Goal: Task Accomplishment & Management: Manage account settings

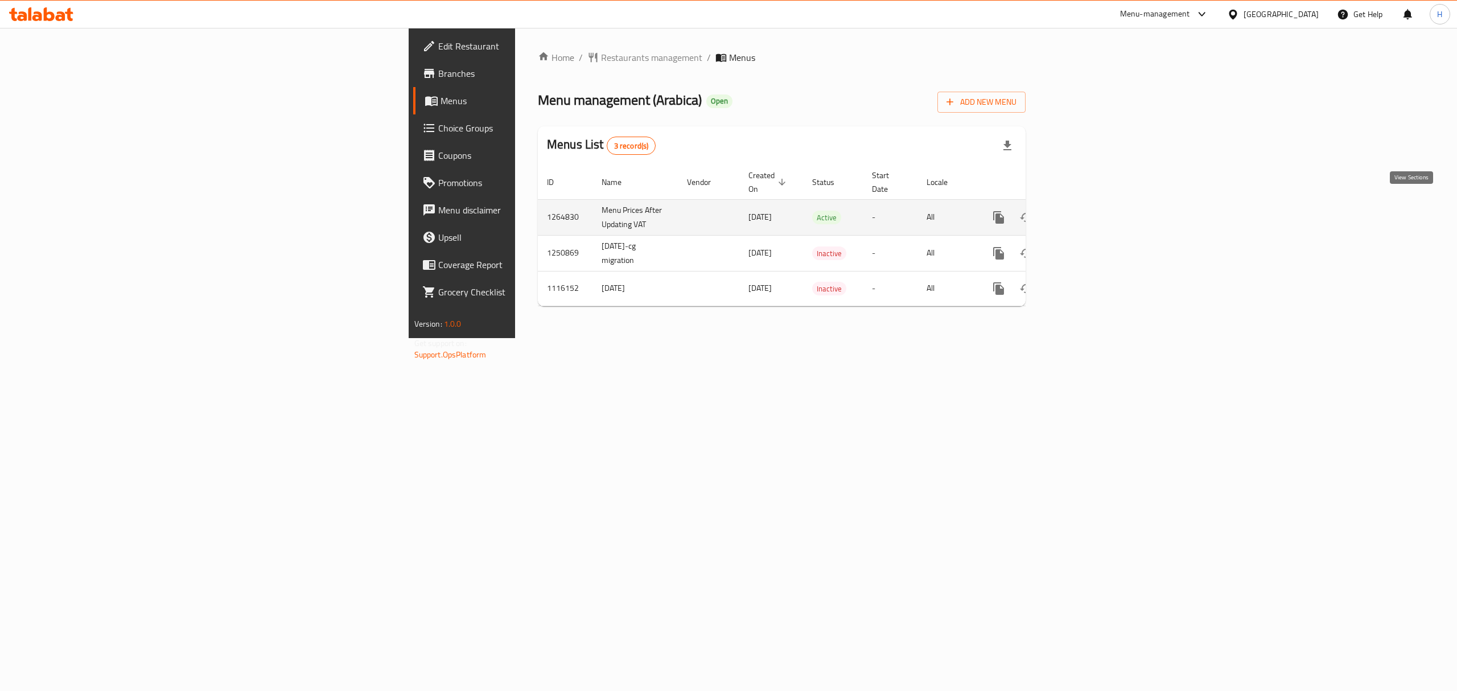
click at [1088, 211] on icon "enhanced table" at bounding box center [1081, 218] width 14 height 14
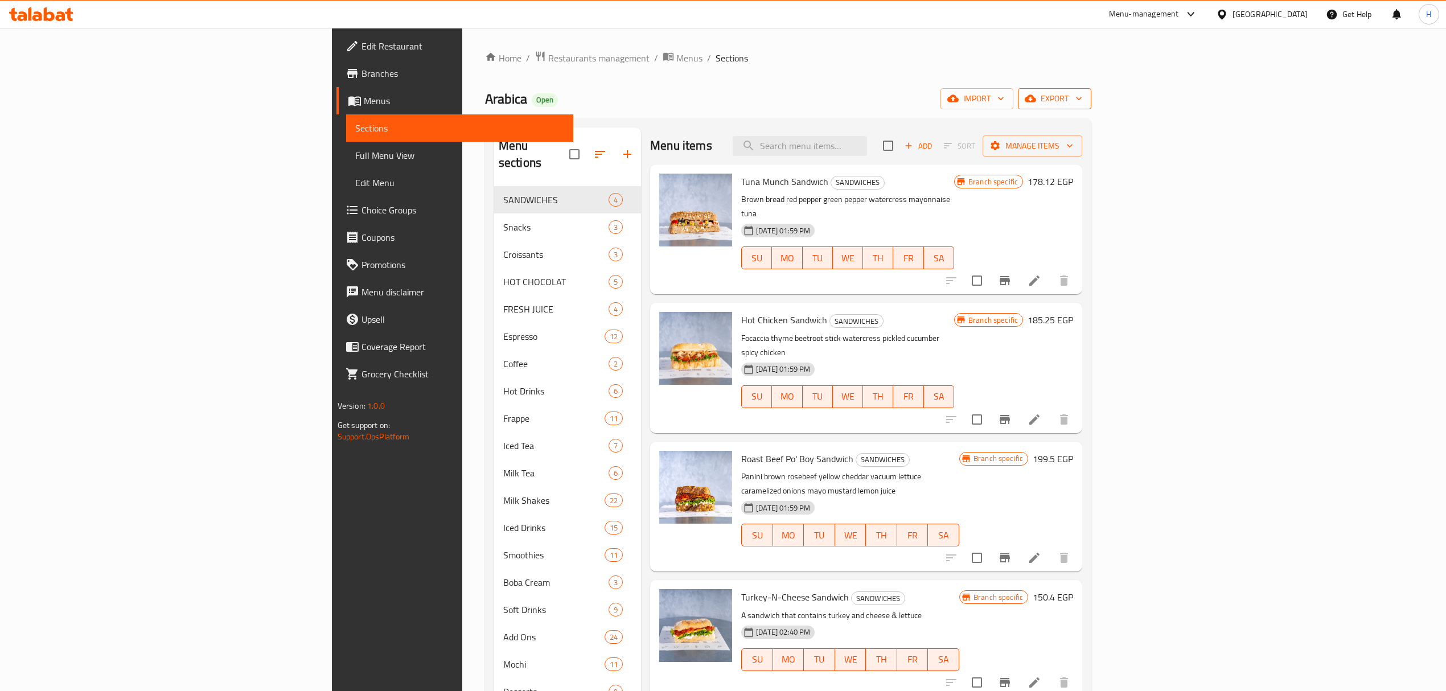
click at [1082, 98] on span "export" at bounding box center [1054, 99] width 55 height 14
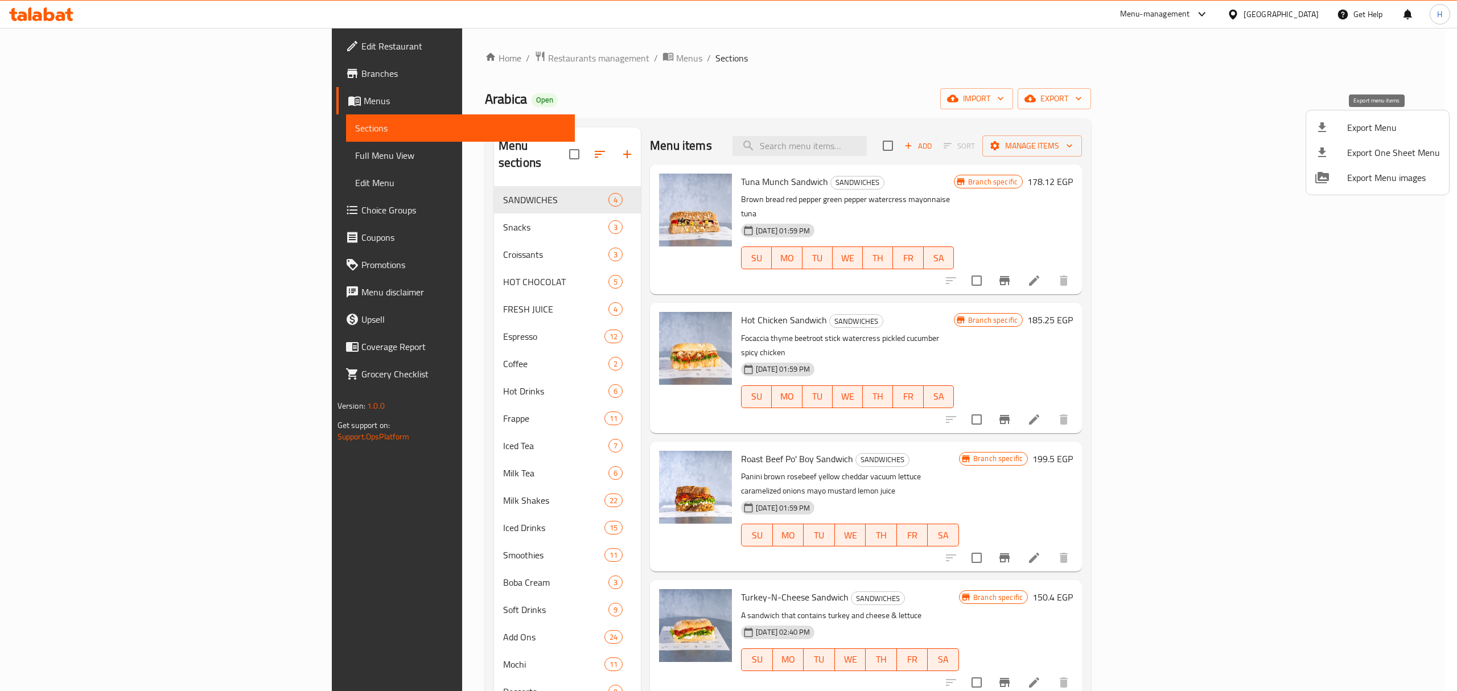
click at [1374, 121] on span "Export Menu" at bounding box center [1394, 128] width 93 height 14
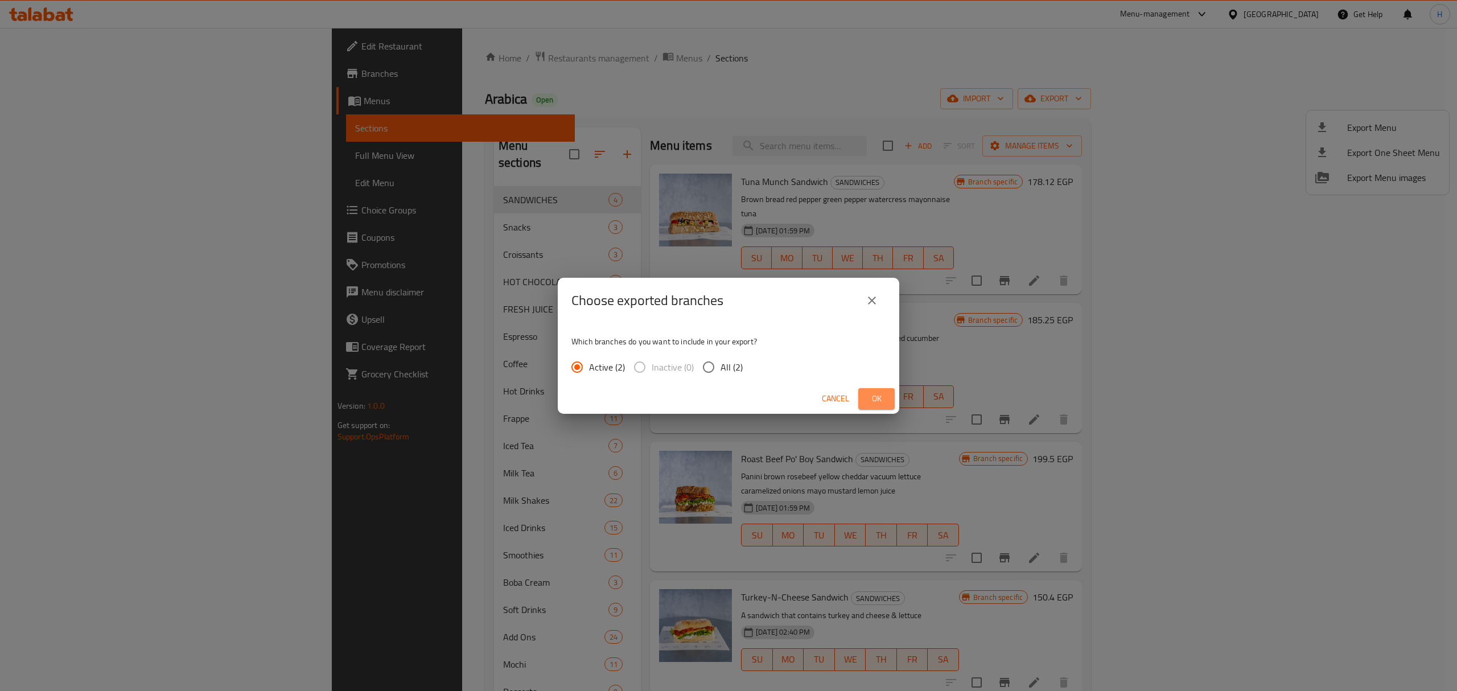
click at [881, 402] on span "Ok" at bounding box center [877, 399] width 18 height 14
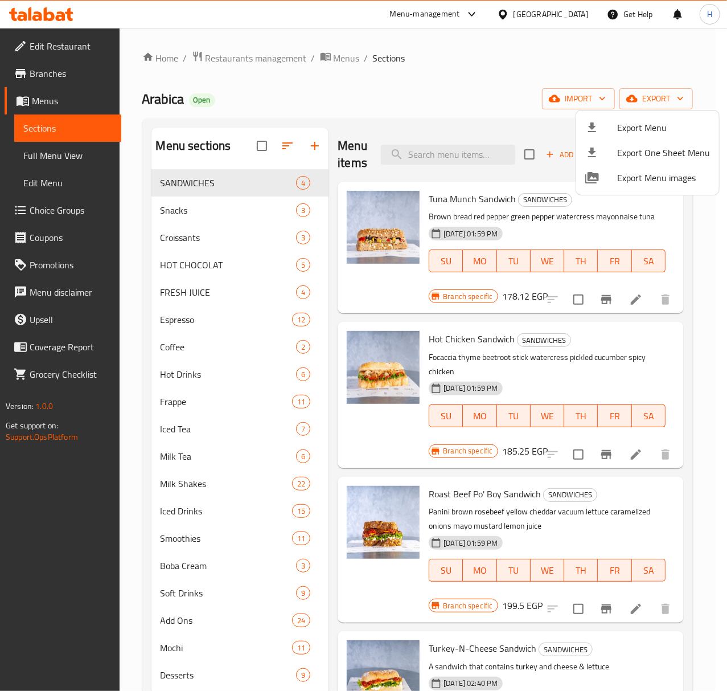
click at [289, 142] on div at bounding box center [363, 345] width 727 height 691
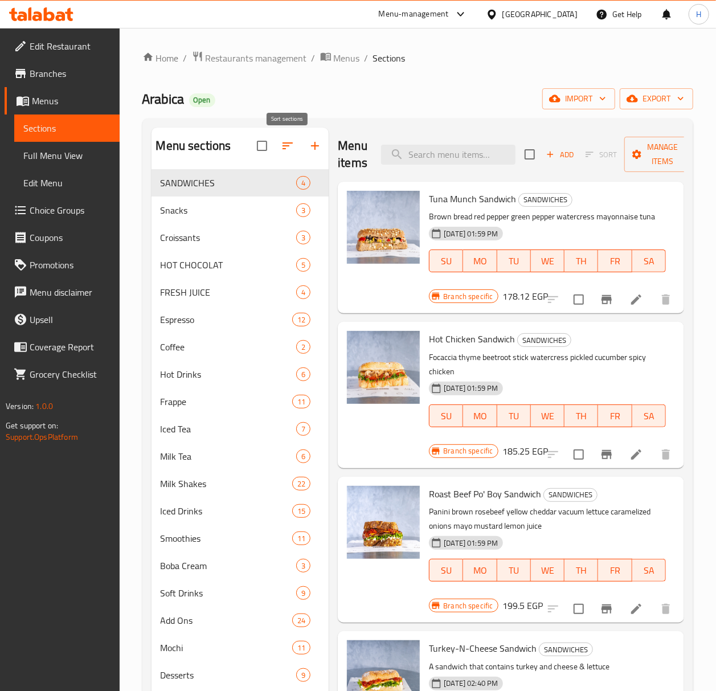
click at [289, 143] on icon "button" at bounding box center [287, 145] width 10 height 7
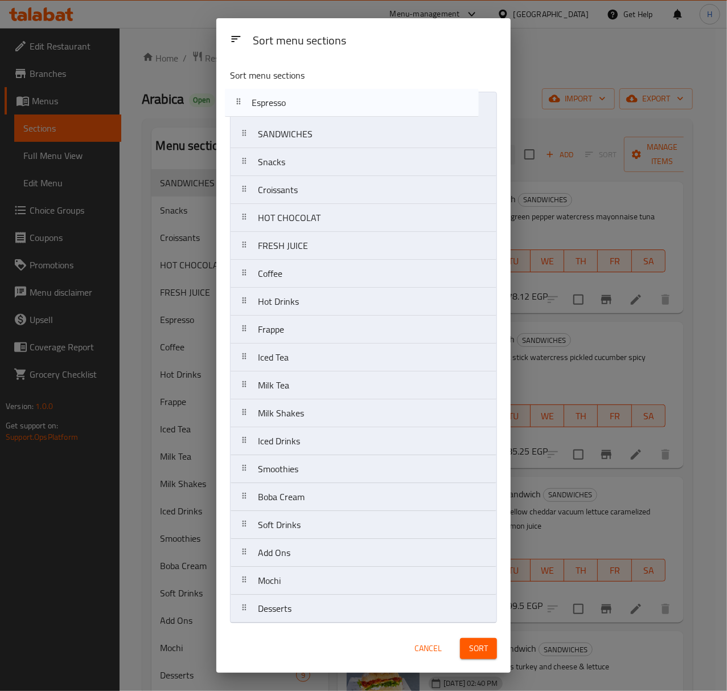
drag, startPoint x: 285, startPoint y: 253, endPoint x: 279, endPoint y: 103, distance: 149.9
click at [279, 103] on nav "SANDWICHES Snacks Croissants HOT CHOCOLAT FRESH JUICE Espresso Coffee Hot Drink…" at bounding box center [363, 357] width 267 height 531
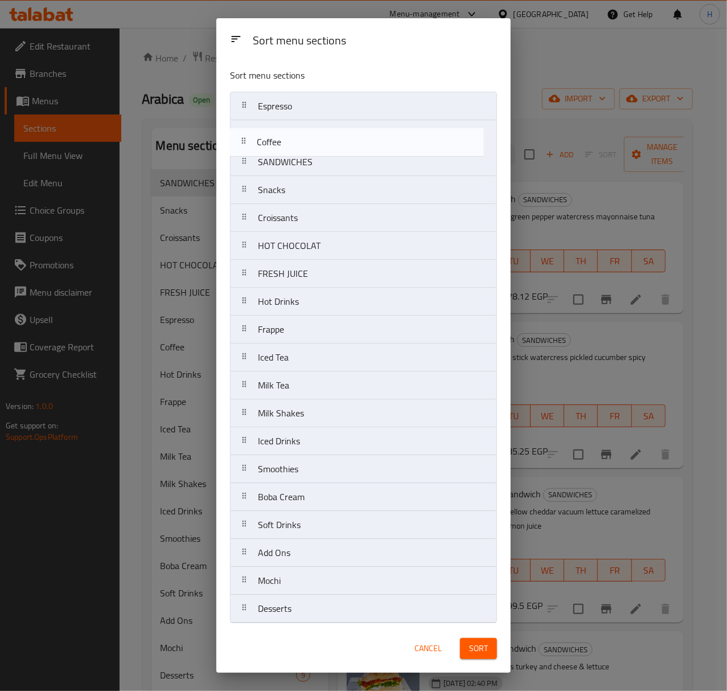
drag, startPoint x: 302, startPoint y: 279, endPoint x: 301, endPoint y: 143, distance: 135.5
click at [301, 143] on nav "Espresso SANDWICHES Snacks Croissants HOT CHOCOLAT FRESH JUICE Coffee Hot Drink…" at bounding box center [363, 357] width 267 height 531
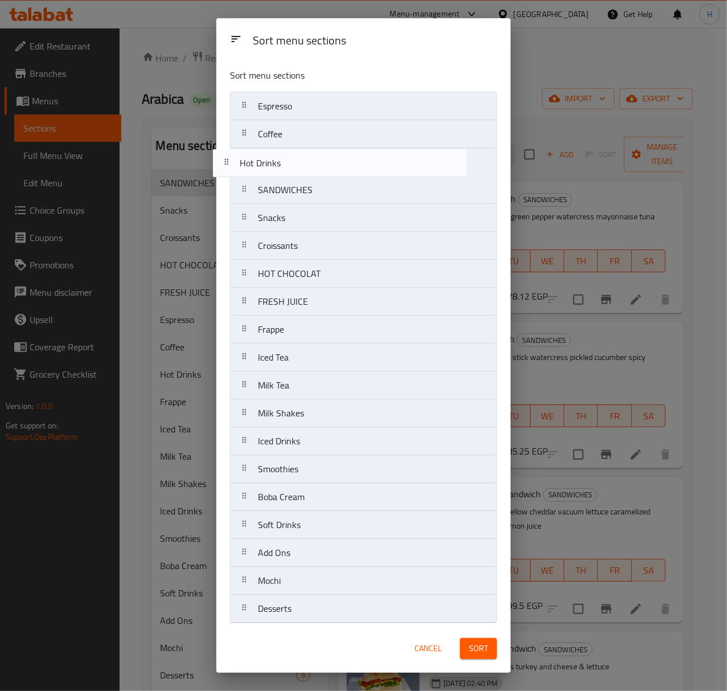
drag, startPoint x: 314, startPoint y: 312, endPoint x: 296, endPoint y: 169, distance: 144.6
click at [296, 169] on nav "Espresso Coffee SANDWICHES Snacks Croissants HOT CHOCOLAT FRESH JUICE Hot Drink…" at bounding box center [363, 357] width 267 height 531
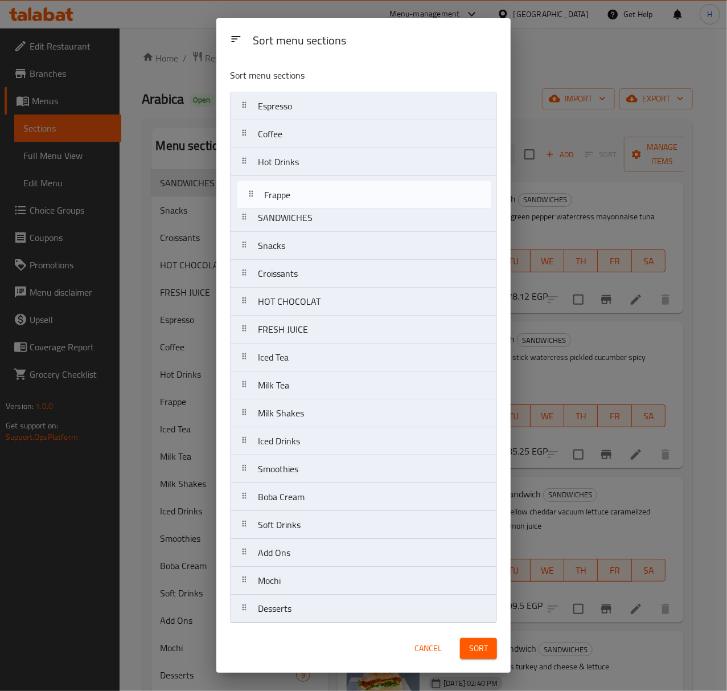
drag, startPoint x: 313, startPoint y: 337, endPoint x: 319, endPoint y: 195, distance: 142.5
click at [319, 195] on nav "Espresso Coffee Hot Drinks SANDWICHES Snacks Croissants HOT CHOCOLAT FRESH JUIC…" at bounding box center [363, 357] width 267 height 531
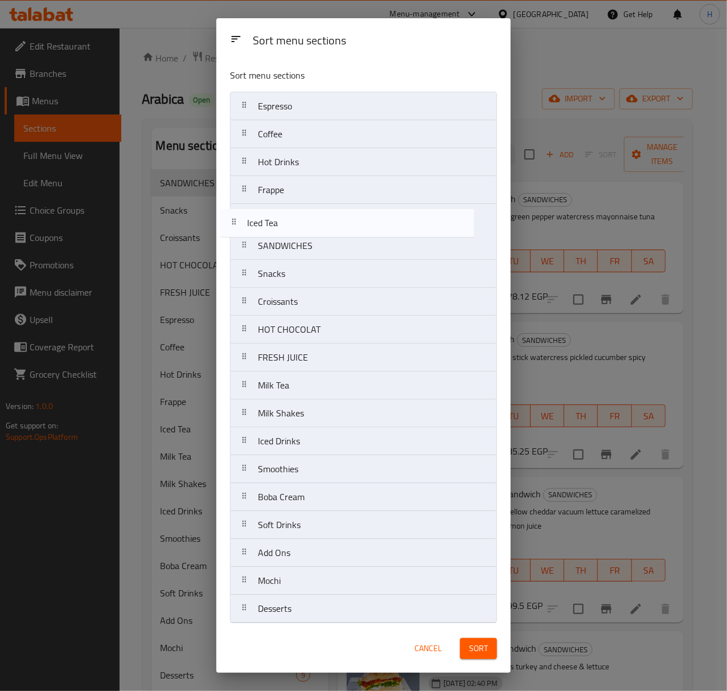
drag, startPoint x: 321, startPoint y: 365, endPoint x: 311, endPoint y: 223, distance: 142.1
click at [311, 223] on nav "Espresso Coffee Hot Drinks Frappe SANDWICHES Snacks Croissants HOT CHOCOLAT FRE…" at bounding box center [363, 357] width 267 height 531
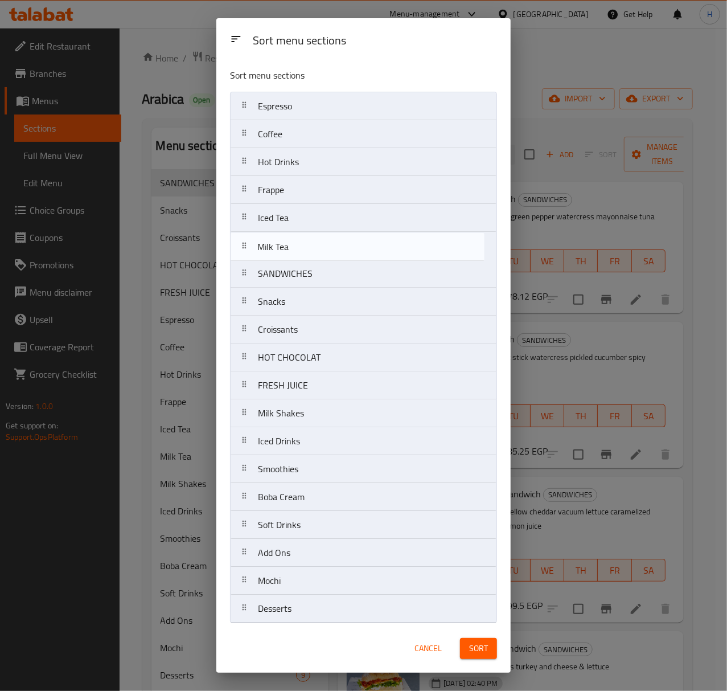
drag, startPoint x: 306, startPoint y: 331, endPoint x: 303, endPoint y: 249, distance: 82.6
click at [303, 249] on nav "Espresso Coffee Hot Drinks Frappe Iced Tea SANDWICHES Snacks Croissants HOT CHO…" at bounding box center [363, 357] width 267 height 531
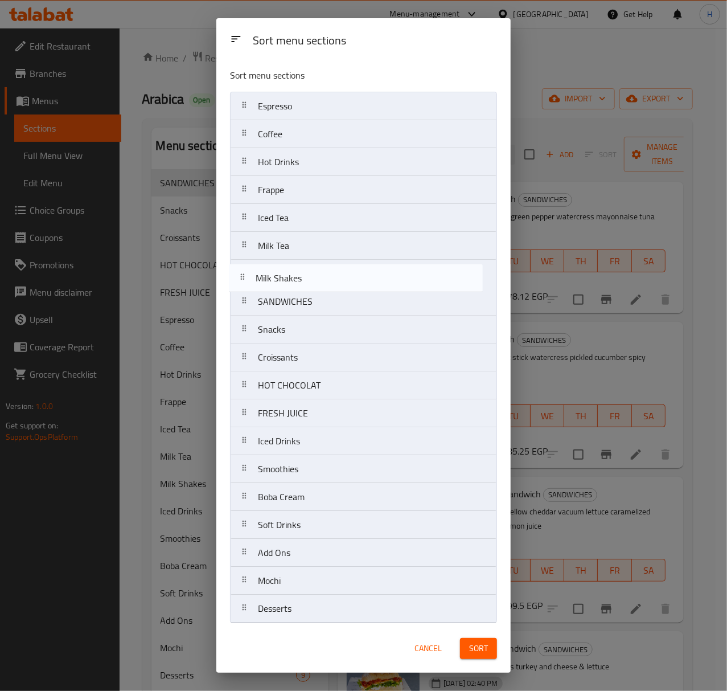
drag, startPoint x: 312, startPoint y: 421, endPoint x: 310, endPoint y: 276, distance: 145.2
click at [310, 276] on nav "Espresso Coffee Hot Drinks Frappe Iced Tea Milk Tea SANDWICHES Snacks Croissant…" at bounding box center [363, 357] width 267 height 531
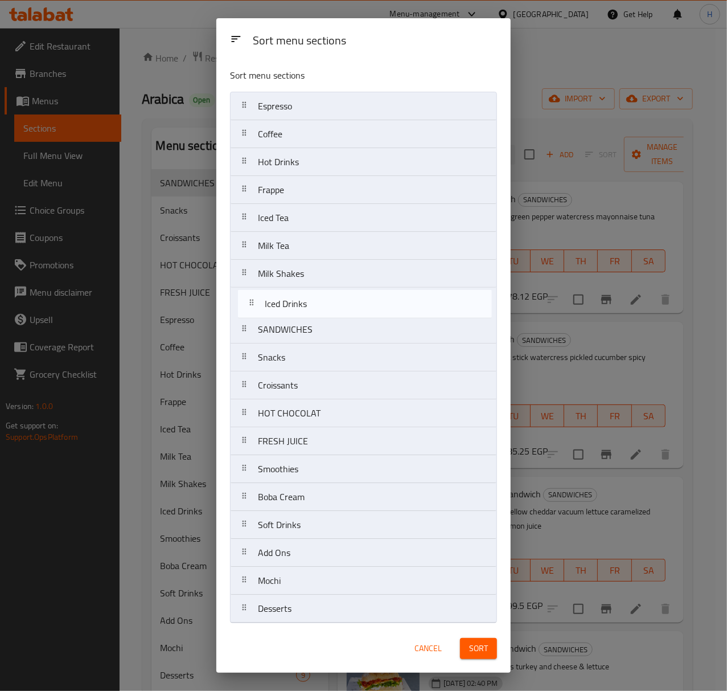
drag, startPoint x: 293, startPoint y: 449, endPoint x: 303, endPoint y: 310, distance: 139.9
click at [303, 310] on nav "Espresso Coffee Hot Drinks Frappe Iced Tea Milk Tea Milk Shakes SANDWICHES Snac…" at bounding box center [363, 357] width 267 height 531
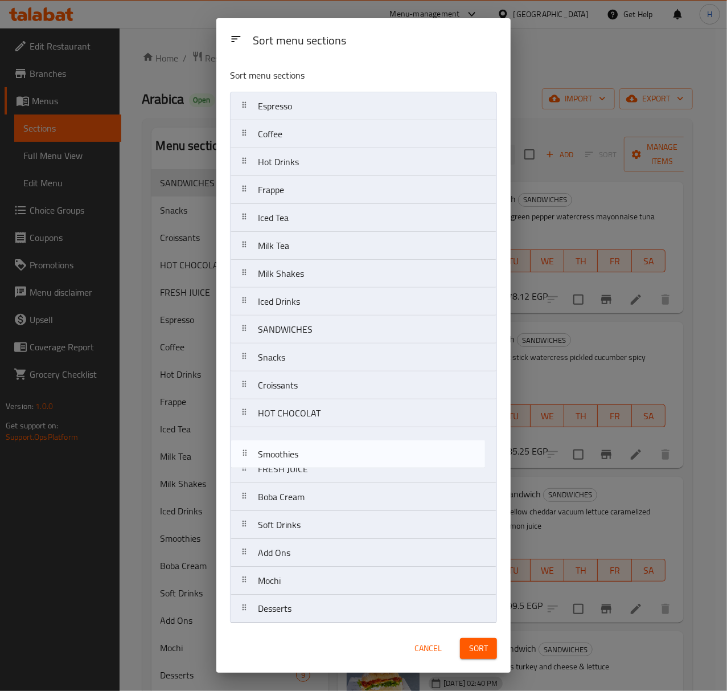
drag, startPoint x: 313, startPoint y: 476, endPoint x: 315, endPoint y: 392, distance: 83.7
click at [315, 399] on nav "Espresso Coffee Hot Drinks Frappe Iced Tea Milk Tea Milk Shakes Iced Drinks SAN…" at bounding box center [363, 357] width 267 height 531
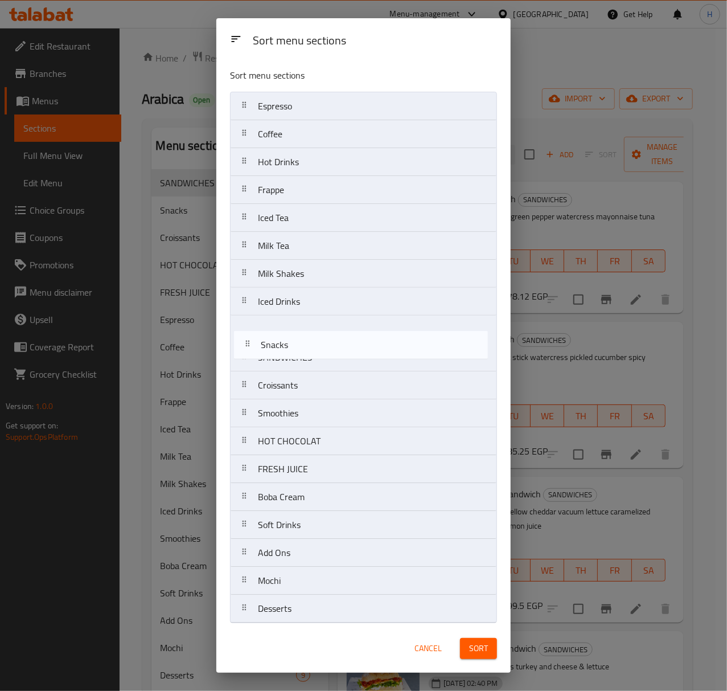
drag, startPoint x: 315, startPoint y: 340, endPoint x: 318, endPoint y: 328, distance: 11.7
click at [318, 328] on nav "Espresso Coffee Hot Drinks Frappe Iced Tea Milk Tea Milk Shakes Iced Drinks SAN…" at bounding box center [363, 357] width 267 height 531
drag, startPoint x: 299, startPoint y: 417, endPoint x: 306, endPoint y: 338, distance: 79.4
click at [306, 338] on nav "Espresso Coffee Hot Drinks Frappe Iced Tea Milk Tea Milk Shakes Iced Drinks Sna…" at bounding box center [363, 357] width 267 height 531
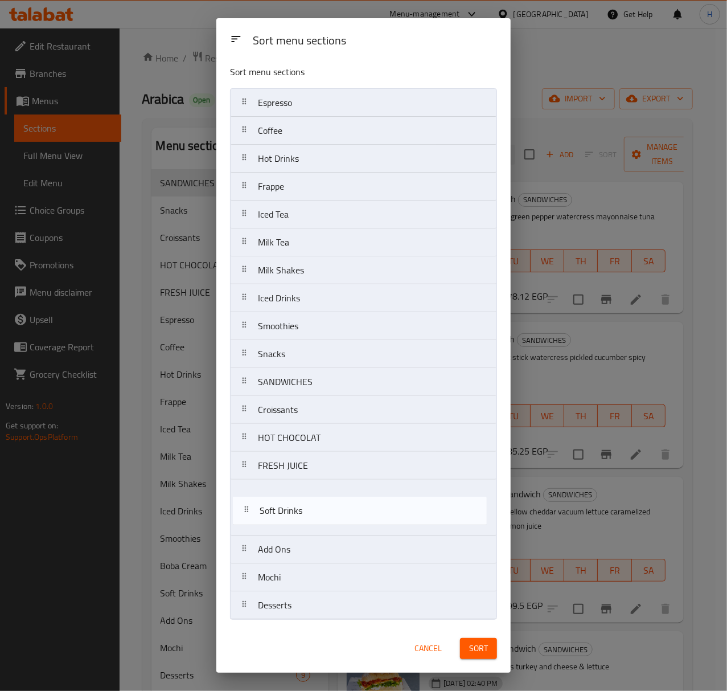
scroll to position [5, 0]
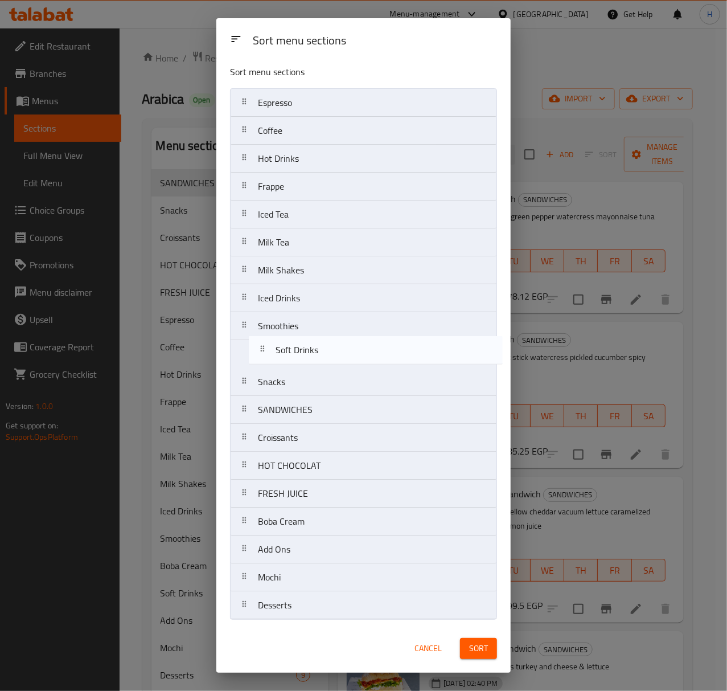
drag, startPoint x: 298, startPoint y: 532, endPoint x: 315, endPoint y: 353, distance: 179.5
click at [315, 353] on nav "Espresso Coffee Hot Drinks Frappe Iced Tea Milk Tea Milk Shakes Iced Drinks Smo…" at bounding box center [363, 353] width 267 height 531
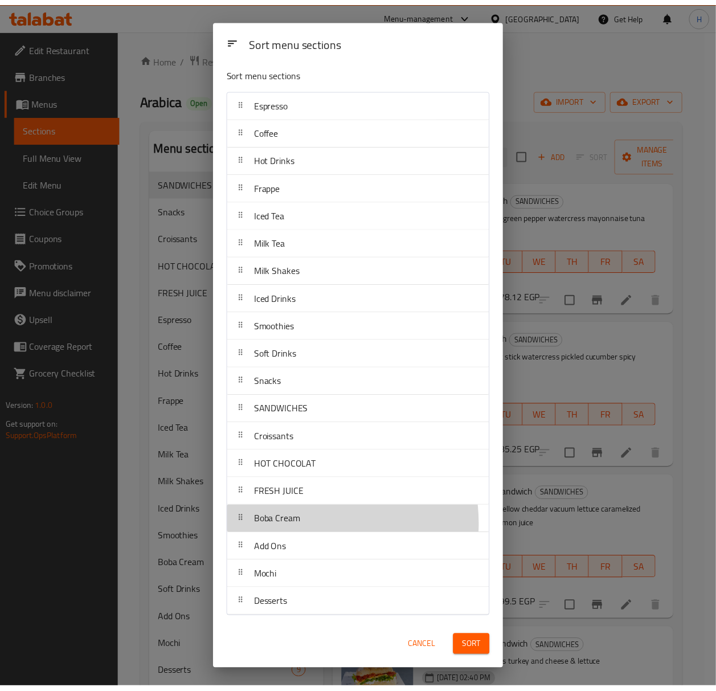
scroll to position [7, 0]
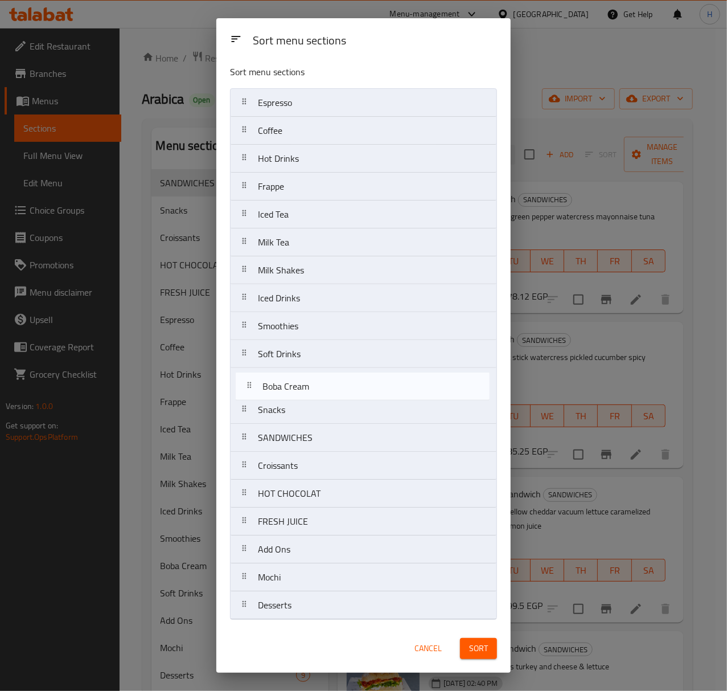
drag, startPoint x: 310, startPoint y: 527, endPoint x: 315, endPoint y: 388, distance: 139.6
click at [315, 388] on nav "Espresso Coffee Hot Drinks Frappe Iced Tea Milk Tea Milk Shakes Iced Drinks Smo…" at bounding box center [363, 353] width 267 height 531
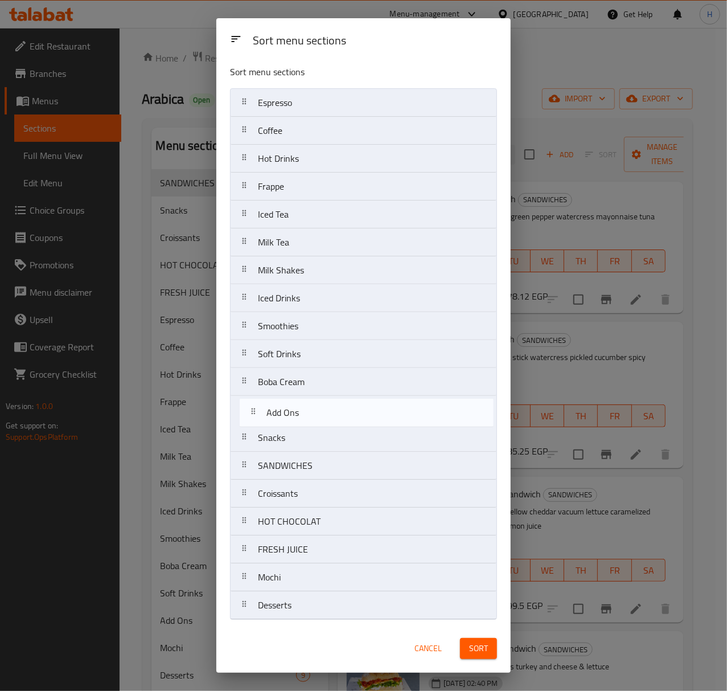
drag, startPoint x: 313, startPoint y: 554, endPoint x: 321, endPoint y: 415, distance: 139.7
click at [321, 415] on nav "Espresso Coffee Hot Drinks Frappe Iced Tea Milk Tea Milk Shakes Iced Drinks Smo…" at bounding box center [363, 353] width 267 height 531
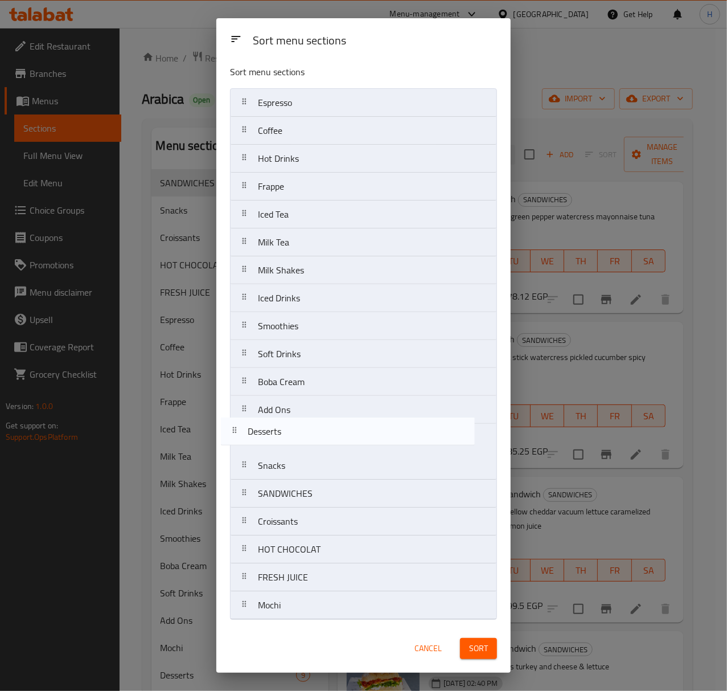
drag, startPoint x: 293, startPoint y: 607, endPoint x: 282, endPoint y: 430, distance: 176.8
click at [282, 430] on nav "Espresso Coffee Hot Drinks Frappe Iced Tea Milk Tea Milk Shakes Iced Drinks Smo…" at bounding box center [363, 353] width 267 height 531
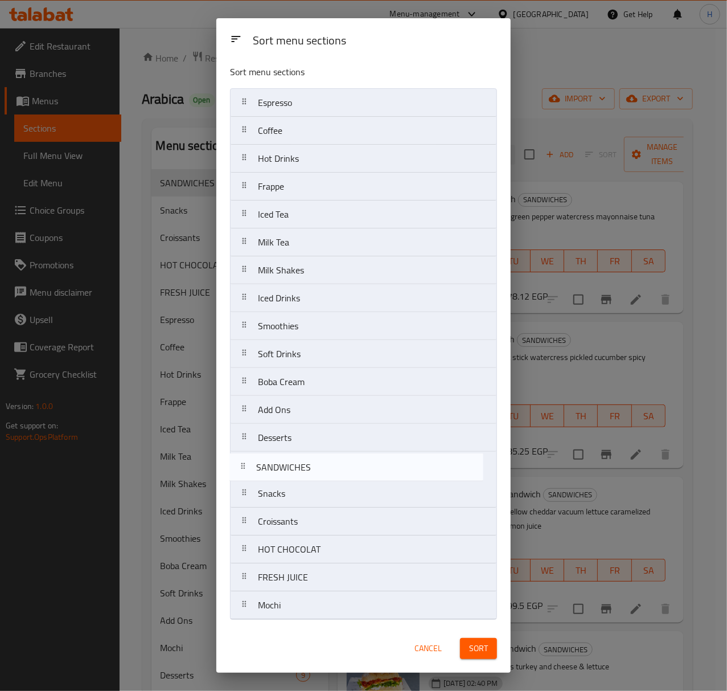
drag, startPoint x: 304, startPoint y: 501, endPoint x: 304, endPoint y: 471, distance: 29.6
click at [304, 471] on nav "Espresso Coffee Hot Drinks Frappe Iced Tea Milk Tea Milk Shakes Iced Drinks Smo…" at bounding box center [363, 353] width 267 height 531
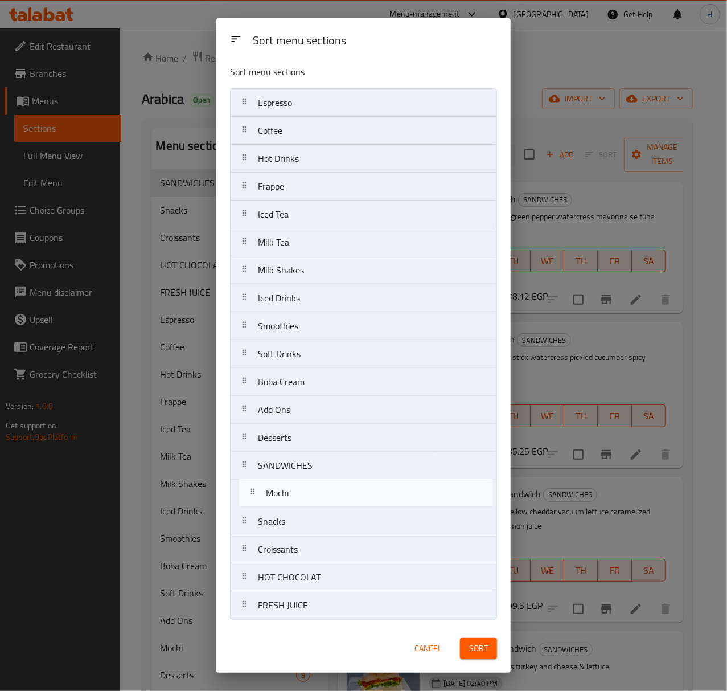
drag, startPoint x: 303, startPoint y: 613, endPoint x: 311, endPoint y: 496, distance: 117.0
click at [311, 496] on nav "Espresso Coffee Hot Drinks Frappe Iced Tea Milk Tea Milk Shakes Iced Drinks Smo…" at bounding box center [363, 353] width 267 height 531
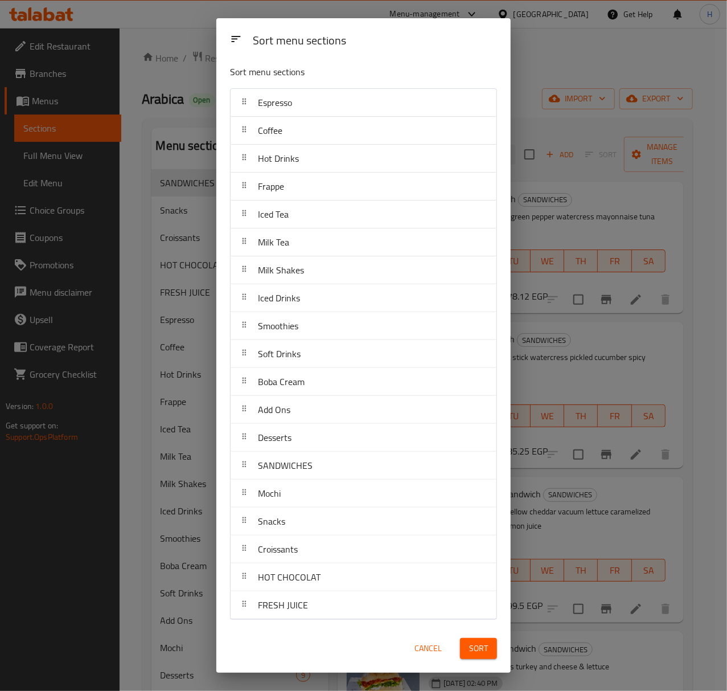
click at [472, 645] on span "Sort" at bounding box center [478, 648] width 19 height 14
click at [472, 645] on div "Sort" at bounding box center [478, 648] width 51 height 35
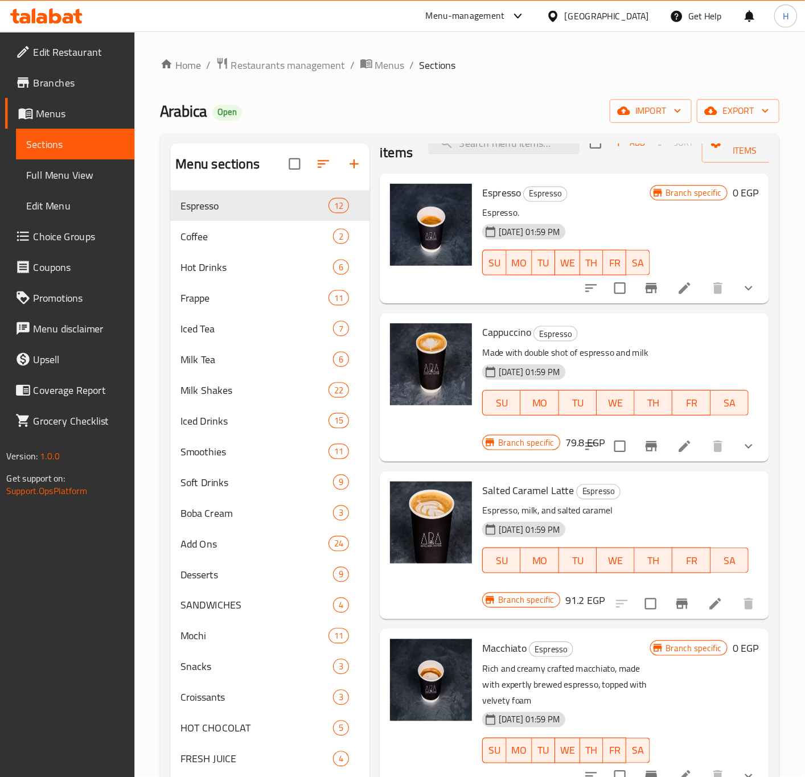
scroll to position [0, 0]
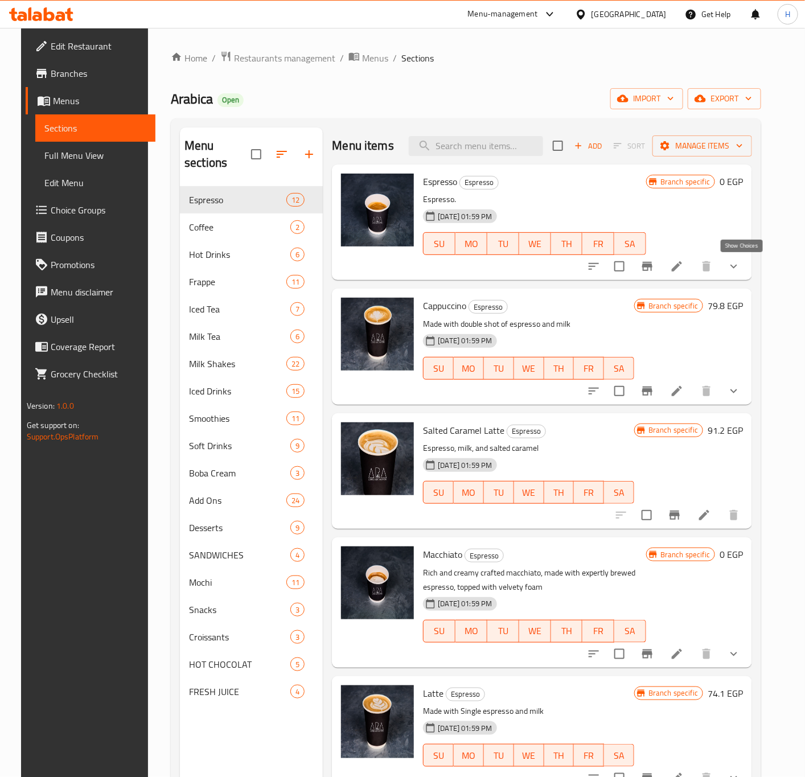
click at [741, 269] on icon "show more" at bounding box center [734, 267] width 14 height 14
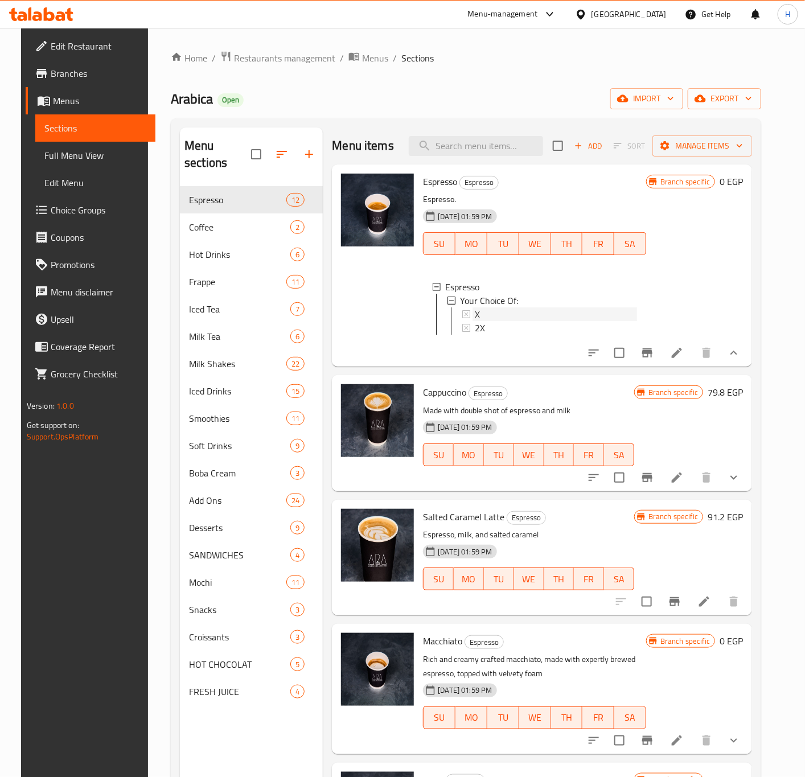
click at [477, 313] on div "X" at bounding box center [556, 314] width 162 height 14
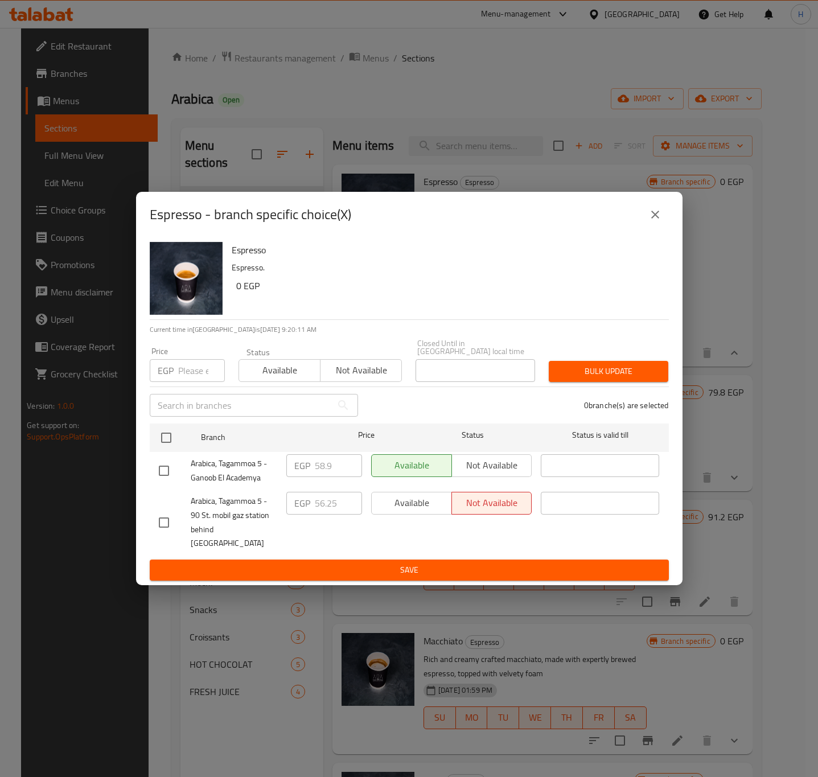
click at [191, 369] on input "number" at bounding box center [201, 370] width 47 height 23
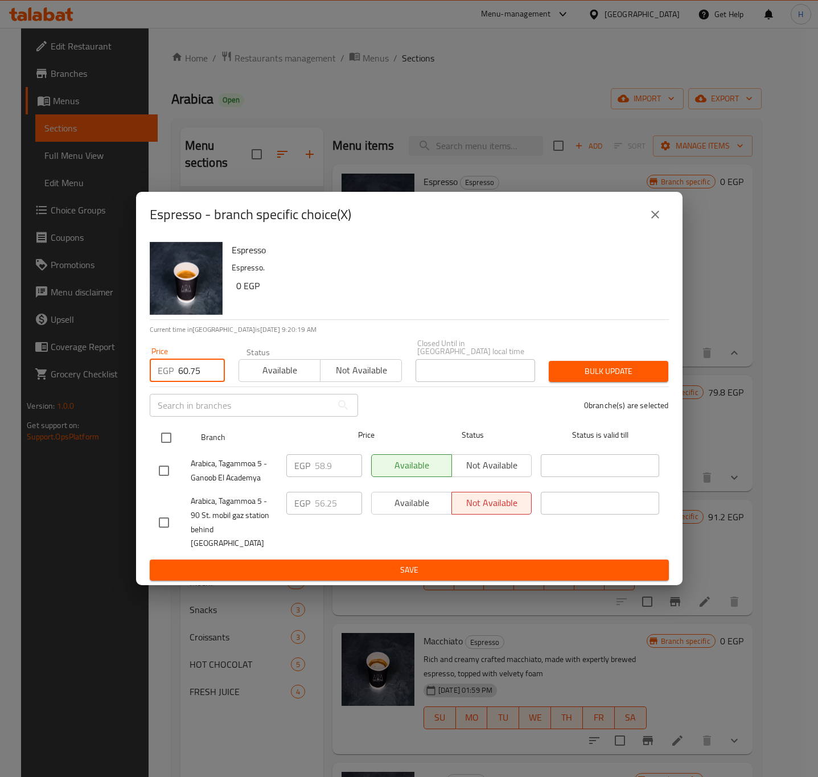
type input "60.75"
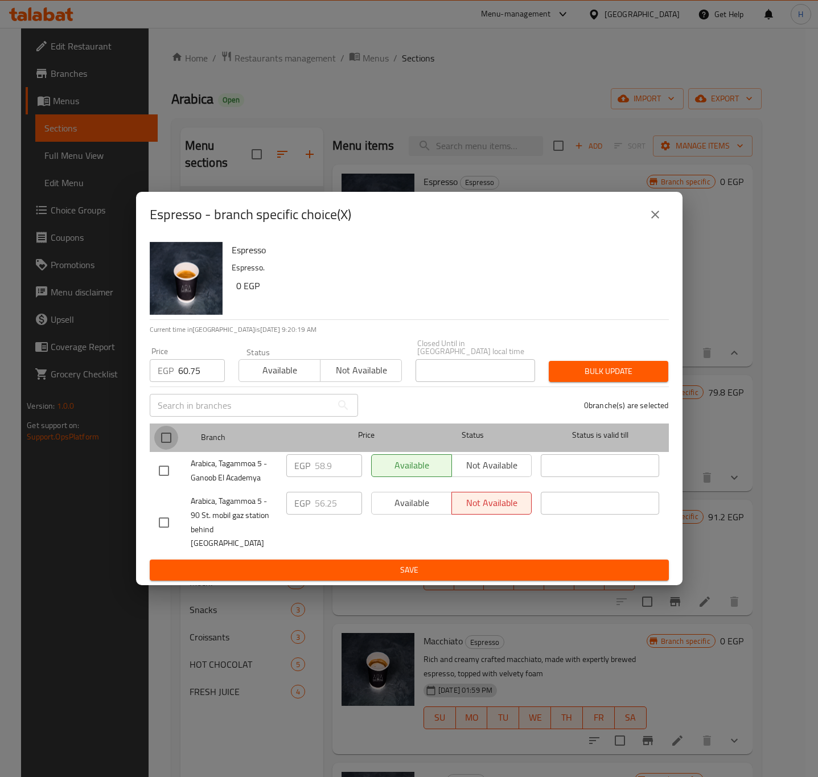
click at [163, 442] on input "checkbox" at bounding box center [166, 438] width 24 height 24
checkbox input "true"
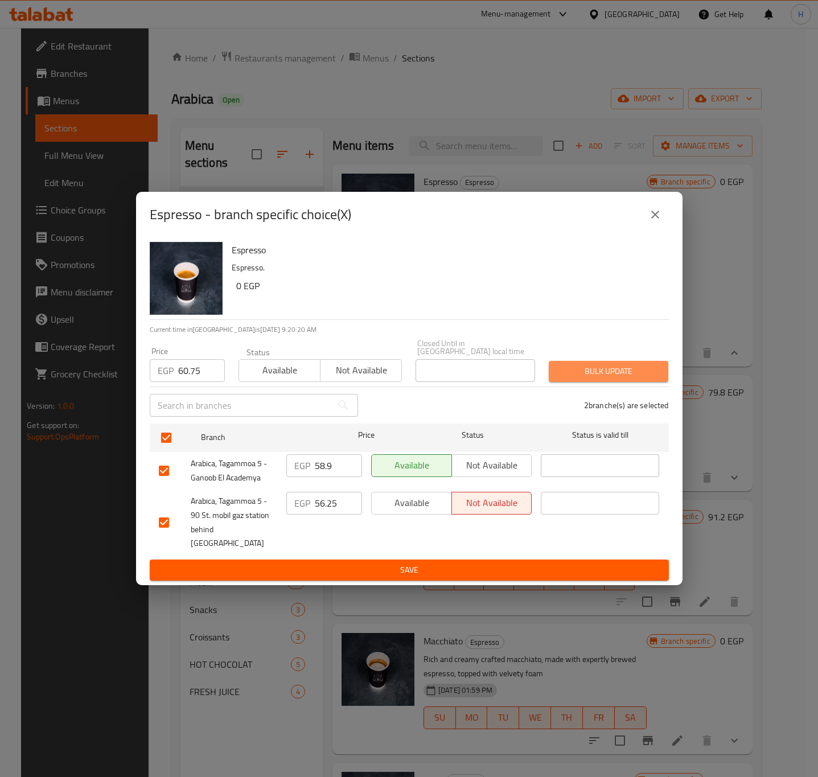
click at [619, 376] on span "Bulk update" at bounding box center [608, 371] width 101 height 14
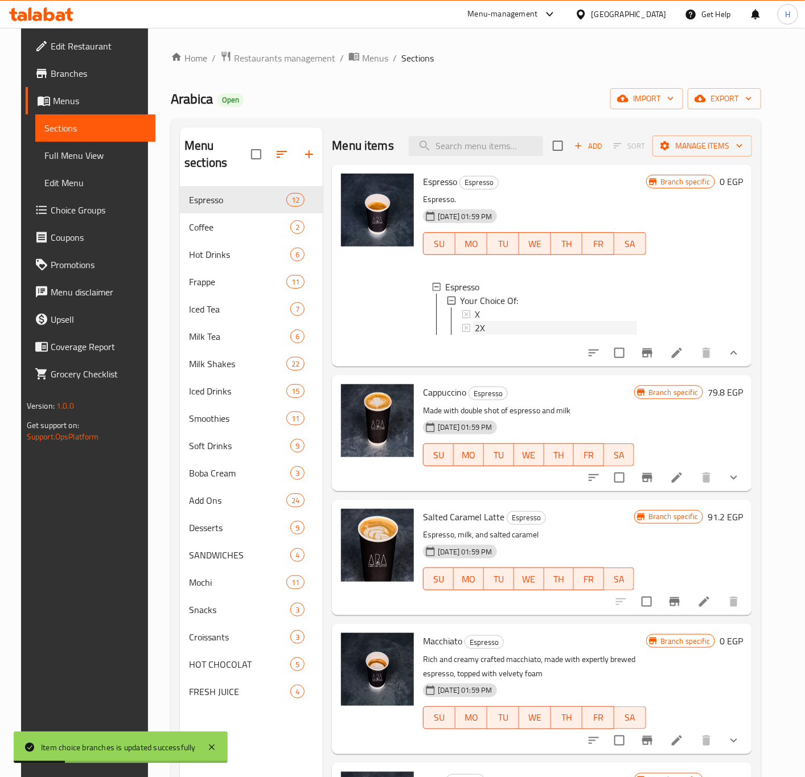
click at [506, 328] on div "2X" at bounding box center [556, 328] width 162 height 14
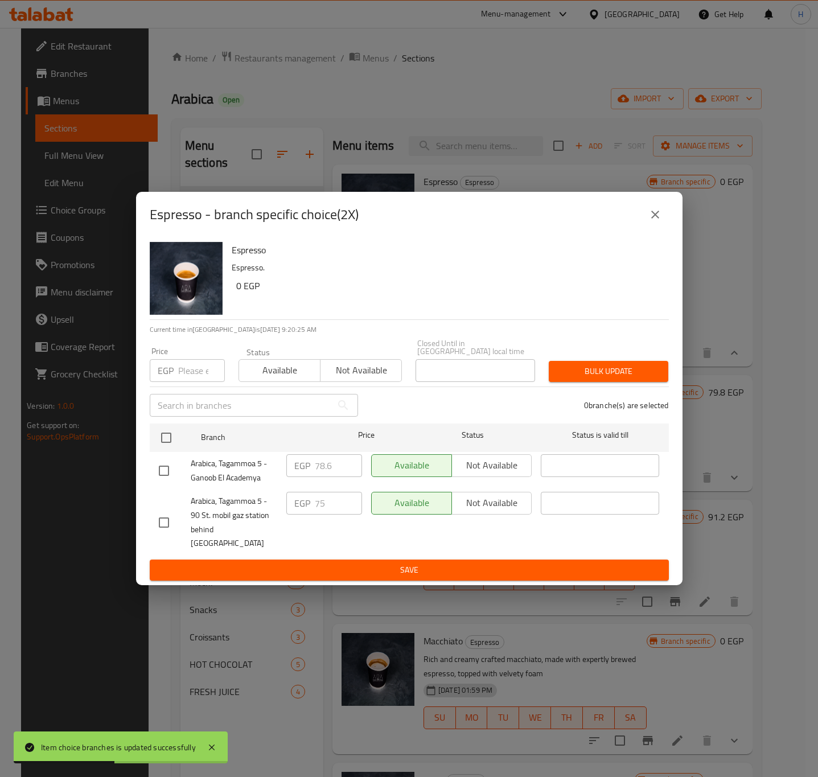
click at [195, 379] on input "number" at bounding box center [201, 370] width 47 height 23
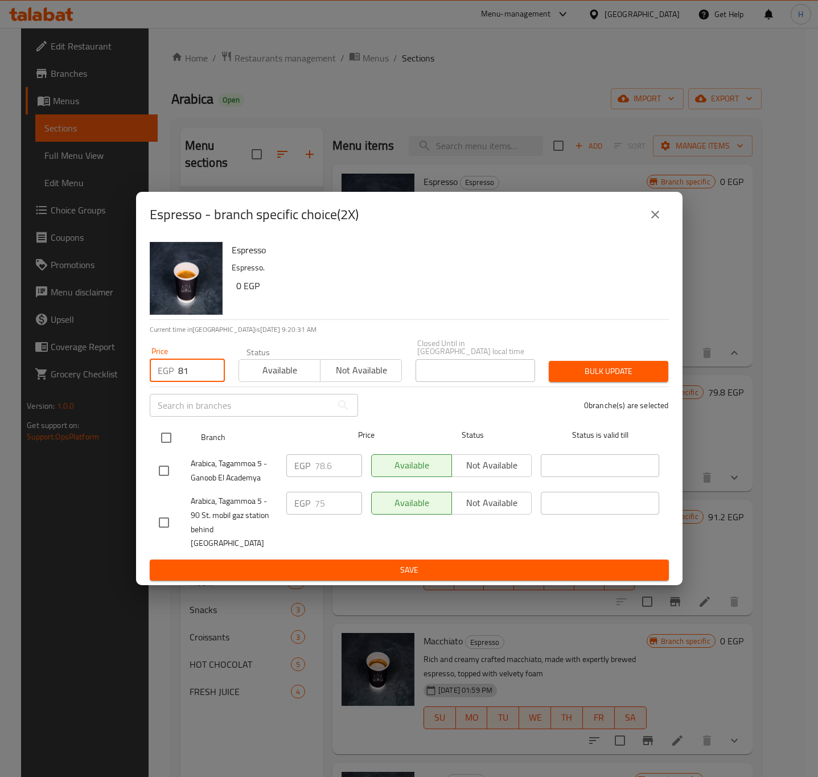
type input "81"
click at [170, 442] on input "checkbox" at bounding box center [166, 438] width 24 height 24
checkbox input "true"
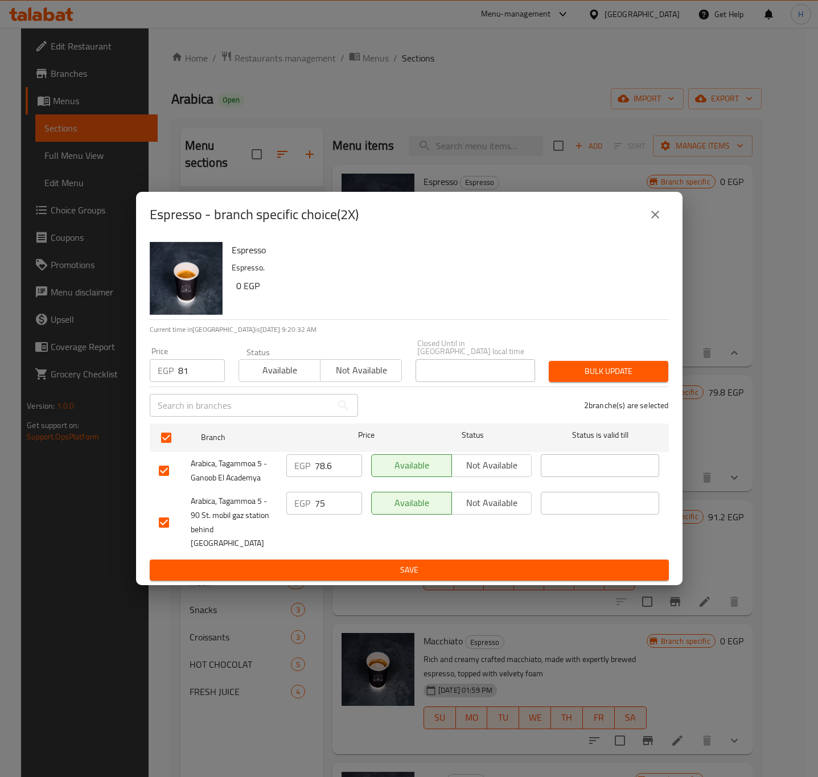
click at [605, 374] on span "Bulk update" at bounding box center [608, 371] width 101 height 14
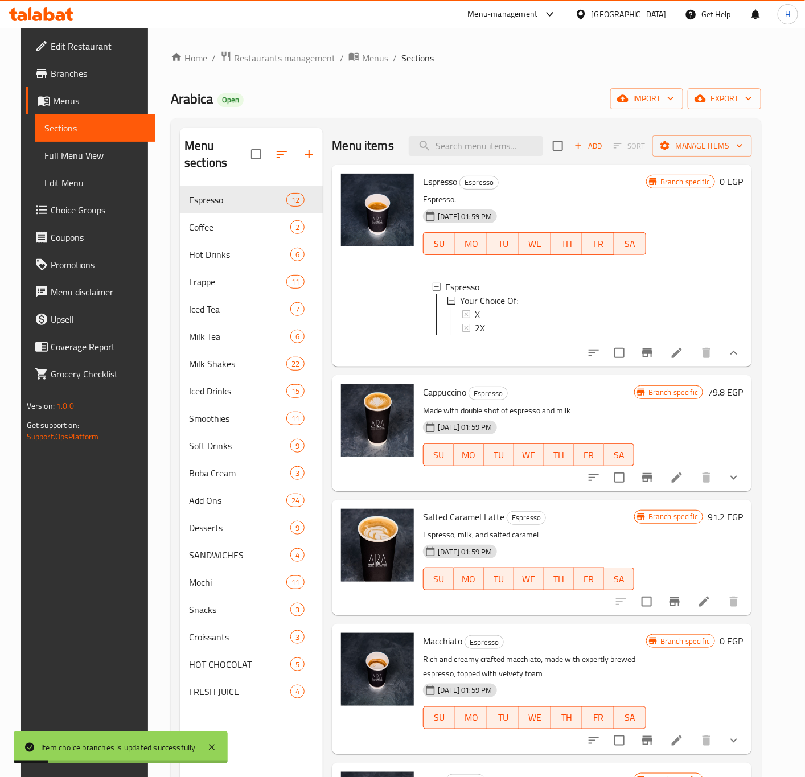
click at [475, 328] on span "2X" at bounding box center [480, 328] width 10 height 14
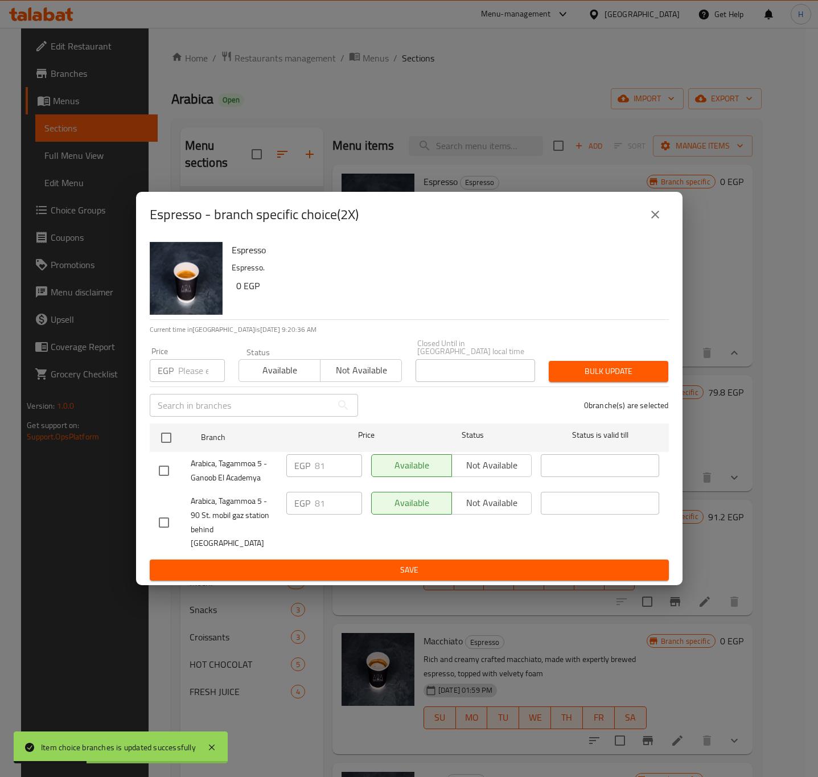
click at [665, 224] on button "close" at bounding box center [655, 214] width 27 height 27
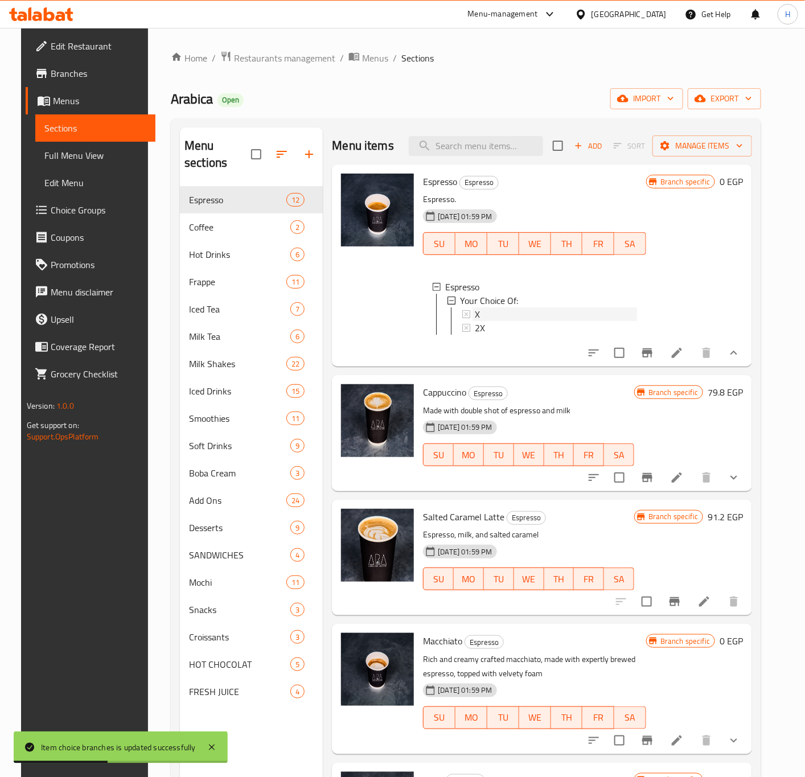
click at [475, 317] on div "X" at bounding box center [556, 314] width 162 height 14
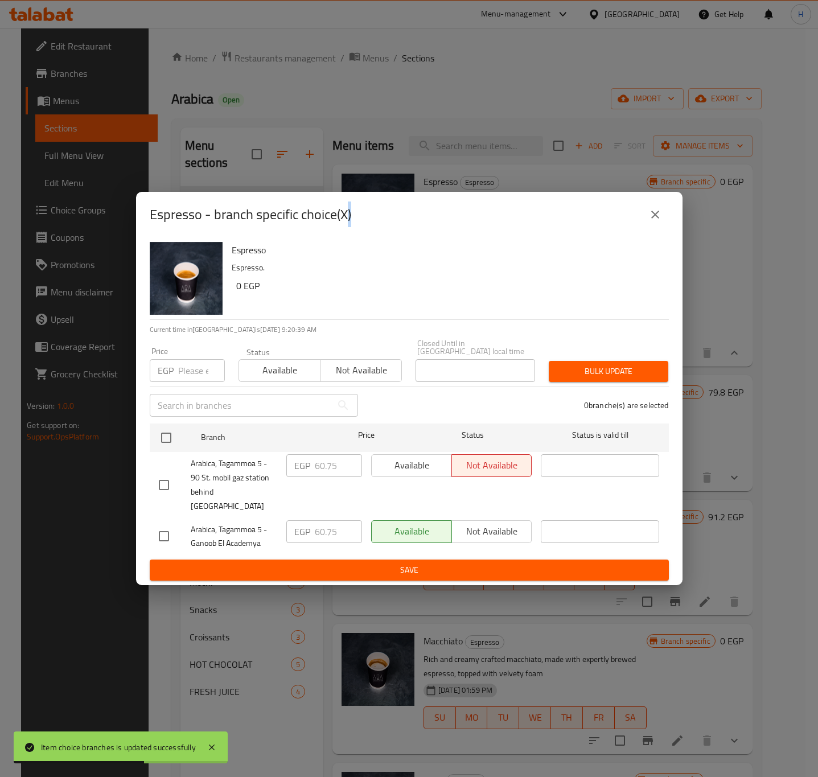
click at [656, 228] on button "close" at bounding box center [655, 214] width 27 height 27
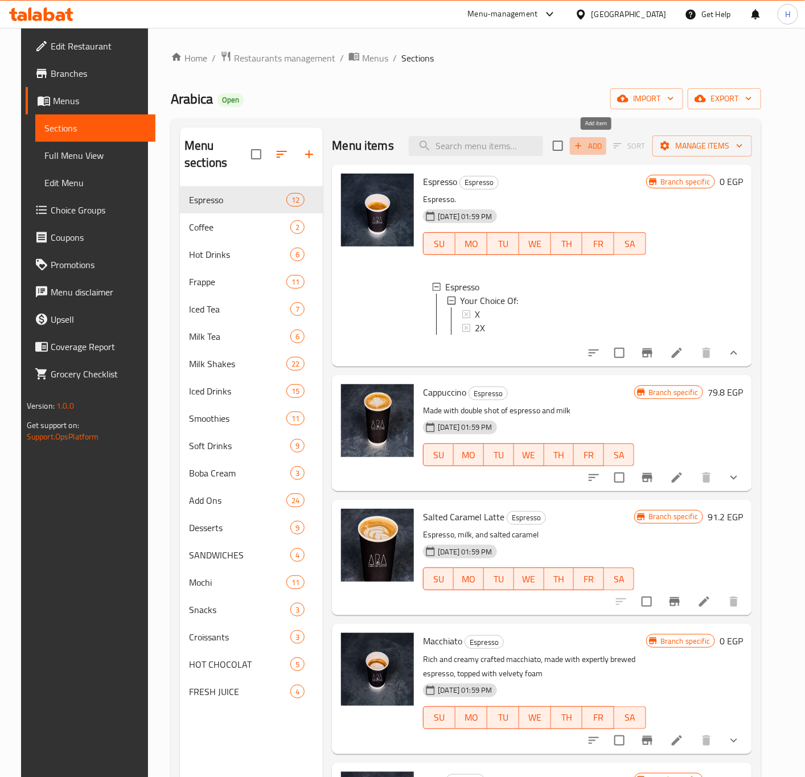
click at [596, 147] on span "Add" at bounding box center [588, 145] width 31 height 13
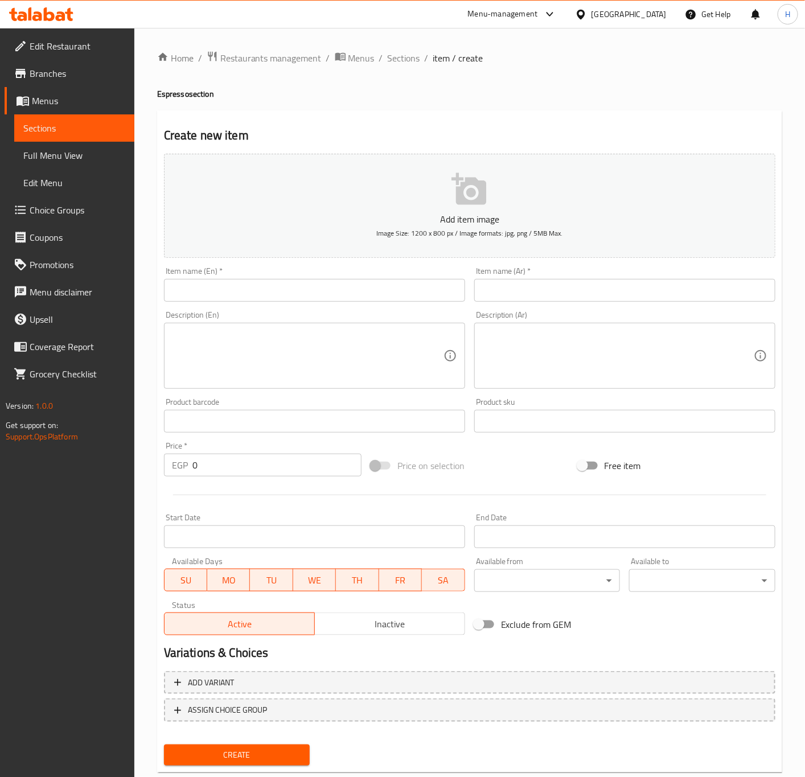
drag, startPoint x: 405, startPoint y: 61, endPoint x: 427, endPoint y: 73, distance: 25.2
click at [405, 61] on span "Sections" at bounding box center [404, 58] width 32 height 14
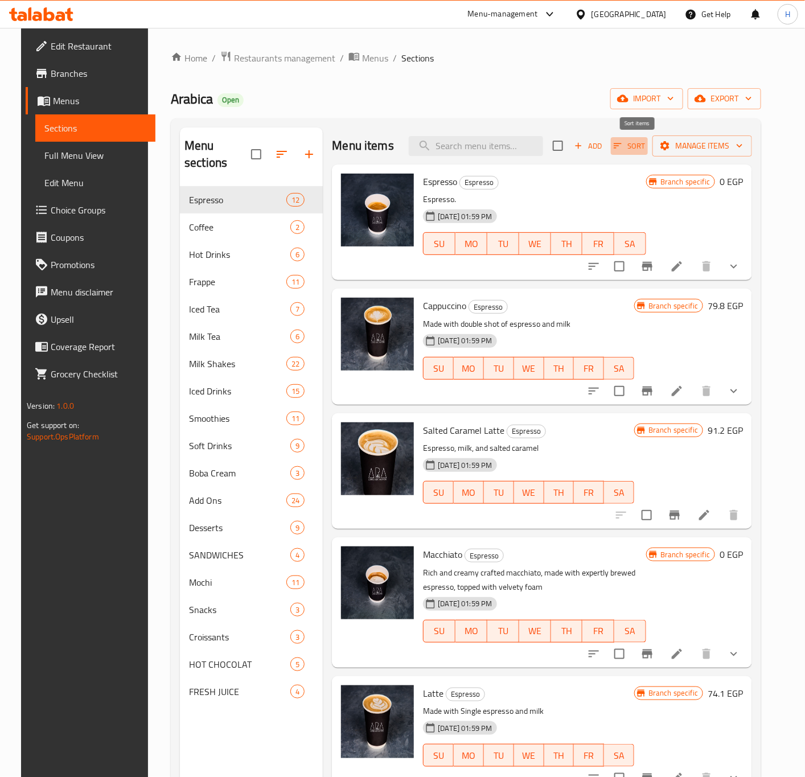
click at [645, 149] on span "Sort" at bounding box center [629, 145] width 31 height 13
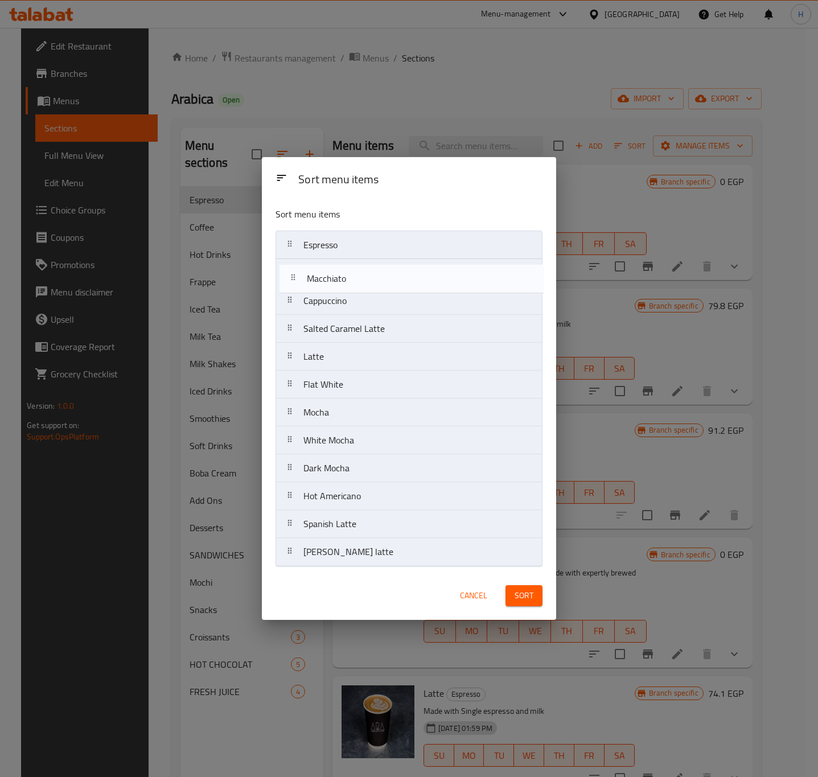
drag, startPoint x: 362, startPoint y: 330, endPoint x: 367, endPoint y: 274, distance: 56.6
click at [367, 274] on nav "Espresso Cappuccino Salted Caramel Latte Macchiato Latte Flat White Mocha White…" at bounding box center [409, 399] width 267 height 336
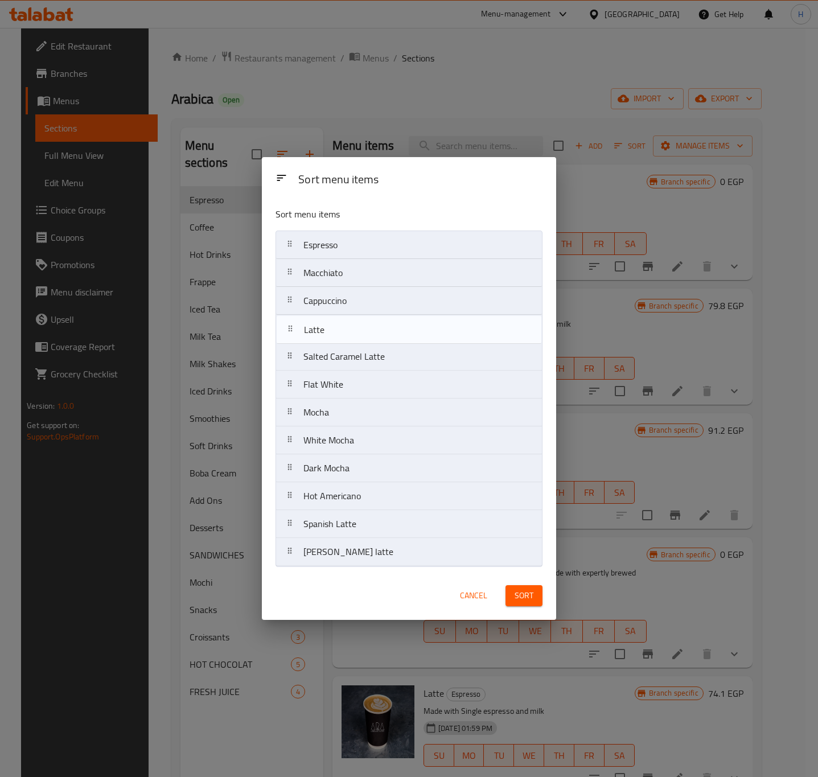
drag, startPoint x: 340, startPoint y: 359, endPoint x: 340, endPoint y: 327, distance: 32.4
click at [340, 327] on nav "Espresso Macchiato Cappuccino Salted Caramel Latte Latte Flat White Mocha White…" at bounding box center [409, 399] width 267 height 336
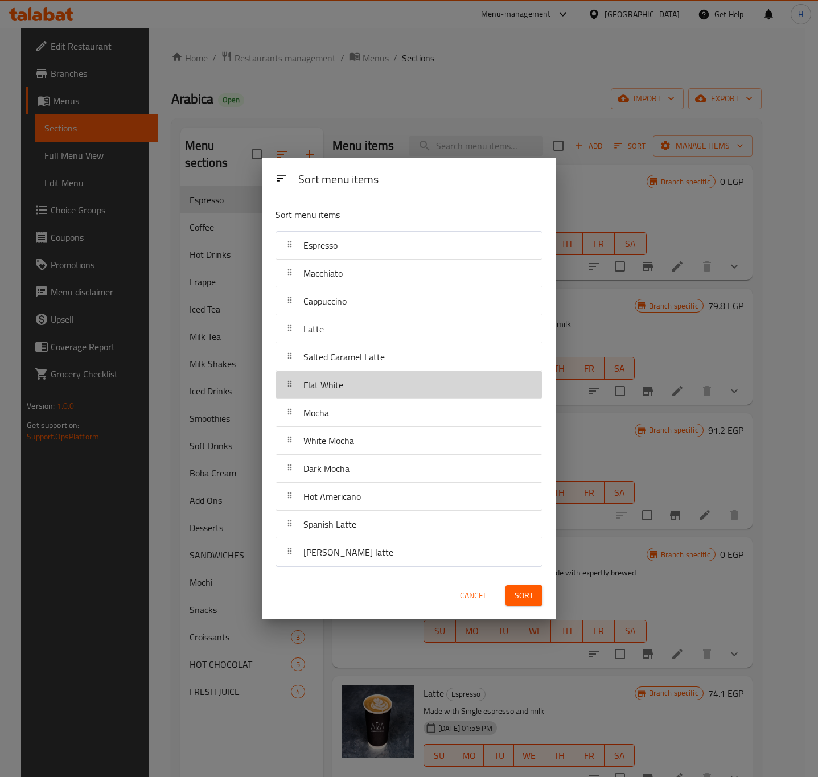
drag, startPoint x: 348, startPoint y: 391, endPoint x: 348, endPoint y: 364, distance: 26.8
click at [348, 364] on nav "Espresso Macchiato Cappuccino Latte Salted Caramel Latte Flat White Mocha White…" at bounding box center [409, 399] width 267 height 336
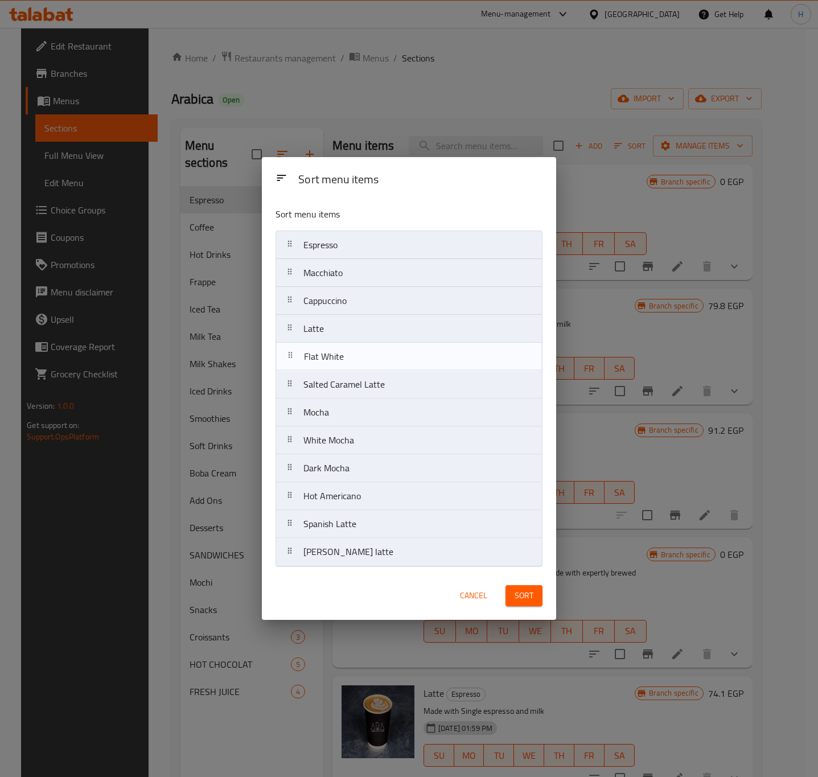
click at [348, 364] on nav "Espresso Macchiato Cappuccino Latte Salted Caramel Latte Flat White Mocha White…" at bounding box center [409, 399] width 267 height 336
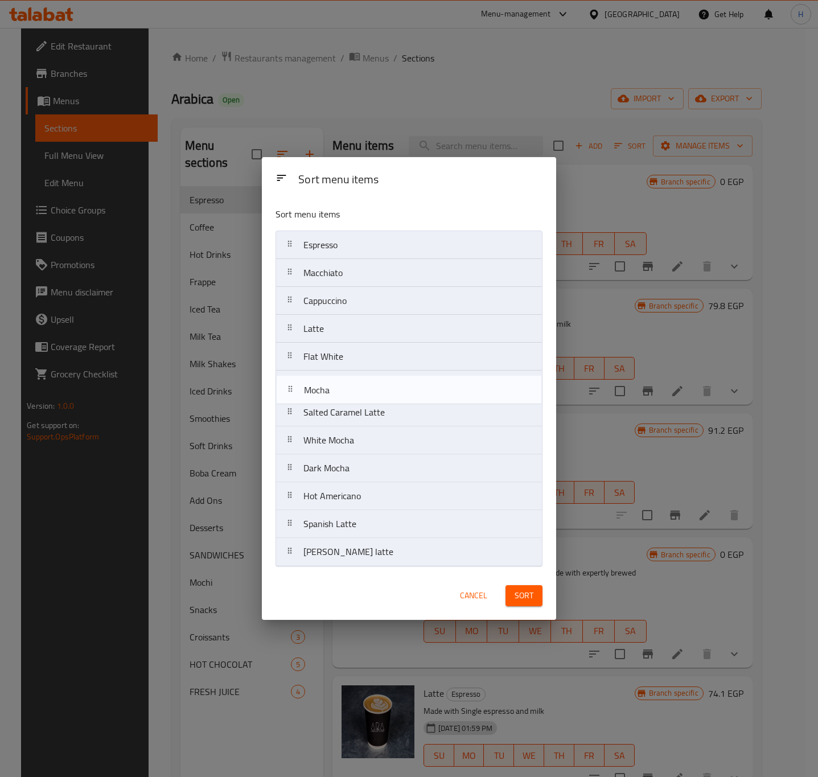
drag, startPoint x: 347, startPoint y: 416, endPoint x: 347, endPoint y: 388, distance: 27.3
click at [347, 388] on nav "Espresso Macchiato Cappuccino Latte Flat White Salted Caramel Latte Mocha White…" at bounding box center [409, 399] width 267 height 336
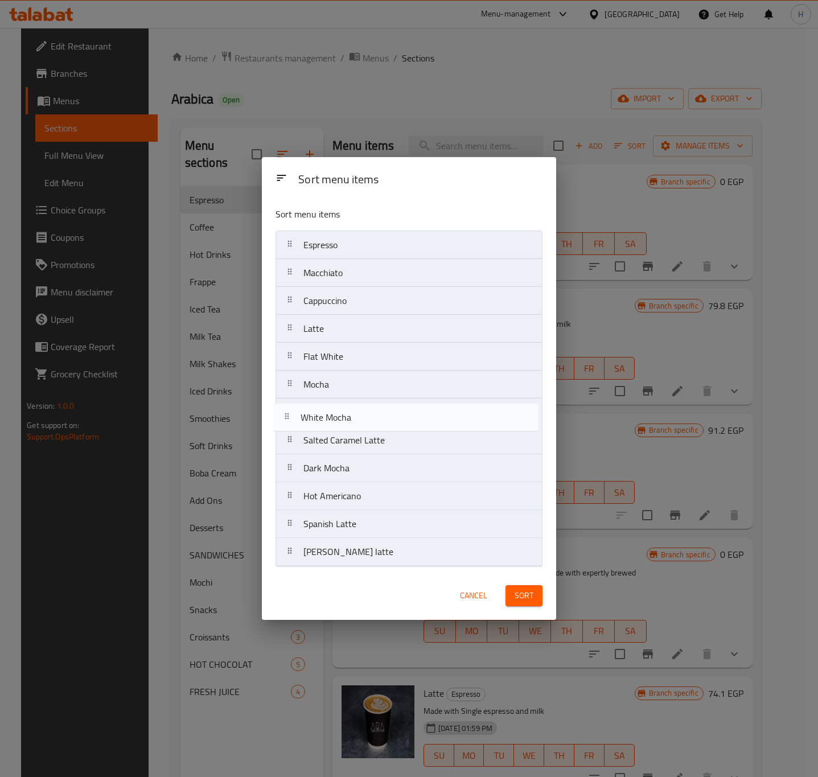
drag, startPoint x: 368, startPoint y: 446, endPoint x: 364, endPoint y: 417, distance: 28.7
click at [364, 417] on nav "Espresso Macchiato Cappuccino Latte Flat White Mocha Salted Caramel Latte White…" at bounding box center [409, 399] width 267 height 336
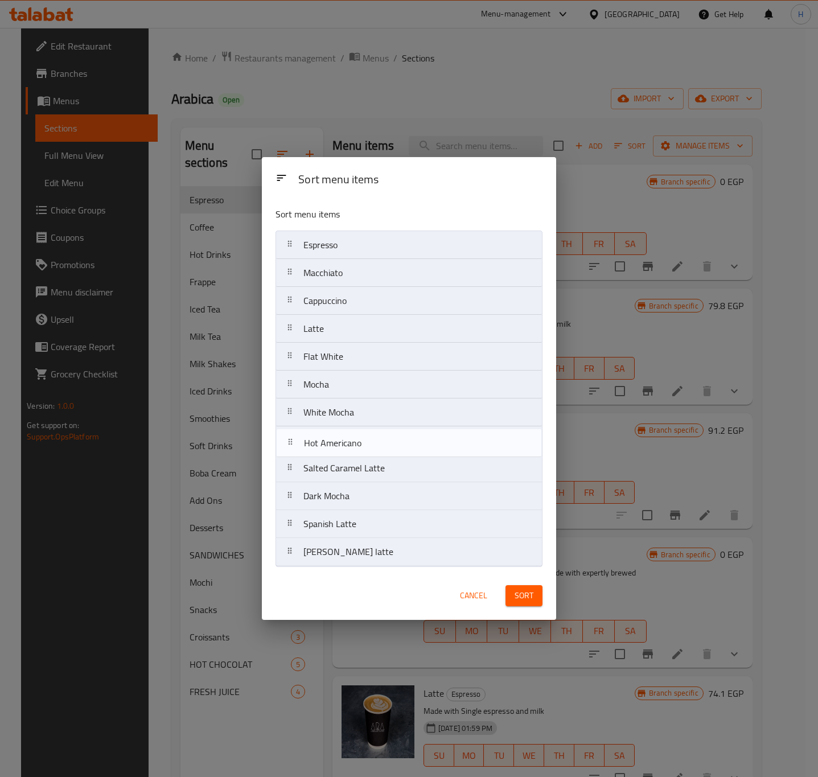
drag, startPoint x: 359, startPoint y: 506, endPoint x: 358, endPoint y: 448, distance: 57.5
click at [358, 448] on nav "Espresso Macchiato Cappuccino Latte Flat White Mocha White Mocha Salted Caramel…" at bounding box center [409, 399] width 267 height 336
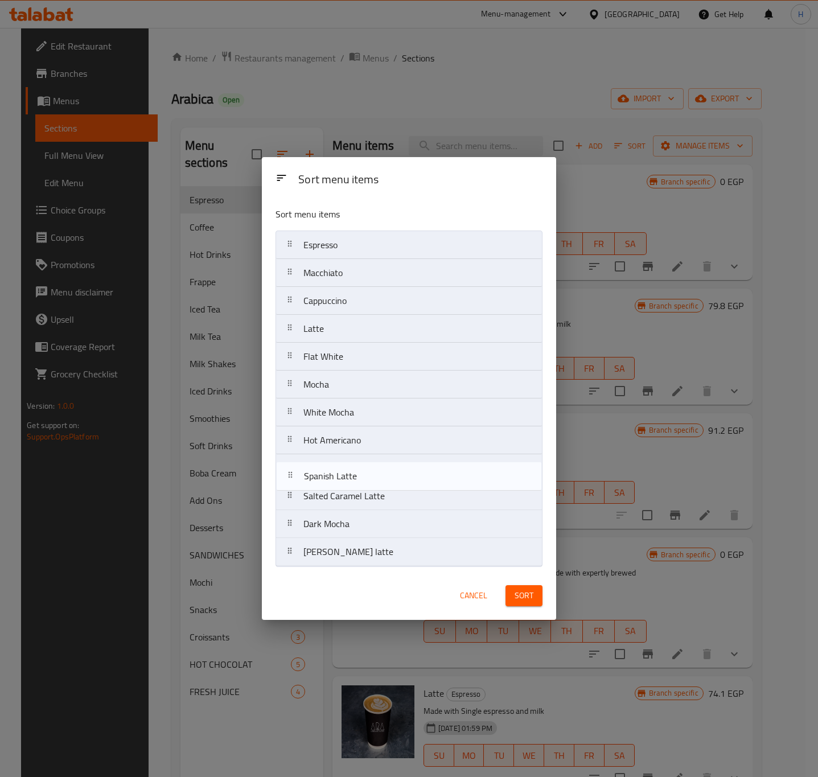
drag, startPoint x: 350, startPoint y: 532, endPoint x: 350, endPoint y: 478, distance: 53.5
click at [350, 478] on nav "Espresso Macchiato Cappuccino Latte Flat White Mocha White Mocha Hot Americano …" at bounding box center [409, 399] width 267 height 336
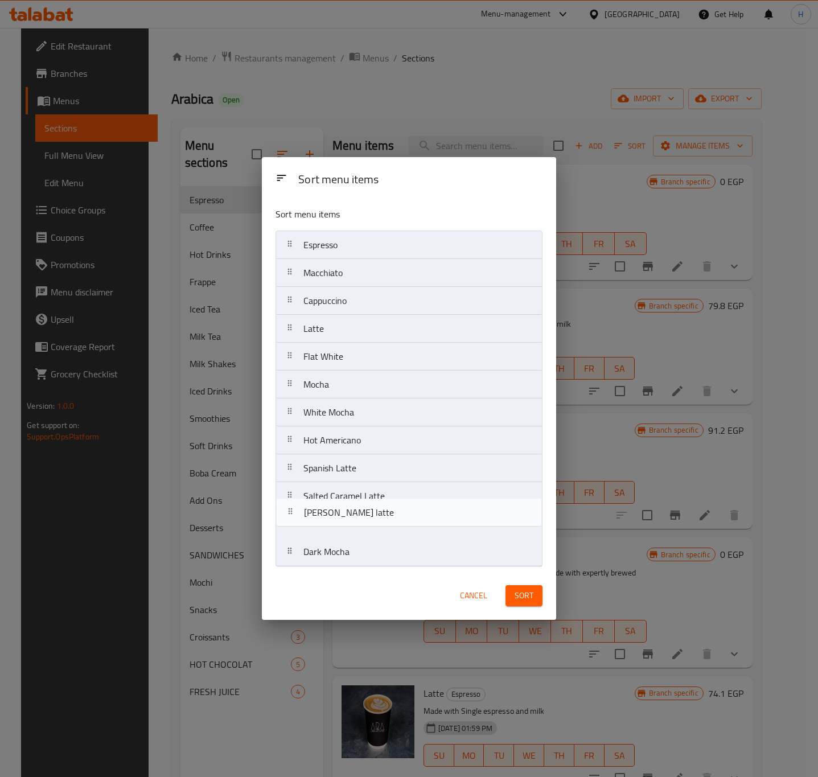
drag, startPoint x: 354, startPoint y: 560, endPoint x: 354, endPoint y: 506, distance: 54.7
click at [354, 506] on nav "Espresso Macchiato Cappuccino Latte Flat White Mocha White Mocha Hot Americano …" at bounding box center [409, 399] width 267 height 336
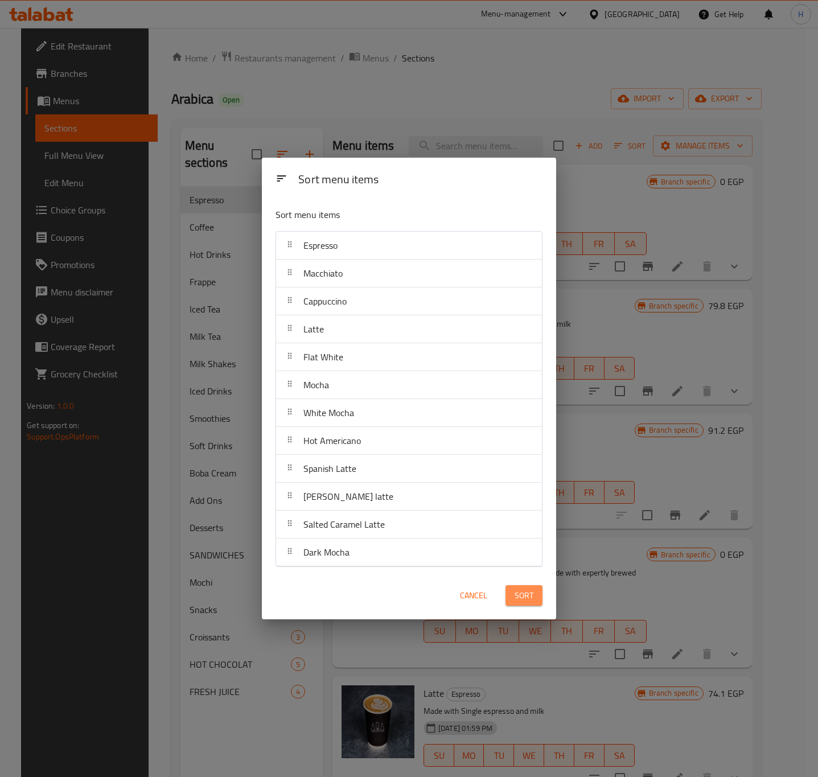
click at [521, 593] on span "Sort" at bounding box center [524, 596] width 19 height 14
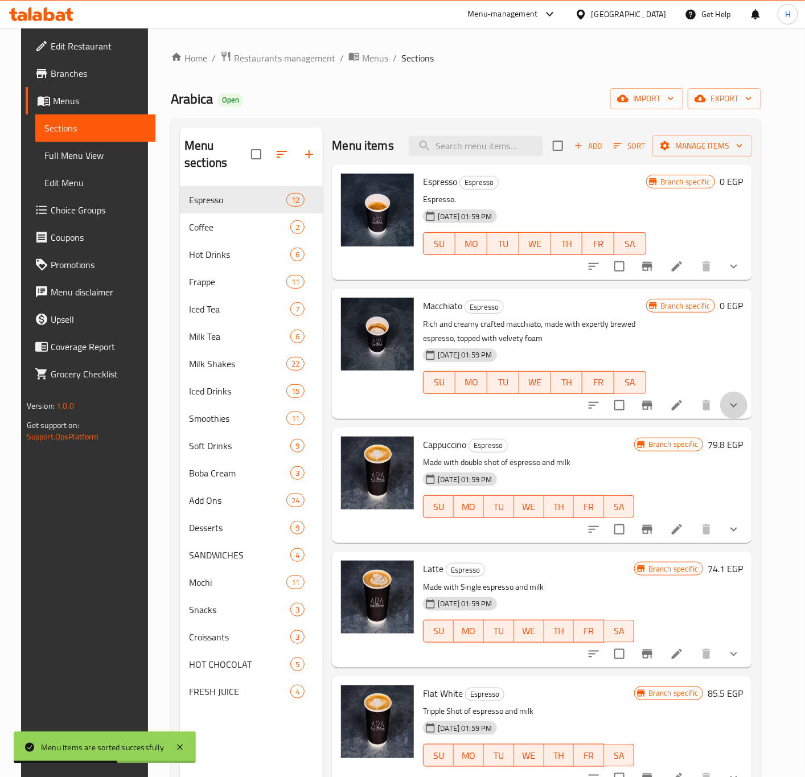
click at [745, 412] on button "show more" at bounding box center [733, 405] width 27 height 27
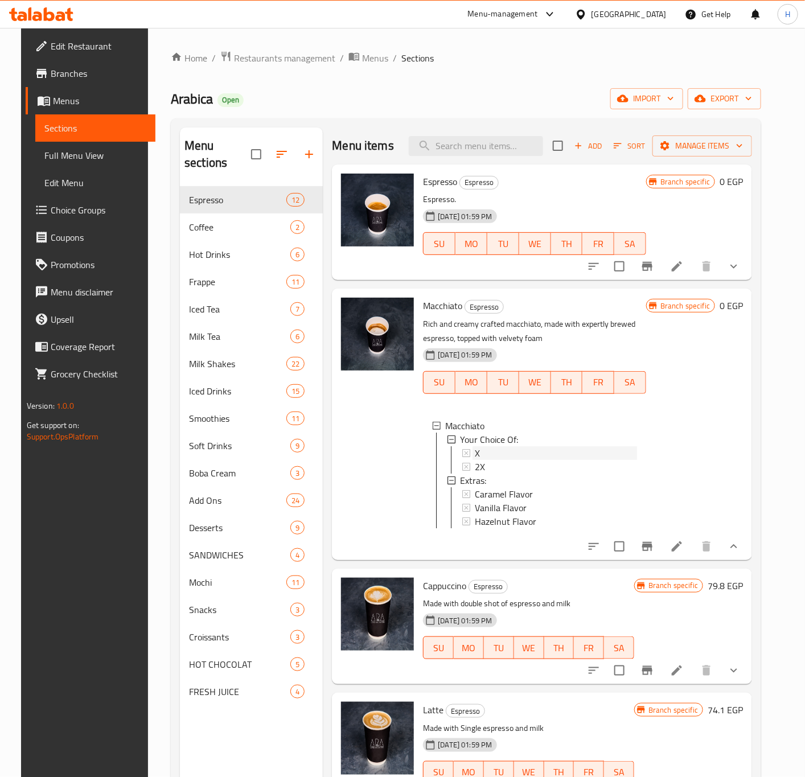
click at [528, 451] on div "X" at bounding box center [556, 453] width 162 height 14
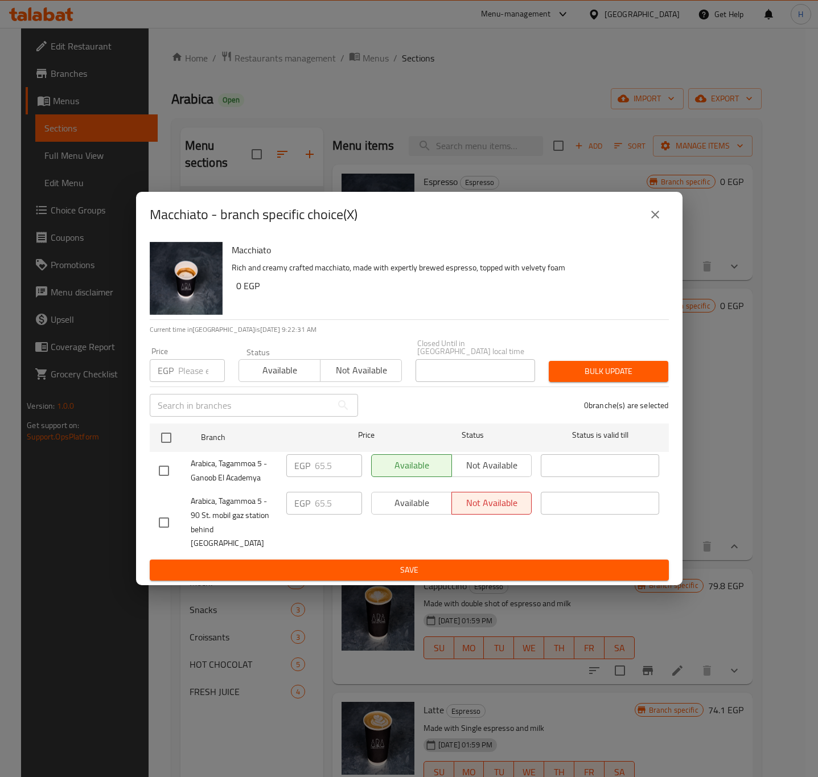
click at [193, 371] on input "number" at bounding box center [201, 370] width 47 height 23
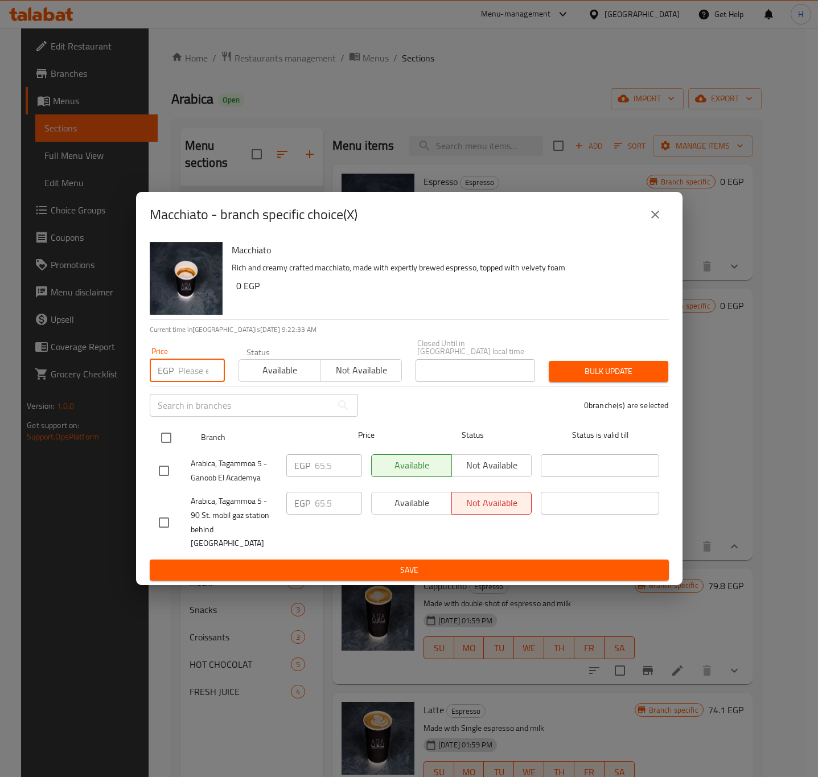
click at [168, 439] on input "checkbox" at bounding box center [166, 438] width 24 height 24
checkbox input "true"
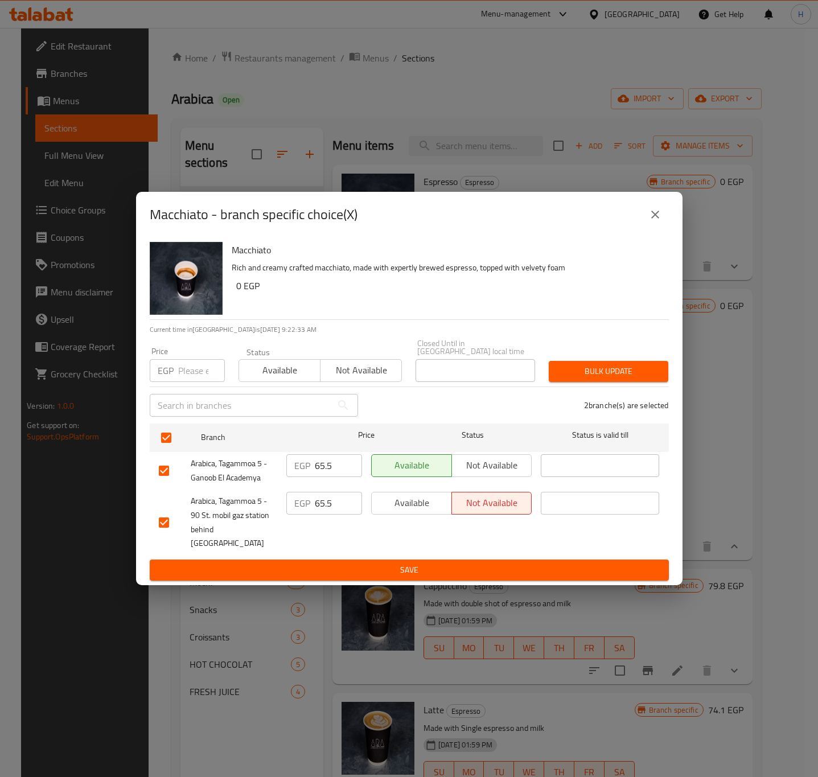
click at [186, 375] on input "number" at bounding box center [201, 370] width 47 height 23
type input "67.5"
click at [603, 371] on span "Bulk update" at bounding box center [608, 371] width 101 height 14
click at [656, 221] on icon "close" at bounding box center [655, 215] width 14 height 14
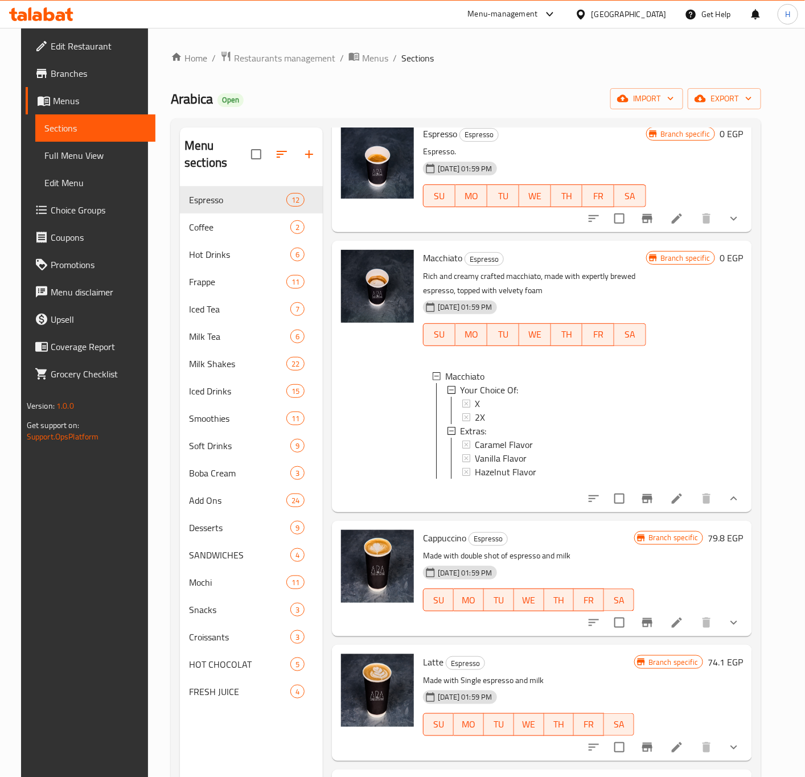
scroll to position [171, 0]
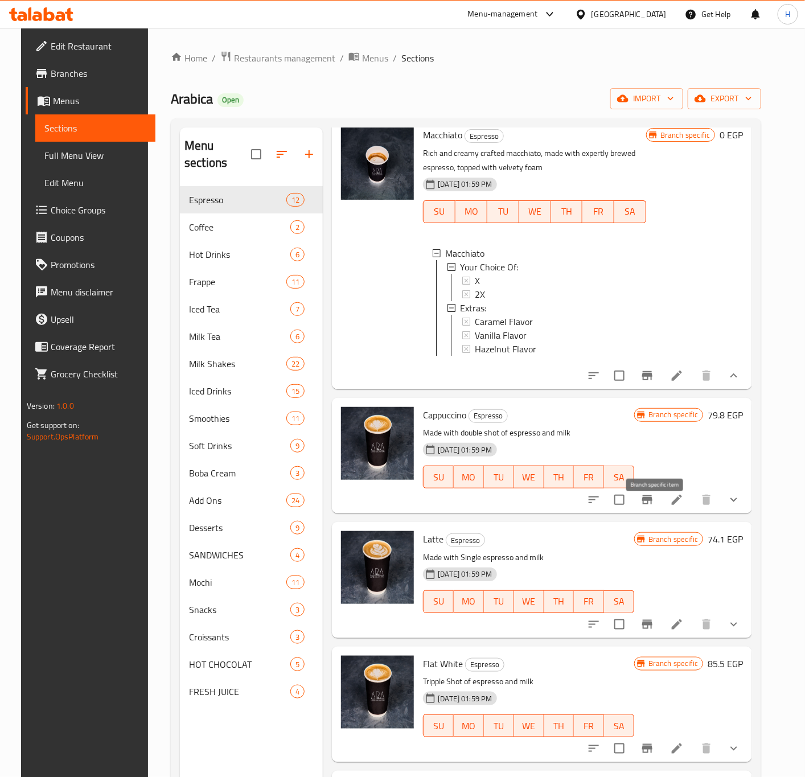
click at [652, 504] on icon "Branch-specific-item" at bounding box center [647, 499] width 10 height 9
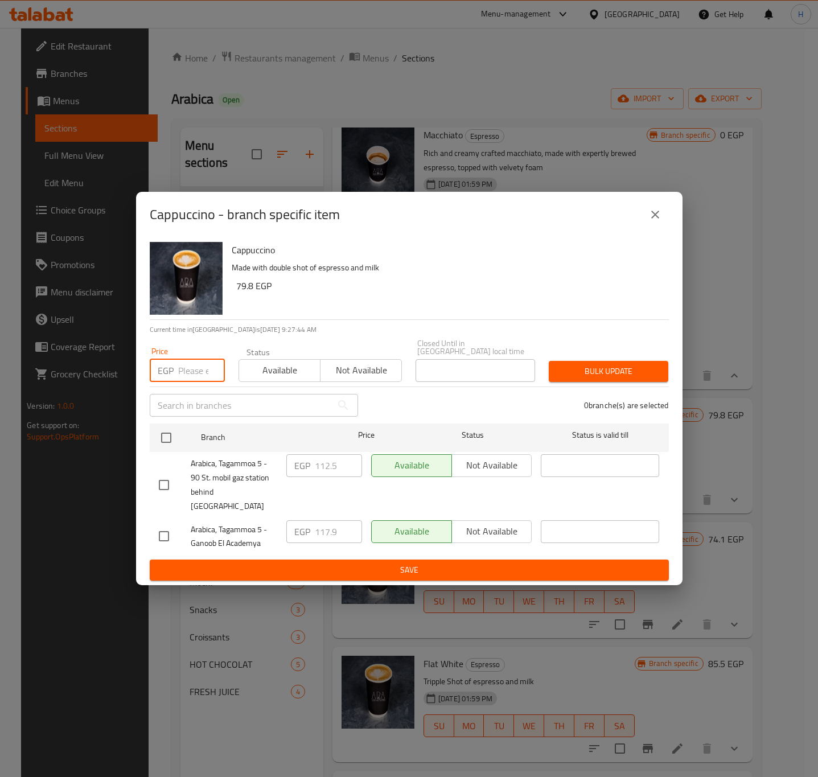
click at [192, 365] on input "number" at bounding box center [201, 370] width 47 height 23
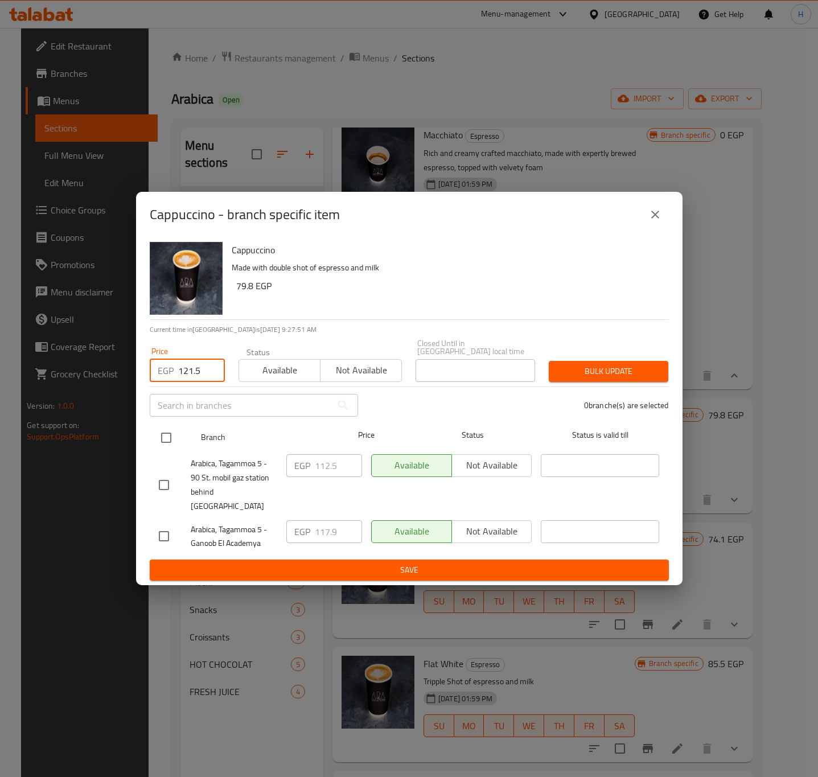
type input "121.5"
click at [168, 439] on input "checkbox" at bounding box center [166, 438] width 24 height 24
checkbox input "true"
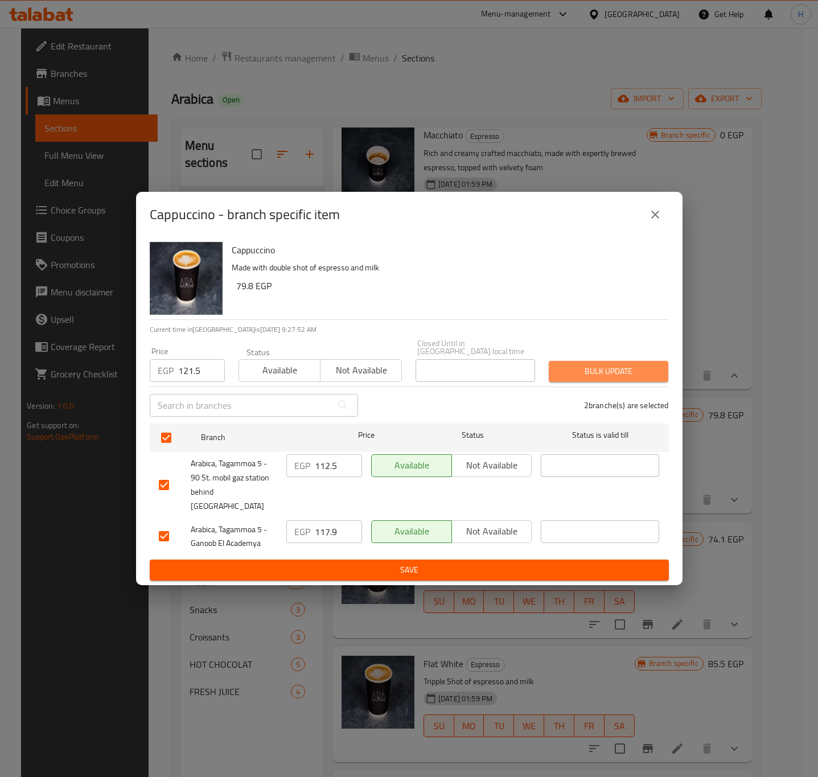
click at [603, 366] on span "Bulk update" at bounding box center [608, 371] width 101 height 14
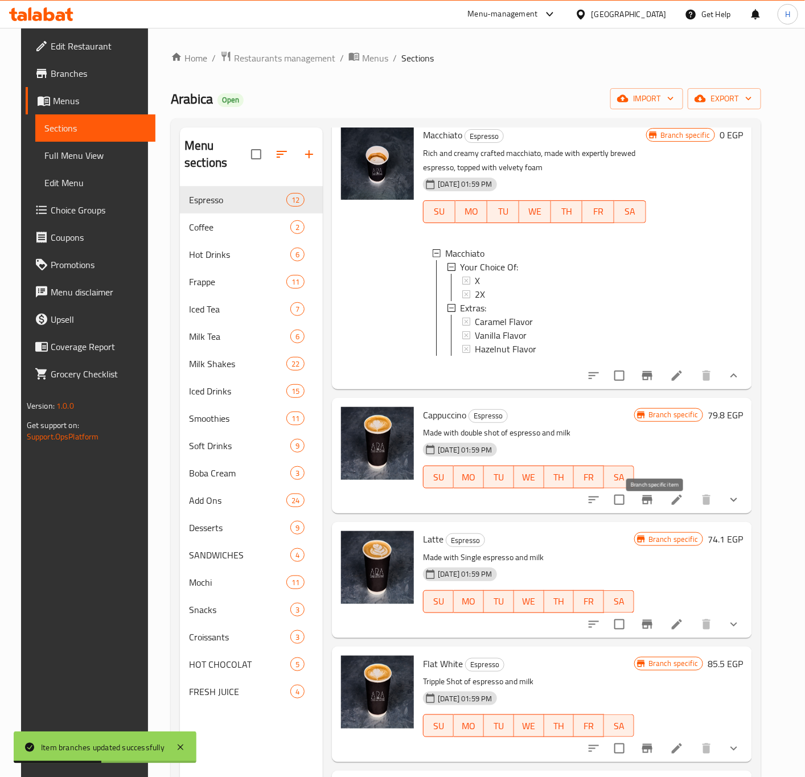
click at [652, 504] on icon "Branch-specific-item" at bounding box center [647, 499] width 10 height 9
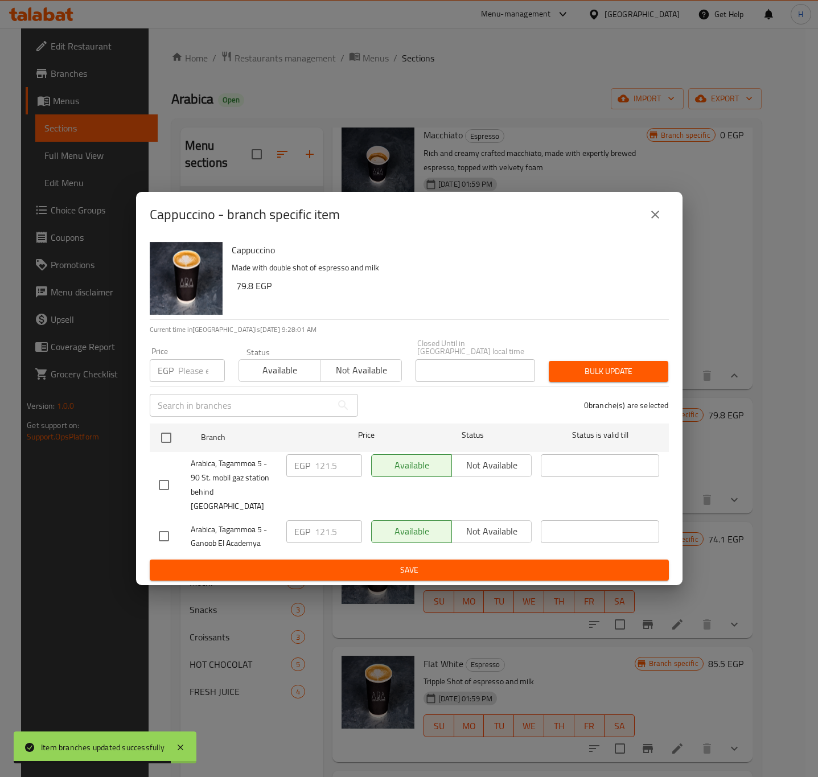
click at [646, 227] on button "close" at bounding box center [655, 214] width 27 height 27
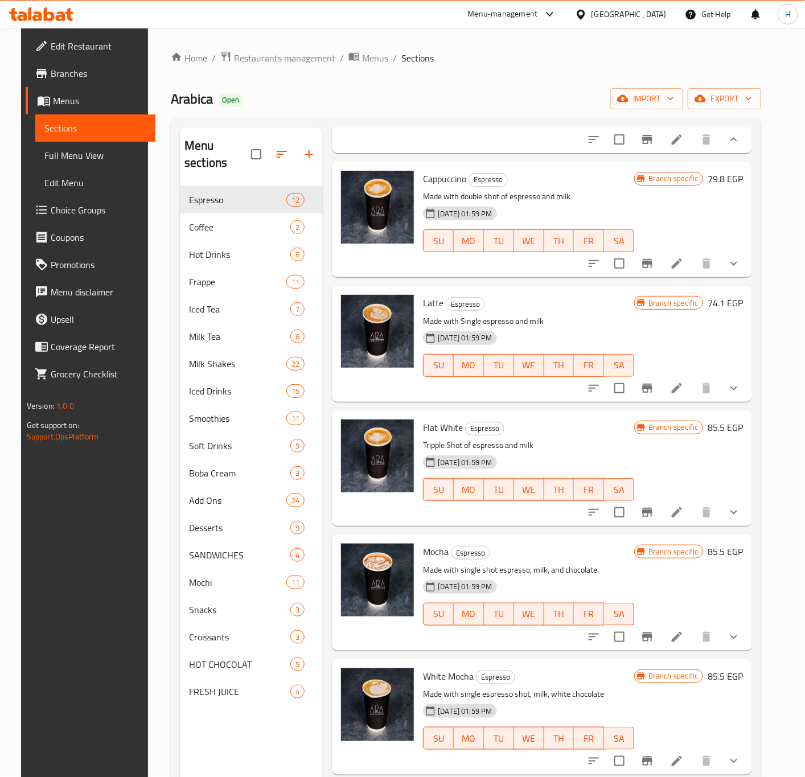
scroll to position [427, 0]
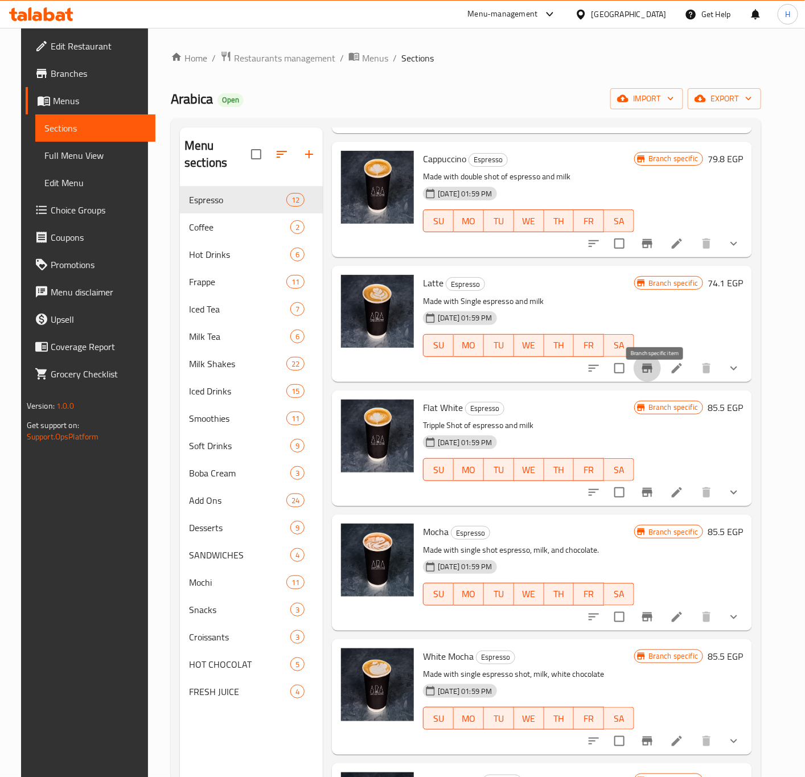
click at [651, 375] on icon "Branch-specific-item" at bounding box center [647, 369] width 14 height 14
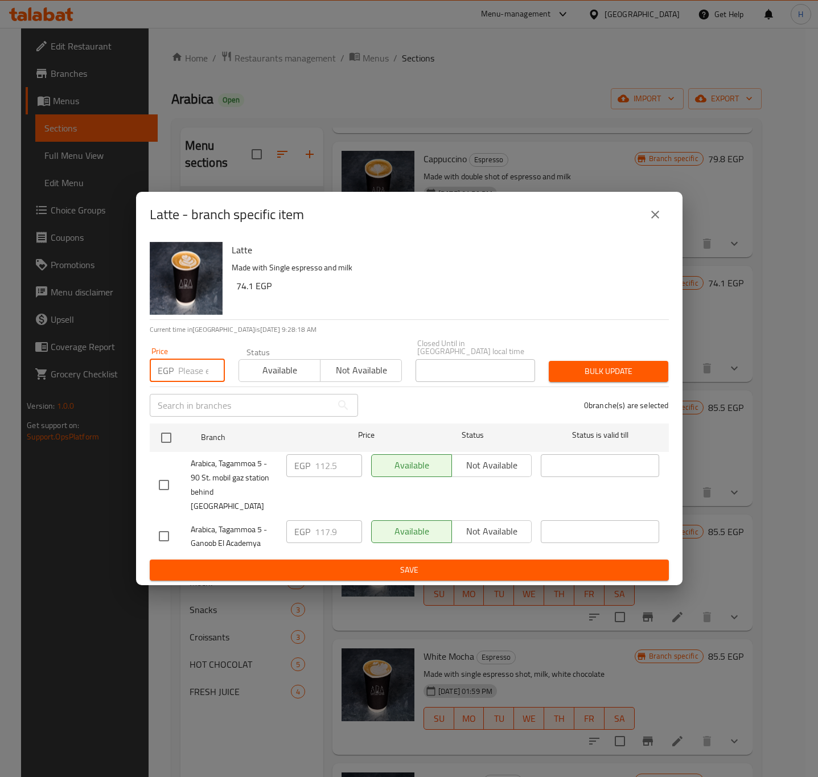
click at [194, 373] on input "number" at bounding box center [201, 370] width 47 height 23
paste input "121.5"
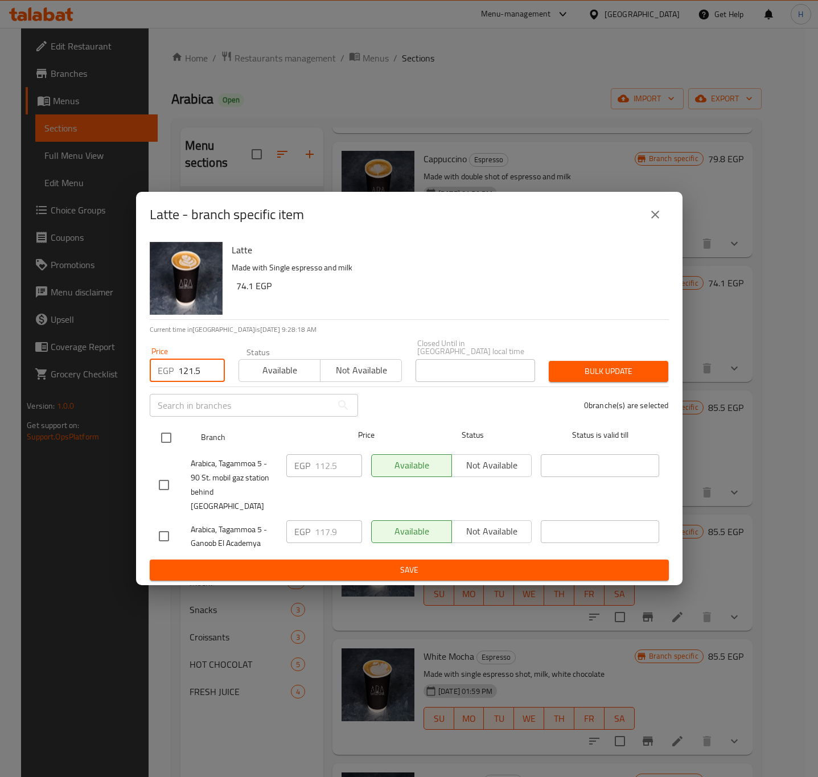
type input "121.5"
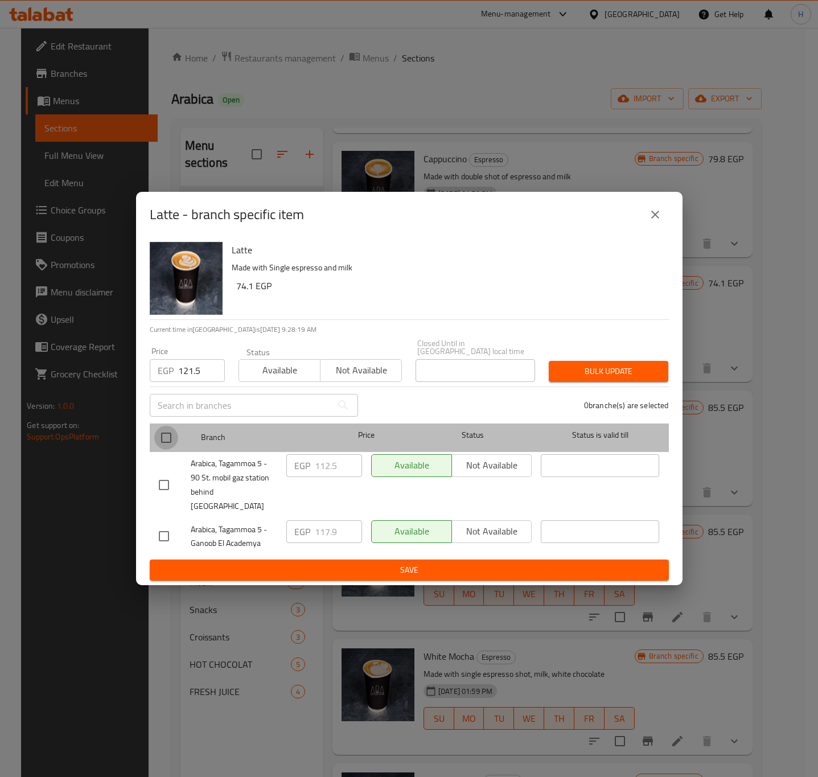
click at [166, 438] on input "checkbox" at bounding box center [166, 438] width 24 height 24
checkbox input "true"
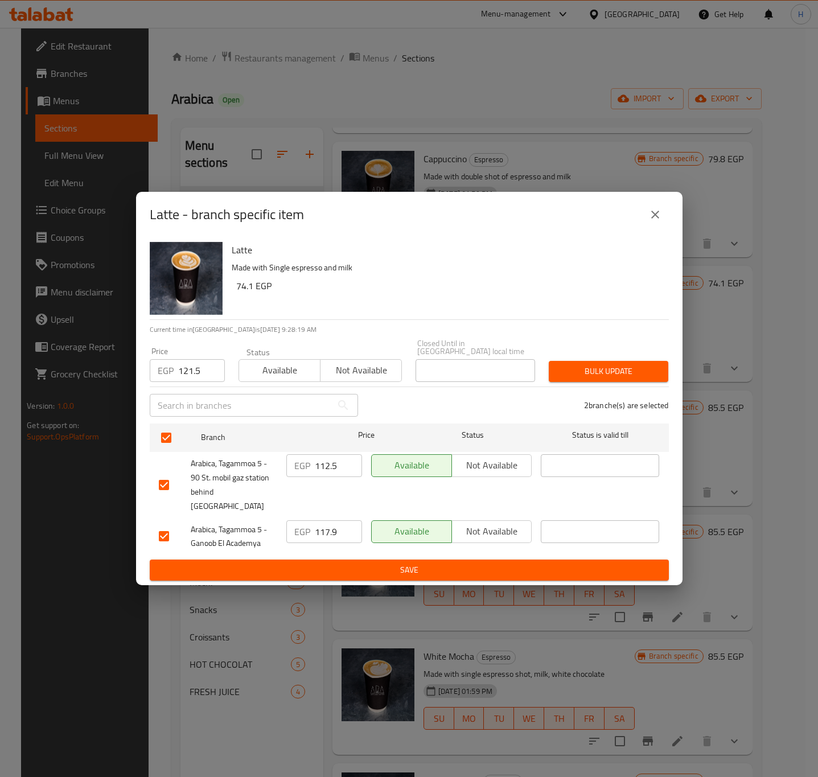
click at [617, 371] on span "Bulk update" at bounding box center [608, 371] width 101 height 14
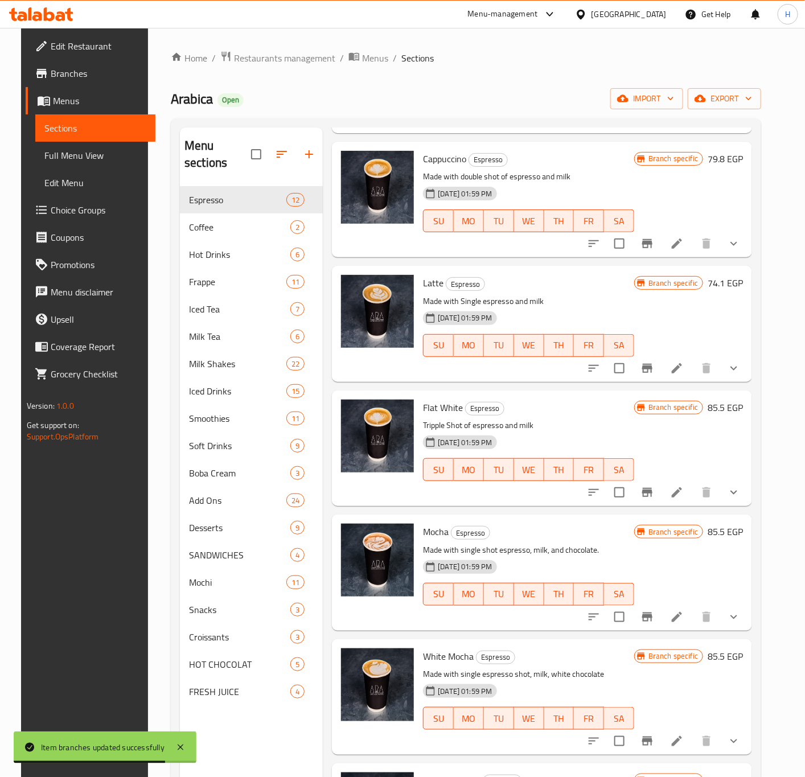
click at [728, 167] on h6 "79.8 EGP" at bounding box center [725, 159] width 35 height 16
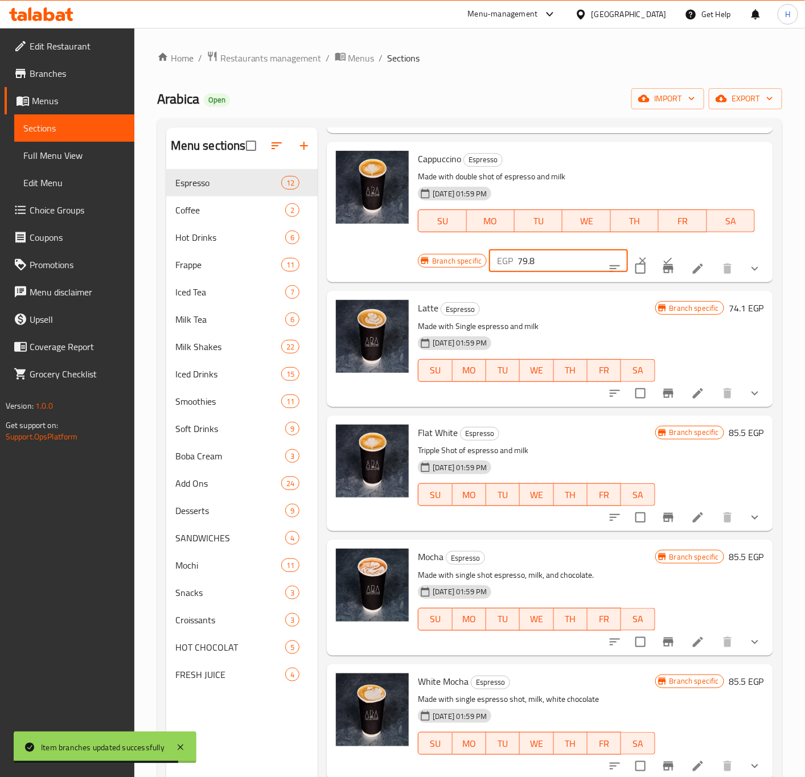
click at [535, 272] on input "79.8" at bounding box center [572, 260] width 110 height 23
click at [527, 272] on input "79.8" at bounding box center [572, 260] width 110 height 23
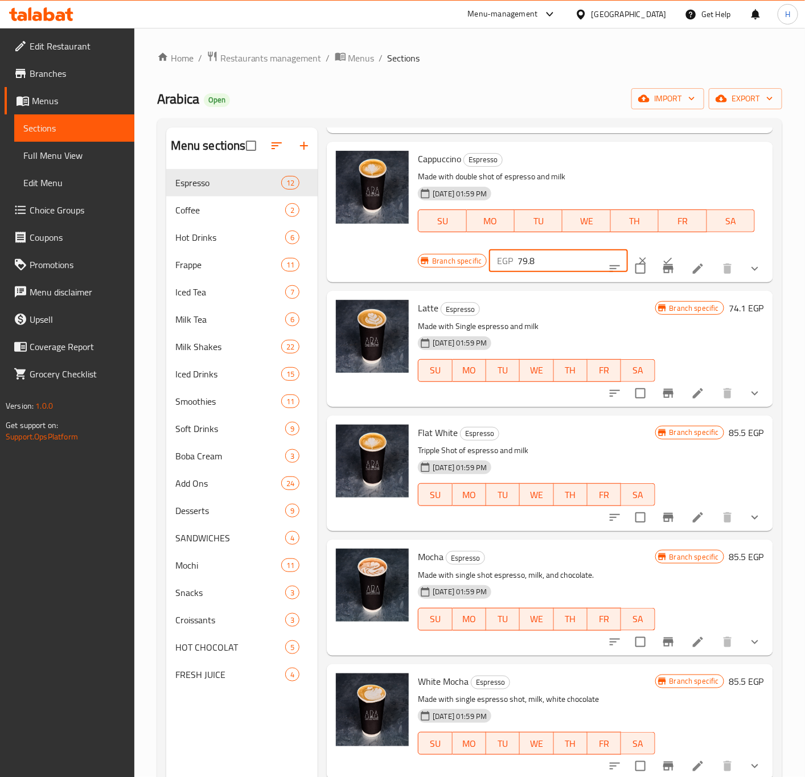
paste input "121.5"
type input "121.5"
click at [655, 262] on button "ok" at bounding box center [667, 260] width 25 height 25
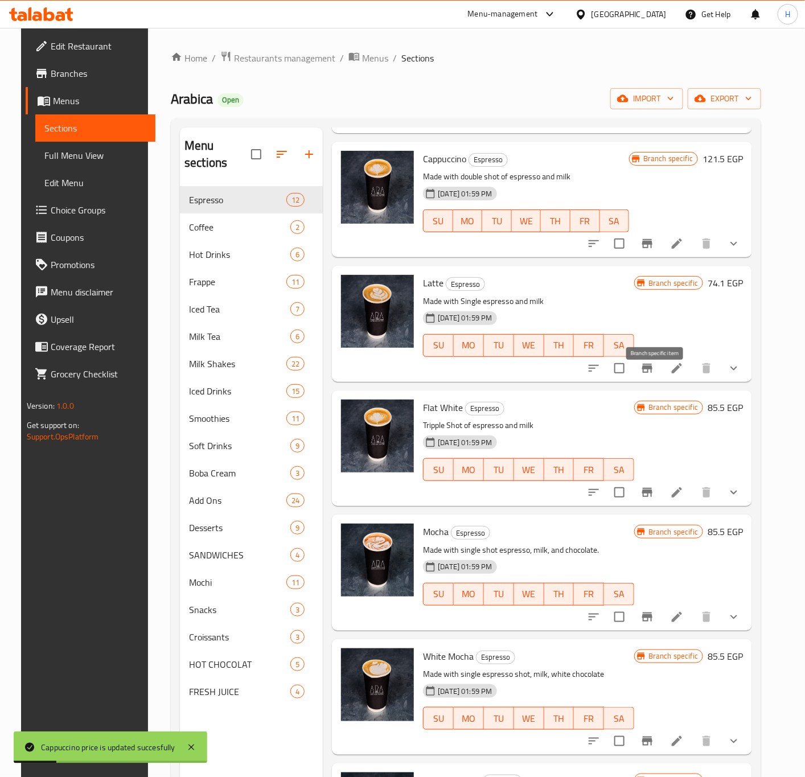
click at [652, 373] on icon "Branch-specific-item" at bounding box center [647, 368] width 10 height 9
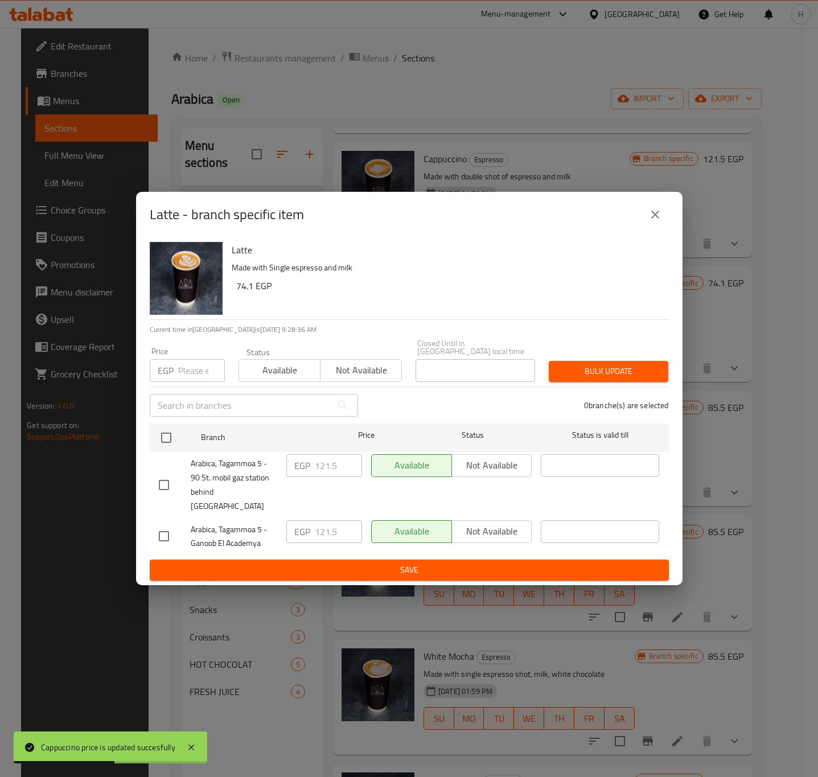
click at [654, 221] on icon "close" at bounding box center [655, 215] width 14 height 14
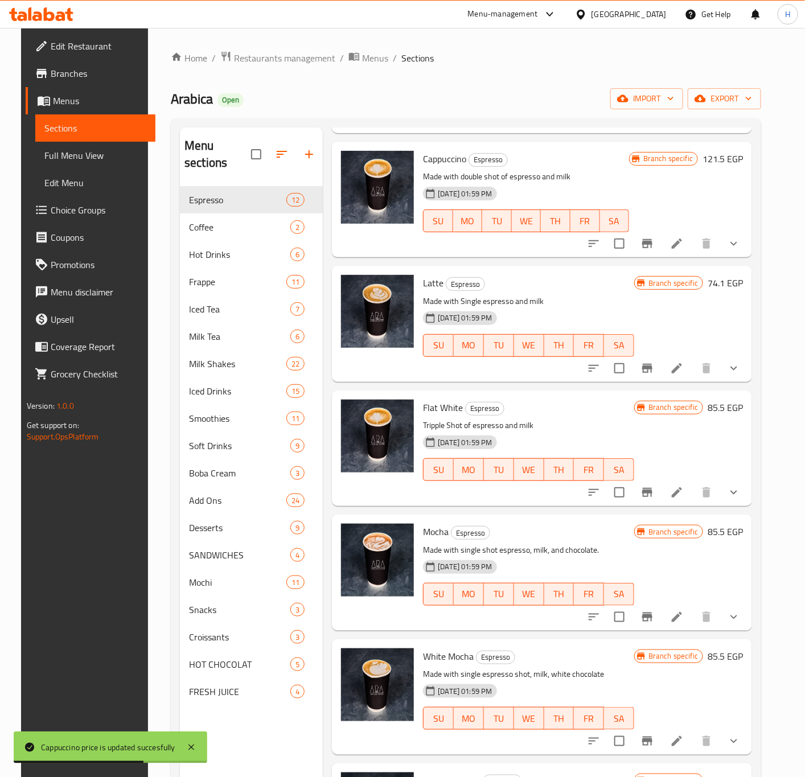
click at [726, 291] on h6 "74.1 EGP" at bounding box center [725, 283] width 35 height 16
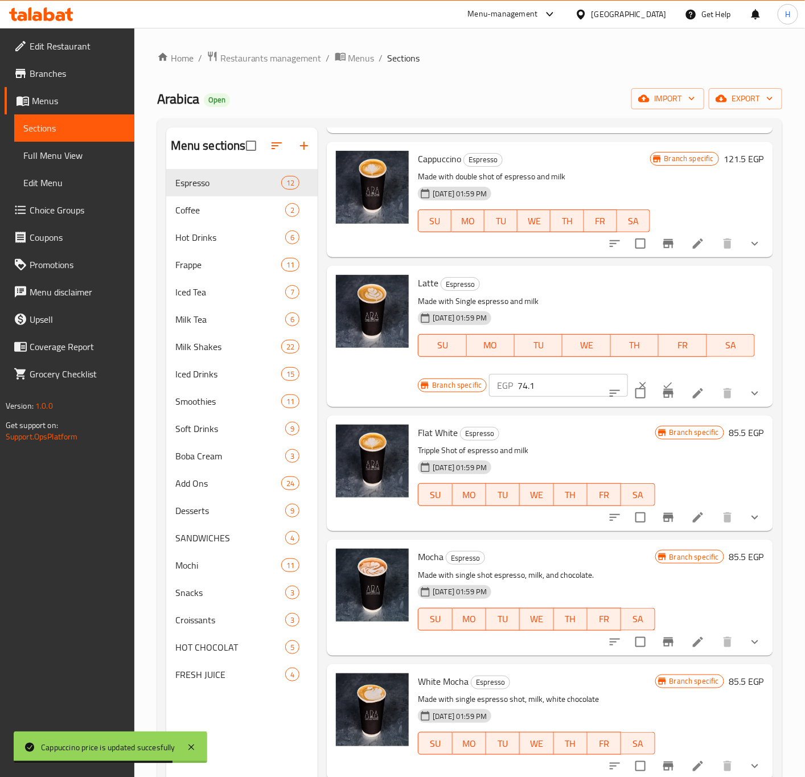
click at [528, 396] on input "74.1" at bounding box center [572, 385] width 110 height 23
paste input "121.5"
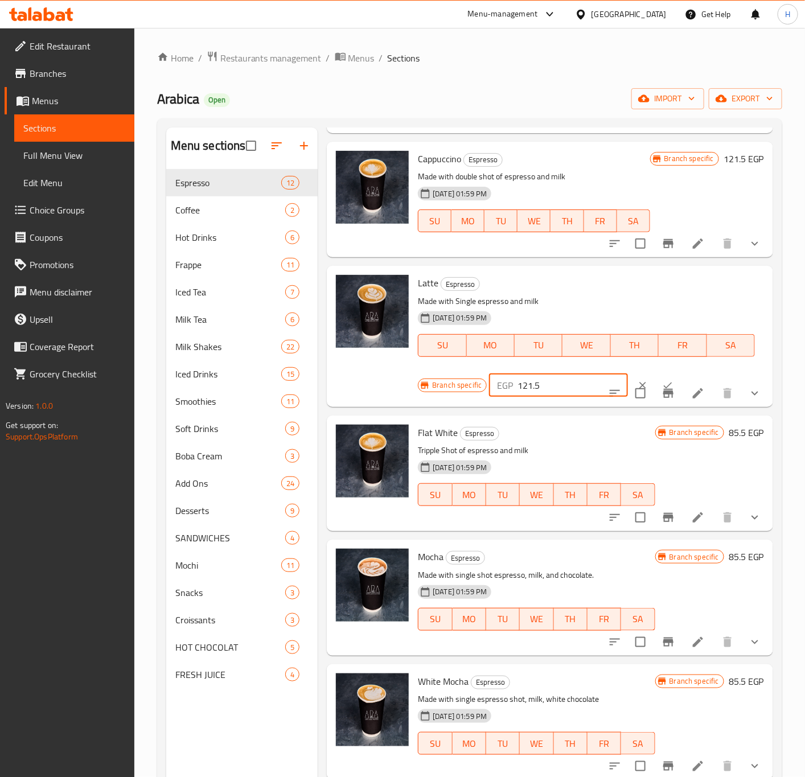
type input "121.5"
click at [655, 388] on button "ok" at bounding box center [667, 385] width 25 height 25
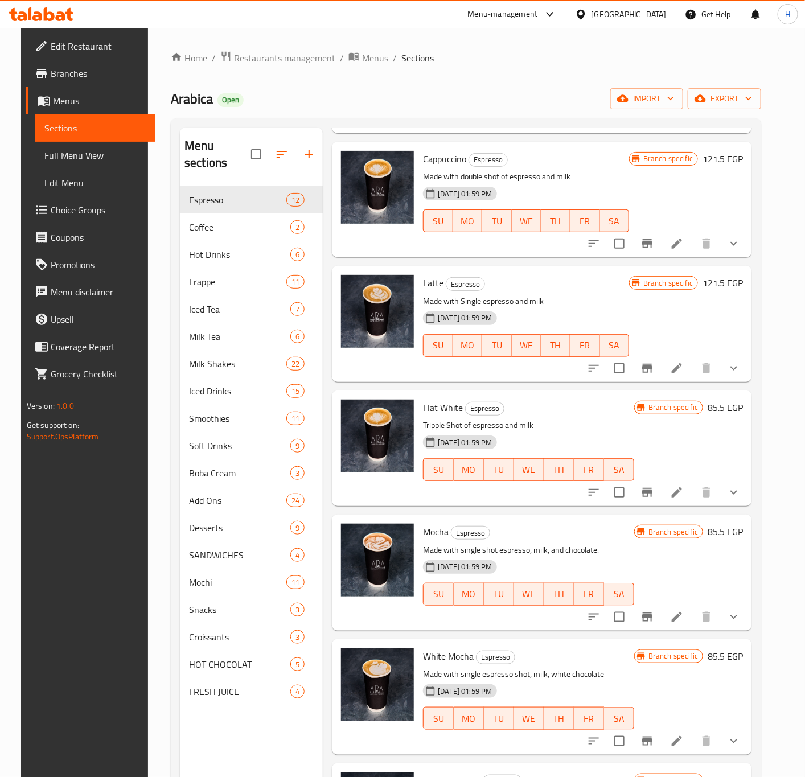
click at [723, 416] on h6 "85.5 EGP" at bounding box center [725, 408] width 35 height 16
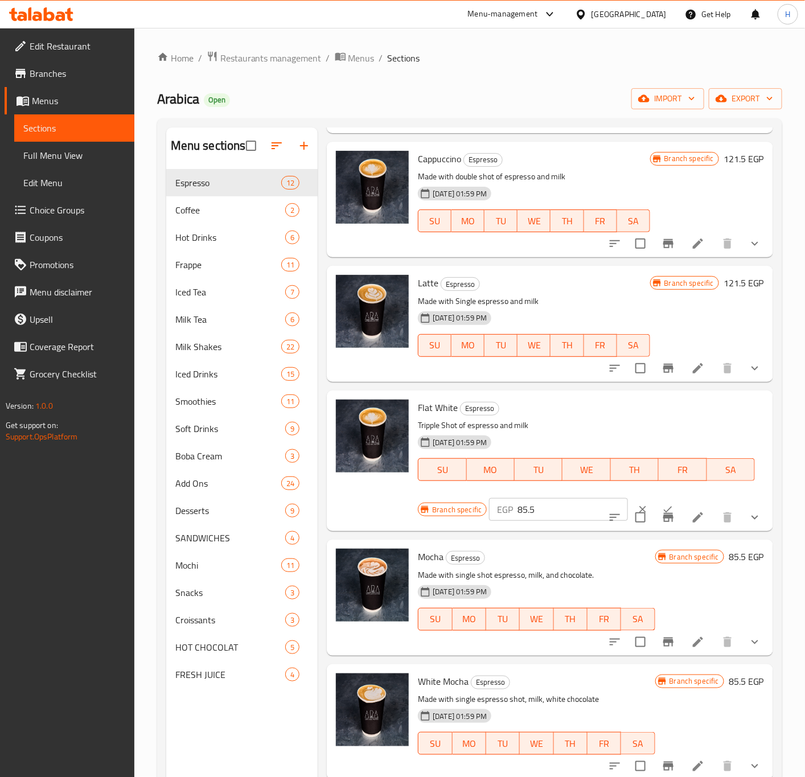
click at [557, 521] on input "85.5" at bounding box center [572, 509] width 110 height 23
click at [555, 513] on input "128.25" at bounding box center [572, 509] width 110 height 23
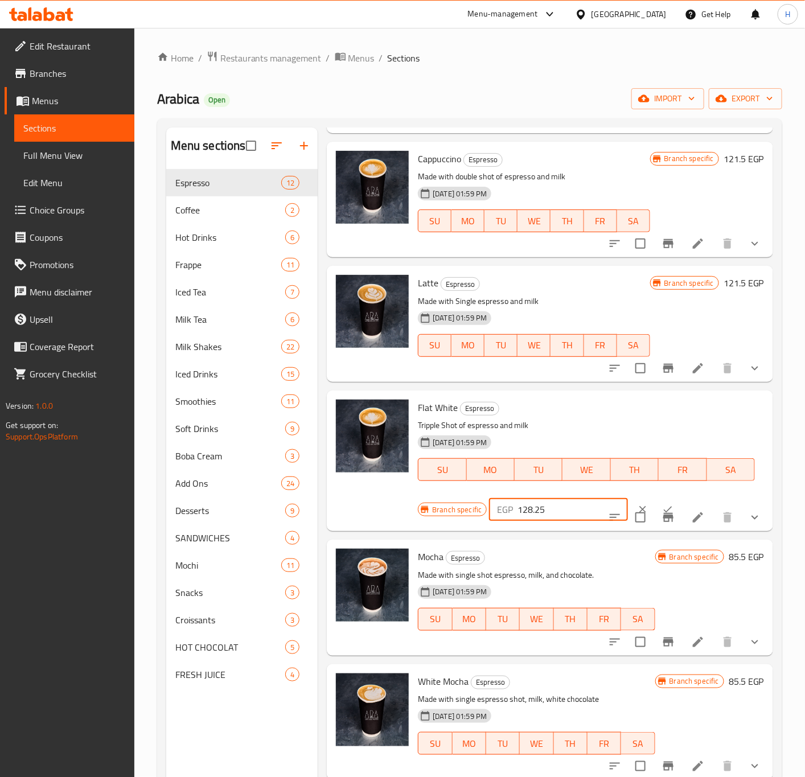
click at [555, 513] on input "128.25" at bounding box center [572, 509] width 110 height 23
type input "128.25"
click at [656, 511] on button "ok" at bounding box center [667, 509] width 25 height 25
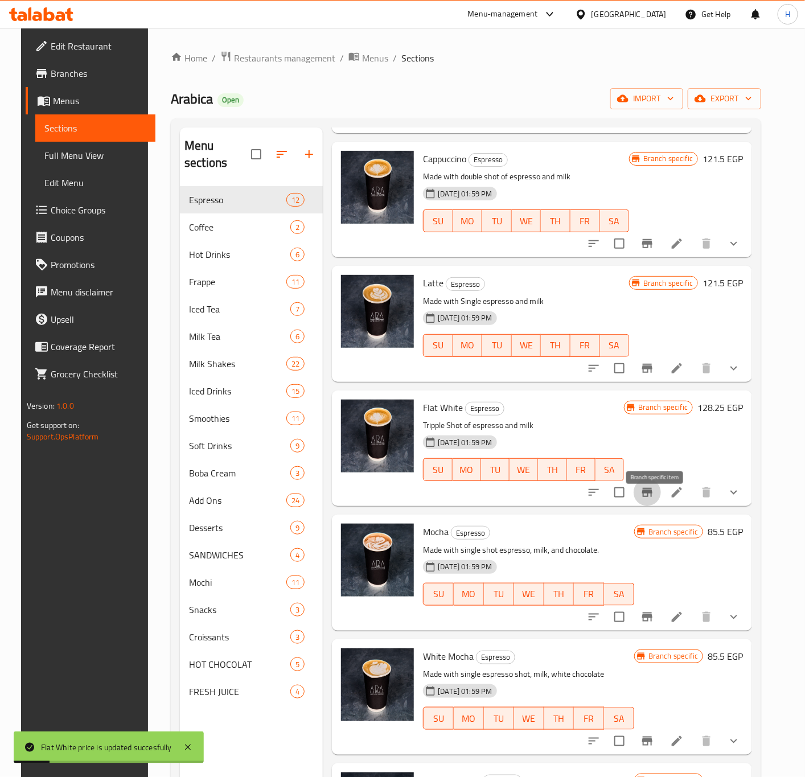
click at [652, 497] on icon "Branch-specific-item" at bounding box center [647, 492] width 10 height 9
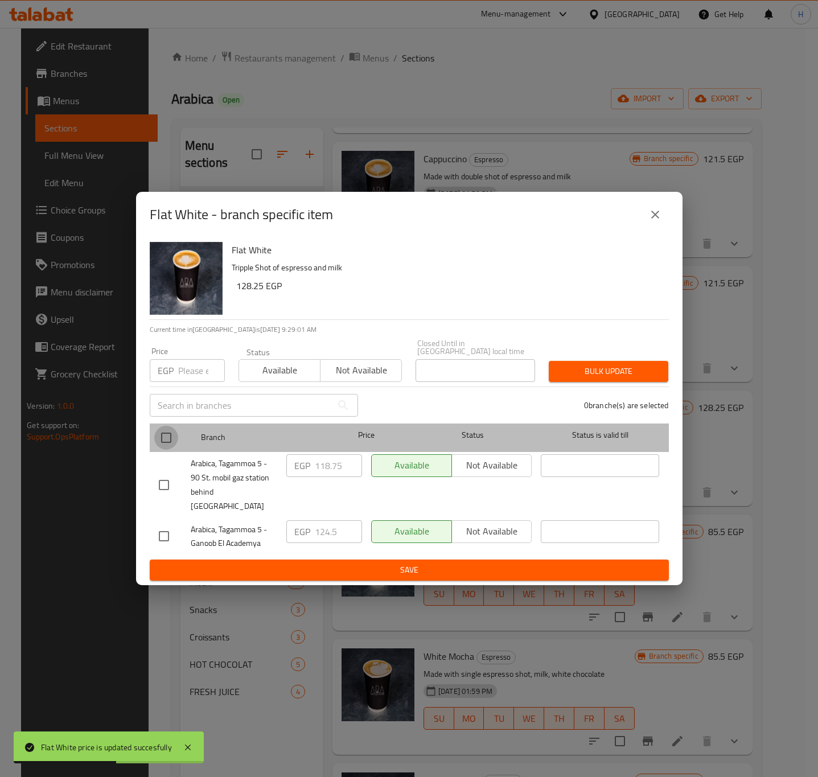
click at [176, 438] on input "checkbox" at bounding box center [166, 438] width 24 height 24
checkbox input "true"
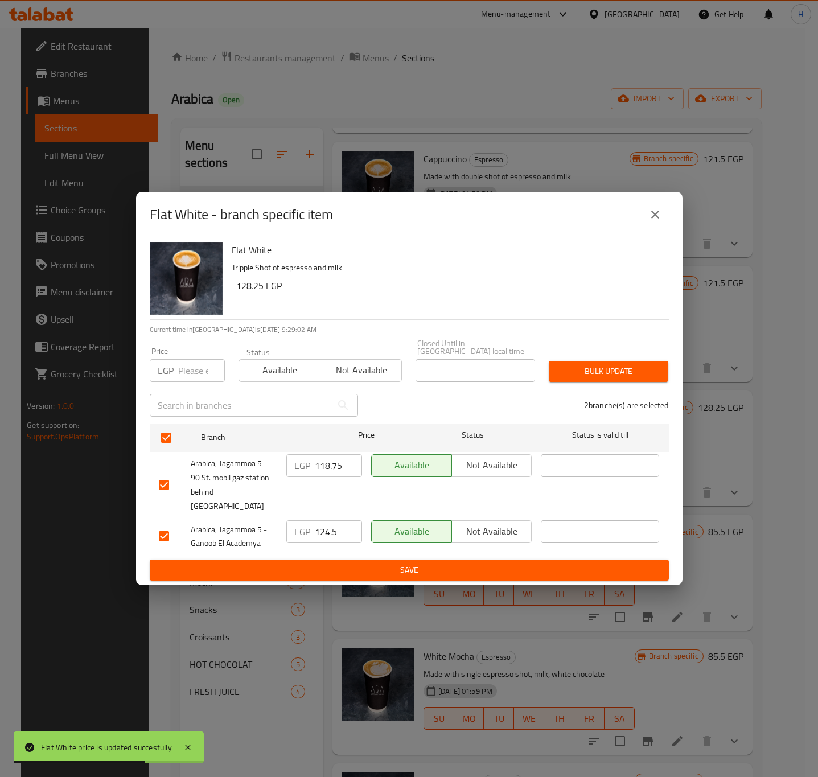
click at [332, 463] on input "118.75" at bounding box center [338, 465] width 47 height 23
click at [193, 376] on input "number" at bounding box center [201, 370] width 47 height 23
paste input "128.25"
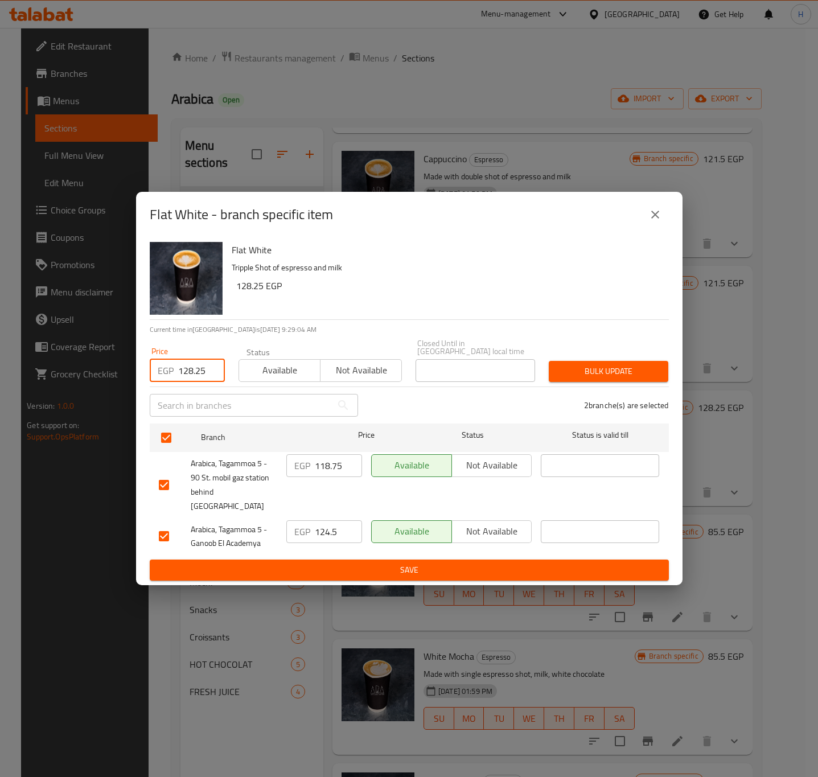
type input "128.25"
click at [627, 372] on span "Bulk update" at bounding box center [608, 371] width 101 height 14
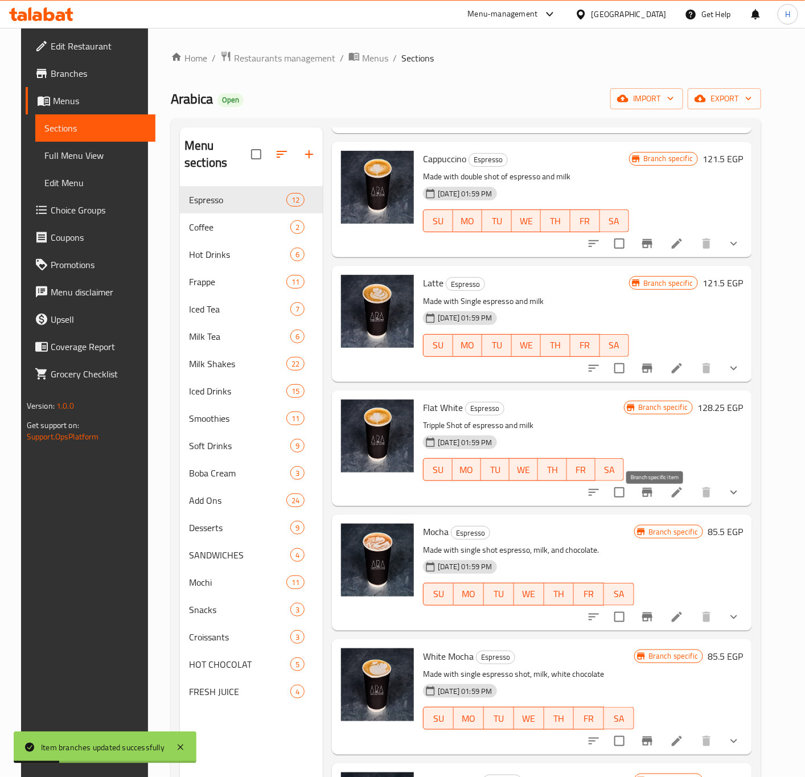
click at [652, 497] on icon "Branch-specific-item" at bounding box center [647, 492] width 10 height 9
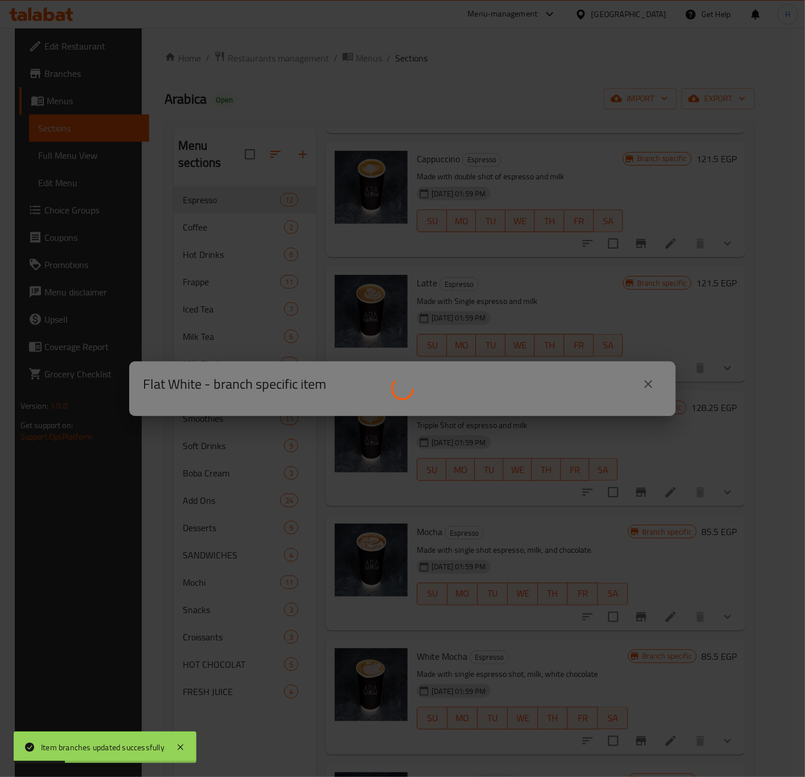
click at [658, 503] on div at bounding box center [402, 388] width 805 height 777
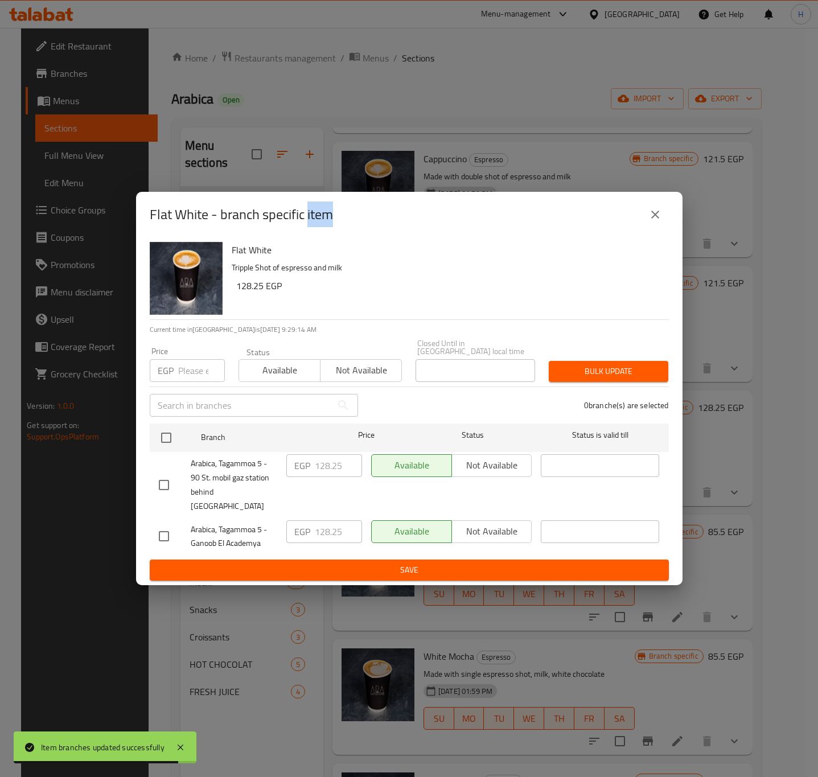
click at [659, 221] on icon "close" at bounding box center [655, 215] width 14 height 14
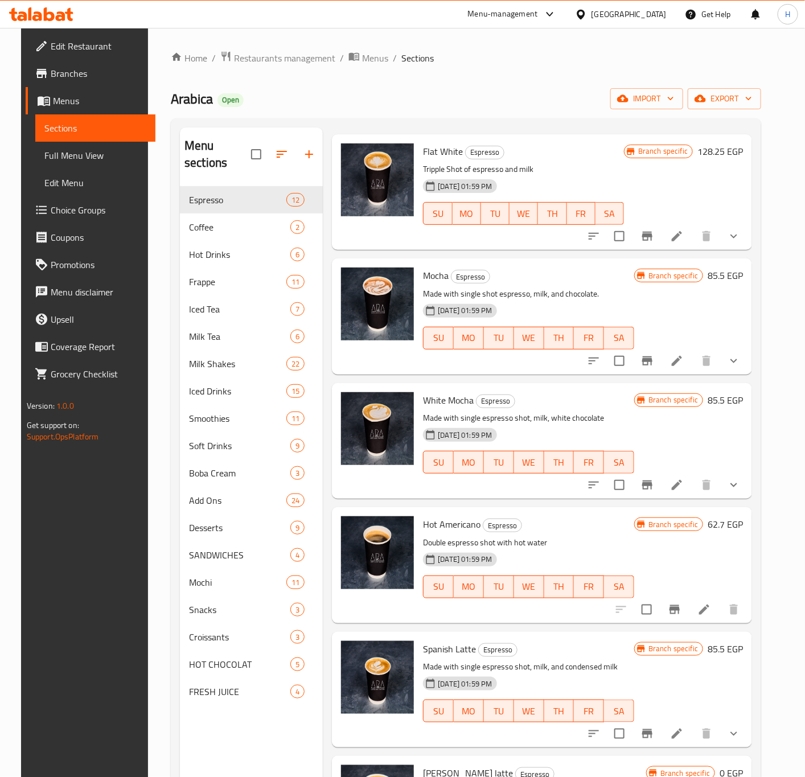
scroll to position [769, 0]
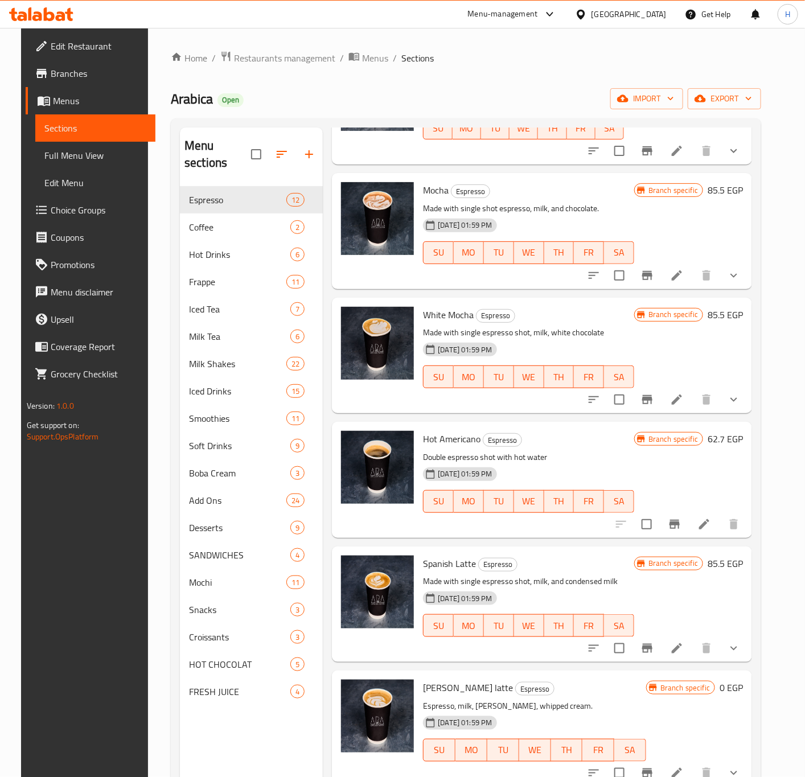
click at [651, 155] on icon "Branch-specific-item" at bounding box center [647, 150] width 10 height 9
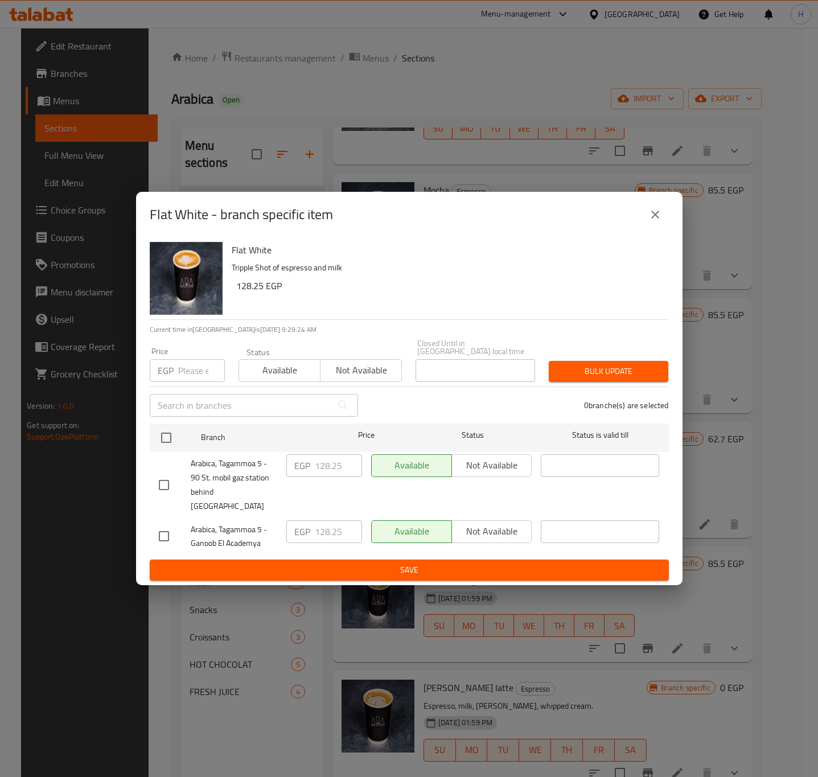
click at [658, 221] on icon "close" at bounding box center [655, 215] width 14 height 14
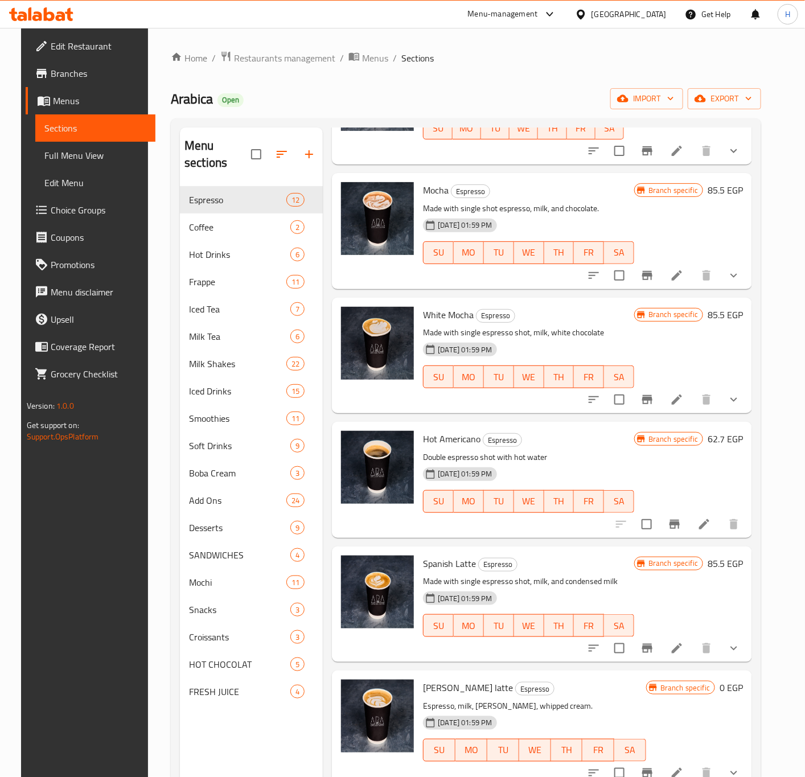
click at [721, 323] on h6 "85.5 EGP" at bounding box center [725, 315] width 35 height 16
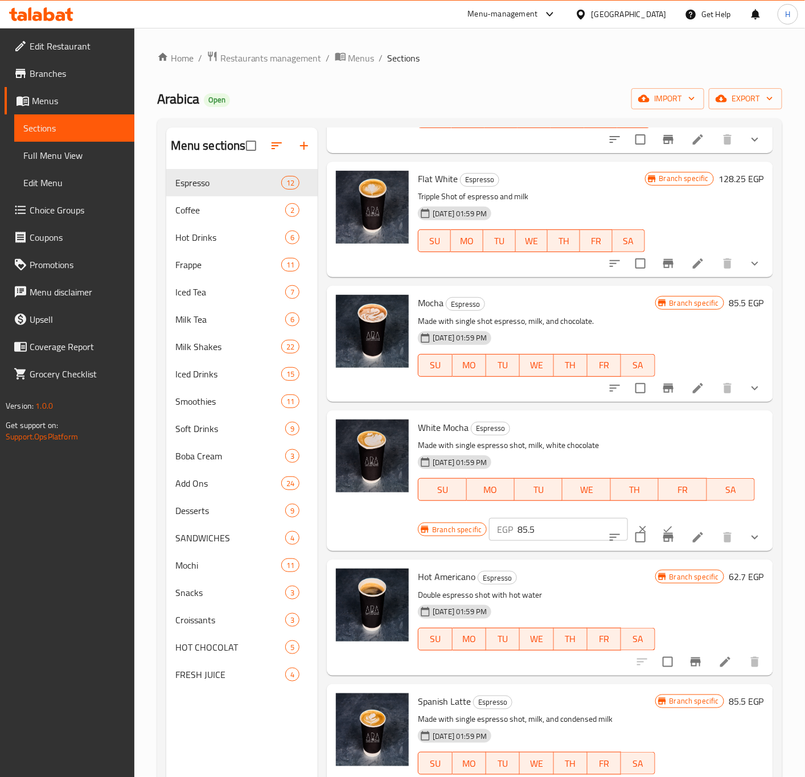
scroll to position [683, 0]
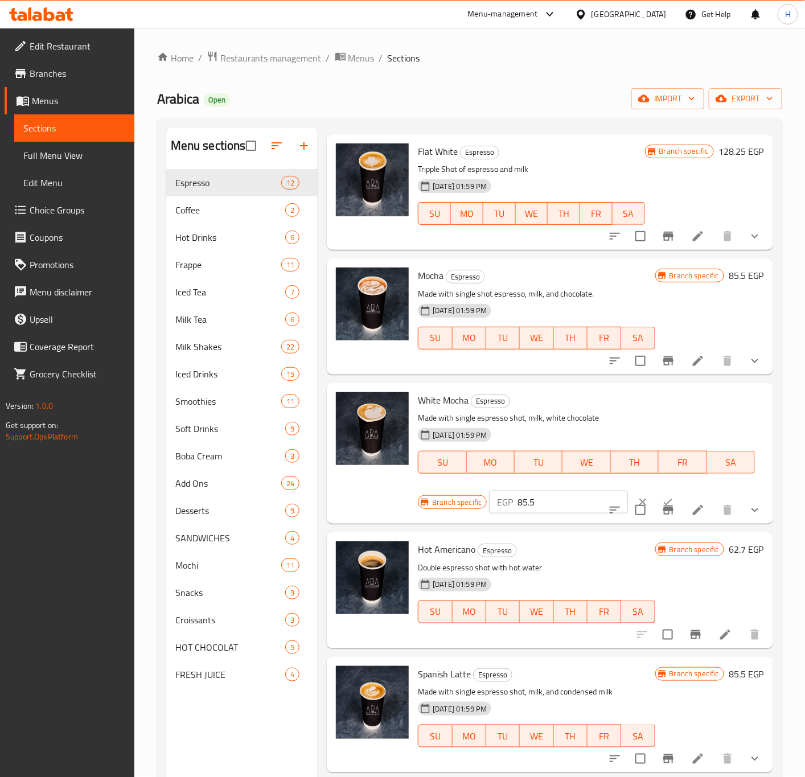
click at [729, 284] on h6 "85.5 EGP" at bounding box center [746, 276] width 35 height 16
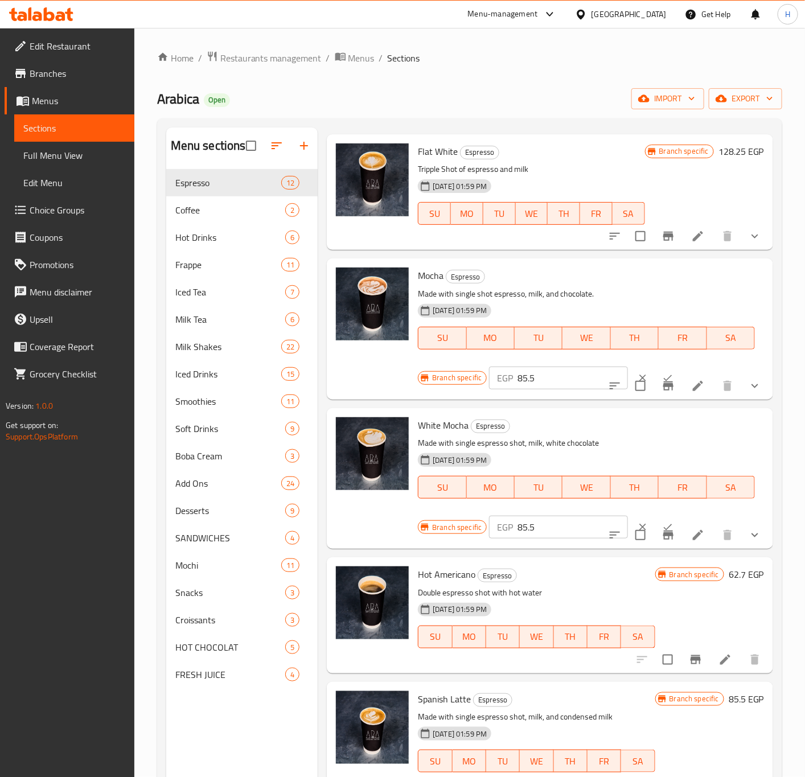
click at [545, 389] on input "85.5" at bounding box center [572, 378] width 110 height 23
click at [562, 388] on input "148.5" at bounding box center [572, 378] width 110 height 23
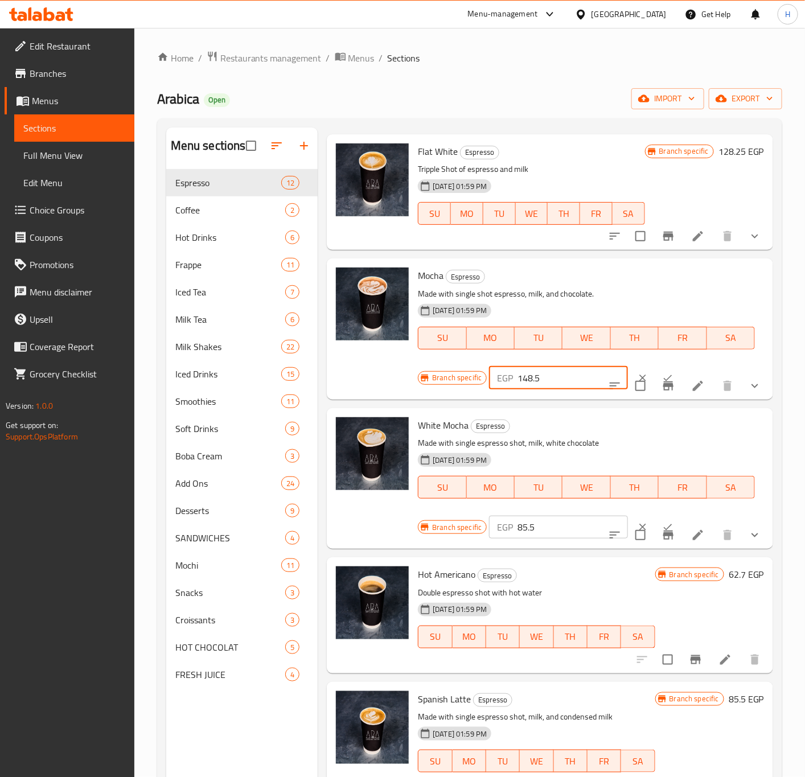
click at [562, 388] on input "148.5" at bounding box center [572, 378] width 110 height 23
type input "148.5"
click at [655, 381] on button "ok" at bounding box center [667, 377] width 25 height 25
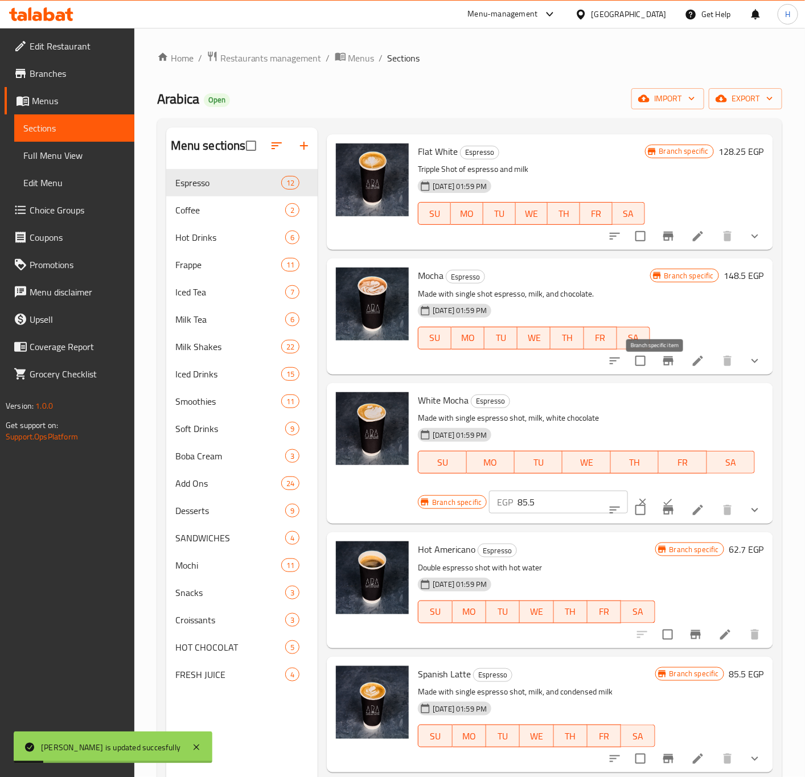
click at [662, 368] on icon "Branch-specific-item" at bounding box center [669, 361] width 14 height 14
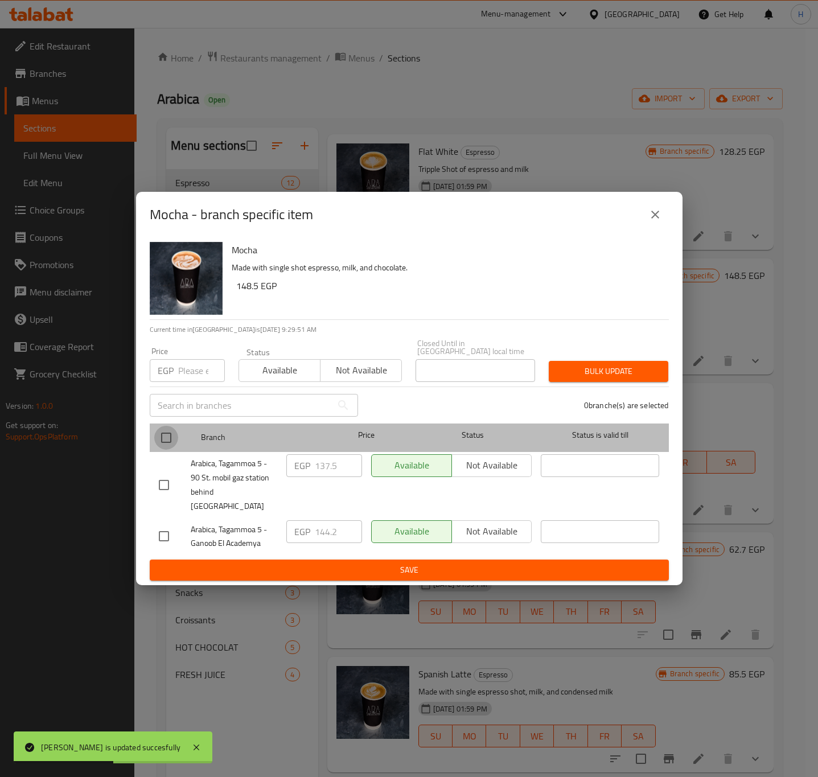
click at [163, 441] on input "checkbox" at bounding box center [166, 438] width 24 height 24
checkbox input "true"
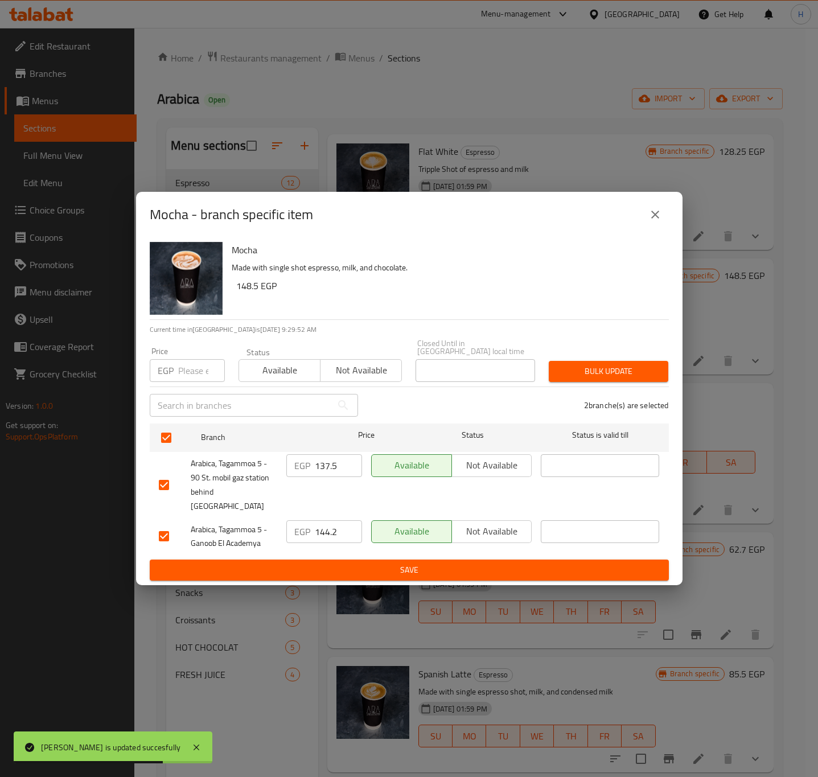
click at [190, 377] on input "number" at bounding box center [201, 370] width 47 height 23
paste input "148.5"
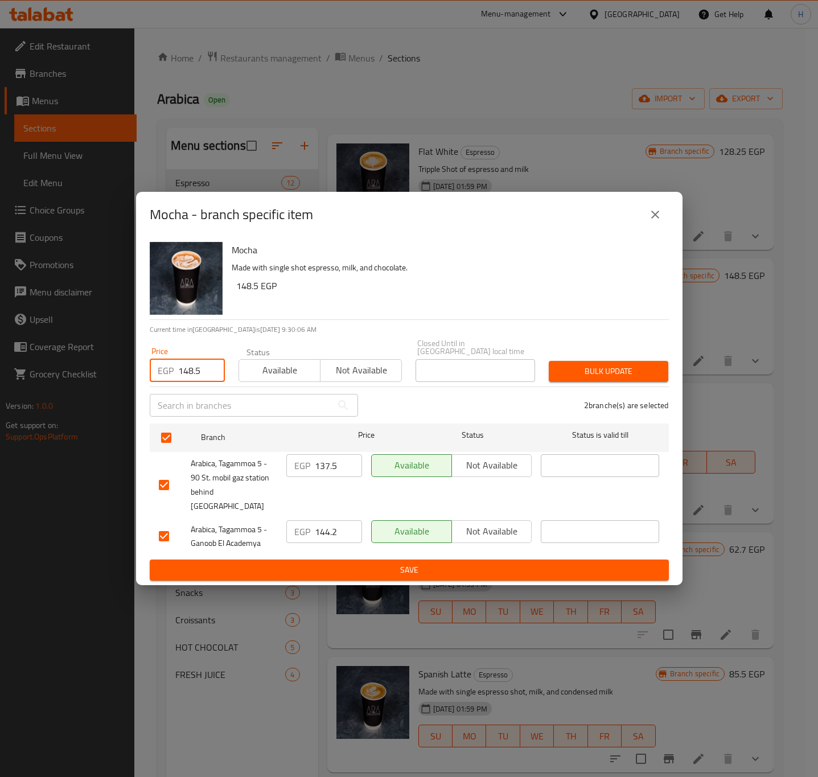
type input "148.5"
click at [610, 371] on span "Bulk update" at bounding box center [608, 371] width 101 height 14
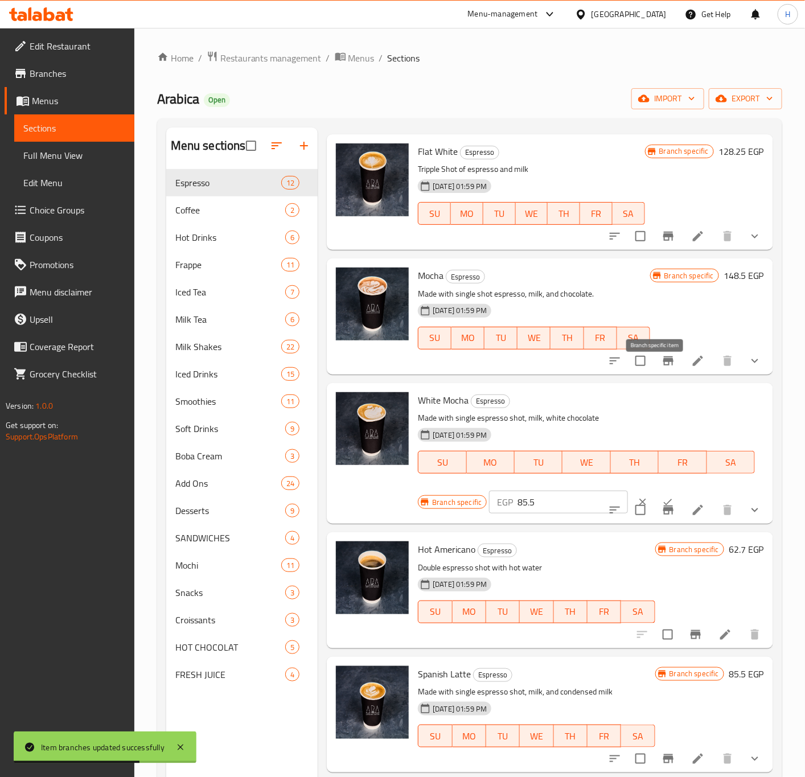
click at [663, 365] on icon "Branch-specific-item" at bounding box center [668, 360] width 10 height 9
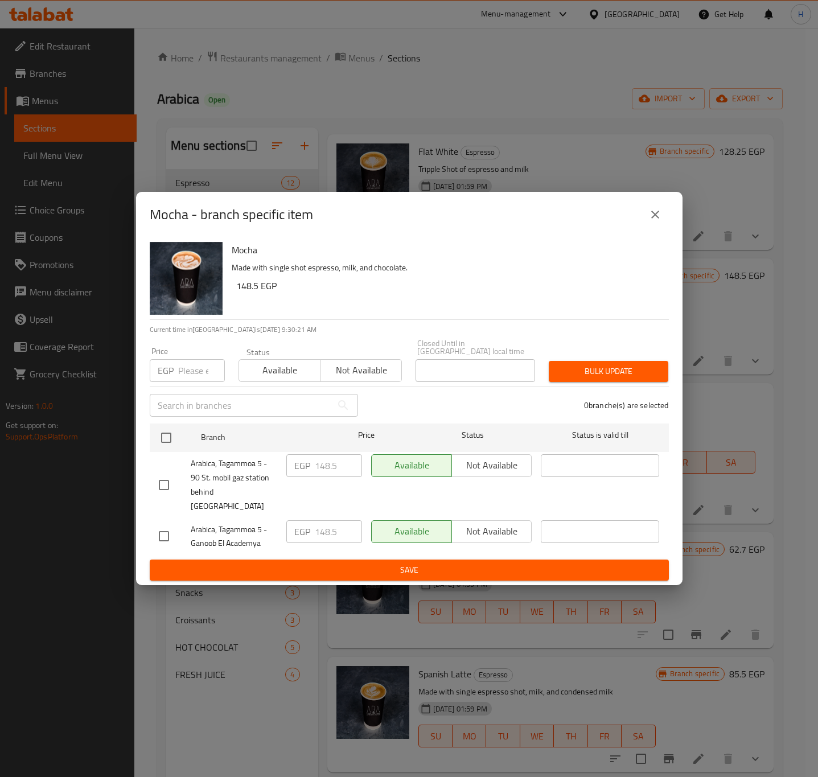
click at [654, 221] on icon "close" at bounding box center [655, 215] width 14 height 14
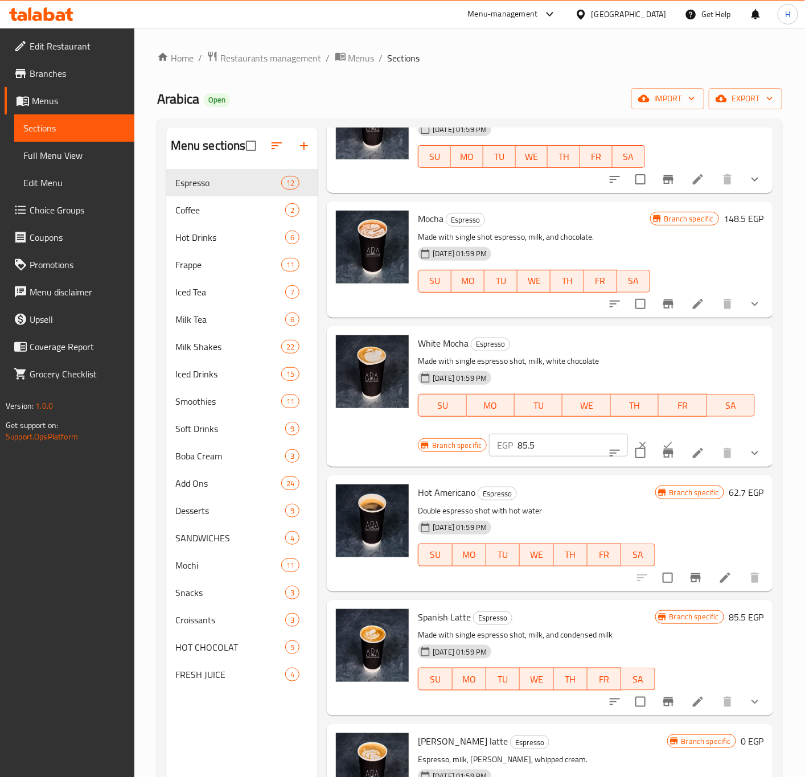
scroll to position [769, 0]
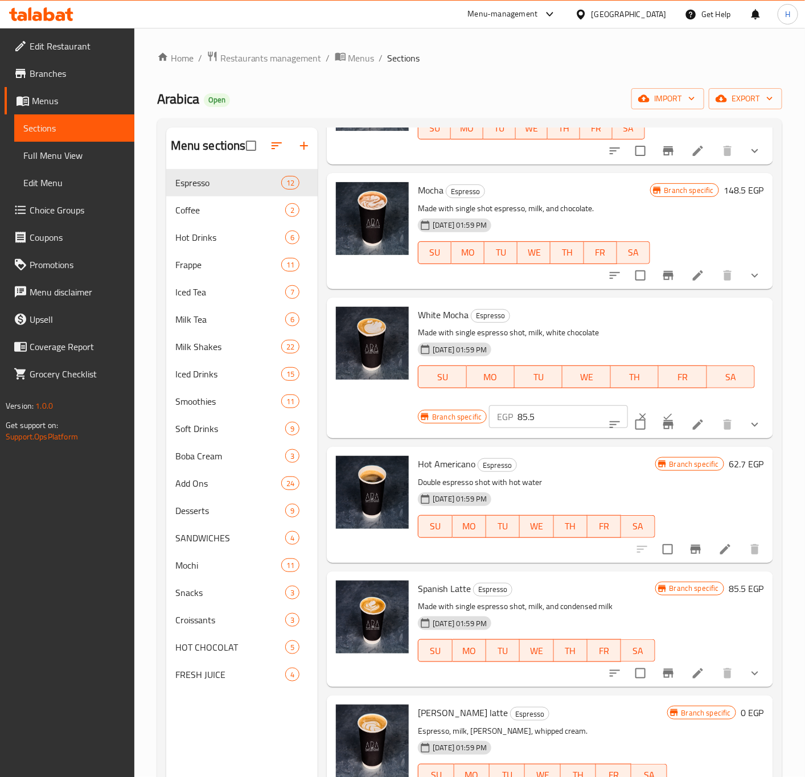
click at [547, 428] on input "85.5" at bounding box center [572, 416] width 110 height 23
paste input "148"
type input "148.5"
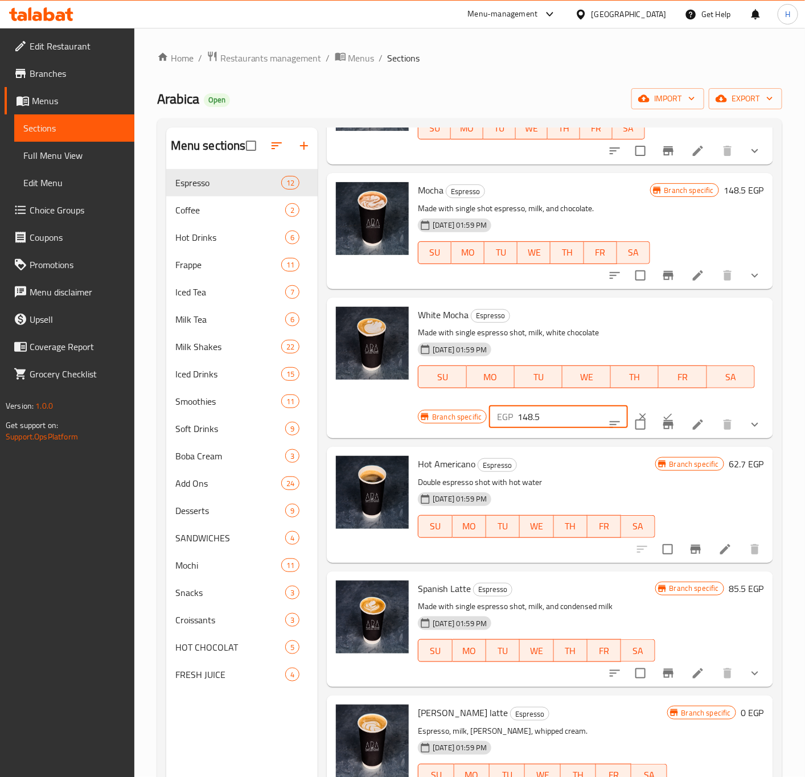
click at [655, 419] on button "ok" at bounding box center [667, 416] width 25 height 25
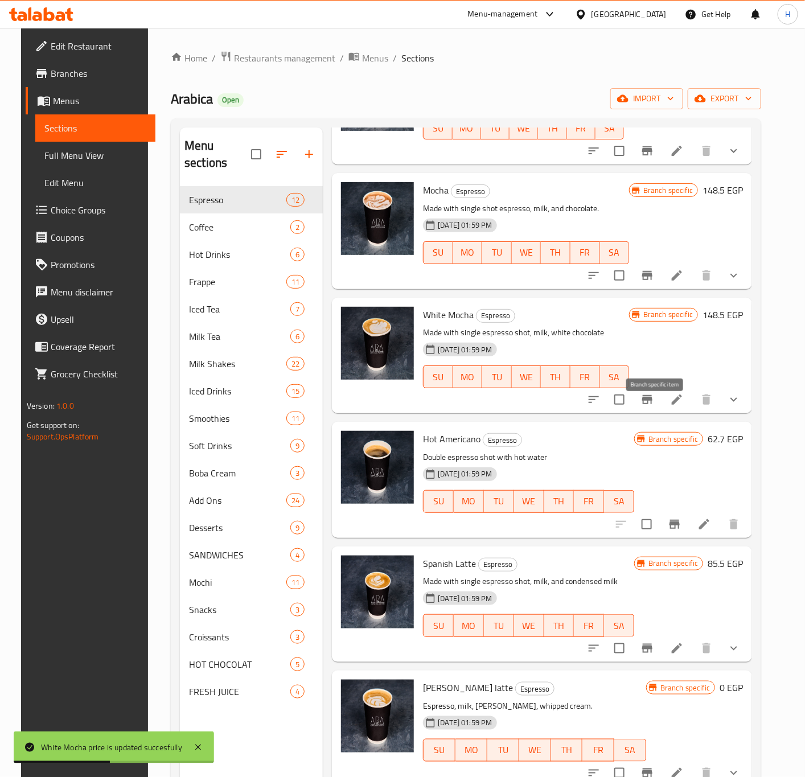
click at [652, 404] on icon "Branch-specific-item" at bounding box center [647, 399] width 10 height 9
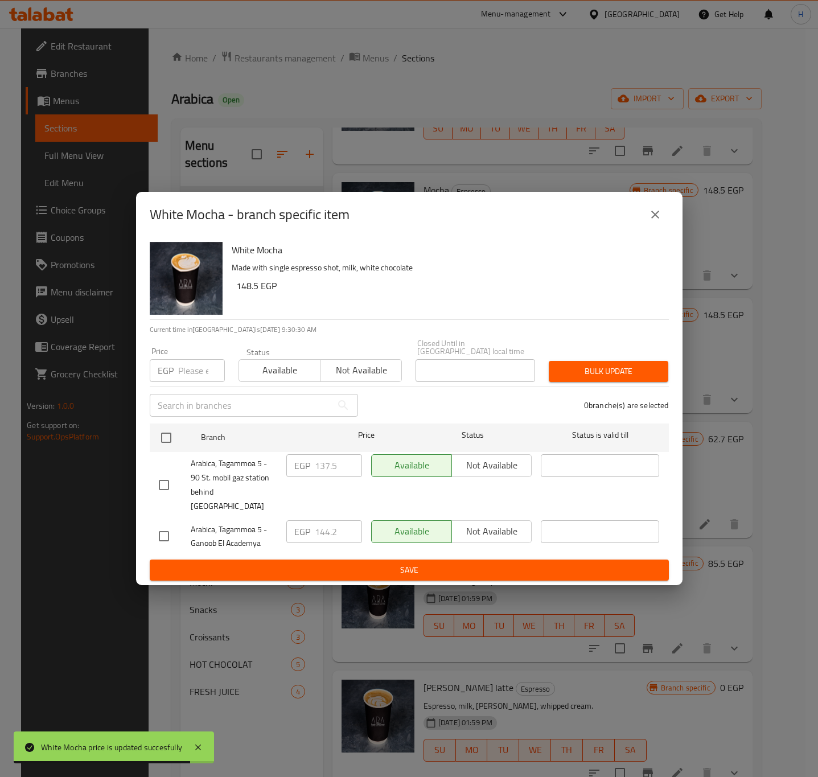
click at [183, 371] on input "number" at bounding box center [201, 370] width 47 height 23
paste input "148.5"
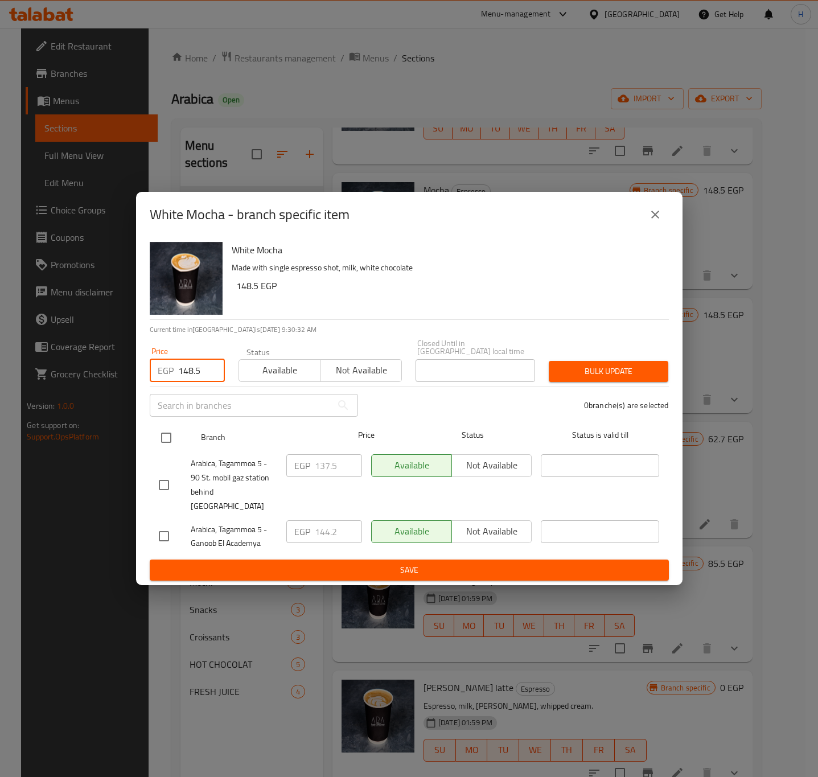
type input "148.5"
drag, startPoint x: 164, startPoint y: 439, endPoint x: 245, endPoint y: 439, distance: 80.8
click at [166, 439] on input "checkbox" at bounding box center [166, 438] width 24 height 24
checkbox input "true"
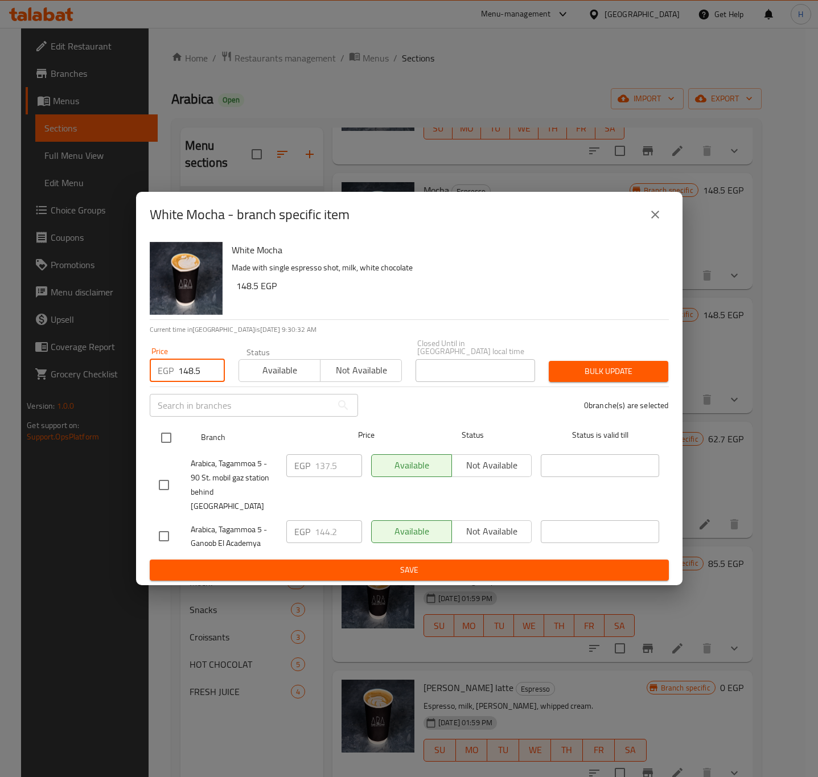
checkbox input "true"
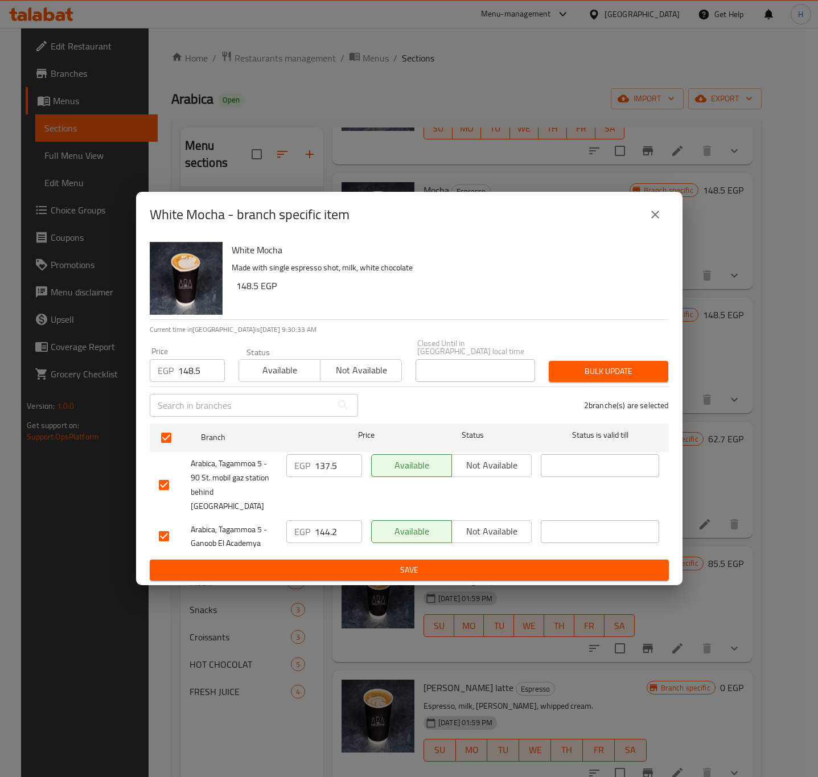
click at [641, 375] on span "Bulk update" at bounding box center [608, 371] width 101 height 14
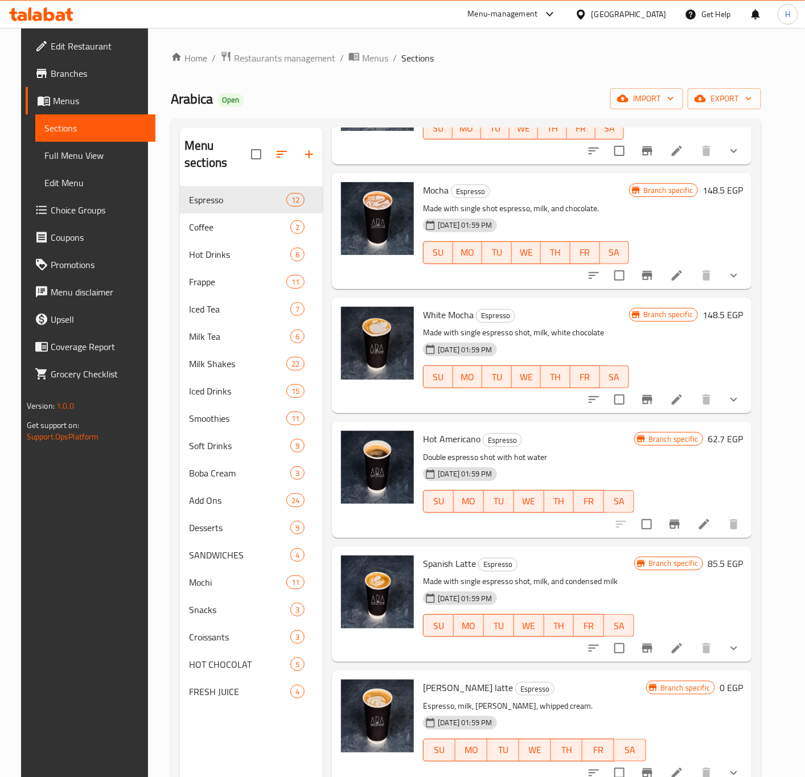
click at [730, 447] on h6 "62.7 EGP" at bounding box center [725, 439] width 35 height 16
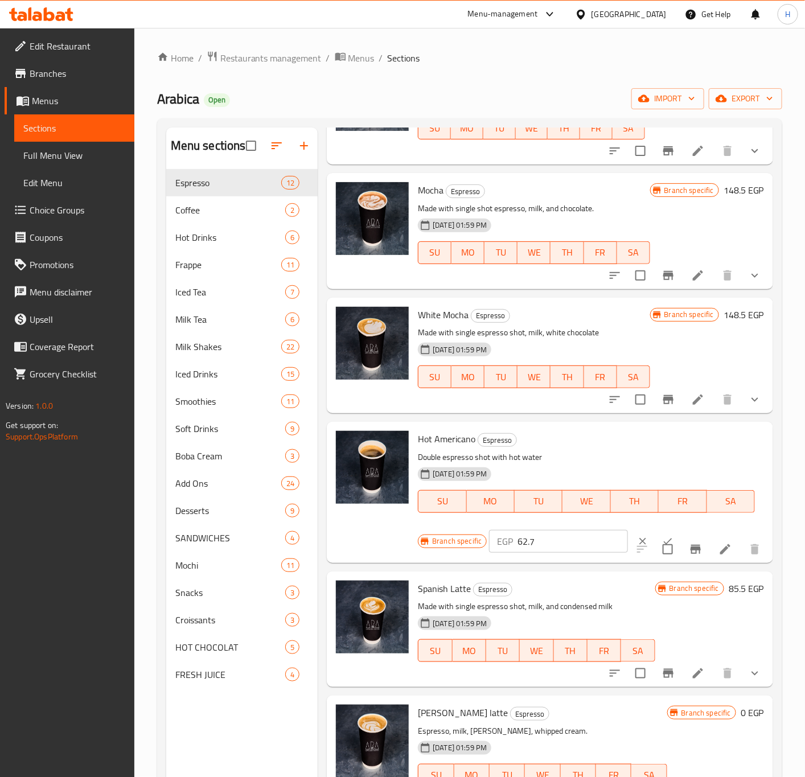
click at [553, 553] on input "62.7" at bounding box center [572, 541] width 110 height 23
click at [540, 553] on input "94.5" at bounding box center [572, 541] width 110 height 23
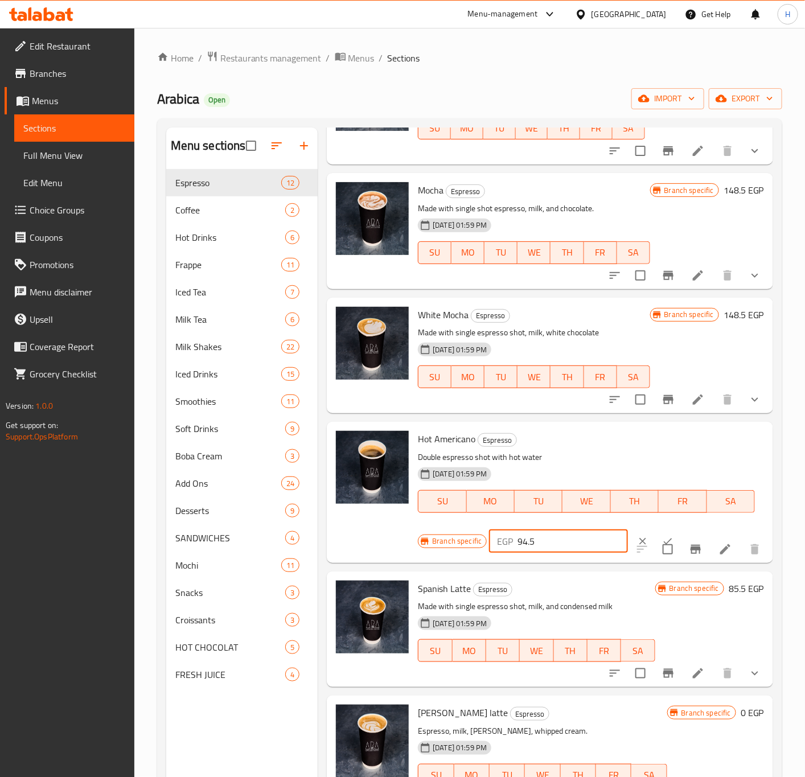
click at [540, 553] on input "94.5" at bounding box center [572, 541] width 110 height 23
type input "94.5"
click at [655, 544] on button "ok" at bounding box center [667, 541] width 25 height 25
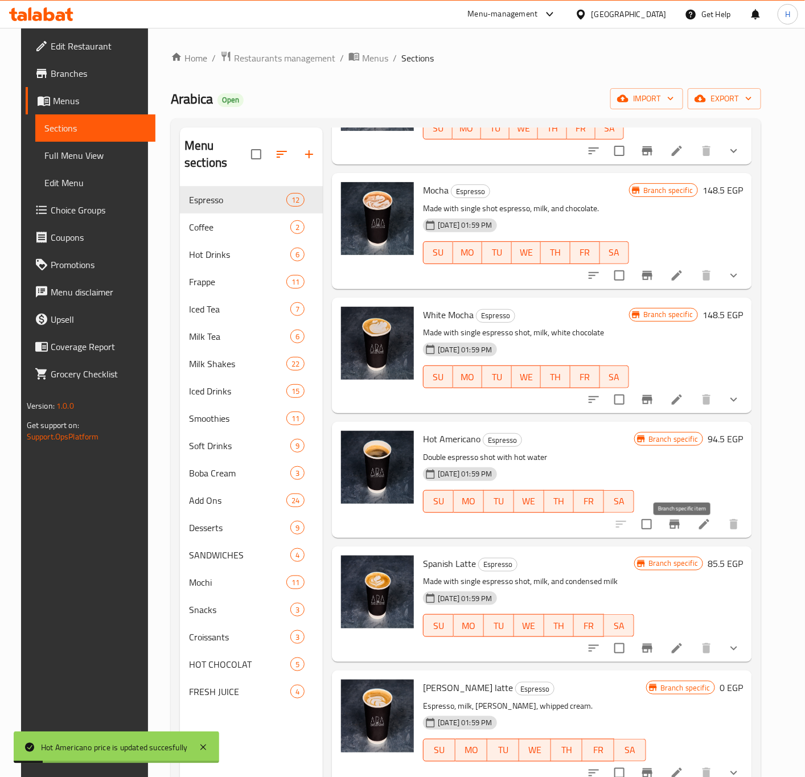
click at [680, 529] on icon "Branch-specific-item" at bounding box center [674, 524] width 10 height 9
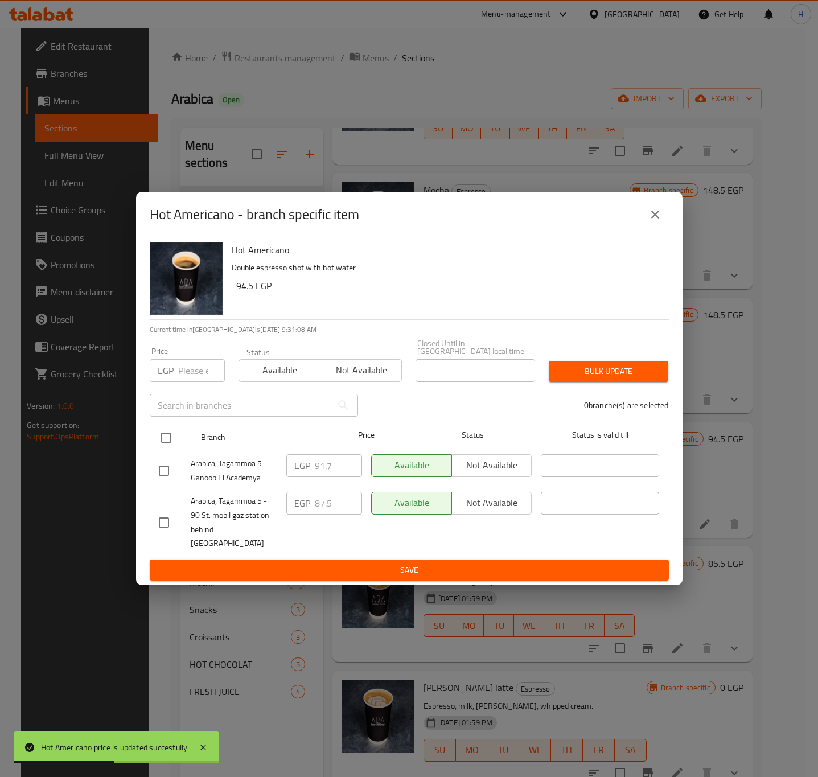
click at [171, 436] on input "checkbox" at bounding box center [166, 438] width 24 height 24
checkbox input "true"
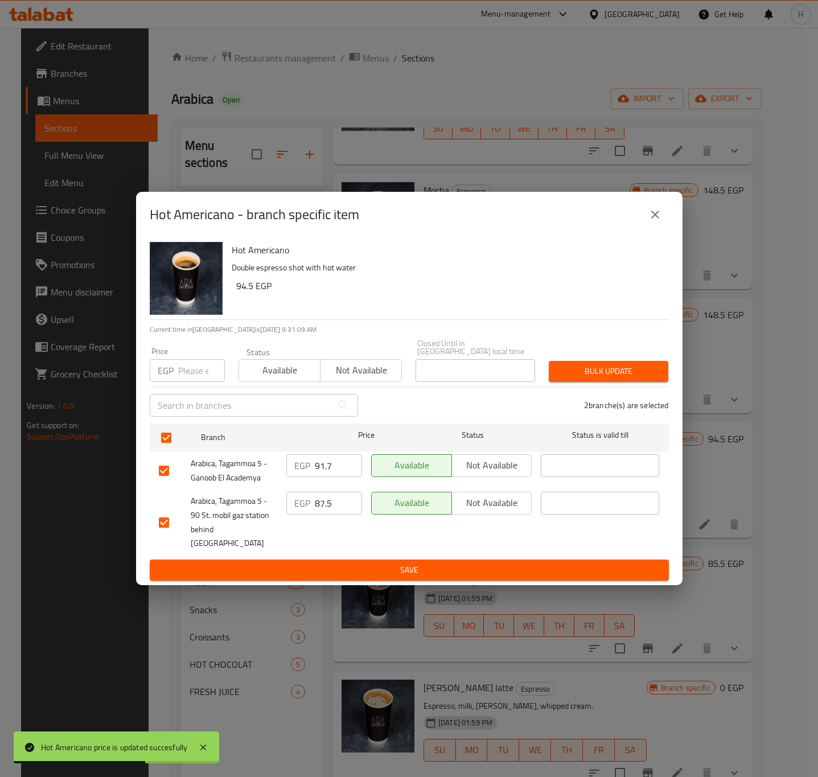
click at [325, 465] on input "91.7" at bounding box center [338, 465] width 47 height 23
paste input "4.5"
type input "94.5"
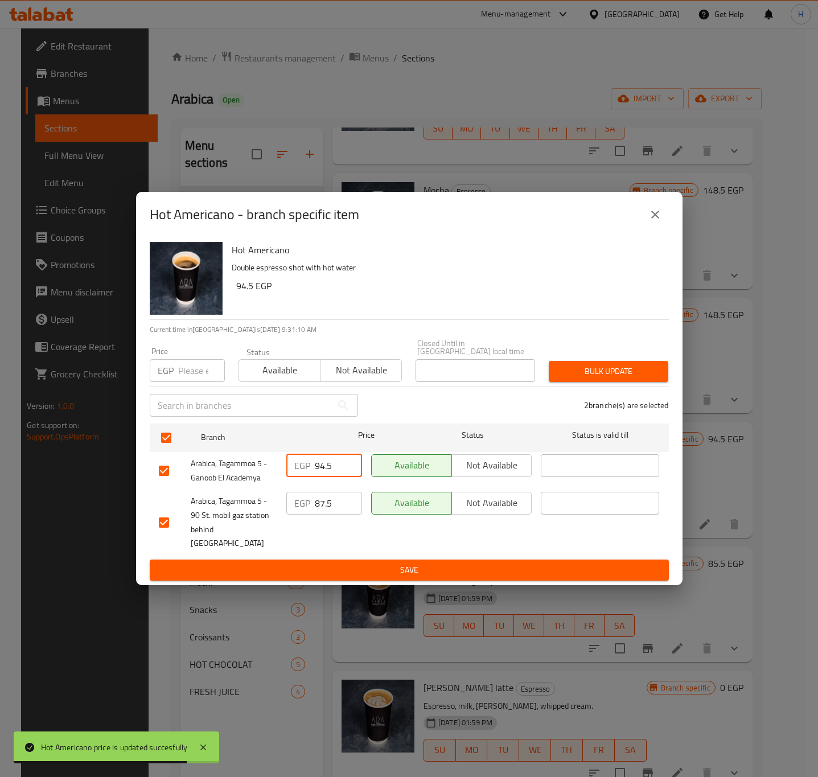
click at [332, 510] on input "87.5" at bounding box center [338, 503] width 47 height 23
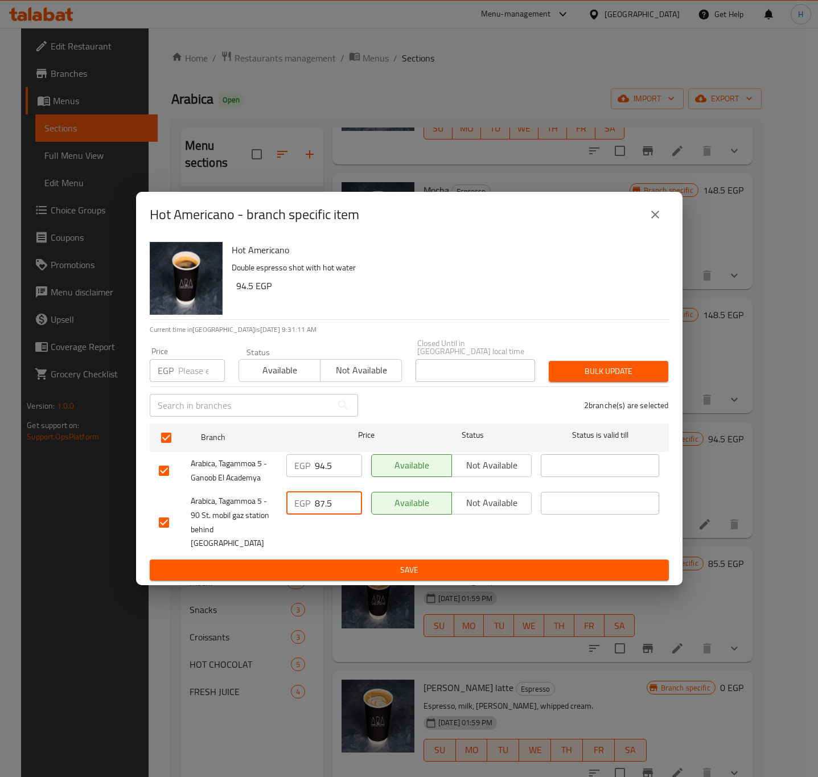
paste input "94"
type input "94.5"
click at [439, 563] on span "Save" at bounding box center [409, 570] width 501 height 14
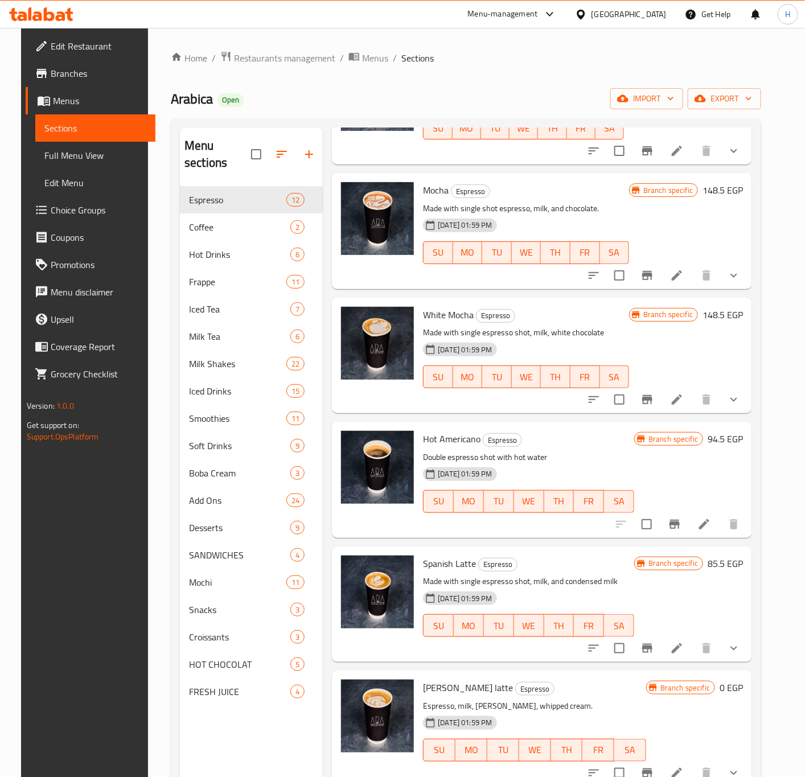
click at [721, 323] on h6 "148.5 EGP" at bounding box center [723, 315] width 40 height 16
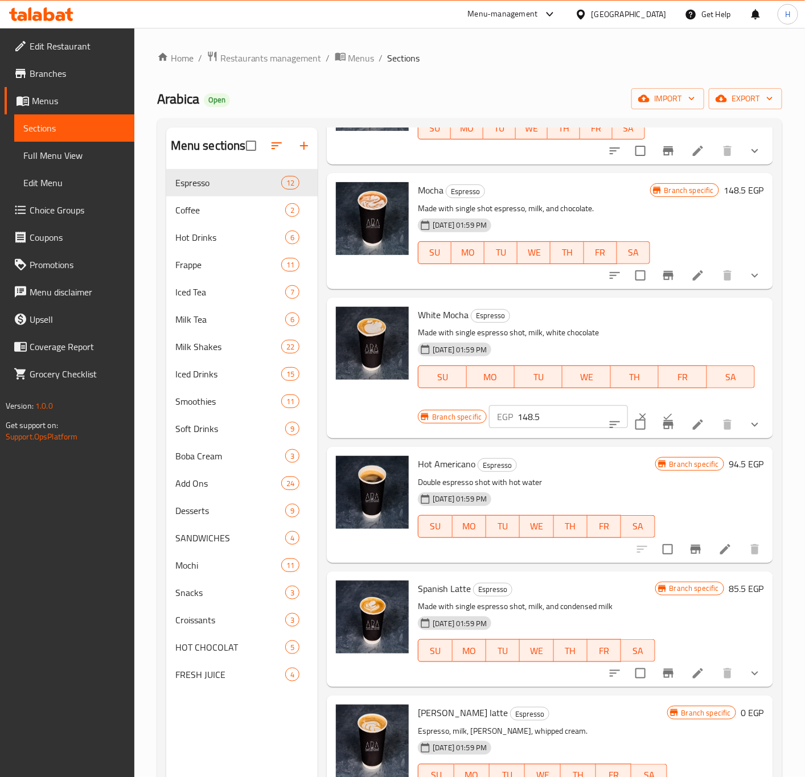
click at [547, 428] on input "148.5" at bounding box center [572, 416] width 110 height 23
click at [658, 438] on button "Branch-specific-item" at bounding box center [668, 424] width 27 height 27
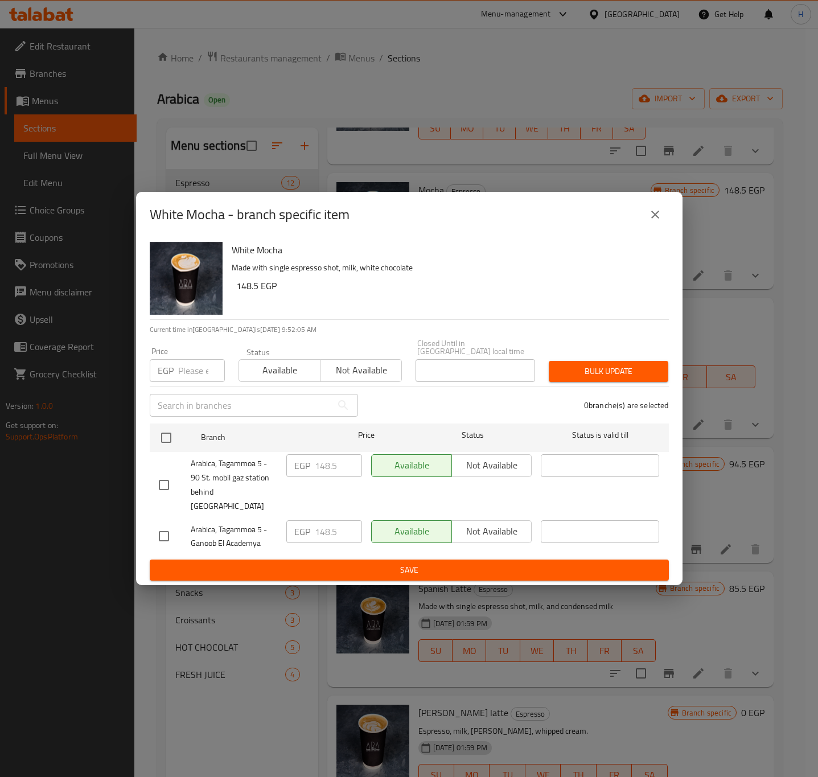
click at [658, 219] on icon "close" at bounding box center [655, 215] width 8 height 8
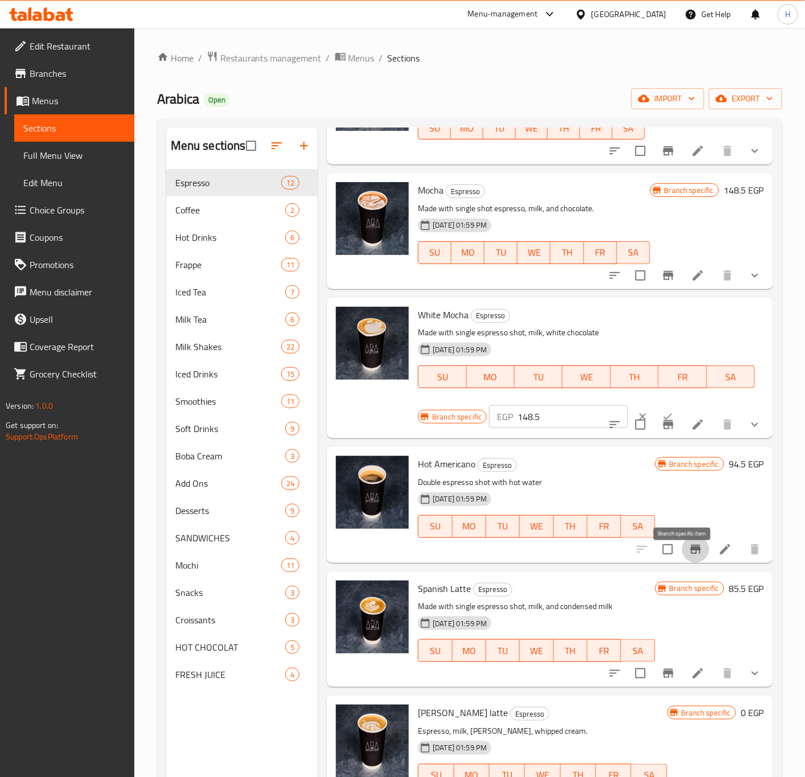
click at [691, 554] on icon "Branch-specific-item" at bounding box center [696, 549] width 10 height 9
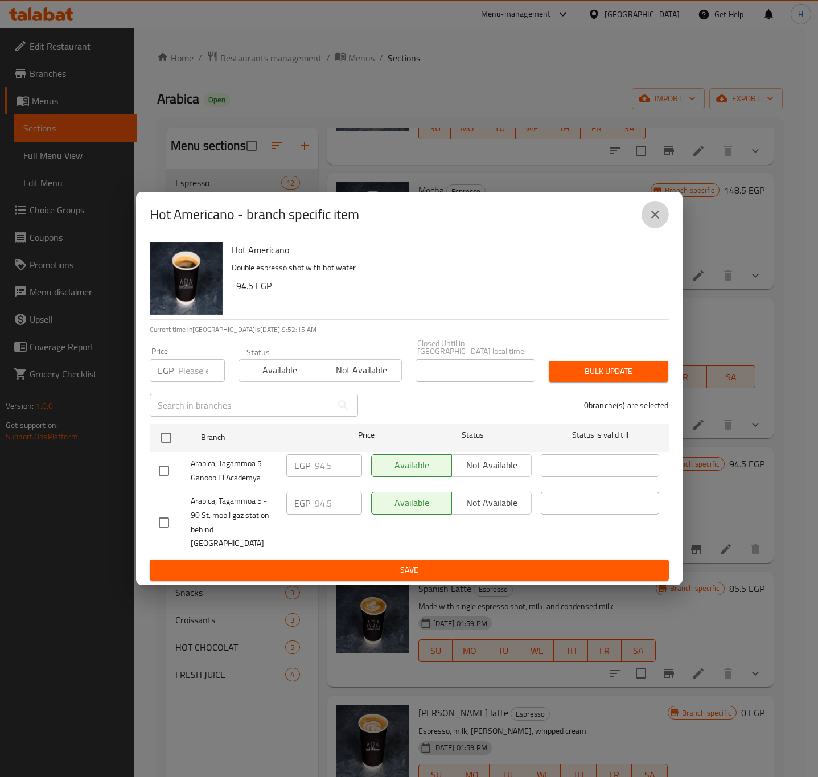
click at [656, 219] on icon "close" at bounding box center [655, 215] width 8 height 8
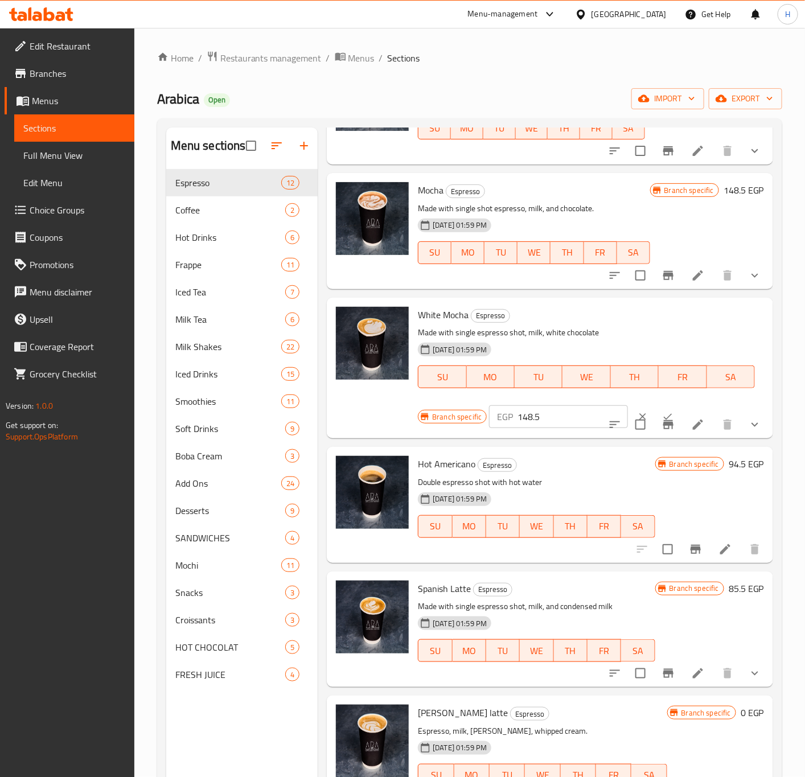
click at [730, 597] on h6 "85.5 EGP" at bounding box center [746, 589] width 35 height 16
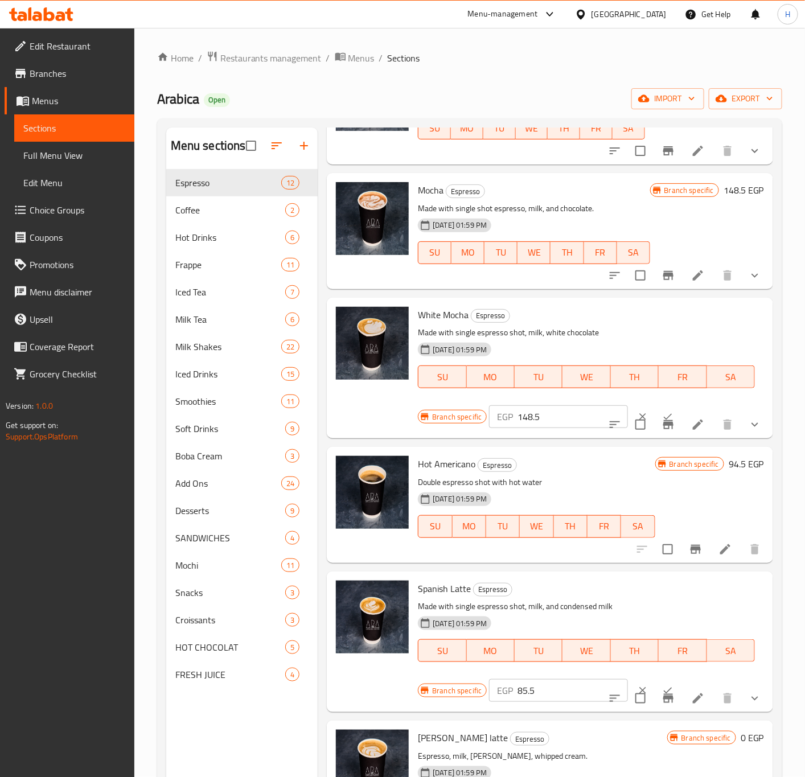
click at [547, 691] on input "85.5" at bounding box center [572, 690] width 110 height 23
click at [560, 691] on input "135" at bounding box center [572, 690] width 110 height 23
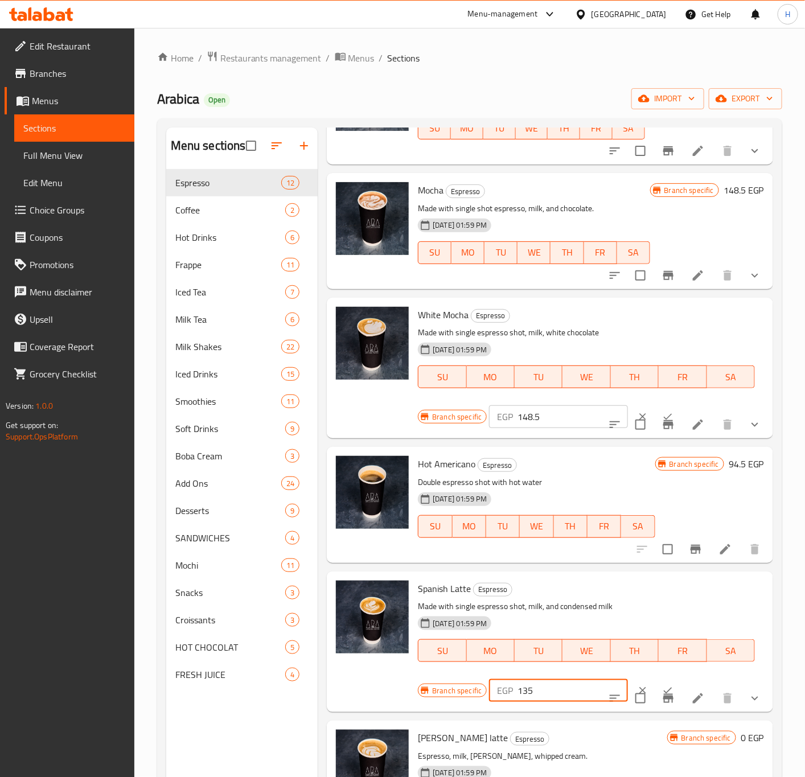
click at [560, 691] on input "135" at bounding box center [572, 690] width 110 height 23
type input "135"
click at [655, 691] on button "ok" at bounding box center [667, 690] width 25 height 25
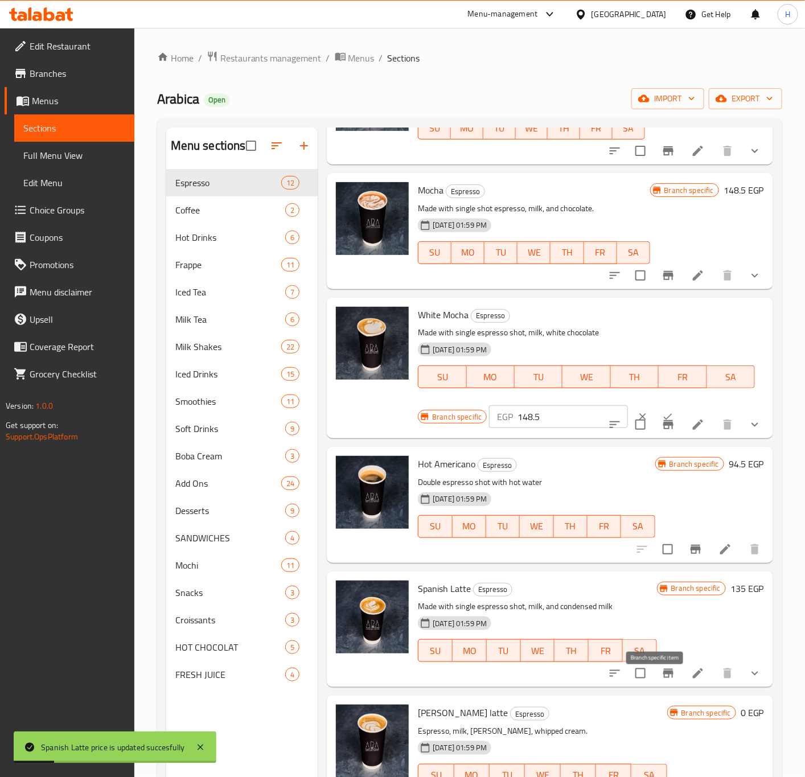
click at [663, 680] on icon "Branch-specific-item" at bounding box center [669, 674] width 14 height 14
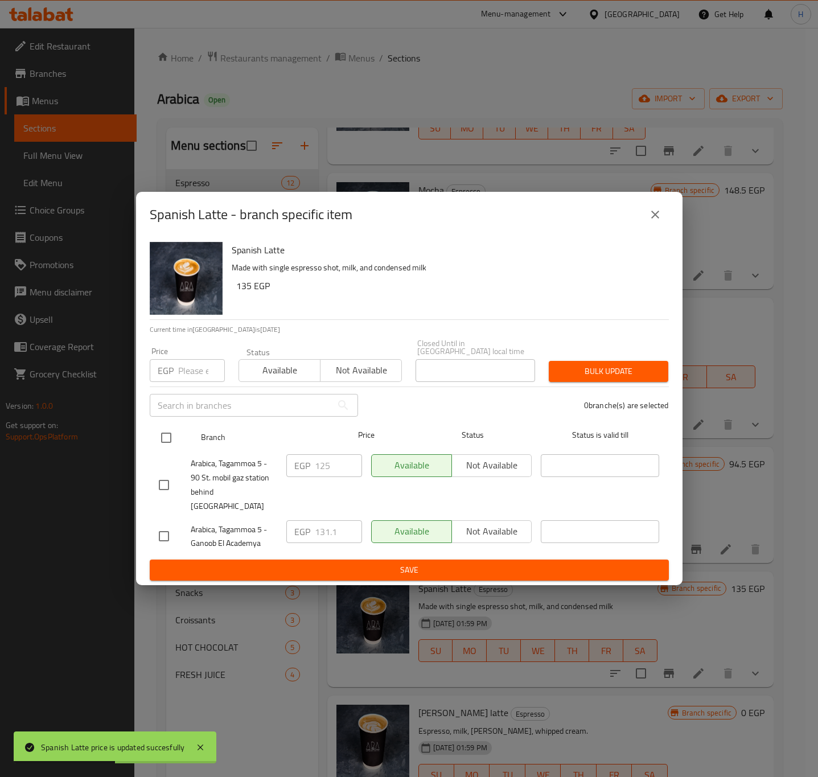
click at [171, 441] on input "checkbox" at bounding box center [166, 438] width 24 height 24
checkbox input "true"
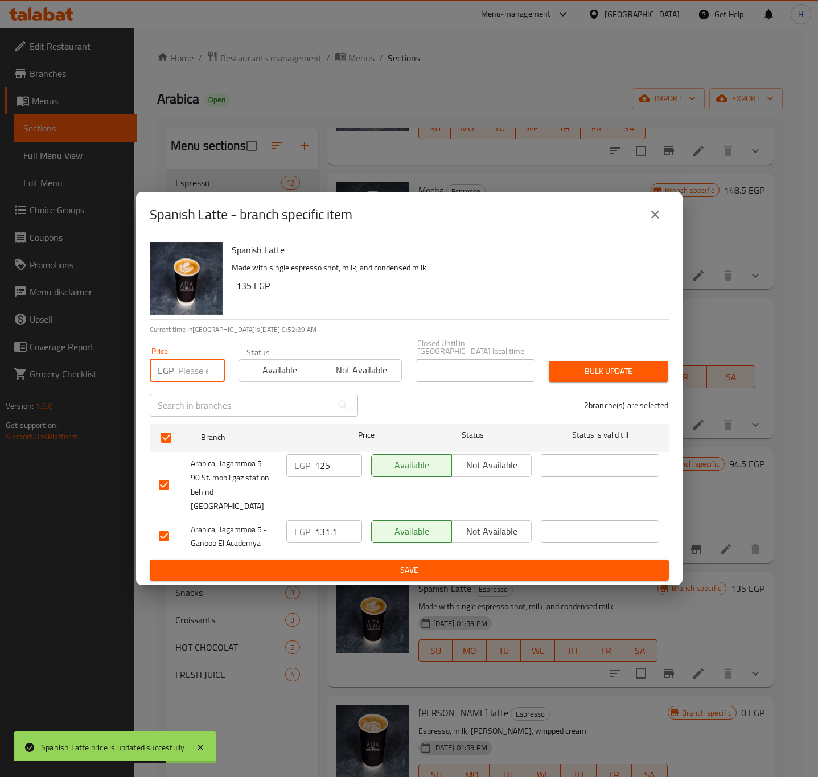
click at [190, 374] on input "number" at bounding box center [201, 370] width 47 height 23
paste input "135"
type input "135"
click at [594, 378] on span "Bulk update" at bounding box center [608, 371] width 101 height 14
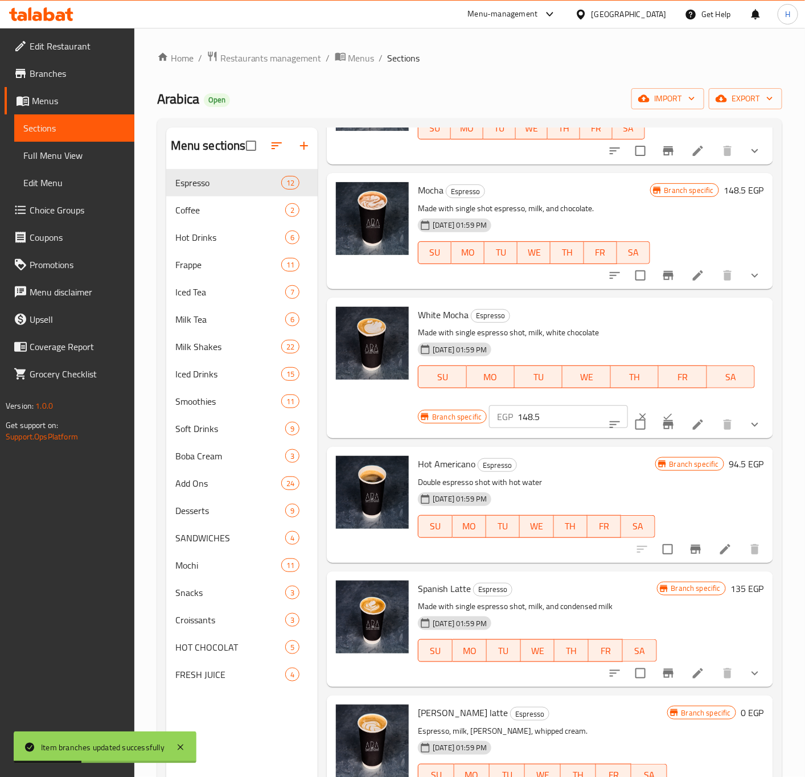
click at [544, 428] on input "148.5" at bounding box center [572, 416] width 110 height 23
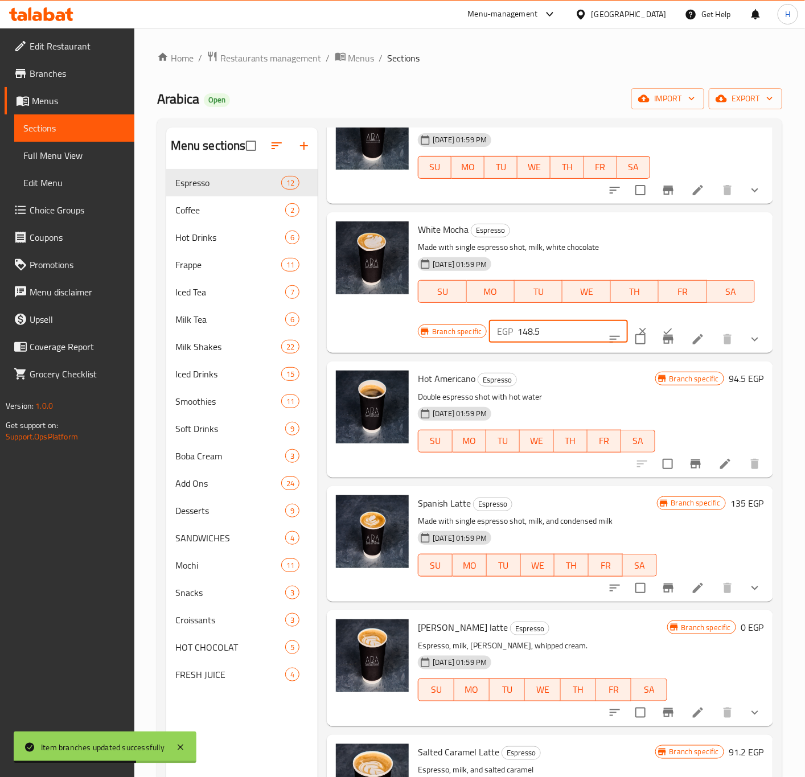
scroll to position [936, 0]
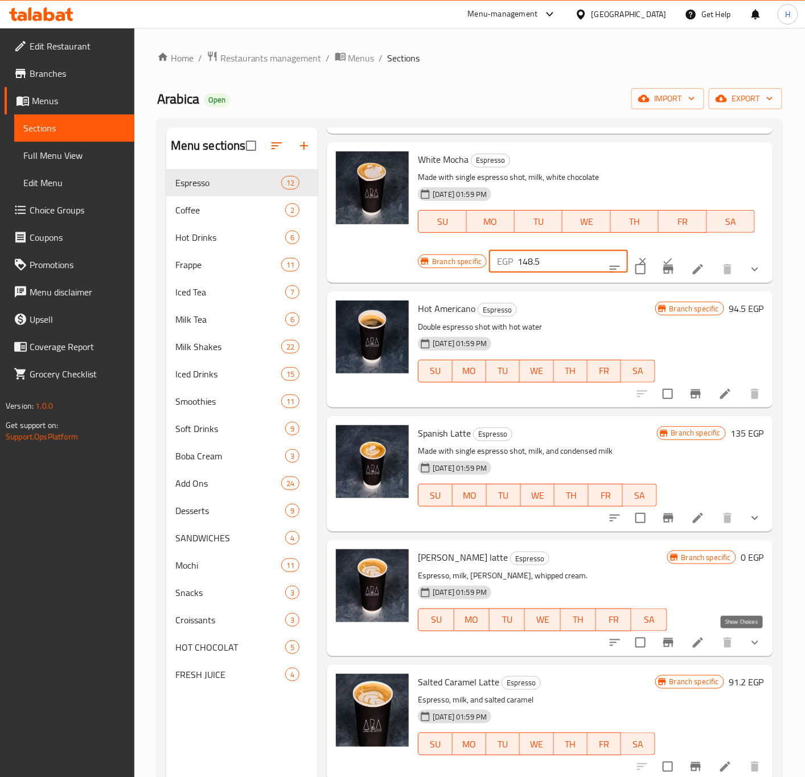
click at [748, 640] on icon "show more" at bounding box center [755, 643] width 14 height 14
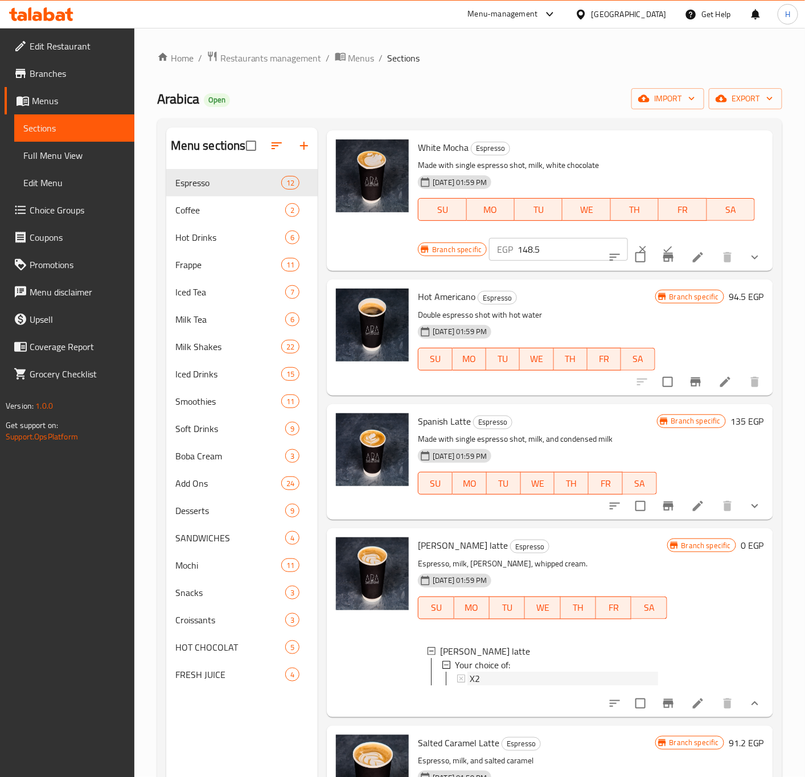
click at [470, 685] on span "X2" at bounding box center [475, 679] width 10 height 14
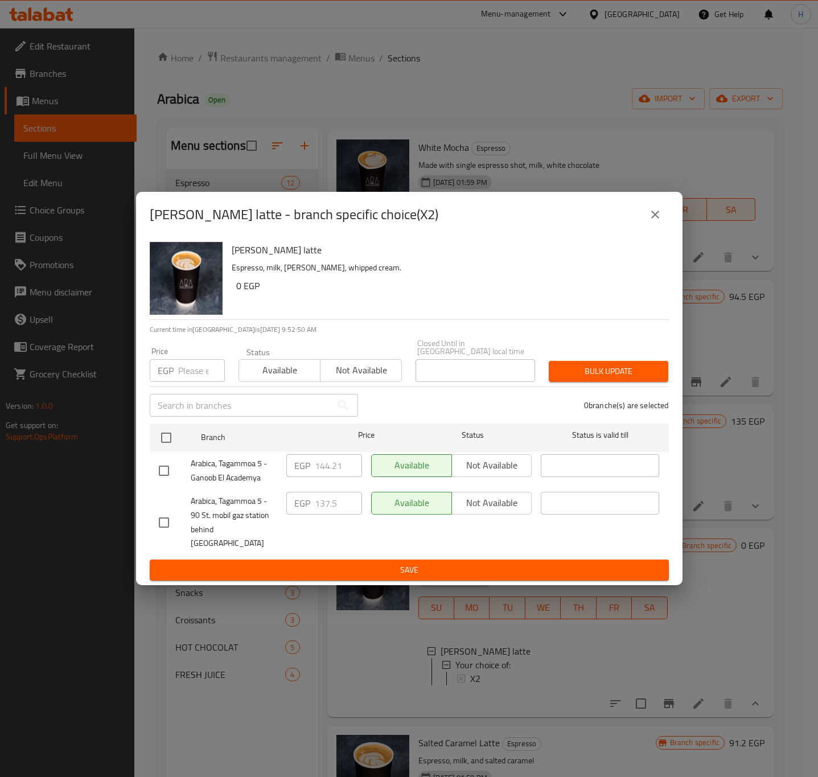
click at [191, 369] on input "number" at bounding box center [201, 370] width 47 height 23
paste input "148.5"
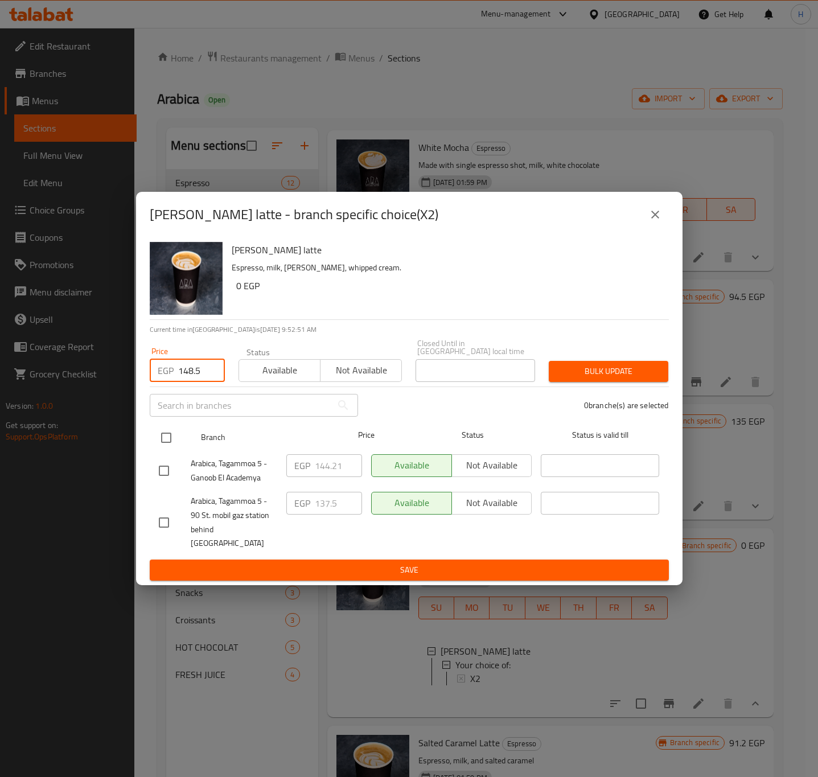
type input "148.5"
click at [164, 446] on input "checkbox" at bounding box center [166, 438] width 24 height 24
checkbox input "true"
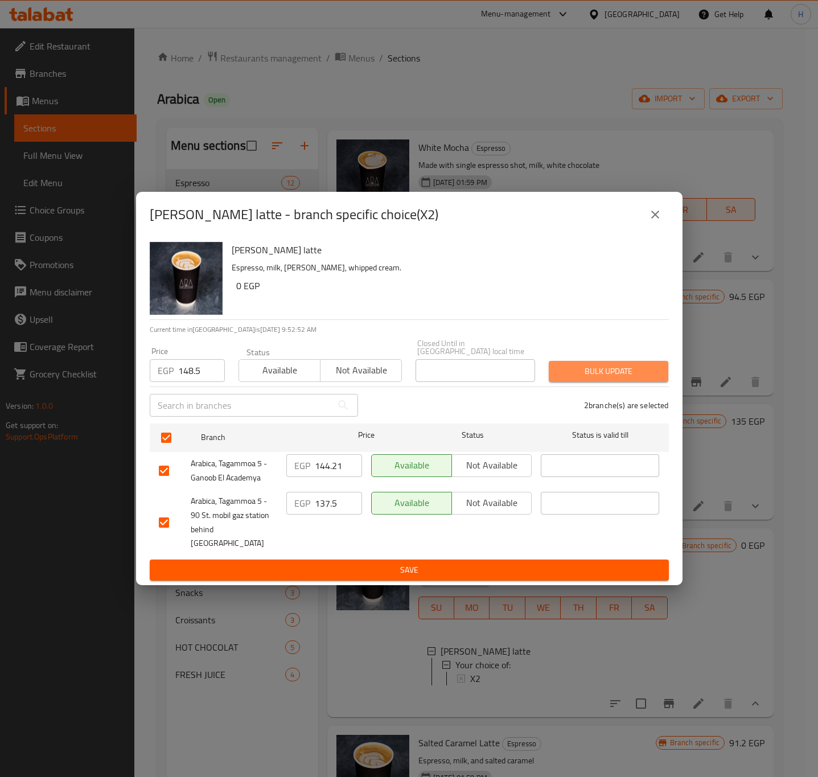
click at [637, 376] on span "Bulk update" at bounding box center [608, 371] width 101 height 14
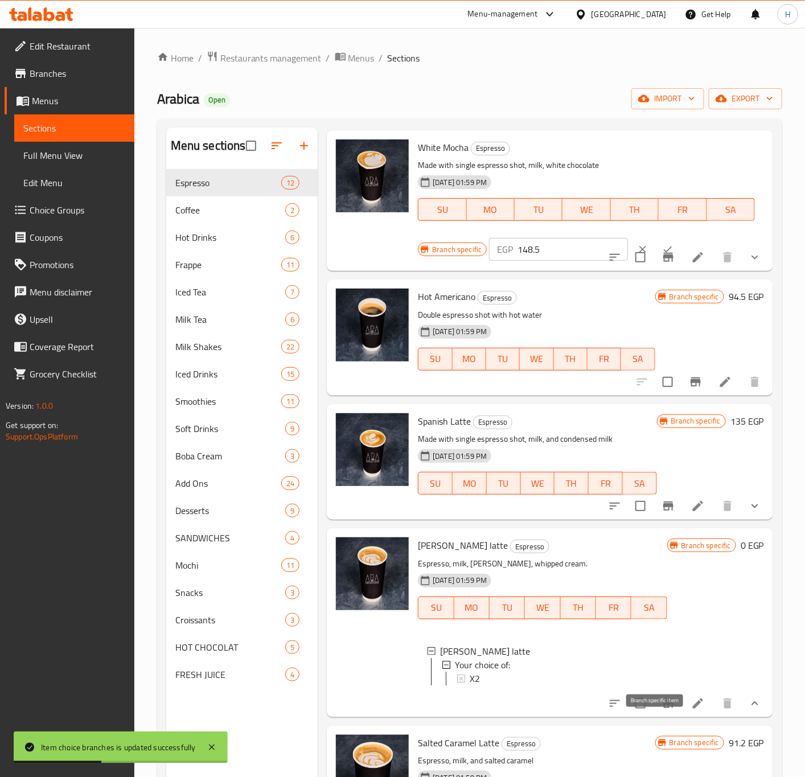
click at [663, 691] on icon "Branch-specific-item" at bounding box center [668, 703] width 10 height 9
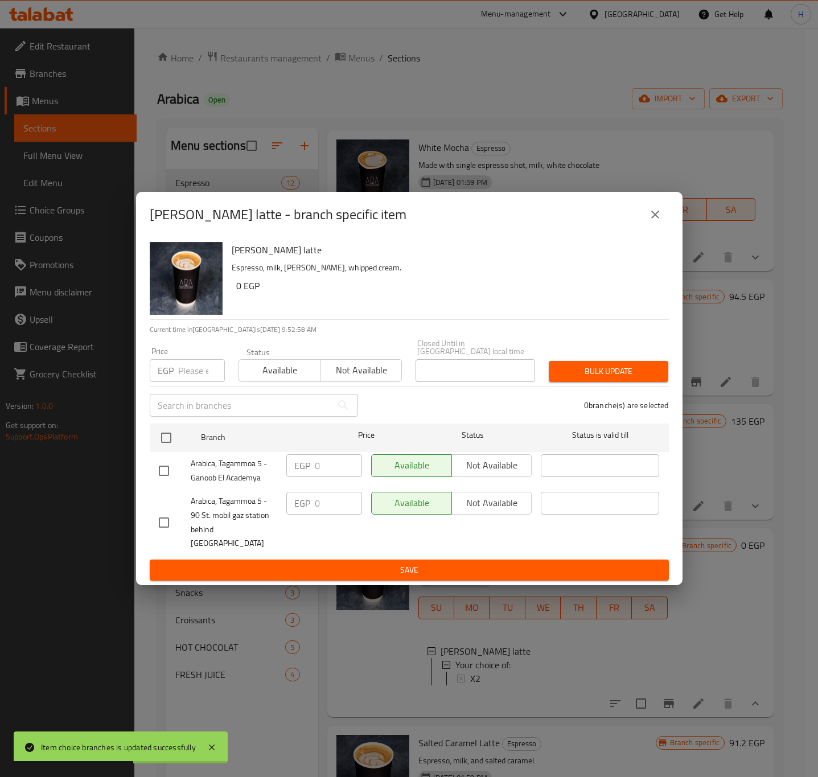
click at [661, 221] on icon "close" at bounding box center [655, 215] width 14 height 14
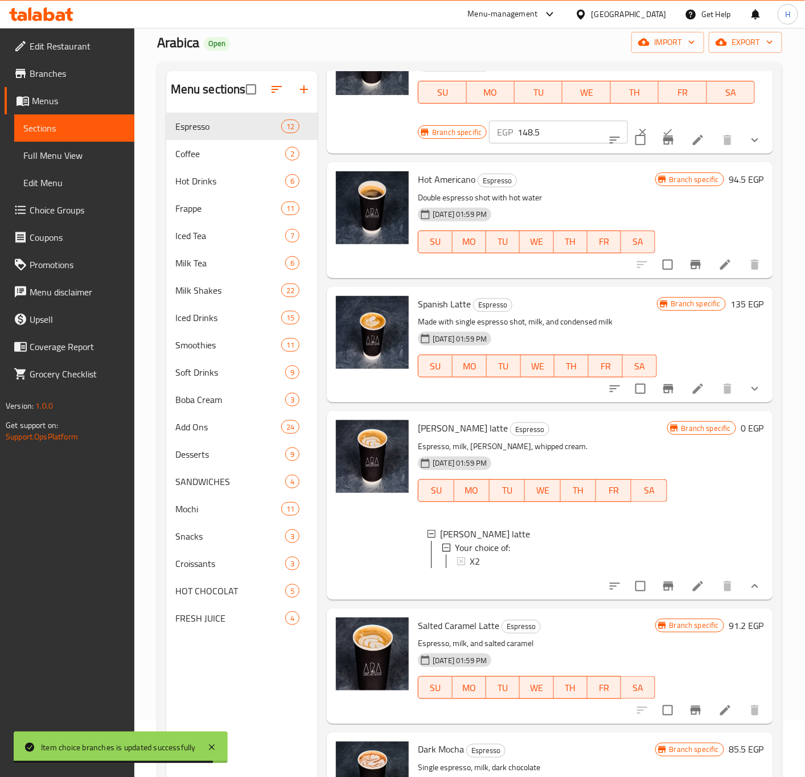
scroll to position [85, 0]
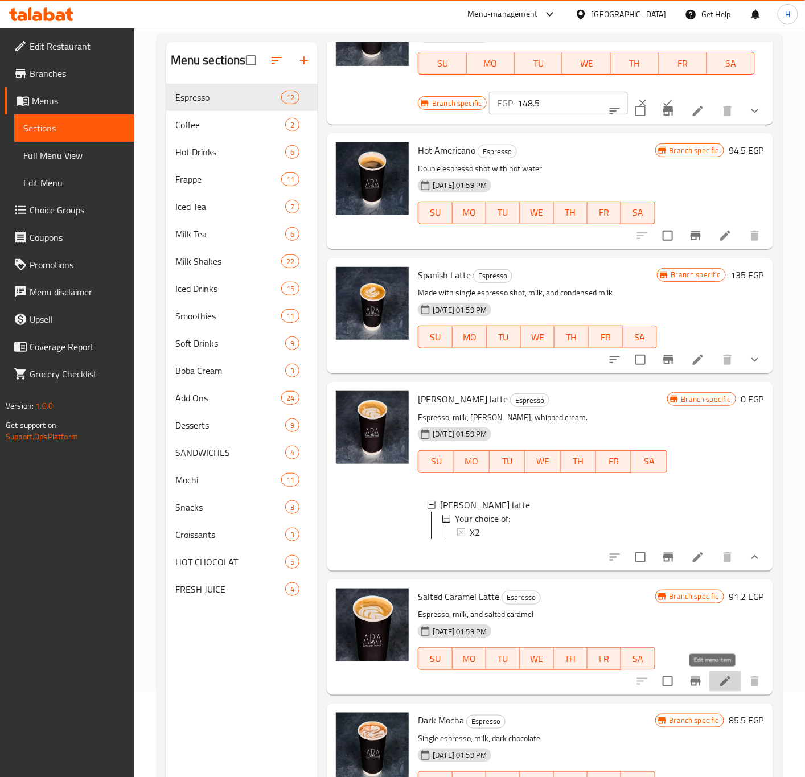
click at [718, 680] on icon at bounding box center [725, 682] width 14 height 14
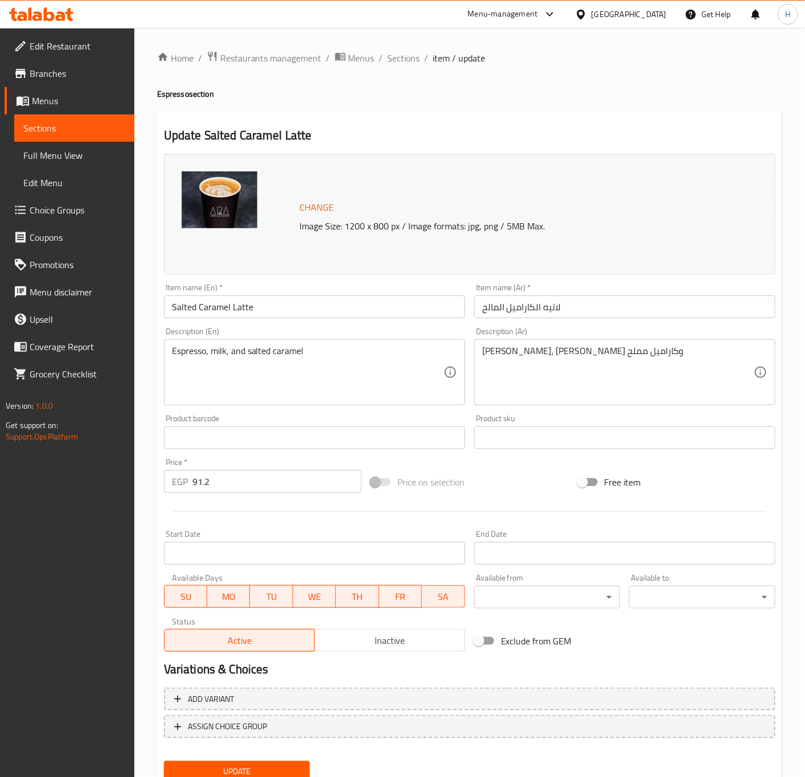
click at [284, 298] on input "Salted Caramel Latte" at bounding box center [314, 306] width 301 height 23
type input "Salted Caramel"
type input "الكاراميل المالح"
click at [323, 320] on div "Item name (En)   * Salted Caramel Item name (En) *" at bounding box center [314, 301] width 310 height 44
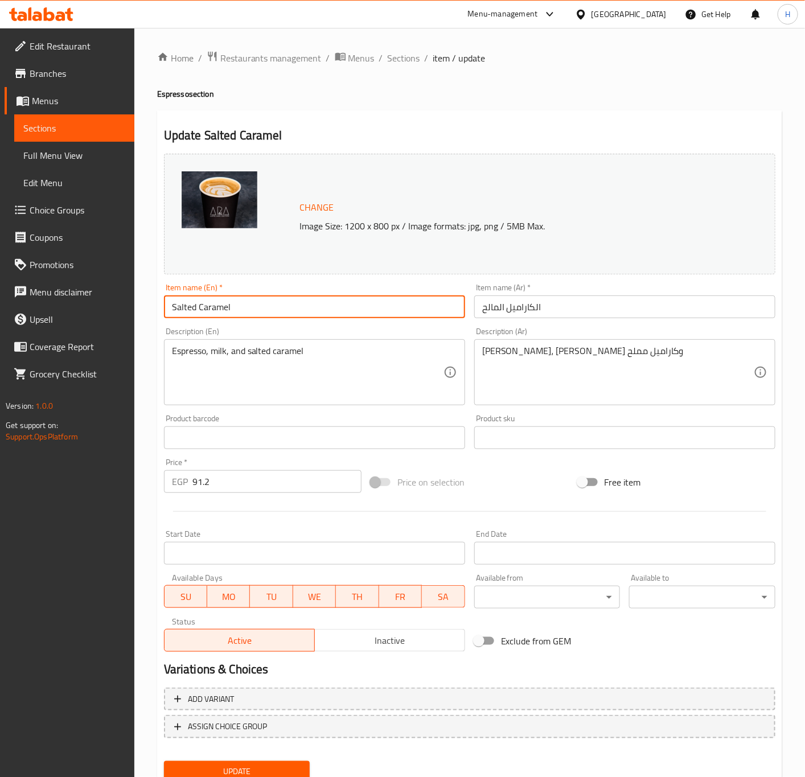
click at [323, 302] on input "Salted Caramel" at bounding box center [314, 306] width 301 height 23
click at [170, 310] on input "Salted Caramel" at bounding box center [314, 306] width 301 height 23
click at [172, 306] on input "Salted Caramel" at bounding box center [314, 306] width 301 height 23
click at [282, 303] on input "Salted Caramel" at bounding box center [314, 306] width 301 height 23
click at [374, 330] on div "Description (En) Espresso, milk, and salted caramel Description (En)" at bounding box center [314, 366] width 301 height 78
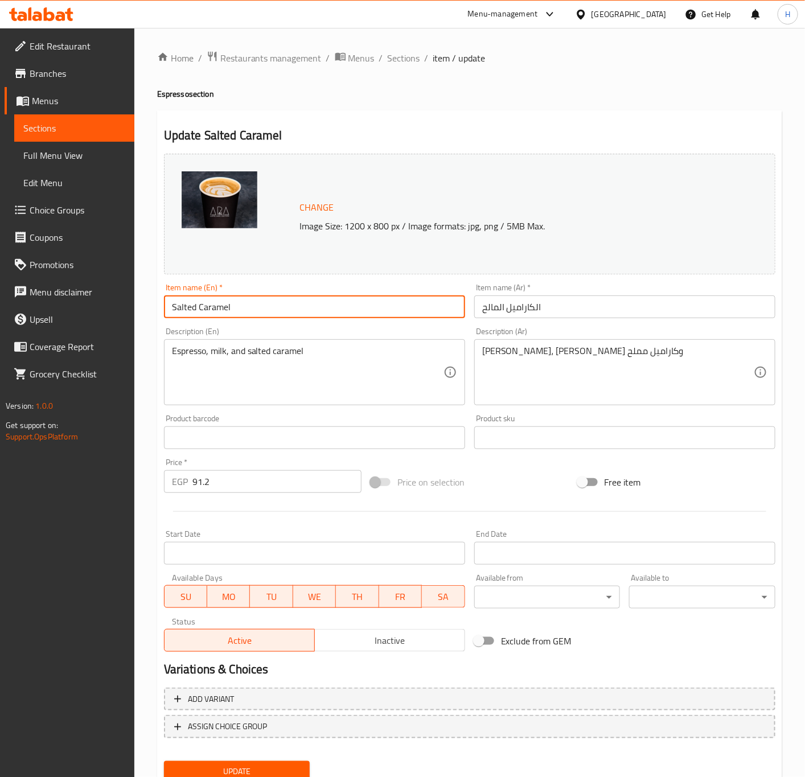
click at [359, 311] on input "Salted Caramel" at bounding box center [314, 306] width 301 height 23
type input "Hot Salted Caramel"
click at [545, 306] on input "الكاراميل المالح" at bounding box center [624, 306] width 301 height 23
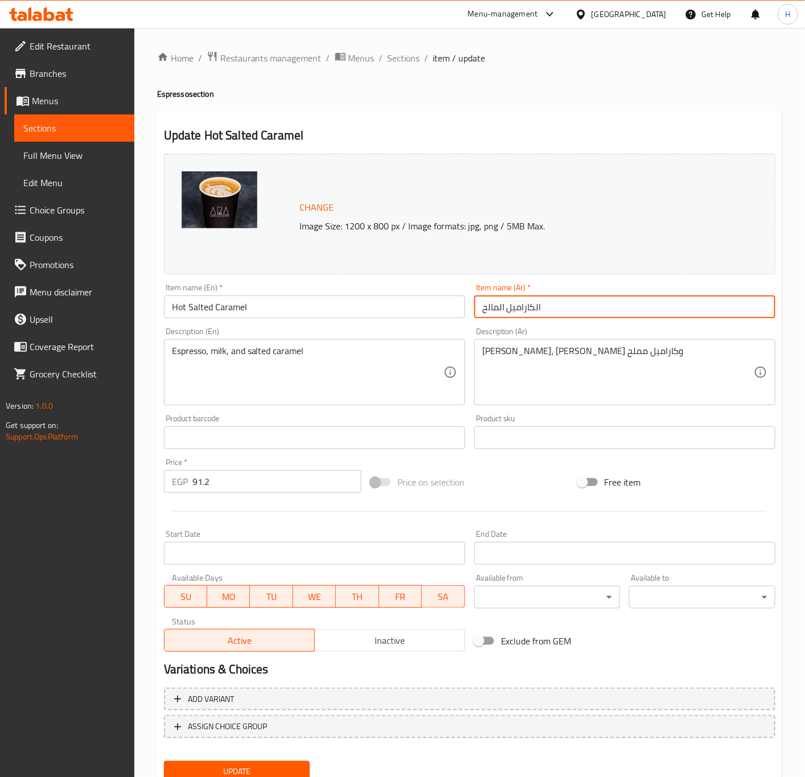
click at [545, 306] on input "الكاراميل المالح" at bounding box center [624, 306] width 301 height 23
type input ";"
type input "كراميل مملح ساخن"
click at [164, 691] on button "Update" at bounding box center [237, 771] width 146 height 21
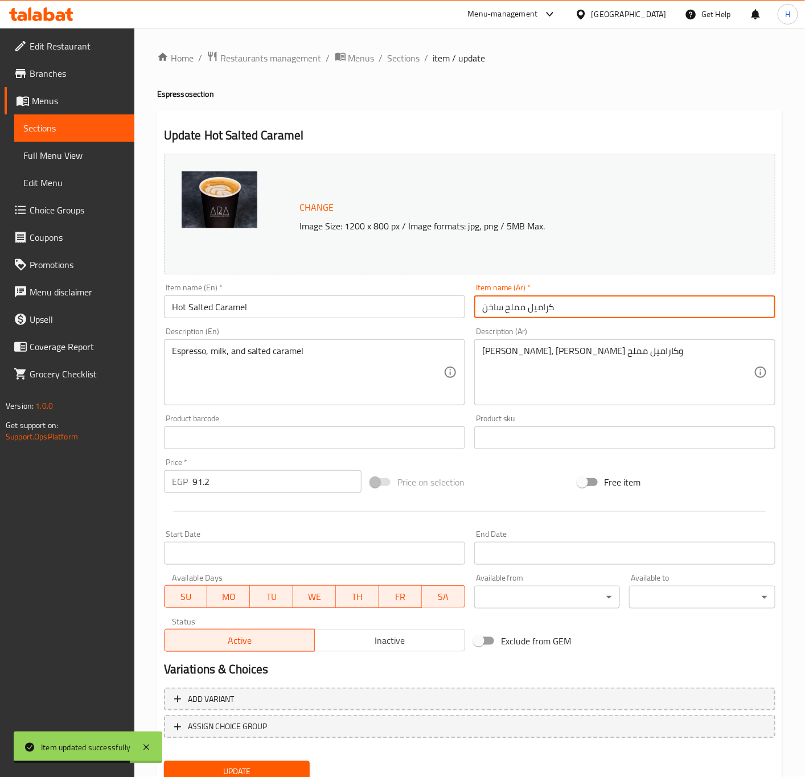
click at [268, 487] on input "91.2" at bounding box center [276, 481] width 169 height 23
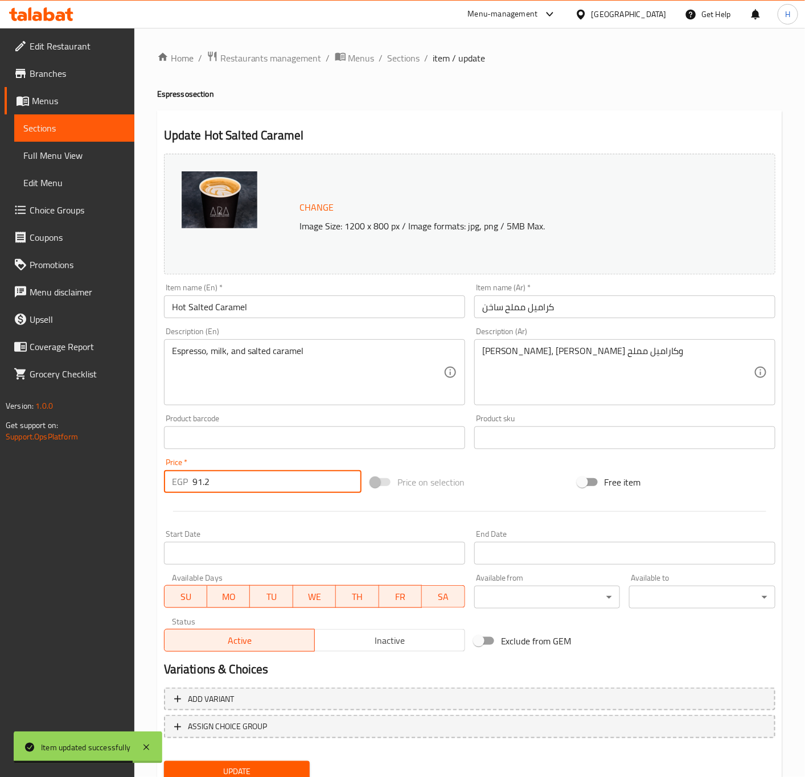
click at [268, 487] on input "91.2" at bounding box center [276, 481] width 169 height 23
paste input "148.5"
type input "148.5"
click at [164, 691] on button "Update" at bounding box center [237, 771] width 146 height 21
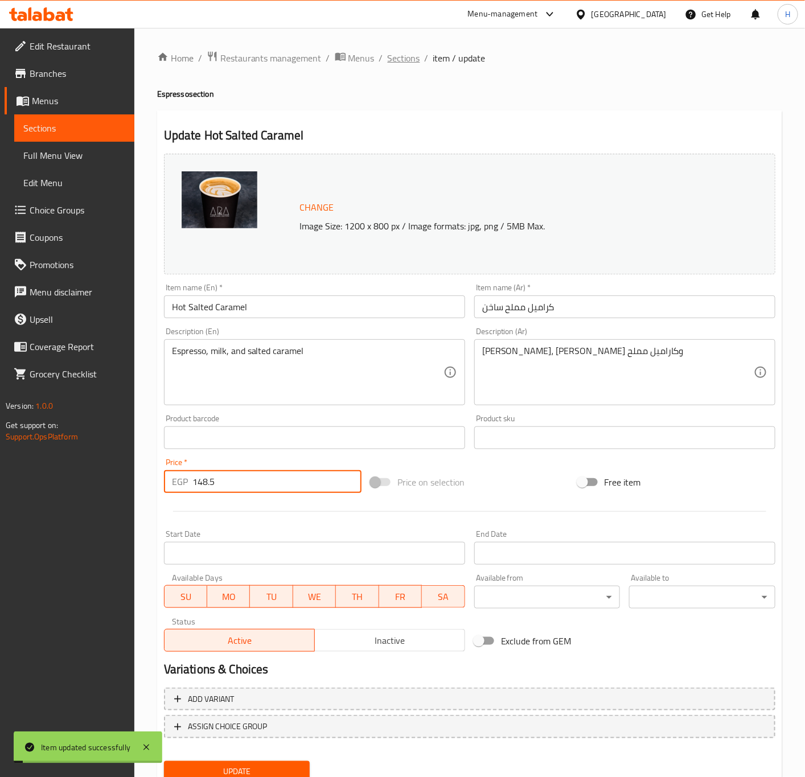
click at [400, 59] on span "Sections" at bounding box center [404, 58] width 32 height 14
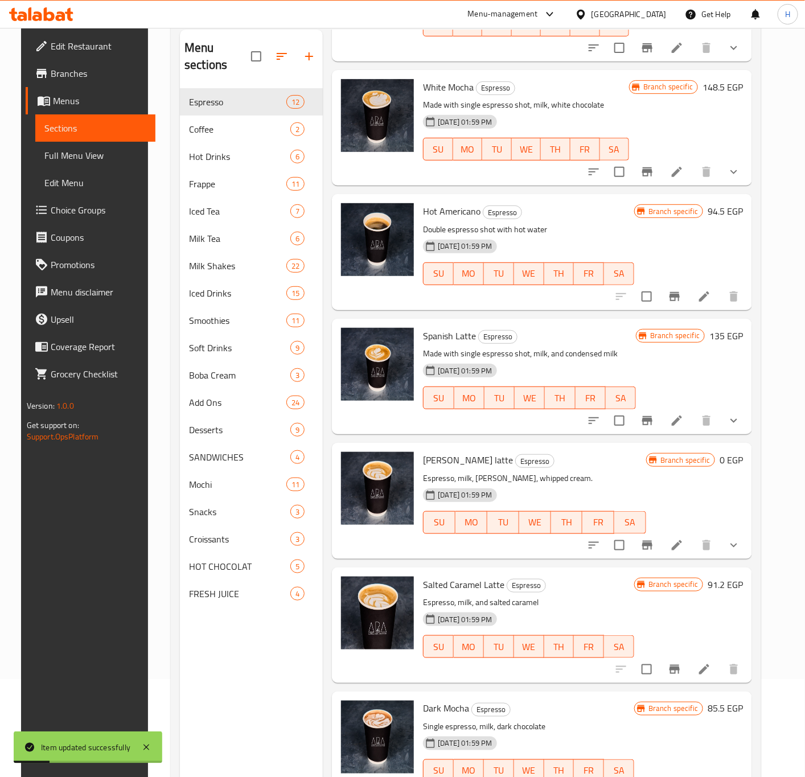
scroll to position [159, 0]
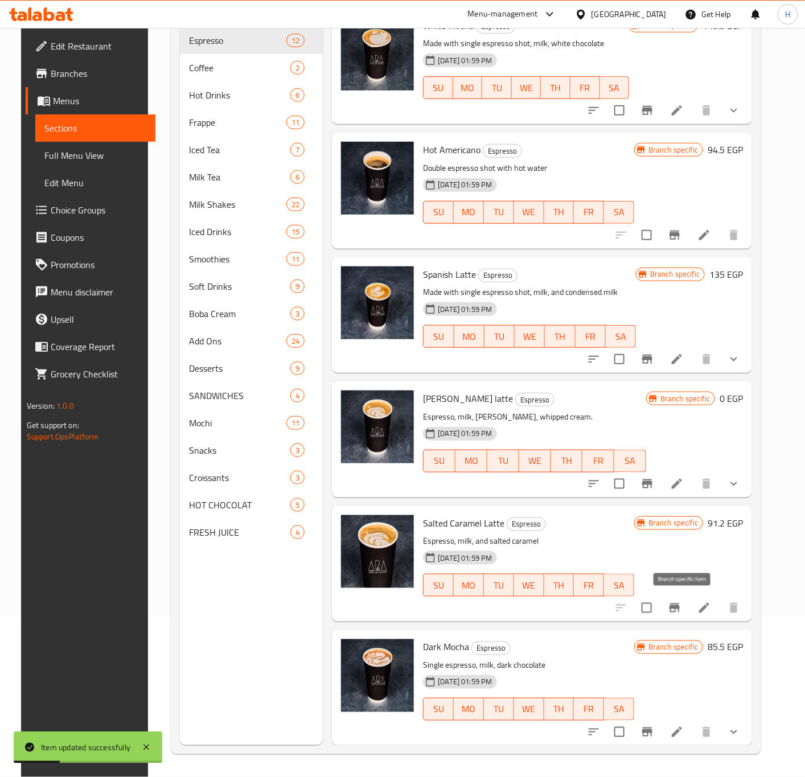
click at [681, 610] on icon "Branch-specific-item" at bounding box center [675, 608] width 14 height 14
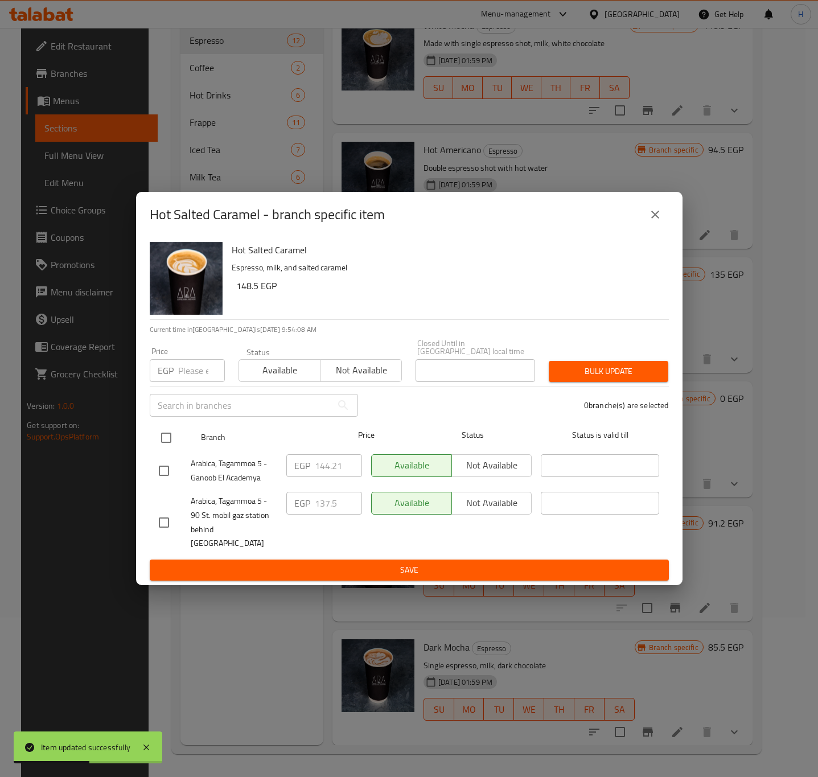
click at [171, 429] on input "checkbox" at bounding box center [166, 438] width 24 height 24
checkbox input "true"
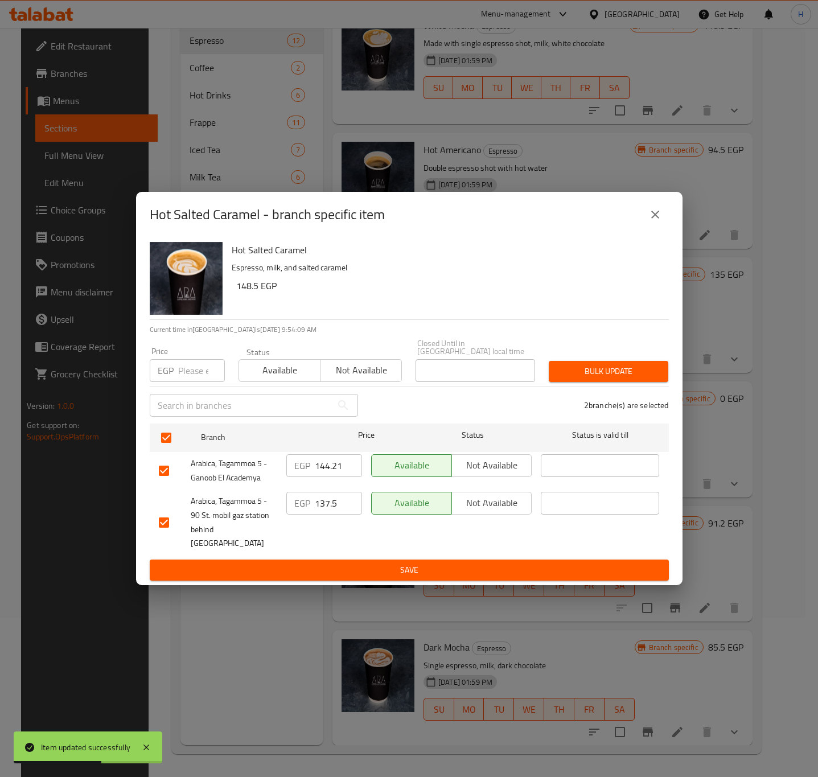
click at [175, 385] on div "Price EGP Price" at bounding box center [187, 364] width 89 height 48
click at [183, 371] on input "number" at bounding box center [201, 370] width 47 height 23
paste input "148.5"
type input "148.5"
click at [617, 369] on span "Bulk update" at bounding box center [608, 371] width 101 height 14
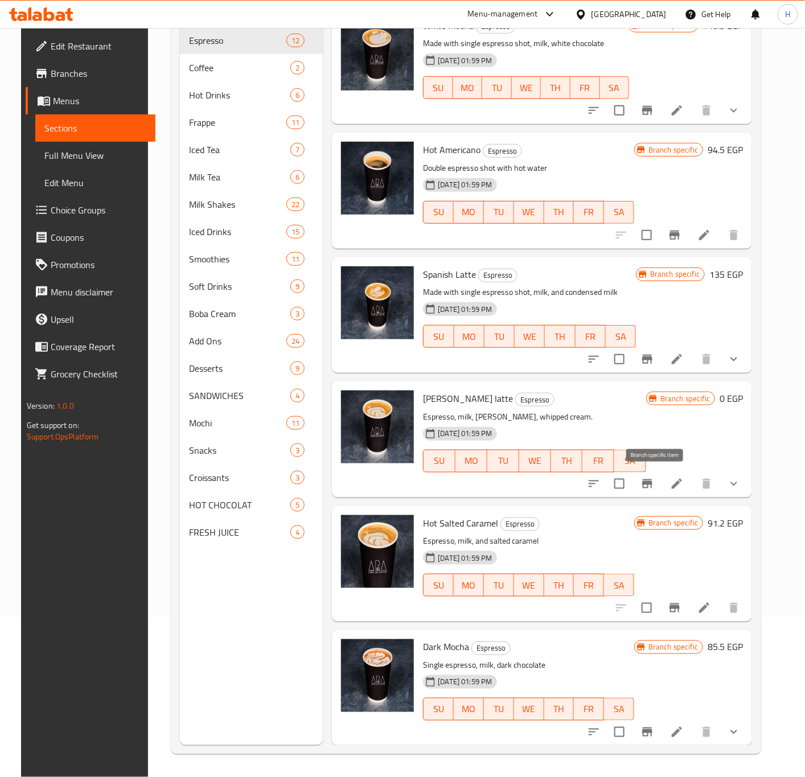
click at [652, 482] on icon "Branch-specific-item" at bounding box center [647, 483] width 10 height 9
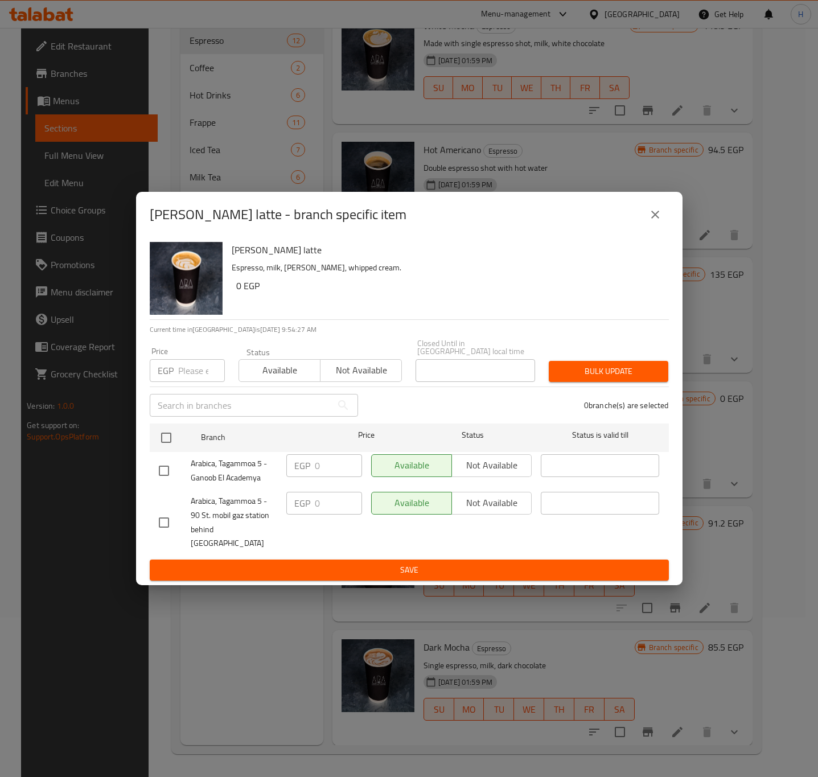
click at [656, 219] on icon "close" at bounding box center [655, 215] width 8 height 8
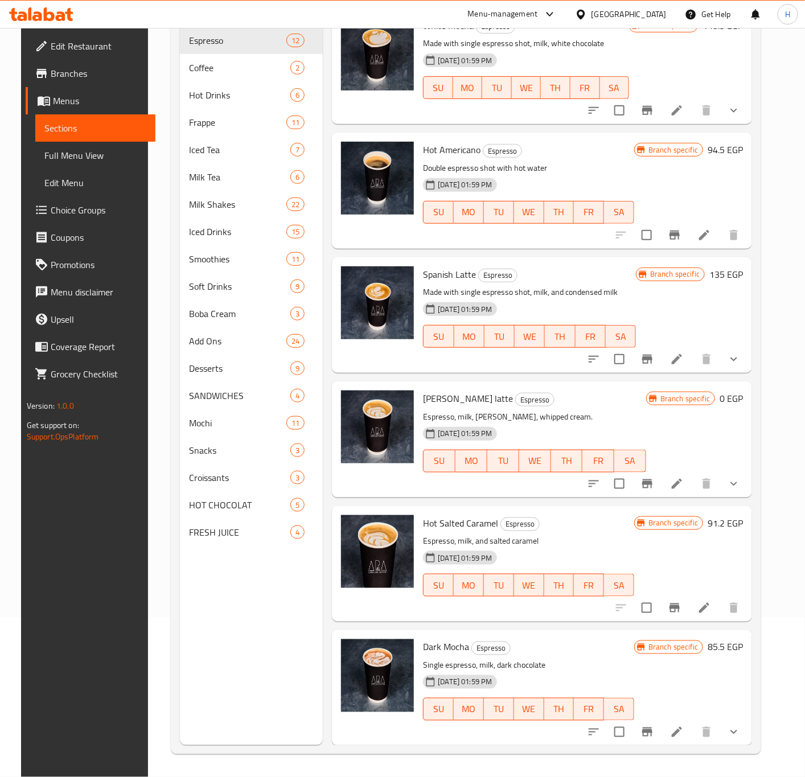
click at [731, 485] on button "show more" at bounding box center [733, 483] width 27 height 27
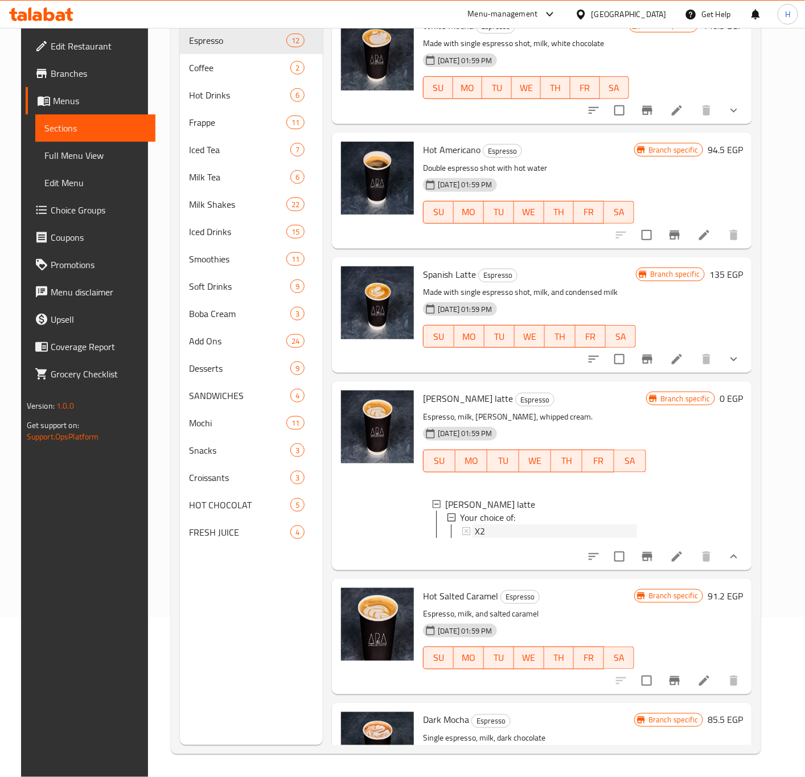
click at [475, 529] on span "X2" at bounding box center [480, 532] width 10 height 14
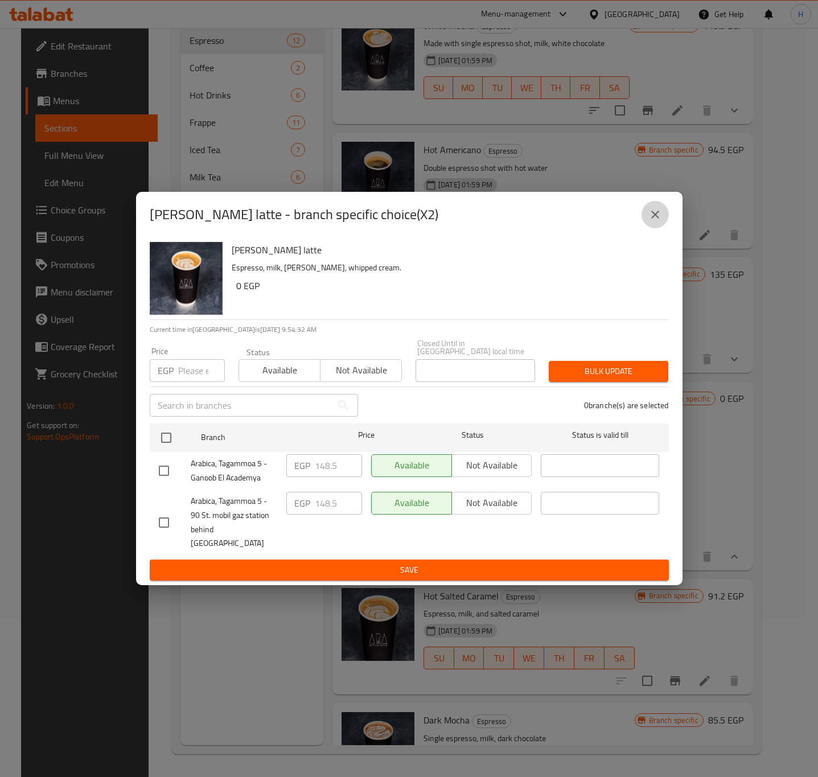
click at [647, 228] on button "close" at bounding box center [655, 214] width 27 height 27
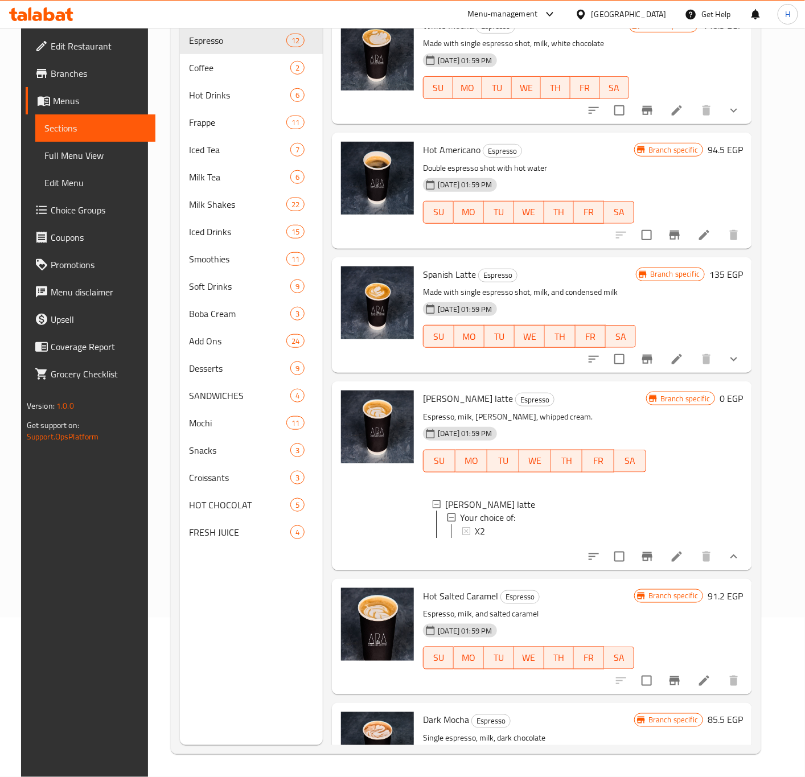
scroll to position [843, 0]
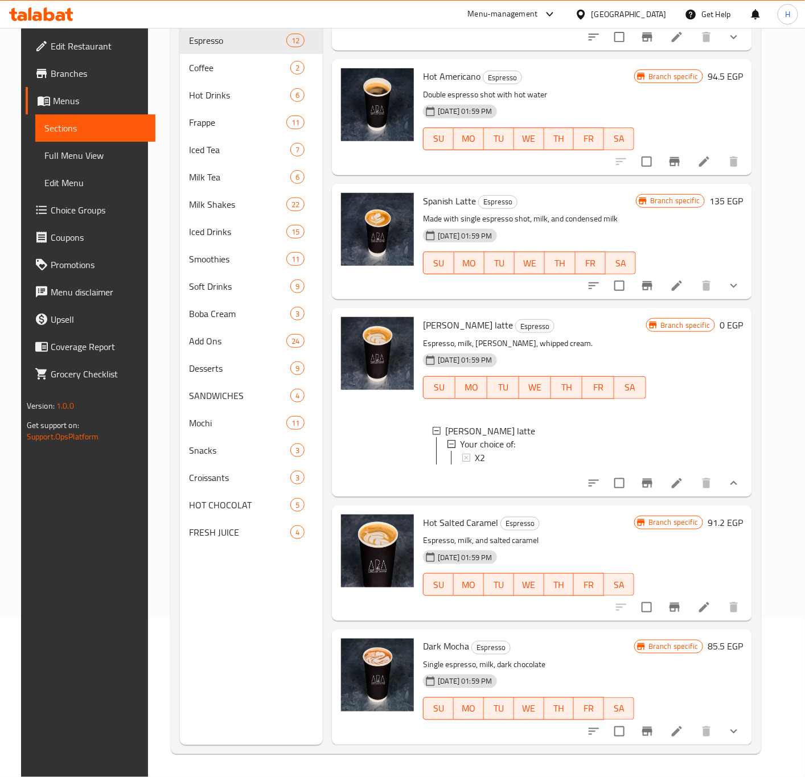
click at [216, 584] on div "Menu sections Espresso 12 Coffee 2 Hot Drinks 6 Frappe 11 Iced Tea 7 Milk Tea 6…" at bounding box center [251, 356] width 143 height 777
click at [684, 482] on icon at bounding box center [677, 484] width 14 height 14
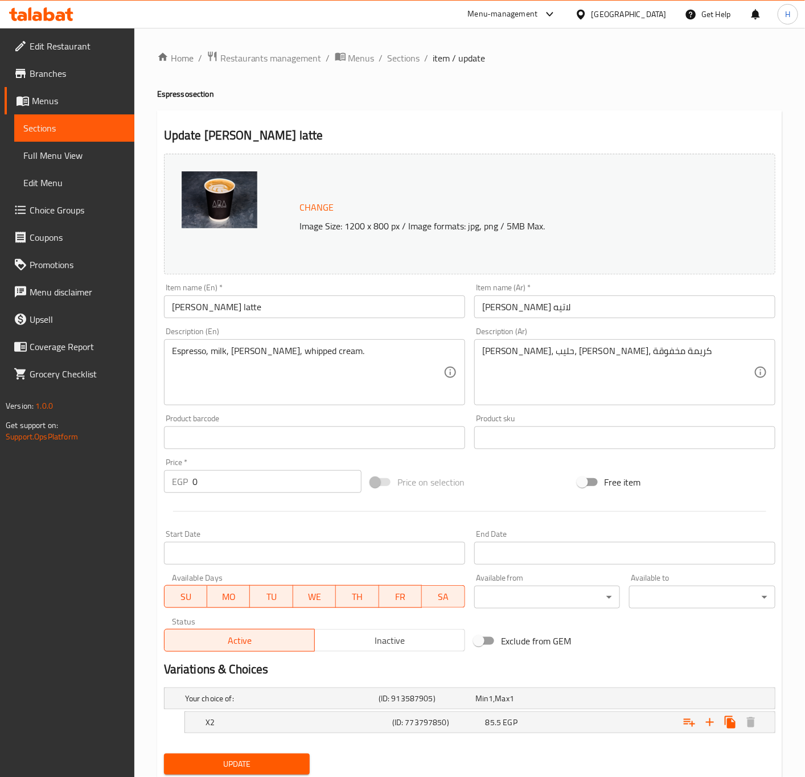
click at [363, 310] on input "dulce de leche latte" at bounding box center [314, 306] width 301 height 23
type input "Dulce De Leche Latte"
click at [164, 691] on button "Update" at bounding box center [237, 764] width 146 height 21
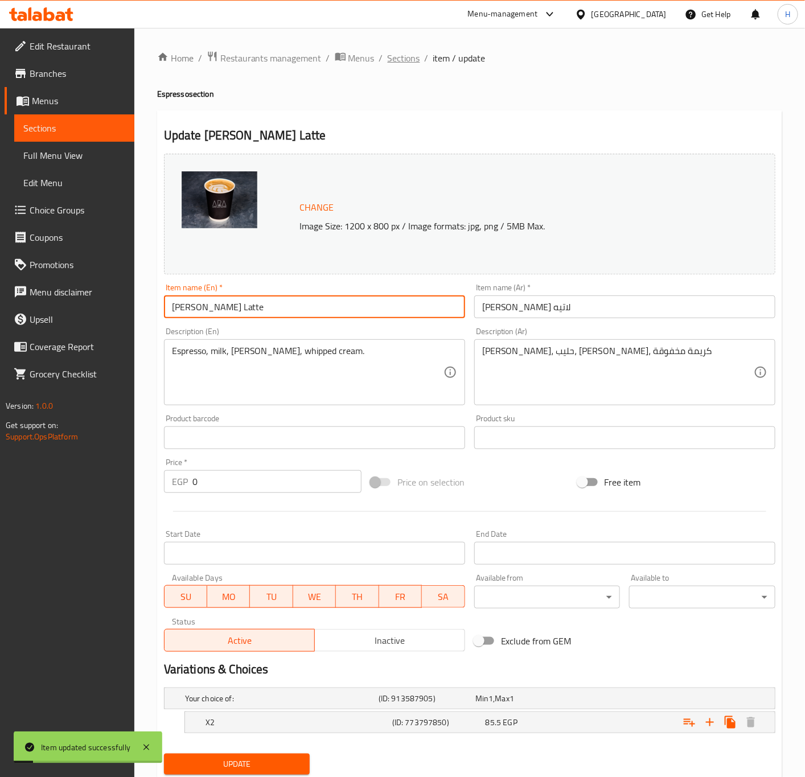
click at [406, 53] on span "Sections" at bounding box center [404, 58] width 32 height 14
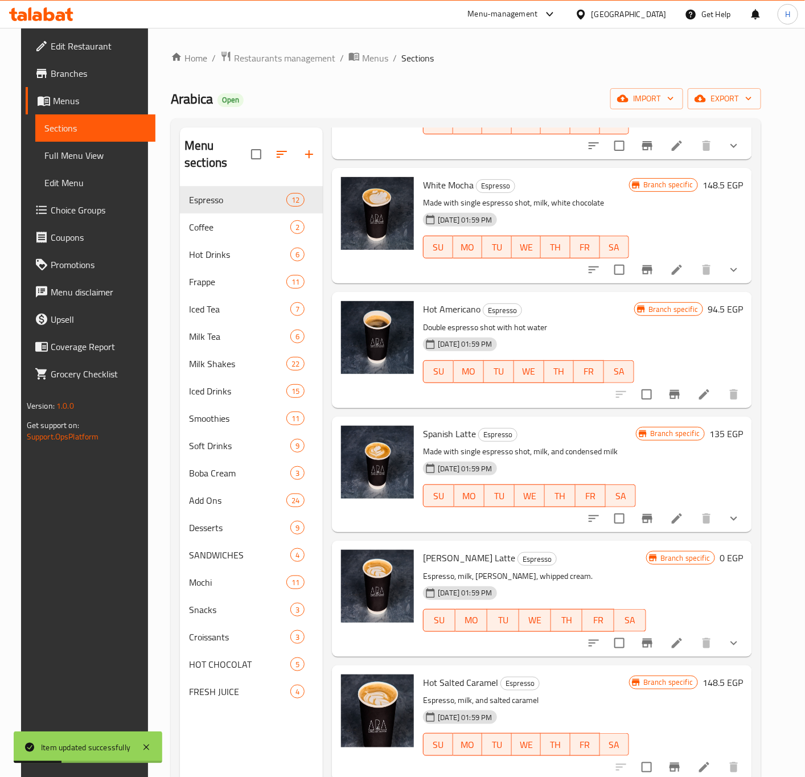
scroll to position [159, 0]
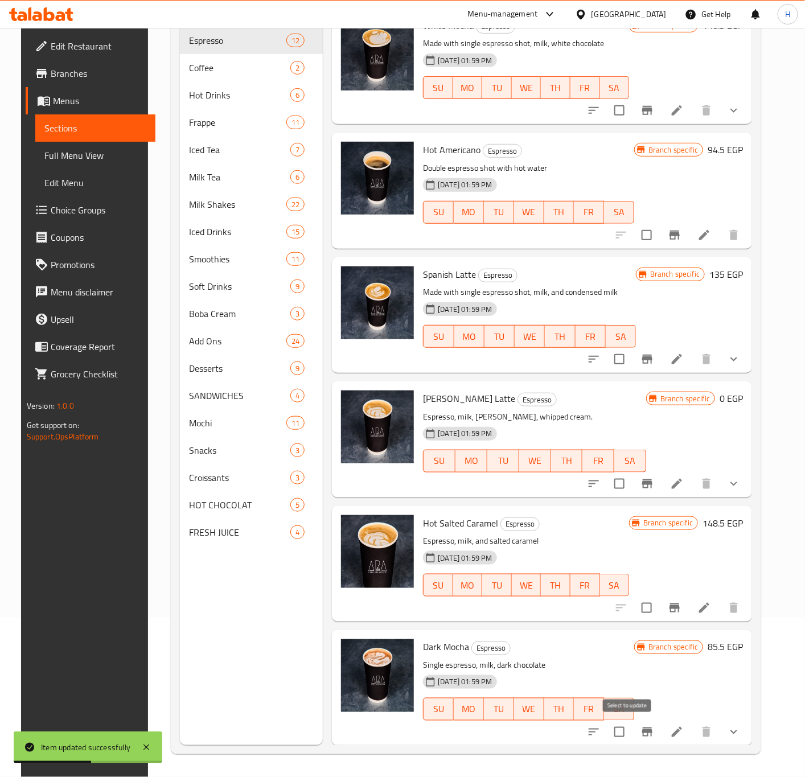
click at [629, 691] on input "checkbox" at bounding box center [619, 732] width 24 height 24
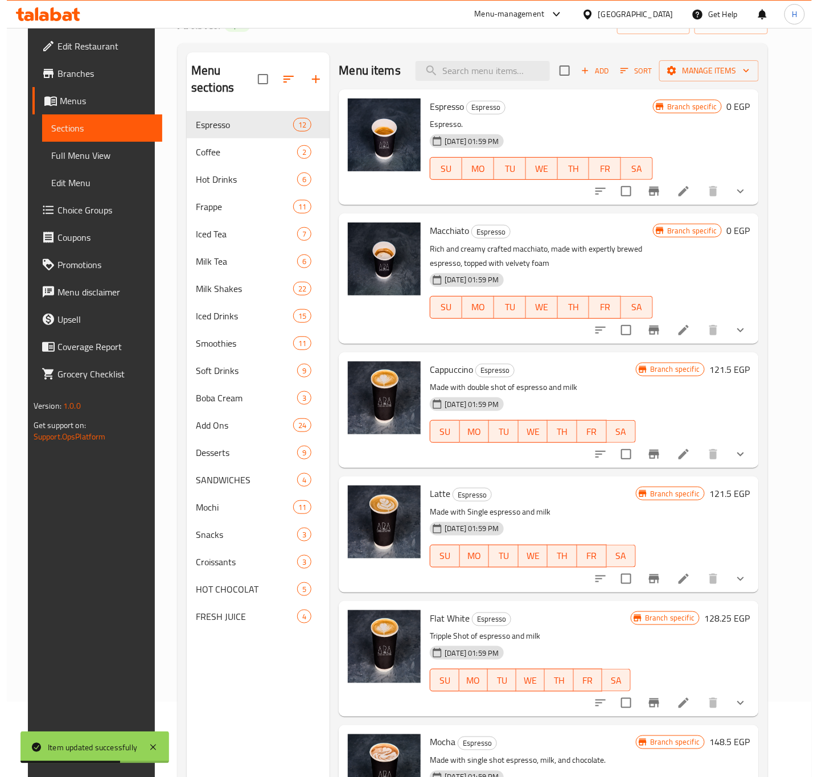
scroll to position [0, 0]
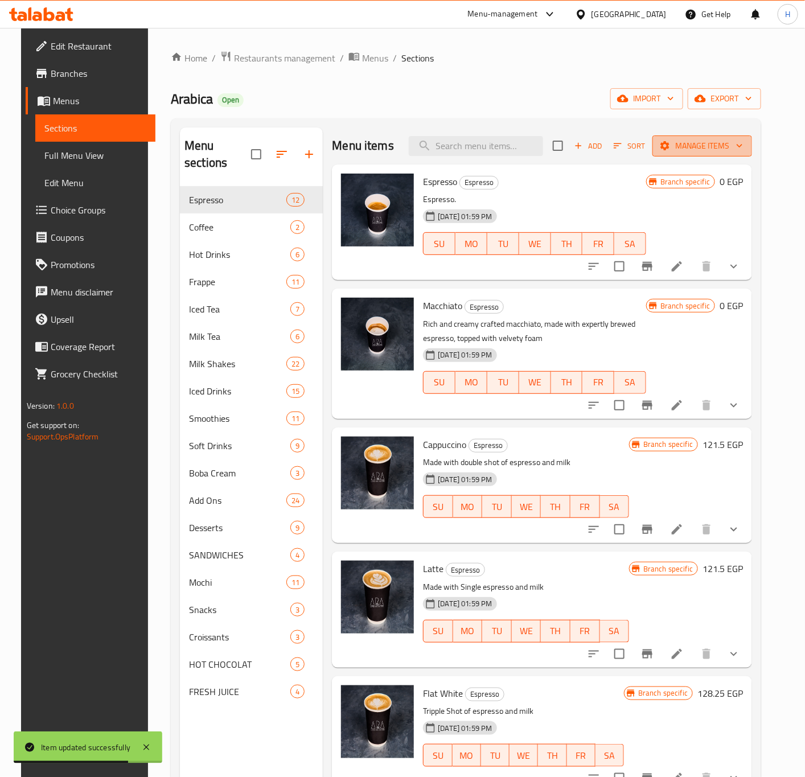
click at [713, 145] on span "Manage items" at bounding box center [702, 146] width 81 height 14
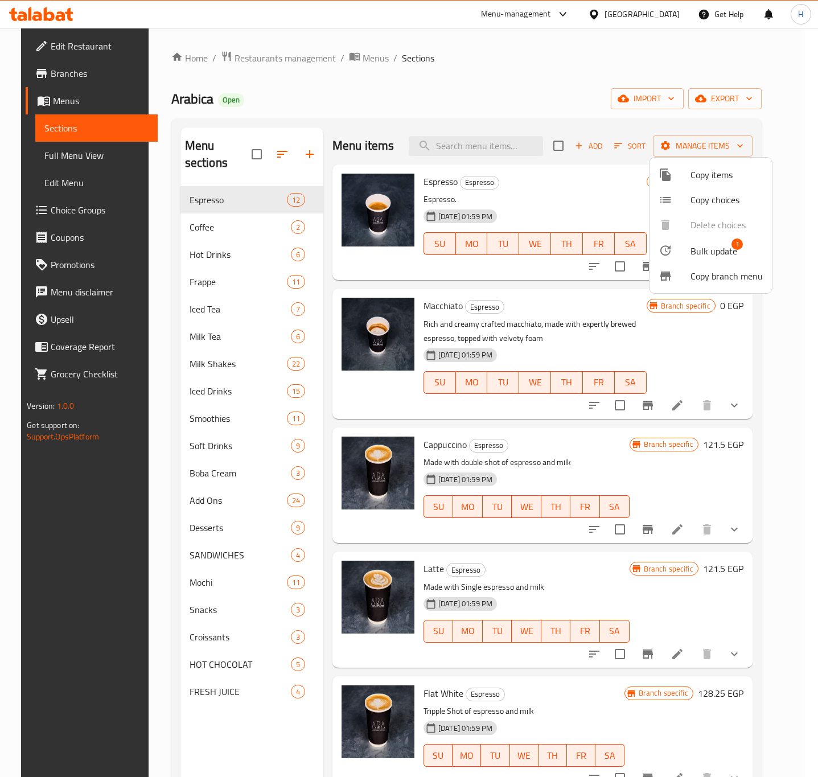
click at [707, 248] on span "Bulk update" at bounding box center [714, 251] width 47 height 14
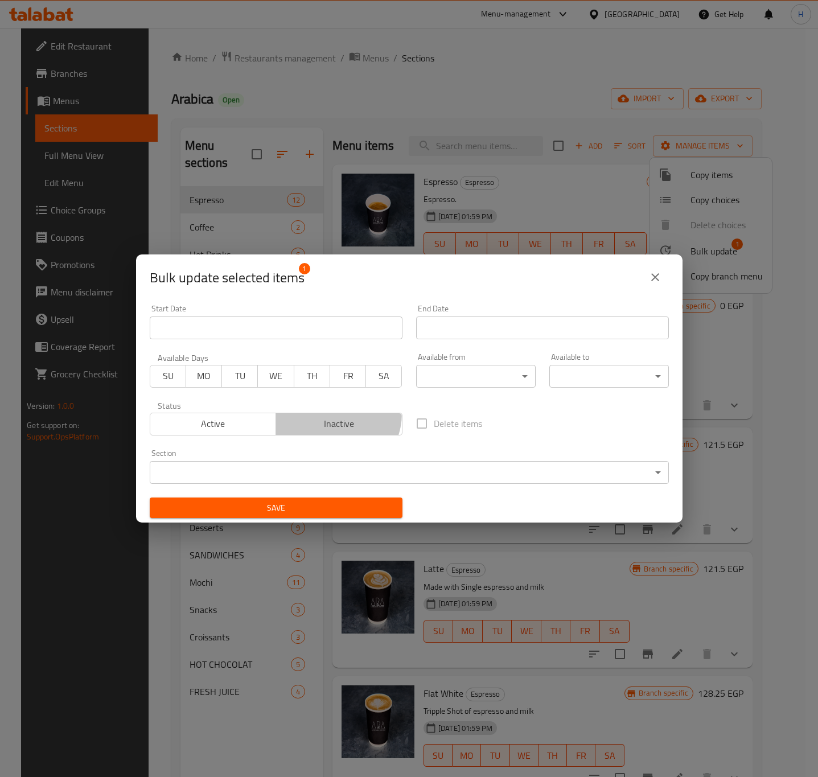
click at [328, 414] on button "Inactive" at bounding box center [339, 424] width 127 height 23
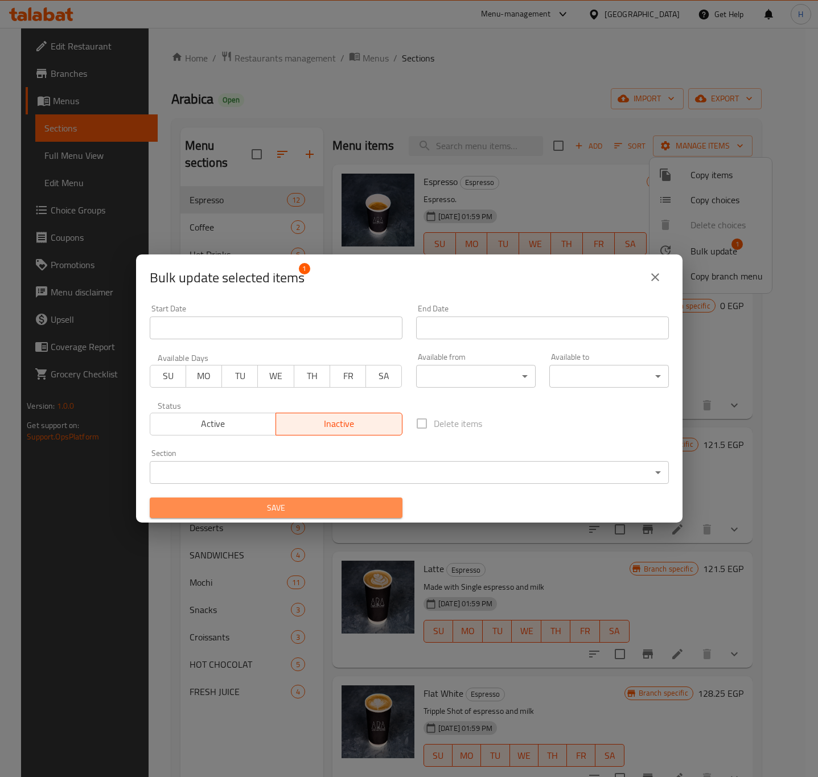
click at [360, 498] on button "Save" at bounding box center [276, 508] width 253 height 21
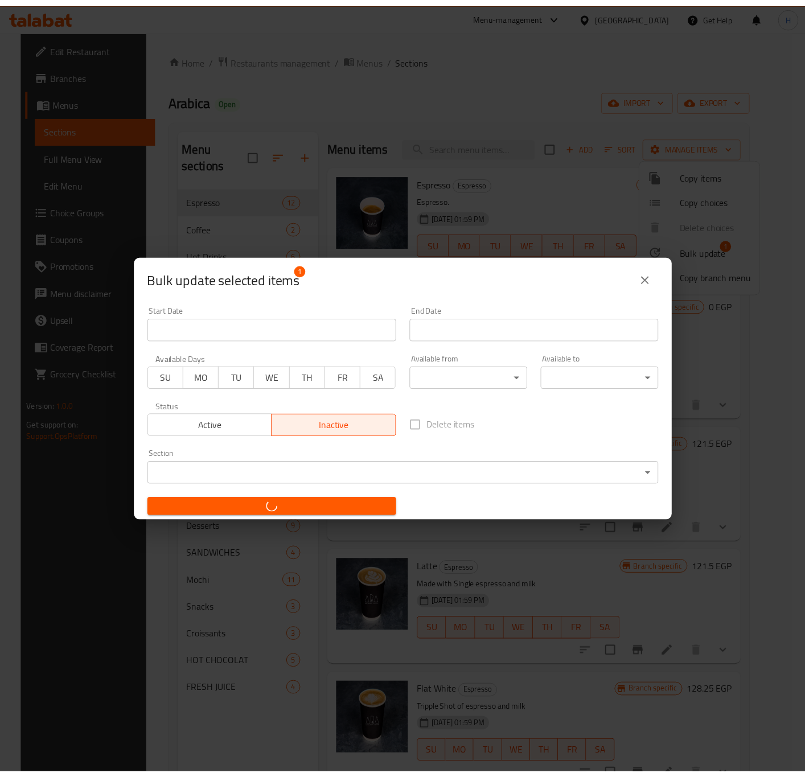
scroll to position [2, 0]
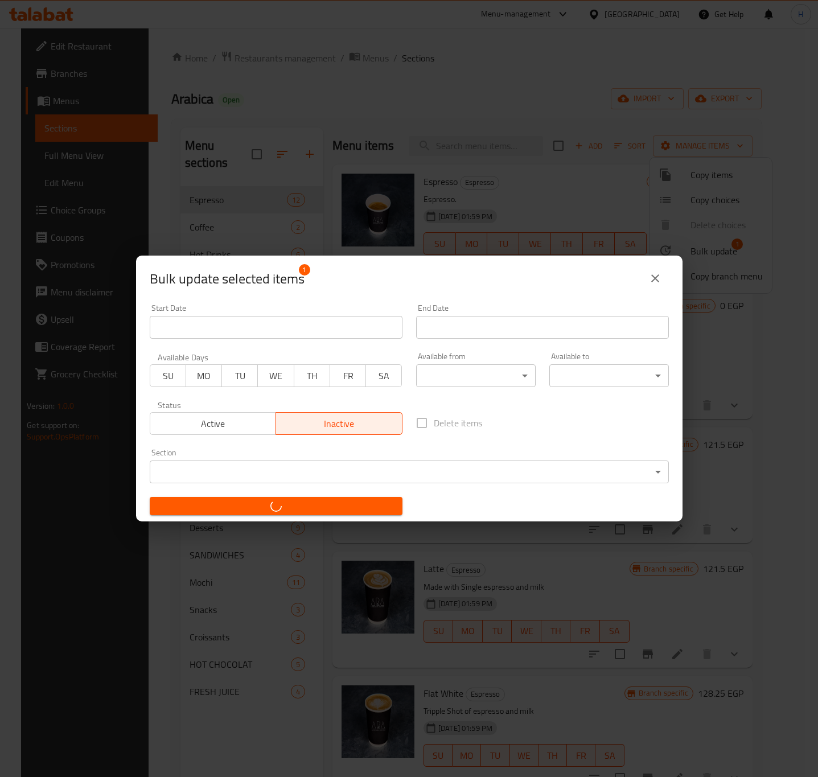
checkbox input "false"
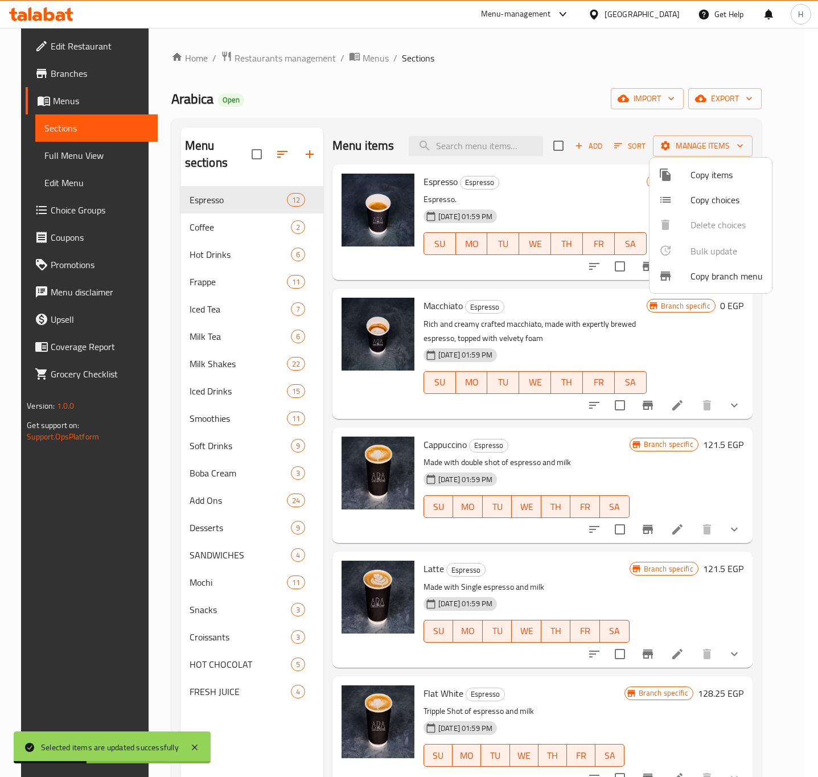
click at [290, 691] on div at bounding box center [409, 388] width 818 height 777
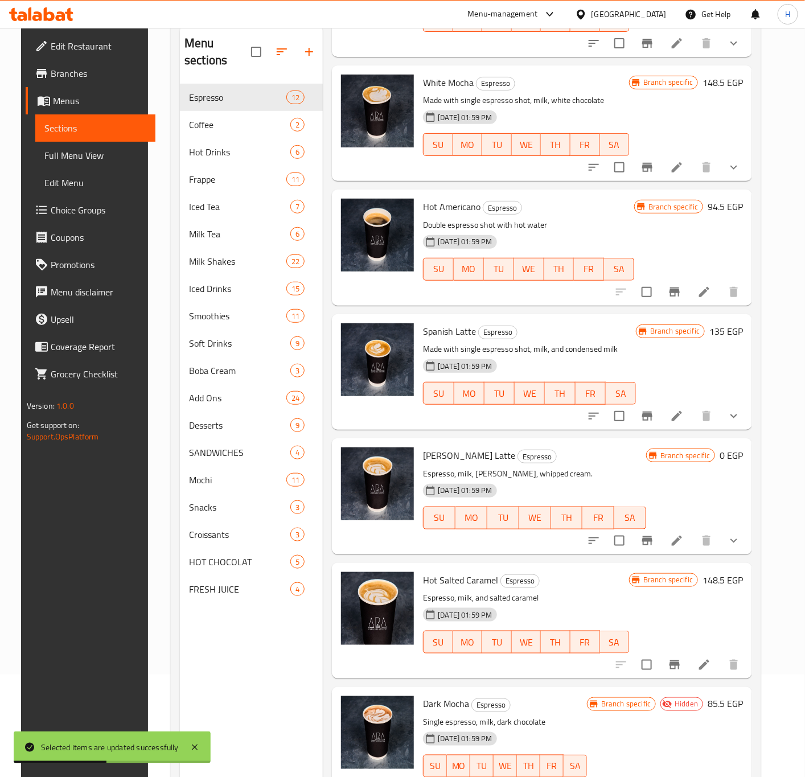
scroll to position [159, 0]
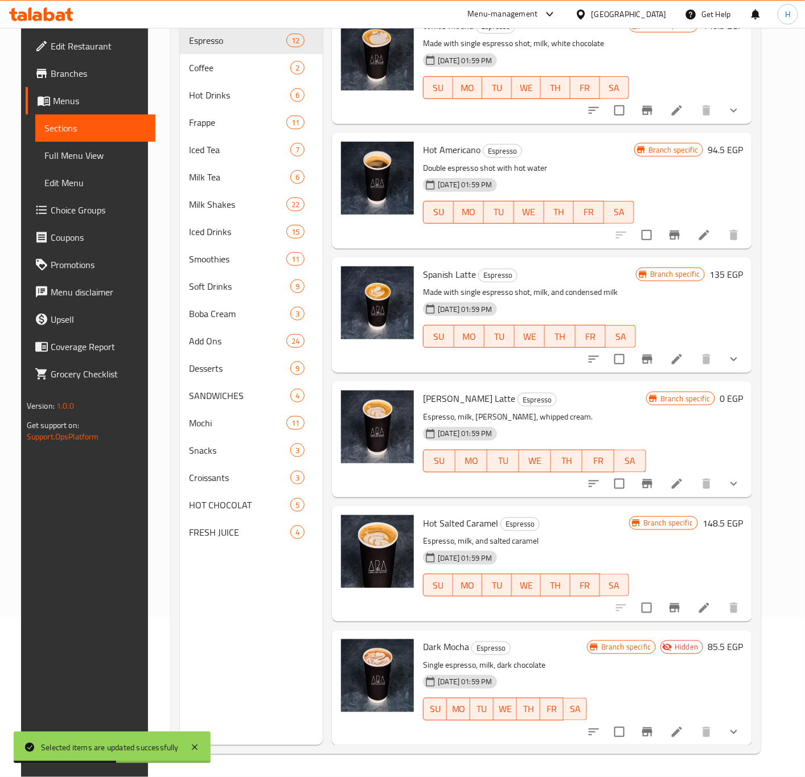
click at [432, 644] on span "Dark Mocha" at bounding box center [446, 647] width 46 height 17
copy h6 "Dark Mocha"
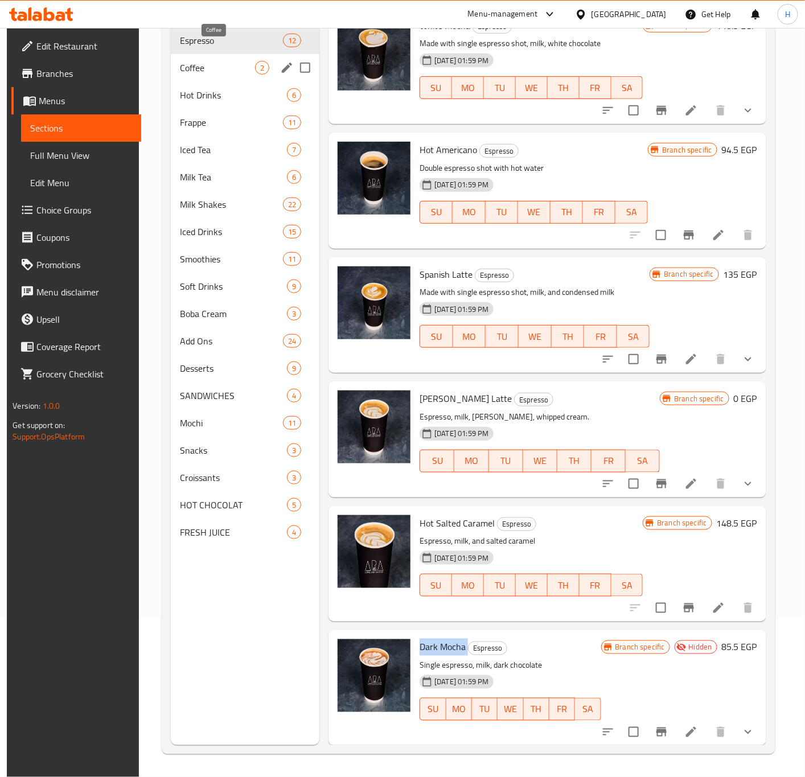
drag, startPoint x: 209, startPoint y: 47, endPoint x: 229, endPoint y: 61, distance: 25.3
click at [209, 61] on span "Coffee" at bounding box center [217, 68] width 75 height 14
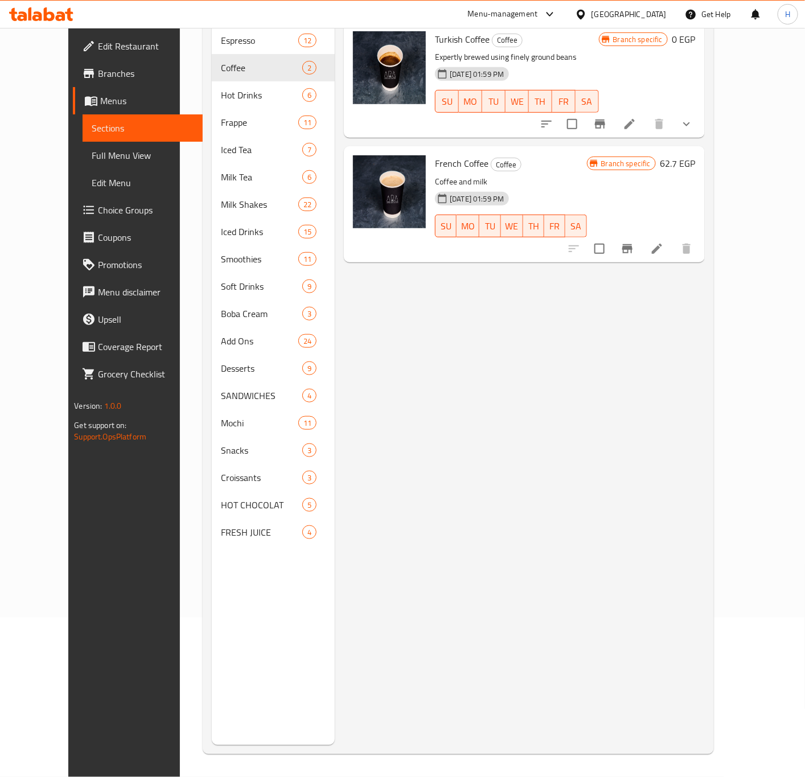
scroll to position [74, 0]
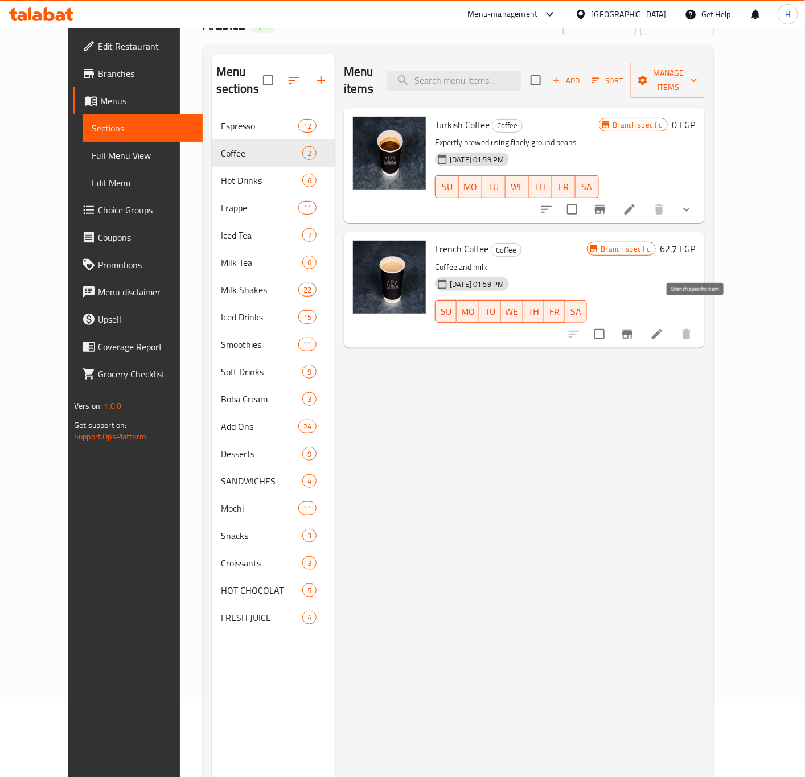
click at [634, 327] on icon "Branch-specific-item" at bounding box center [628, 334] width 14 height 14
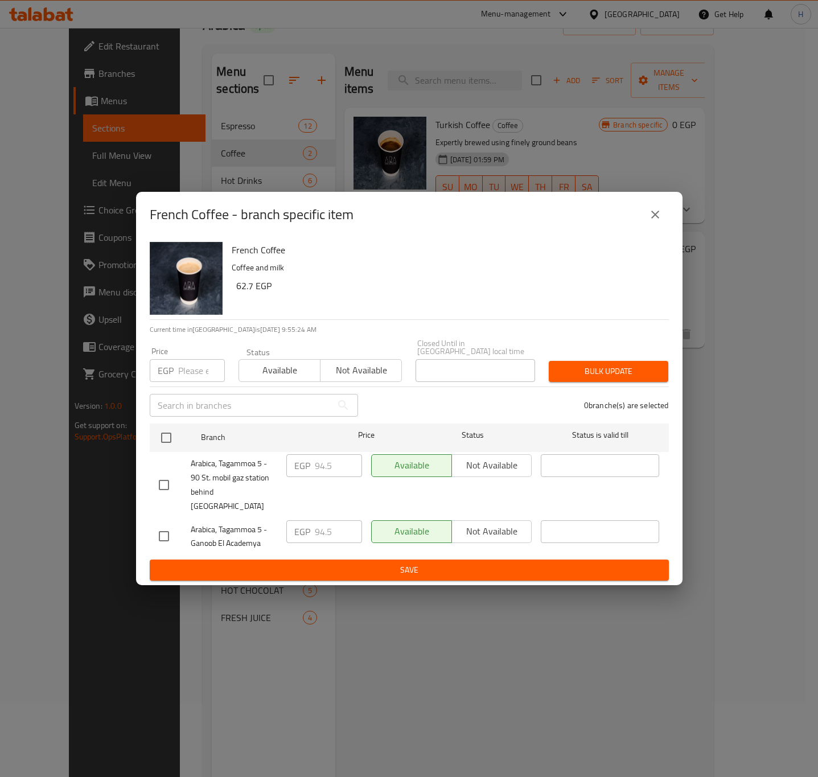
drag, startPoint x: 647, startPoint y: 224, endPoint x: 668, endPoint y: 231, distance: 22.3
click at [649, 226] on button "close" at bounding box center [655, 214] width 27 height 27
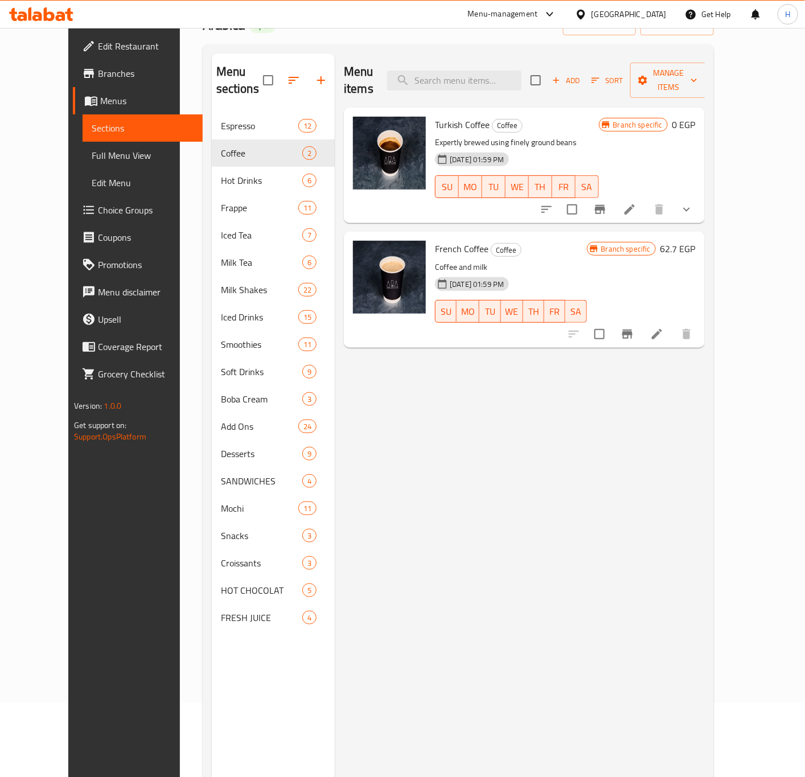
click at [632, 330] on icon "Branch-specific-item" at bounding box center [627, 334] width 10 height 9
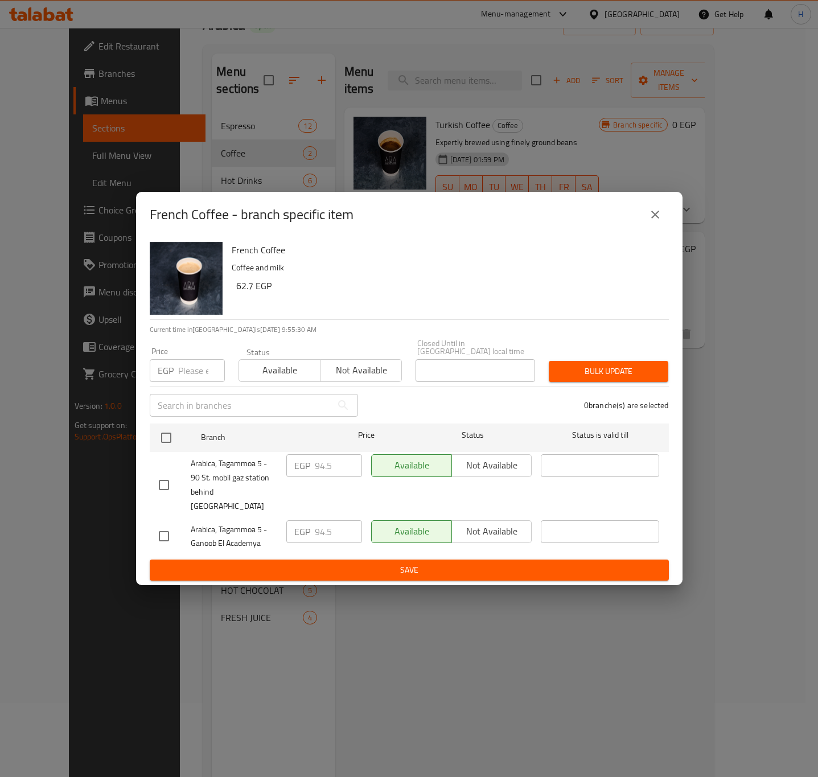
click at [649, 221] on icon "close" at bounding box center [655, 215] width 14 height 14
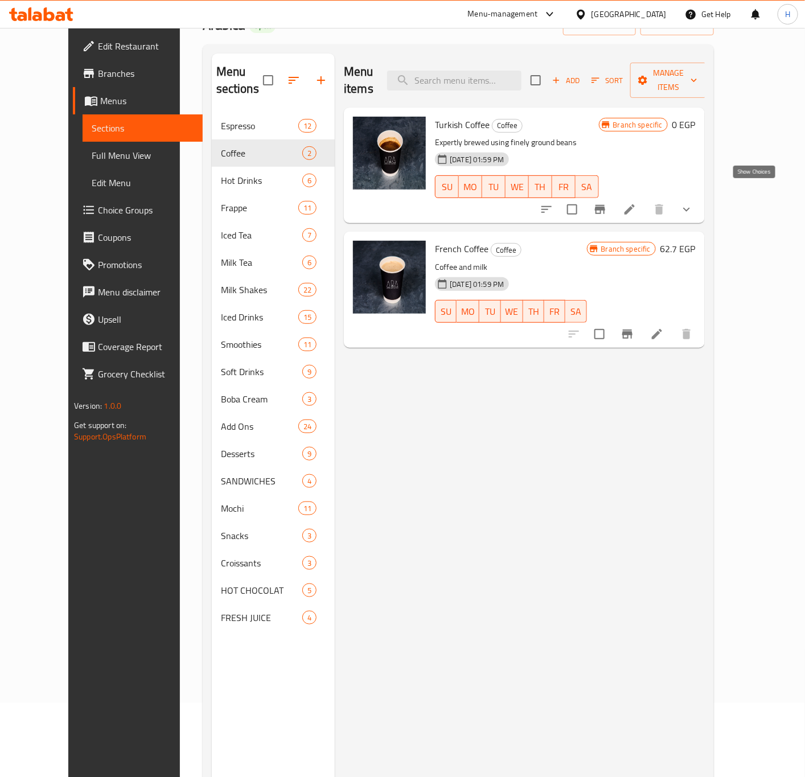
click at [693, 203] on icon "show more" at bounding box center [687, 210] width 14 height 14
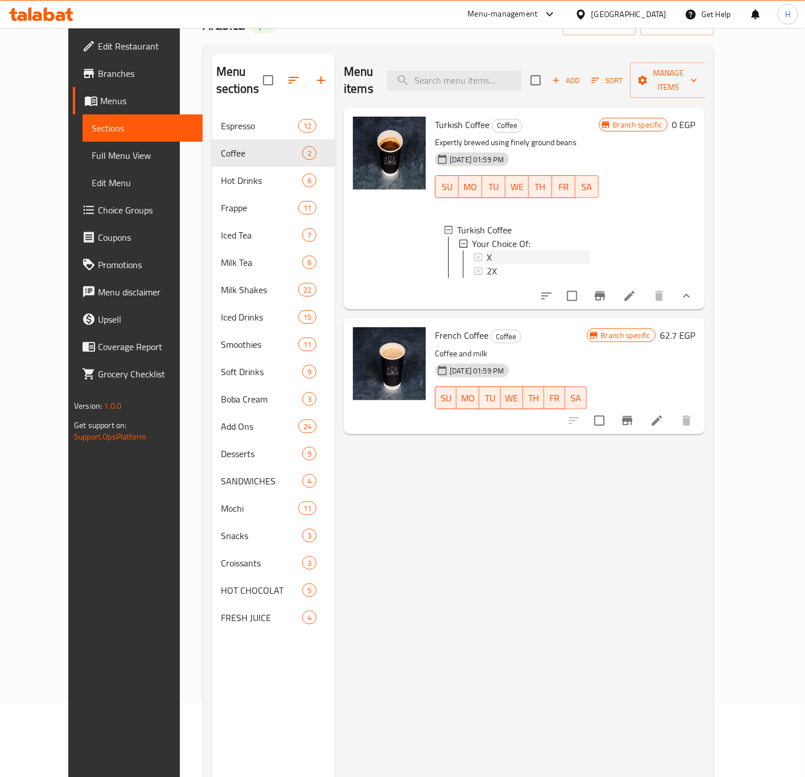
click at [487, 250] on span "X" at bounding box center [489, 257] width 5 height 14
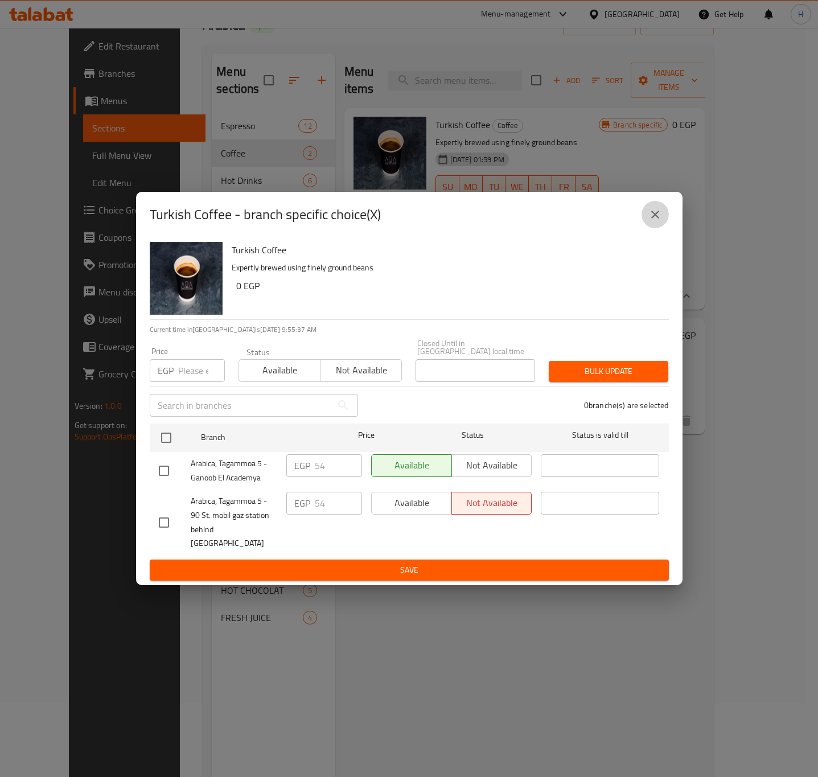
click at [656, 221] on icon "close" at bounding box center [655, 215] width 14 height 14
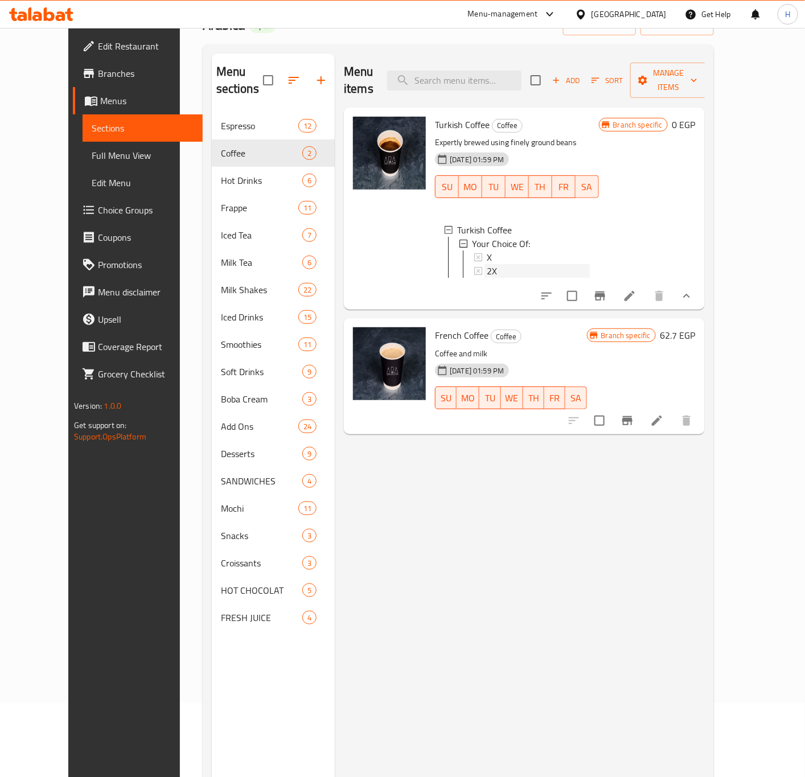
click at [494, 264] on div "2X" at bounding box center [538, 271] width 102 height 14
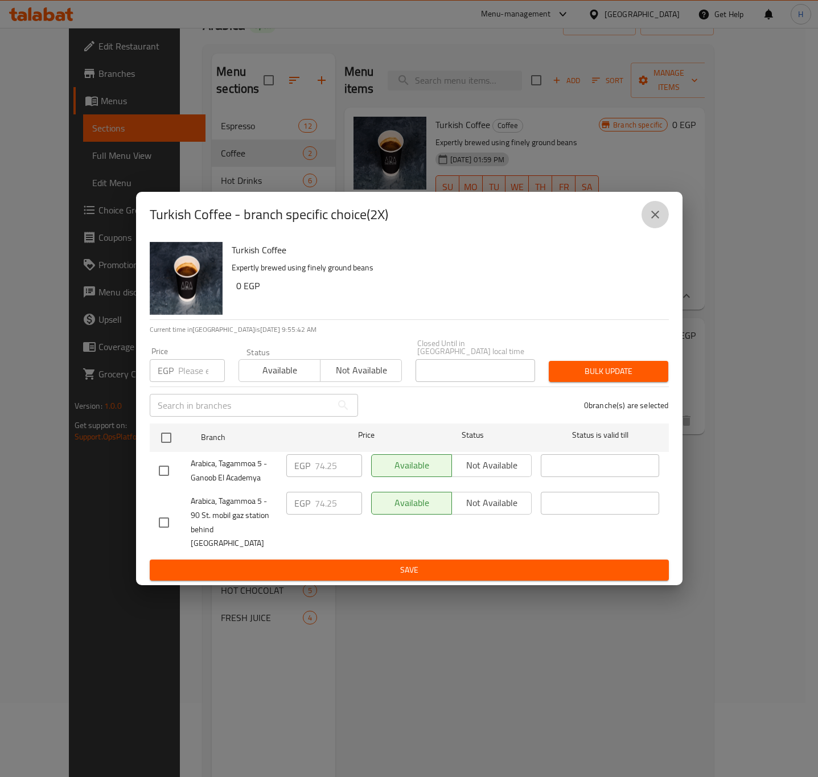
click at [658, 219] on icon "close" at bounding box center [655, 215] width 14 height 14
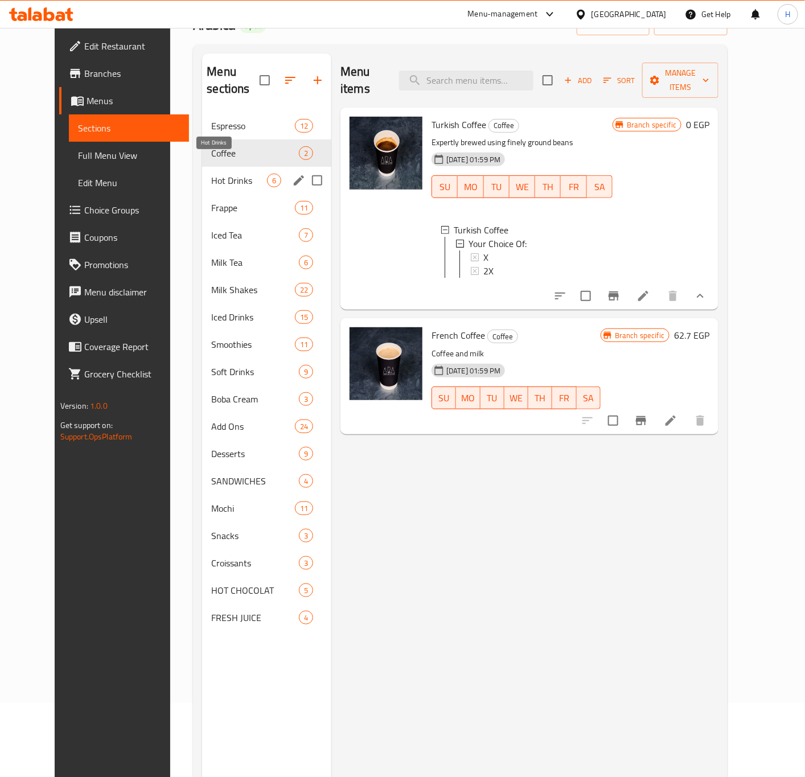
click at [217, 174] on span "Hot Drinks" at bounding box center [239, 181] width 56 height 14
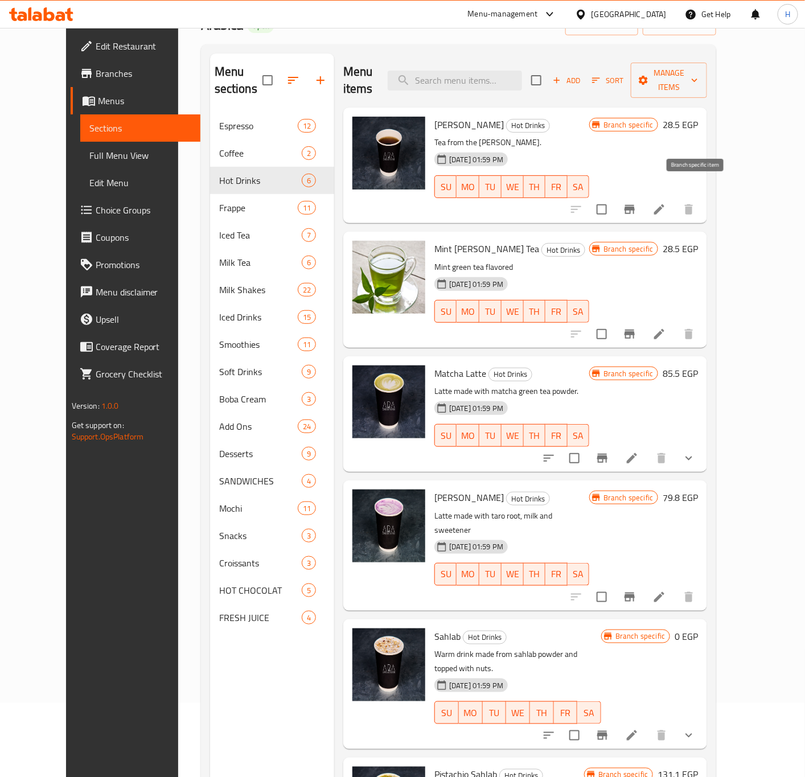
click at [636, 203] on icon "Branch-specific-item" at bounding box center [630, 210] width 14 height 14
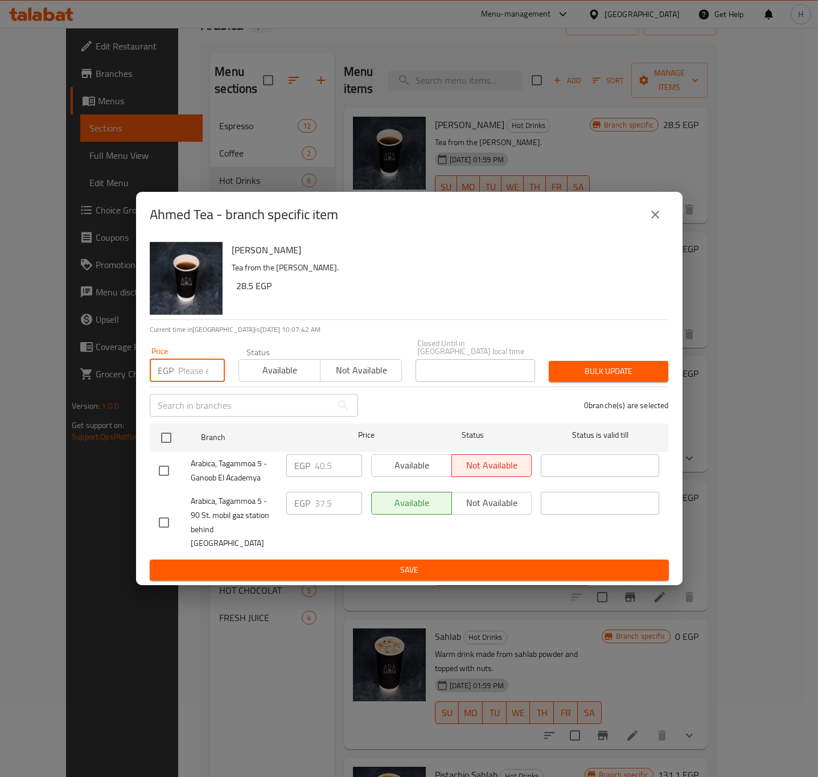
click at [188, 374] on input "number" at bounding box center [201, 370] width 47 height 23
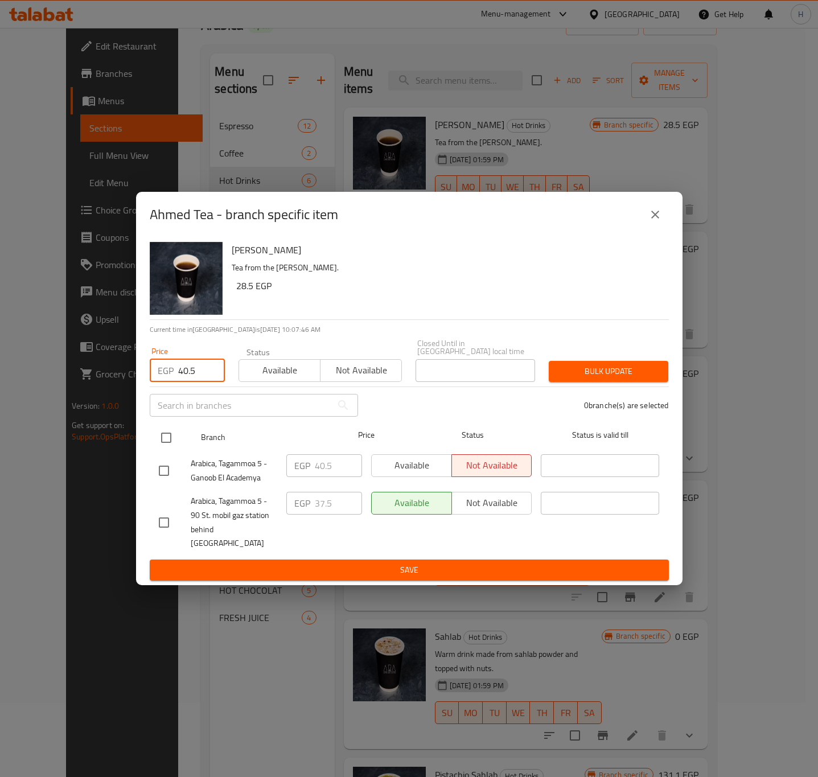
type input "40.5"
click at [170, 439] on input "checkbox" at bounding box center [166, 438] width 24 height 24
checkbox input "true"
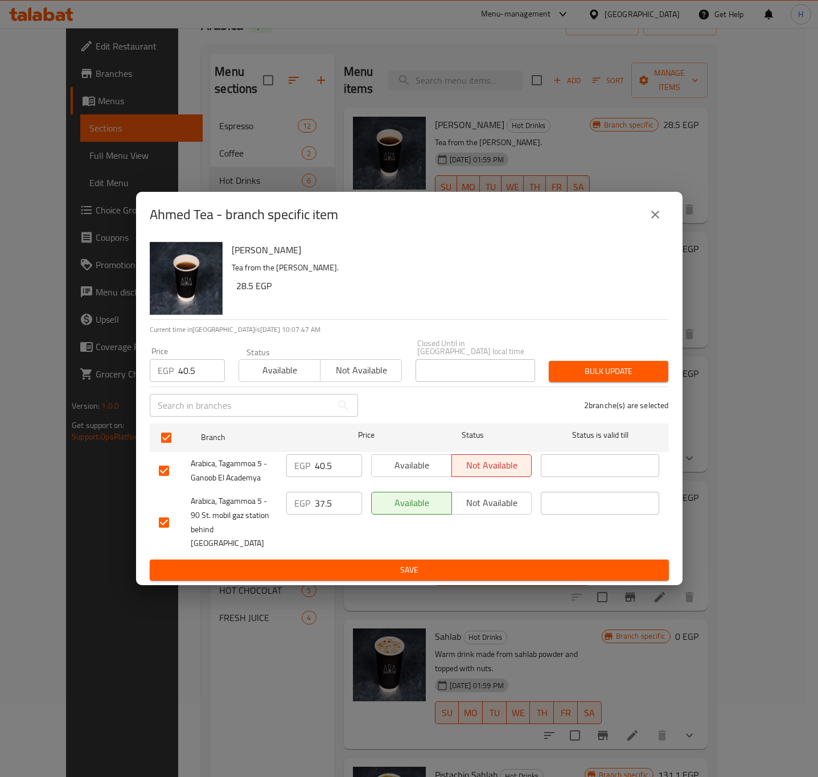
click at [603, 376] on span "Bulk update" at bounding box center [608, 371] width 101 height 14
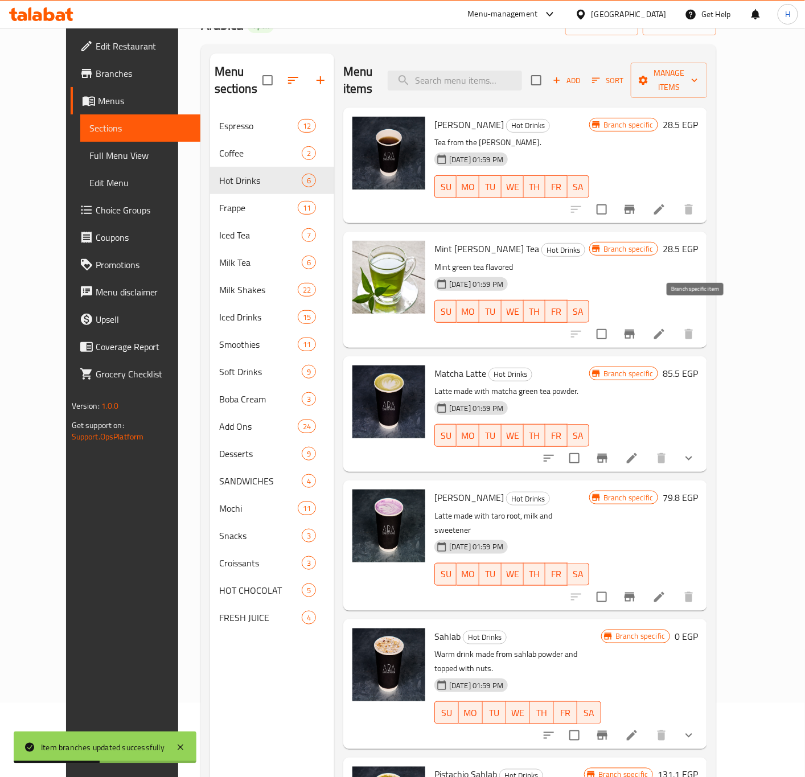
click at [635, 330] on icon "Branch-specific-item" at bounding box center [630, 334] width 10 height 9
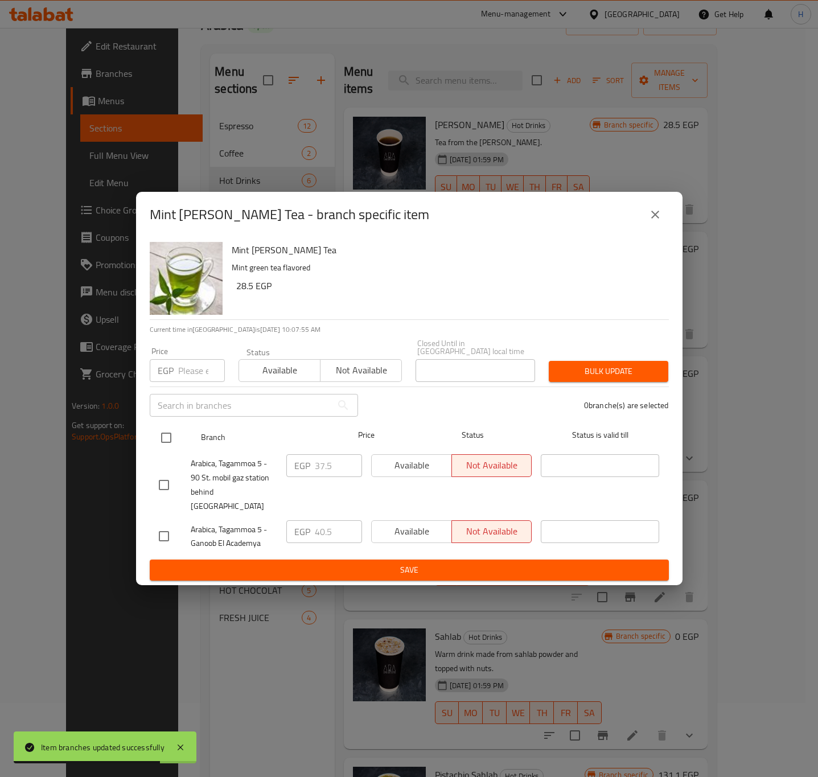
click at [170, 433] on input "checkbox" at bounding box center [166, 438] width 24 height 24
checkbox input "true"
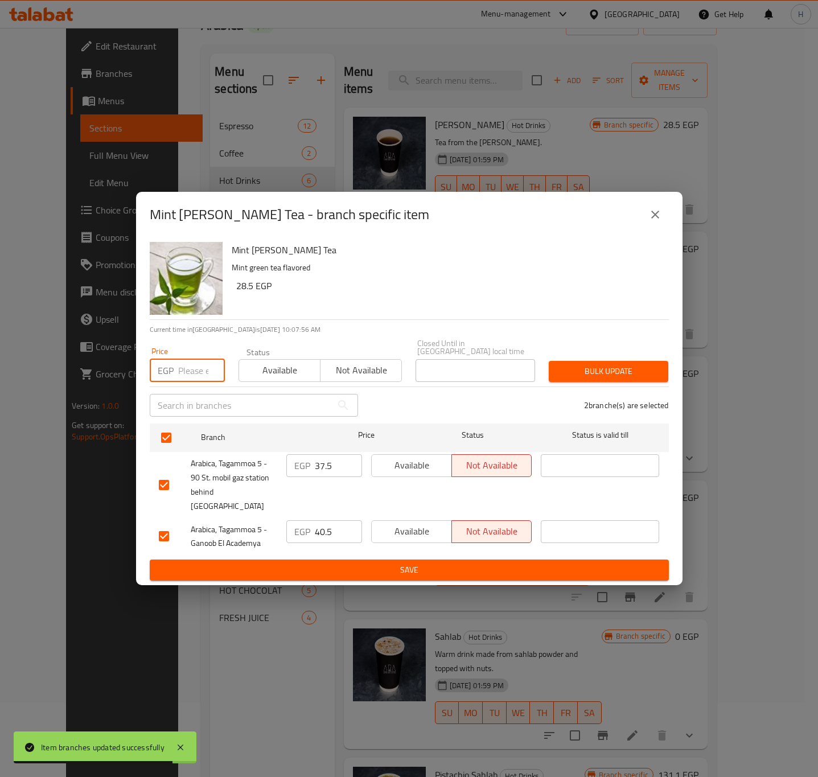
click at [182, 378] on input "number" at bounding box center [201, 370] width 47 height 23
type input "40.5"
click at [624, 375] on span "Bulk update" at bounding box center [608, 371] width 101 height 14
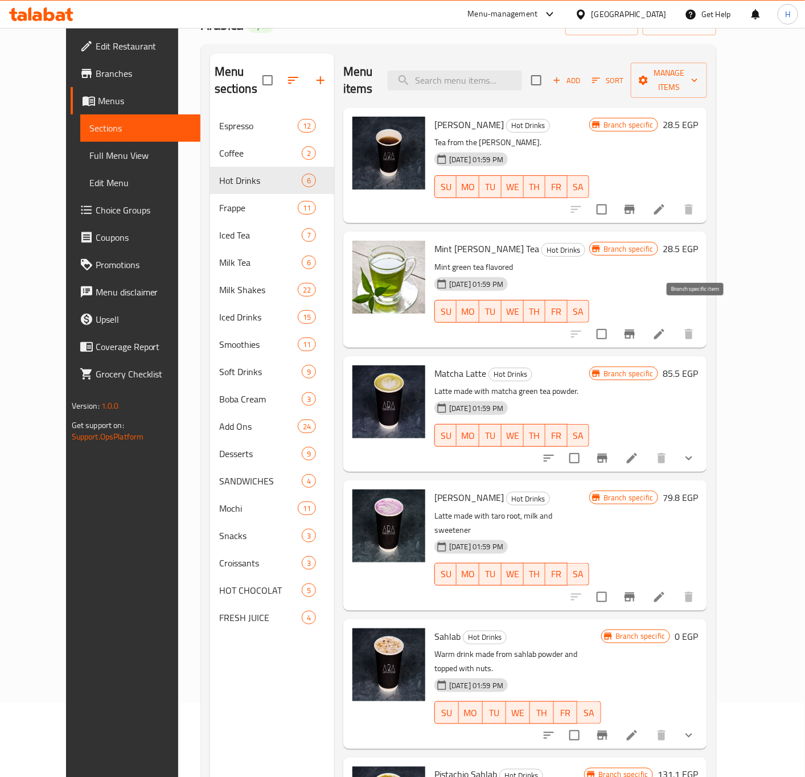
click at [635, 330] on icon "Branch-specific-item" at bounding box center [630, 334] width 10 height 9
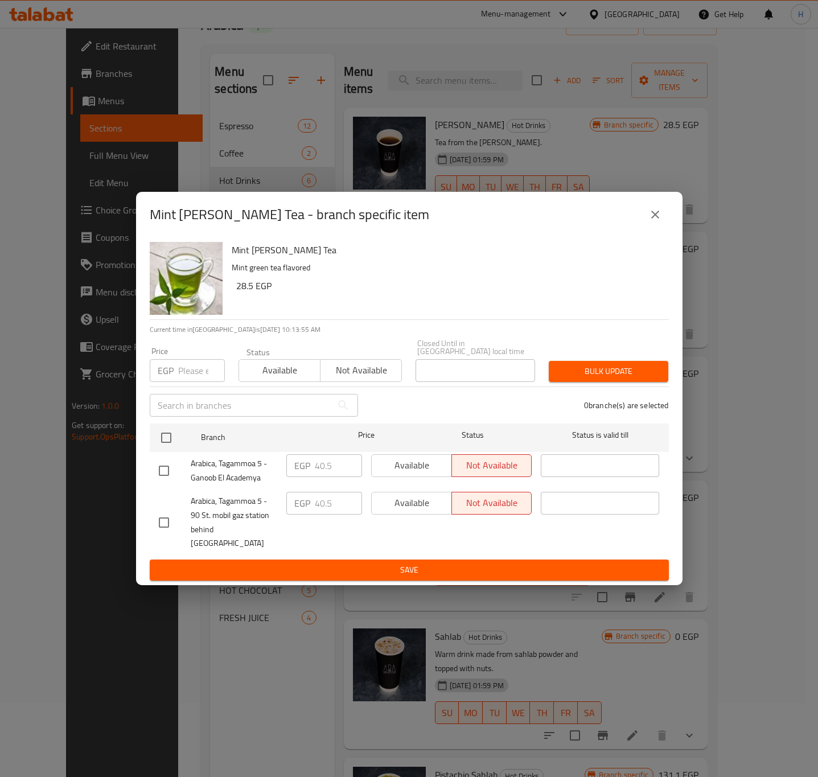
click at [651, 221] on icon "close" at bounding box center [655, 215] width 14 height 14
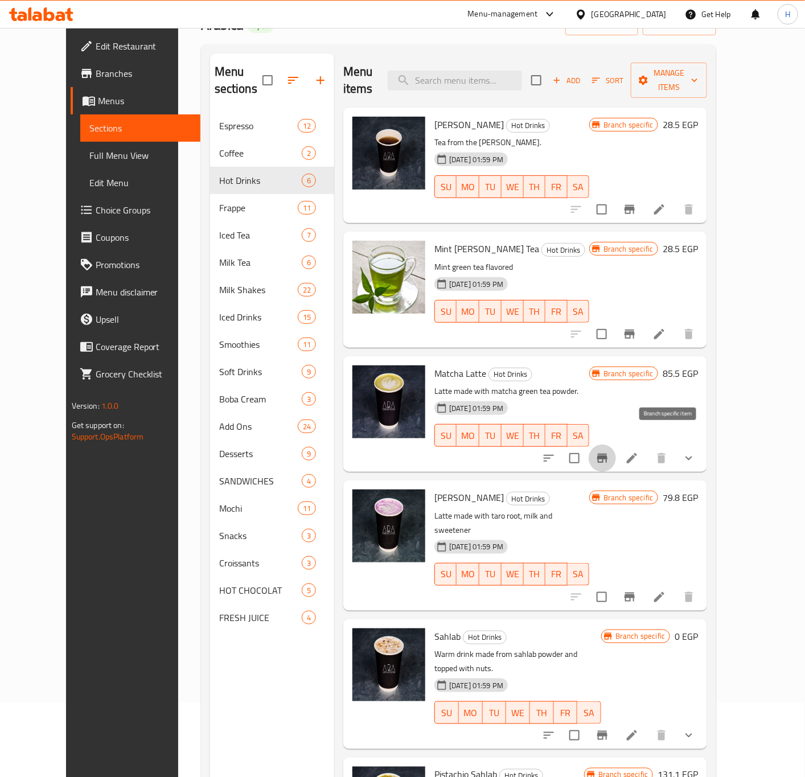
click at [607, 454] on icon "Branch-specific-item" at bounding box center [602, 458] width 10 height 9
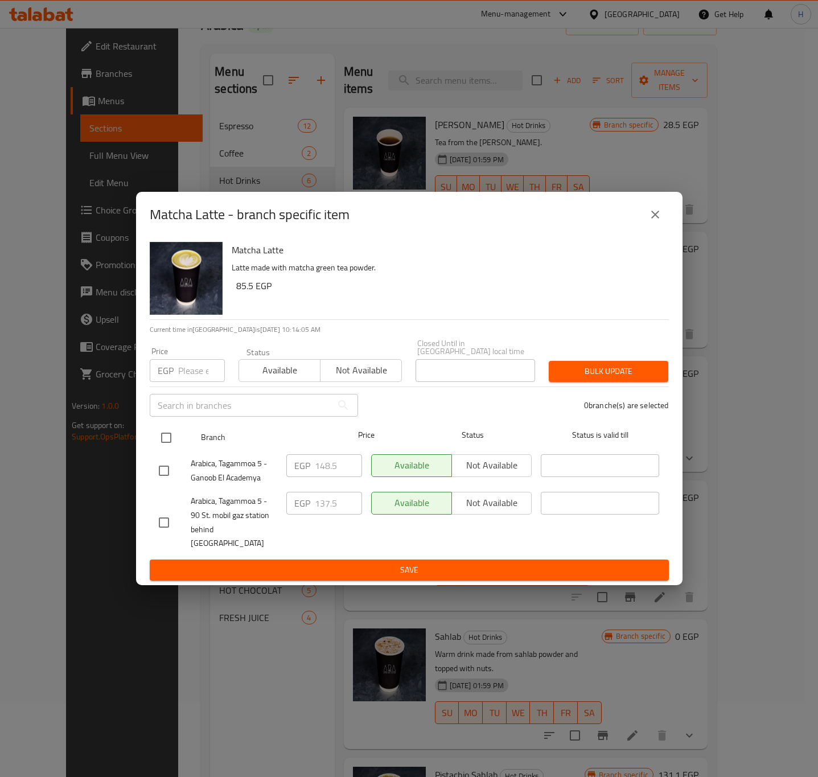
click at [161, 443] on input "checkbox" at bounding box center [166, 438] width 24 height 24
checkbox input "true"
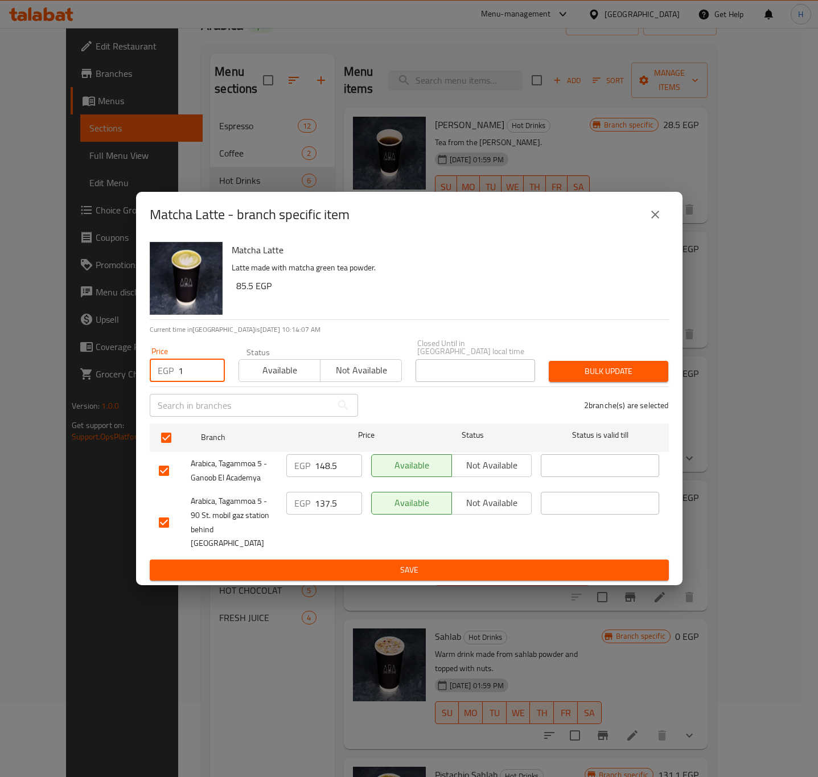
click at [208, 369] on input "1" at bounding box center [201, 370] width 47 height 23
click at [196, 373] on input "1" at bounding box center [201, 370] width 47 height 23
paste input "48.5"
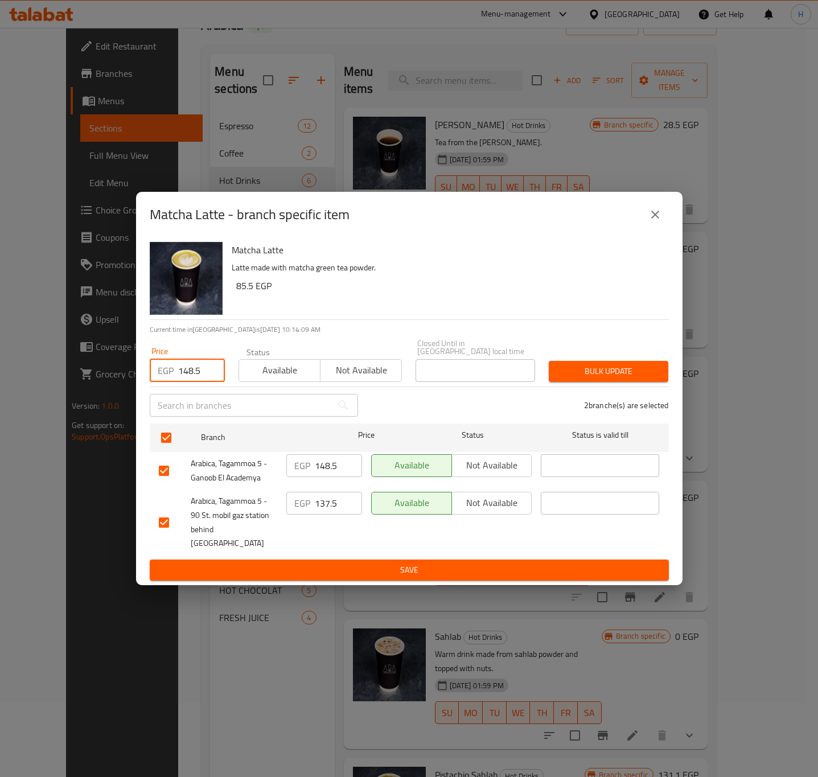
type input "148.5"
click at [589, 368] on span "Bulk update" at bounding box center [608, 371] width 101 height 14
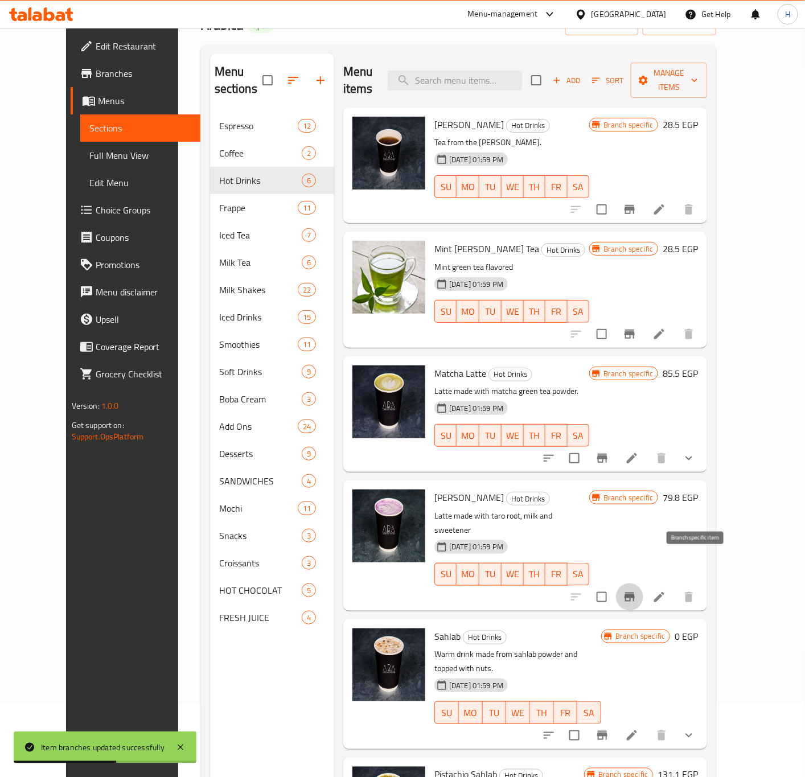
click at [636, 590] on icon "Branch-specific-item" at bounding box center [630, 597] width 14 height 14
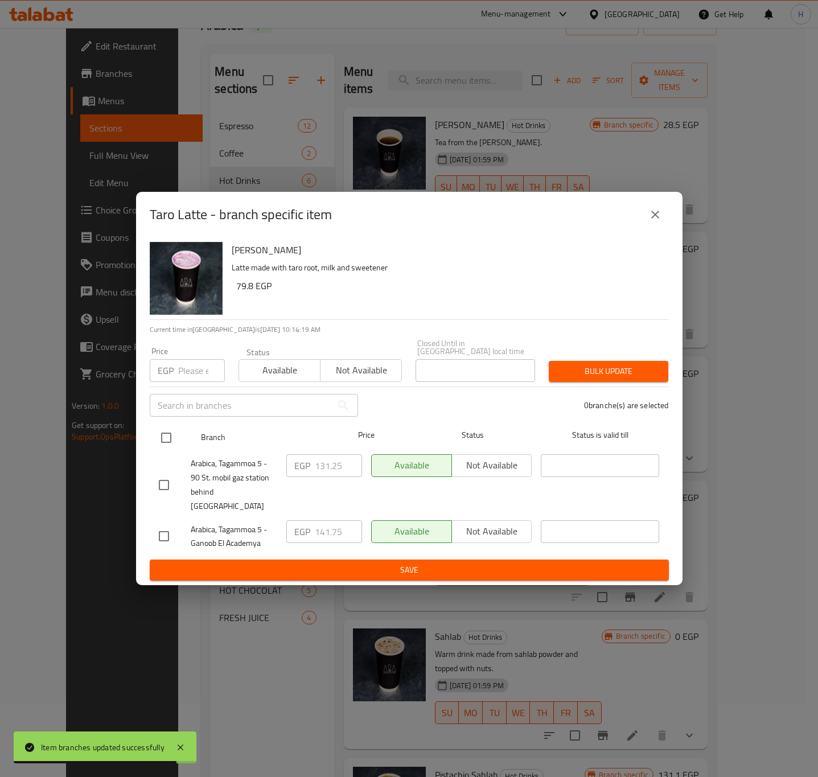
click at [166, 436] on input "checkbox" at bounding box center [166, 438] width 24 height 24
checkbox input "true"
click at [166, 436] on input "checkbox" at bounding box center [166, 438] width 24 height 24
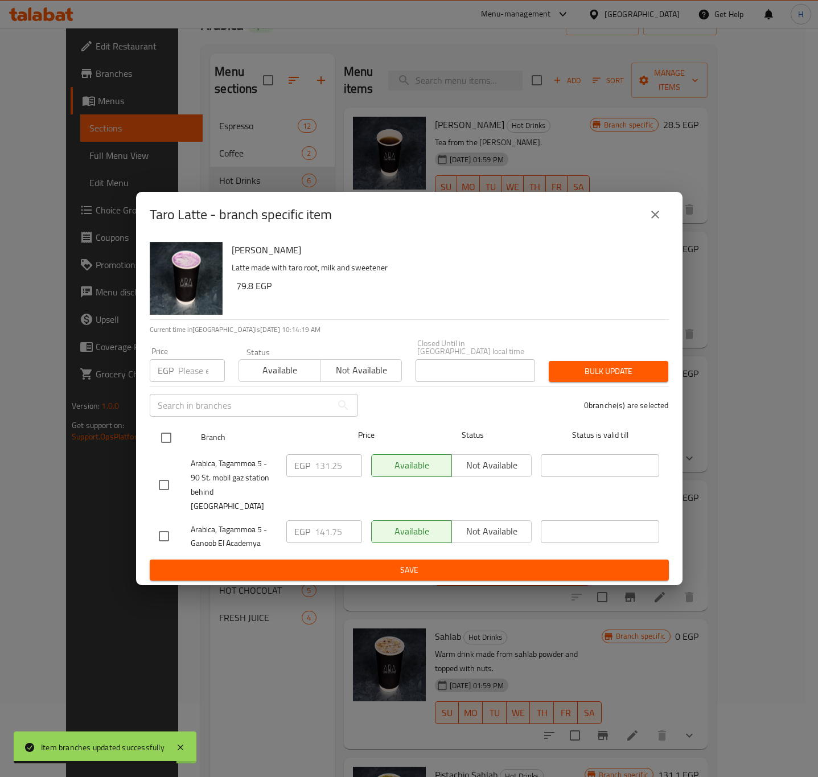
checkbox input "false"
click at [167, 436] on input "checkbox" at bounding box center [166, 438] width 24 height 24
checkbox input "true"
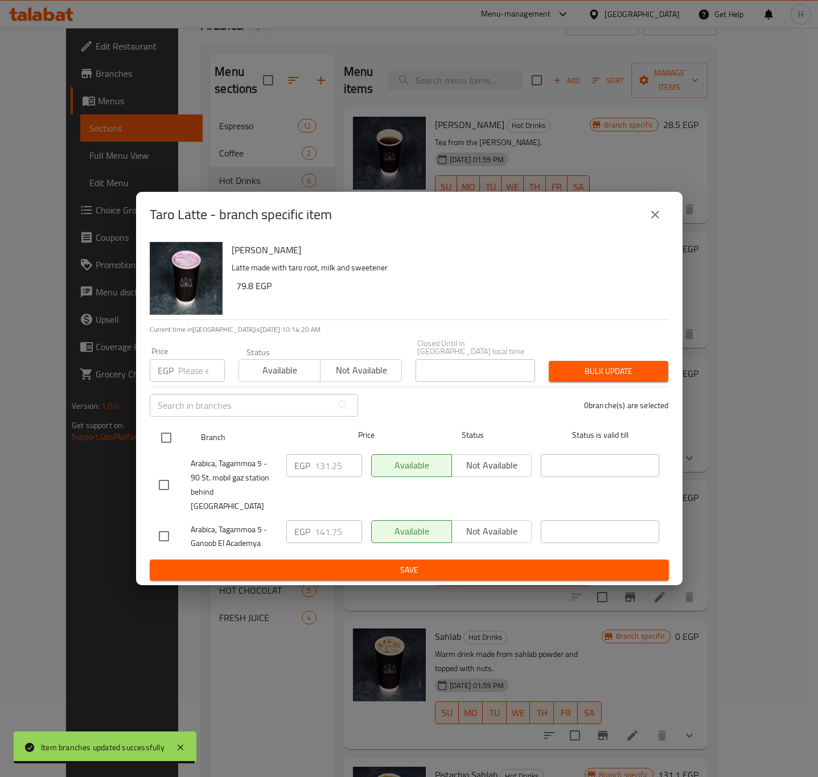
checkbox input "true"
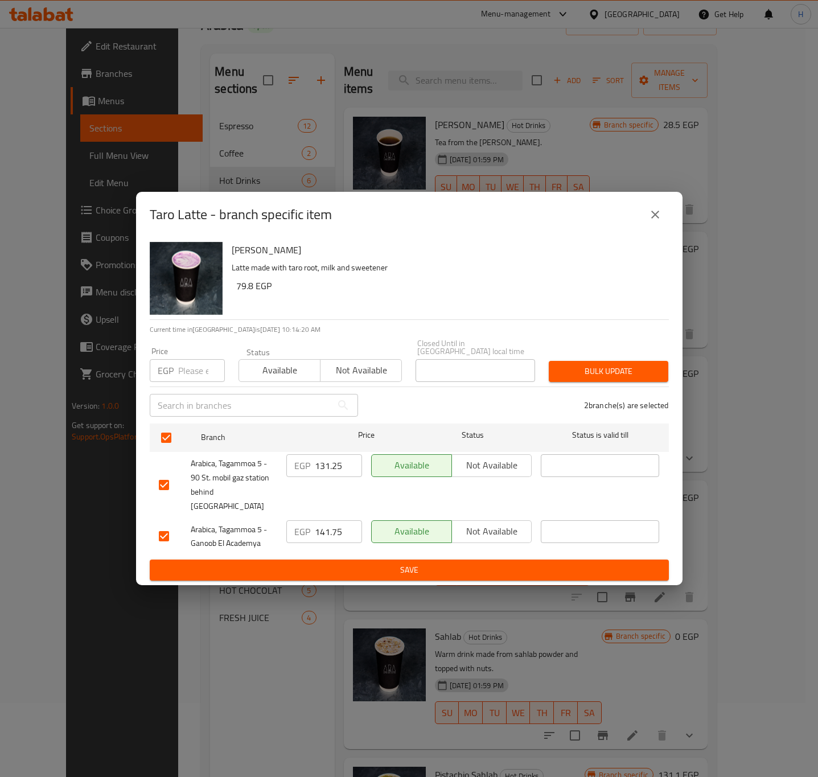
click at [332, 461] on input "131.25" at bounding box center [338, 465] width 47 height 23
paste input "41.7"
type input "141.75"
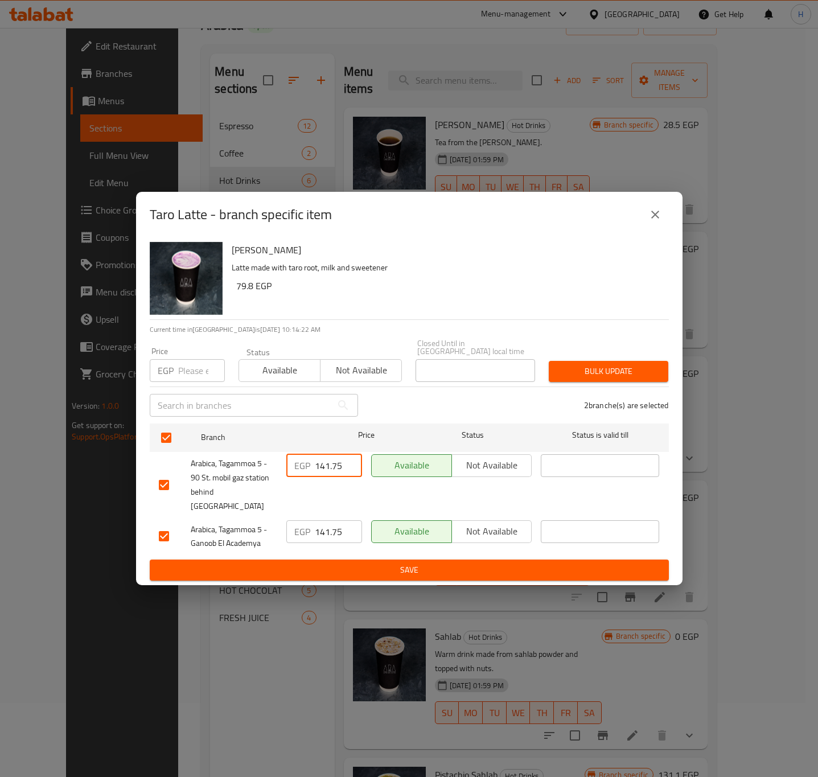
click at [199, 374] on input "number" at bounding box center [201, 370] width 47 height 23
paste input "141.75"
type input "141.75"
click at [622, 371] on span "Bulk update" at bounding box center [608, 371] width 101 height 14
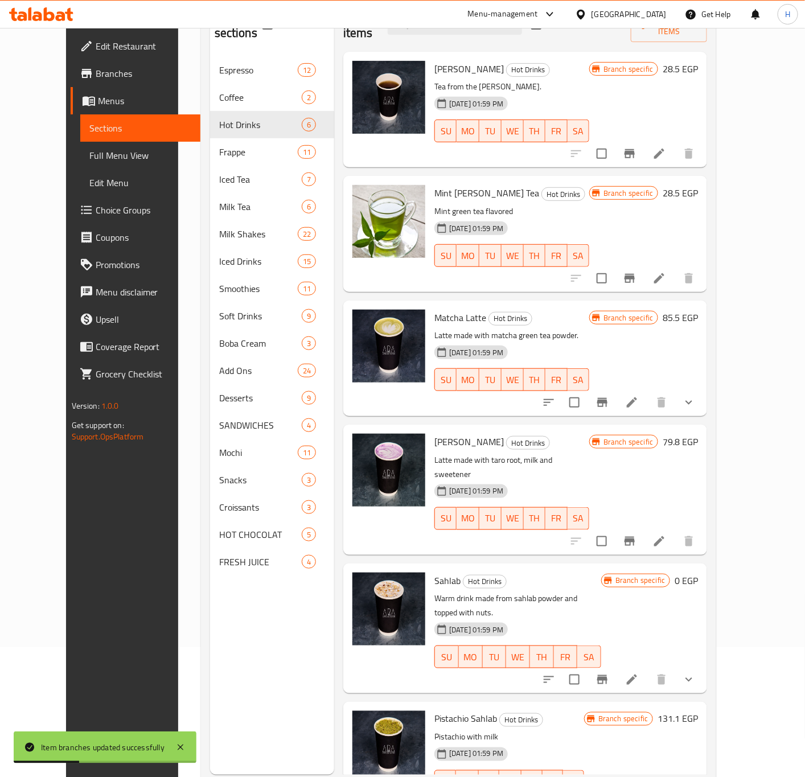
scroll to position [159, 0]
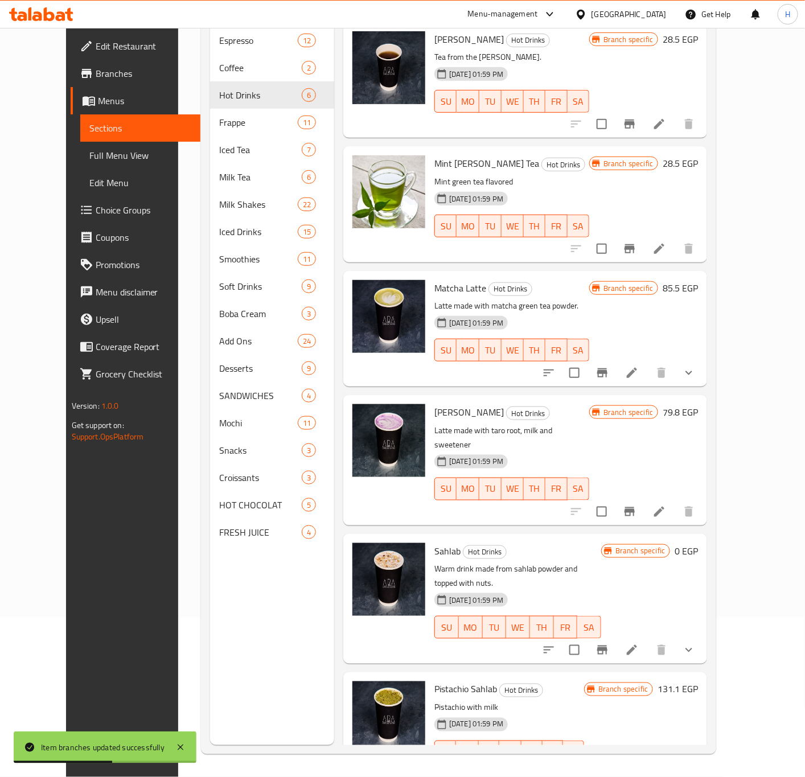
click at [692, 648] on icon "show more" at bounding box center [688, 650] width 7 height 4
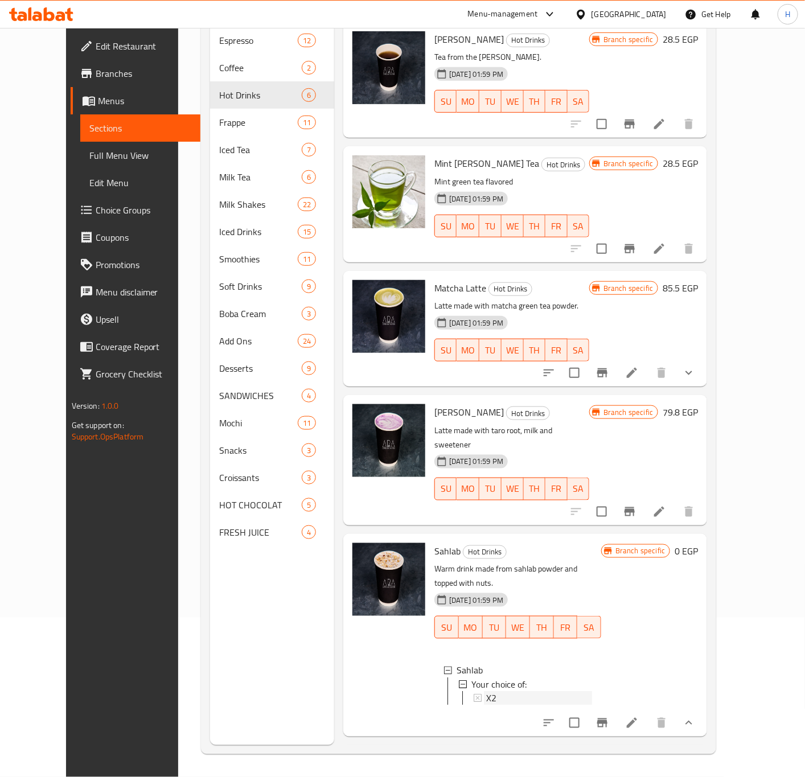
click at [490, 691] on div "X2" at bounding box center [539, 698] width 106 height 14
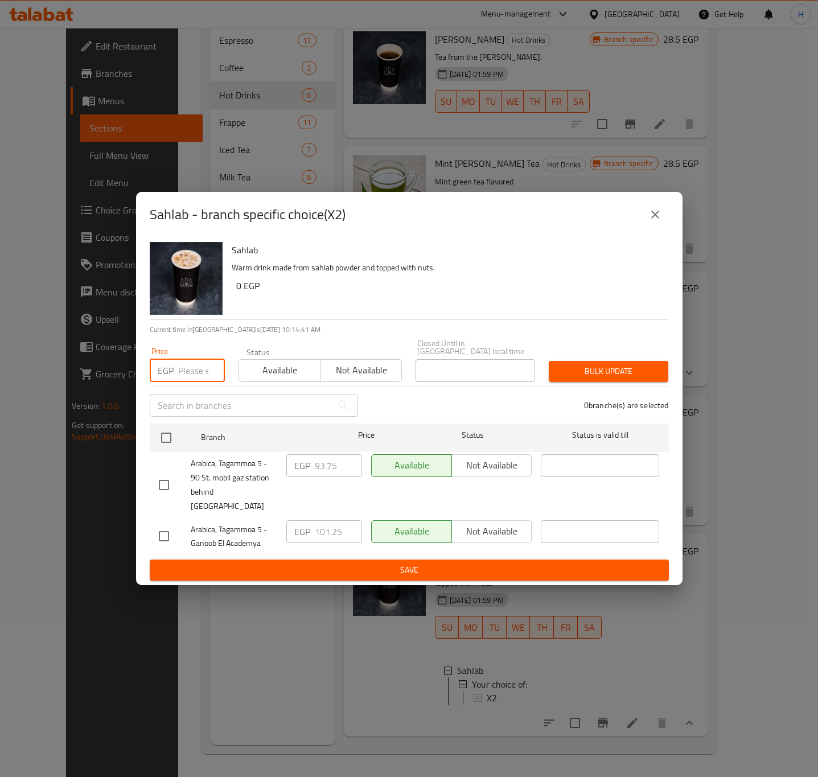
click at [185, 381] on input "number" at bounding box center [201, 370] width 47 height 23
paste input "101.25"
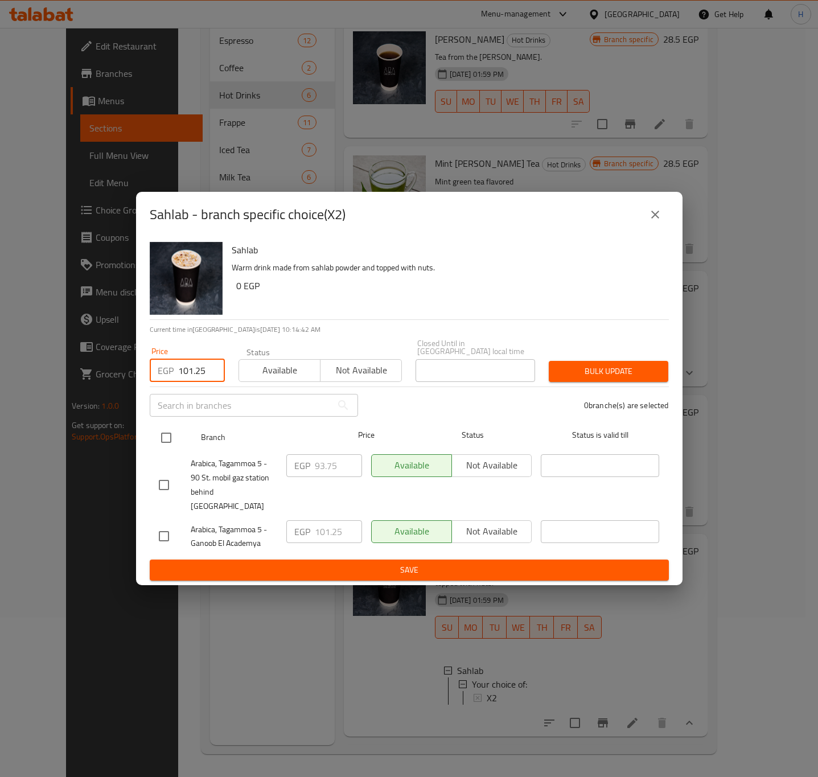
type input "101.25"
click at [161, 437] on input "checkbox" at bounding box center [166, 438] width 24 height 24
checkbox input "true"
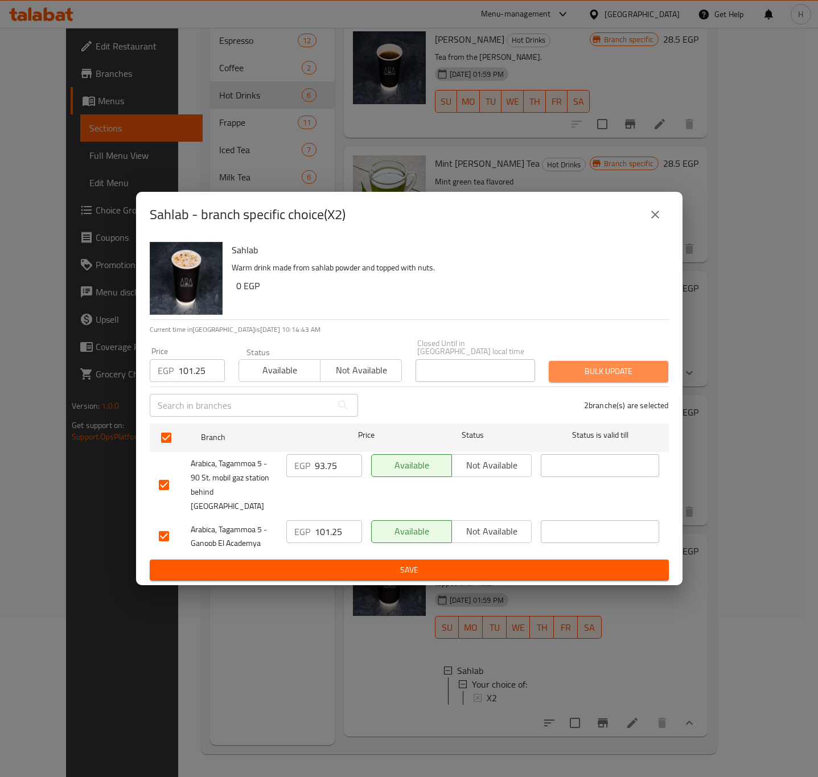
click at [619, 379] on span "Bulk update" at bounding box center [608, 371] width 101 height 14
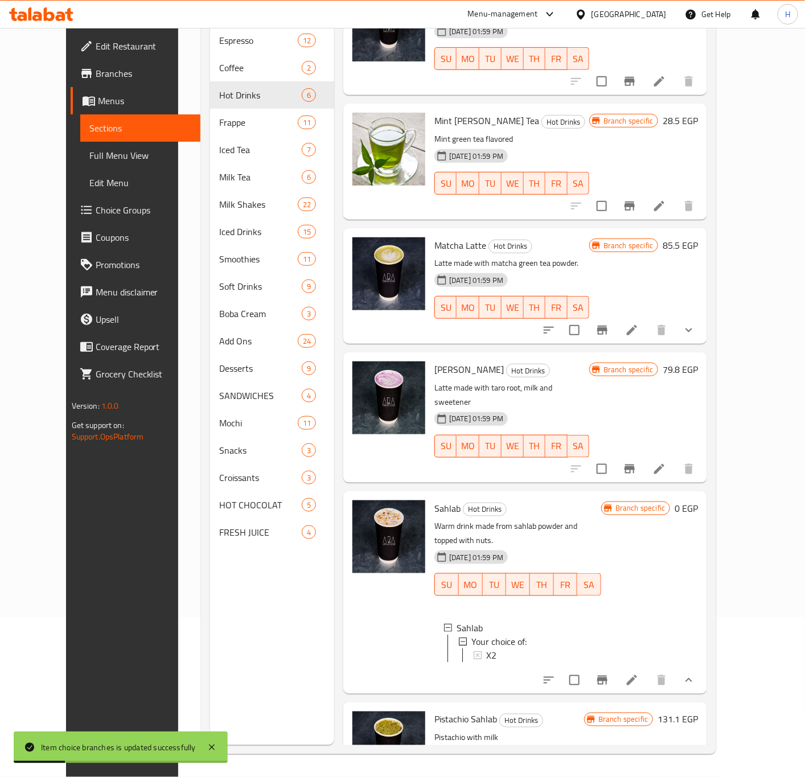
scroll to position [83, 0]
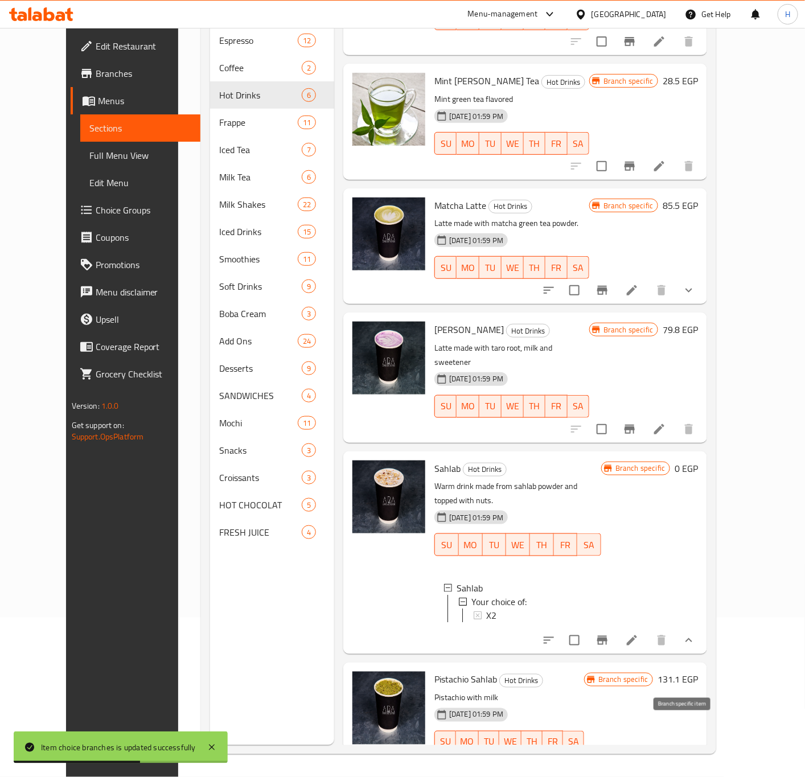
click at [636, 691] on icon "Branch-specific-item" at bounding box center [630, 765] width 14 height 14
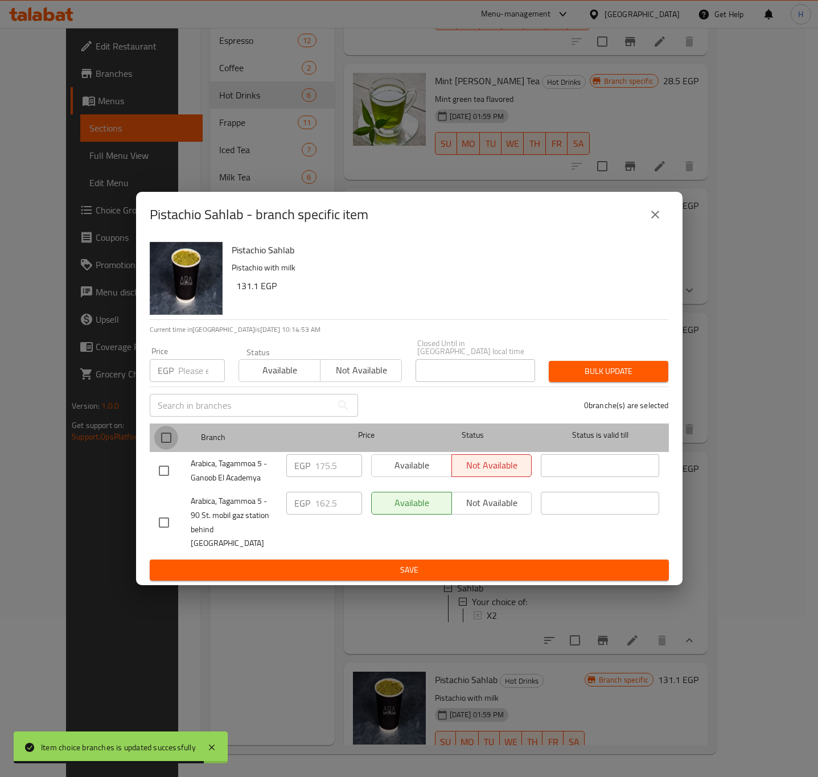
click at [166, 445] on input "checkbox" at bounding box center [166, 438] width 24 height 24
checkbox input "true"
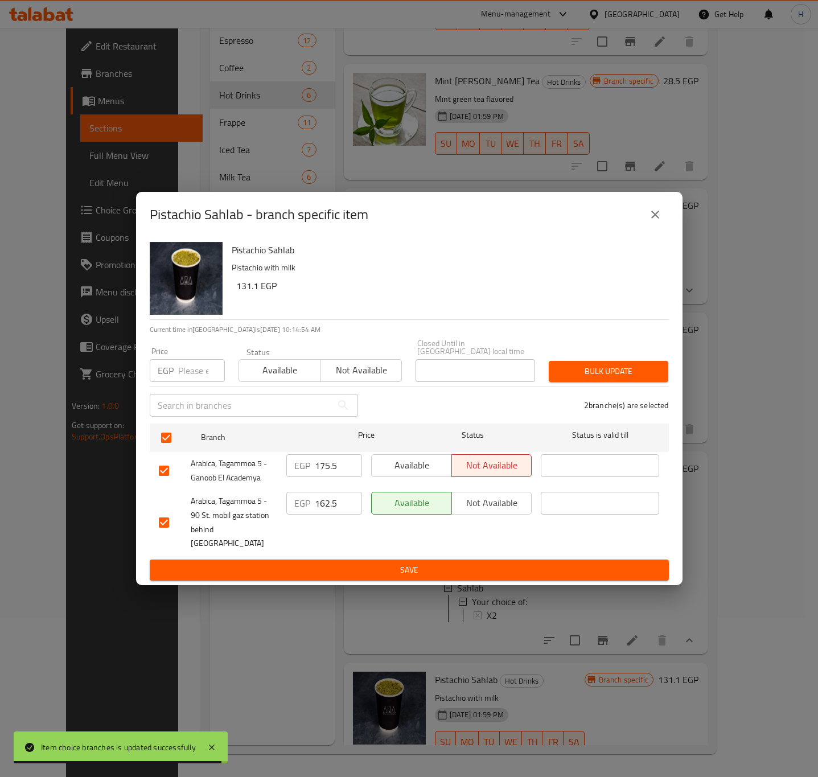
click at [325, 470] on input "175.5" at bounding box center [338, 465] width 47 height 23
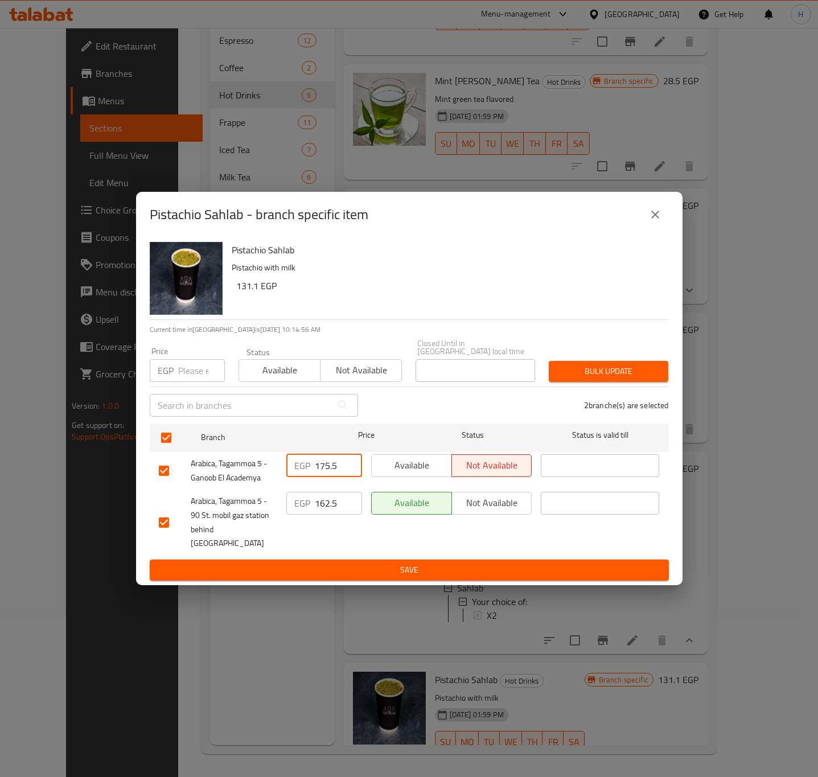
click at [176, 371] on div "EGP Price" at bounding box center [187, 370] width 75 height 23
paste input "175.5"
type input "175.5"
click at [594, 374] on span "Bulk update" at bounding box center [608, 371] width 101 height 14
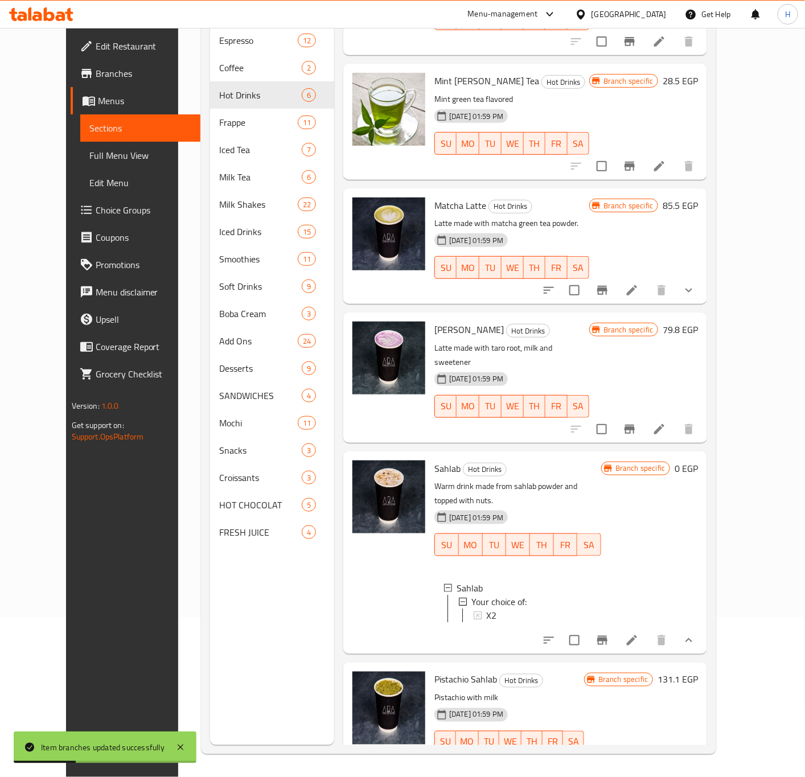
click at [636, 691] on icon "Branch-specific-item" at bounding box center [630, 765] width 14 height 14
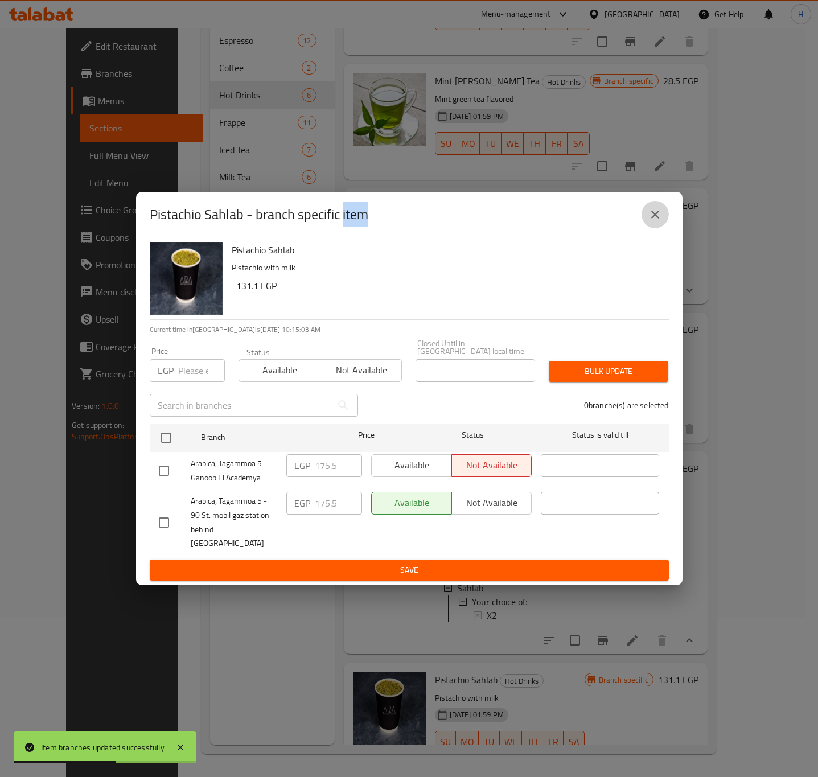
click at [665, 228] on button "close" at bounding box center [655, 214] width 27 height 27
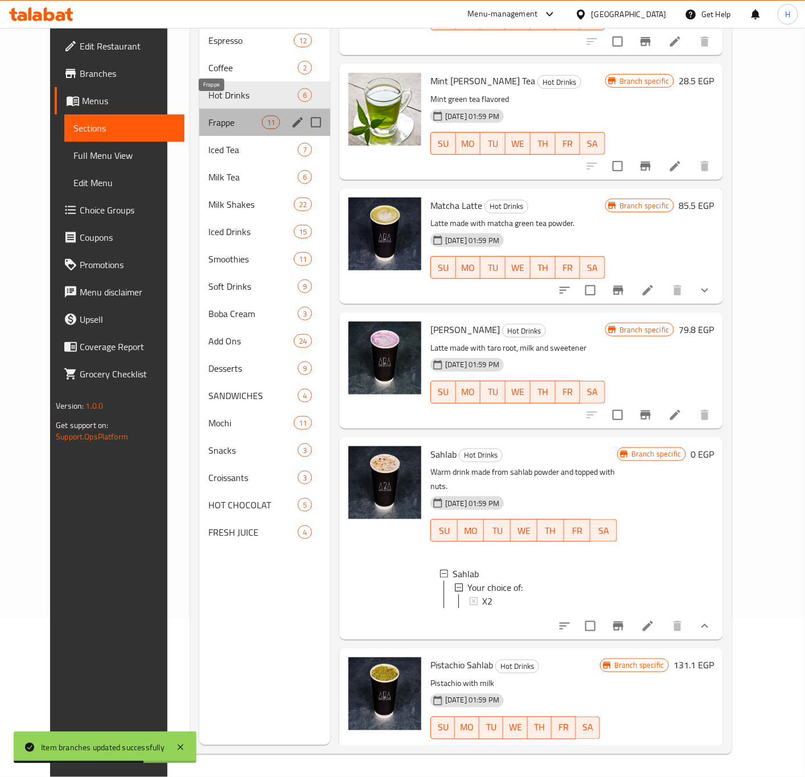
click at [208, 116] on span "Frappe" at bounding box center [235, 123] width 54 height 14
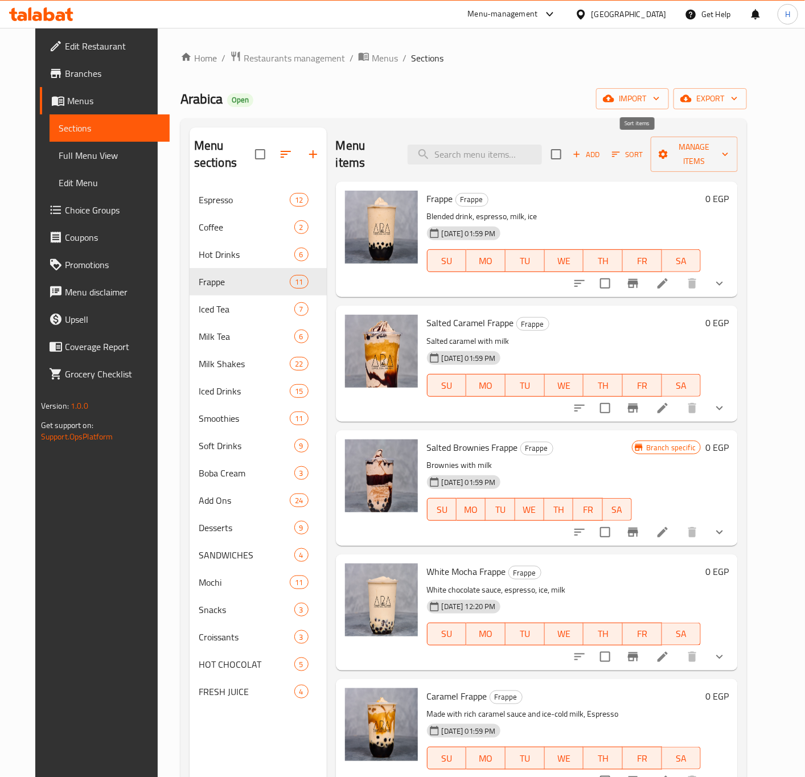
click at [639, 148] on span "Sort" at bounding box center [627, 154] width 31 height 13
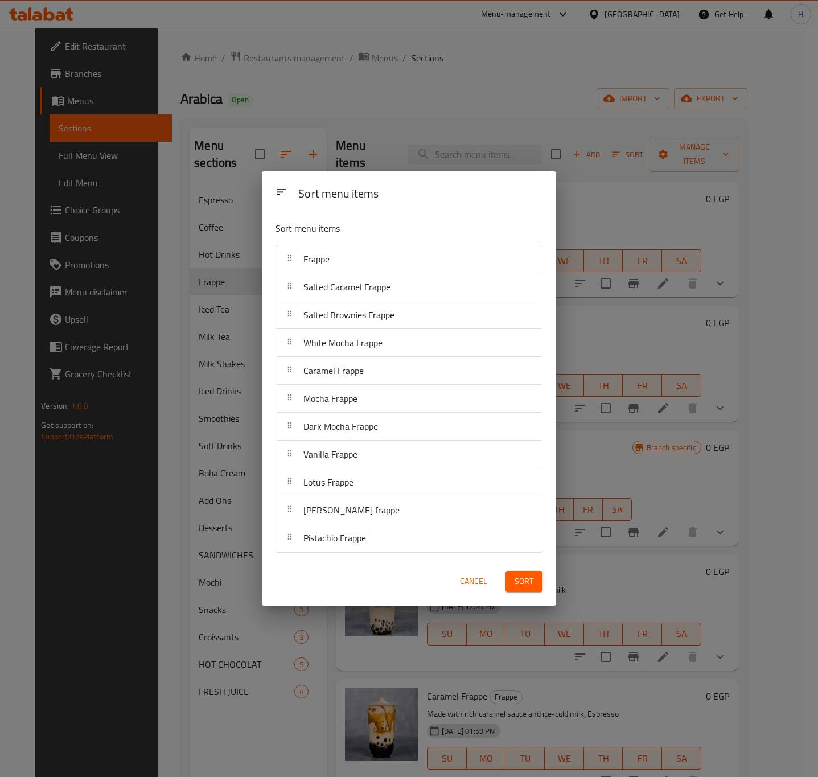
click at [347, 380] on div "Caramel Frappe" at bounding box center [333, 370] width 69 height 27
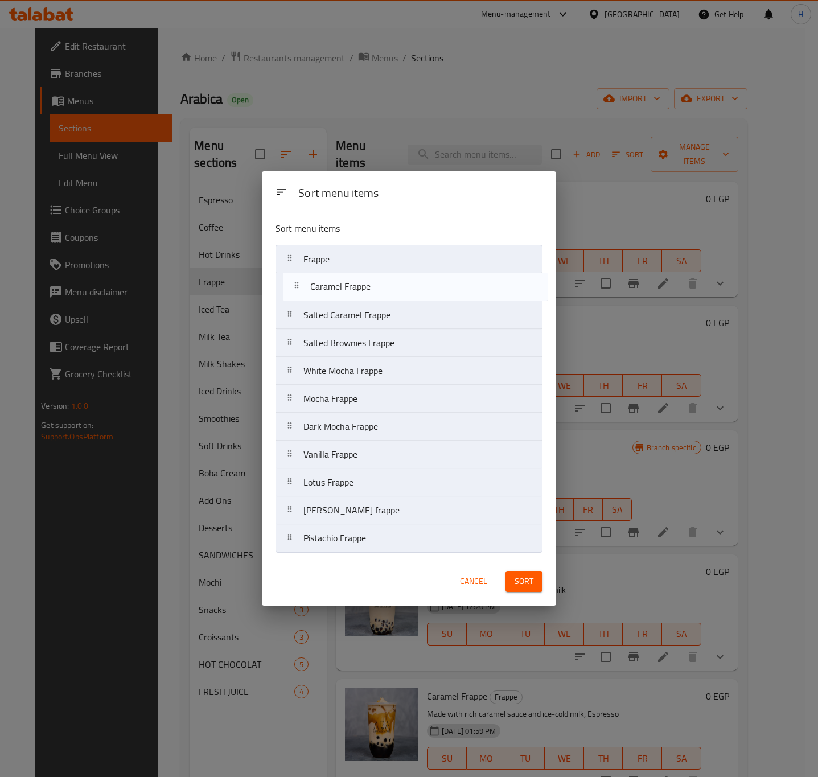
drag, startPoint x: 347, startPoint y: 357, endPoint x: 354, endPoint y: 279, distance: 78.2
click at [354, 279] on nav "Frappe Salted Caramel Frappe Salted Brownies Frappe White Mocha Frappe Caramel …" at bounding box center [409, 399] width 267 height 308
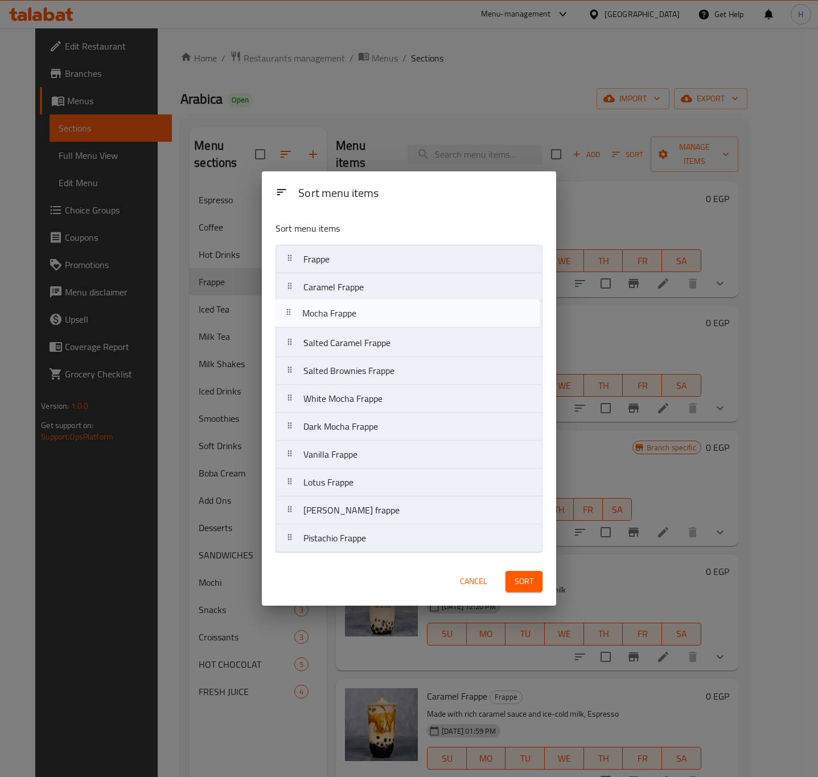
drag, startPoint x: 359, startPoint y: 405, endPoint x: 357, endPoint y: 315, distance: 90.5
click at [357, 315] on nav "Frappe Caramel Frappe Salted Caramel Frappe Salted Brownies Frappe White Mocha …" at bounding box center [409, 399] width 267 height 308
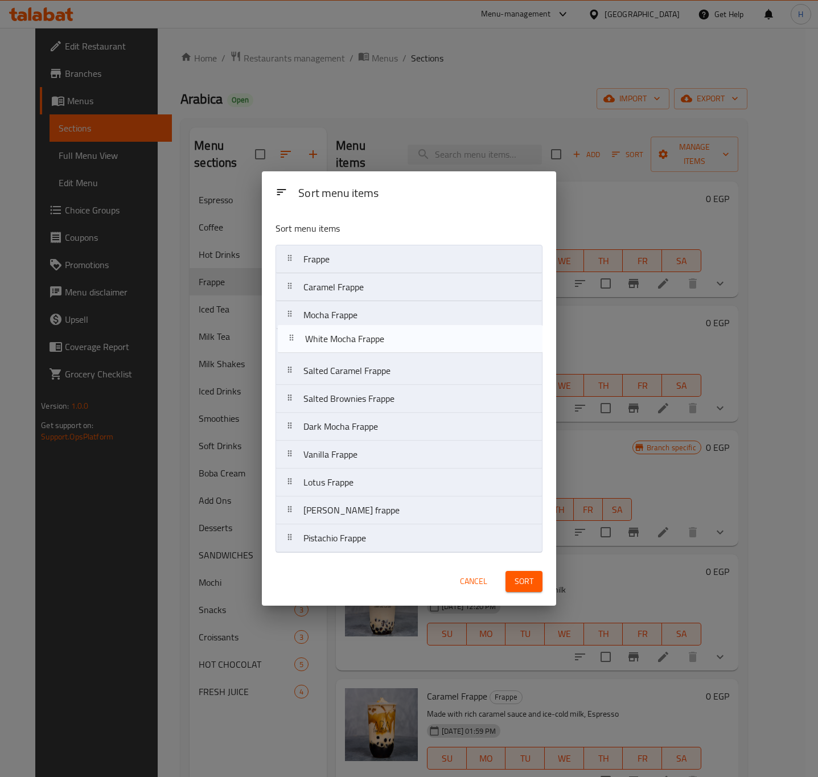
drag, startPoint x: 359, startPoint y: 405, endPoint x: 360, endPoint y: 348, distance: 56.9
click at [360, 348] on nav "Frappe Caramel Frappe Mocha Frappe Salted Caramel Frappe Salted Brownies Frappe…" at bounding box center [409, 399] width 267 height 308
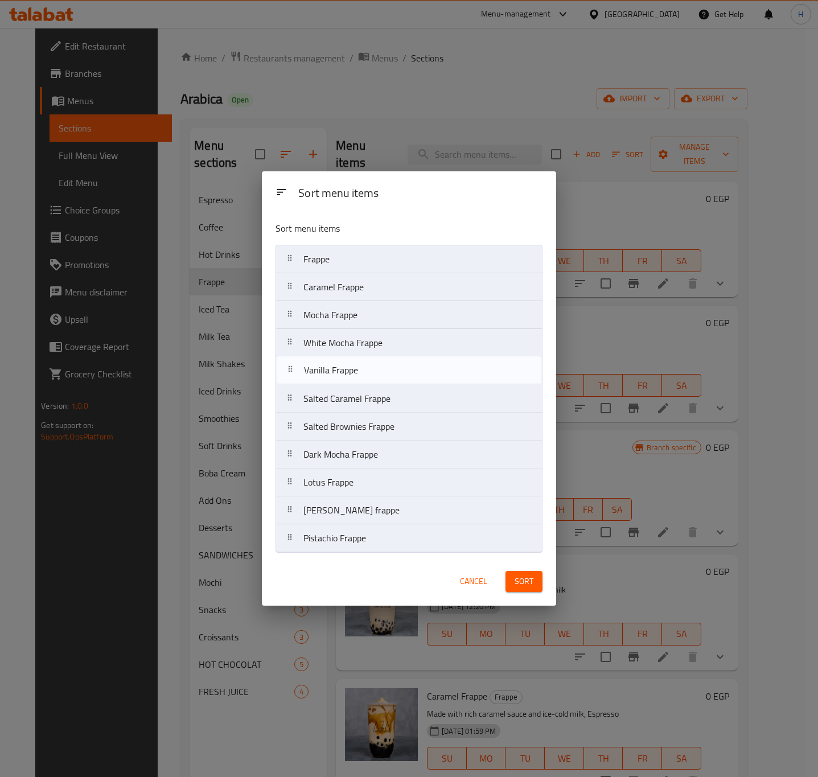
drag, startPoint x: 373, startPoint y: 459, endPoint x: 373, endPoint y: 371, distance: 88.8
click at [373, 371] on nav "Frappe Caramel Frappe Mocha Frappe White Mocha Frappe Salted Caramel Frappe Sal…" at bounding box center [409, 399] width 267 height 308
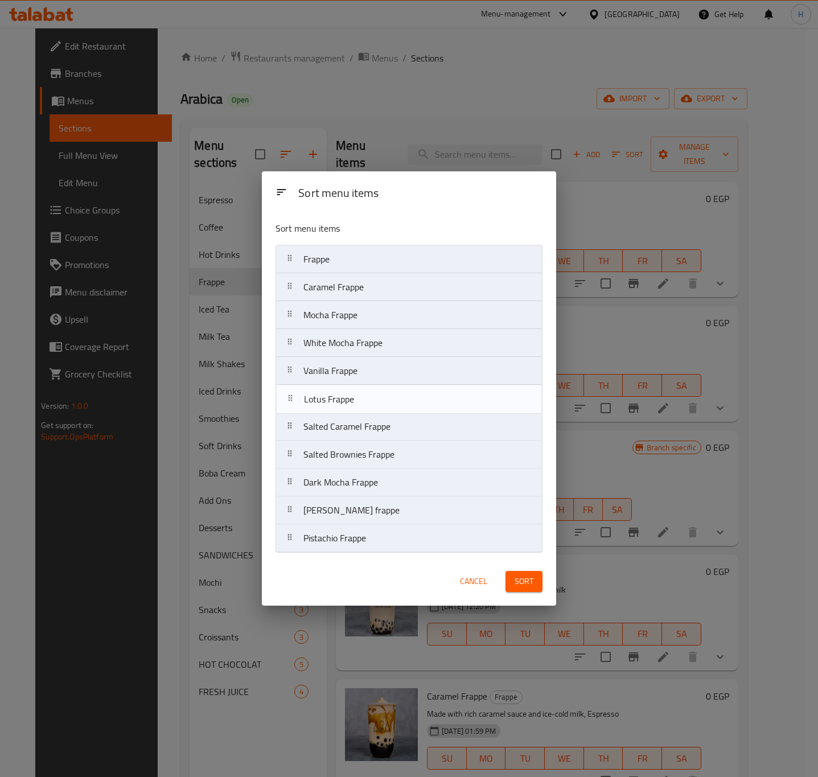
drag, startPoint x: 375, startPoint y: 487, endPoint x: 375, endPoint y: 399, distance: 88.8
click at [375, 399] on nav "Frappe Caramel Frappe Mocha Frappe White Mocha Frappe Vanilla Frappe Salted Car…" at bounding box center [409, 399] width 267 height 308
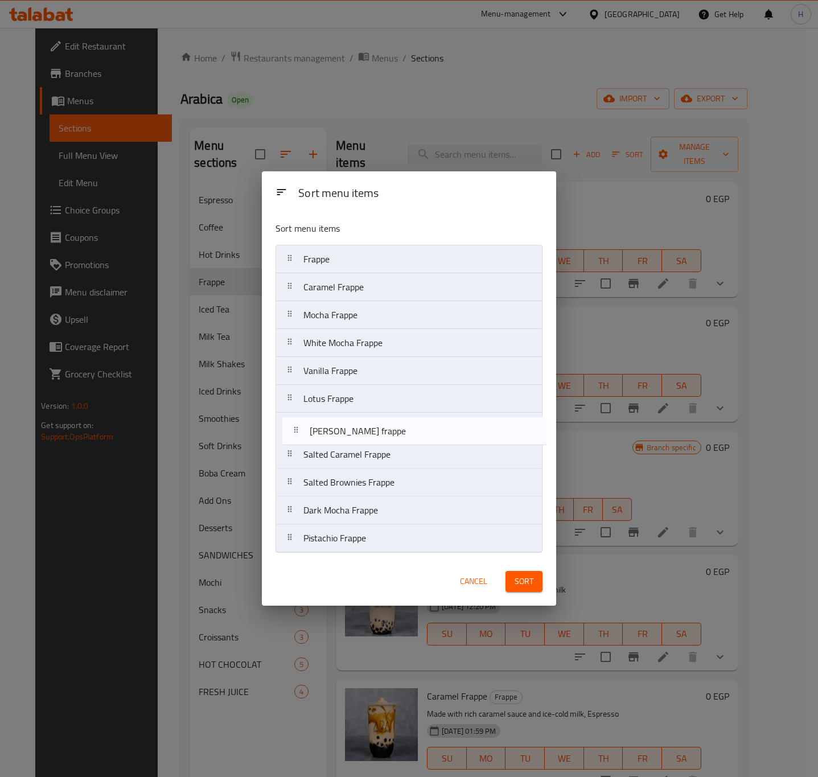
drag, startPoint x: 357, startPoint y: 516, endPoint x: 363, endPoint y: 432, distance: 84.4
click at [363, 432] on nav "Frappe Caramel Frappe Mocha Frappe White Mocha Frappe Vanilla Frappe Lotus Frap…" at bounding box center [409, 399] width 267 height 308
drag, startPoint x: 347, startPoint y: 545, endPoint x: 359, endPoint y: 454, distance: 91.2
click at [359, 454] on nav "Frappe Caramel Frappe Mocha Frappe White Mocha Frappe Vanilla Frappe Lotus Frap…" at bounding box center [409, 399] width 267 height 308
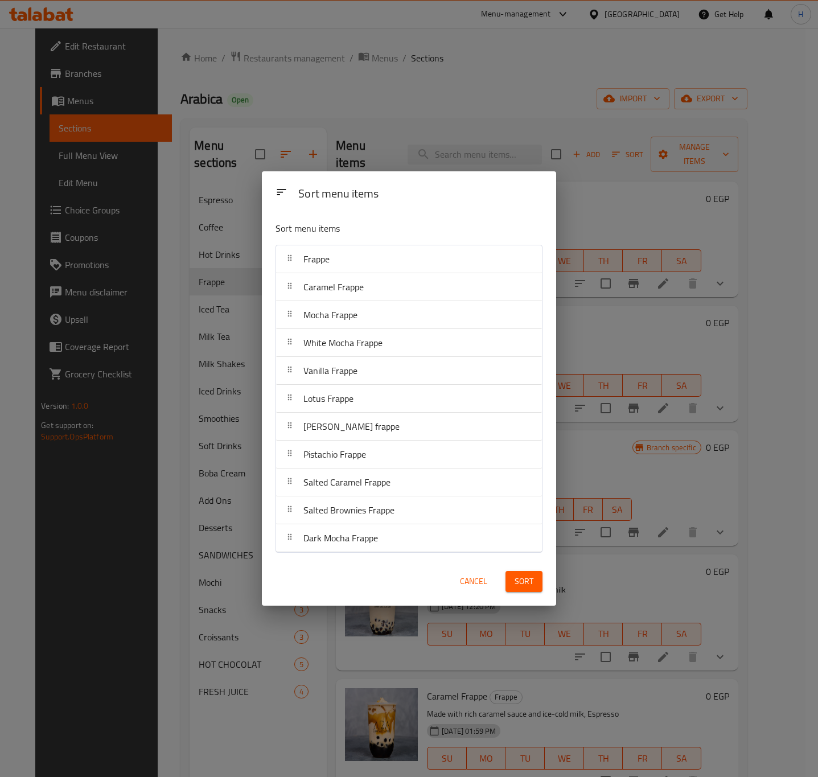
click at [521, 580] on span "Sort" at bounding box center [524, 581] width 19 height 14
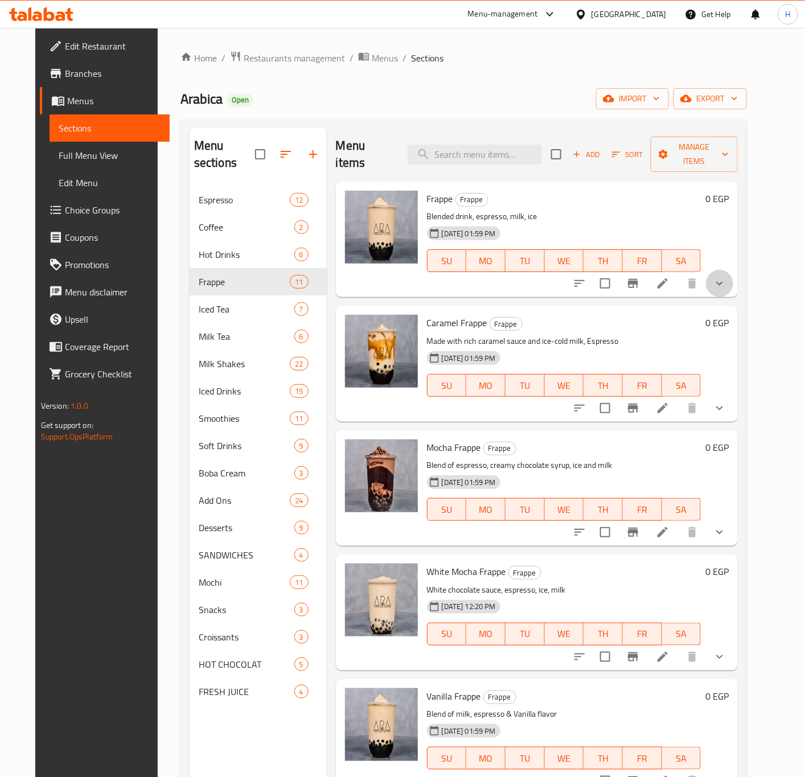
click at [733, 276] on button "show more" at bounding box center [719, 283] width 27 height 27
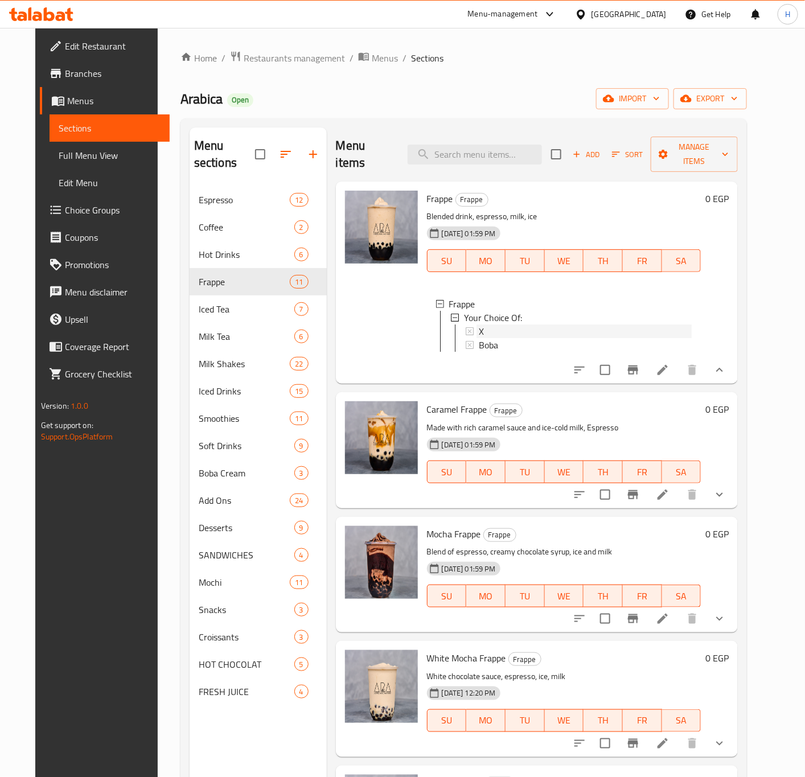
click at [487, 324] on div "X" at bounding box center [585, 331] width 213 height 14
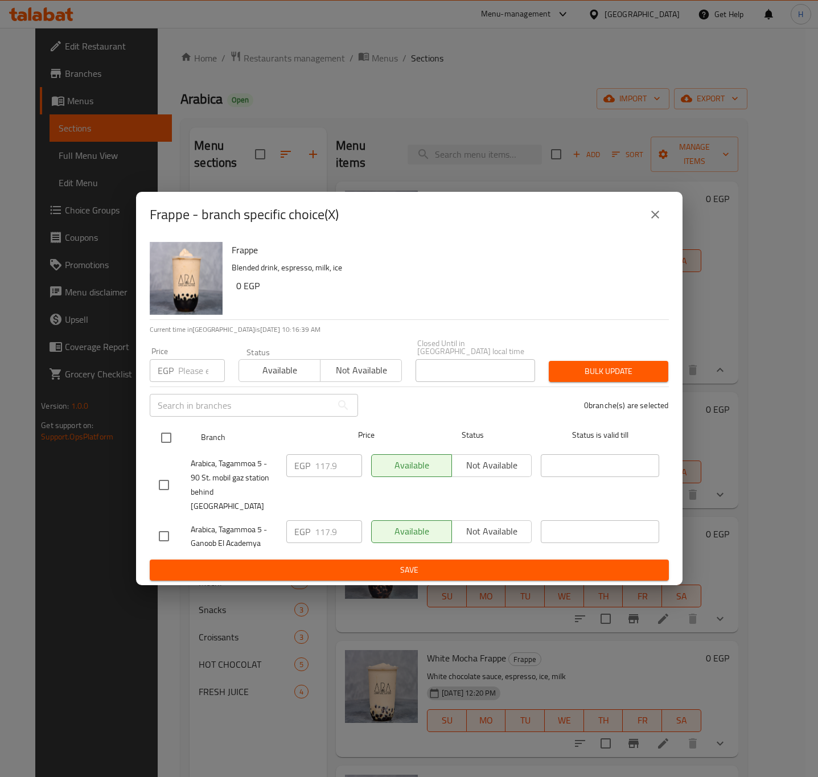
click at [167, 444] on input "checkbox" at bounding box center [166, 438] width 24 height 24
checkbox input "true"
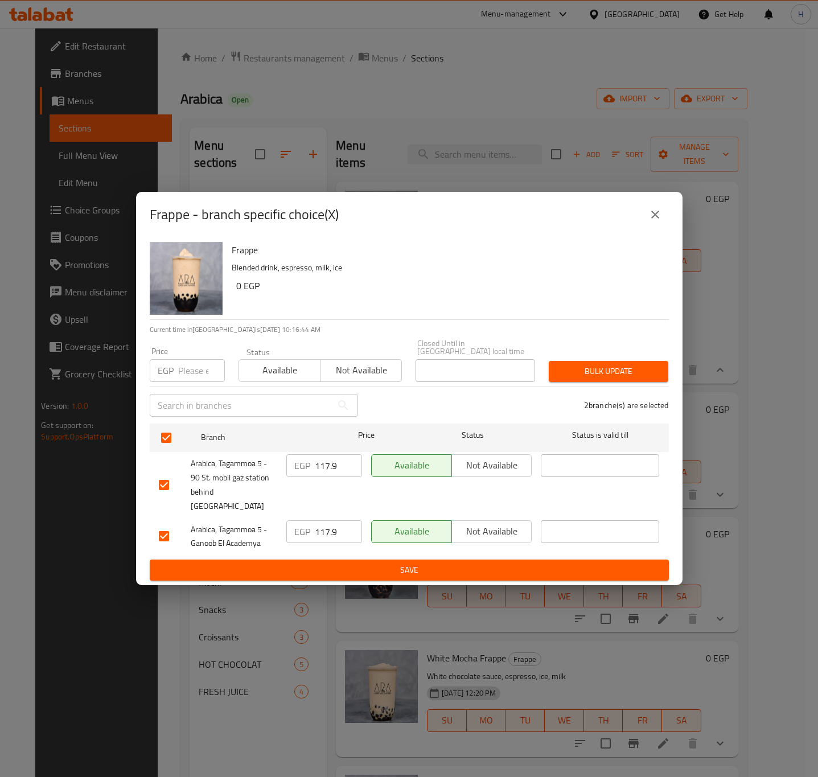
click at [193, 382] on input "number" at bounding box center [201, 370] width 47 height 23
click at [186, 376] on input "121.5" at bounding box center [201, 370] width 47 height 23
type input "121.5"
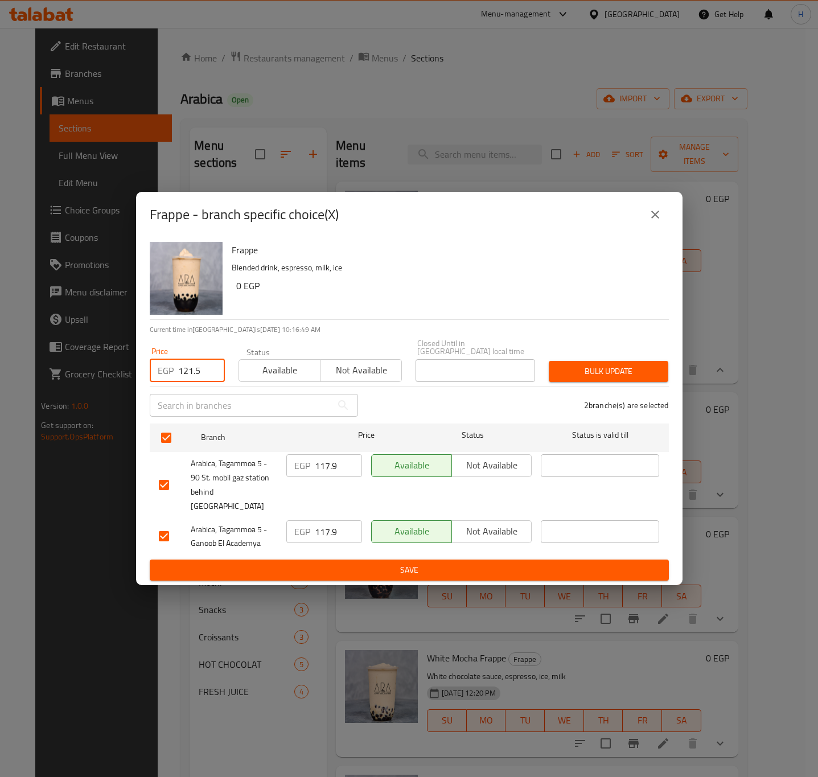
click at [593, 379] on span "Bulk update" at bounding box center [608, 371] width 101 height 14
click at [663, 223] on button "close" at bounding box center [655, 214] width 27 height 27
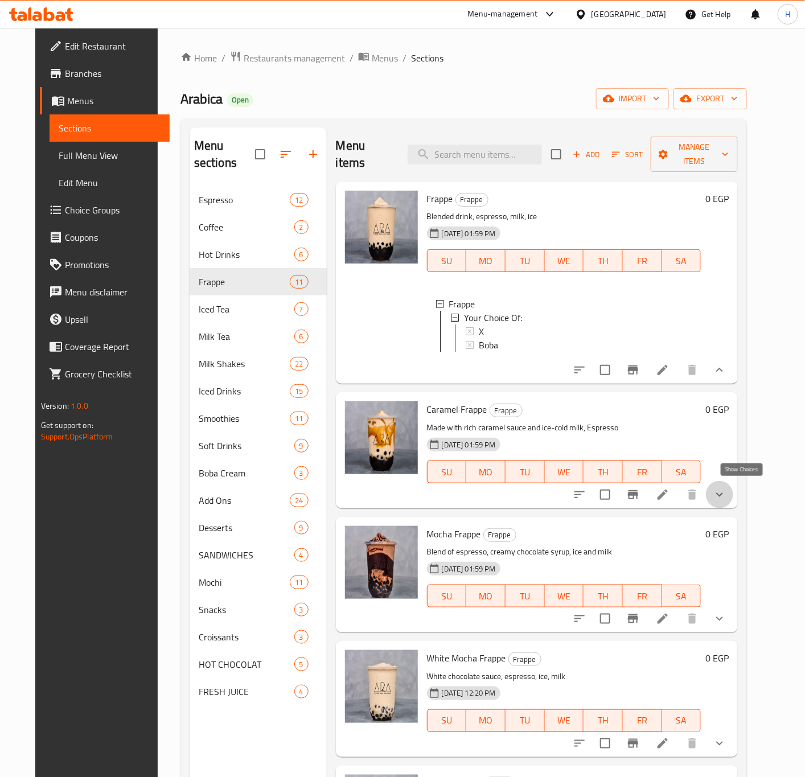
click at [726, 492] on icon "show more" at bounding box center [720, 495] width 14 height 14
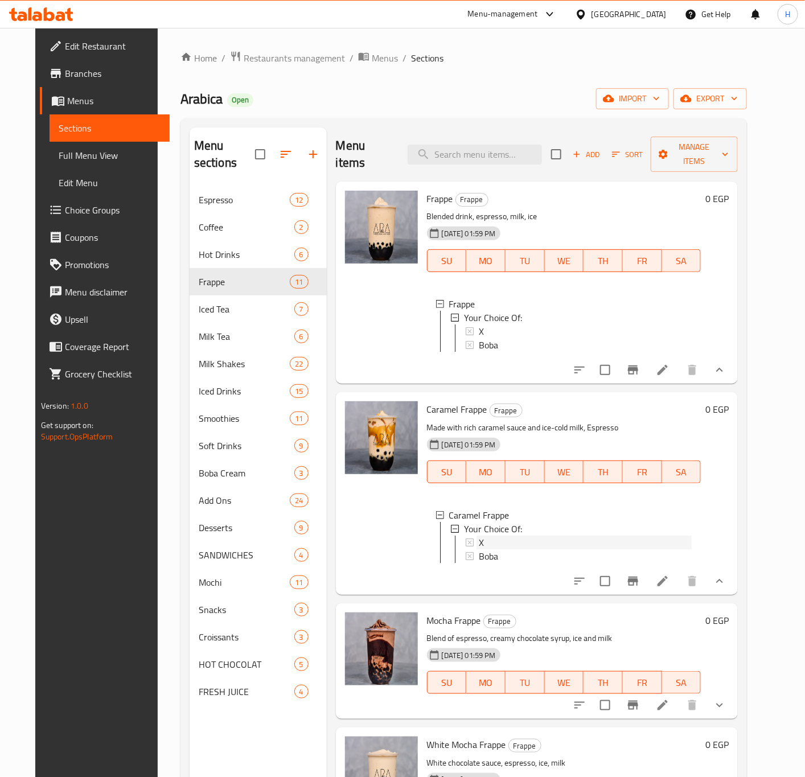
click at [529, 536] on div "X" at bounding box center [585, 543] width 213 height 14
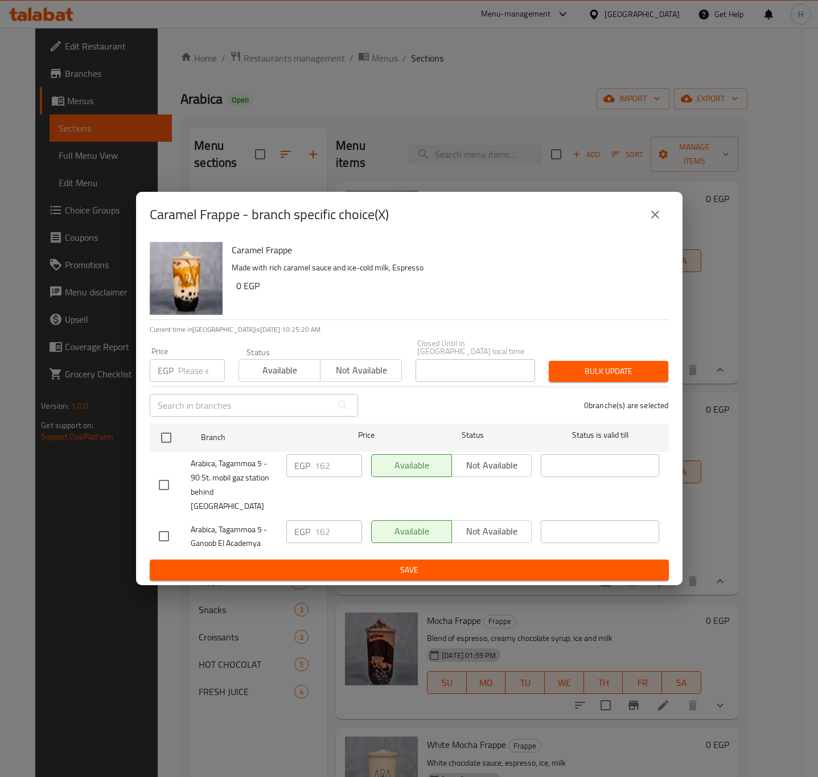
click at [648, 221] on icon "close" at bounding box center [655, 215] width 14 height 14
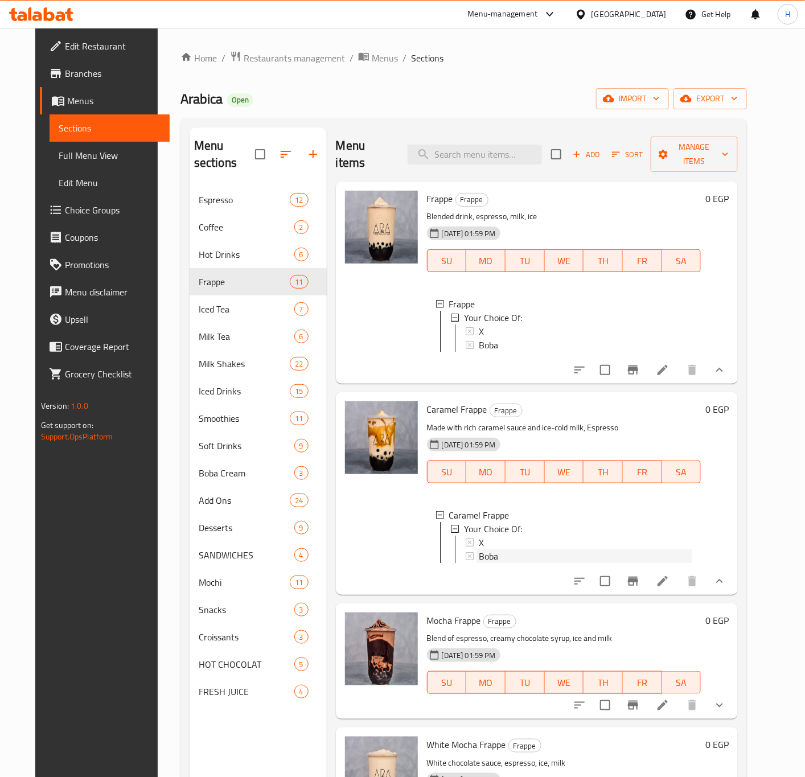
click at [486, 553] on span "Boba" at bounding box center [488, 556] width 19 height 14
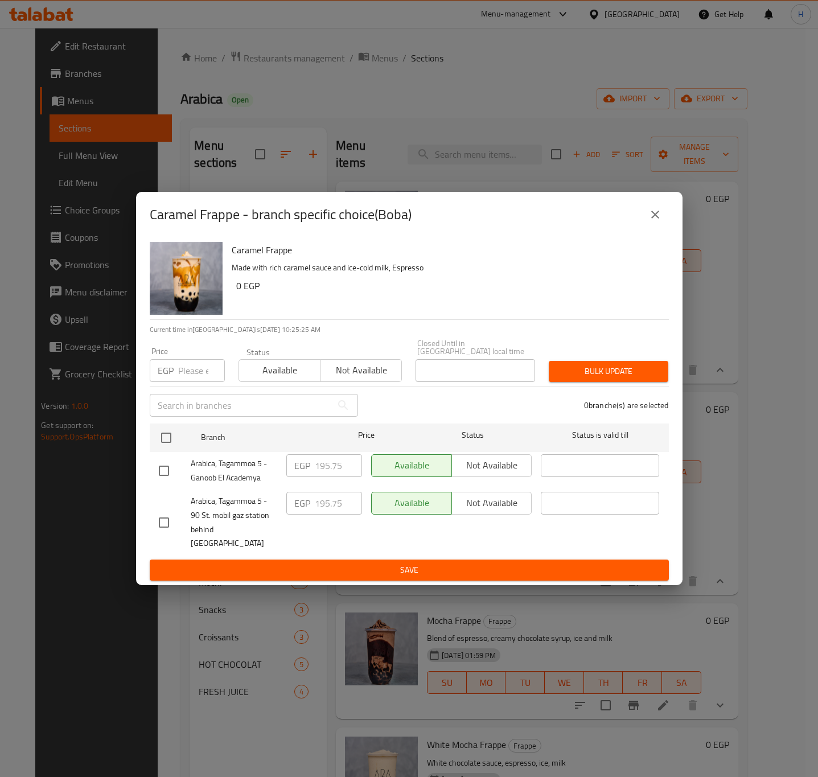
click at [662, 224] on button "close" at bounding box center [655, 214] width 27 height 27
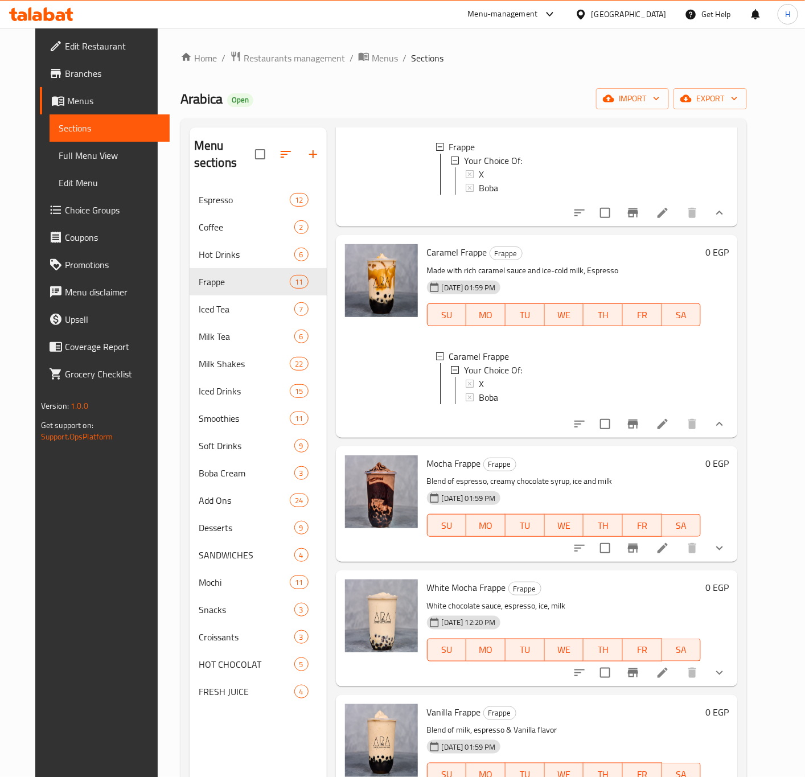
scroll to position [171, 0]
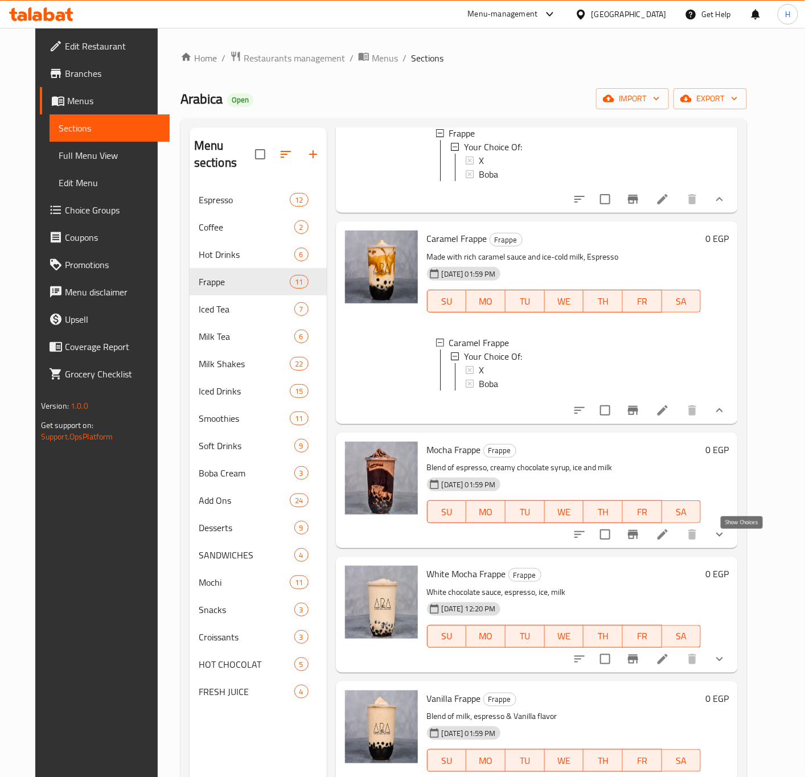
click at [726, 541] on icon "show more" at bounding box center [720, 535] width 14 height 14
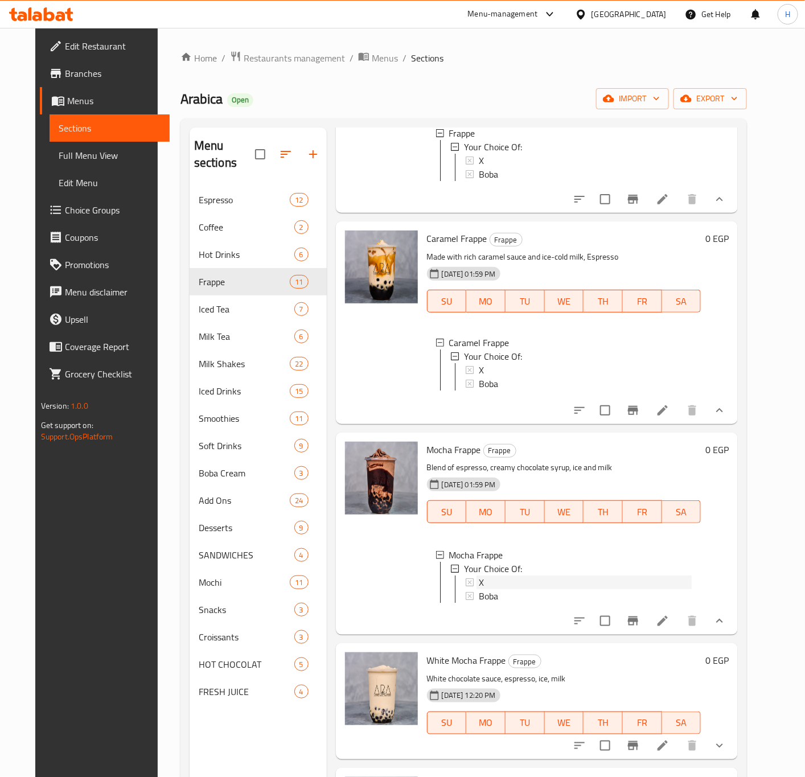
click at [527, 588] on div "X" at bounding box center [585, 583] width 213 height 14
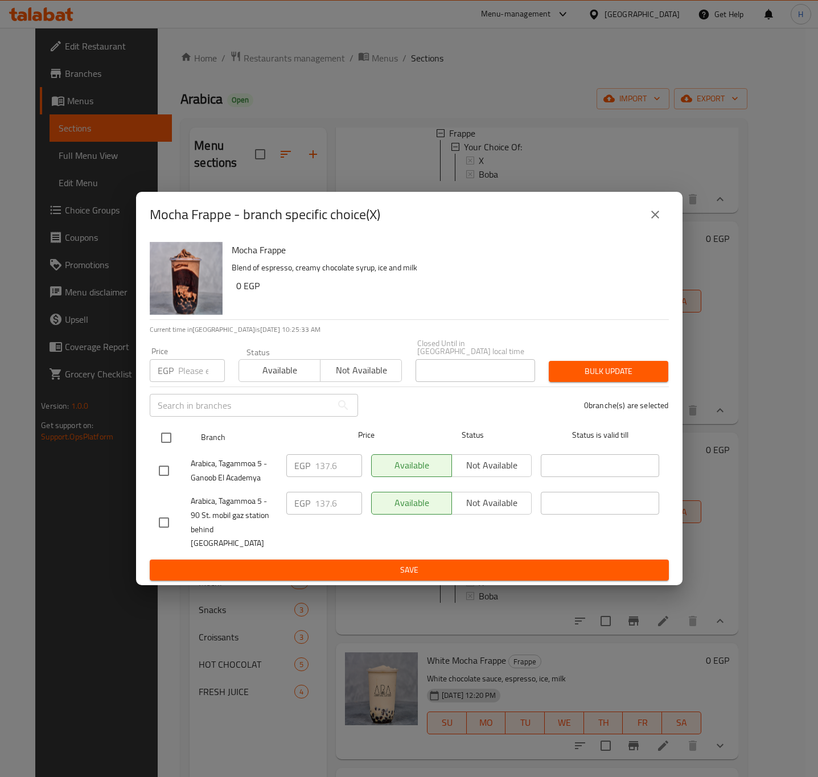
click at [169, 444] on input "checkbox" at bounding box center [166, 438] width 24 height 24
checkbox input "true"
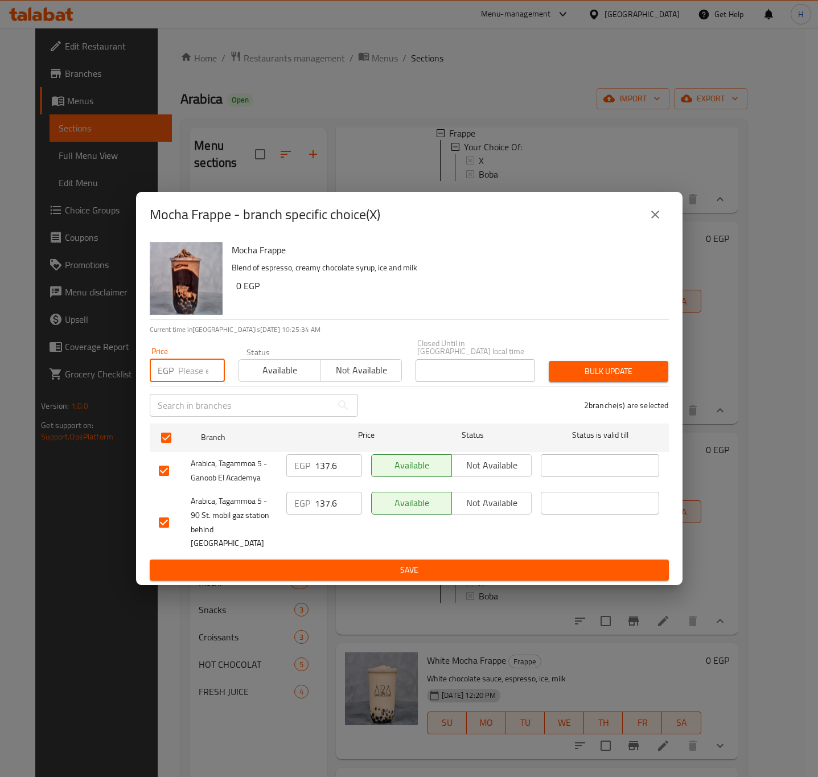
click at [200, 376] on input "number" at bounding box center [201, 370] width 47 height 23
type input "141.75"
click at [615, 376] on span "Bulk update" at bounding box center [608, 371] width 101 height 14
click at [651, 228] on button "close" at bounding box center [655, 214] width 27 height 27
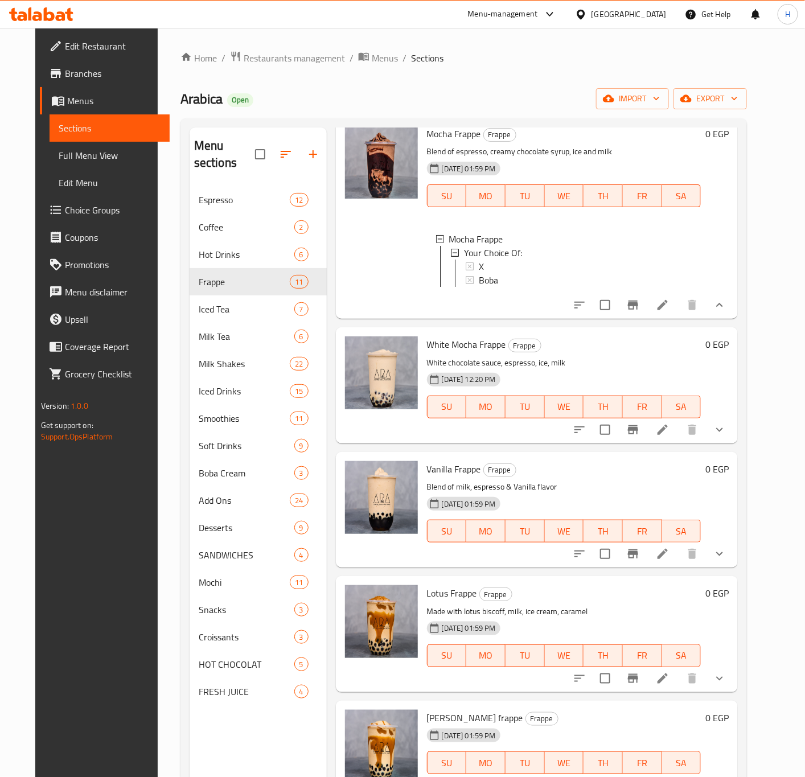
scroll to position [512, 0]
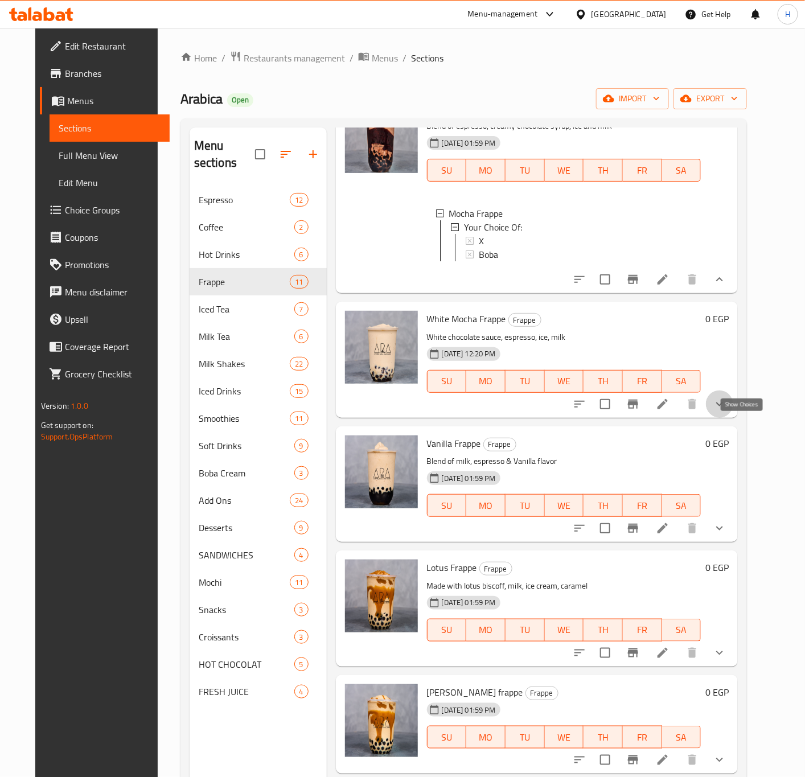
click at [726, 411] on icon "show more" at bounding box center [720, 404] width 14 height 14
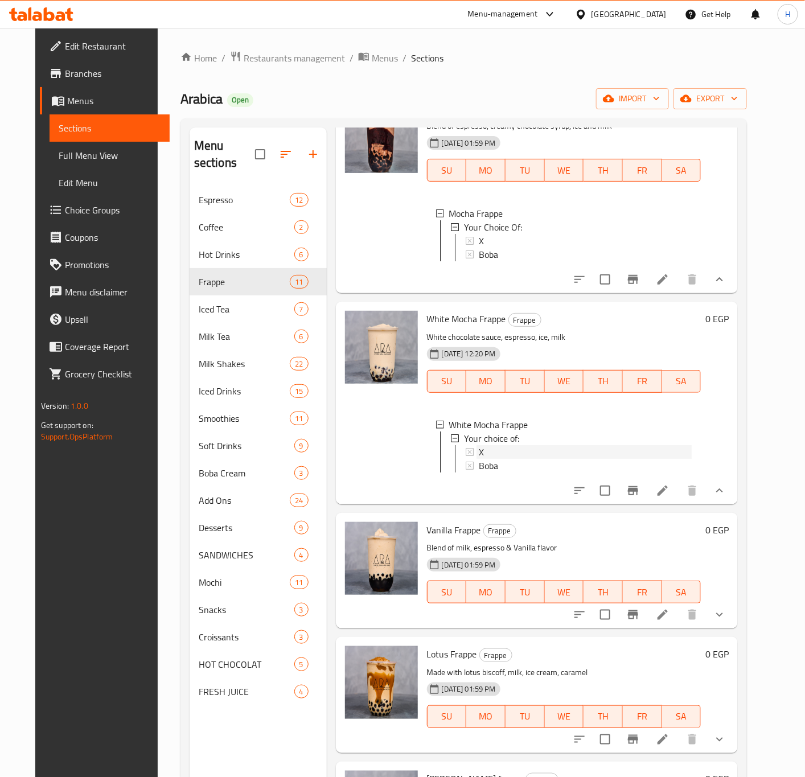
click at [492, 459] on div "X" at bounding box center [585, 452] width 213 height 14
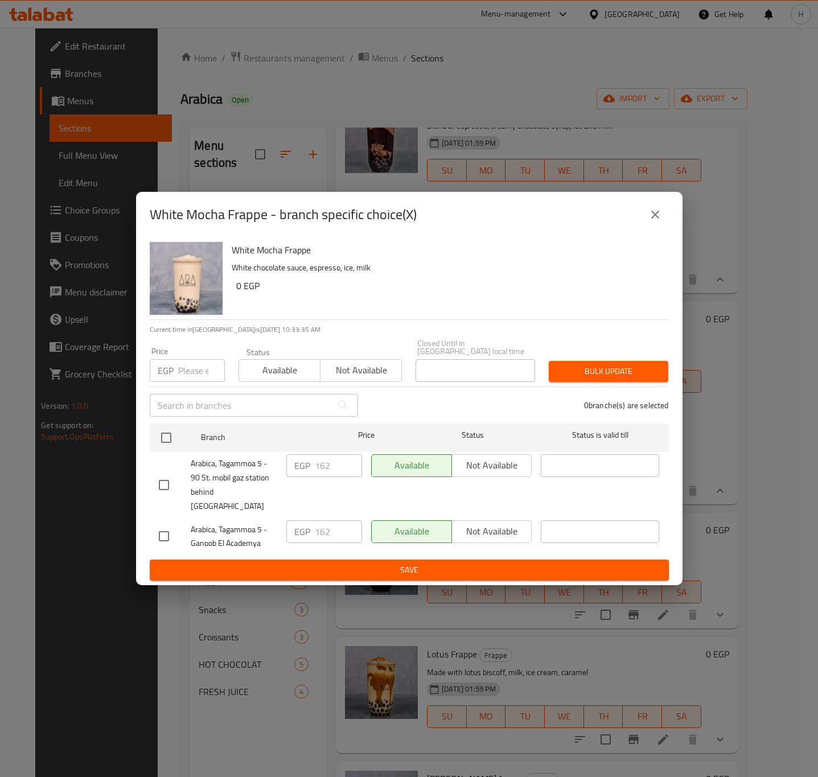
click at [654, 221] on icon "close" at bounding box center [655, 215] width 14 height 14
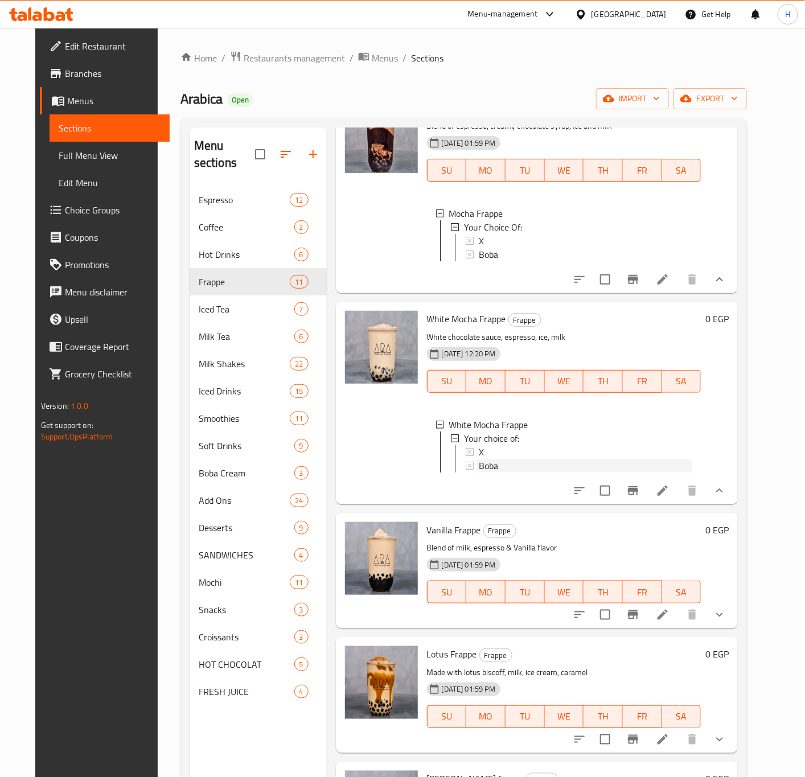
click at [492, 473] on div "Boba" at bounding box center [585, 466] width 213 height 14
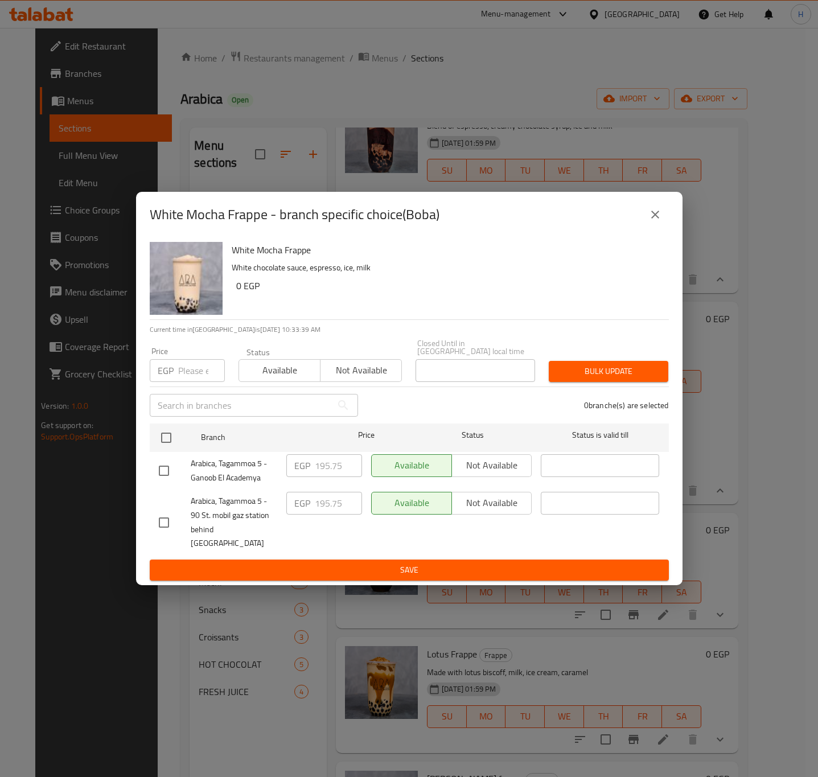
click at [651, 221] on icon "close" at bounding box center [655, 215] width 14 height 14
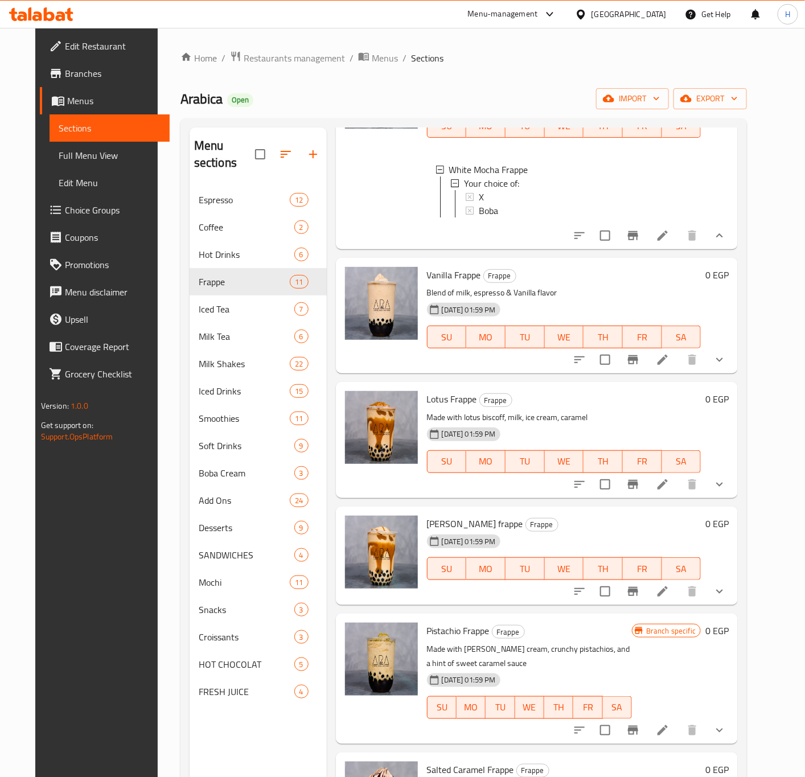
scroll to position [769, 0]
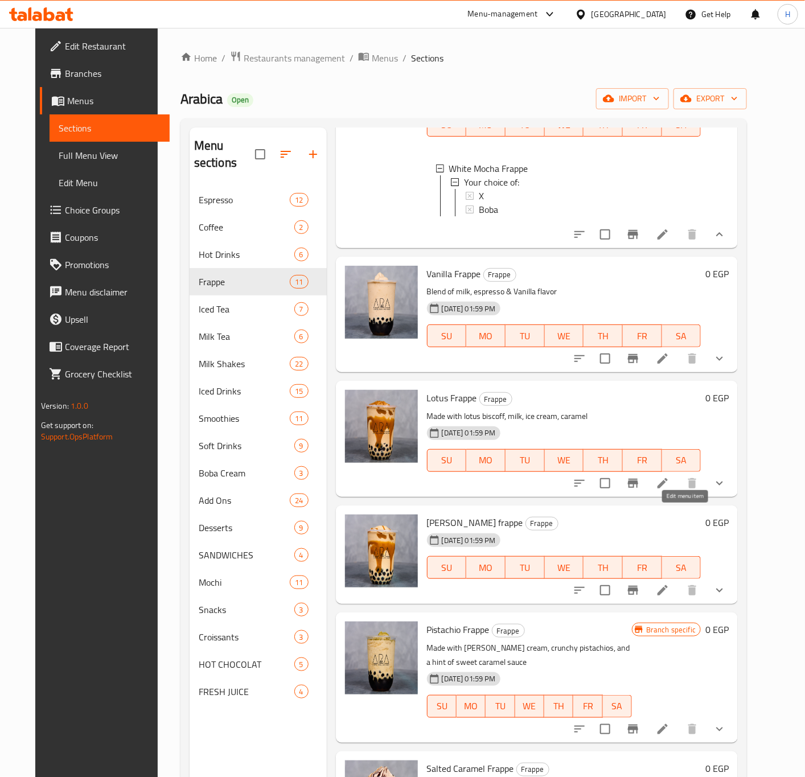
drag, startPoint x: 687, startPoint y: 518, endPoint x: 691, endPoint y: 508, distance: 10.8
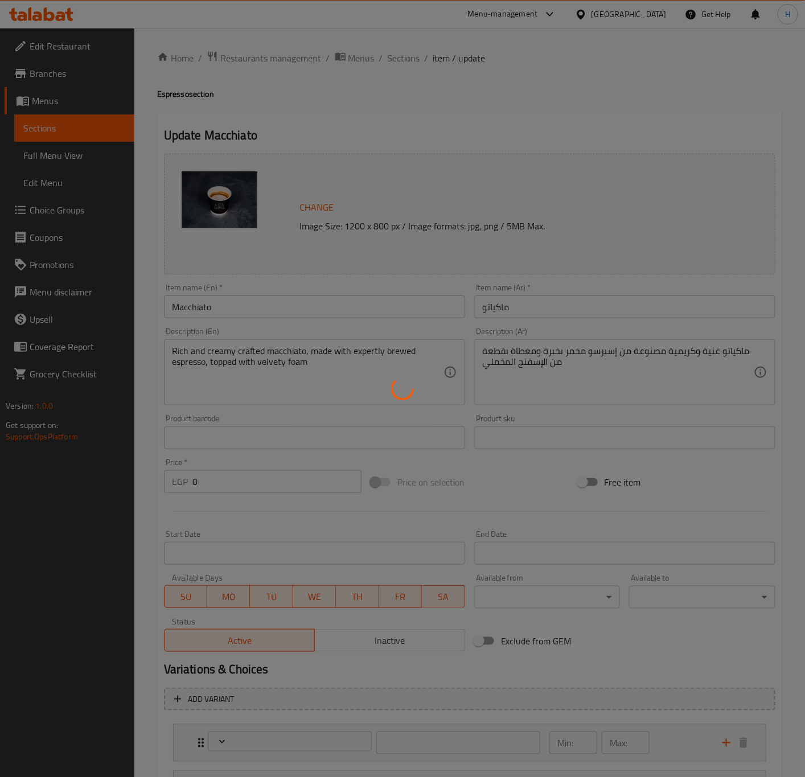
type input "إختيارك من:"
type input "1"
type input "إكسترا:"
type input "0"
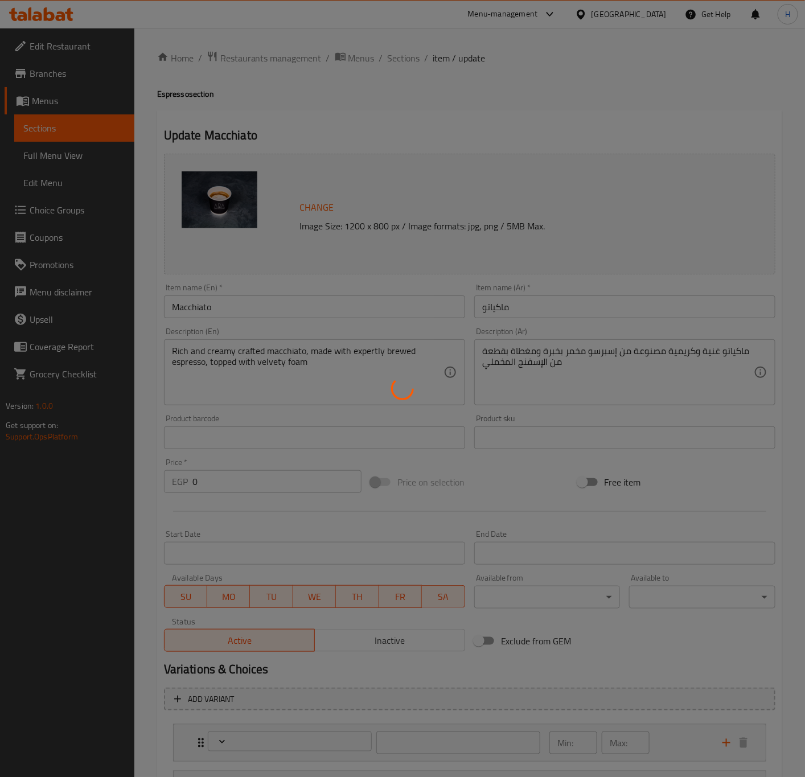
type input "1"
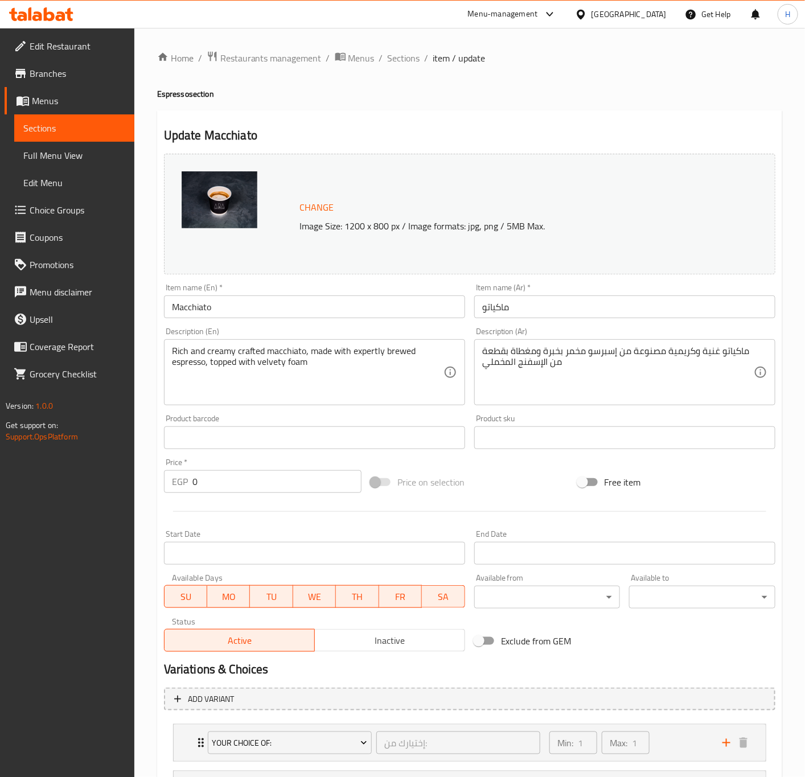
scroll to position [111, 0]
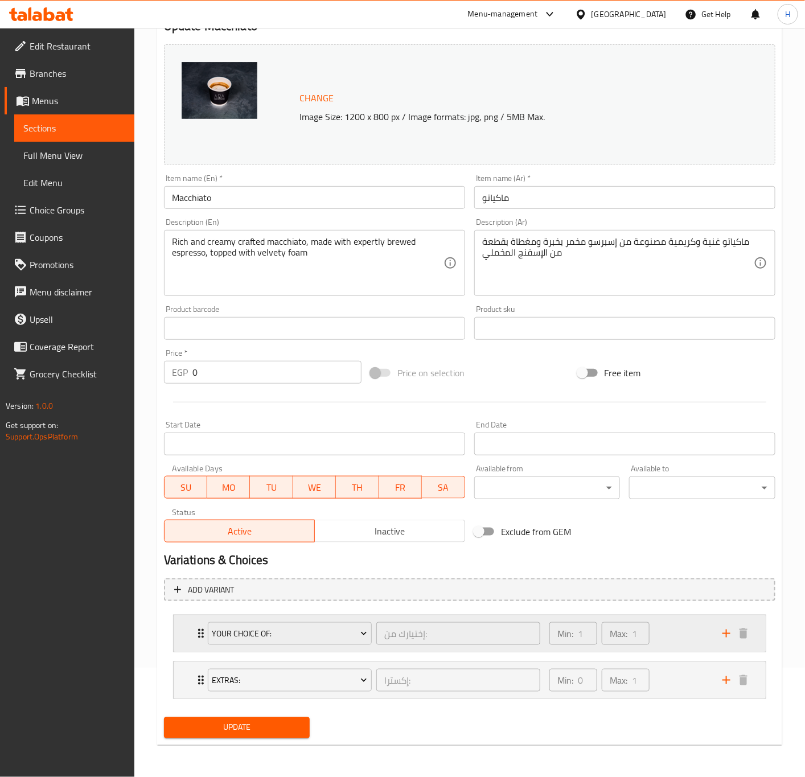
click at [195, 636] on icon "Expand" at bounding box center [201, 634] width 14 height 14
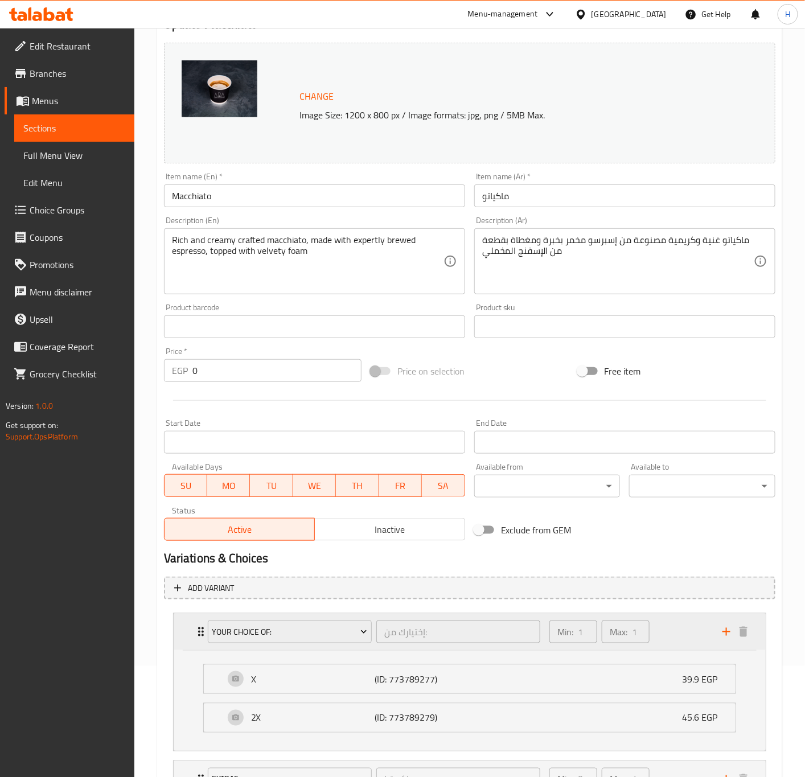
click at [195, 636] on icon "Expand" at bounding box center [201, 632] width 14 height 14
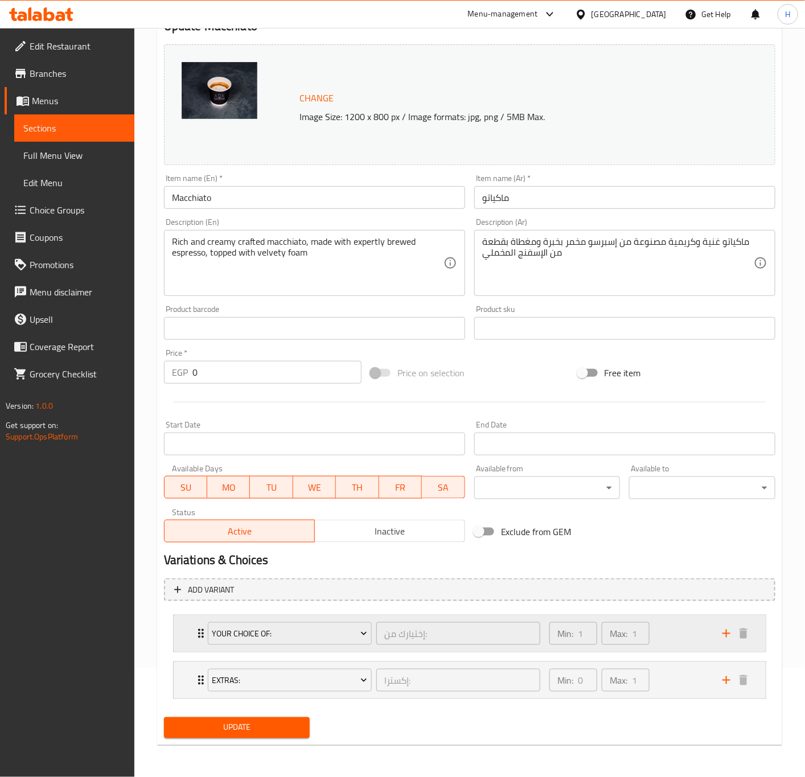
click at [183, 632] on div "Your Choice Of: إختيارك من: ​ Min: 1 ​ Max: 1 ​" at bounding box center [470, 633] width 592 height 36
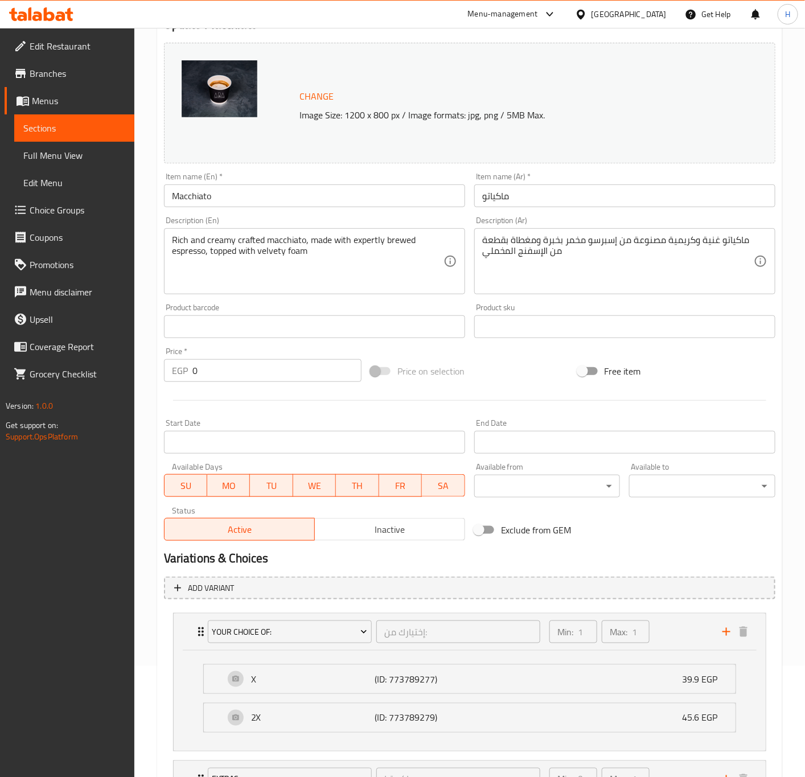
scroll to position [212, 0]
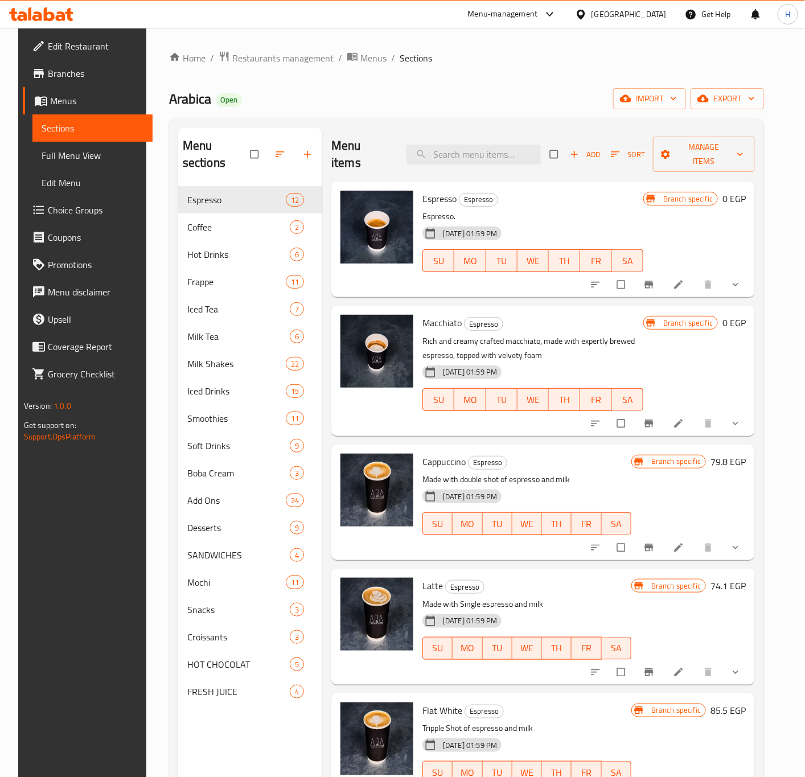
click at [68, 212] on span "Choice Groups" at bounding box center [96, 210] width 96 height 14
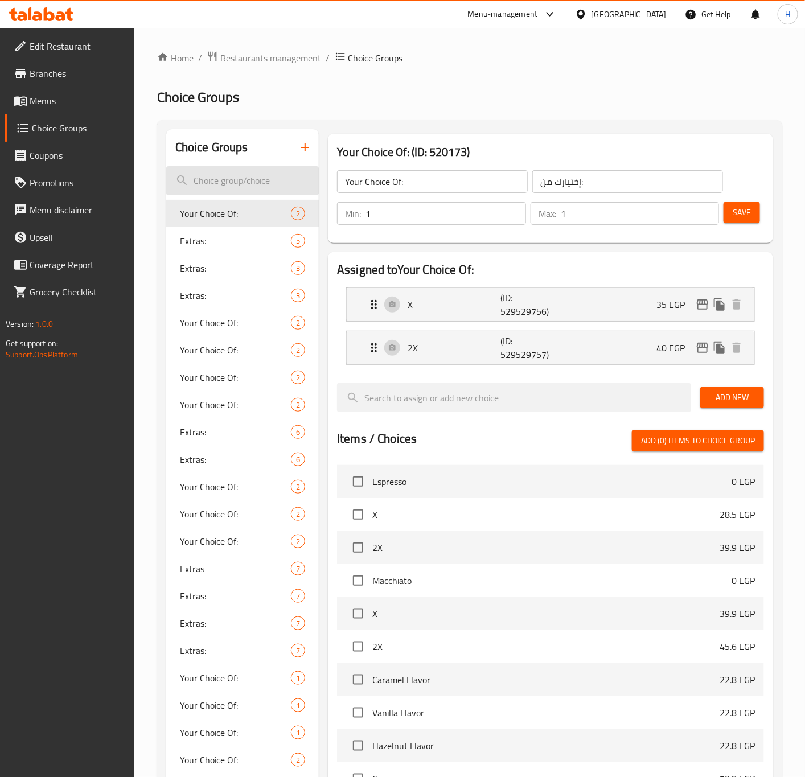
click at [241, 179] on input "search" at bounding box center [242, 180] width 153 height 29
type input "x"
click at [180, 182] on input "x" at bounding box center [242, 180] width 153 height 29
click at [236, 176] on input "x" at bounding box center [242, 180] width 153 height 29
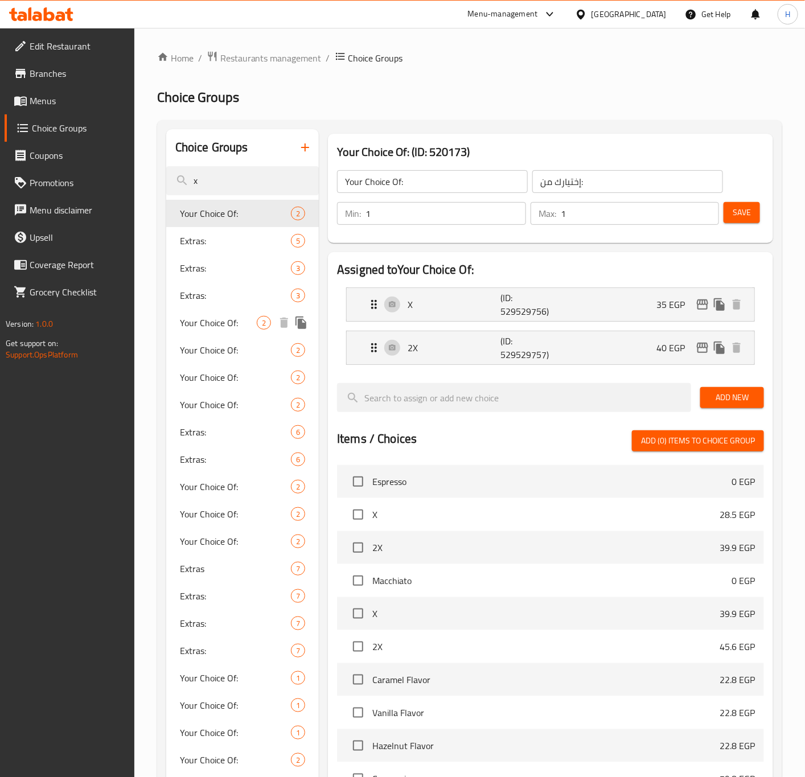
click at [244, 324] on span "Your Choice Of:" at bounding box center [218, 323] width 77 height 14
type input "اختيارك من:"
click at [214, 352] on span "Your Choice Of:" at bounding box center [218, 350] width 77 height 14
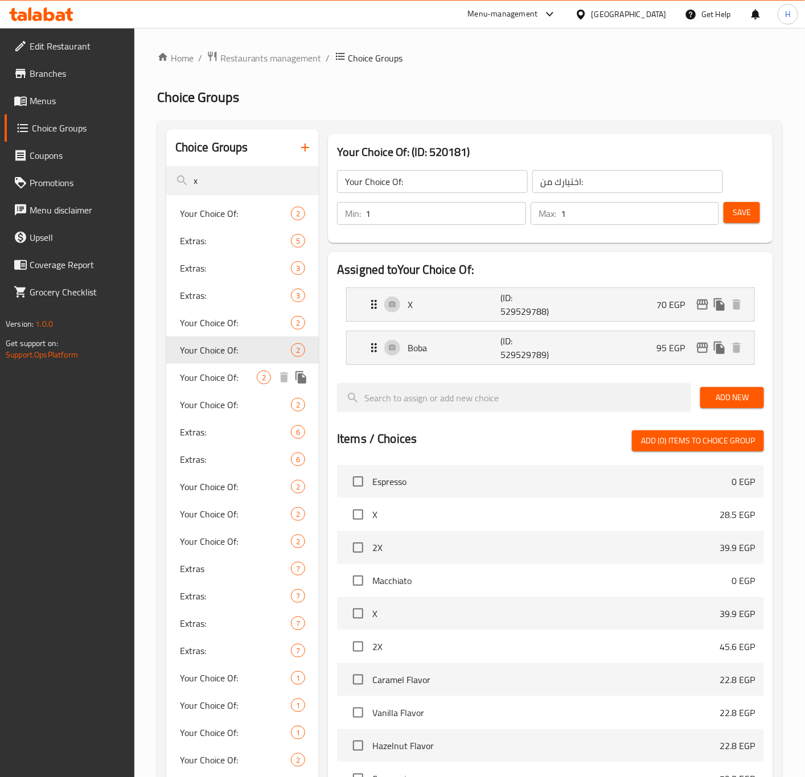
click at [213, 371] on span "Your Choice Of:" at bounding box center [218, 378] width 77 height 14
click at [228, 399] on span "Your Choice Of:" at bounding box center [218, 405] width 77 height 14
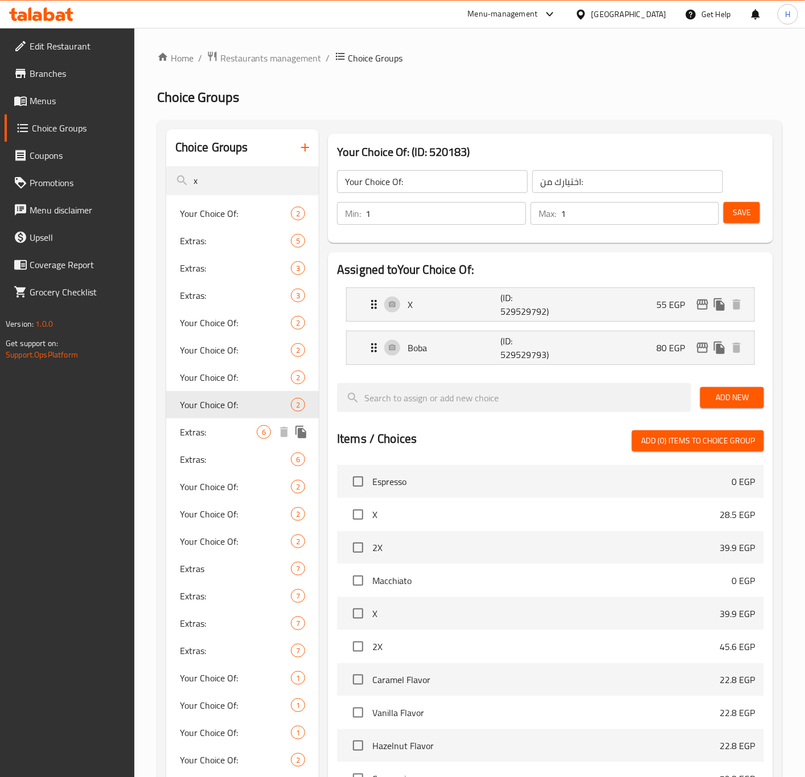
click at [227, 432] on span "Extras:" at bounding box center [218, 432] width 77 height 14
type input "Extras:"
type input "إكسترا:"
type input "0"
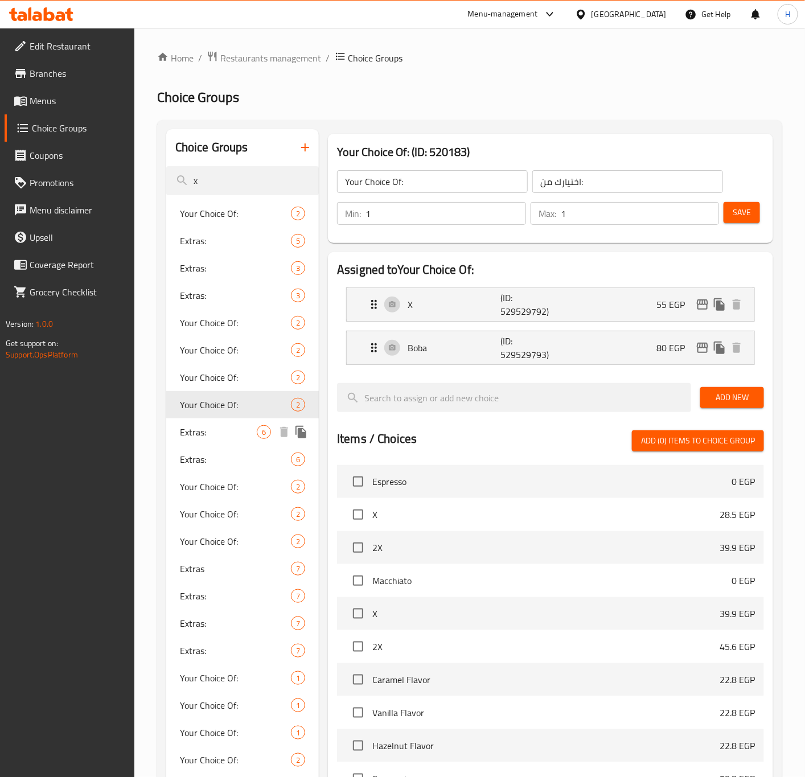
type input "6"
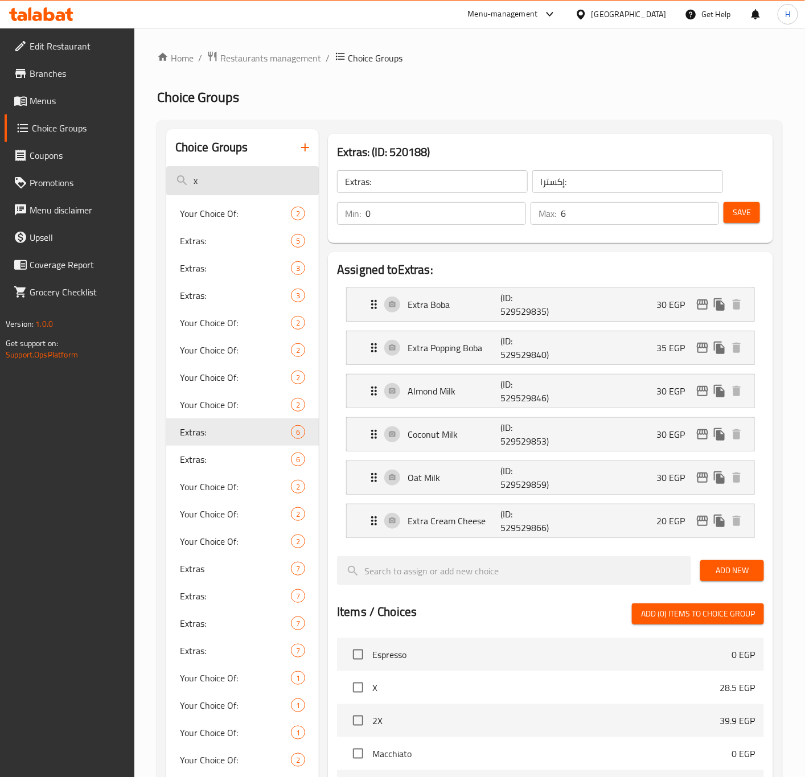
click at [227, 186] on input "x" at bounding box center [242, 180] width 153 height 29
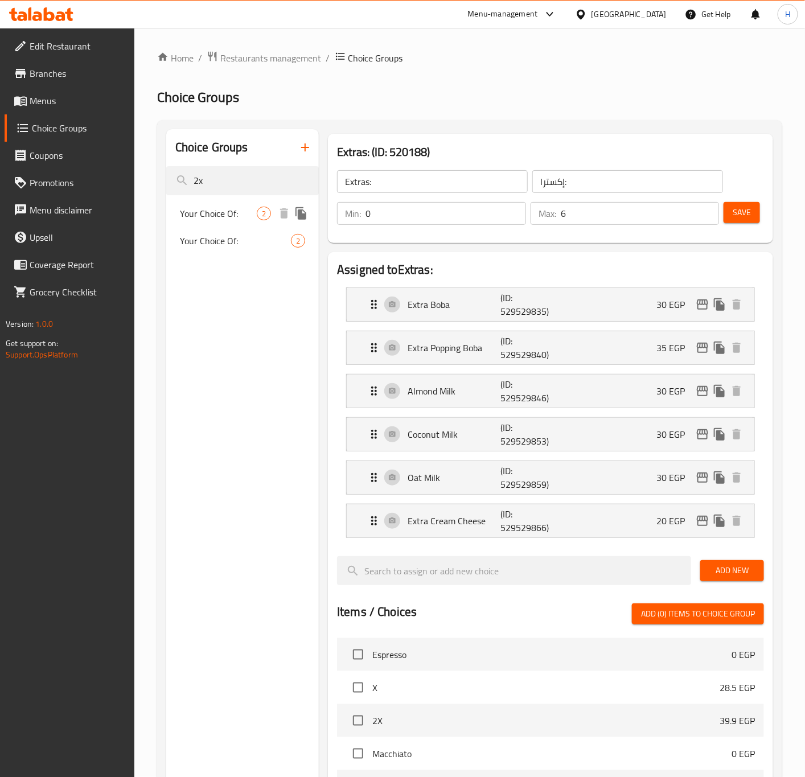
type input "2x"
click at [232, 207] on span "Your Choice Of:" at bounding box center [218, 214] width 77 height 14
type input "Your Choice Of:"
type input "إختيارك من:"
type input "1"
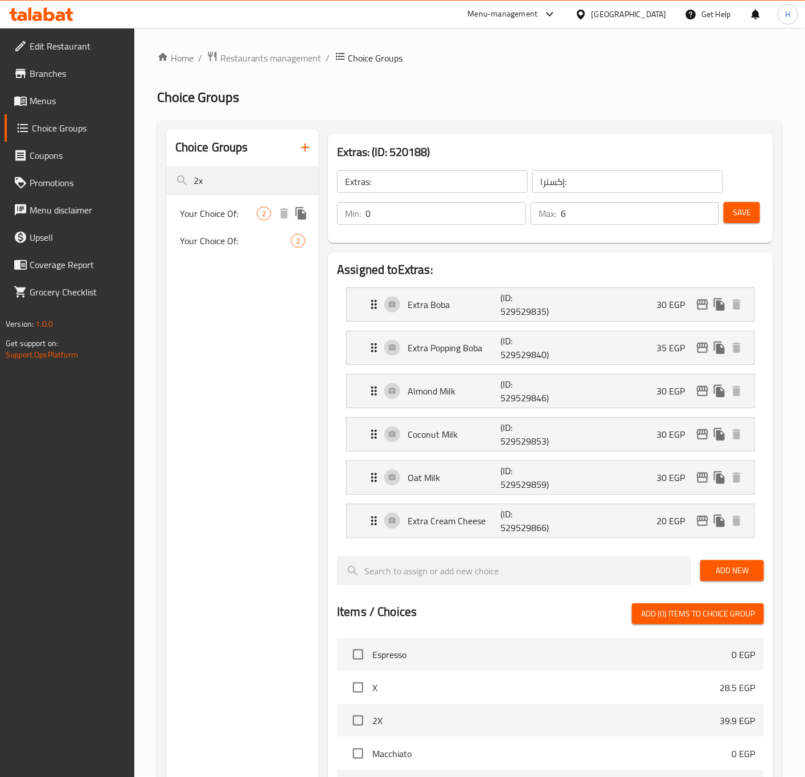
type input "1"
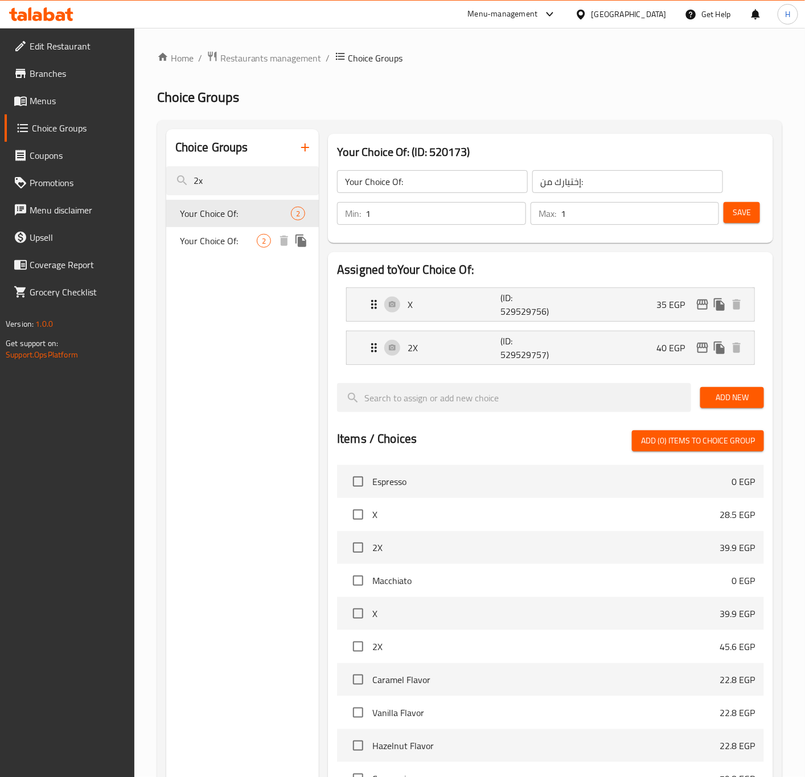
click at [221, 234] on span "Your Choice Of:" at bounding box center [218, 241] width 77 height 14
click at [611, 309] on div "X (ID: 773789277) 39.9 EGP" at bounding box center [553, 304] width 373 height 33
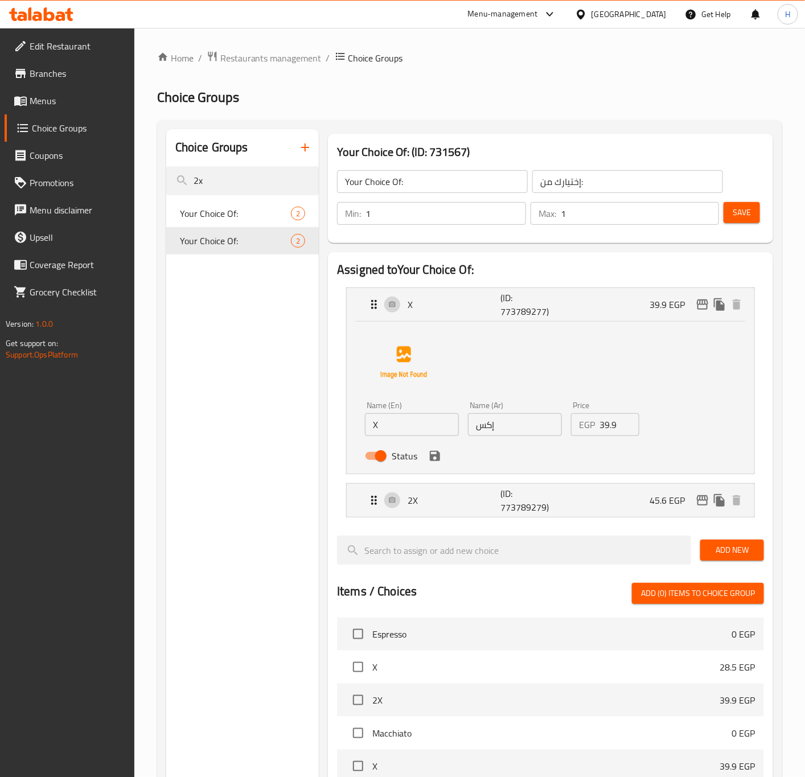
click at [612, 427] on input "39.9" at bounding box center [619, 424] width 40 height 23
click at [613, 508] on div "2X (ID: 773789279) 45.6 EGP" at bounding box center [553, 500] width 373 height 33
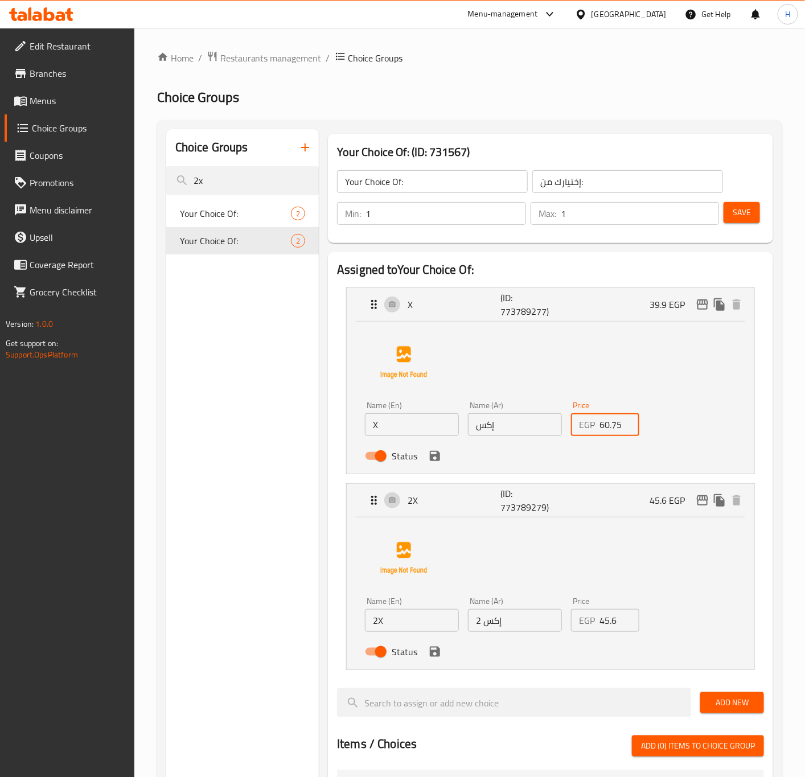
type input "60.75"
click at [610, 625] on input "45.6" at bounding box center [619, 620] width 40 height 23
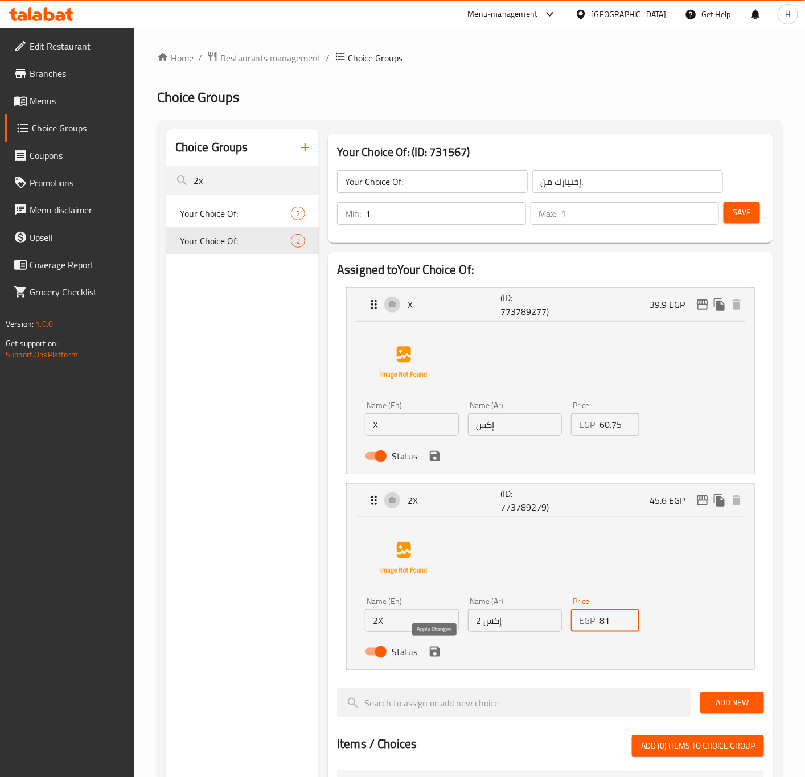
click at [439, 658] on icon "save" at bounding box center [435, 652] width 14 height 14
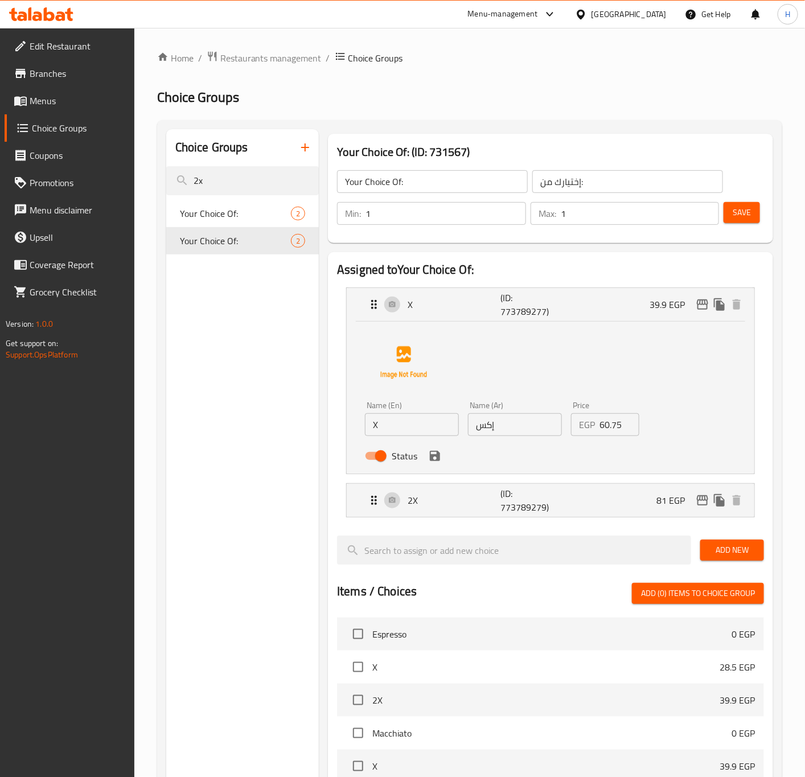
type input "81"
click at [434, 465] on div "Status" at bounding box center [514, 456] width 309 height 31
click at [441, 465] on div "Status" at bounding box center [514, 456] width 309 height 31
click at [438, 460] on icon "save" at bounding box center [435, 456] width 10 height 10
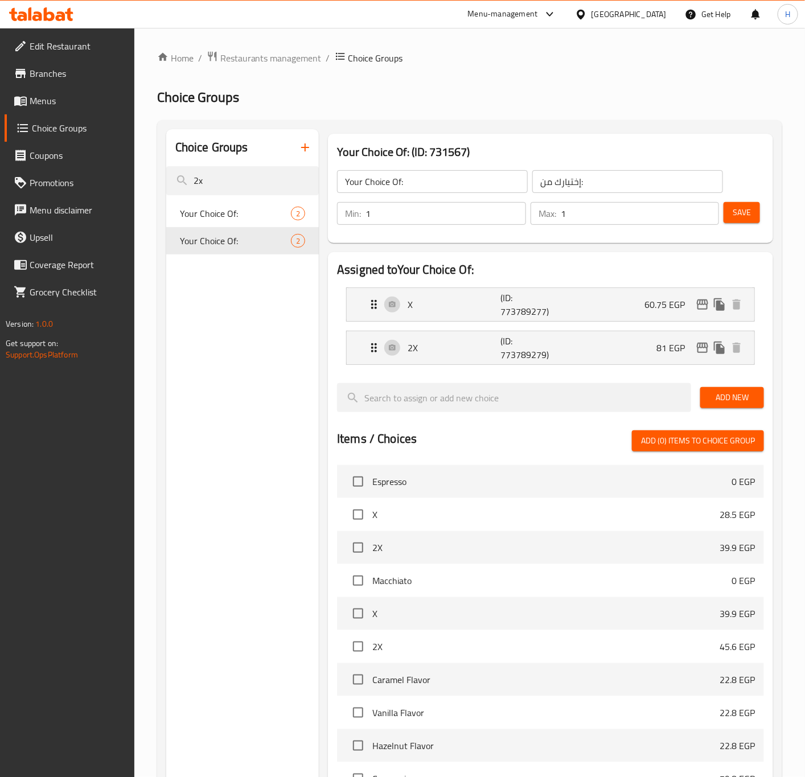
click at [750, 217] on span "Save" at bounding box center [742, 213] width 18 height 14
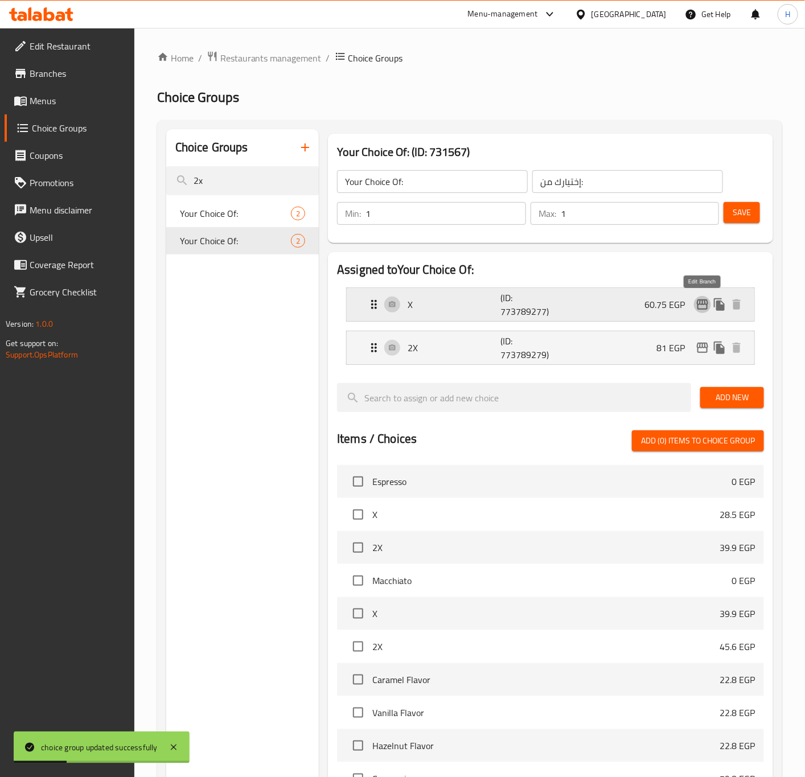
click at [702, 310] on icon "edit" at bounding box center [703, 305] width 14 height 14
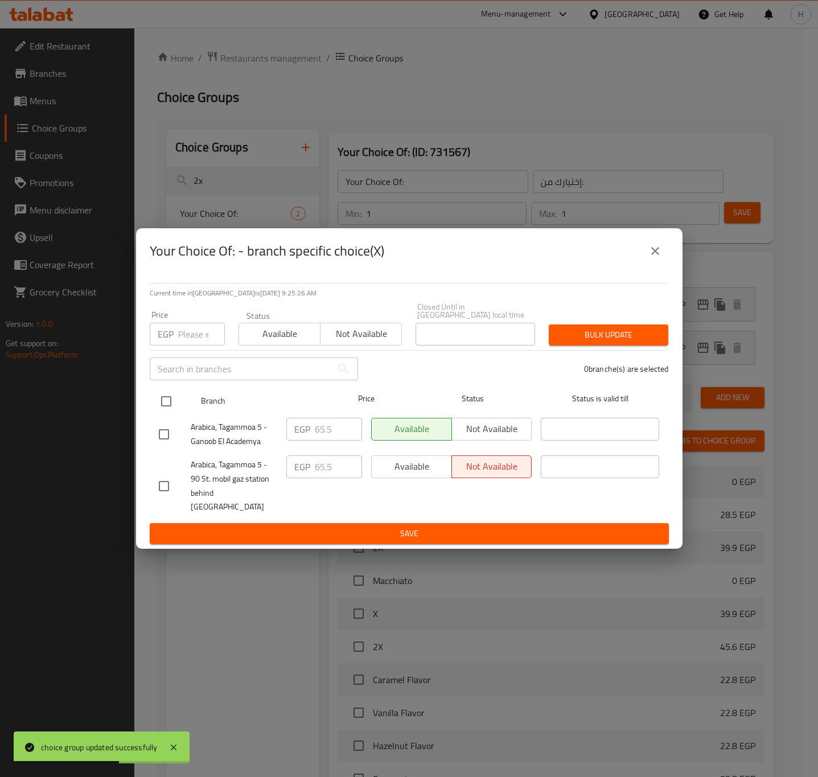
click at [167, 409] on input "checkbox" at bounding box center [166, 401] width 24 height 24
checkbox input "true"
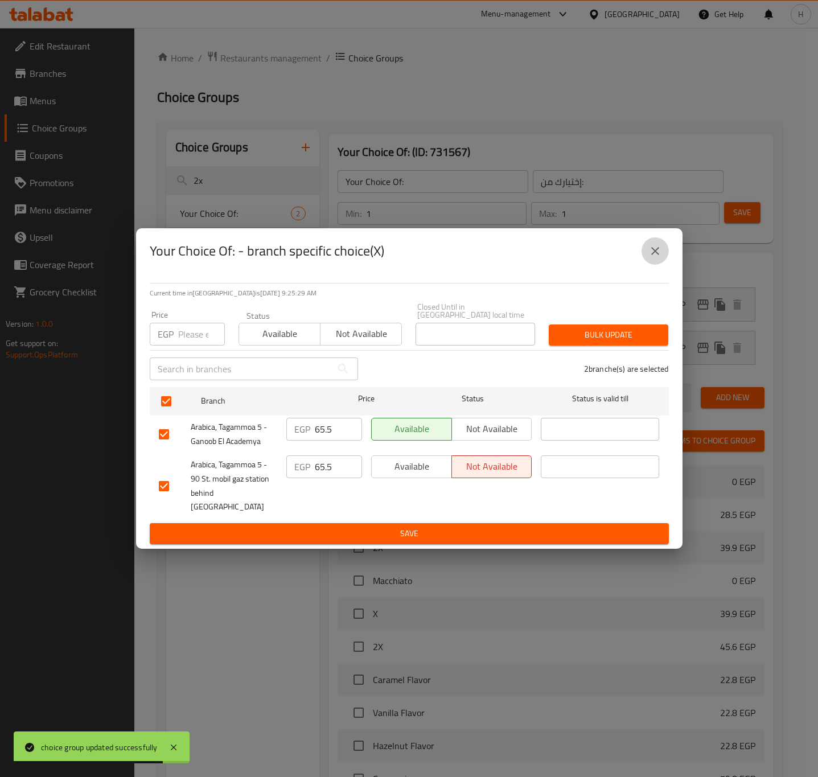
click at [661, 258] on icon "close" at bounding box center [655, 251] width 14 height 14
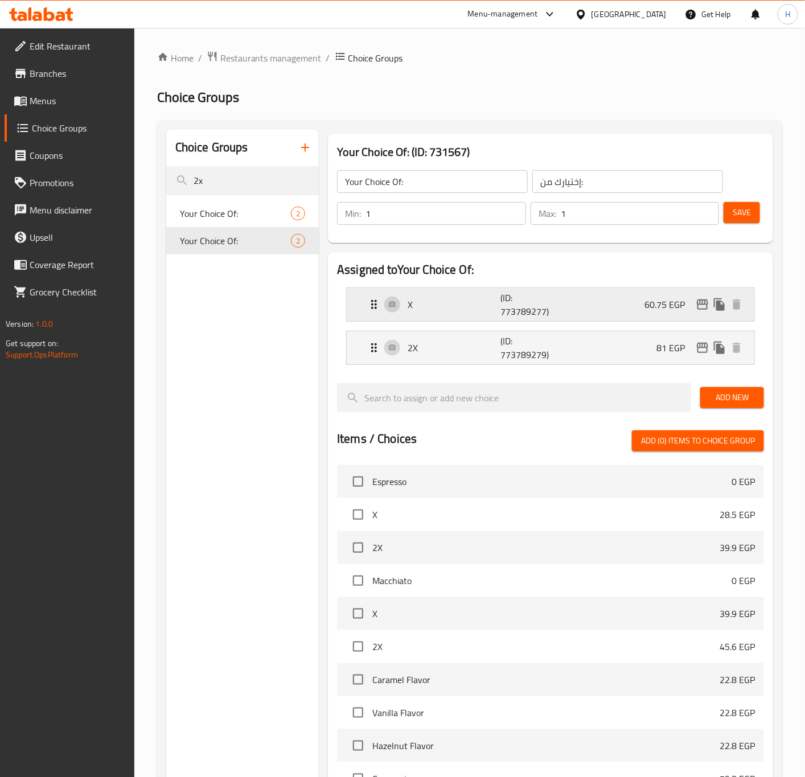
click at [637, 304] on div "X (ID: 773789277) 60.75 EGP" at bounding box center [553, 304] width 373 height 33
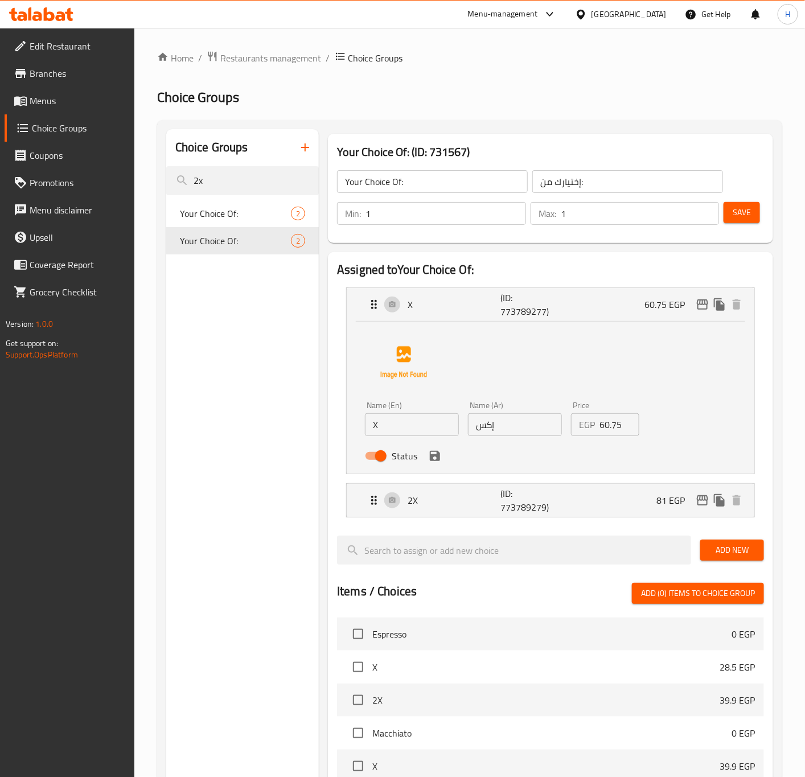
click at [605, 425] on input "60.75" at bounding box center [619, 424] width 40 height 23
click at [610, 427] on input "67.5" at bounding box center [619, 424] width 40 height 23
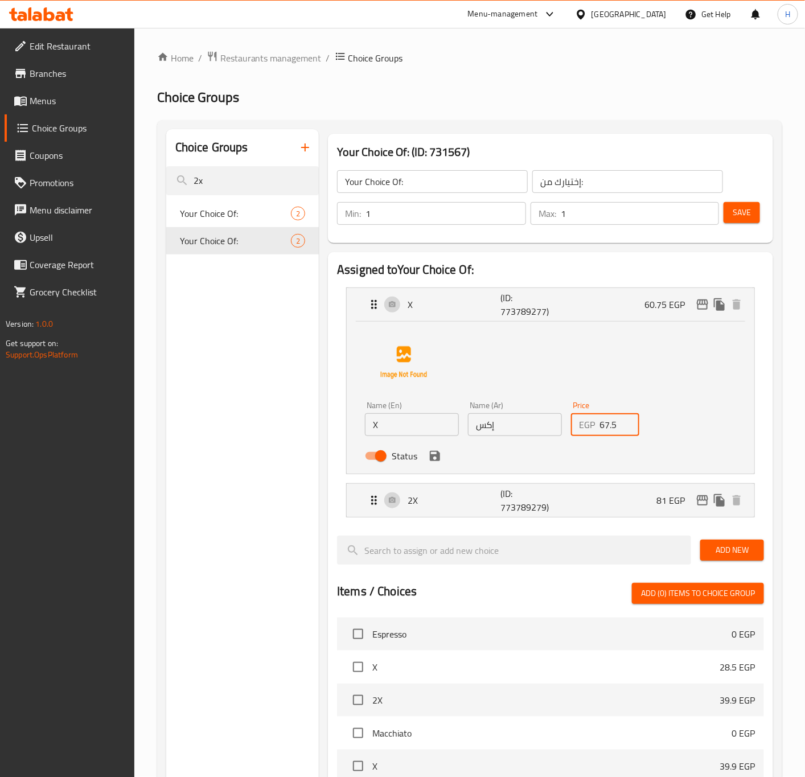
click at [610, 427] on input "67.5" at bounding box center [619, 424] width 40 height 23
click at [438, 462] on icon "save" at bounding box center [435, 456] width 14 height 14
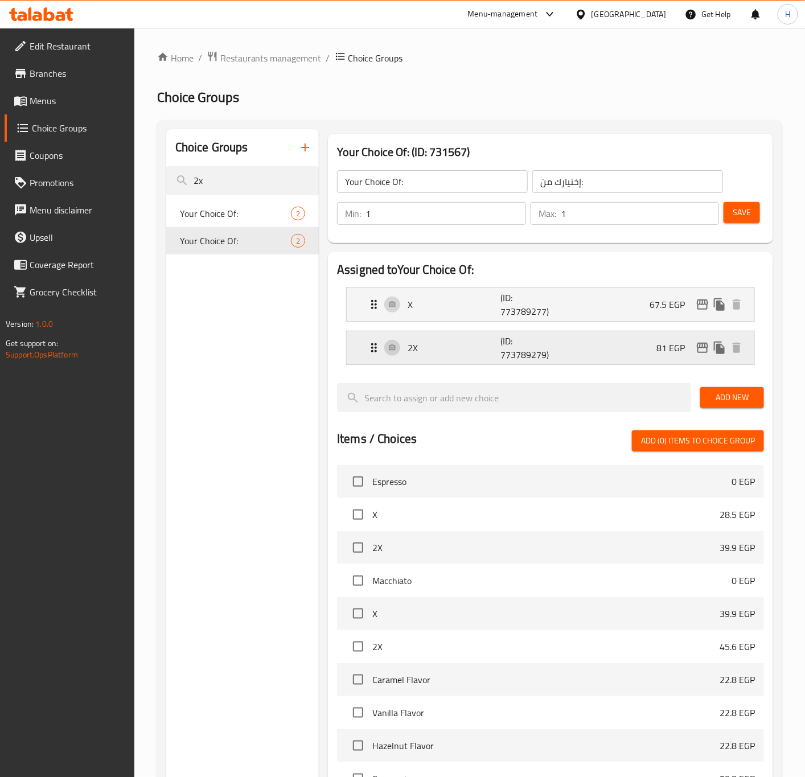
type input "67.5"
click at [704, 305] on icon "edit" at bounding box center [702, 304] width 11 height 10
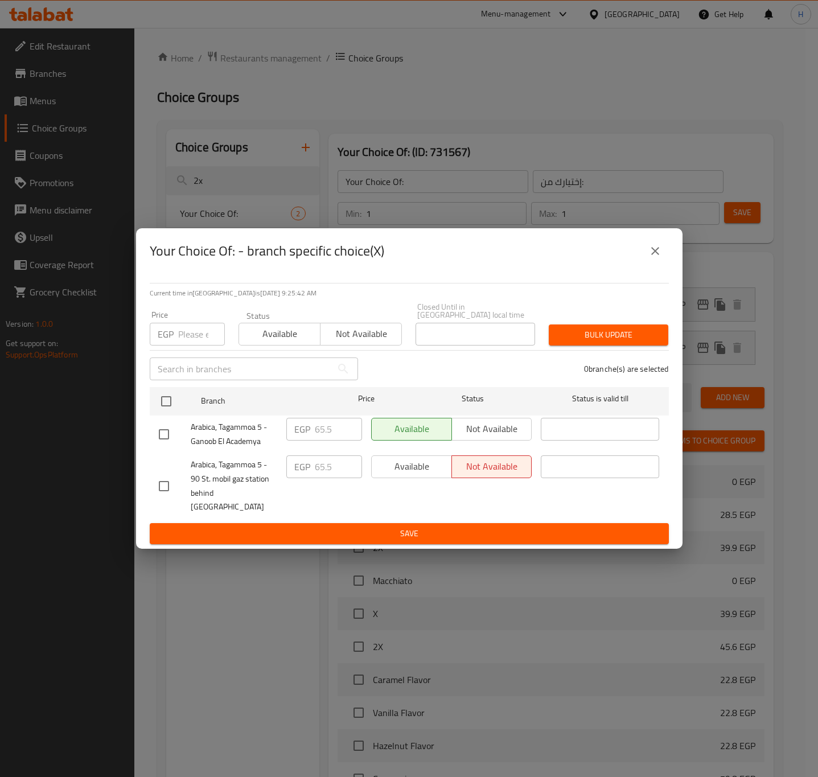
click at [180, 337] on input "number" at bounding box center [201, 334] width 47 height 23
paste input "67.5"
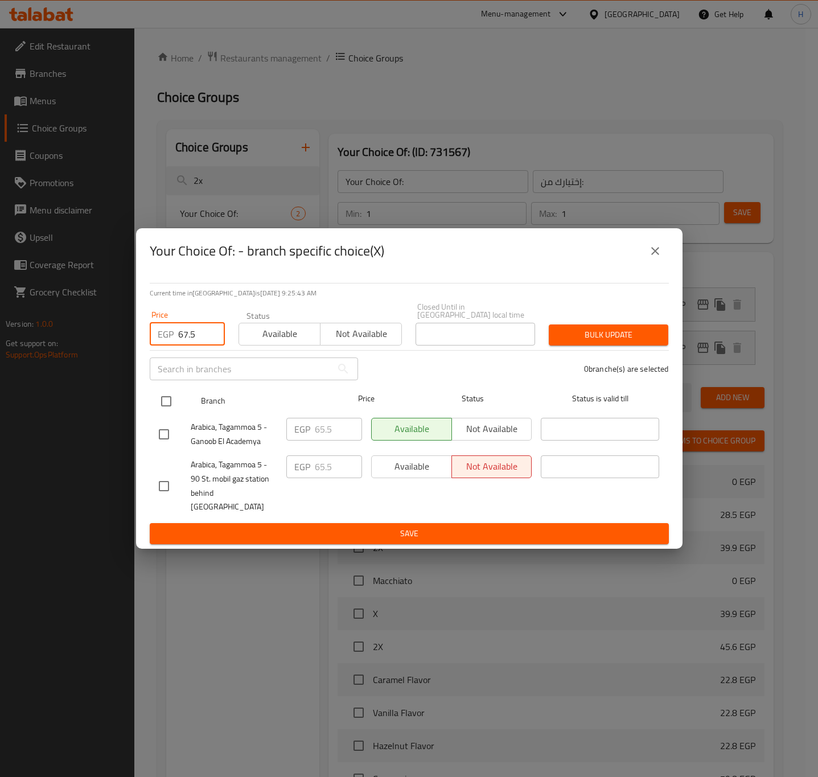
type input "67.5"
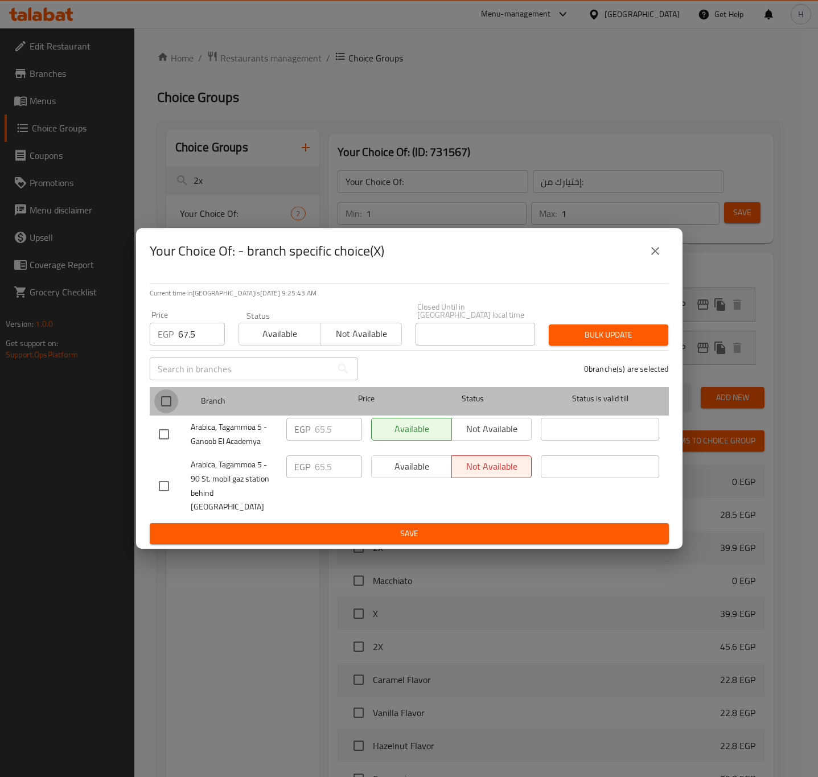
click at [165, 400] on input "checkbox" at bounding box center [166, 401] width 24 height 24
checkbox input "true"
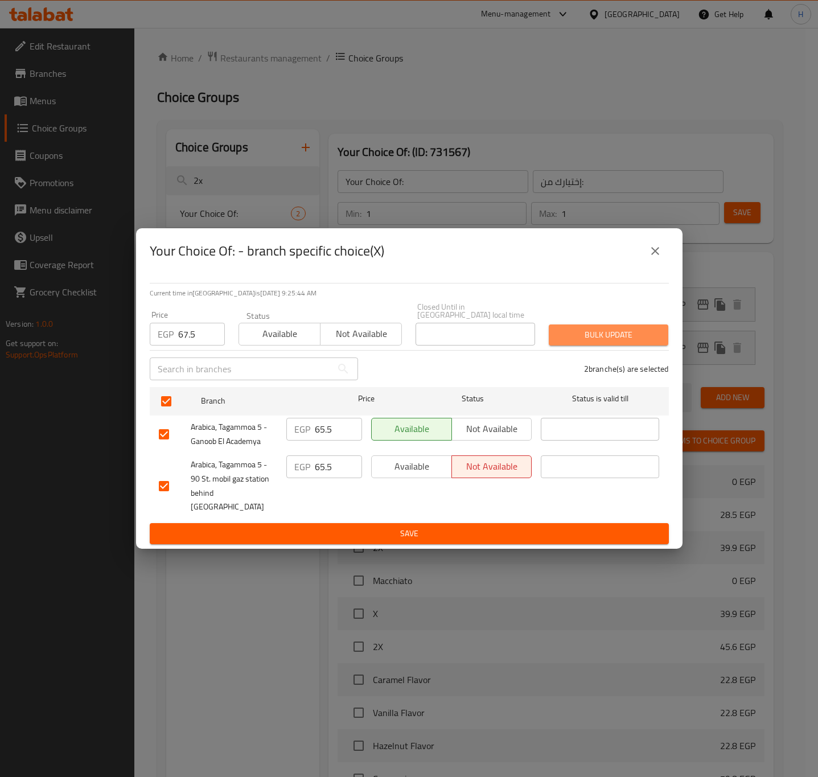
click at [629, 335] on span "Bulk update" at bounding box center [608, 335] width 101 height 14
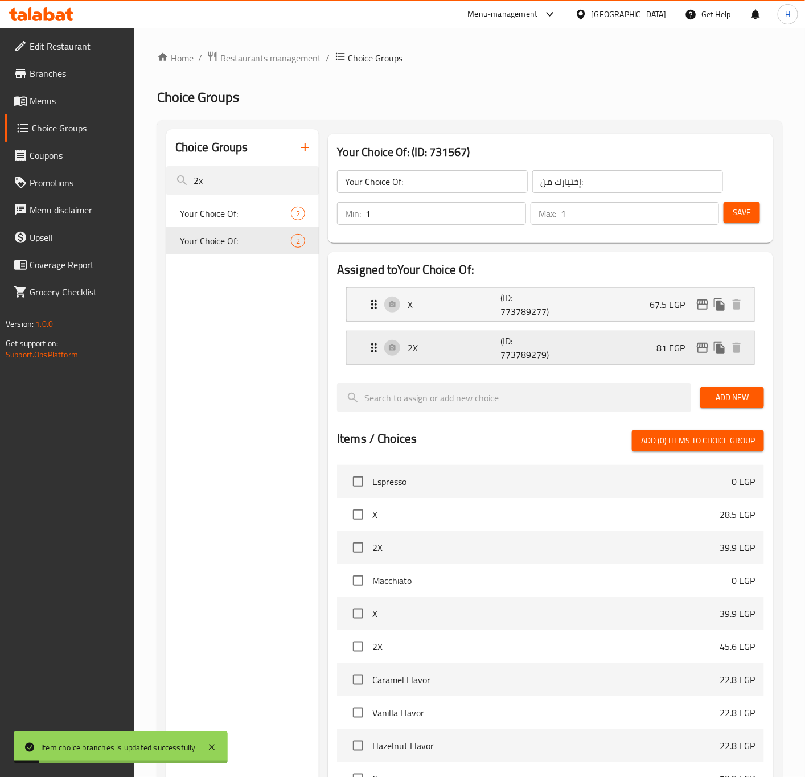
click at [658, 346] on p "81 EGP" at bounding box center [675, 348] width 38 height 14
click at [681, 351] on p "81 EGP" at bounding box center [675, 348] width 38 height 14
click at [664, 350] on p "81 EGP" at bounding box center [675, 348] width 38 height 14
click at [665, 347] on p "81 EGP" at bounding box center [675, 348] width 38 height 14
click at [661, 347] on p "81 EGP" at bounding box center [675, 348] width 38 height 14
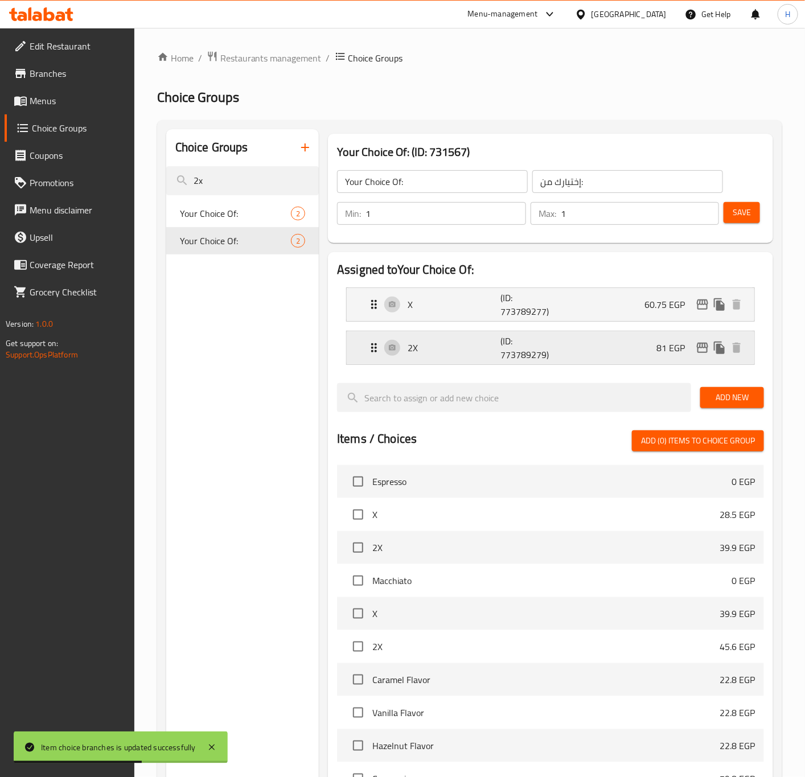
click at [617, 349] on div "2X (ID: 773789279) 81 EGP" at bounding box center [553, 347] width 373 height 33
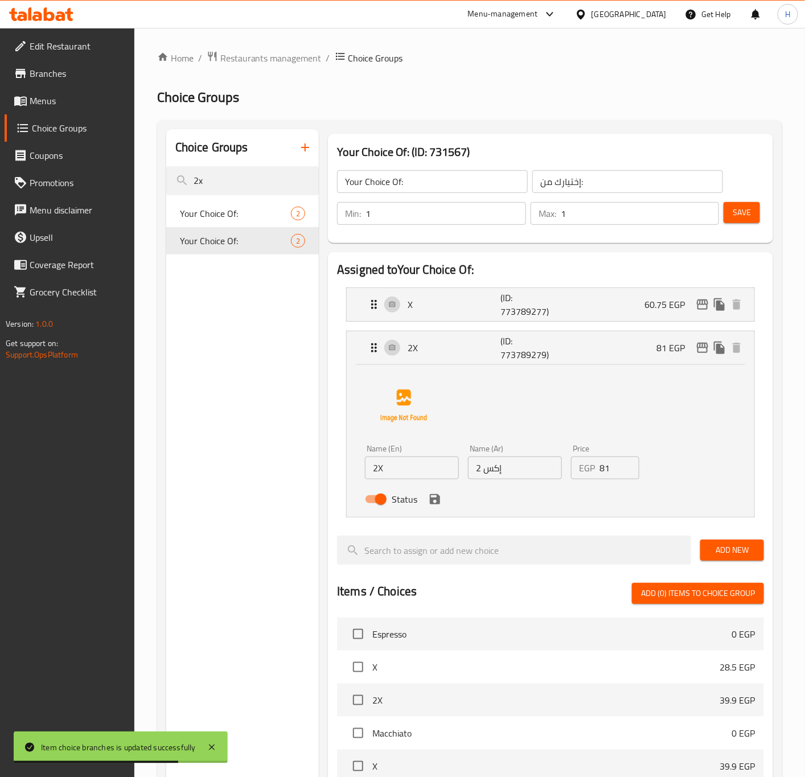
click at [601, 470] on input "81" at bounding box center [619, 468] width 40 height 23
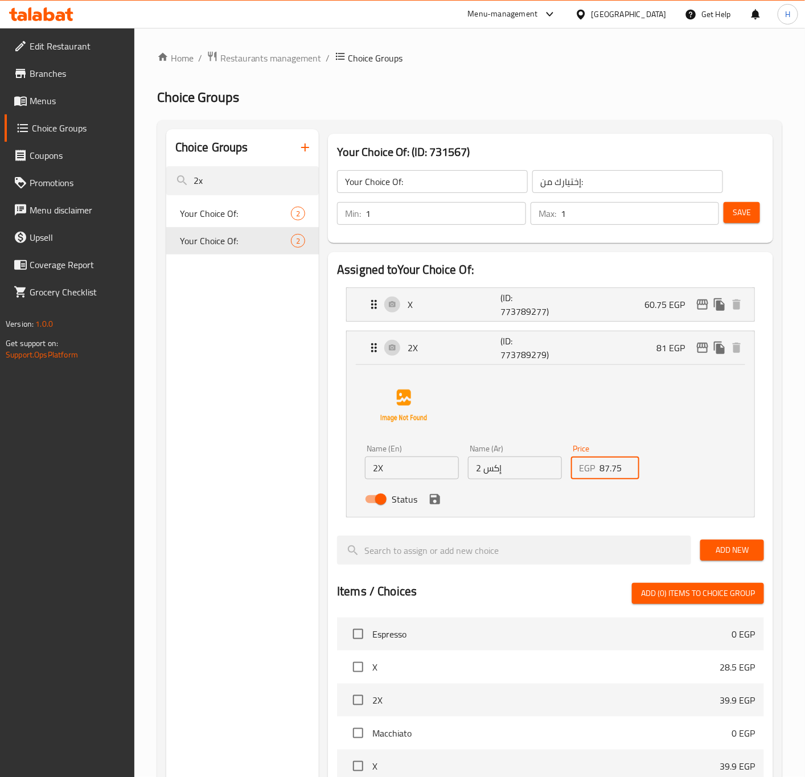
click at [610, 465] on input "87.75" at bounding box center [619, 468] width 40 height 23
click at [704, 354] on icon "edit" at bounding box center [703, 348] width 14 height 14
type input "87.75"
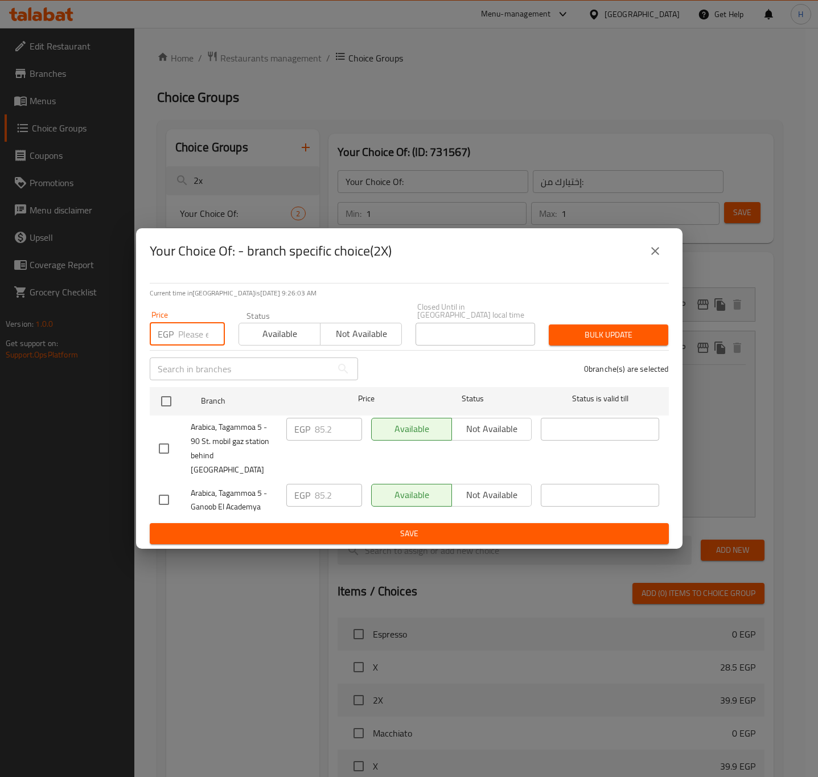
click at [191, 340] on input "number" at bounding box center [201, 334] width 47 height 23
paste input "87.75"
type input "87.75"
click at [167, 405] on input "checkbox" at bounding box center [166, 401] width 24 height 24
checkbox input "true"
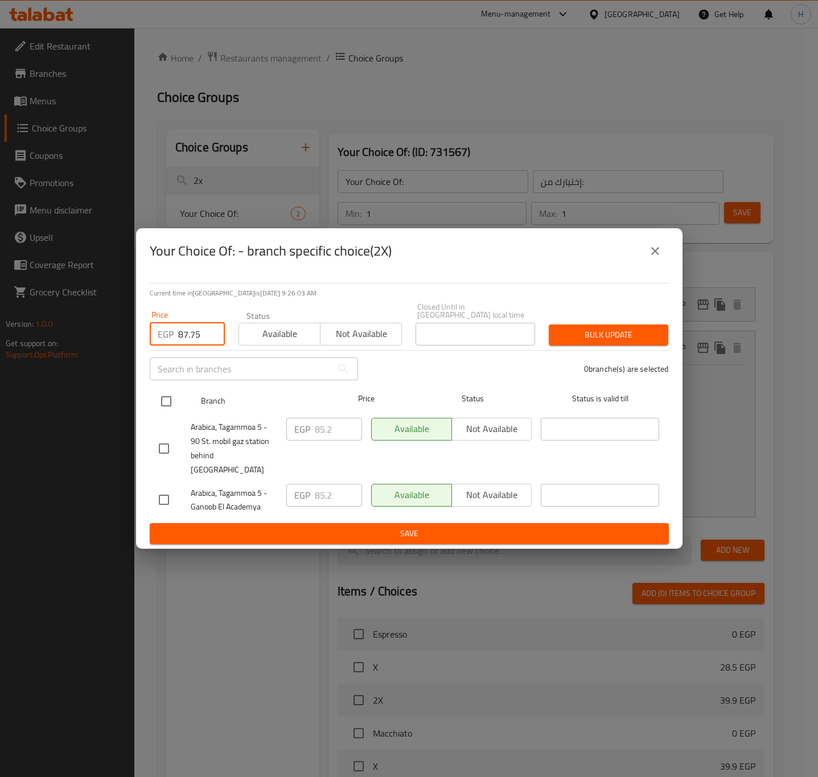
checkbox input "true"
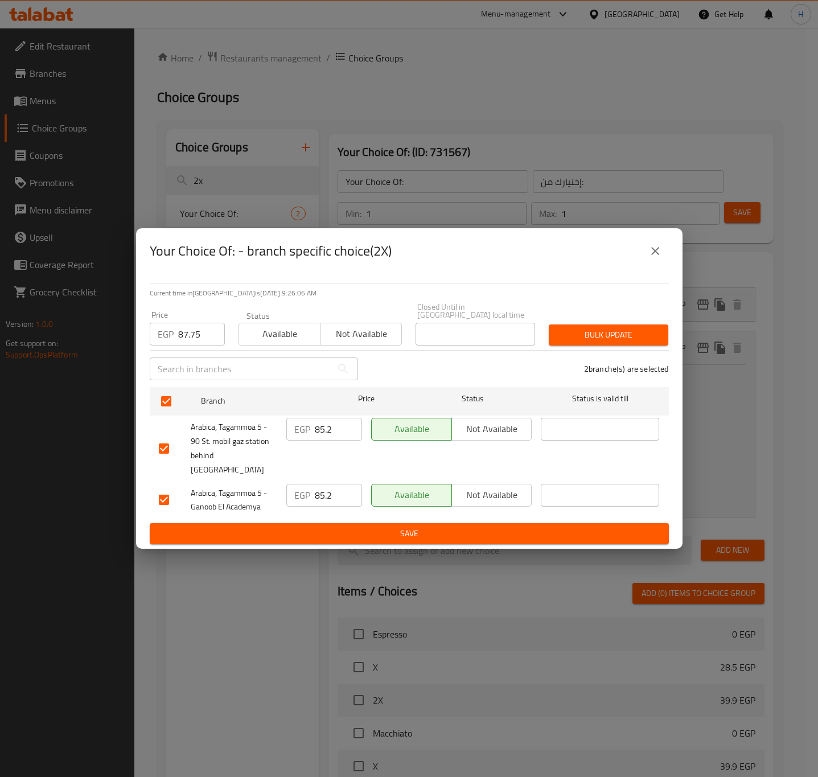
click at [606, 335] on span "Bulk update" at bounding box center [608, 335] width 101 height 14
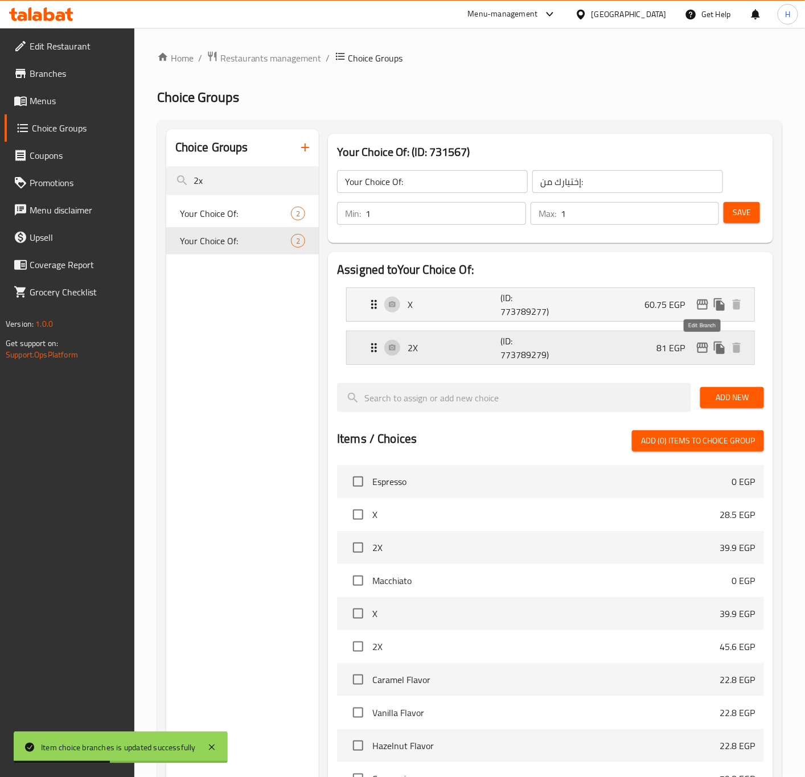
click at [700, 342] on icon "edit" at bounding box center [703, 348] width 14 height 14
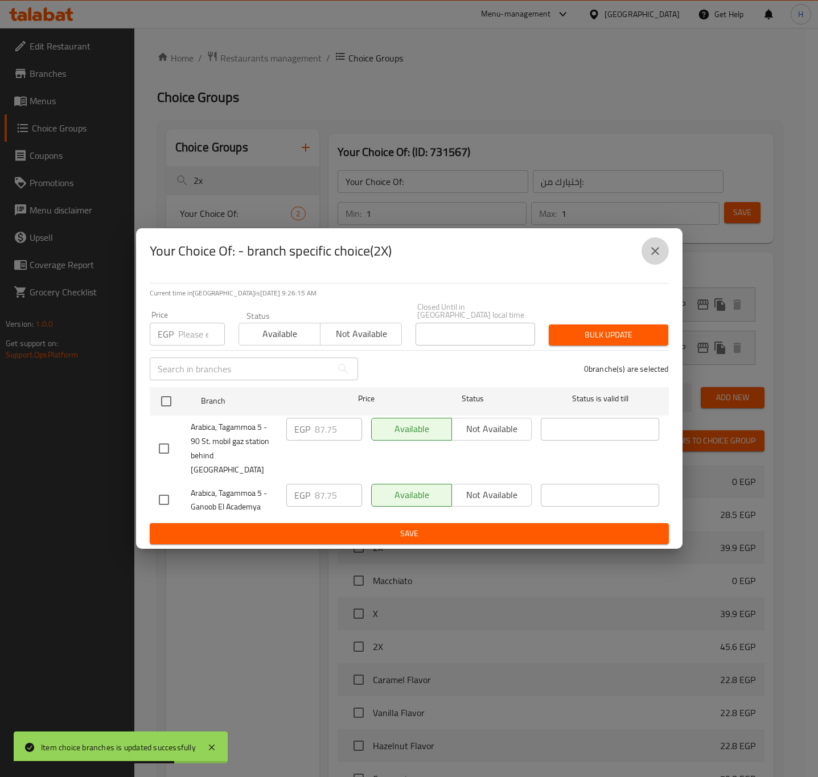
click at [655, 255] on icon "close" at bounding box center [655, 251] width 8 height 8
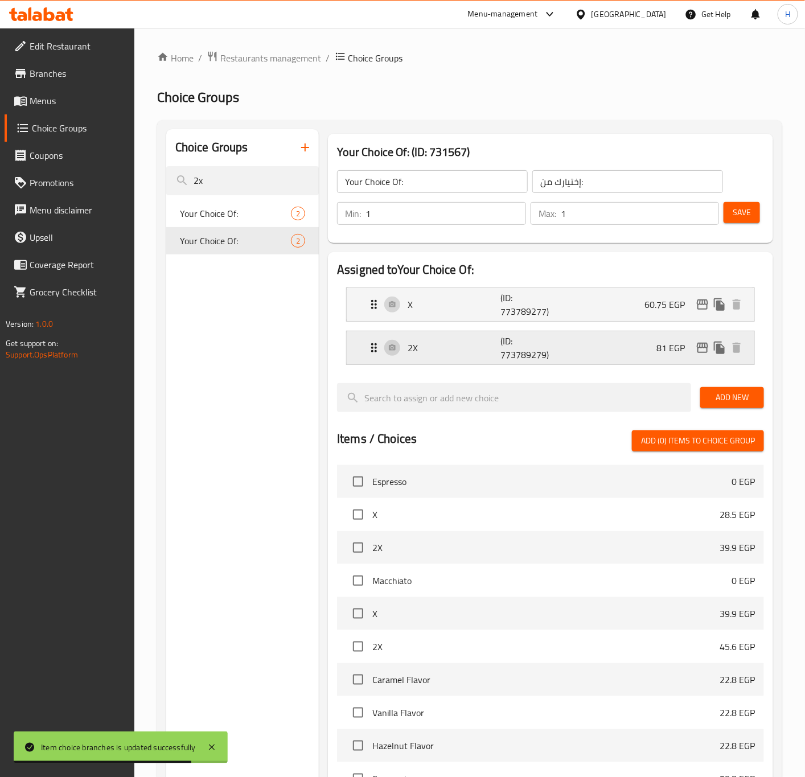
click at [653, 351] on div "2X (ID: 773789279) 81 EGP" at bounding box center [553, 347] width 373 height 33
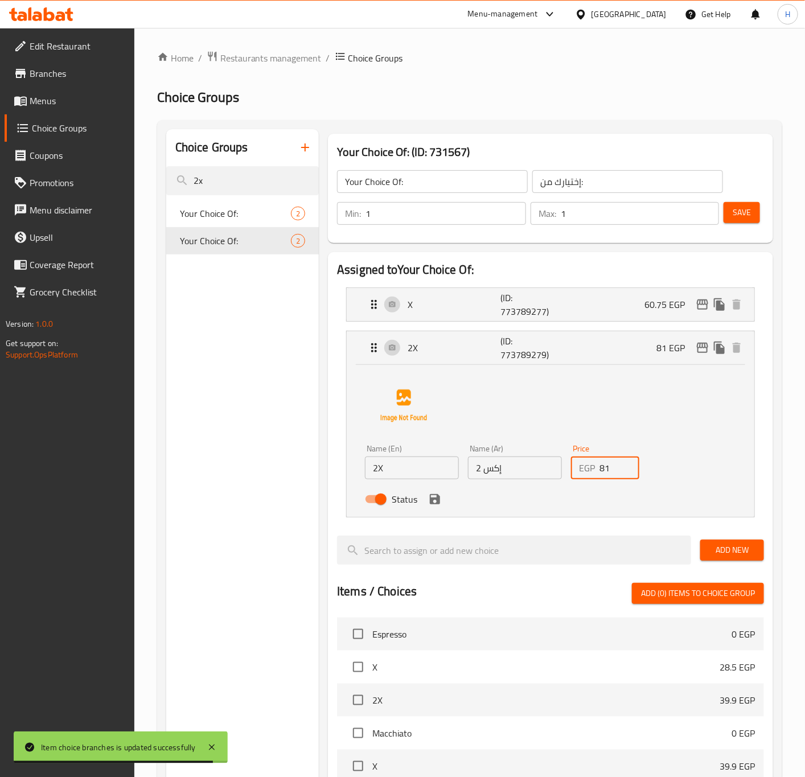
click at [608, 475] on input "81" at bounding box center [619, 468] width 40 height 23
paste input "7.75"
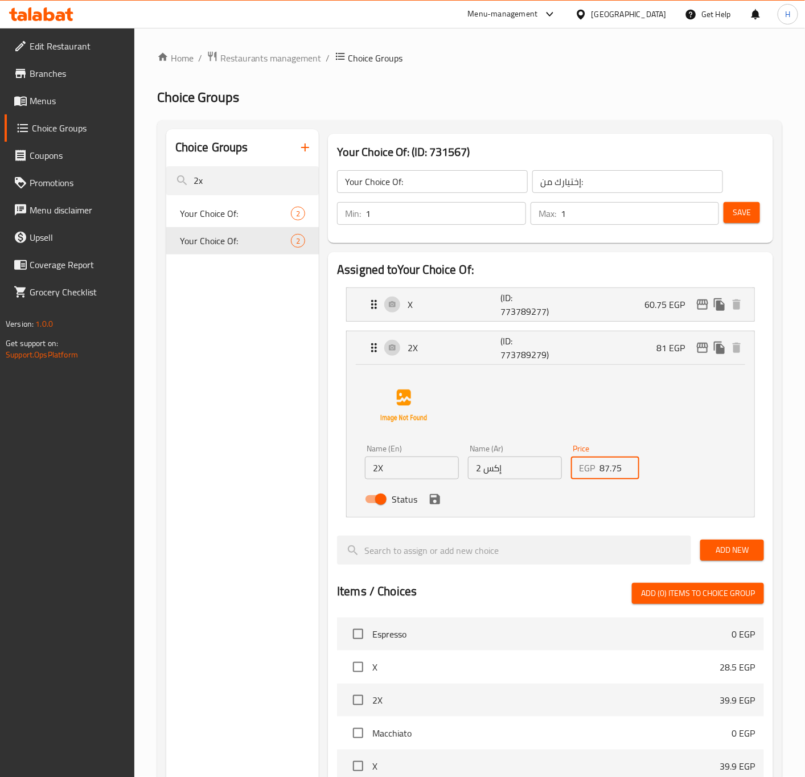
click at [438, 509] on div "Status" at bounding box center [514, 499] width 309 height 31
click at [436, 509] on div "Status" at bounding box center [514, 499] width 309 height 31
type input "87.75"
click at [437, 507] on button "save" at bounding box center [434, 499] width 17 height 17
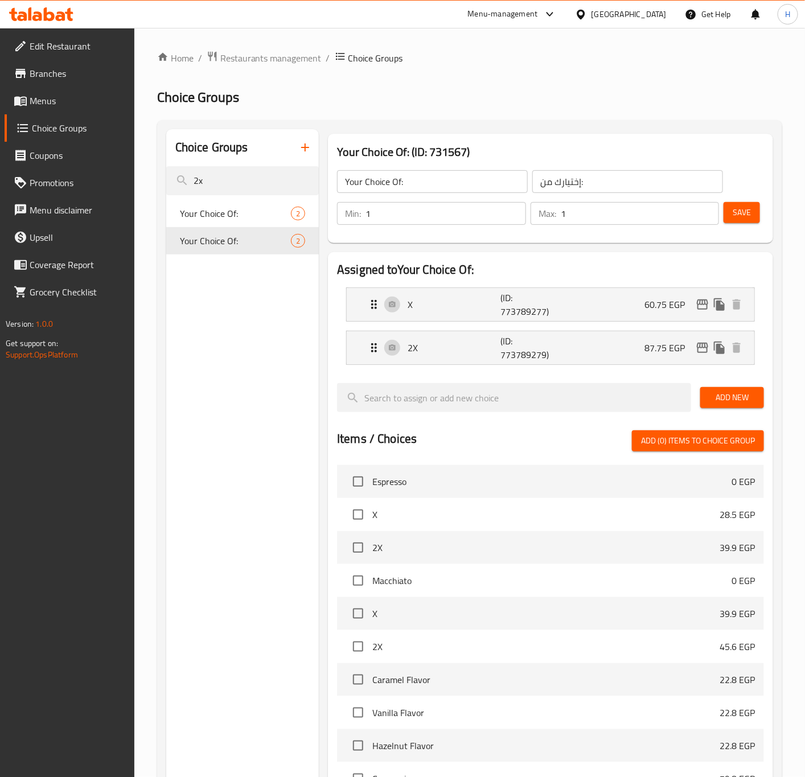
click at [747, 206] on span "Save" at bounding box center [742, 213] width 18 height 14
click at [703, 304] on icon "edit" at bounding box center [702, 304] width 11 height 10
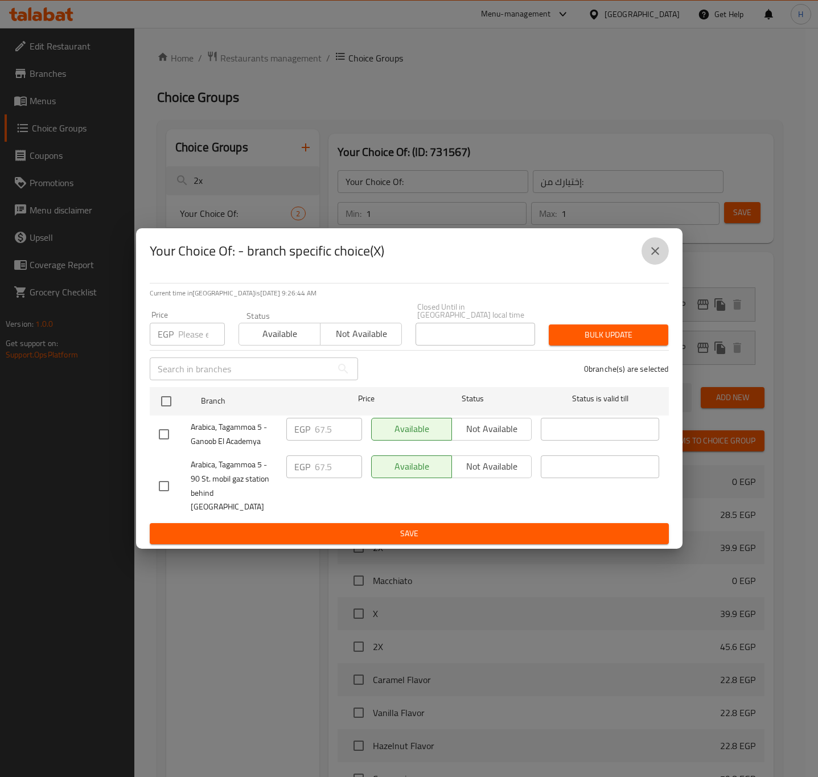
click at [654, 258] on icon "close" at bounding box center [655, 251] width 14 height 14
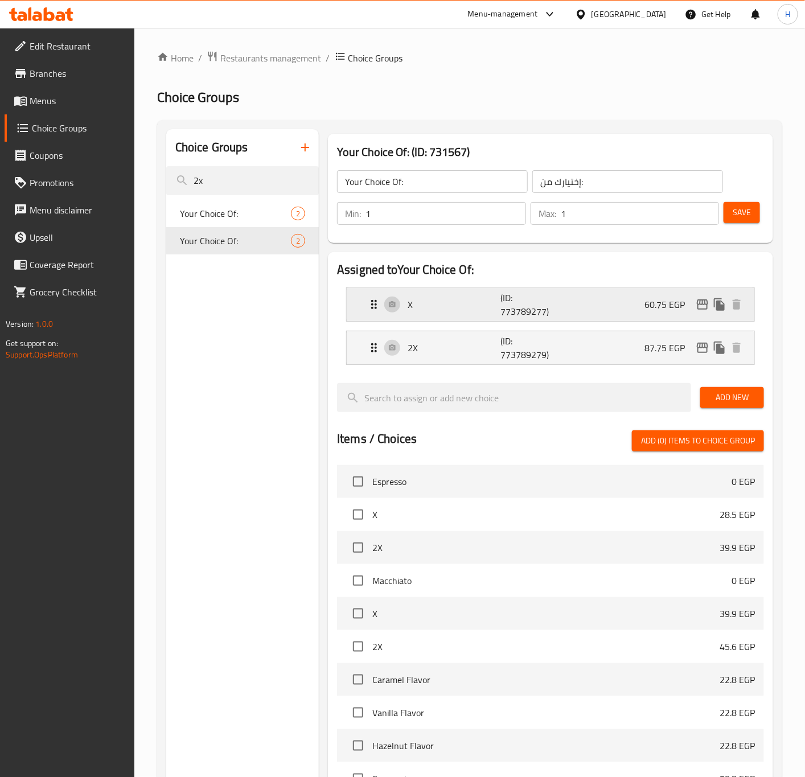
click at [639, 306] on div "X (ID: 773789277) 60.75 EGP" at bounding box center [553, 304] width 373 height 33
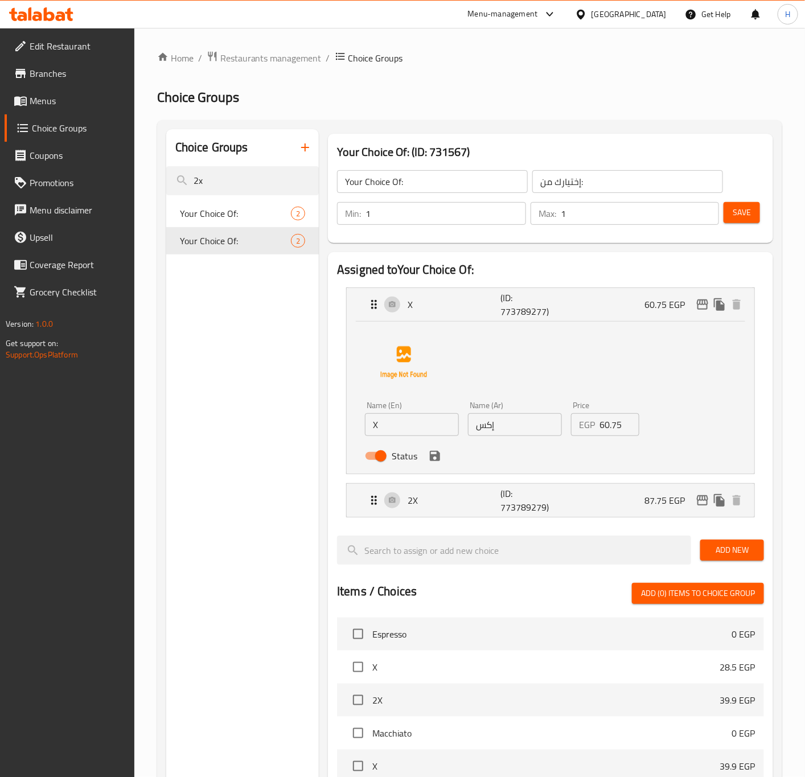
click at [608, 431] on input "60.75" at bounding box center [619, 424] width 40 height 23
paste input "7."
click at [434, 457] on icon "save" at bounding box center [435, 456] width 10 height 10
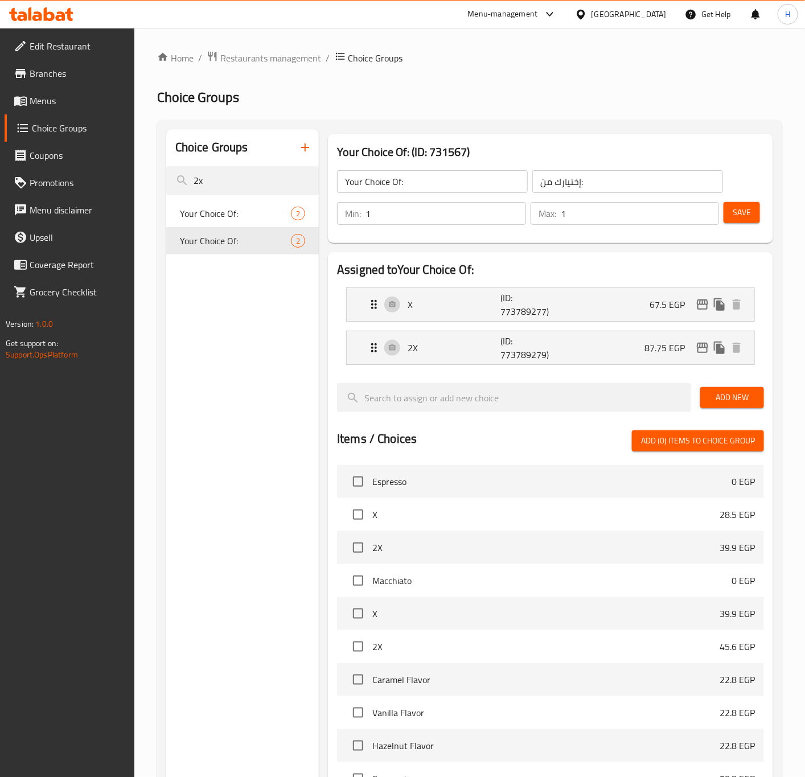
type input "67.5"
click at [745, 209] on span "Save" at bounding box center [742, 213] width 18 height 14
click at [256, 186] on input "2x" at bounding box center [242, 180] width 153 height 29
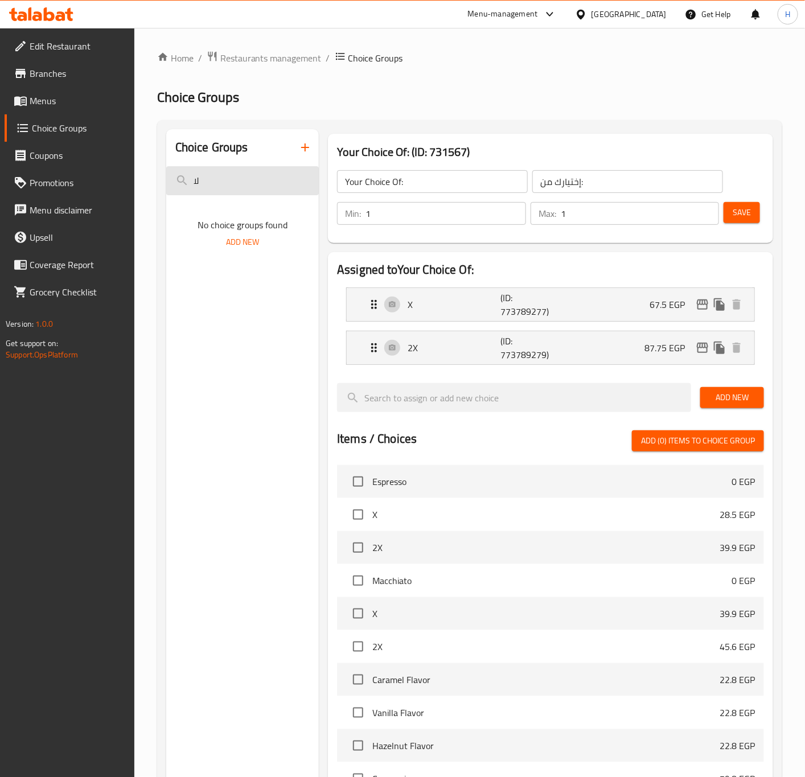
type input "ل"
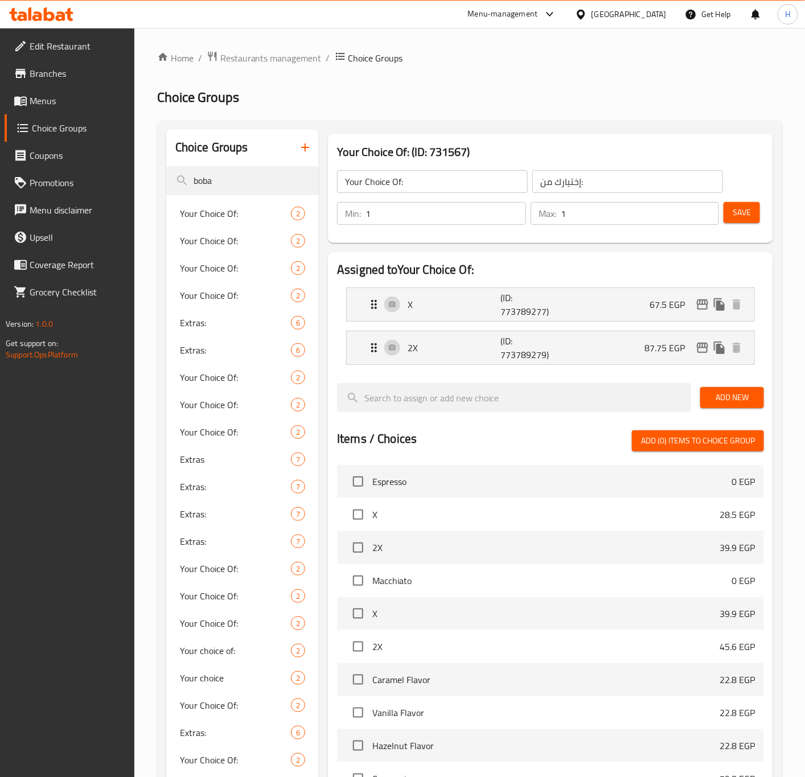
type input "boba"
click at [258, 180] on input "boba" at bounding box center [242, 180] width 153 height 29
click at [219, 210] on span "Your Choice Of:" at bounding box center [218, 214] width 77 height 14
type input "اختيارك من:"
click at [216, 241] on span "Your Choice Of:" at bounding box center [218, 241] width 77 height 14
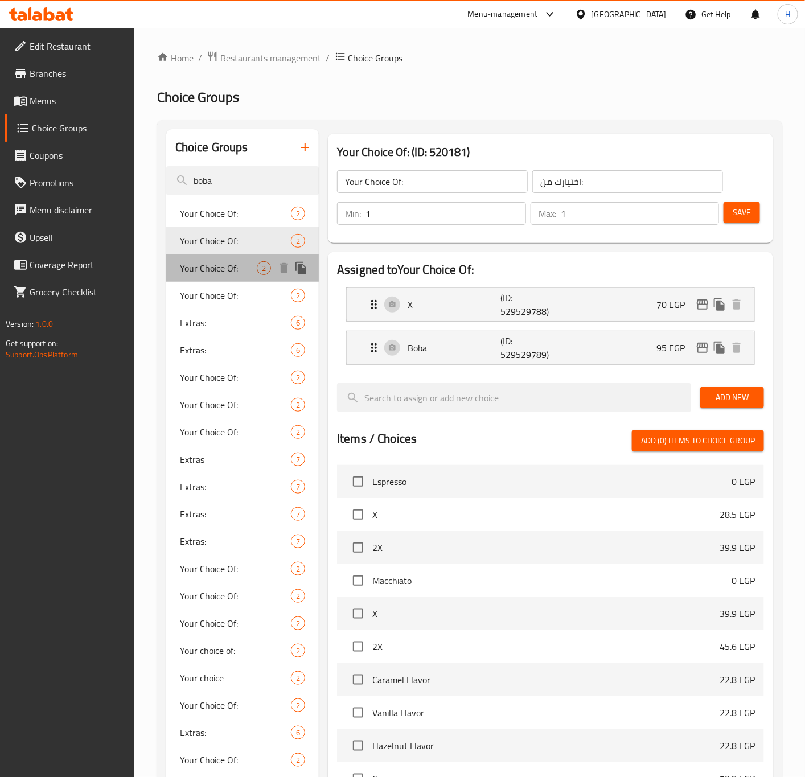
click at [222, 270] on span "Your Choice Of:" at bounding box center [218, 268] width 77 height 14
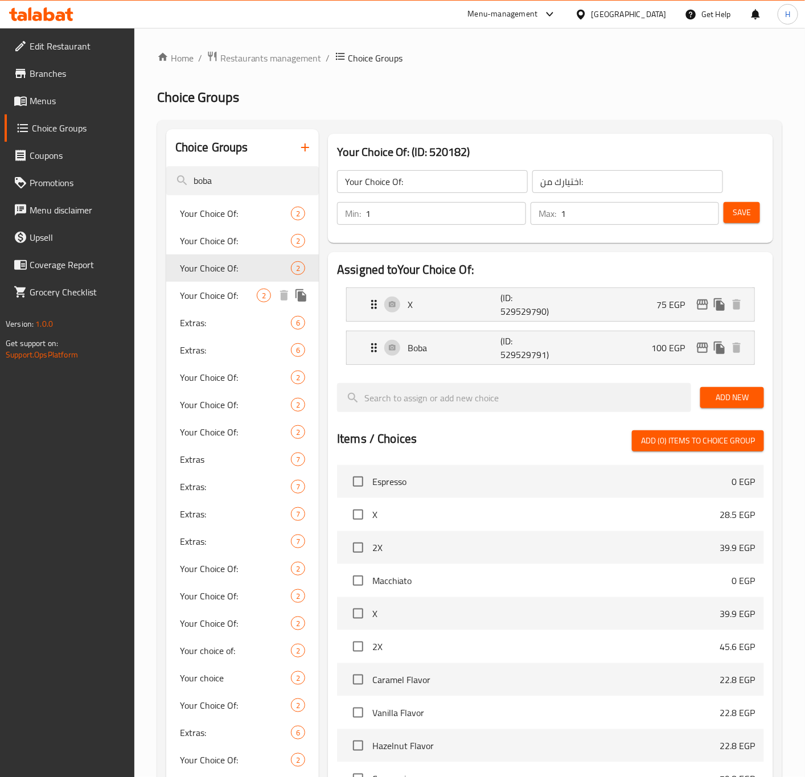
click at [229, 297] on span "Your Choice Of:" at bounding box center [218, 296] width 77 height 14
click at [217, 325] on span "Extras:" at bounding box center [218, 323] width 77 height 14
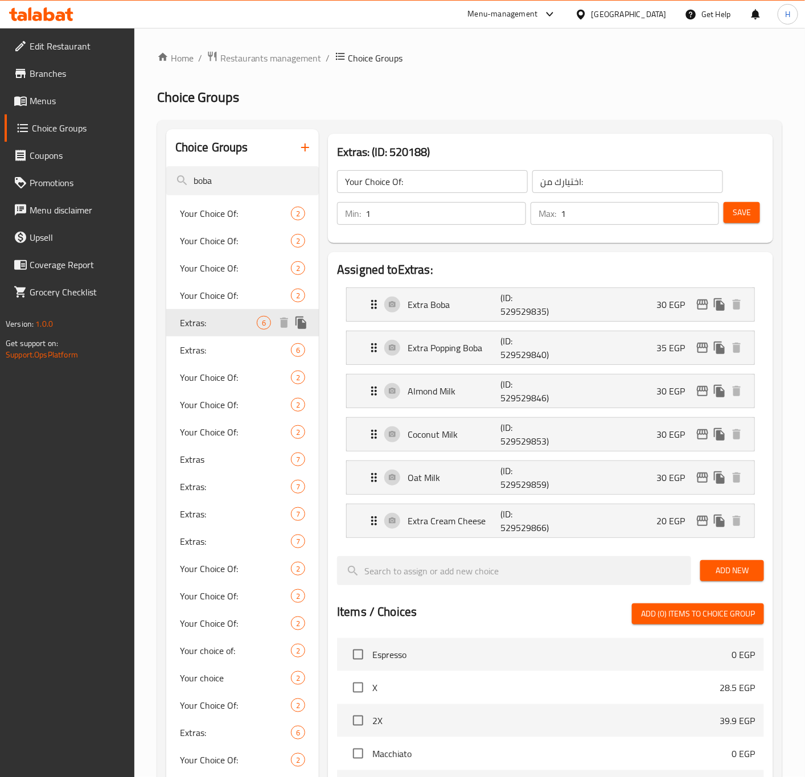
type input "Extras:"
type input "إكسترا:"
type input "0"
type input "6"
click at [217, 340] on div "Extras: 6" at bounding box center [242, 349] width 153 height 27
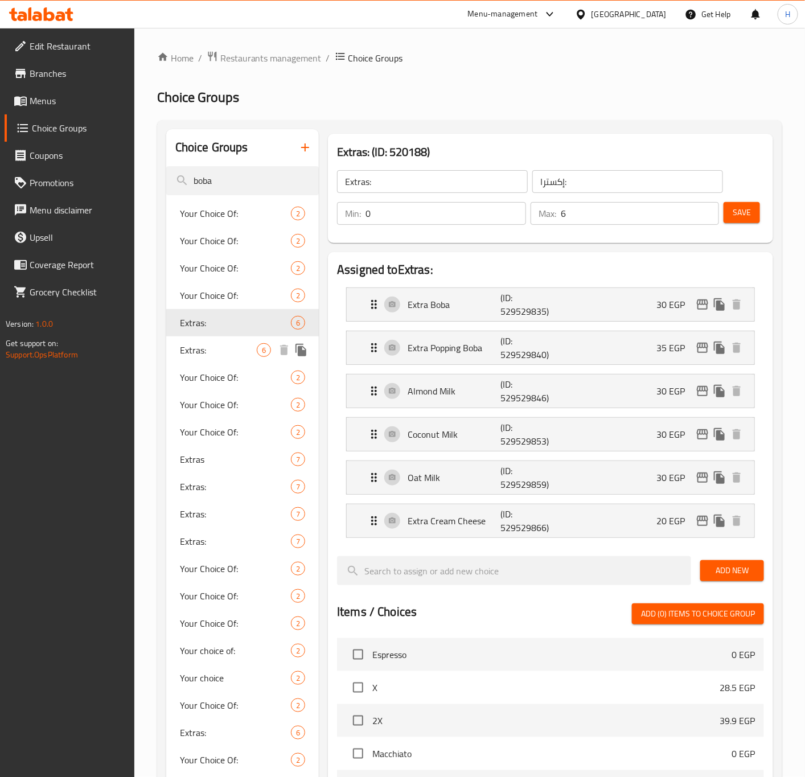
click at [217, 340] on div "Extras: 6" at bounding box center [242, 349] width 153 height 27
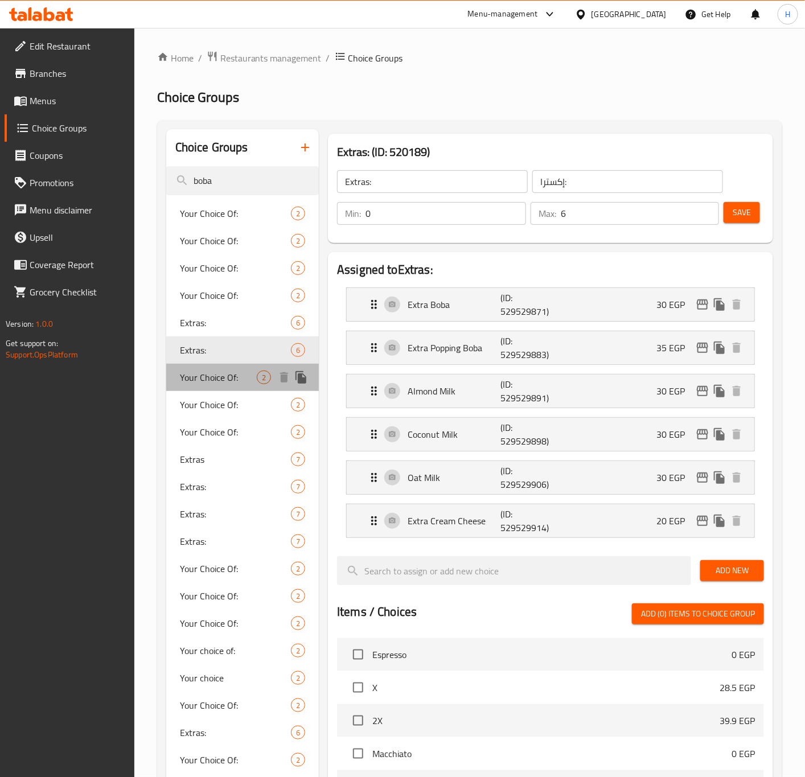
click at [222, 376] on span "Your Choice Of:" at bounding box center [218, 378] width 77 height 14
type input "Your Choice Of:"
type input "اختيارك من:"
type input "1"
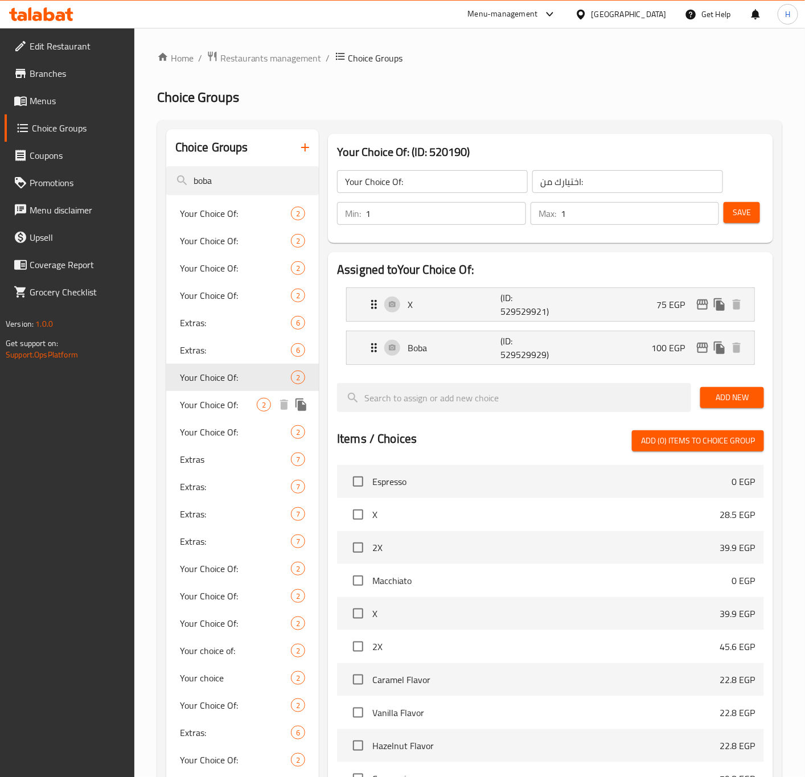
click at [236, 408] on span "Your Choice Of:" at bounding box center [218, 405] width 77 height 14
drag, startPoint x: 328, startPoint y: 298, endPoint x: 316, endPoint y: 291, distance: 14.3
click at [327, 296] on div "Assigned to Your Choice Of: X (ID: 529530043) 70 EGP Name (En) X Name (En) Name…" at bounding box center [550, 594] width 454 height 693
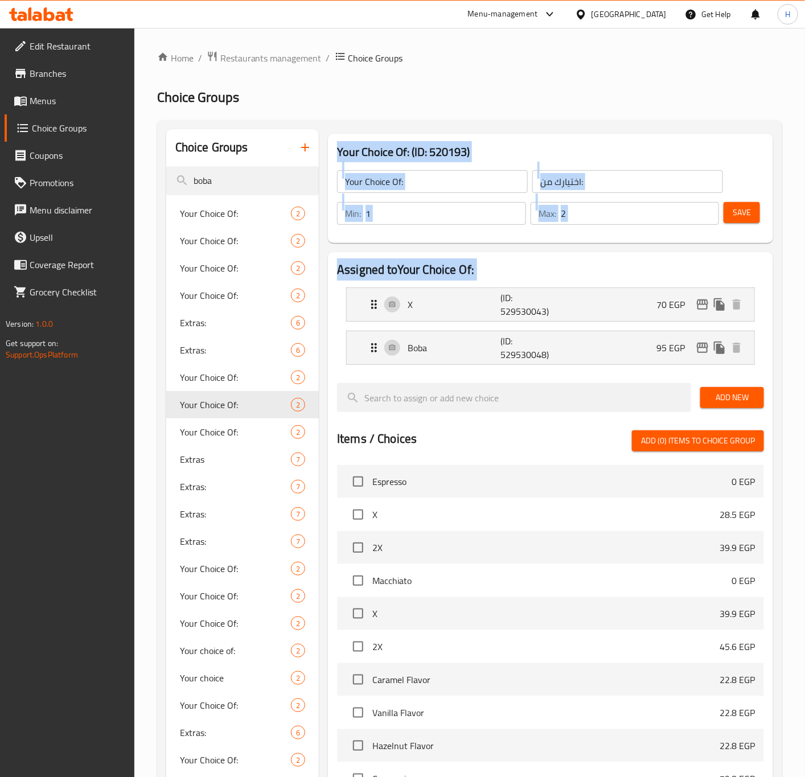
drag, startPoint x: 316, startPoint y: 291, endPoint x: 310, endPoint y: 287, distance: 7.4
click at [625, 258] on div "Assigned to Your Choice Of: X (ID: 529530043) 70 EGP Name (En) X Name (En) Name…" at bounding box center [550, 594] width 445 height 684
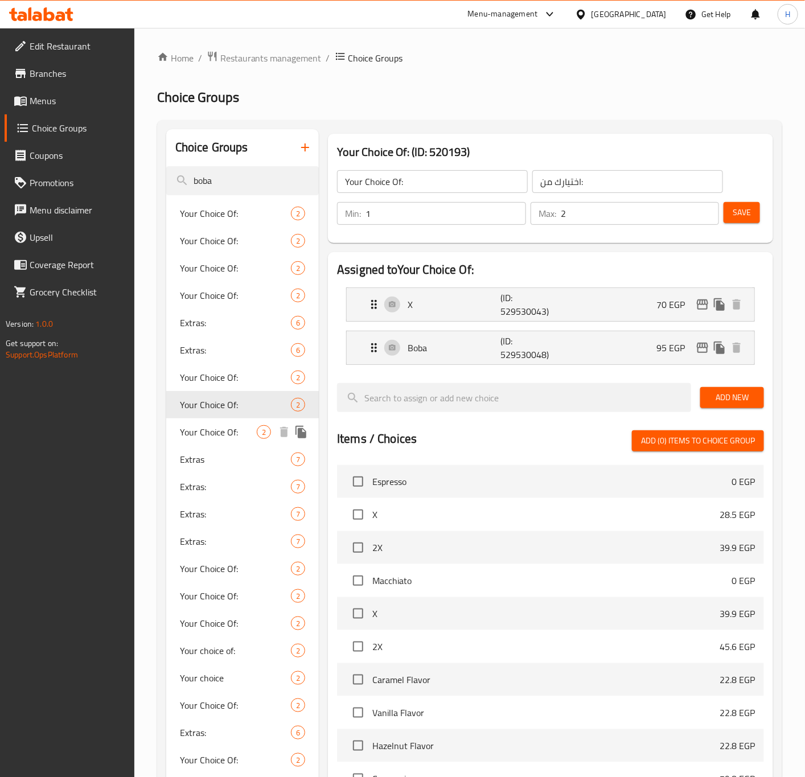
click at [227, 434] on span "Your Choice Of:" at bounding box center [218, 432] width 77 height 14
click at [229, 407] on span "Your Choice Of:" at bounding box center [218, 405] width 77 height 14
click at [224, 429] on span "Your Choice Of:" at bounding box center [218, 432] width 77 height 14
type input "1"
click at [217, 459] on span "Extras" at bounding box center [218, 460] width 77 height 14
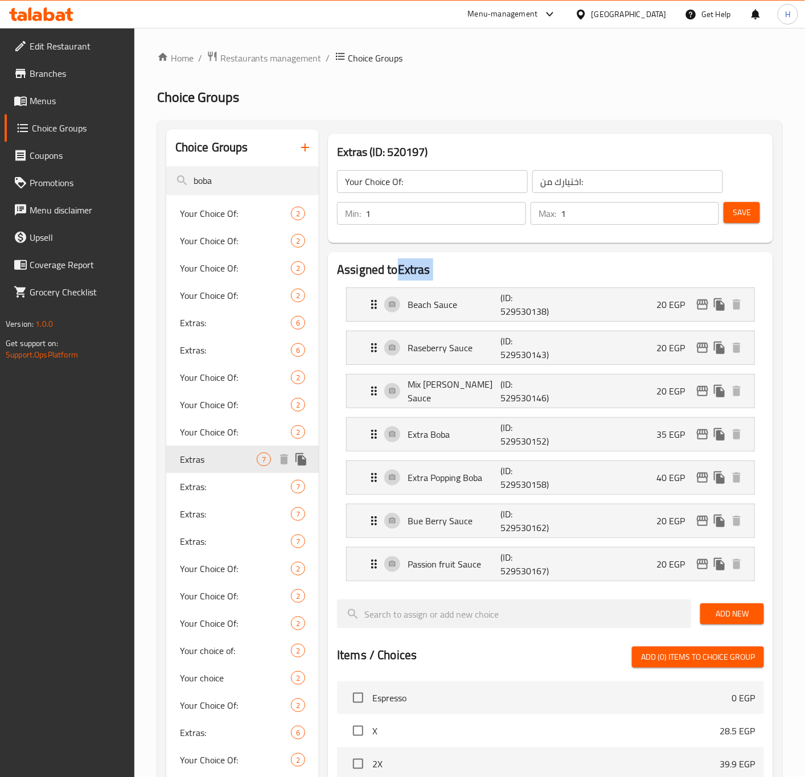
type input "Extras"
type input "الاضافات"
type input "0"
type input "7"
click at [216, 574] on span "Your Choice Of:" at bounding box center [218, 569] width 77 height 14
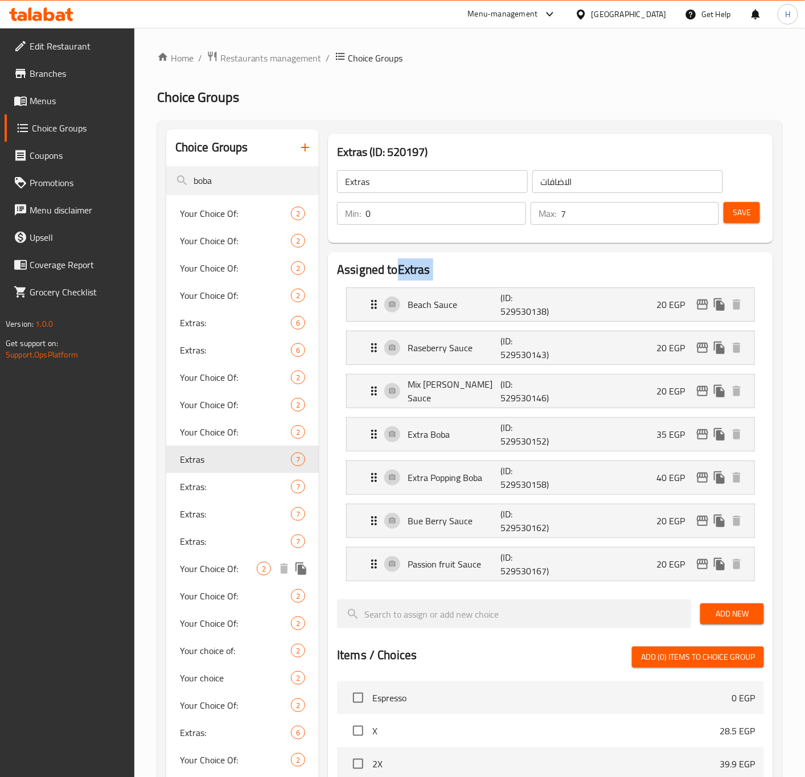
type input "Your Choice Of:"
type input "اختيارك من:"
type input "1"
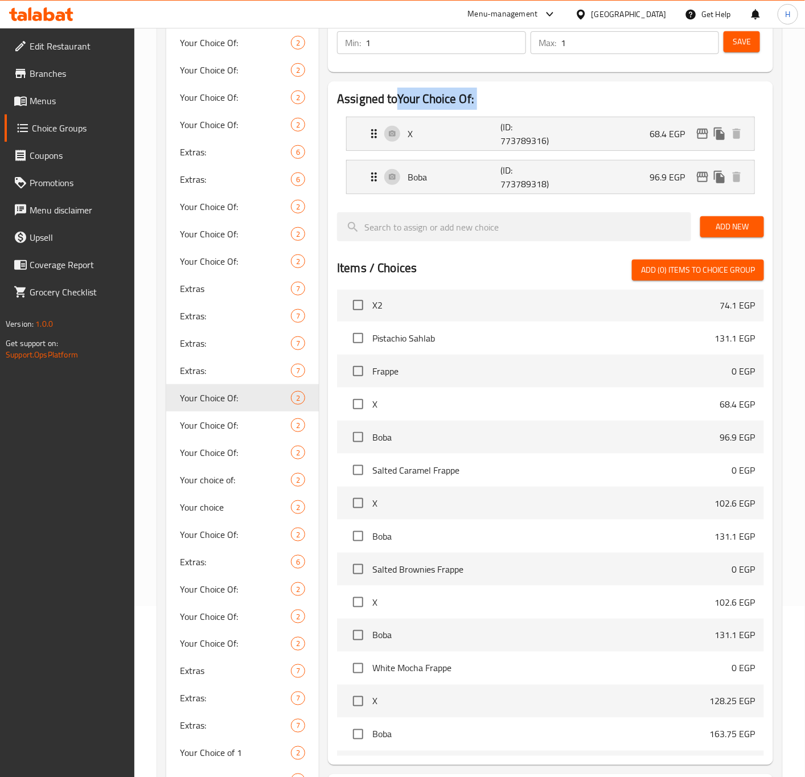
scroll to position [1196, 0]
click at [250, 393] on span "Your Choice Of:" at bounding box center [218, 398] width 77 height 14
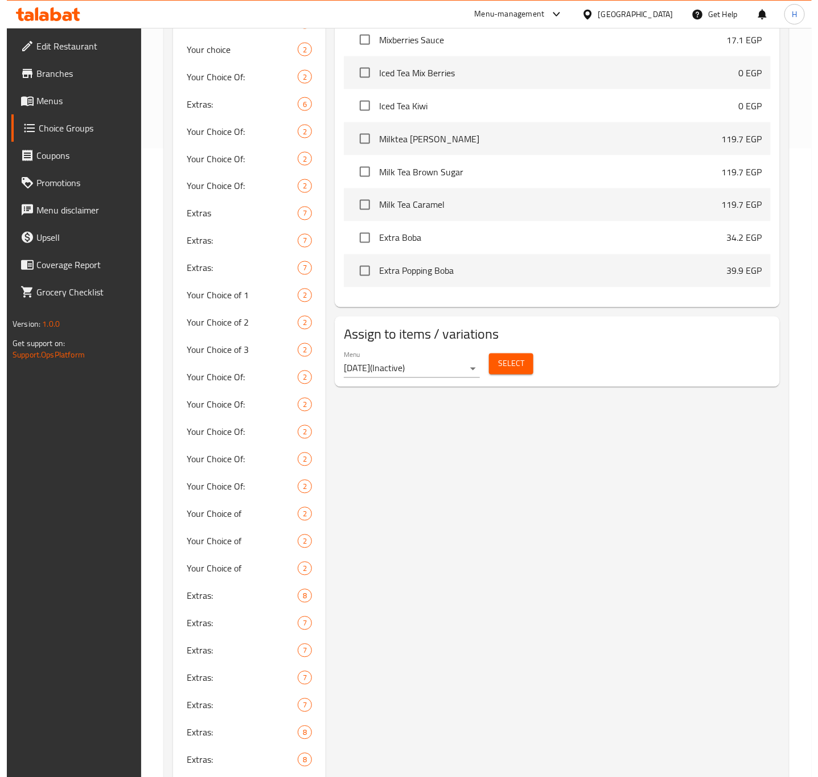
scroll to position [683, 0]
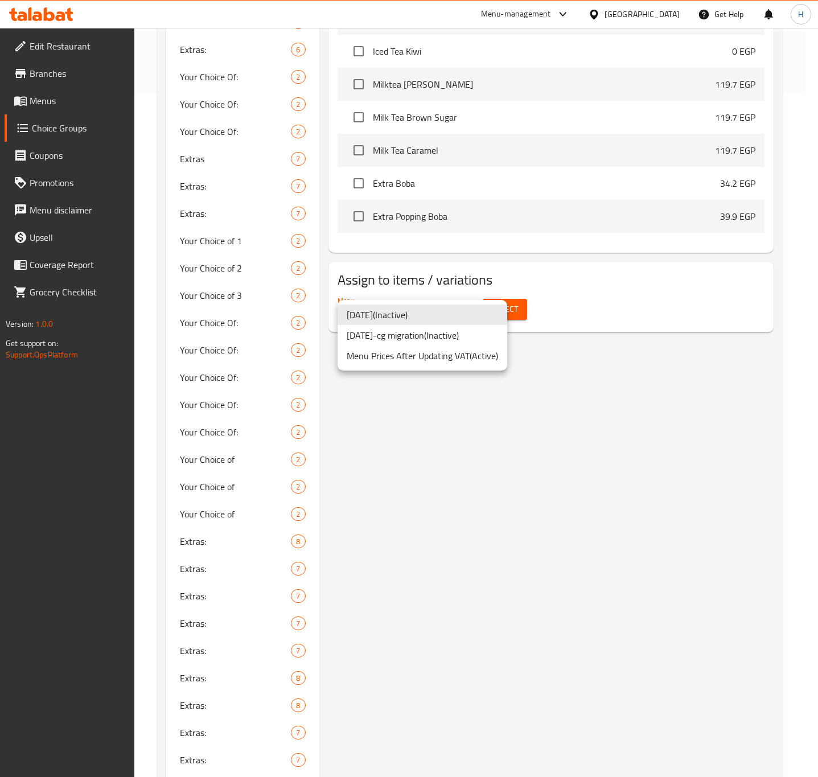
click at [400, 356] on li "Menu Prices After Updating VAT ( Active )" at bounding box center [423, 356] width 170 height 20
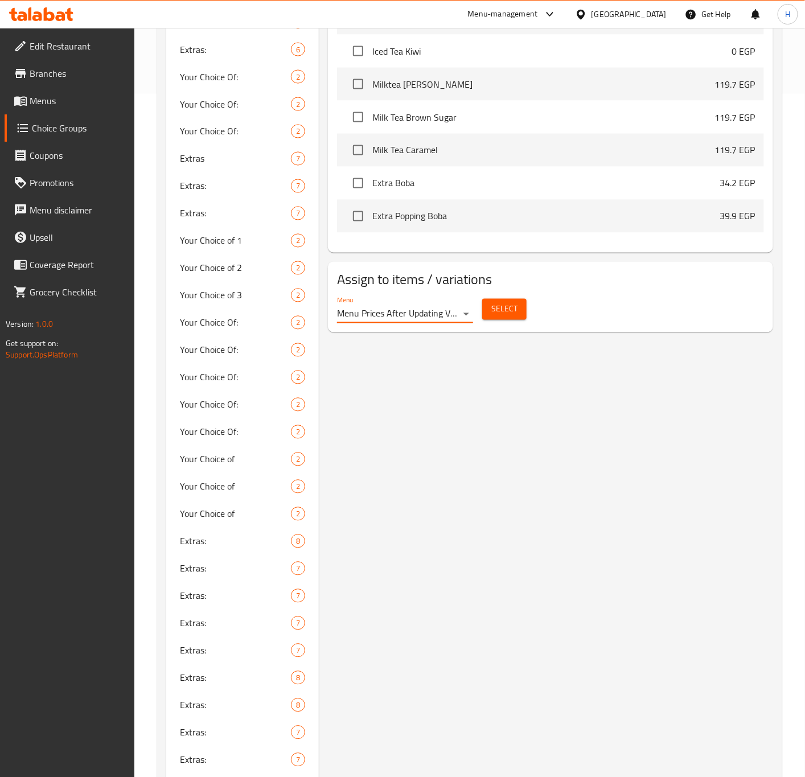
click at [504, 314] on span "Select" at bounding box center [504, 309] width 26 height 14
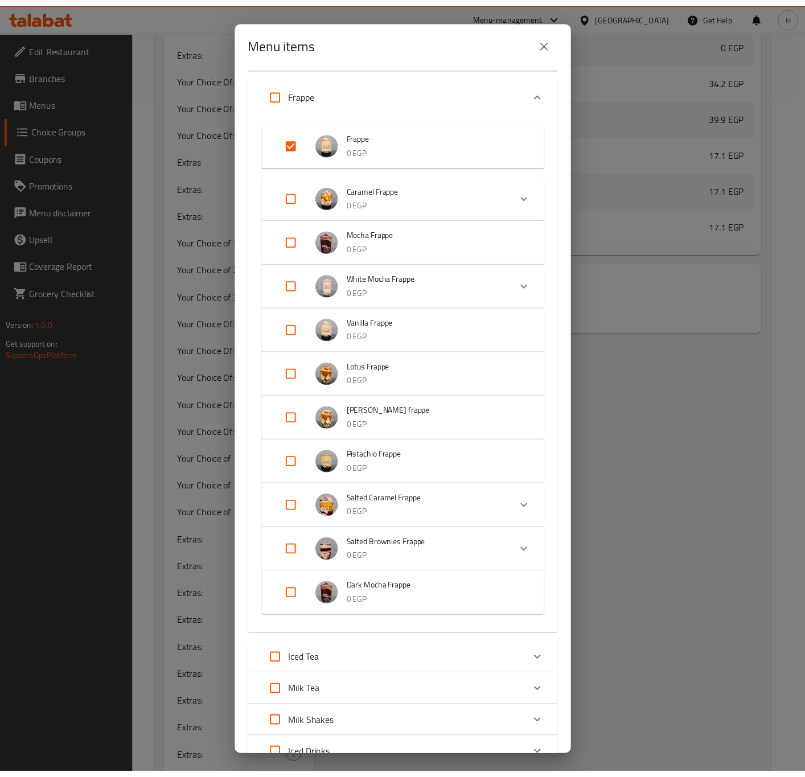
scroll to position [0, 0]
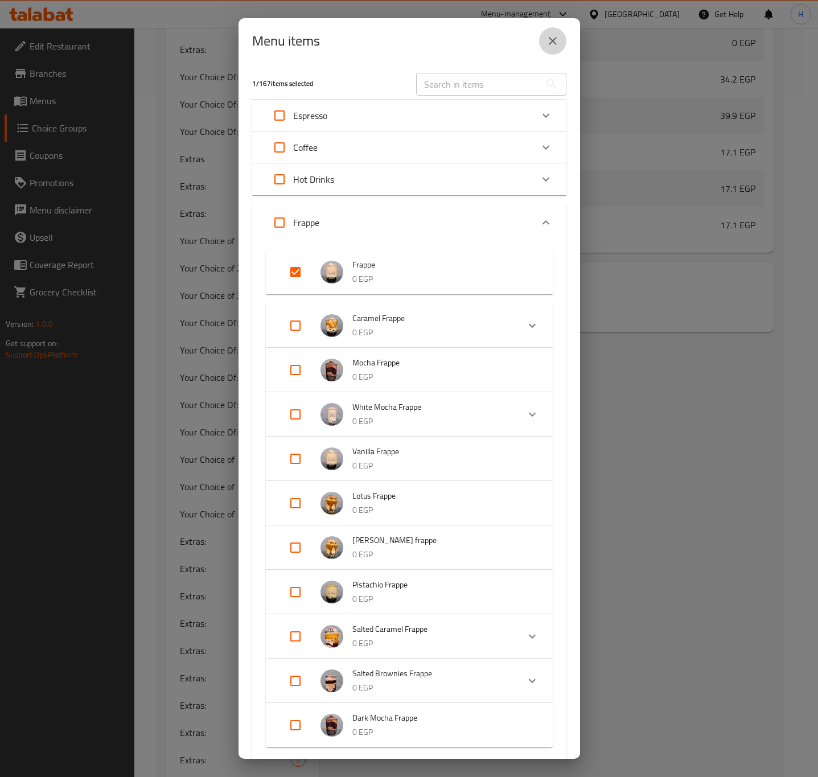
click at [548, 46] on icon "close" at bounding box center [553, 41] width 14 height 14
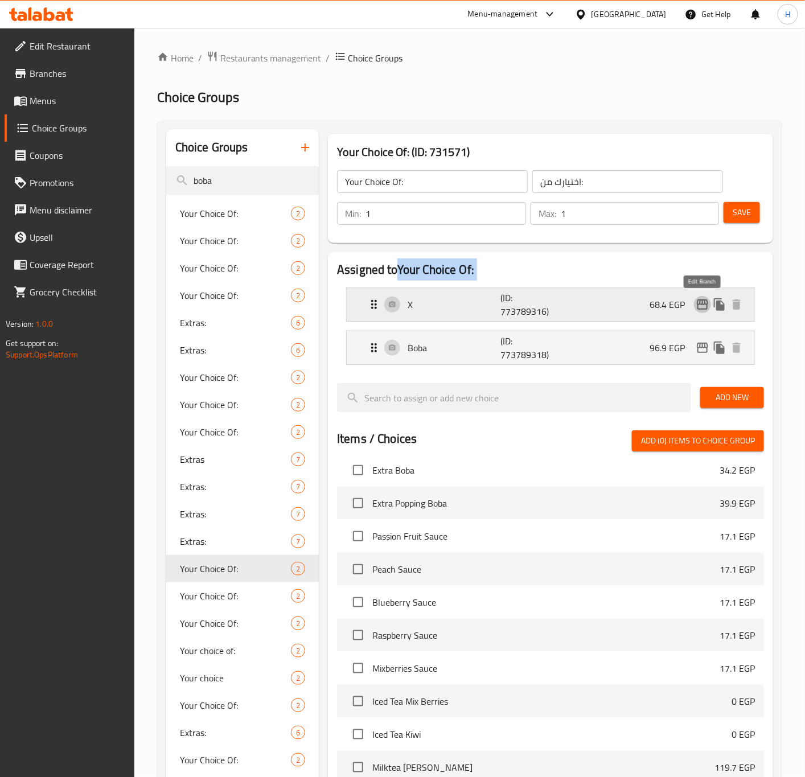
click at [699, 305] on icon "edit" at bounding box center [702, 304] width 11 height 10
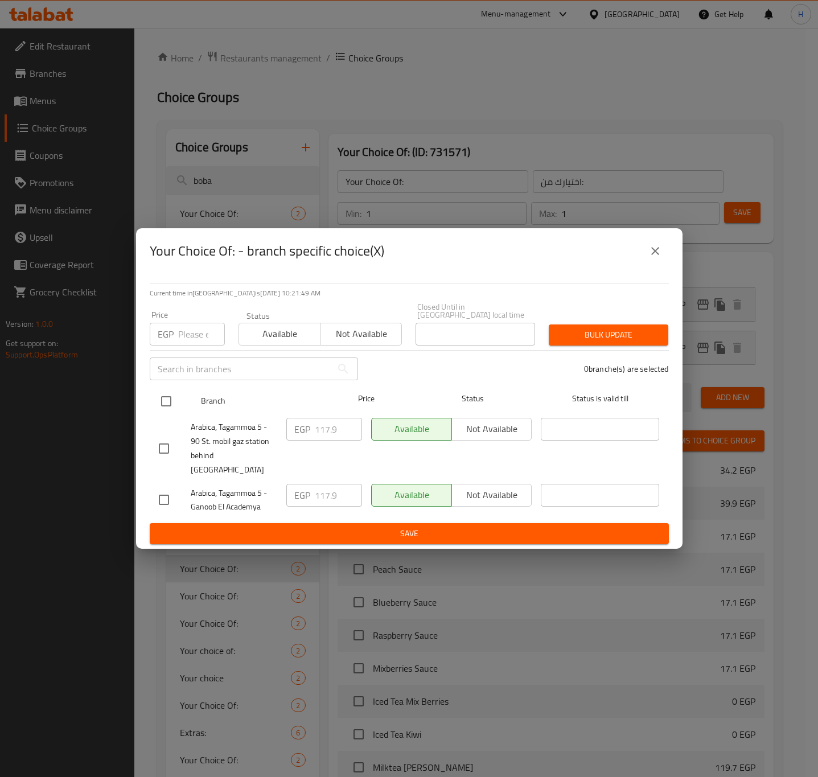
click at [159, 404] on input "checkbox" at bounding box center [166, 401] width 24 height 24
checkbox input "true"
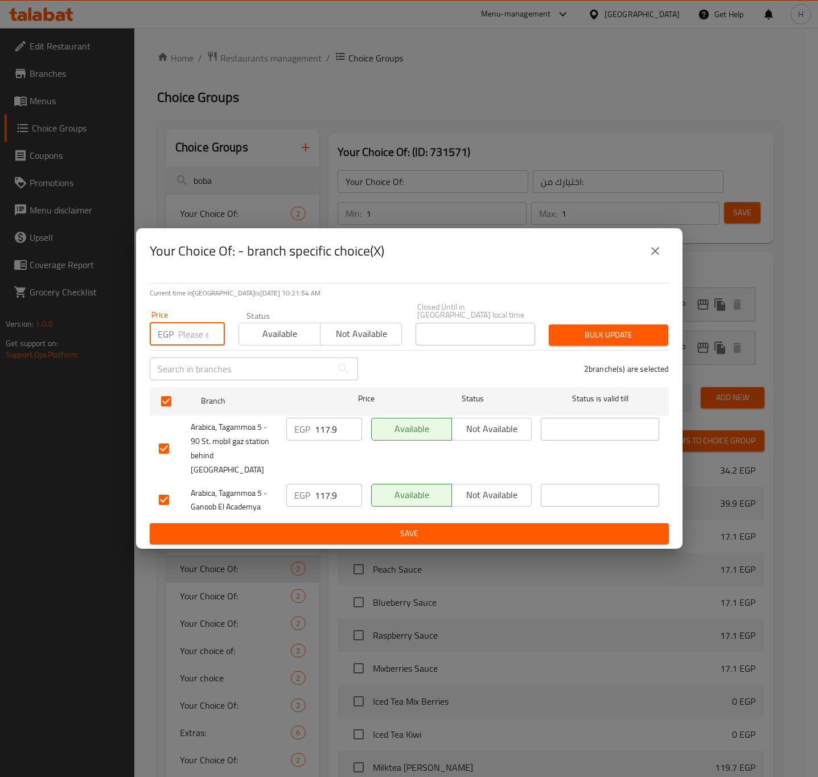
click at [191, 337] on input "number" at bounding box center [201, 334] width 47 height 23
click at [191, 338] on input "number" at bounding box center [201, 334] width 47 height 23
click at [191, 336] on input "121.5" at bounding box center [201, 334] width 47 height 23
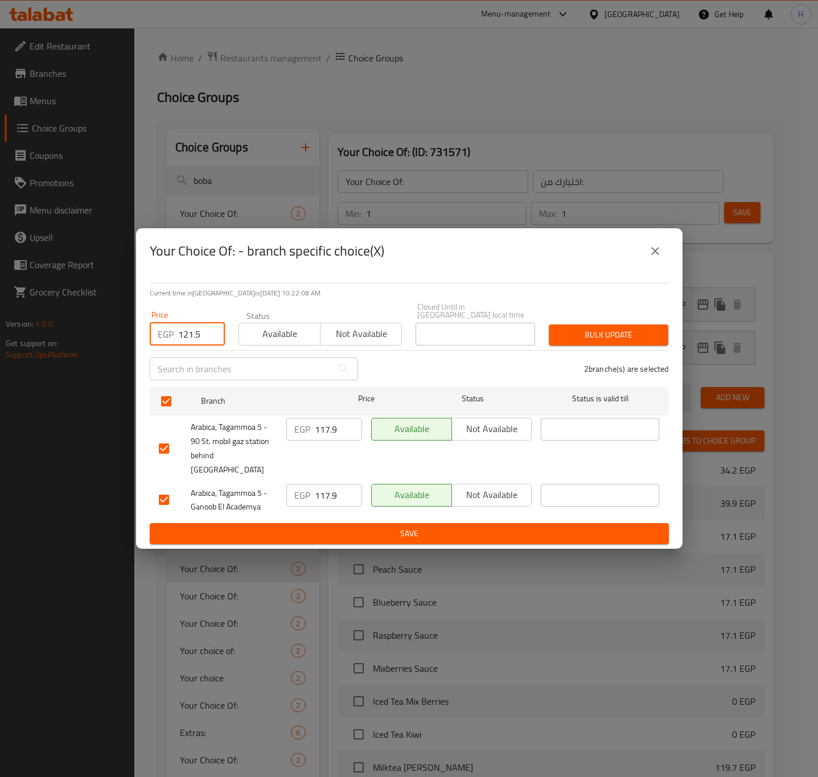
click at [191, 336] on input "121.5" at bounding box center [201, 334] width 47 height 23
type input "121.5"
click at [610, 336] on span "Bulk update" at bounding box center [608, 335] width 101 height 14
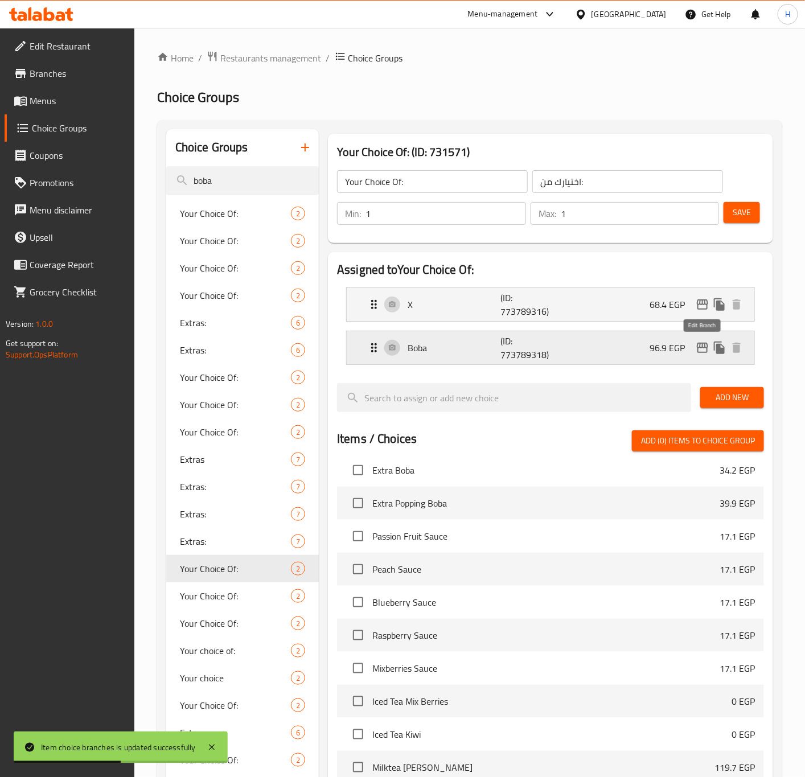
click at [701, 349] on icon "edit" at bounding box center [703, 348] width 14 height 14
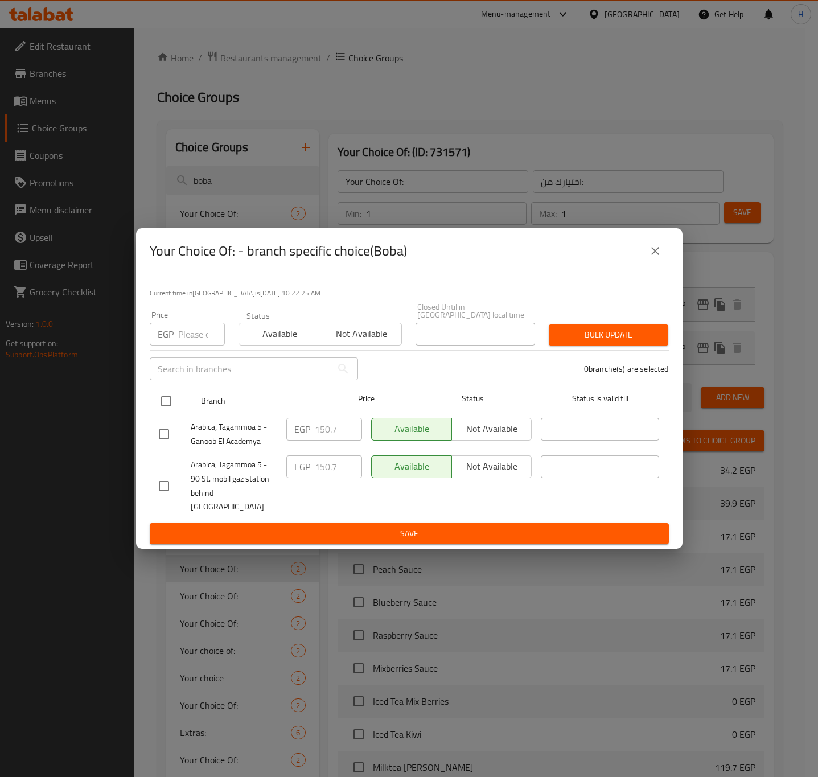
click at [172, 406] on input "checkbox" at bounding box center [166, 401] width 24 height 24
checkbox input "true"
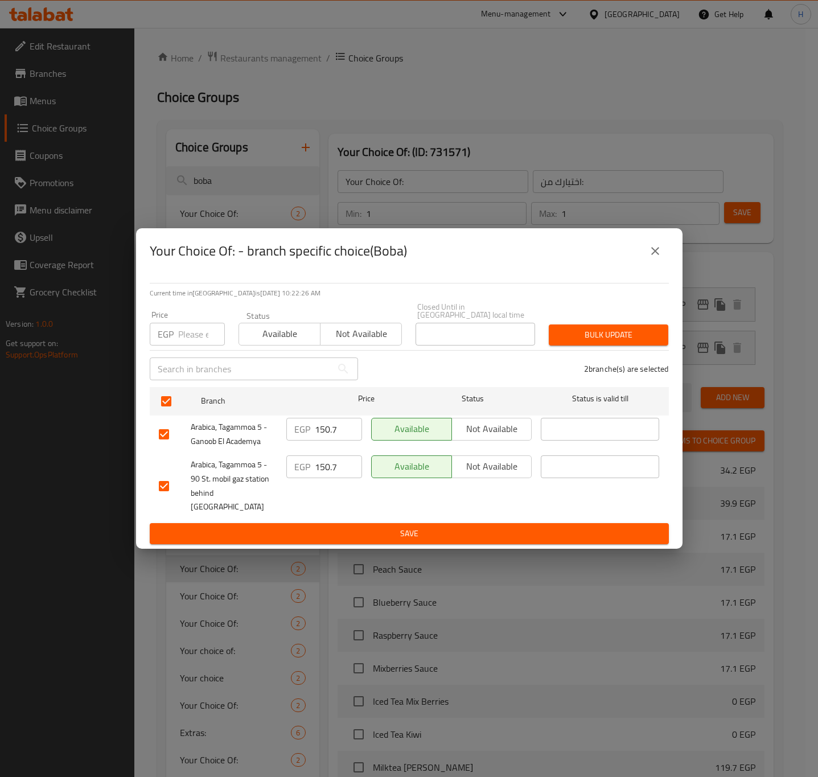
click at [193, 338] on input "number" at bounding box center [201, 334] width 47 height 23
type input "155.25"
click at [437, 527] on span "Save" at bounding box center [409, 534] width 501 height 14
click at [437, 523] on div at bounding box center [409, 388] width 818 height 777
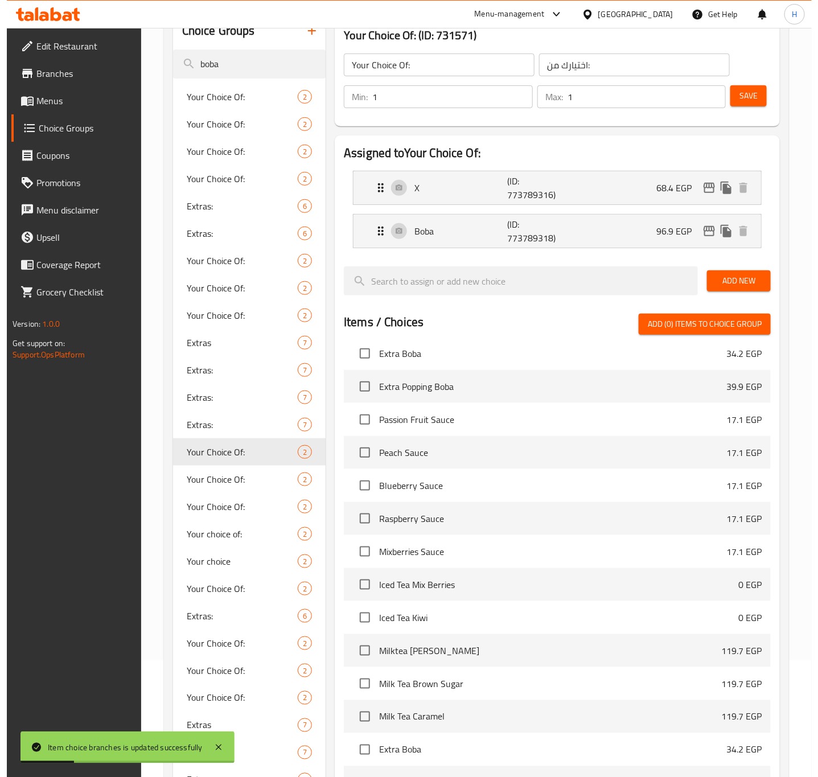
scroll to position [93, 0]
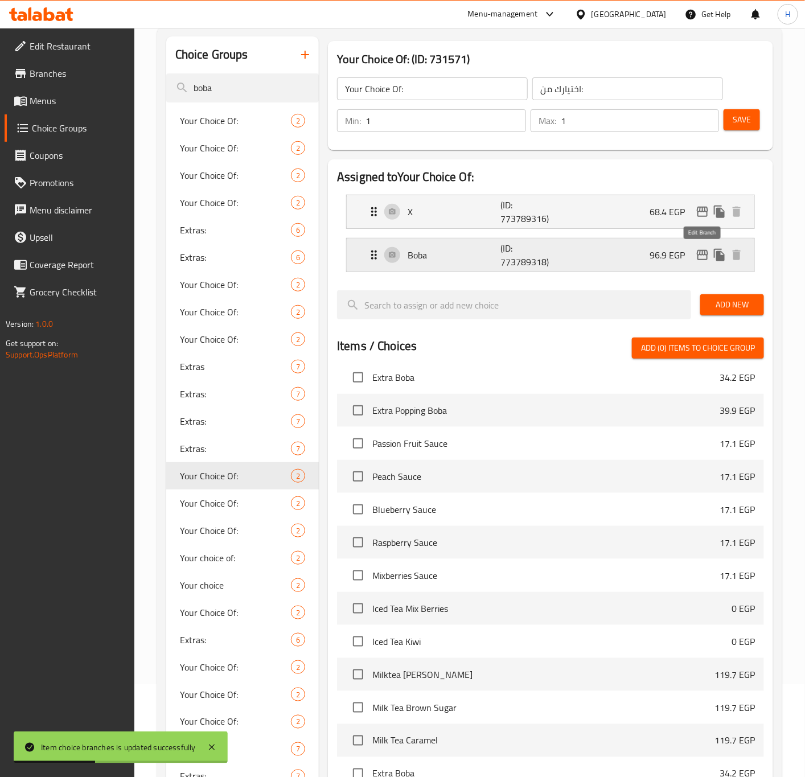
click at [707, 249] on icon "edit" at bounding box center [703, 255] width 14 height 14
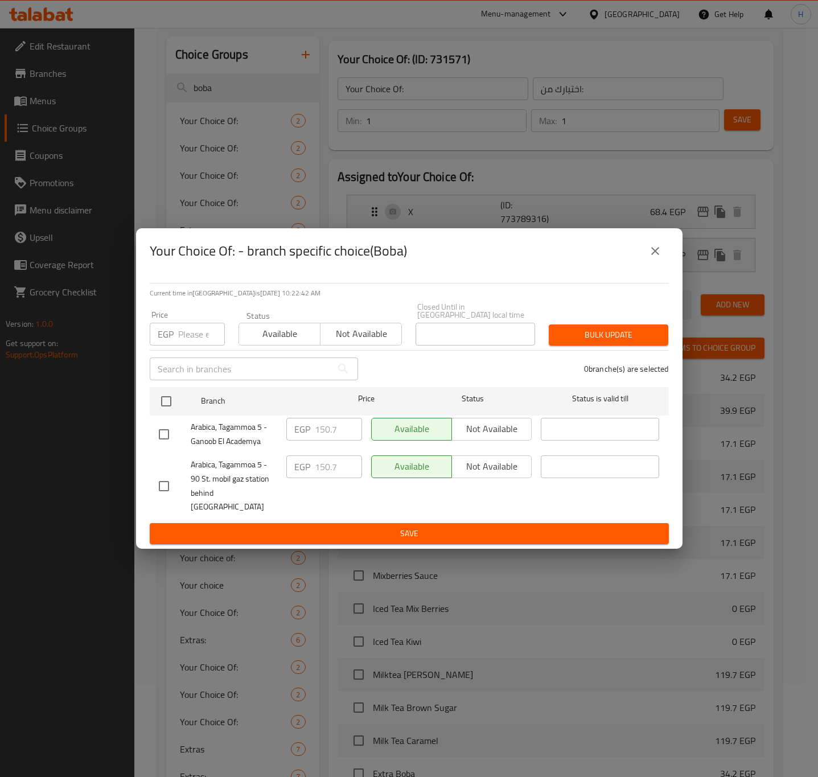
click at [651, 258] on icon "close" at bounding box center [655, 251] width 14 height 14
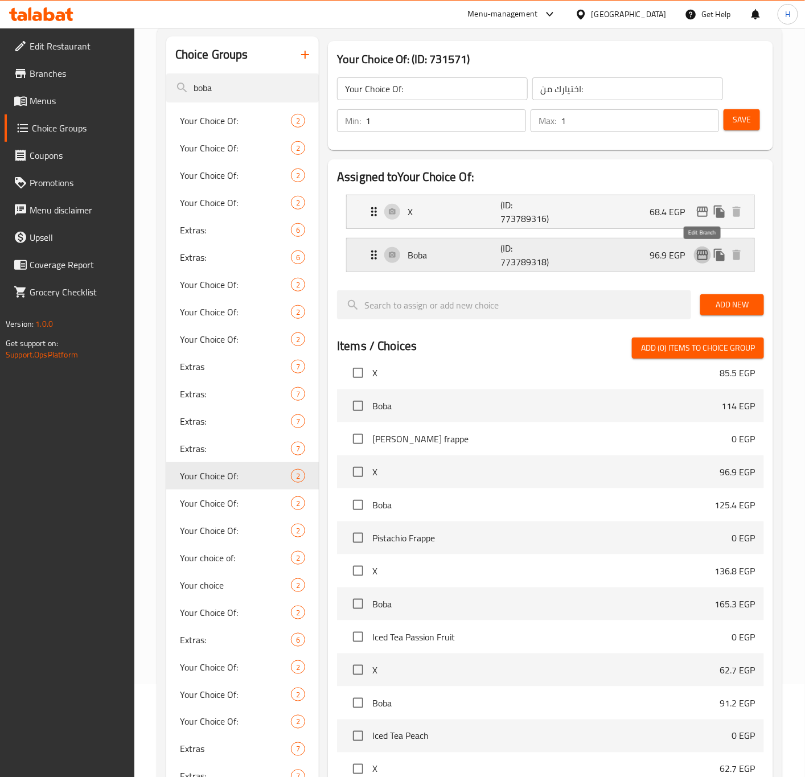
click at [699, 252] on icon "edit" at bounding box center [703, 255] width 14 height 14
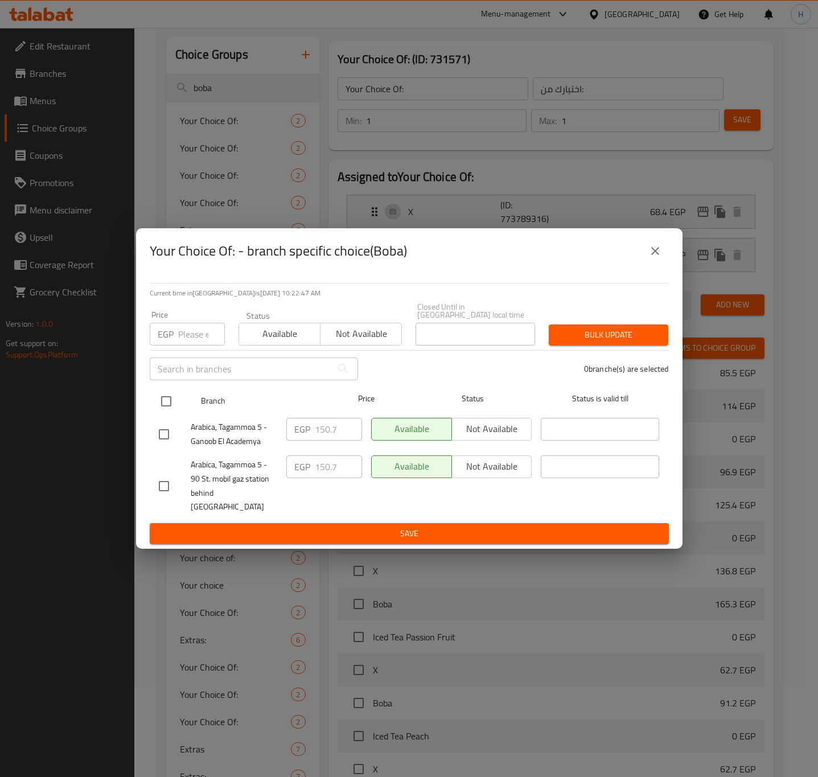
click at [166, 405] on input "checkbox" at bounding box center [166, 401] width 24 height 24
checkbox input "true"
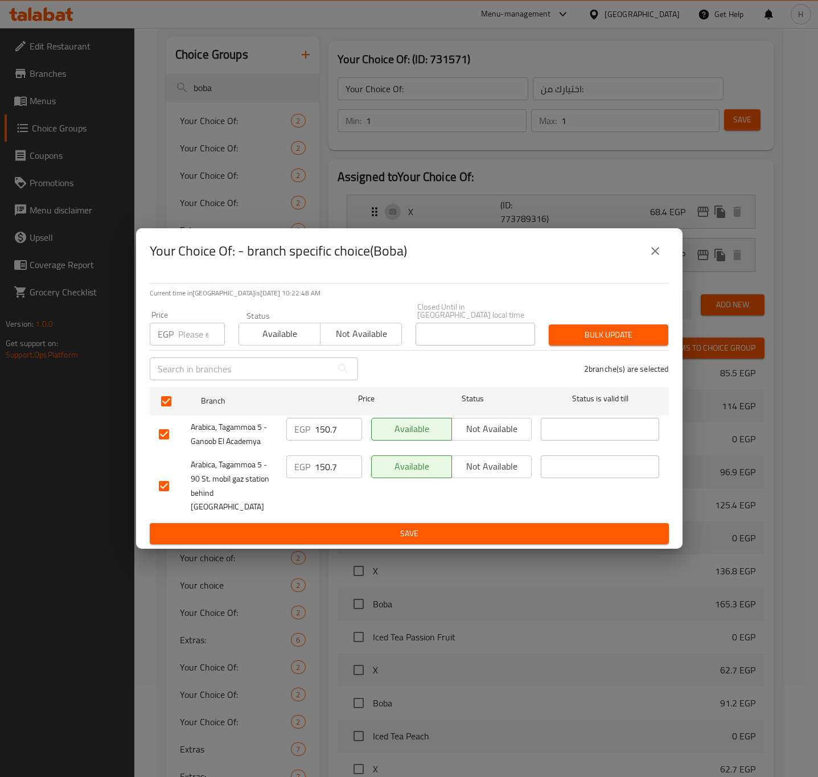
click at [183, 339] on input "number" at bounding box center [201, 334] width 47 height 23
type input "155.25"
click at [392, 527] on span "Save" at bounding box center [409, 534] width 501 height 14
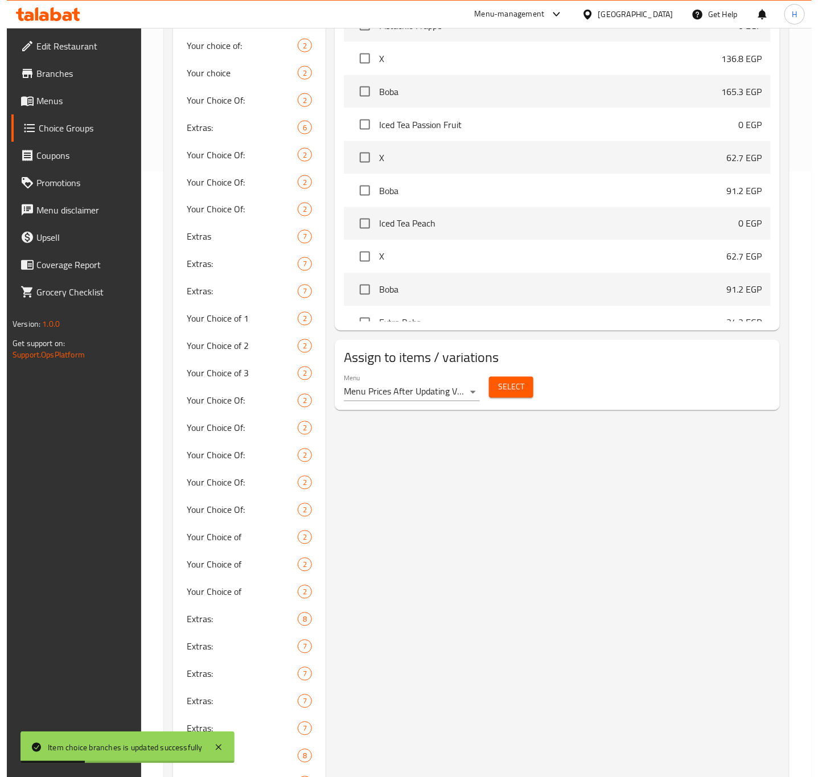
scroll to position [7, 0]
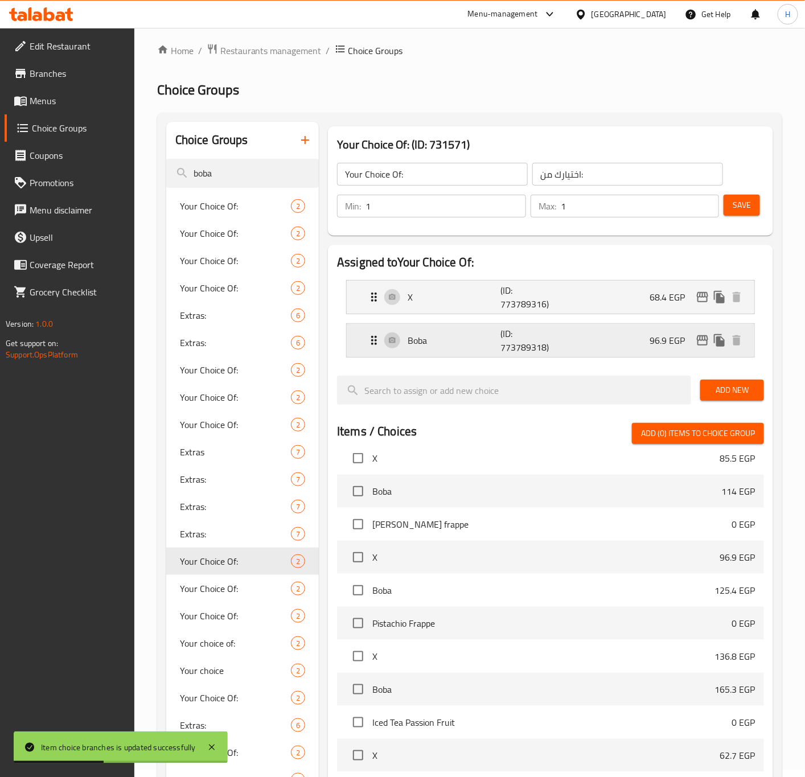
click at [696, 348] on div "96.9 EGP" at bounding box center [698, 340] width 96 height 17
click at [699, 344] on icon "edit" at bounding box center [702, 340] width 11 height 10
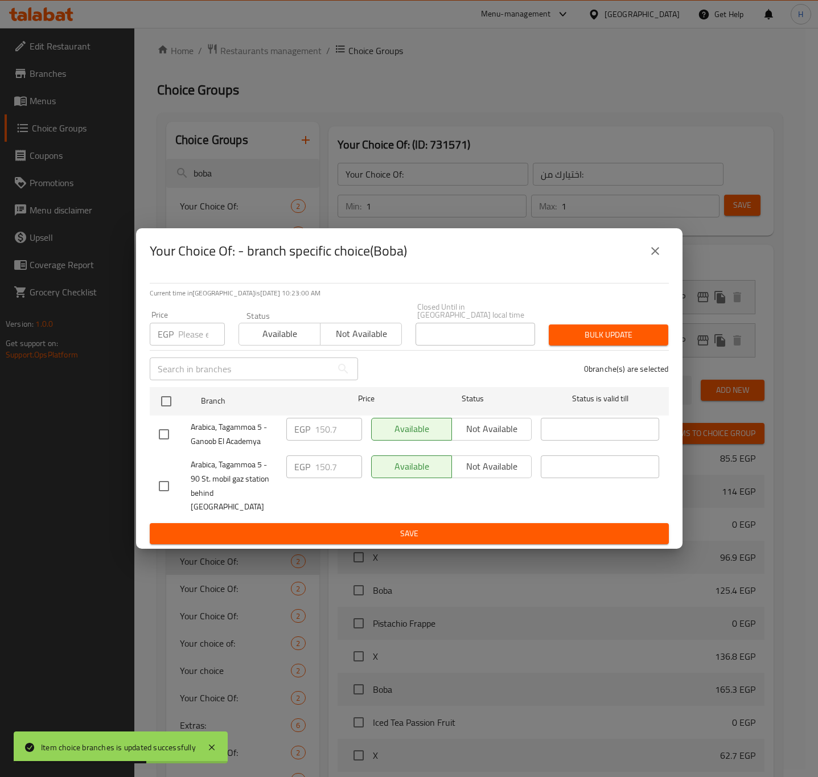
click at [185, 335] on input "number" at bounding box center [201, 334] width 47 height 23
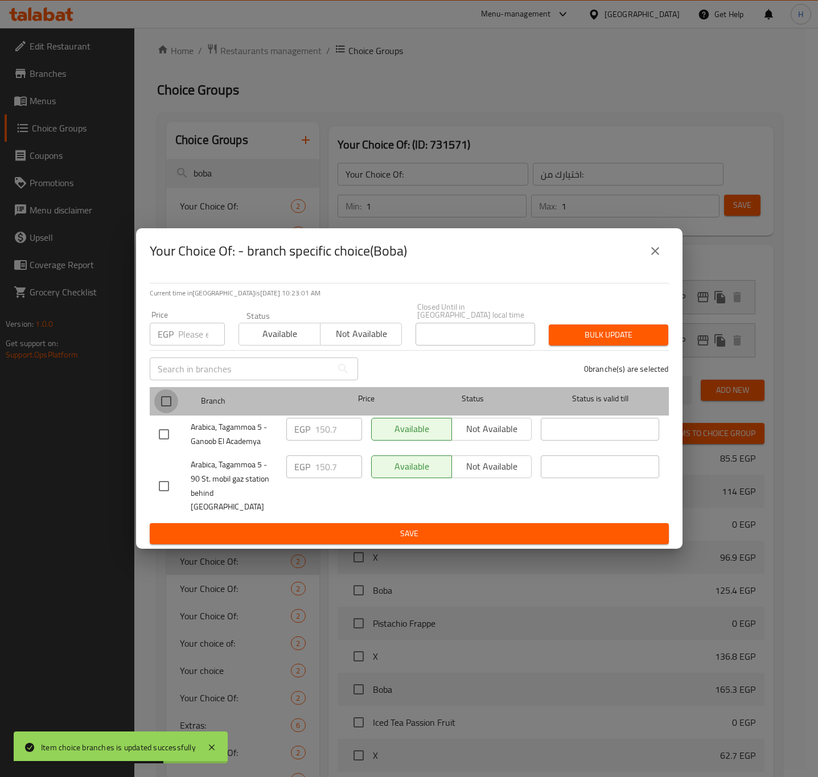
click at [167, 404] on input "checkbox" at bounding box center [166, 401] width 24 height 24
checkbox input "true"
click at [167, 404] on input "checkbox" at bounding box center [166, 401] width 24 height 24
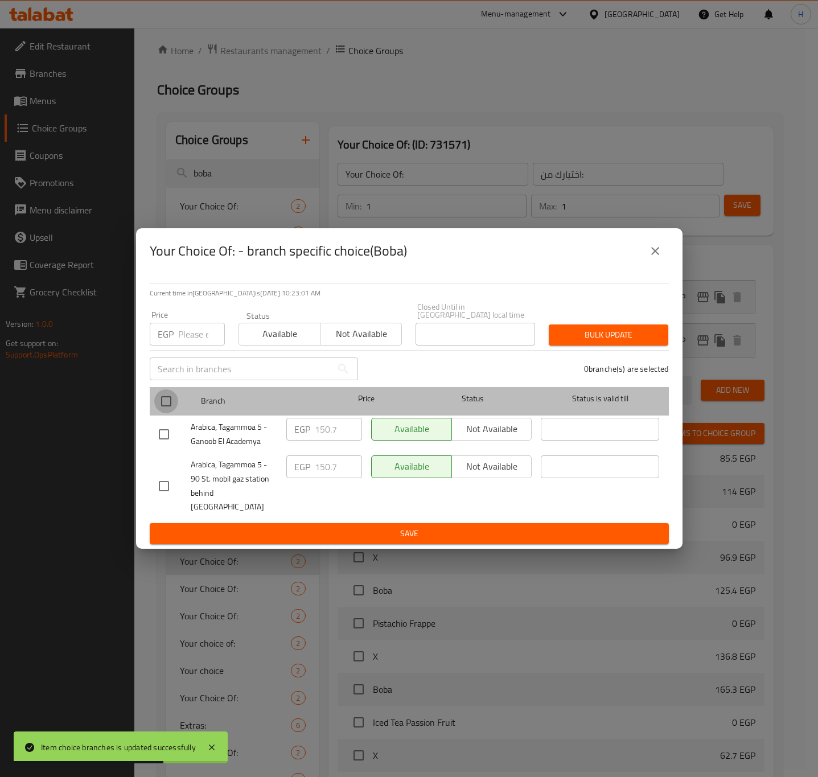
checkbox input "false"
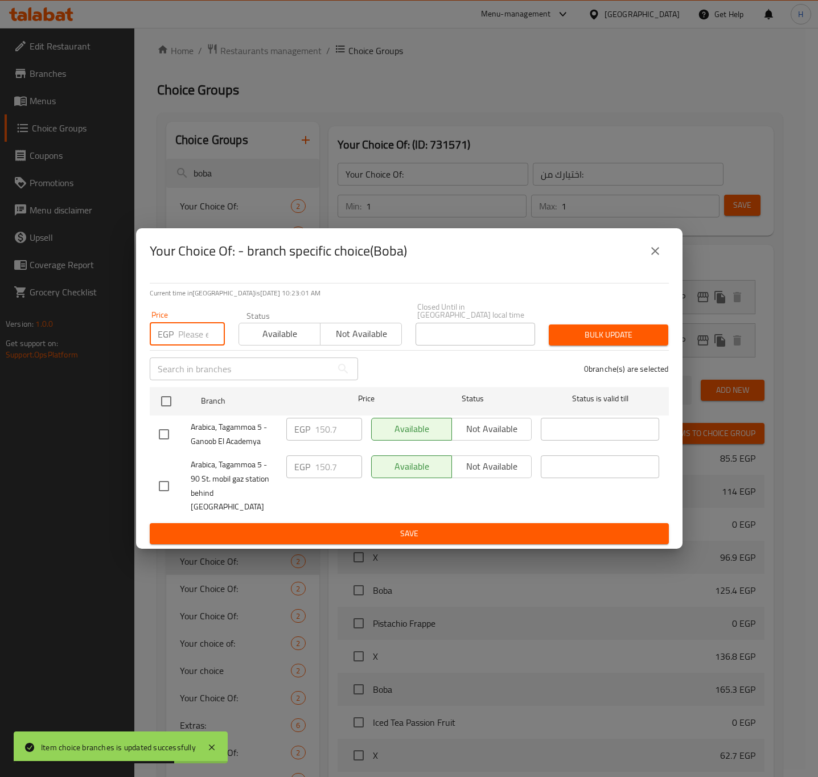
click at [190, 346] on input "number" at bounding box center [201, 334] width 47 height 23
click at [168, 401] on input "checkbox" at bounding box center [166, 401] width 24 height 24
checkbox input "true"
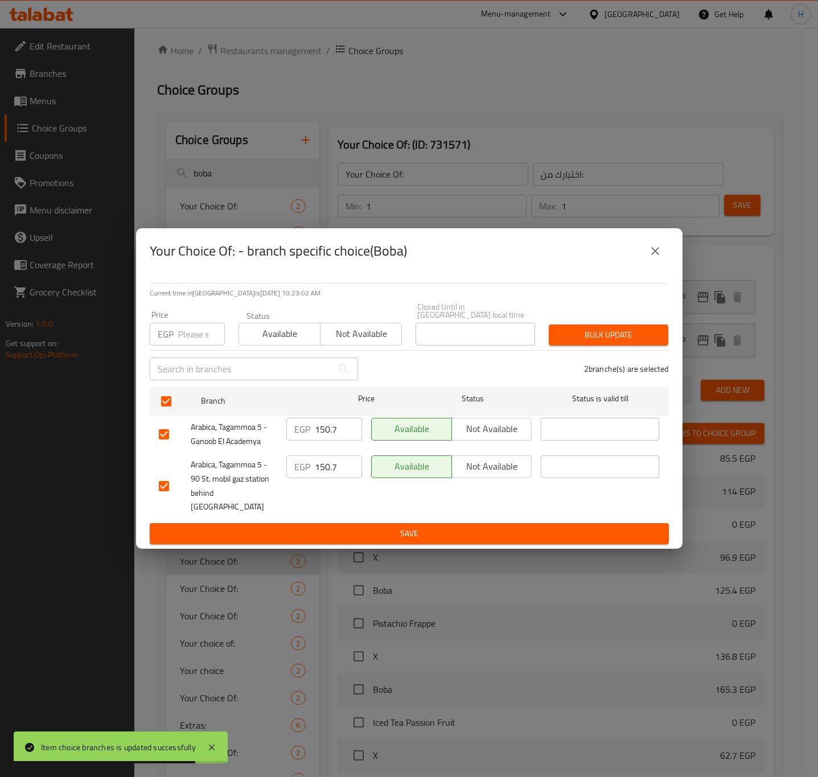
click at [188, 331] on input "number" at bounding box center [201, 334] width 47 height 23
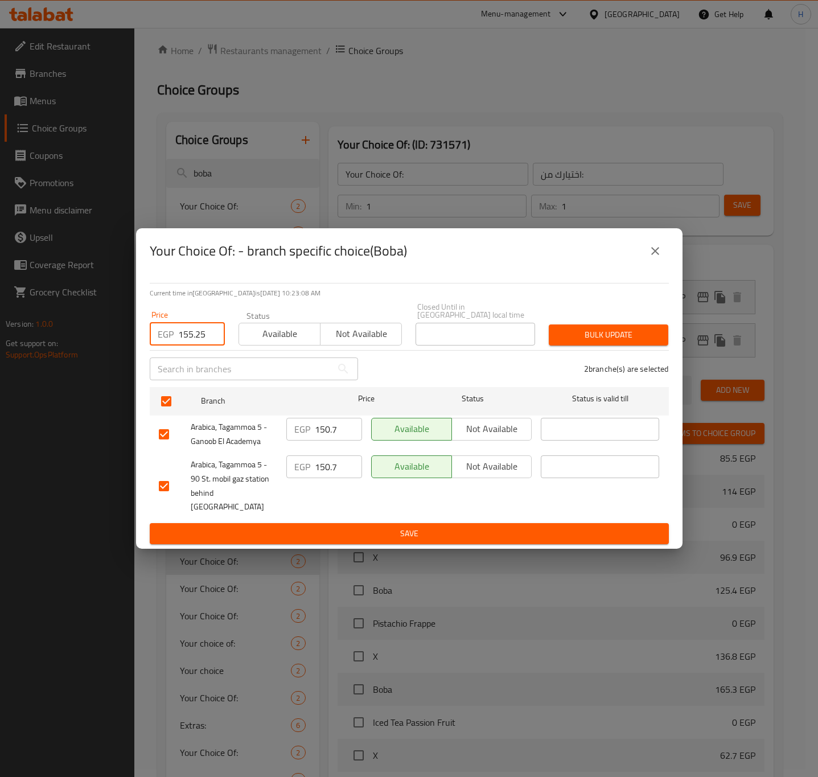
type input "155.25"
click at [576, 336] on span "Bulk update" at bounding box center [608, 335] width 101 height 14
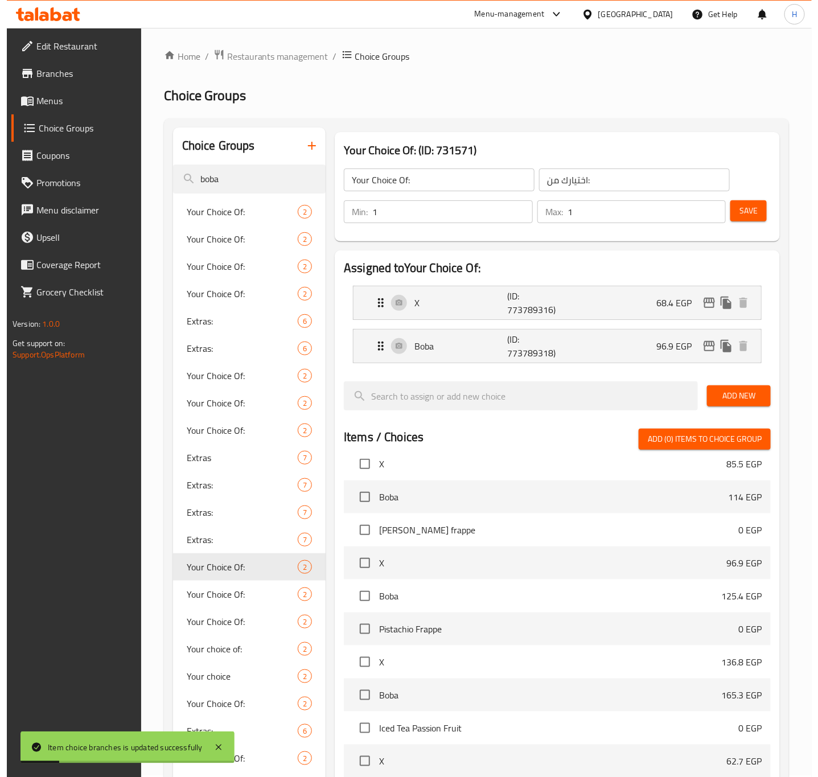
scroll to position [0, 0]
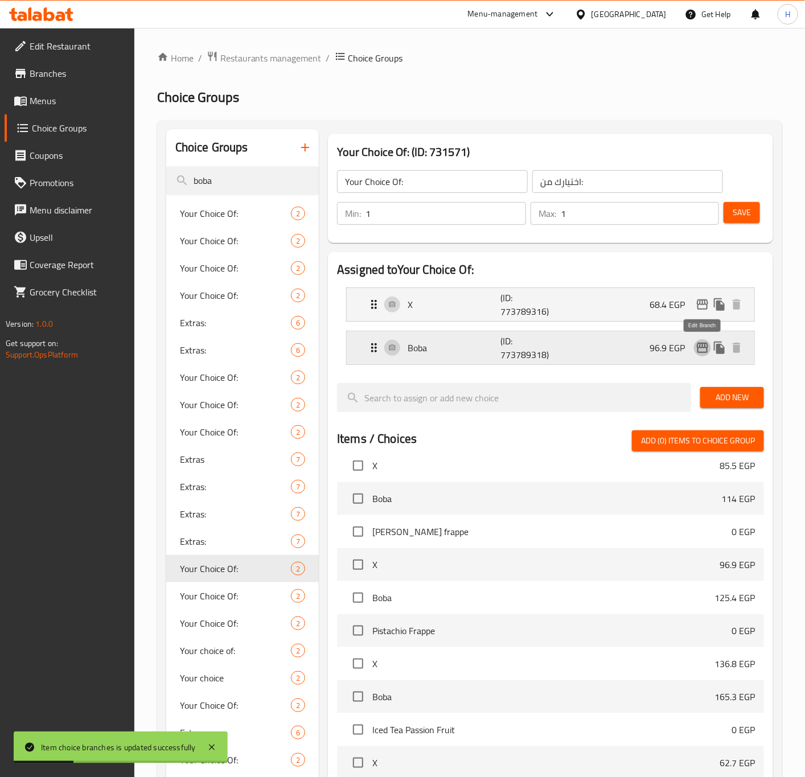
click at [697, 347] on icon "edit" at bounding box center [702, 348] width 11 height 10
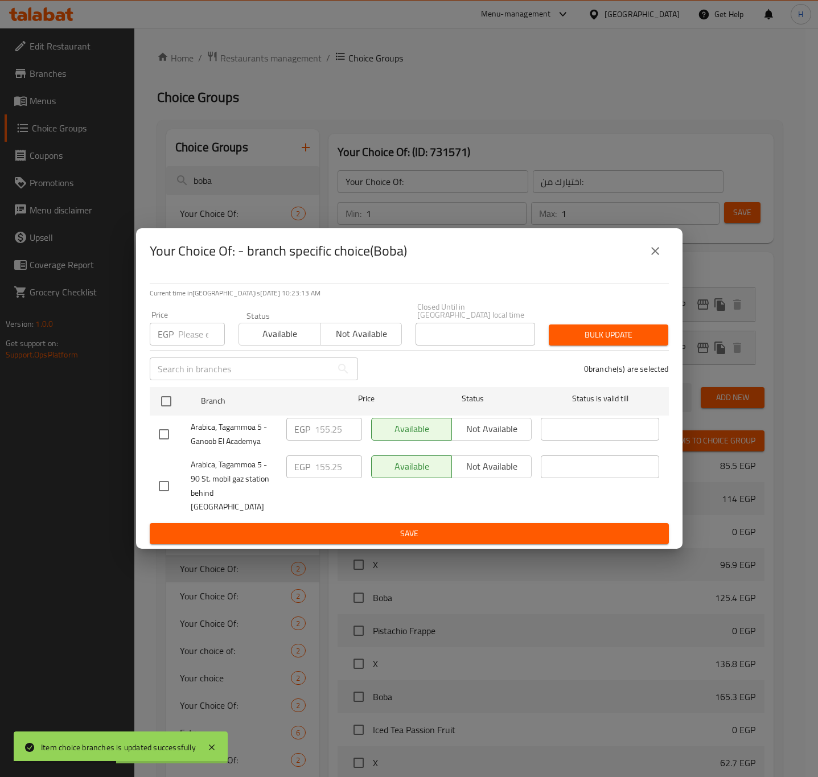
click at [654, 255] on icon "close" at bounding box center [655, 251] width 8 height 8
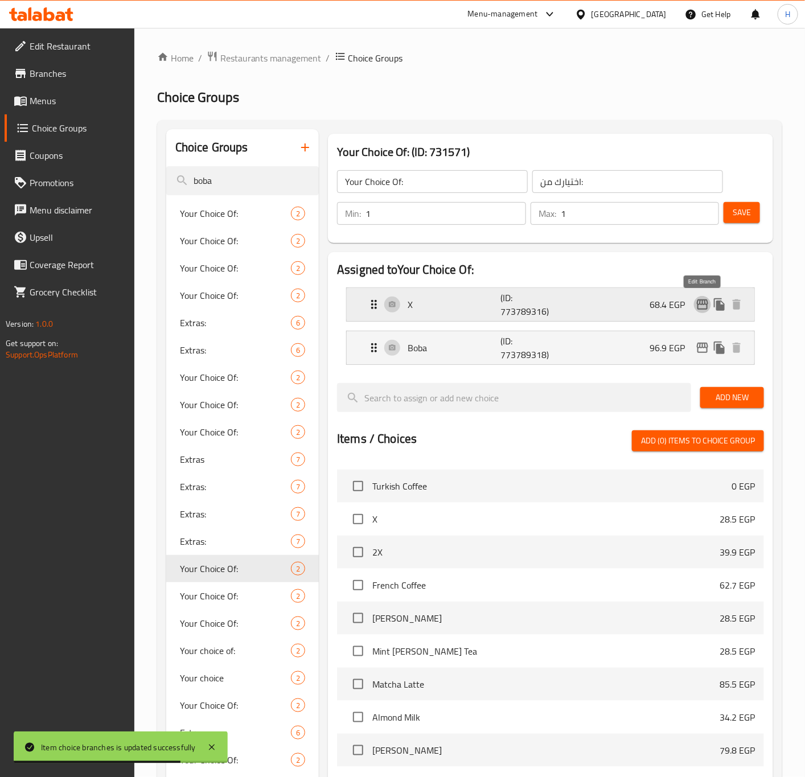
click at [701, 306] on icon "edit" at bounding box center [703, 305] width 14 height 14
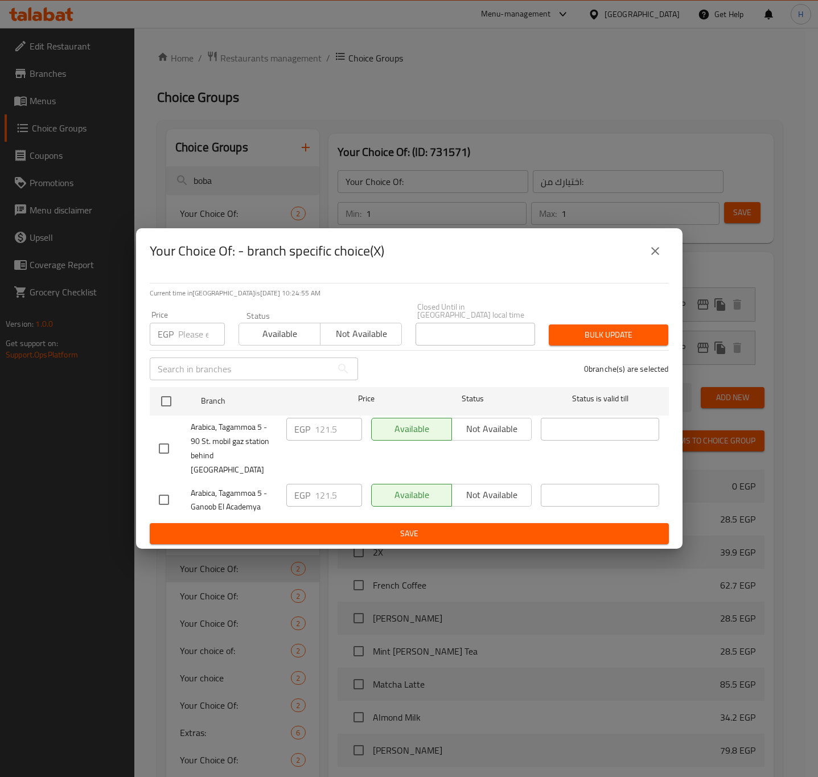
click at [646, 264] on button "close" at bounding box center [655, 250] width 27 height 27
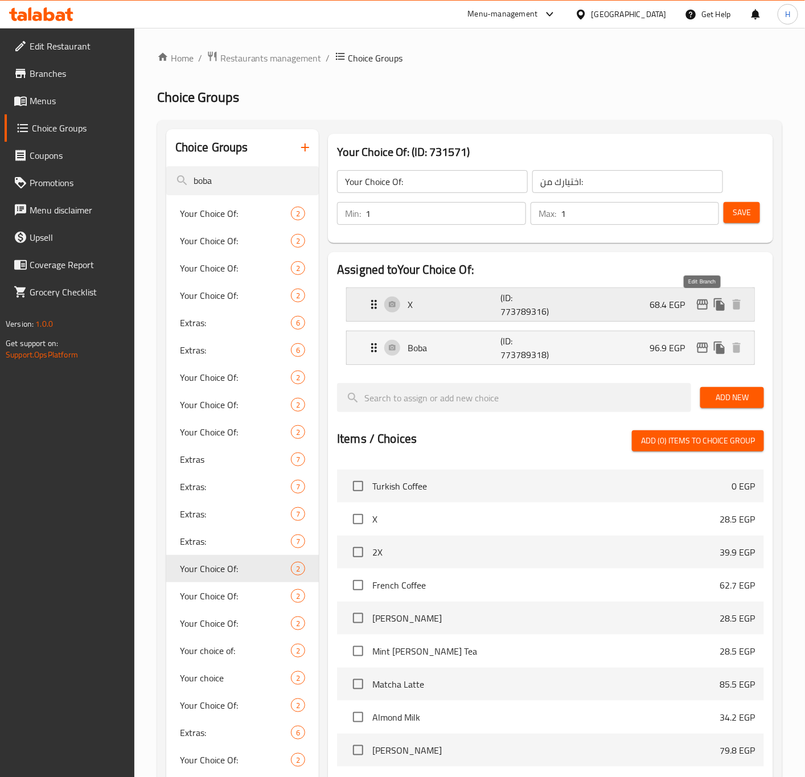
click at [700, 308] on icon "edit" at bounding box center [703, 305] width 14 height 14
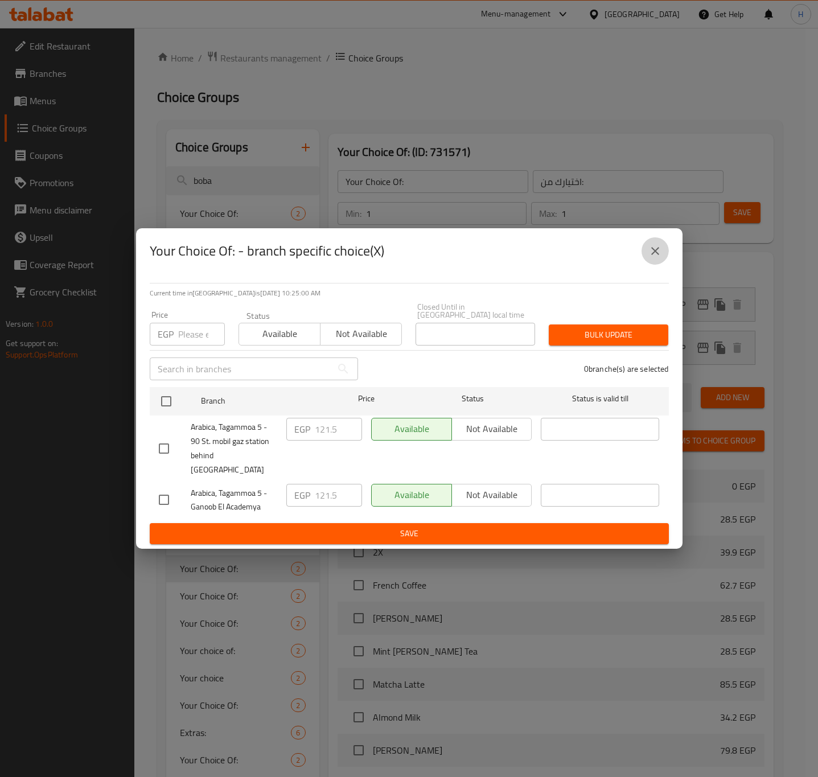
click at [649, 265] on button "close" at bounding box center [655, 250] width 27 height 27
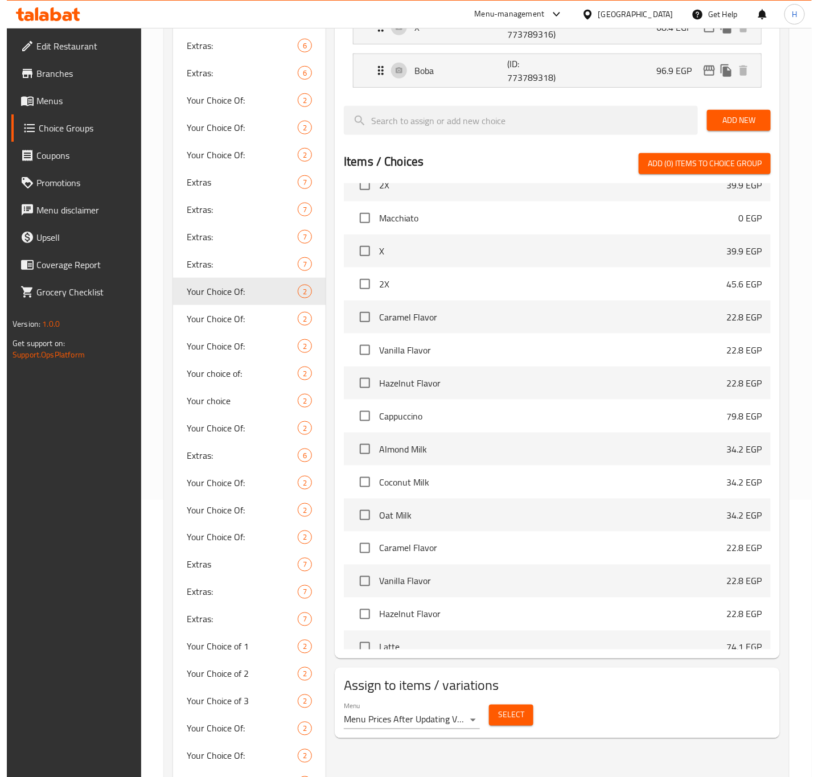
scroll to position [93, 0]
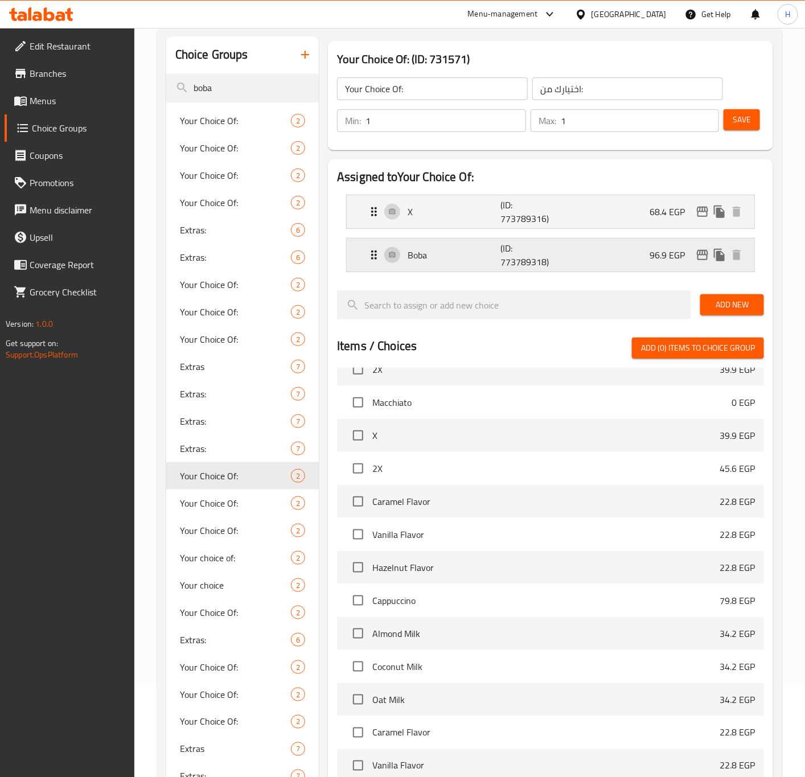
click at [701, 258] on icon "edit" at bounding box center [703, 255] width 14 height 14
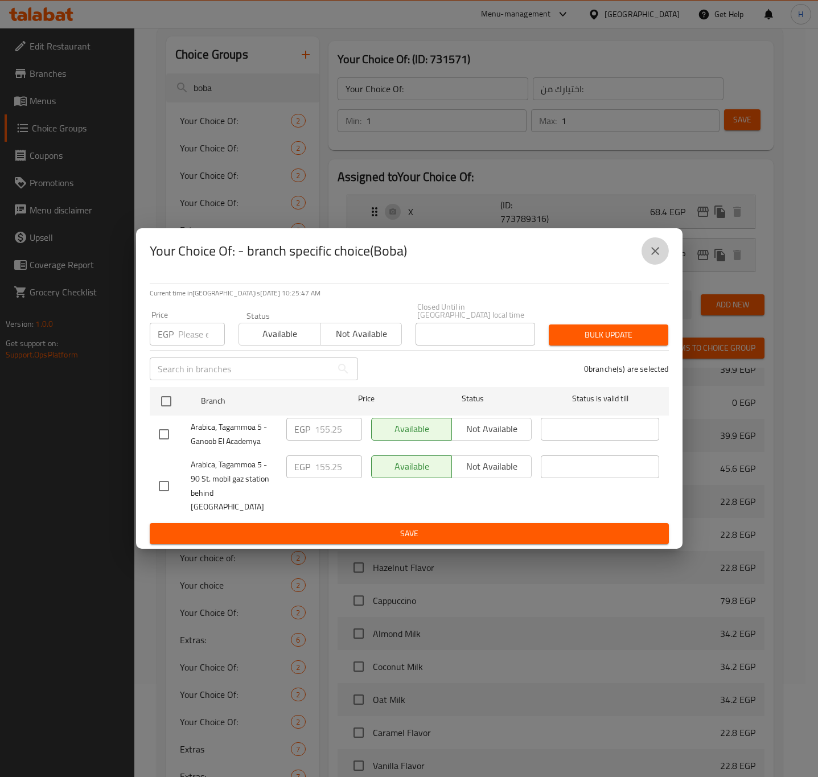
click at [654, 258] on icon "close" at bounding box center [655, 251] width 14 height 14
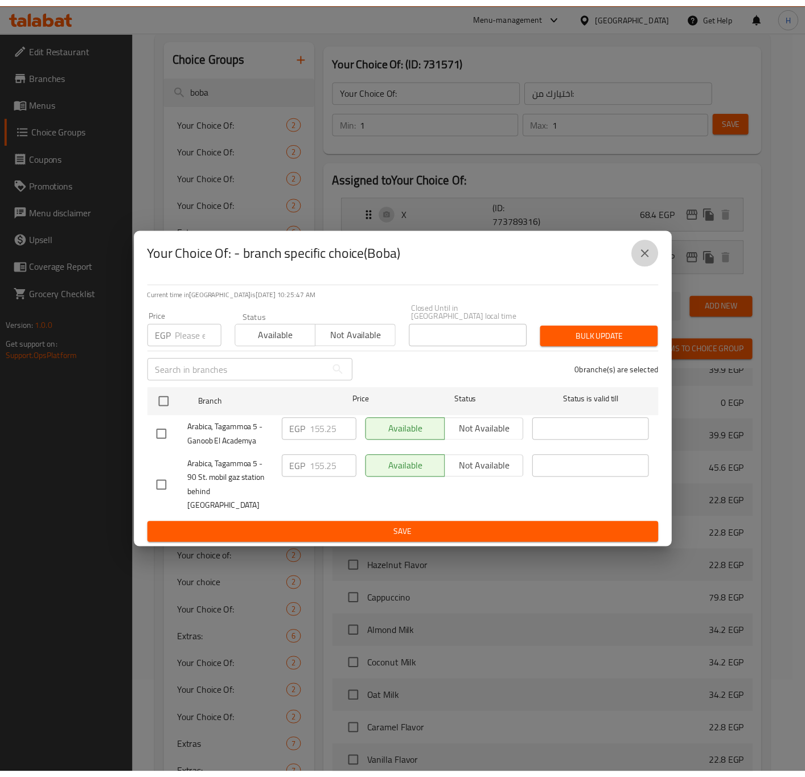
scroll to position [605, 0]
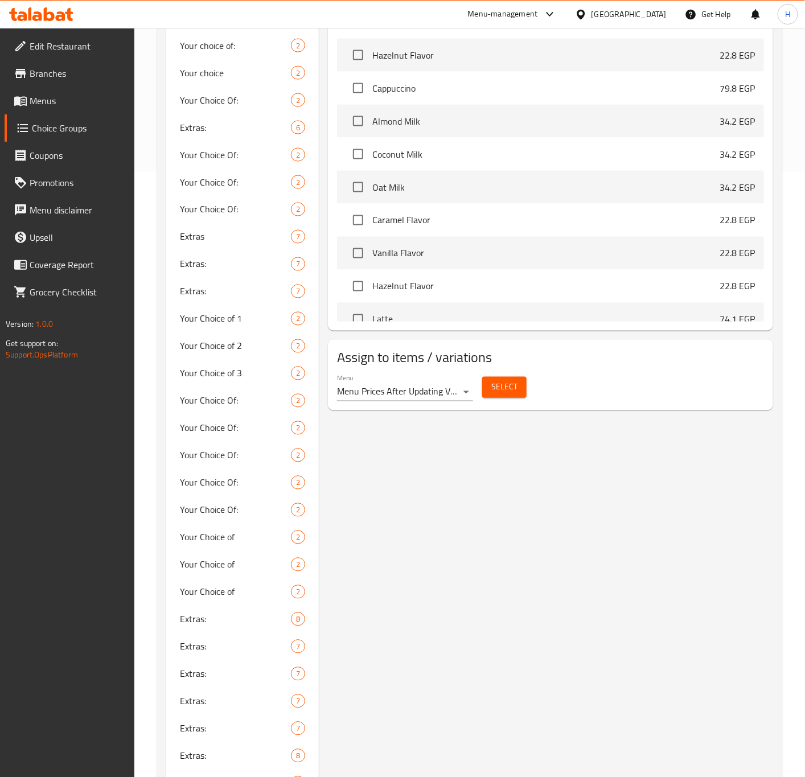
click at [500, 497] on div "Your Choice Of: (ID: 731571) Your Choice Of: ​ اختيارك من: ​ Min: 1 ​ Max: 1 ​ …" at bounding box center [548, 285] width 459 height 1523
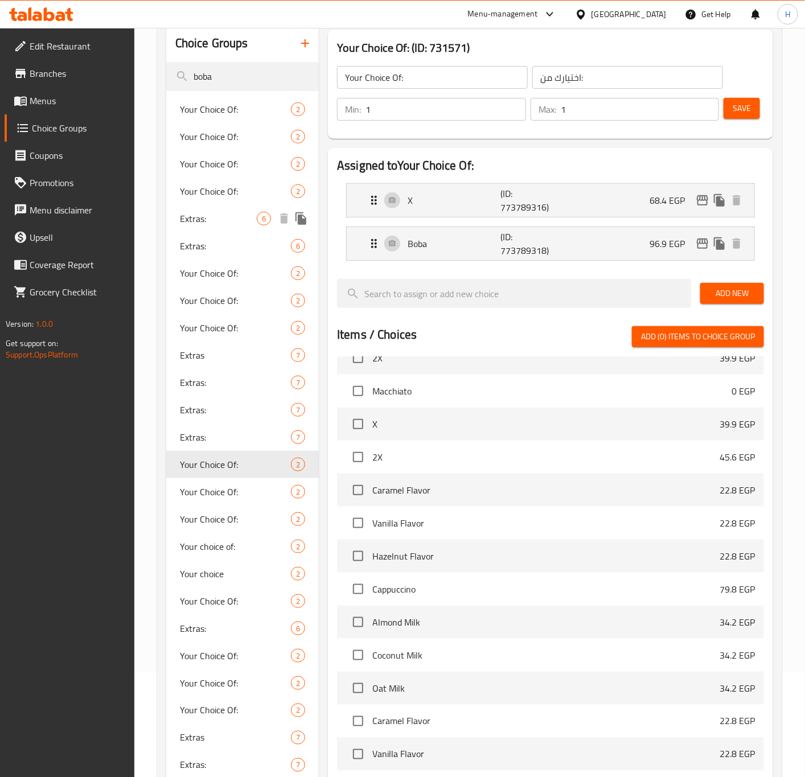
scroll to position [0, 0]
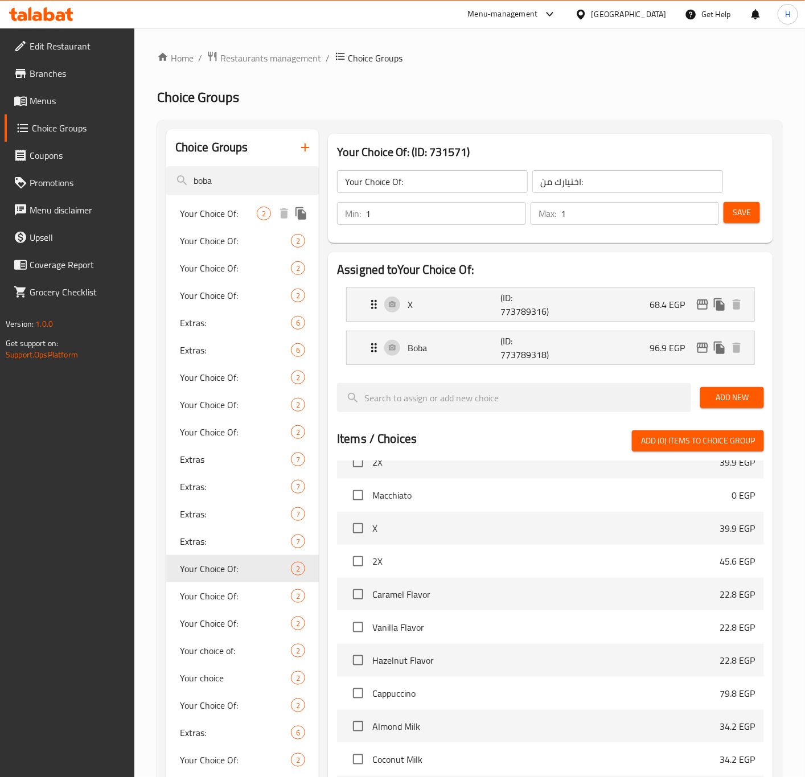
click at [231, 208] on span "Your Choice Of:" at bounding box center [218, 214] width 77 height 14
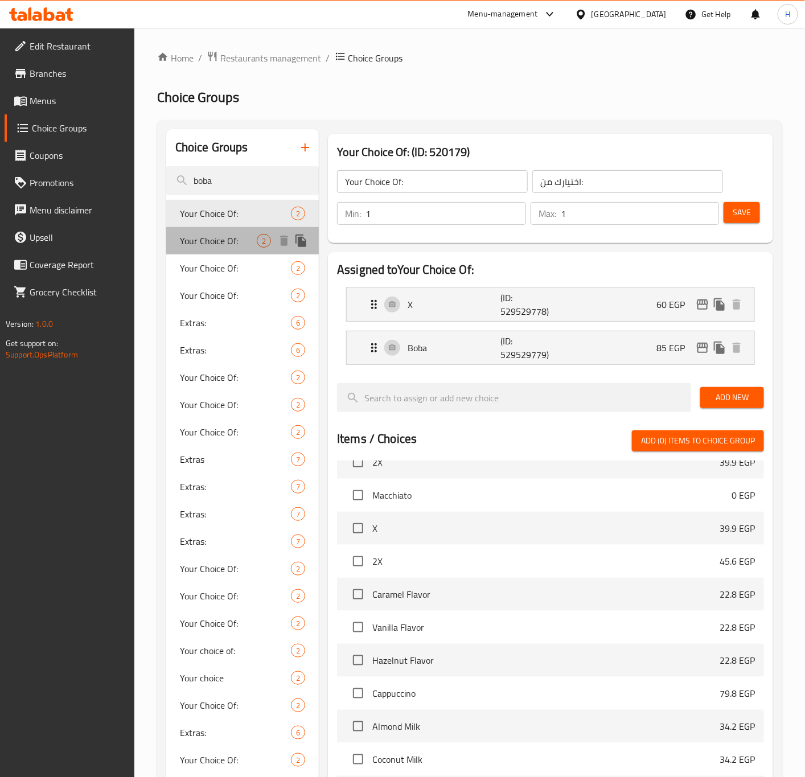
click at [224, 241] on span "Your Choice Of:" at bounding box center [218, 241] width 77 height 14
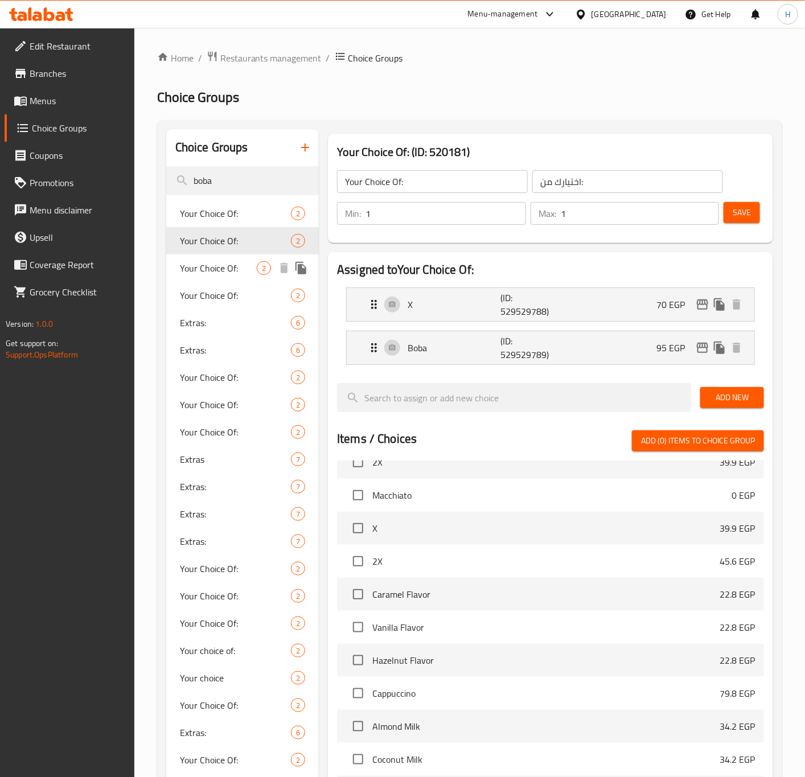
click at [238, 267] on span "Your Choice Of:" at bounding box center [218, 268] width 77 height 14
click at [236, 294] on span "Your Choice Of:" at bounding box center [218, 296] width 77 height 14
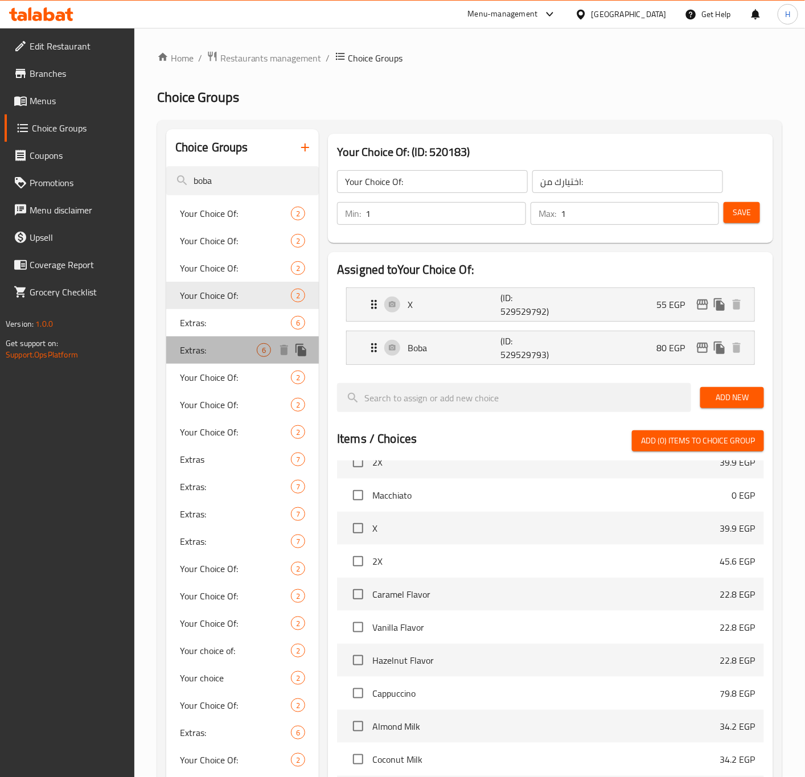
click at [226, 347] on span "Extras:" at bounding box center [218, 350] width 77 height 14
type input "Extras:"
type input "إكسترا:"
type input "0"
type input "6"
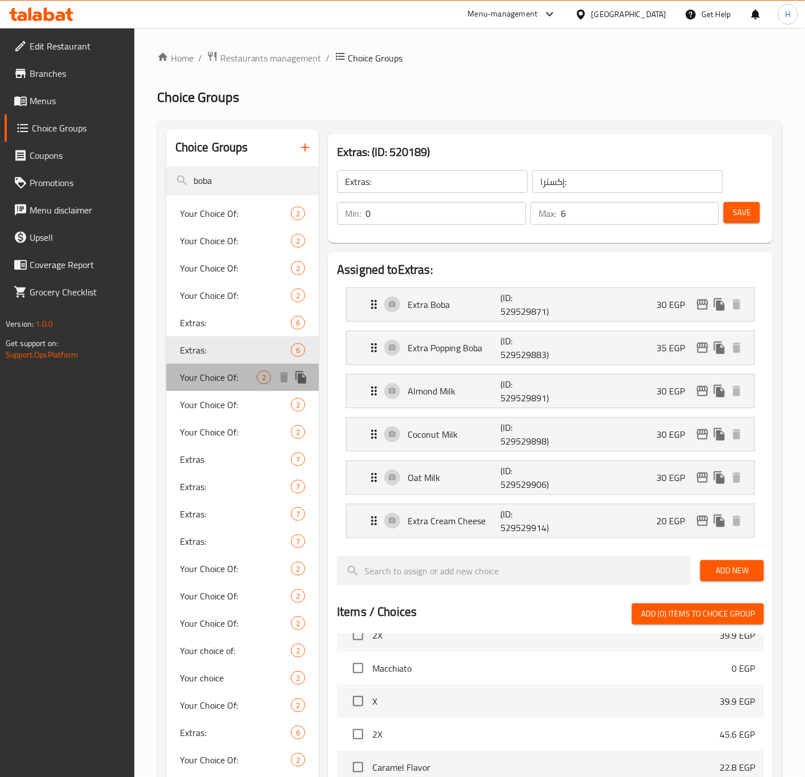
click at [224, 364] on div "Your Choice Of: 2" at bounding box center [242, 377] width 153 height 27
type input "Your Choice Of:"
type input "اختيارك من:"
type input "1"
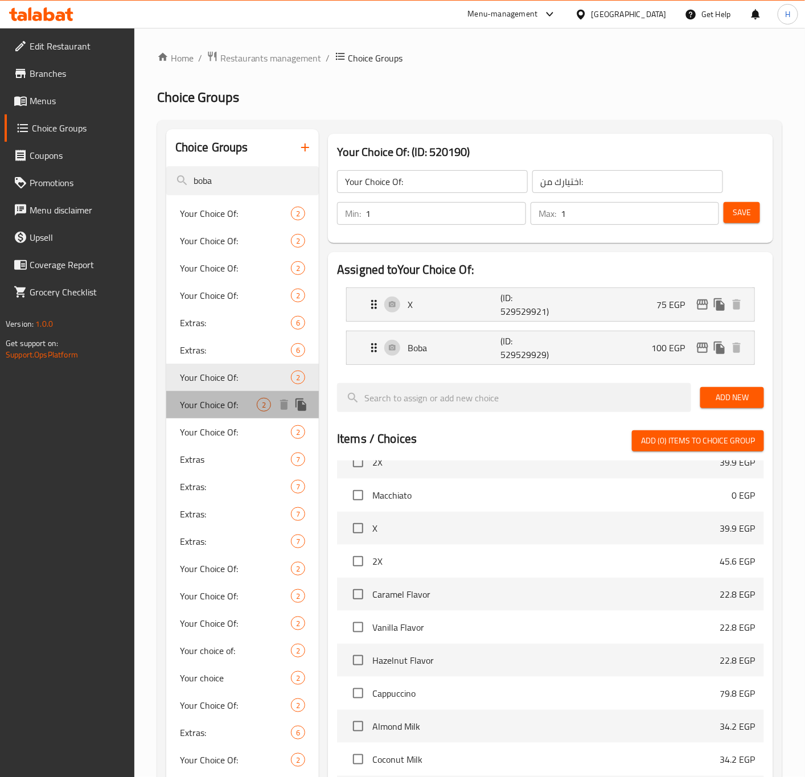
click at [226, 404] on span "Your Choice Of:" at bounding box center [218, 405] width 77 height 14
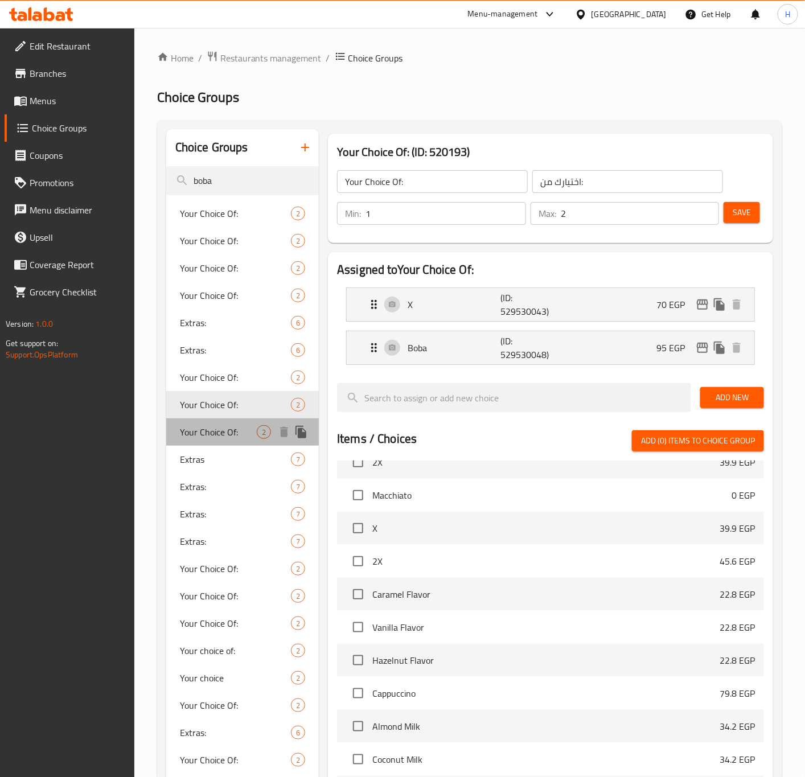
click at [233, 432] on span "Your Choice Of:" at bounding box center [218, 432] width 77 height 14
type input "1"
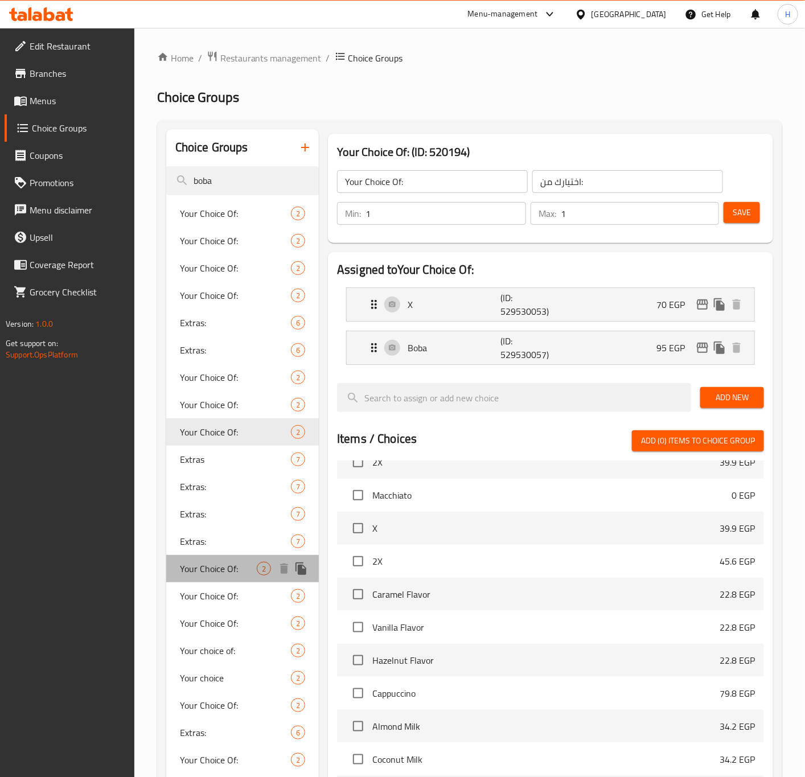
click at [229, 571] on span "Your Choice Of:" at bounding box center [218, 569] width 77 height 14
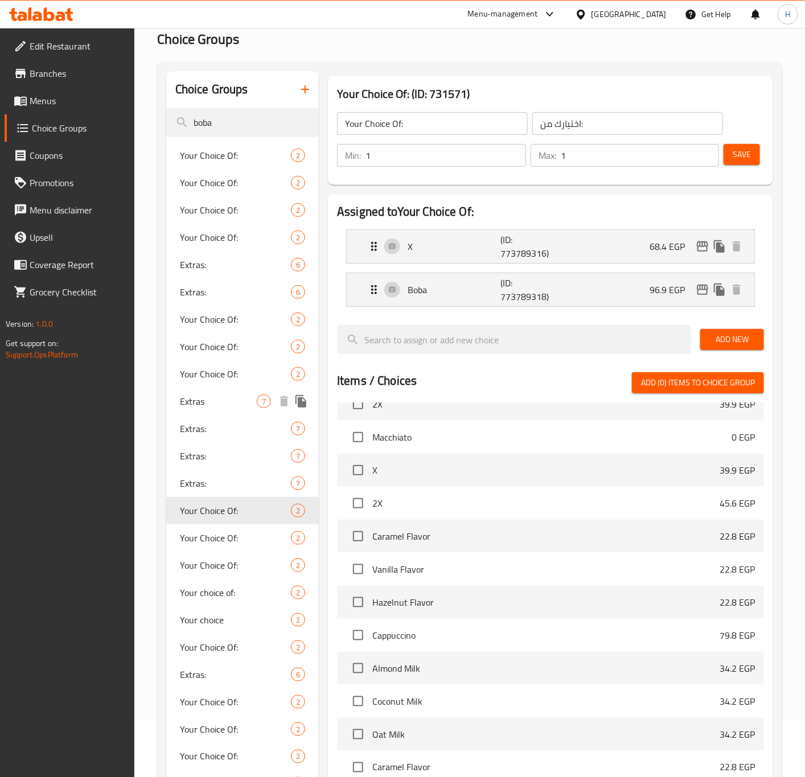
scroll to position [85, 0]
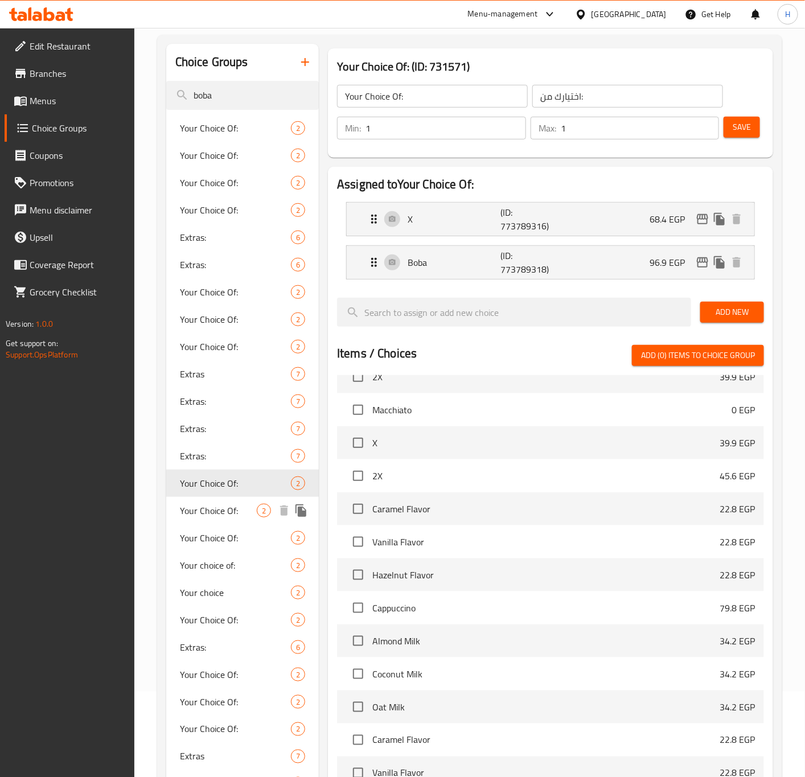
click at [241, 518] on div "Your Choice Of: 2" at bounding box center [242, 510] width 153 height 27
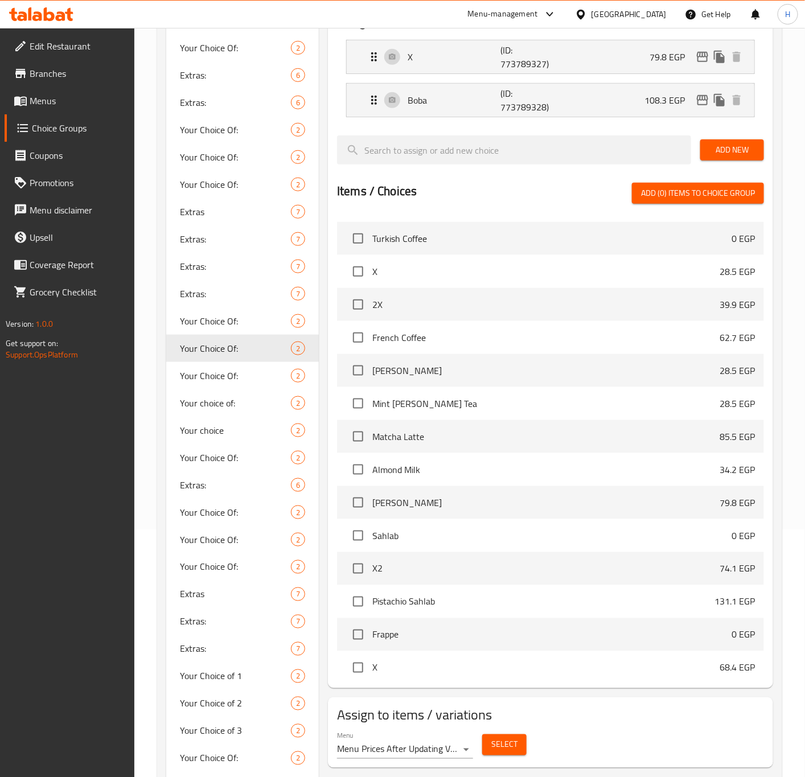
scroll to position [342, 0]
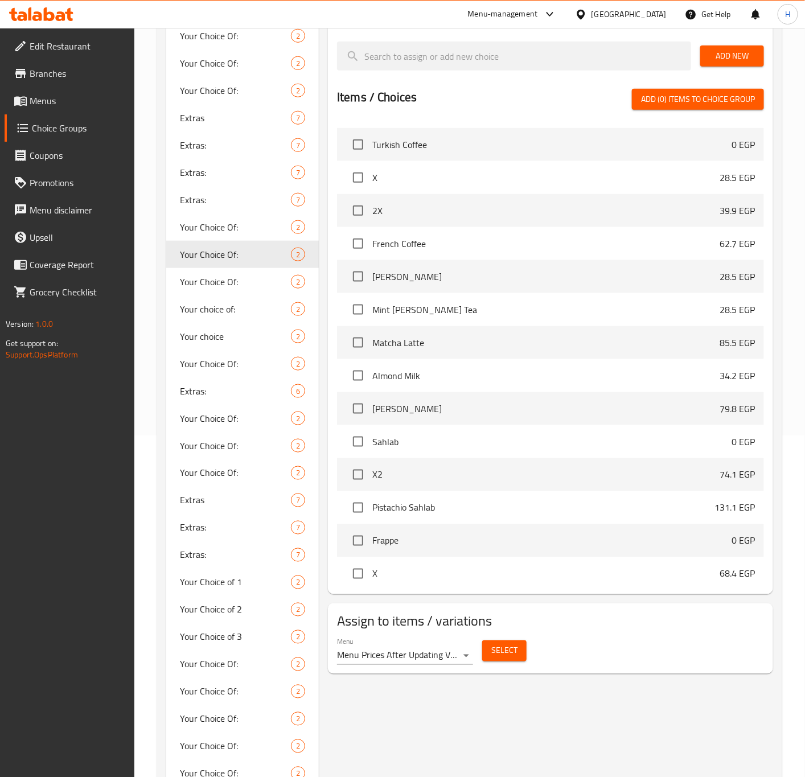
click at [453, 436] on body "​ Menu-management Egypt Get Help H Edit Restaurant Branches Menus Choice Groups…" at bounding box center [402, 60] width 805 height 749
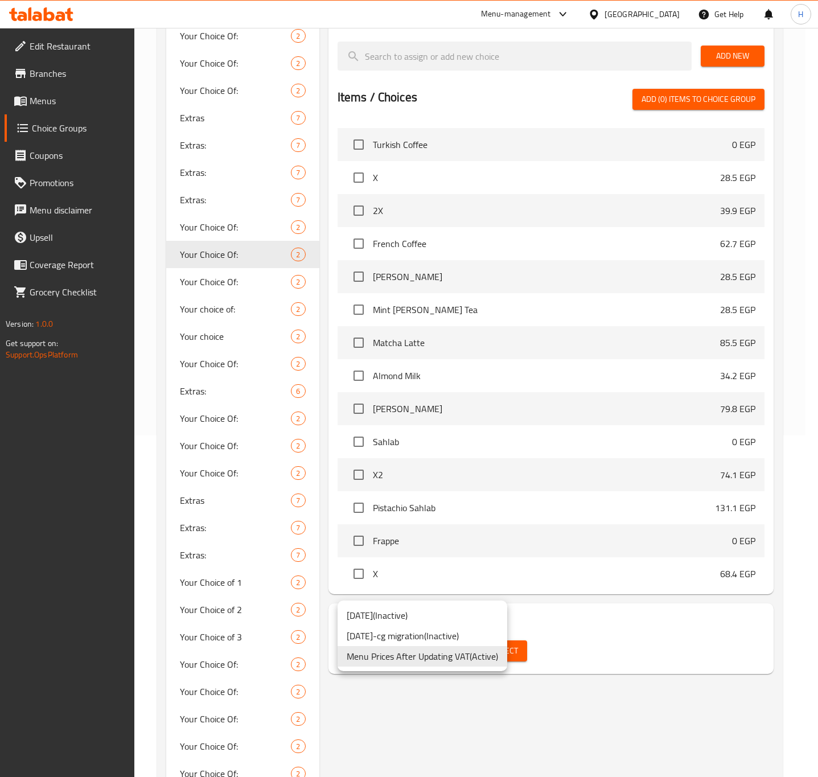
click at [453, 660] on li "Menu Prices After Updating VAT ( Active )" at bounding box center [423, 656] width 170 height 20
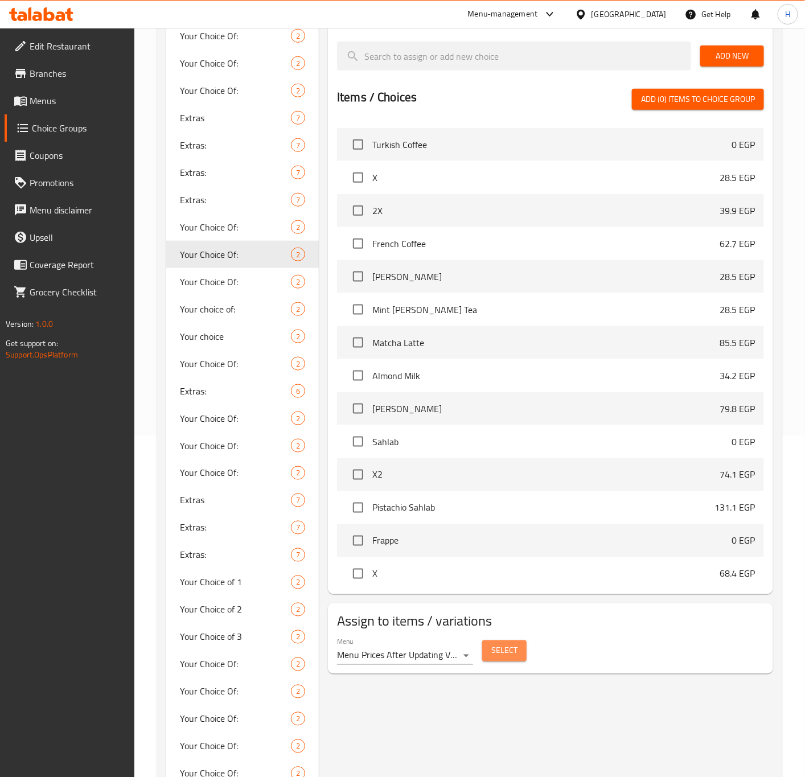
click at [495, 652] on span "Select" at bounding box center [504, 651] width 26 height 14
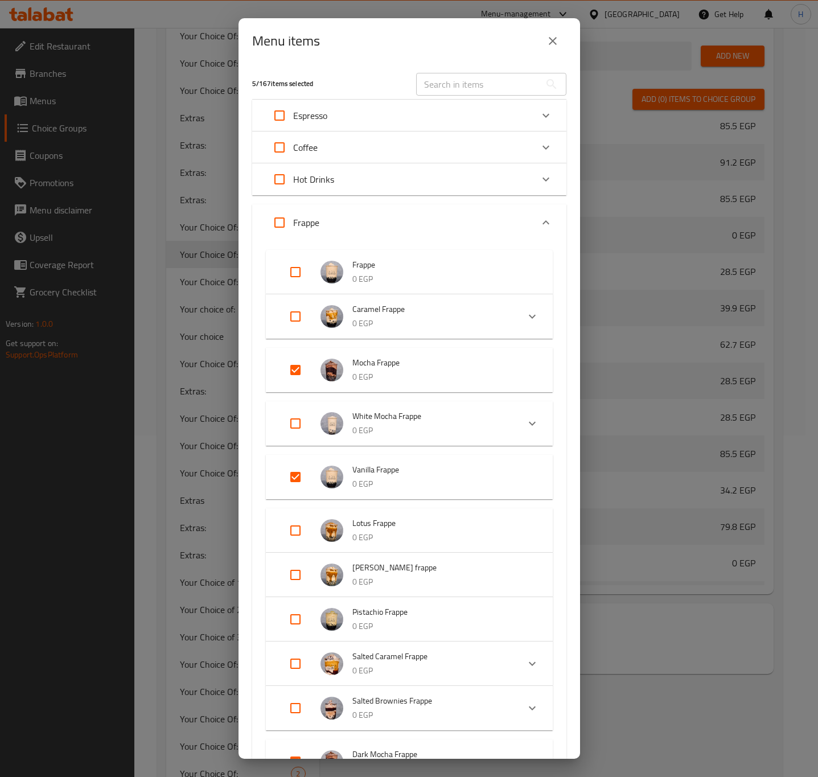
click at [556, 50] on button "close" at bounding box center [552, 40] width 27 height 27
click at [556, 50] on input "search" at bounding box center [515, 56] width 355 height 29
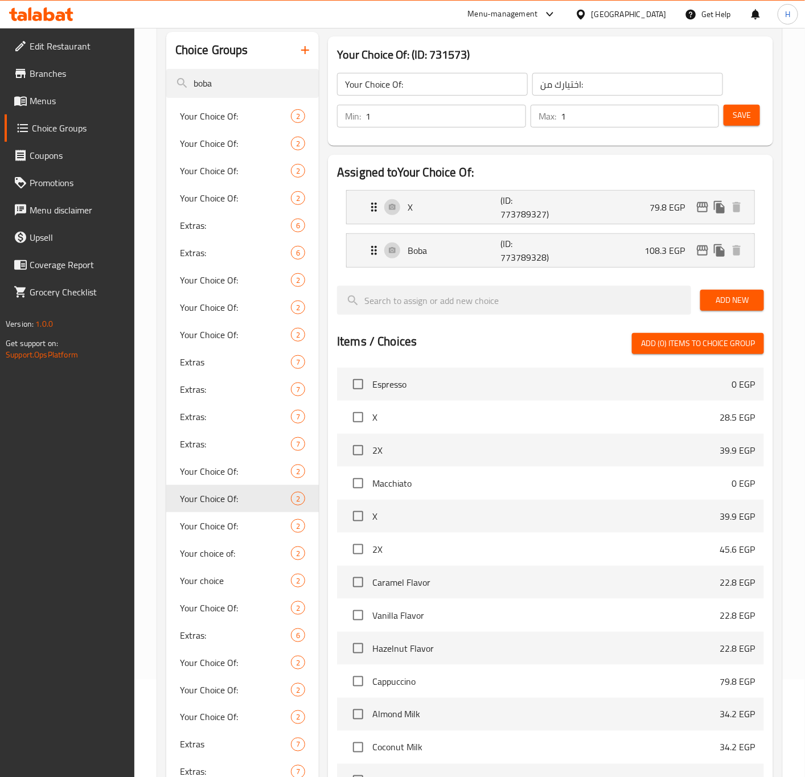
scroll to position [85, 0]
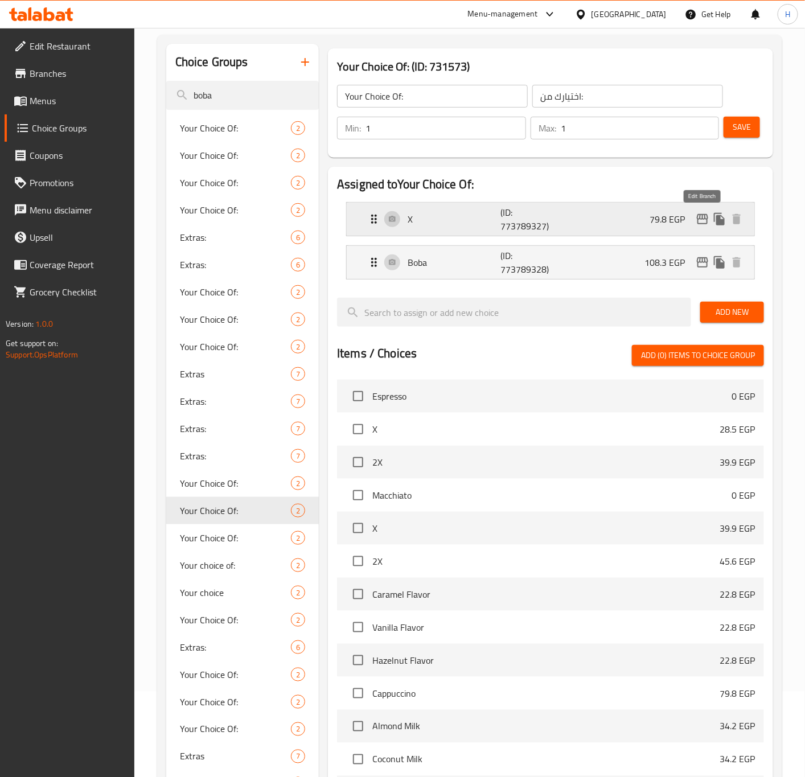
click at [701, 217] on icon "edit" at bounding box center [703, 219] width 14 height 14
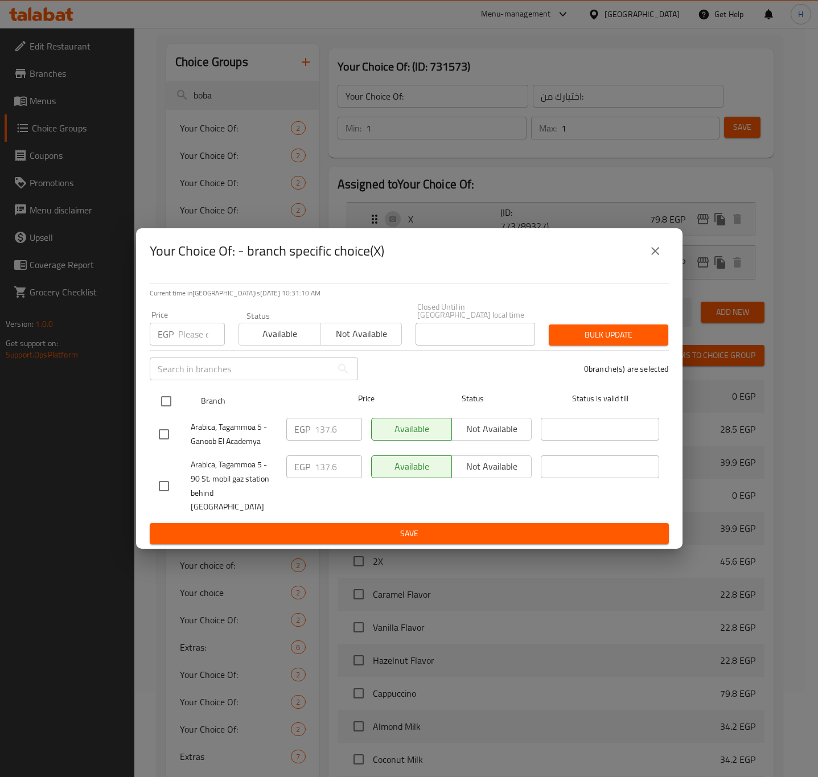
click at [168, 401] on input "checkbox" at bounding box center [166, 401] width 24 height 24
checkbox input "true"
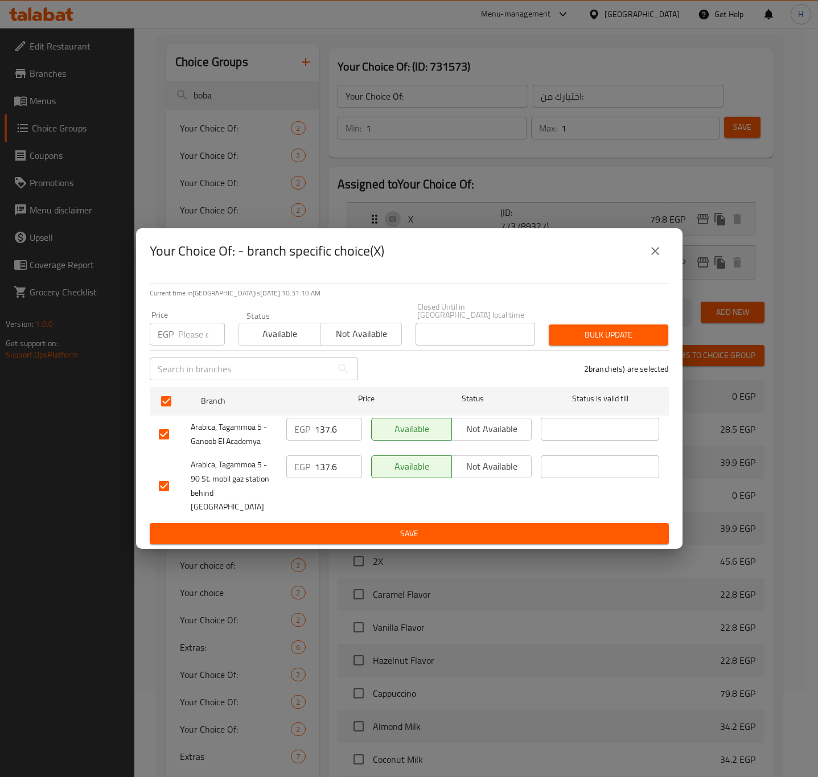
click at [181, 339] on input "number" at bounding box center [201, 334] width 47 height 23
type input "141.75"
click at [593, 342] on span "Bulk update" at bounding box center [608, 335] width 101 height 14
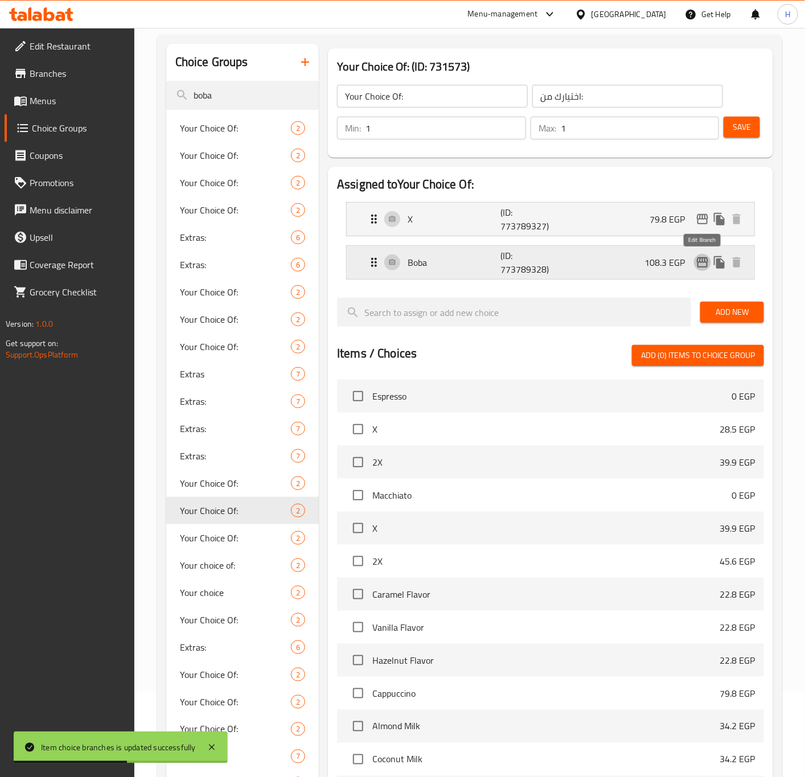
click at [700, 260] on icon "edit" at bounding box center [702, 262] width 11 height 10
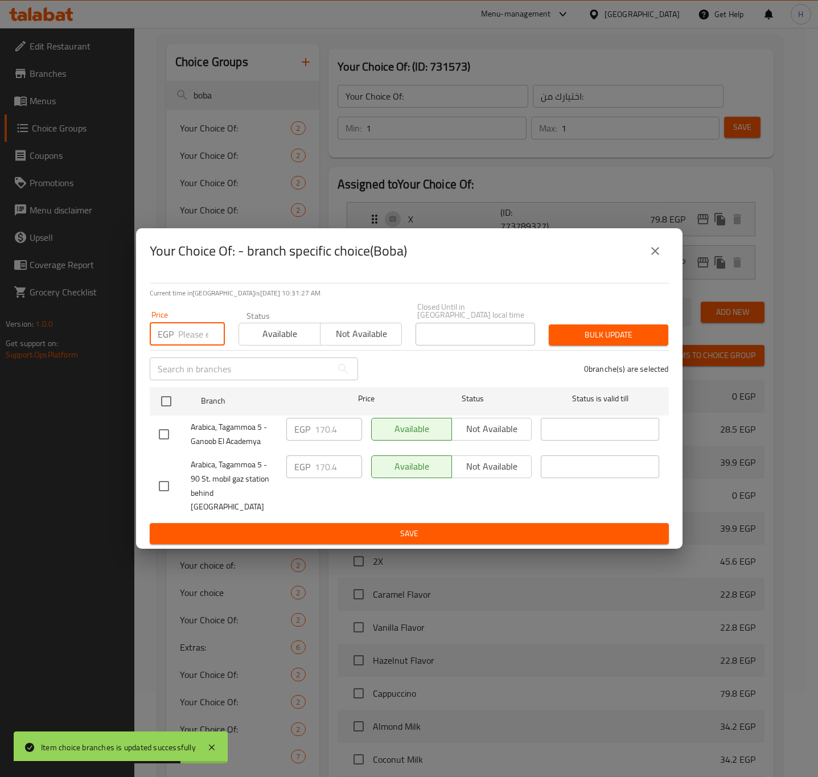
click at [186, 338] on input "number" at bounding box center [201, 334] width 47 height 23
click at [165, 406] on input "checkbox" at bounding box center [166, 401] width 24 height 24
checkbox input "true"
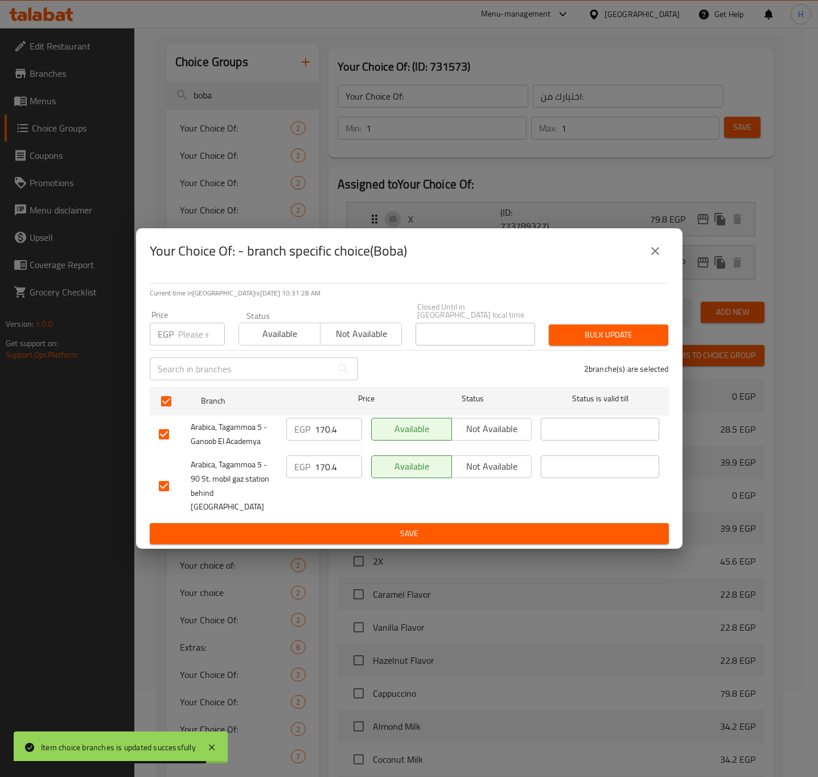
click at [200, 334] on input "number" at bounding box center [201, 334] width 47 height 23
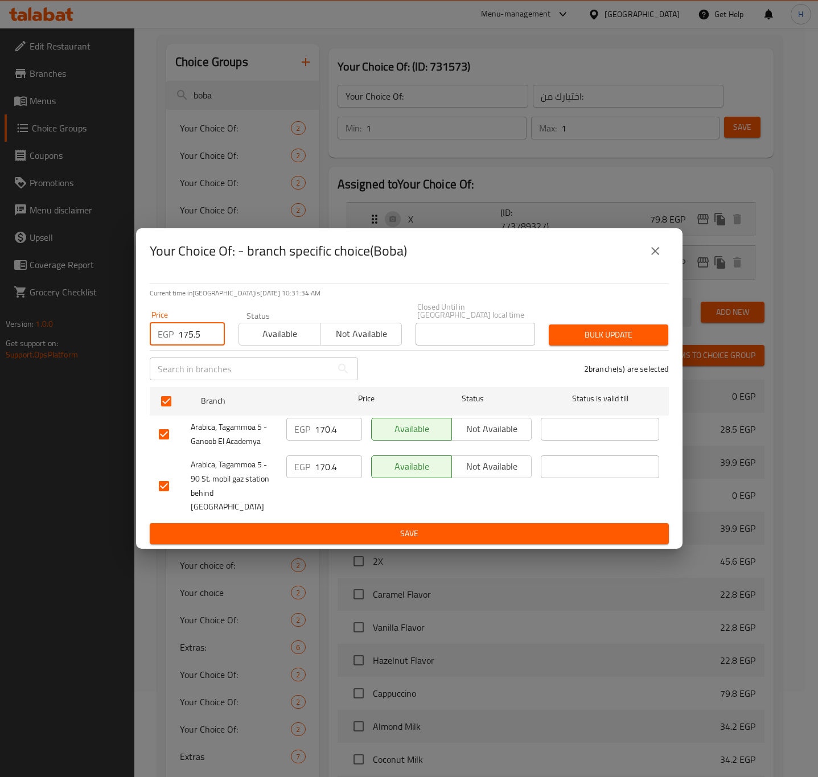
type input "175.5"
click at [598, 342] on span "Bulk update" at bounding box center [608, 335] width 101 height 14
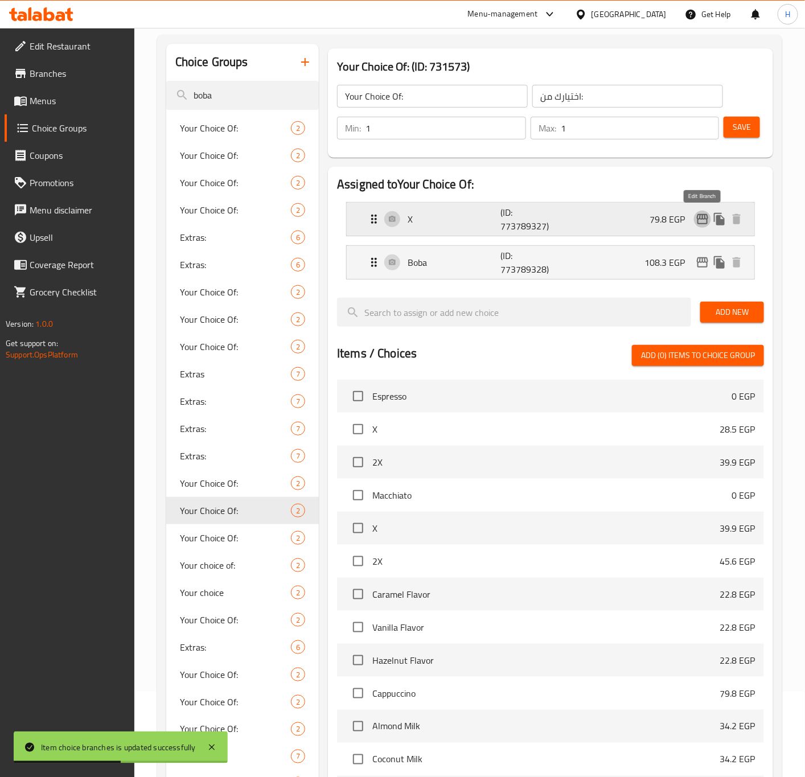
click at [702, 219] on icon "edit" at bounding box center [702, 219] width 11 height 10
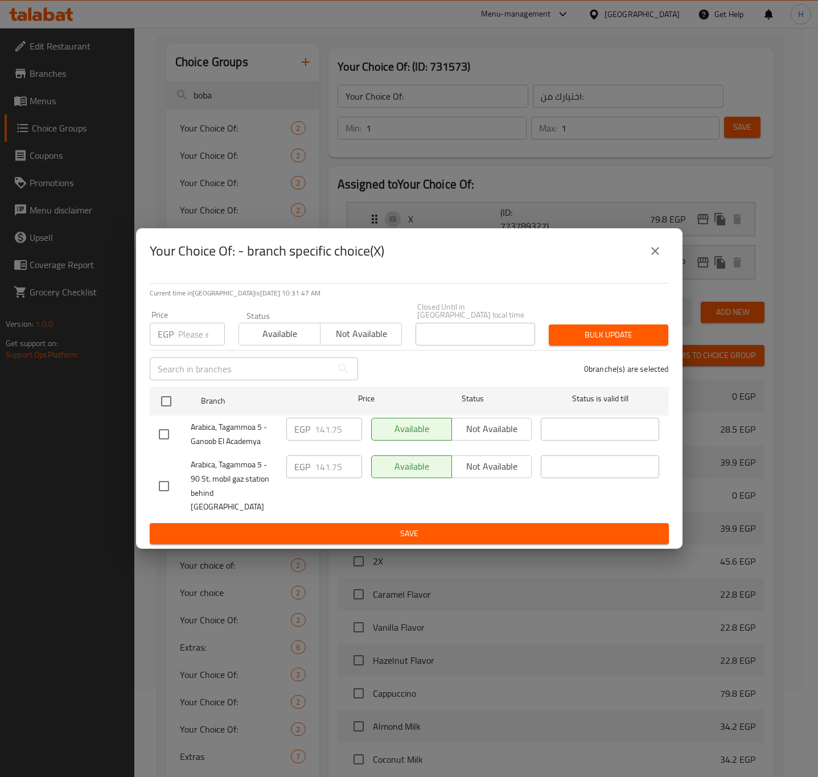
click at [652, 258] on icon "close" at bounding box center [655, 251] width 14 height 14
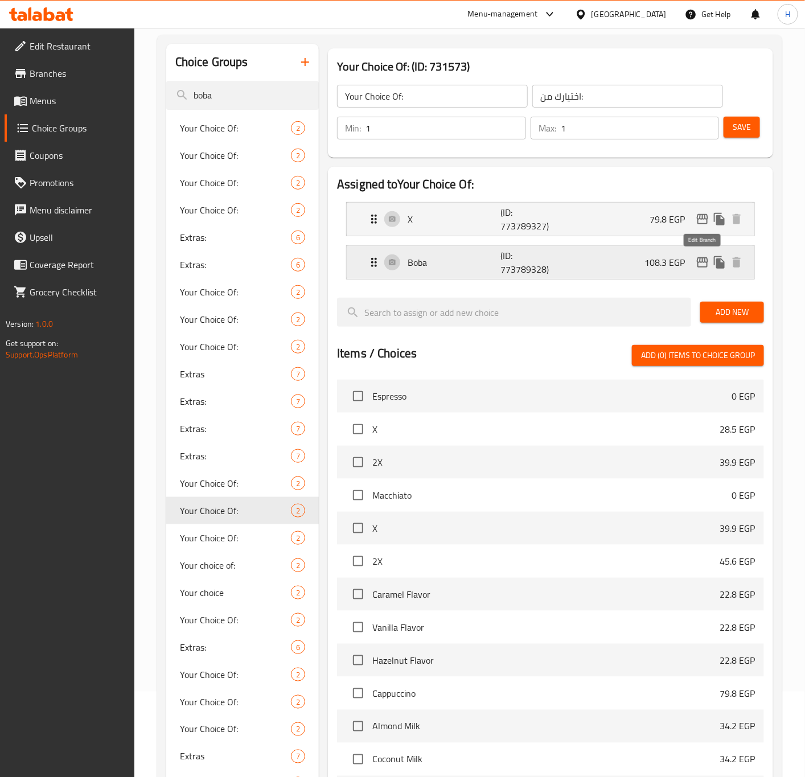
click at [697, 261] on icon "edit" at bounding box center [703, 263] width 14 height 14
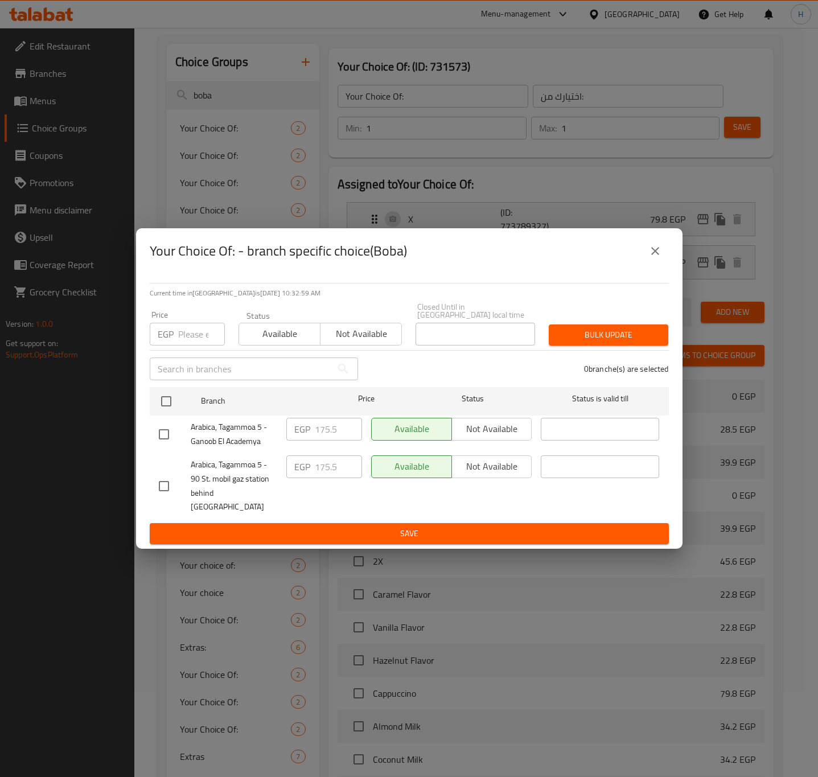
click at [545, 527] on span "Save" at bounding box center [409, 534] width 501 height 14
click at [661, 258] on icon "close" at bounding box center [655, 251] width 14 height 14
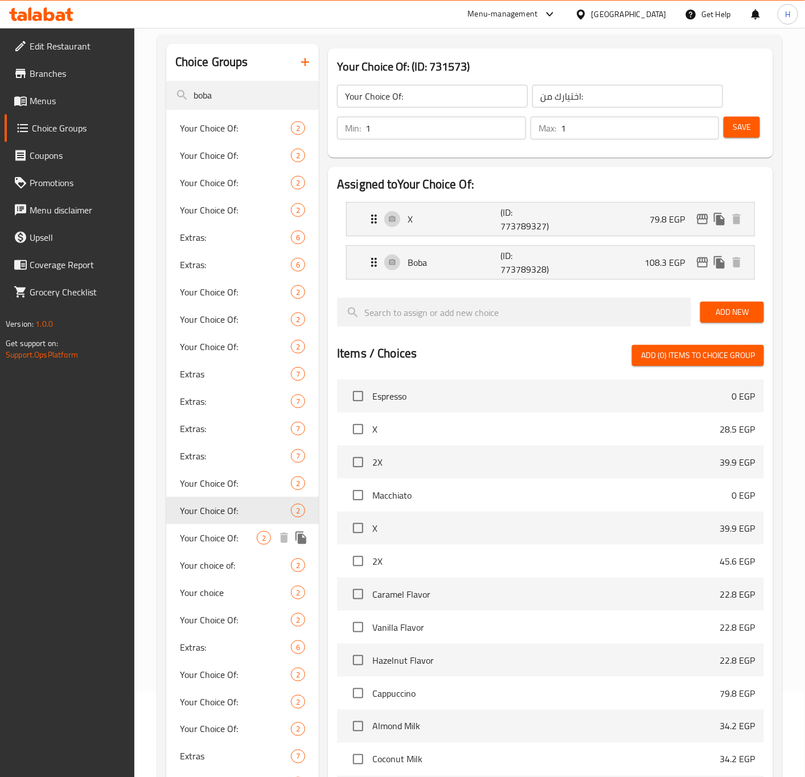
click at [213, 525] on div "Your Choice Of: 2" at bounding box center [242, 537] width 153 height 27
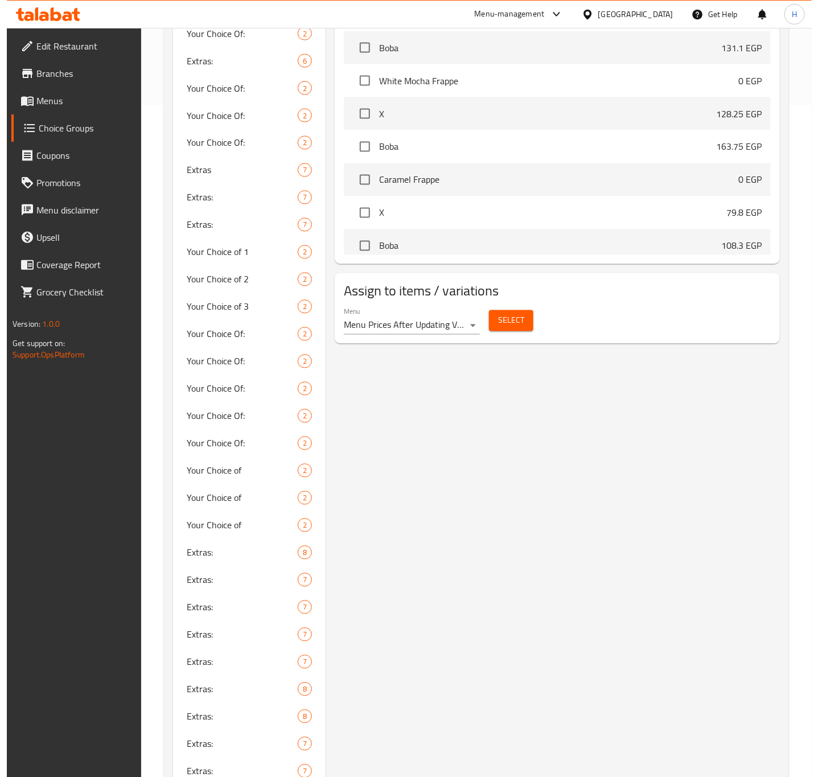
scroll to position [769, 0]
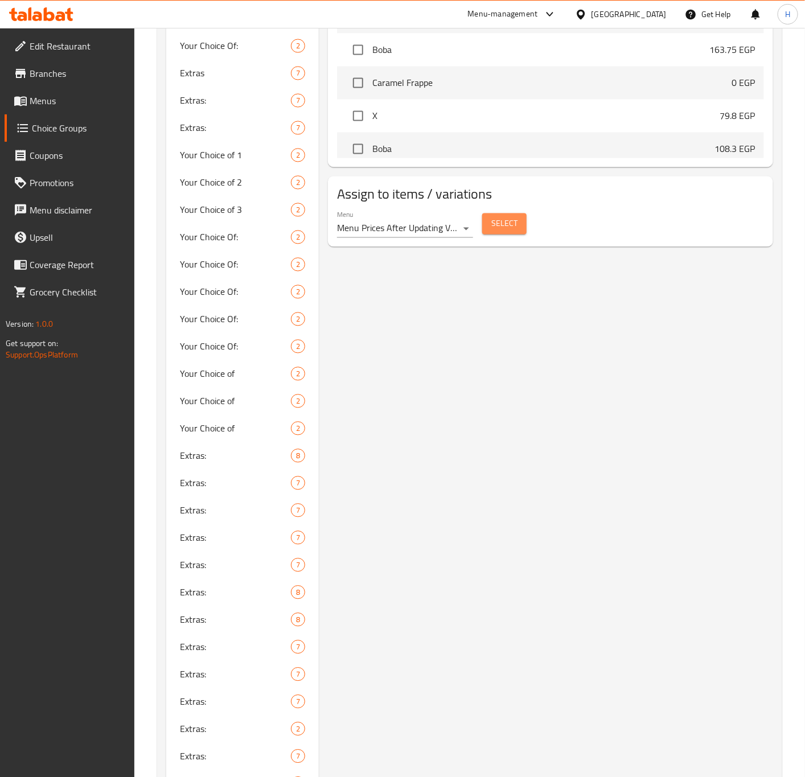
click at [494, 227] on span "Select" at bounding box center [504, 224] width 26 height 14
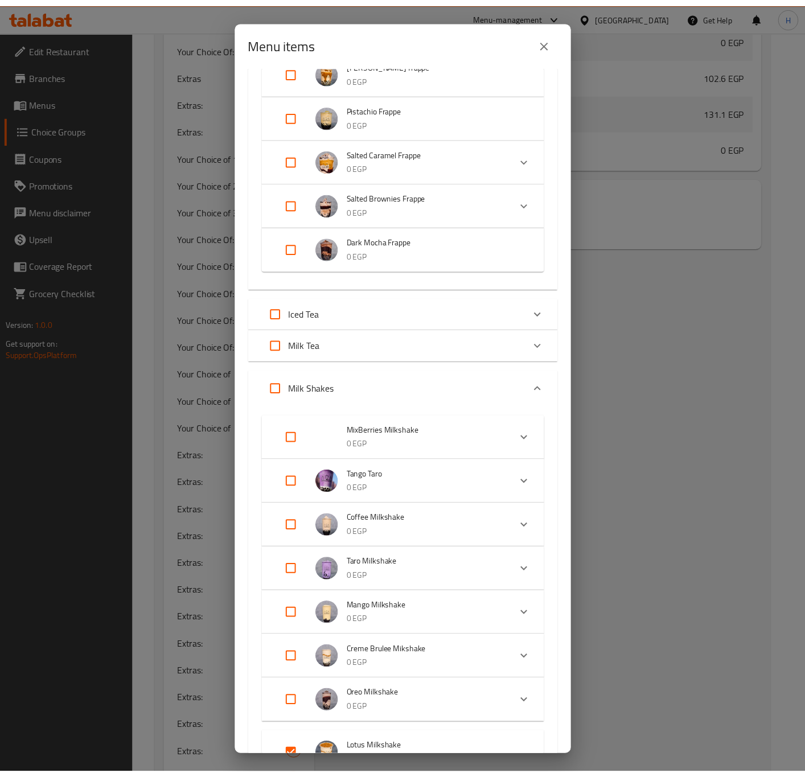
scroll to position [598, 0]
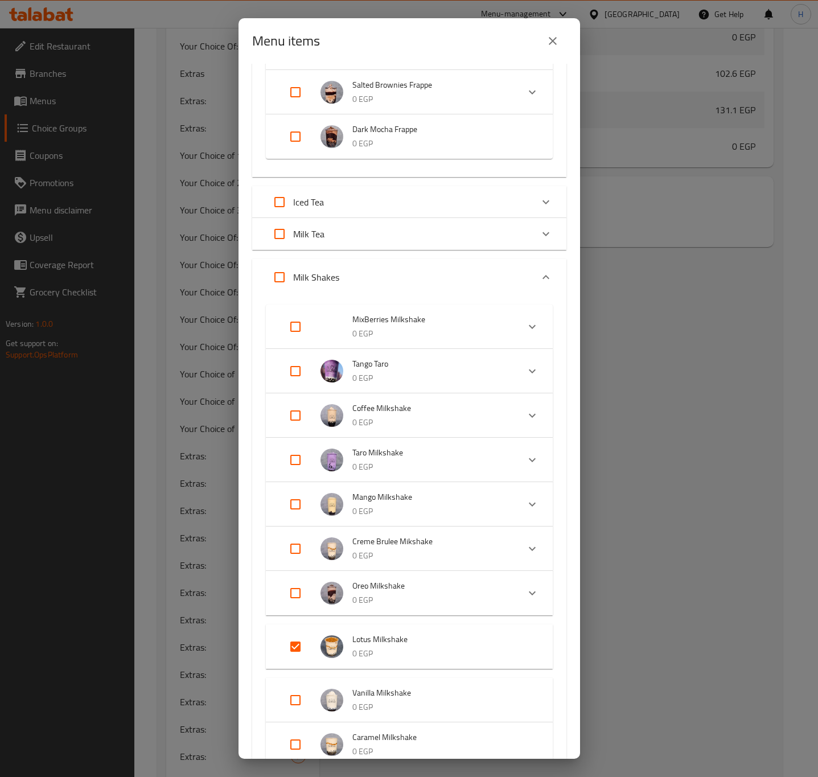
click at [762, 330] on div "Menu items 2 / 167 items selected ​ Espresso Espresso 0 EGP Your Choice Of: X 2…" at bounding box center [409, 388] width 818 height 777
click at [550, 46] on icon "close" at bounding box center [553, 41] width 14 height 14
click at [550, 212] on span "Boba" at bounding box center [543, 219] width 334 height 14
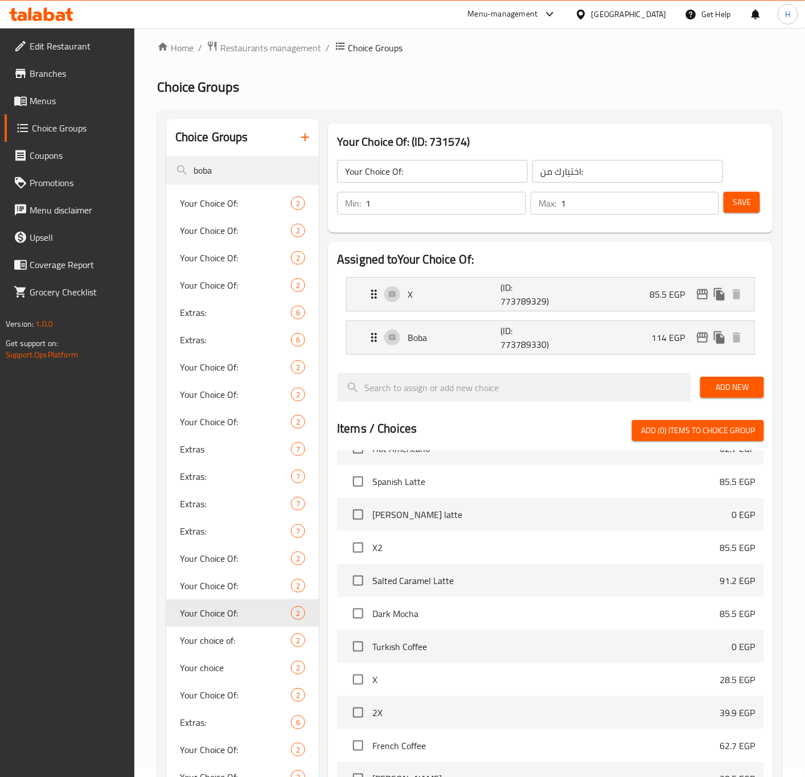
scroll to position [0, 0]
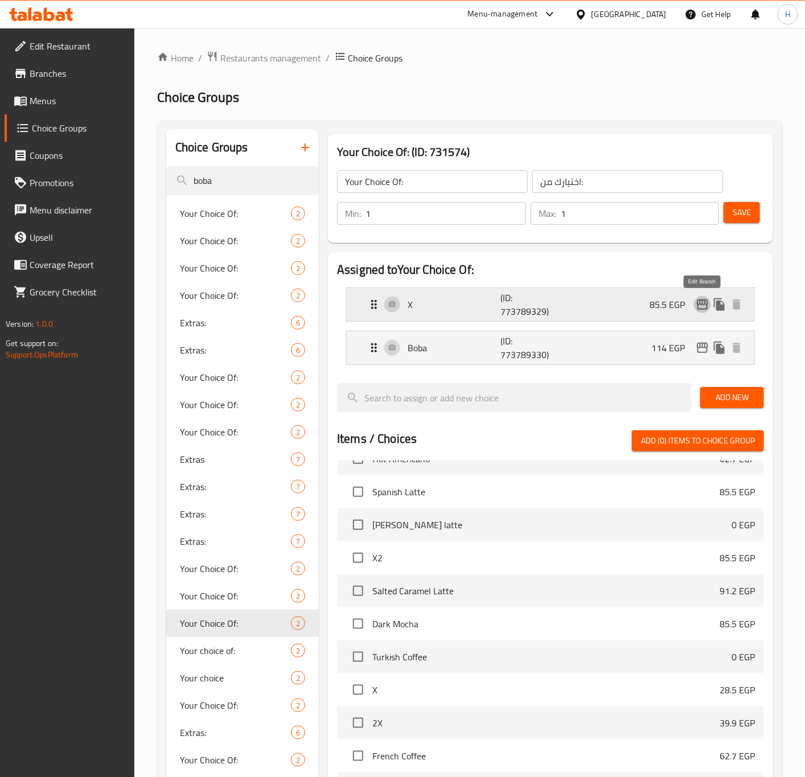
click at [702, 306] on icon "edit" at bounding box center [703, 305] width 14 height 14
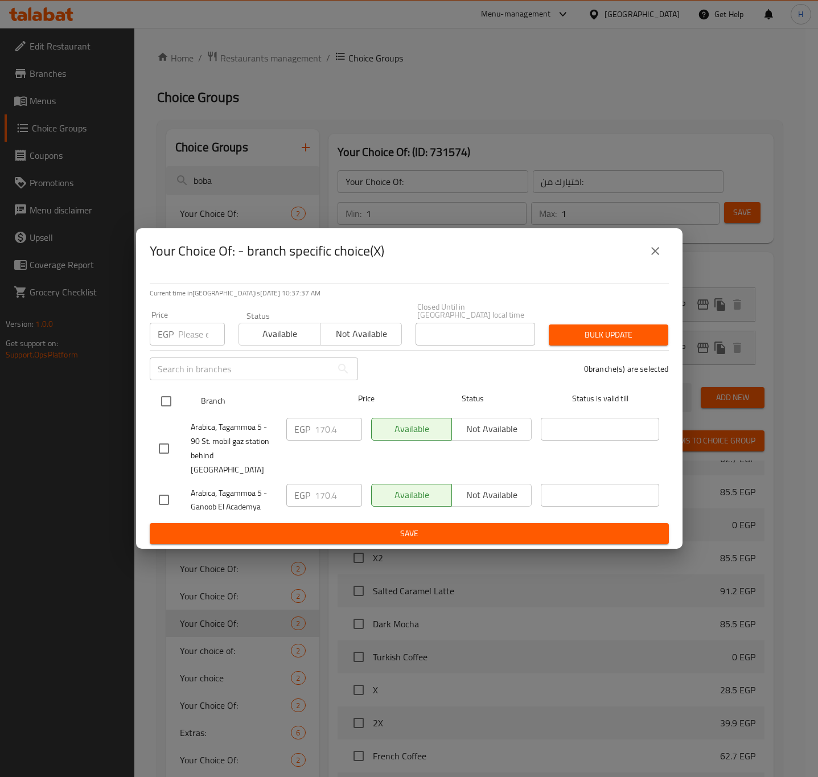
click at [163, 401] on input "checkbox" at bounding box center [166, 401] width 24 height 24
checkbox input "true"
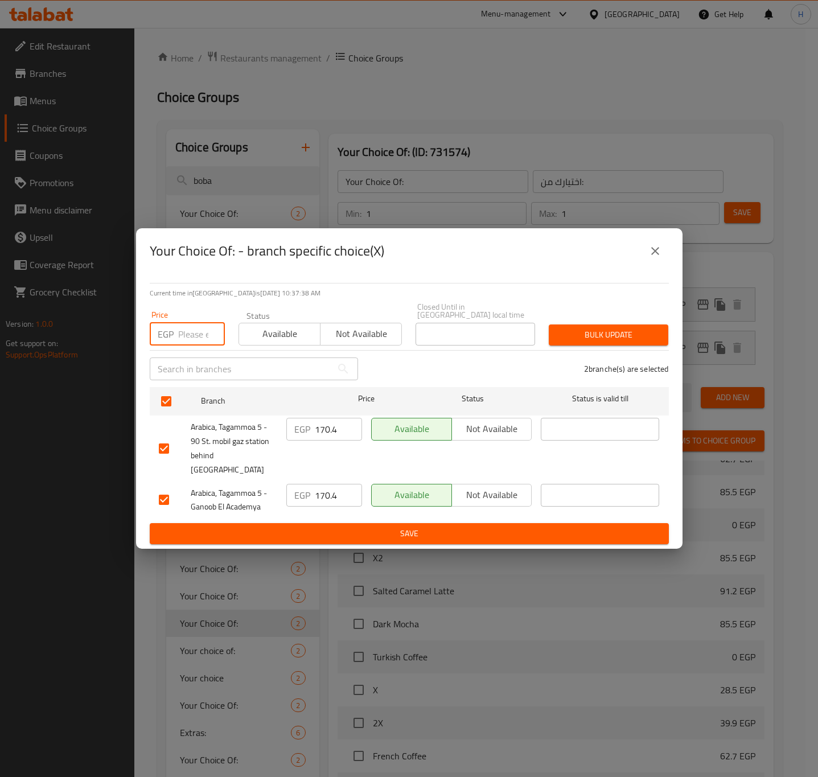
click at [188, 338] on input "number" at bounding box center [201, 334] width 47 height 23
click at [190, 336] on input "175.5" at bounding box center [201, 334] width 47 height 23
type input "175.5"
click at [606, 332] on span "Bulk update" at bounding box center [608, 335] width 101 height 14
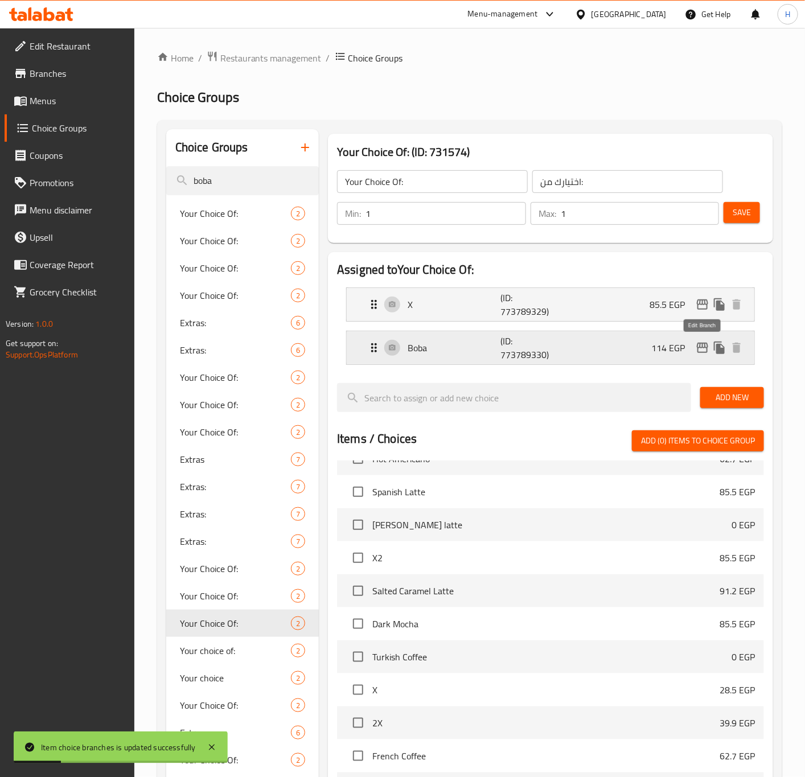
click at [700, 351] on icon "edit" at bounding box center [703, 348] width 14 height 14
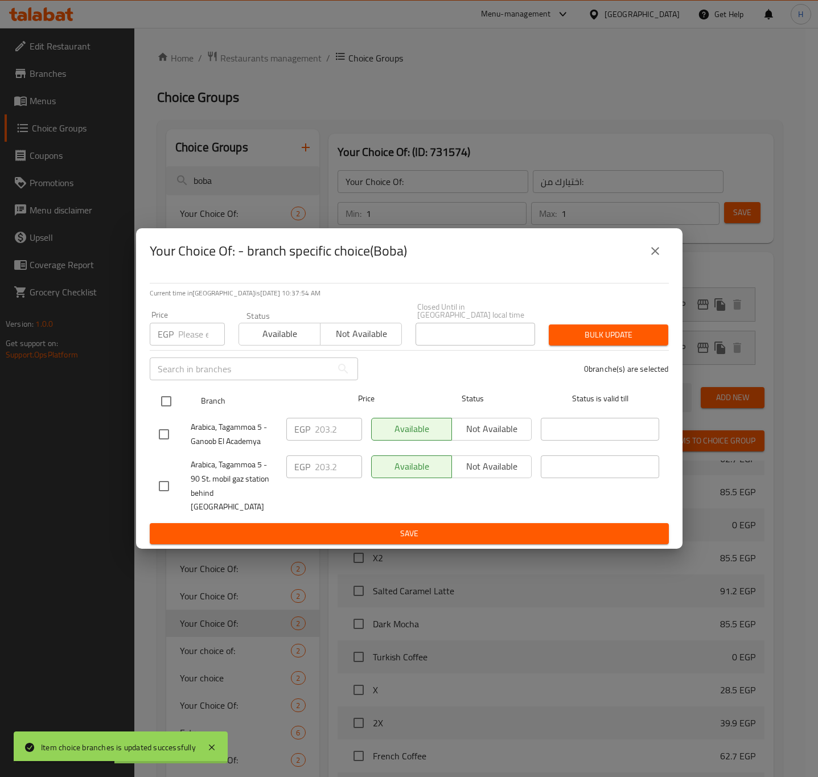
click at [169, 404] on input "checkbox" at bounding box center [166, 401] width 24 height 24
checkbox input "true"
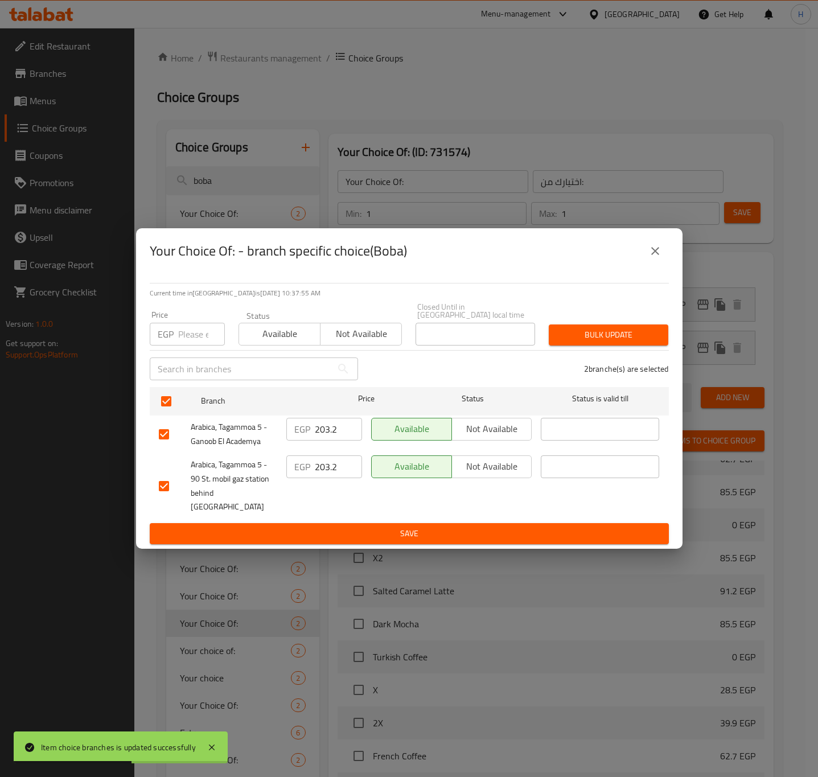
click at [188, 339] on input "number" at bounding box center [201, 334] width 47 height 23
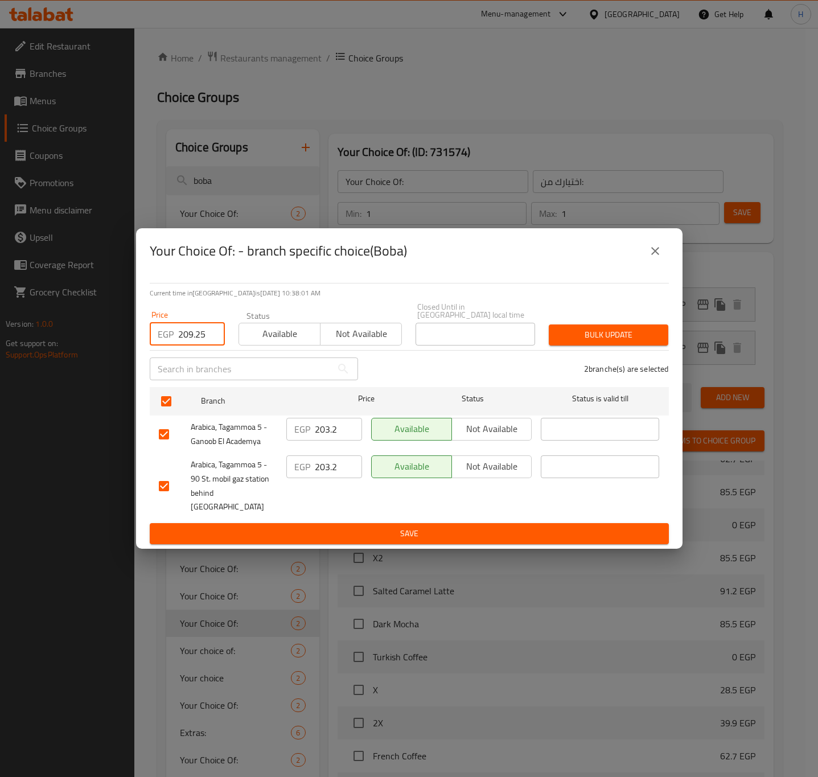
type input "209.25"
click at [605, 334] on span "Bulk update" at bounding box center [608, 335] width 101 height 14
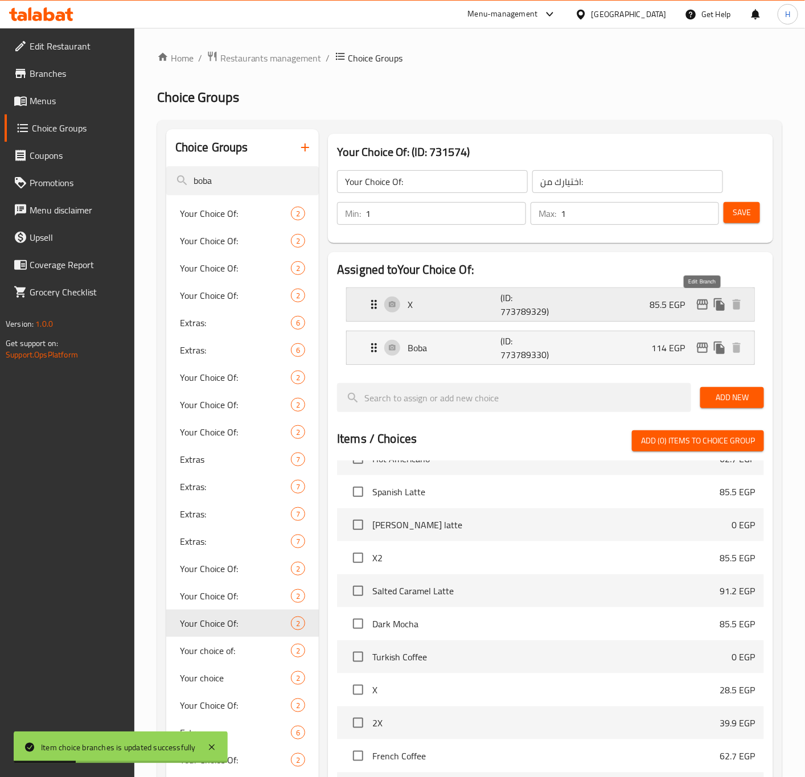
click at [699, 304] on icon "edit" at bounding box center [702, 304] width 11 height 10
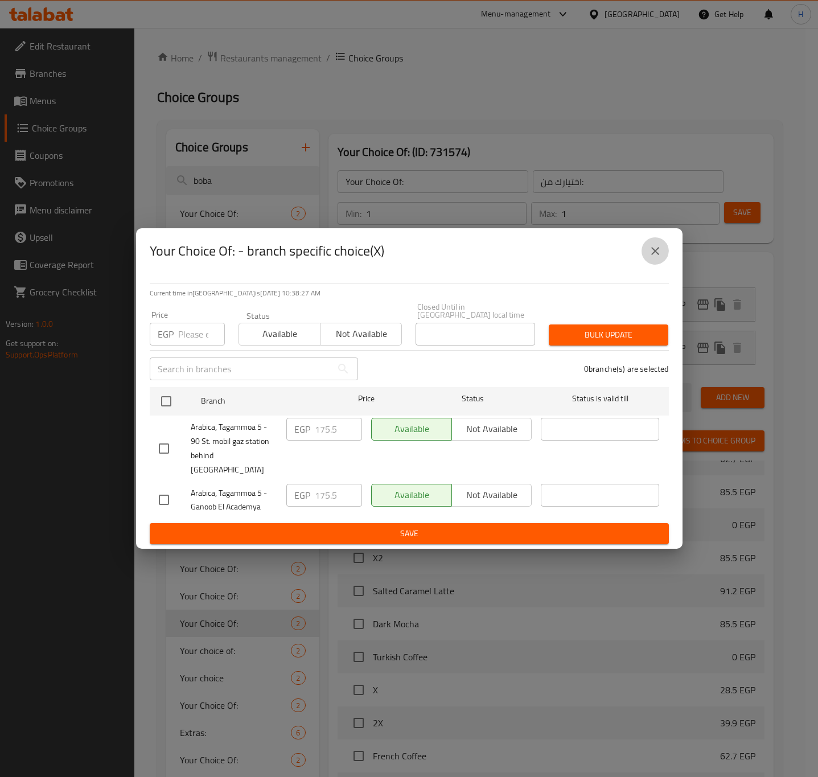
click at [654, 258] on icon "close" at bounding box center [655, 251] width 14 height 14
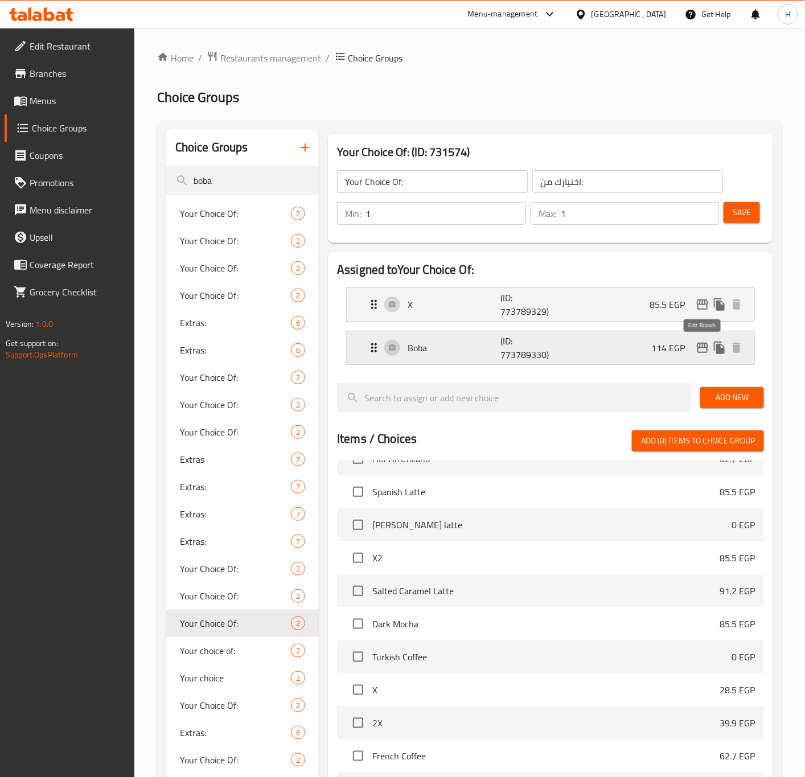
click at [699, 348] on icon "edit" at bounding box center [702, 348] width 11 height 10
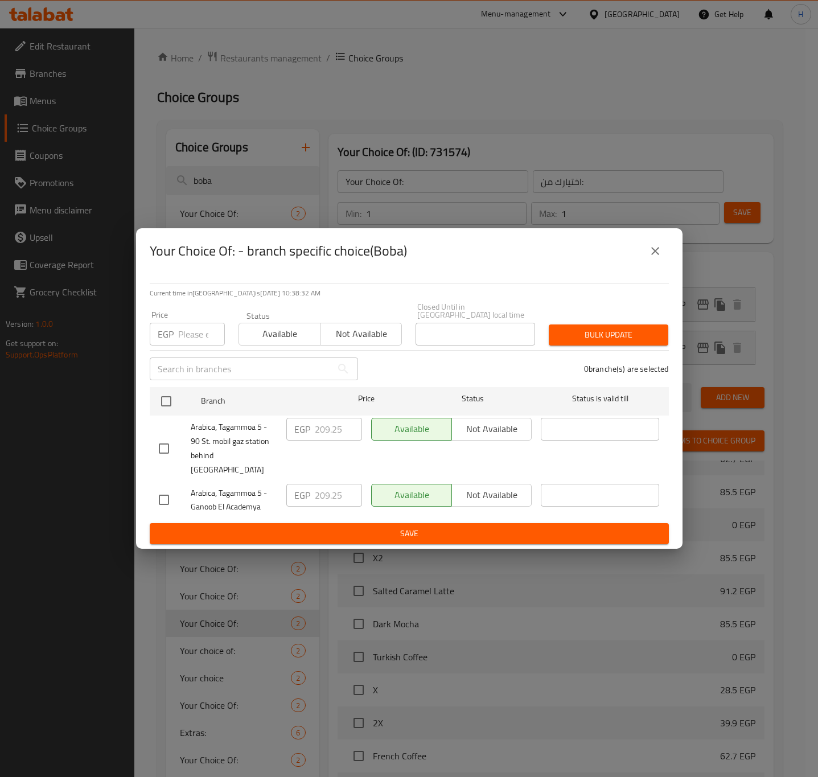
click at [650, 258] on icon "close" at bounding box center [655, 251] width 14 height 14
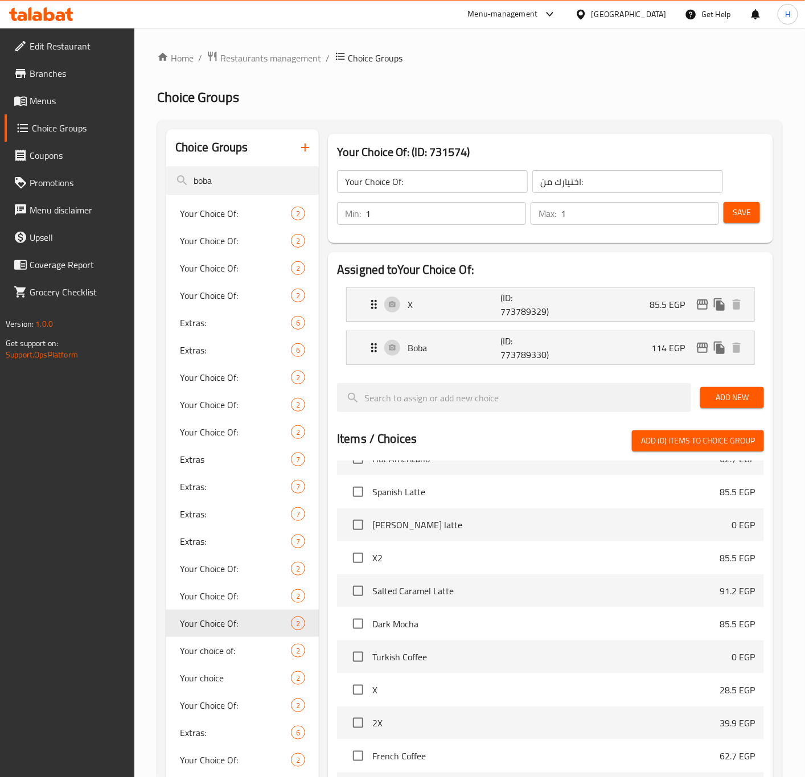
click at [502, 105] on h2 "Choice Groups" at bounding box center [469, 97] width 625 height 18
click at [232, 646] on span "Your choice of:" at bounding box center [218, 651] width 77 height 14
type input "Your choice of:"
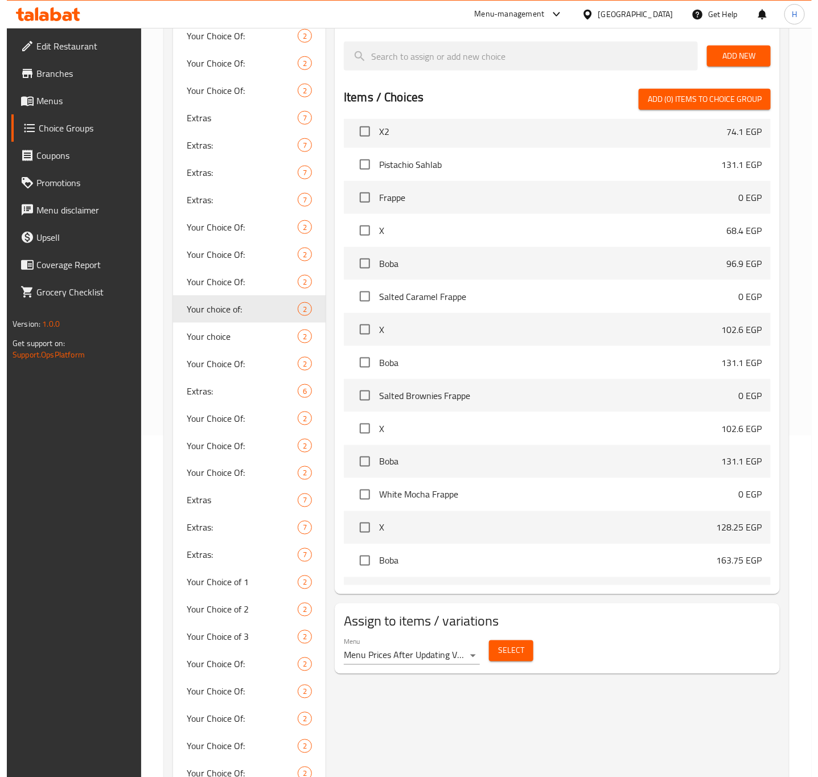
scroll to position [1281, 0]
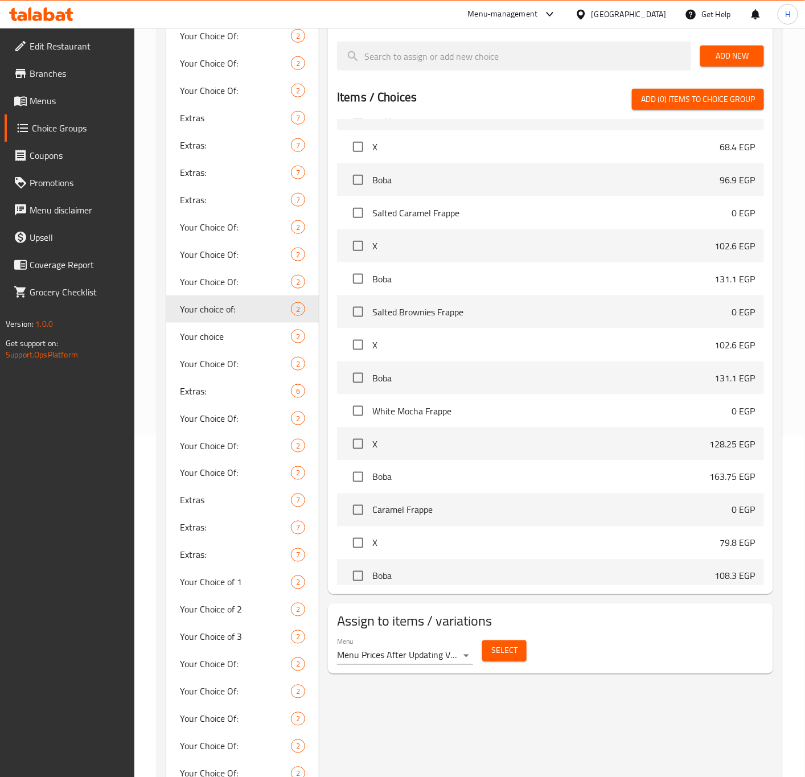
click at [465, 436] on body "​ Menu-management Egypt Get Help H Edit Restaurant Branches Menus Choice Groups…" at bounding box center [402, 60] width 805 height 749
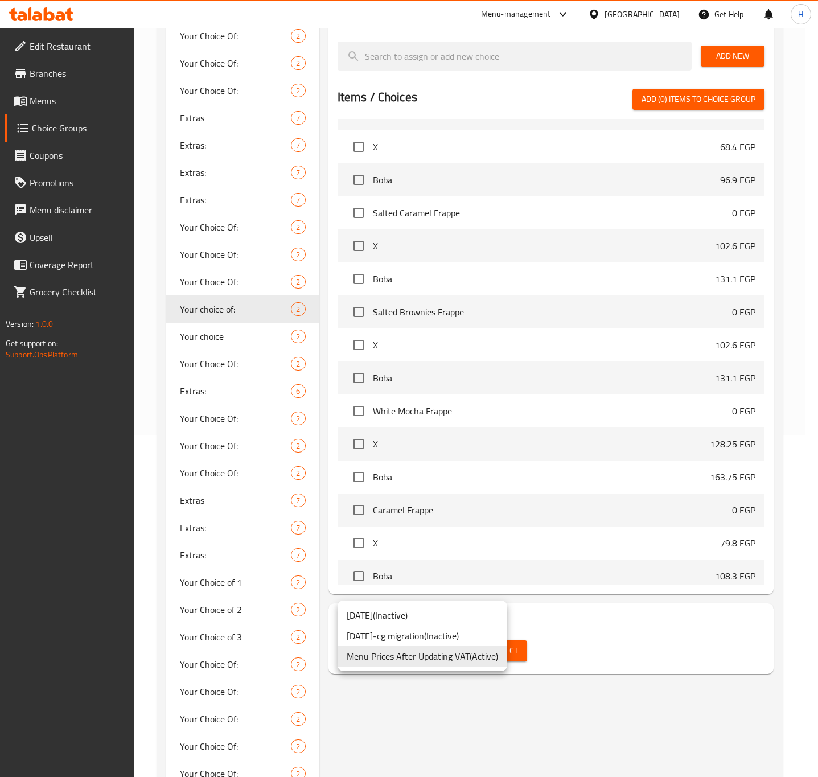
click at [447, 654] on li "Menu Prices After Updating VAT ( Active )" at bounding box center [423, 656] width 170 height 20
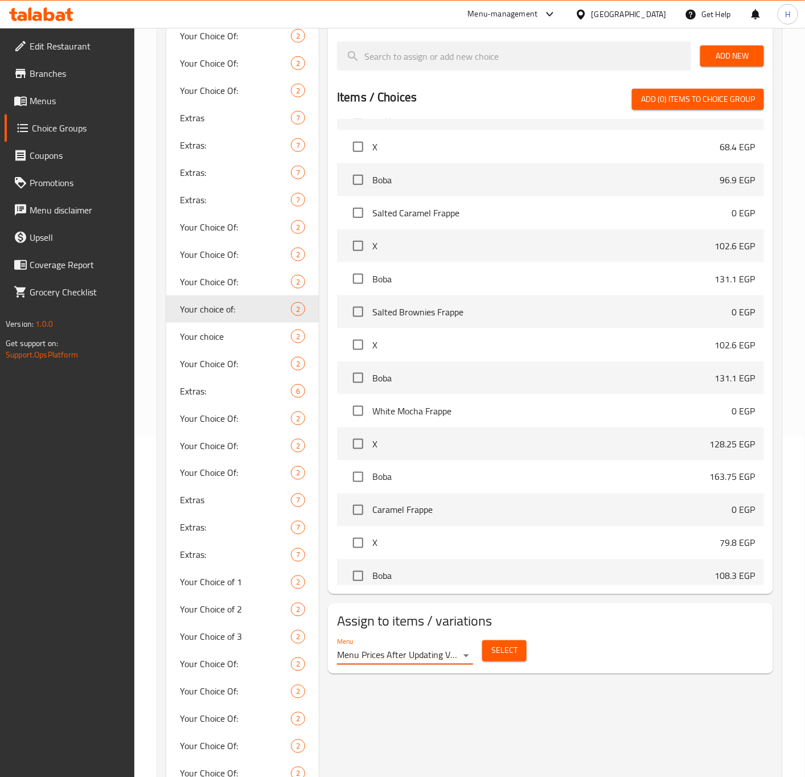
click at [503, 649] on span "Select" at bounding box center [504, 651] width 26 height 14
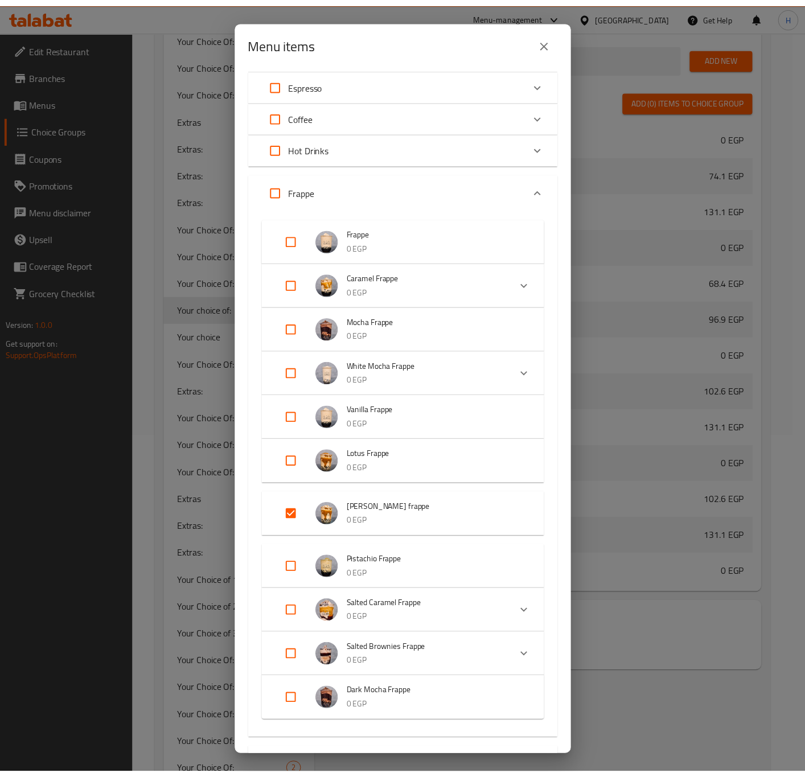
scroll to position [0, 0]
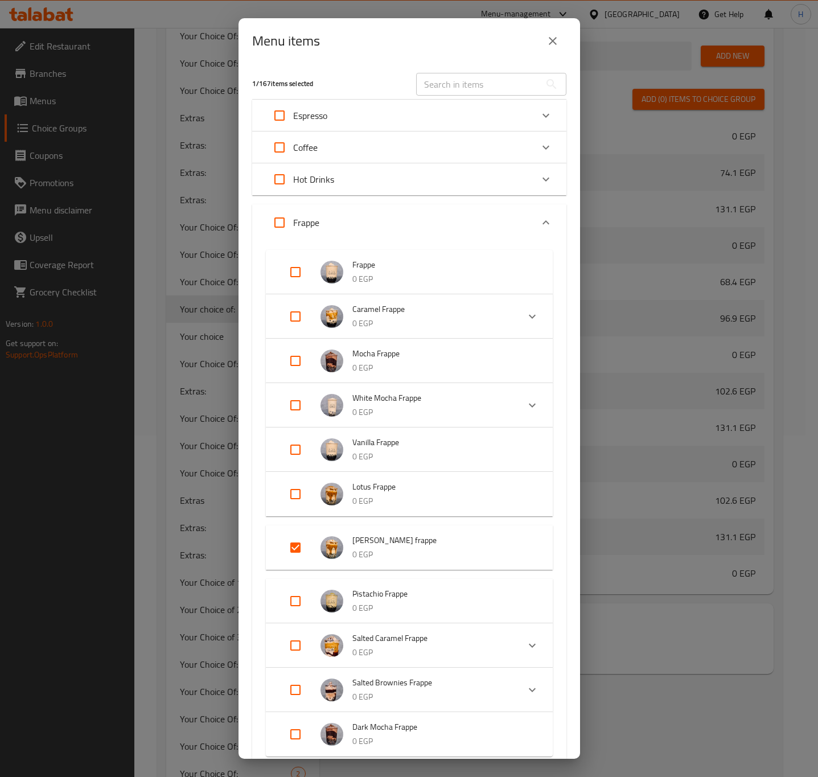
click at [648, 605] on div "Menu items 1 / 167 items selected ​ Espresso Espresso 0 EGP Your Choice Of: X 2…" at bounding box center [409, 388] width 818 height 777
click at [556, 40] on icon "close" at bounding box center [553, 41] width 14 height 14
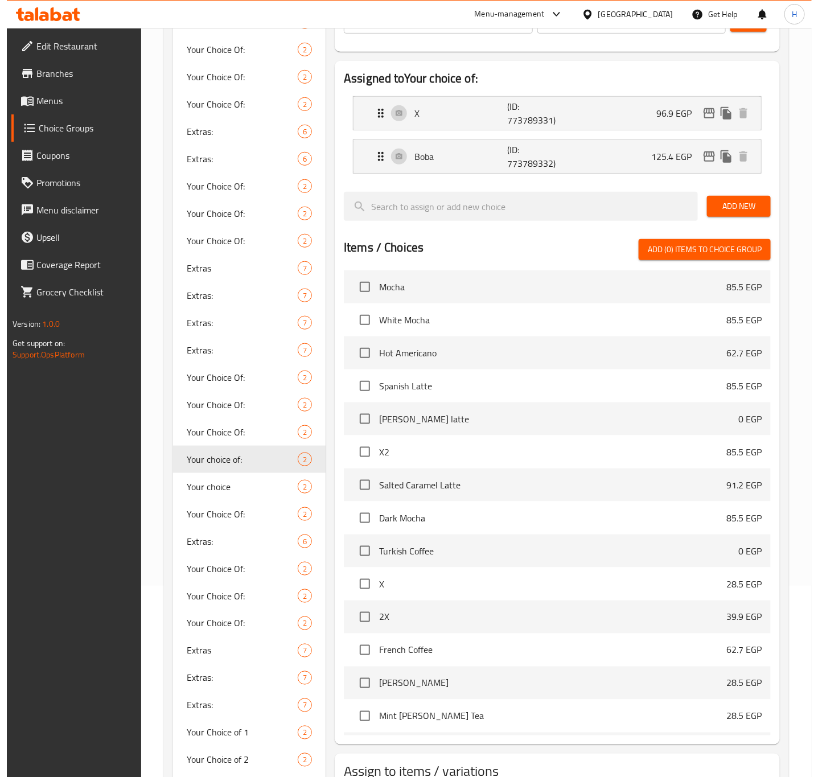
scroll to position [171, 0]
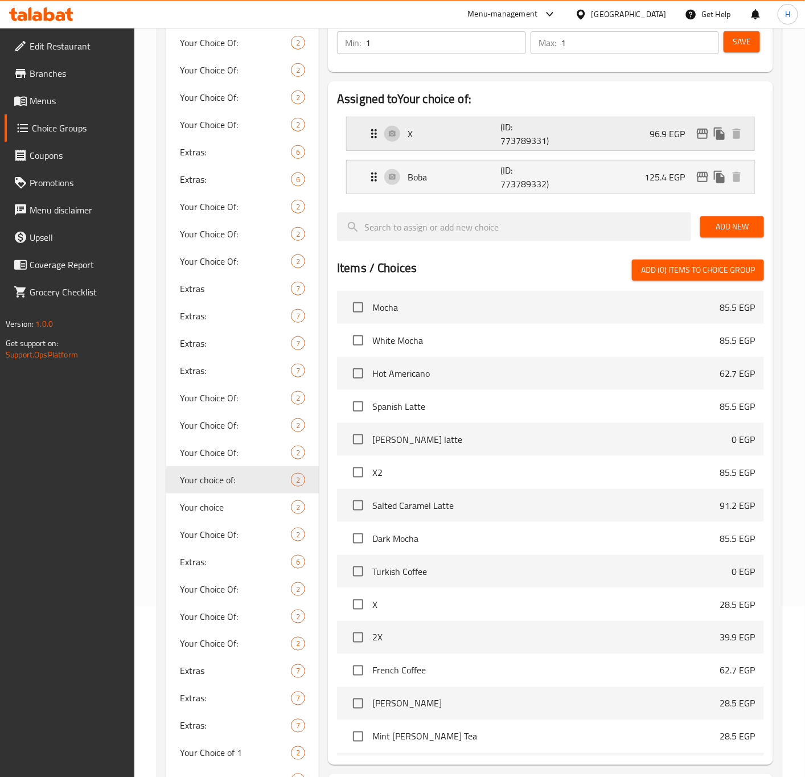
click at [702, 137] on icon "edit" at bounding box center [703, 134] width 14 height 14
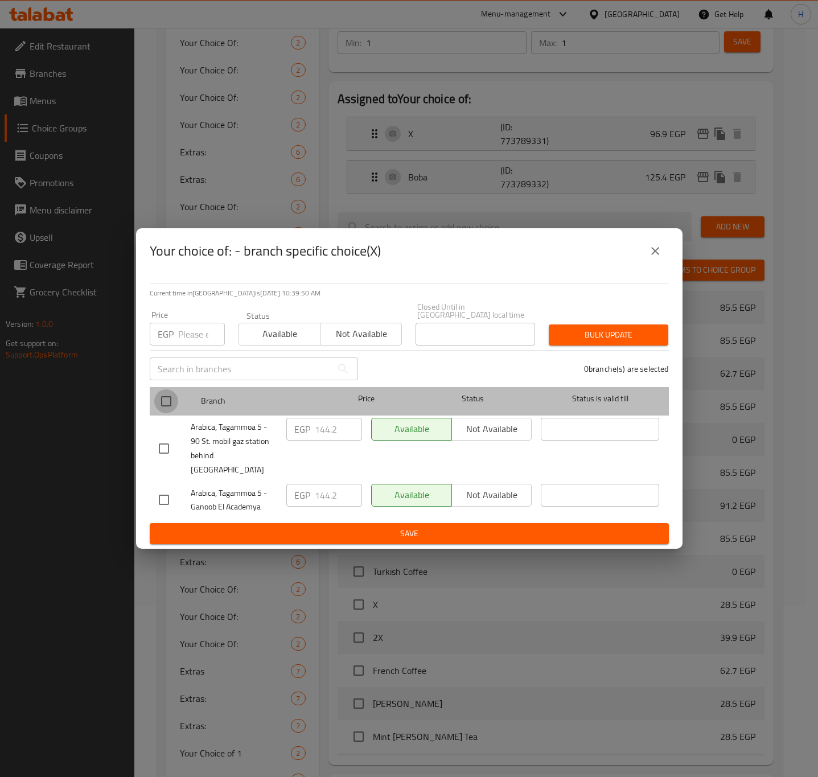
click at [167, 404] on input "checkbox" at bounding box center [166, 401] width 24 height 24
checkbox input "true"
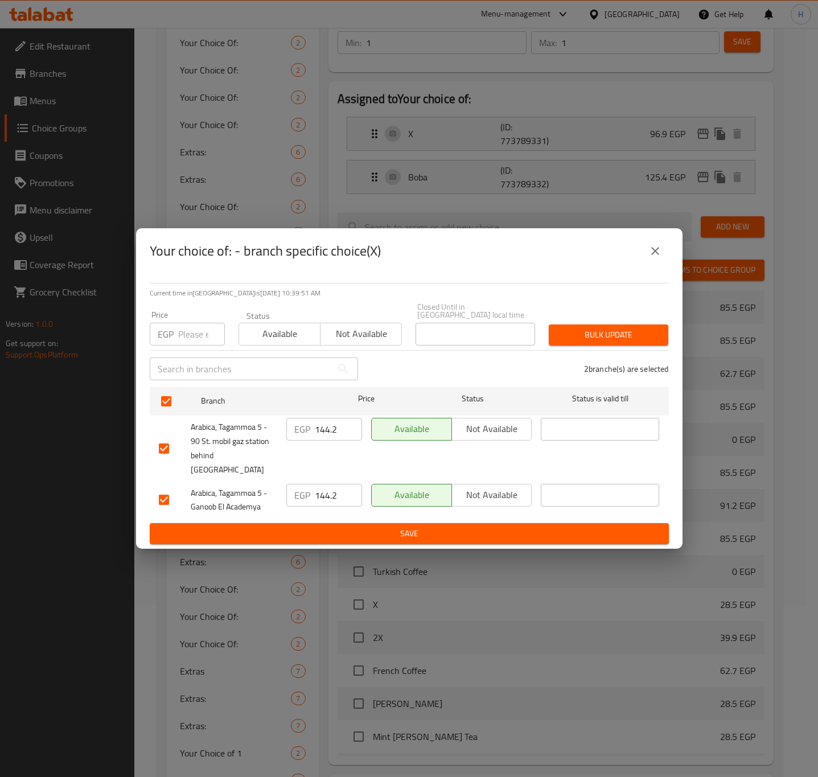
click at [195, 337] on input "number" at bounding box center [201, 334] width 47 height 23
type input "155.25"
click at [610, 340] on span "Bulk update" at bounding box center [608, 335] width 101 height 14
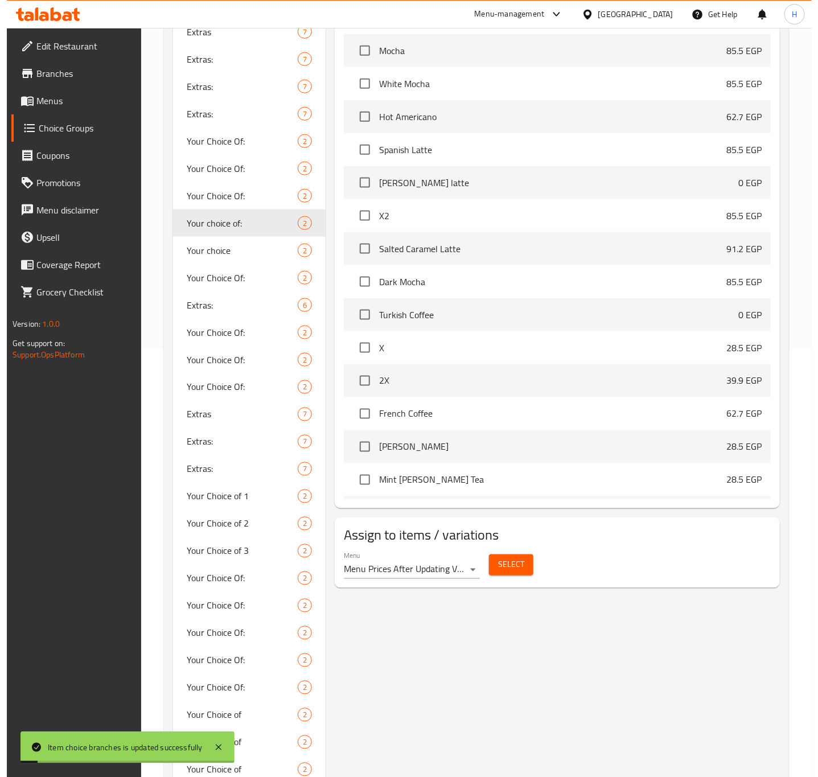
scroll to position [7, 0]
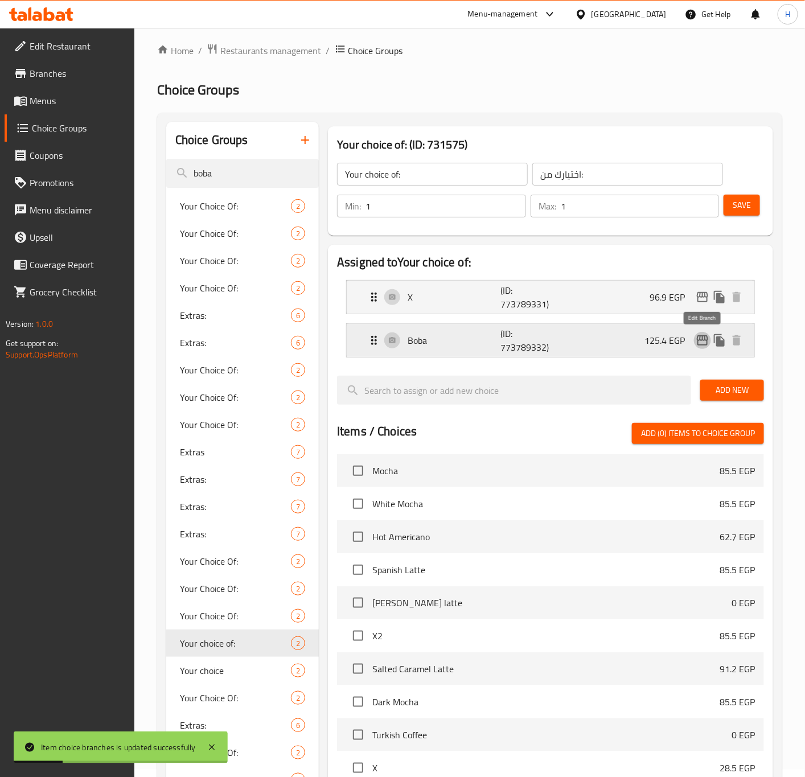
click at [704, 340] on icon "edit" at bounding box center [702, 340] width 11 height 10
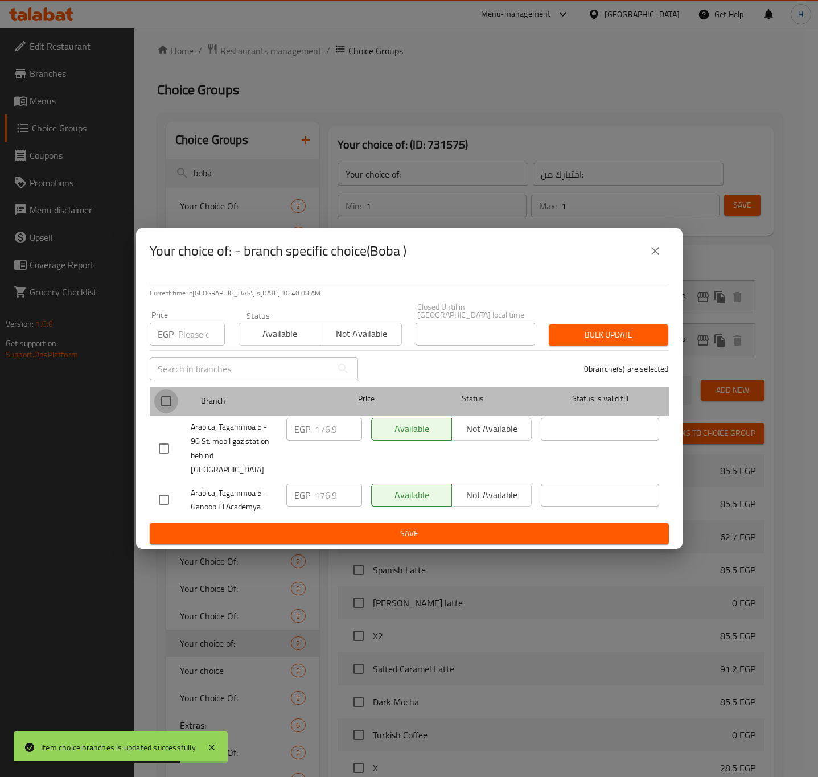
click at [164, 405] on input "checkbox" at bounding box center [166, 401] width 24 height 24
checkbox input "true"
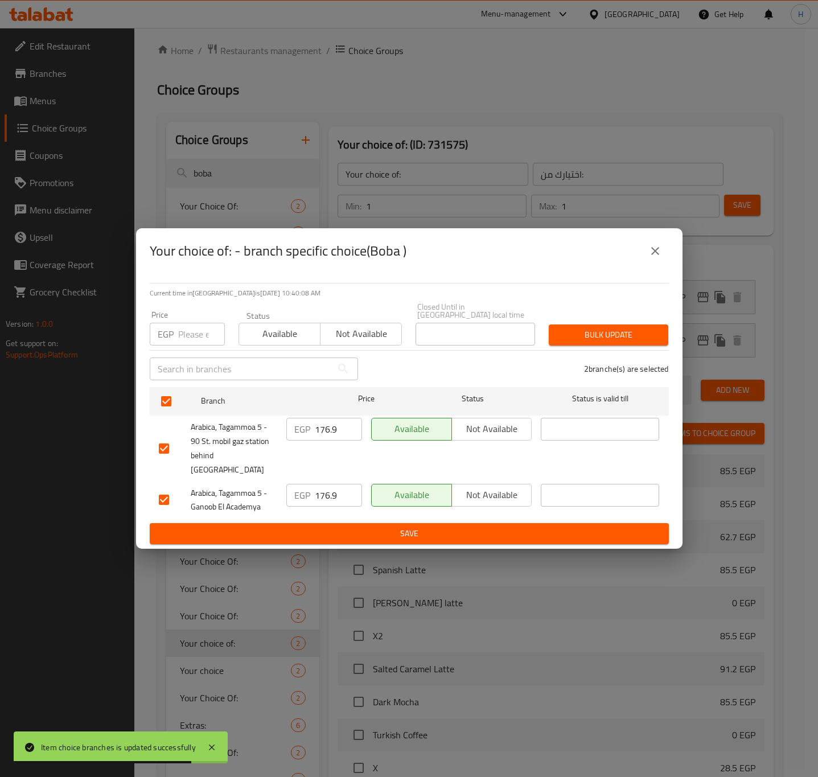
click at [181, 334] on input "number" at bounding box center [201, 334] width 47 height 23
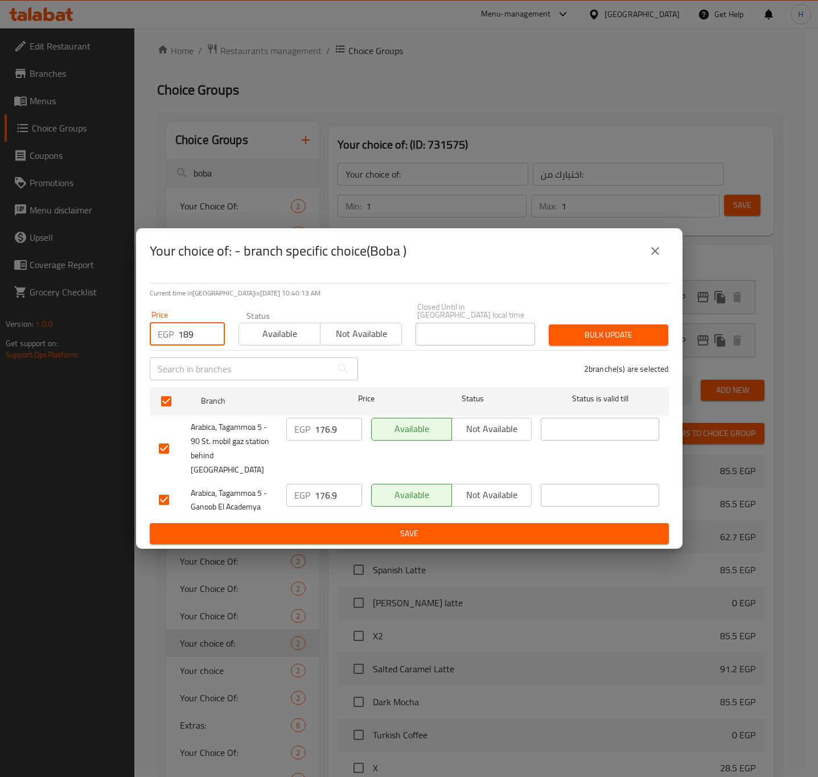
type input "189"
click at [577, 340] on span "Bulk update" at bounding box center [608, 335] width 101 height 14
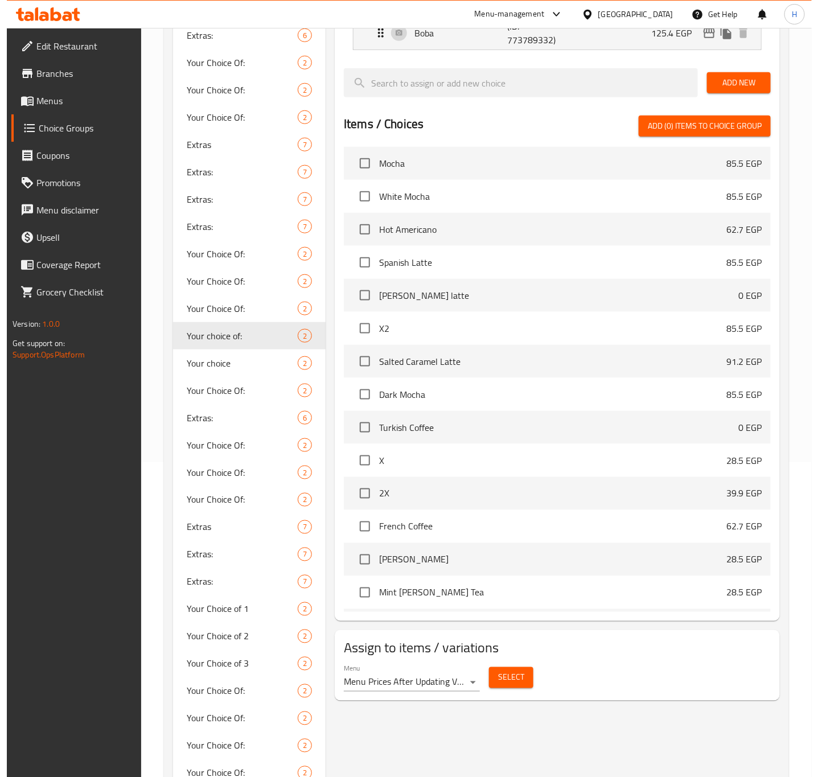
scroll to position [93, 0]
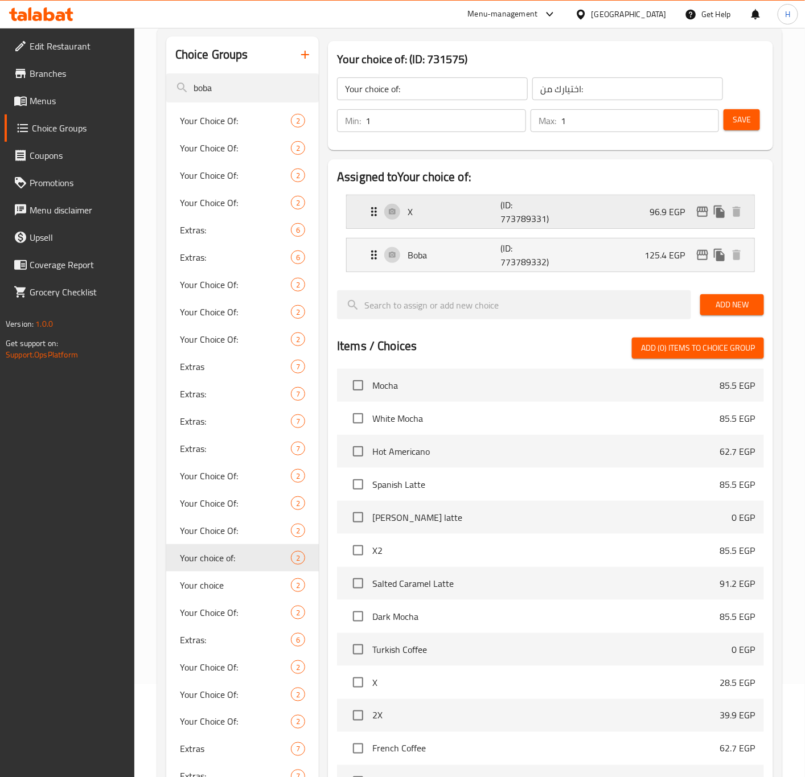
click at [708, 214] on icon "edit" at bounding box center [703, 212] width 14 height 14
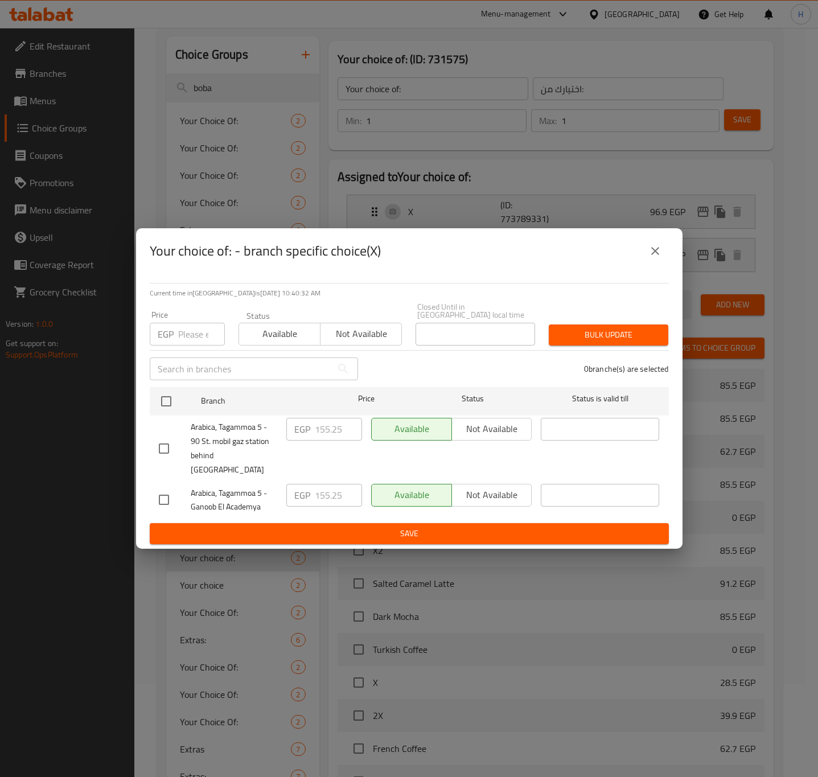
click at [652, 258] on icon "close" at bounding box center [655, 251] width 14 height 14
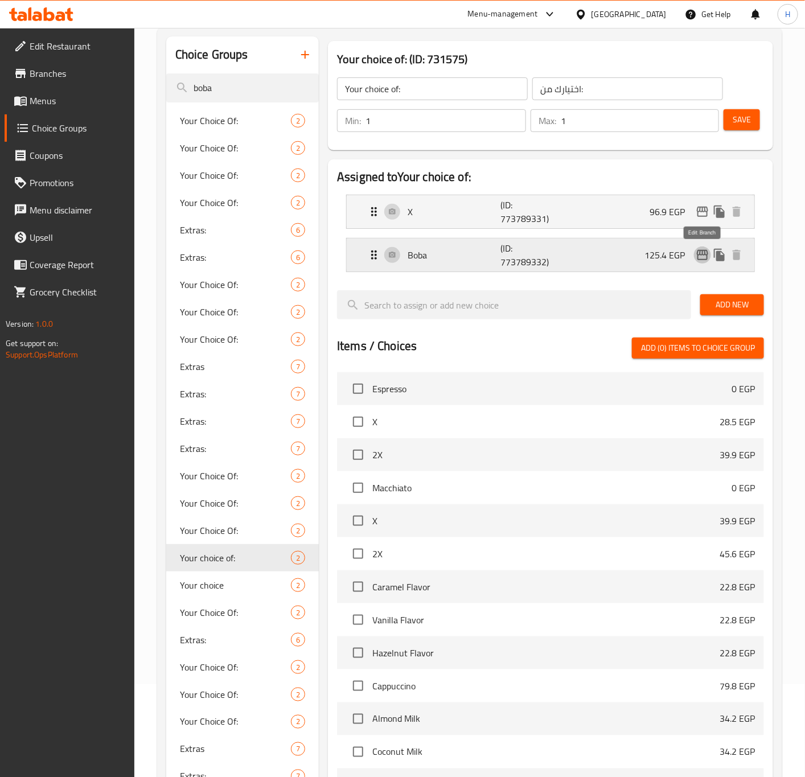
click at [702, 256] on icon "edit" at bounding box center [703, 255] width 14 height 14
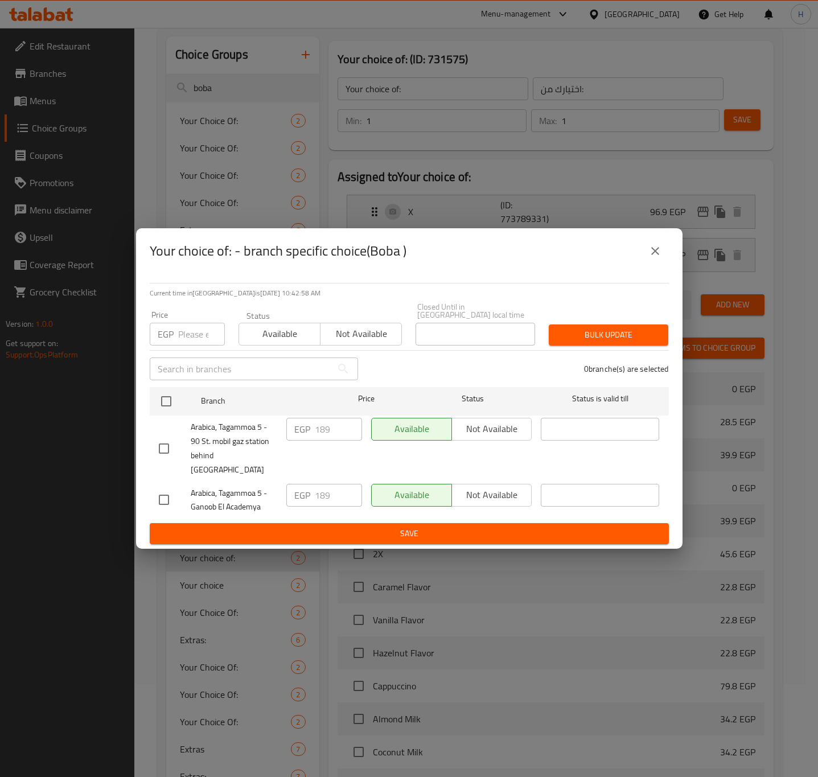
click at [658, 258] on icon "close" at bounding box center [655, 251] width 14 height 14
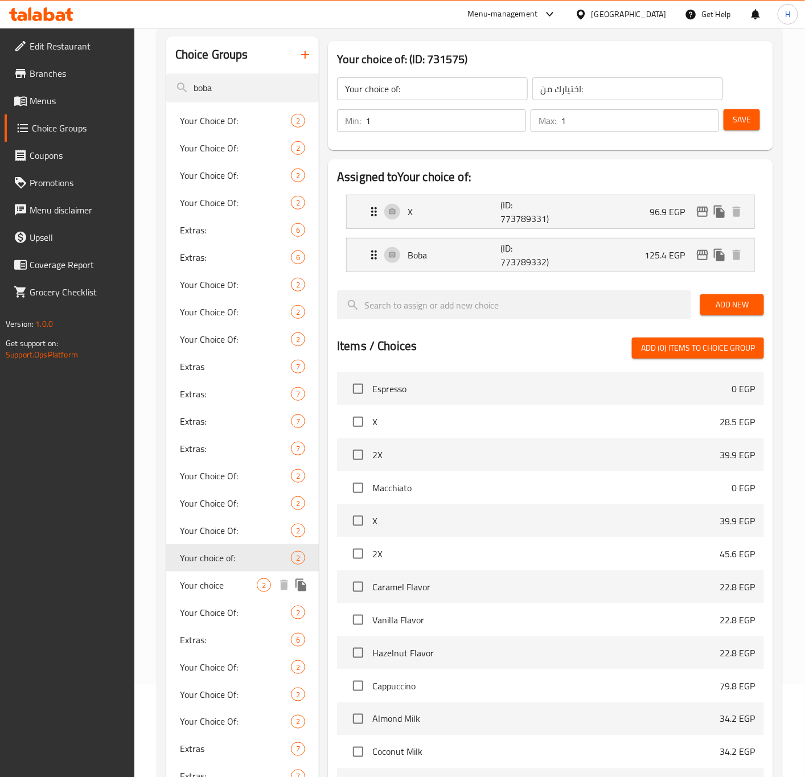
click at [222, 584] on span "Your choice" at bounding box center [218, 585] width 77 height 14
type input "Your choice"
type input "اختار"
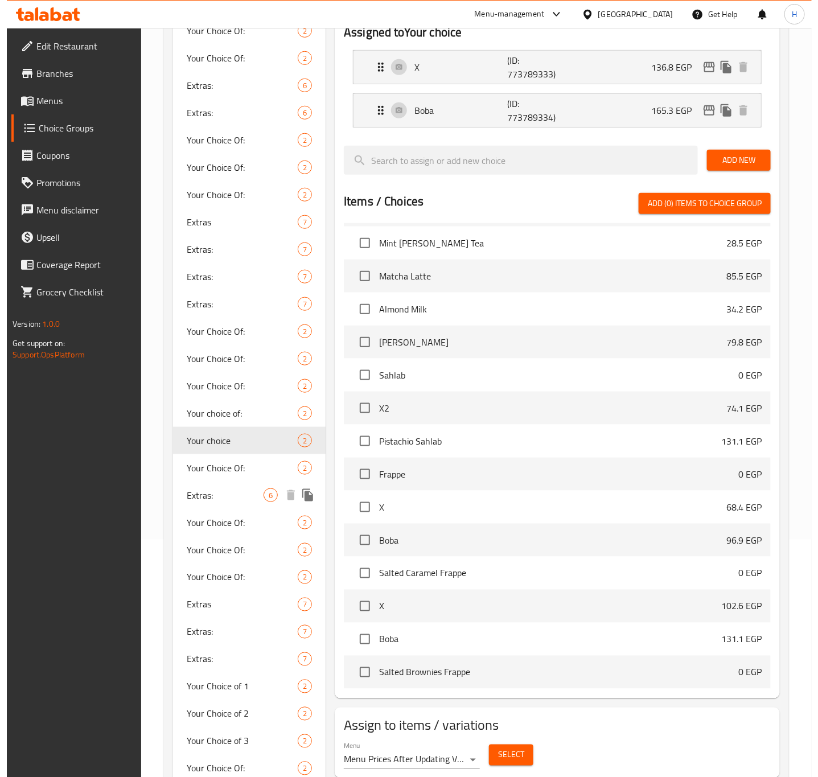
scroll to position [520, 0]
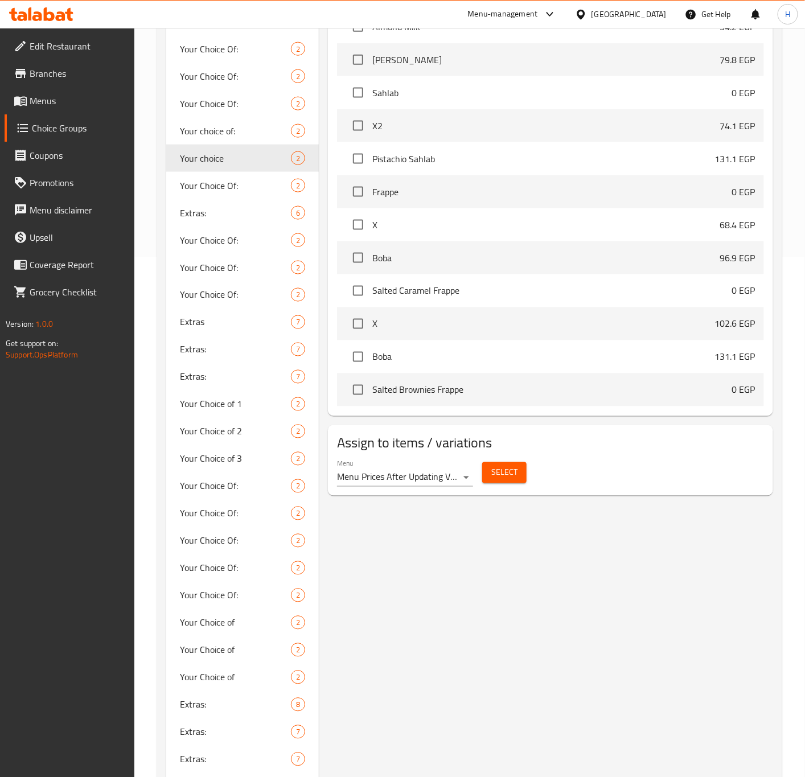
click at [518, 473] on button "Select" at bounding box center [504, 472] width 44 height 21
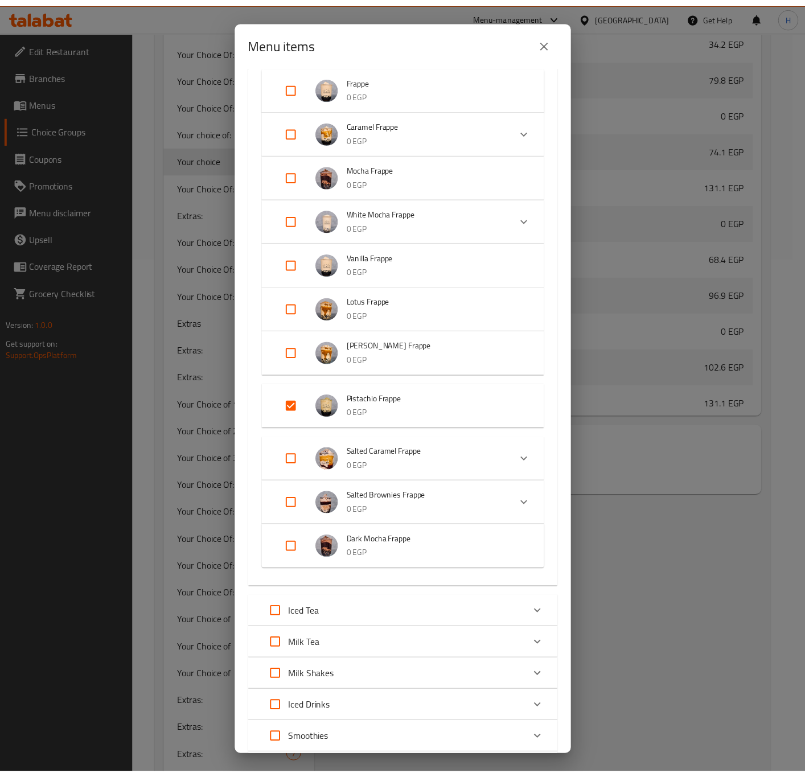
scroll to position [0, 0]
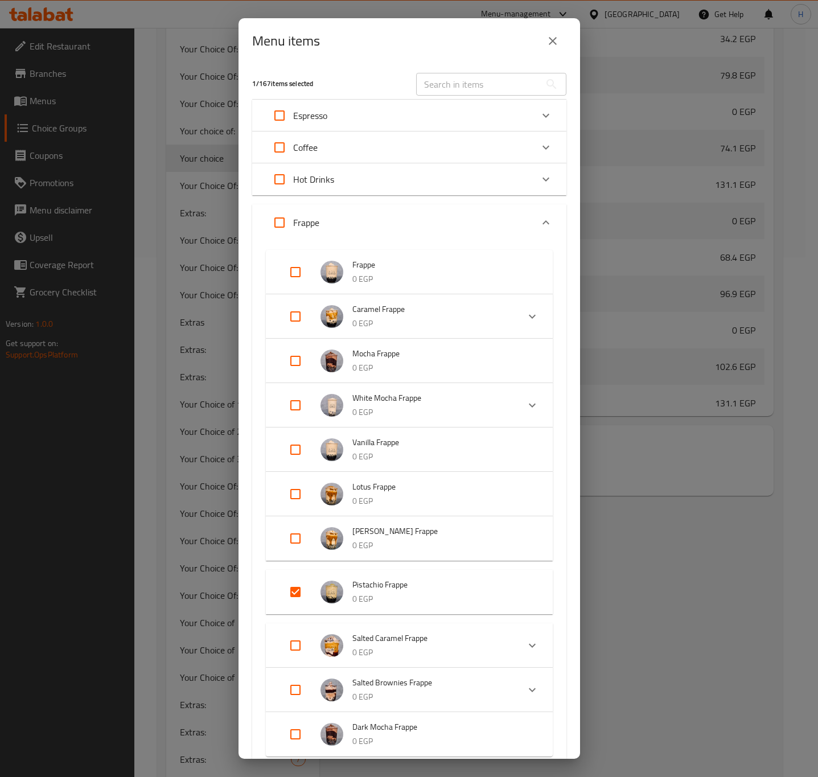
click at [680, 597] on div "Menu items 1 / 167 items selected ​ Espresso Espresso 0 EGP Your Choice Of: X 2…" at bounding box center [409, 388] width 818 height 777
click at [557, 38] on icon "close" at bounding box center [553, 41] width 14 height 14
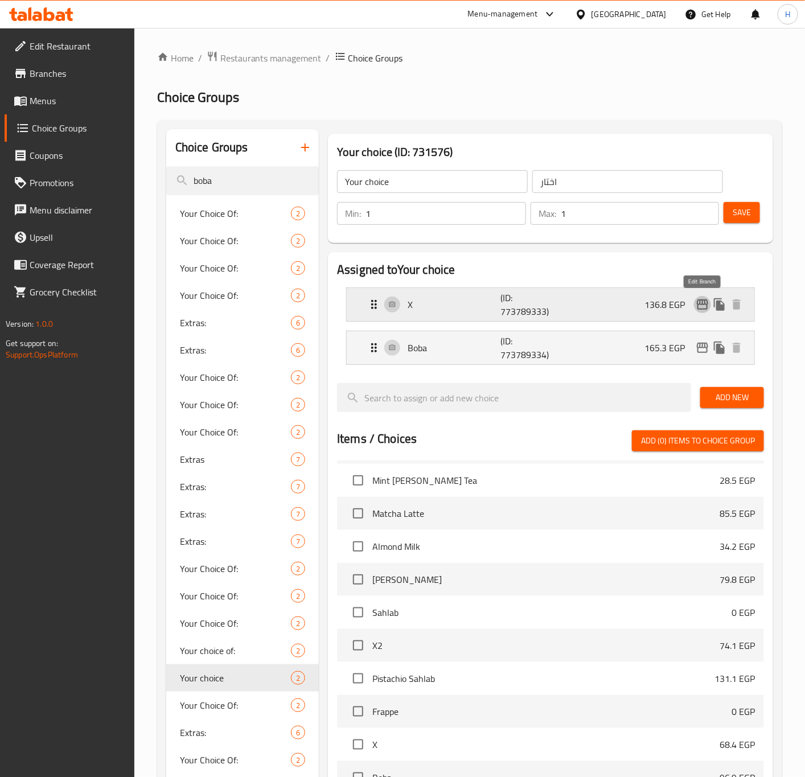
click at [702, 308] on icon "edit" at bounding box center [703, 305] width 14 height 14
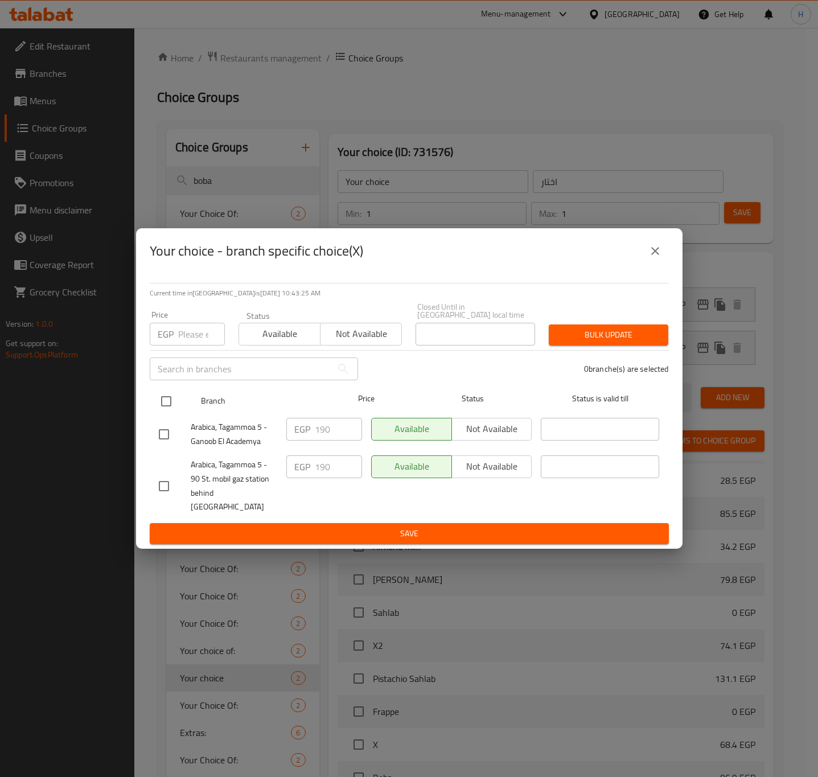
click at [169, 405] on input "checkbox" at bounding box center [166, 401] width 24 height 24
checkbox input "true"
click at [169, 405] on input "checkbox" at bounding box center [166, 401] width 24 height 24
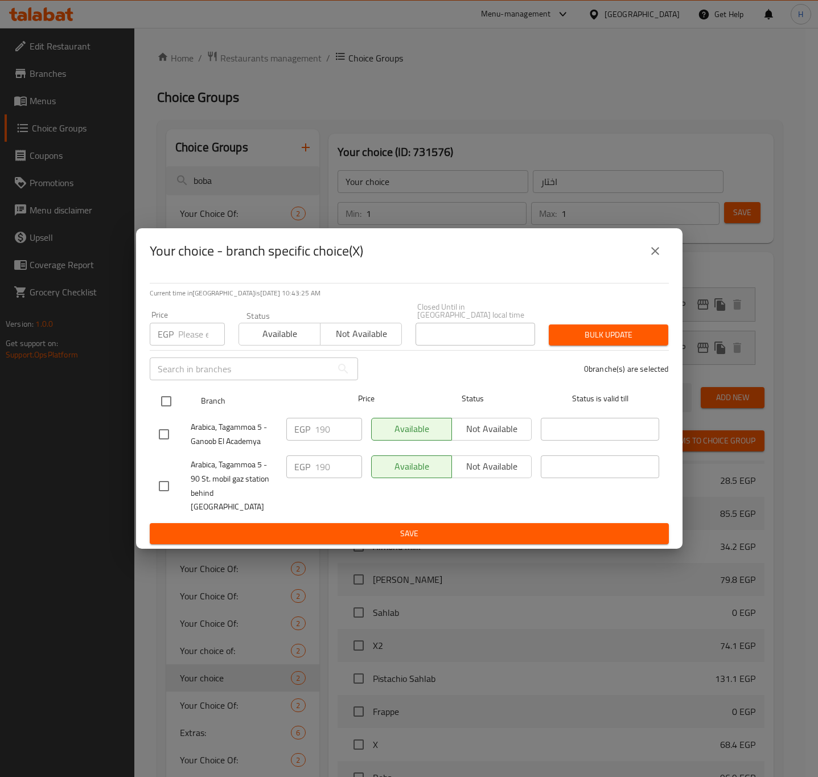
checkbox input "false"
click at [166, 402] on input "checkbox" at bounding box center [166, 401] width 24 height 24
checkbox input "true"
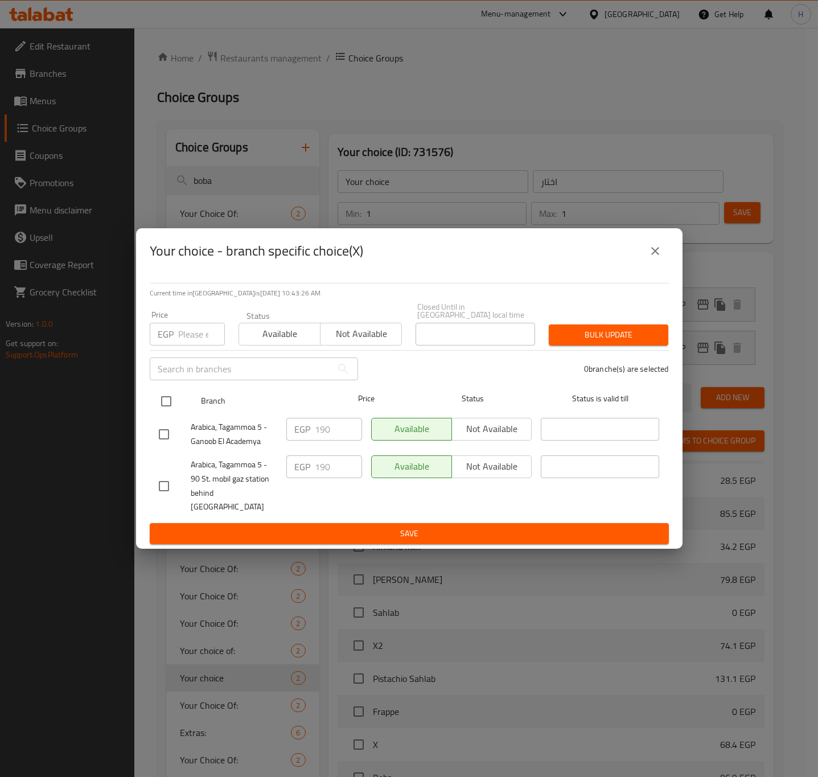
checkbox input "true"
click at [166, 402] on input "checkbox" at bounding box center [166, 401] width 24 height 24
checkbox input "false"
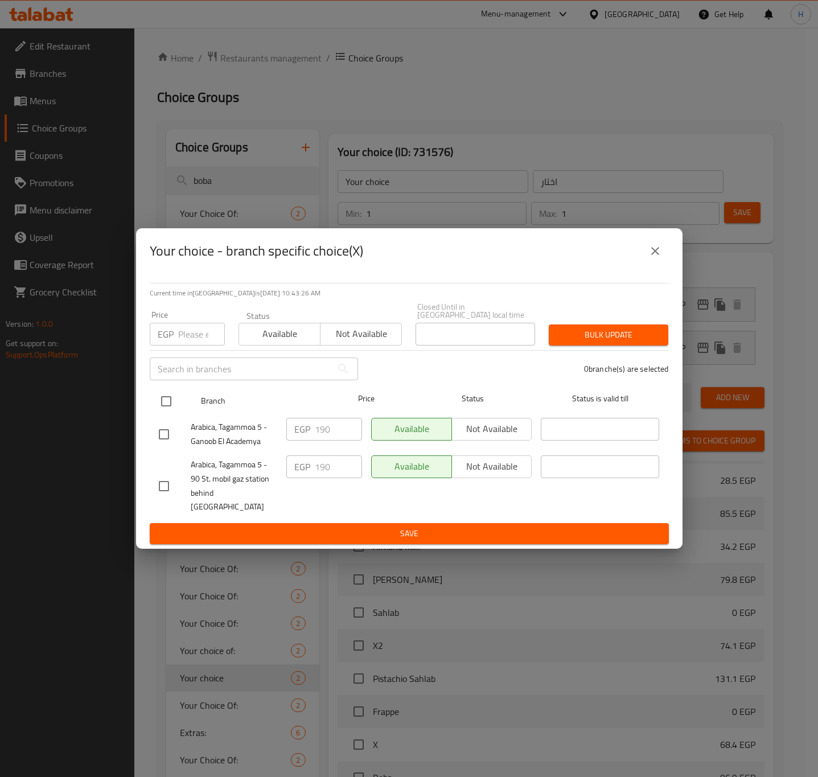
checkbox input "false"
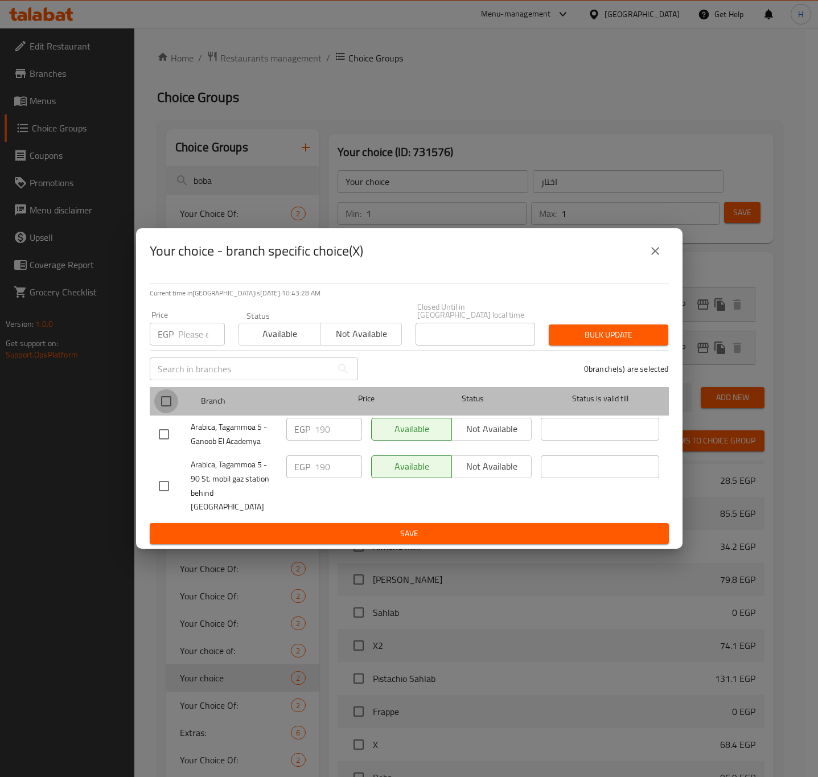
click at [171, 405] on input "checkbox" at bounding box center [166, 401] width 24 height 24
checkbox input "true"
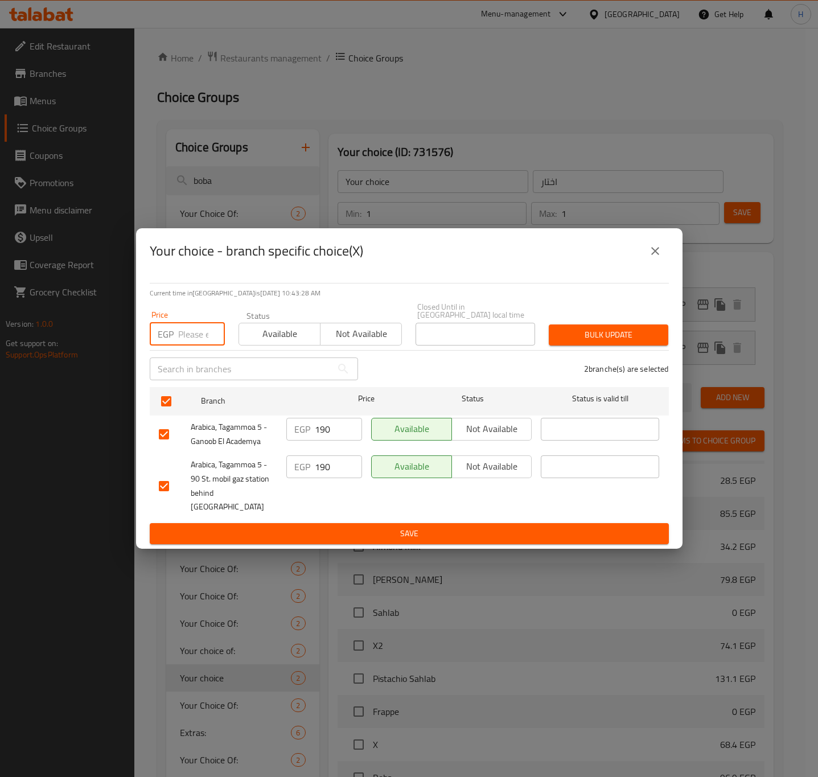
click at [190, 340] on input "number" at bounding box center [201, 334] width 47 height 23
type input "195.75"
click at [598, 342] on span "Bulk update" at bounding box center [608, 335] width 101 height 14
click at [598, 342] on div at bounding box center [409, 388] width 818 height 777
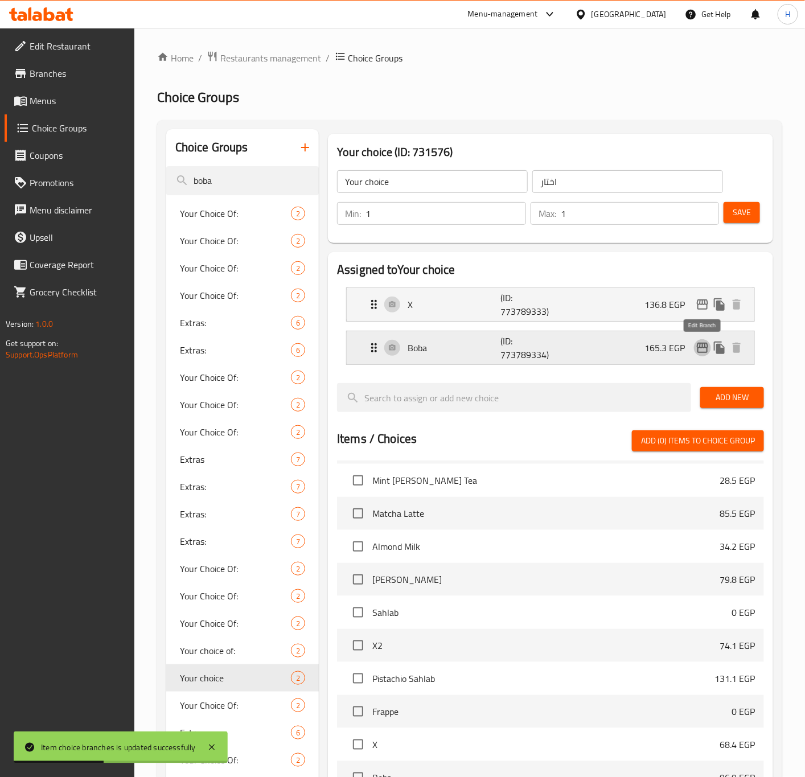
click at [699, 348] on icon "edit" at bounding box center [702, 348] width 11 height 10
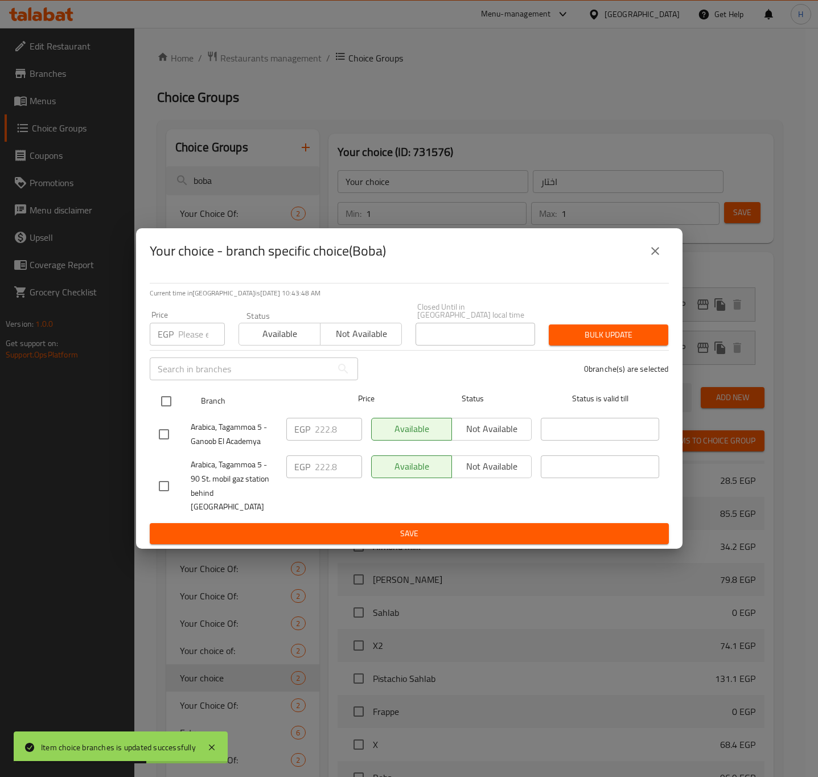
click at [165, 402] on input "checkbox" at bounding box center [166, 401] width 24 height 24
checkbox input "true"
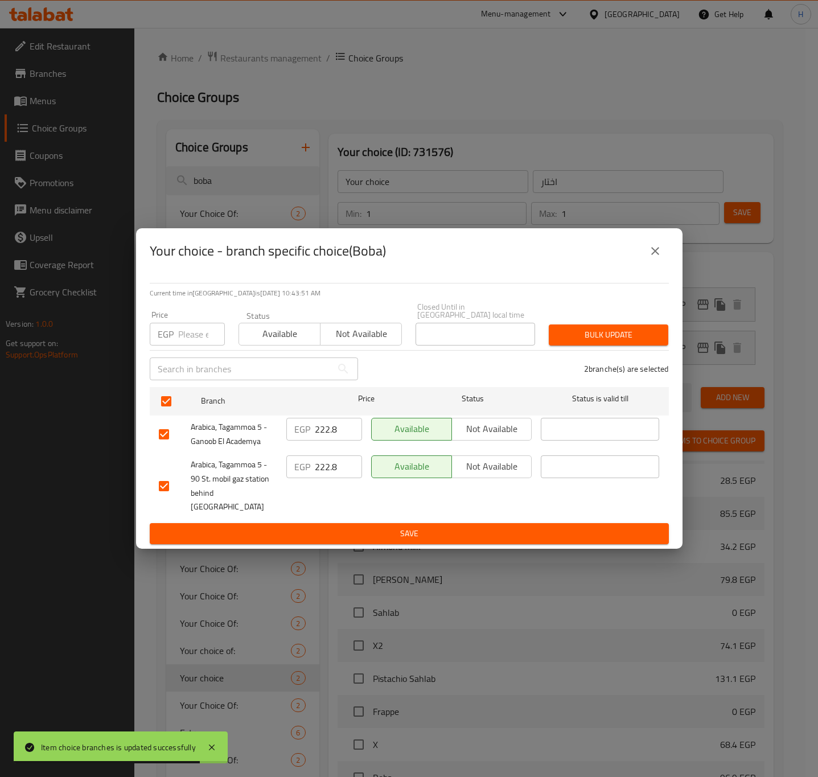
click at [183, 335] on input "number" at bounding box center [201, 334] width 47 height 23
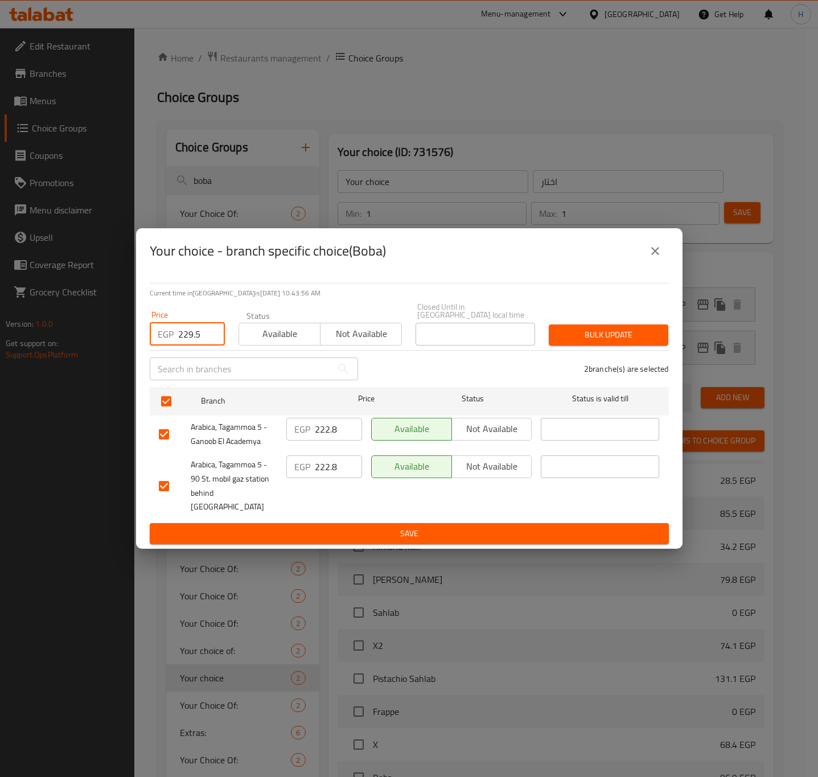
type input "229.5"
click at [590, 333] on span "Bulk update" at bounding box center [608, 335] width 101 height 14
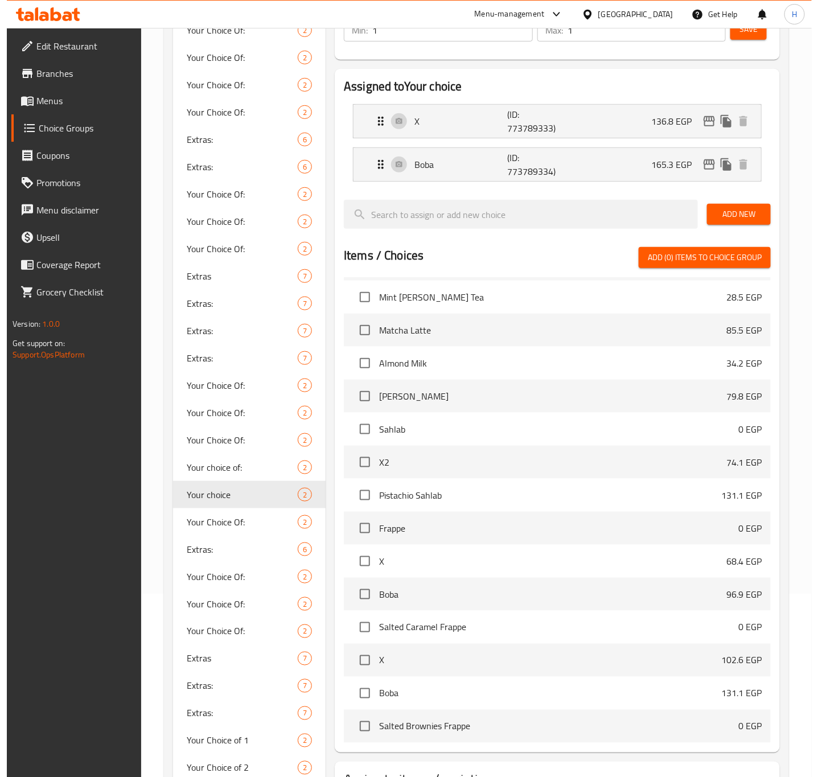
scroll to position [93, 0]
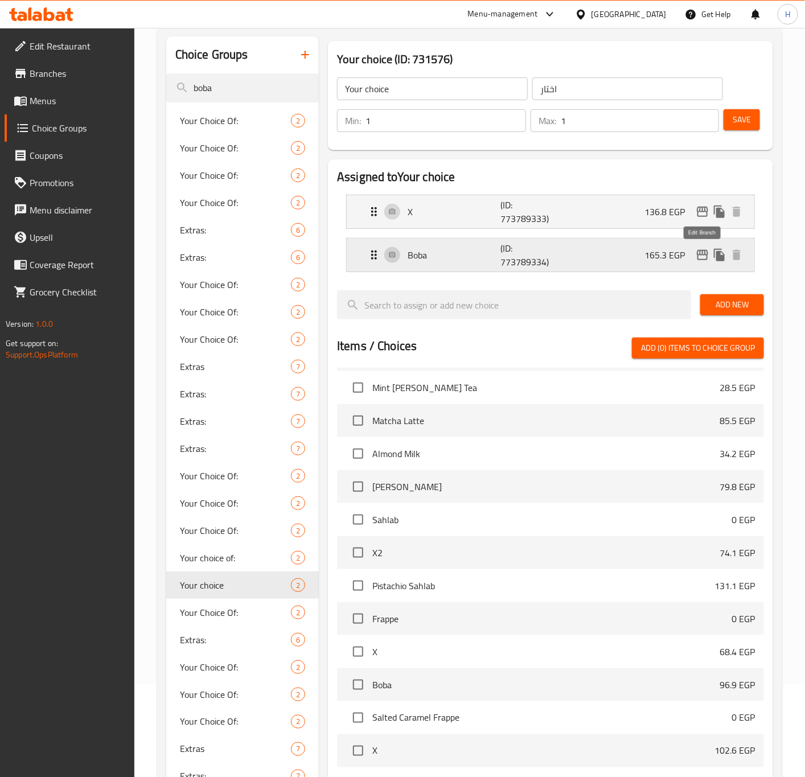
click at [699, 255] on icon "edit" at bounding box center [702, 255] width 11 height 10
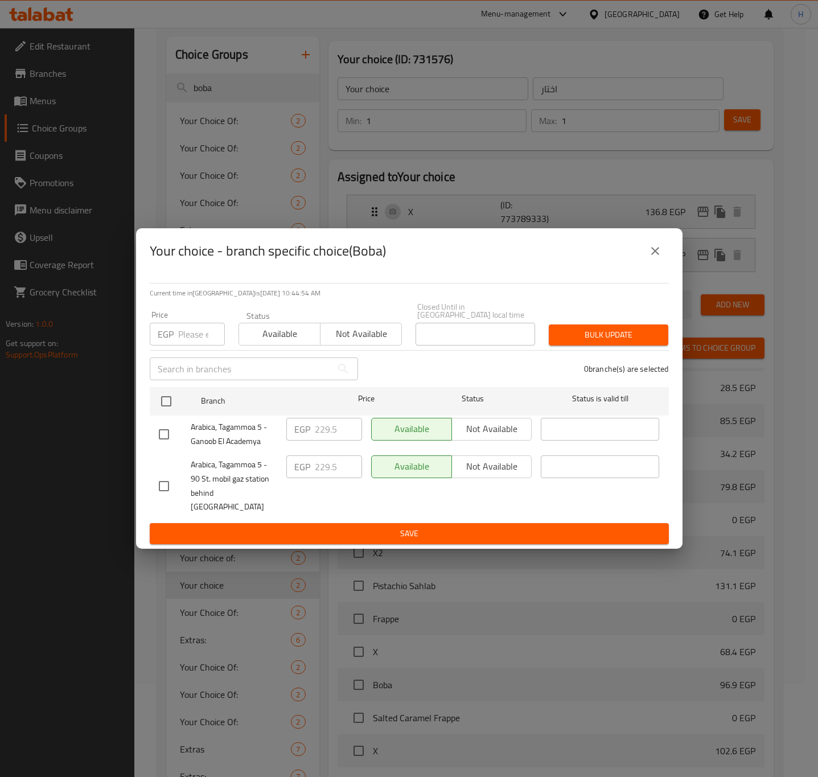
click at [658, 258] on icon "close" at bounding box center [655, 251] width 14 height 14
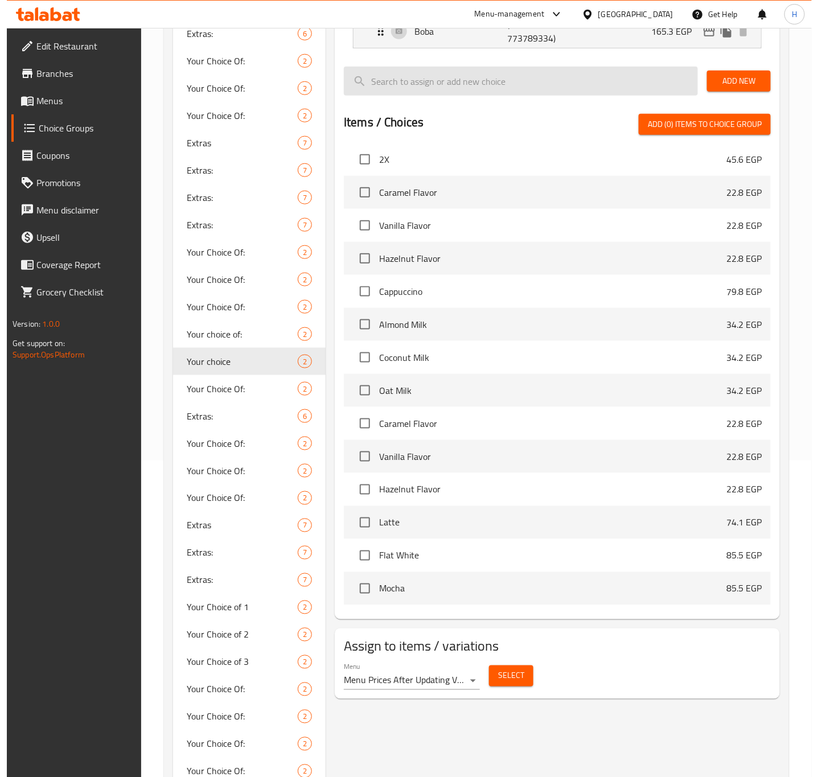
scroll to position [178, 0]
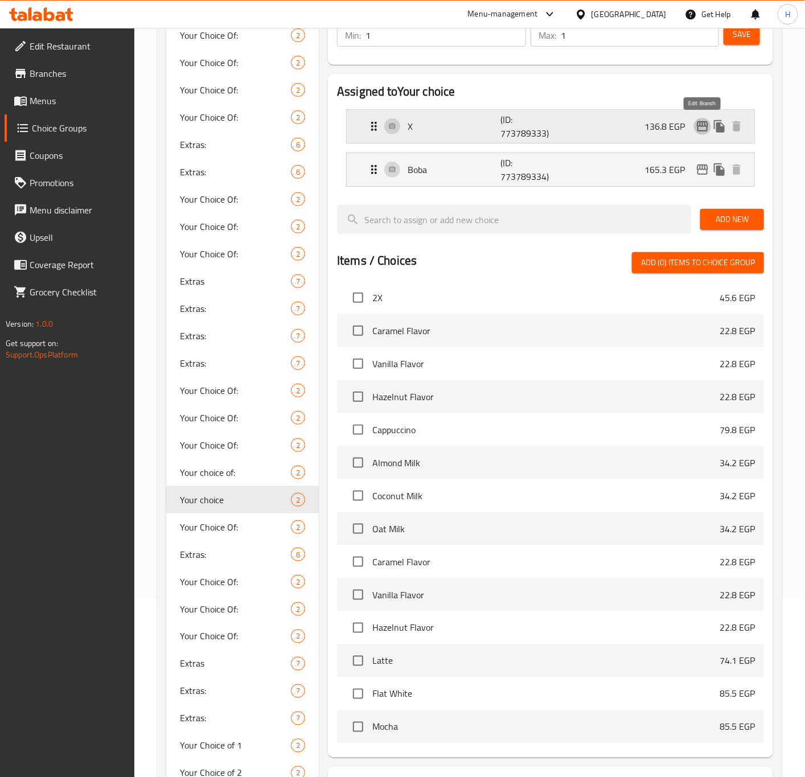
click at [699, 129] on icon "edit" at bounding box center [702, 126] width 11 height 10
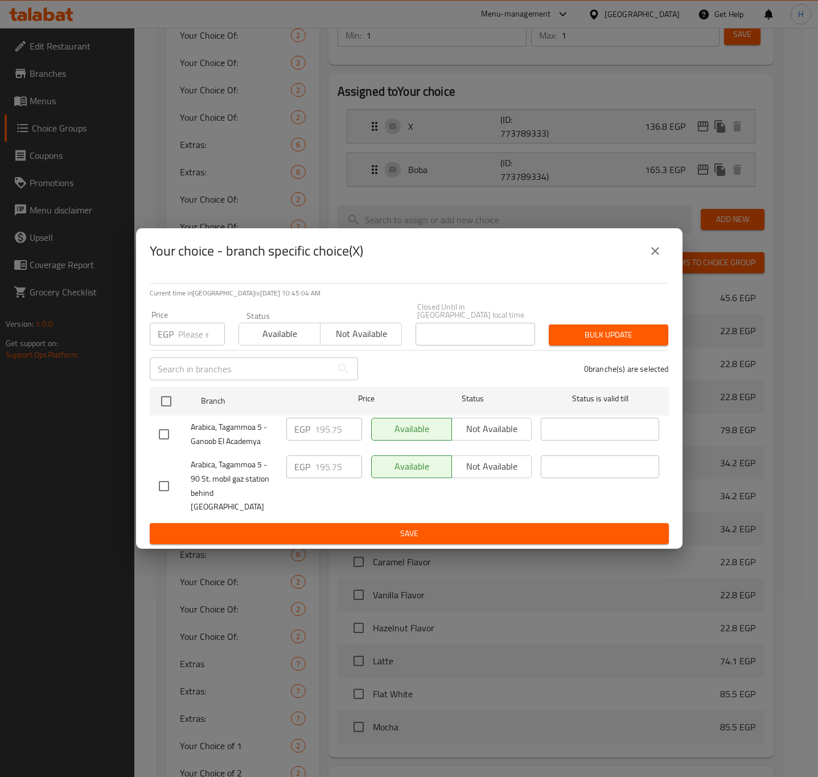
click at [659, 258] on icon "close" at bounding box center [655, 251] width 14 height 14
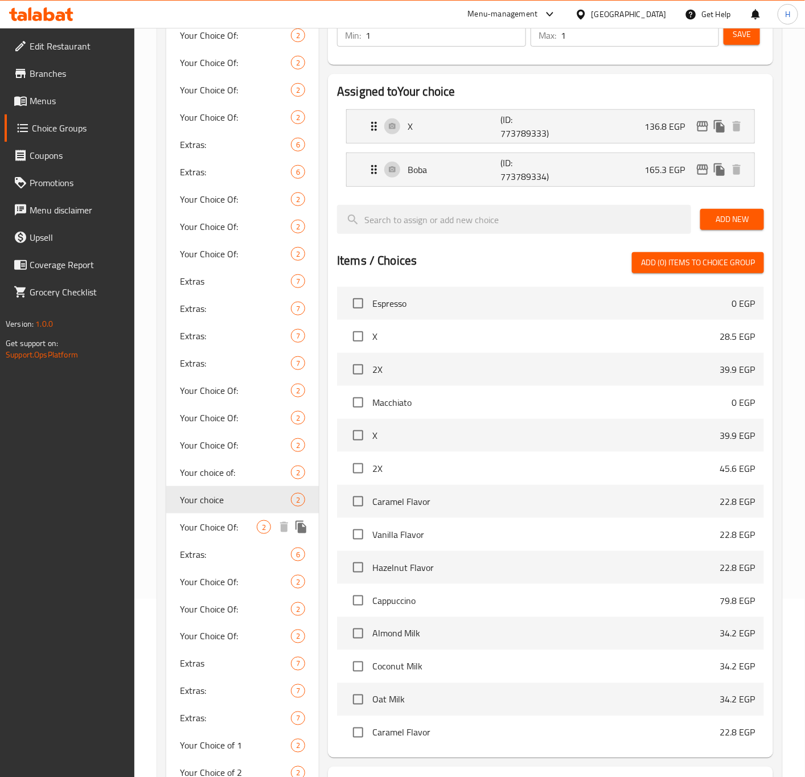
click at [215, 526] on span "Your Choice Of:" at bounding box center [218, 527] width 77 height 14
type input "Your Choice Of:"
type input "اختيارك من:"
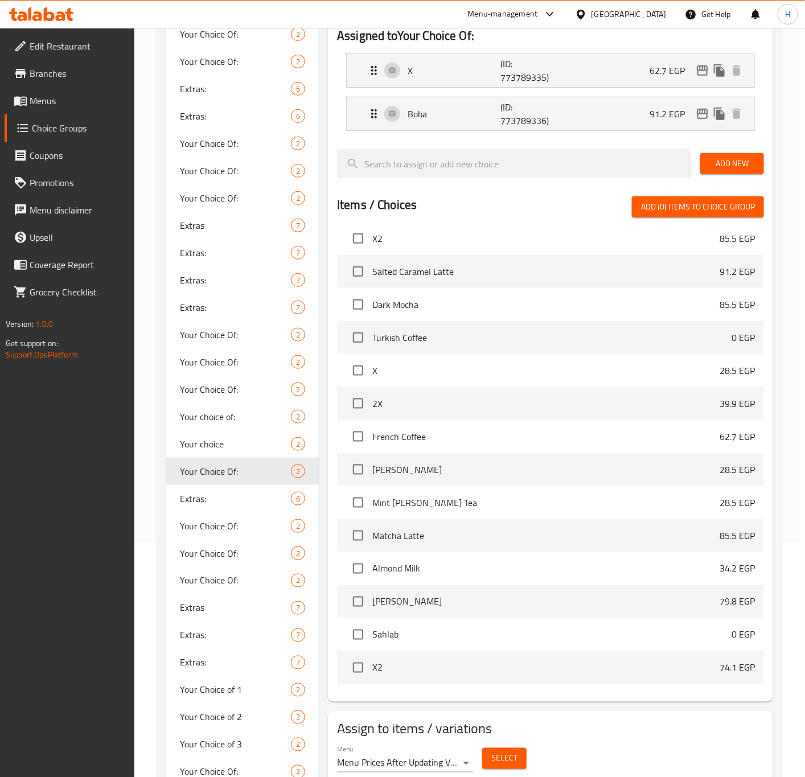
scroll to position [264, 0]
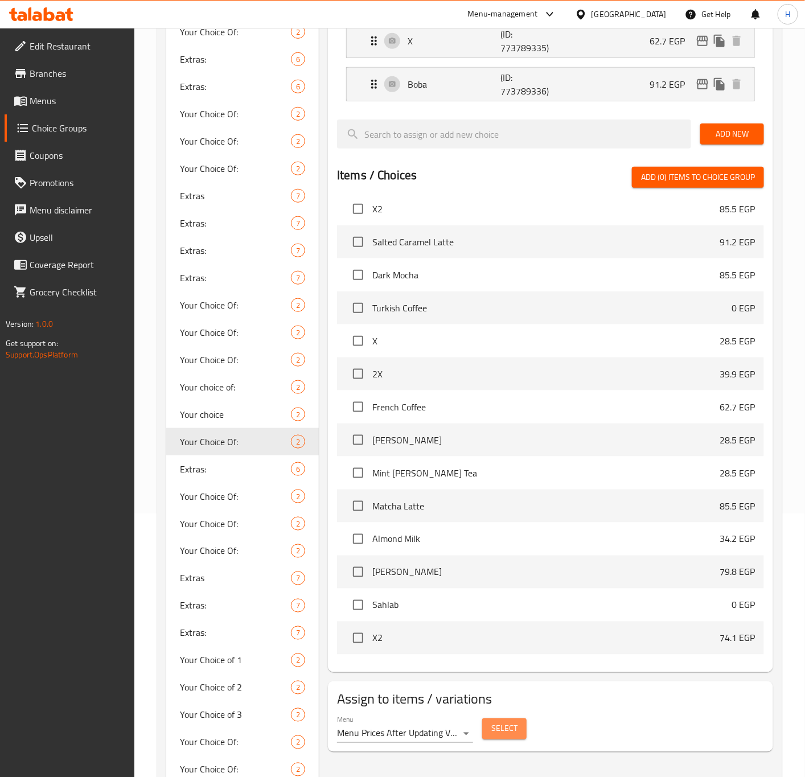
click at [508, 733] on span "Select" at bounding box center [504, 729] width 26 height 14
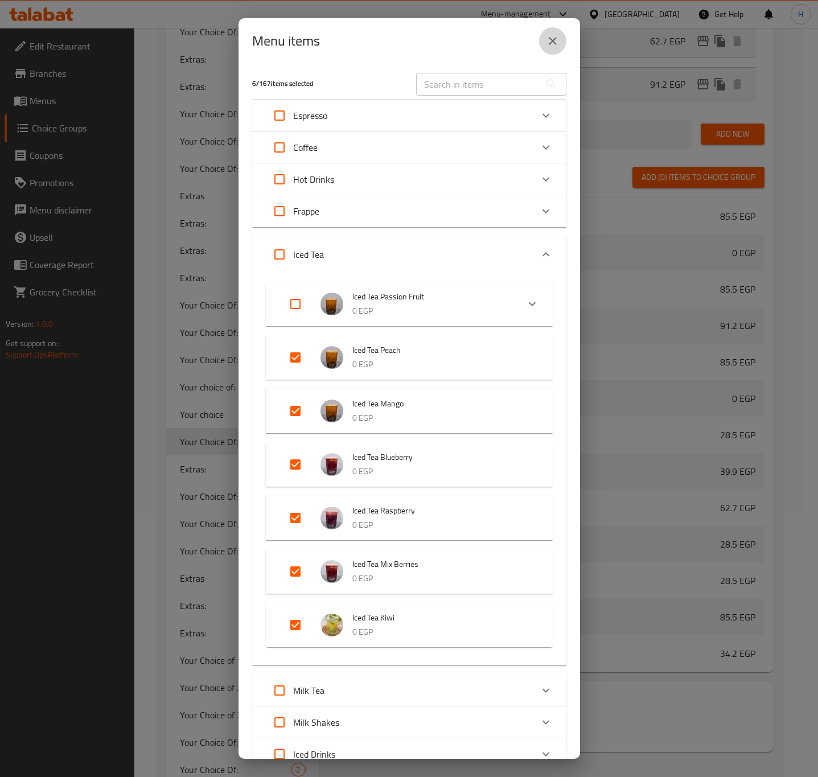
click at [550, 47] on icon "close" at bounding box center [553, 41] width 14 height 14
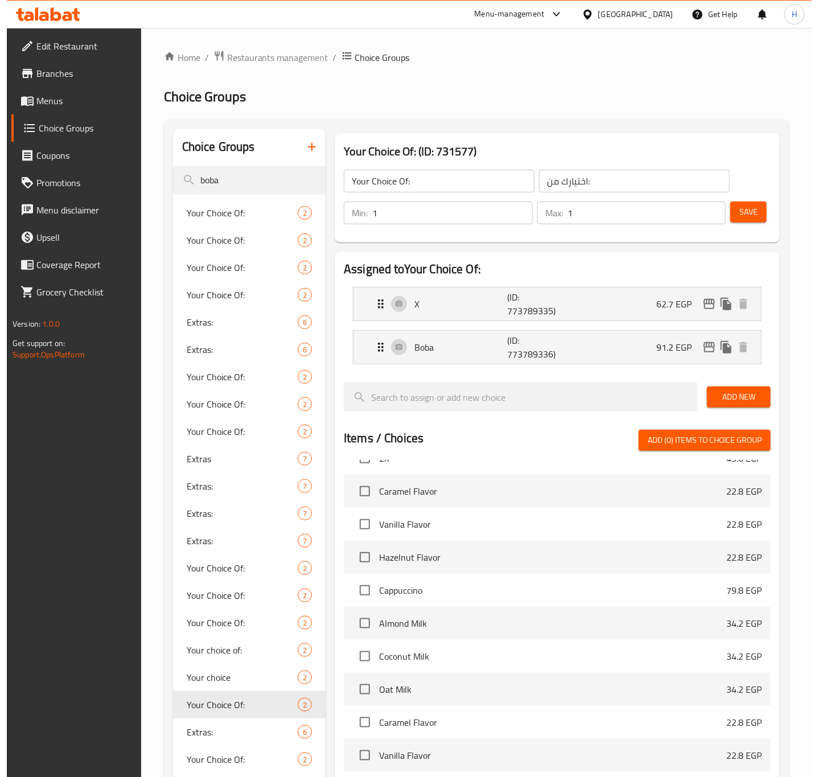
scroll to position [0, 0]
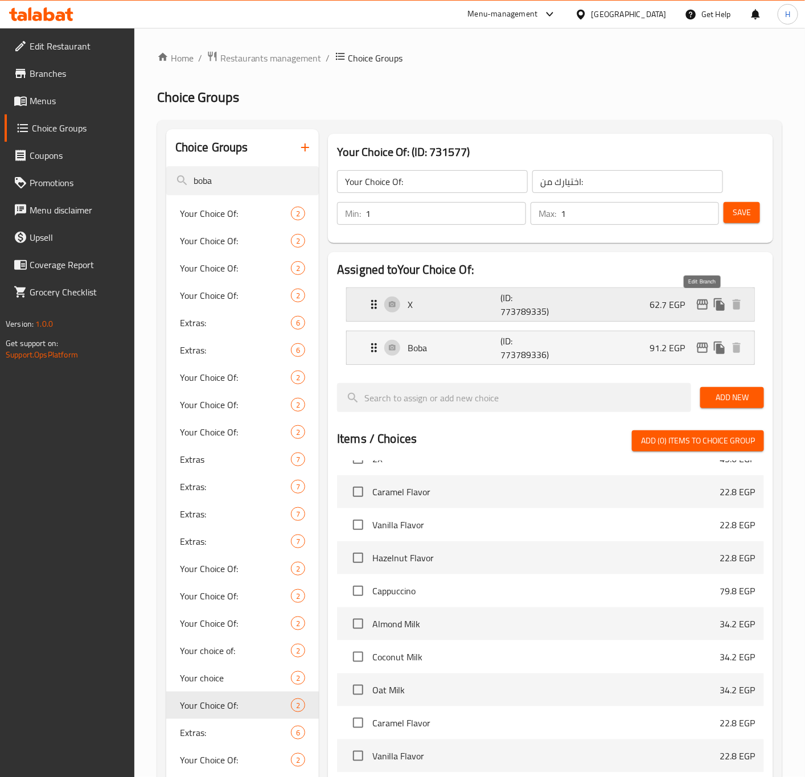
click at [704, 306] on icon "edit" at bounding box center [703, 305] width 14 height 14
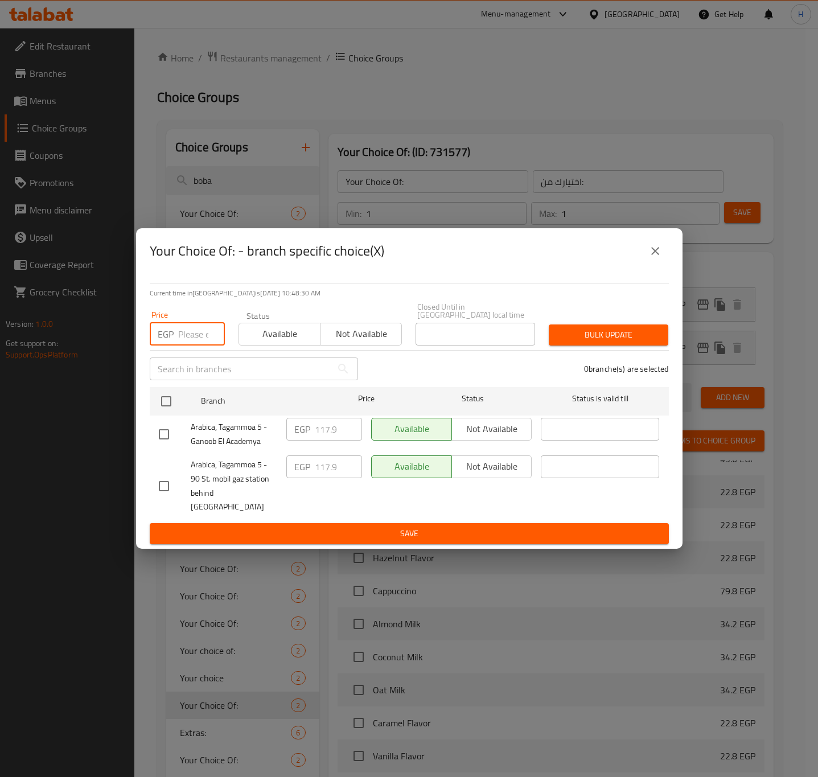
click at [193, 346] on input "number" at bounding box center [201, 334] width 47 height 23
click at [163, 405] on input "checkbox" at bounding box center [166, 401] width 24 height 24
checkbox input "true"
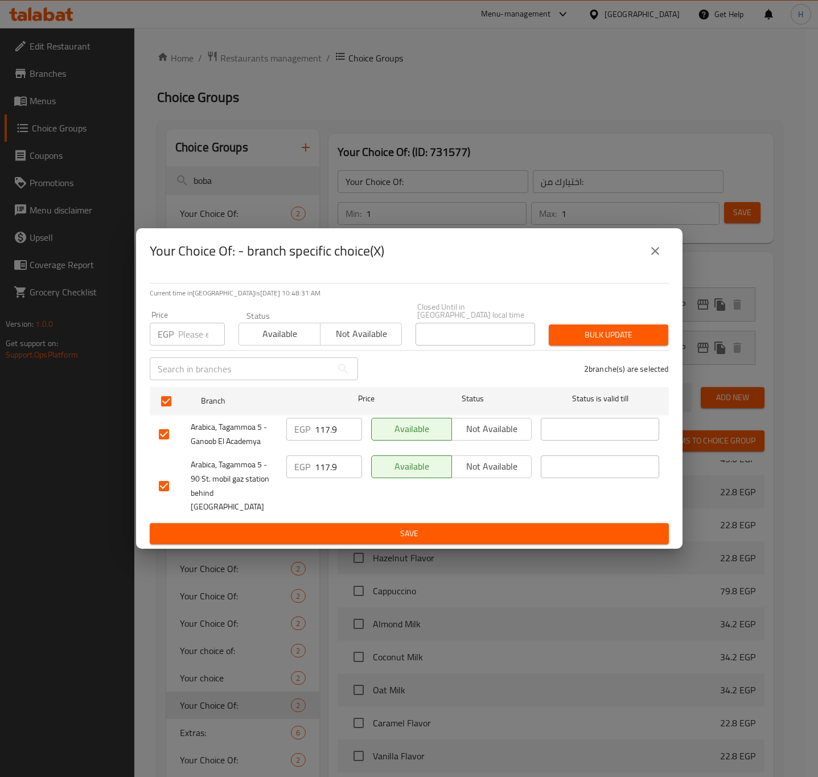
click at [184, 340] on input "number" at bounding box center [201, 334] width 47 height 23
type input "121.5"
click at [595, 342] on span "Bulk update" at bounding box center [608, 335] width 101 height 14
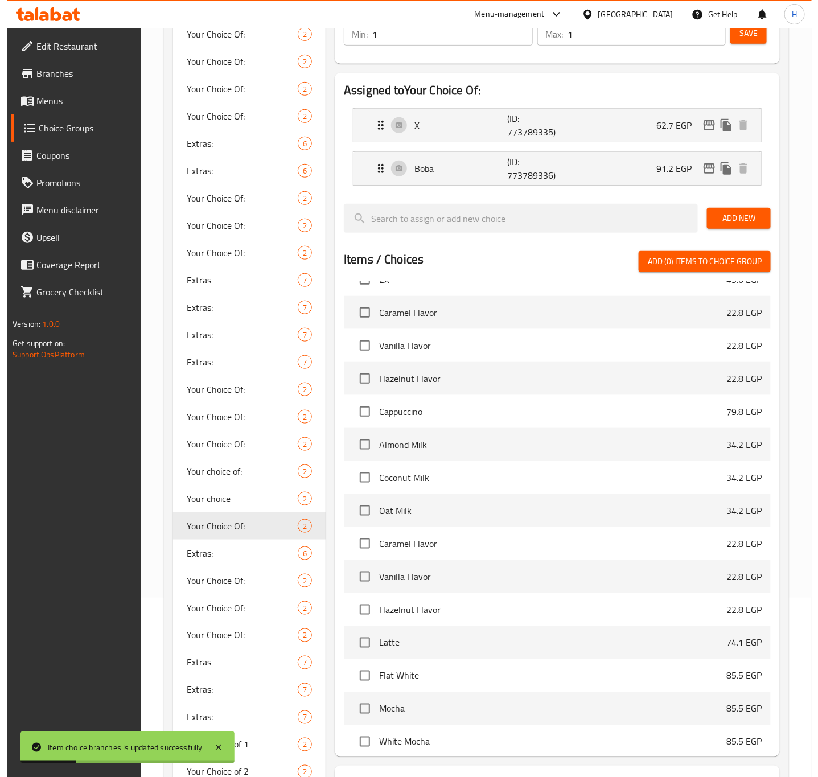
scroll to position [93, 0]
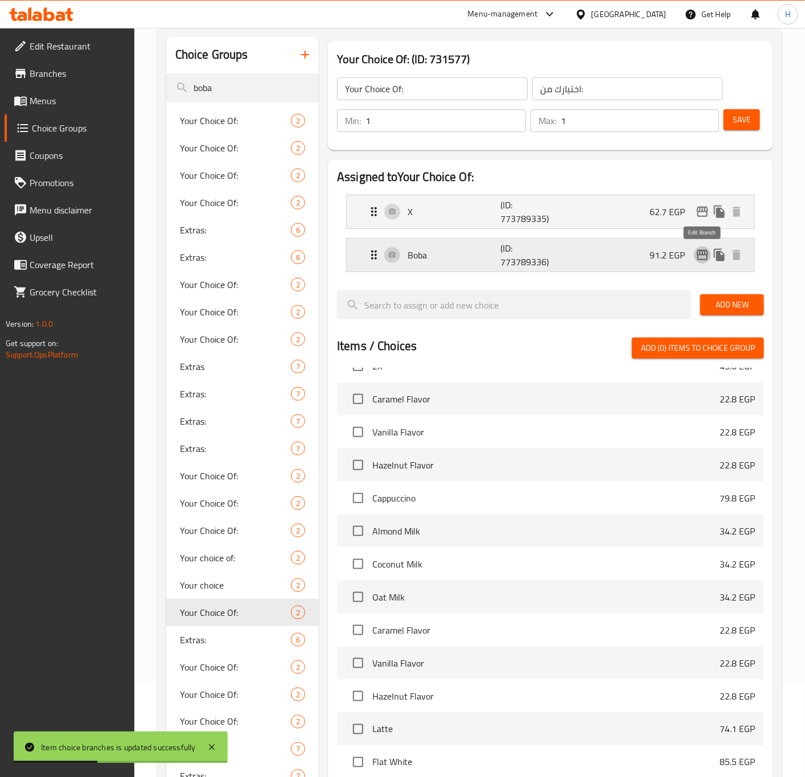
click at [701, 253] on icon "edit" at bounding box center [703, 255] width 14 height 14
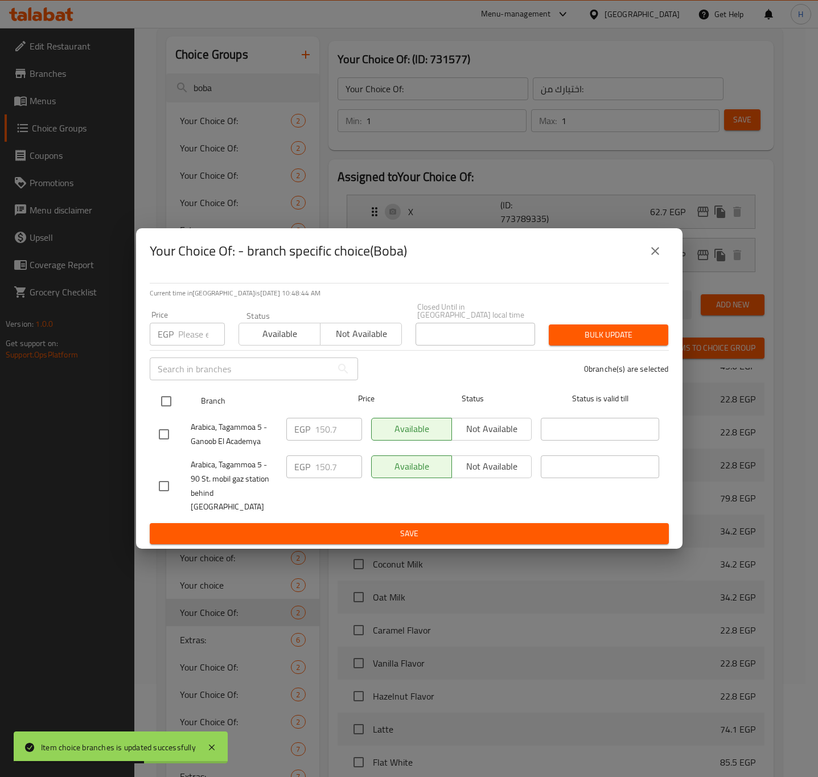
click at [163, 404] on input "checkbox" at bounding box center [166, 401] width 24 height 24
checkbox input "true"
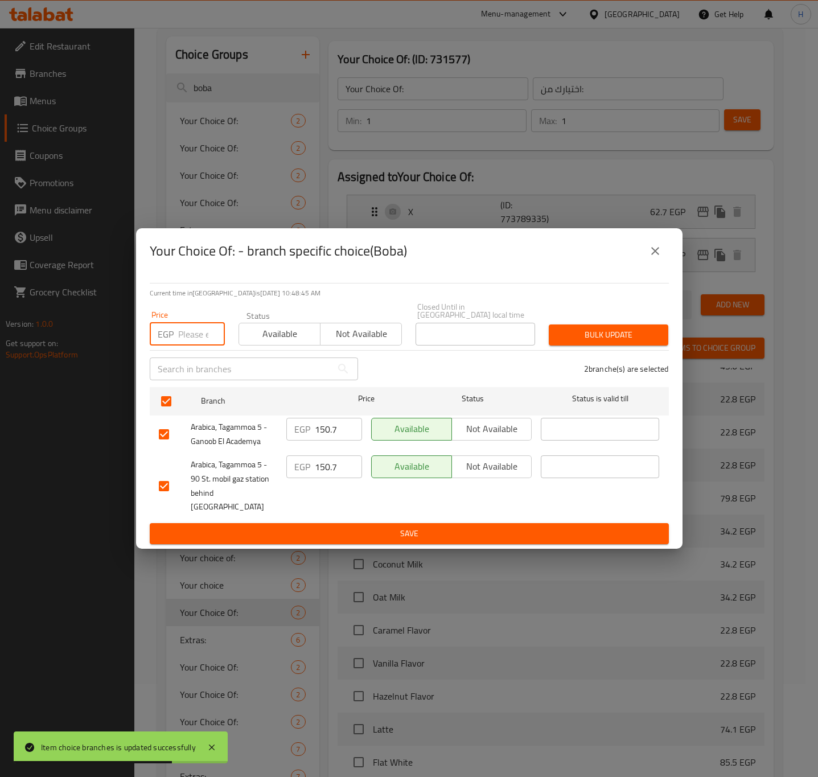
click at [194, 335] on input "number" at bounding box center [201, 334] width 47 height 23
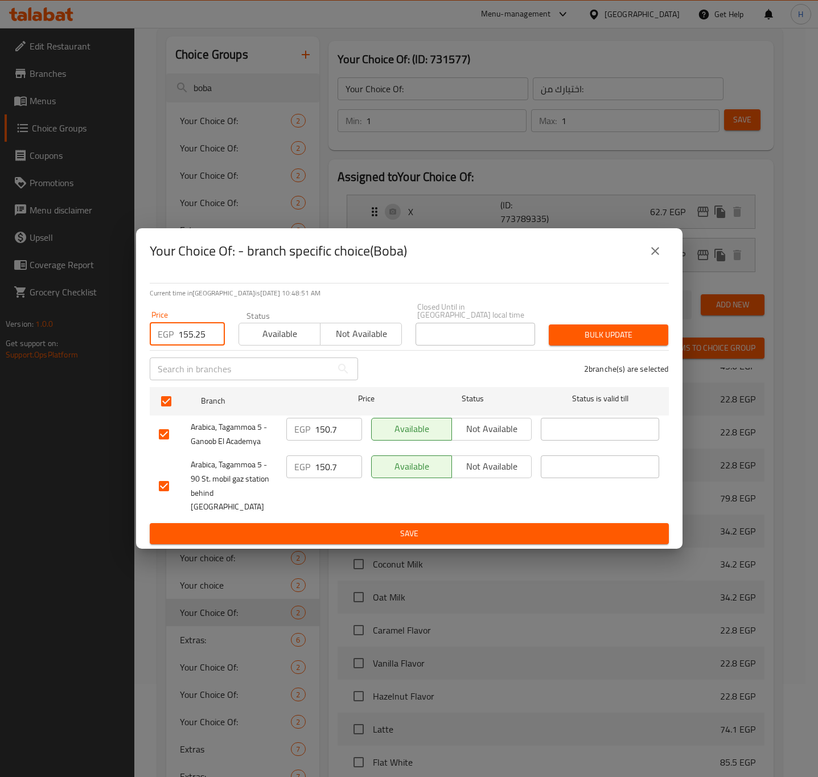
type input "155.25"
click at [606, 340] on span "Bulk update" at bounding box center [608, 335] width 101 height 14
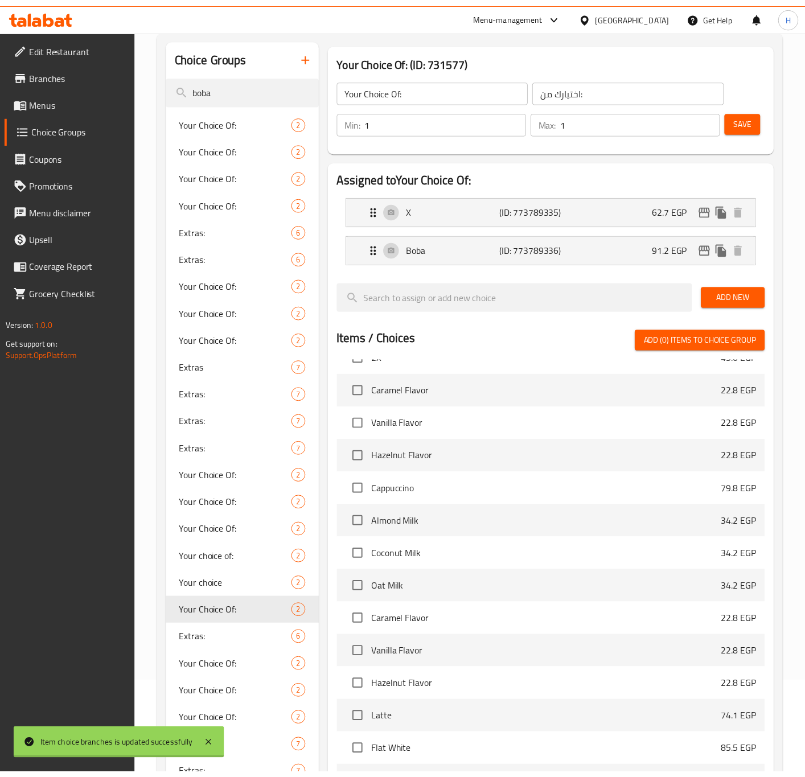
scroll to position [605, 0]
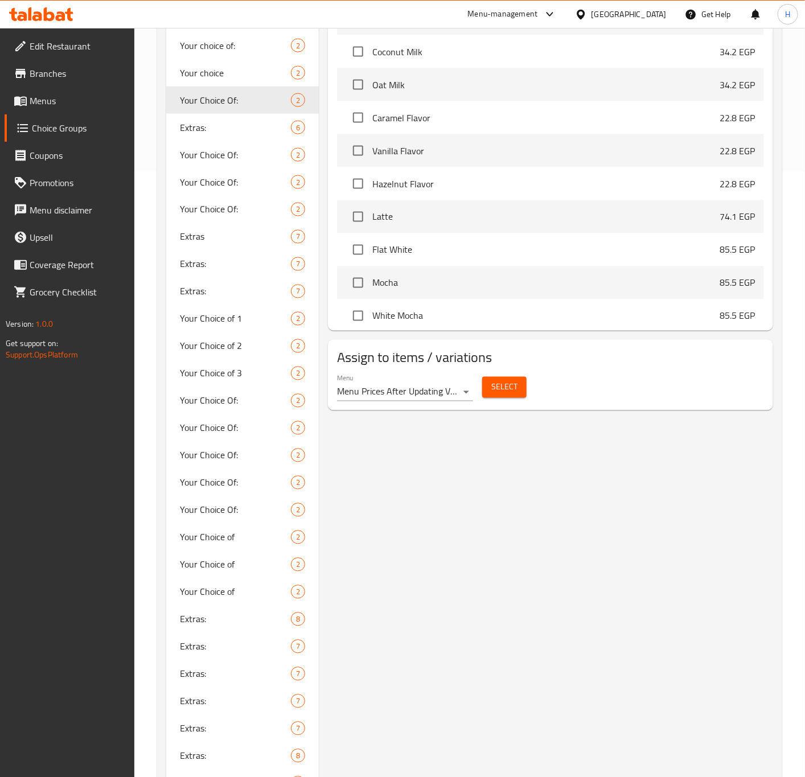
click at [498, 389] on span "Select" at bounding box center [504, 387] width 26 height 14
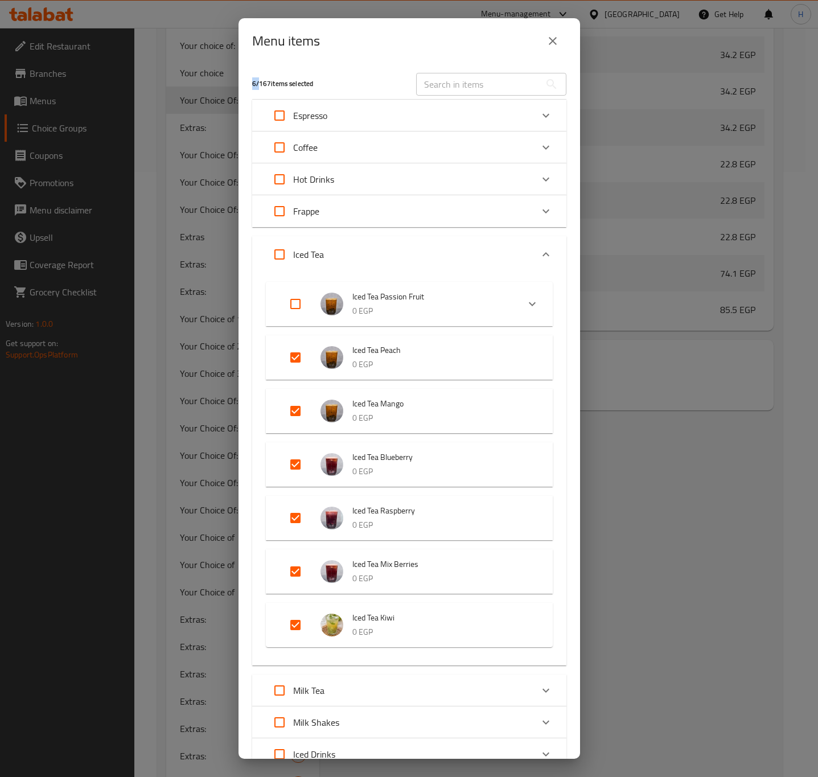
click at [547, 47] on icon "close" at bounding box center [553, 41] width 14 height 14
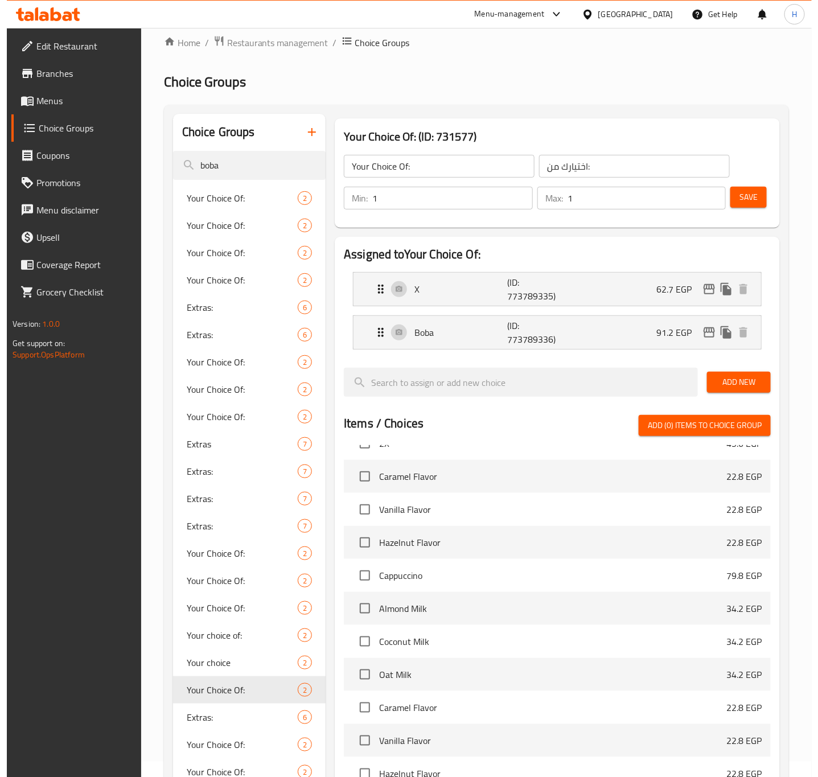
scroll to position [7, 0]
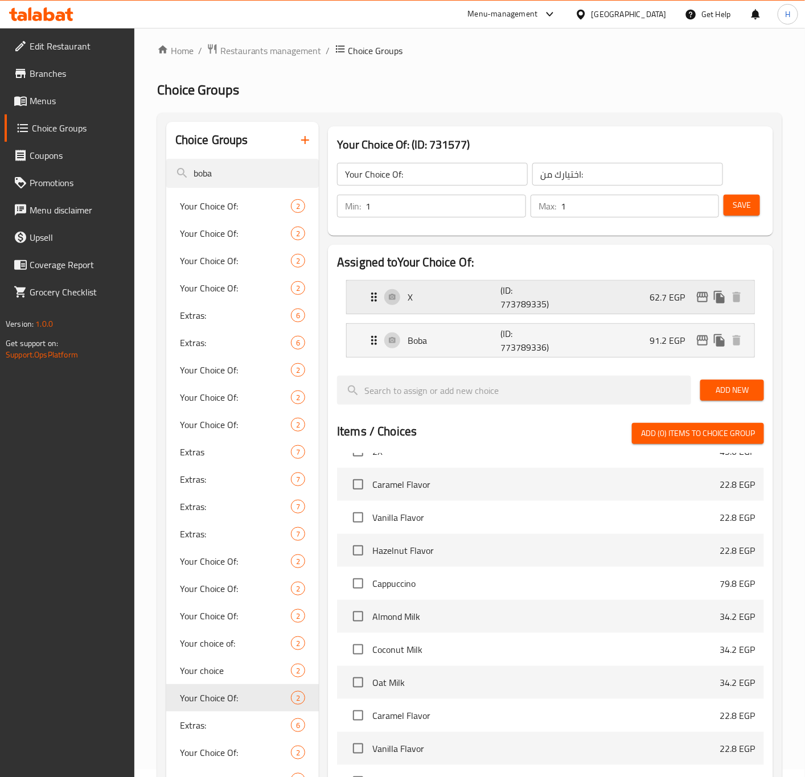
click at [702, 301] on icon "edit" at bounding box center [703, 297] width 14 height 14
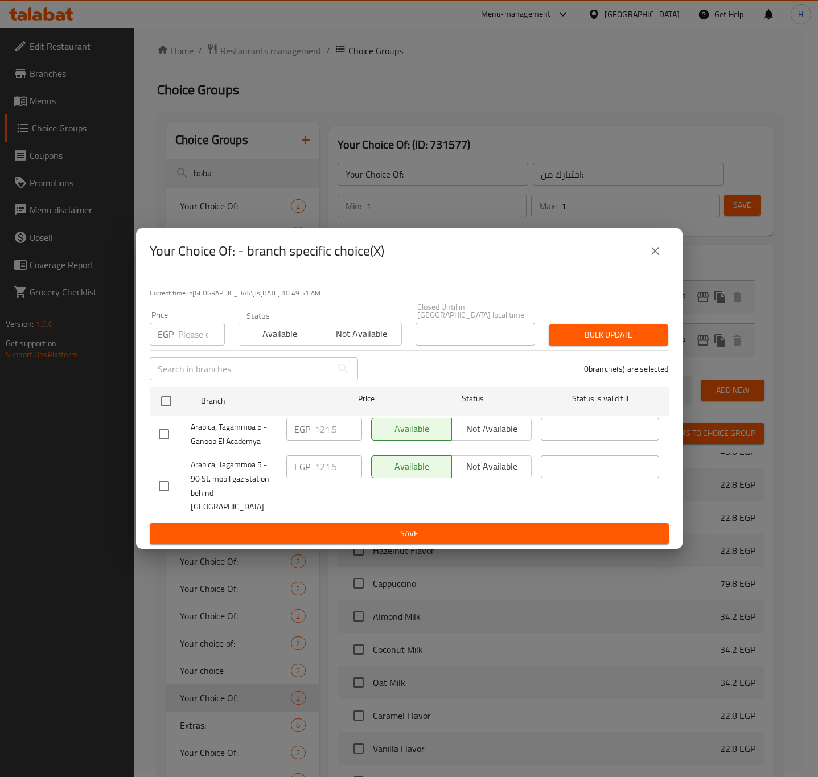
click at [658, 258] on icon "close" at bounding box center [655, 251] width 14 height 14
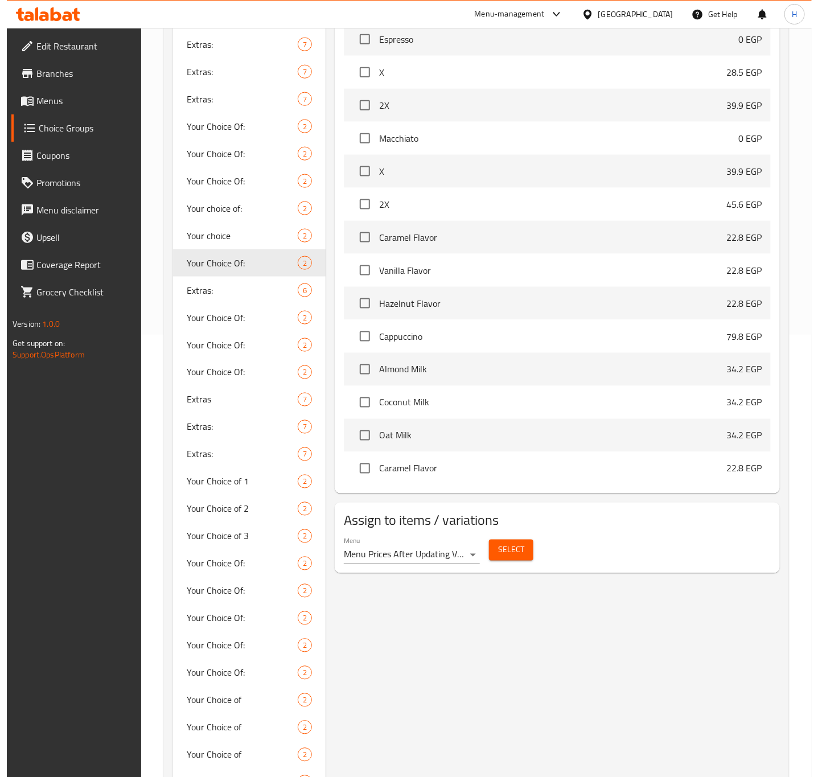
scroll to position [93, 0]
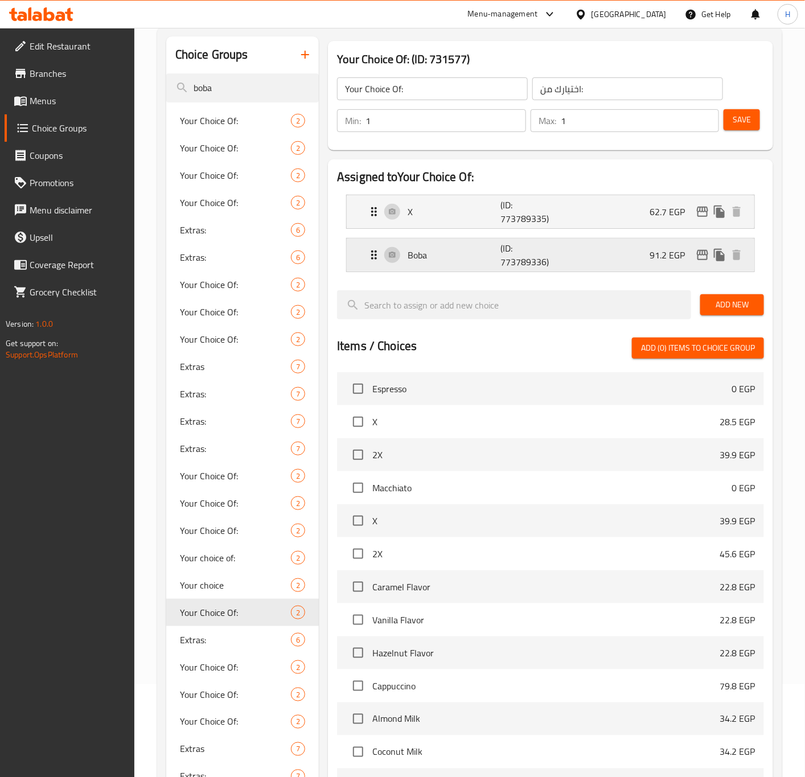
click at [704, 256] on icon "edit" at bounding box center [703, 255] width 14 height 14
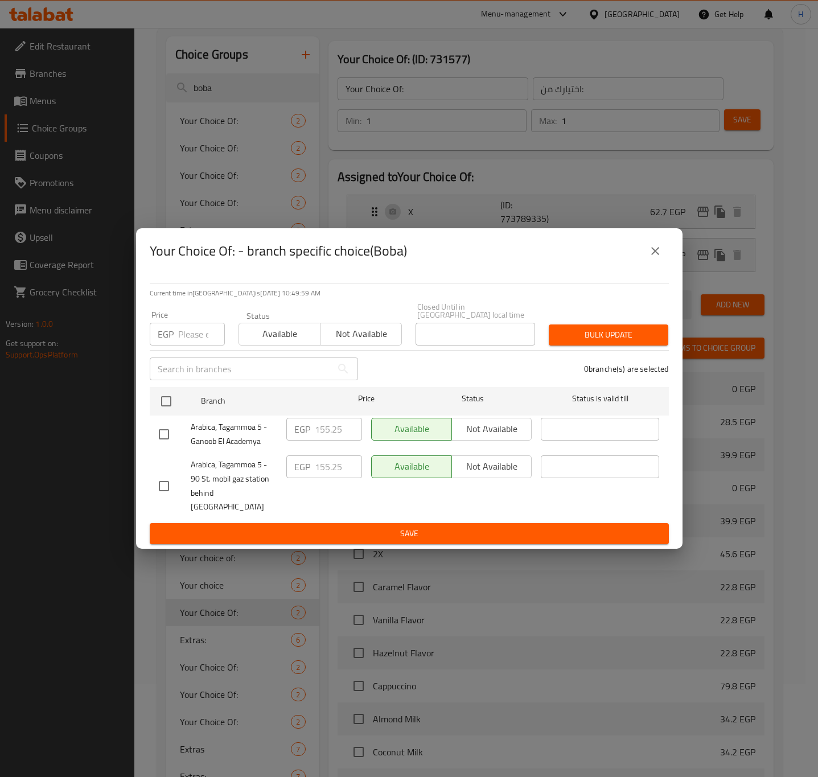
click at [655, 265] on button "close" at bounding box center [655, 250] width 27 height 27
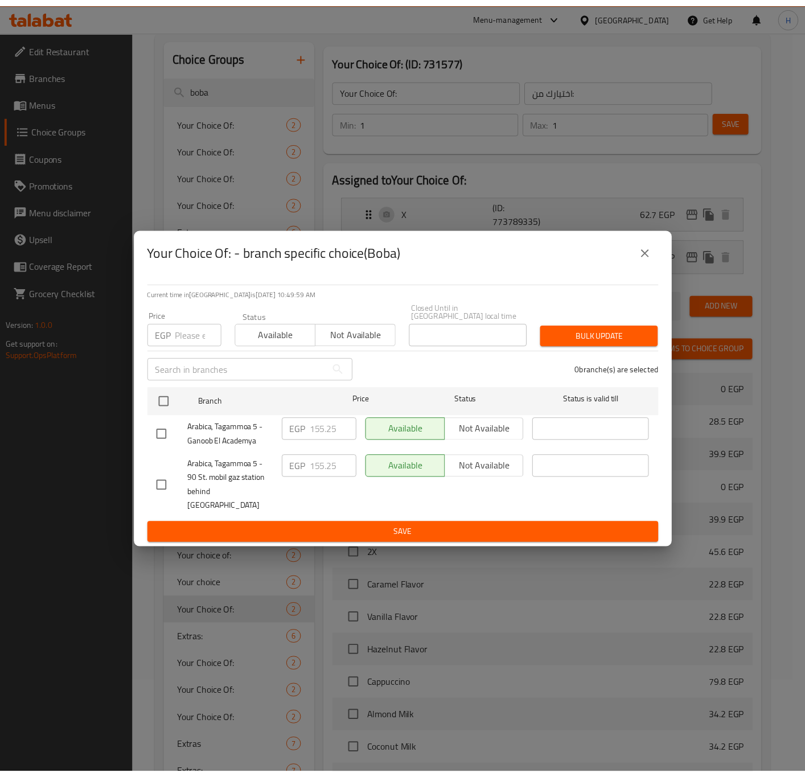
scroll to position [605, 0]
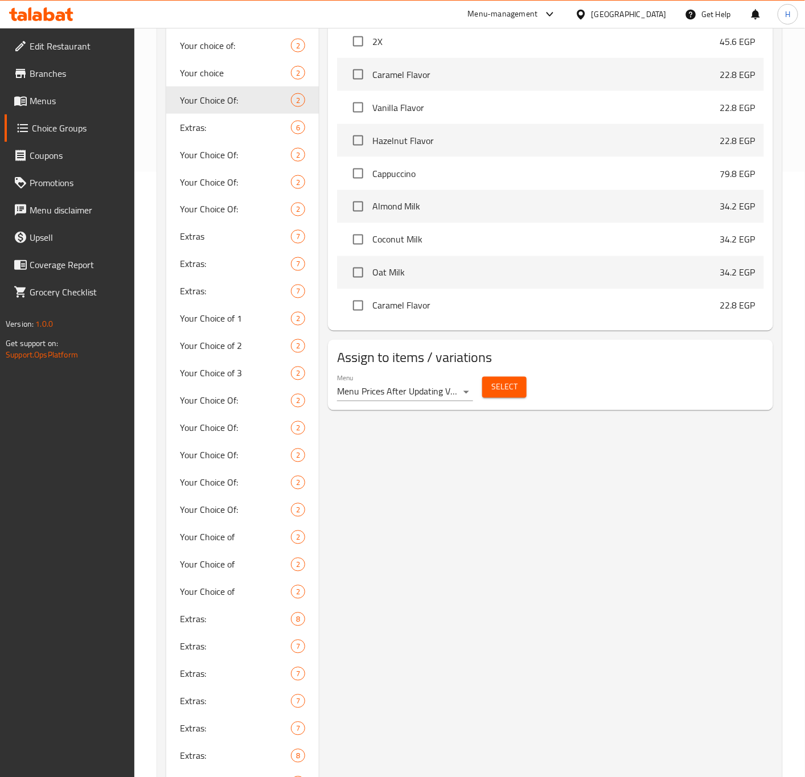
click at [568, 564] on div "Your Choice Of: (ID: 731577) Your Choice Of: ​ اختيارك من: ​ Min: 1 ​ Max: 1 ​ …" at bounding box center [548, 285] width 459 height 1523
click at [235, 159] on span "Your Choice Of:" at bounding box center [218, 155] width 77 height 14
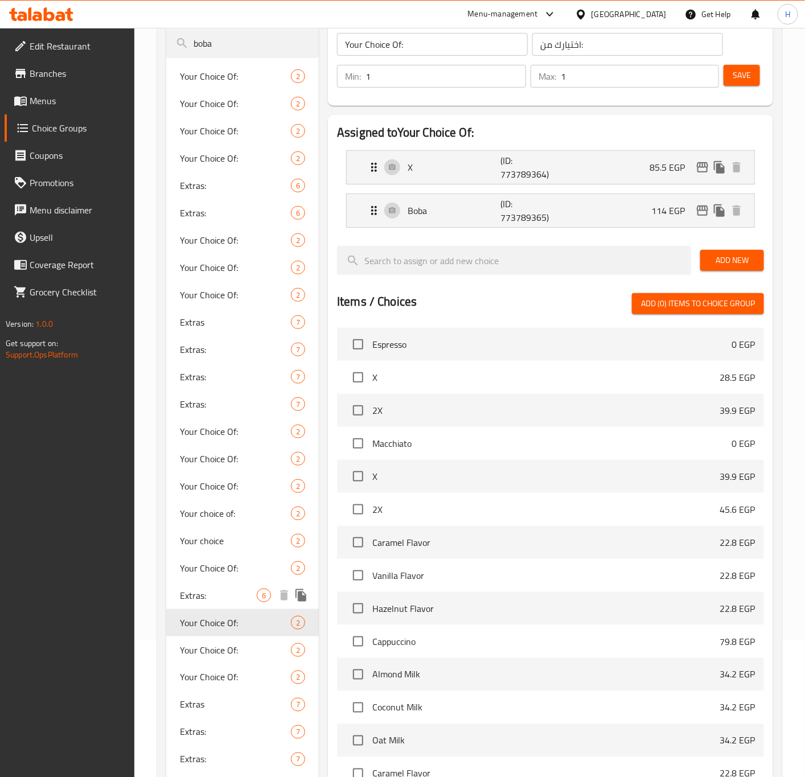
scroll to position [178, 0]
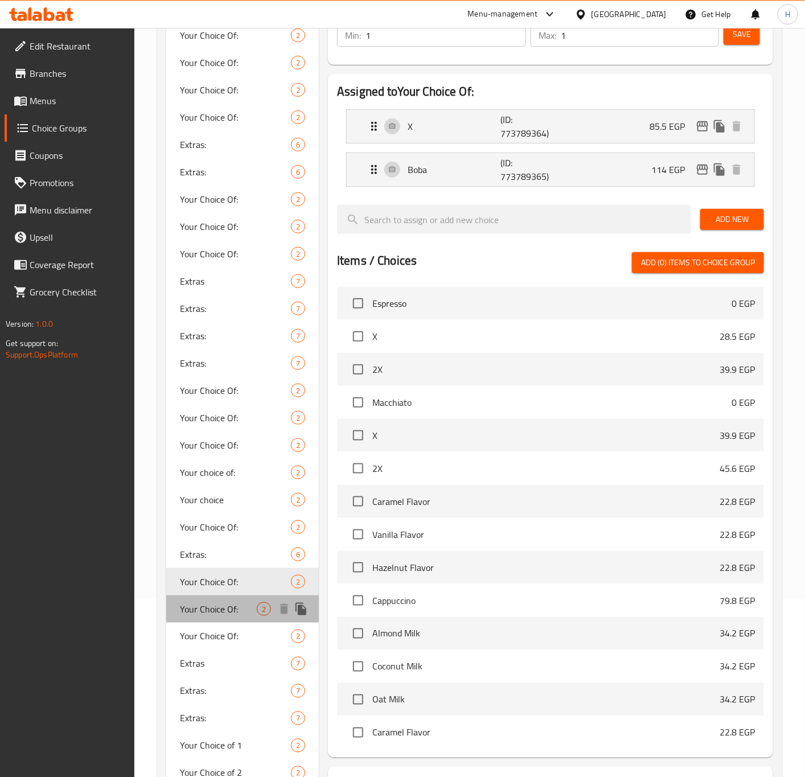
click at [234, 608] on span "Your Choice Of:" at bounding box center [218, 609] width 77 height 14
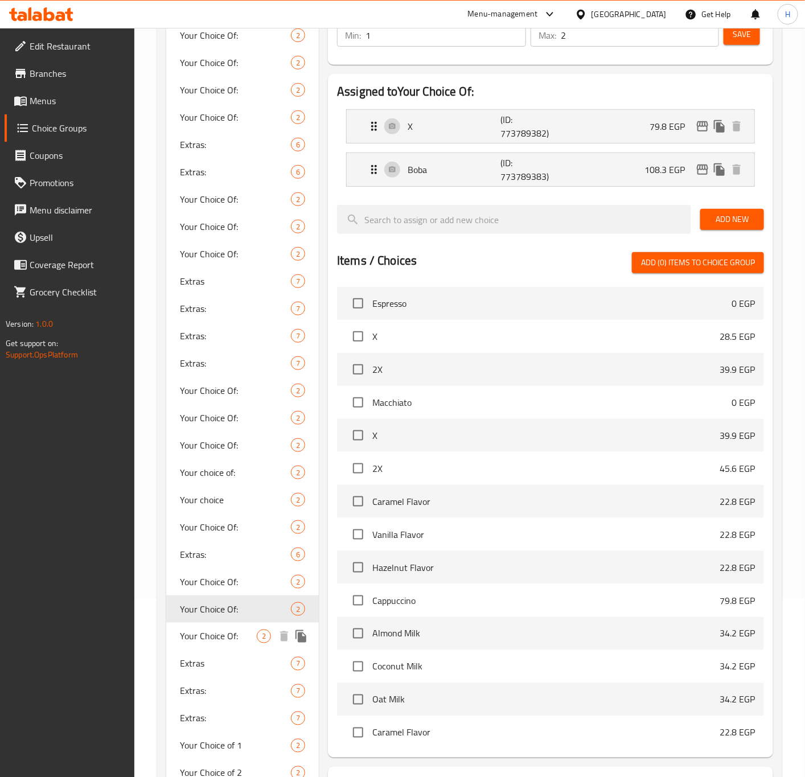
click at [231, 630] on span "Your Choice Of:" at bounding box center [218, 637] width 77 height 14
type input "1"
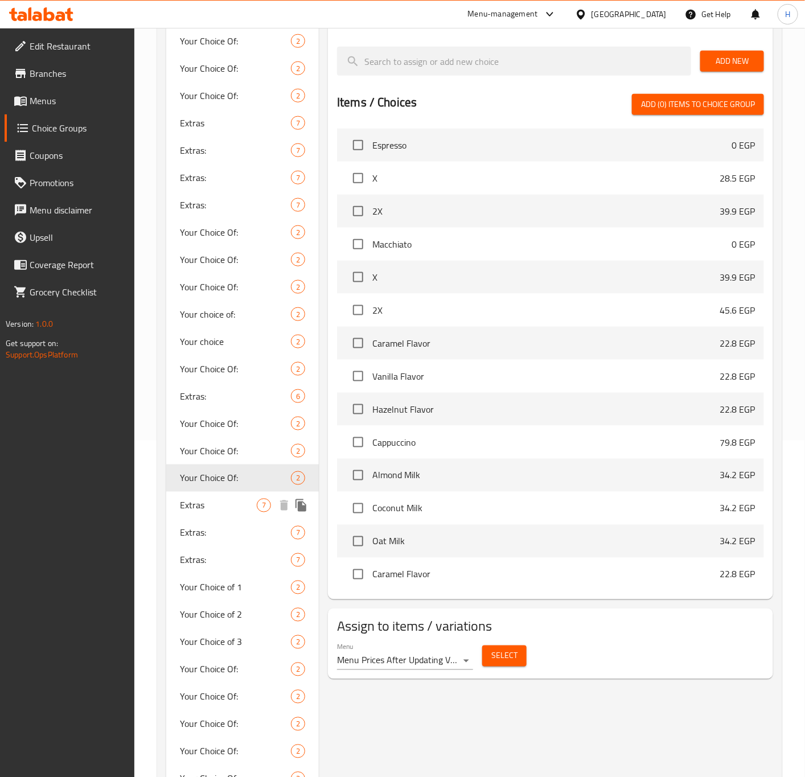
scroll to position [349, 0]
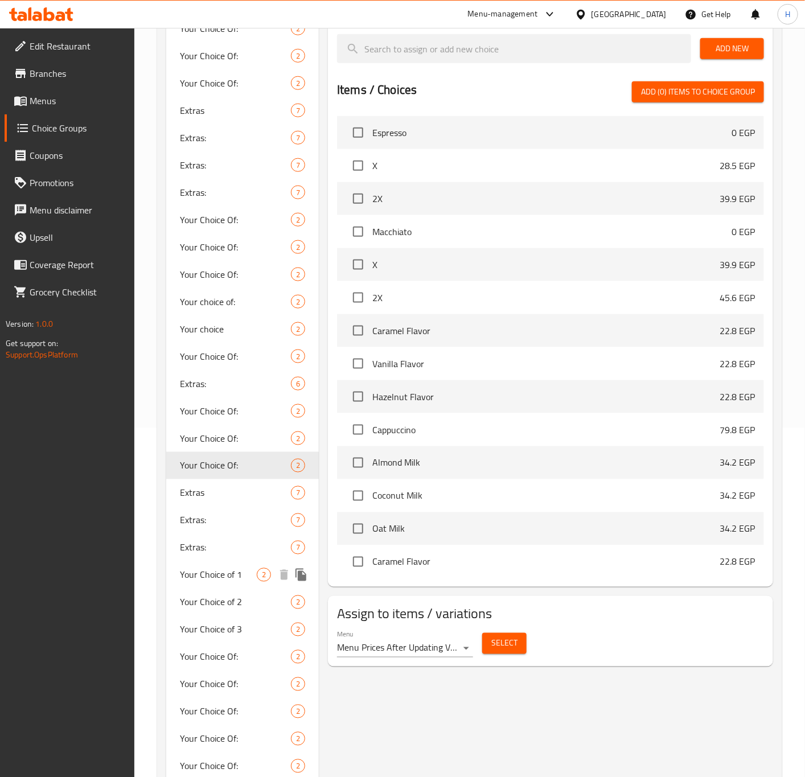
click at [221, 584] on div "Your Choice of 1 2" at bounding box center [242, 574] width 153 height 27
type input "Your Choice of 1"
type input "اختيارك من"
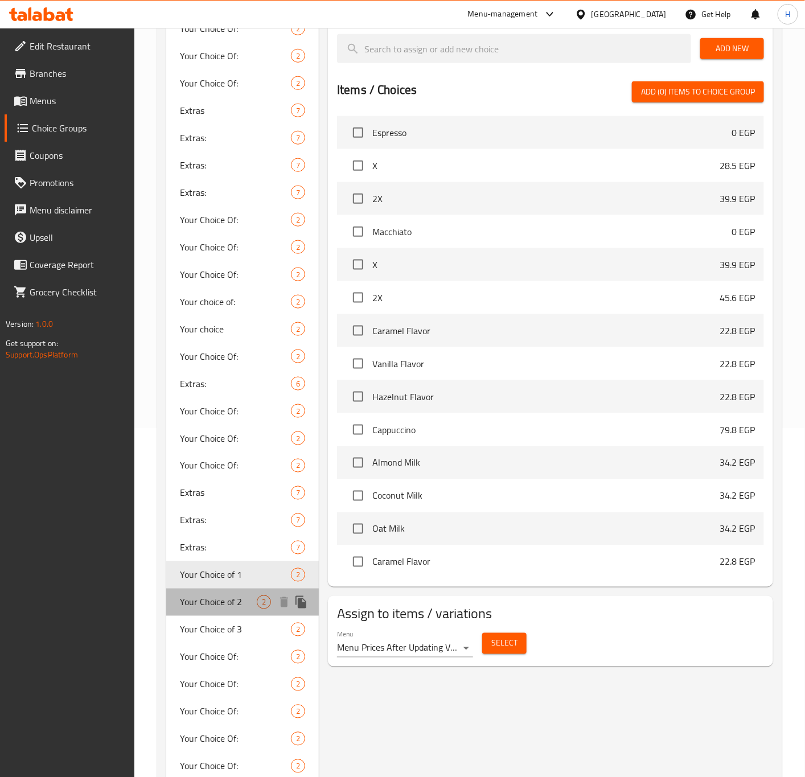
click at [226, 606] on span "Your Choice of 2" at bounding box center [218, 602] width 77 height 14
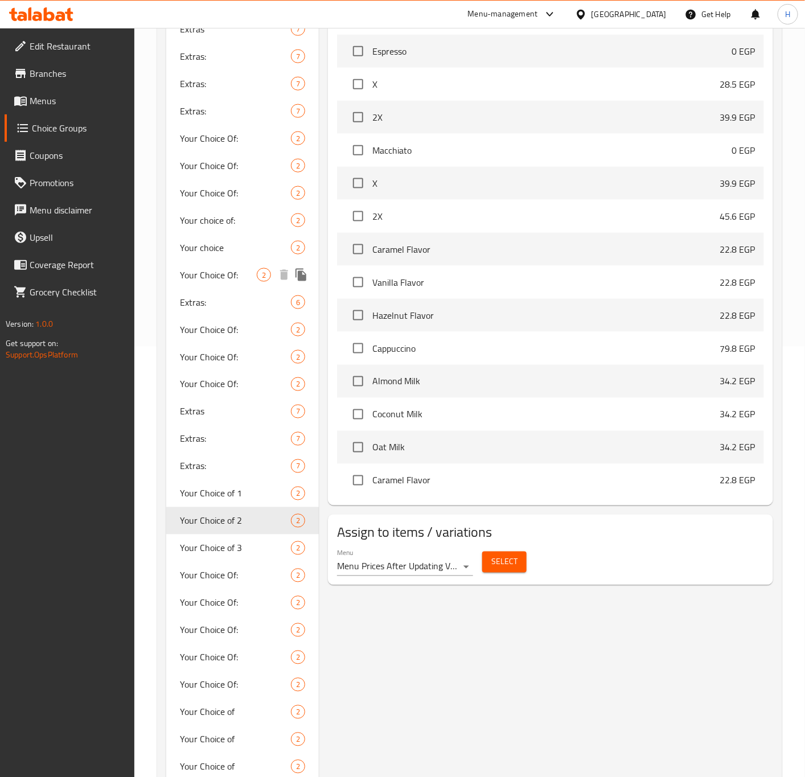
scroll to position [434, 0]
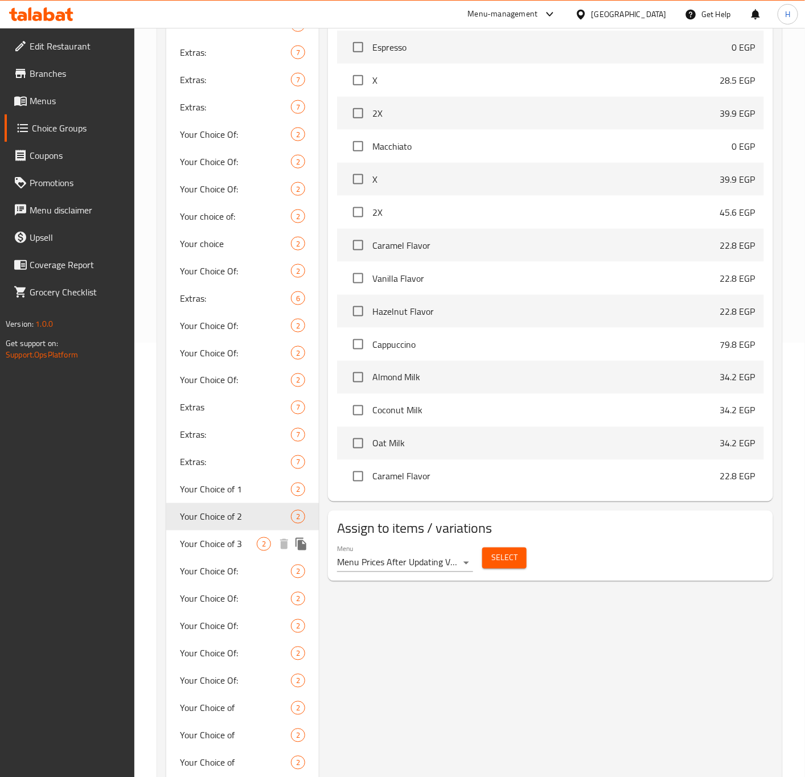
click at [219, 545] on span "Your Choice of 3" at bounding box center [218, 544] width 77 height 14
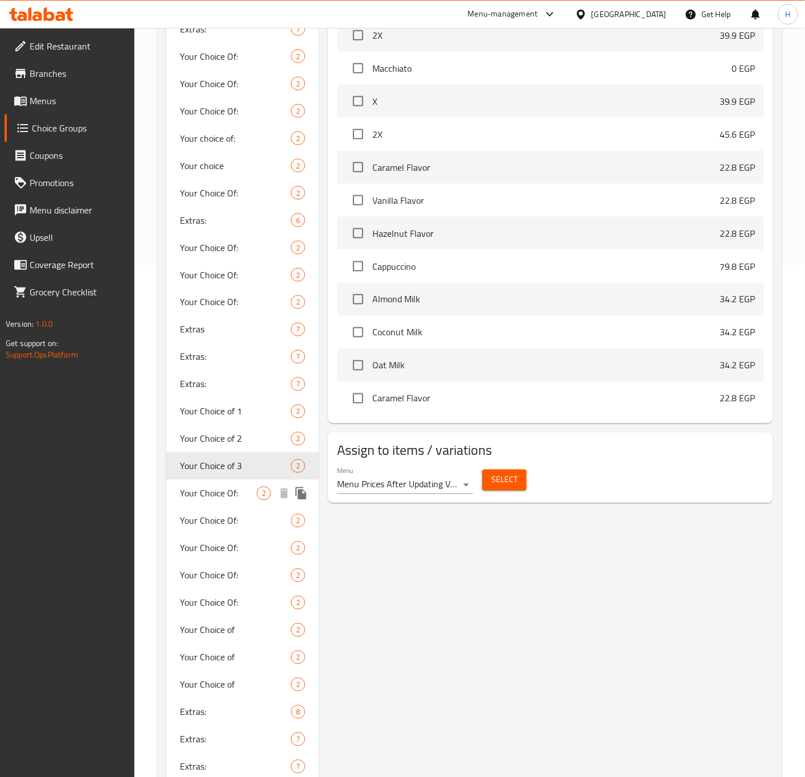
scroll to position [520, 0]
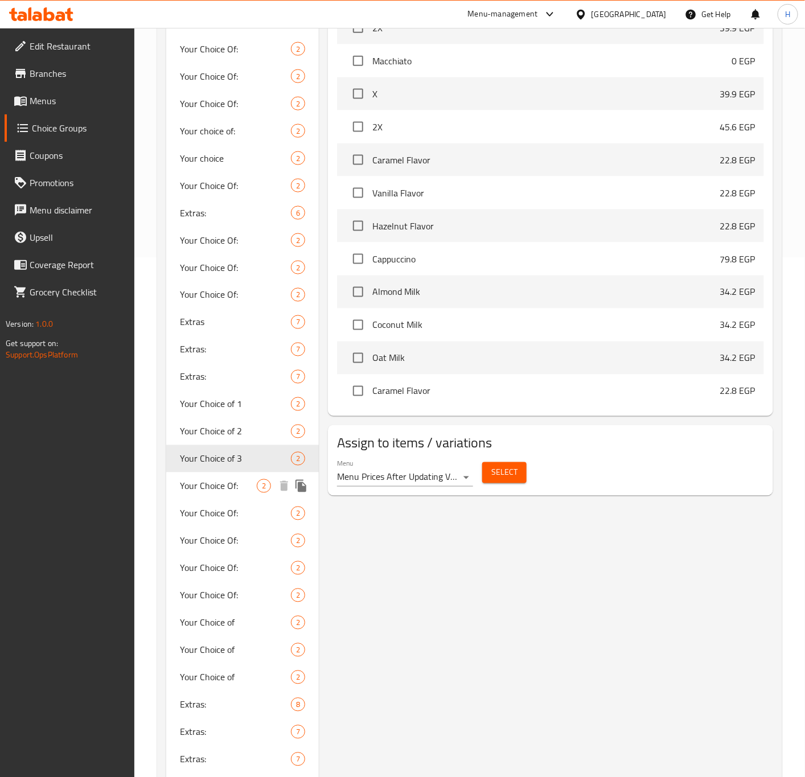
click at [227, 487] on span "Your Choice Of:" at bounding box center [218, 486] width 77 height 14
type input "Your Choice Of:"
type input "اختيارك من:"
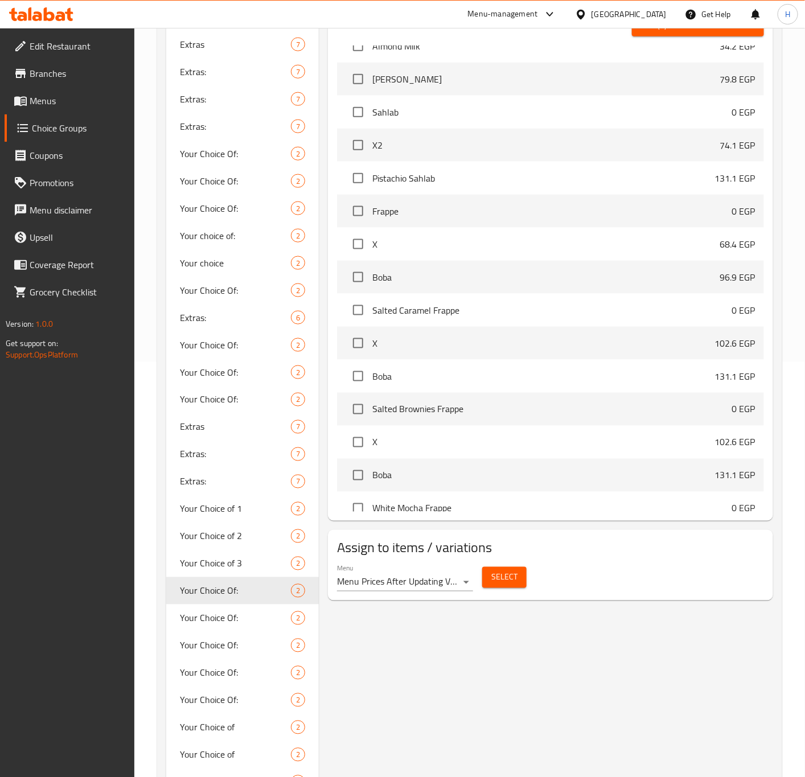
scroll to position [434, 0]
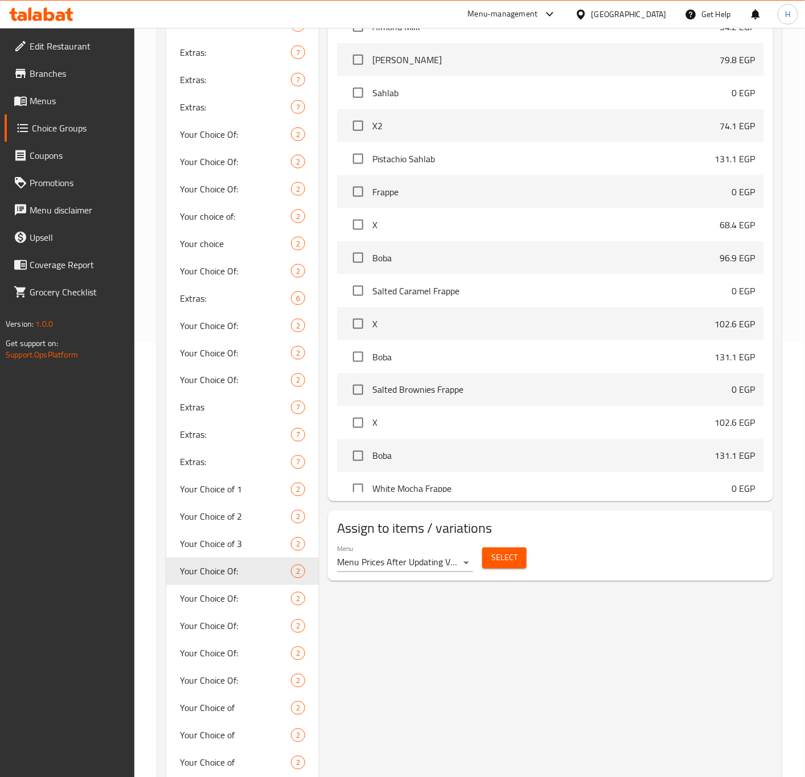
click at [514, 562] on span "Select" at bounding box center [504, 558] width 26 height 14
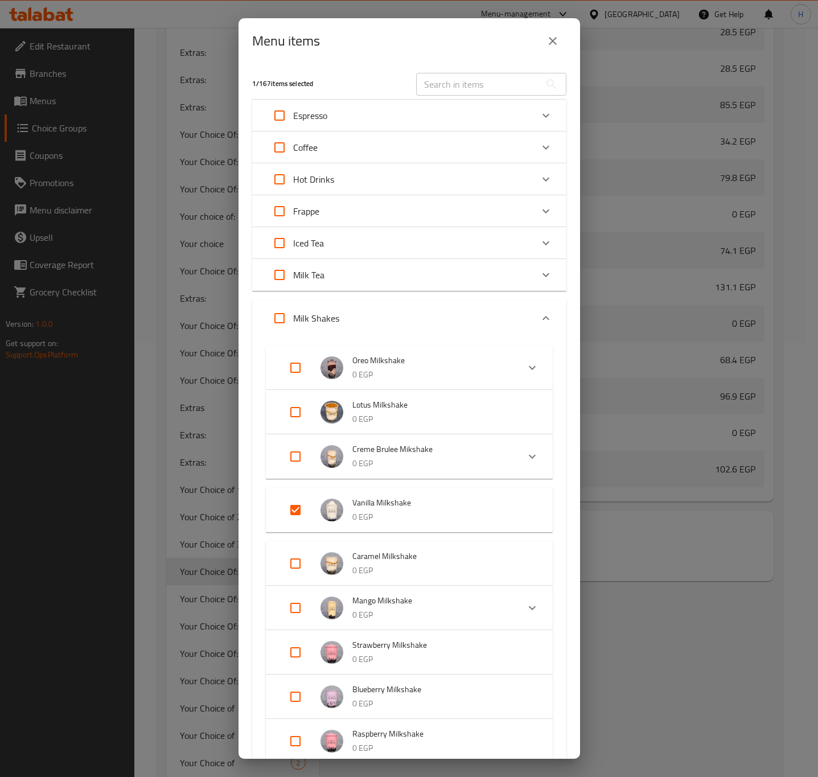
click at [557, 40] on icon "close" at bounding box center [553, 41] width 14 height 14
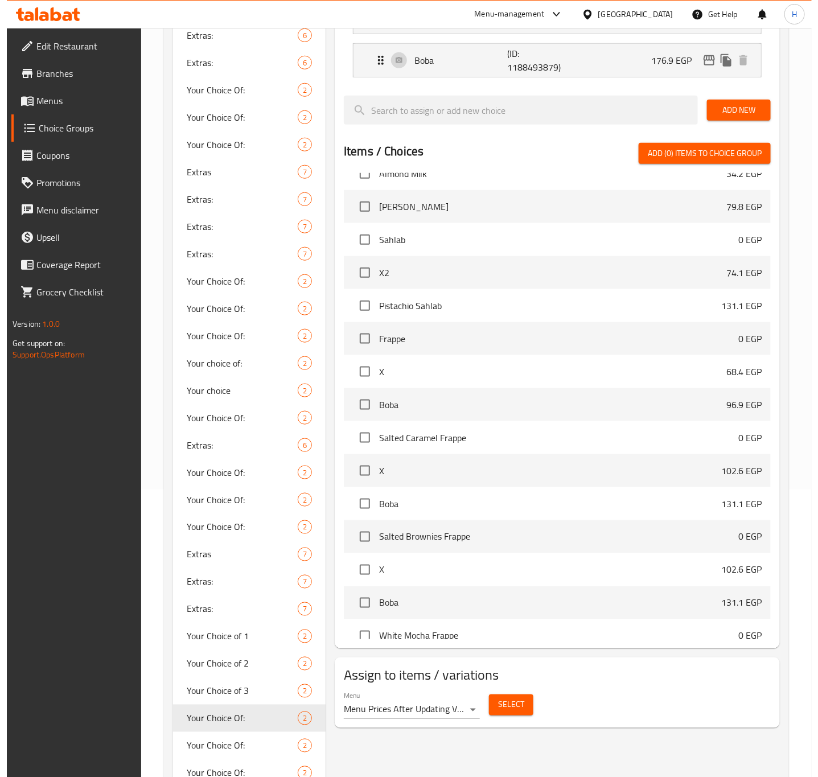
scroll to position [0, 0]
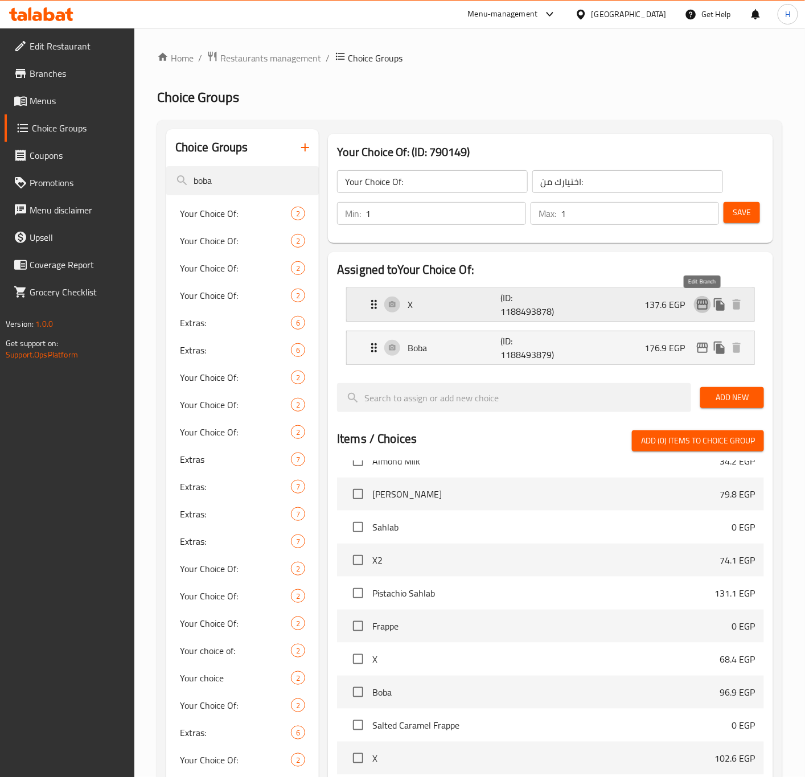
click at [703, 303] on icon "edit" at bounding box center [702, 304] width 11 height 10
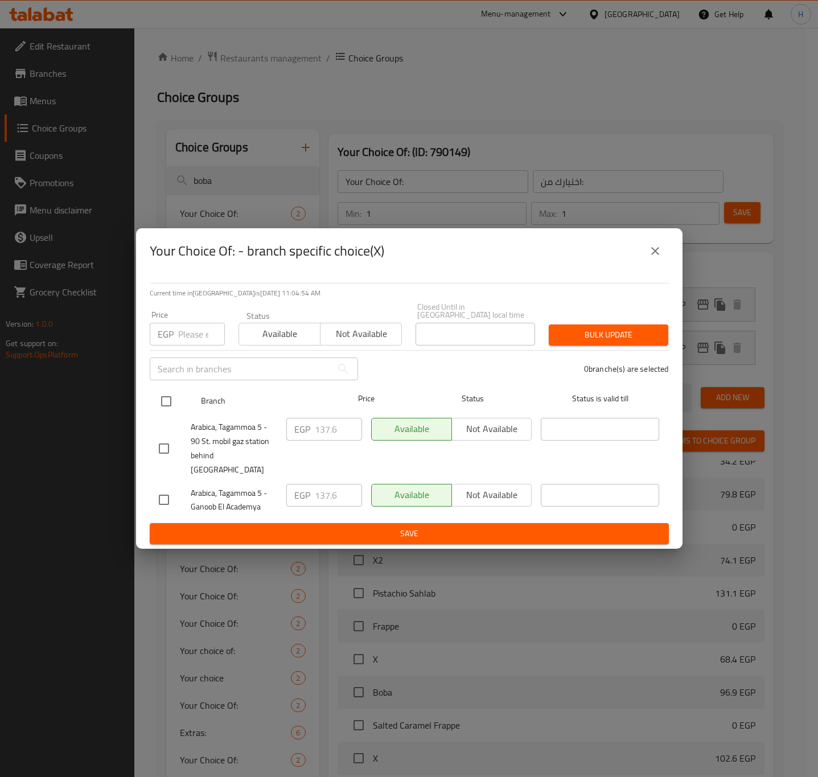
click at [173, 398] on input "checkbox" at bounding box center [166, 401] width 24 height 24
checkbox input "true"
click at [173, 398] on input "checkbox" at bounding box center [166, 401] width 24 height 24
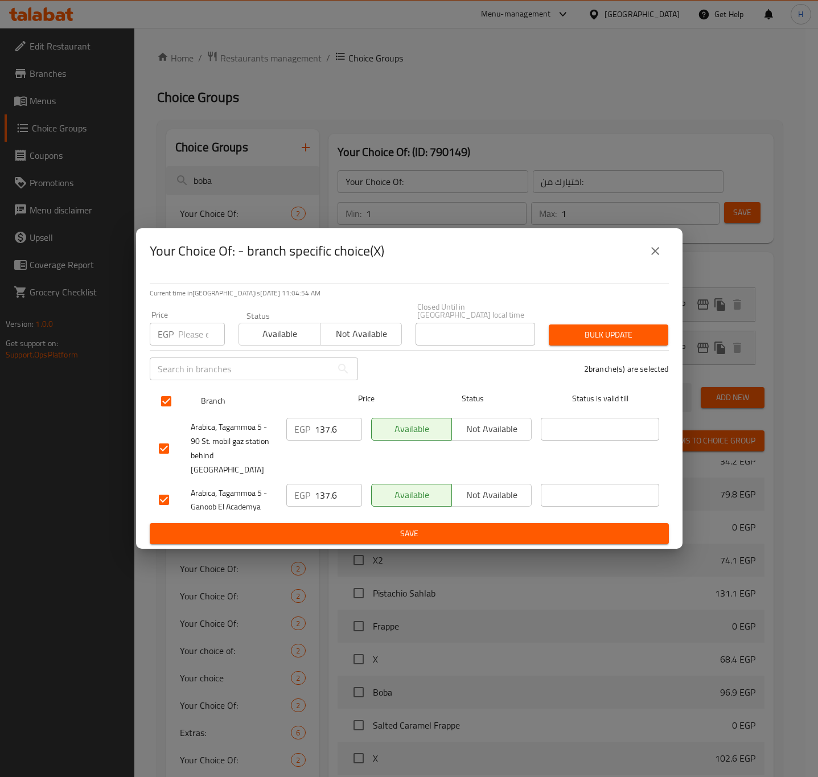
checkbox input "false"
click at [166, 405] on input "checkbox" at bounding box center [166, 401] width 24 height 24
checkbox input "true"
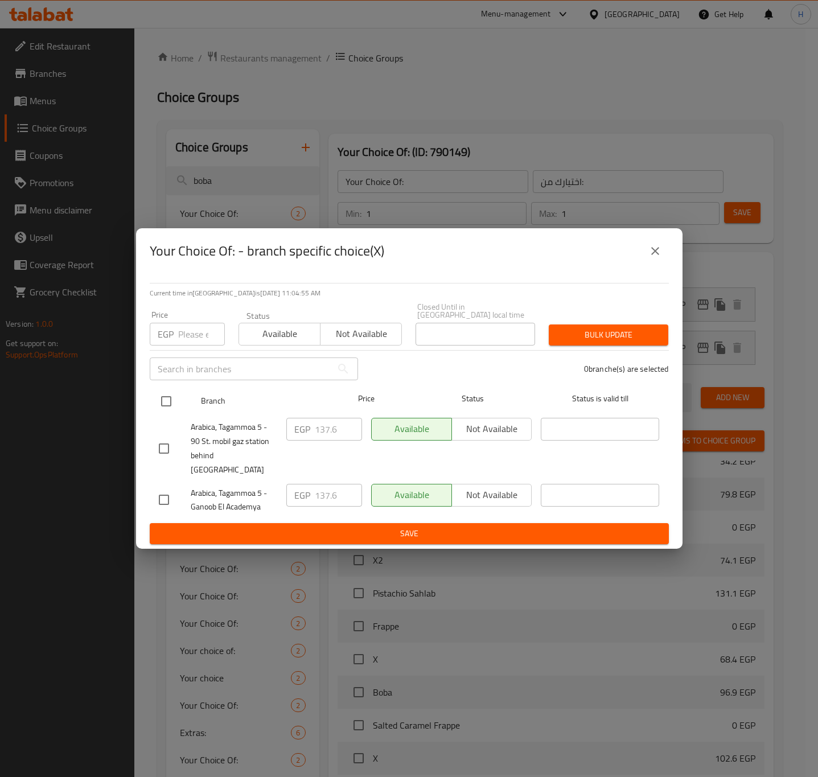
checkbox input "true"
click at [166, 405] on input "checkbox" at bounding box center [166, 401] width 24 height 24
checkbox input "false"
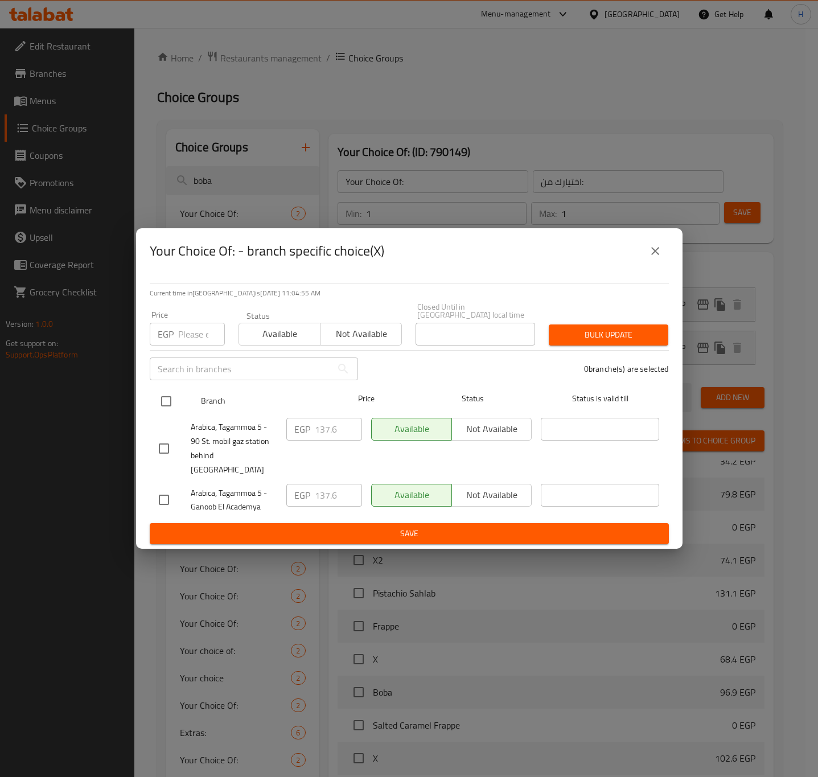
checkbox input "false"
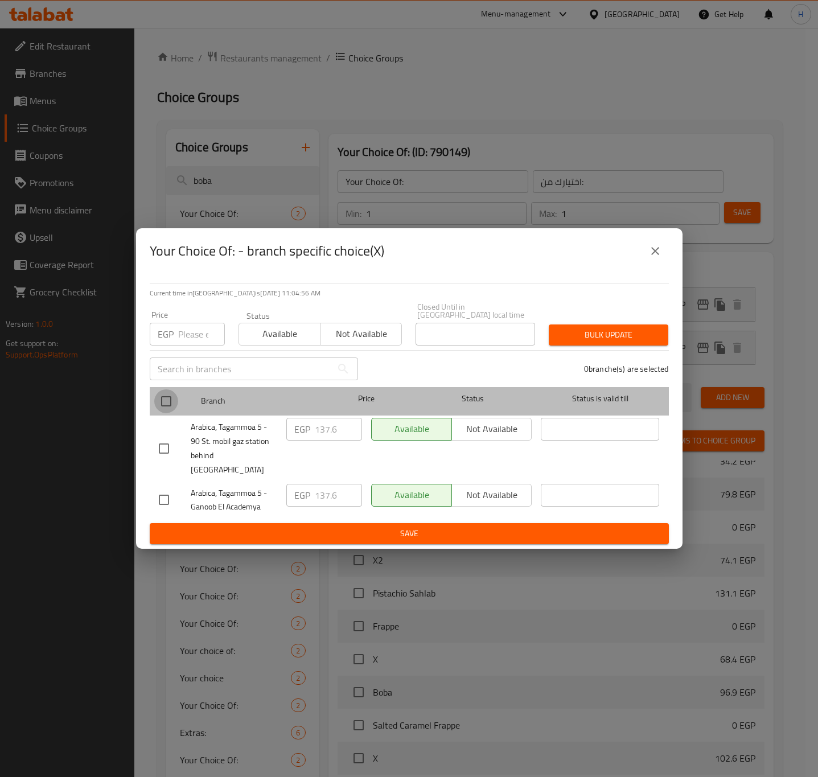
click at [168, 401] on input "checkbox" at bounding box center [166, 401] width 24 height 24
checkbox input "true"
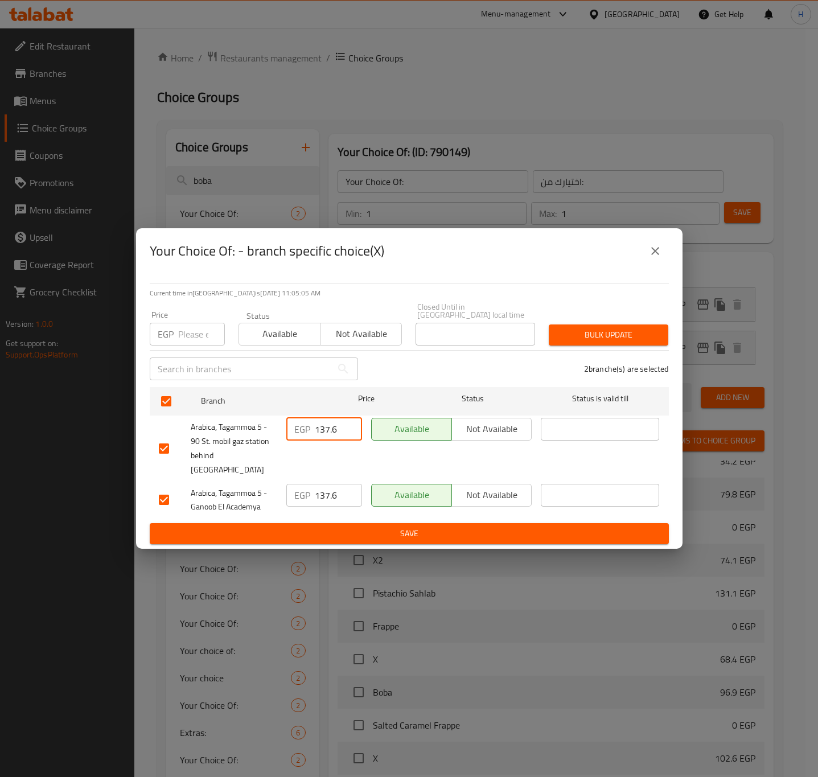
click at [330, 429] on input "137.6" at bounding box center [338, 429] width 47 height 23
click at [185, 332] on input "number" at bounding box center [201, 334] width 47 height 23
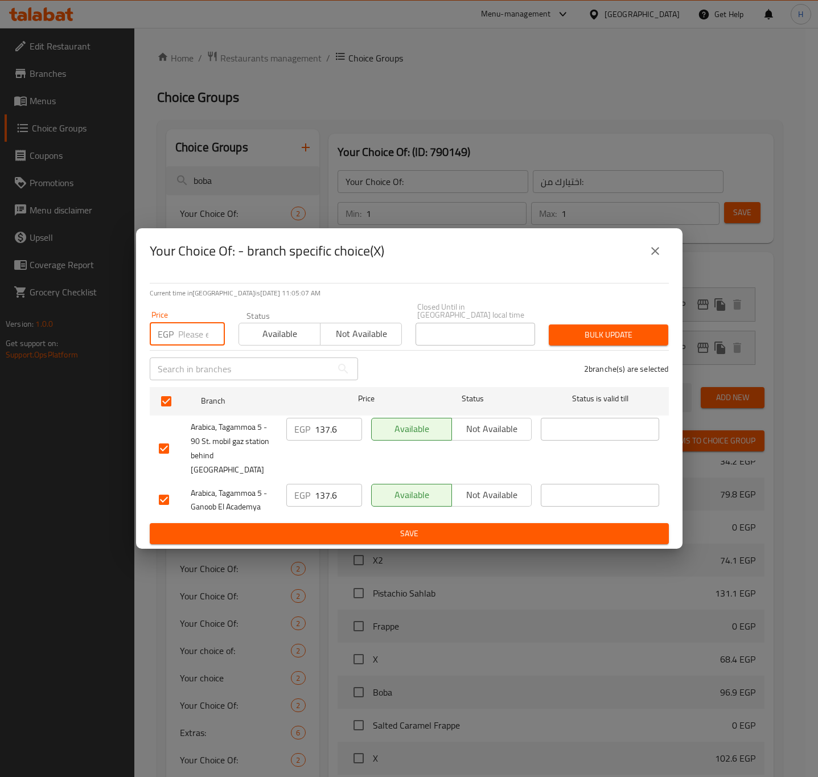
click at [185, 332] on input "number" at bounding box center [201, 334] width 47 height 23
type input "141.75"
click at [609, 331] on span "Bulk update" at bounding box center [608, 335] width 101 height 14
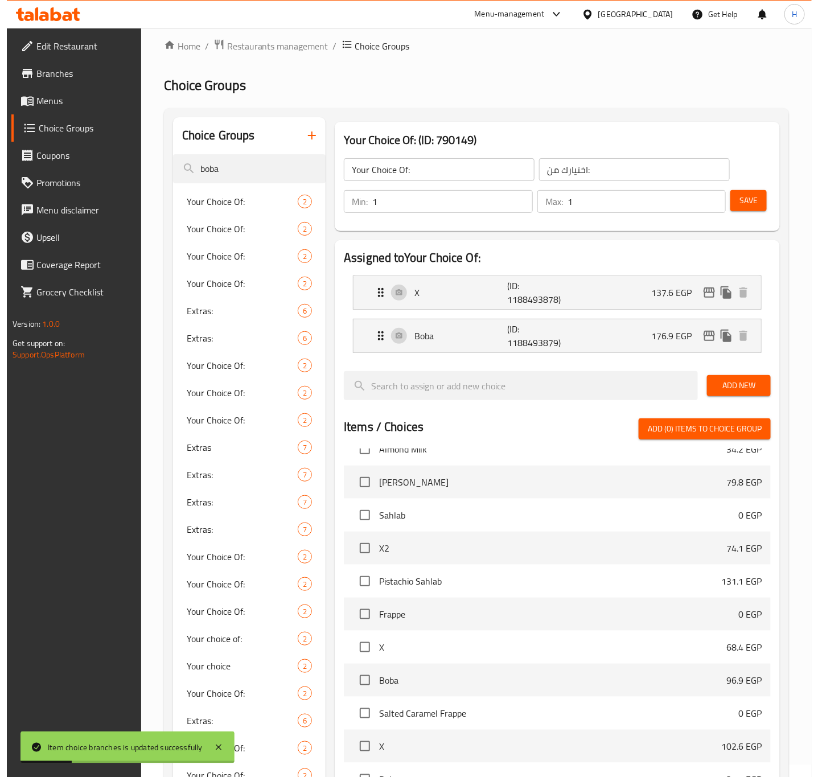
scroll to position [7, 0]
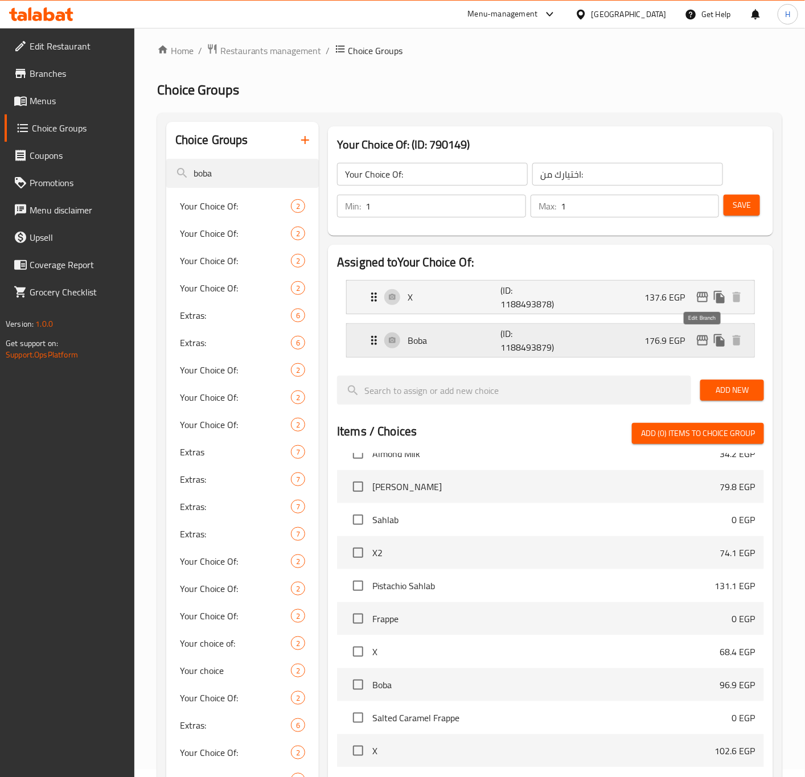
click at [703, 336] on icon "edit" at bounding box center [702, 340] width 11 height 10
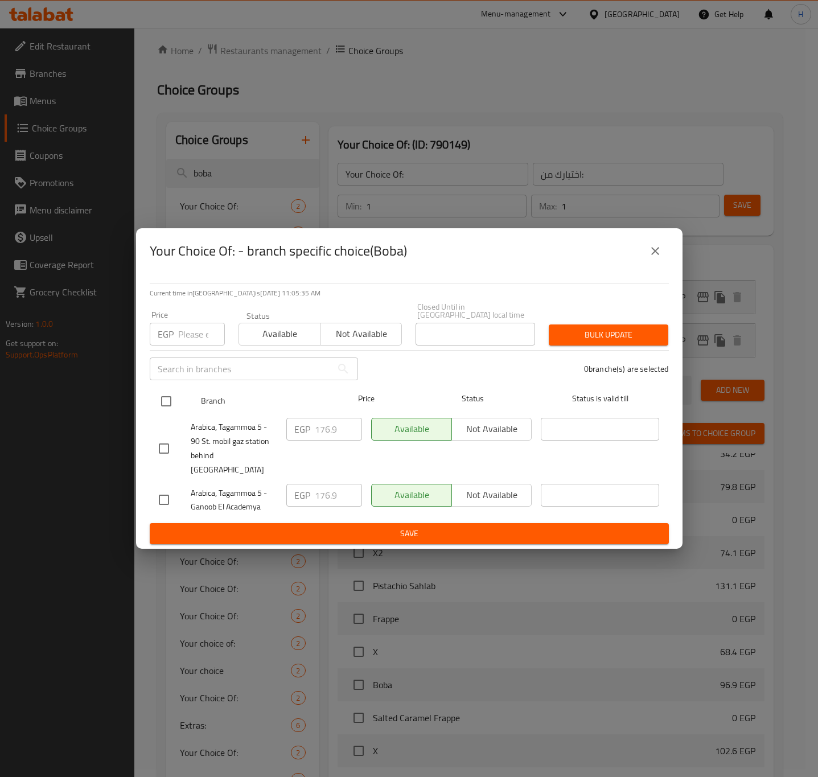
click at [162, 401] on input "checkbox" at bounding box center [166, 401] width 24 height 24
checkbox input "true"
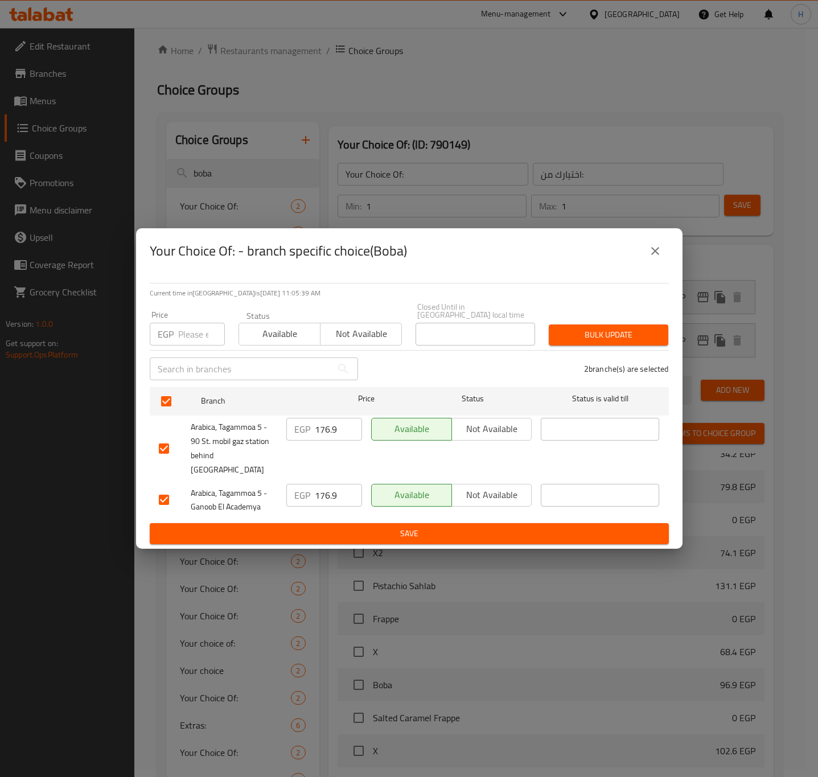
click at [194, 337] on input "number" at bounding box center [201, 334] width 47 height 23
type input "182.25"
click at [599, 333] on span "Bulk update" at bounding box center [608, 335] width 101 height 14
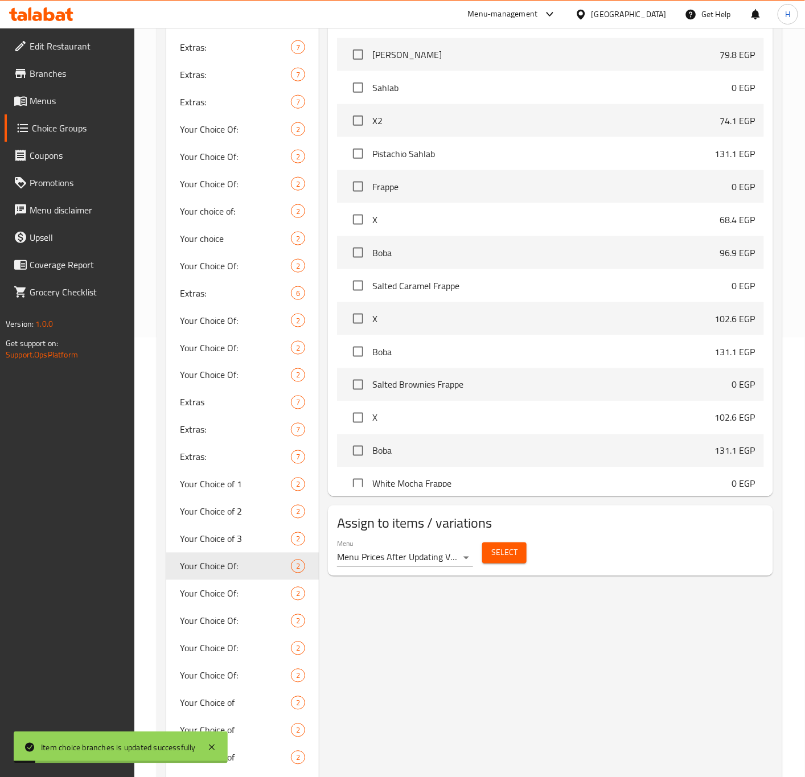
scroll to position [0, 0]
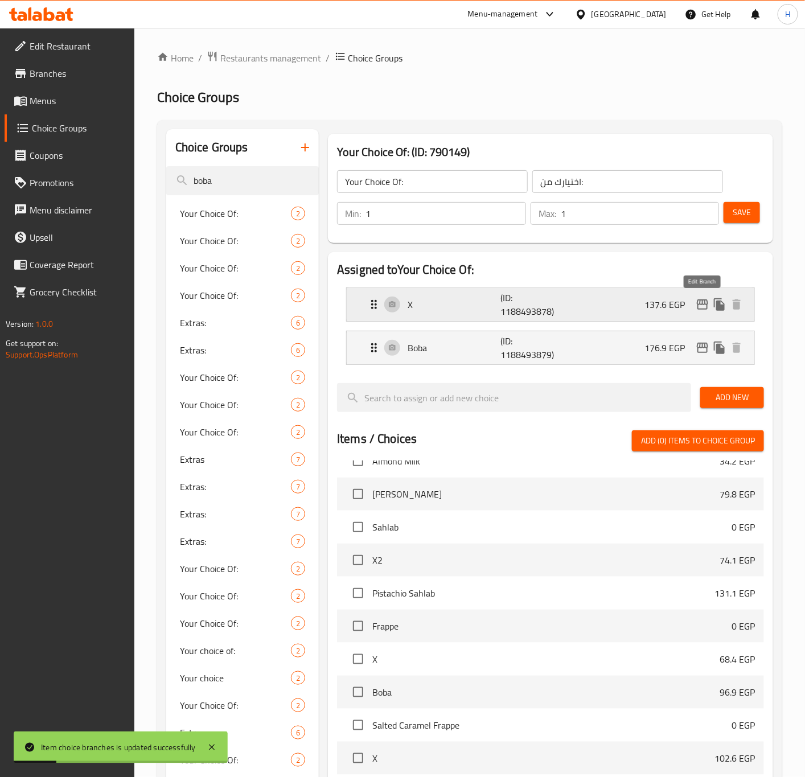
click at [694, 301] on button "edit" at bounding box center [702, 304] width 17 height 17
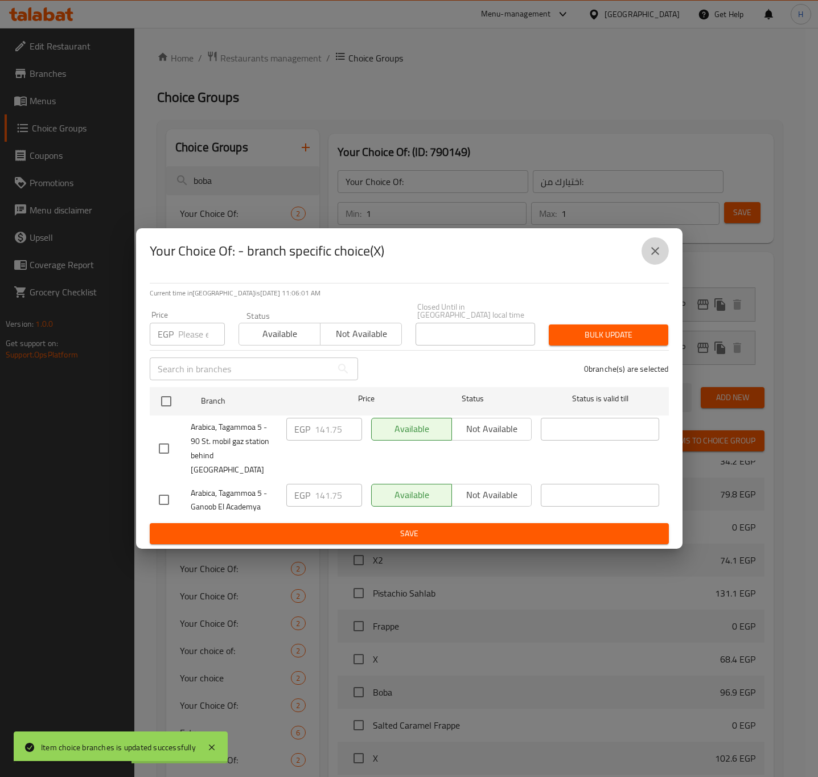
click at [656, 258] on icon "close" at bounding box center [655, 251] width 14 height 14
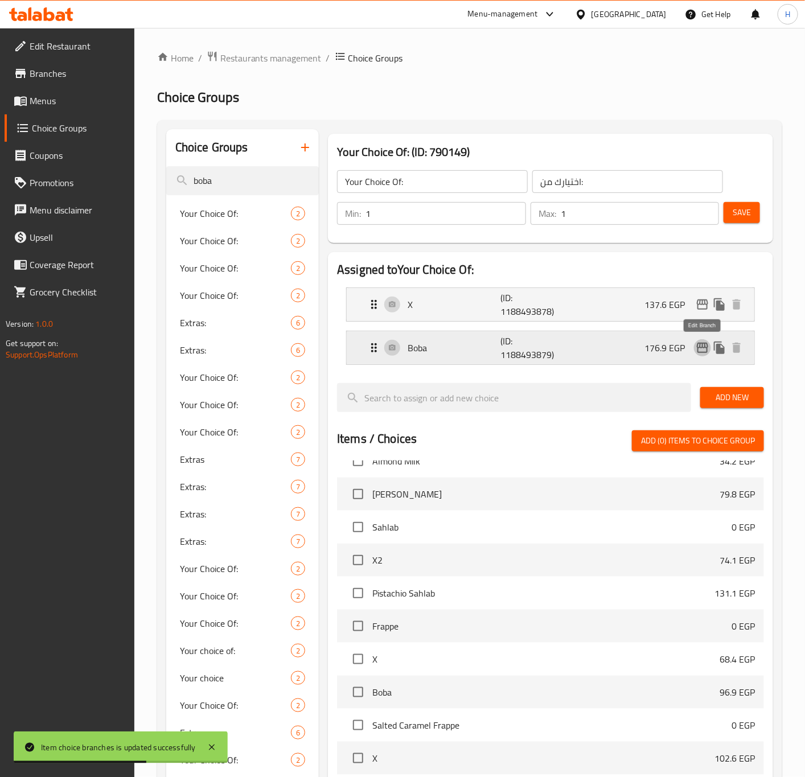
click at [699, 348] on icon "edit" at bounding box center [702, 348] width 11 height 10
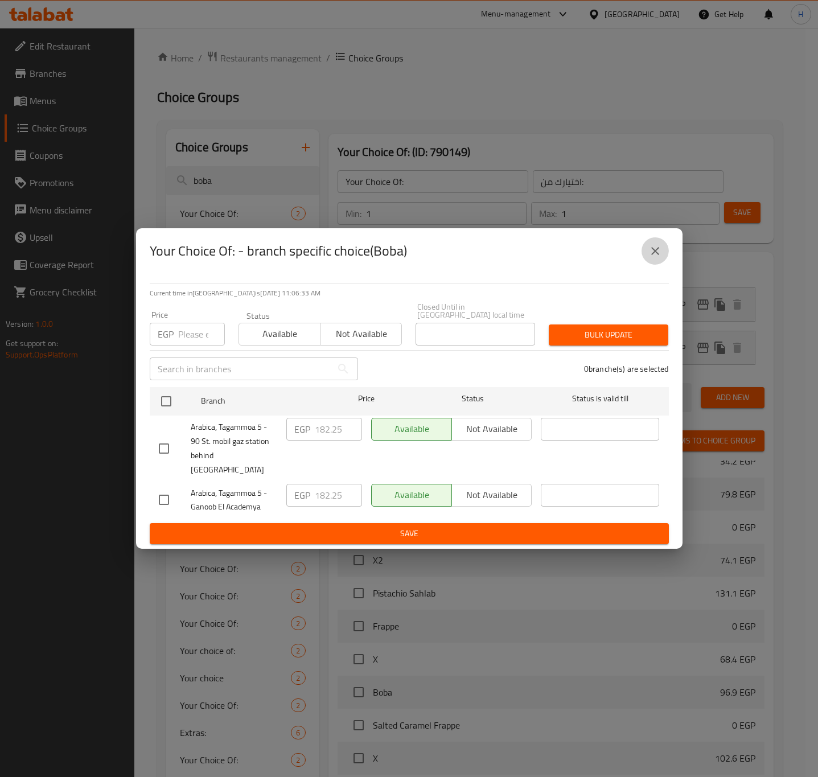
click at [656, 255] on icon "close" at bounding box center [655, 251] width 8 height 8
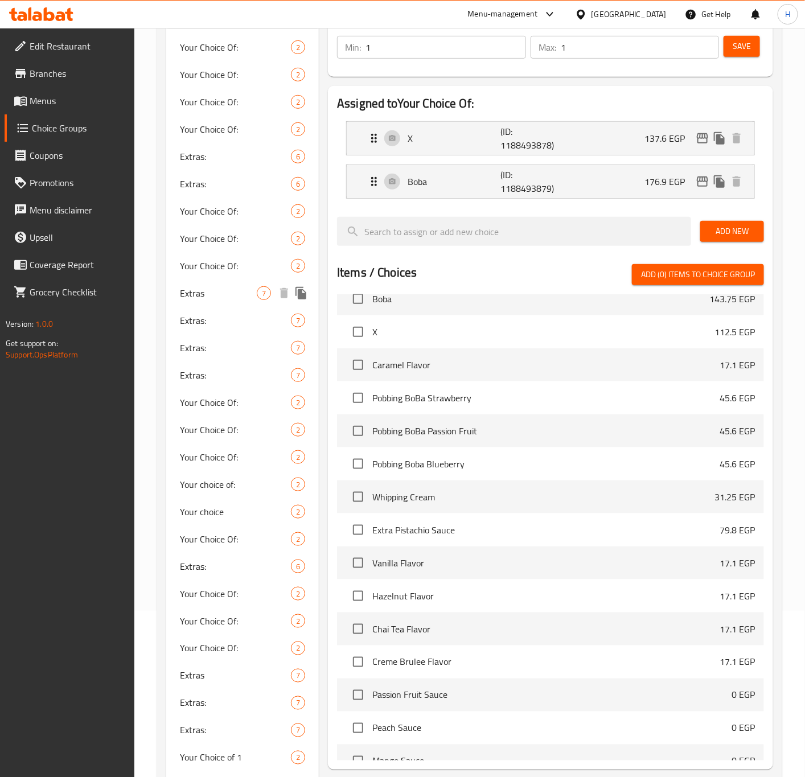
scroll to position [512, 0]
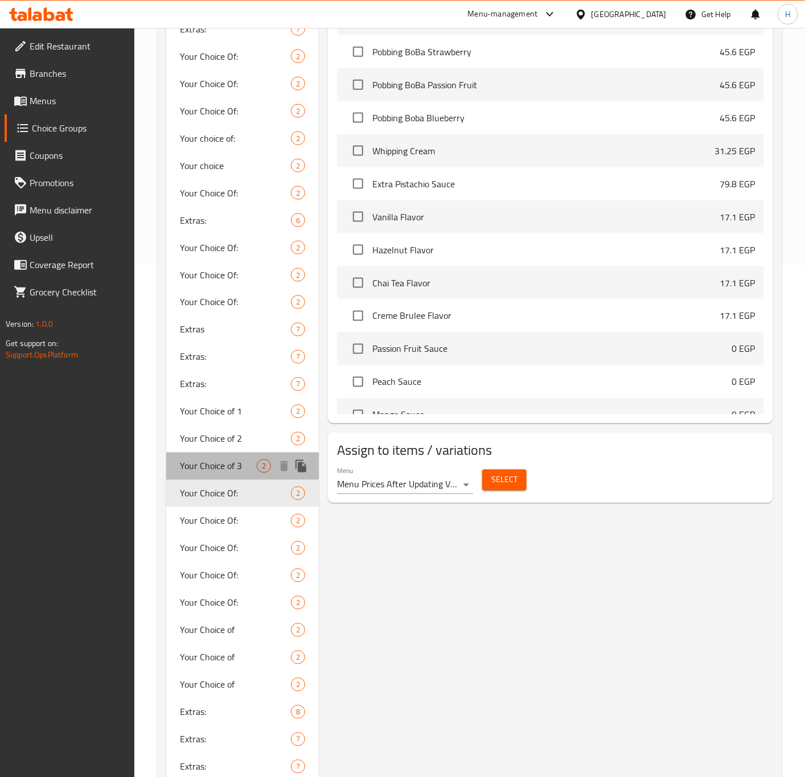
click at [212, 468] on span "Your Choice of 3" at bounding box center [218, 466] width 77 height 14
type input "Your Choice of 3"
type input "اختيارك من"
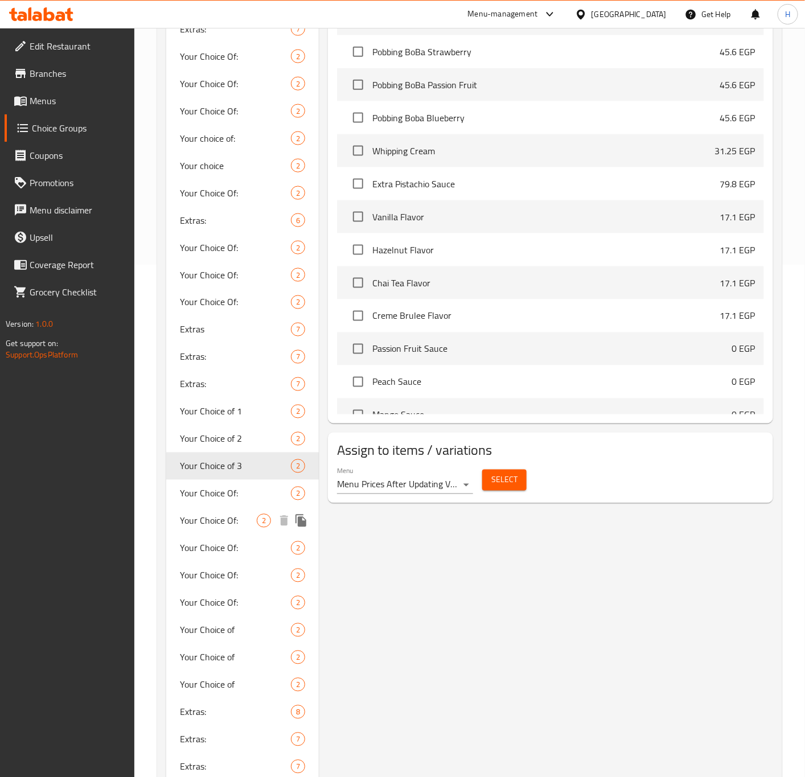
click at [212, 518] on span "Your Choice Of:" at bounding box center [218, 521] width 77 height 14
type input "Your Choice Of:"
type input "اختيارك من:"
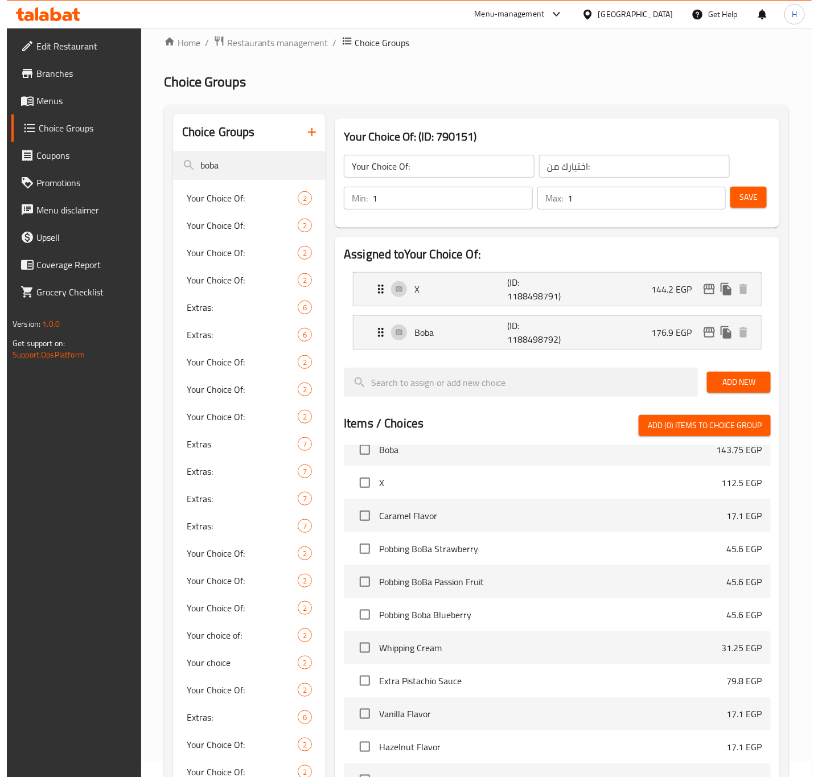
scroll to position [0, 0]
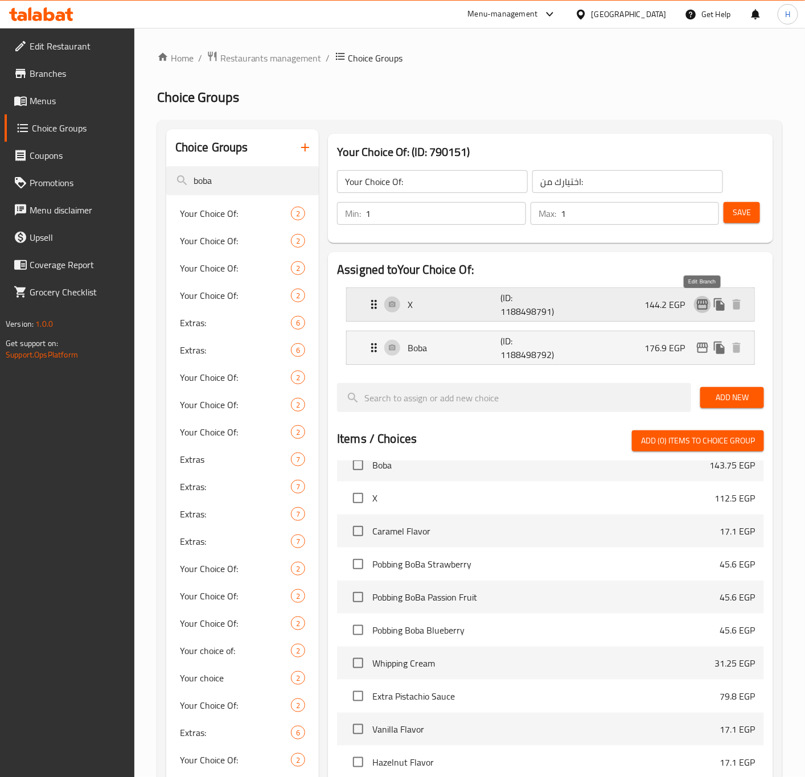
click at [700, 306] on icon "edit" at bounding box center [703, 305] width 14 height 14
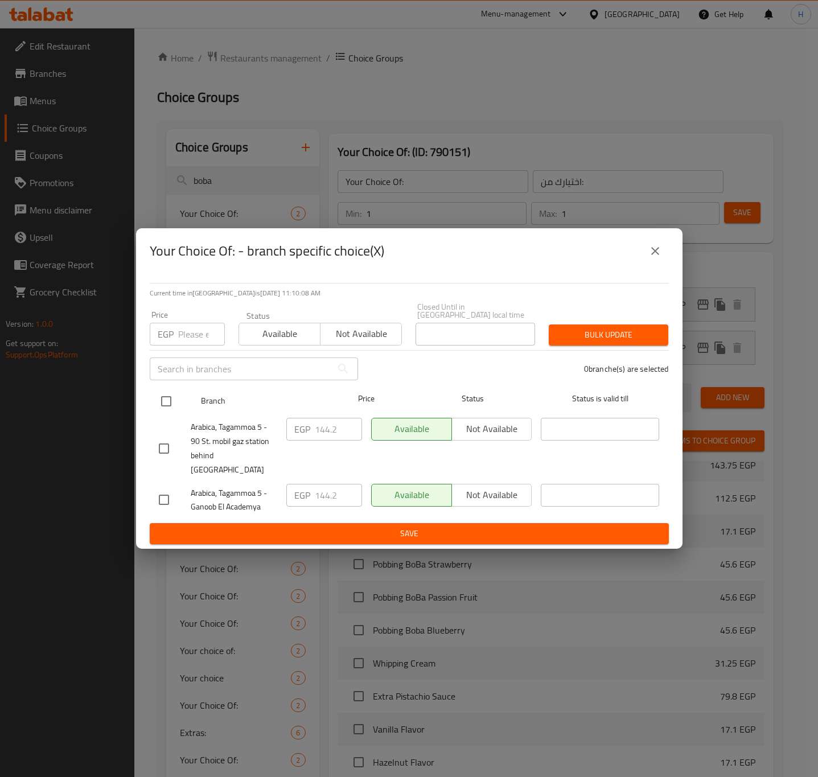
click at [166, 404] on input "checkbox" at bounding box center [166, 401] width 24 height 24
checkbox input "true"
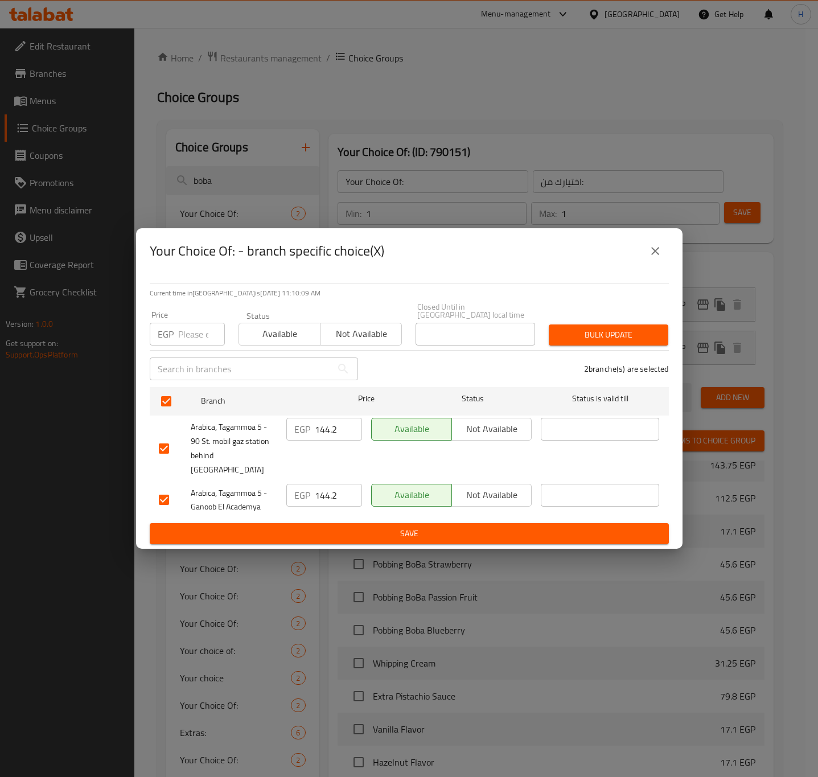
click at [191, 335] on input "number" at bounding box center [201, 334] width 47 height 23
type input "148.5"
click at [581, 333] on span "Bulk update" at bounding box center [608, 335] width 101 height 14
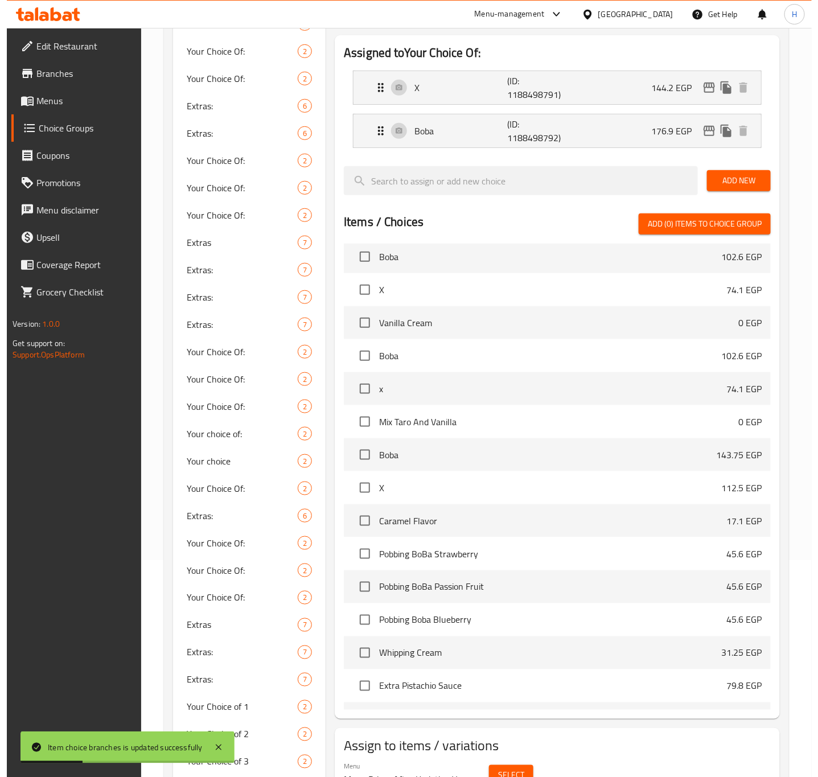
scroll to position [7382, 0]
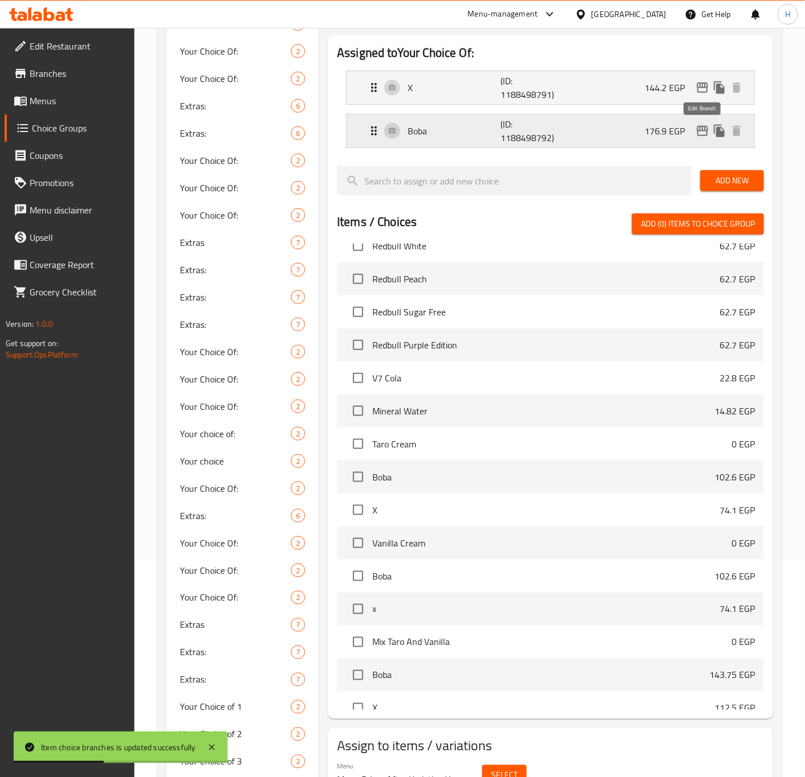
click at [700, 132] on icon "edit" at bounding box center [702, 131] width 11 height 10
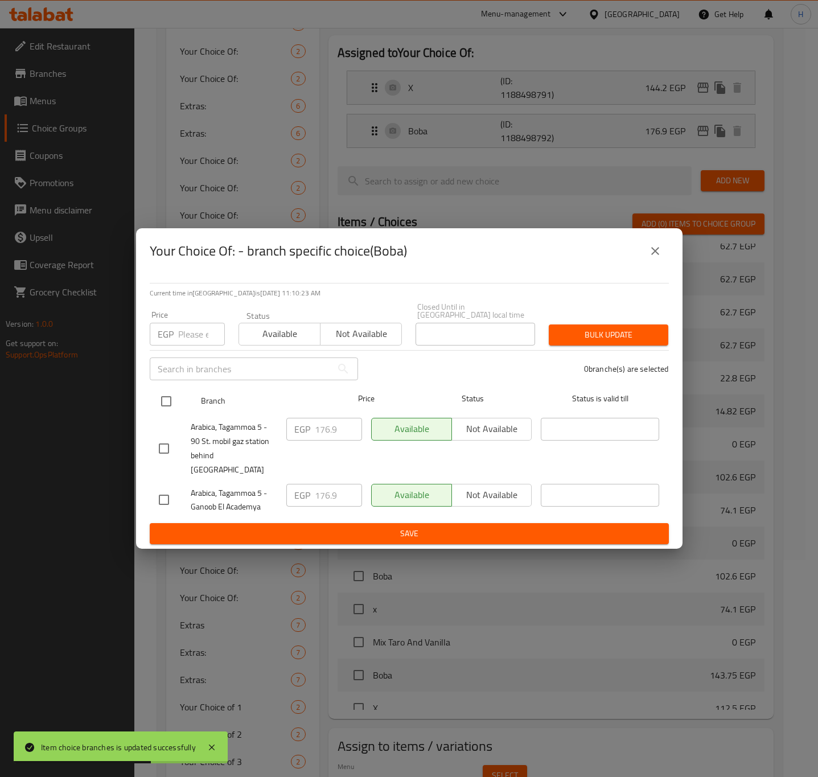
click at [169, 400] on input "checkbox" at bounding box center [166, 401] width 24 height 24
checkbox input "true"
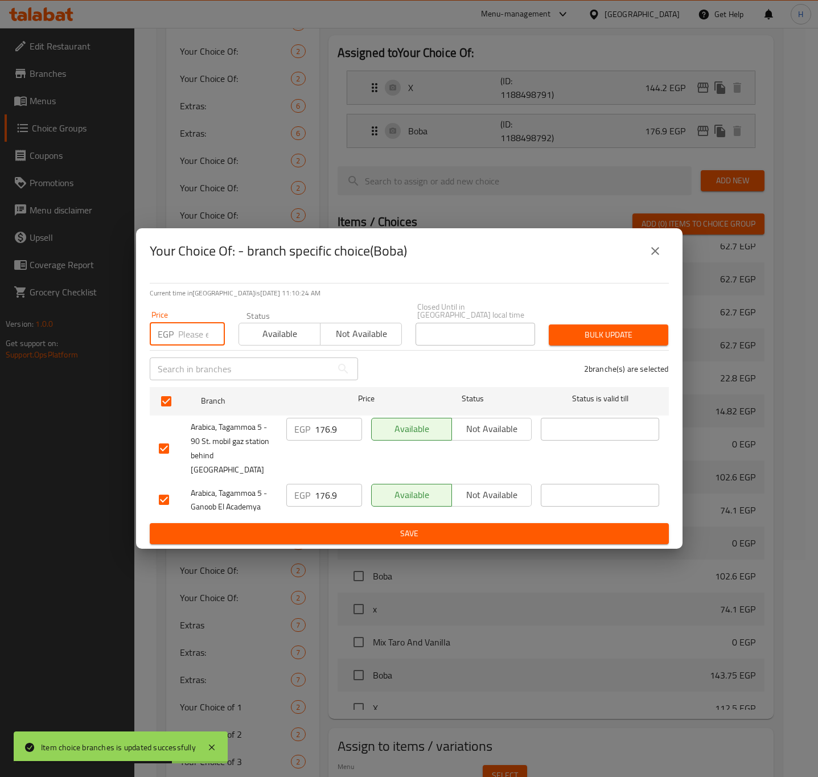
click at [197, 338] on input "number" at bounding box center [201, 334] width 47 height 23
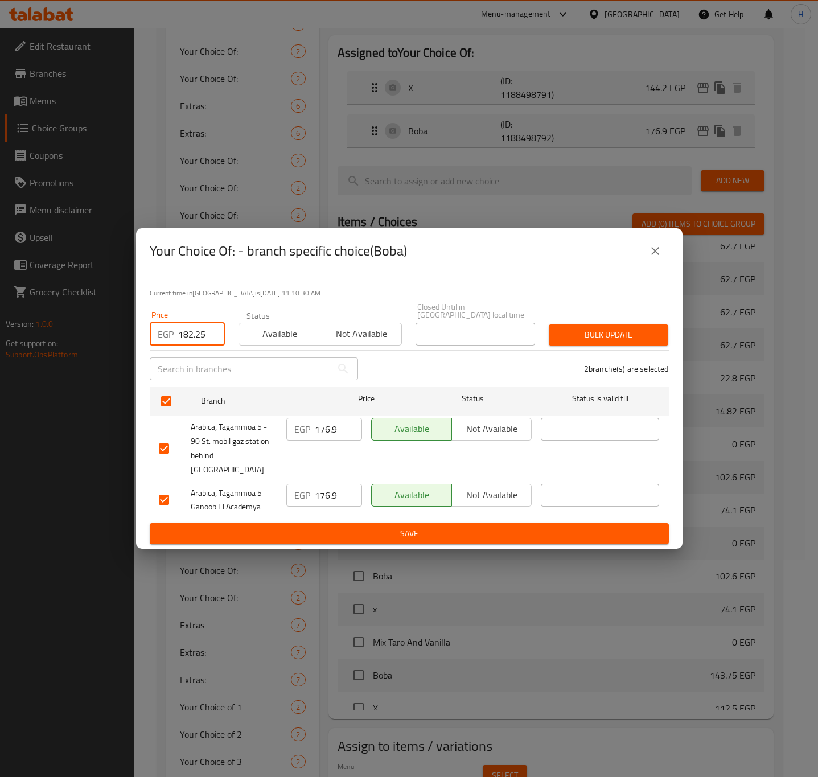
type input "182.25"
click at [603, 342] on span "Bulk update" at bounding box center [608, 335] width 101 height 14
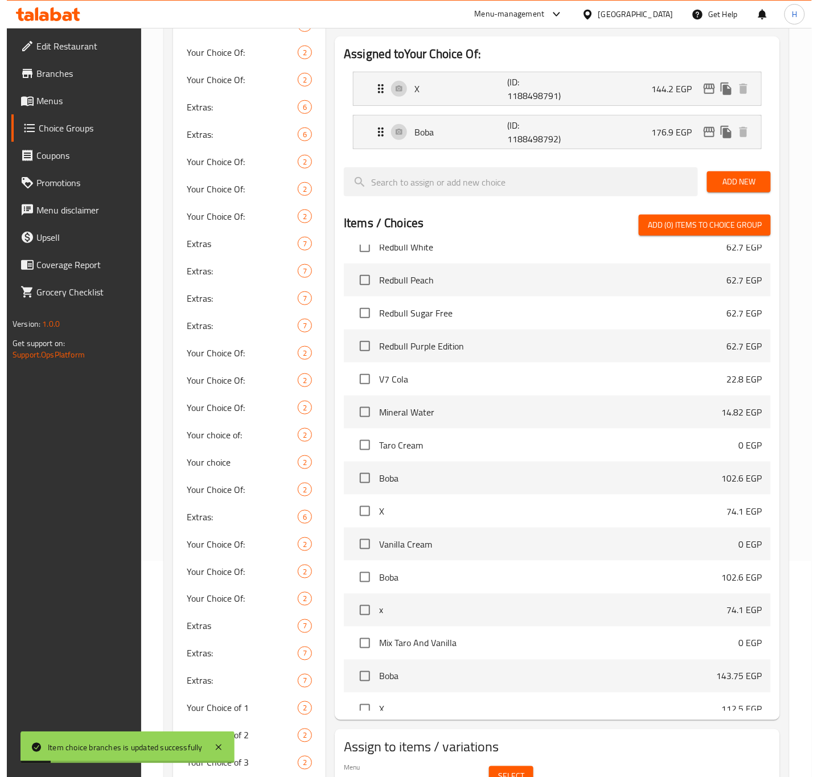
scroll to position [132, 0]
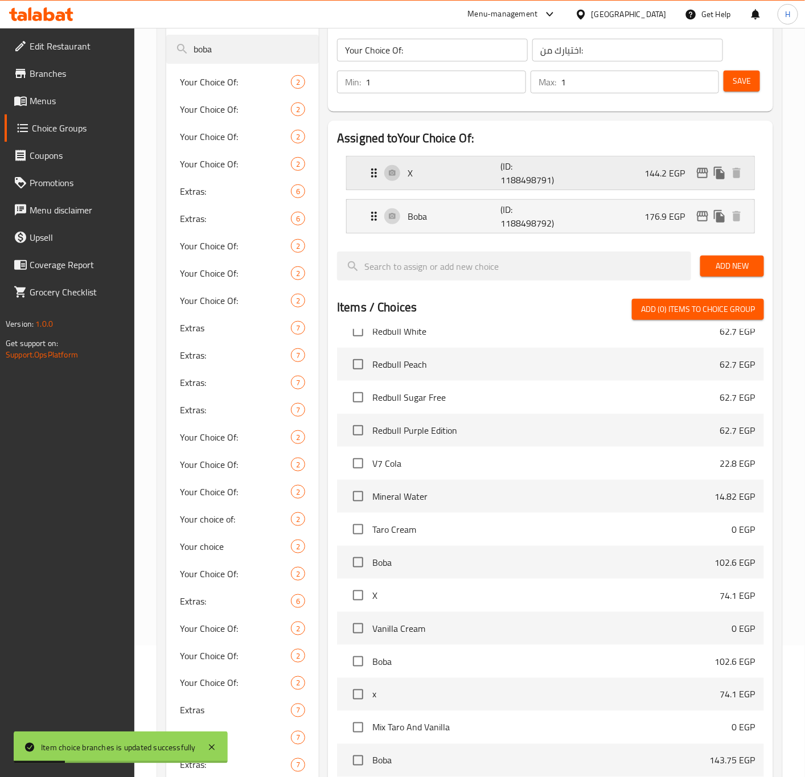
click at [701, 178] on icon "edit" at bounding box center [702, 173] width 11 height 10
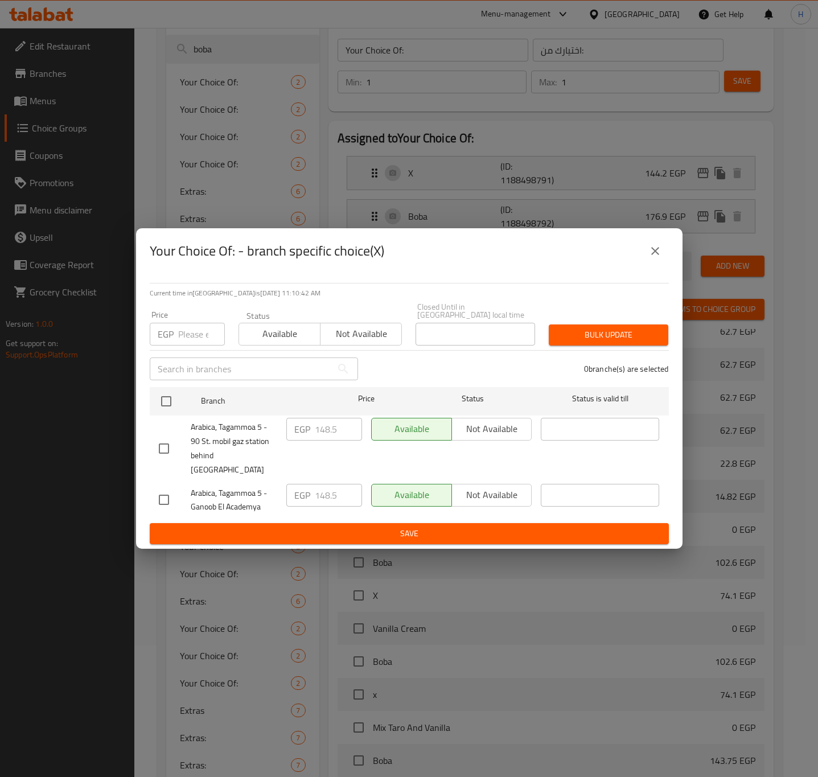
click at [664, 263] on button "close" at bounding box center [655, 250] width 27 height 27
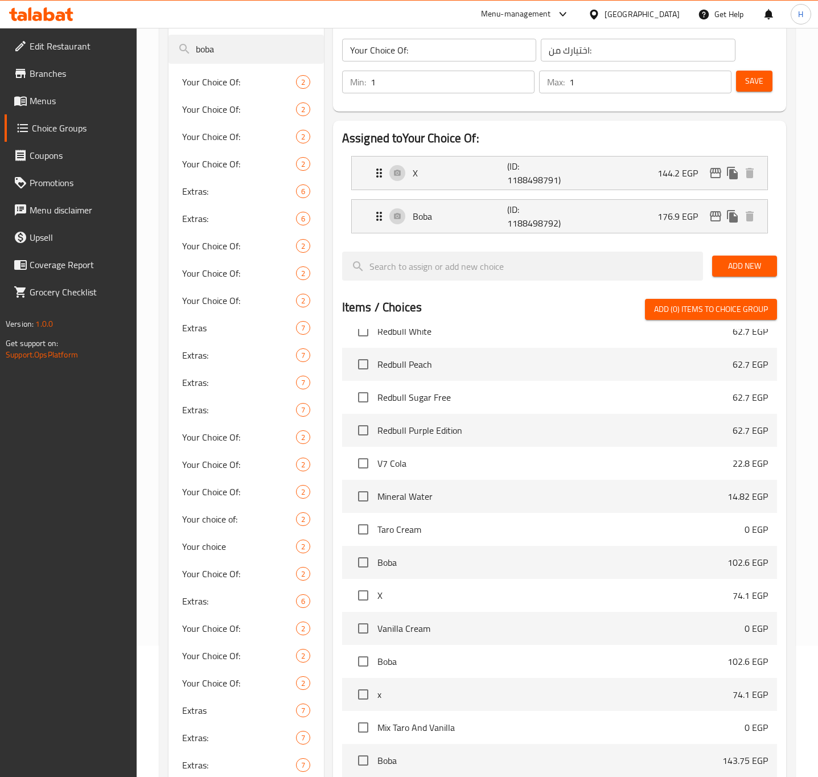
scroll to position [644, 0]
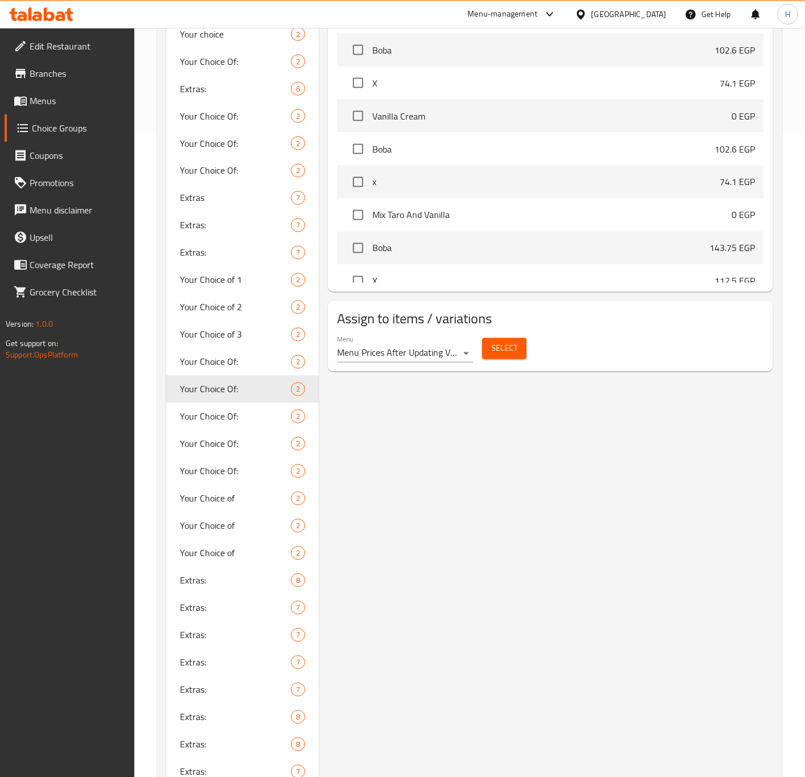
click at [513, 351] on span "Select" at bounding box center [504, 349] width 26 height 14
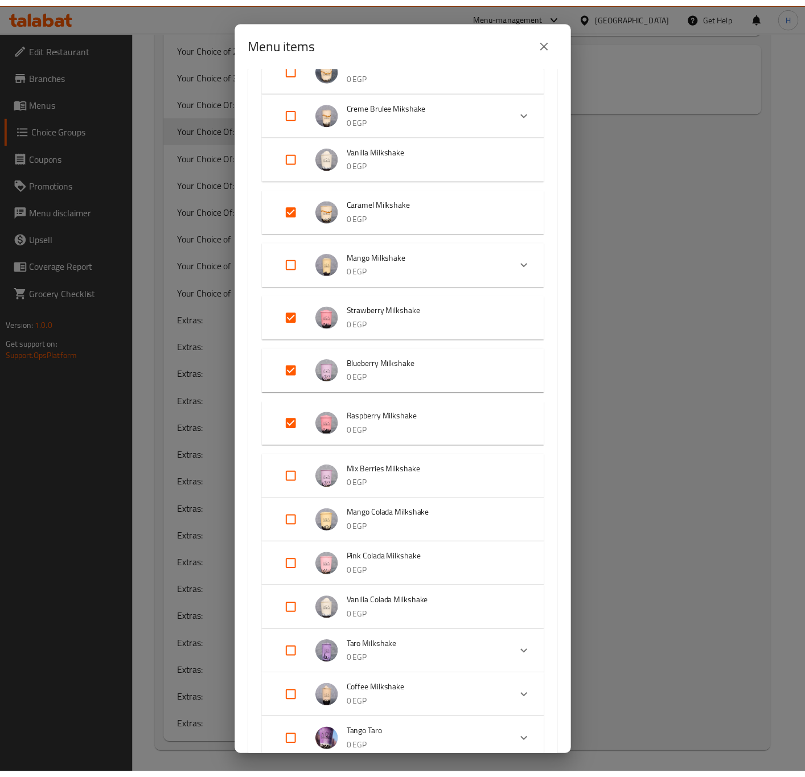
scroll to position [171, 0]
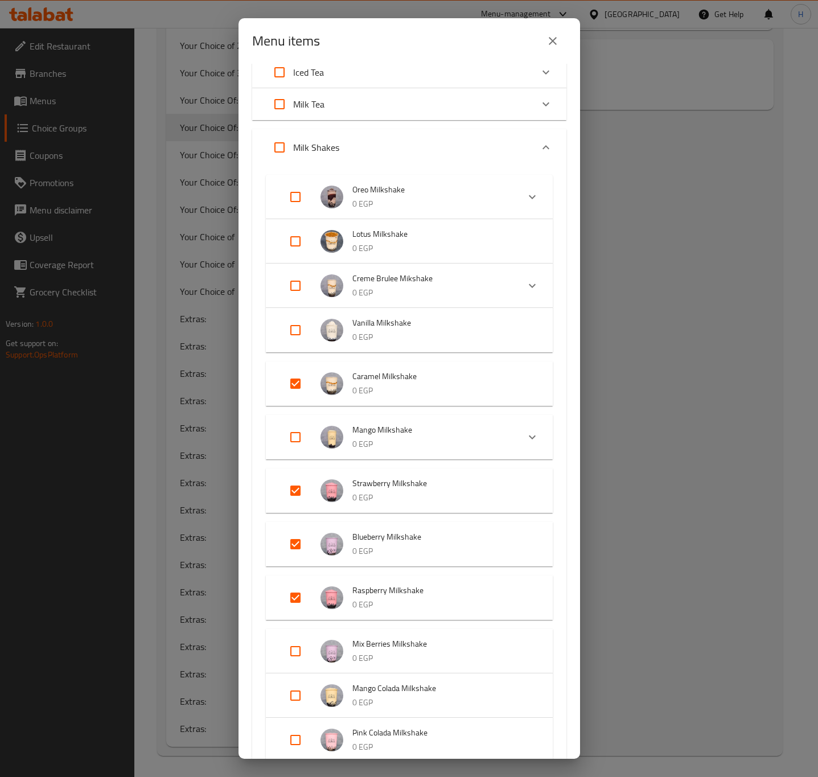
click at [557, 43] on icon "close" at bounding box center [553, 41] width 14 height 14
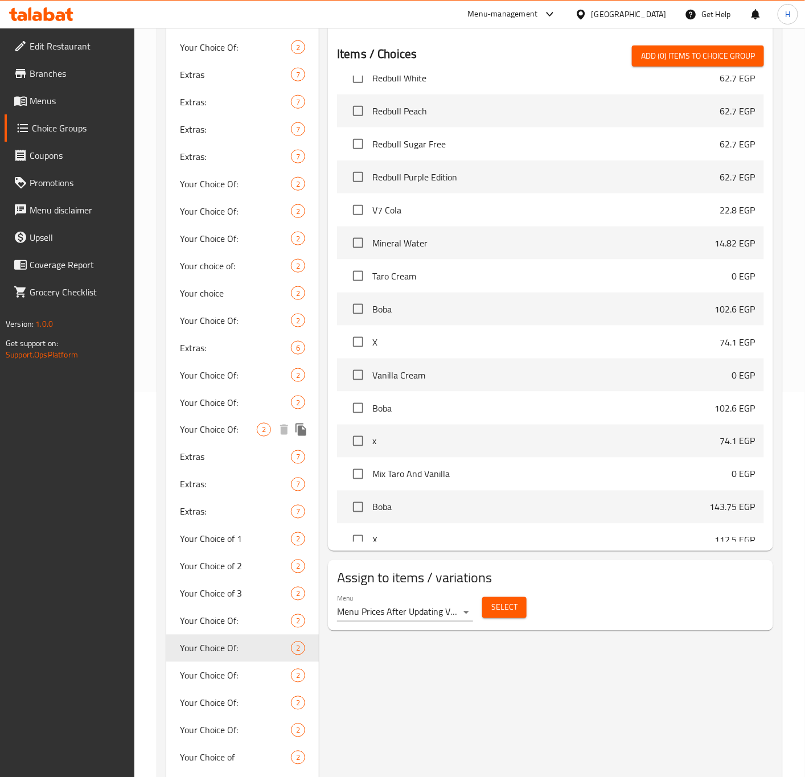
scroll to position [479, 0]
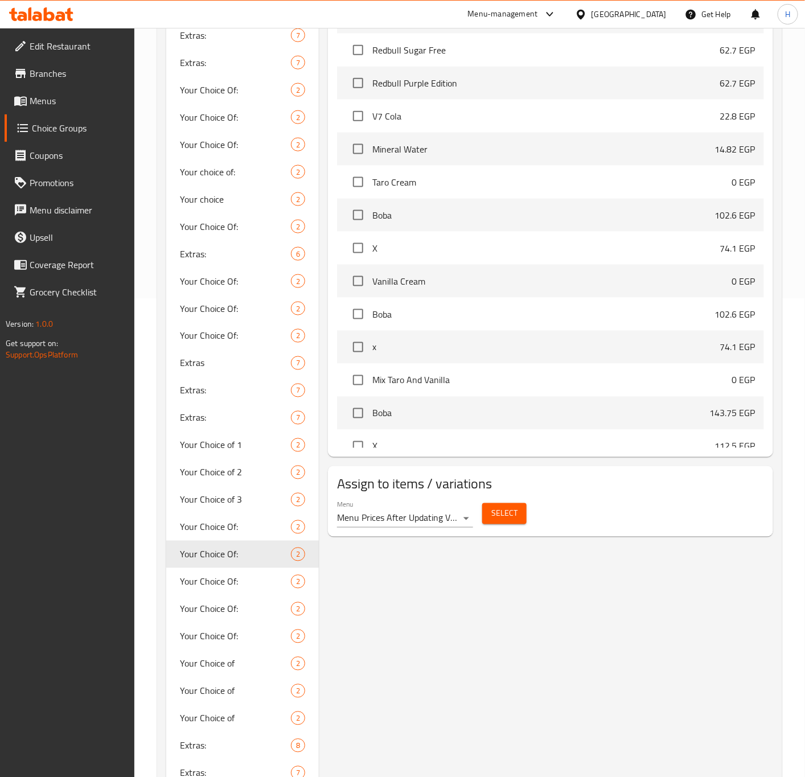
click at [475, 696] on div "Your Choice Of: (ID: 790151) Your Choice Of: ​ اختيارك من: ​ Min: 1 ​ Max: 1 ​ …" at bounding box center [548, 411] width 459 height 1523
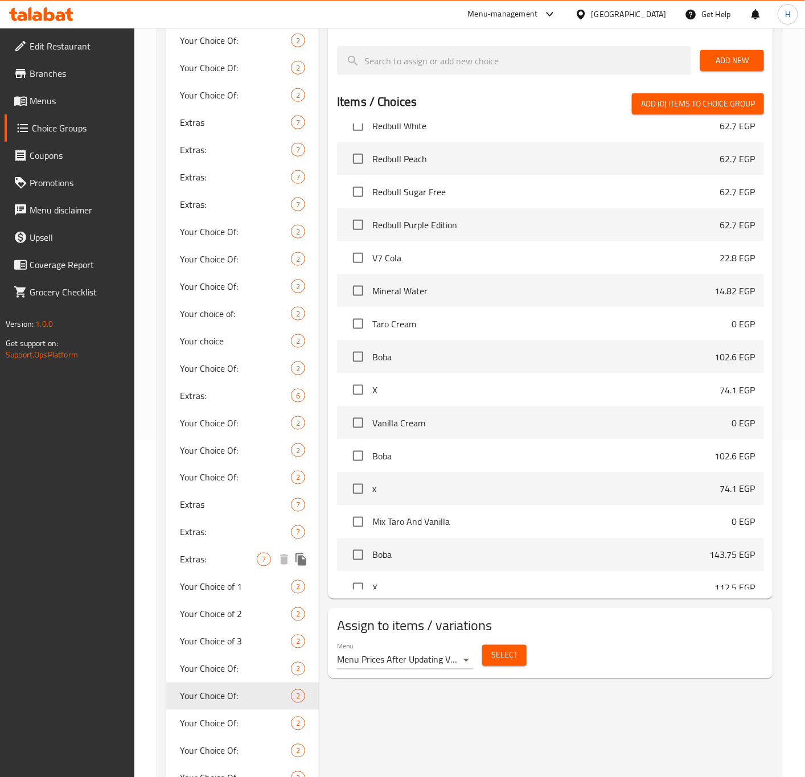
scroll to position [342, 0]
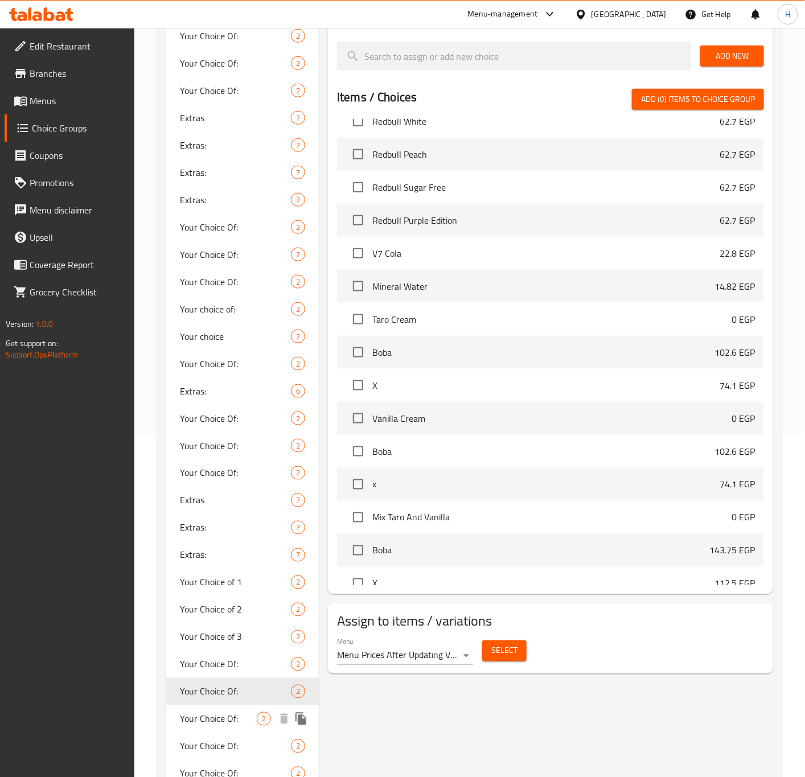
click at [236, 713] on span "Your Choice Of:" at bounding box center [218, 719] width 77 height 14
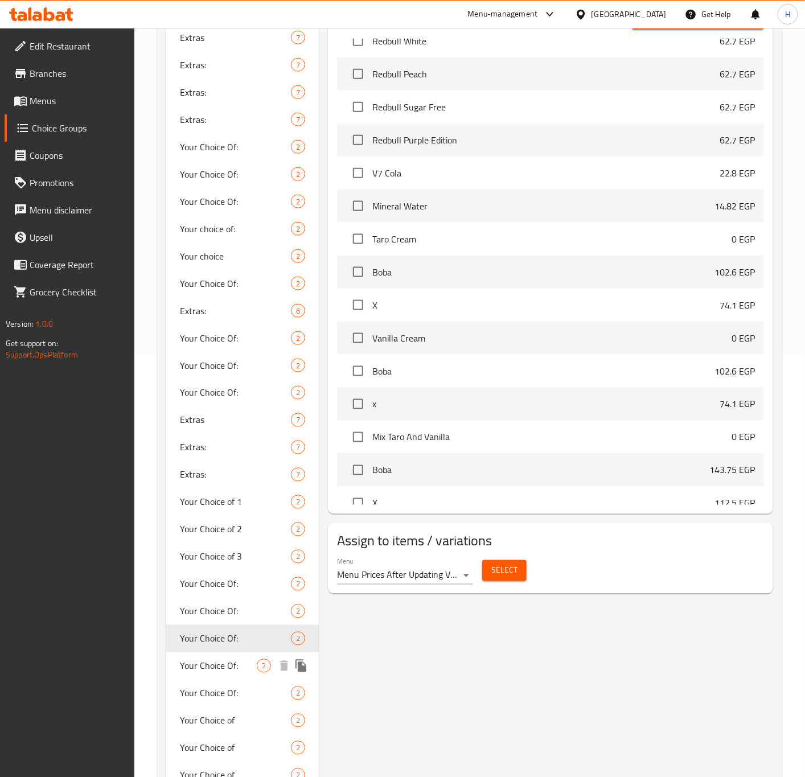
scroll to position [427, 0]
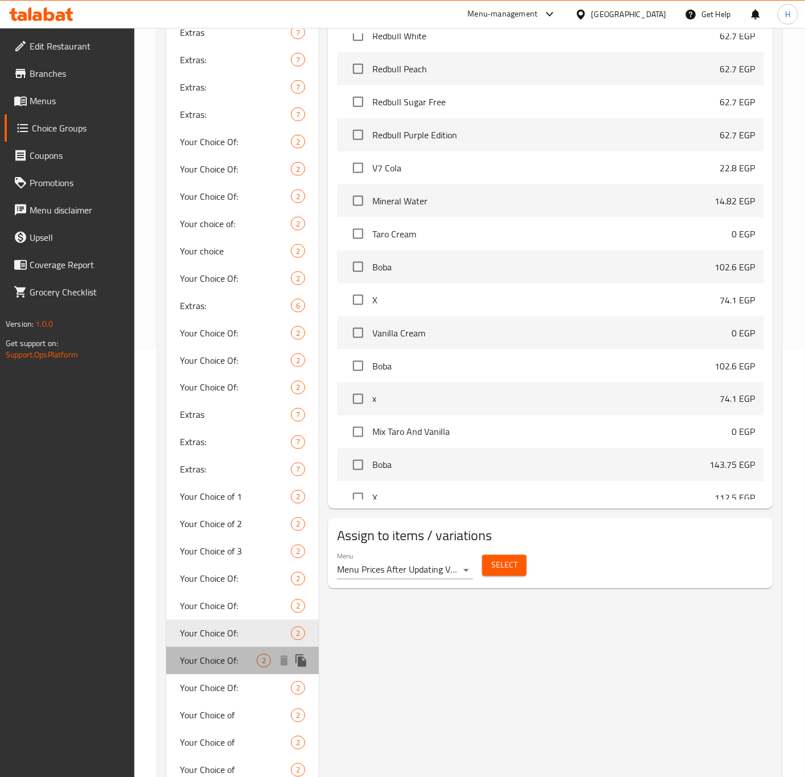
click at [226, 663] on span "Your Choice Of:" at bounding box center [218, 661] width 77 height 14
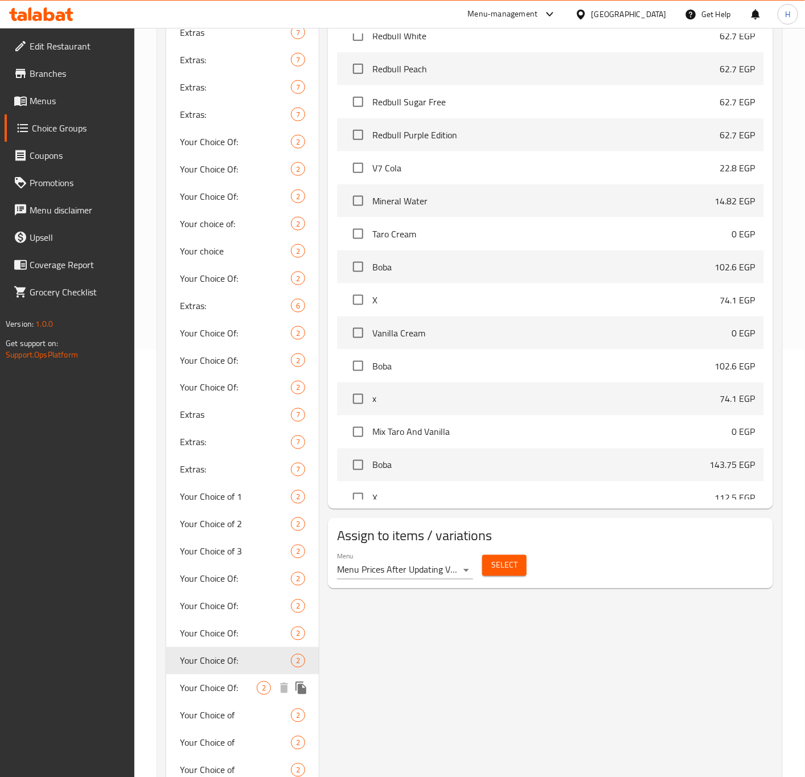
click at [235, 688] on span "Your Choice Of:" at bounding box center [218, 688] width 77 height 14
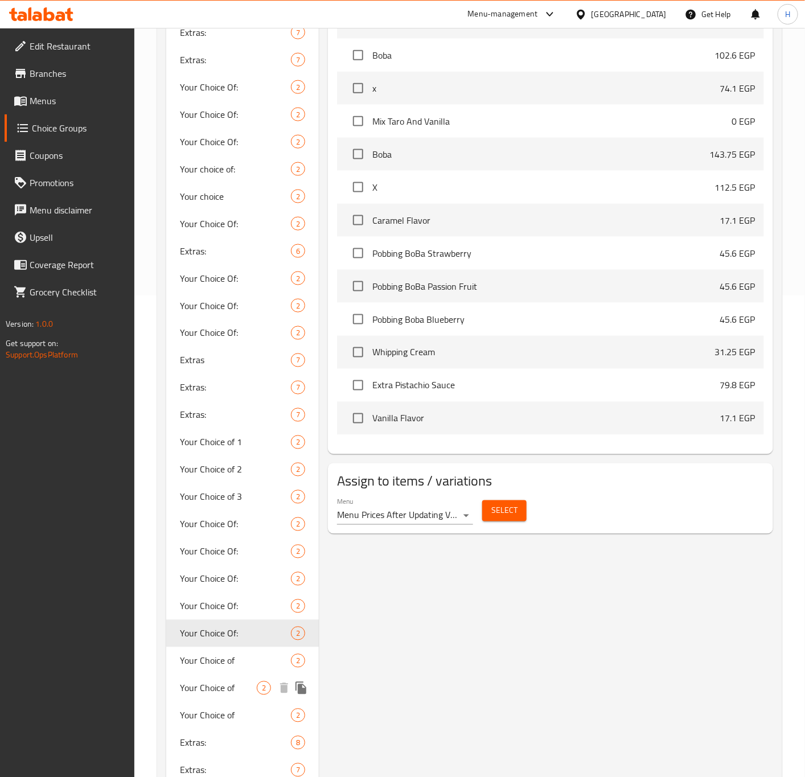
scroll to position [512, 0]
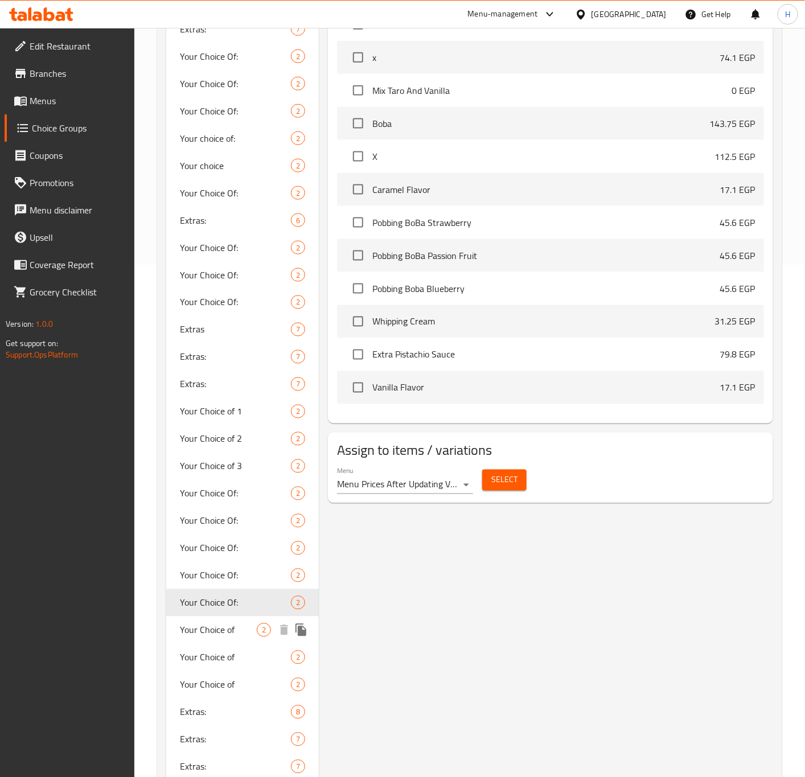
click at [226, 631] on span "Your Choice of" at bounding box center [218, 630] width 77 height 14
click at [224, 656] on span "Your Choice of" at bounding box center [218, 658] width 77 height 14
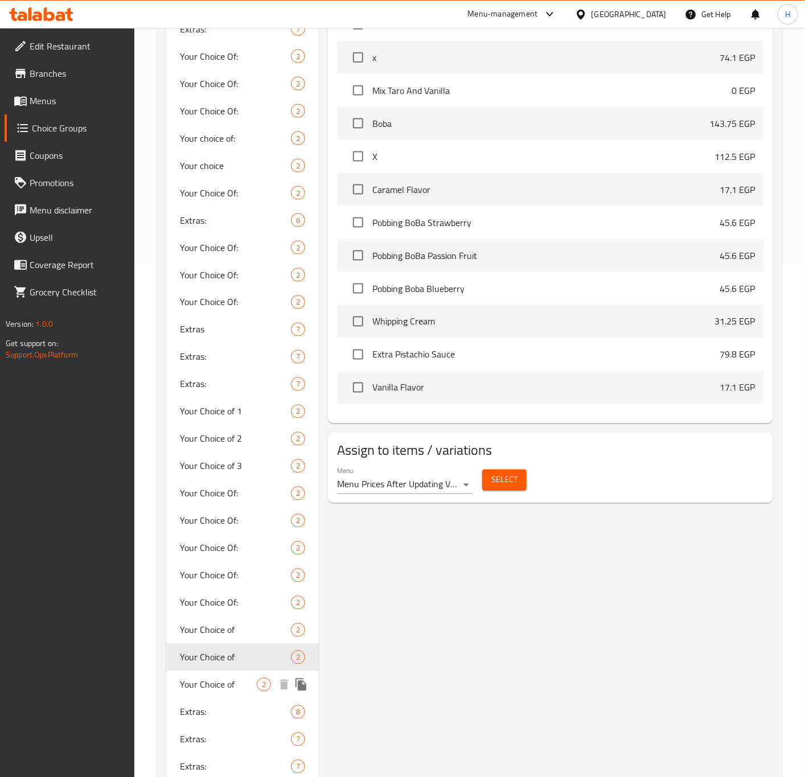
click at [221, 684] on span "Your Choice of" at bounding box center [218, 685] width 77 height 14
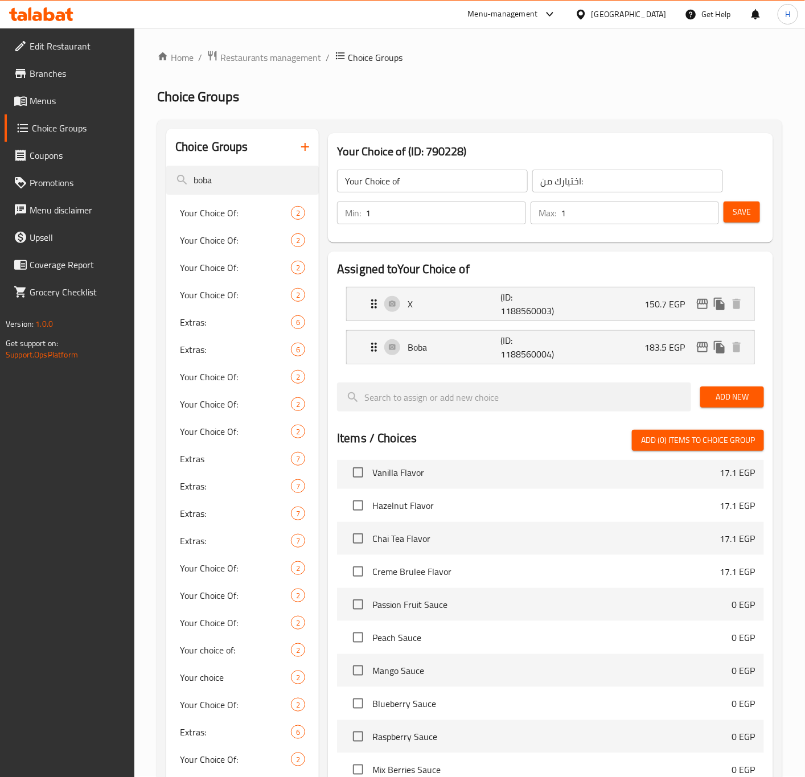
scroll to position [0, 0]
click at [228, 219] on span "Your Choice Of:" at bounding box center [218, 214] width 77 height 14
type input "Your Choice Of:"
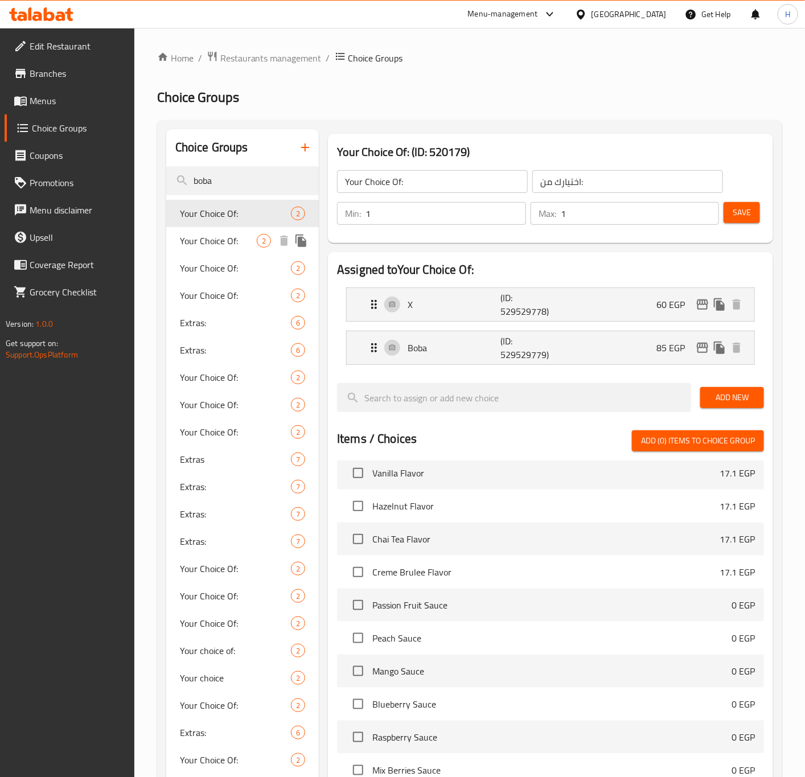
click at [231, 234] on span "Your Choice Of:" at bounding box center [218, 241] width 77 height 14
click at [233, 219] on span "Your Choice Of:" at bounding box center [218, 214] width 77 height 14
click at [233, 240] on span "Your Choice Of:" at bounding box center [218, 241] width 77 height 14
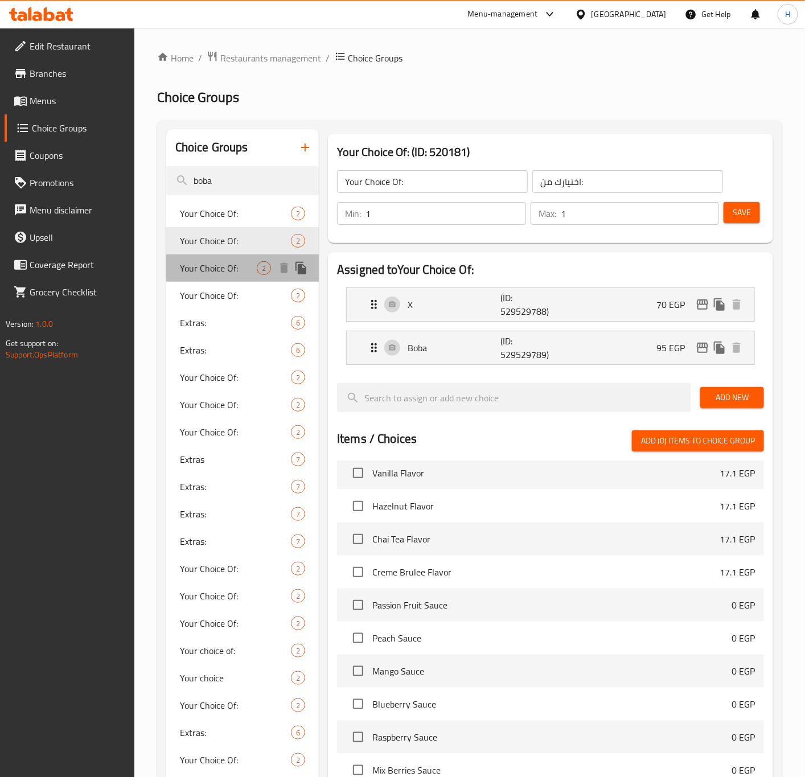
click at [228, 265] on span "Your Choice Of:" at bounding box center [218, 268] width 77 height 14
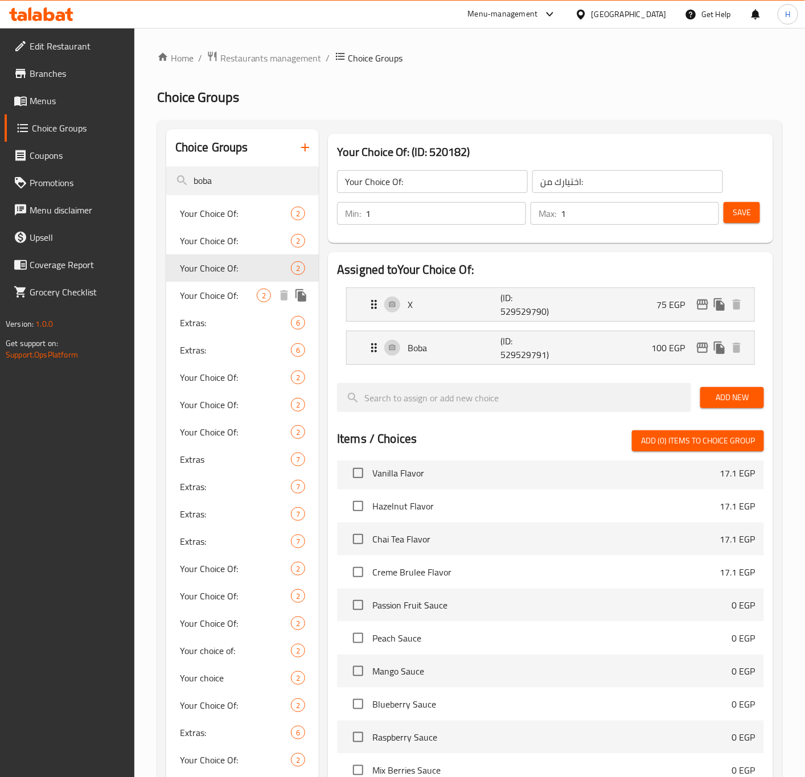
click at [231, 294] on span "Your Choice Of:" at bounding box center [218, 296] width 77 height 14
click at [233, 374] on span "Your Choice Of:" at bounding box center [218, 378] width 77 height 14
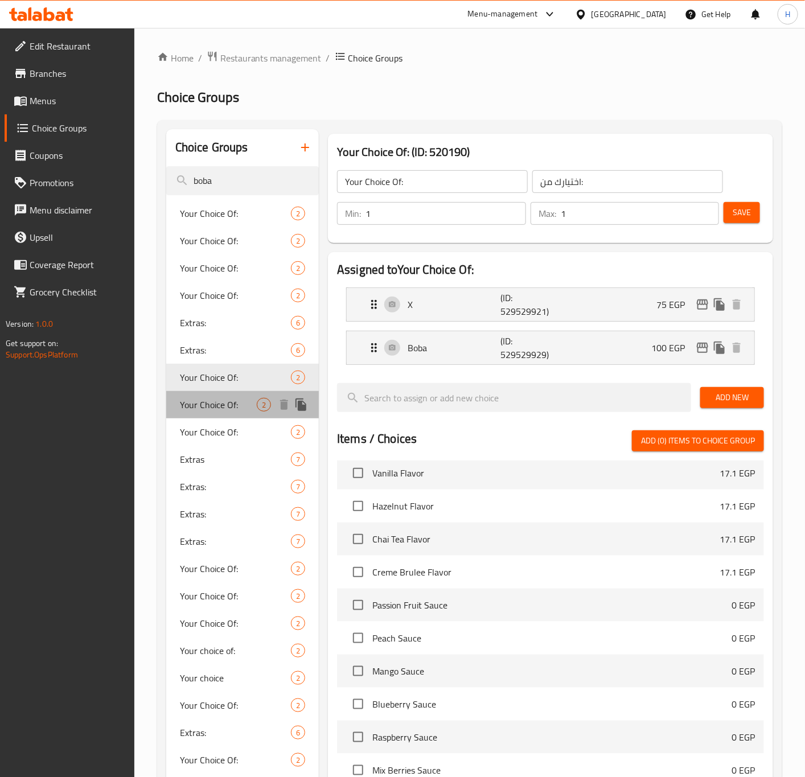
click at [233, 406] on span "Your Choice Of:" at bounding box center [218, 405] width 77 height 14
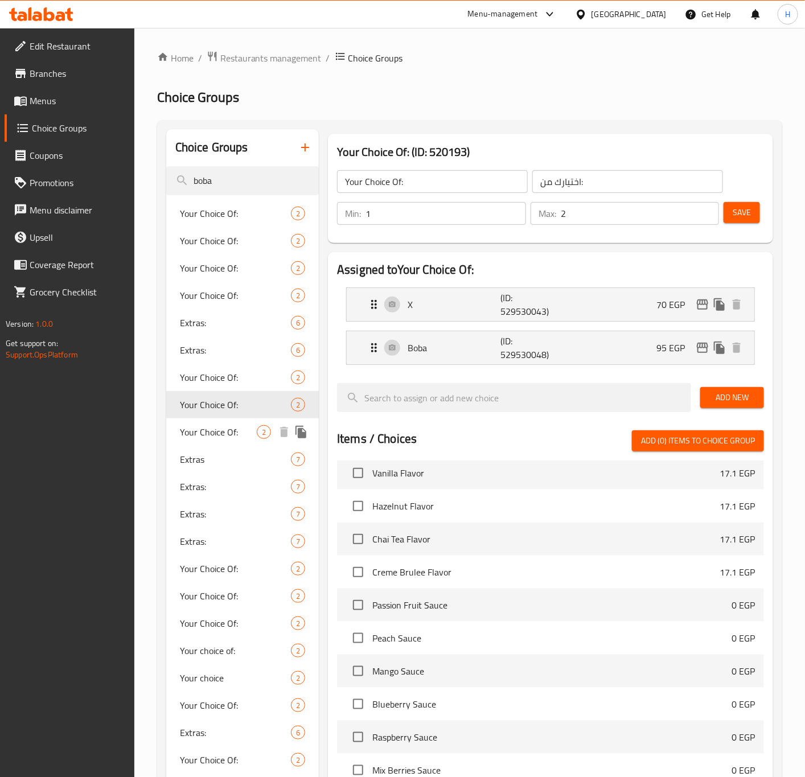
click at [231, 428] on span "Your Choice Of:" at bounding box center [218, 432] width 77 height 14
type input "1"
click at [219, 562] on span "Your Choice Of:" at bounding box center [218, 569] width 77 height 14
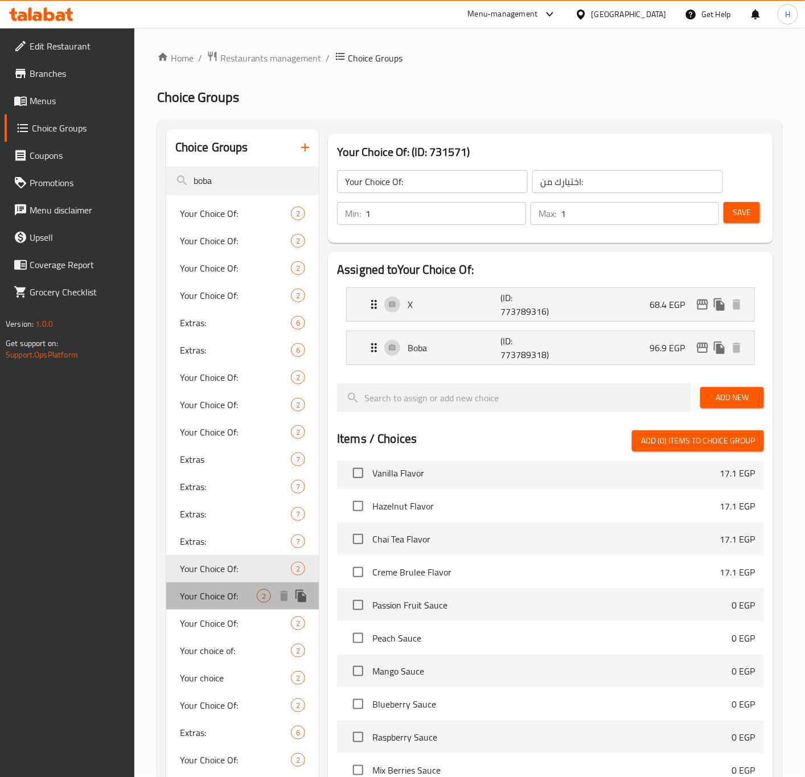
click at [222, 590] on span "Your Choice Of:" at bounding box center [218, 596] width 77 height 14
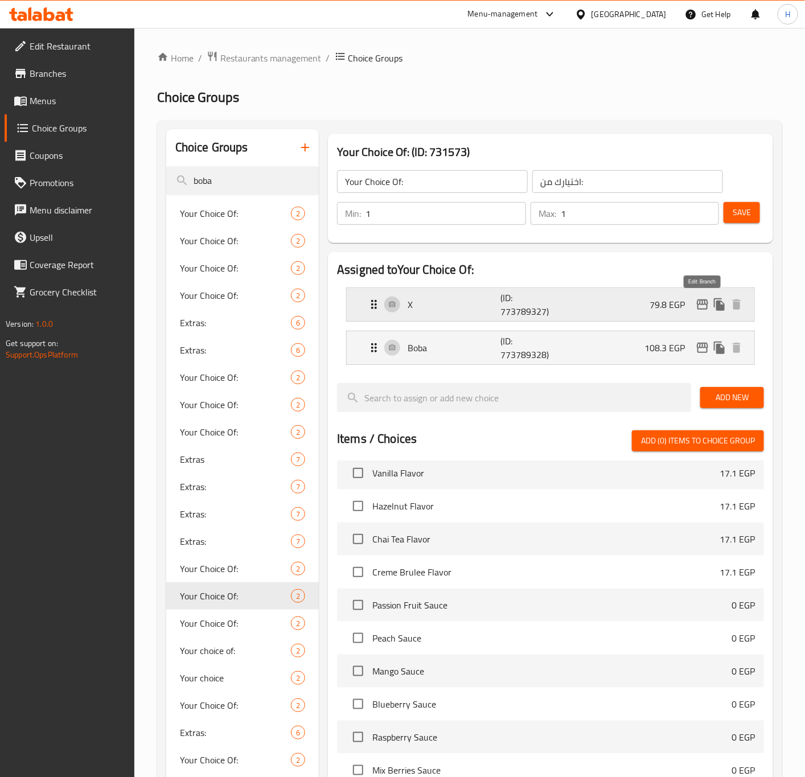
click at [703, 306] on icon "edit" at bounding box center [703, 305] width 14 height 14
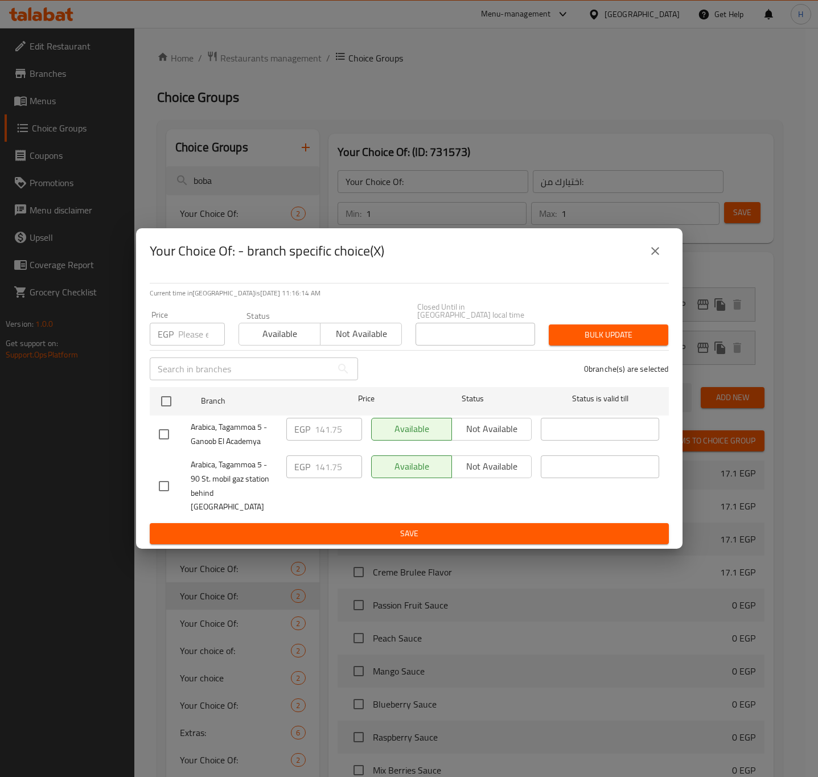
click at [663, 265] on button "close" at bounding box center [655, 250] width 27 height 27
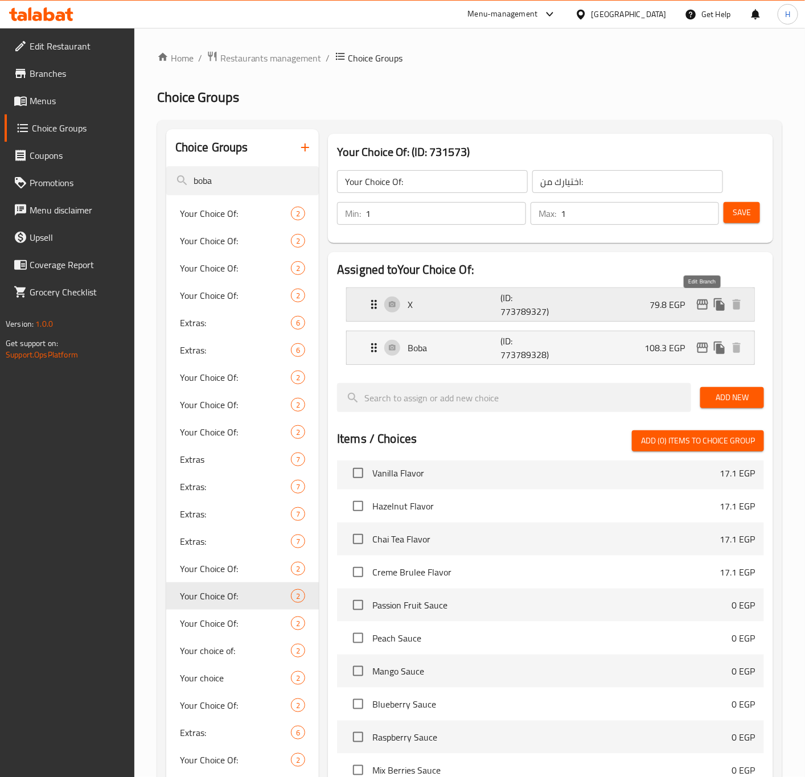
click at [705, 306] on icon "edit" at bounding box center [703, 305] width 14 height 14
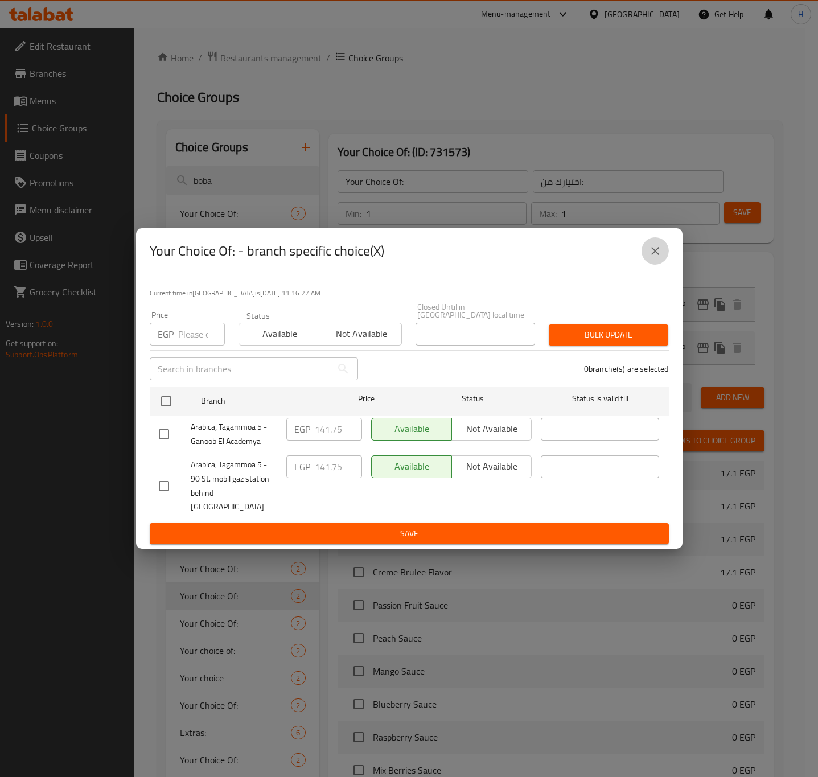
click at [653, 258] on icon "close" at bounding box center [655, 251] width 14 height 14
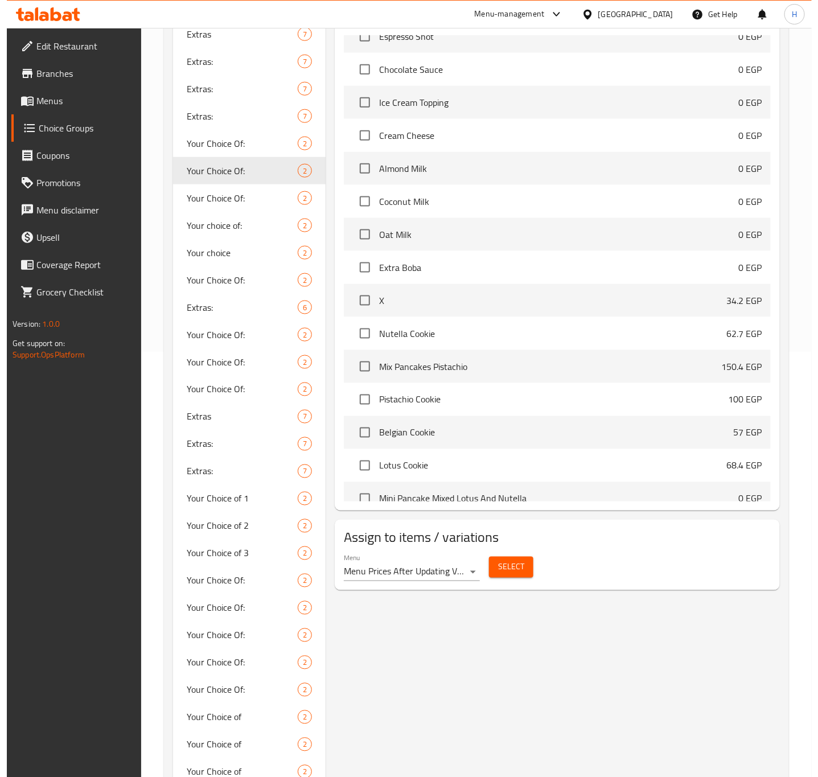
scroll to position [427, 0]
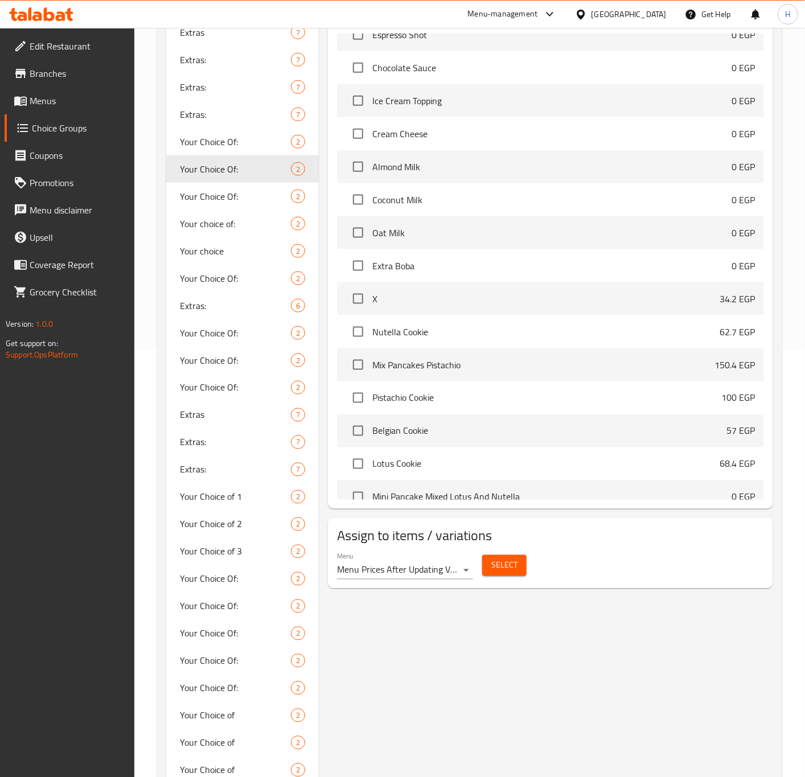
click at [510, 571] on span "Select" at bounding box center [504, 565] width 26 height 14
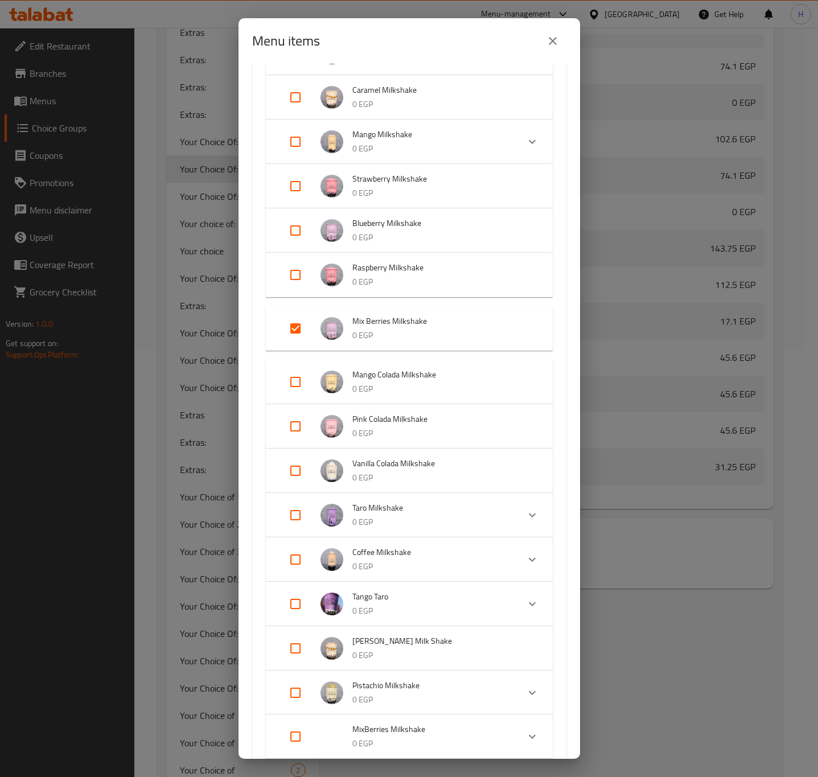
scroll to position [1025, 0]
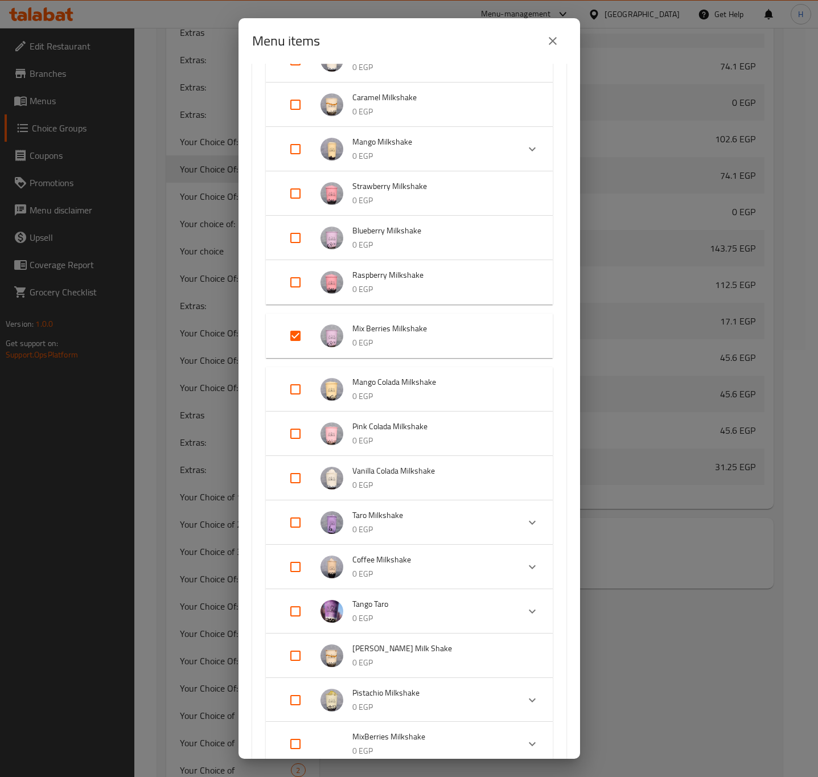
click at [299, 334] on input "Expand" at bounding box center [295, 335] width 27 height 27
checkbox input "false"
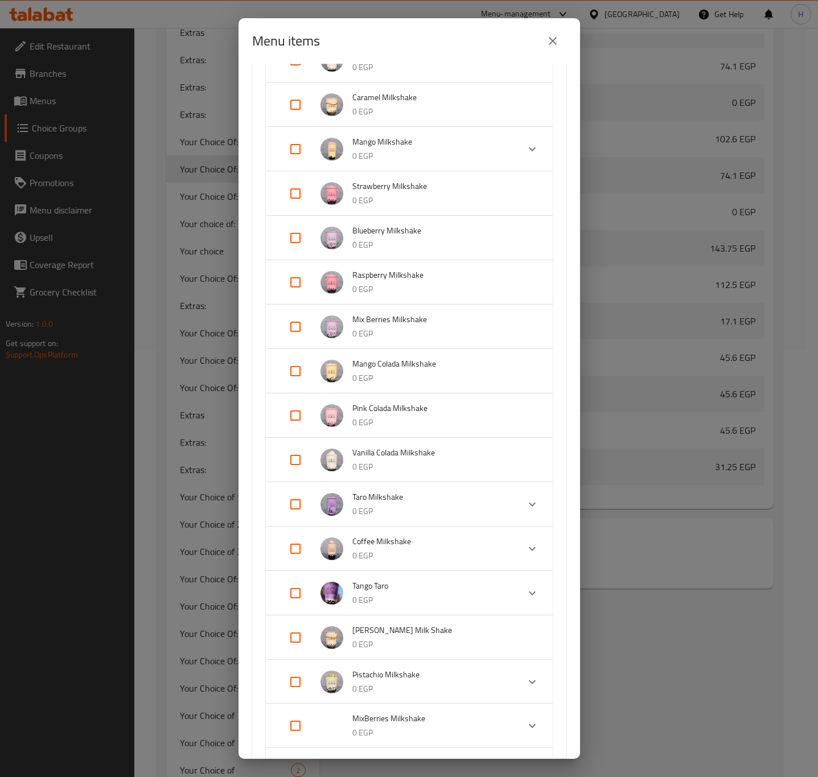
click at [689, 631] on div "Menu items 4 / 167 items selected ​ Espresso Espresso 0 EGP Your Choice Of: X 2…" at bounding box center [409, 388] width 818 height 777
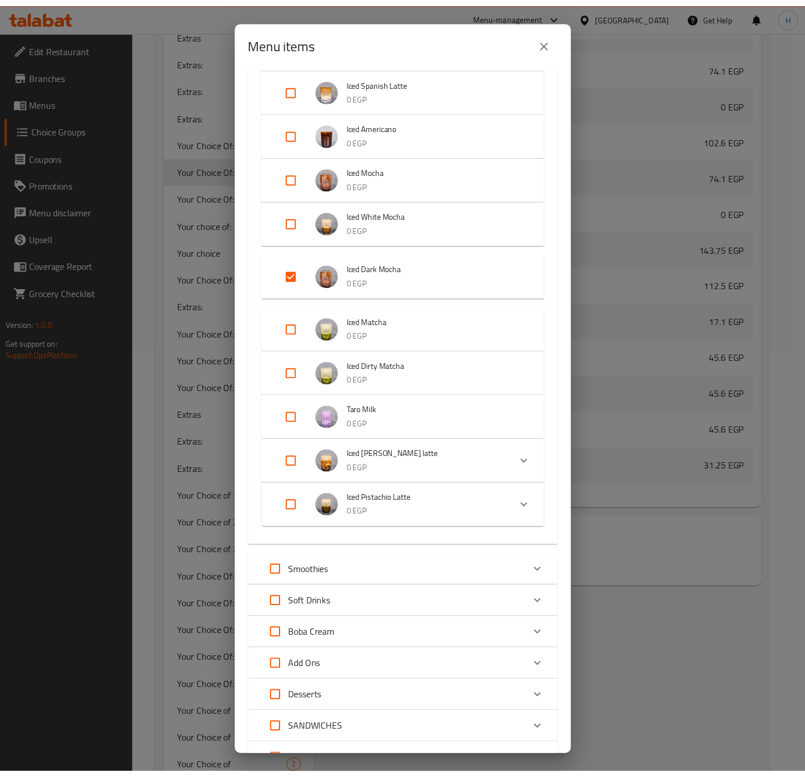
scroll to position [2357, 0]
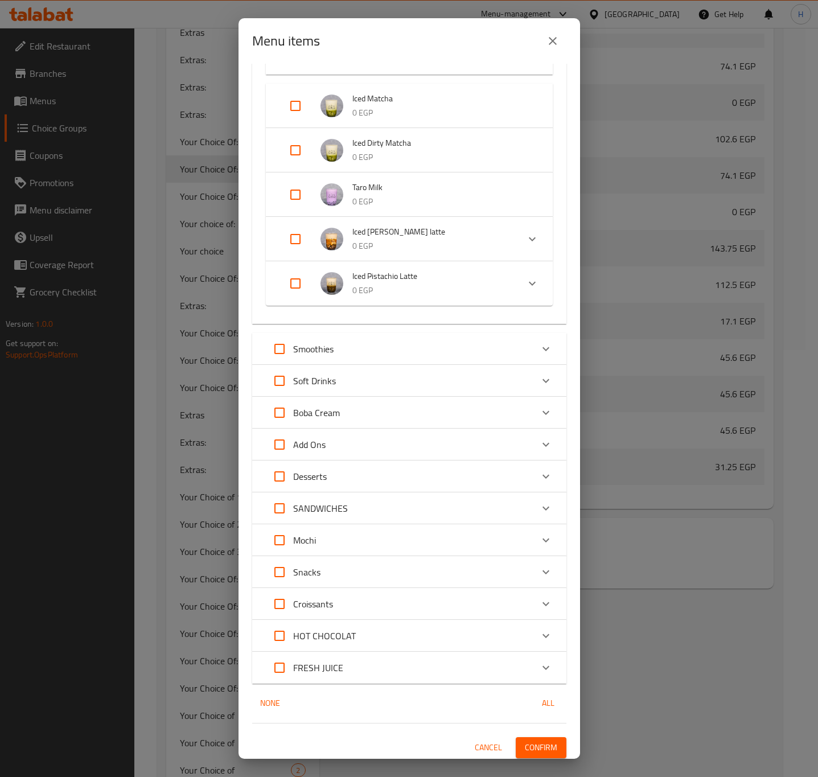
click at [544, 745] on span "Confirm" at bounding box center [541, 748] width 32 height 14
click at [544, 745] on div at bounding box center [409, 388] width 818 height 777
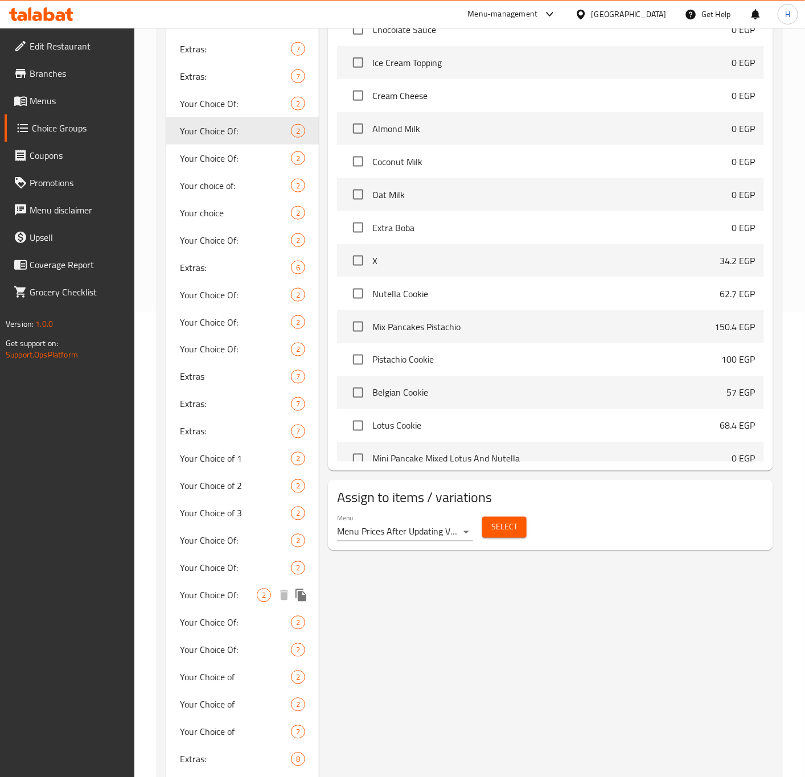
scroll to position [512, 0]
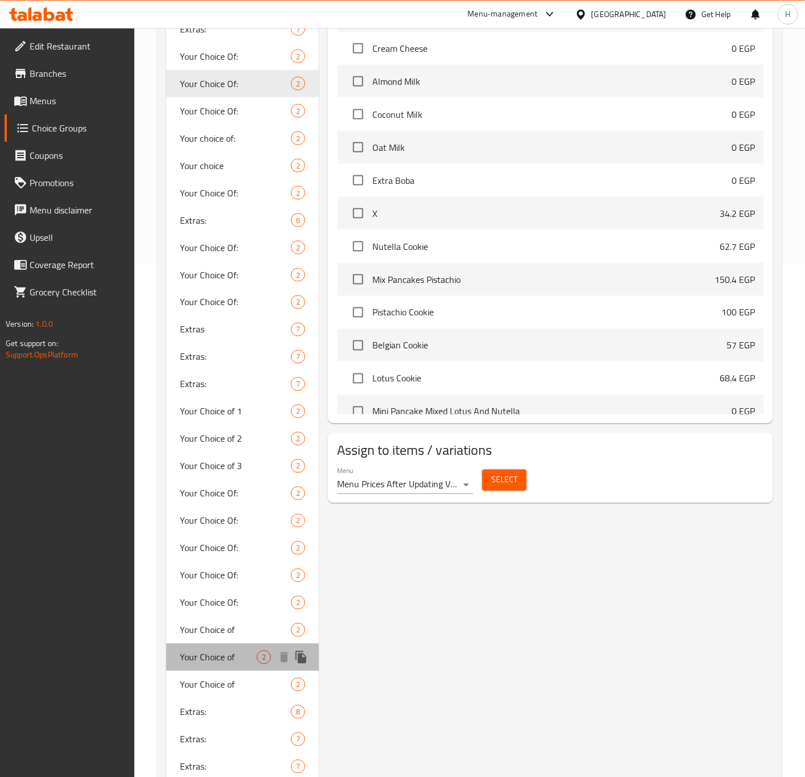
click at [241, 656] on span "Your Choice of" at bounding box center [218, 658] width 77 height 14
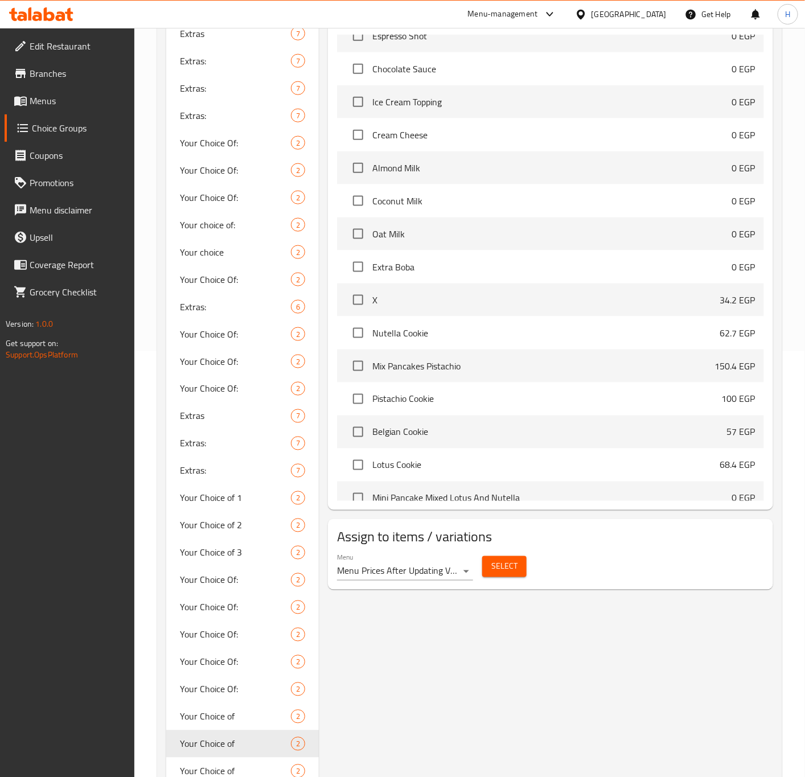
scroll to position [427, 0]
click at [232, 713] on span "Your Choice of" at bounding box center [218, 716] width 77 height 14
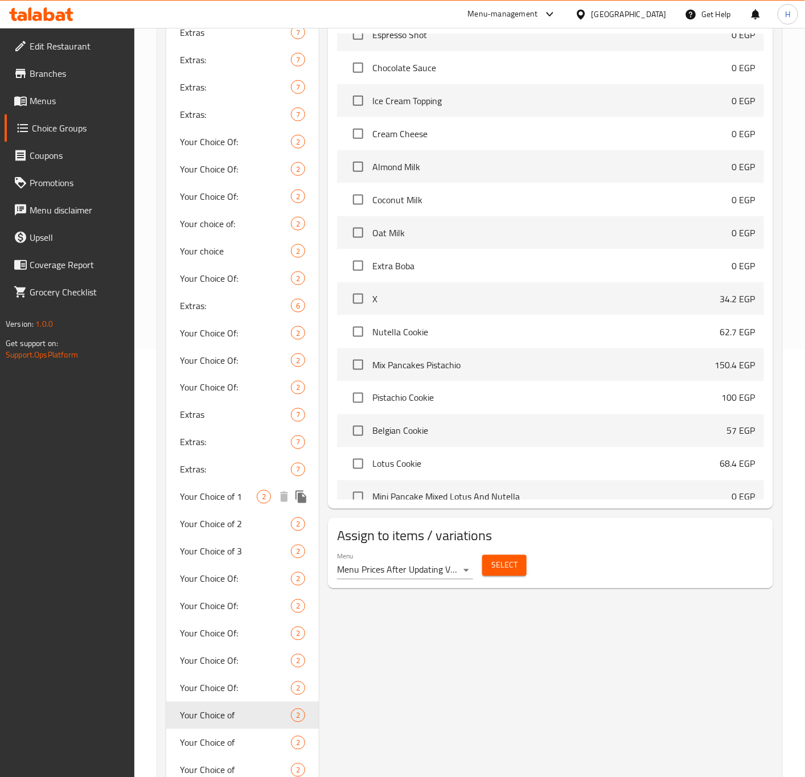
click at [238, 500] on span "Your Choice of 1" at bounding box center [218, 497] width 77 height 14
type input "Your Choice of 1"
type input "اختيارك من"
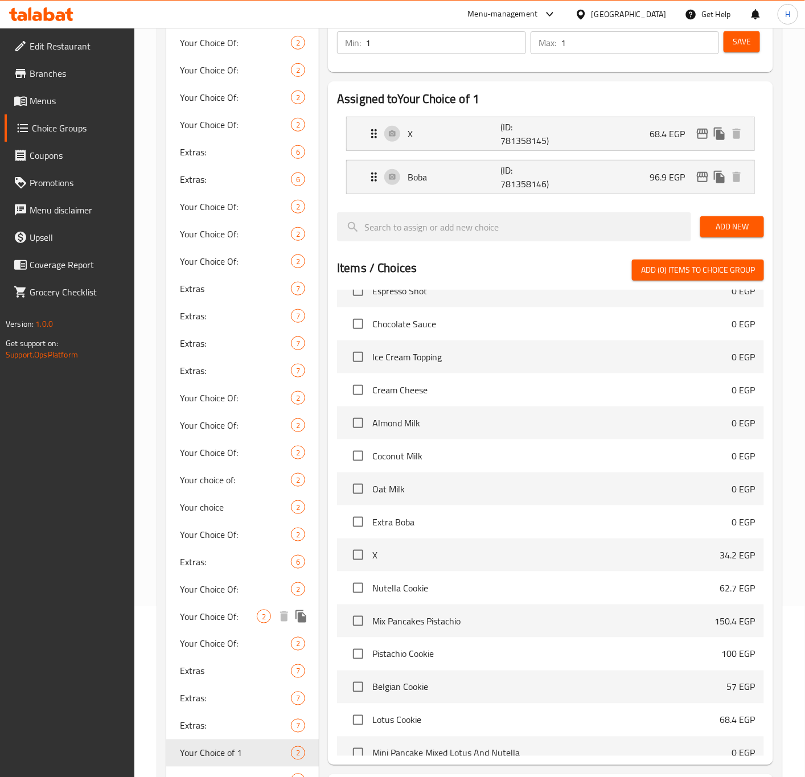
scroll to position [256, 0]
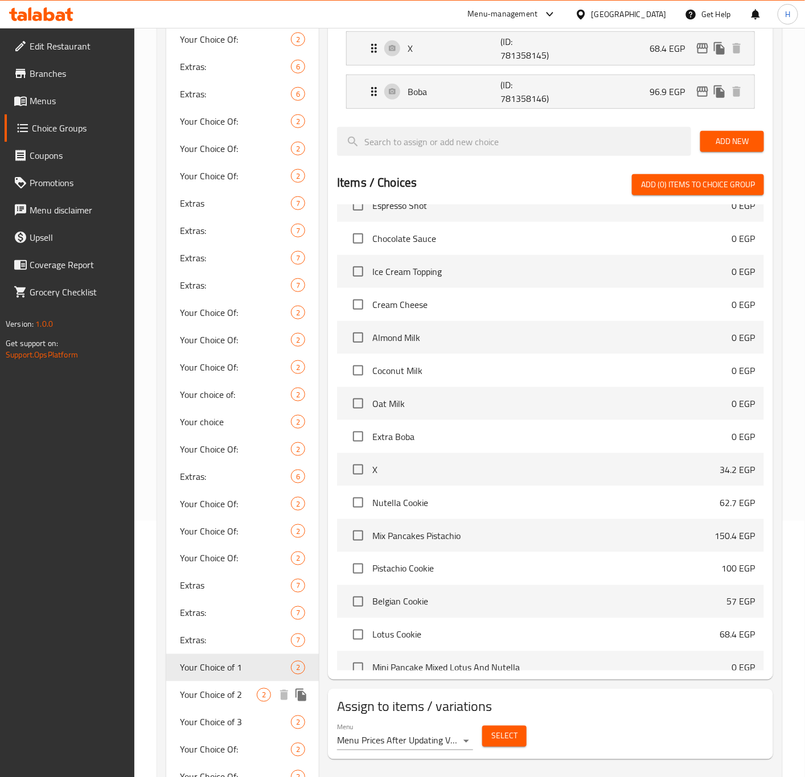
click at [236, 688] on span "Your Choice of 2" at bounding box center [218, 695] width 77 height 14
click at [236, 725] on span "Your Choice of 3" at bounding box center [218, 723] width 77 height 14
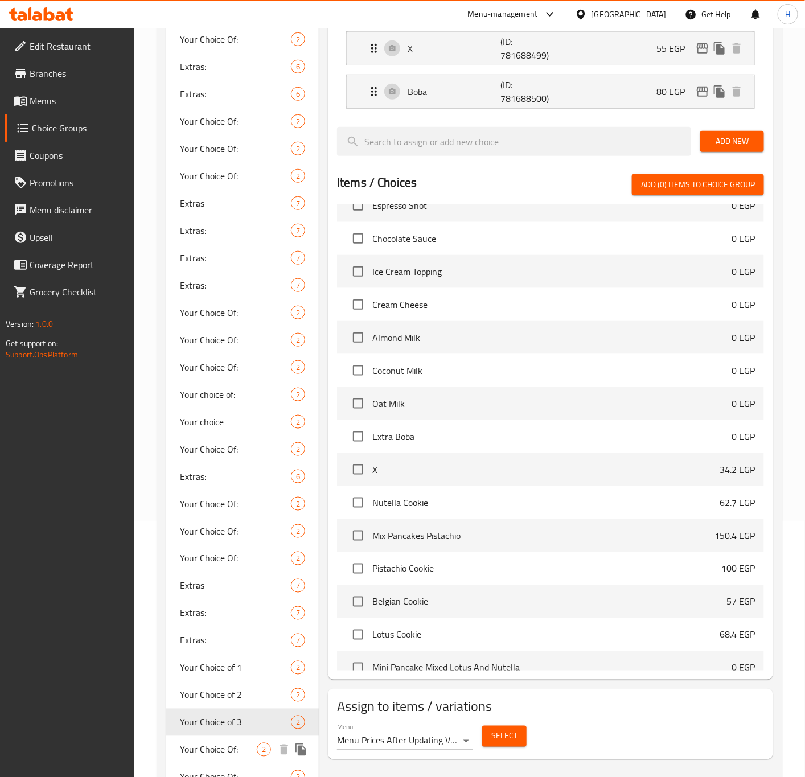
click at [235, 749] on span "Your Choice Of:" at bounding box center [218, 750] width 77 height 14
type input "Your Choice Of:"
type input "اختيارك من:"
click at [248, 723] on span "Your Choice of 3" at bounding box center [218, 723] width 77 height 14
type input "Your Choice of 3"
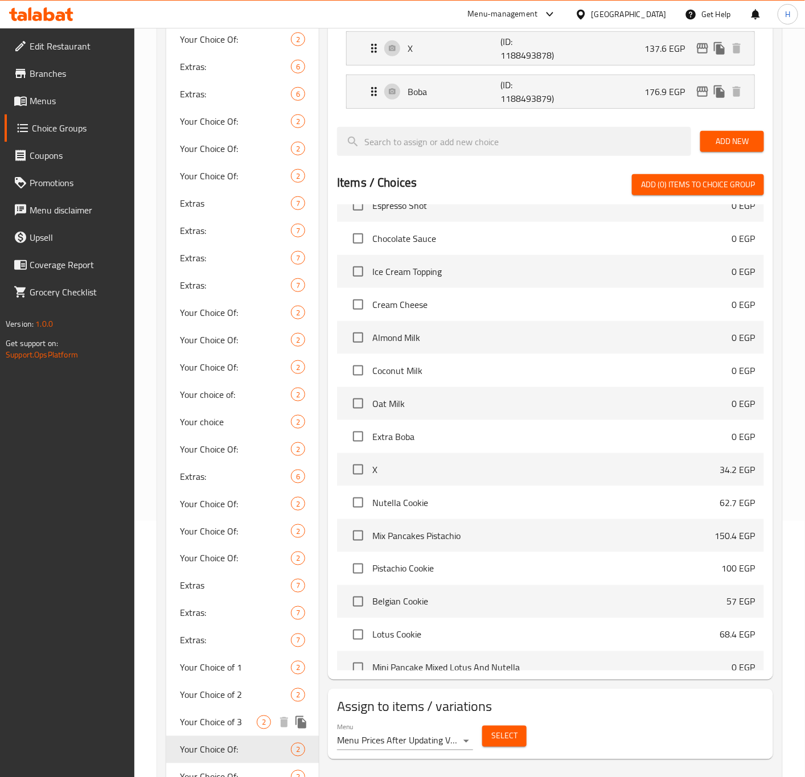
type input "اختيارك من"
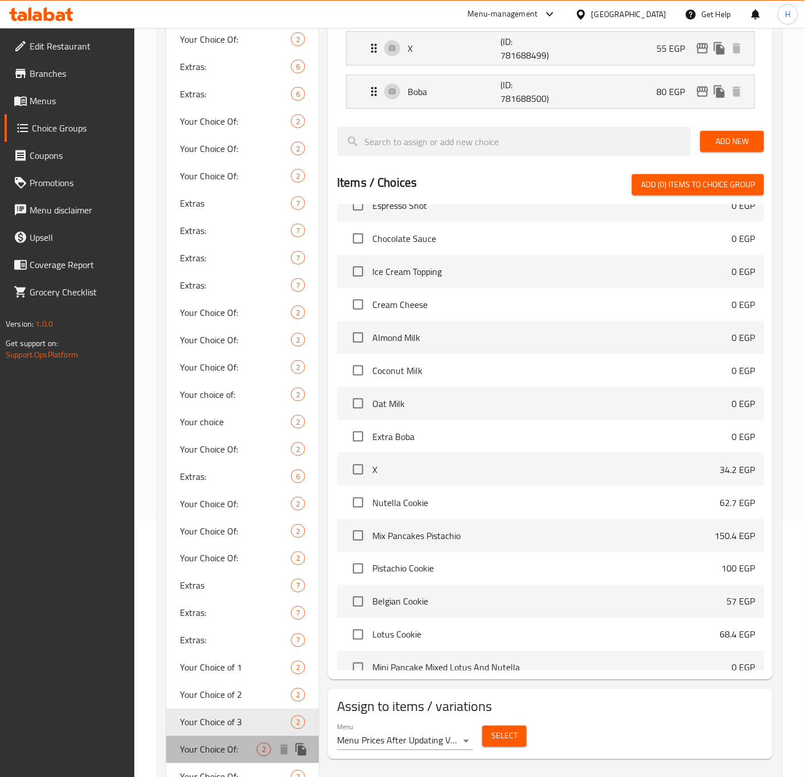
click at [227, 745] on span "Your Choice Of:" at bounding box center [218, 750] width 77 height 14
type input "Your Choice Of:"
type input "اختيارك من:"
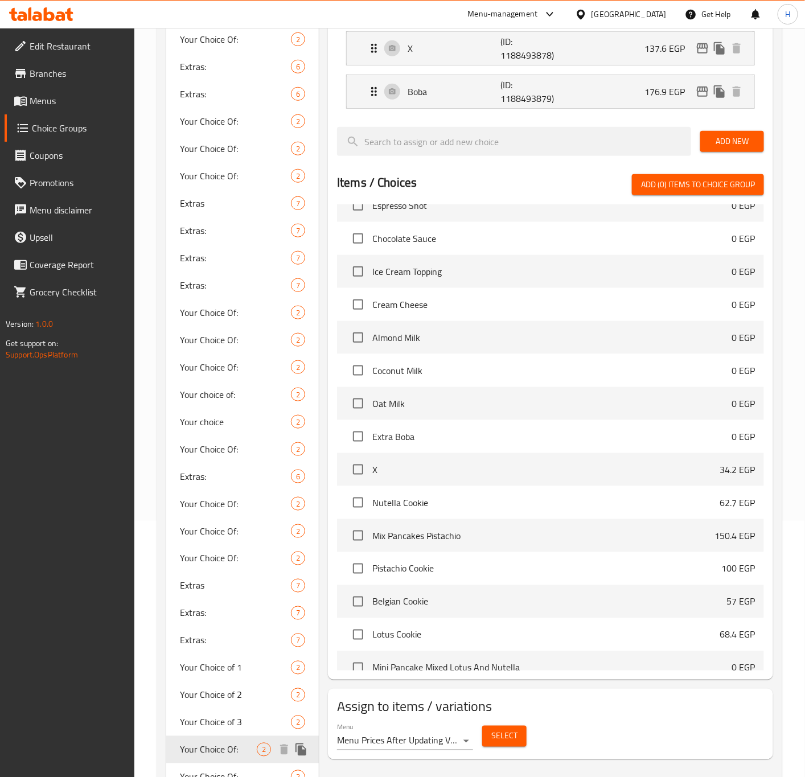
scroll to position [342, 0]
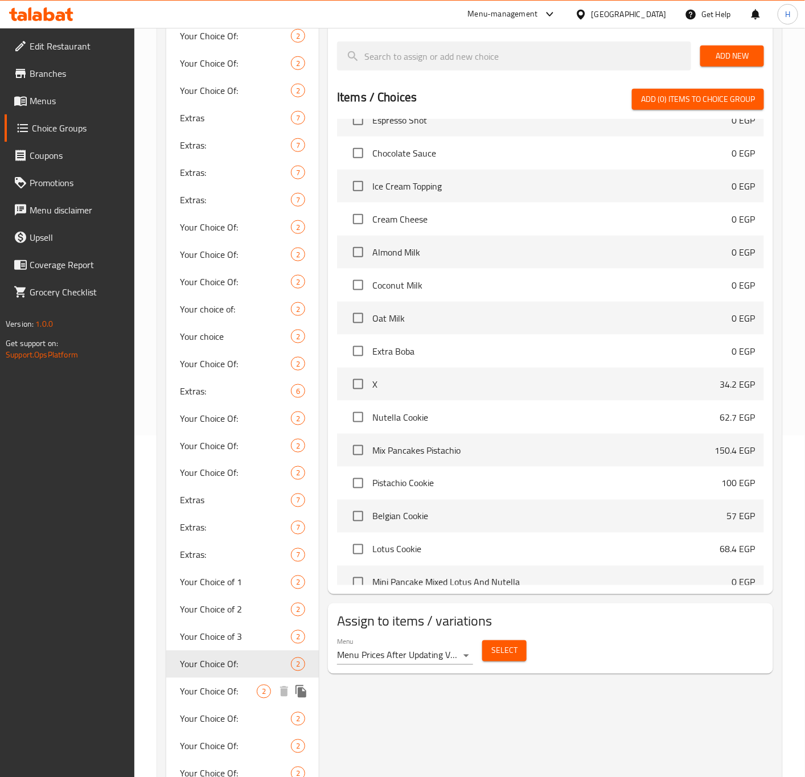
click at [231, 695] on span "Your Choice Of:" at bounding box center [218, 692] width 77 height 14
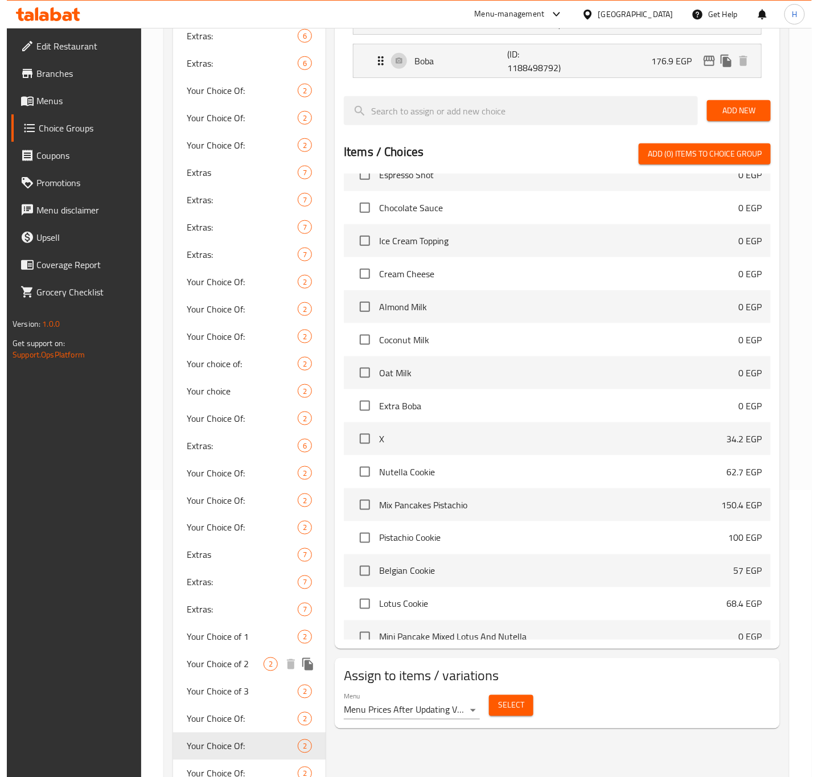
scroll to position [256, 0]
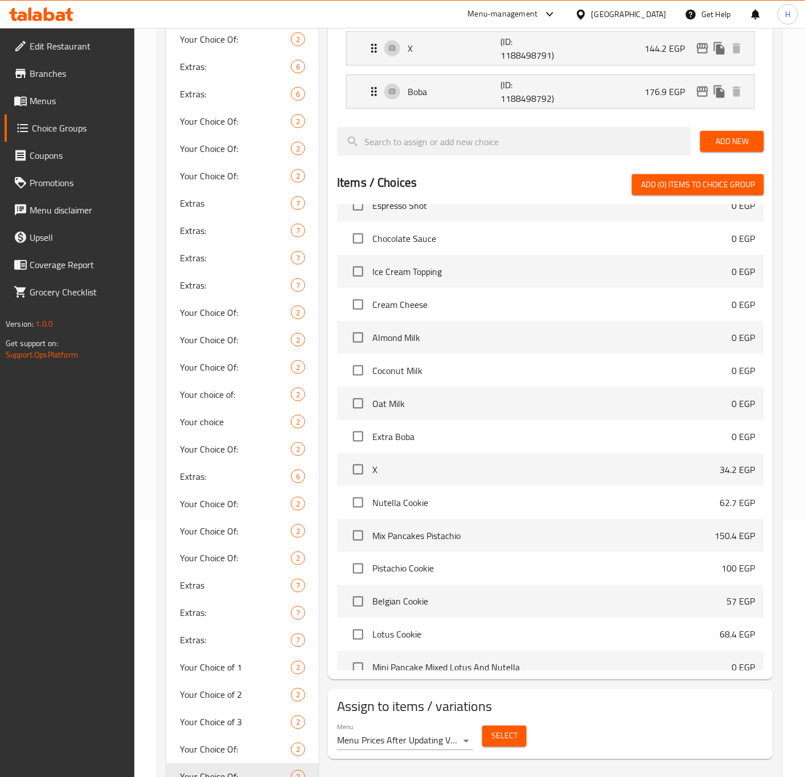
click at [511, 736] on span "Select" at bounding box center [504, 736] width 26 height 14
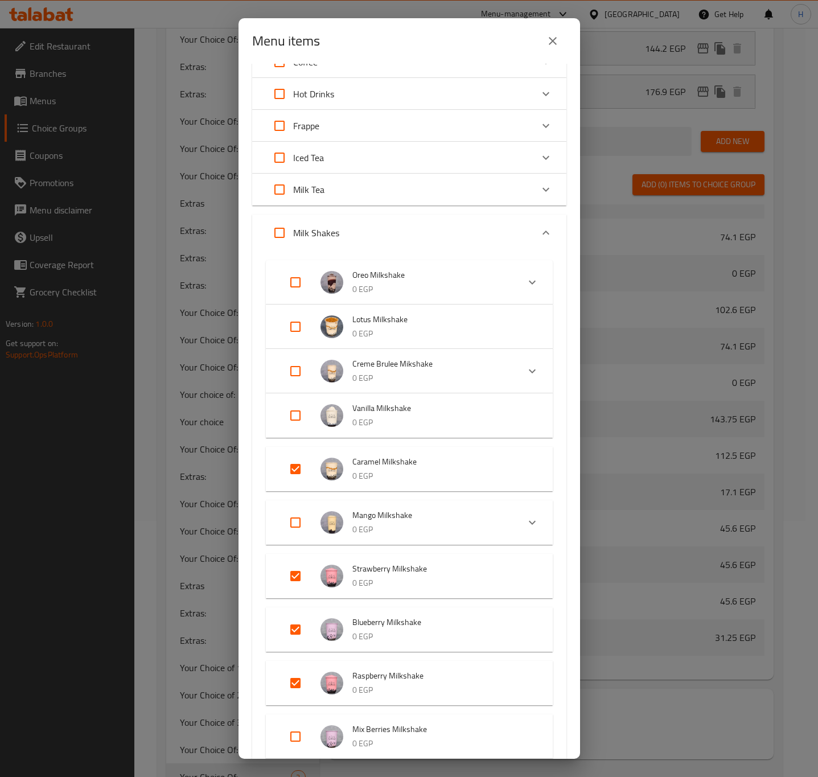
scroll to position [171, 0]
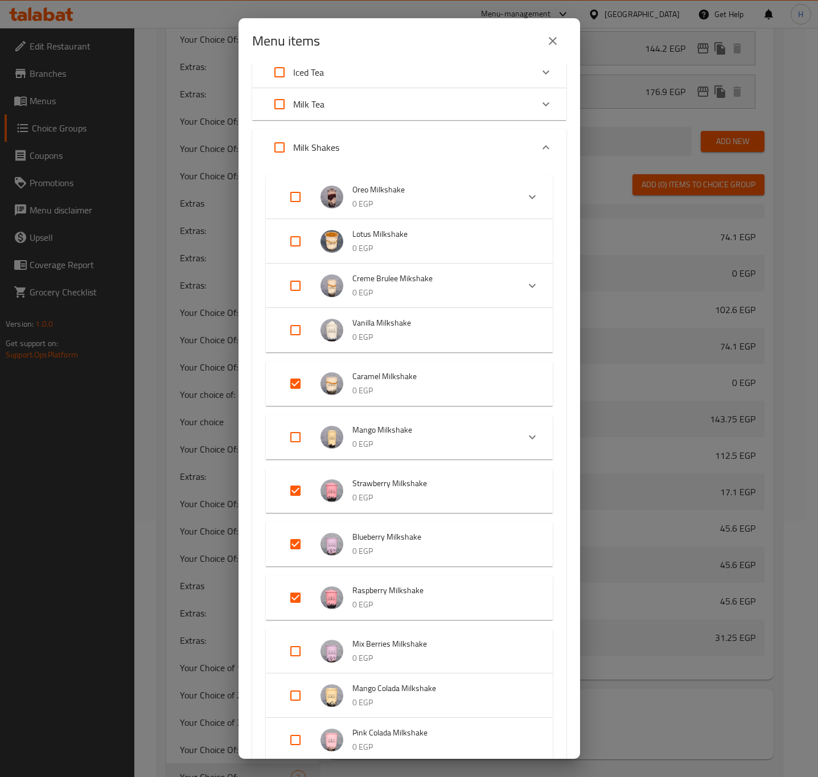
click at [304, 651] on input "Expand" at bounding box center [295, 651] width 27 height 27
click at [299, 649] on input "Expand" at bounding box center [295, 651] width 27 height 27
checkbox input "true"
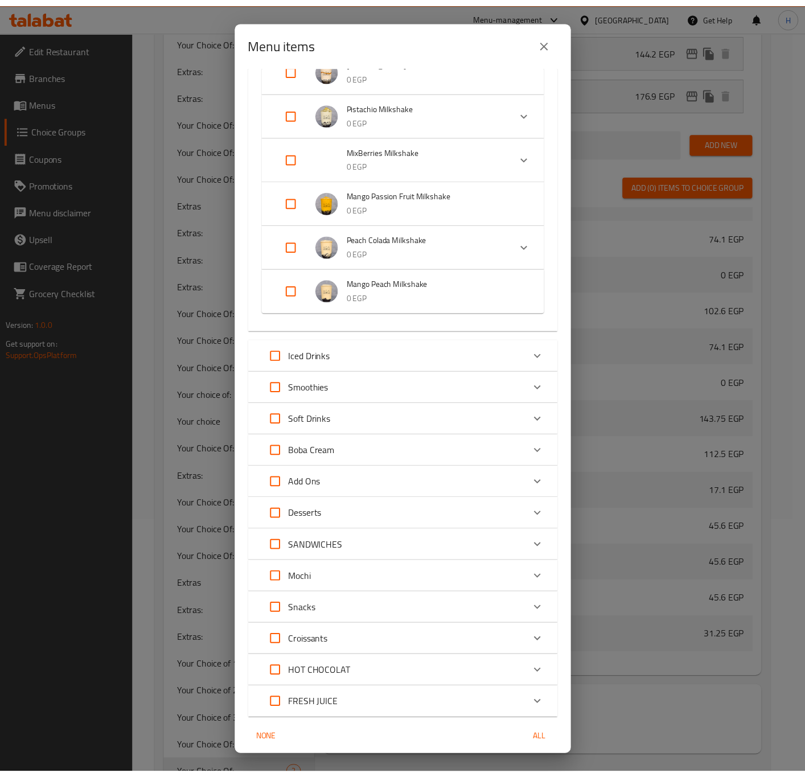
scroll to position [1114, 0]
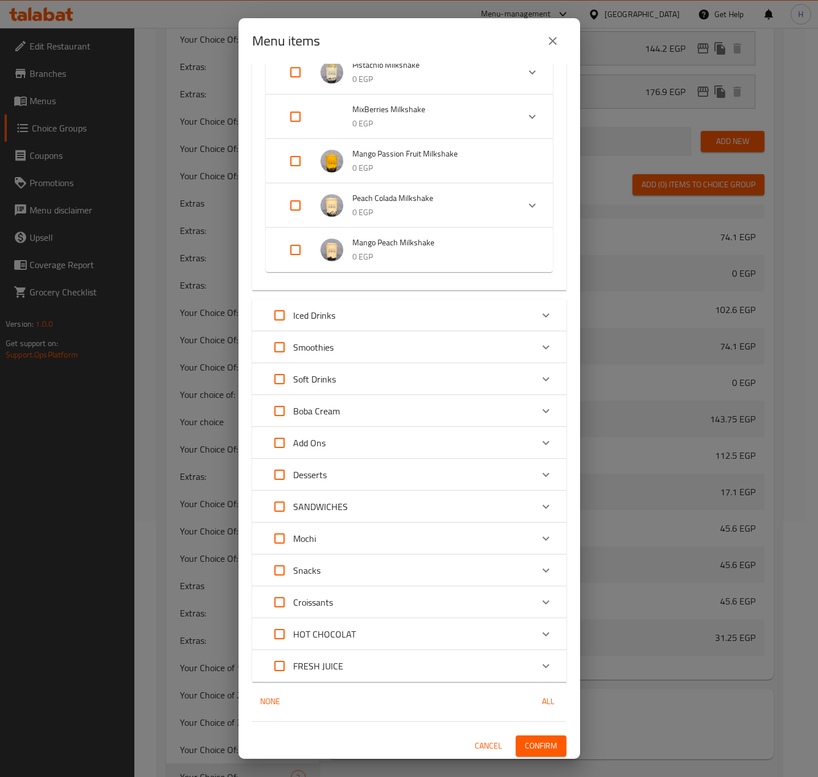
click at [525, 744] on span "Confirm" at bounding box center [541, 746] width 32 height 14
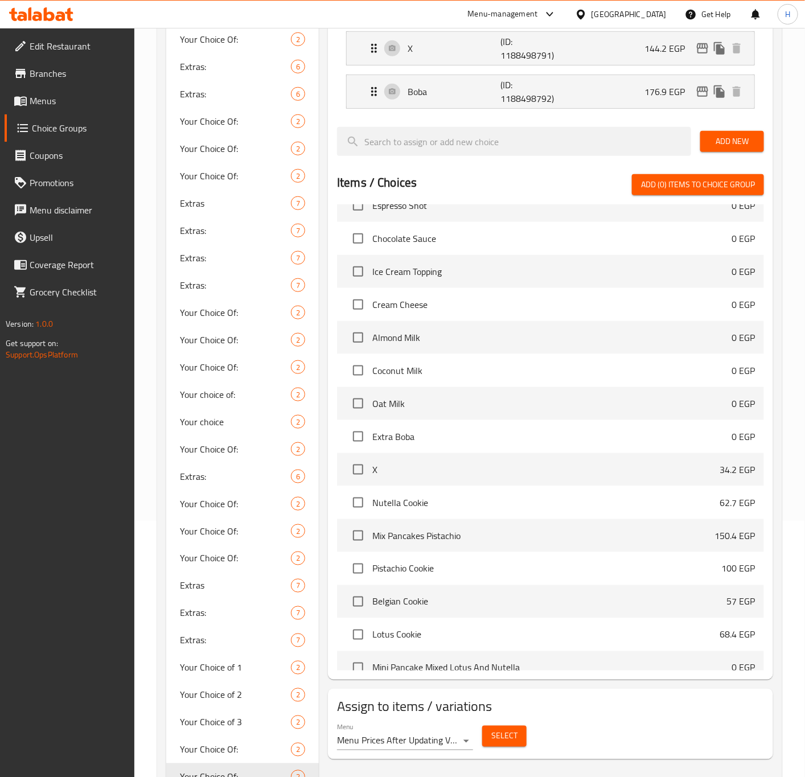
click at [330, 334] on div "Assigned to Your Choice Of: X (ID: 1188498791) 144.2 EGP Name (En) X Name (En) …" at bounding box center [550, 338] width 445 height 684
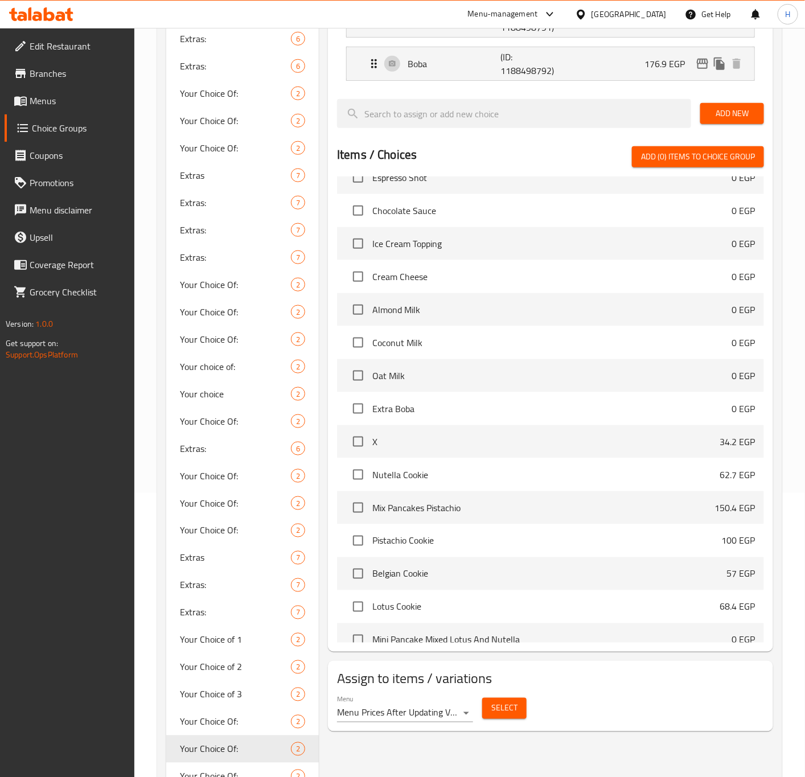
scroll to position [427, 0]
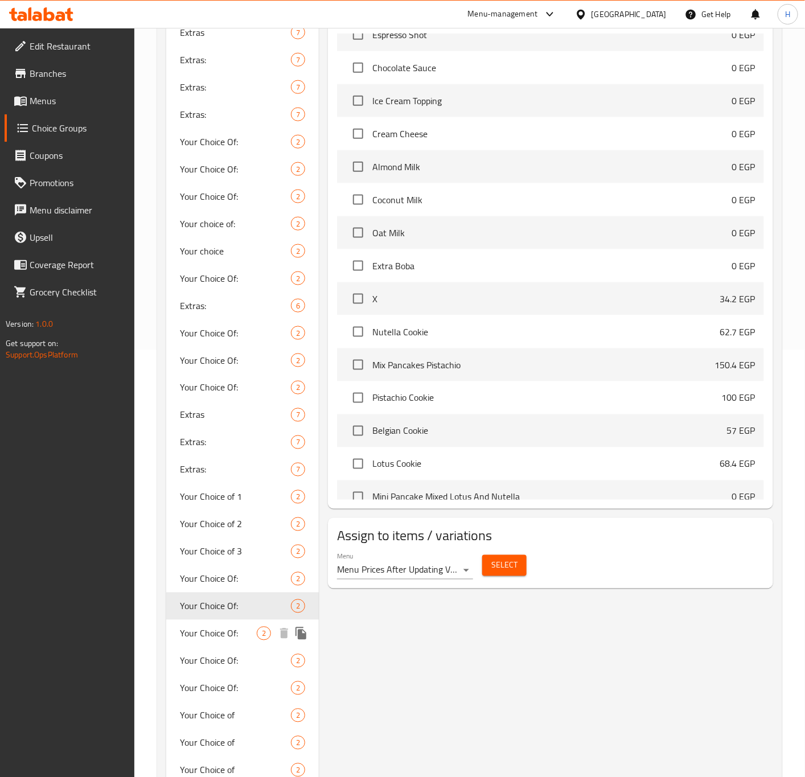
click at [219, 629] on span "Your Choice Of:" at bounding box center [218, 634] width 77 height 14
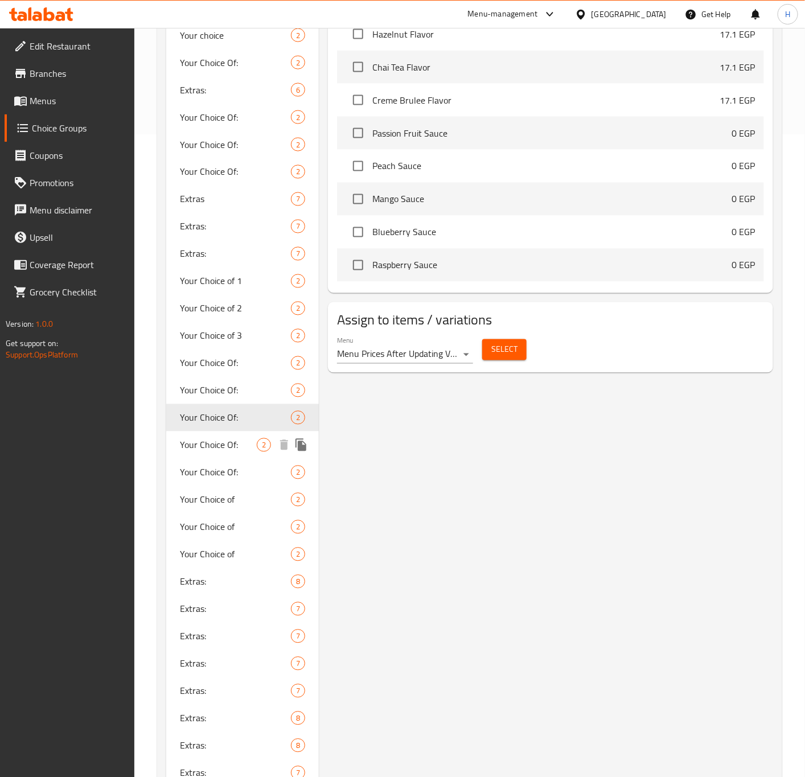
scroll to position [683, 0]
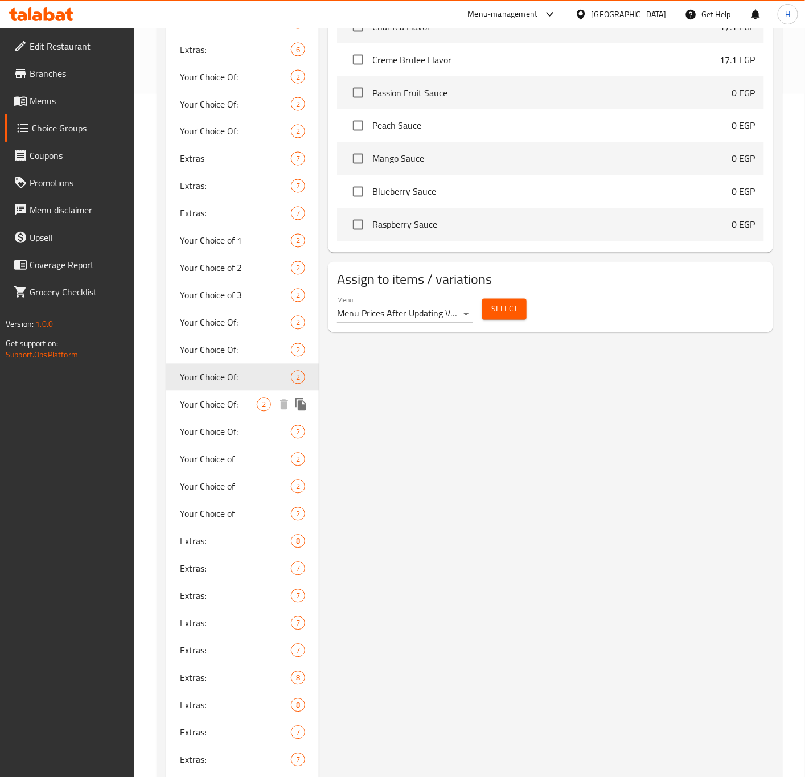
click at [222, 410] on span "Your Choice Of:" at bounding box center [218, 405] width 77 height 14
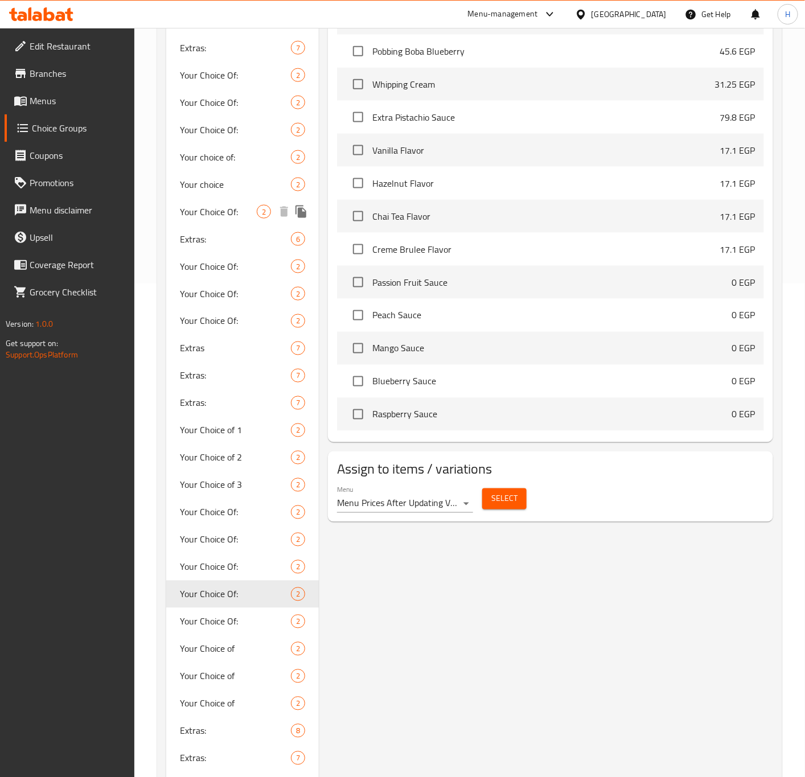
scroll to position [512, 0]
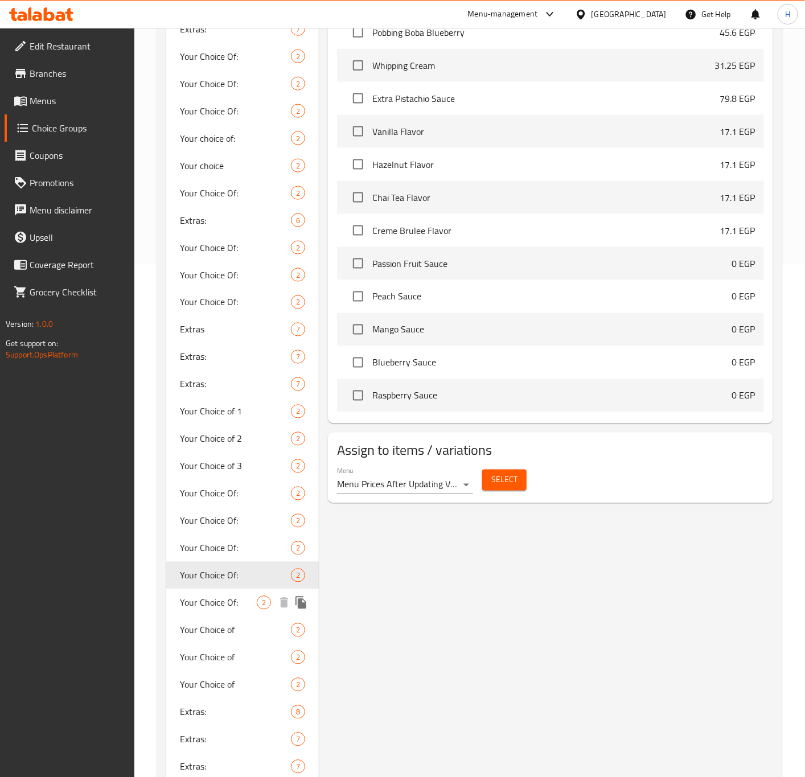
click at [211, 606] on span "Your Choice Of:" at bounding box center [218, 603] width 77 height 14
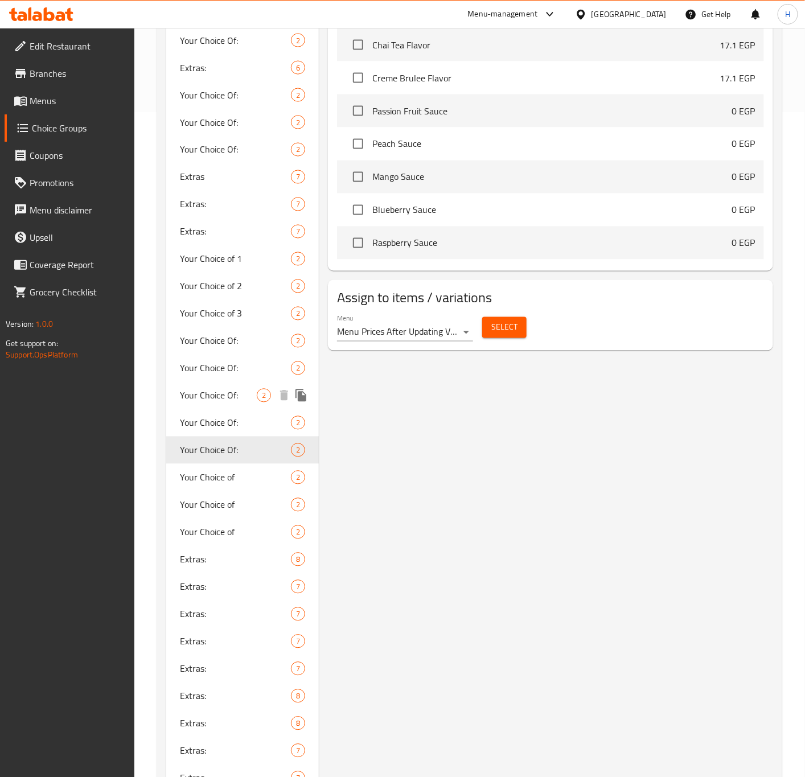
scroll to position [683, 0]
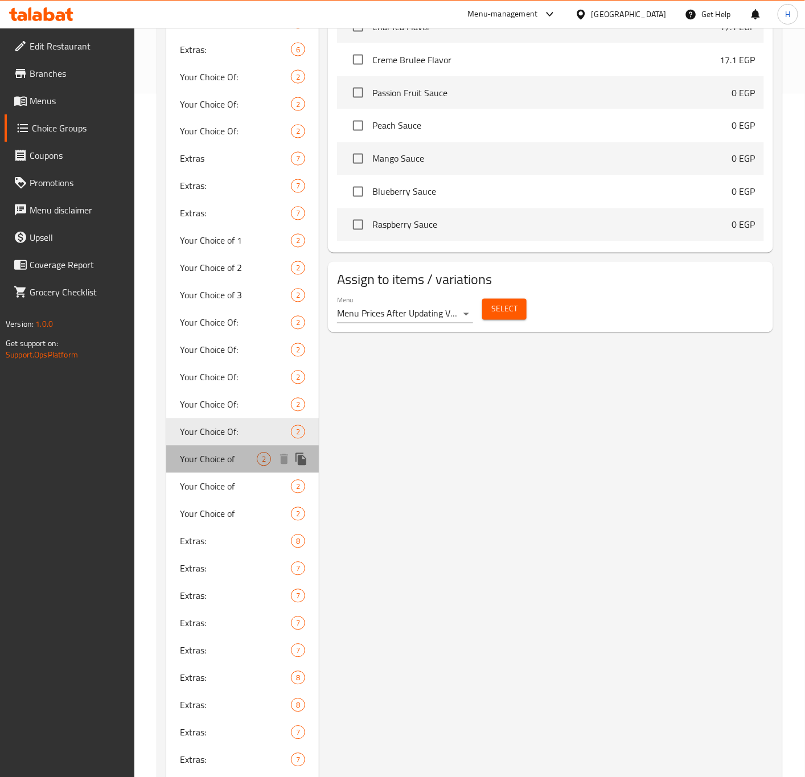
click at [219, 463] on span "Your Choice of" at bounding box center [218, 460] width 77 height 14
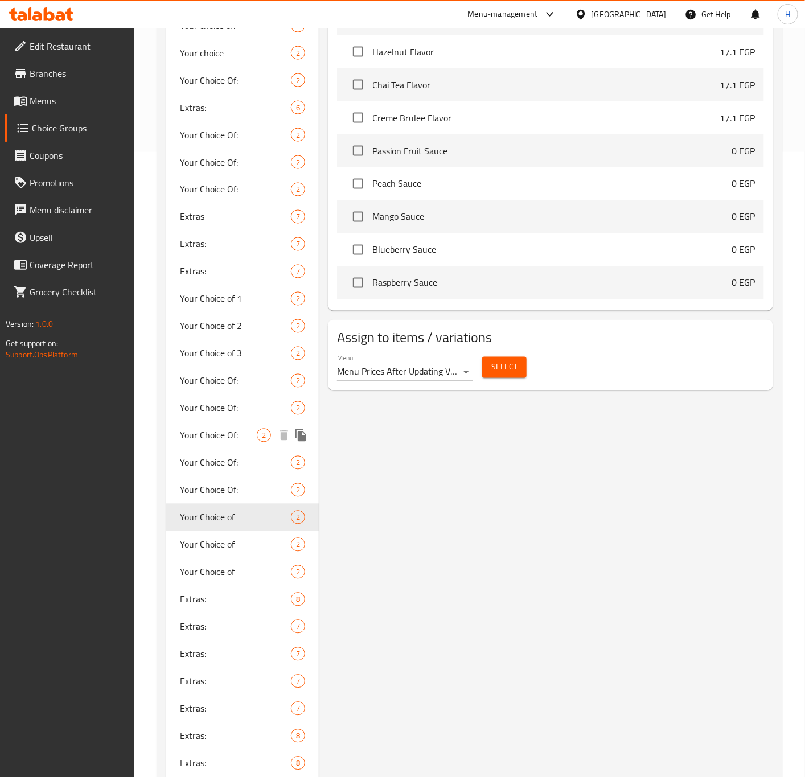
scroll to position [769, 0]
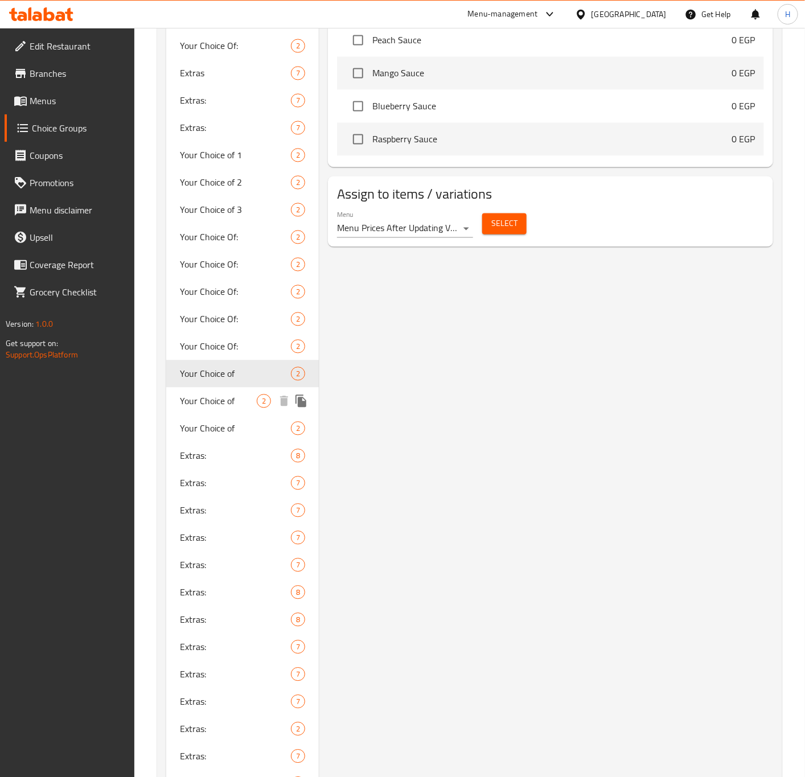
click at [207, 401] on span "Your Choice of" at bounding box center [218, 402] width 77 height 14
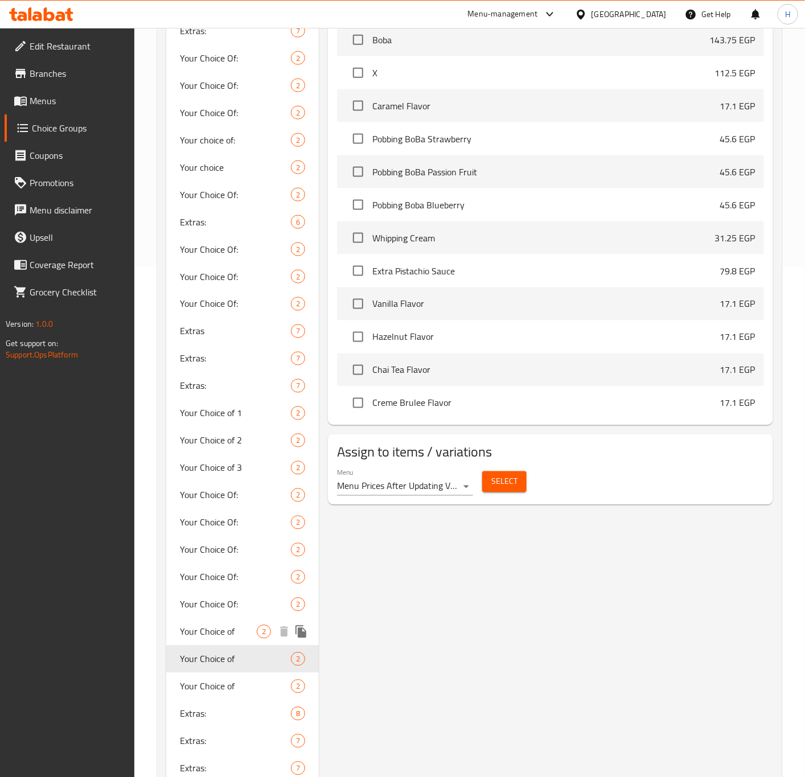
scroll to position [512, 0]
click at [217, 690] on span "Your Choice of" at bounding box center [218, 685] width 77 height 14
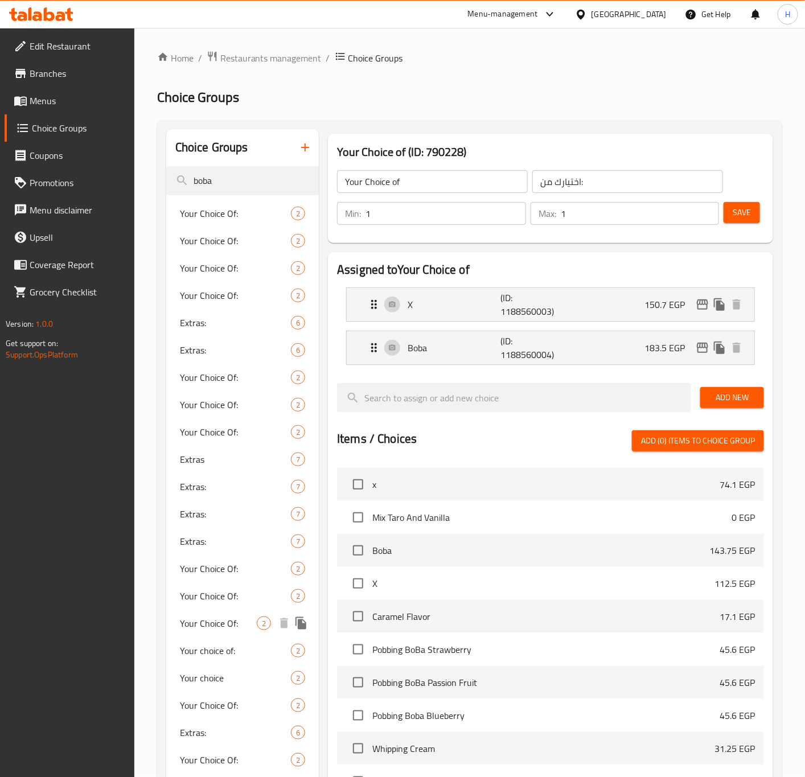
scroll to position [85, 0]
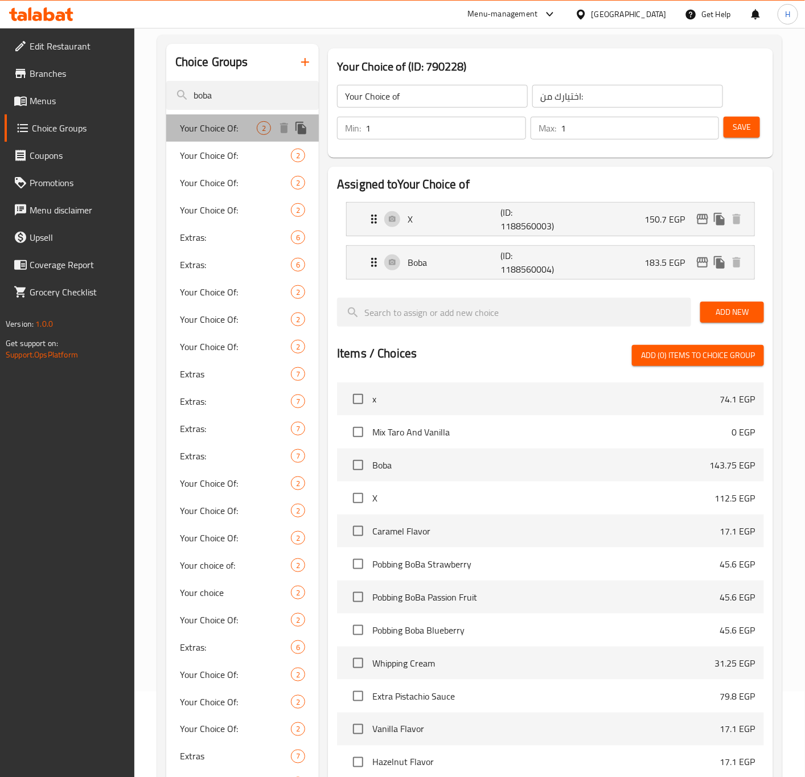
click at [236, 132] on span "Your Choice Of:" at bounding box center [218, 128] width 77 height 14
type input "Your Choice Of:"
click at [223, 151] on span "Your Choice Of:" at bounding box center [218, 156] width 77 height 14
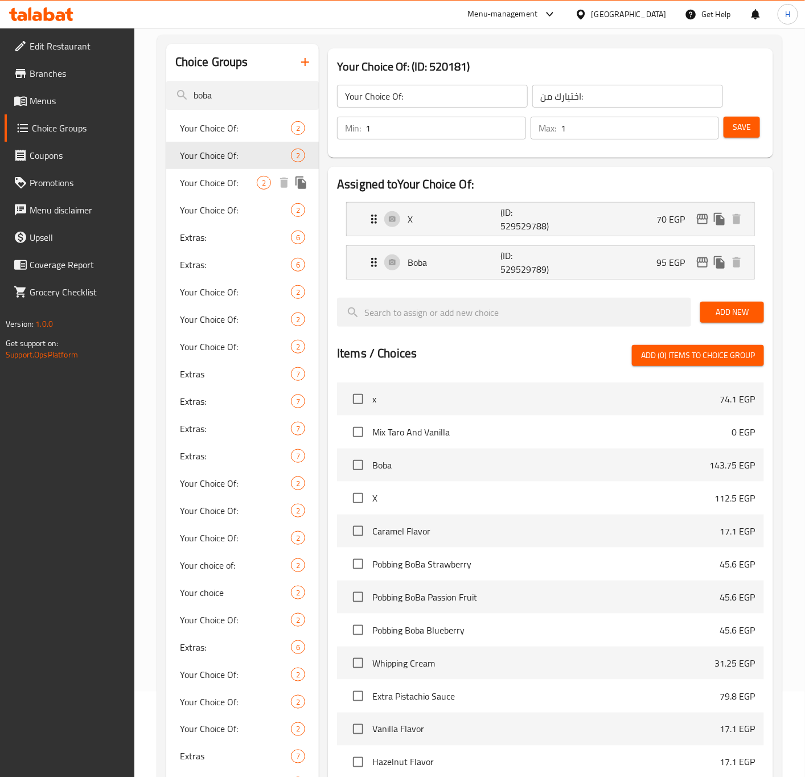
click at [220, 176] on span "Your Choice Of:" at bounding box center [218, 183] width 77 height 14
click at [240, 214] on span "Your Choice Of:" at bounding box center [218, 210] width 77 height 14
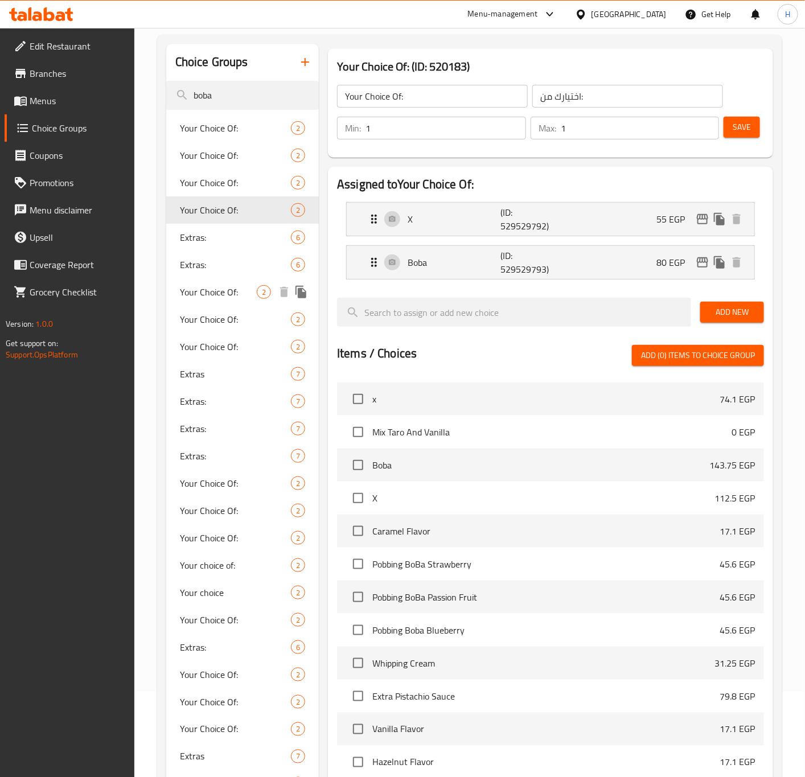
click at [227, 297] on span "Your Choice Of:" at bounding box center [218, 292] width 77 height 14
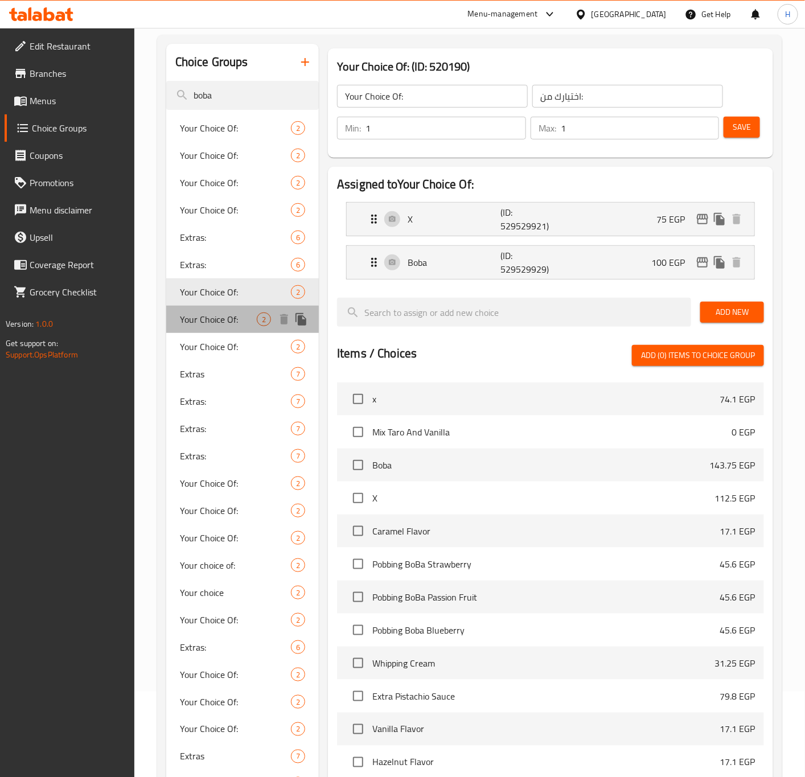
click at [228, 322] on span "Your Choice Of:" at bounding box center [218, 320] width 77 height 14
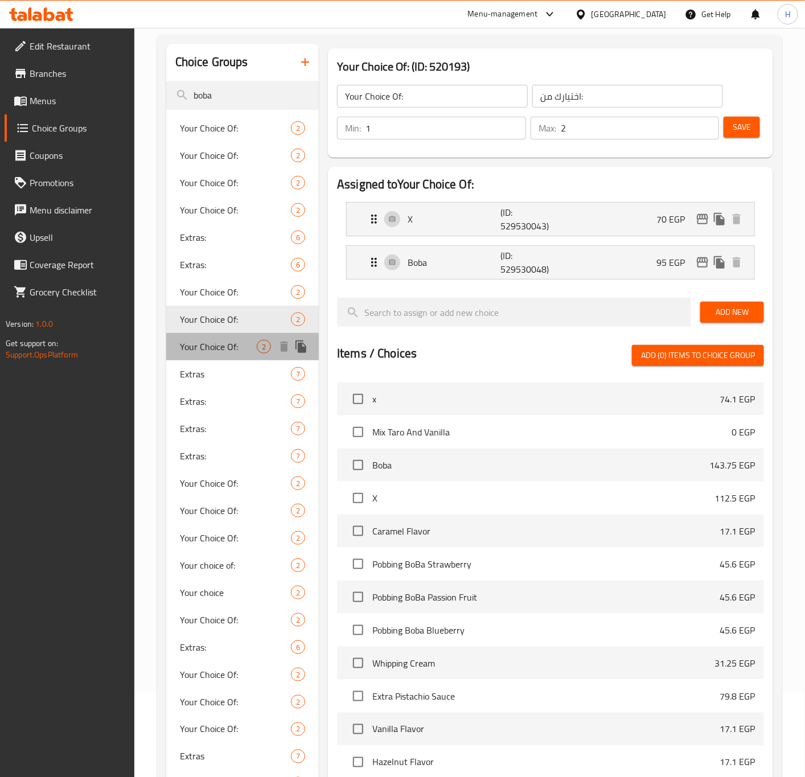
click at [228, 340] on span "Your Choice Of:" at bounding box center [218, 347] width 77 height 14
type input "1"
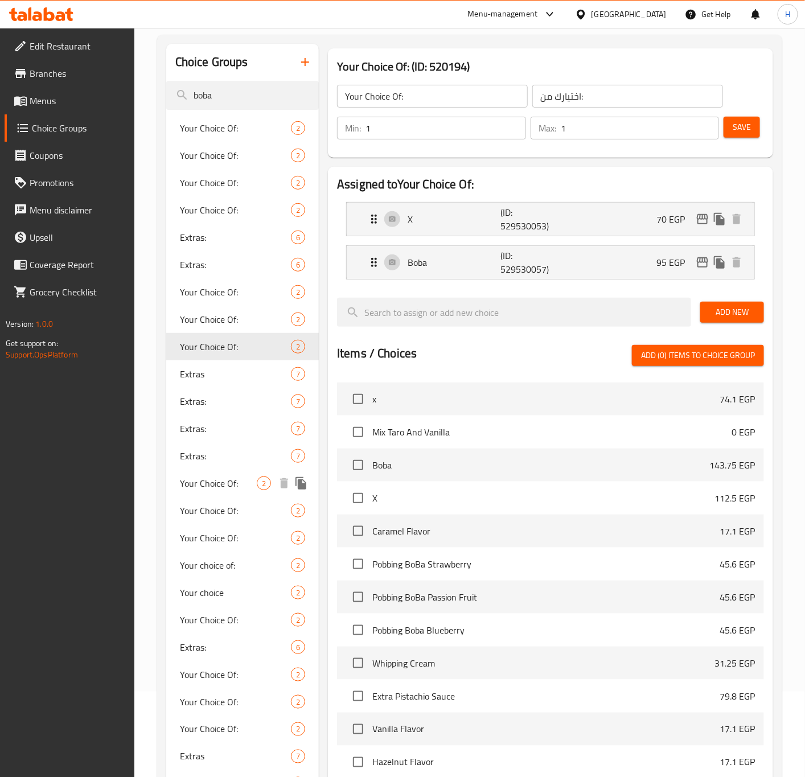
click at [226, 482] on span "Your Choice Of:" at bounding box center [218, 484] width 77 height 14
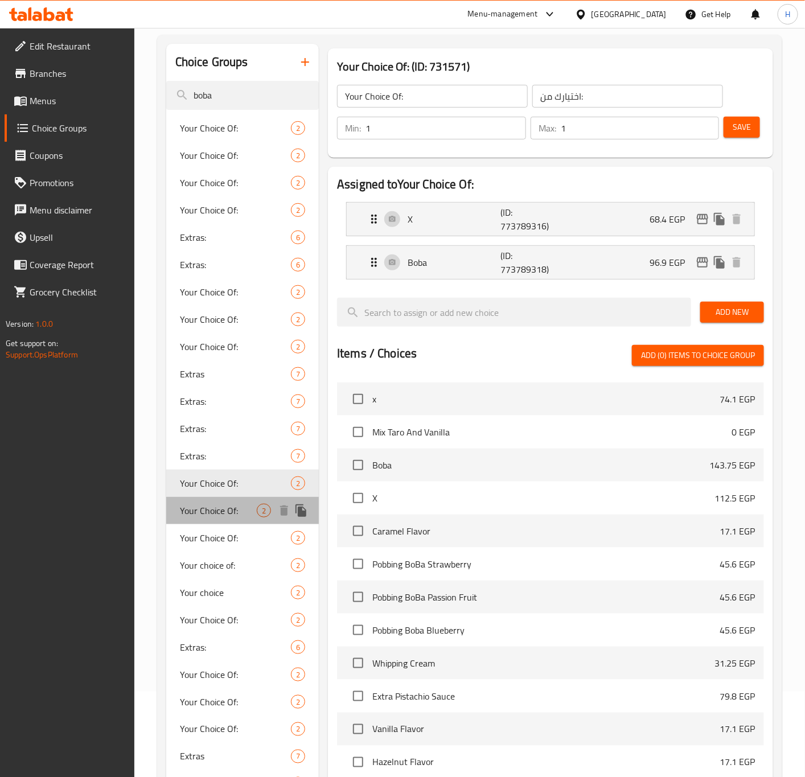
click at [217, 511] on span "Your Choice Of:" at bounding box center [218, 511] width 77 height 14
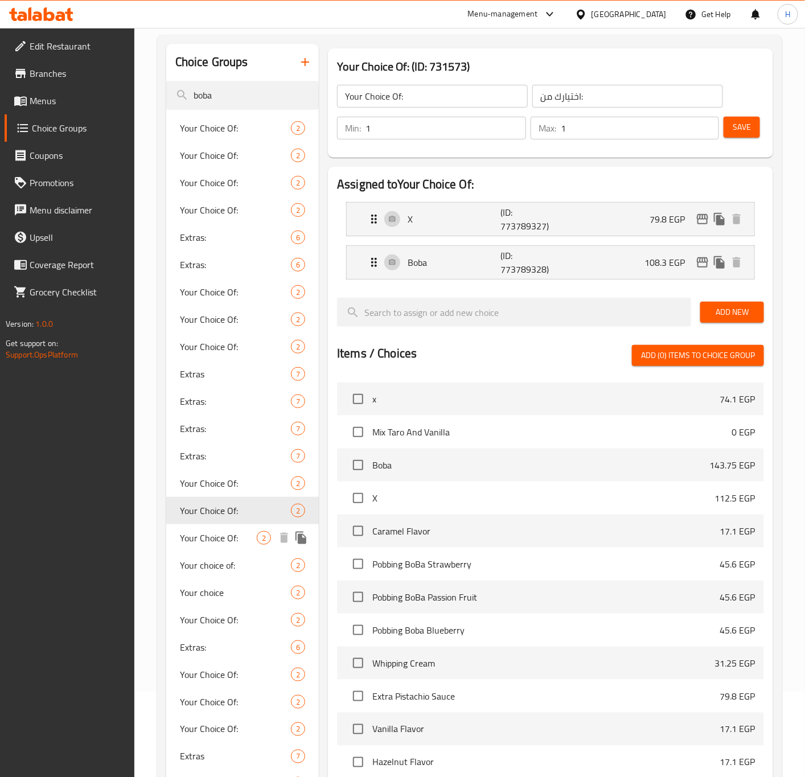
click at [222, 531] on span "Your Choice Of:" at bounding box center [218, 538] width 77 height 14
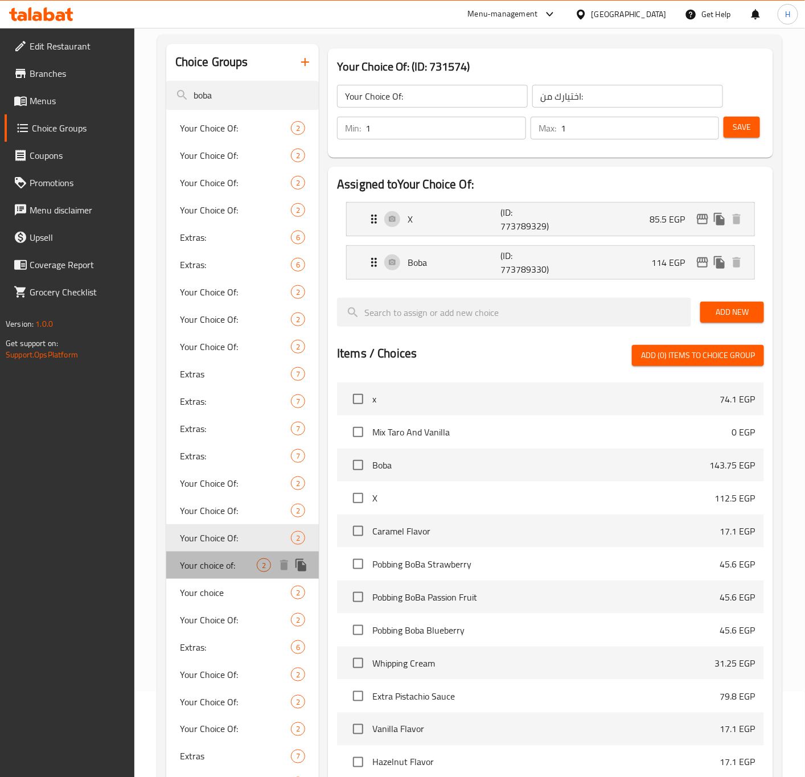
click at [234, 564] on span "Your choice of:" at bounding box center [218, 565] width 77 height 14
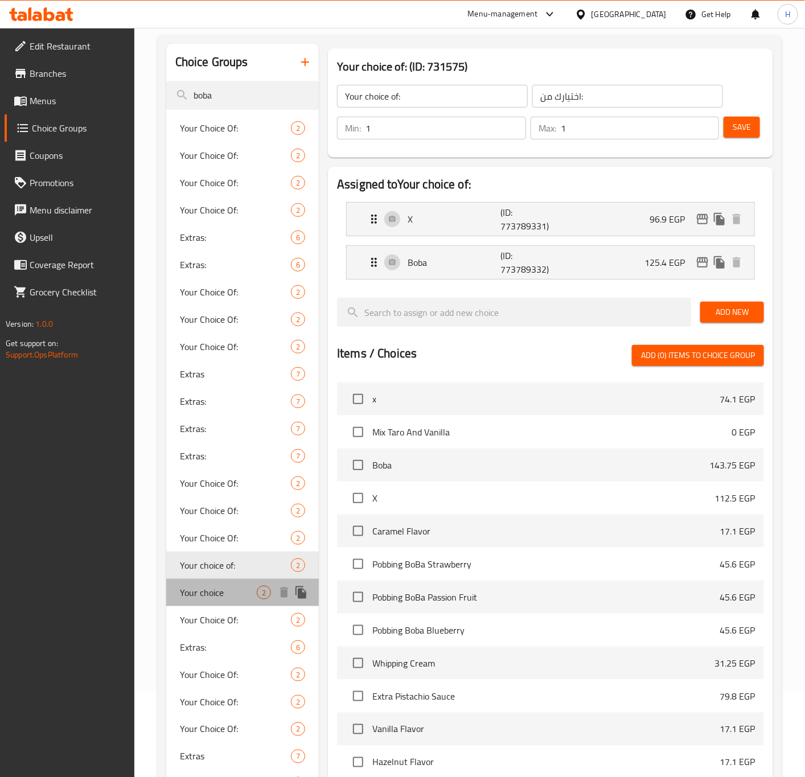
click at [231, 588] on span "Your choice" at bounding box center [218, 593] width 77 height 14
type input "Your choice"
type input "اختار"
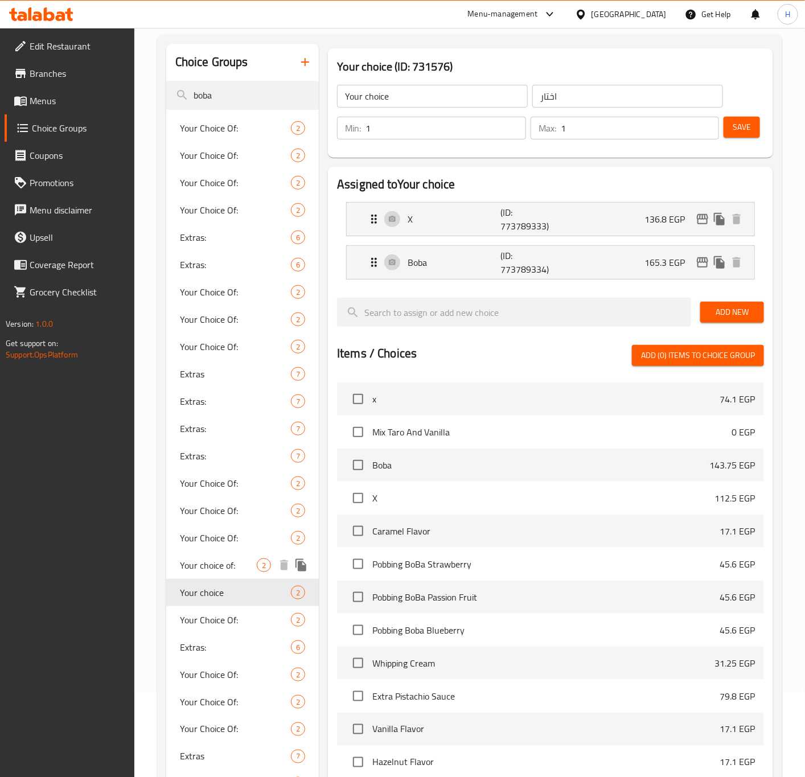
scroll to position [171, 0]
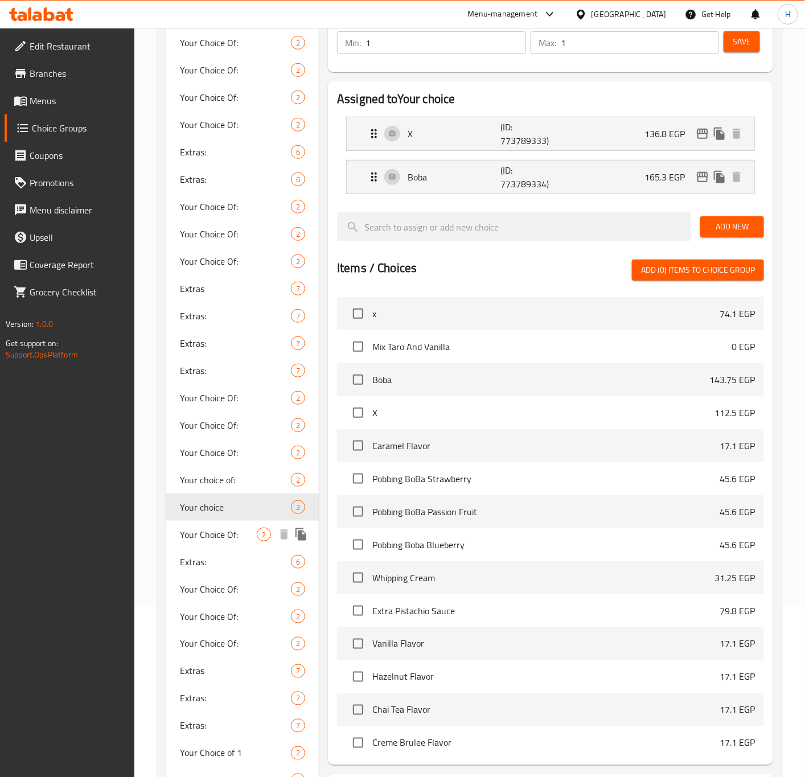
click at [223, 529] on span "Your Choice Of:" at bounding box center [218, 535] width 77 height 14
type input "Your Choice Of:"
type input "اختيارك من:"
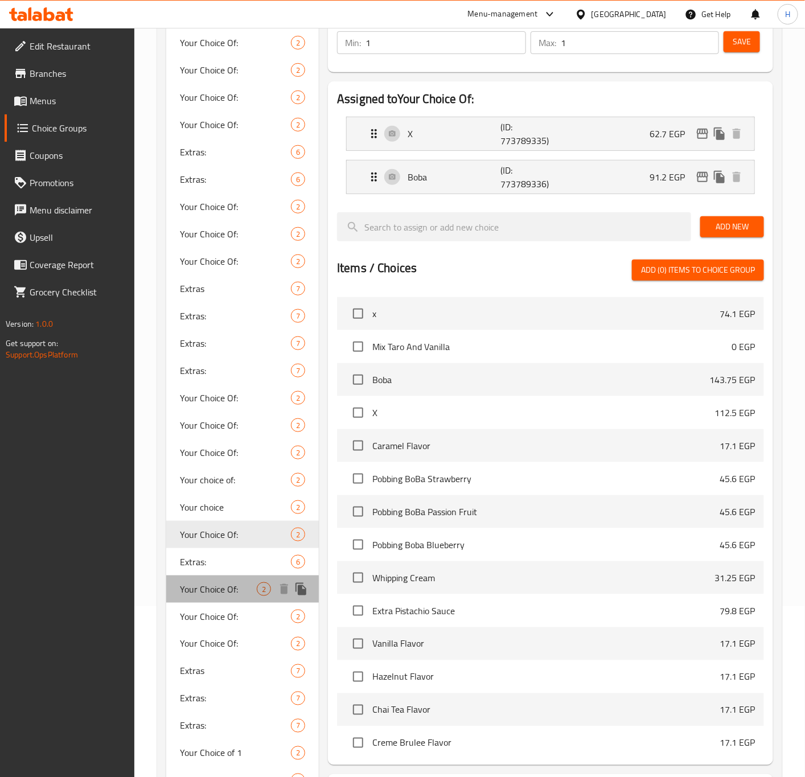
click at [210, 585] on span "Your Choice Of:" at bounding box center [218, 589] width 77 height 14
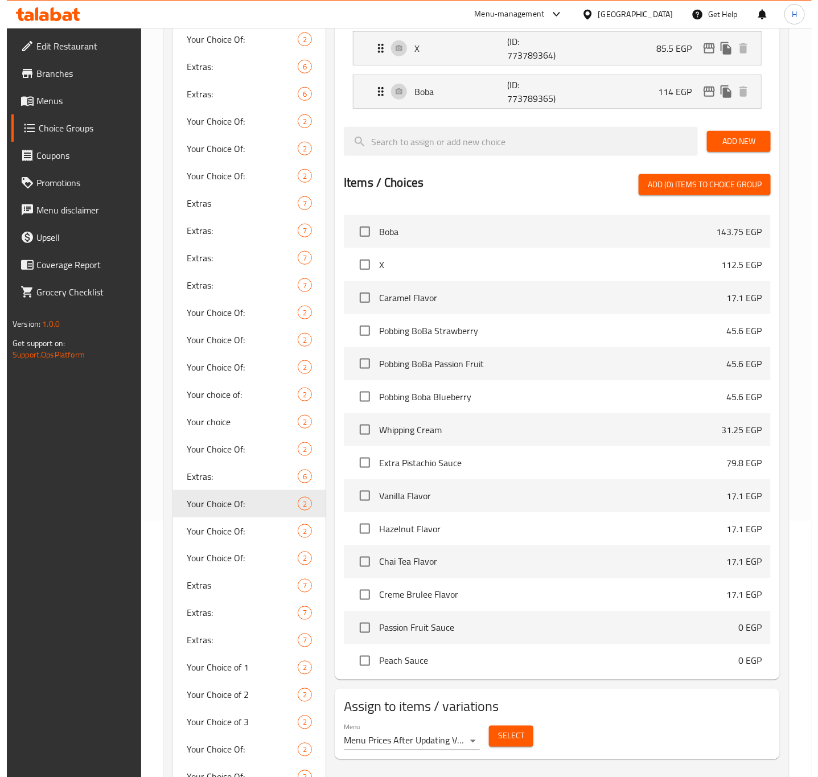
scroll to position [7980, 0]
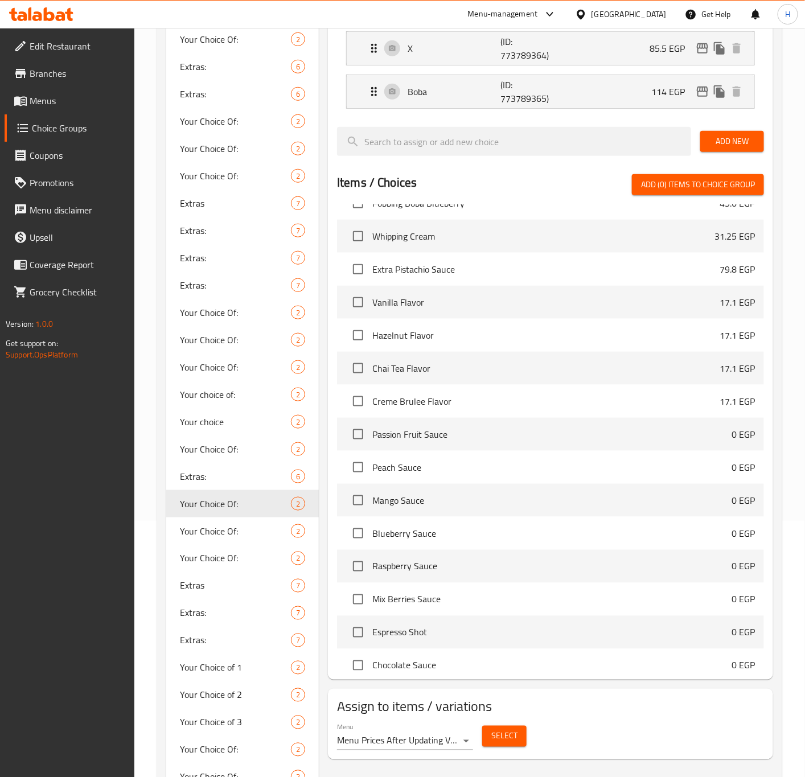
click at [511, 733] on span "Select" at bounding box center [504, 736] width 26 height 14
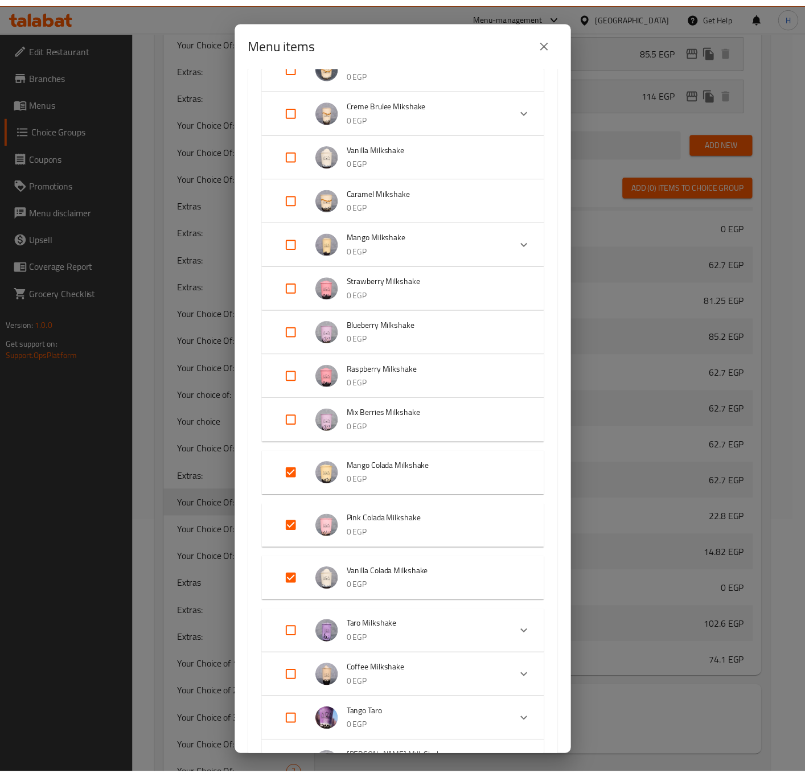
scroll to position [342, 0]
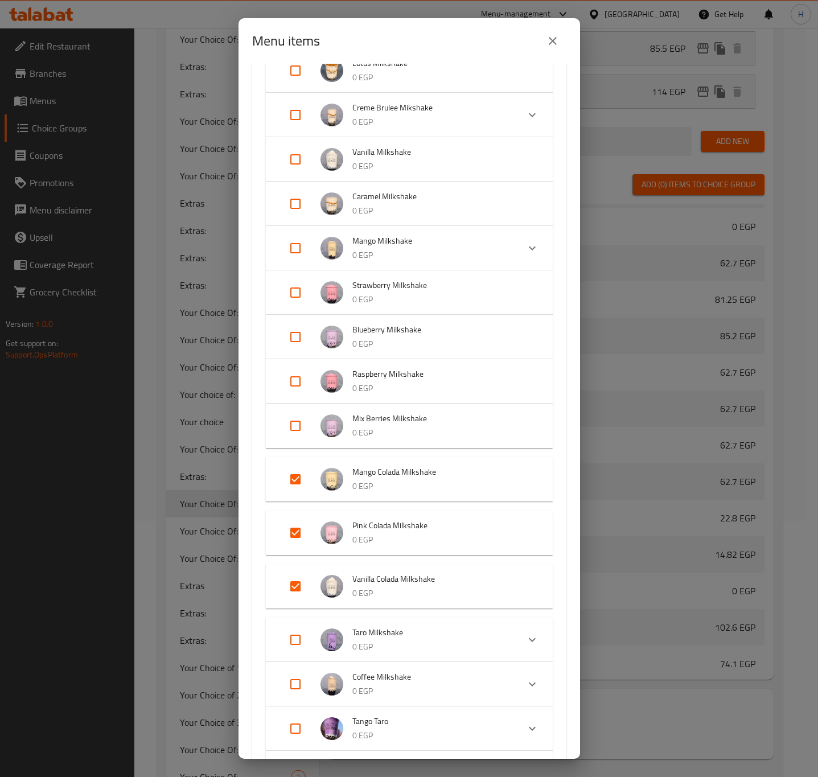
click at [556, 46] on icon "close" at bounding box center [553, 41] width 14 height 14
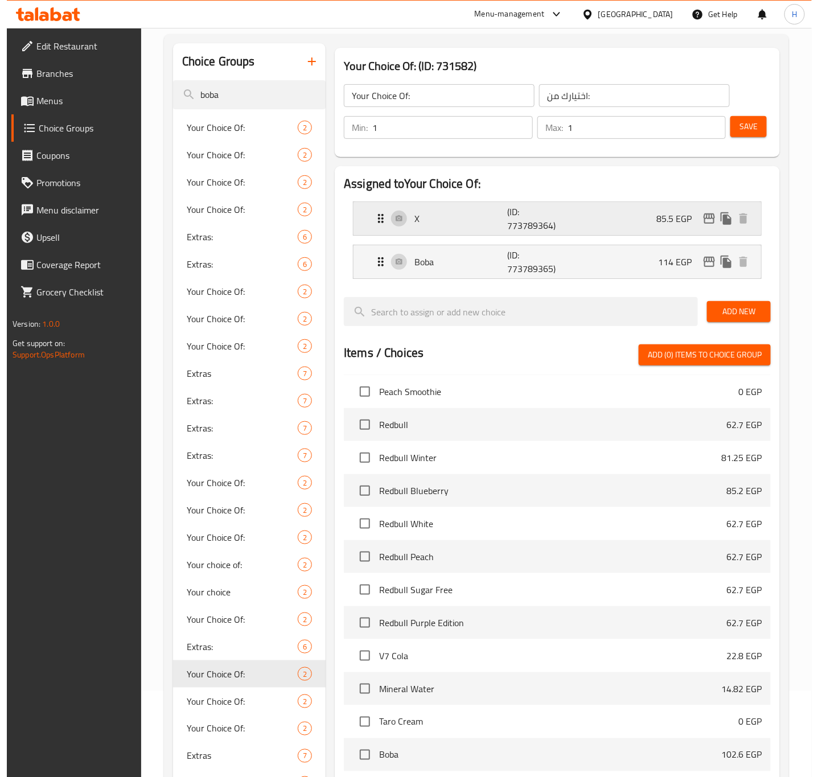
scroll to position [85, 0]
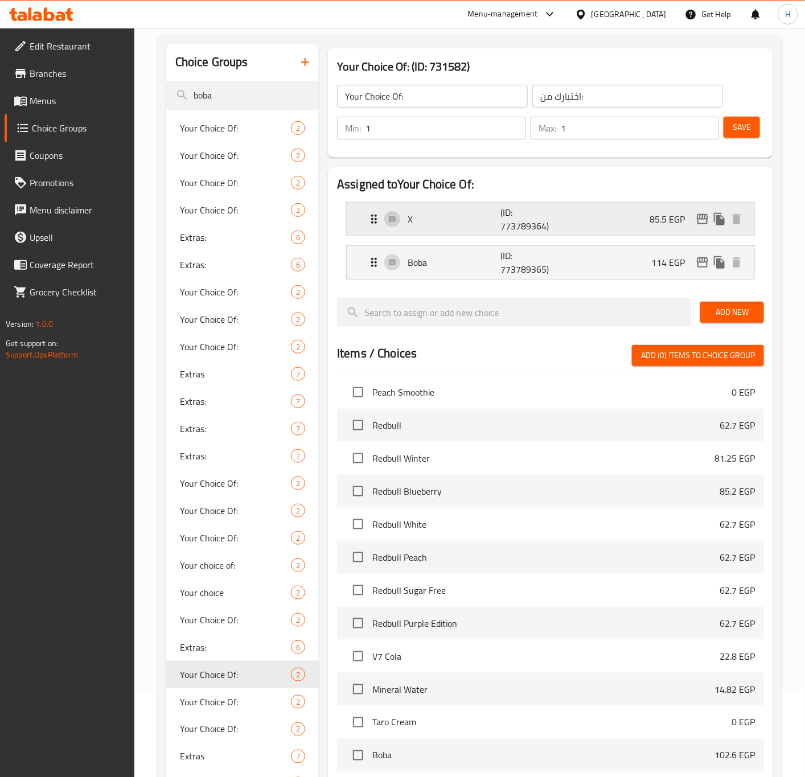
click at [699, 222] on icon "edit" at bounding box center [703, 219] width 14 height 14
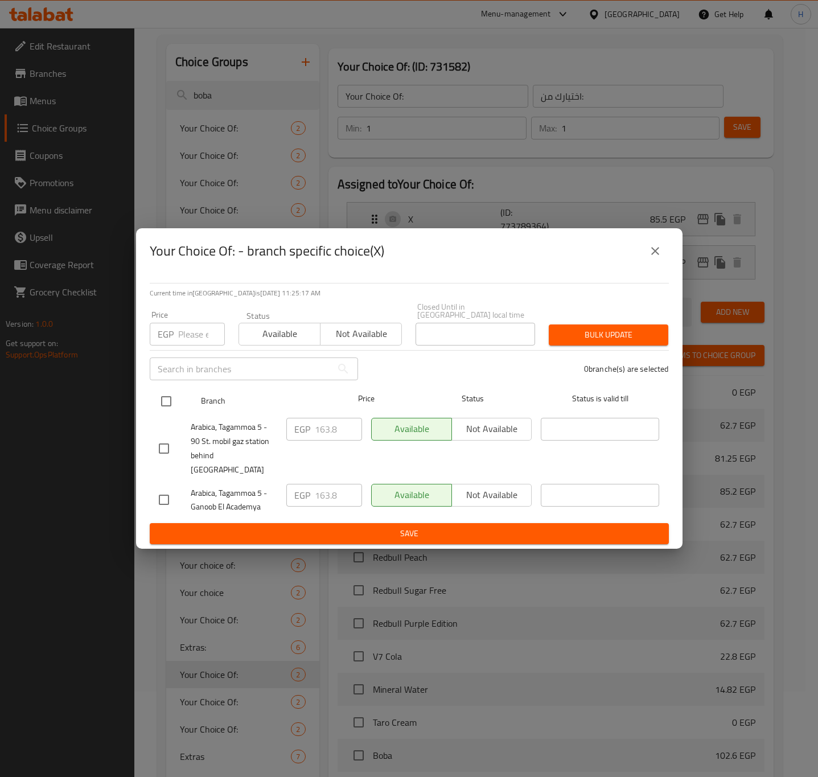
click at [166, 410] on input "checkbox" at bounding box center [166, 401] width 24 height 24
checkbox input "true"
click at [166, 410] on input "checkbox" at bounding box center [166, 401] width 24 height 24
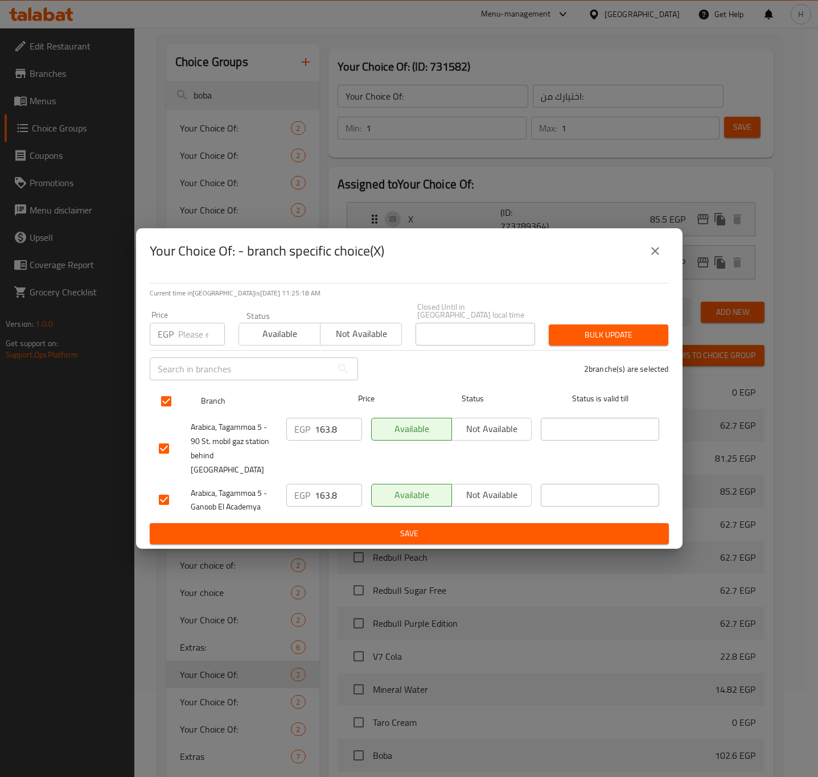
checkbox input "false"
click at [170, 399] on input "checkbox" at bounding box center [166, 401] width 24 height 24
checkbox input "true"
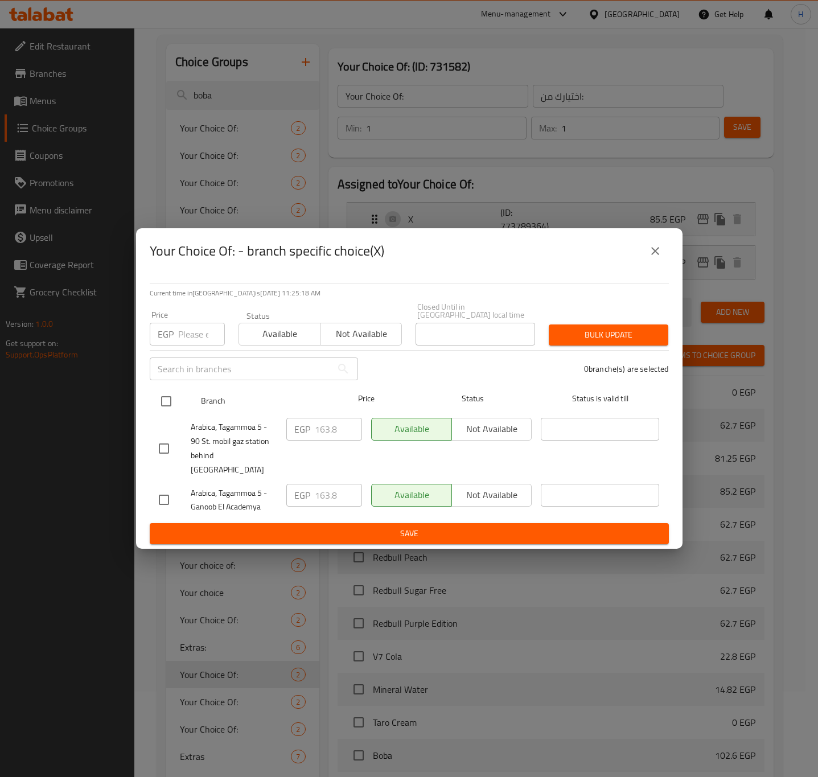
checkbox input "true"
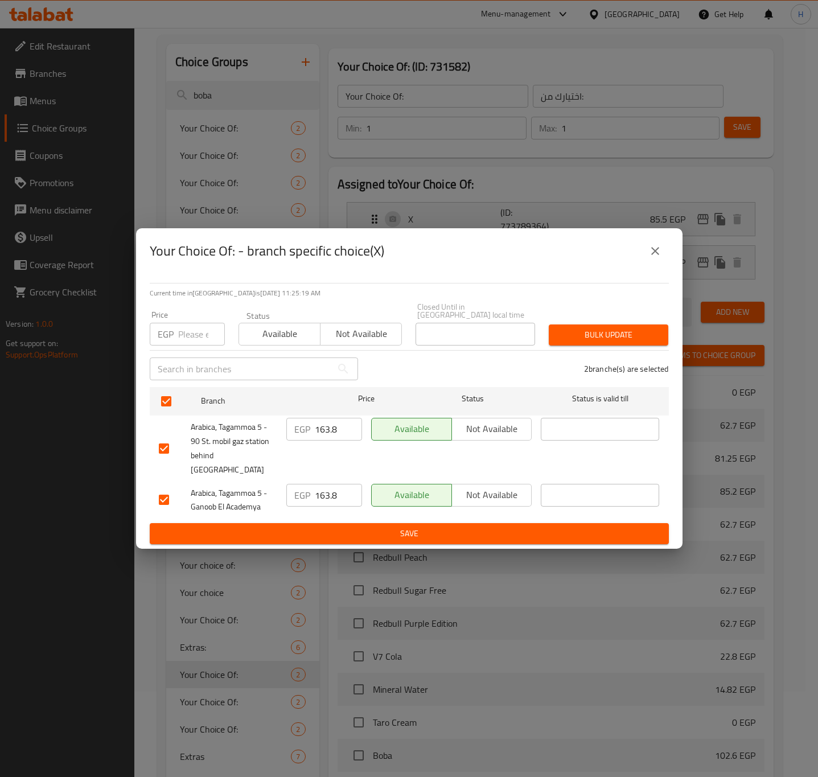
click at [188, 340] on input "number" at bounding box center [201, 334] width 47 height 23
type input "168.75"
click at [610, 338] on span "Bulk update" at bounding box center [608, 335] width 101 height 14
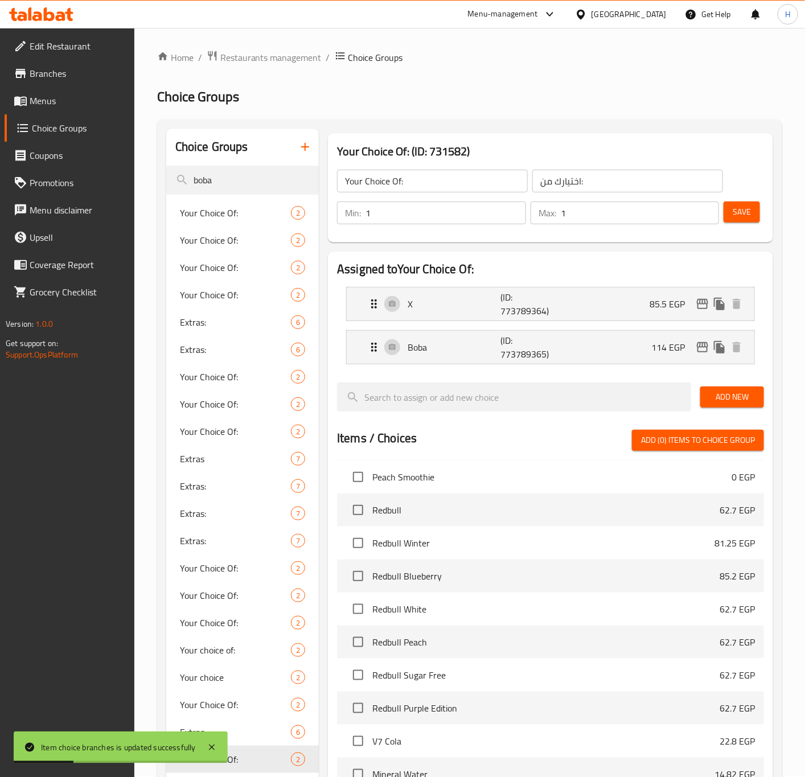
scroll to position [0, 0]
click at [694, 306] on button "edit" at bounding box center [702, 304] width 17 height 17
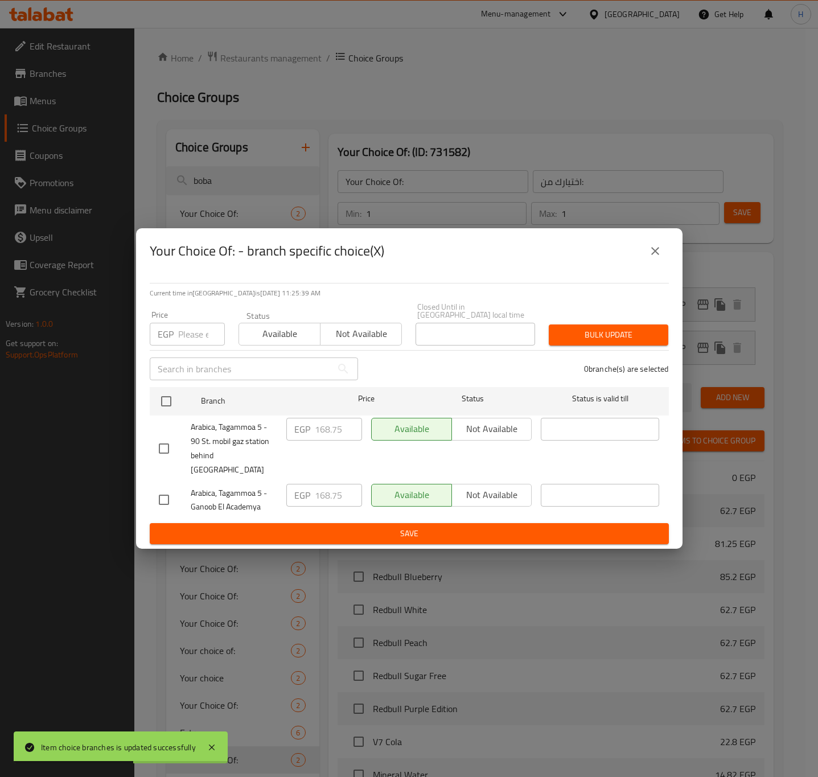
click at [649, 265] on button "close" at bounding box center [655, 250] width 27 height 27
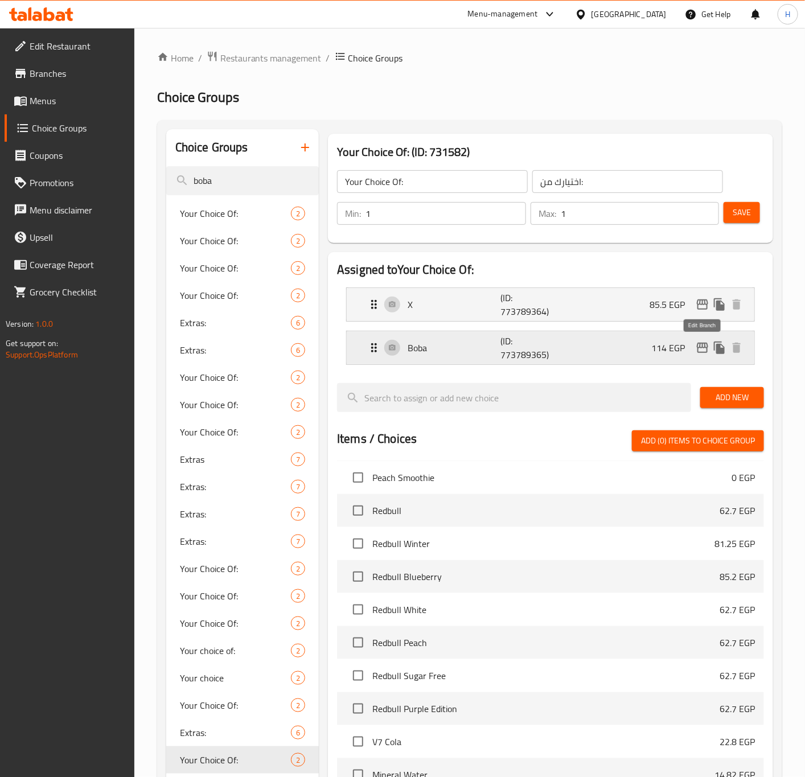
click at [699, 349] on icon "edit" at bounding box center [703, 348] width 14 height 14
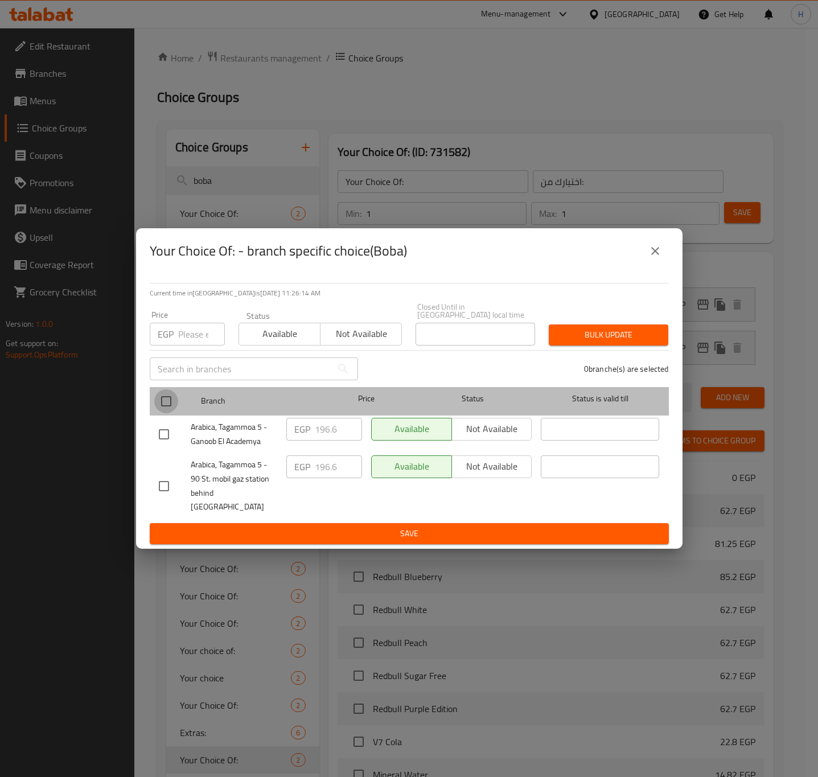
click at [167, 413] on input "checkbox" at bounding box center [166, 401] width 24 height 24
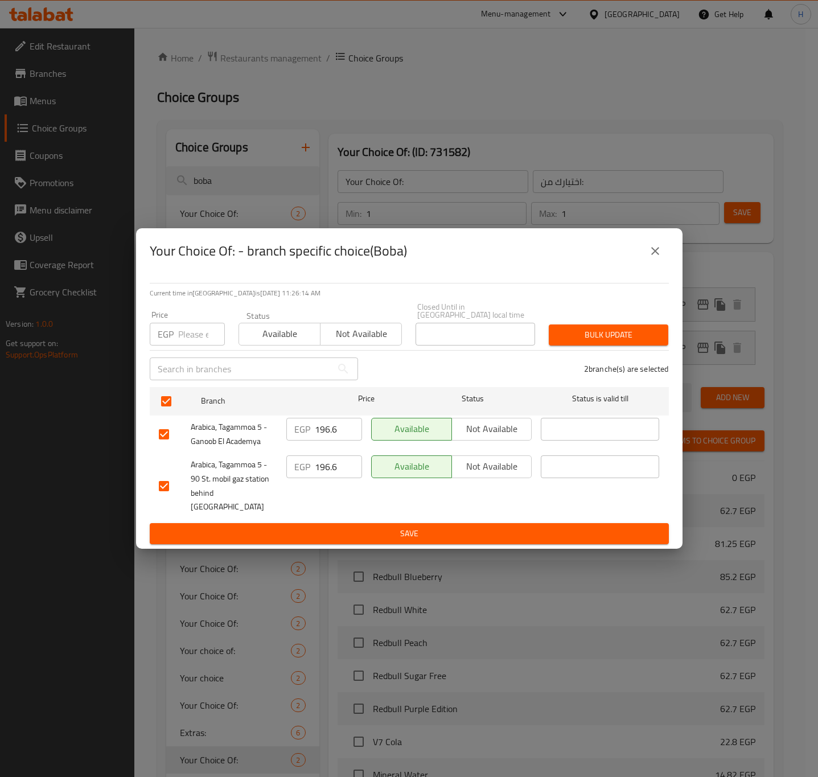
click at [195, 349] on div "Price EGP Price" at bounding box center [187, 328] width 89 height 48
click at [195, 346] on input "number" at bounding box center [201, 334] width 47 height 23
click at [590, 332] on span "Bulk update" at bounding box center [608, 335] width 101 height 14
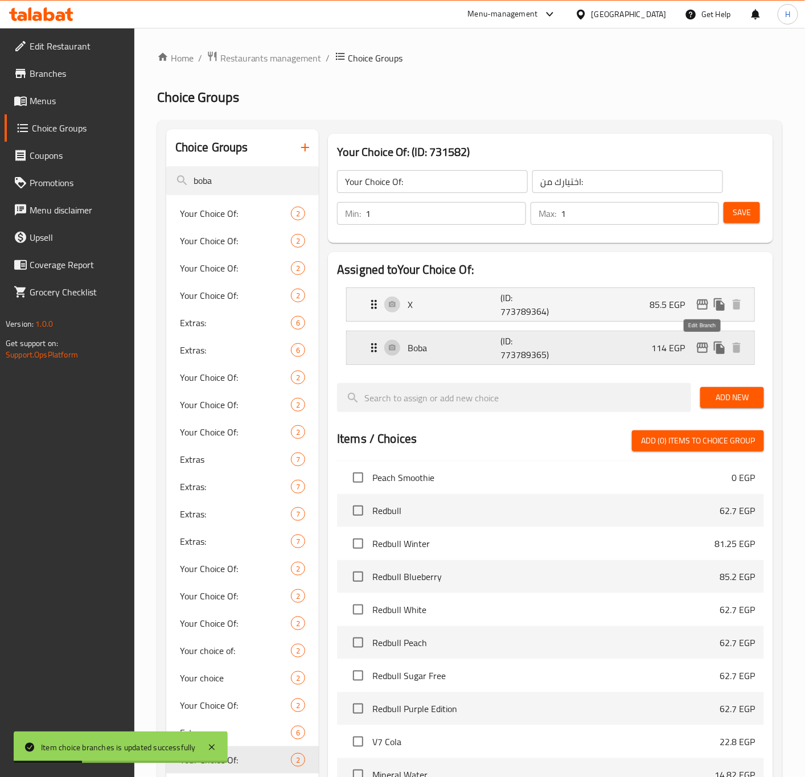
click at [703, 350] on icon "edit" at bounding box center [703, 348] width 14 height 14
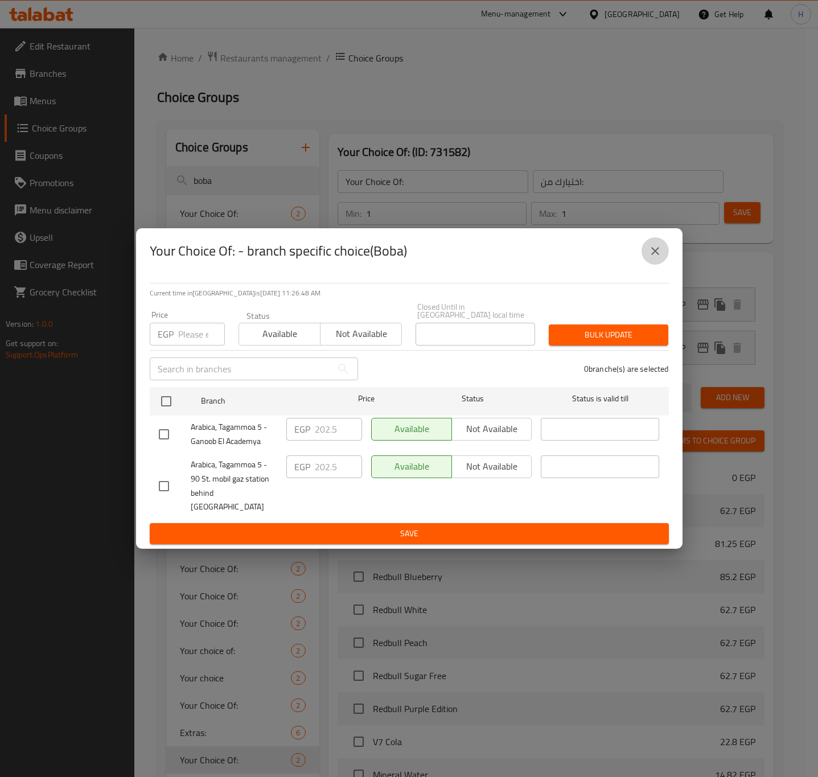
click at [651, 258] on icon "close" at bounding box center [655, 251] width 14 height 14
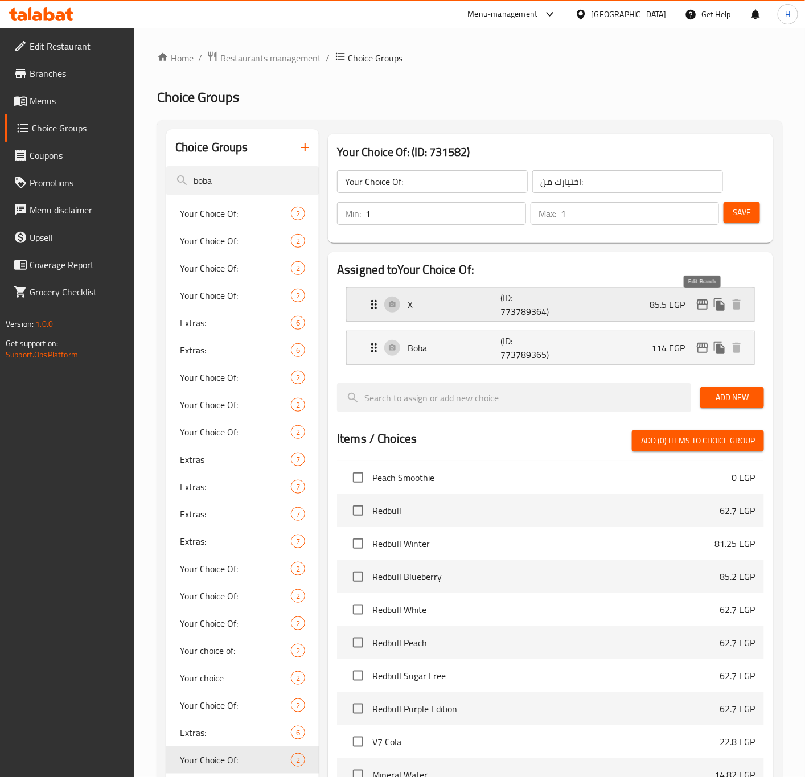
click at [697, 311] on icon "edit" at bounding box center [703, 305] width 14 height 14
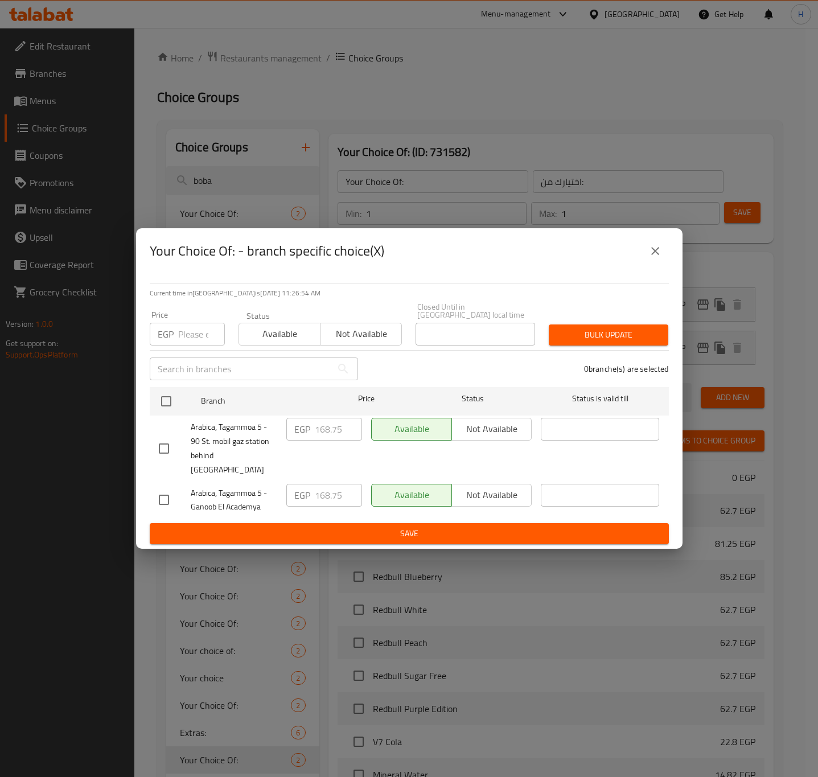
click at [646, 260] on button "close" at bounding box center [655, 250] width 27 height 27
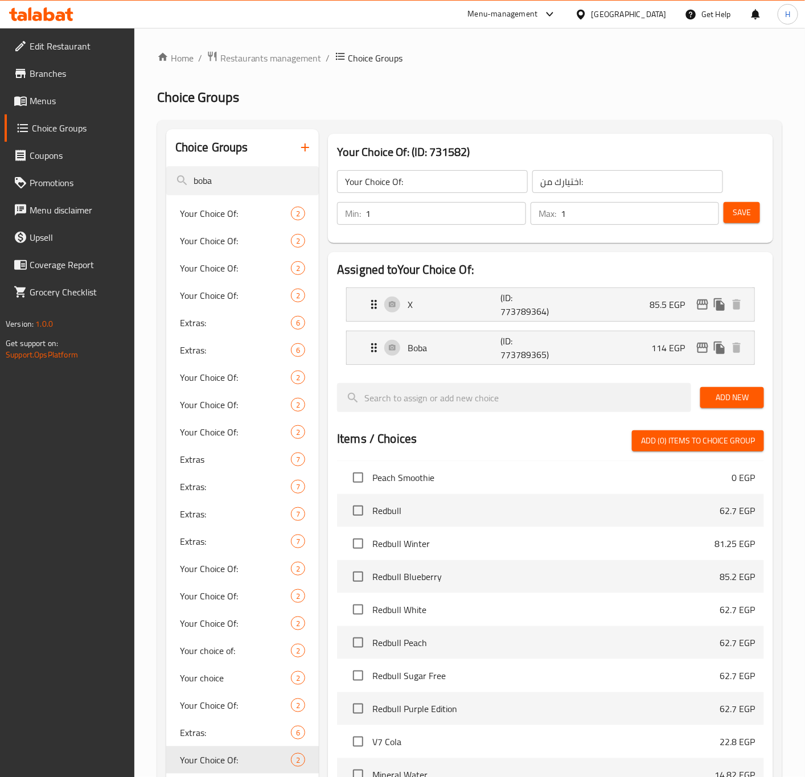
click at [325, 277] on div "Assigned to Your Choice Of: X (ID: 773789364) 85.5 EGP Name (En) X Name (En) Na…" at bounding box center [550, 594] width 454 height 693
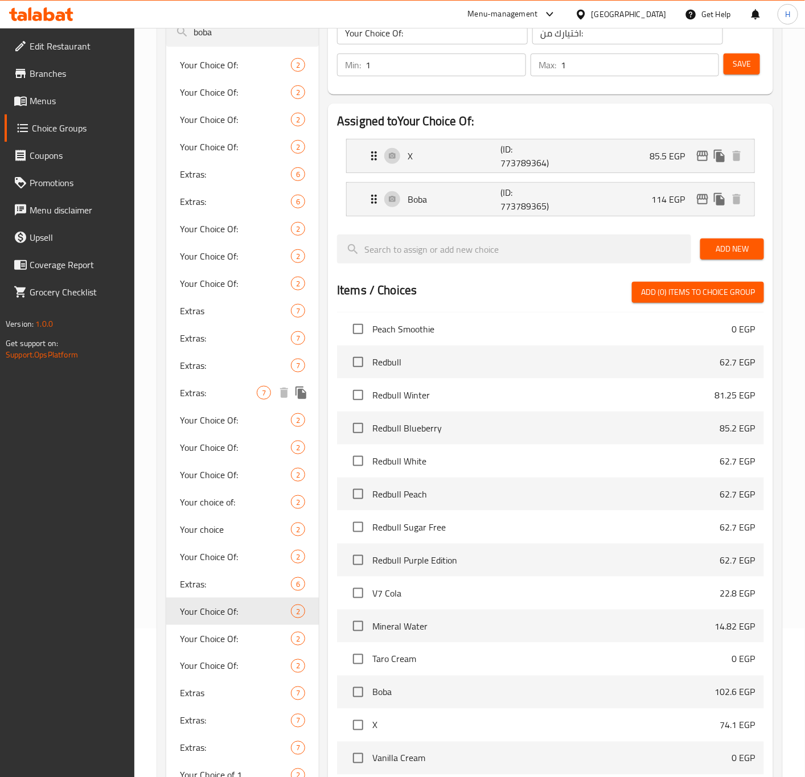
scroll to position [171, 0]
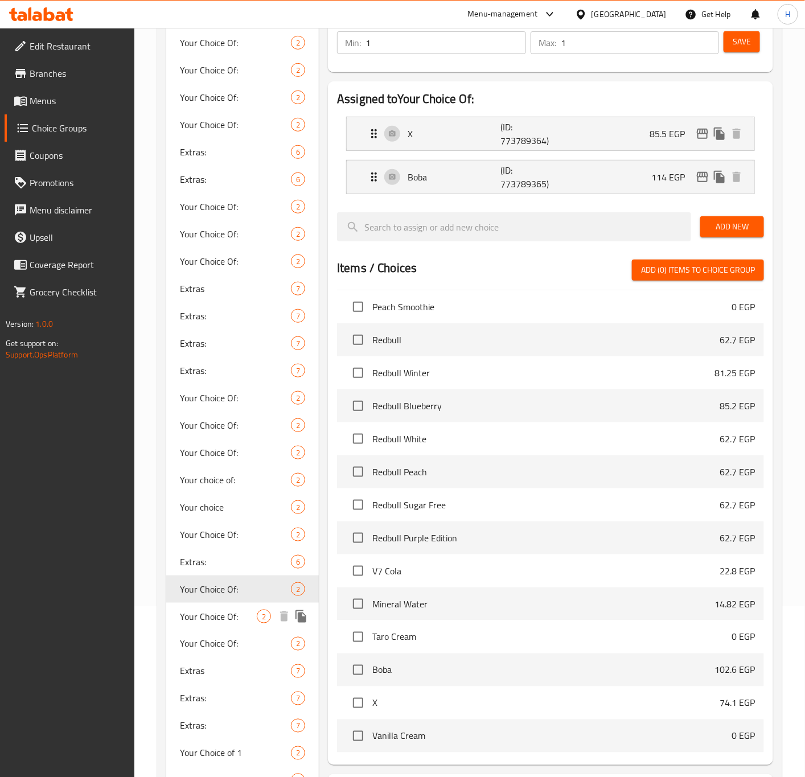
click at [214, 615] on span "Your Choice Of:" at bounding box center [218, 617] width 77 height 14
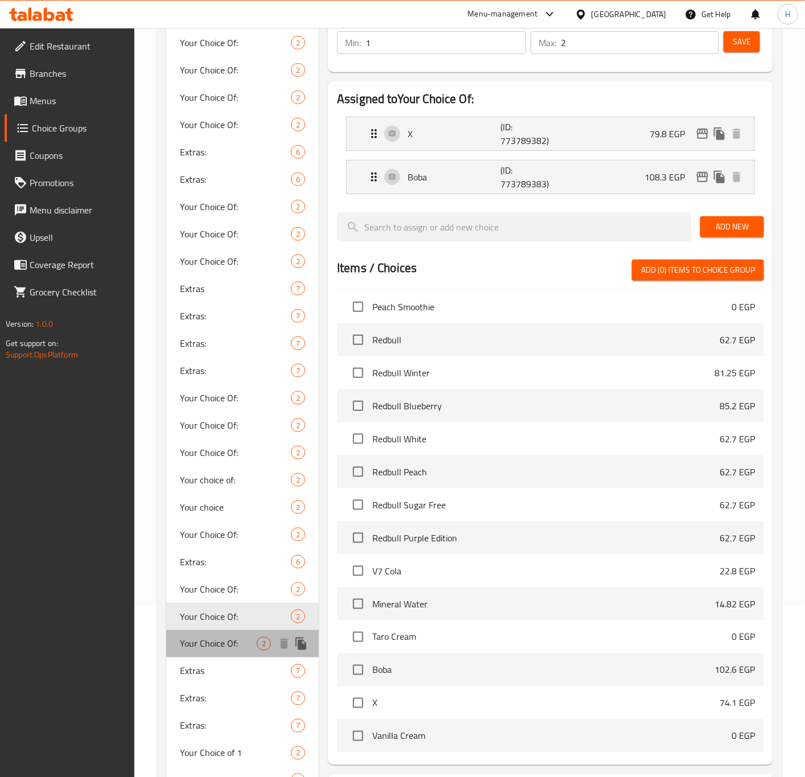
click at [225, 646] on span "Your Choice Of:" at bounding box center [218, 644] width 77 height 14
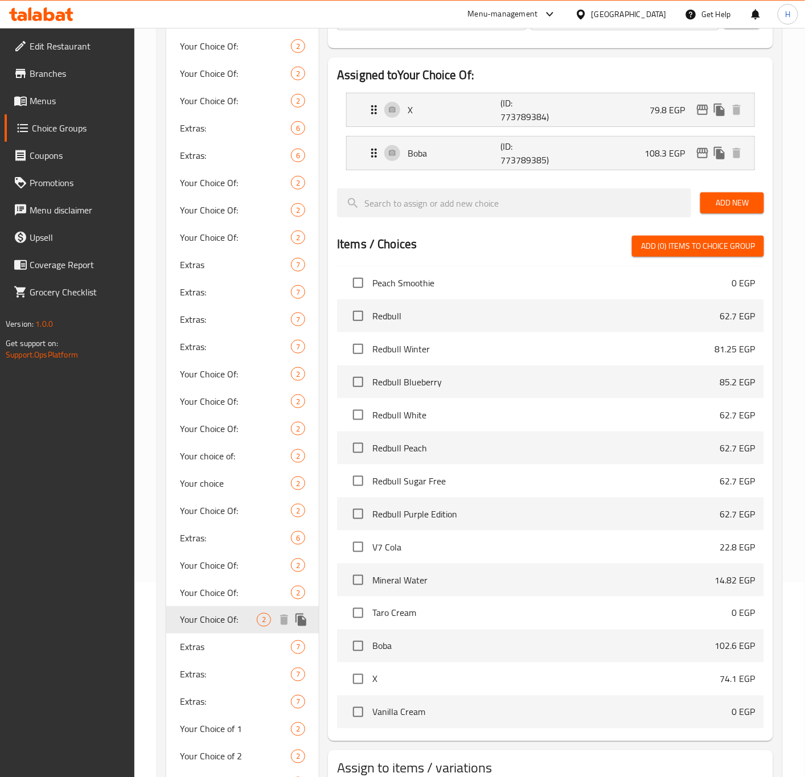
scroll to position [342, 0]
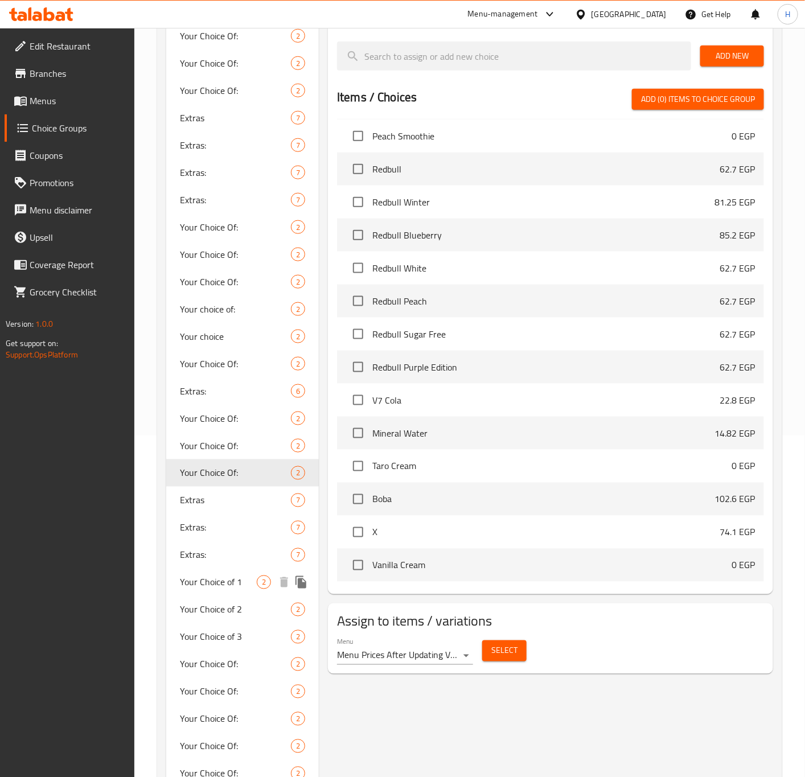
click at [232, 585] on span "Your Choice of 1" at bounding box center [218, 583] width 77 height 14
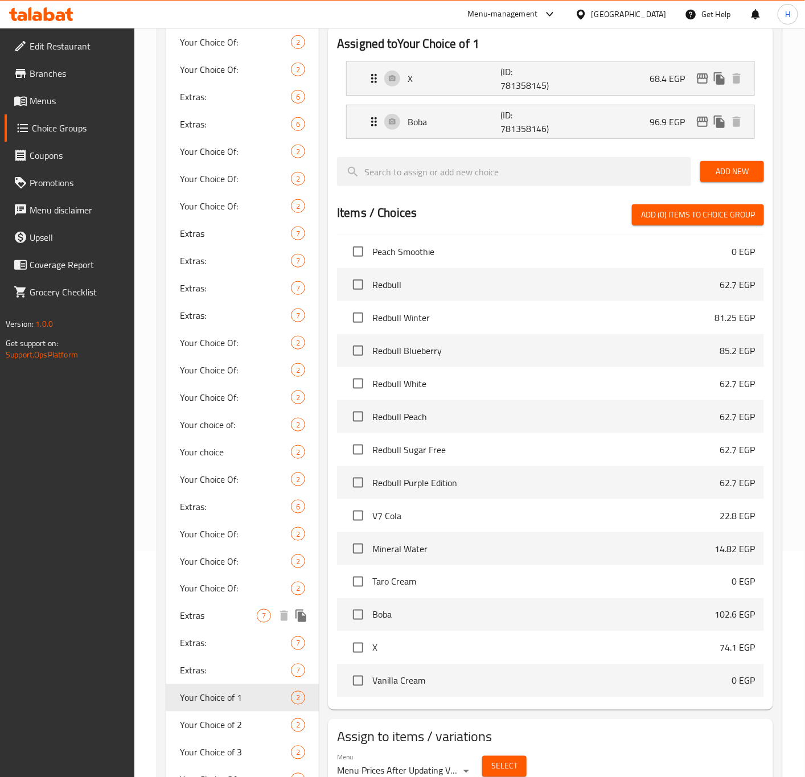
scroll to position [256, 0]
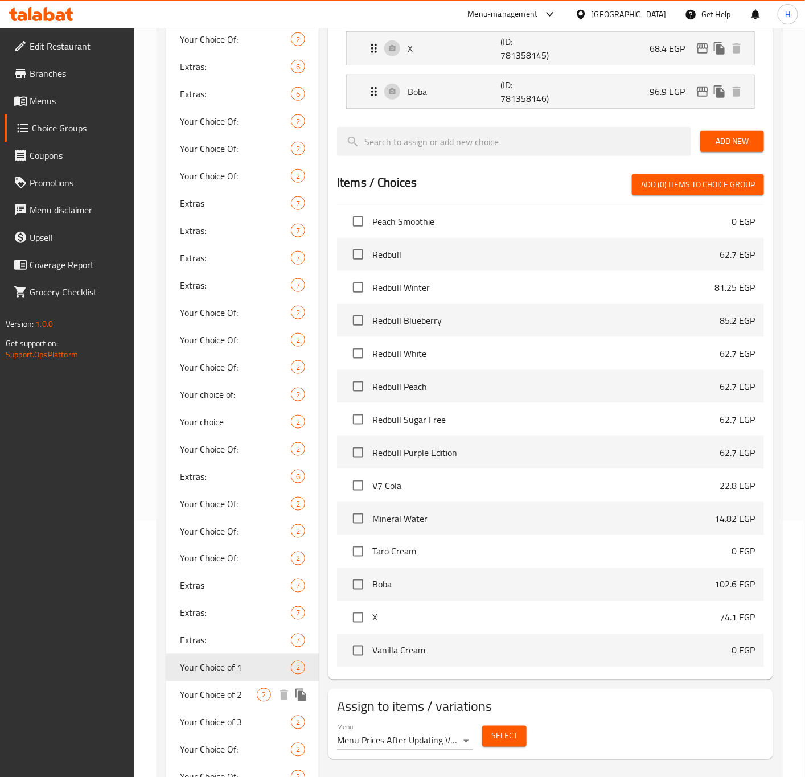
click at [224, 697] on span "Your Choice of 2" at bounding box center [218, 695] width 77 height 14
click at [232, 724] on span "Your Choice of 3" at bounding box center [218, 723] width 77 height 14
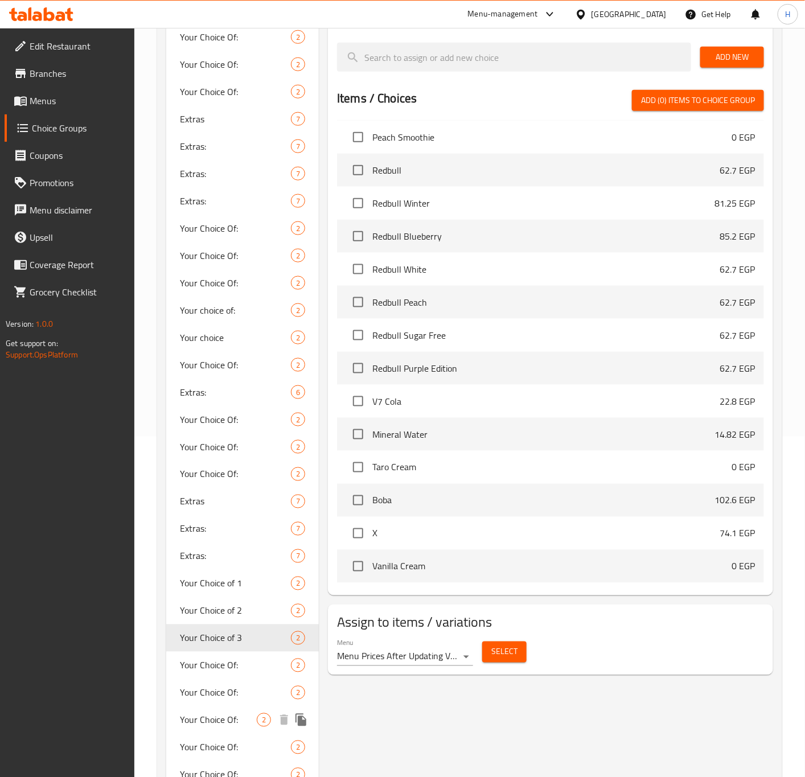
scroll to position [342, 0]
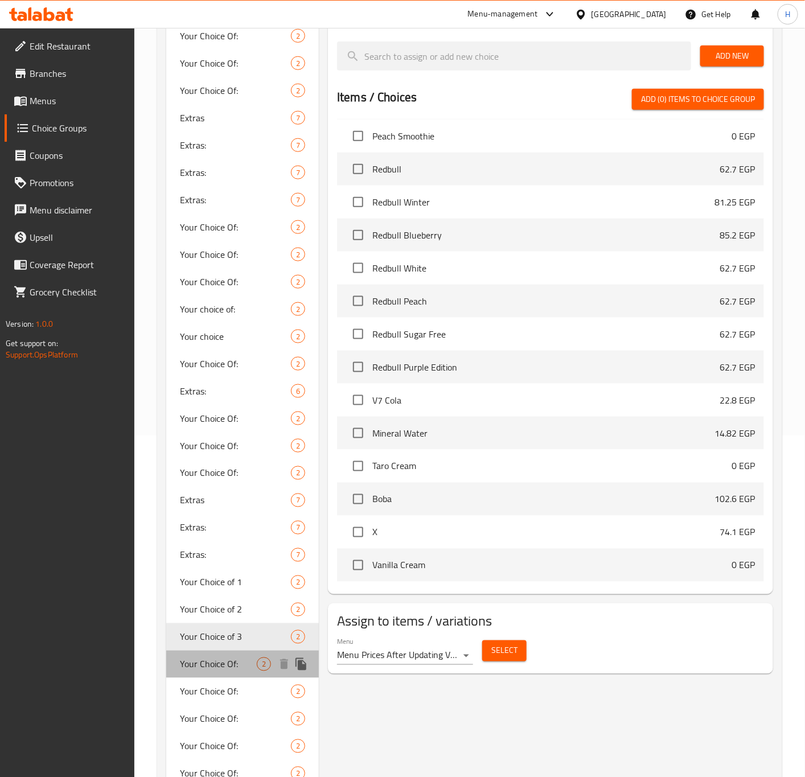
click at [233, 663] on span "Your Choice Of:" at bounding box center [218, 665] width 77 height 14
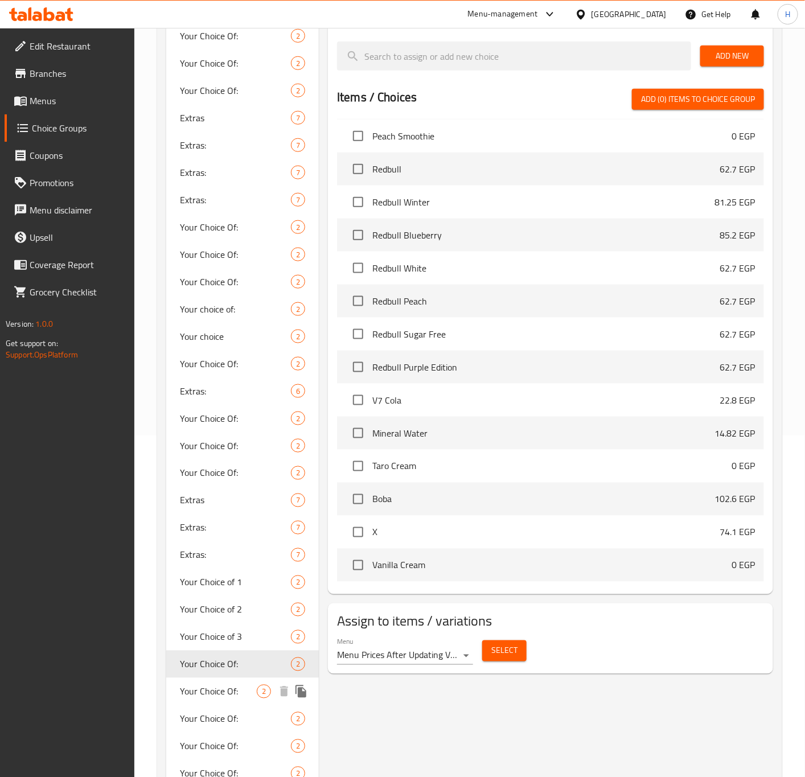
click at [229, 695] on span "Your Choice Of:" at bounding box center [218, 692] width 77 height 14
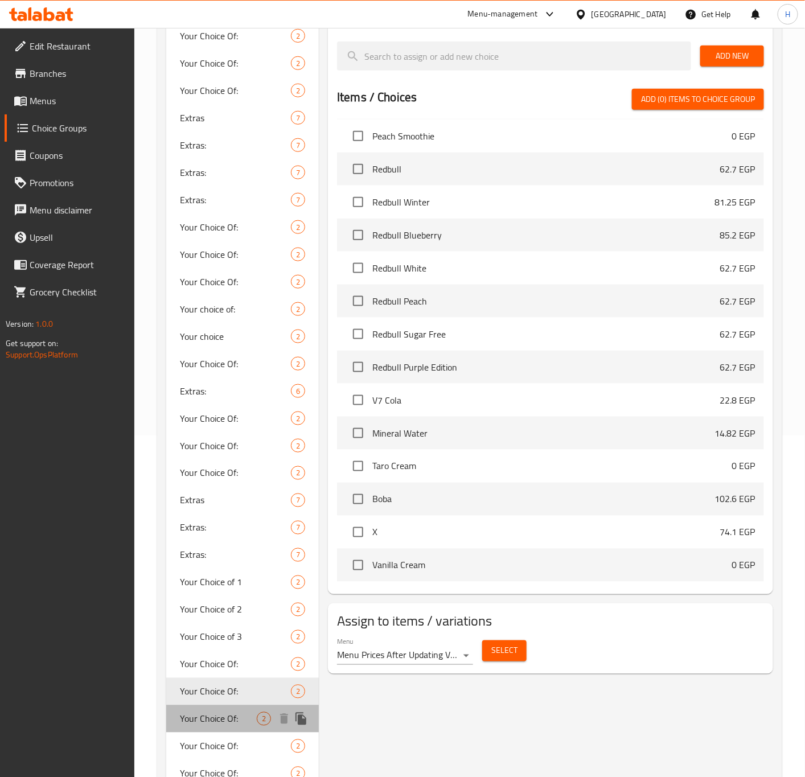
click at [229, 720] on span "Your Choice Of:" at bounding box center [218, 719] width 77 height 14
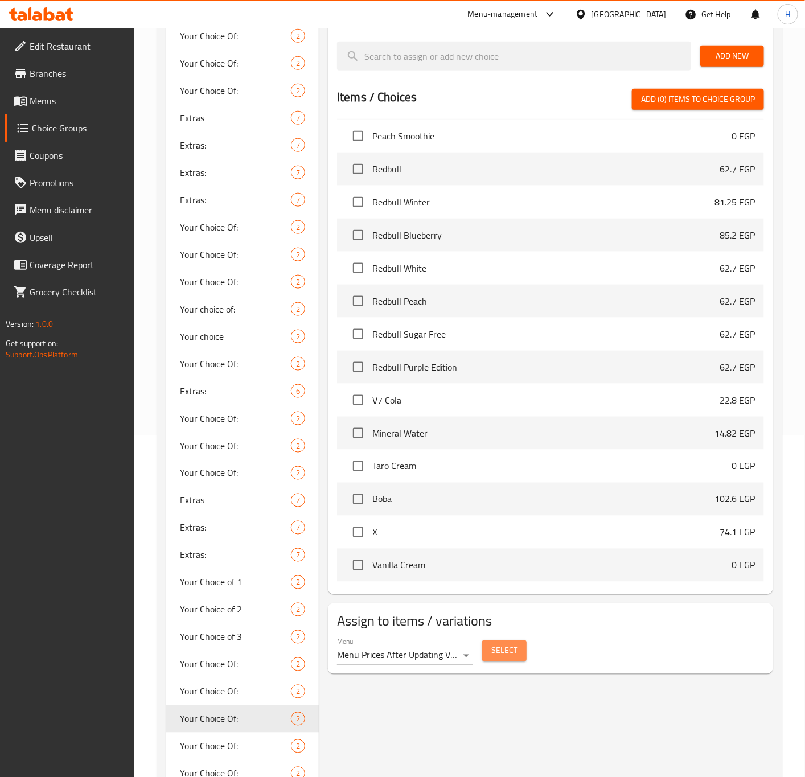
click at [509, 647] on span "Select" at bounding box center [504, 651] width 26 height 14
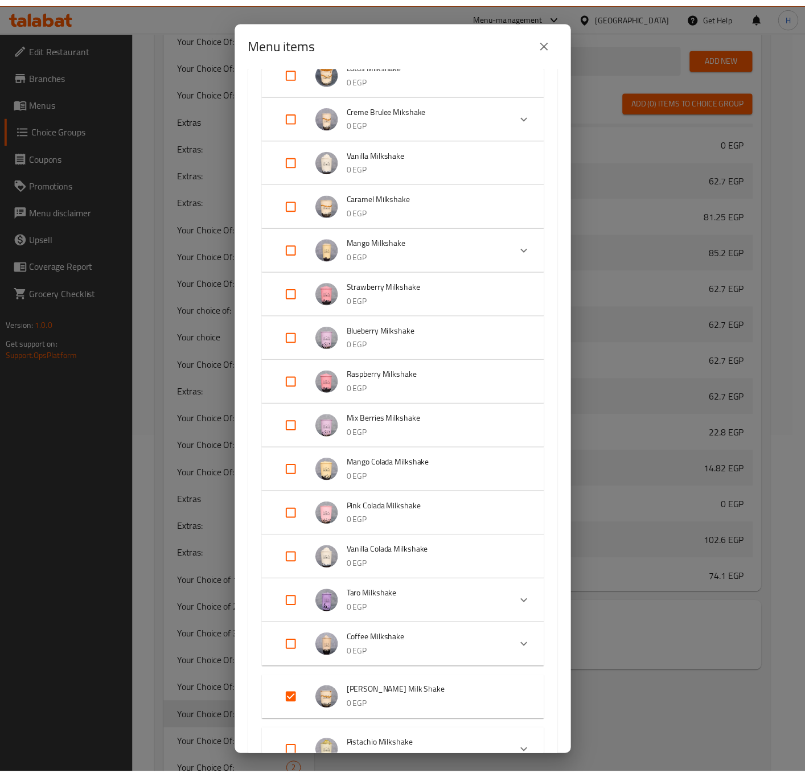
scroll to position [427, 0]
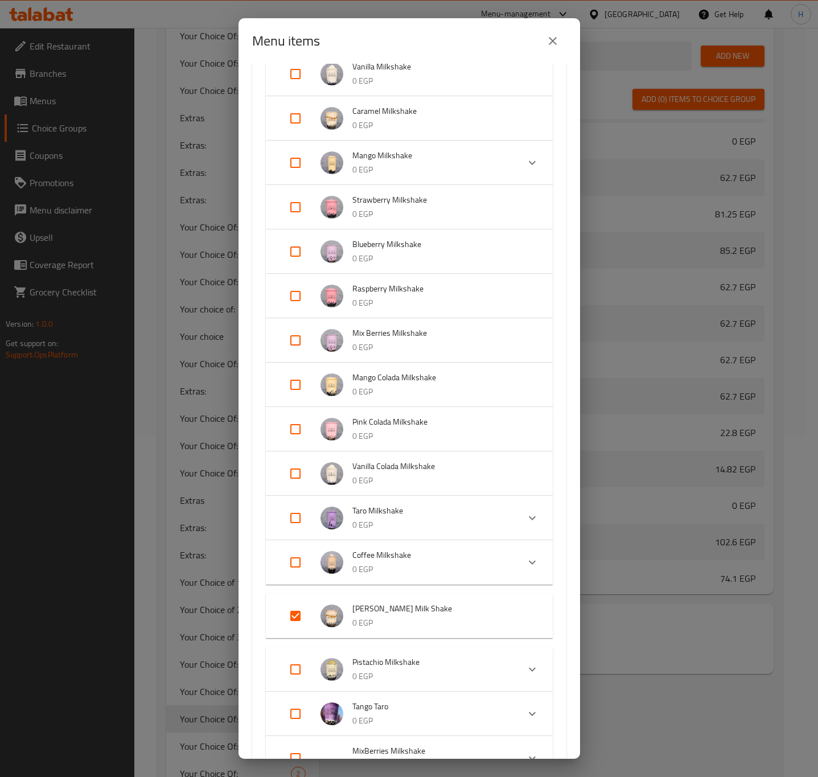
click at [553, 43] on icon "close" at bounding box center [553, 41] width 14 height 14
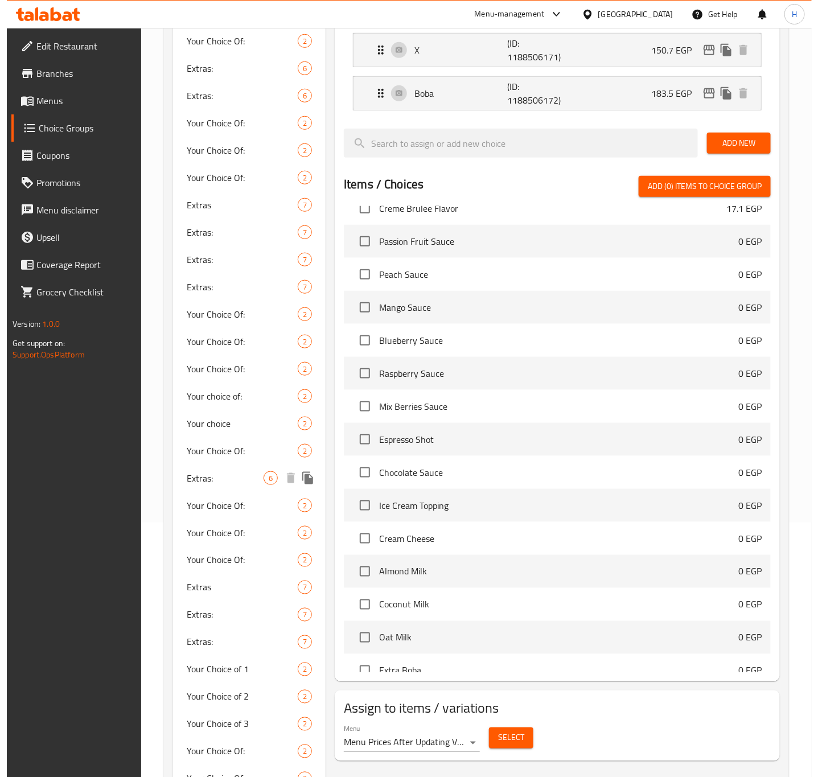
scroll to position [256, 0]
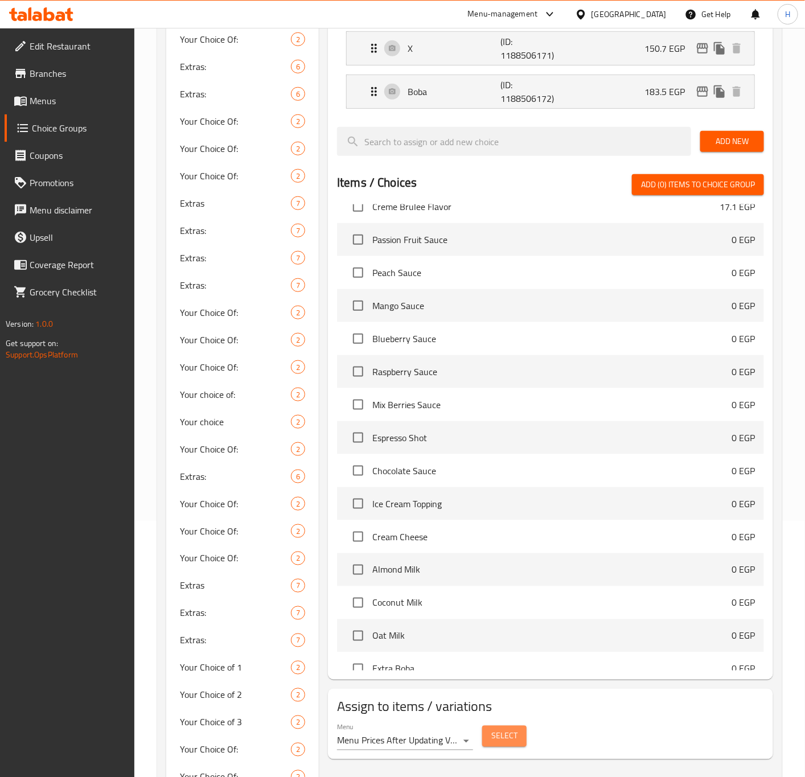
click at [504, 744] on span "Select" at bounding box center [504, 736] width 26 height 14
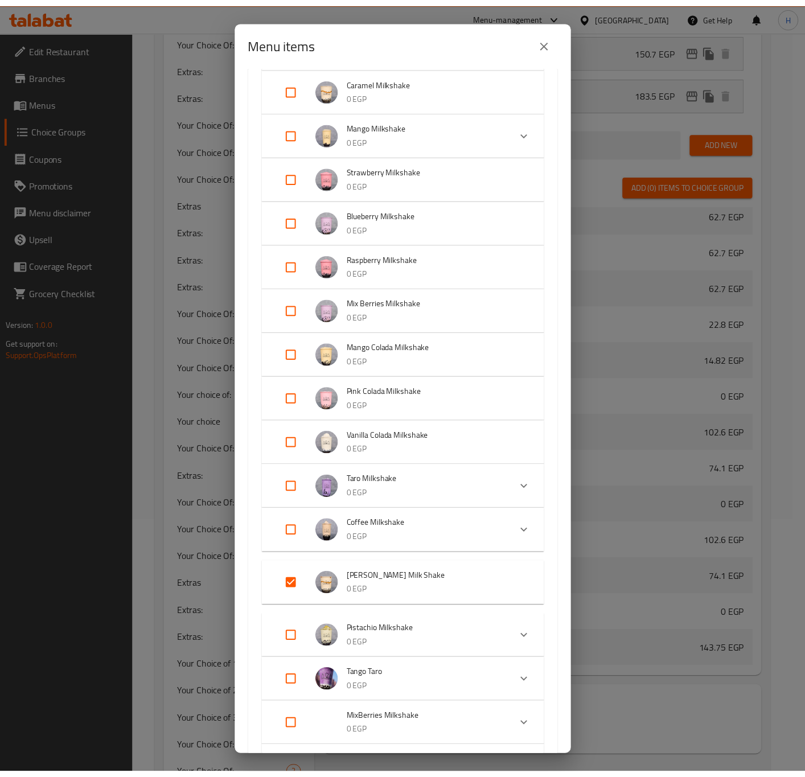
scroll to position [214, 0]
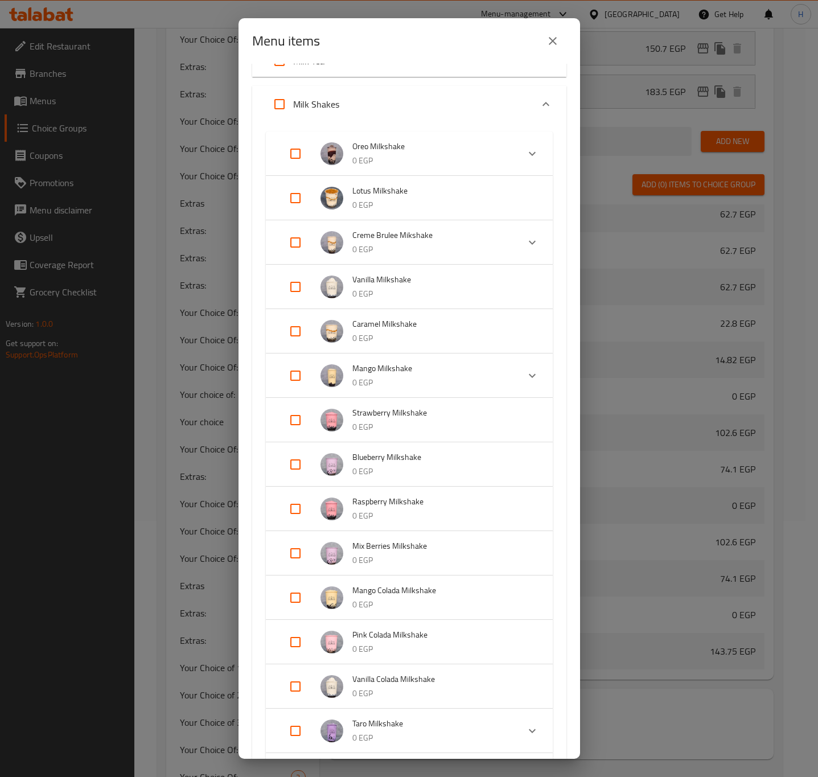
click at [774, 235] on div "Menu items 1 / 167 items selected ​ Espresso Espresso 0 EGP Your Choice Of: X 2…" at bounding box center [409, 388] width 818 height 777
click at [552, 39] on icon "close" at bounding box center [553, 41] width 14 height 14
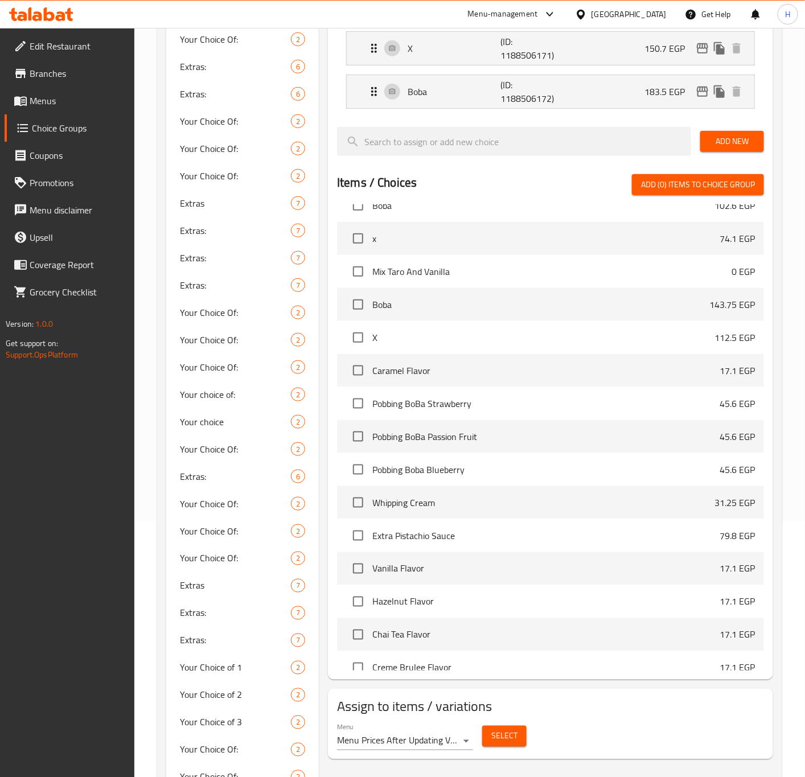
scroll to position [7662, 0]
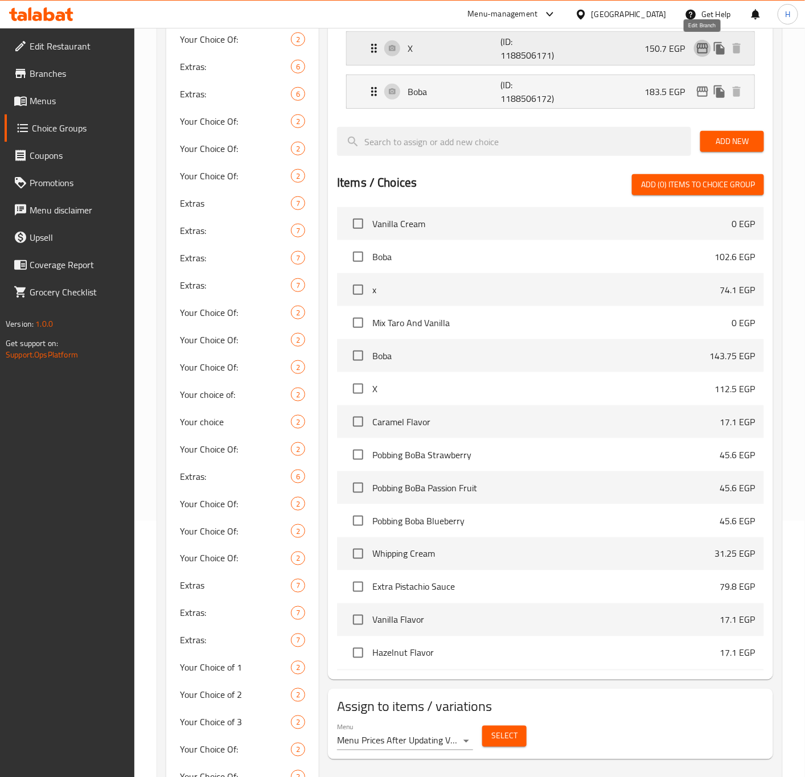
click at [702, 54] on icon "edit" at bounding box center [703, 49] width 14 height 14
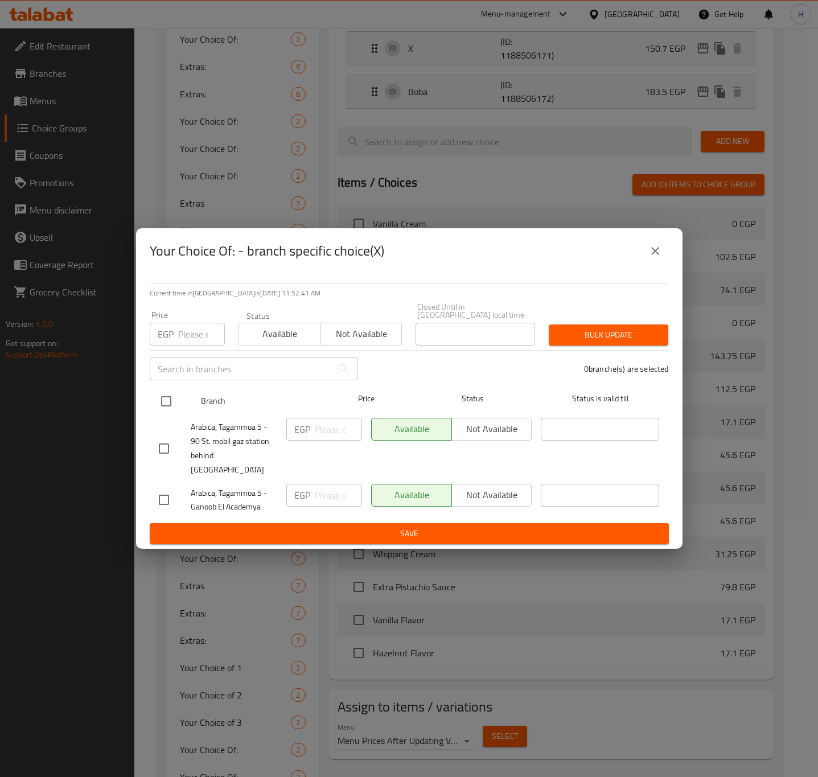
click at [164, 401] on input "checkbox" at bounding box center [166, 401] width 24 height 24
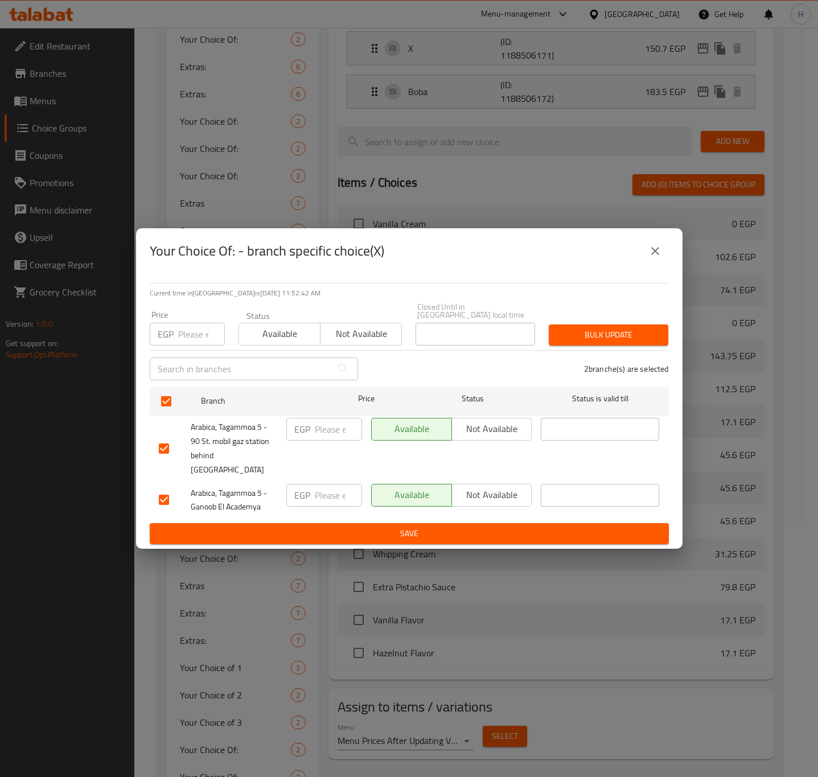
click at [182, 335] on input "number" at bounding box center [201, 334] width 47 height 23
click at [591, 340] on span "Bulk update" at bounding box center [608, 335] width 101 height 14
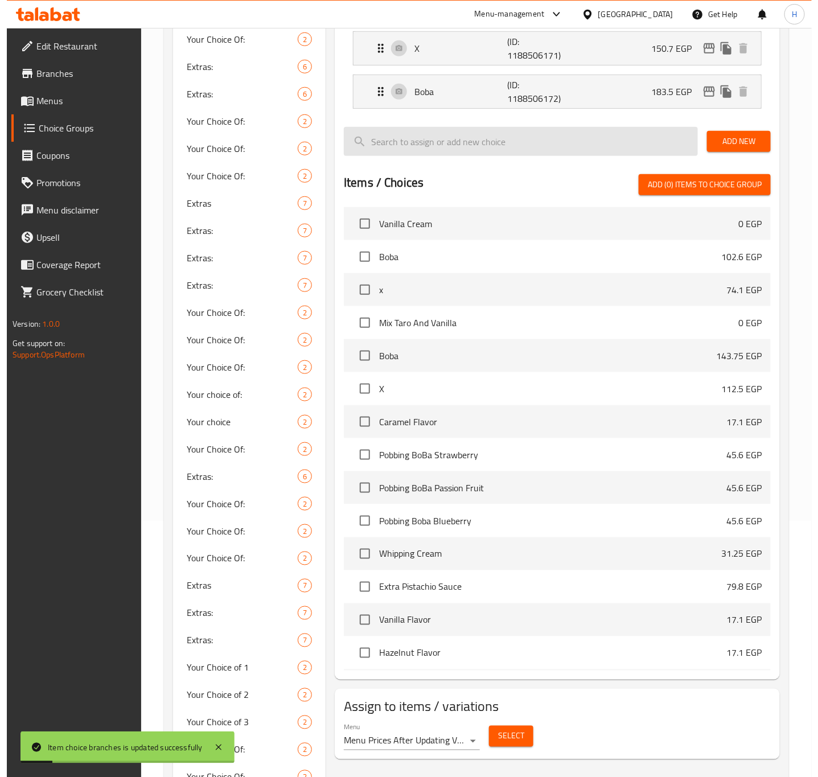
scroll to position [171, 0]
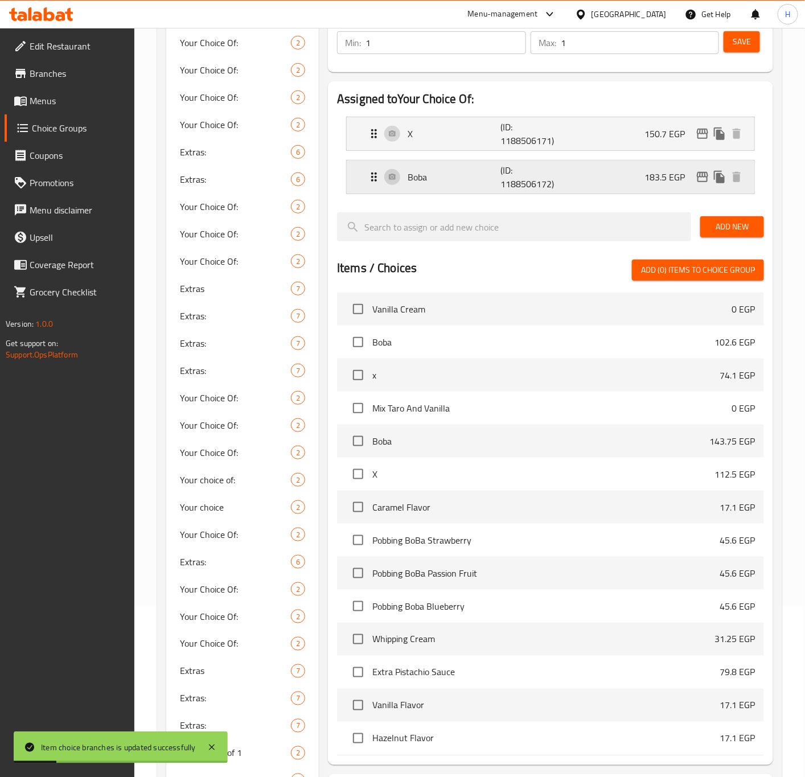
click at [700, 178] on icon "edit" at bounding box center [702, 177] width 11 height 10
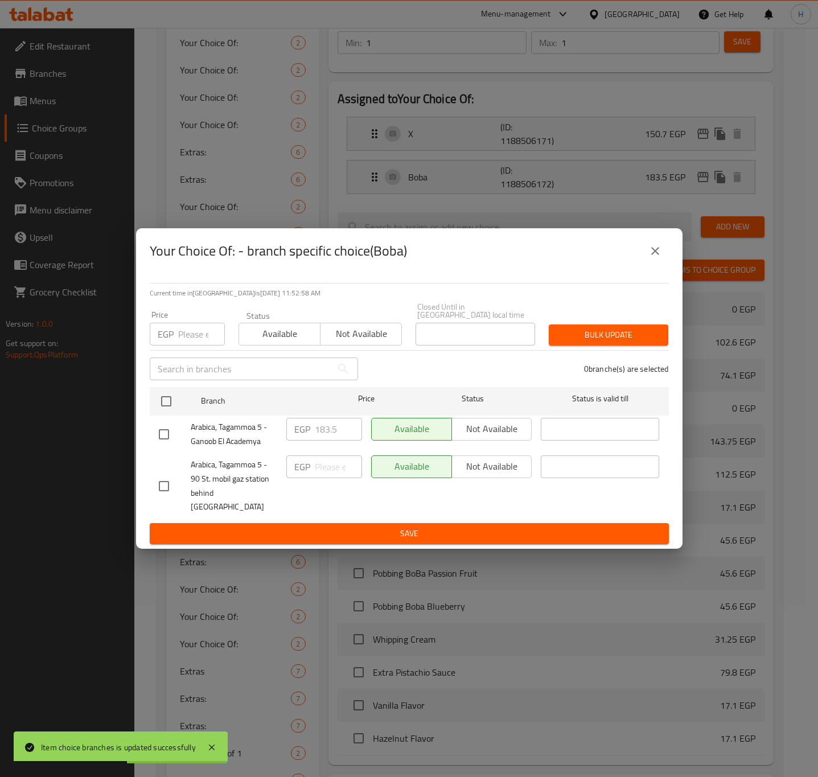
click at [166, 418] on div "Arabica, Tagammoa 5 - Ganoob El Academya" at bounding box center [218, 434] width 128 height 42
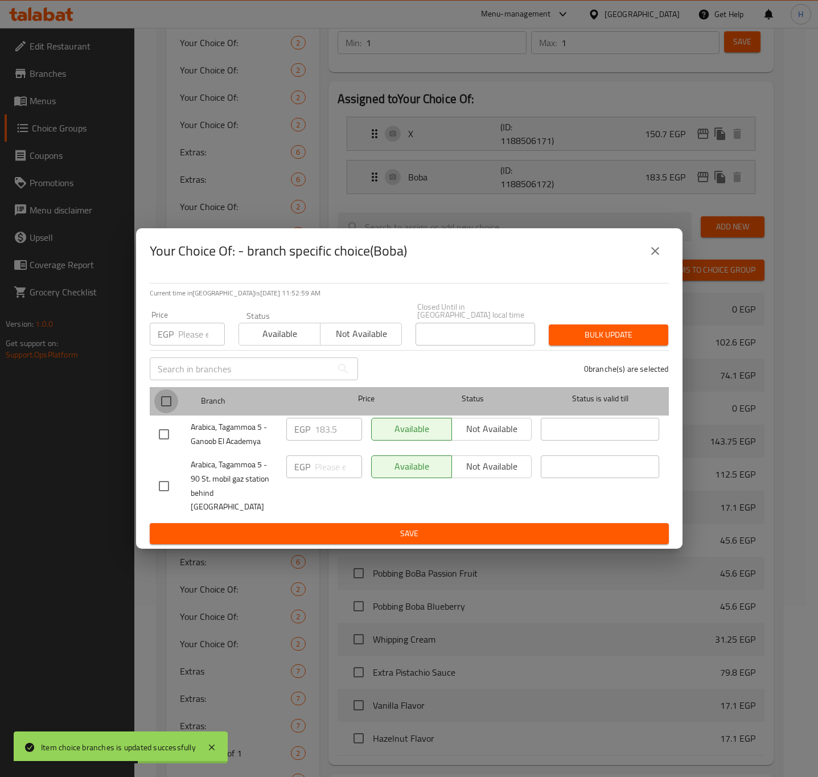
click at [166, 413] on input "checkbox" at bounding box center [166, 401] width 24 height 24
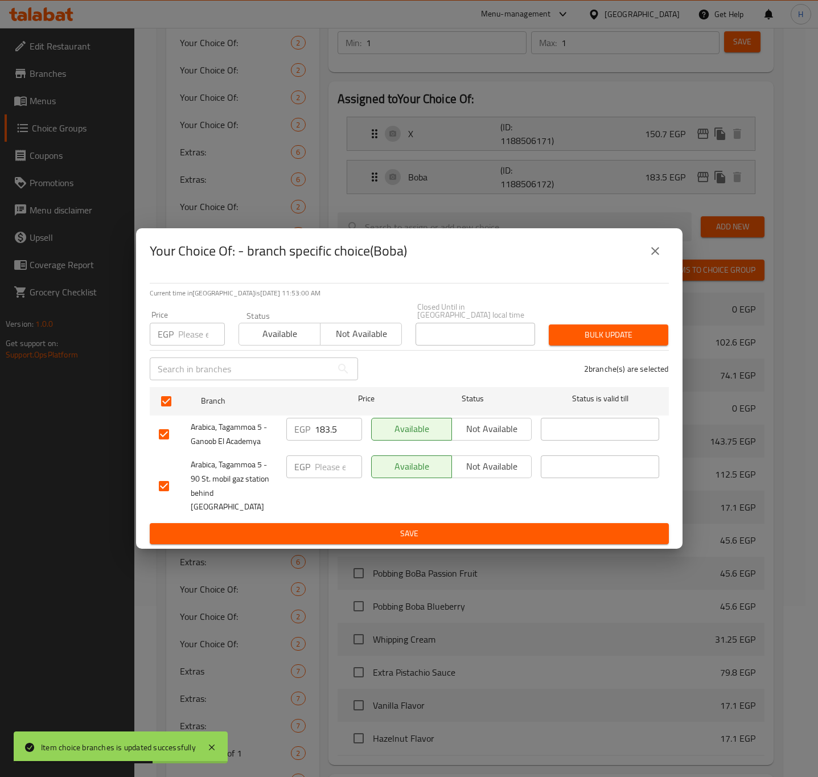
click at [176, 336] on div "EGP Price" at bounding box center [187, 334] width 75 height 23
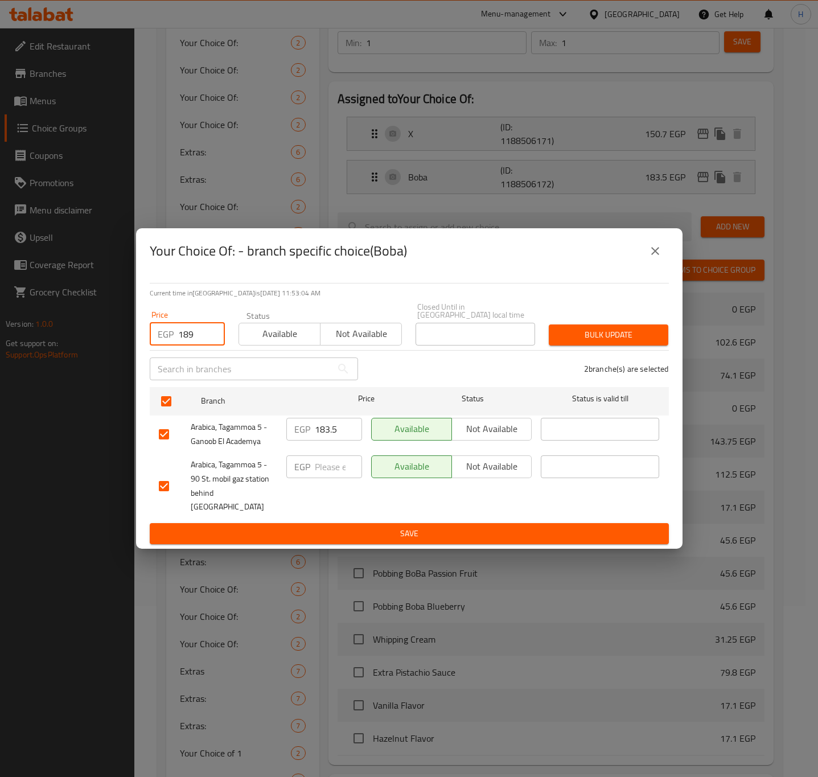
click at [611, 338] on span "Bulk update" at bounding box center [608, 335] width 101 height 14
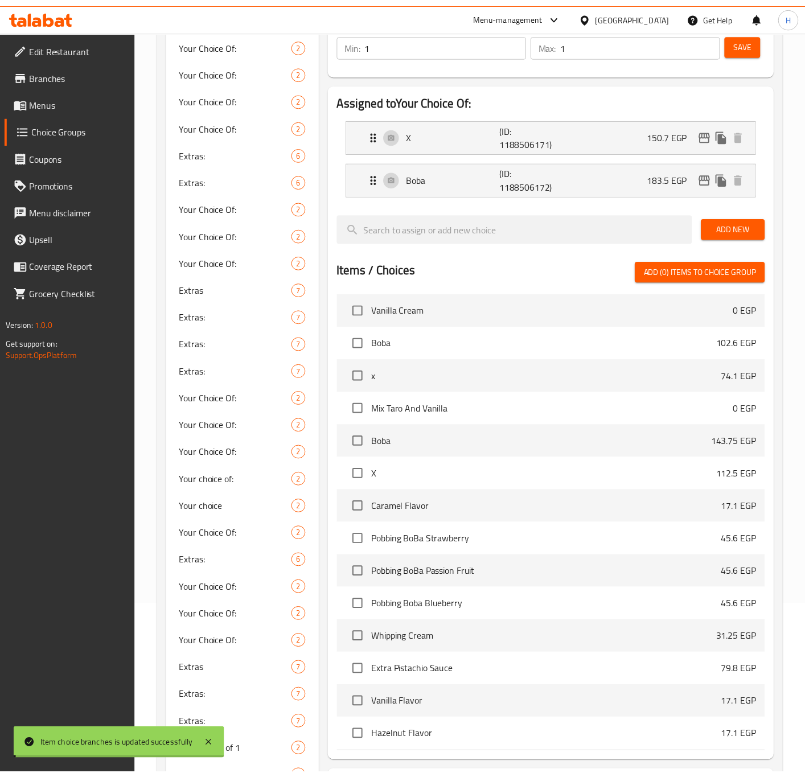
scroll to position [605, 0]
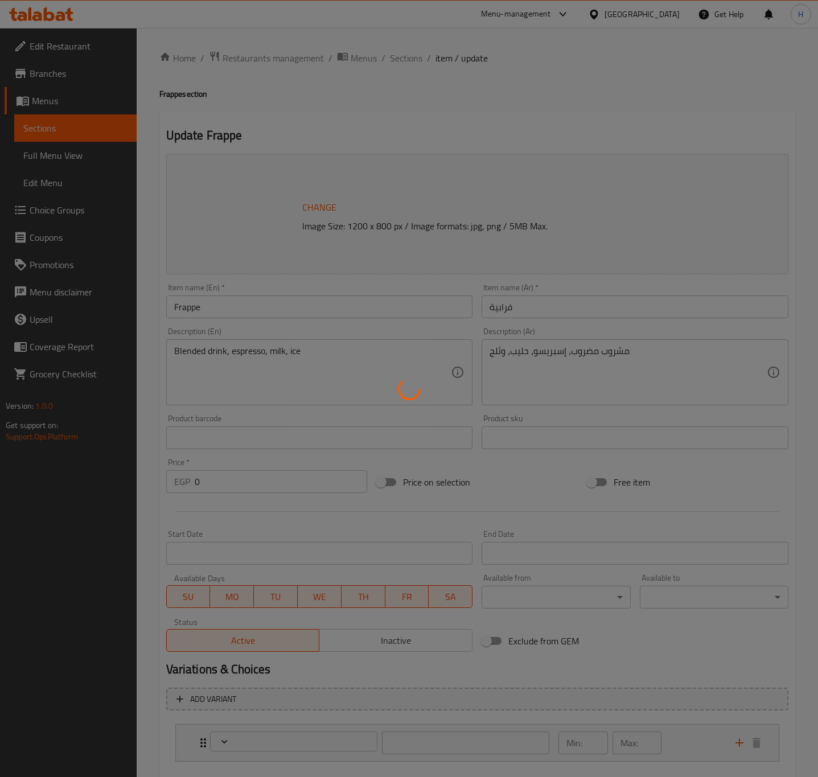
type input "اختيارك من:"
type input "1"
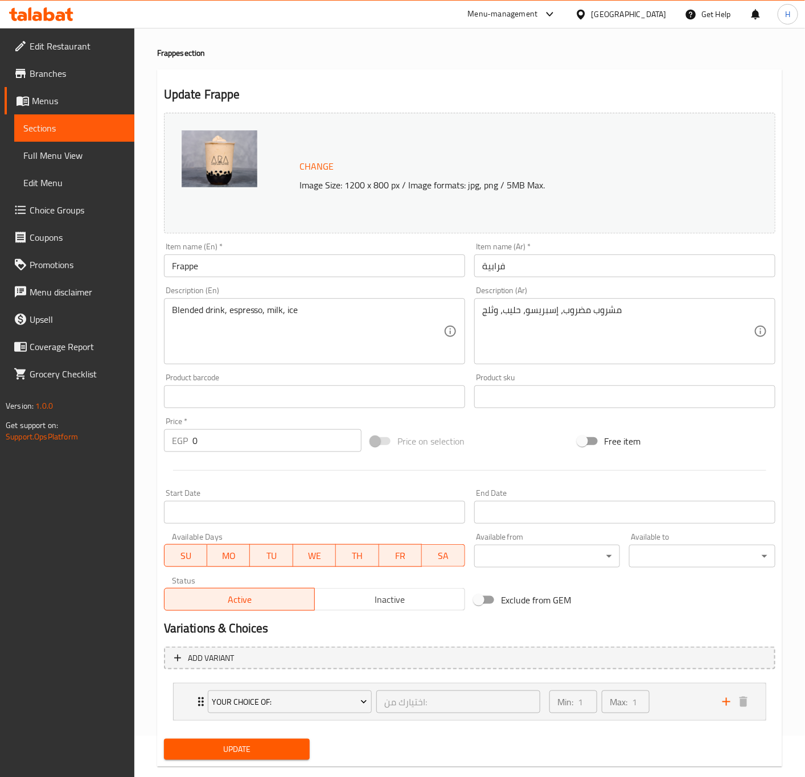
scroll to position [63, 0]
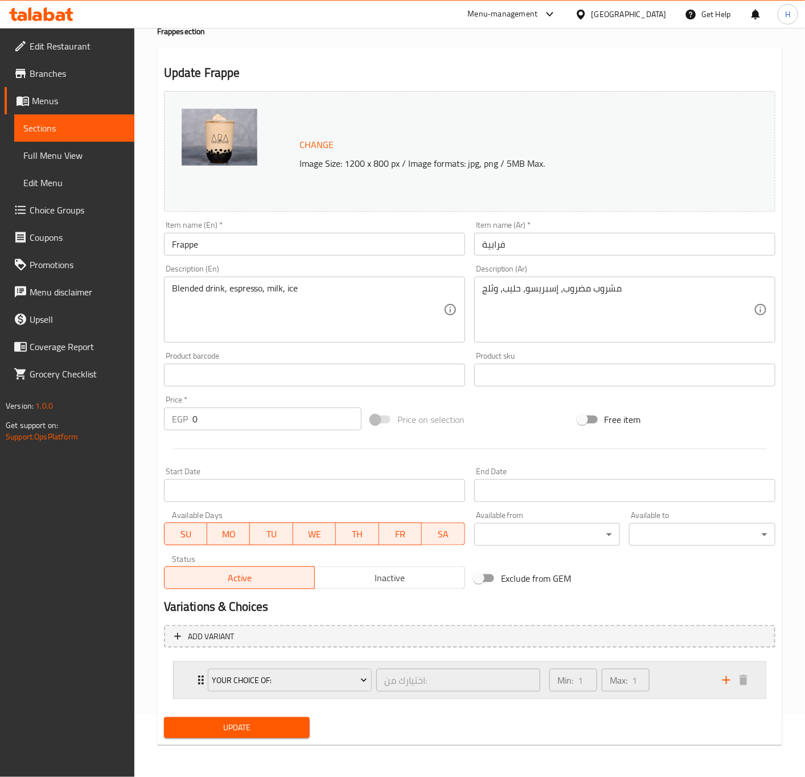
click at [195, 680] on icon "Expand" at bounding box center [201, 680] width 14 height 14
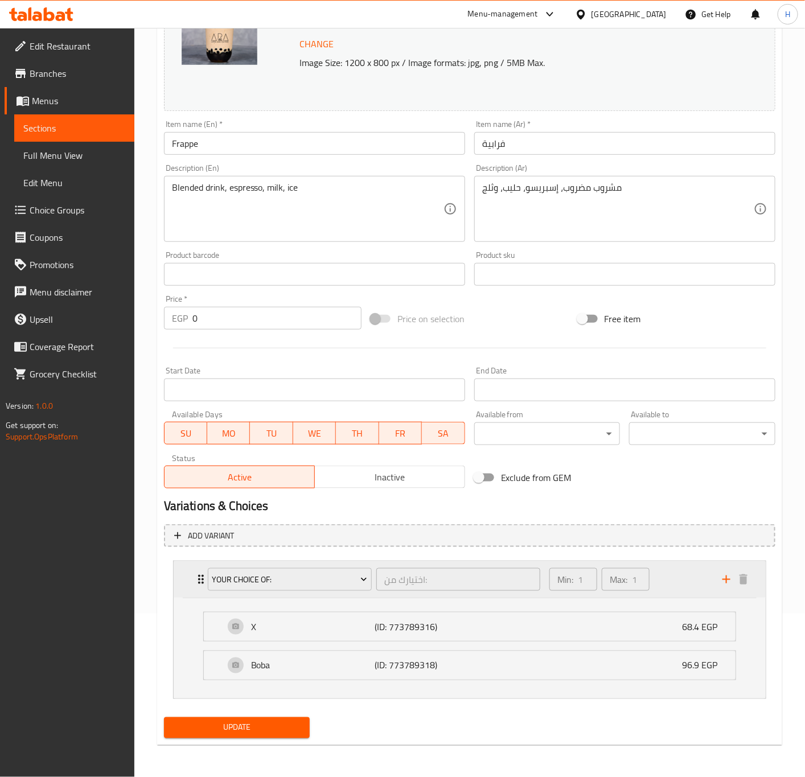
scroll to position [166, 0]
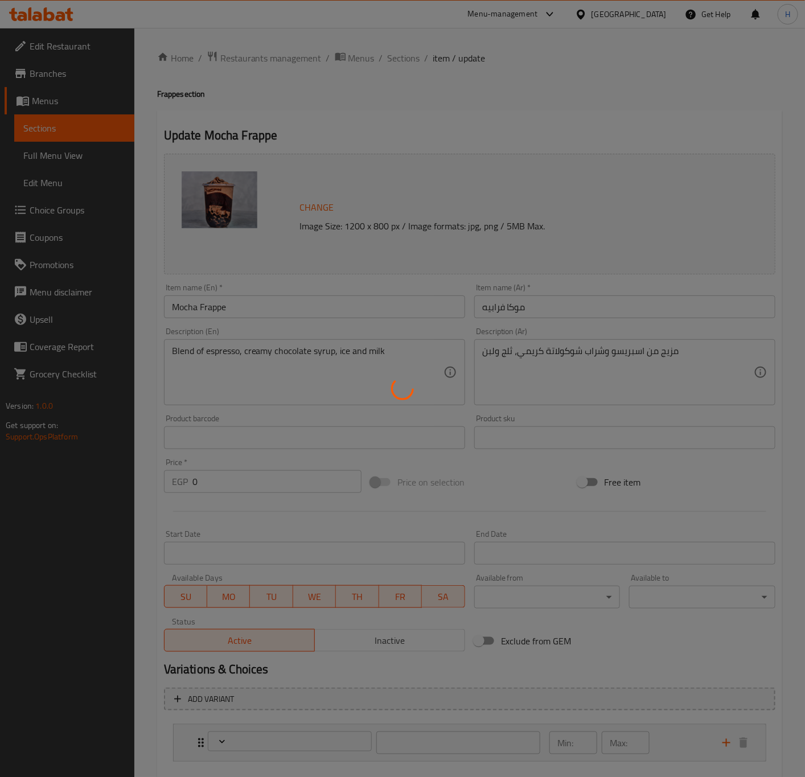
type input "اختيارك من:"
type input "1"
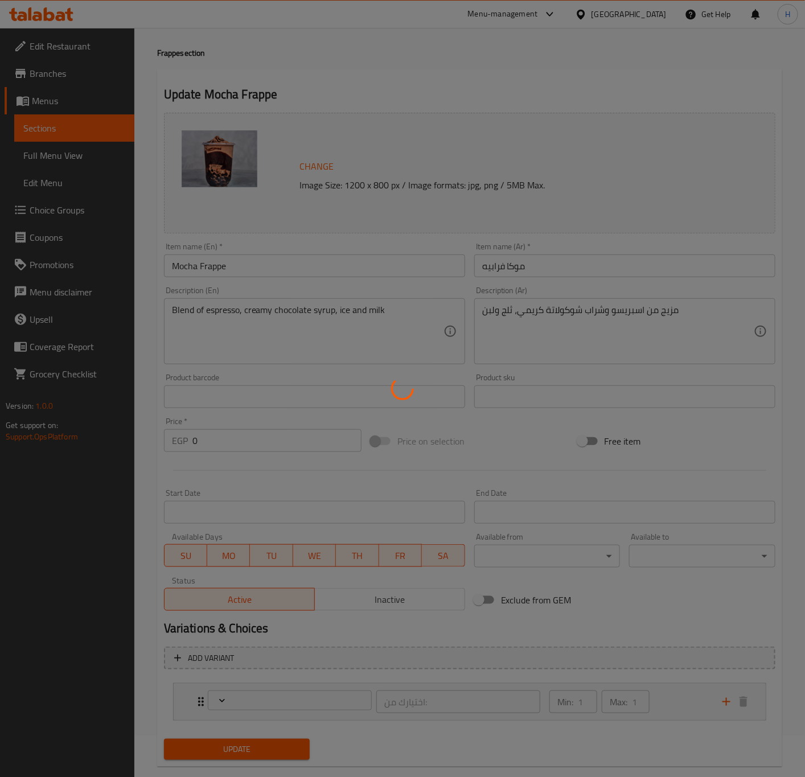
scroll to position [63, 0]
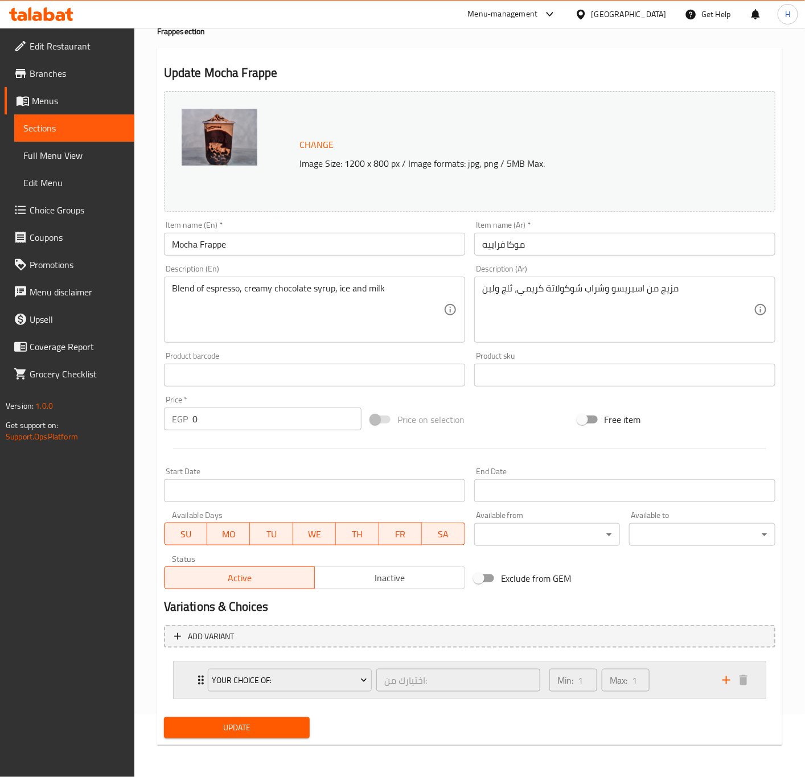
click at [204, 682] on div "Your Choice Of: اختيارك من: ​" at bounding box center [374, 680] width 346 height 36
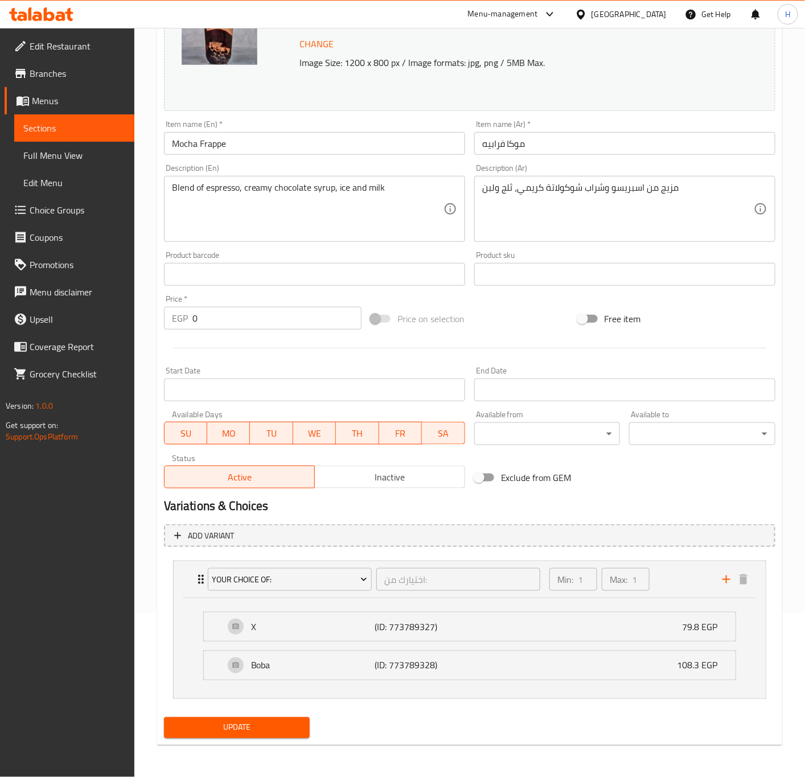
scroll to position [166, 0]
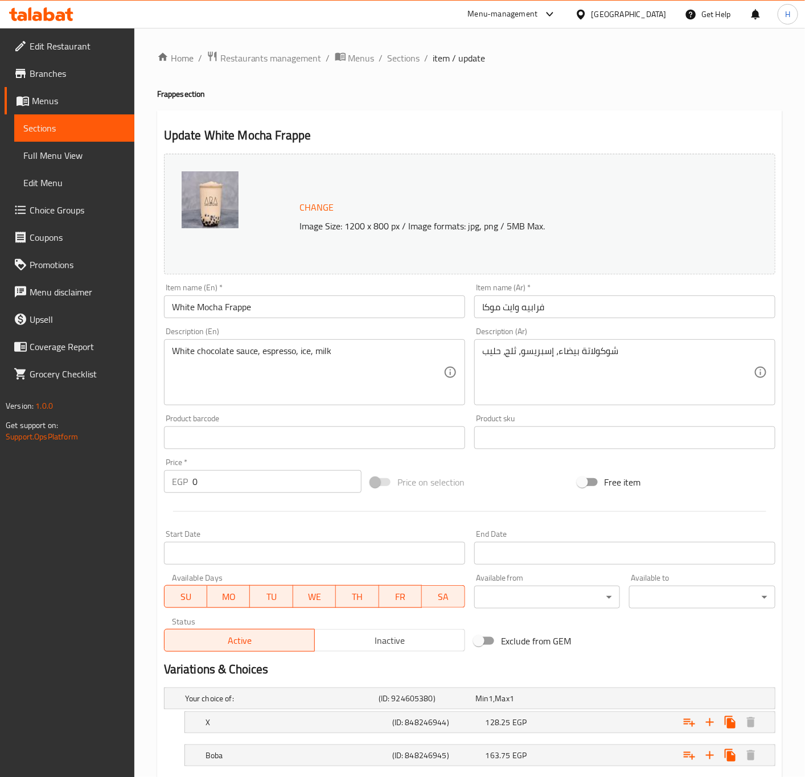
scroll to position [71, 0]
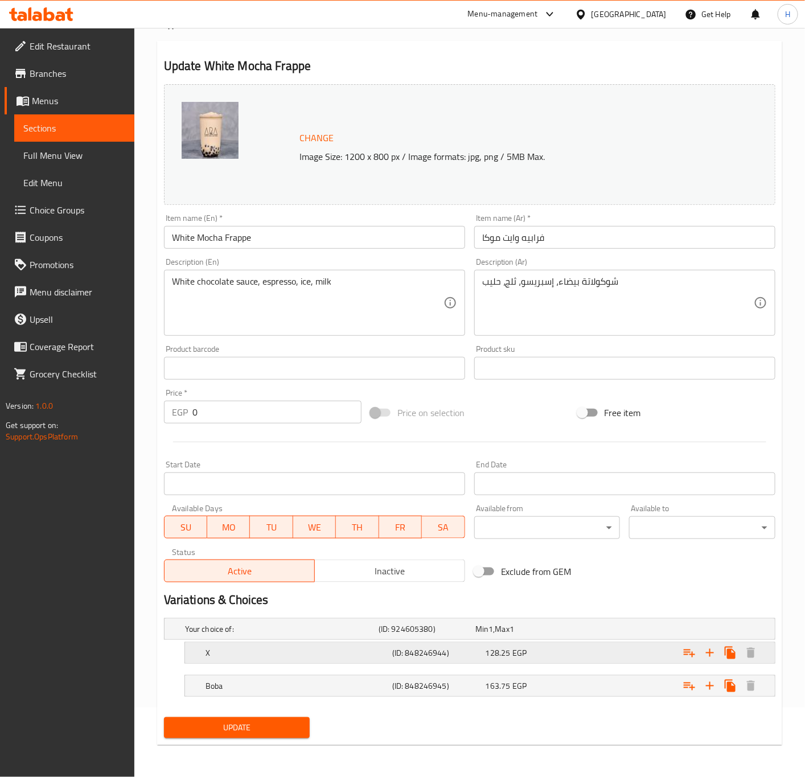
click at [535, 637] on div "128.25 EGP" at bounding box center [521, 629] width 97 height 16
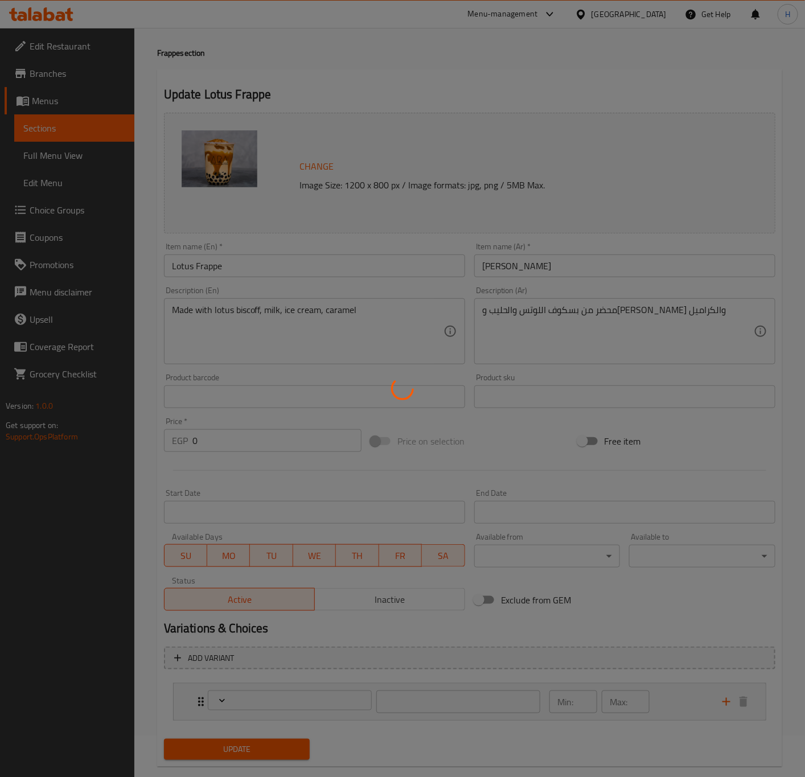
type input "اختيارك من:"
type input "1"
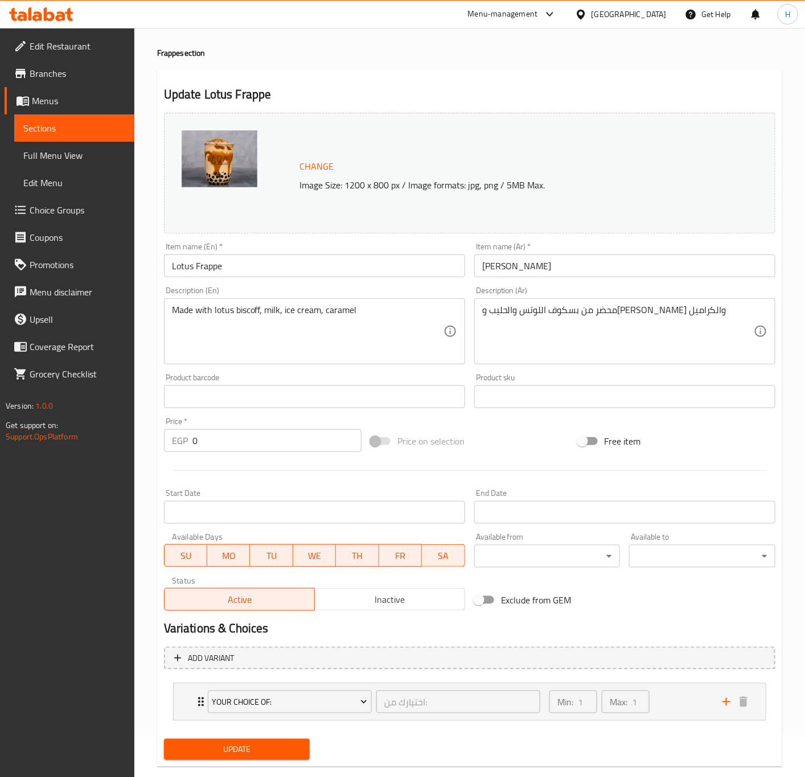
scroll to position [63, 0]
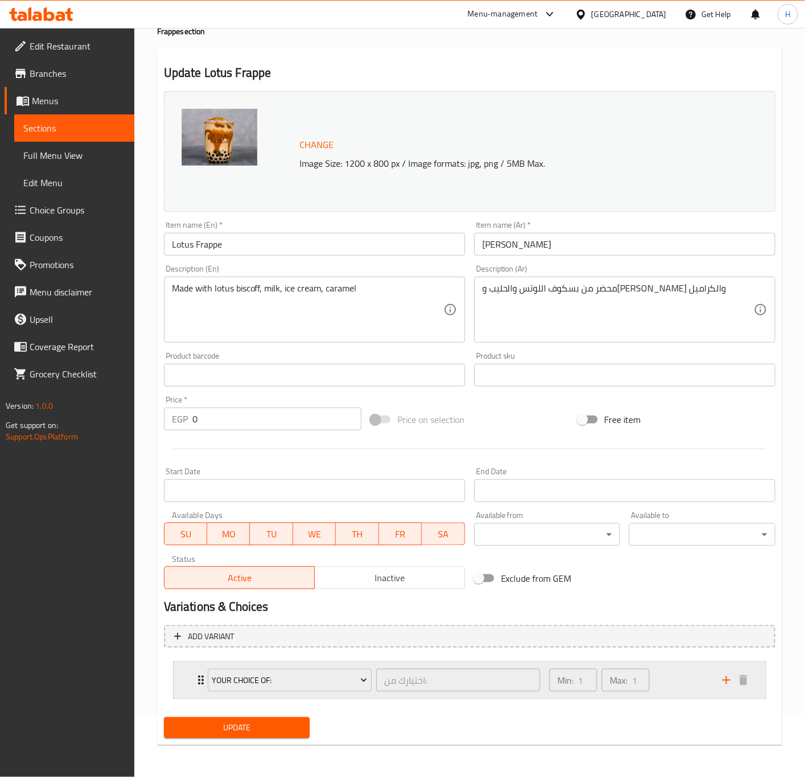
click at [192, 680] on div "Your Choice Of: اختيارك من: ​ Min: 1 ​ Max: 1 ​" at bounding box center [470, 680] width 592 height 36
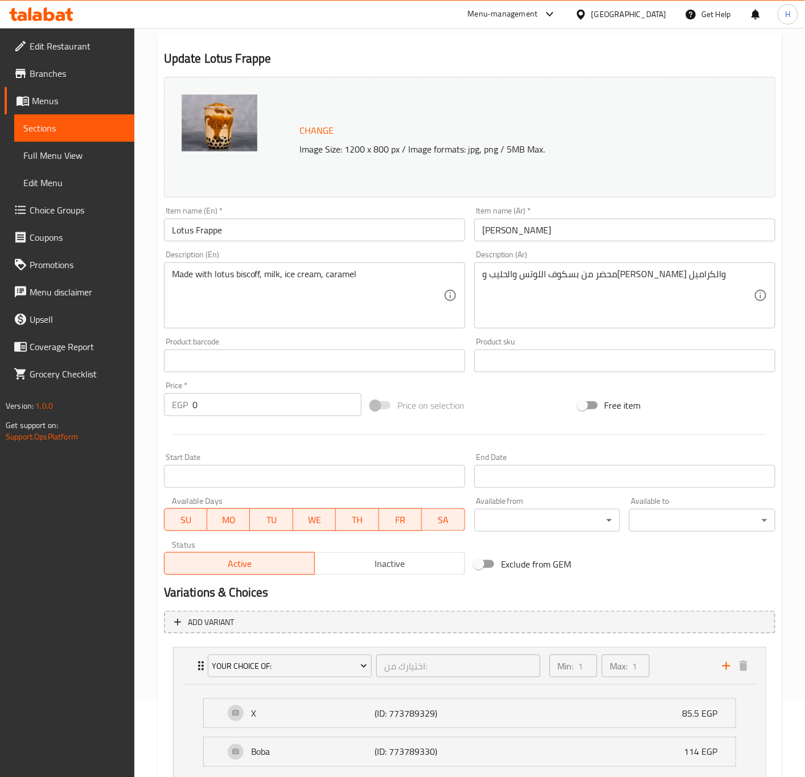
scroll to position [0, 0]
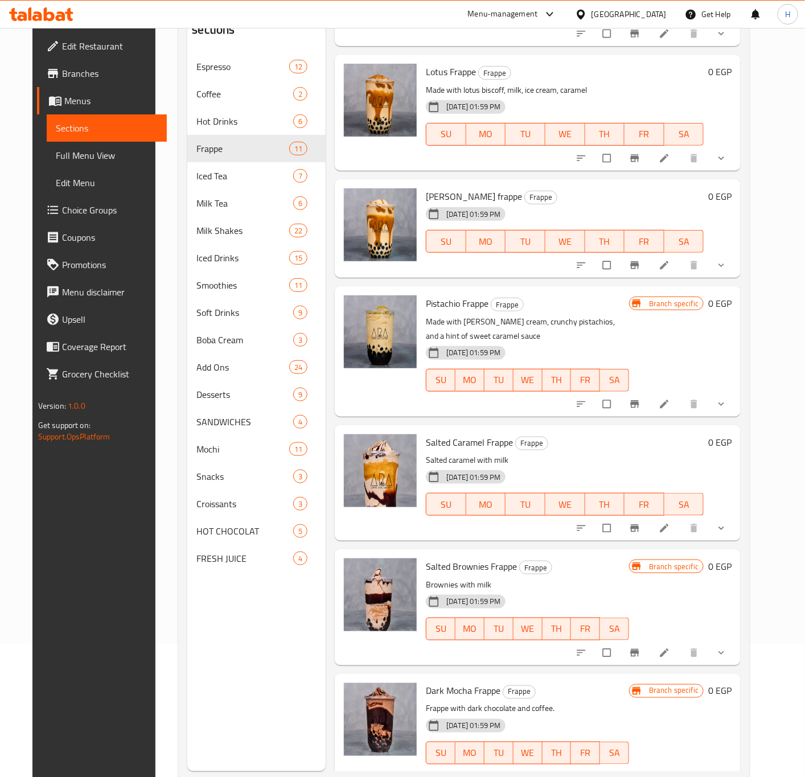
scroll to position [159, 0]
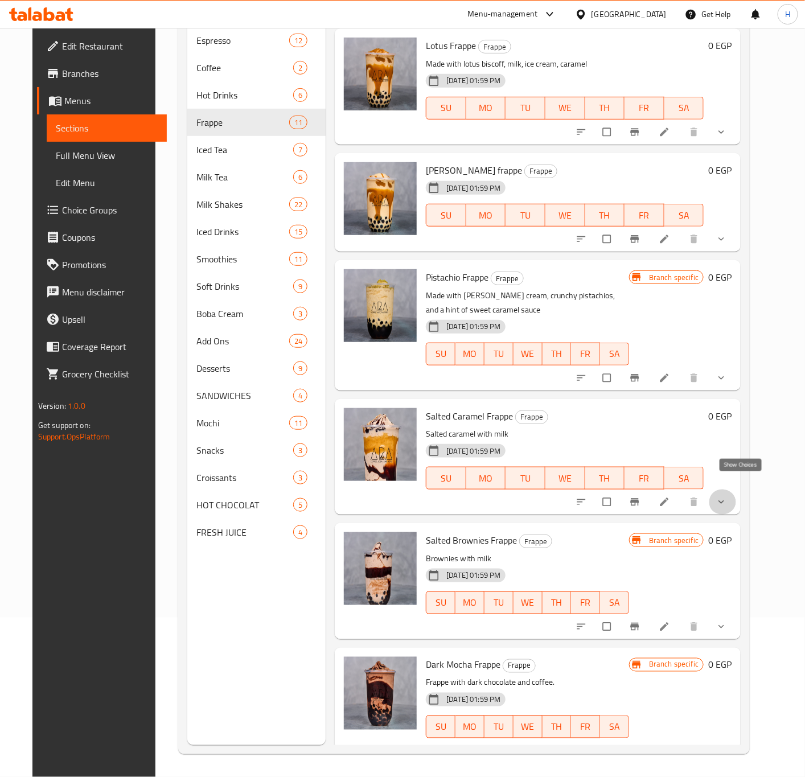
click at [727, 496] on icon "show more" at bounding box center [721, 501] width 11 height 11
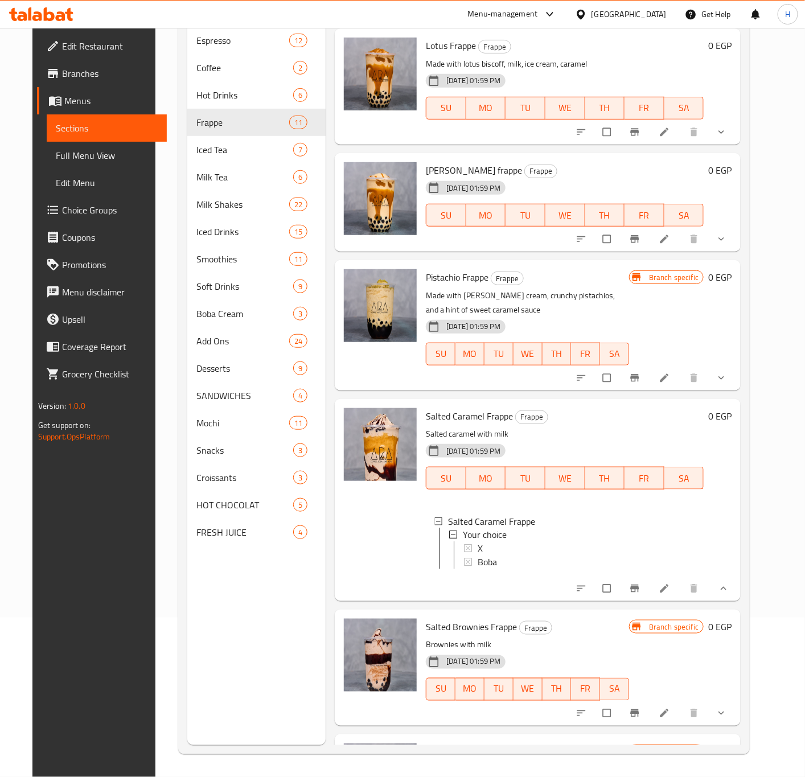
scroll to position [2, 0]
click at [480, 540] on div "X" at bounding box center [586, 547] width 217 height 14
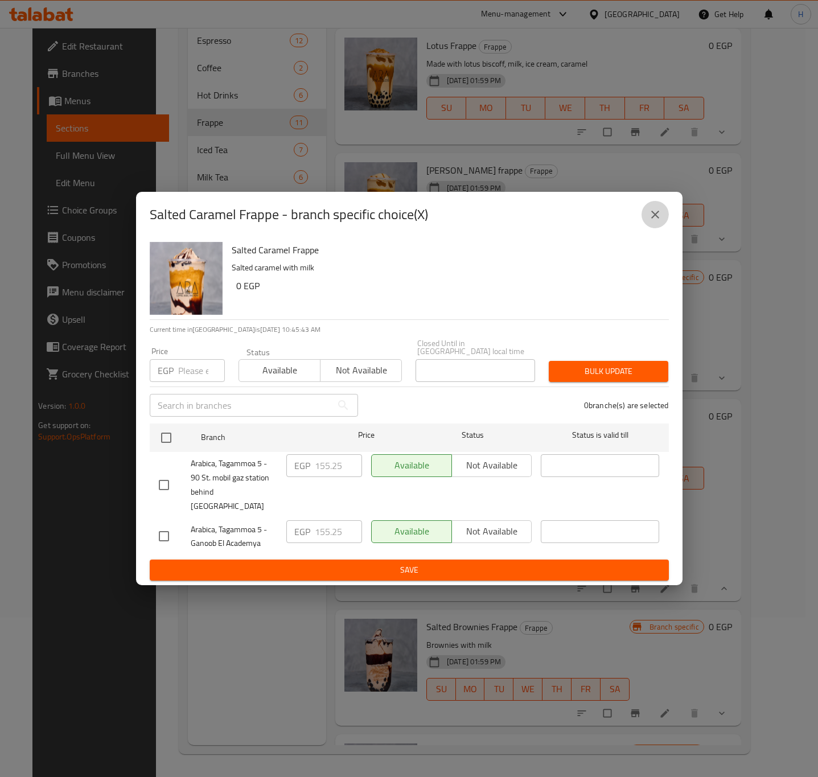
click at [658, 221] on icon "close" at bounding box center [655, 215] width 14 height 14
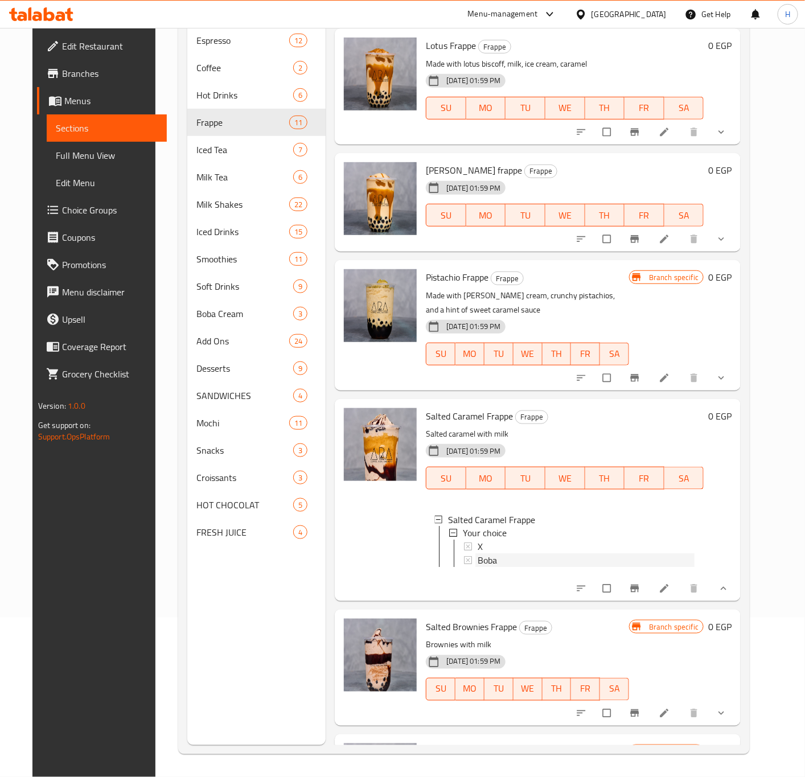
click at [485, 554] on span "Boba" at bounding box center [487, 561] width 19 height 14
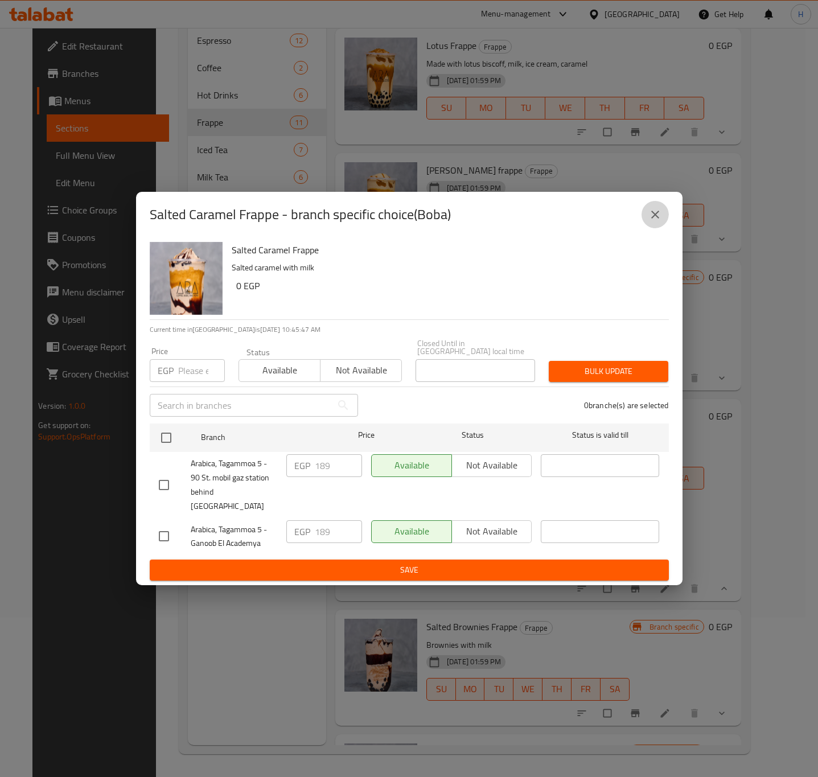
click at [656, 221] on icon "close" at bounding box center [655, 215] width 14 height 14
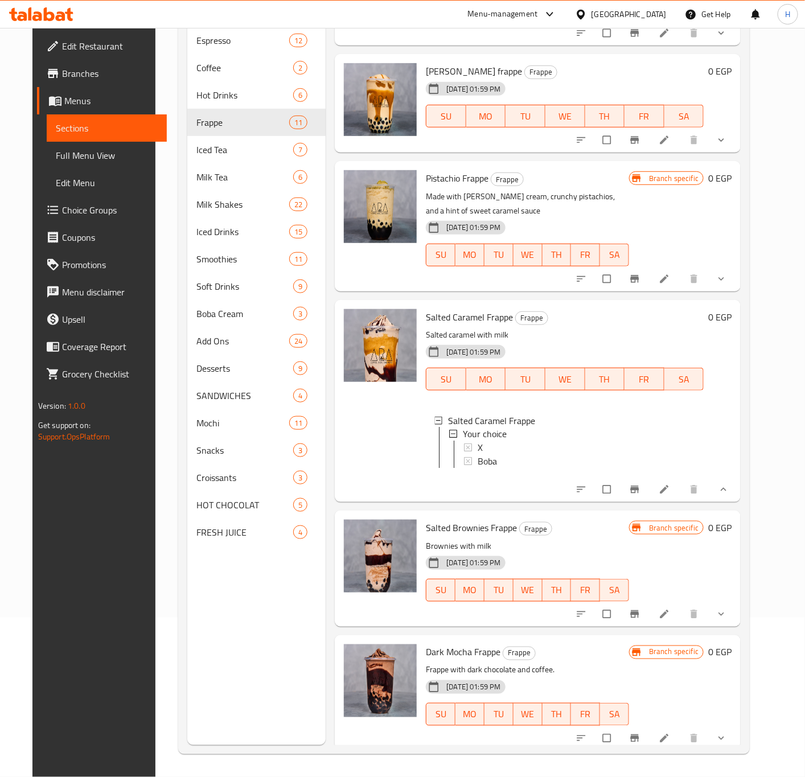
scroll to position [716, 0]
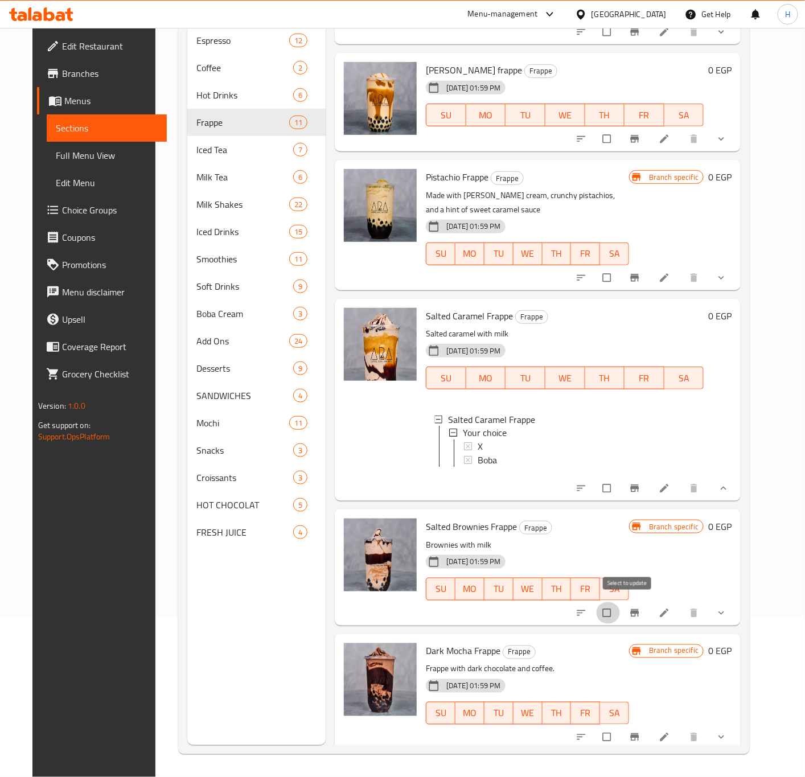
click at [620, 609] on input "checkbox" at bounding box center [608, 613] width 24 height 22
checkbox input "true"
click at [620, 730] on input "checkbox" at bounding box center [608, 737] width 24 height 22
click at [620, 733] on input "checkbox" at bounding box center [608, 737] width 24 height 22
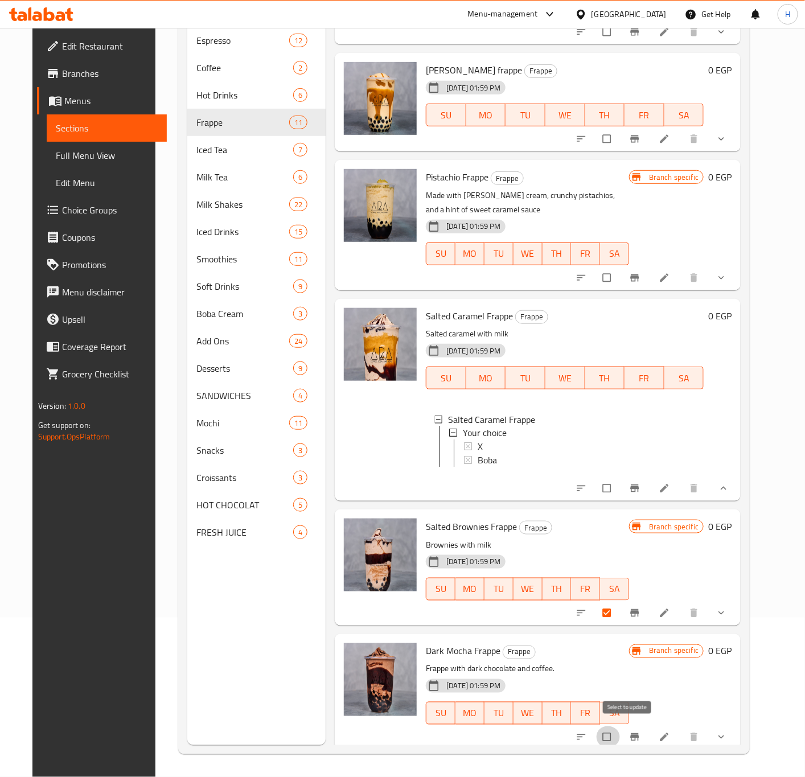
click at [620, 733] on input "checkbox" at bounding box center [608, 737] width 24 height 22
click at [620, 730] on input "checkbox" at bounding box center [608, 737] width 24 height 22
checkbox input "true"
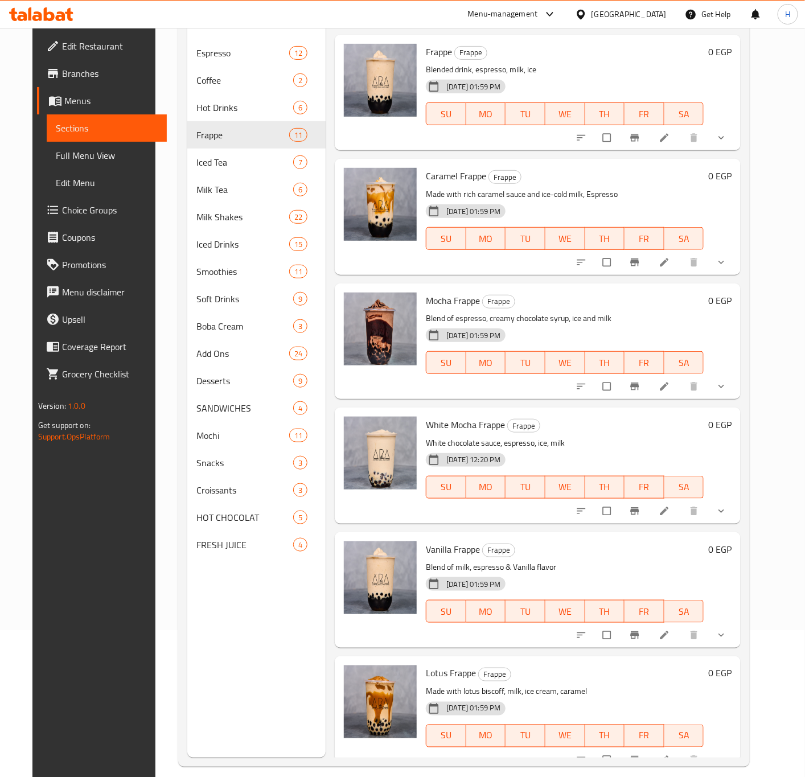
scroll to position [0, 0]
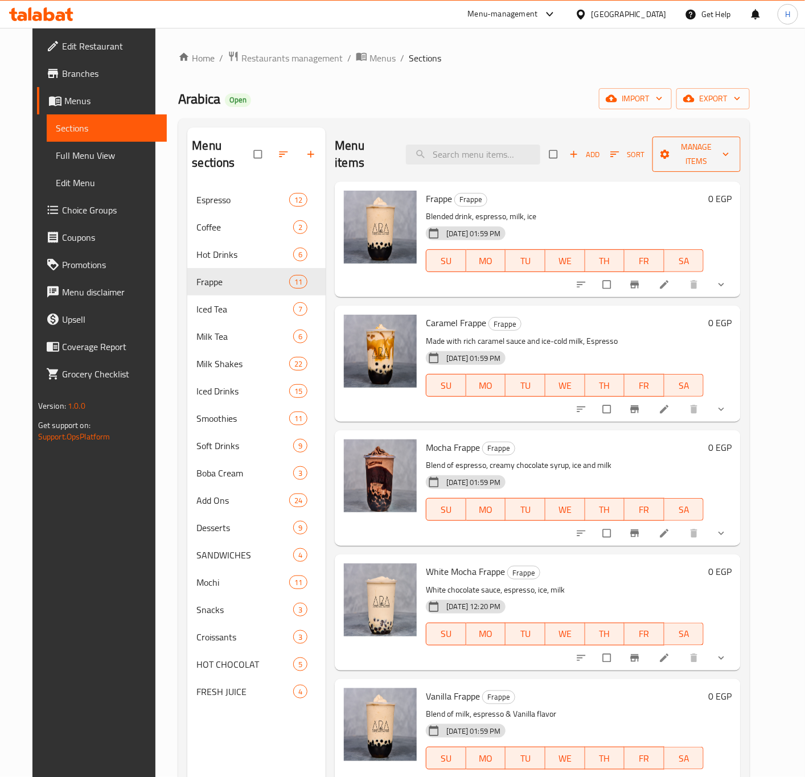
click at [732, 147] on span "Manage items" at bounding box center [697, 154] width 71 height 28
click at [732, 149] on icon "button" at bounding box center [725, 154] width 11 height 11
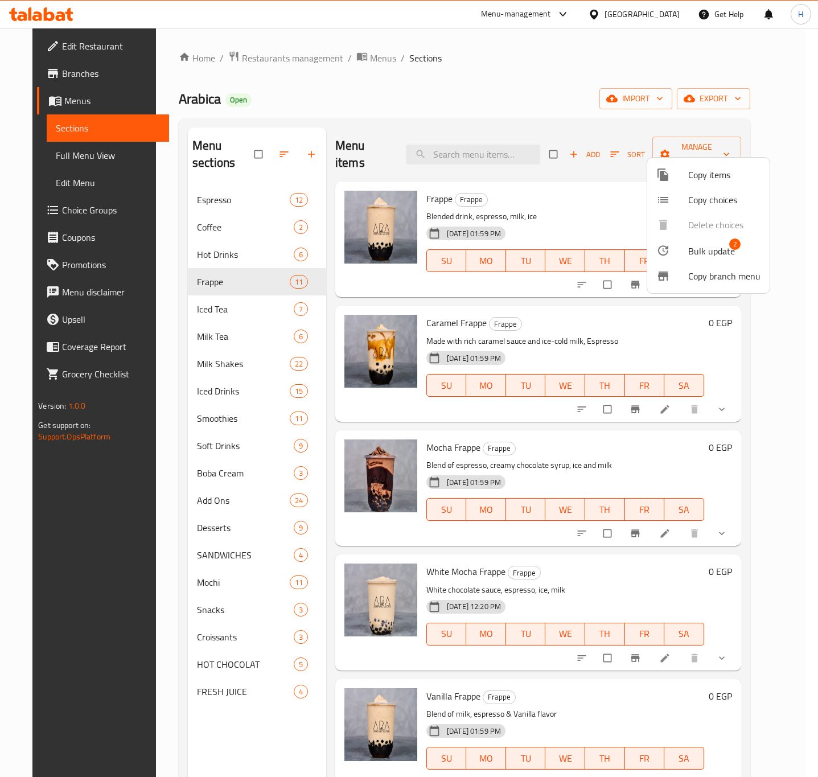
click at [712, 253] on span "Bulk update" at bounding box center [711, 251] width 47 height 14
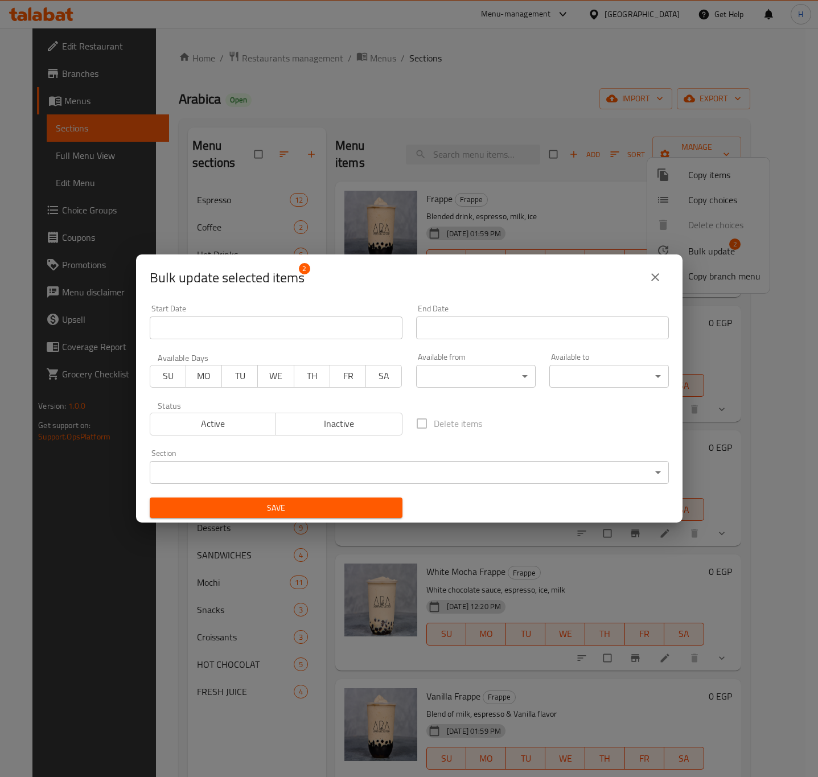
click at [354, 429] on span "Inactive" at bounding box center [339, 424] width 117 height 17
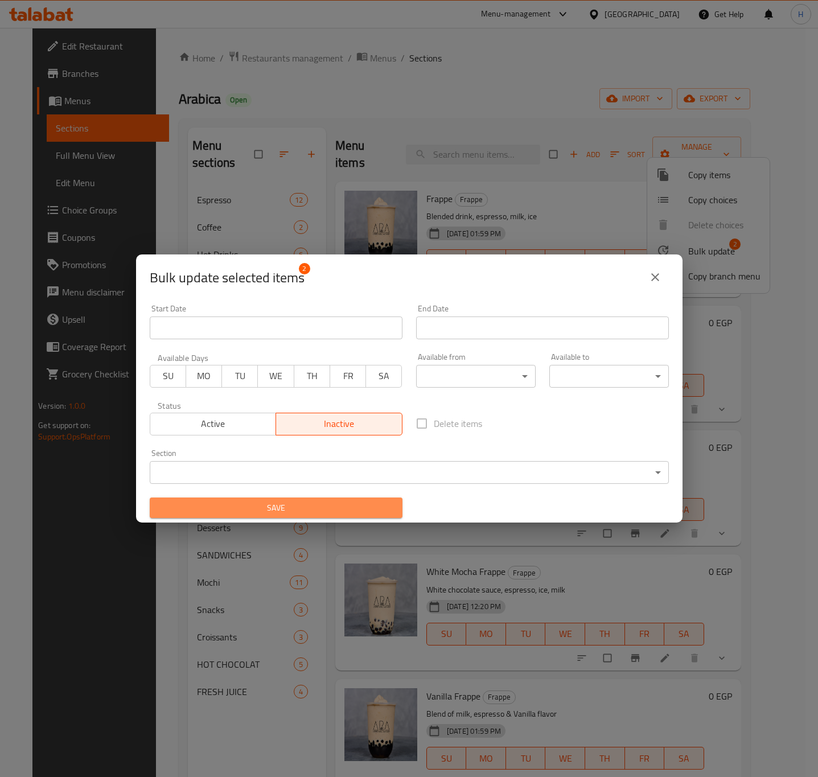
click at [343, 513] on span "Save" at bounding box center [276, 508] width 235 height 14
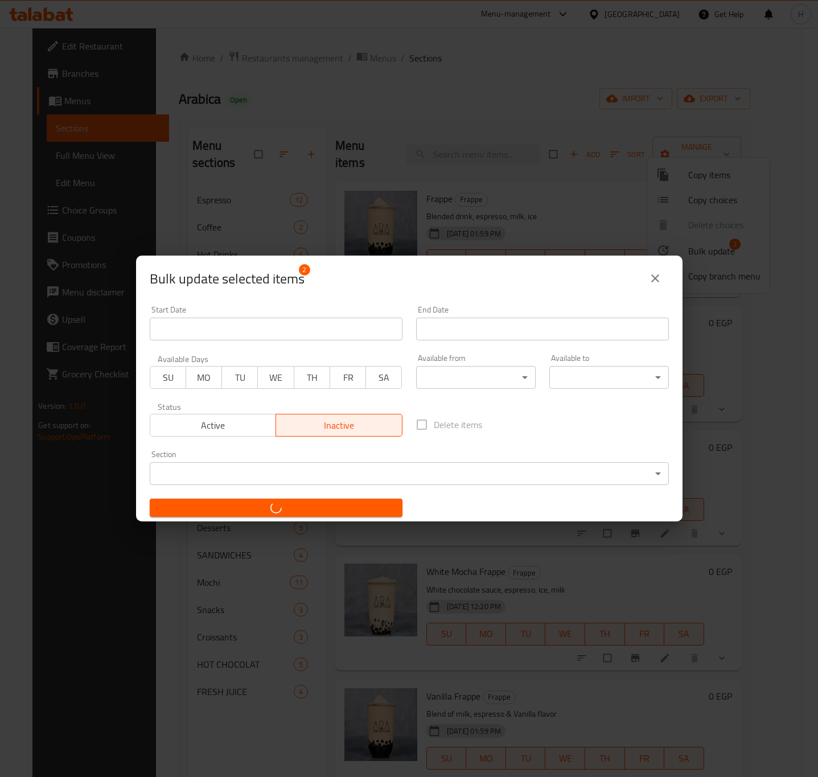
checkbox input "false"
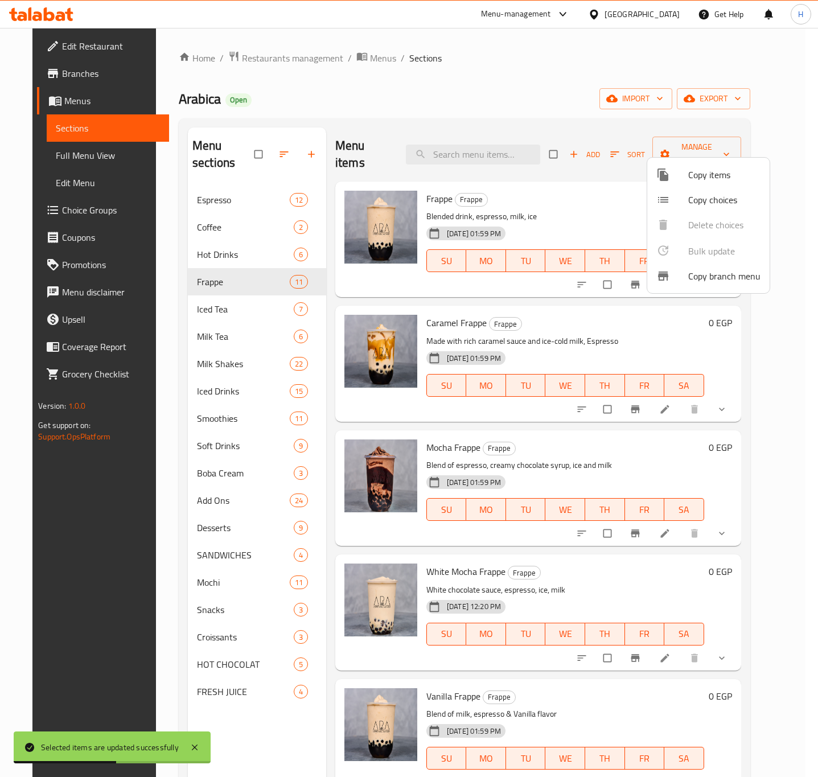
drag, startPoint x: 766, startPoint y: 436, endPoint x: 755, endPoint y: 545, distance: 109.8
click at [755, 545] on div at bounding box center [409, 388] width 818 height 777
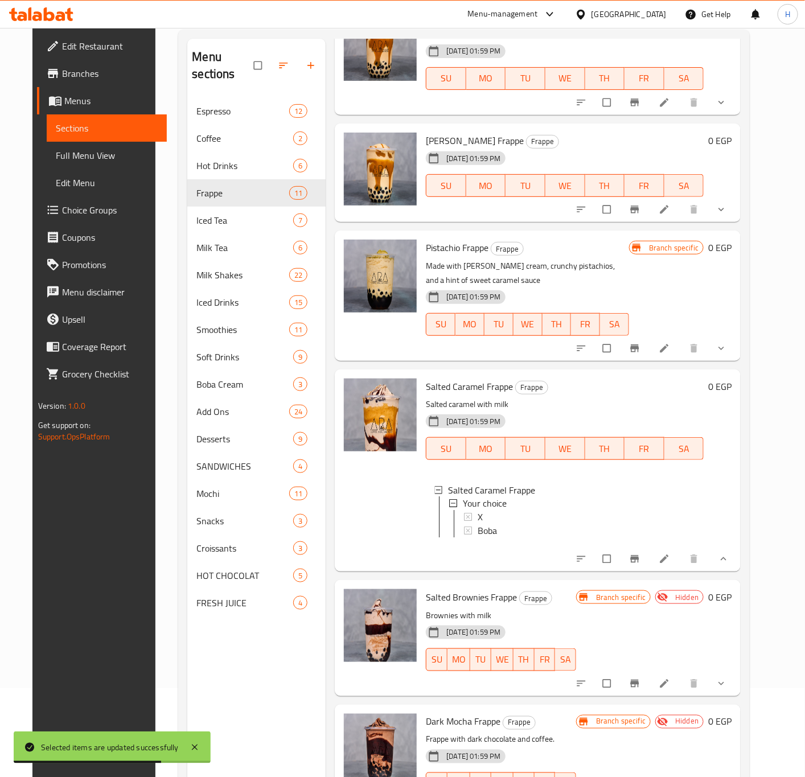
scroll to position [159, 0]
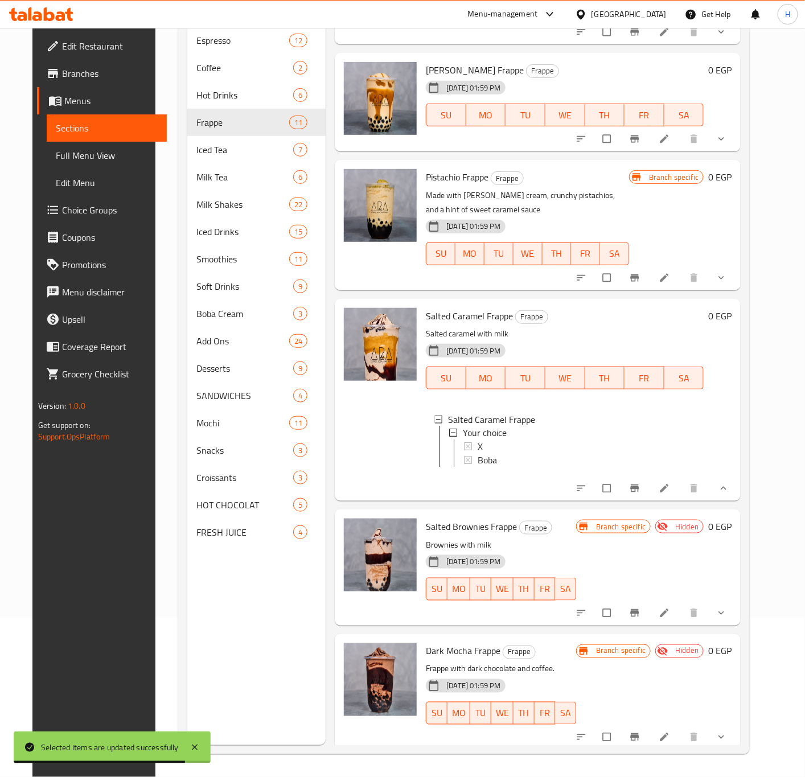
click at [467, 518] on span "Salted Brownies Frappe" at bounding box center [471, 526] width 91 height 17
copy h6 "Salted Brownies Frappe"
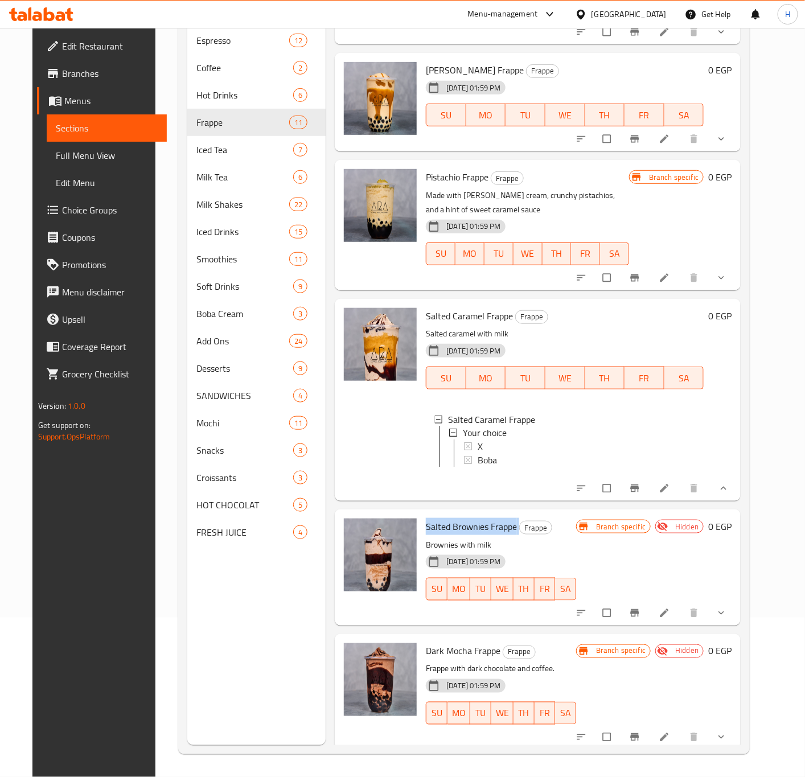
click at [455, 643] on span "Dark Mocha Frappe" at bounding box center [463, 651] width 75 height 17
copy h6 "Dark Mocha Frappe"
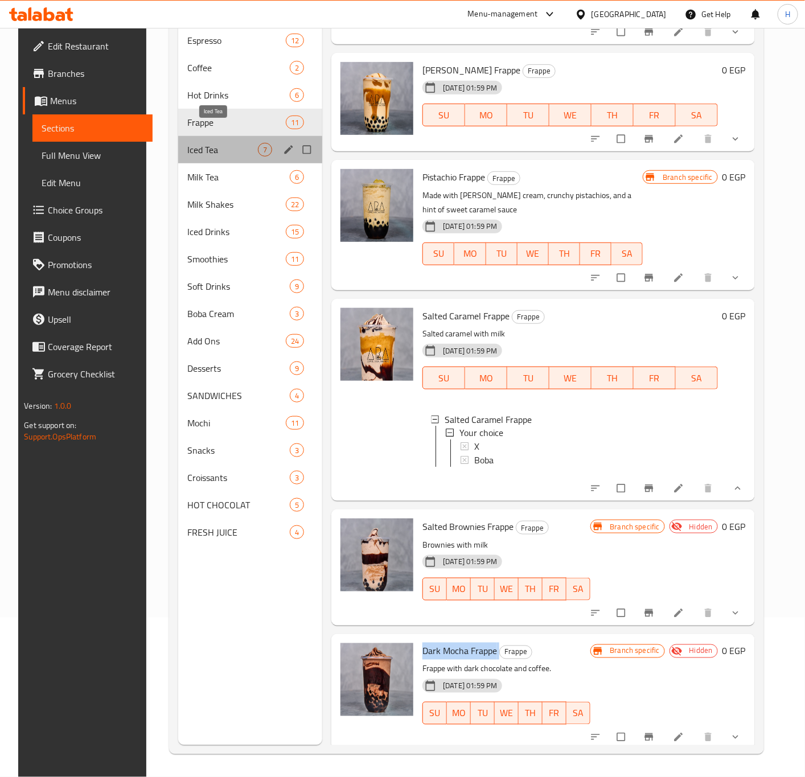
click at [224, 143] on span "Iced Tea" at bounding box center [222, 150] width 71 height 14
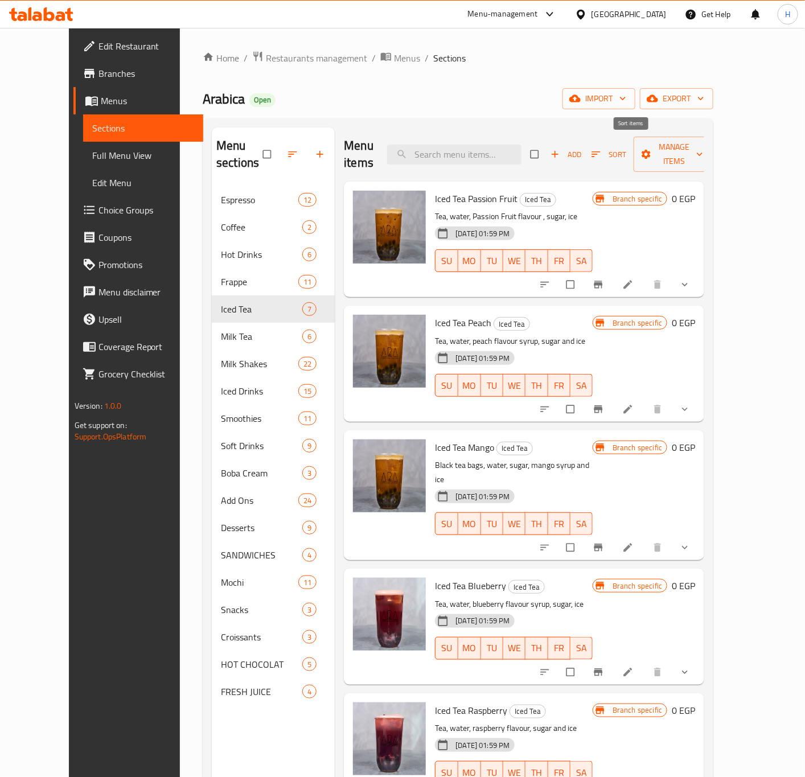
click at [626, 149] on span "Sort" at bounding box center [608, 154] width 35 height 13
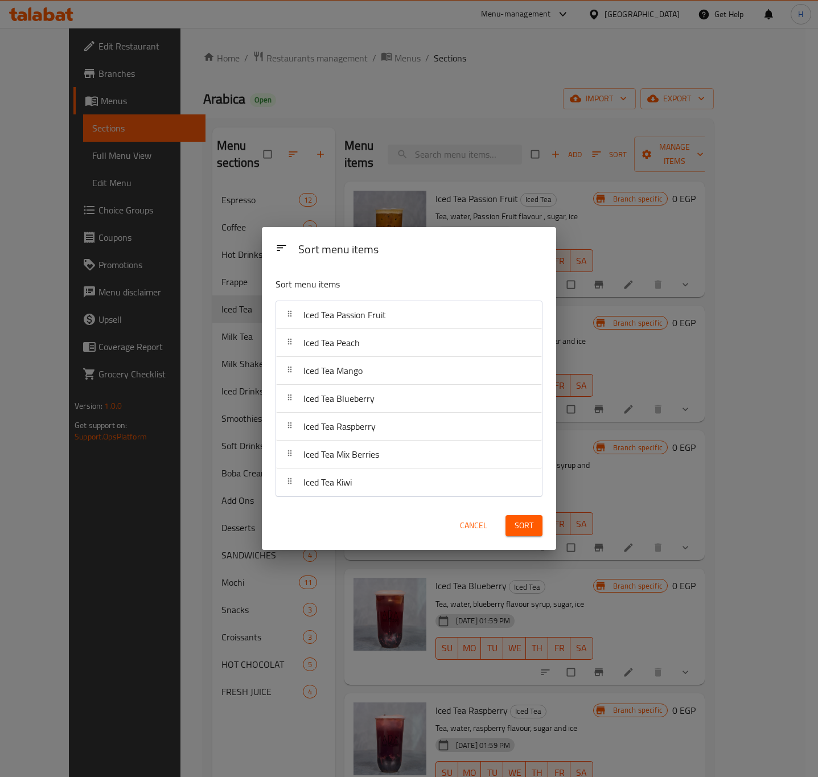
click at [475, 529] on span "Cancel" at bounding box center [473, 526] width 27 height 14
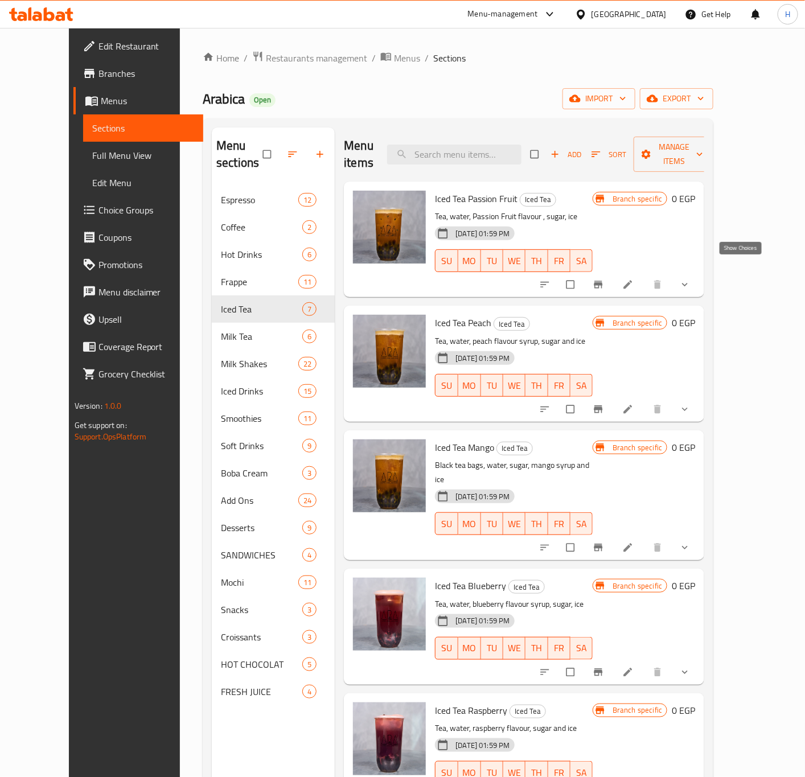
click at [691, 279] on icon "show more" at bounding box center [684, 284] width 11 height 11
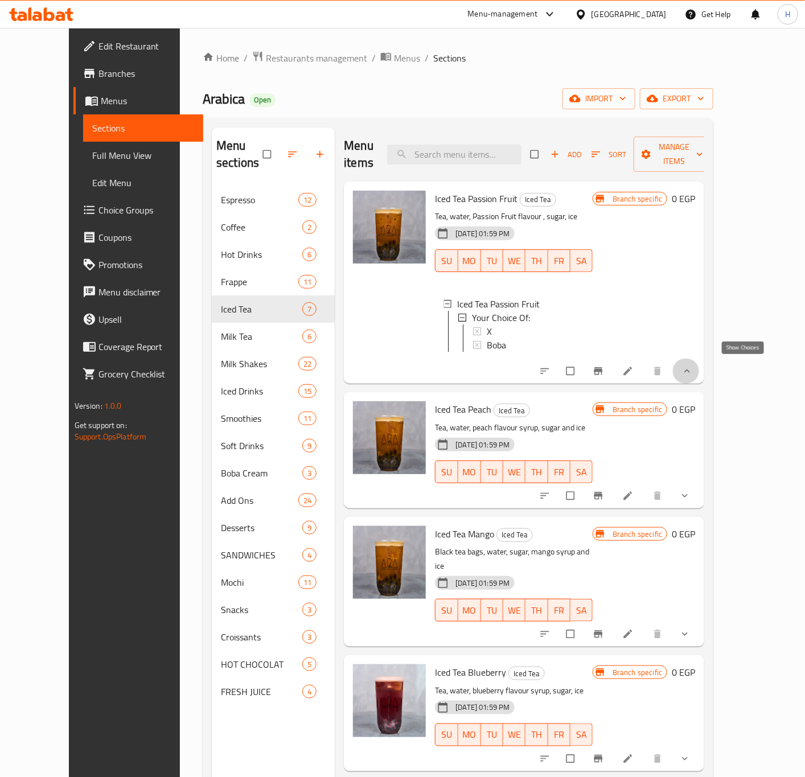
click at [693, 369] on icon "show more" at bounding box center [686, 370] width 11 height 11
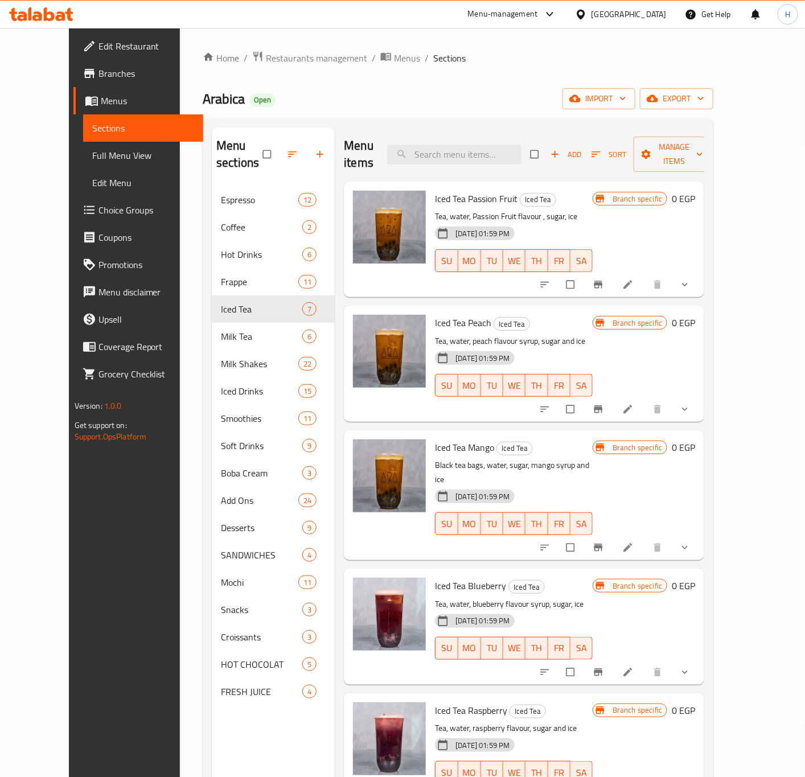
click at [691, 279] on icon "show more" at bounding box center [684, 284] width 11 height 11
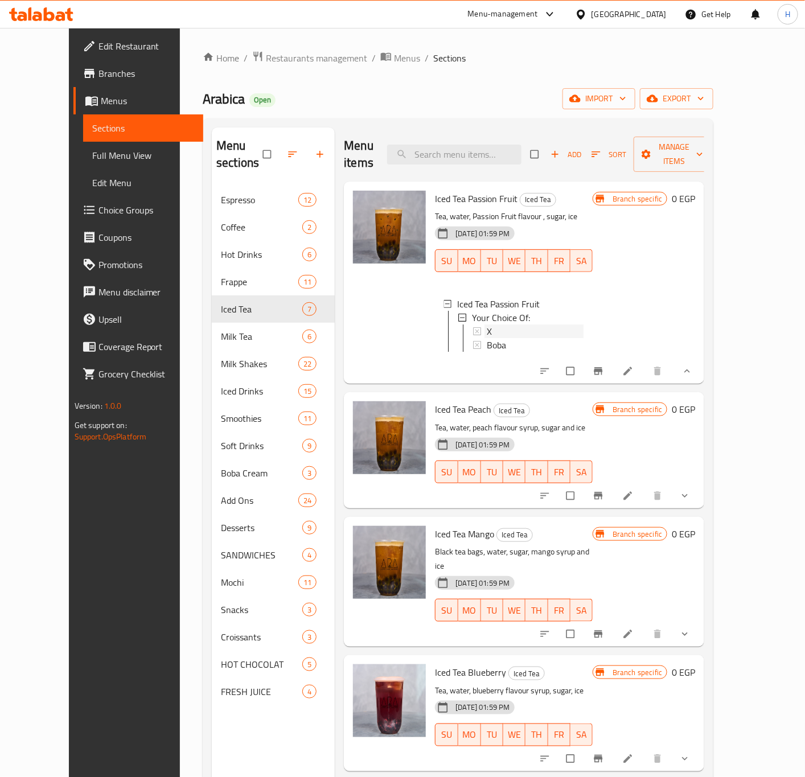
click at [487, 324] on div "X" at bounding box center [535, 331] width 97 height 14
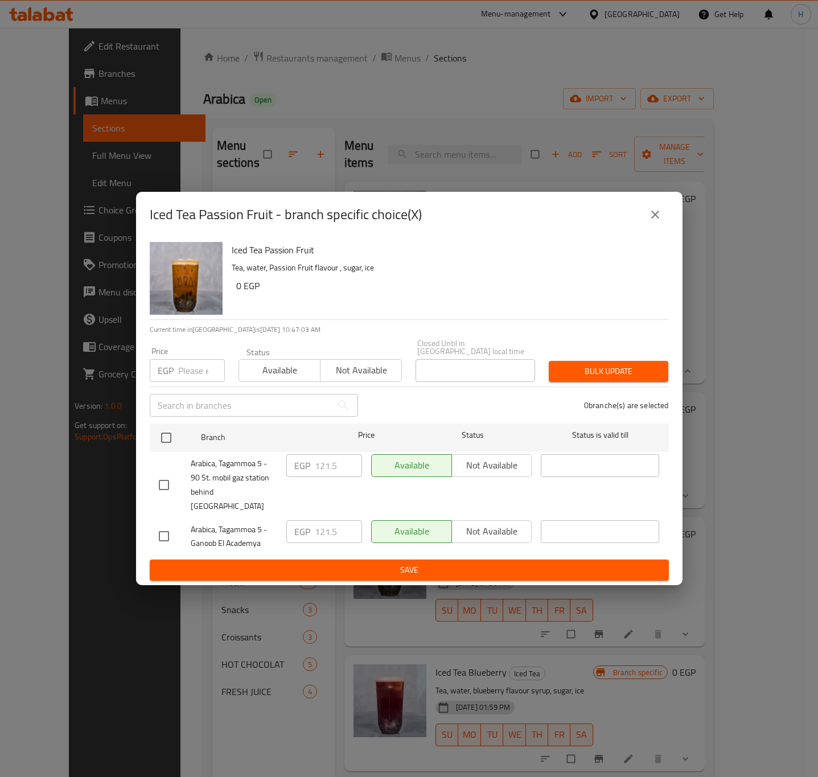
click at [655, 219] on icon "close" at bounding box center [655, 215] width 8 height 8
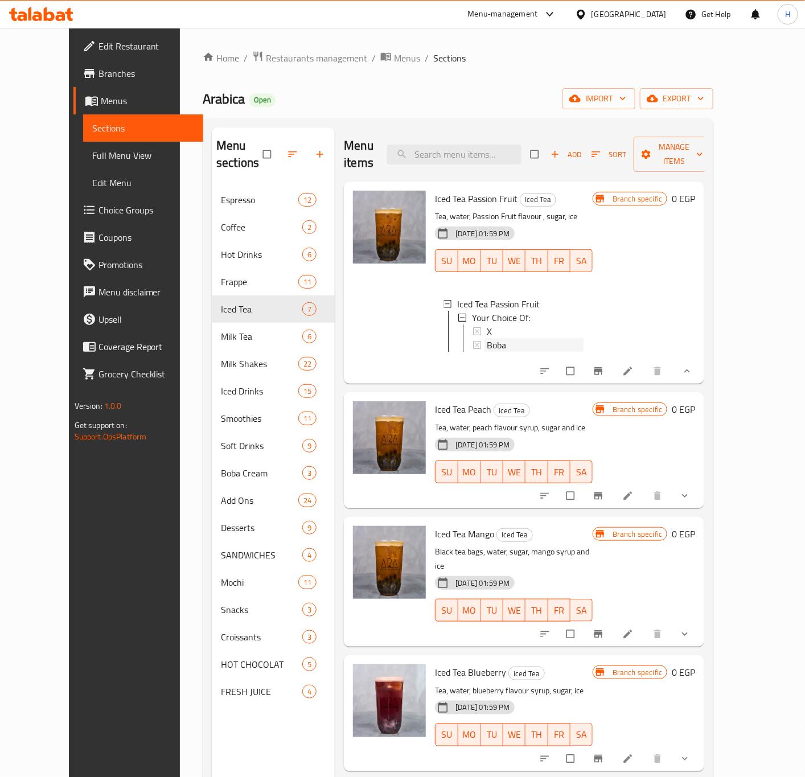
click at [499, 338] on div "Boba" at bounding box center [535, 345] width 97 height 14
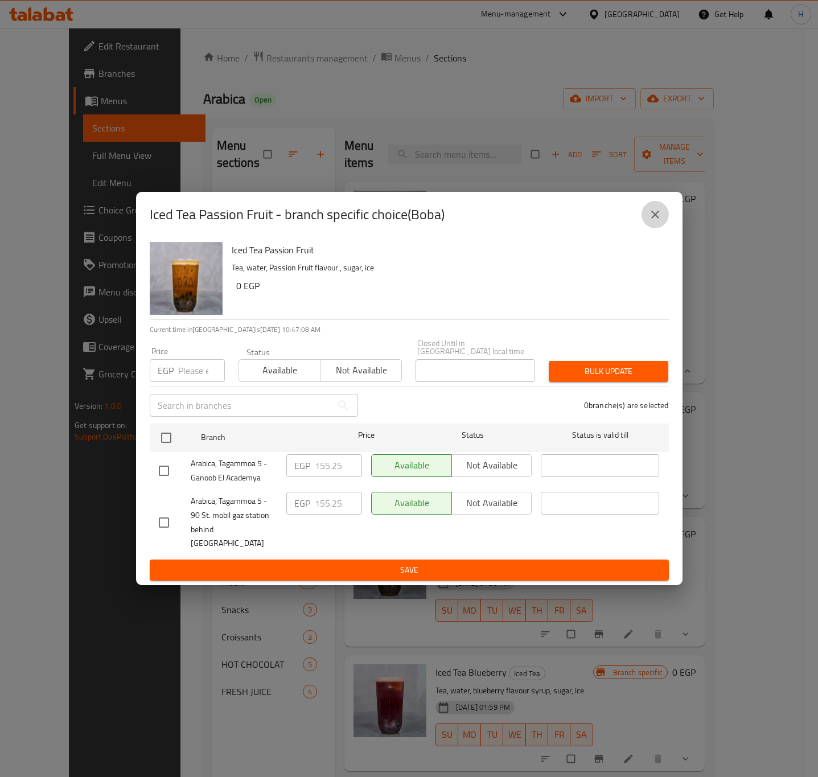
click at [658, 221] on icon "close" at bounding box center [655, 215] width 14 height 14
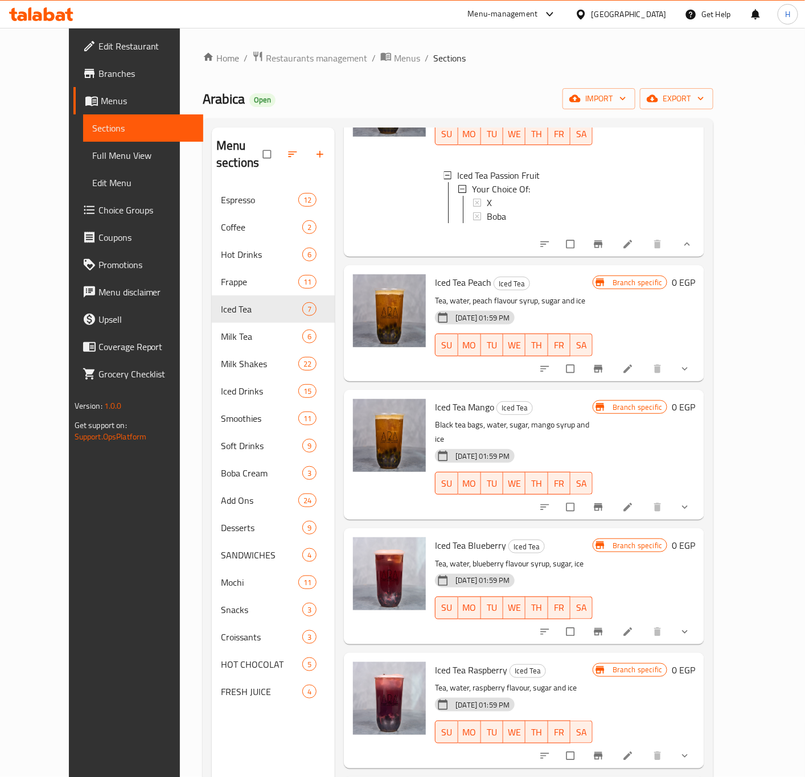
scroll to position [171, 0]
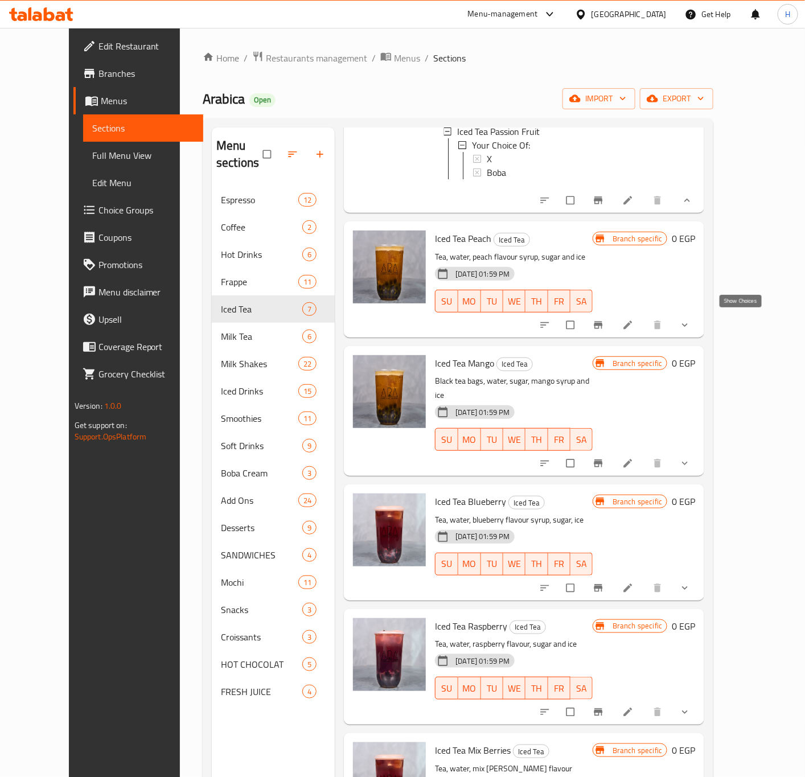
click at [691, 323] on icon "show more" at bounding box center [684, 324] width 11 height 11
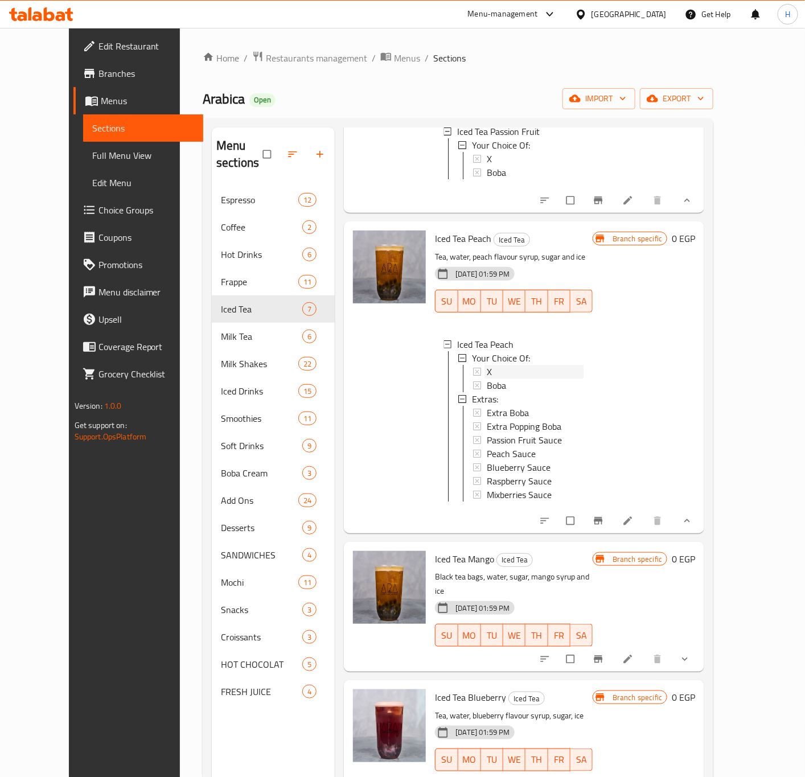
click at [495, 369] on div "X" at bounding box center [535, 372] width 97 height 14
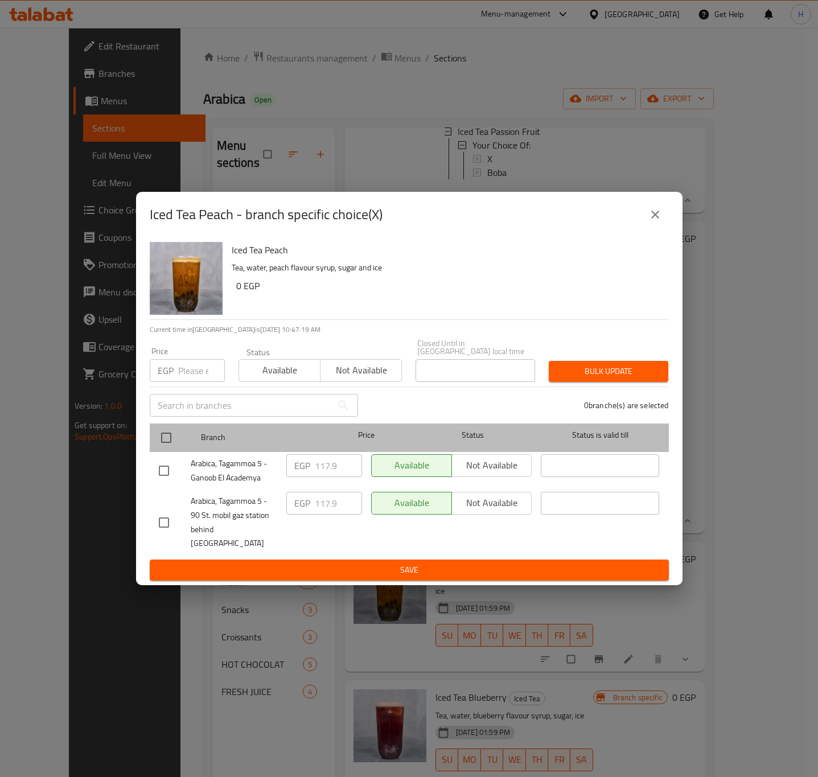
click at [150, 441] on div "Branch Price Status Status is valid till" at bounding box center [409, 438] width 519 height 28
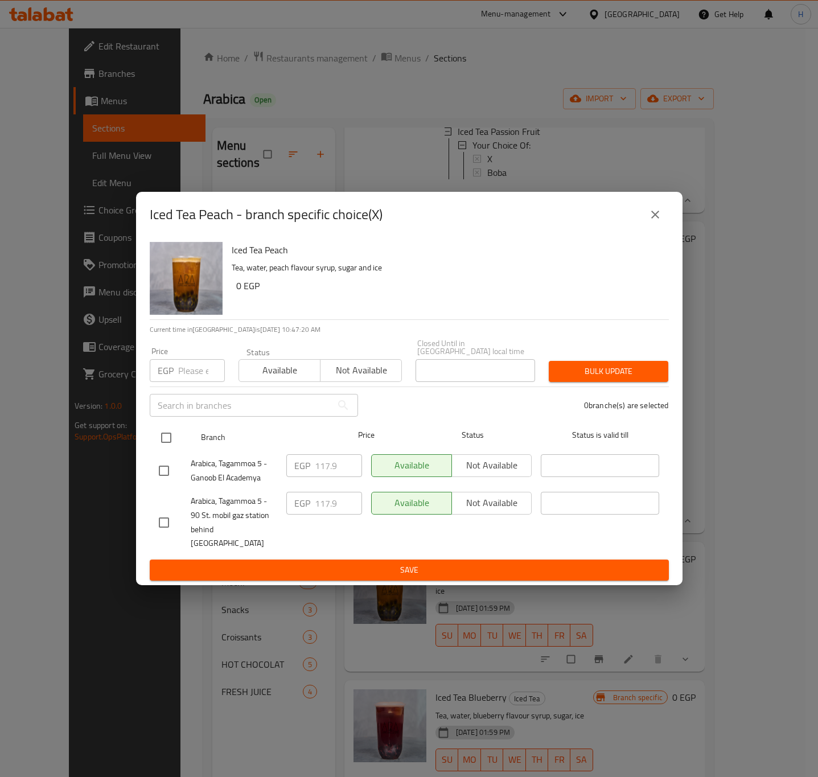
click at [167, 441] on input "checkbox" at bounding box center [166, 438] width 24 height 24
checkbox input "true"
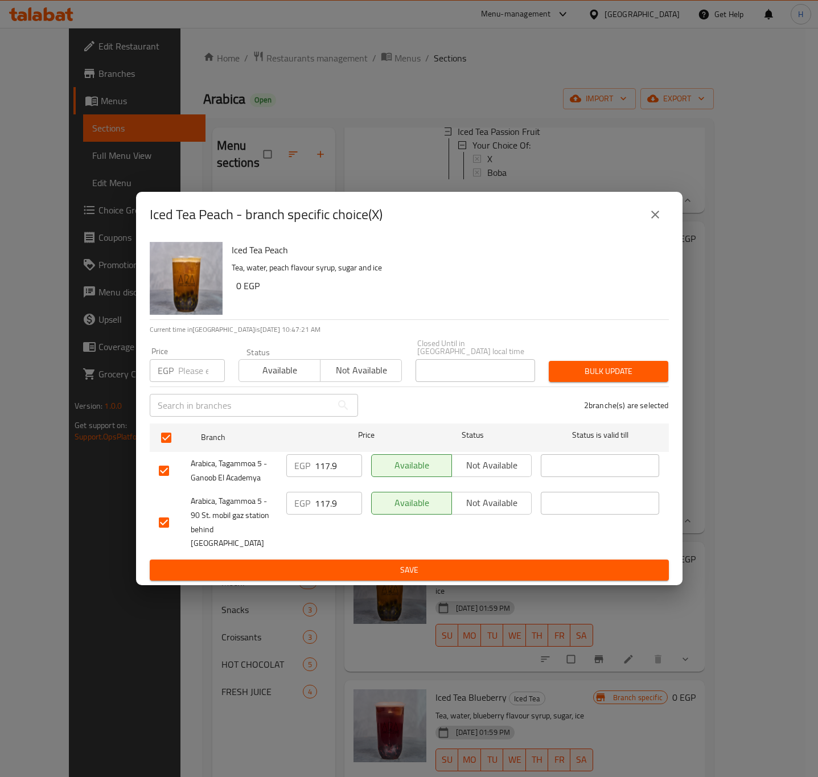
click at [190, 371] on input "number" at bounding box center [201, 370] width 47 height 23
type input "121.5"
click at [608, 374] on span "Bulk update" at bounding box center [608, 371] width 101 height 14
click at [654, 221] on icon "close" at bounding box center [655, 215] width 14 height 14
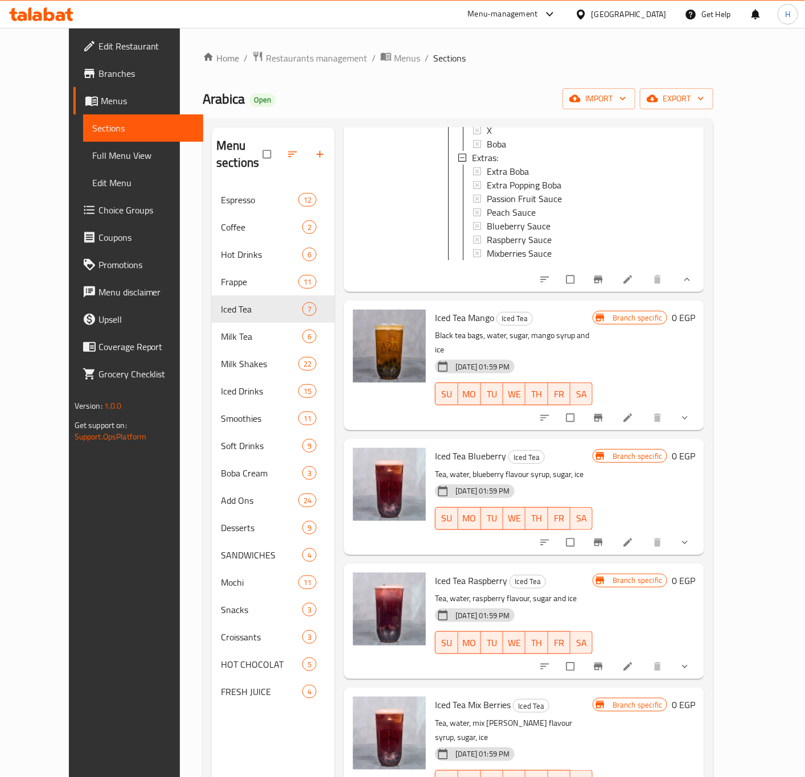
scroll to position [159, 0]
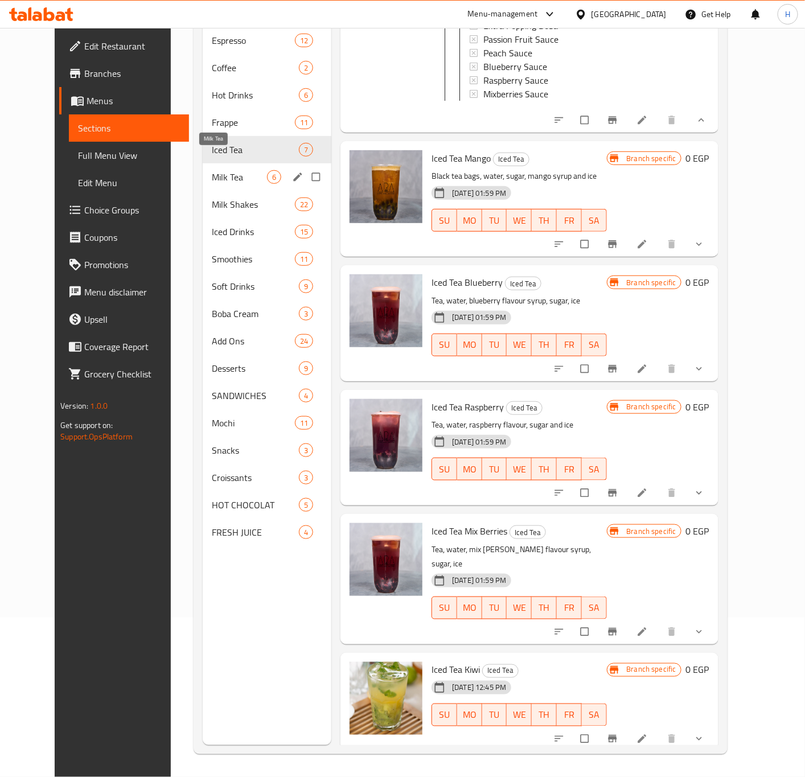
click at [212, 170] on span "Milk Tea" at bounding box center [239, 177] width 55 height 14
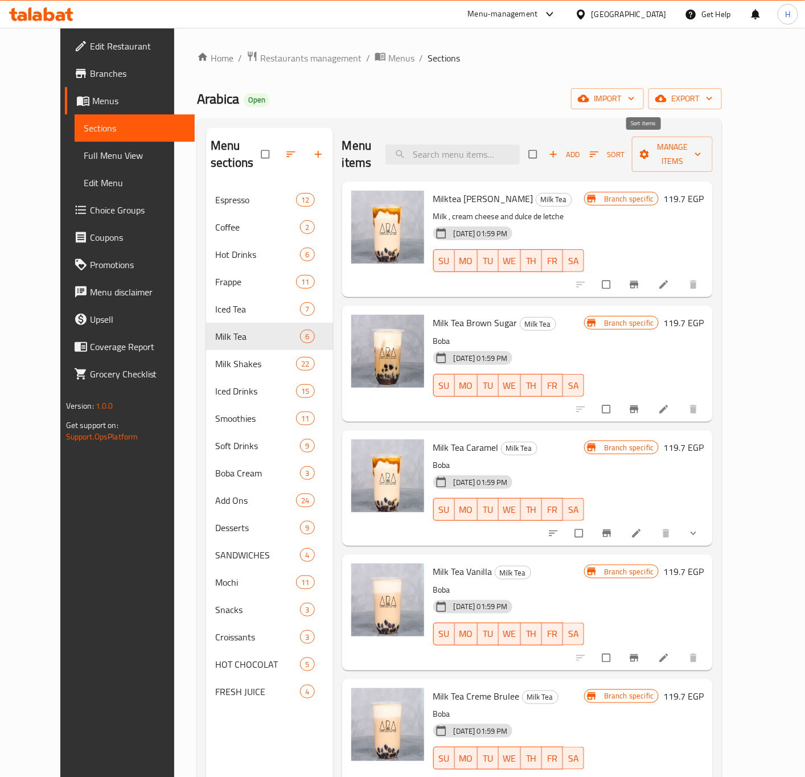
click at [625, 149] on span "Sort" at bounding box center [607, 154] width 35 height 13
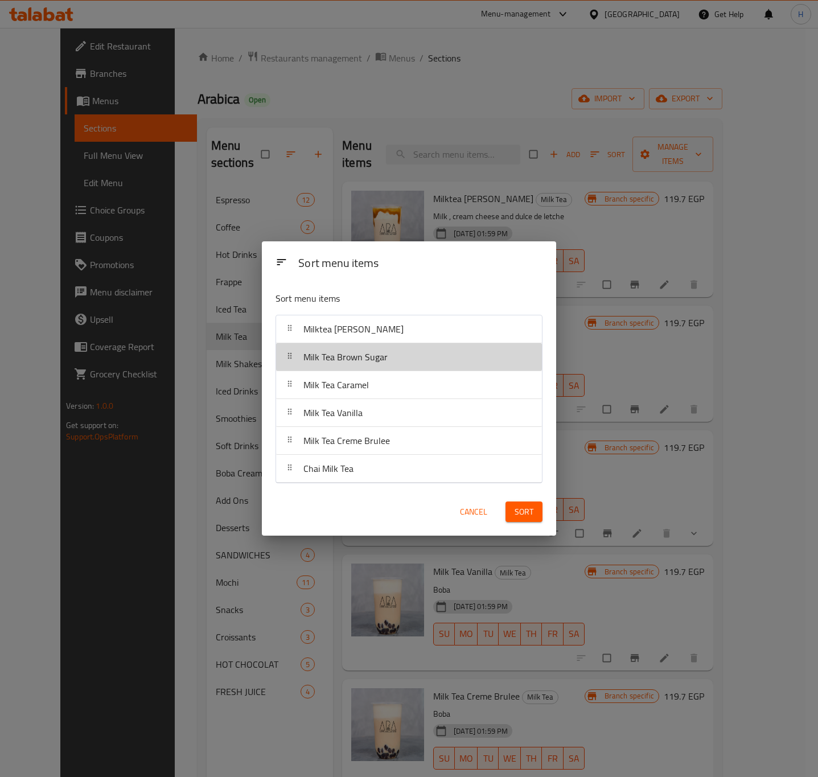
drag, startPoint x: 395, startPoint y: 362, endPoint x: 395, endPoint y: 356, distance: 6.3
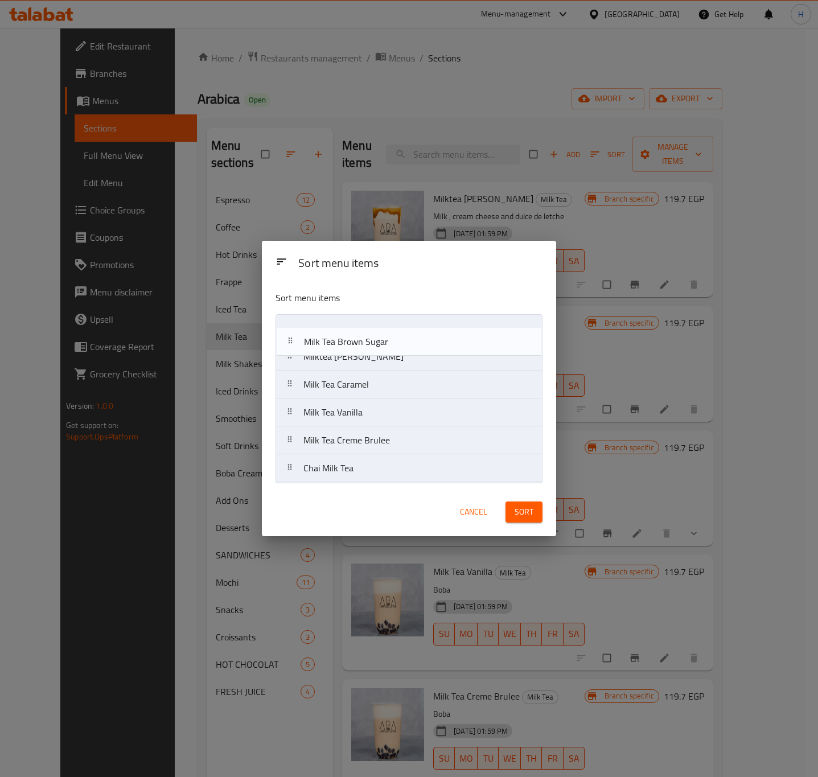
drag, startPoint x: 360, startPoint y: 358, endPoint x: 360, endPoint y: 330, distance: 27.3
click at [360, 330] on nav "Milktea Dulce De Leche Milk Tea Brown Sugar Milk Tea Caramel Milk Tea Vanilla M…" at bounding box center [409, 398] width 267 height 169
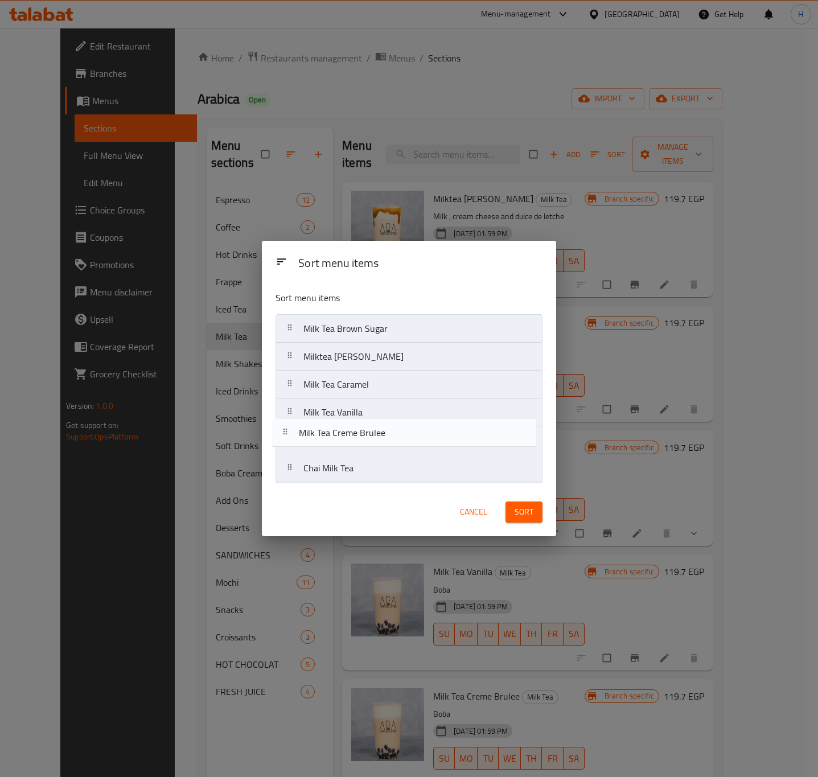
drag, startPoint x: 367, startPoint y: 465, endPoint x: 367, endPoint y: 448, distance: 16.5
click at [367, 448] on nav "Milk Tea Brown Sugar Milktea Dulce De Leche Milk Tea Caramel Milk Tea Vanilla M…" at bounding box center [409, 398] width 267 height 169
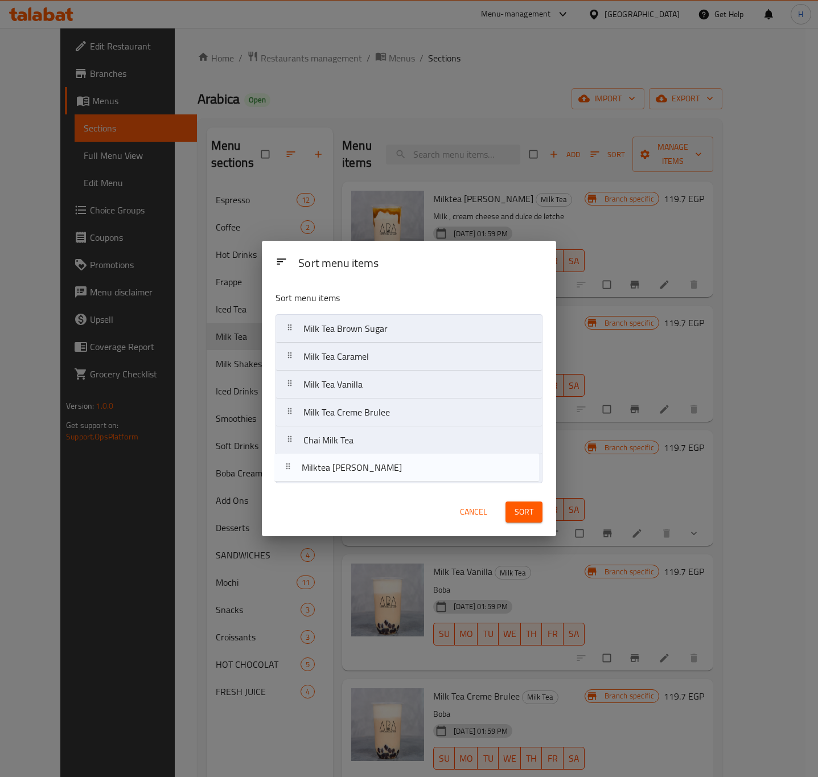
drag, startPoint x: 375, startPoint y: 367, endPoint x: 372, endPoint y: 482, distance: 115.0
click at [372, 482] on nav "Milk Tea Brown Sugar Milktea Dulce De Leche Milk Tea Caramel Milk Tea Vanilla M…" at bounding box center [409, 398] width 267 height 169
drag, startPoint x: 380, startPoint y: 363, endPoint x: 376, endPoint y: 458, distance: 95.7
click at [376, 458] on nav "Milk Tea Brown Sugar Milk Tea Caramel Milk Tea Vanilla Milk Tea Creme Brulee Ch…" at bounding box center [409, 398] width 267 height 169
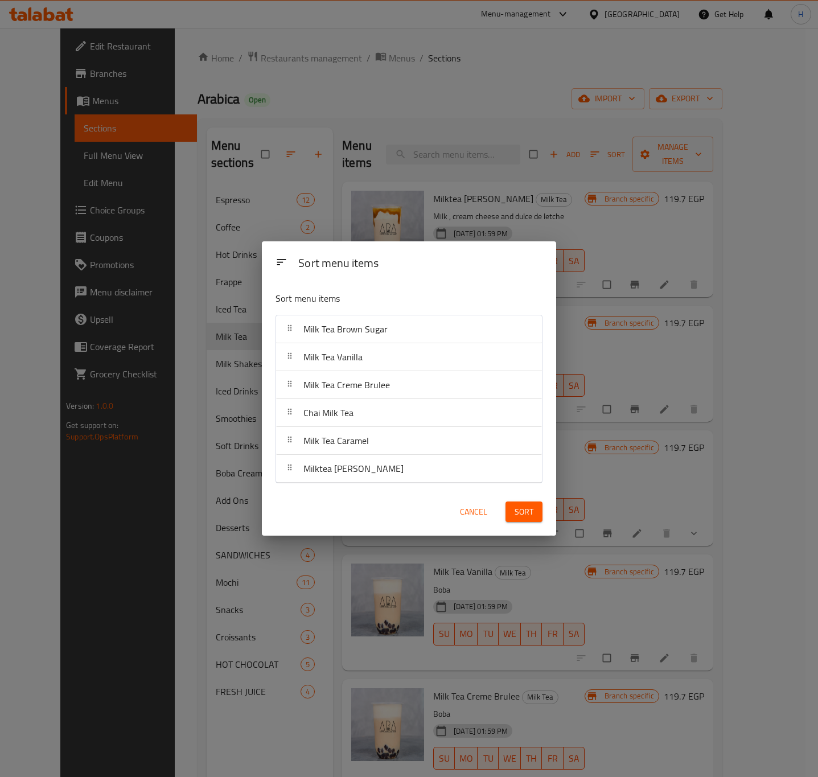
click at [526, 512] on span "Sort" at bounding box center [524, 512] width 19 height 14
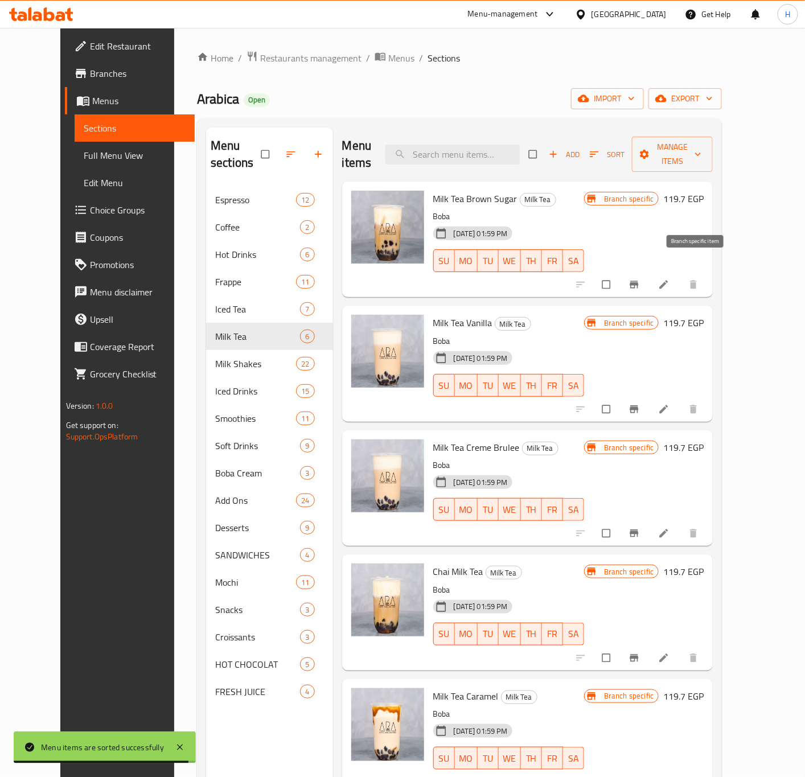
click at [639, 281] on icon "Branch-specific-item" at bounding box center [634, 284] width 9 height 7
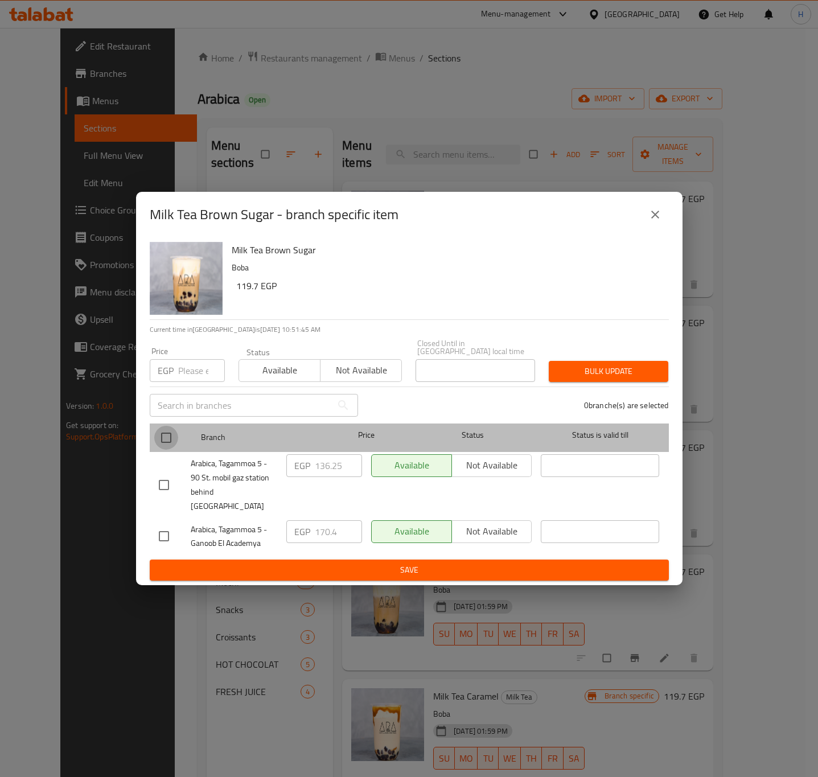
click at [166, 438] on input "checkbox" at bounding box center [166, 438] width 24 height 24
checkbox input "true"
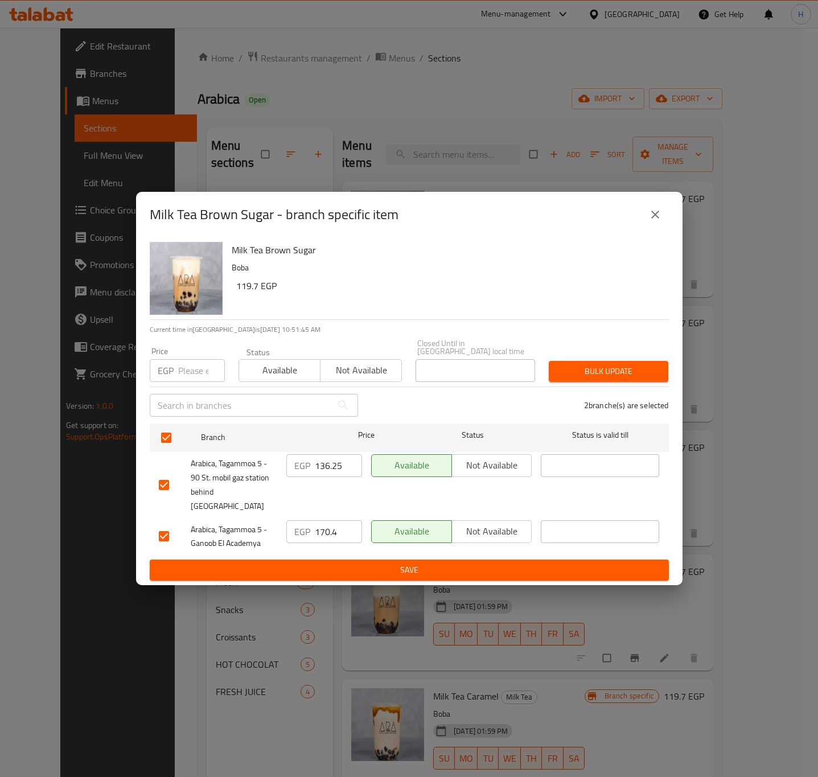
click at [188, 377] on input "number" at bounding box center [201, 370] width 47 height 23
type input "182.25"
click at [591, 378] on span "Bulk update" at bounding box center [608, 371] width 101 height 14
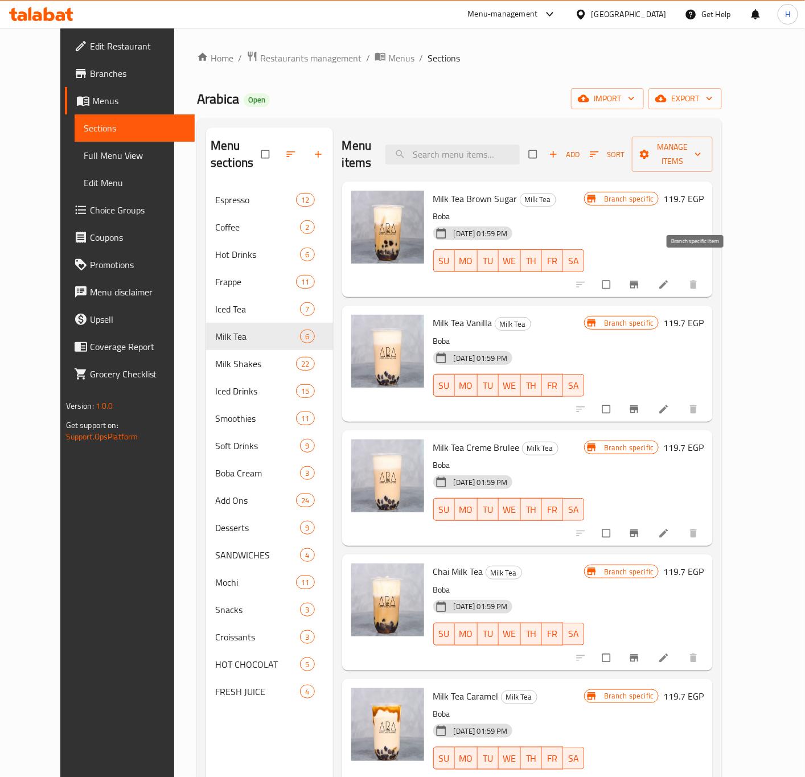
click at [639, 281] on icon "Branch-specific-item" at bounding box center [634, 284] width 9 height 7
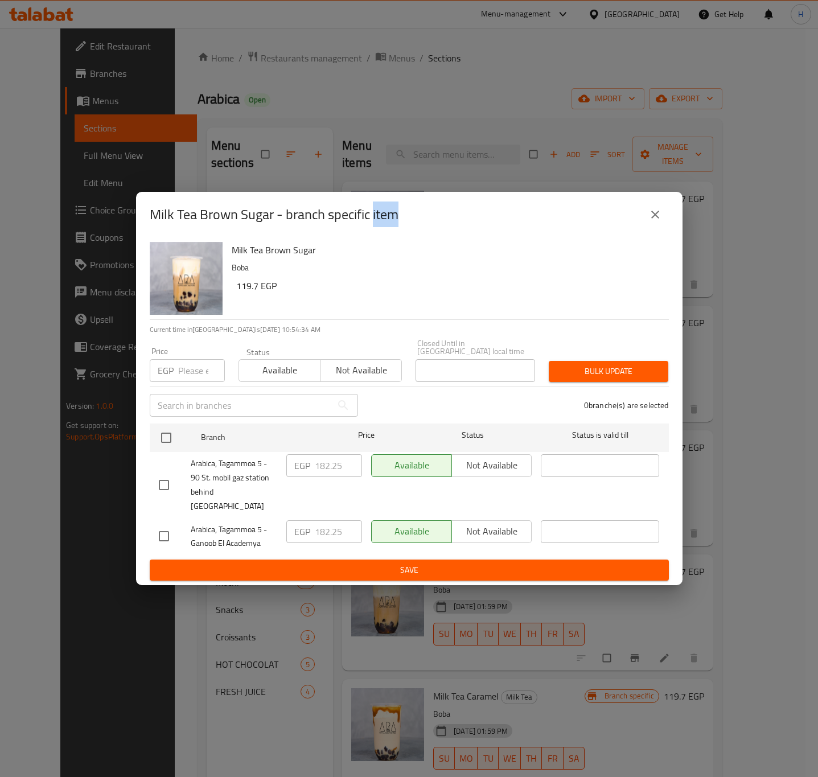
click at [663, 228] on button "close" at bounding box center [655, 214] width 27 height 27
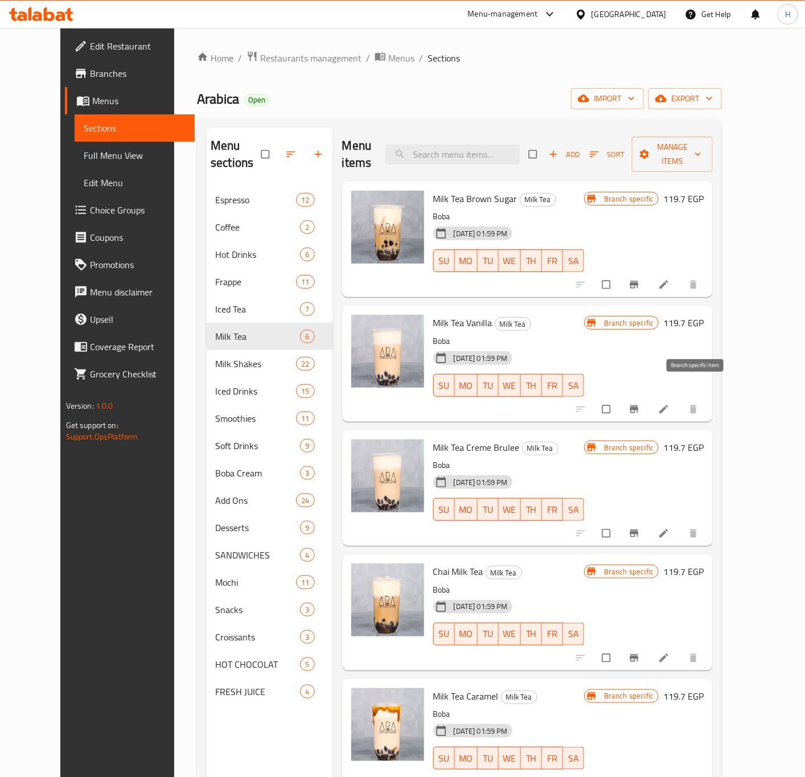
click at [640, 404] on icon "Branch-specific-item" at bounding box center [634, 409] width 11 height 11
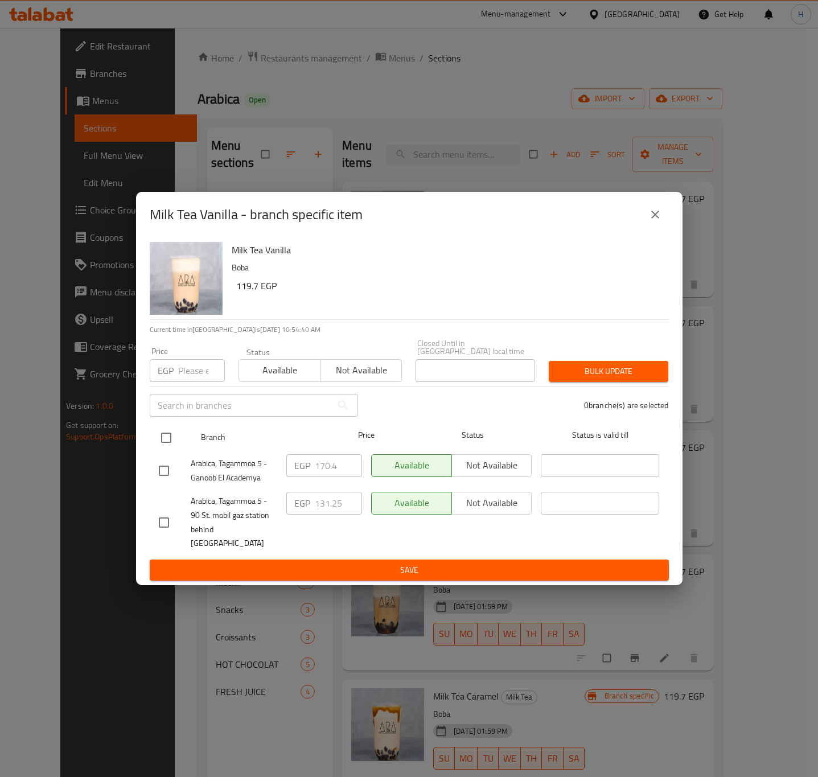
click at [168, 438] on input "checkbox" at bounding box center [166, 438] width 24 height 24
checkbox input "true"
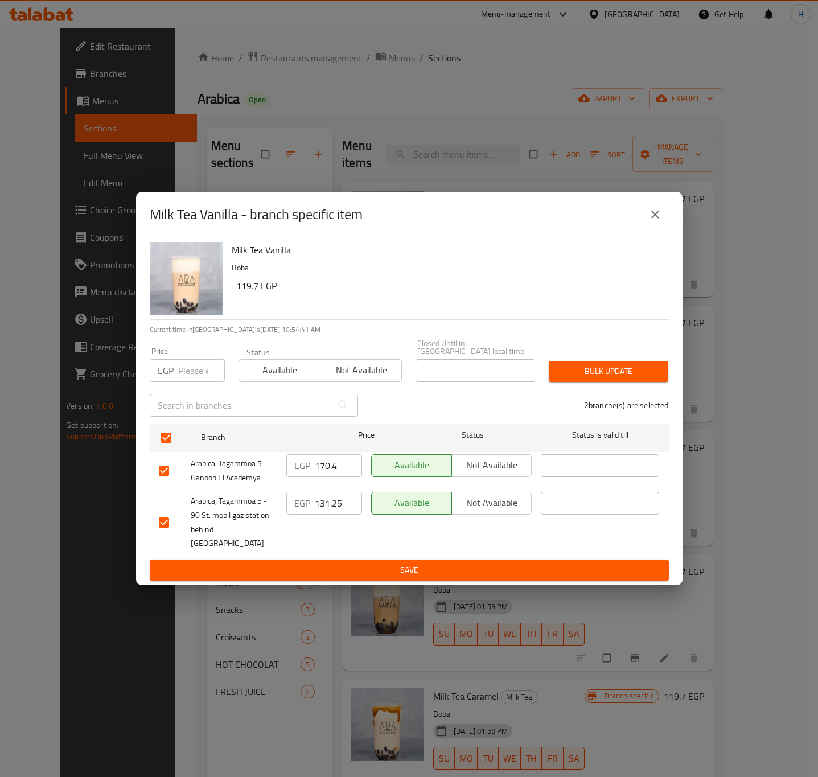
click at [323, 465] on input "170.4" at bounding box center [338, 465] width 47 height 23
click at [328, 473] on input "175.5" at bounding box center [338, 465] width 47 height 23
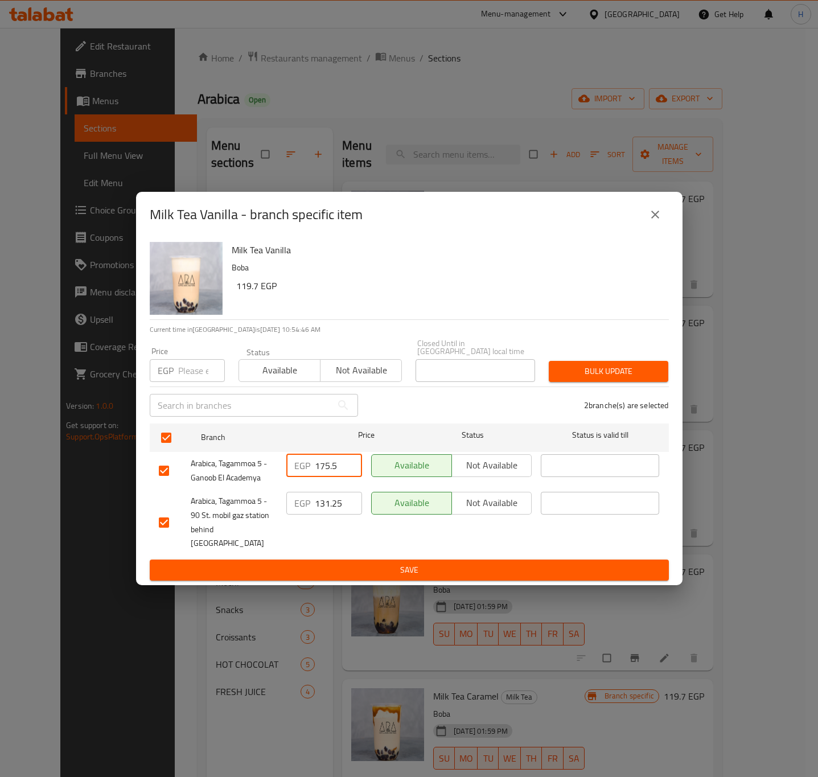
click at [328, 473] on input "175.5" at bounding box center [338, 465] width 47 height 23
type input "175.5"
click at [330, 509] on input "131.25" at bounding box center [338, 503] width 47 height 23
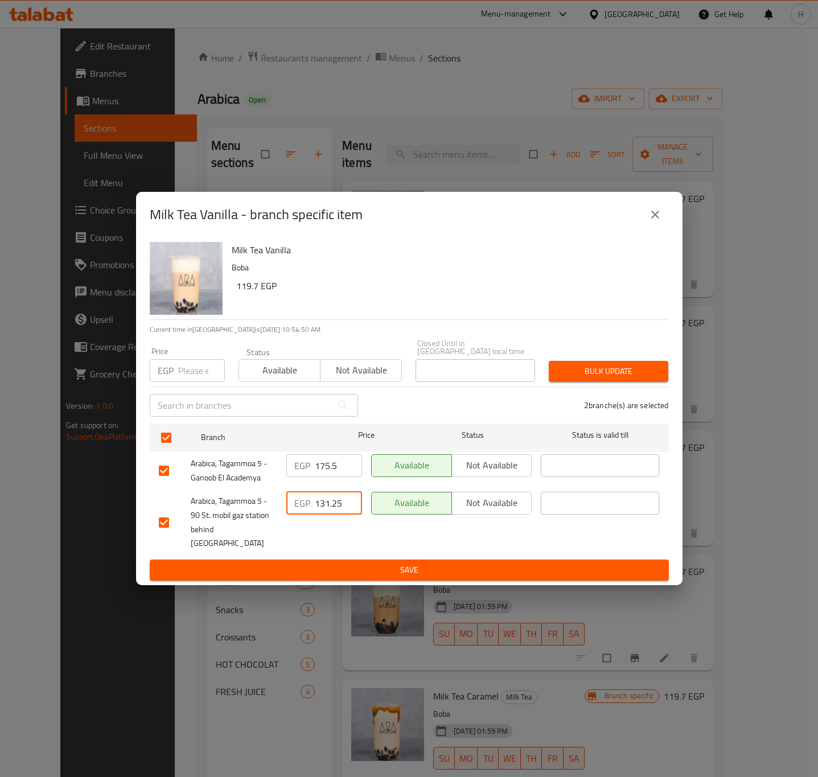
paste input "75."
type input "175.5"
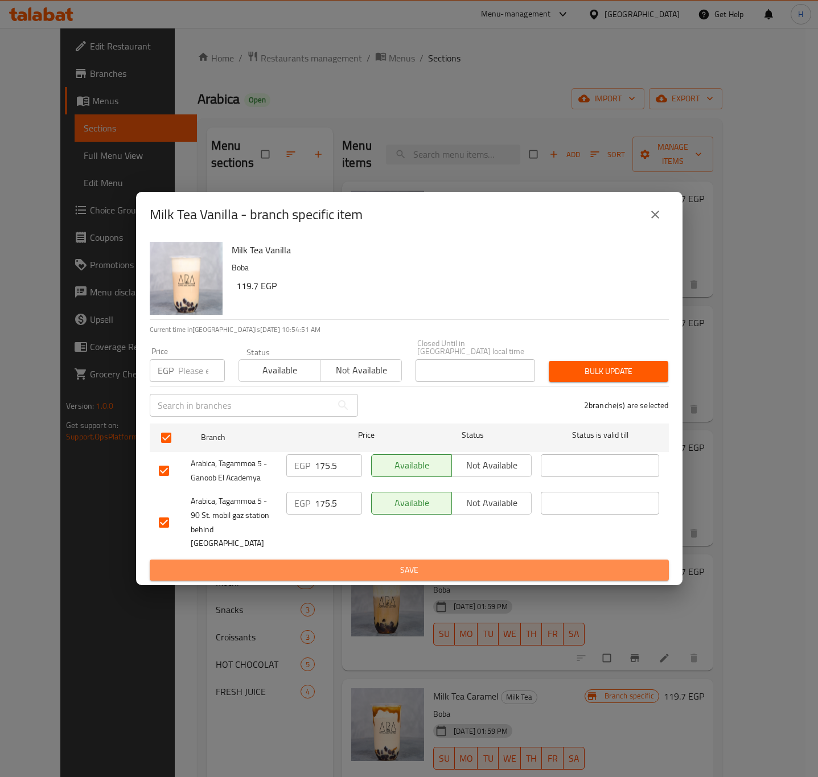
click at [412, 563] on span "Save" at bounding box center [409, 570] width 501 height 14
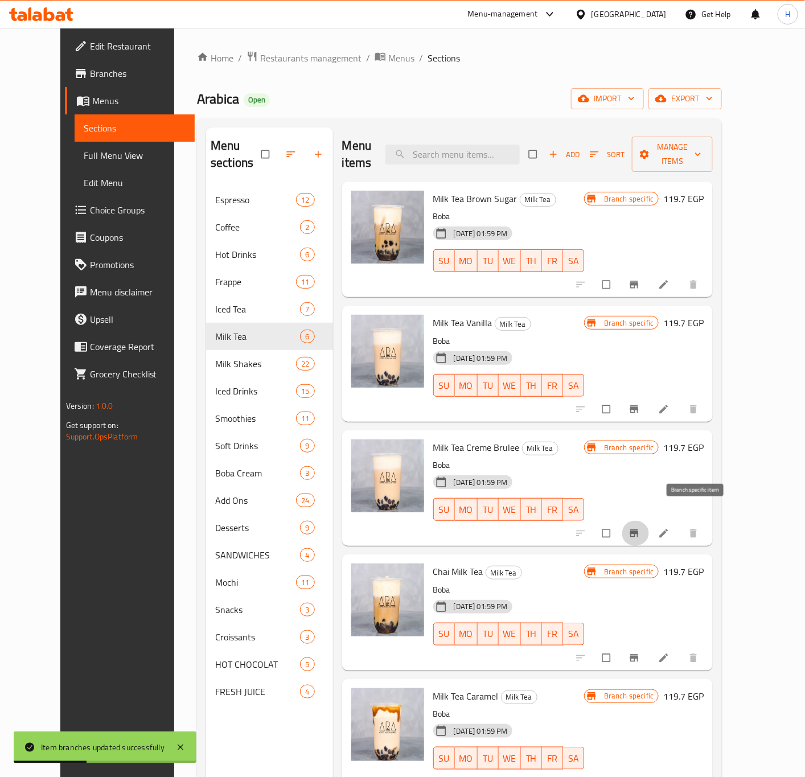
click at [640, 528] on icon "Branch-specific-item" at bounding box center [634, 533] width 11 height 11
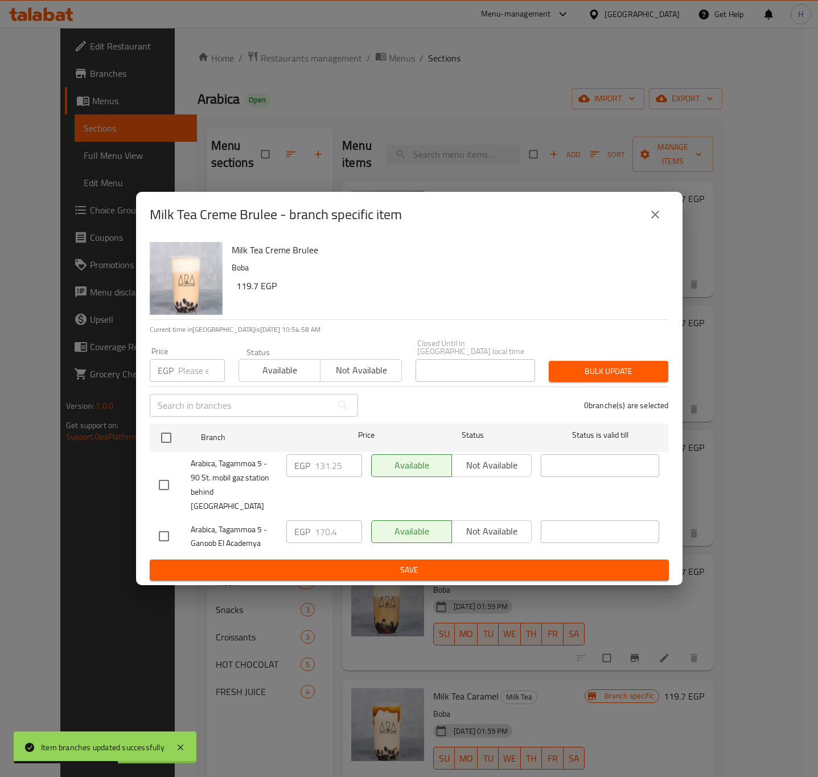
click at [193, 376] on input "number" at bounding box center [201, 370] width 47 height 23
paste input "175.5"
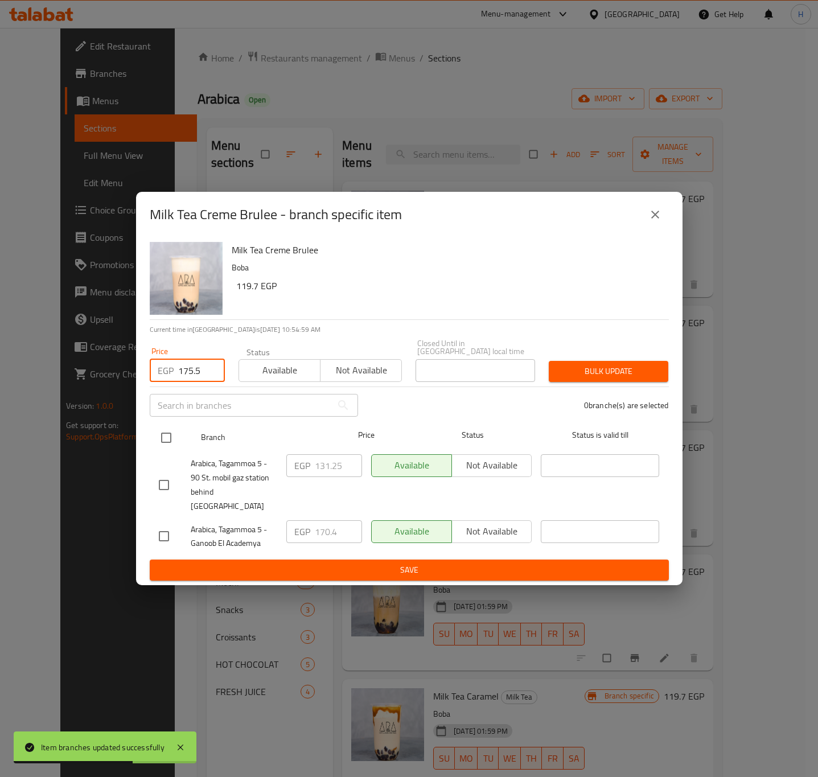
type input "175.5"
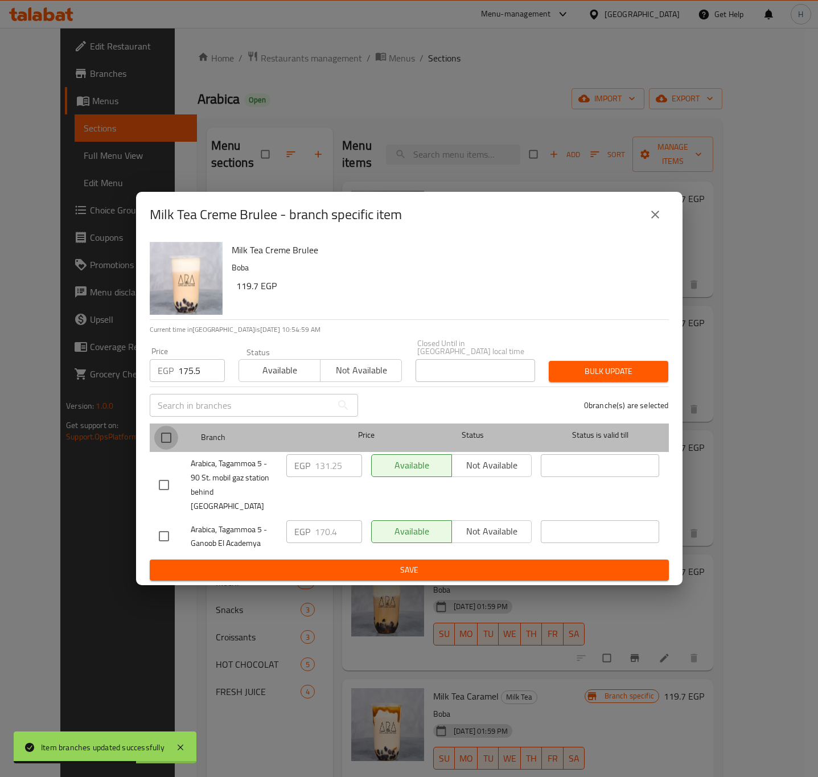
click at [167, 439] on input "checkbox" at bounding box center [166, 438] width 24 height 24
checkbox input "true"
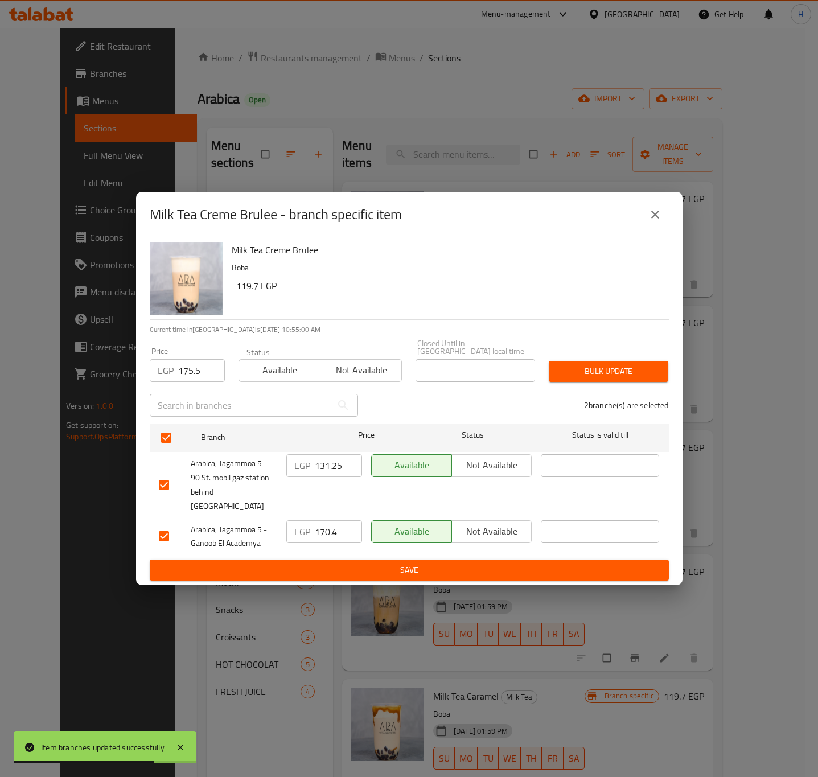
click at [627, 378] on span "Bulk update" at bounding box center [608, 371] width 101 height 14
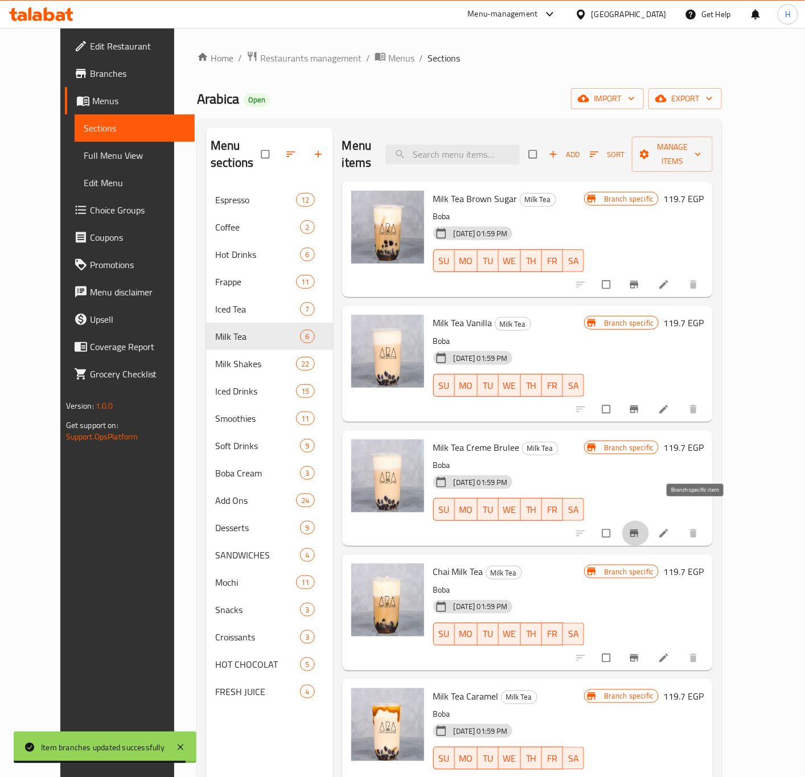
click at [640, 528] on icon "Branch-specific-item" at bounding box center [634, 533] width 11 height 11
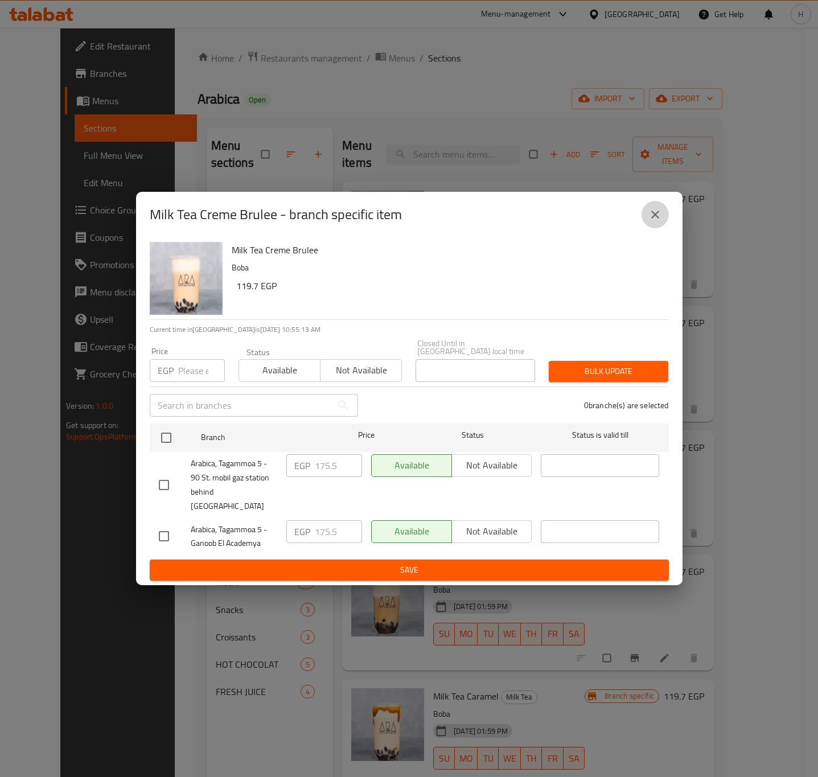
click at [662, 228] on button "close" at bounding box center [655, 214] width 27 height 27
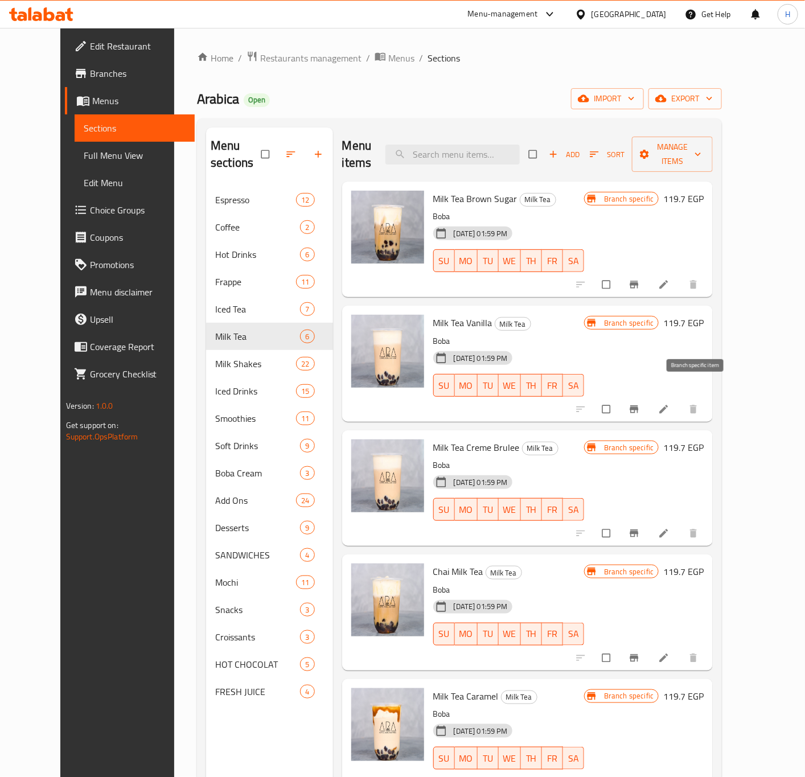
click at [640, 404] on icon "Branch-specific-item" at bounding box center [634, 409] width 11 height 11
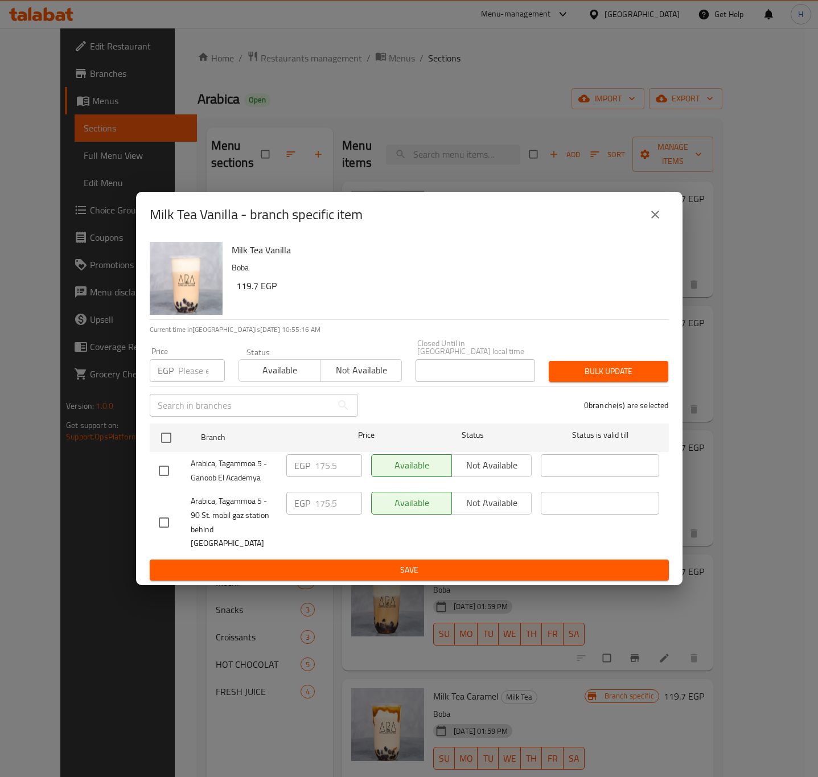
click at [654, 221] on icon "close" at bounding box center [655, 215] width 14 height 14
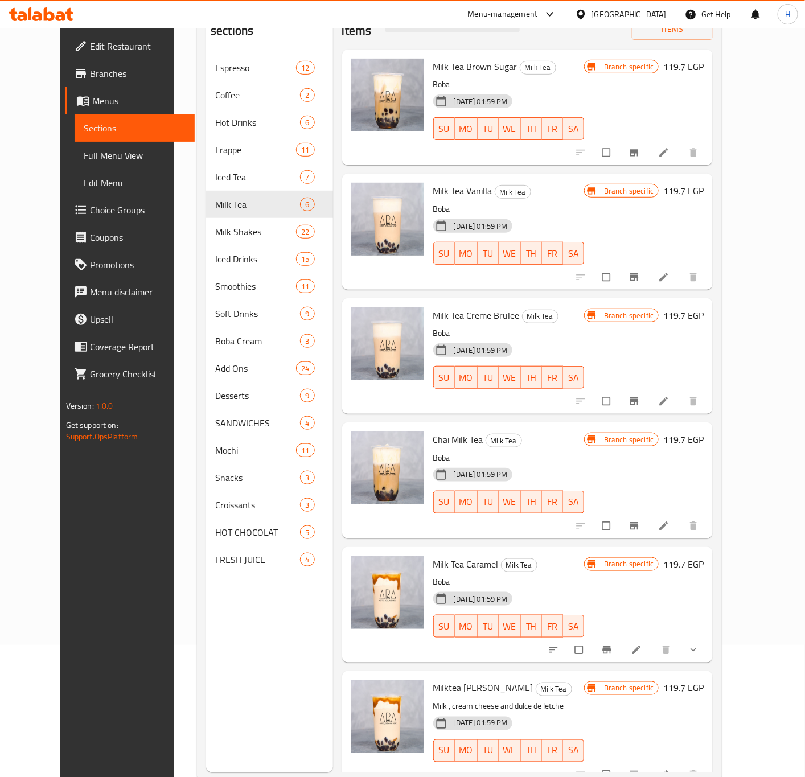
scroll to position [159, 0]
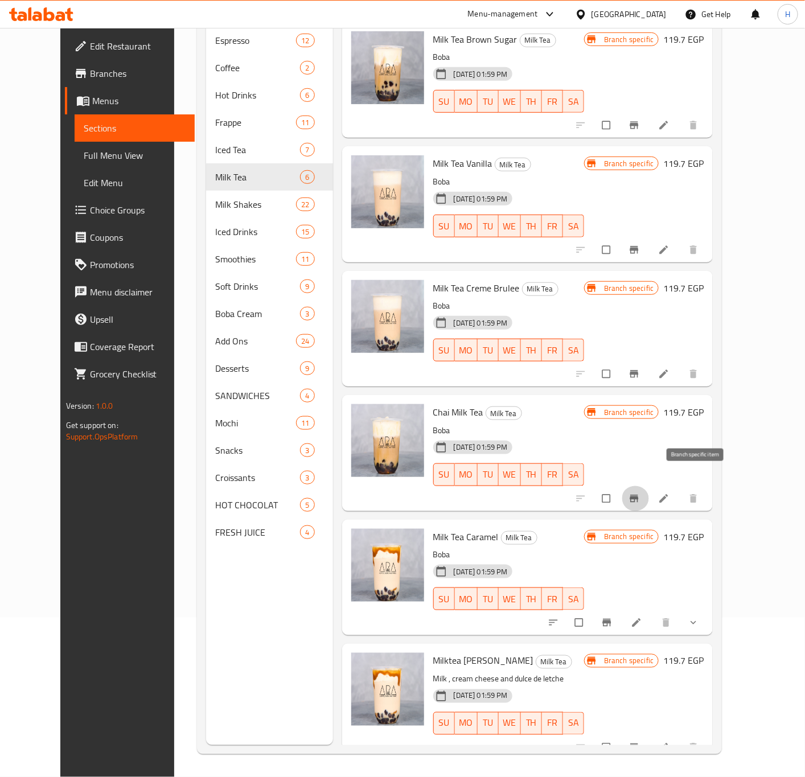
click at [639, 495] on icon "Branch-specific-item" at bounding box center [634, 498] width 9 height 7
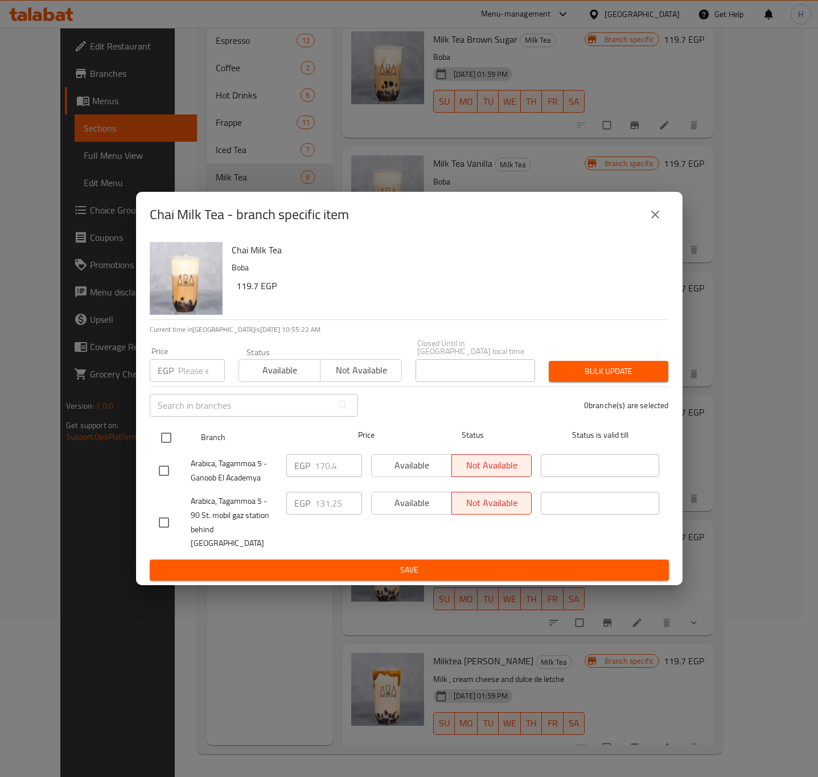
click at [171, 444] on input "checkbox" at bounding box center [166, 438] width 24 height 24
checkbox input "true"
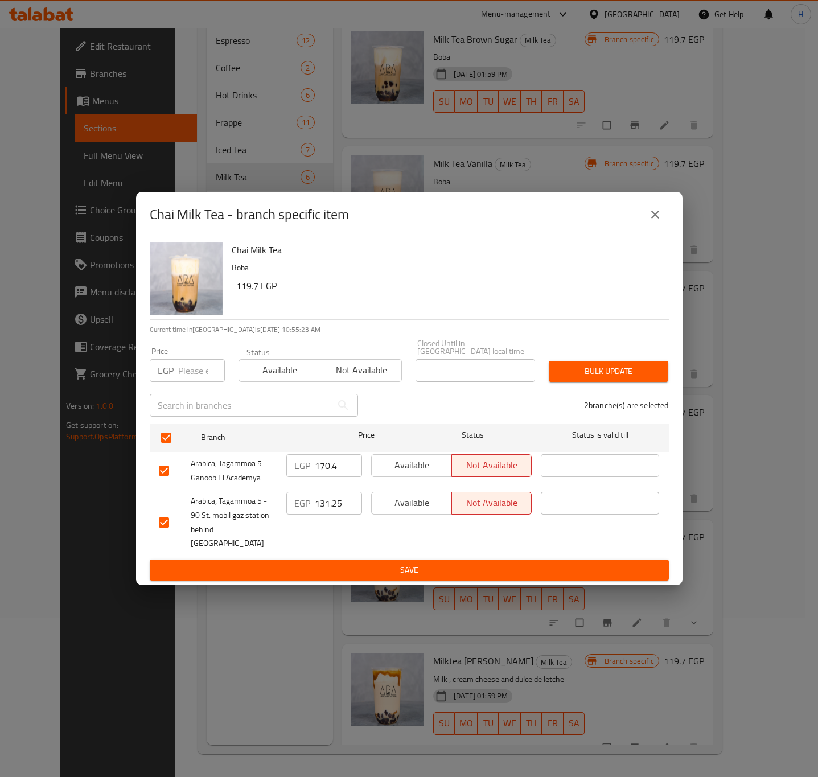
click at [190, 382] on input "number" at bounding box center [201, 370] width 47 height 23
paste input "175.5"
type input "175.5"
click at [605, 376] on span "Bulk update" at bounding box center [608, 371] width 101 height 14
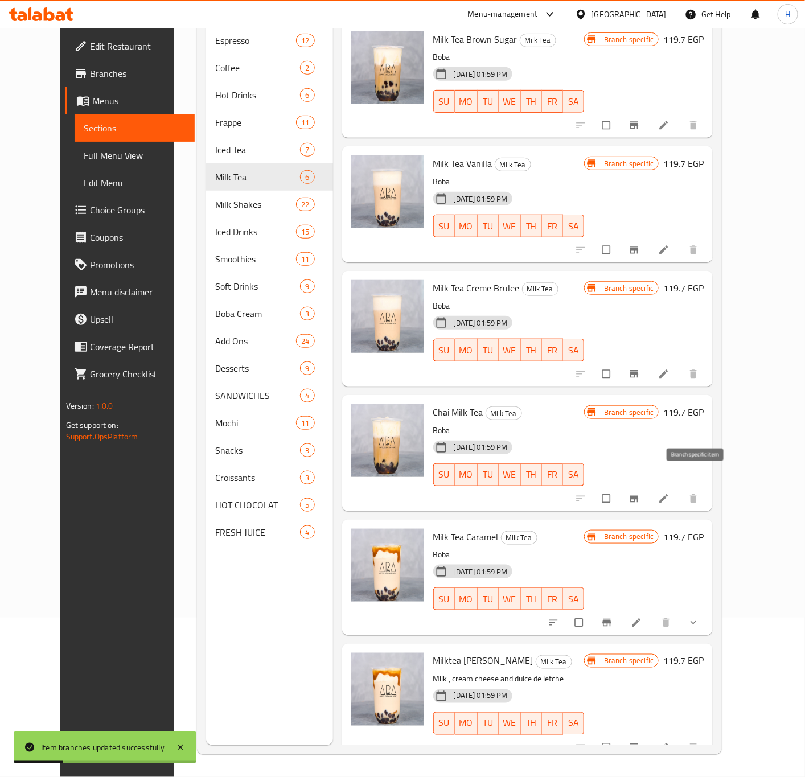
click at [640, 493] on icon "Branch-specific-item" at bounding box center [634, 498] width 11 height 11
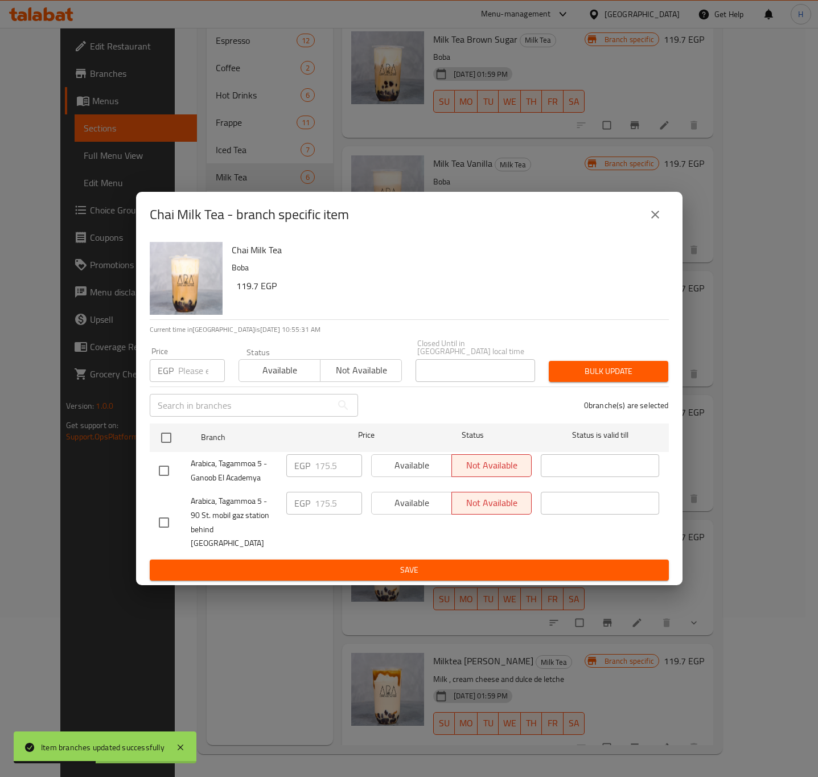
click at [658, 219] on icon "close" at bounding box center [655, 215] width 8 height 8
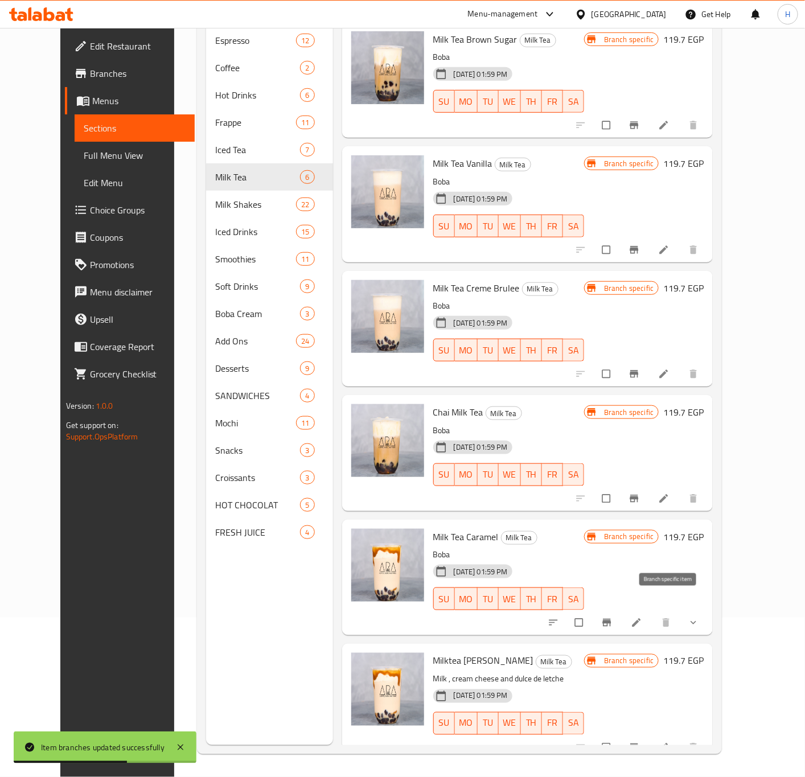
click at [613, 617] on icon "Branch-specific-item" at bounding box center [606, 622] width 11 height 11
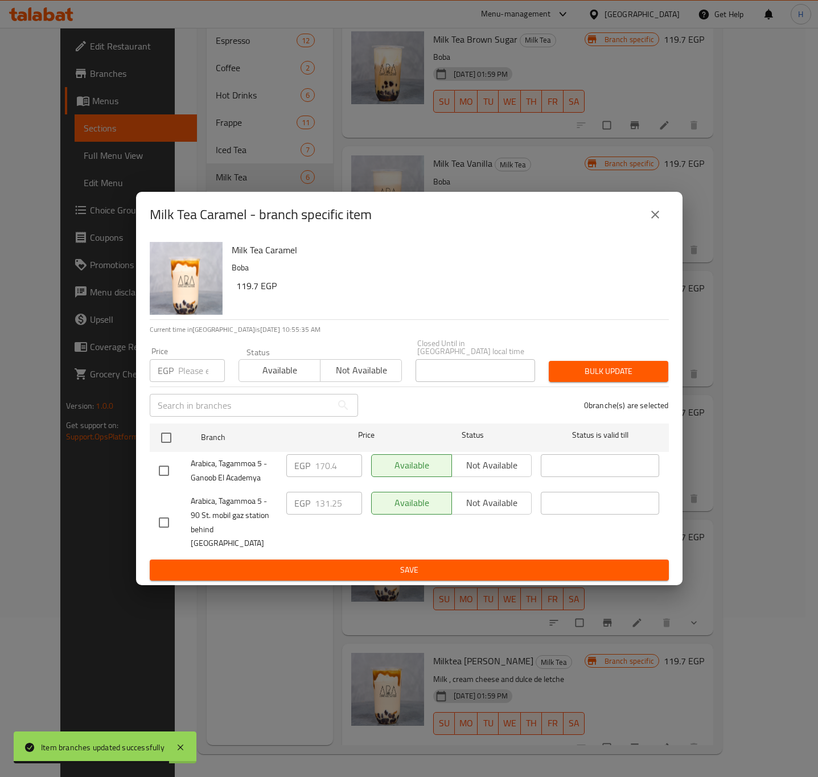
click at [188, 379] on input "number" at bounding box center [201, 370] width 47 height 23
paste input "175.5"
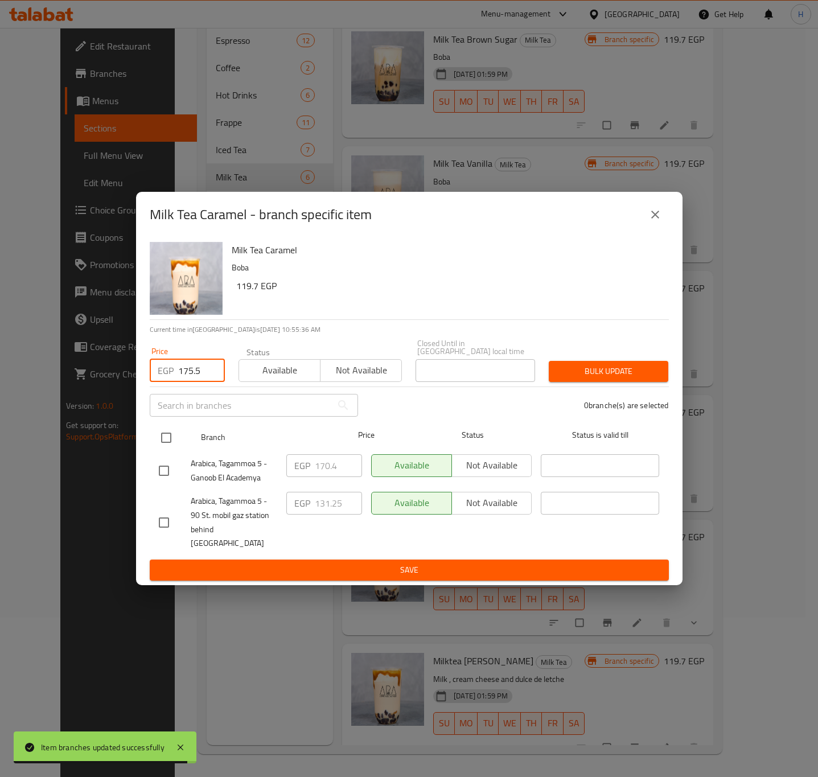
type input "175.5"
click at [169, 439] on input "checkbox" at bounding box center [166, 438] width 24 height 24
checkbox input "true"
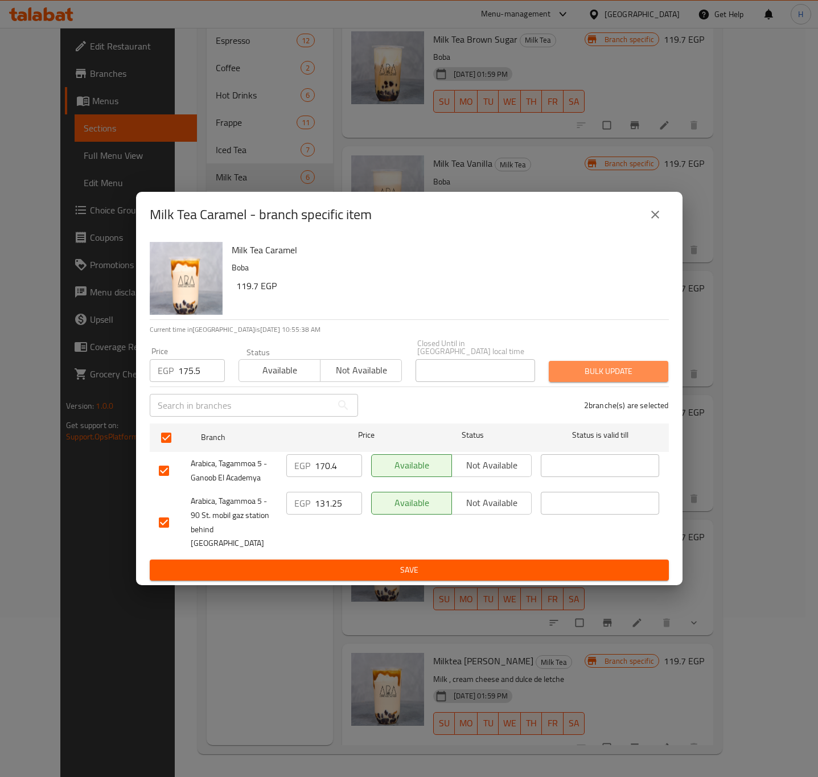
click at [607, 375] on span "Bulk update" at bounding box center [608, 371] width 101 height 14
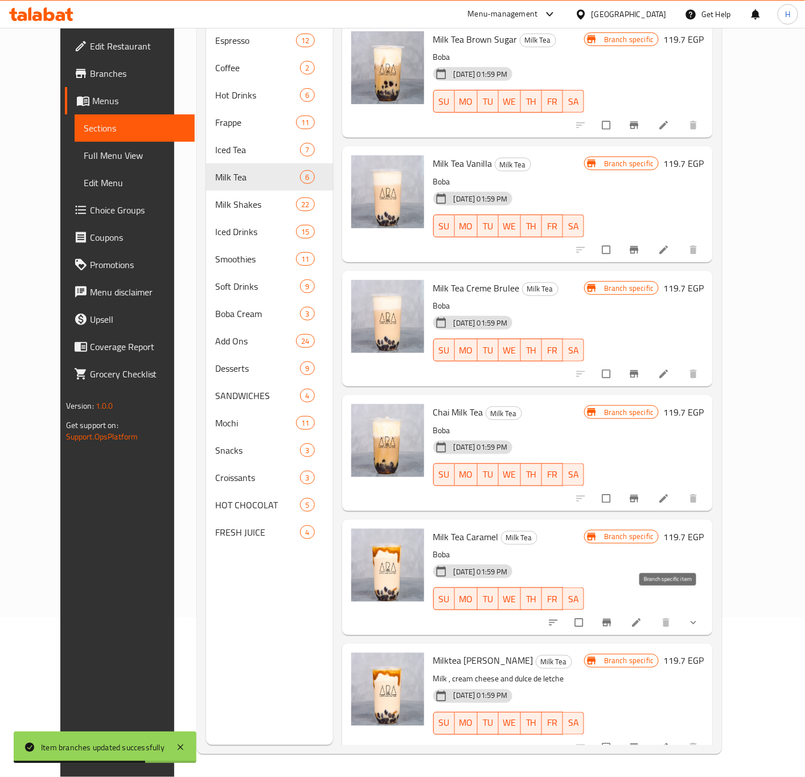
click at [613, 617] on icon "Branch-specific-item" at bounding box center [606, 622] width 11 height 11
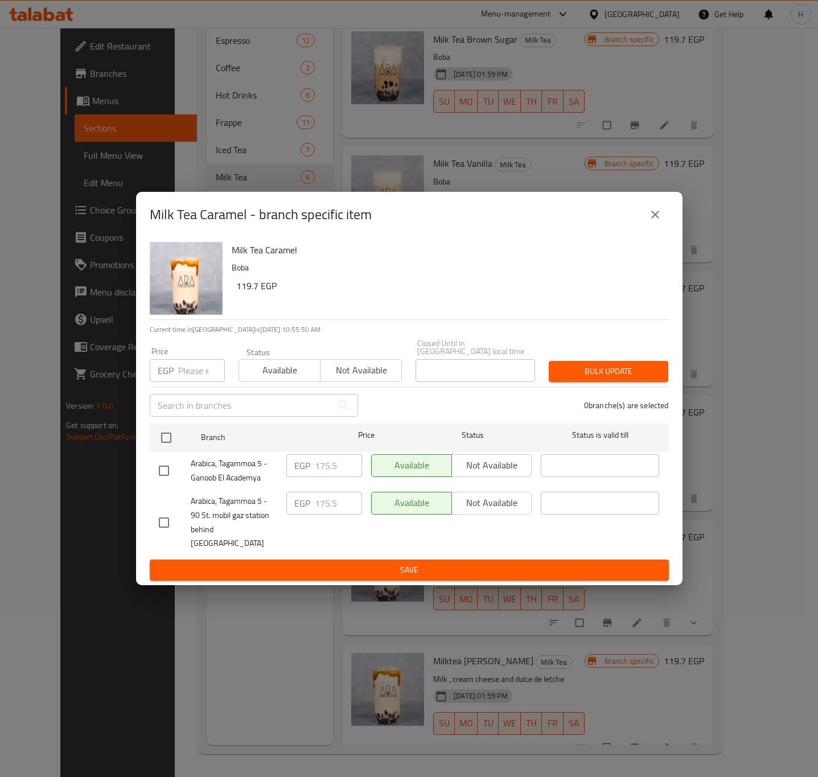
click at [652, 219] on icon "close" at bounding box center [655, 215] width 8 height 8
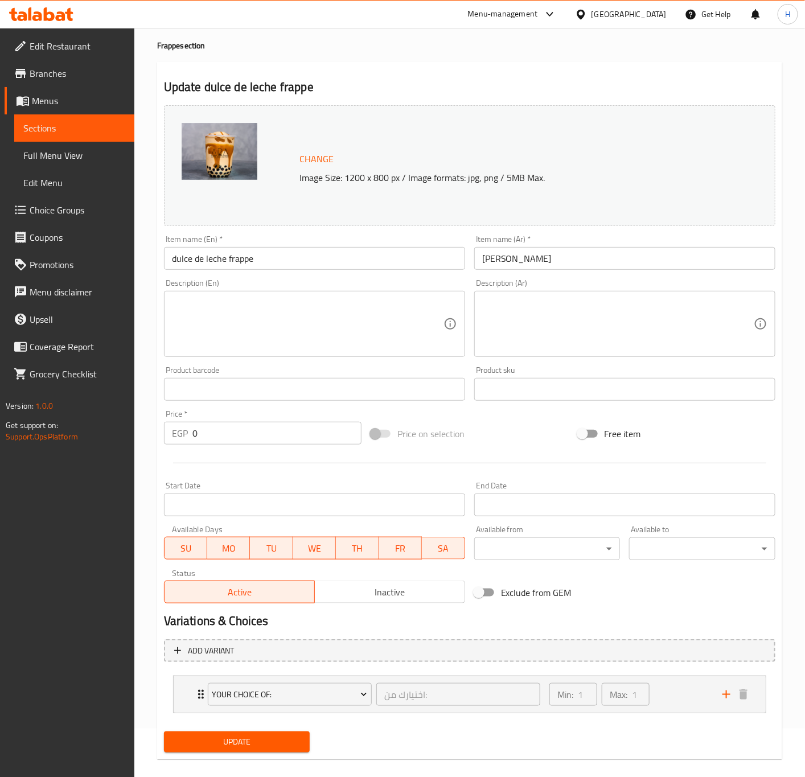
scroll to position [63, 0]
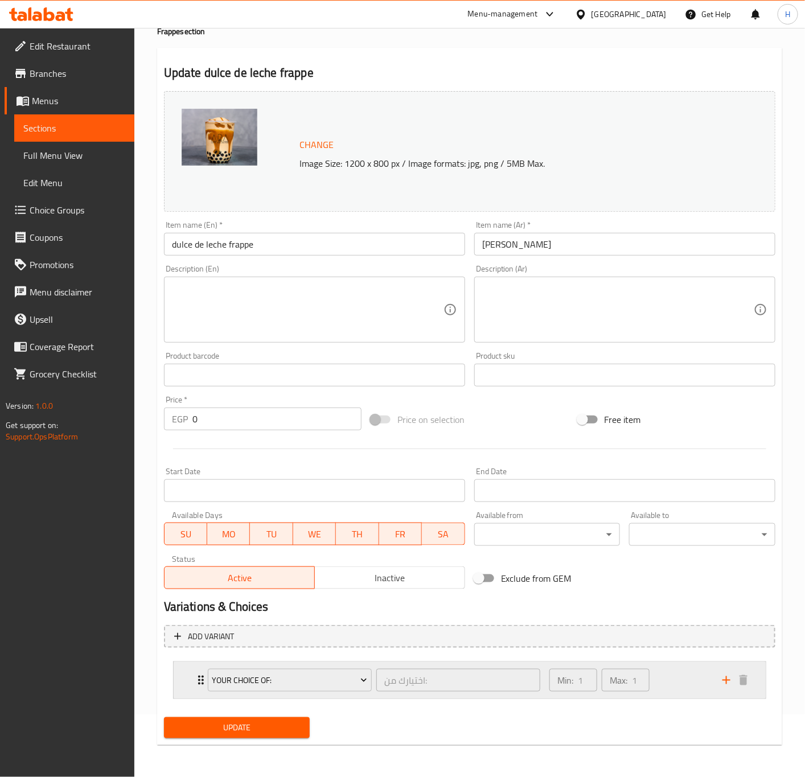
click at [199, 681] on icon "Expand" at bounding box center [201, 680] width 14 height 14
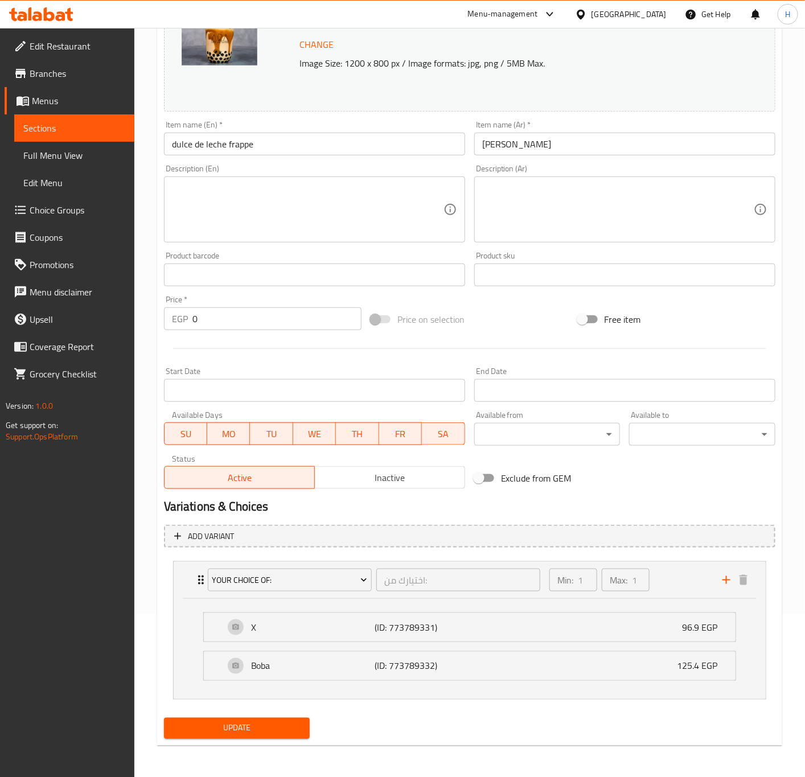
scroll to position [166, 0]
click at [241, 139] on input "dulce de leche frappe" at bounding box center [314, 143] width 301 height 23
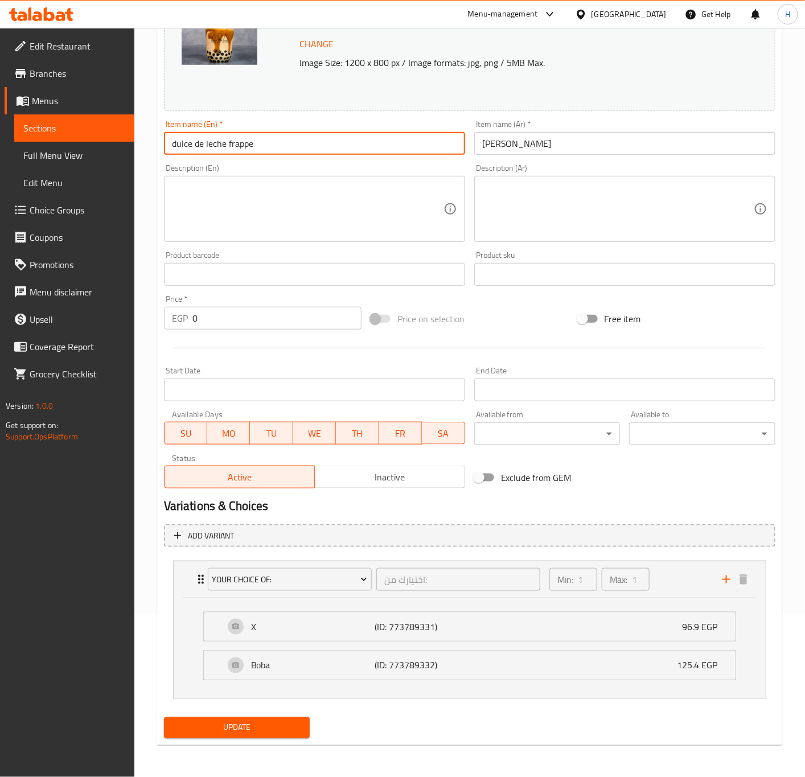
click at [241, 138] on input "dulce de leche frappe" at bounding box center [314, 143] width 301 height 23
type input "Dulce De Leche Frappe"
click at [258, 735] on button "Update" at bounding box center [237, 727] width 146 height 21
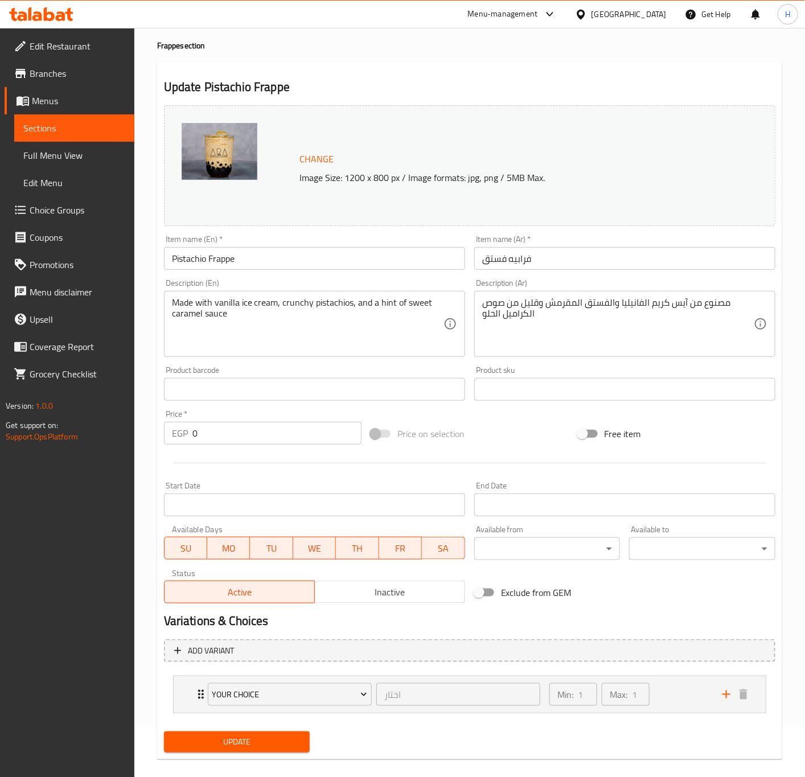
scroll to position [63, 0]
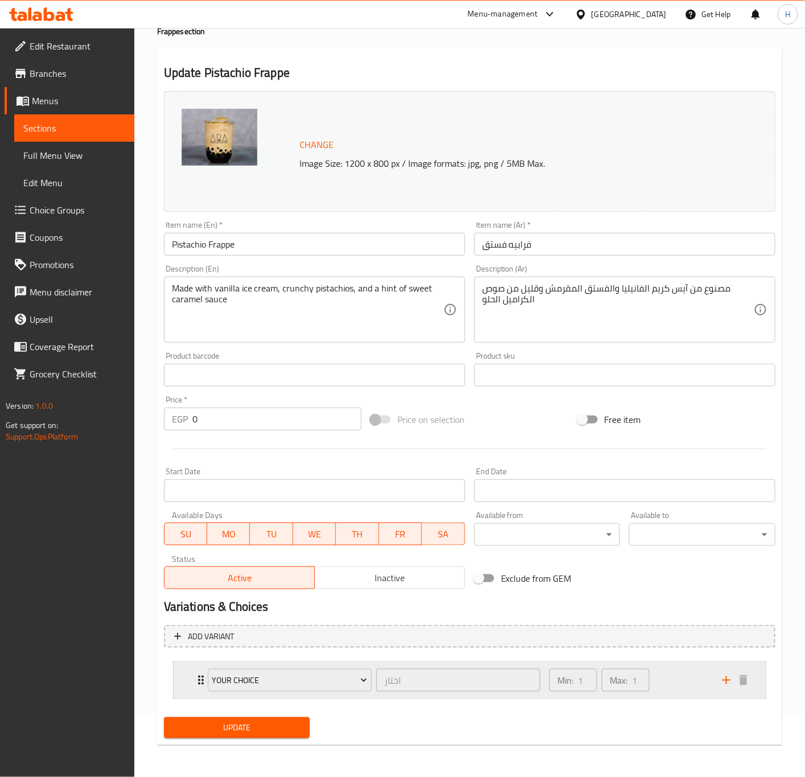
click at [185, 682] on div "Your choice اختار ​ Min: 1 ​ Max: 1 ​" at bounding box center [470, 680] width 592 height 36
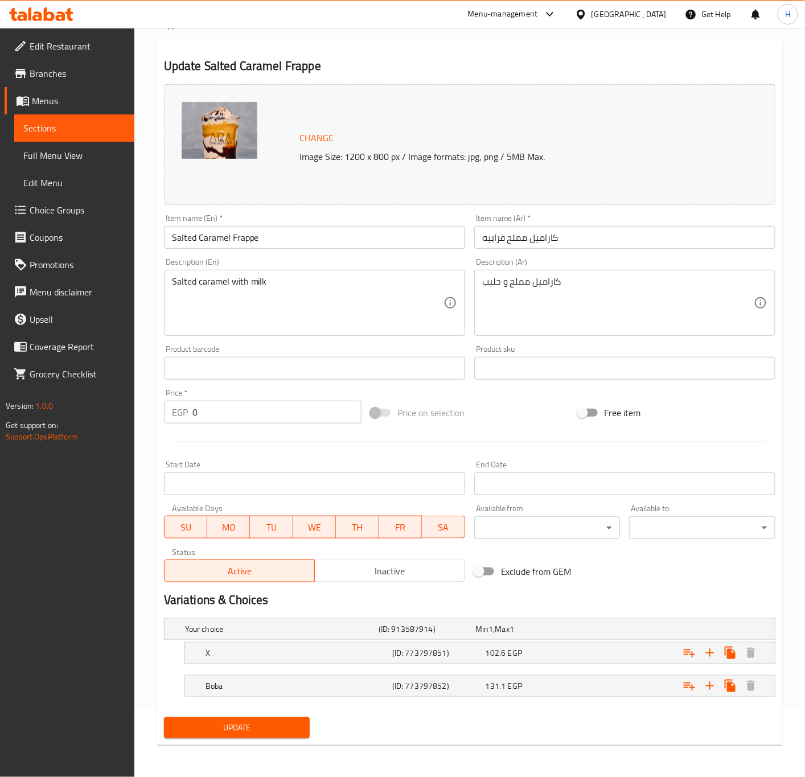
scroll to position [71, 0]
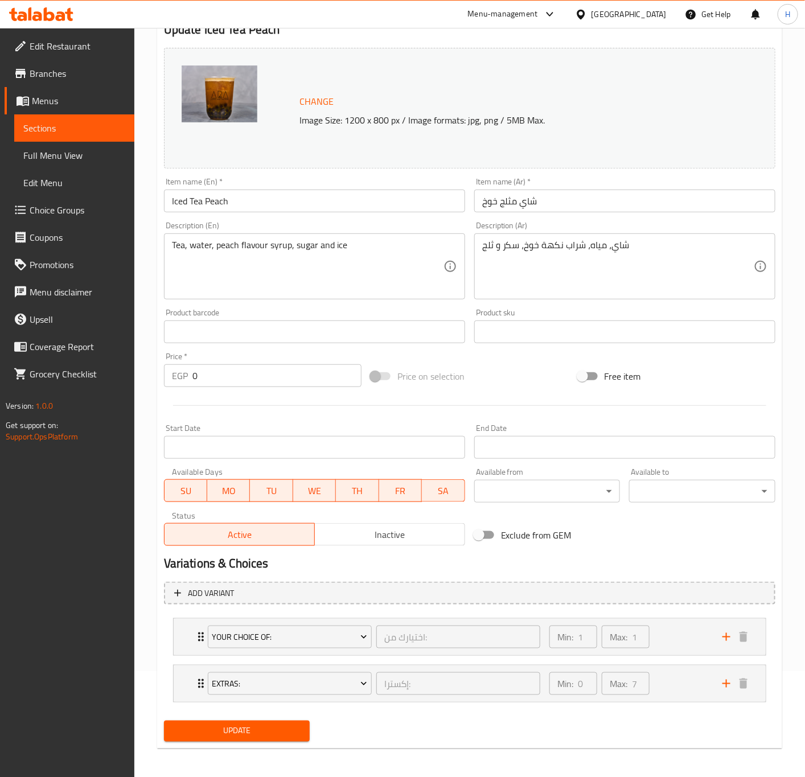
scroll to position [111, 0]
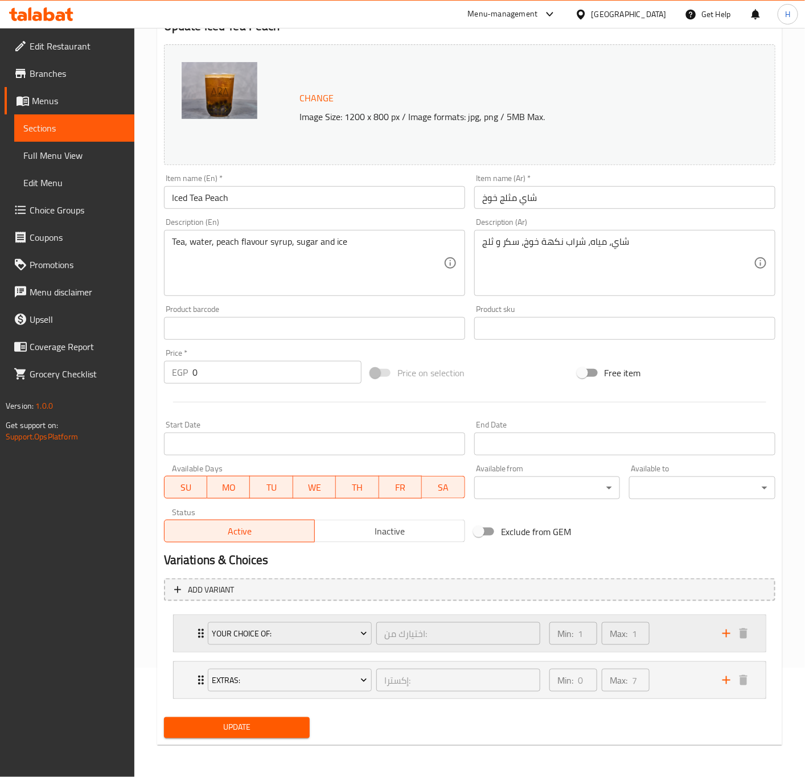
click at [198, 631] on icon "Expand" at bounding box center [201, 634] width 14 height 14
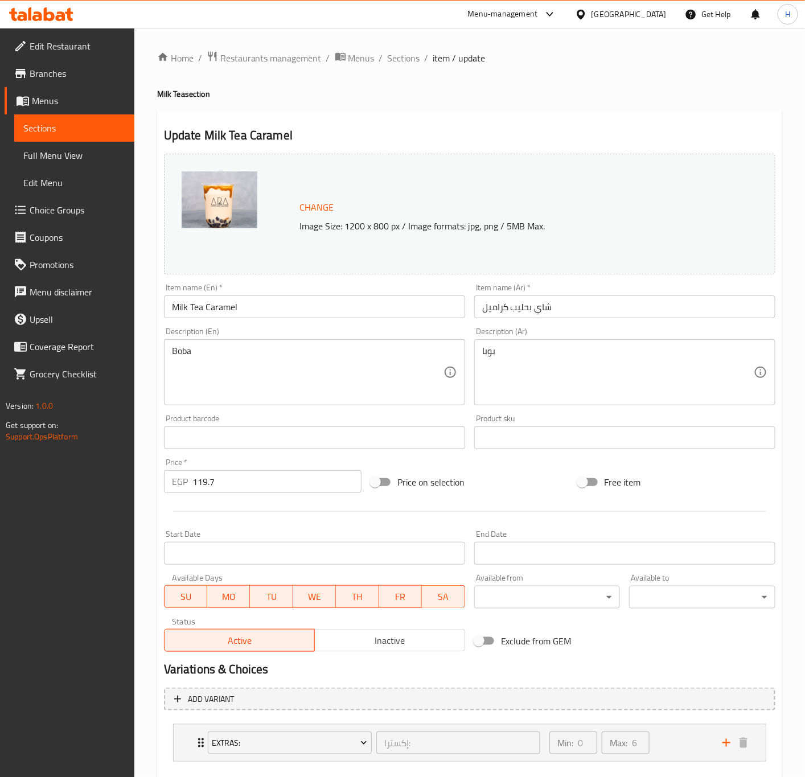
click at [202, 307] on input "Milk Tea Caramel" at bounding box center [314, 306] width 301 height 23
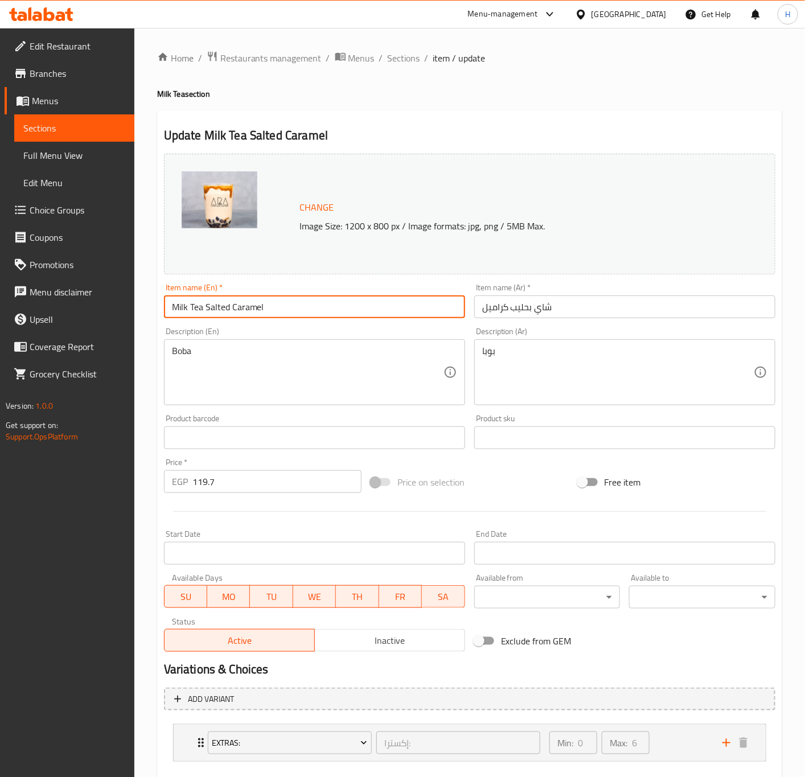
type input "Milk Tea Salted Caramel"
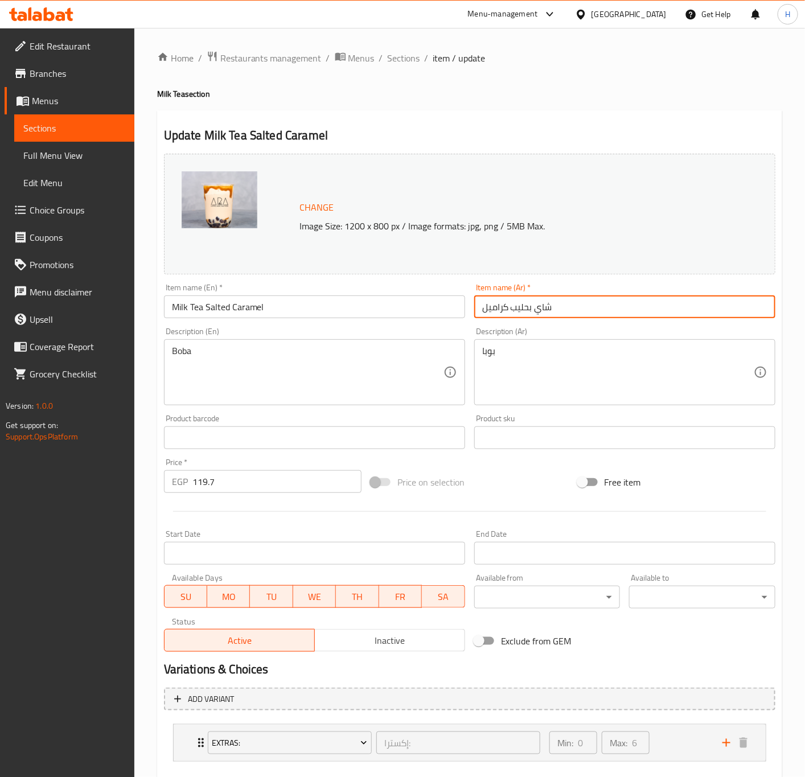
click at [622, 306] on input "شاي بحليب كراميل" at bounding box center [624, 306] width 301 height 23
type input "شاي بحليب كراميل مملح"
click at [164, 777] on button "Update" at bounding box center [237, 790] width 146 height 21
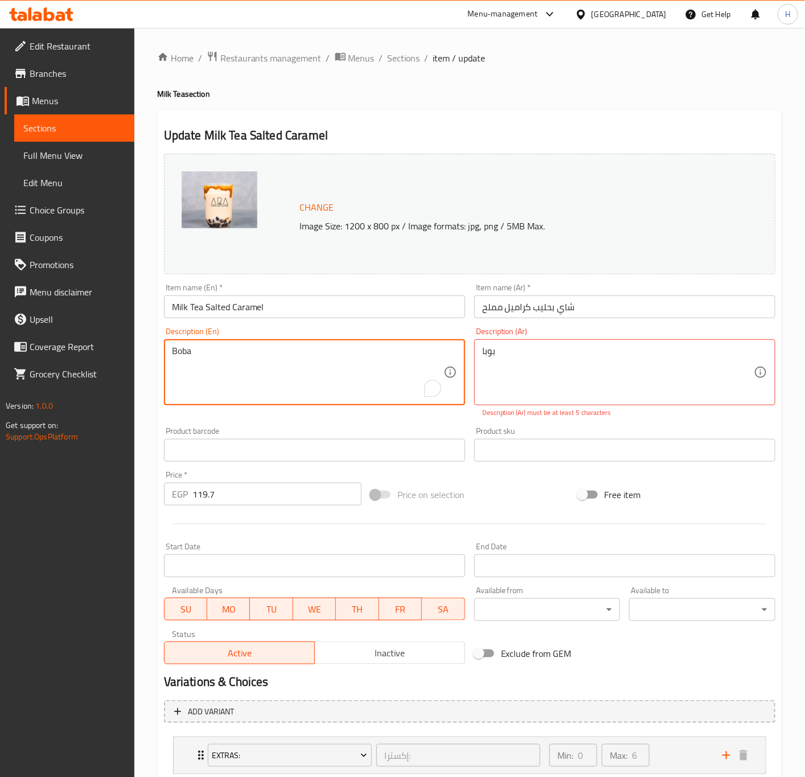
type textarea "Boba"
click at [480, 354] on div "بوبا Description (Ar)" at bounding box center [624, 372] width 301 height 66
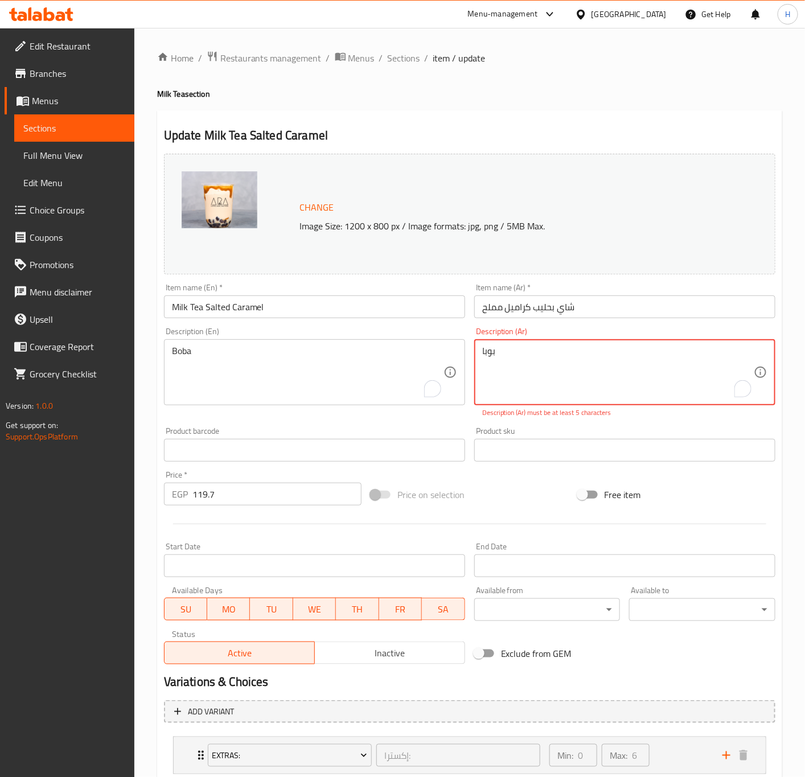
click at [548, 363] on textarea "بوبا" at bounding box center [618, 373] width 272 height 54
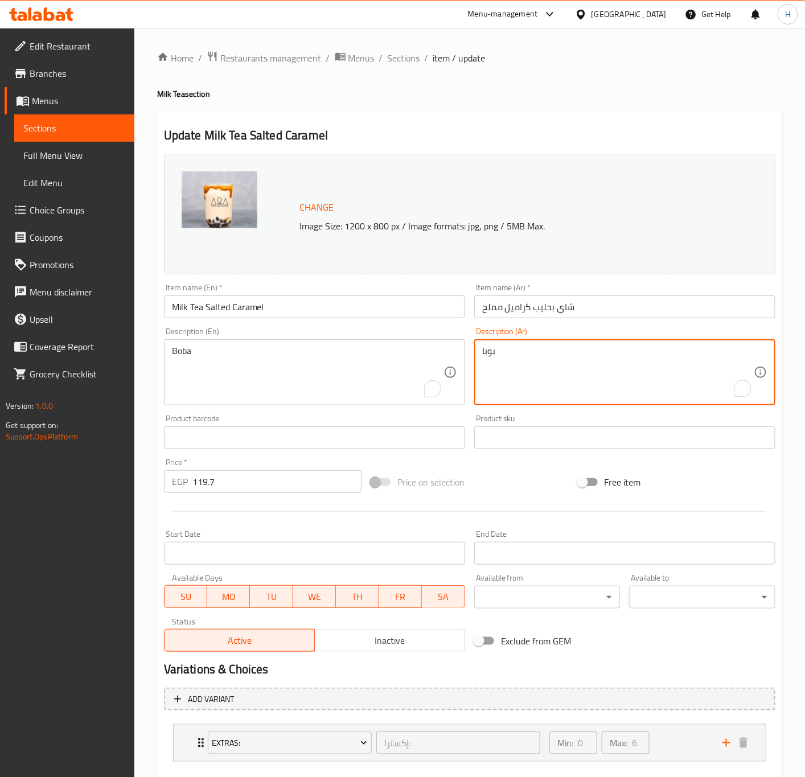
type textarea "بوبا"
drag, startPoint x: 352, startPoint y: 310, endPoint x: 342, endPoint y: 309, distance: 10.8
click at [352, 310] on input "Milk Tea Salted Caramel" at bounding box center [314, 306] width 301 height 23
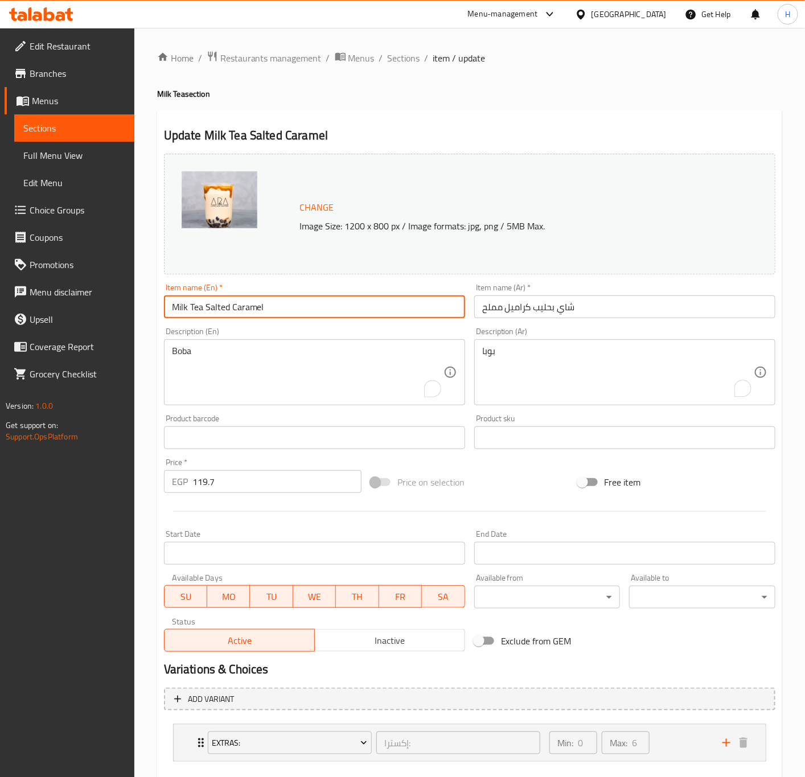
click at [164, 777] on button "Update" at bounding box center [237, 790] width 146 height 21
click at [403, 60] on span "Sections" at bounding box center [404, 58] width 32 height 14
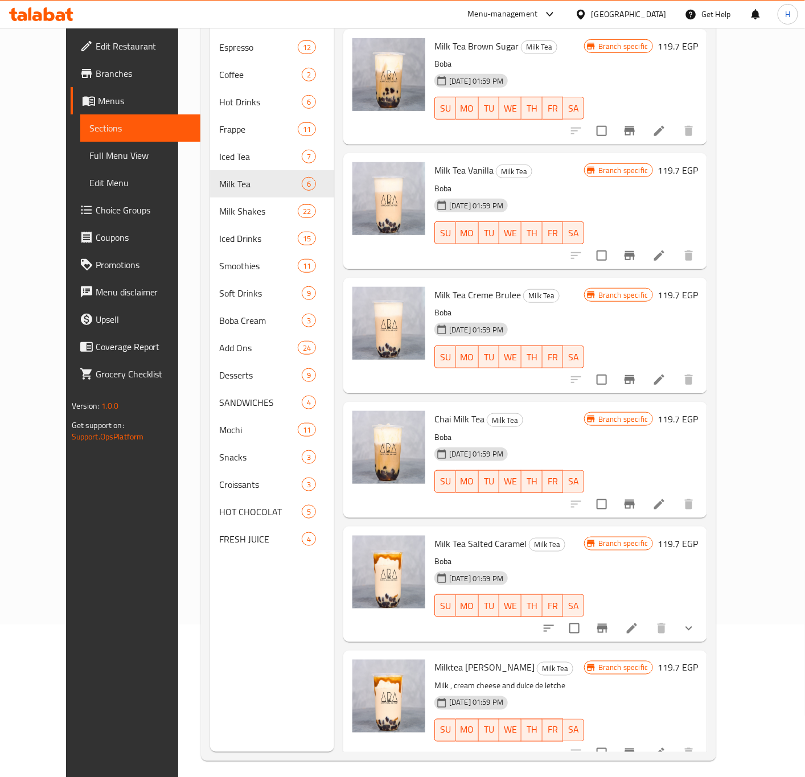
scroll to position [159, 0]
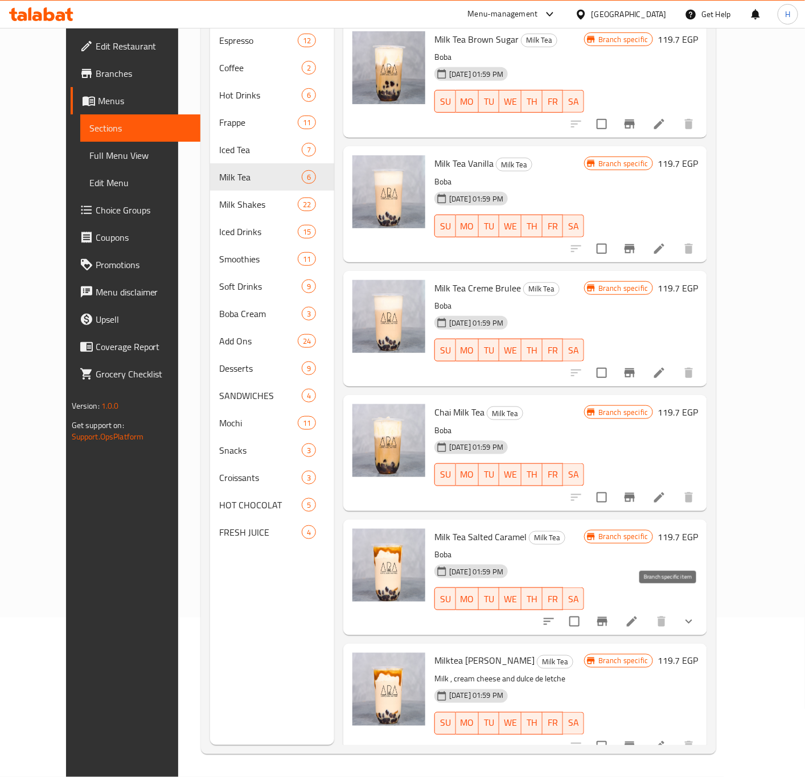
click at [616, 608] on button "Branch-specific-item" at bounding box center [602, 621] width 27 height 27
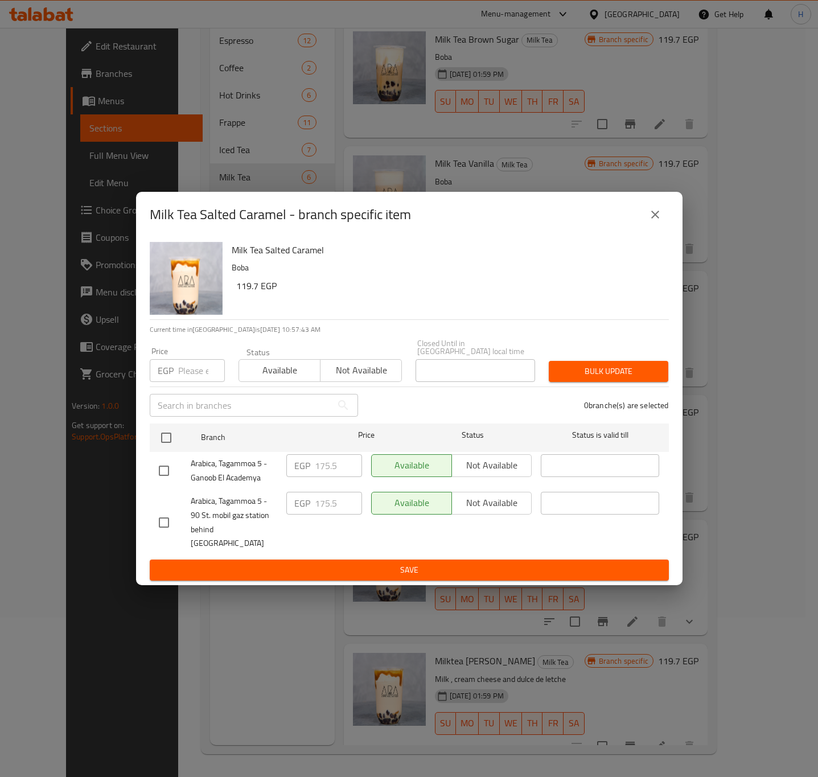
click at [666, 237] on div "Milk Tea Salted Caramel - branch specific item" at bounding box center [409, 215] width 547 height 46
click at [646, 226] on button "close" at bounding box center [655, 214] width 27 height 27
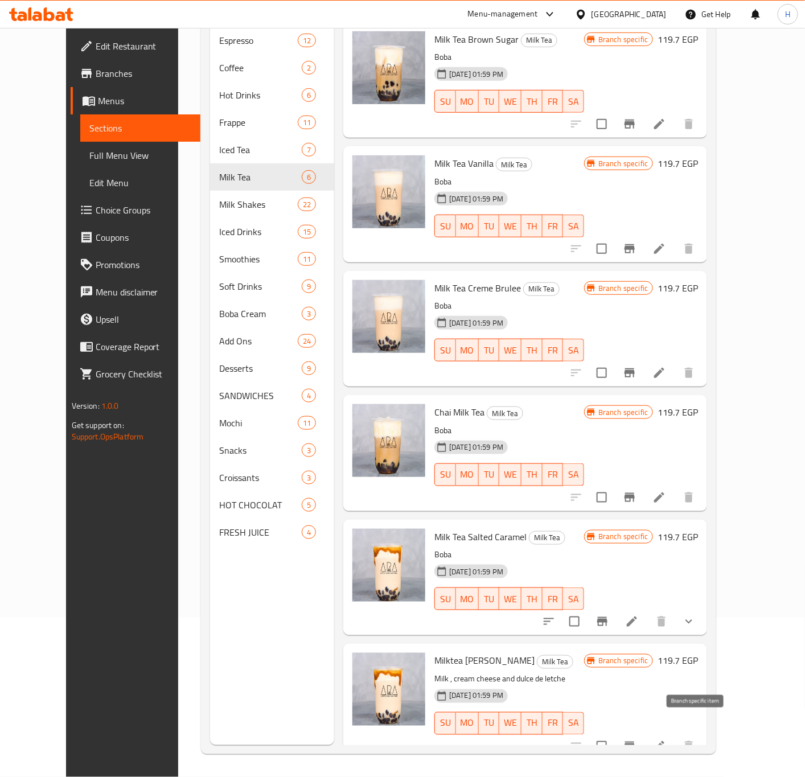
click at [636, 740] on icon "Branch-specific-item" at bounding box center [630, 747] width 14 height 14
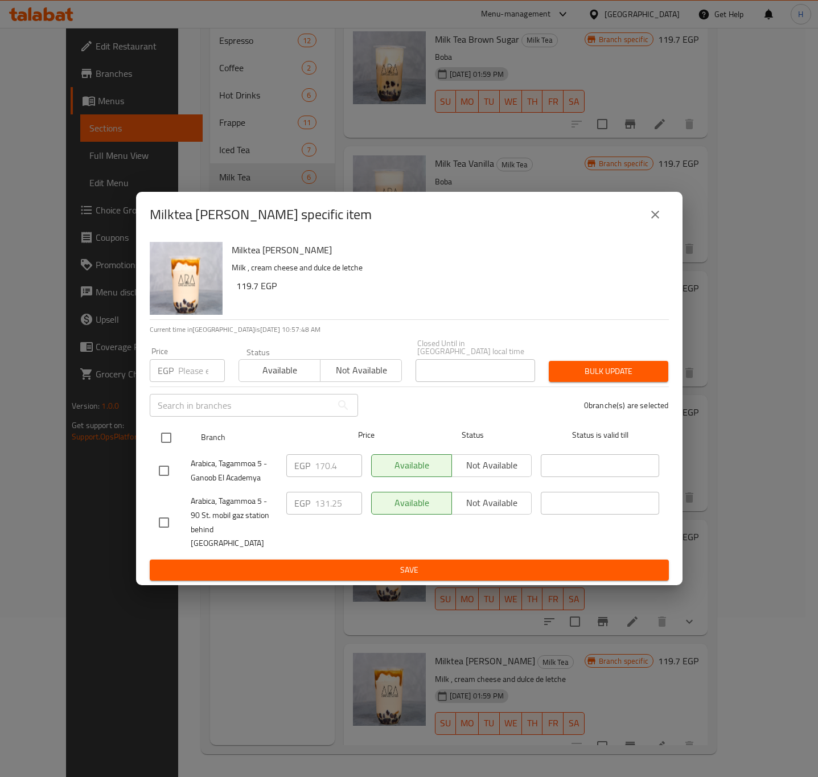
click at [170, 445] on input "checkbox" at bounding box center [166, 438] width 24 height 24
checkbox input "true"
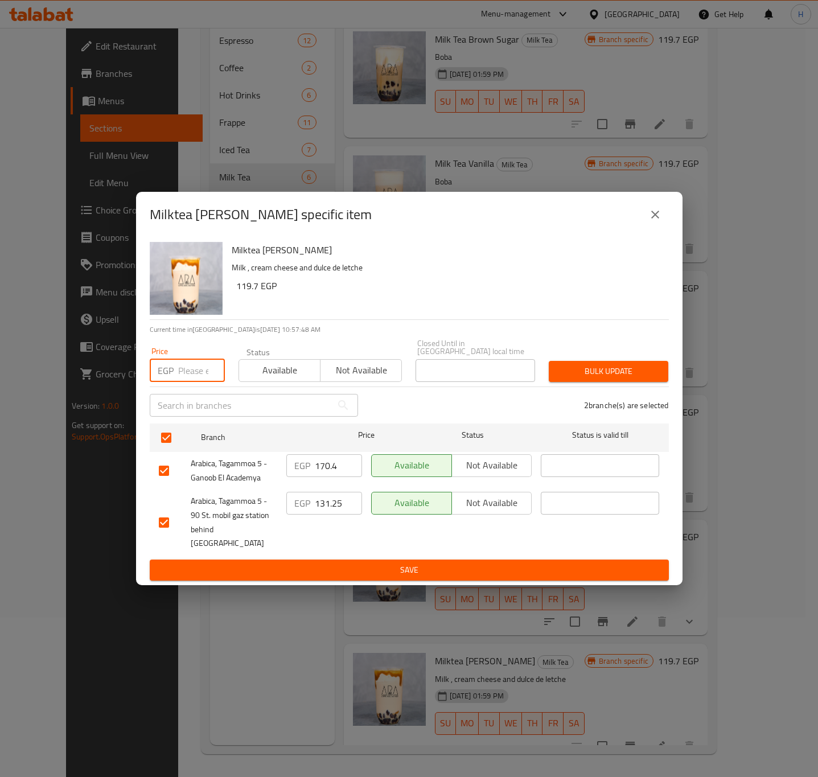
click at [183, 368] on input "number" at bounding box center [201, 370] width 47 height 23
paste input "175.5"
type input "175.5"
click at [627, 379] on span "Bulk update" at bounding box center [608, 371] width 101 height 14
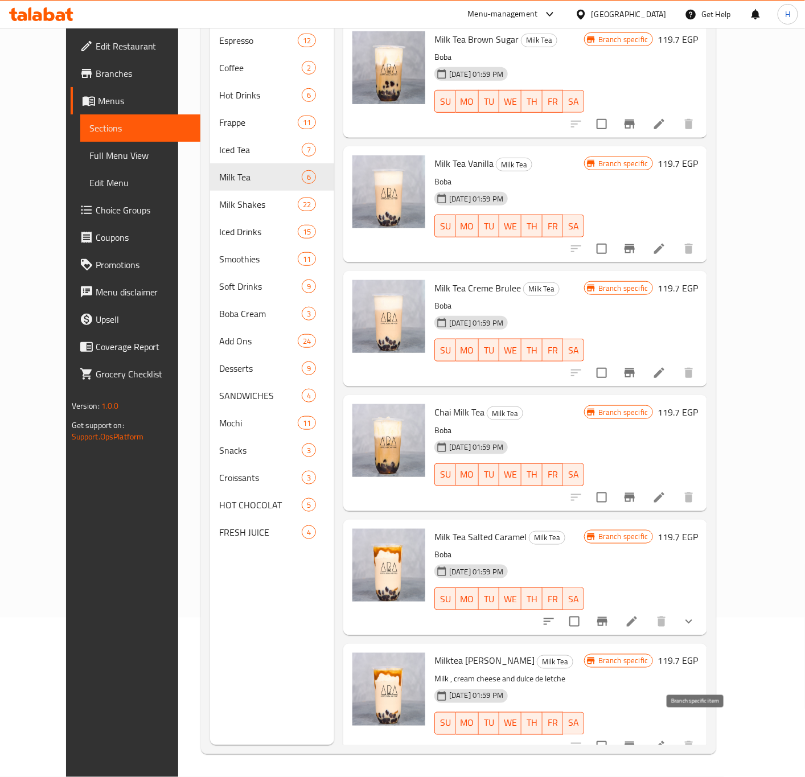
click at [643, 733] on button "Branch-specific-item" at bounding box center [629, 746] width 27 height 27
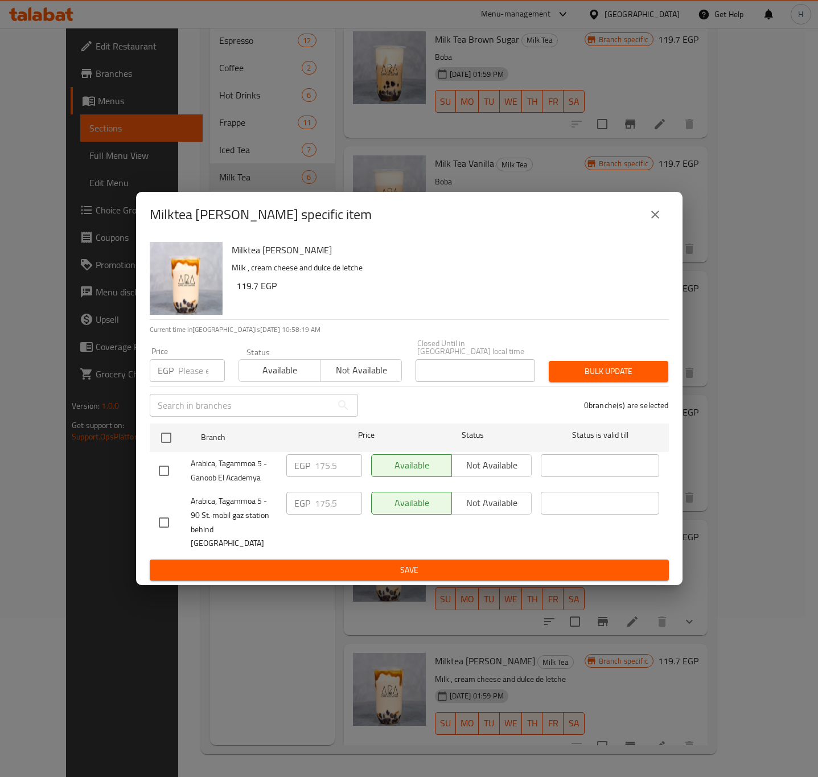
click at [658, 221] on icon "close" at bounding box center [655, 215] width 14 height 14
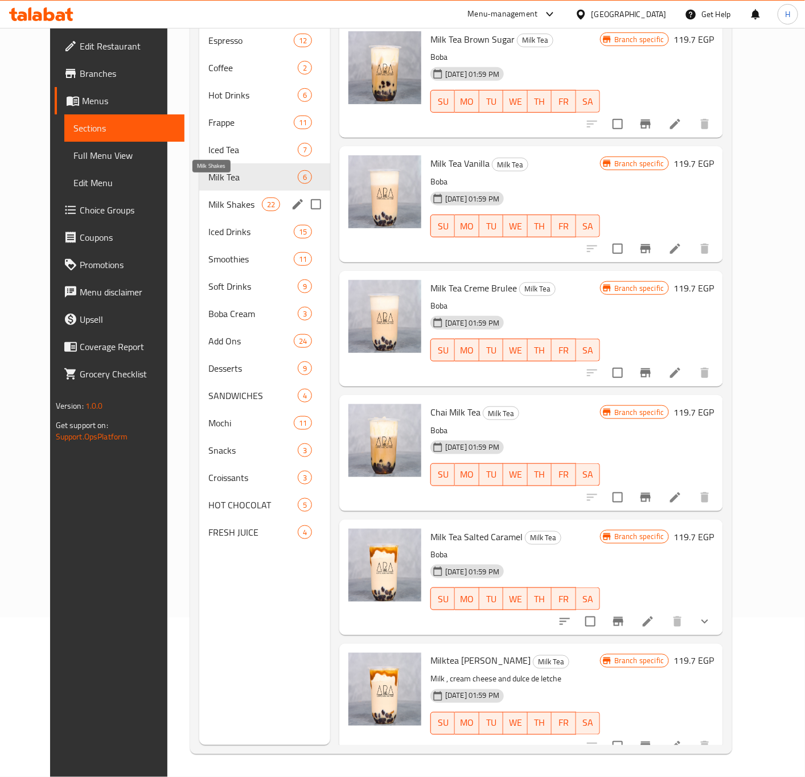
click at [208, 198] on span "Milk Shakes" at bounding box center [235, 205] width 54 height 14
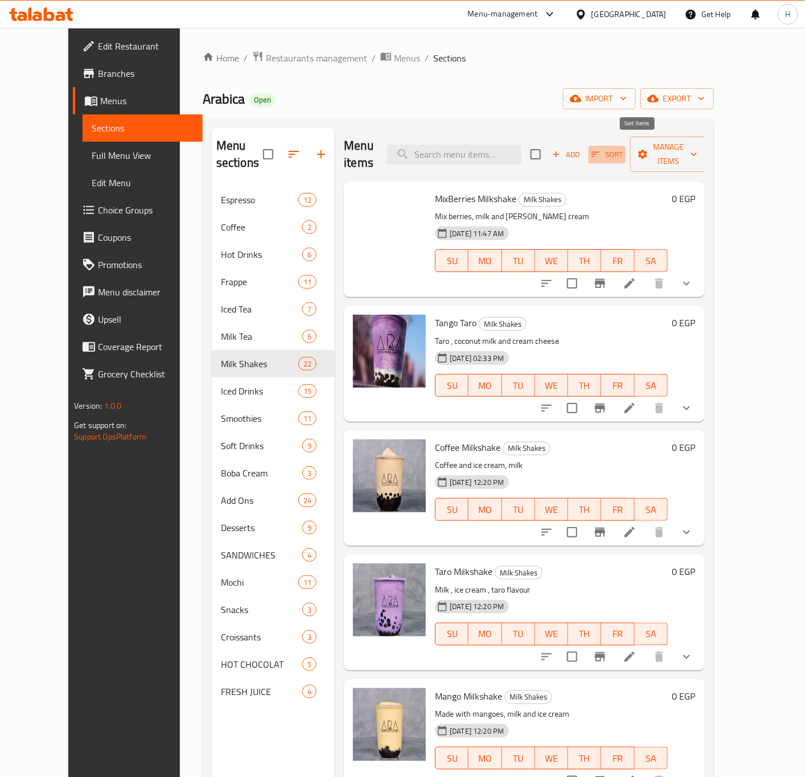
click at [601, 149] on icon "button" at bounding box center [595, 154] width 10 height 10
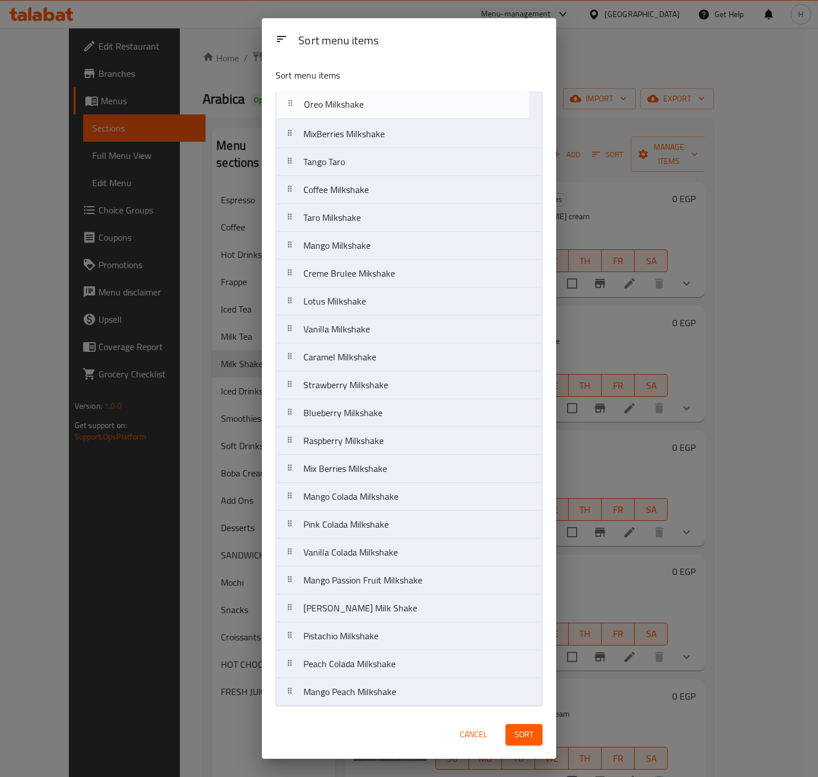
drag, startPoint x: 360, startPoint y: 280, endPoint x: 362, endPoint y: 101, distance: 179.3
click at [362, 101] on nav "MixBerries Milkshake Tango Taro Coffee Milkshake Taro Milkshake Mango Milkshake…" at bounding box center [409, 399] width 267 height 615
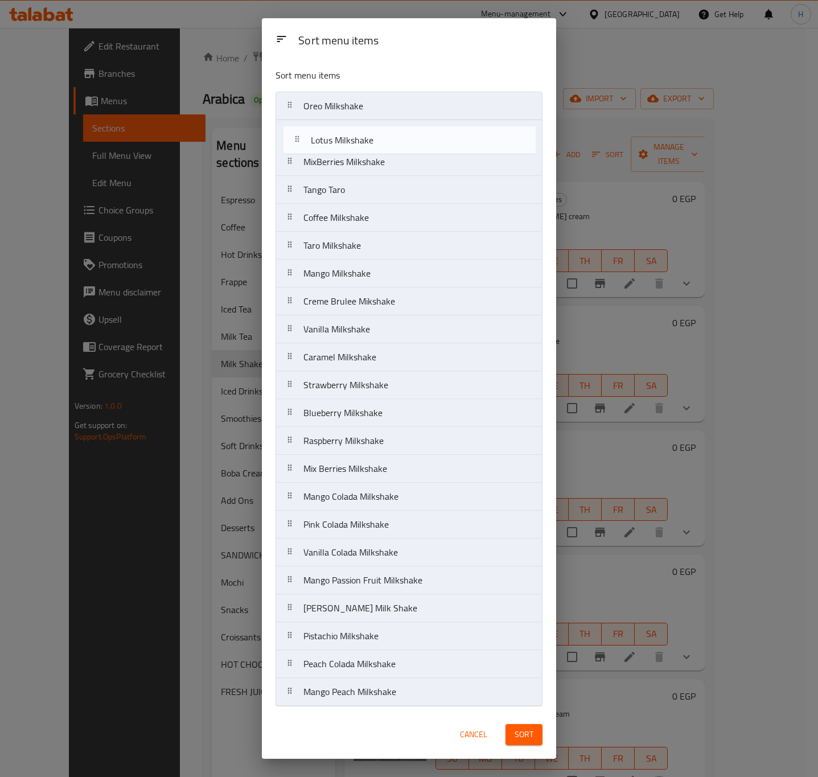
drag, startPoint x: 347, startPoint y: 309, endPoint x: 354, endPoint y: 135, distance: 173.8
click at [354, 135] on nav "Oreo Milkshake MixBerries Milkshake Tango Taro Coffee Milkshake Taro Milkshake …" at bounding box center [409, 399] width 267 height 615
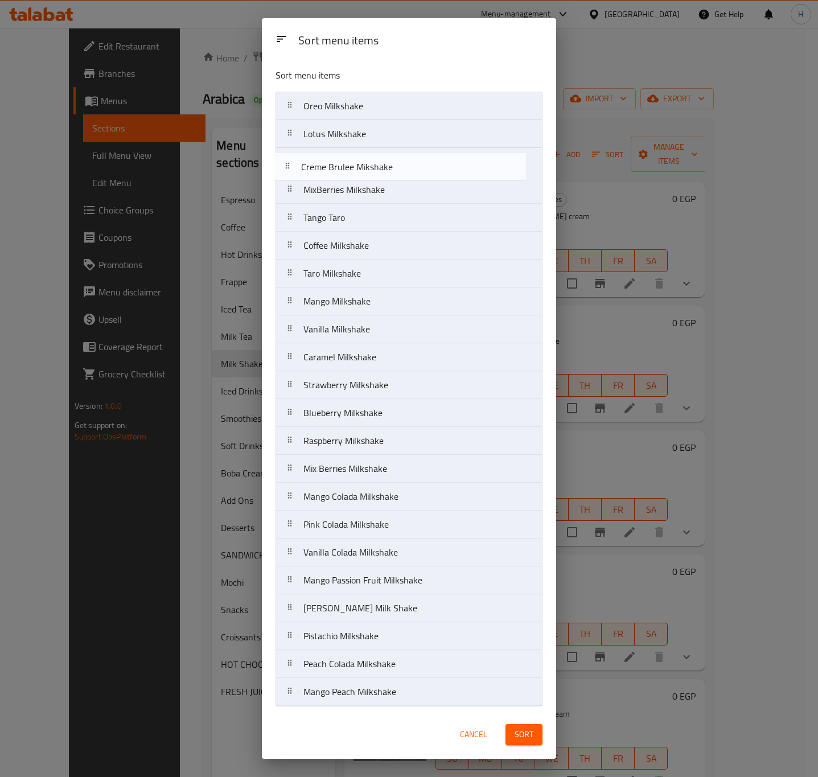
drag, startPoint x: 349, startPoint y: 310, endPoint x: 347, endPoint y: 166, distance: 143.5
click at [347, 166] on nav "Oreo Milkshake Lotus Milkshake MixBerries Milkshake Tango Taro Coffee Milkshake…" at bounding box center [409, 399] width 267 height 615
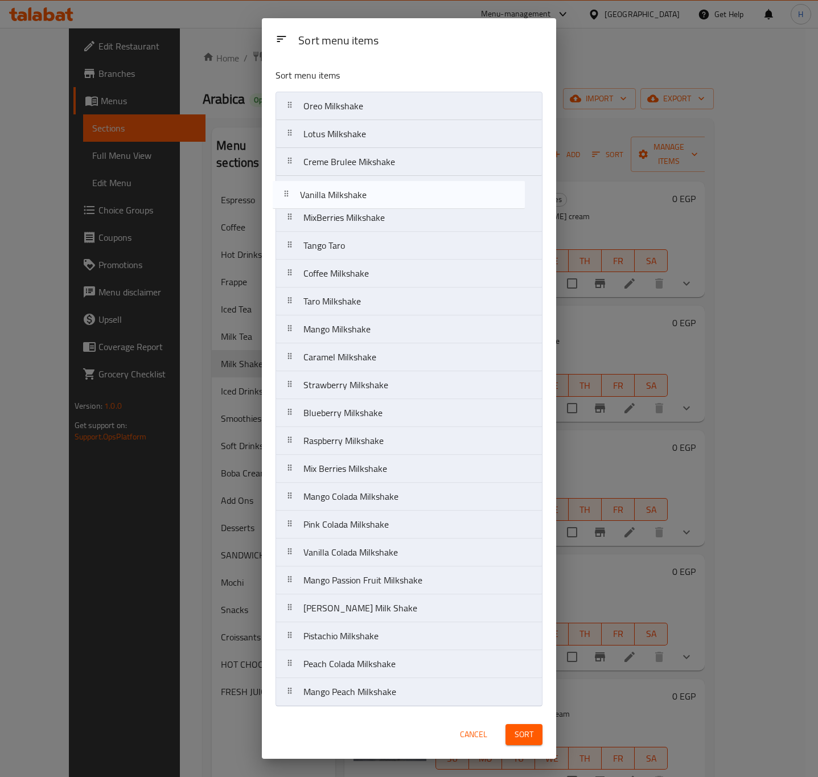
drag, startPoint x: 363, startPoint y: 337, endPoint x: 359, endPoint y: 192, distance: 145.2
click at [359, 192] on nav "Oreo Milkshake Lotus Milkshake Creme Brulee Mikshake MixBerries Milkshake Tango…" at bounding box center [409, 399] width 267 height 615
drag, startPoint x: 357, startPoint y: 364, endPoint x: 354, endPoint y: 214, distance: 150.3
click at [354, 214] on nav "Oreo Milkshake Lotus Milkshake Creme Brulee Mikshake Vanilla Milkshake MixBerri…" at bounding box center [409, 399] width 267 height 615
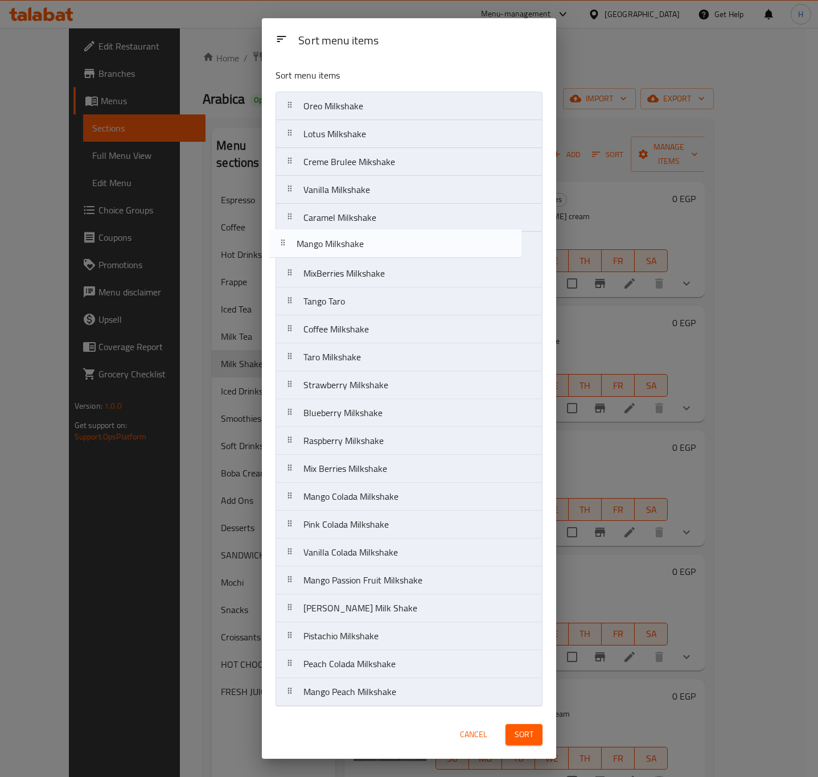
drag, startPoint x: 356, startPoint y: 365, endPoint x: 348, endPoint y: 246, distance: 119.8
click at [348, 246] on nav "Oreo Milkshake Lotus Milkshake Creme Brulee Mikshake Vanilla Milkshake Caramel …" at bounding box center [409, 399] width 267 height 615
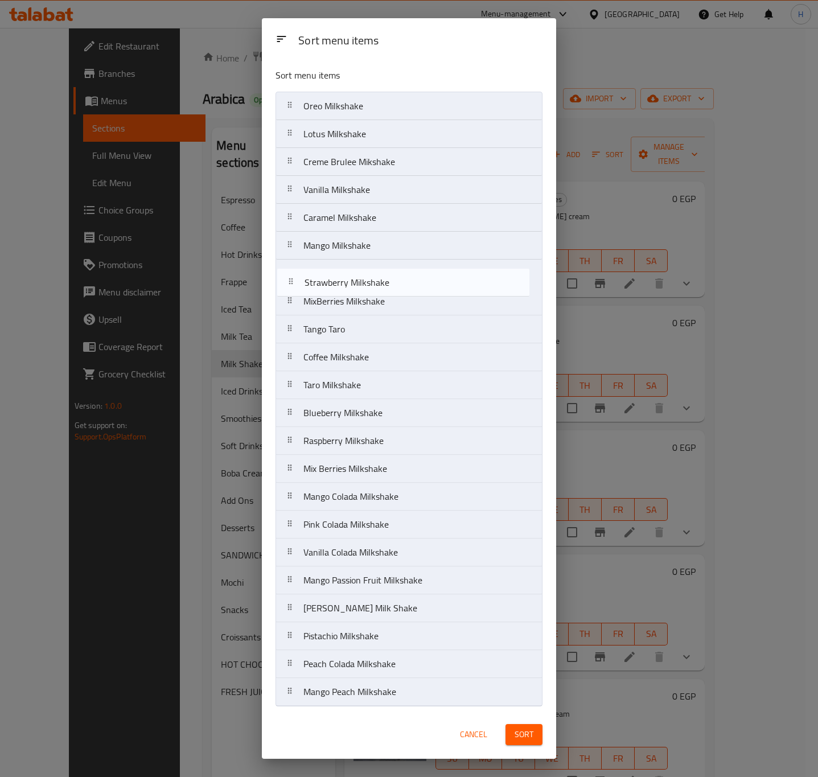
drag, startPoint x: 366, startPoint y: 391, endPoint x: 368, endPoint y: 277, distance: 113.9
click at [368, 277] on nav "Oreo Milkshake Lotus Milkshake Creme Brulee Mikshake Vanilla Milkshake Caramel …" at bounding box center [409, 399] width 267 height 615
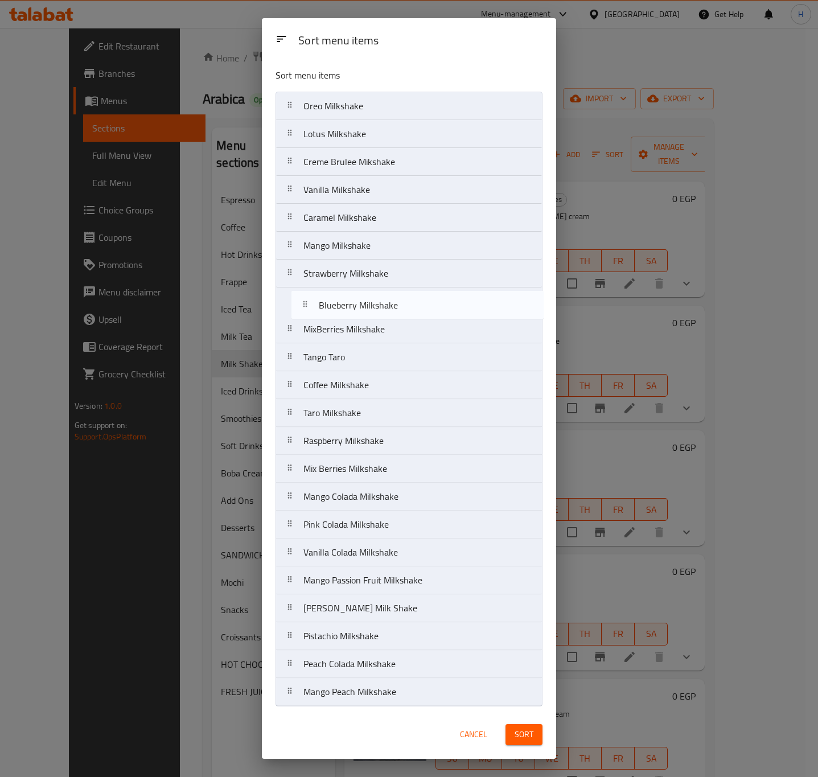
drag, startPoint x: 348, startPoint y: 422, endPoint x: 364, endPoint y: 307, distance: 115.5
click at [364, 307] on nav "Oreo Milkshake Lotus Milkshake Creme Brulee Mikshake Vanilla Milkshake Caramel …" at bounding box center [409, 399] width 267 height 615
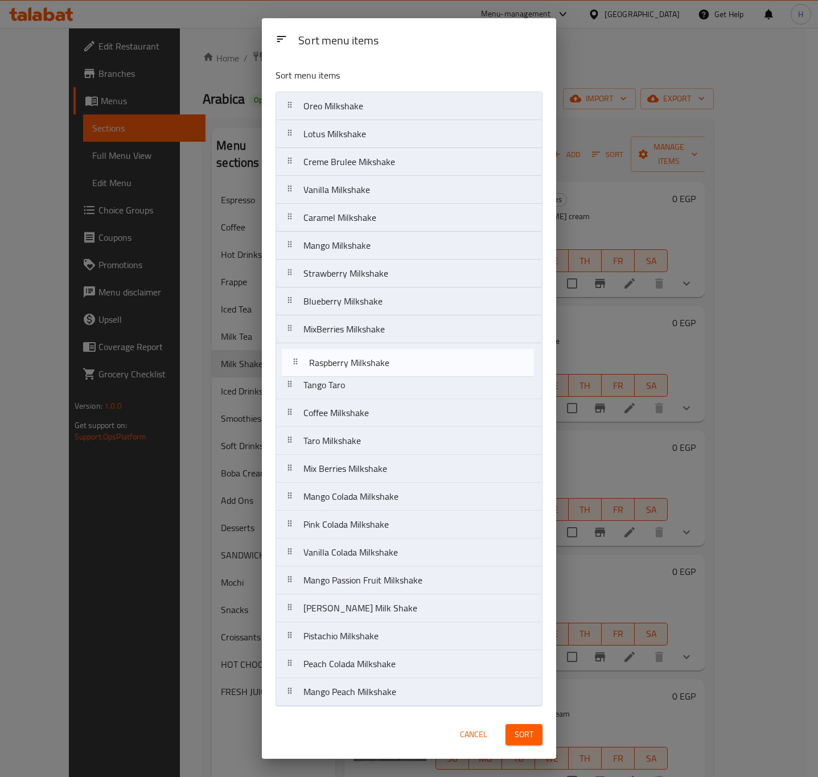
drag, startPoint x: 337, startPoint y: 451, endPoint x: 344, endPoint y: 364, distance: 86.8
click at [344, 364] on nav "Oreo Milkshake Lotus Milkshake Creme Brulee Mikshake Vanilla Milkshake Caramel …" at bounding box center [409, 399] width 267 height 615
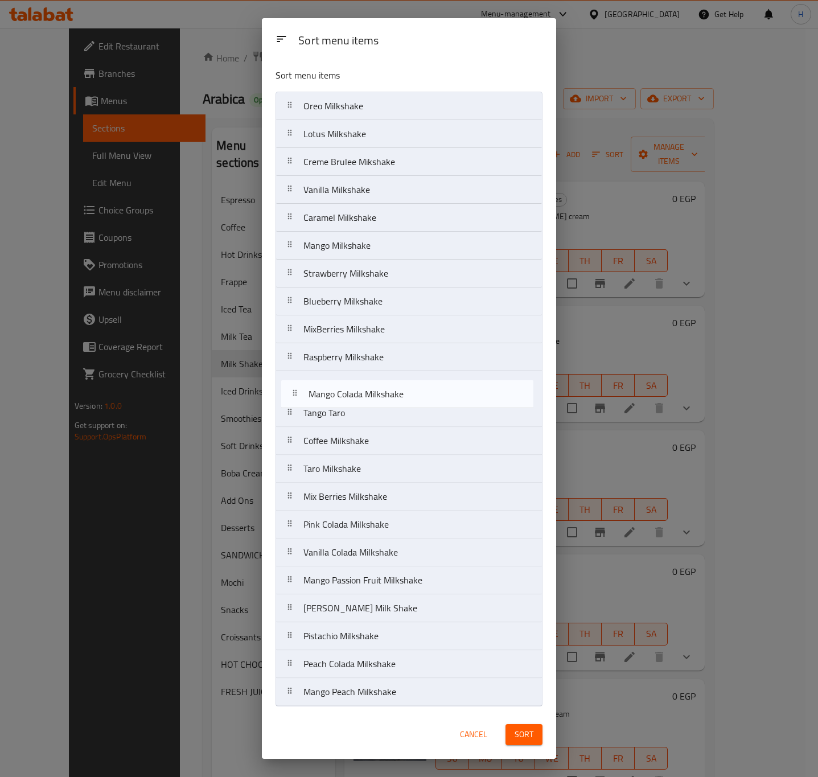
drag, startPoint x: 347, startPoint y: 506, endPoint x: 352, endPoint y: 388, distance: 117.9
click at [352, 388] on nav "Oreo Milkshake Lotus Milkshake Creme Brulee Mikshake Vanilla Milkshake Caramel …" at bounding box center [409, 399] width 267 height 615
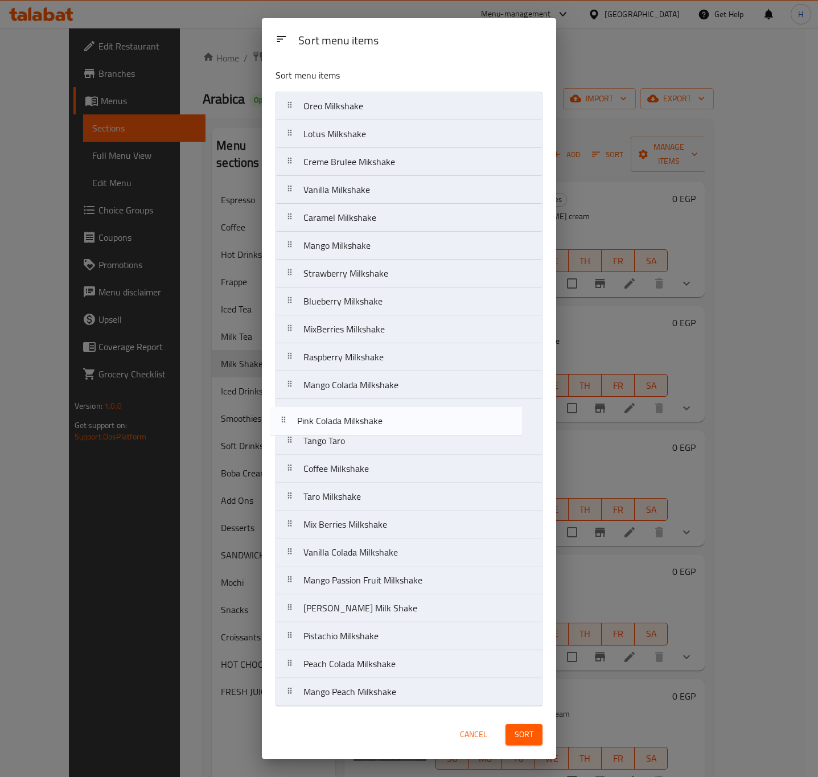
drag, startPoint x: 359, startPoint y: 532, endPoint x: 351, endPoint y: 419, distance: 113.0
click at [351, 419] on nav "Oreo Milkshake Lotus Milkshake Creme Brulee Mikshake Vanilla Milkshake Caramel …" at bounding box center [409, 399] width 267 height 615
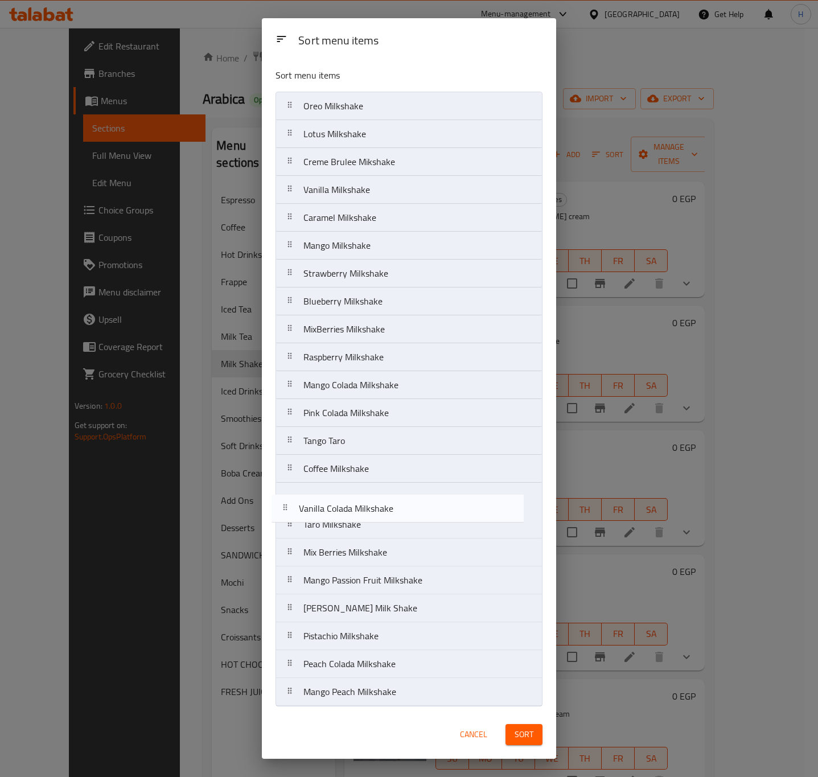
scroll to position [2, 0]
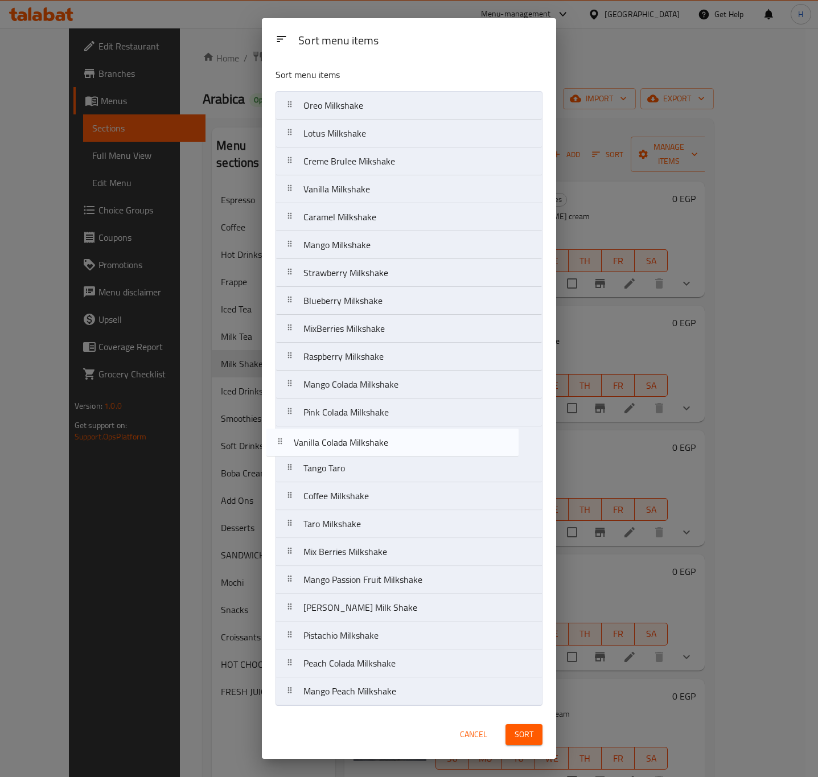
drag, startPoint x: 346, startPoint y: 562, endPoint x: 335, endPoint y: 445, distance: 117.7
click at [335, 445] on nav "Oreo Milkshake Lotus Milkshake Creme Brulee Mikshake Vanilla Milkshake Caramel …" at bounding box center [409, 398] width 267 height 615
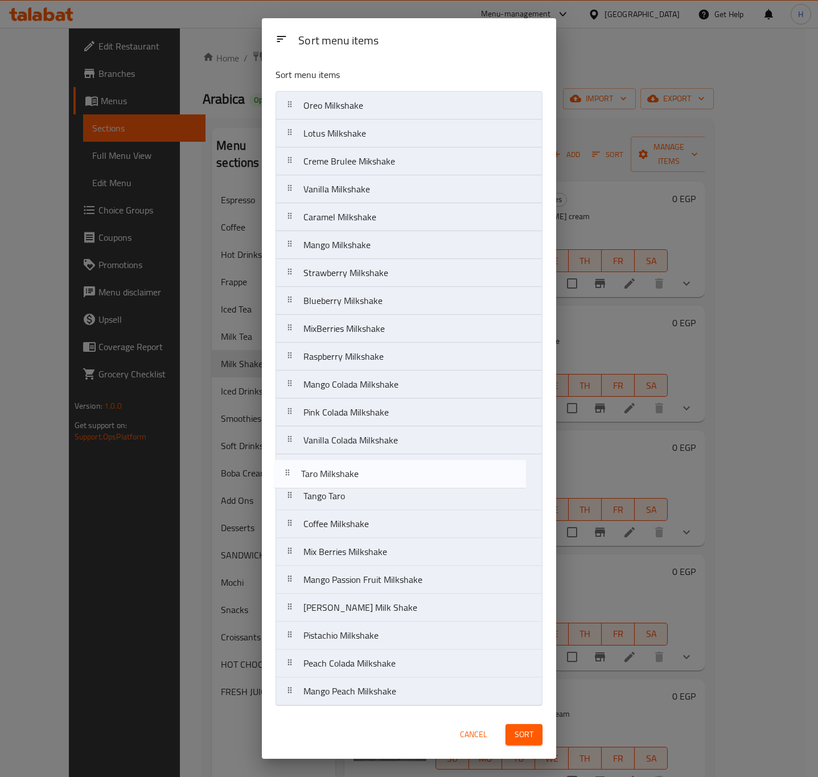
drag, startPoint x: 357, startPoint y: 533, endPoint x: 354, endPoint y: 475, distance: 58.7
click at [354, 475] on nav "Oreo Milkshake Lotus Milkshake Creme Brulee Mikshake Vanilla Milkshake Caramel …" at bounding box center [409, 398] width 267 height 615
drag, startPoint x: 359, startPoint y: 533, endPoint x: 359, endPoint y: 495, distance: 37.6
click at [359, 495] on nav "Oreo Milkshake Lotus Milkshake Creme Brulee Mikshake Vanilla Milkshake Caramel …" at bounding box center [409, 398] width 267 height 615
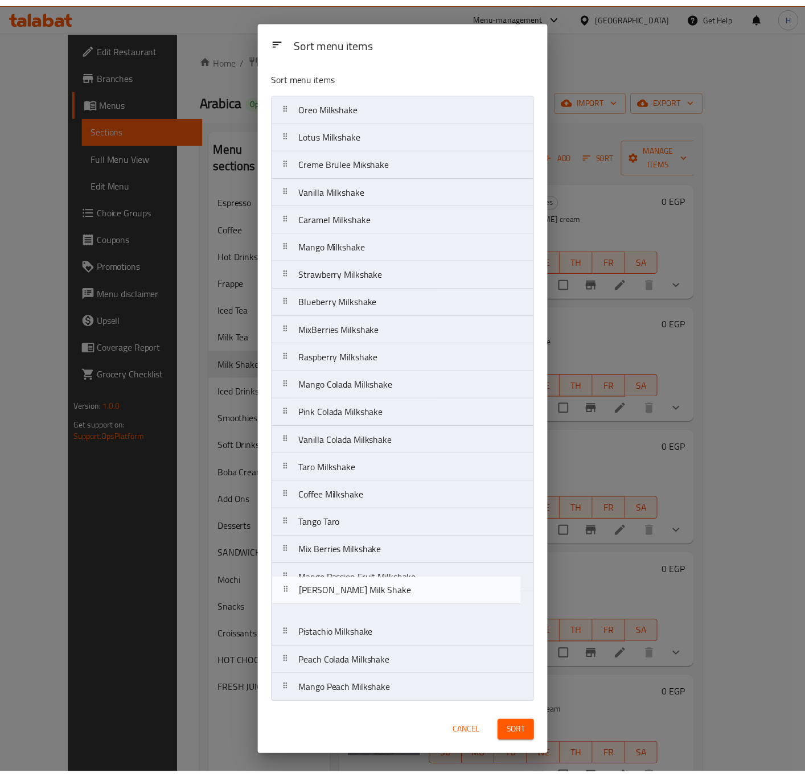
scroll to position [7, 0]
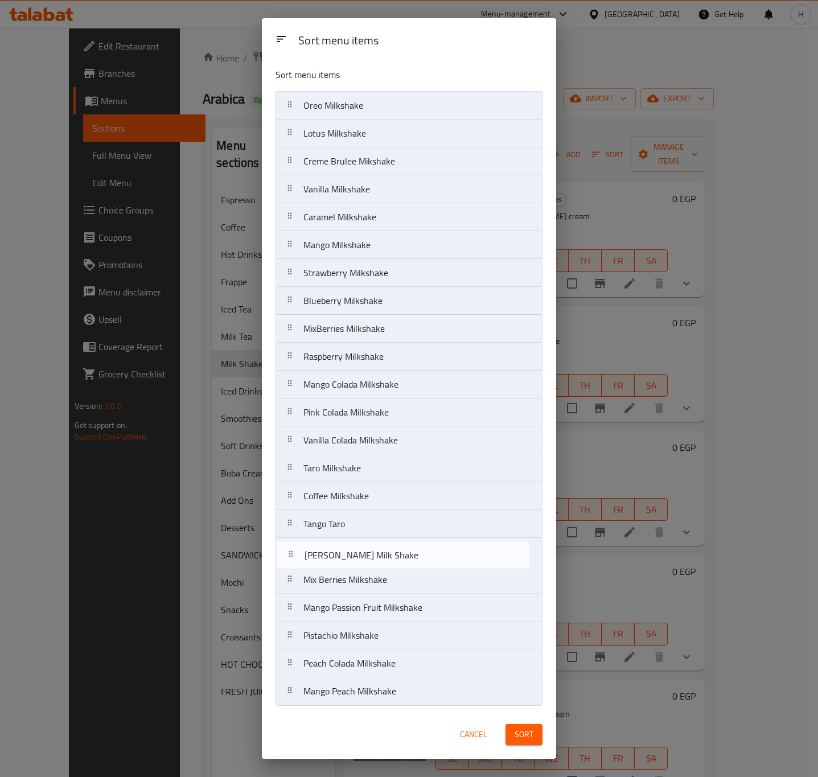
drag, startPoint x: 360, startPoint y: 617, endPoint x: 361, endPoint y: 557, distance: 60.3
click at [361, 557] on nav "Oreo Milkshake Lotus Milkshake Creme Brulee Mikshake Vanilla Milkshake Caramel …" at bounding box center [409, 398] width 267 height 615
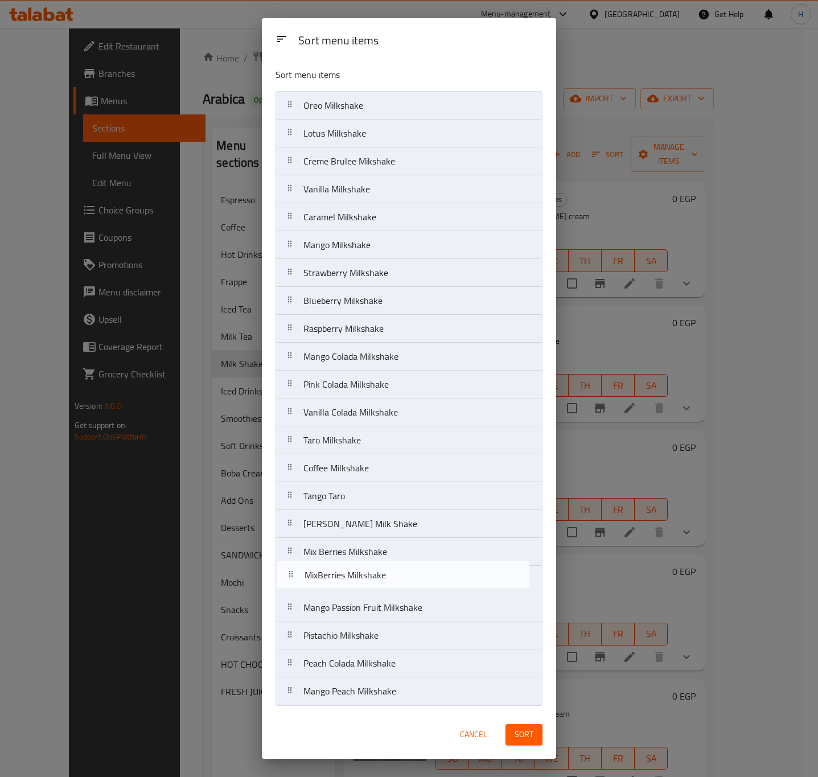
drag, startPoint x: 367, startPoint y: 330, endPoint x: 368, endPoint y: 589, distance: 259.6
click at [368, 589] on nav "Oreo Milkshake Lotus Milkshake Creme Brulee Mikshake Vanilla Milkshake Caramel …" at bounding box center [409, 398] width 267 height 615
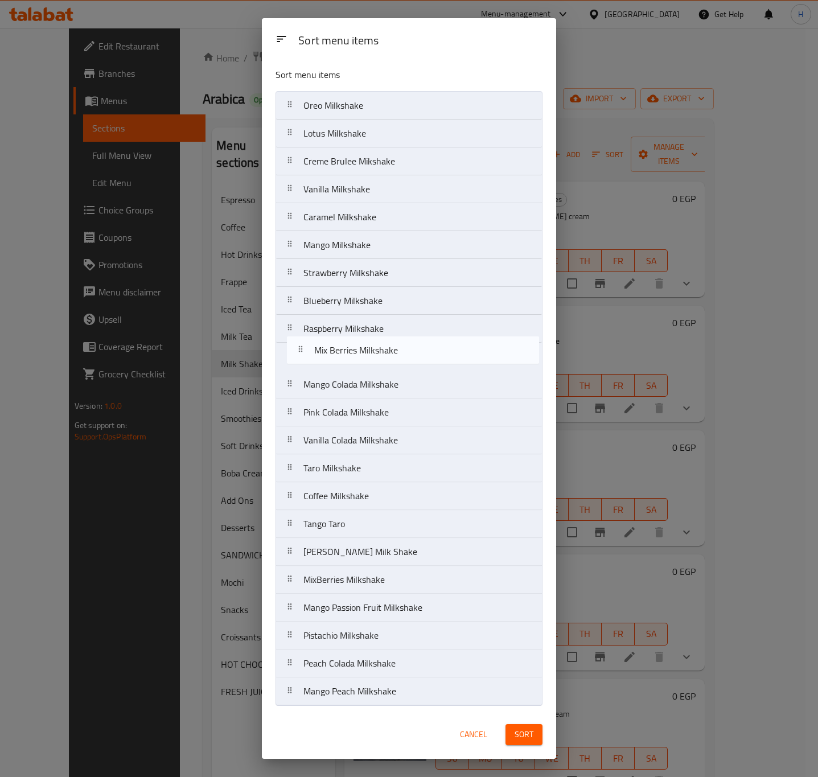
drag, startPoint x: 359, startPoint y: 551, endPoint x: 369, endPoint y: 343, distance: 207.5
click at [369, 343] on nav "Oreo Milkshake Lotus Milkshake Creme Brulee Mikshake Vanilla Milkshake Caramel …" at bounding box center [409, 398] width 267 height 615
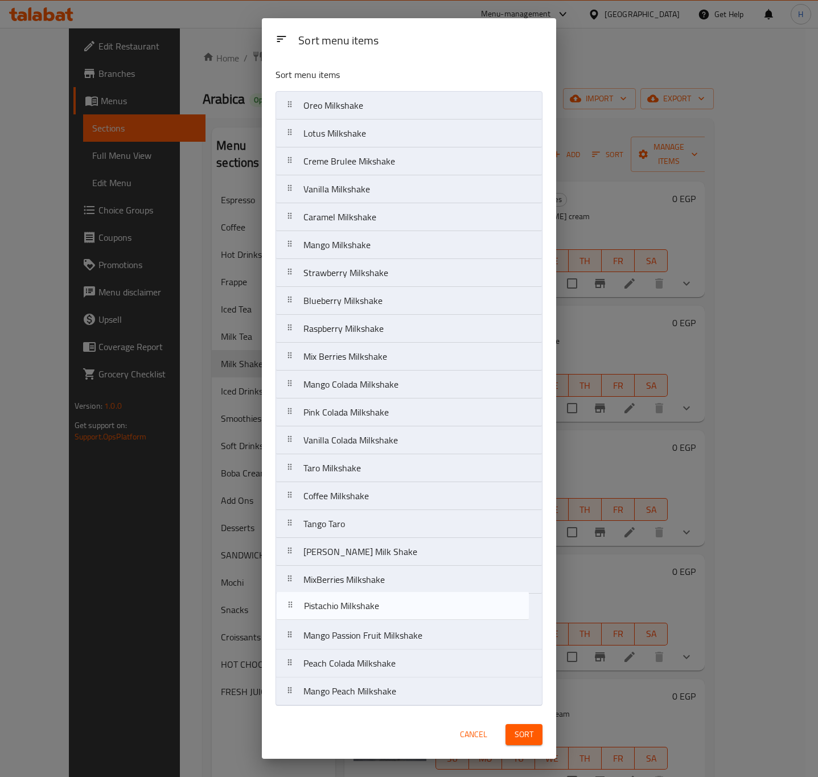
drag, startPoint x: 345, startPoint y: 634, endPoint x: 345, endPoint y: 605, distance: 28.5
click at [345, 605] on nav "Oreo Milkshake Lotus Milkshake Creme Brulee Mikshake Vanilla Milkshake Caramel …" at bounding box center [409, 398] width 267 height 615
drag, startPoint x: 342, startPoint y: 612, endPoint x: 347, endPoint y: 584, distance: 28.5
click at [347, 584] on nav "Oreo Milkshake Lotus Milkshake Creme Brulee Mikshake Vanilla Milkshake Caramel …" at bounding box center [409, 398] width 267 height 615
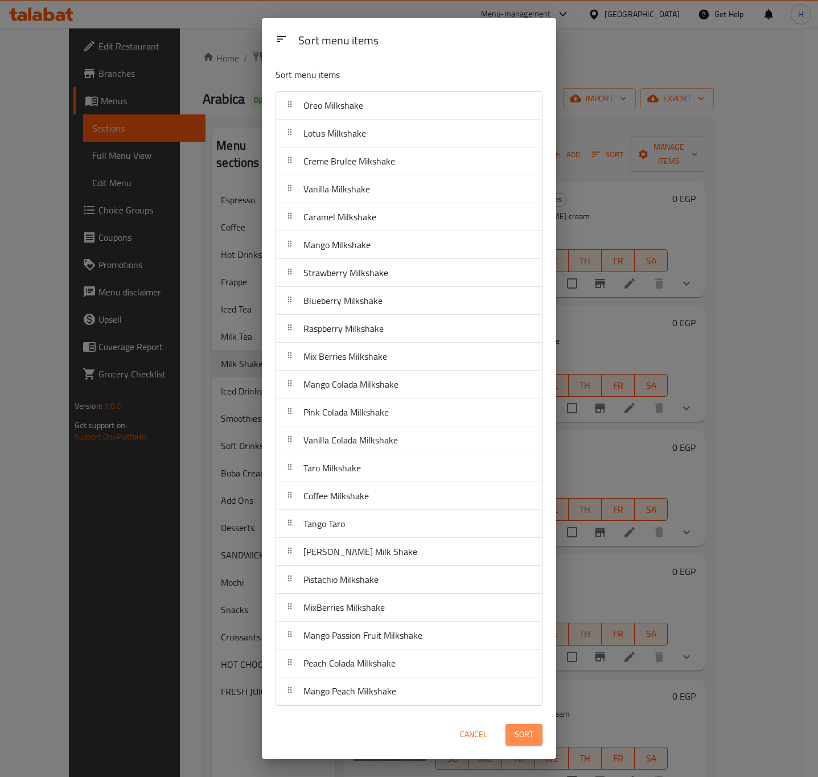
click at [538, 738] on button "Sort" at bounding box center [524, 734] width 37 height 21
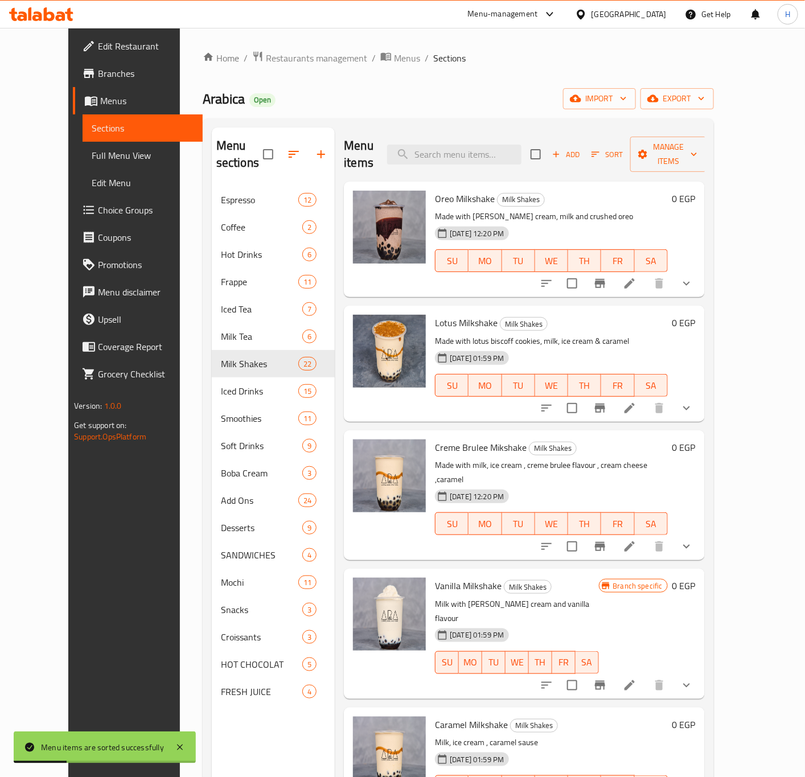
click at [700, 274] on button "show more" at bounding box center [686, 283] width 27 height 27
click at [693, 277] on icon "show more" at bounding box center [687, 284] width 14 height 14
click at [700, 274] on button "show more" at bounding box center [686, 283] width 27 height 27
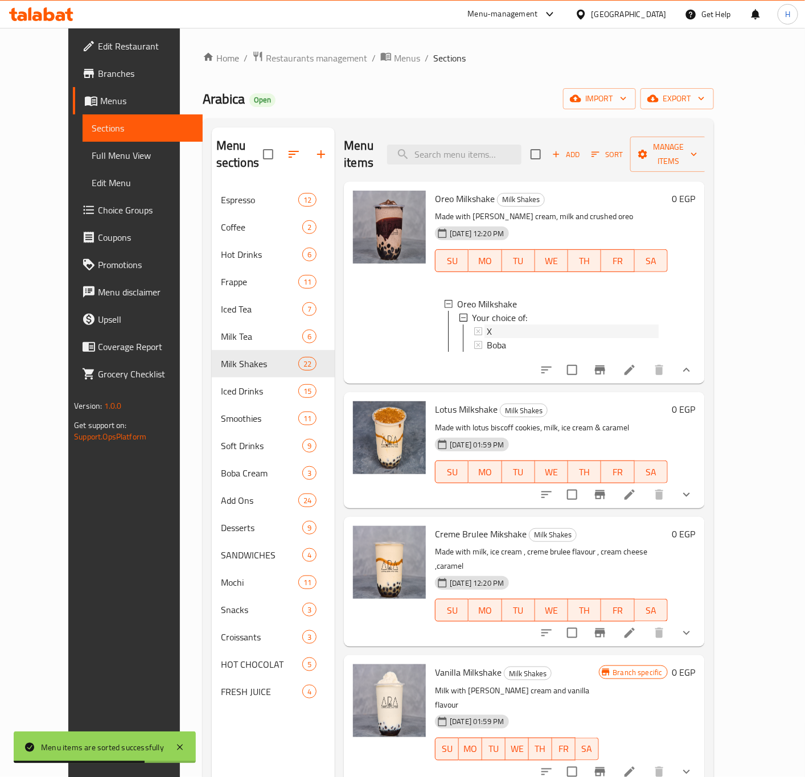
click at [487, 324] on span "X" at bounding box center [489, 331] width 5 height 14
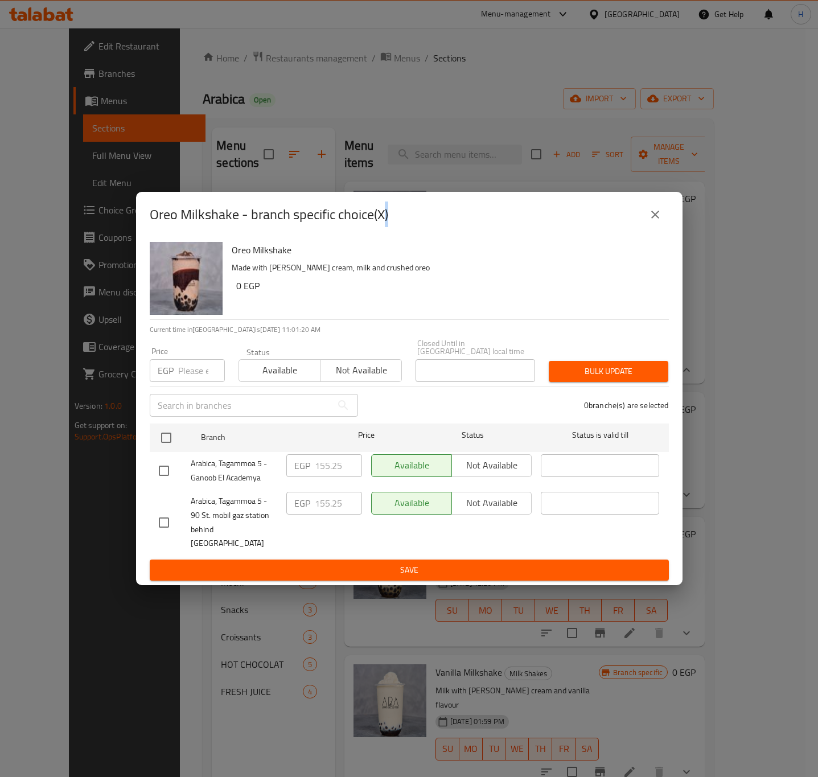
click at [660, 221] on icon "close" at bounding box center [655, 215] width 14 height 14
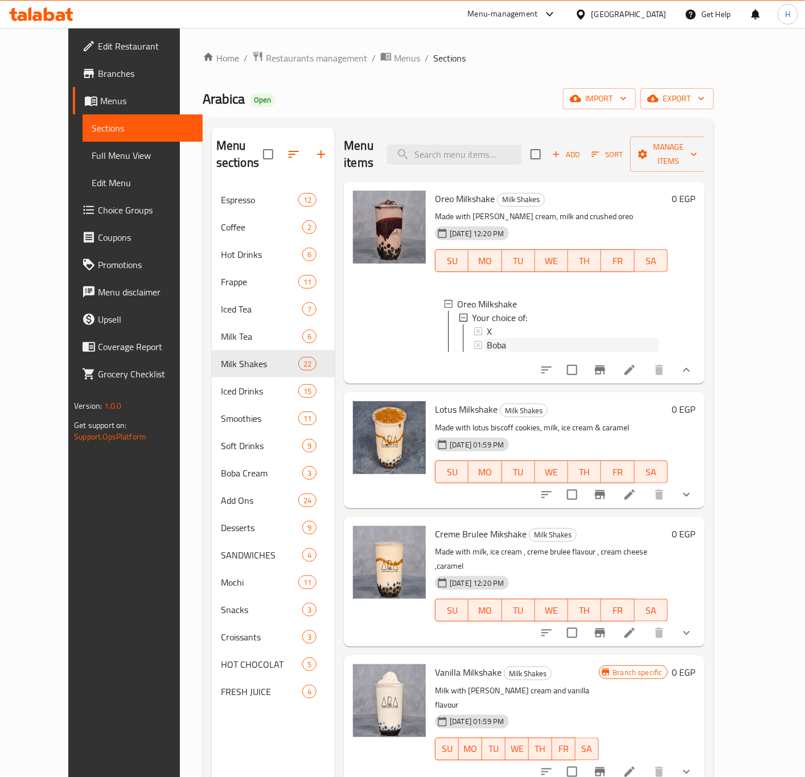
click at [487, 338] on span "Boba" at bounding box center [496, 345] width 19 height 14
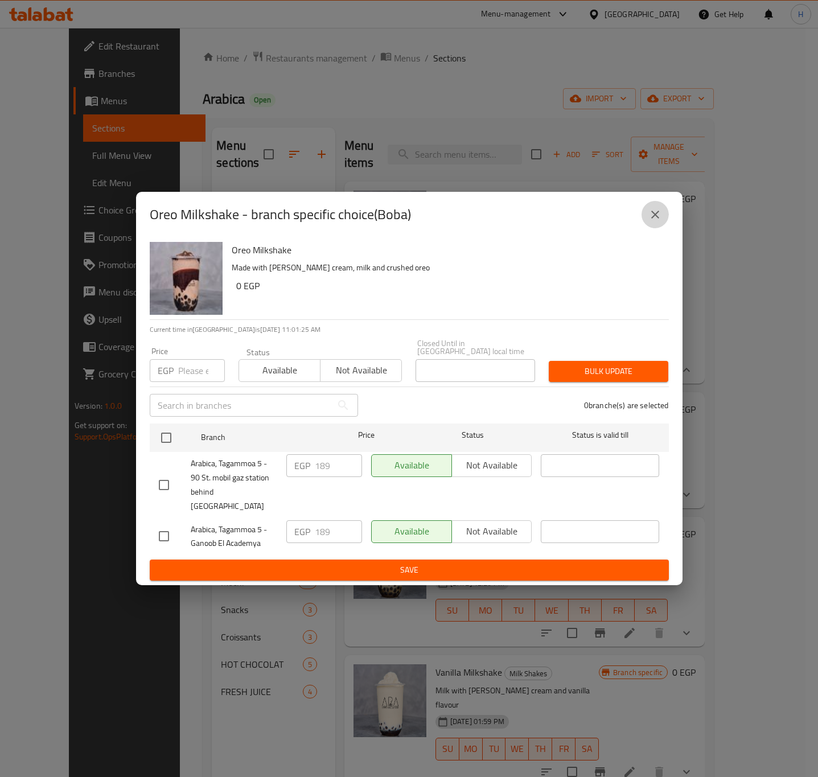
click at [651, 221] on icon "close" at bounding box center [655, 215] width 14 height 14
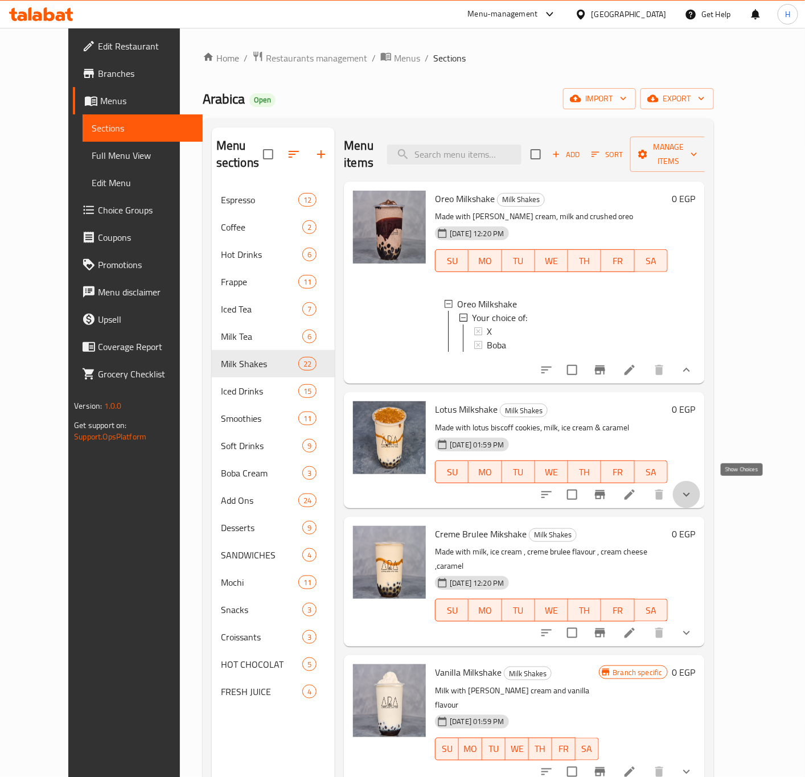
click at [693, 488] on icon "show more" at bounding box center [687, 495] width 14 height 14
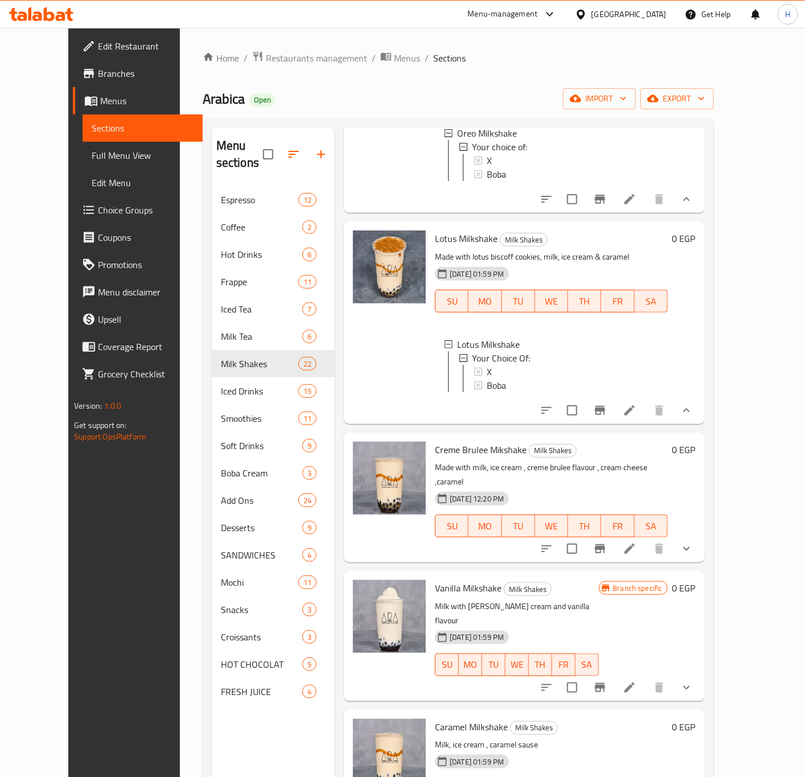
scroll to position [256, 0]
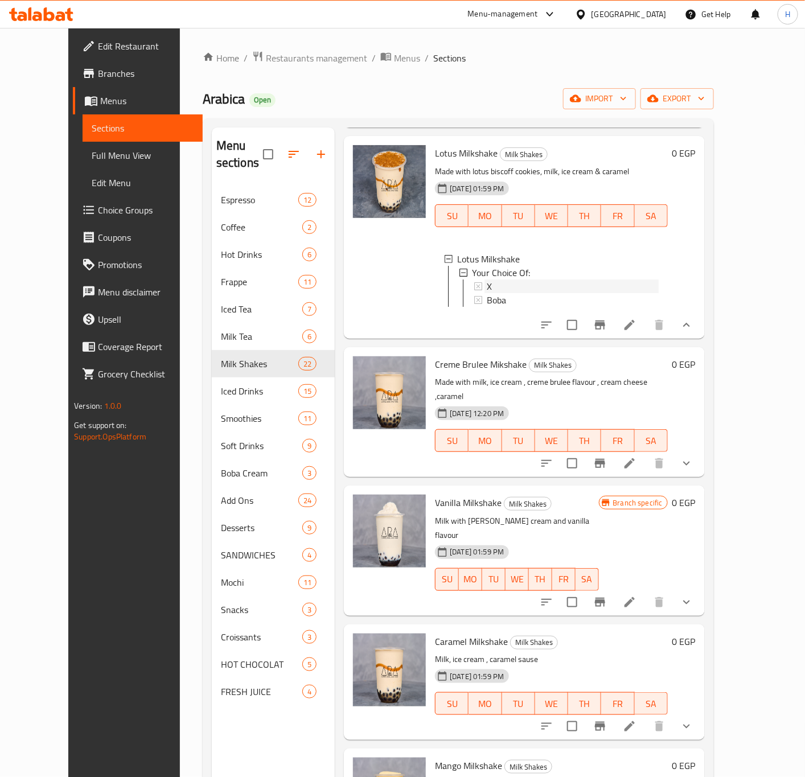
click at [490, 284] on div "X" at bounding box center [572, 287] width 171 height 14
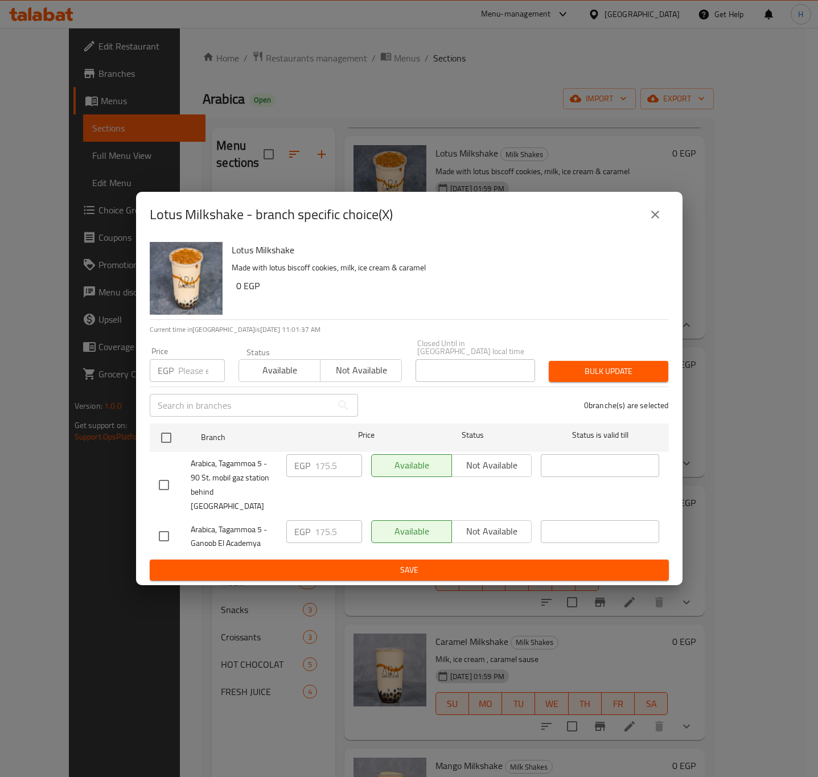
click at [653, 221] on icon "close" at bounding box center [655, 215] width 14 height 14
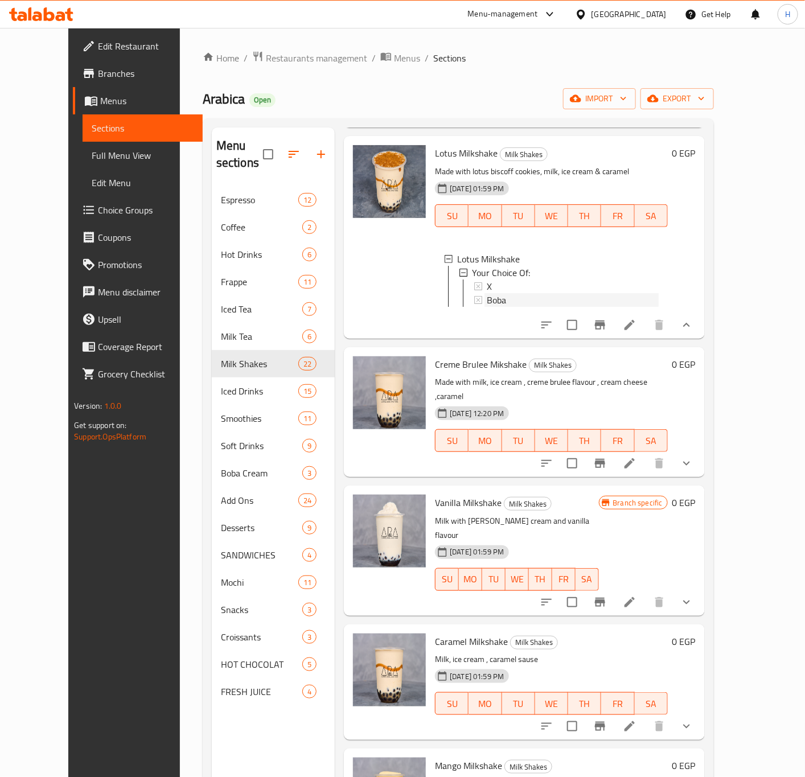
click at [535, 299] on div "Boba" at bounding box center [572, 300] width 171 height 14
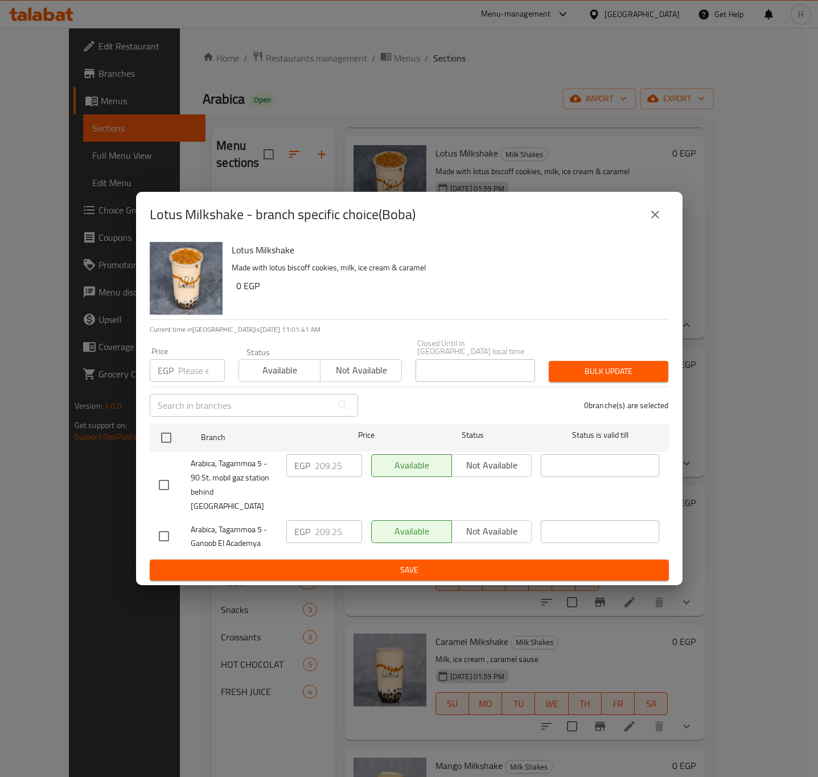
click at [666, 228] on button "close" at bounding box center [655, 214] width 27 height 27
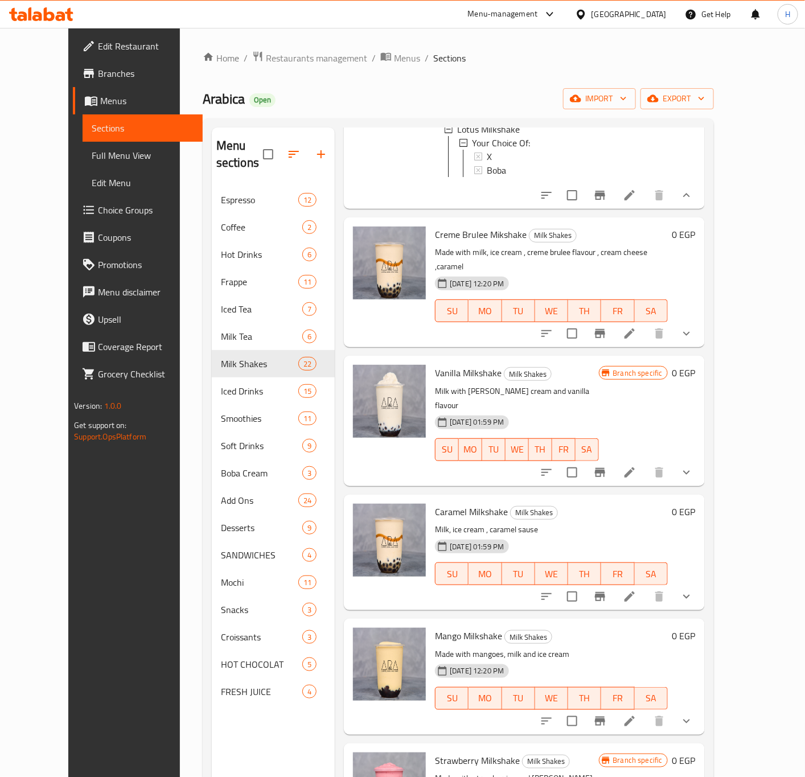
scroll to position [427, 0]
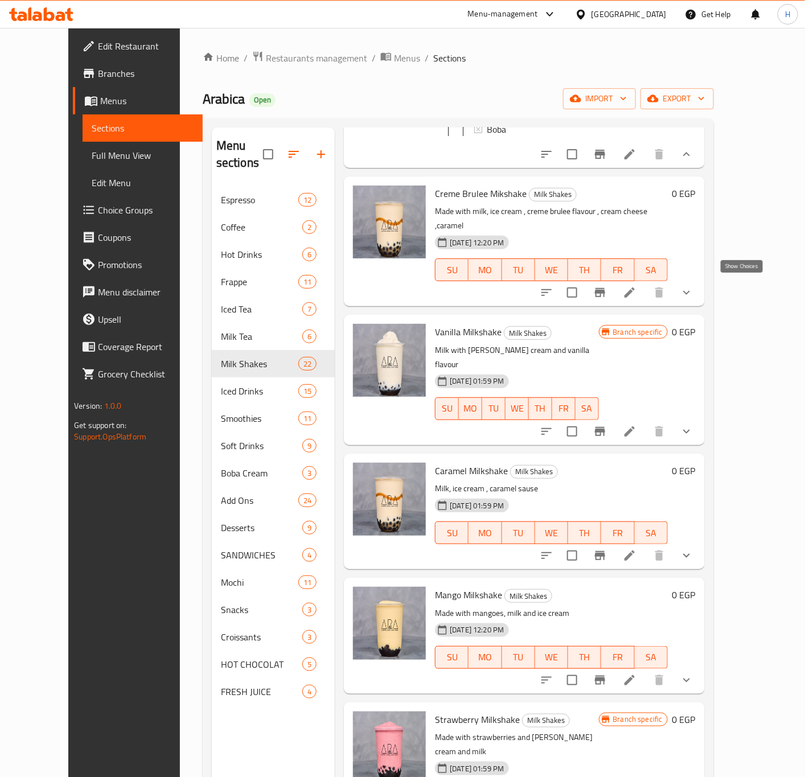
click at [693, 290] on icon "show more" at bounding box center [687, 293] width 14 height 14
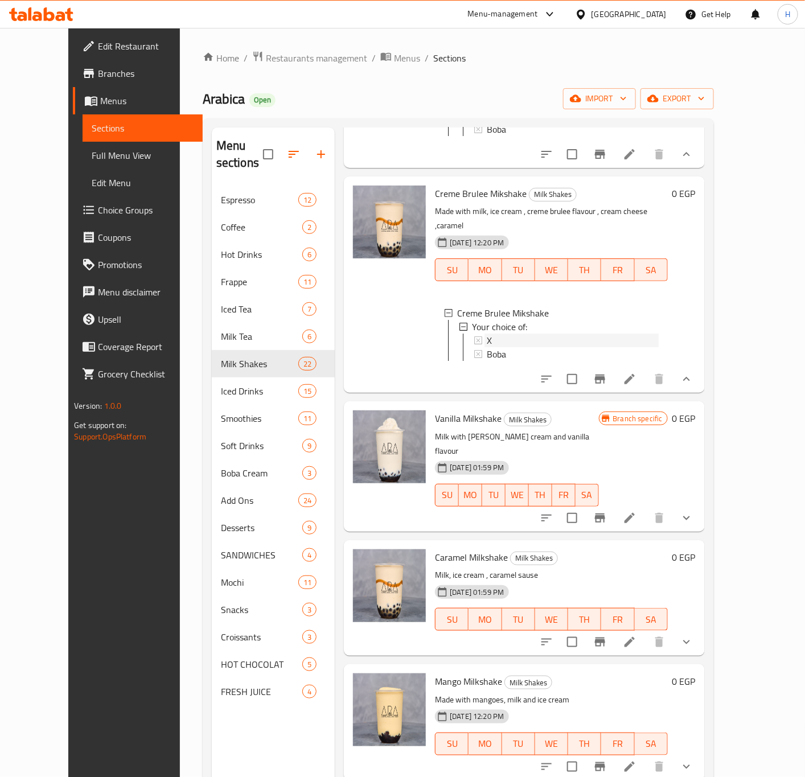
click at [499, 335] on div "X" at bounding box center [572, 341] width 171 height 14
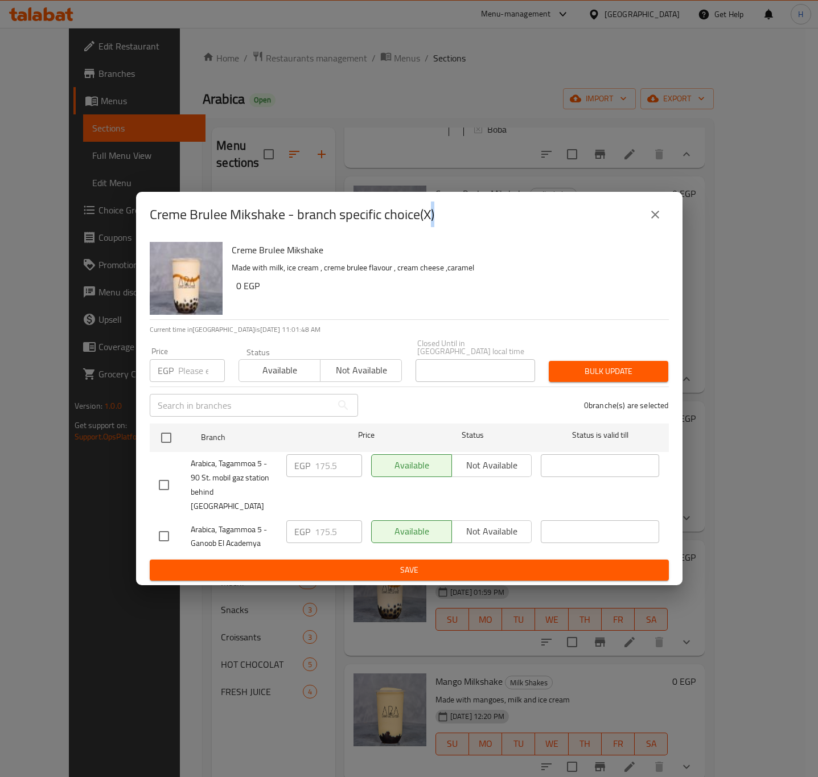
click at [663, 225] on button "close" at bounding box center [655, 214] width 27 height 27
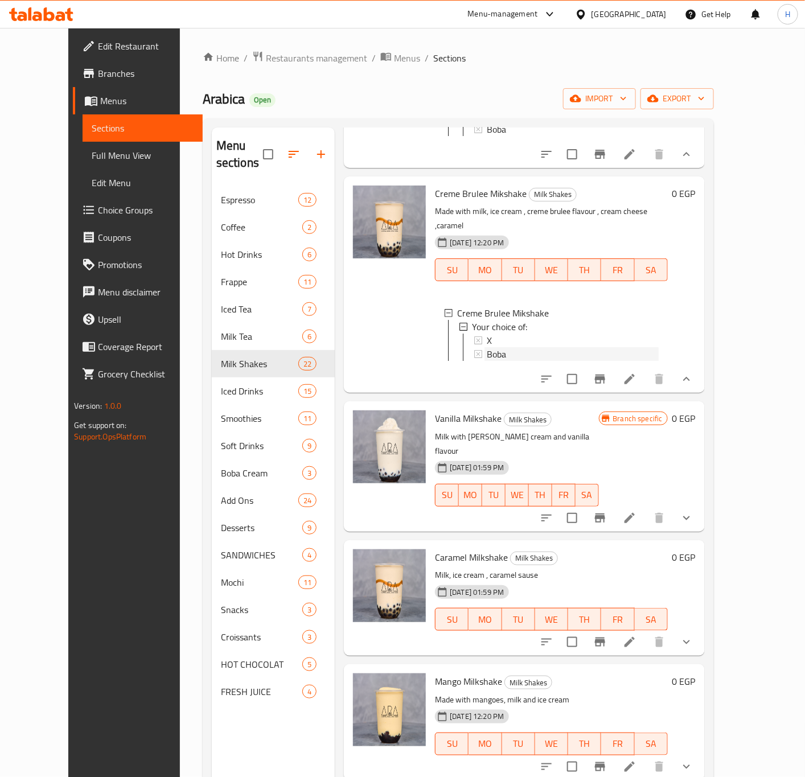
click at [553, 349] on div "Boba" at bounding box center [572, 354] width 171 height 14
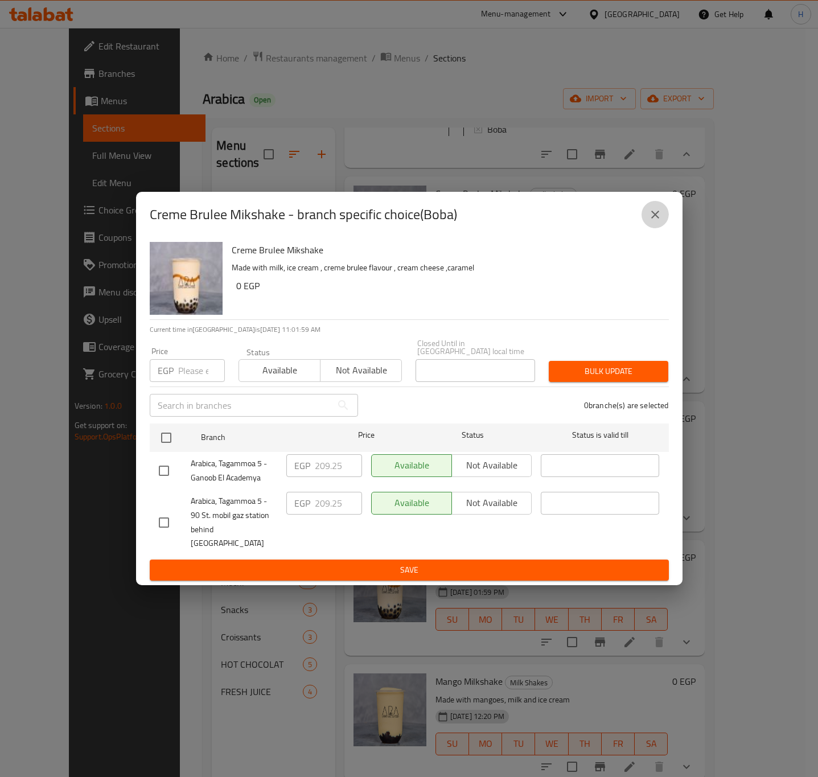
click at [660, 221] on icon "close" at bounding box center [655, 215] width 14 height 14
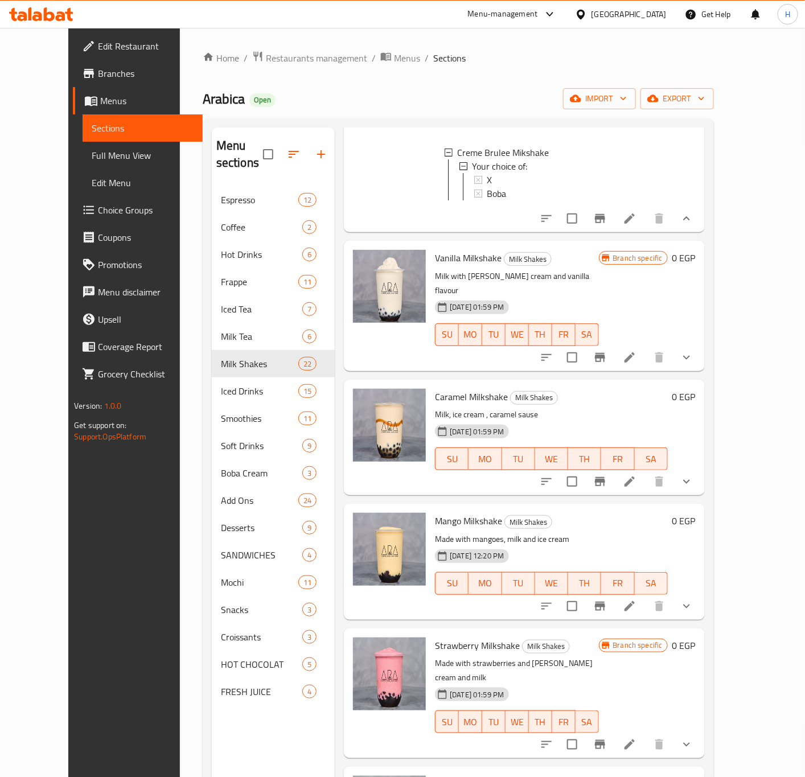
scroll to position [598, 0]
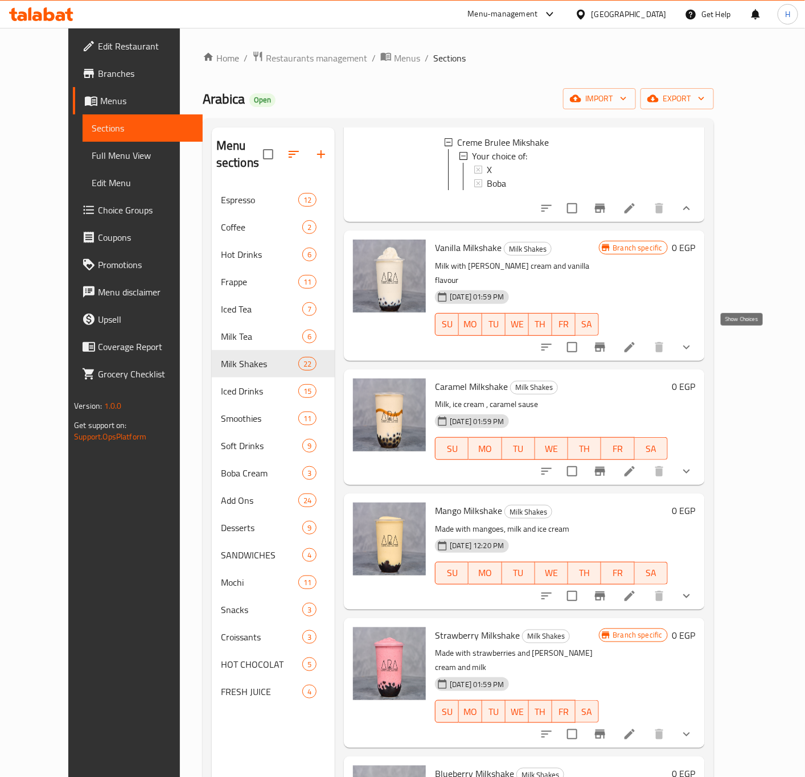
click at [693, 345] on icon "show more" at bounding box center [687, 347] width 14 height 14
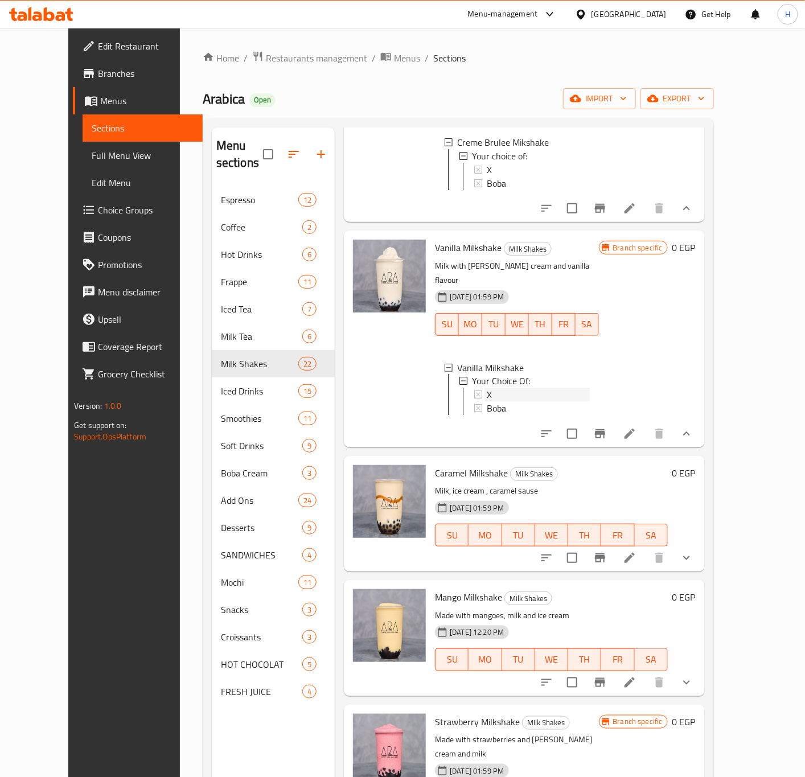
click at [511, 388] on div "X" at bounding box center [538, 395] width 102 height 14
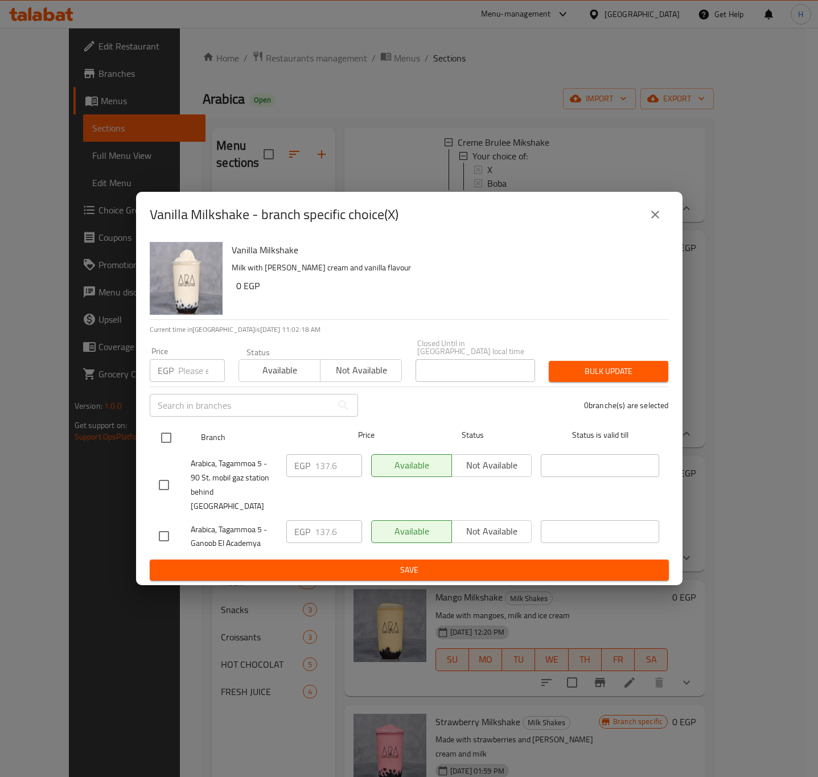
click at [166, 441] on input "checkbox" at bounding box center [166, 438] width 24 height 24
checkbox input "true"
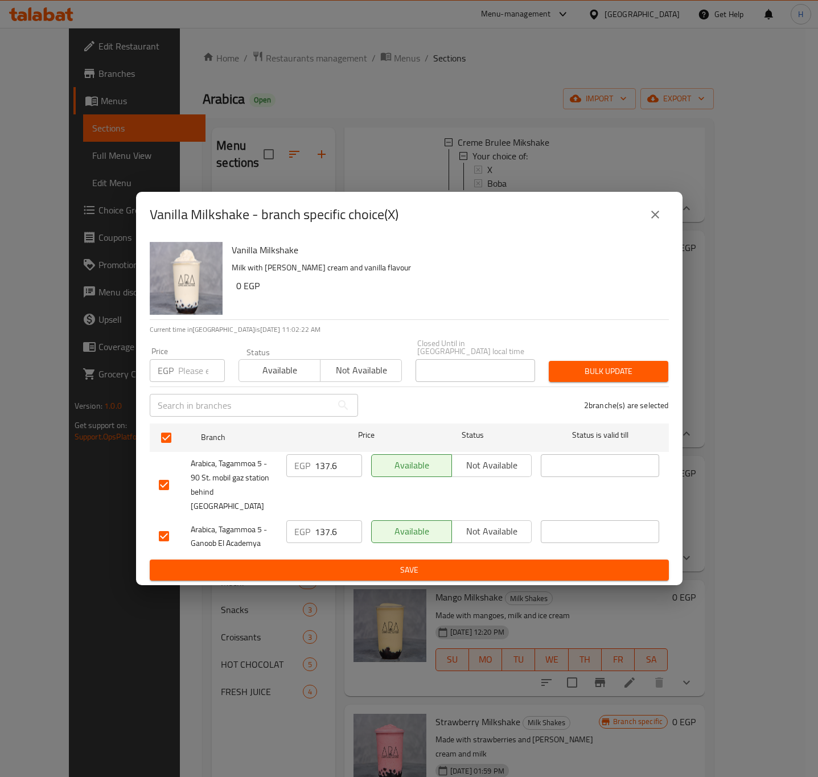
click at [191, 373] on input "number" at bounding box center [201, 370] width 47 height 23
type input "141.75"
click at [614, 375] on span "Bulk update" at bounding box center [608, 371] width 101 height 14
click at [658, 221] on icon "close" at bounding box center [655, 215] width 14 height 14
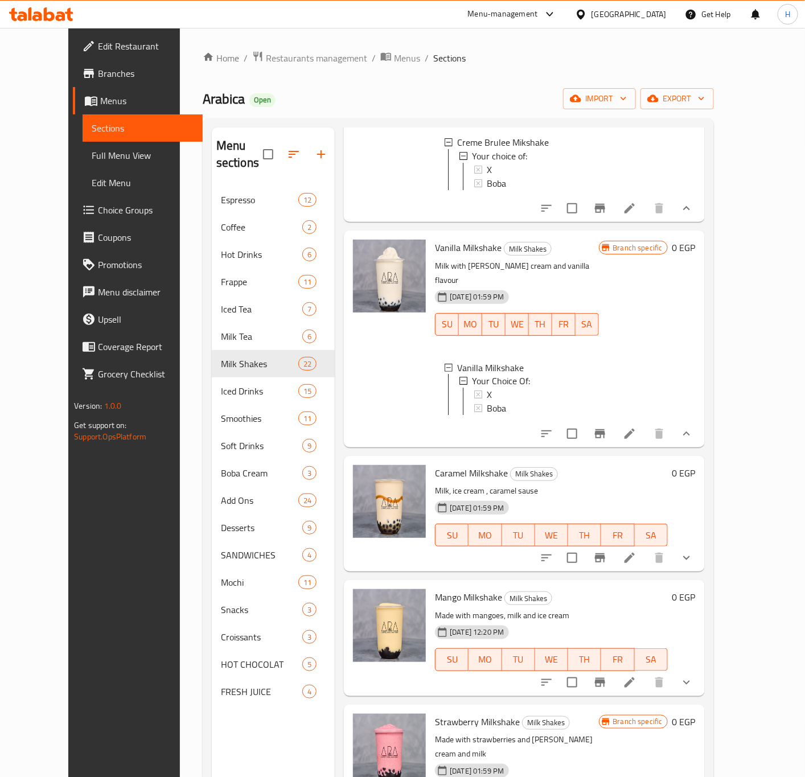
click at [488, 392] on div "X" at bounding box center [538, 395] width 102 height 14
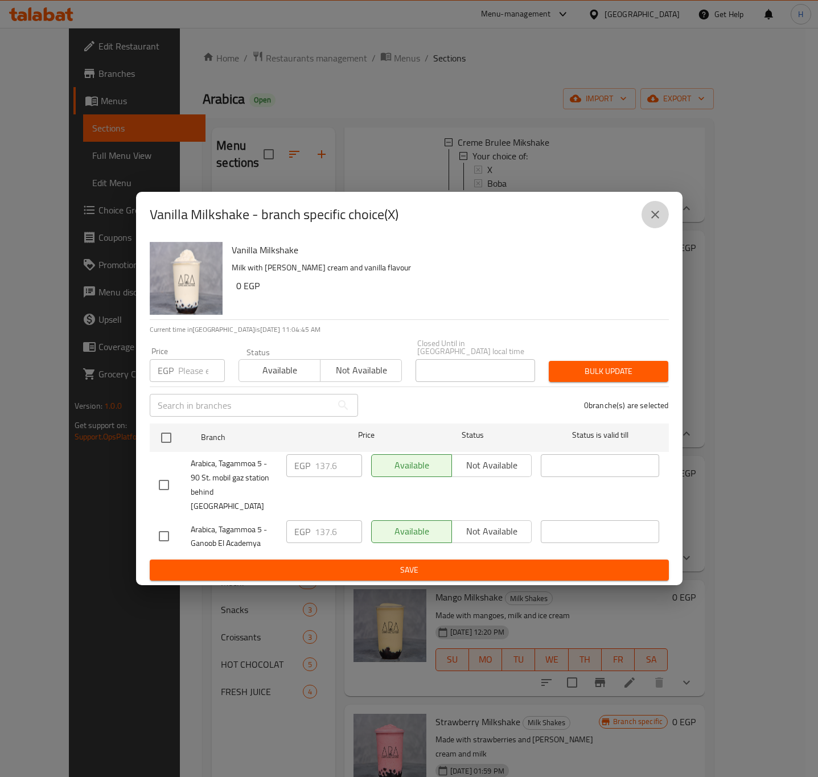
click at [654, 221] on icon "close" at bounding box center [655, 215] width 14 height 14
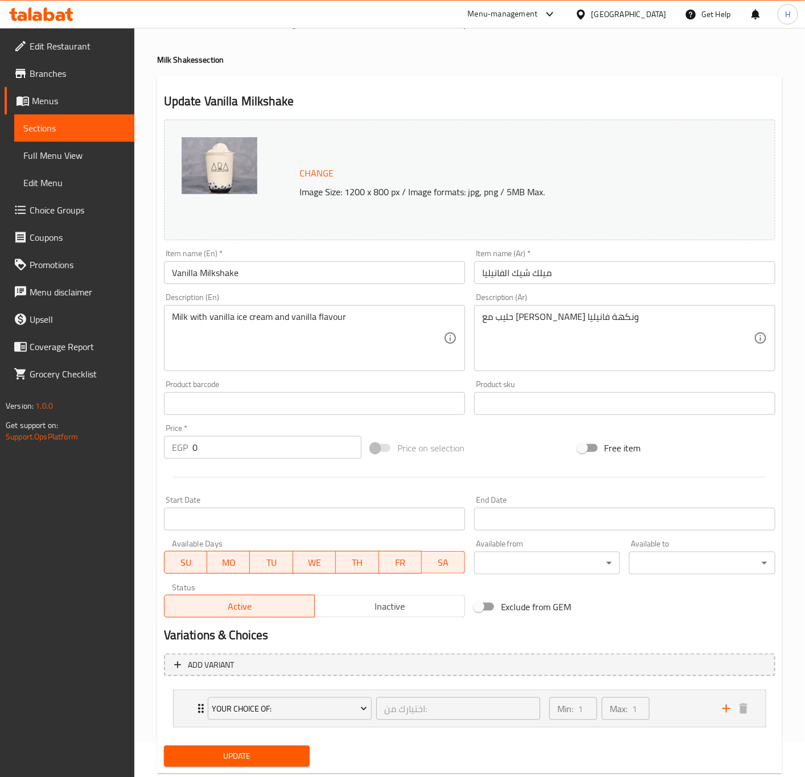
scroll to position [63, 0]
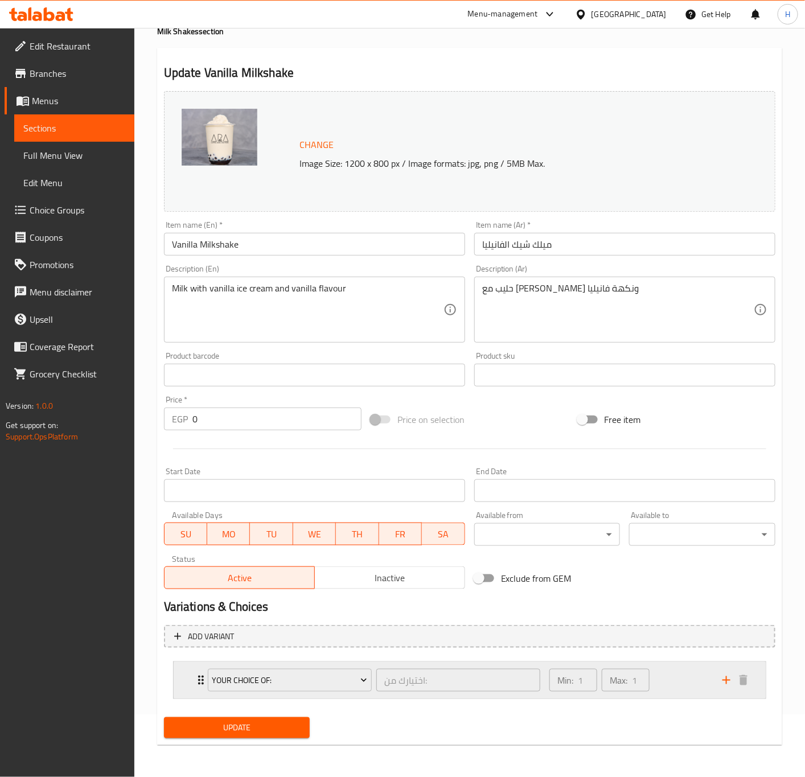
click at [196, 680] on icon "Expand" at bounding box center [201, 680] width 14 height 14
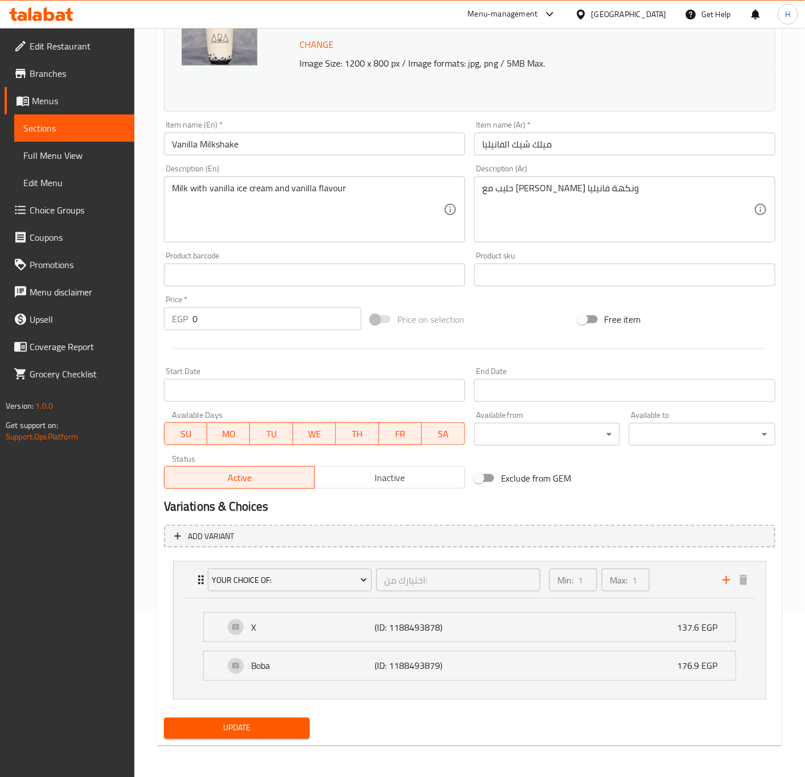
scroll to position [166, 0]
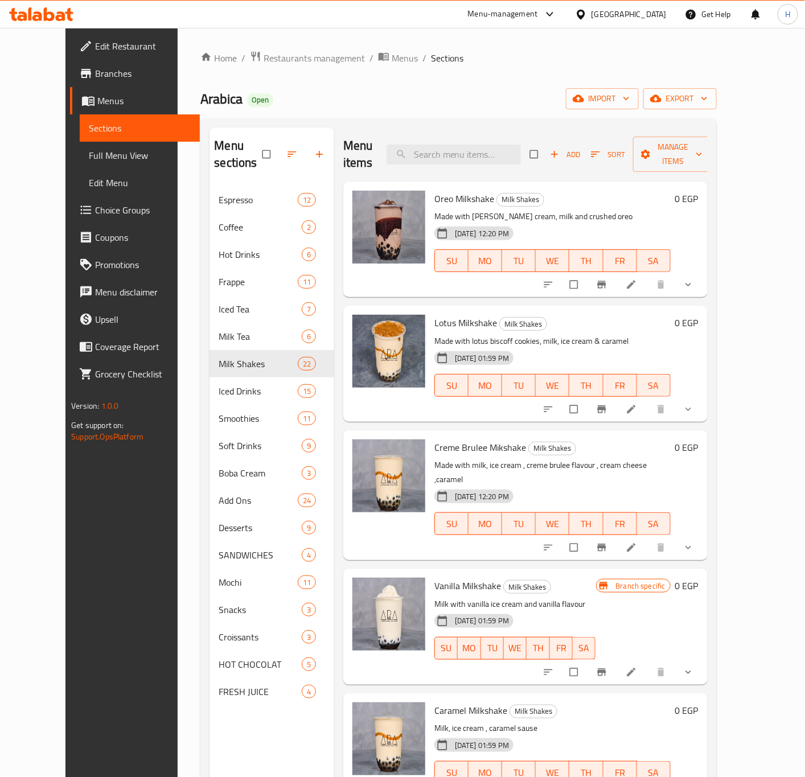
scroll to position [85, 0]
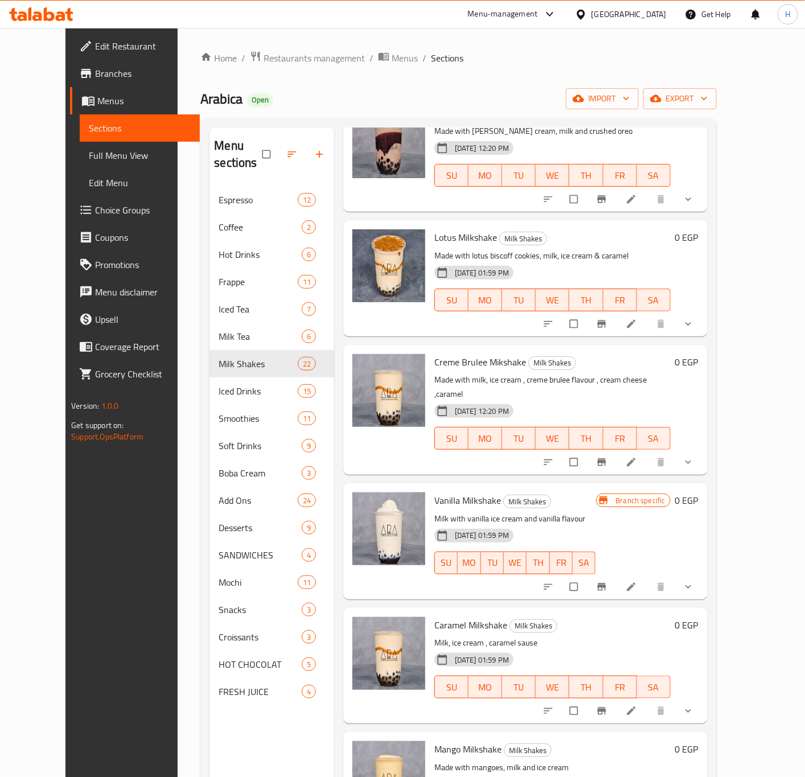
click at [703, 574] on button "show more" at bounding box center [689, 586] width 27 height 25
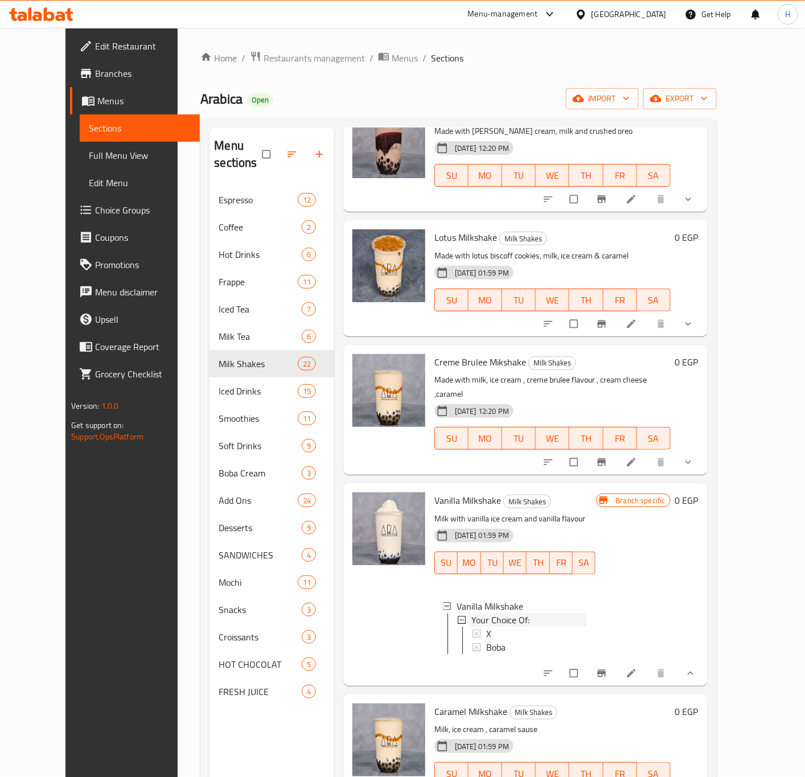
click at [482, 613] on span "Your Choice Of:" at bounding box center [500, 620] width 58 height 14
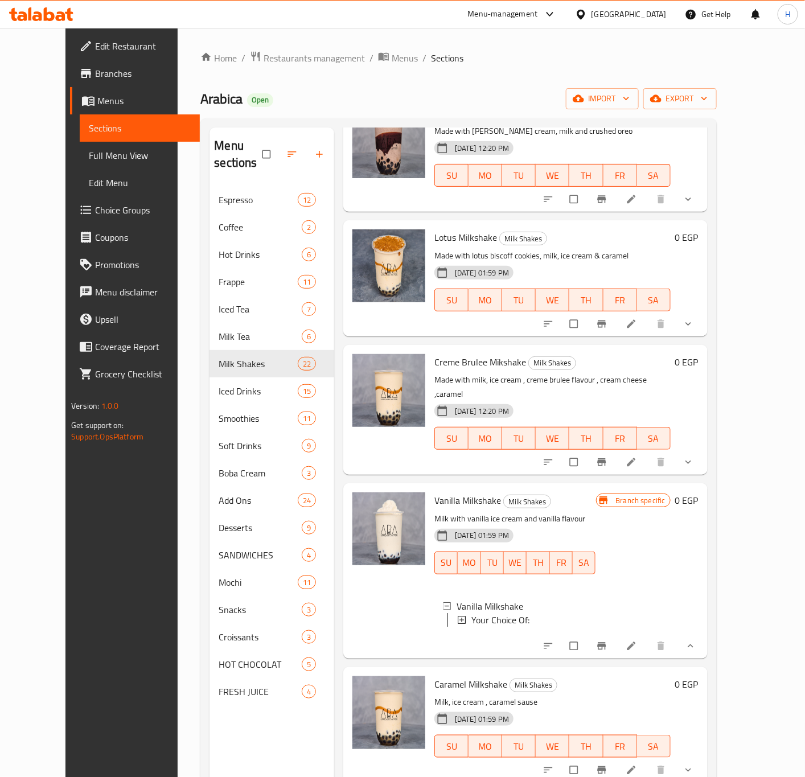
click at [487, 613] on span "Your Choice Of:" at bounding box center [500, 620] width 58 height 14
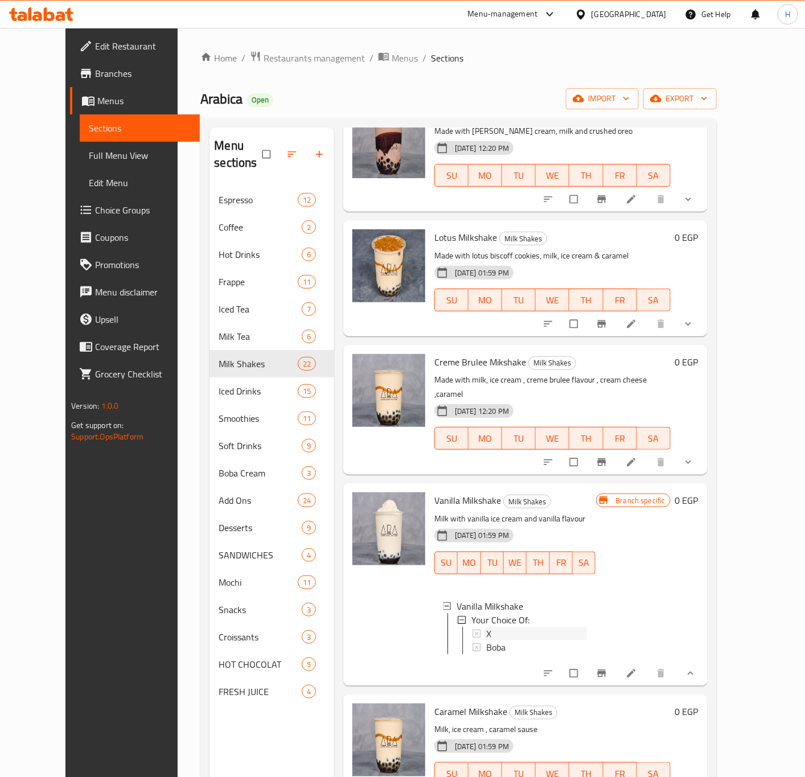
click at [486, 627] on div "X" at bounding box center [536, 634] width 100 height 14
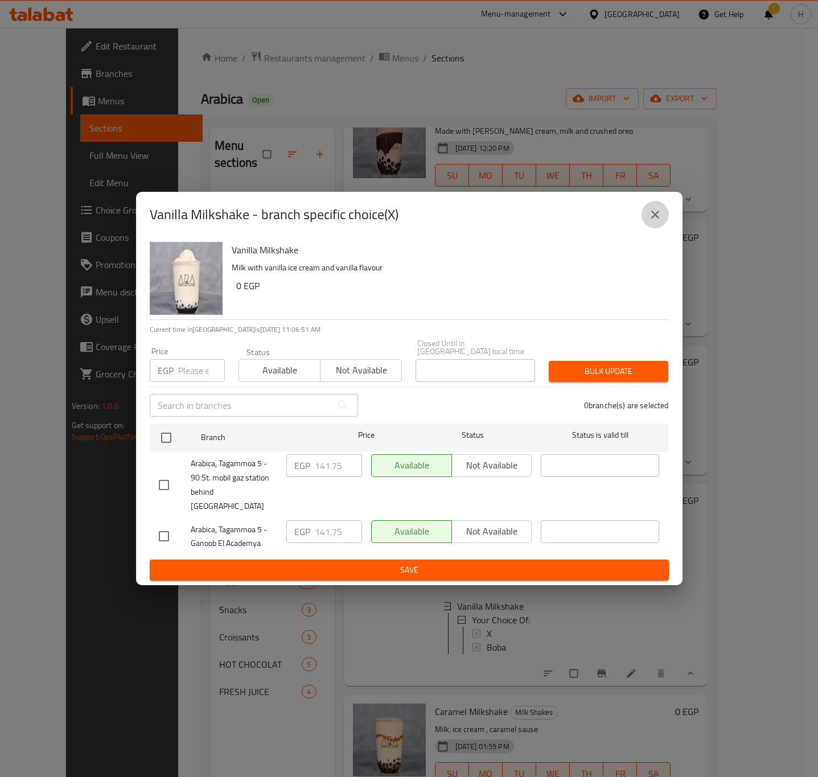
click at [651, 219] on icon "close" at bounding box center [655, 215] width 8 height 8
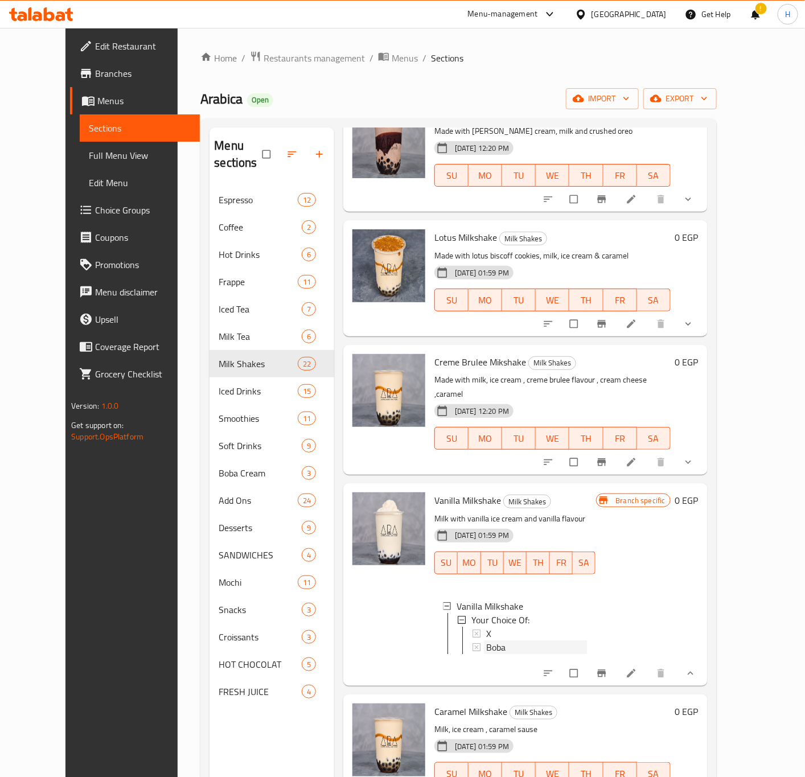
click at [486, 640] on span "Boba" at bounding box center [495, 647] width 19 height 14
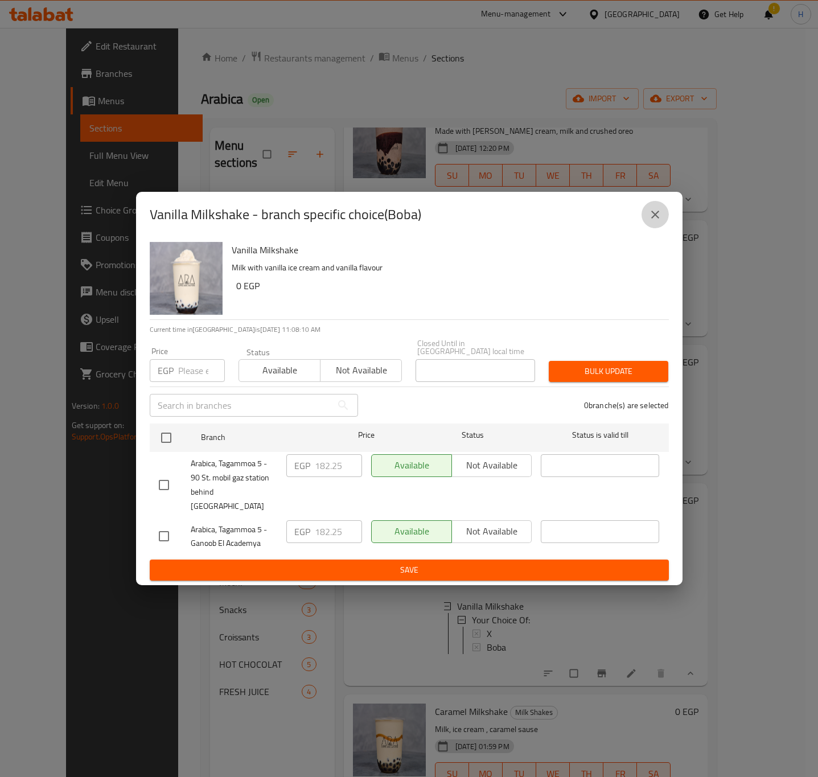
click at [658, 221] on icon "close" at bounding box center [655, 215] width 14 height 14
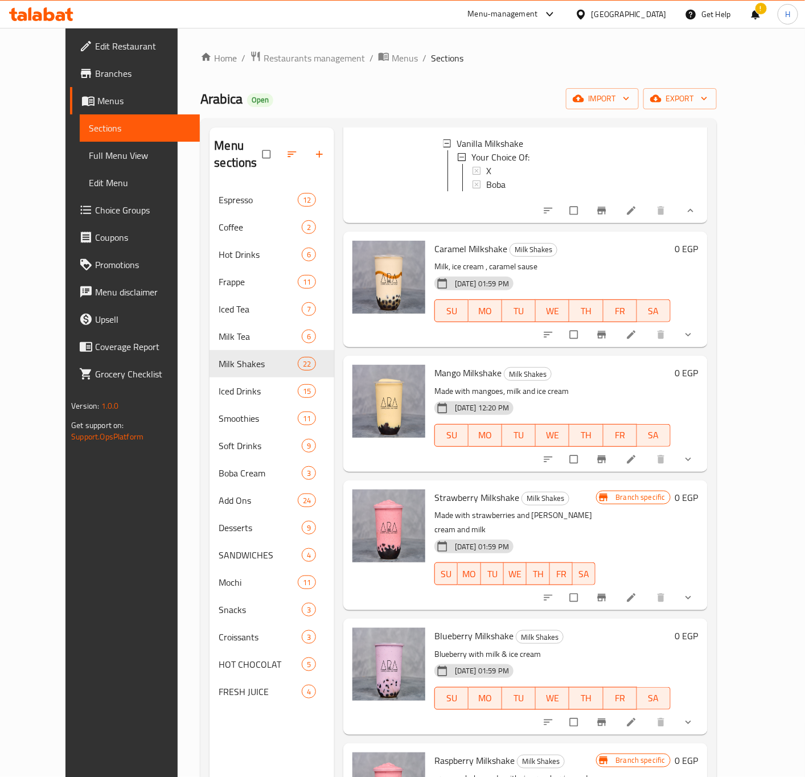
scroll to position [598, 0]
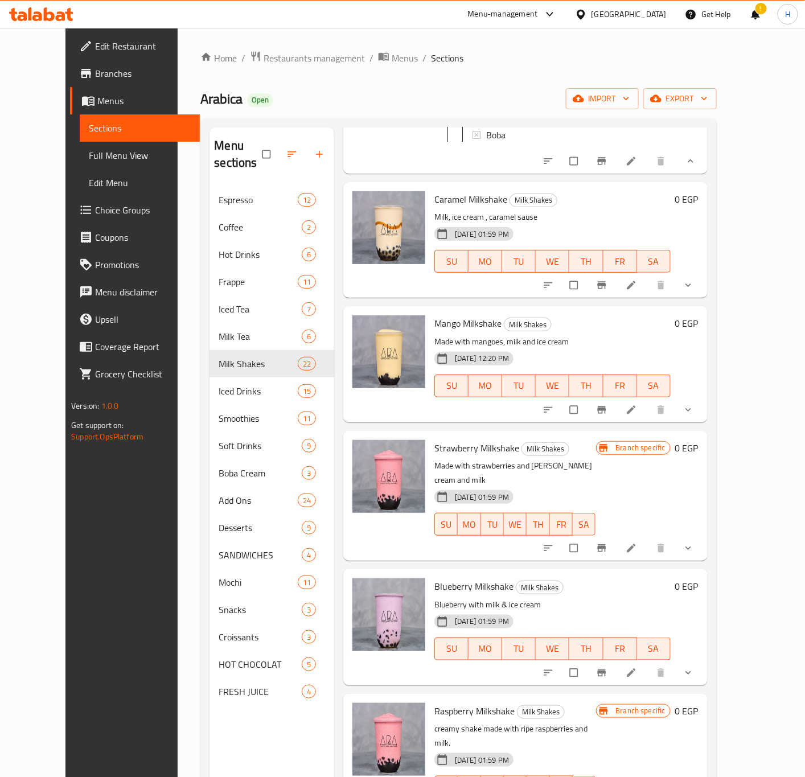
click at [703, 273] on button "show more" at bounding box center [689, 285] width 27 height 25
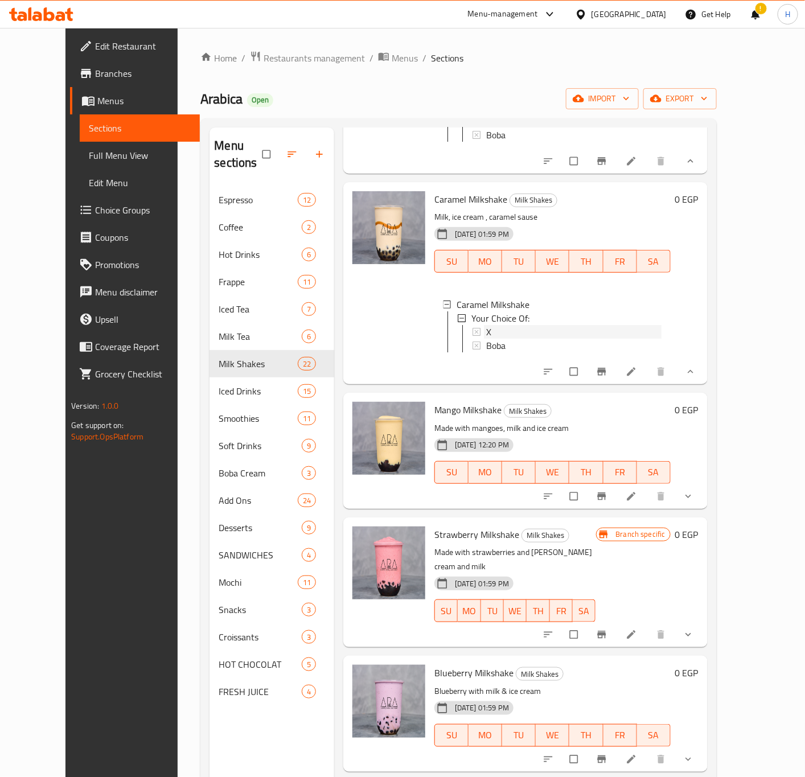
click at [486, 325] on span "X" at bounding box center [488, 332] width 5 height 14
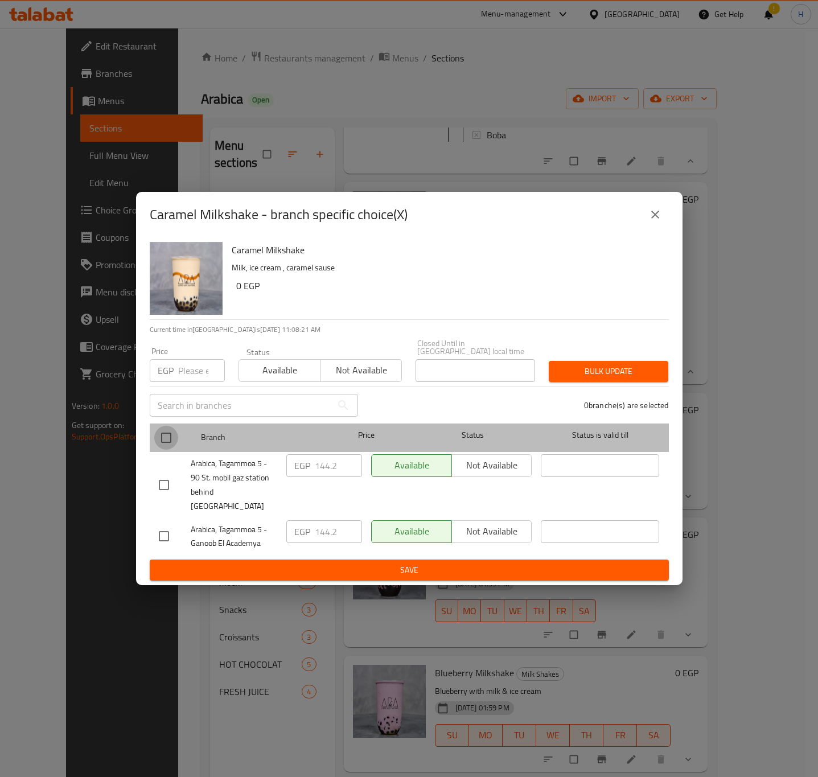
click at [168, 443] on input "checkbox" at bounding box center [166, 438] width 24 height 24
checkbox input "true"
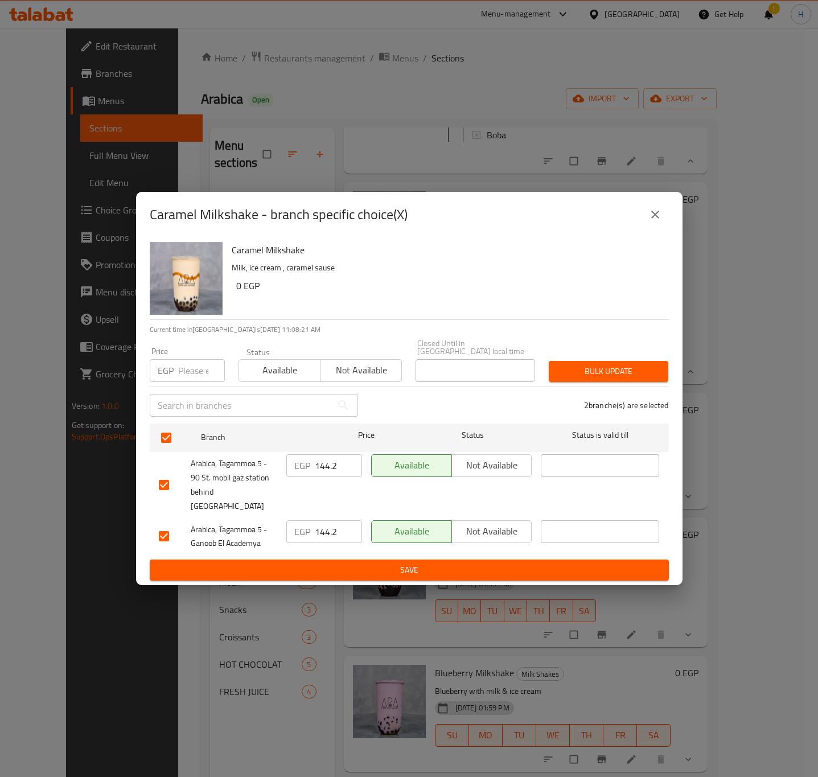
click at [193, 373] on input "number" at bounding box center [201, 370] width 47 height 23
type input "148.5"
click at [605, 375] on span "Bulk update" at bounding box center [608, 371] width 101 height 14
click at [660, 221] on icon "close" at bounding box center [655, 215] width 14 height 14
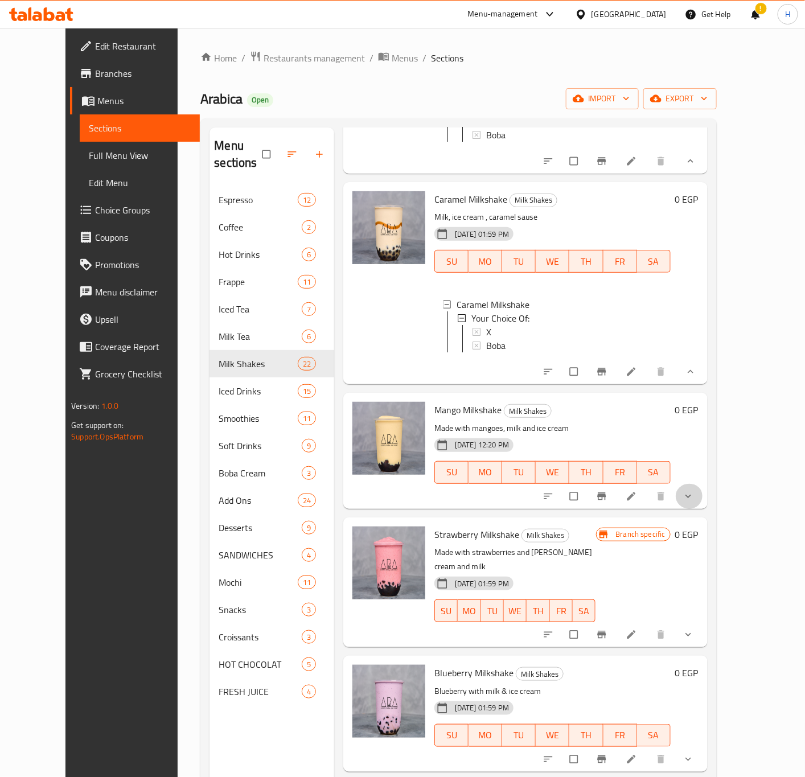
click at [696, 492] on span "show more" at bounding box center [690, 496] width 14 height 11
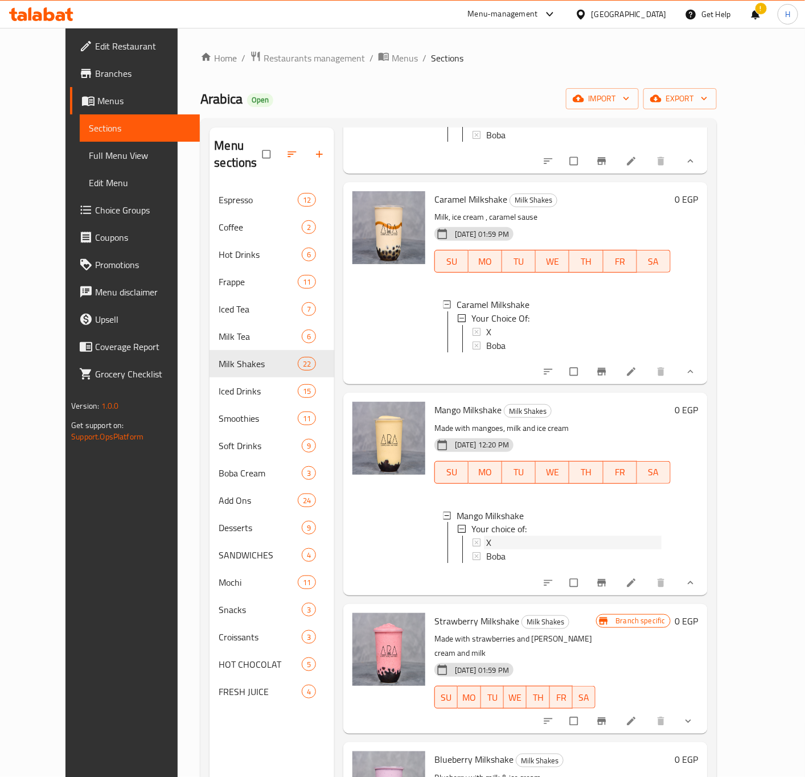
click at [496, 536] on div "X" at bounding box center [573, 543] width 175 height 14
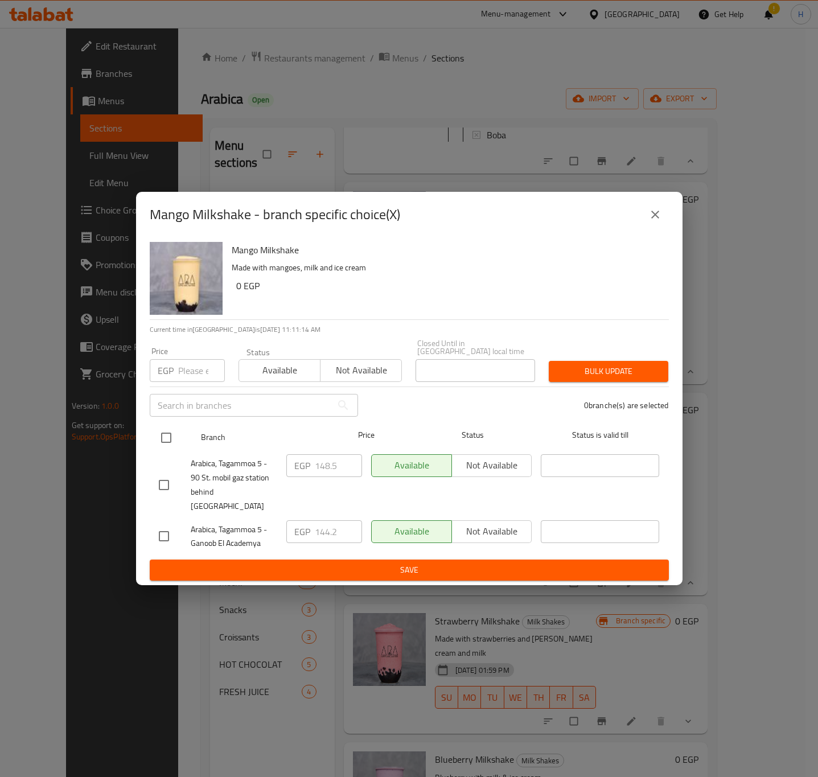
click at [161, 441] on input "checkbox" at bounding box center [166, 438] width 24 height 24
checkbox input "true"
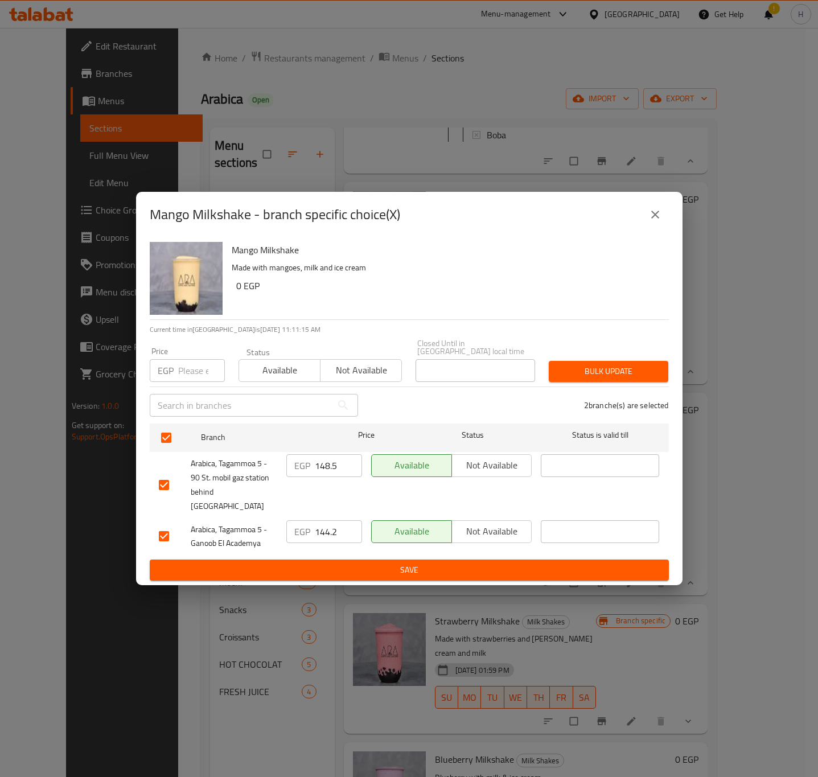
click at [327, 470] on input "148.5" at bounding box center [338, 465] width 47 height 23
click at [334, 525] on input "144.2" at bounding box center [338, 531] width 47 height 23
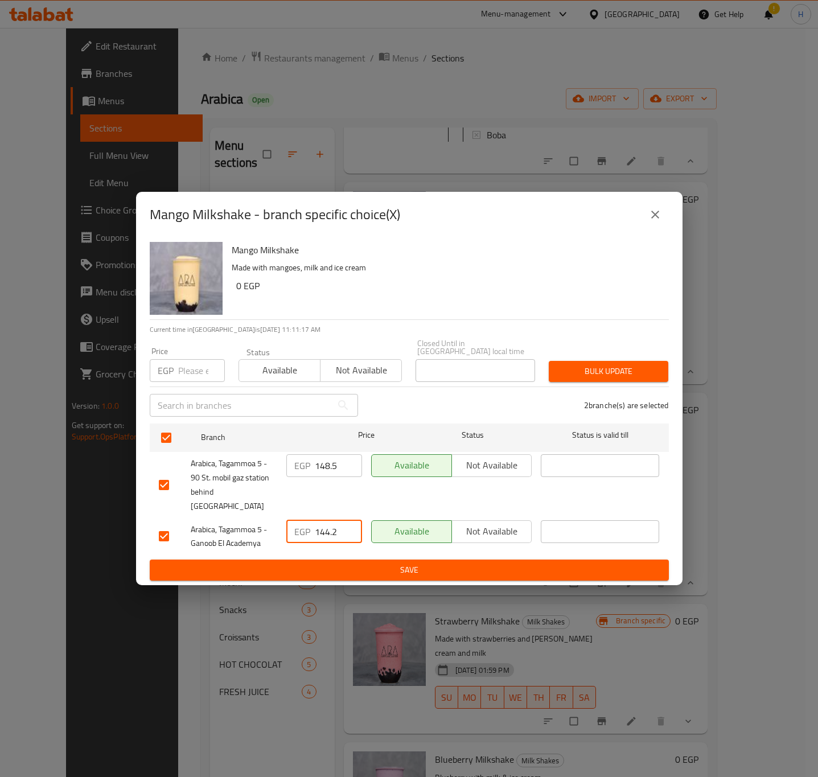
click at [334, 525] on input "144.2" at bounding box center [338, 531] width 47 height 23
paste input "8.5"
type input "148.5"
click at [458, 563] on span "Save" at bounding box center [409, 570] width 501 height 14
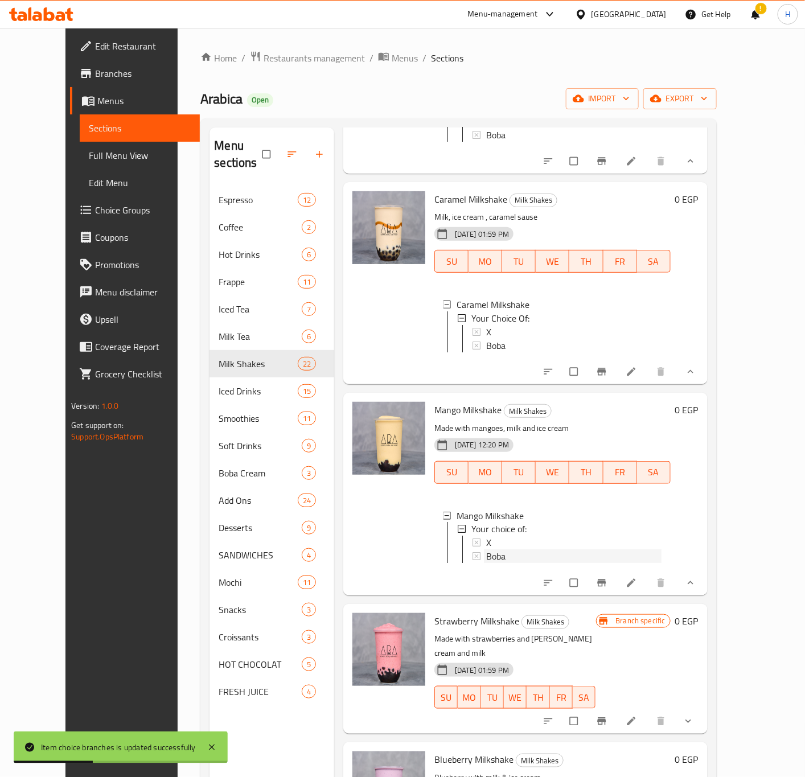
click at [488, 550] on span "Boba" at bounding box center [495, 557] width 19 height 14
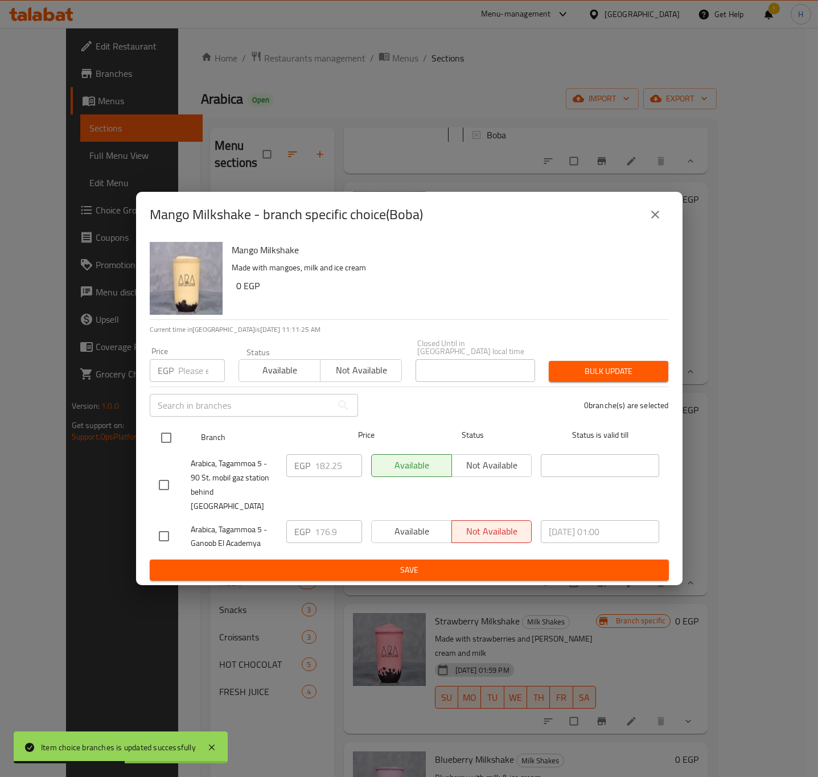
click at [171, 442] on input "checkbox" at bounding box center [166, 438] width 24 height 24
checkbox input "true"
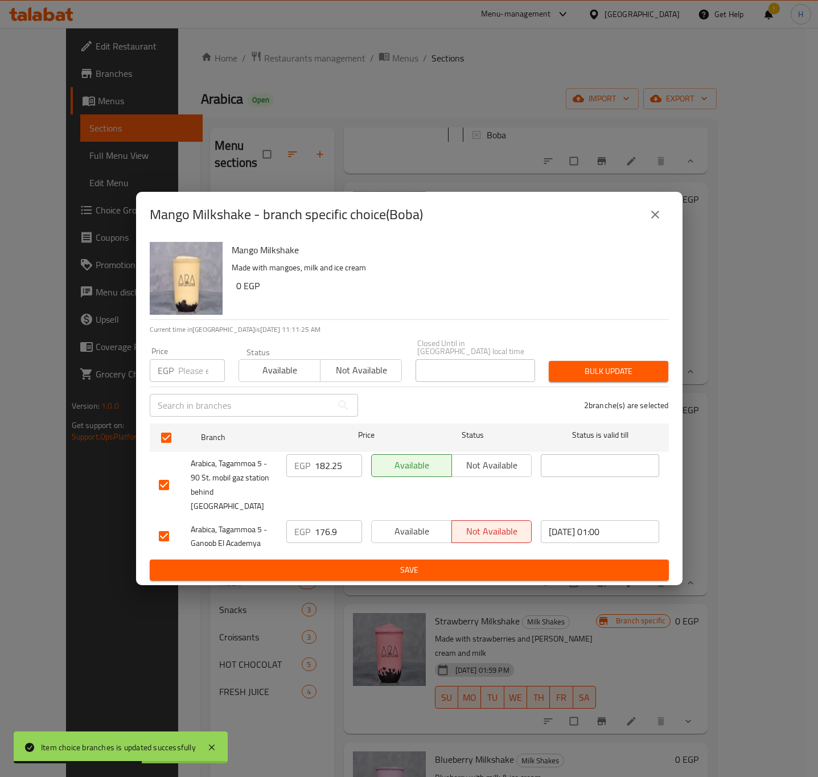
click at [324, 463] on input "182.25" at bounding box center [338, 465] width 47 height 23
click at [328, 520] on input "176.9" at bounding box center [338, 531] width 47 height 23
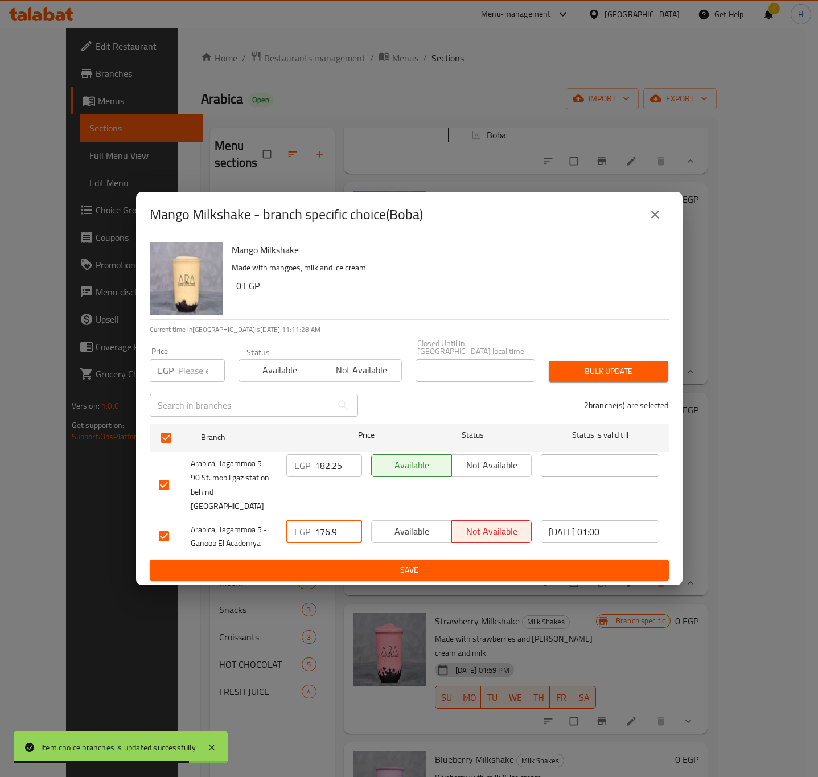
paste input "82.25"
type input "182.25"
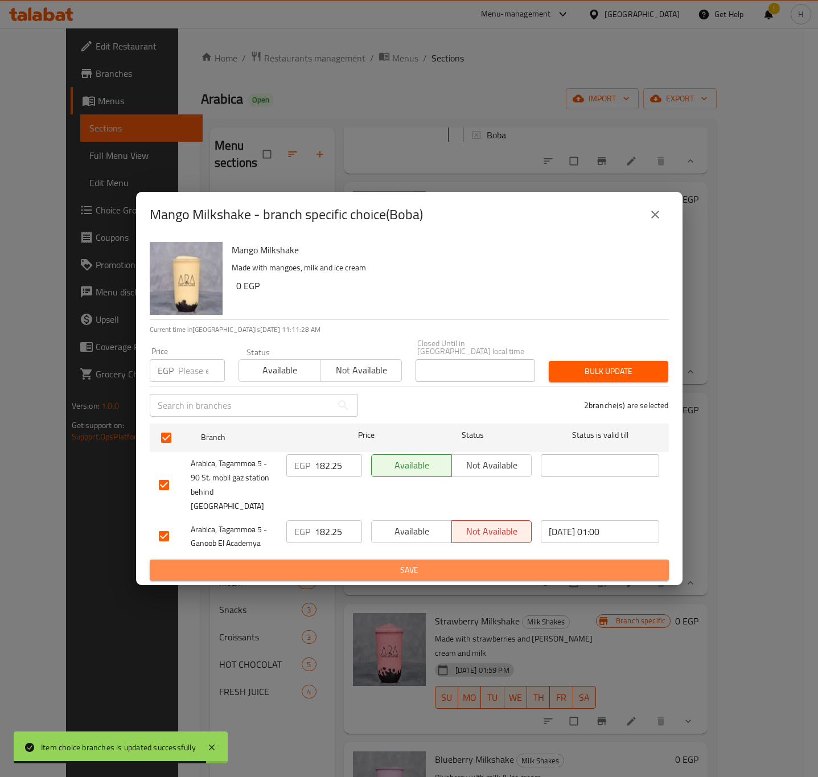
click at [471, 564] on span "Save" at bounding box center [409, 570] width 501 height 14
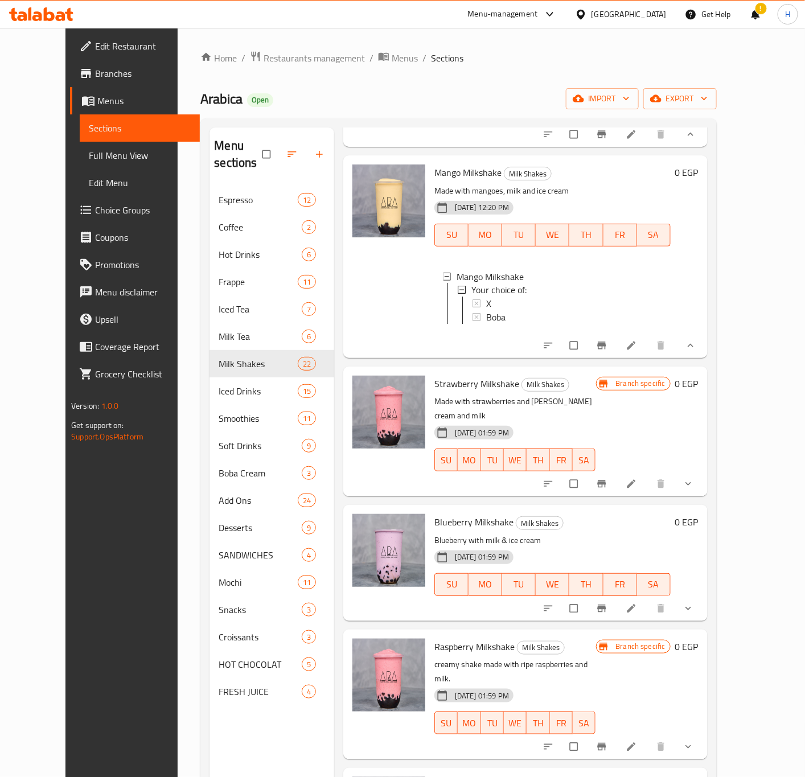
scroll to position [854, 0]
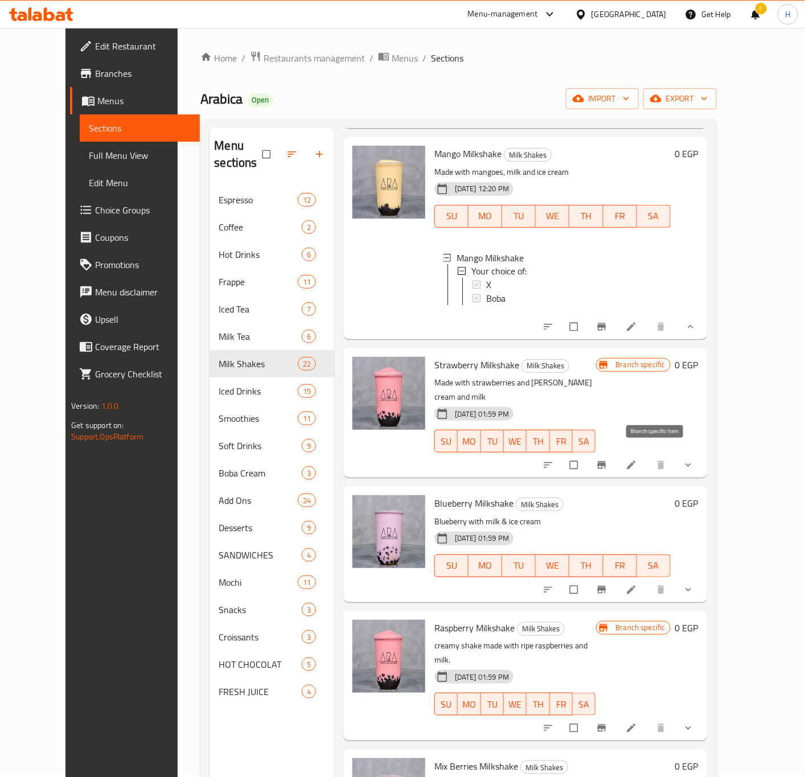
click at [606, 461] on icon "Branch-specific-item" at bounding box center [601, 464] width 9 height 7
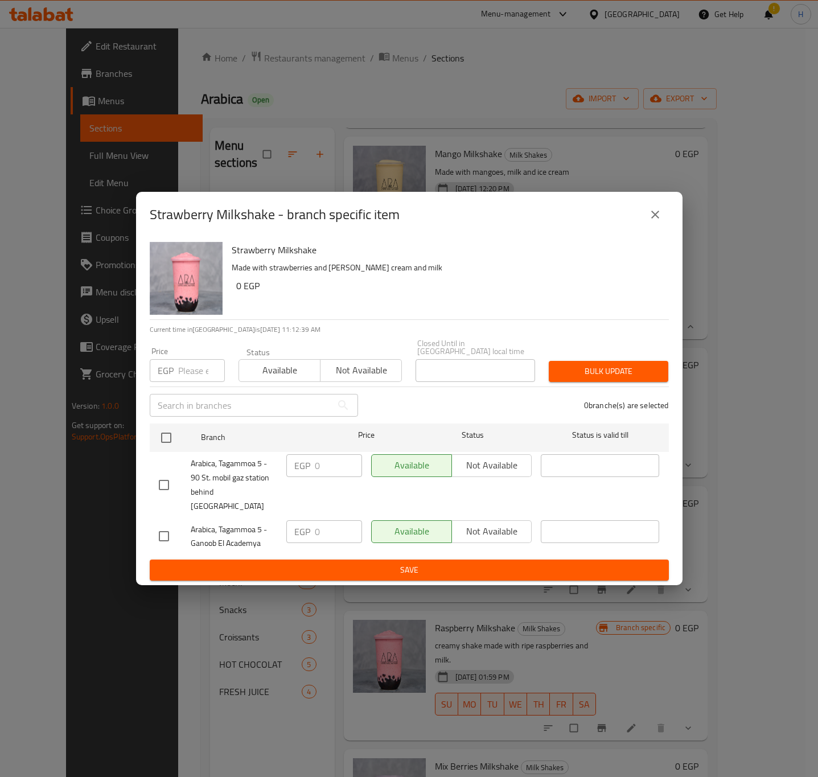
click at [663, 228] on button "close" at bounding box center [655, 214] width 27 height 27
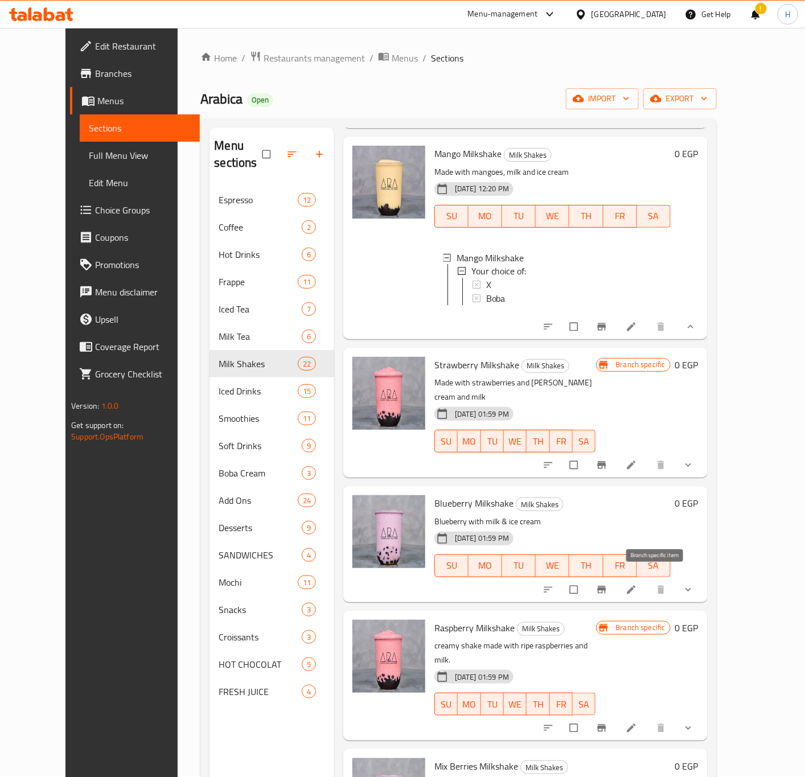
click at [607, 584] on icon "Branch-specific-item" at bounding box center [601, 589] width 11 height 11
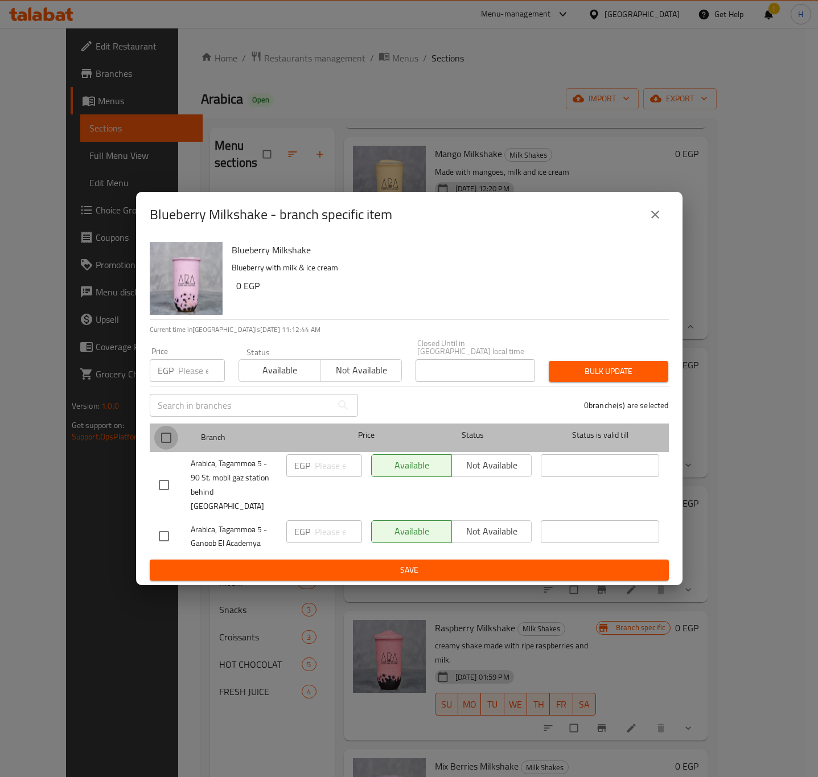
click at [163, 439] on input "checkbox" at bounding box center [166, 438] width 24 height 24
checkbox input "true"
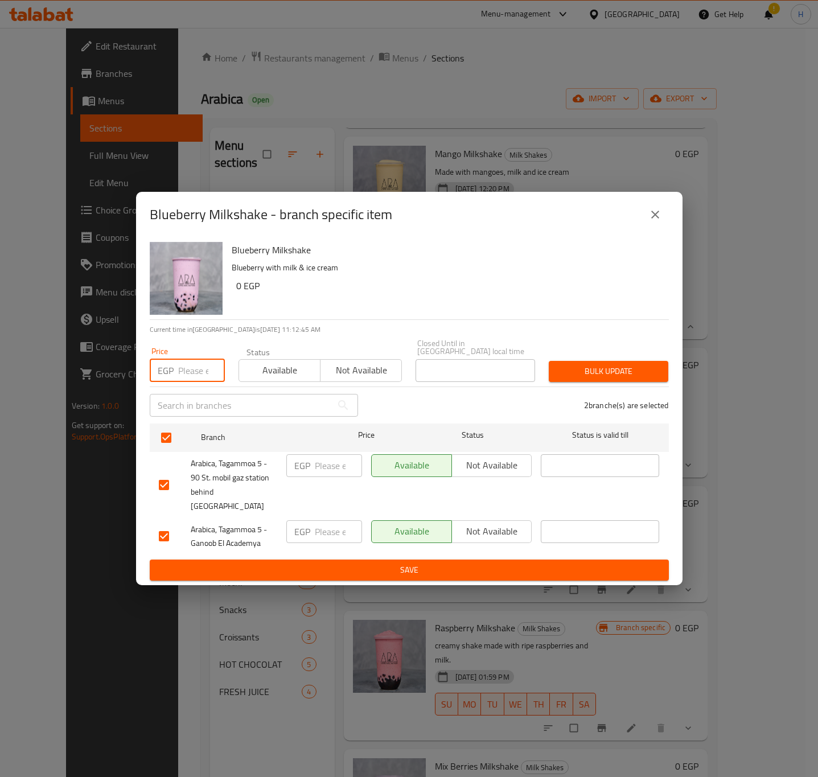
click at [183, 376] on input "number" at bounding box center [201, 370] width 47 height 23
type input "0"
click at [335, 475] on input "number" at bounding box center [338, 465] width 47 height 23
click at [629, 376] on span "Bulk update" at bounding box center [608, 371] width 101 height 14
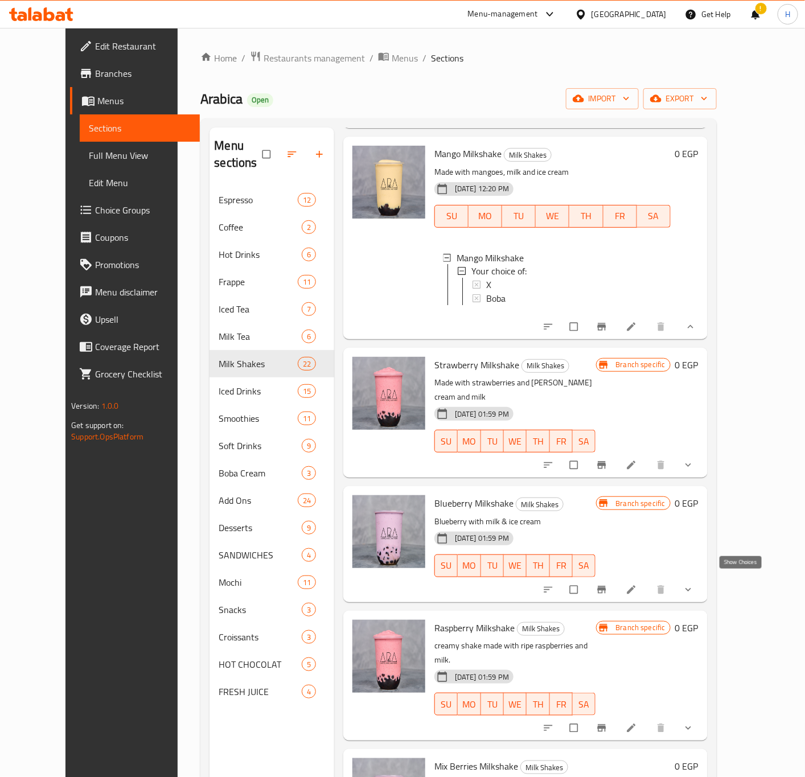
click at [694, 585] on icon "show more" at bounding box center [688, 589] width 11 height 11
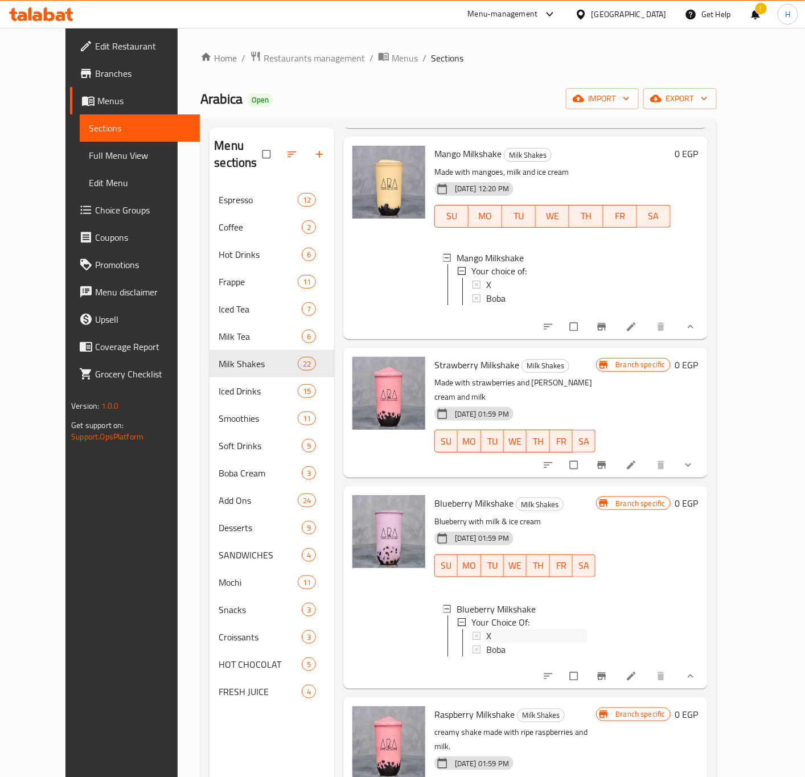
click at [486, 630] on div "X" at bounding box center [536, 637] width 100 height 14
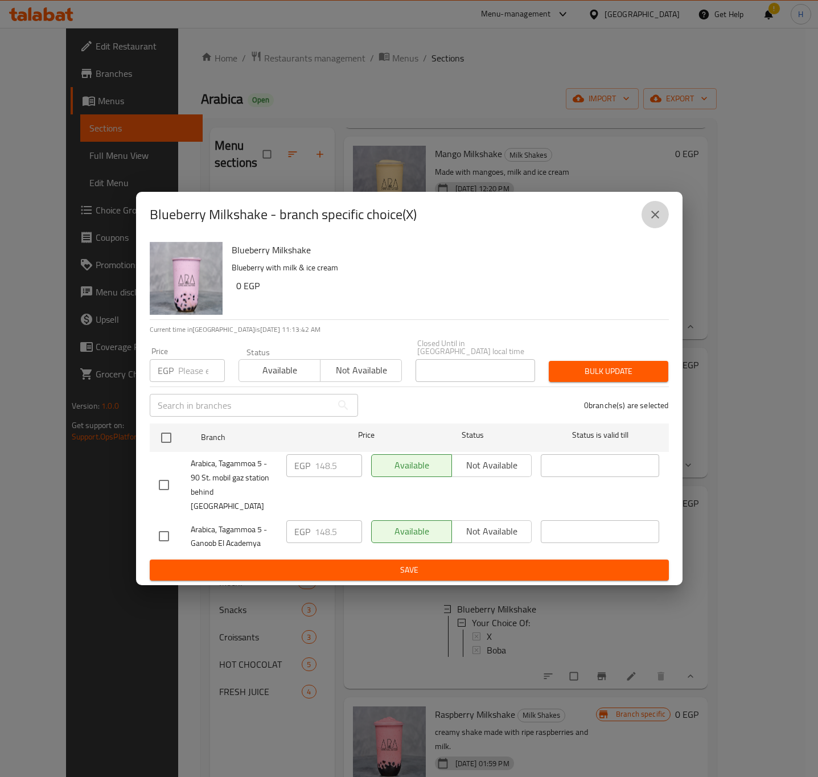
click at [654, 219] on icon "close" at bounding box center [655, 215] width 8 height 8
click at [654, 224] on div "SU MO TU WE TH FR SA" at bounding box center [552, 216] width 245 height 32
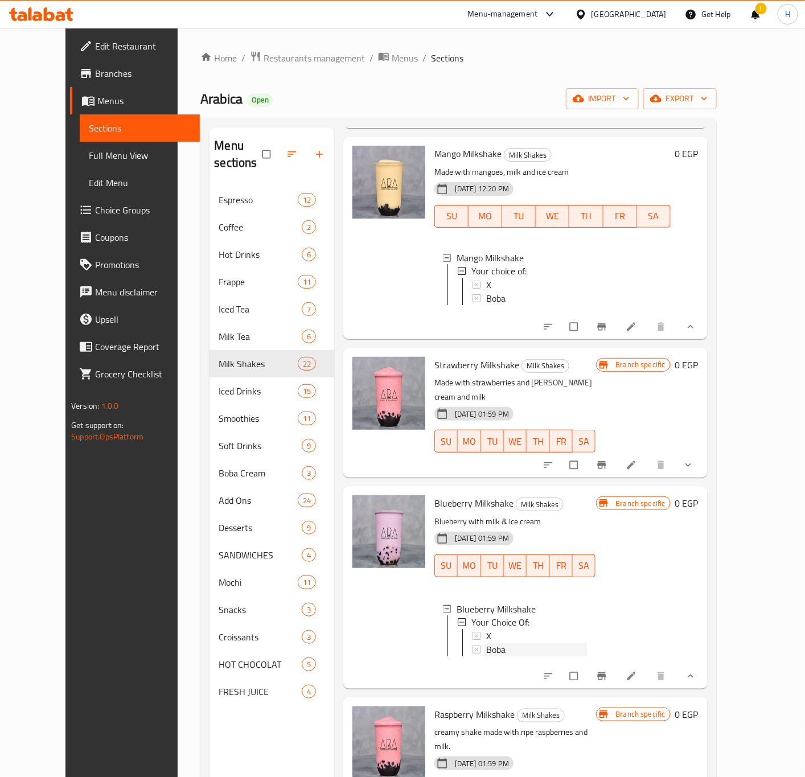
click at [492, 644] on div "Boba" at bounding box center [536, 650] width 100 height 14
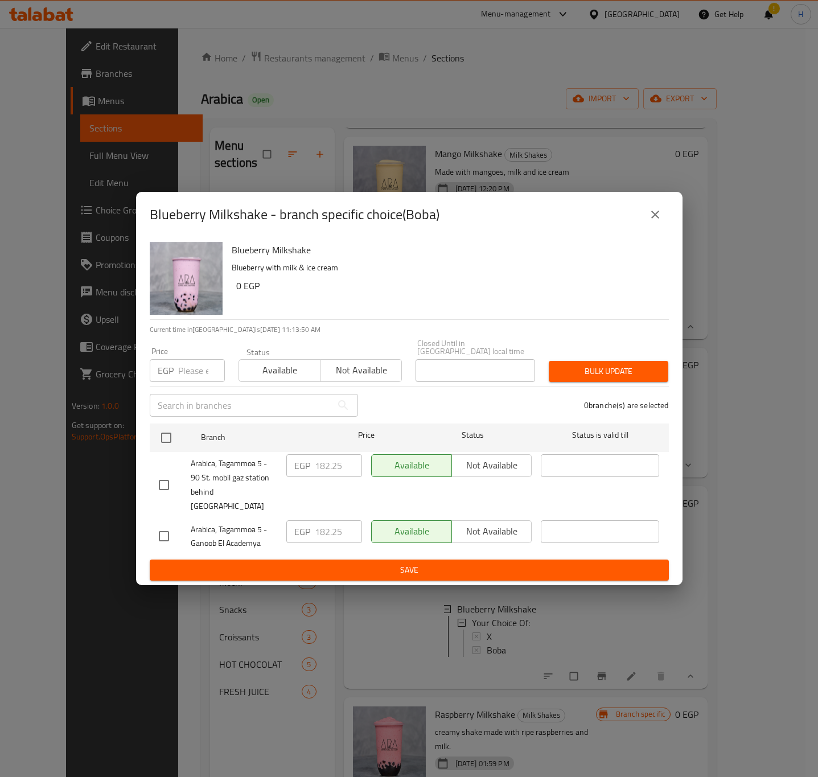
click at [665, 228] on button "close" at bounding box center [655, 214] width 27 height 27
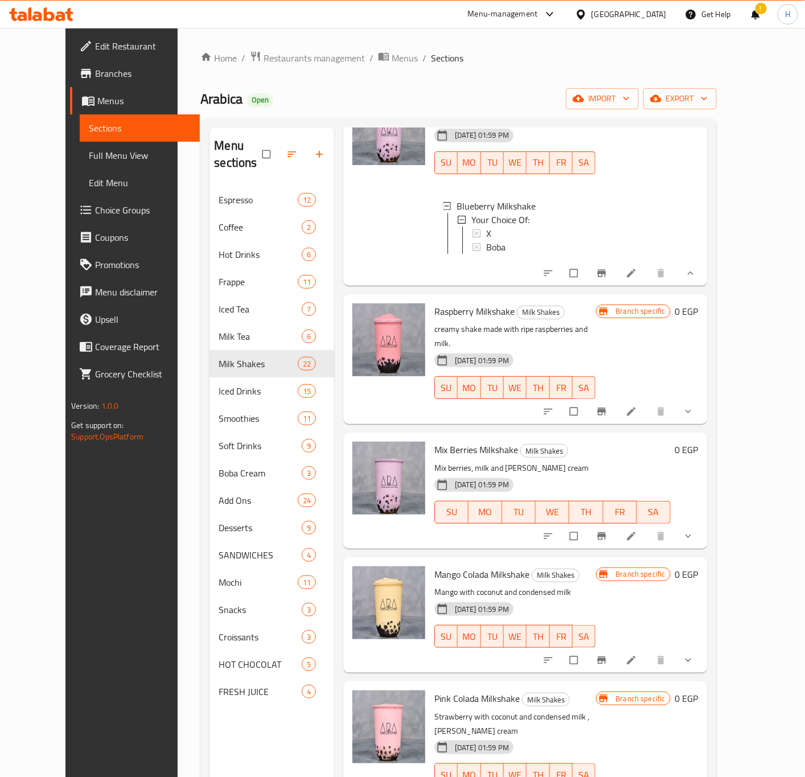
scroll to position [1281, 0]
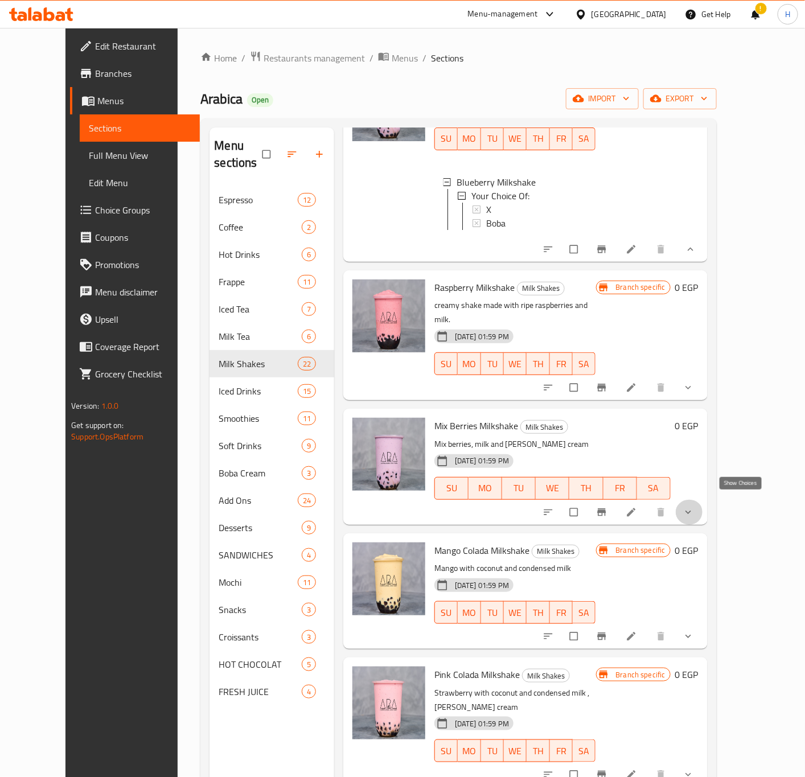
click at [694, 507] on icon "show more" at bounding box center [688, 512] width 11 height 11
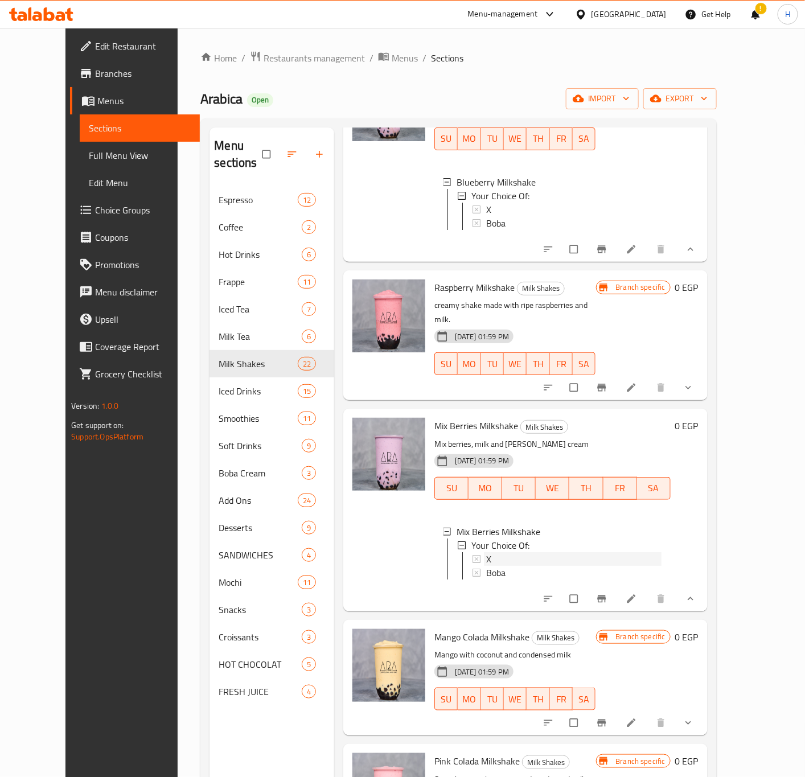
click at [519, 552] on div "X" at bounding box center [573, 559] width 175 height 14
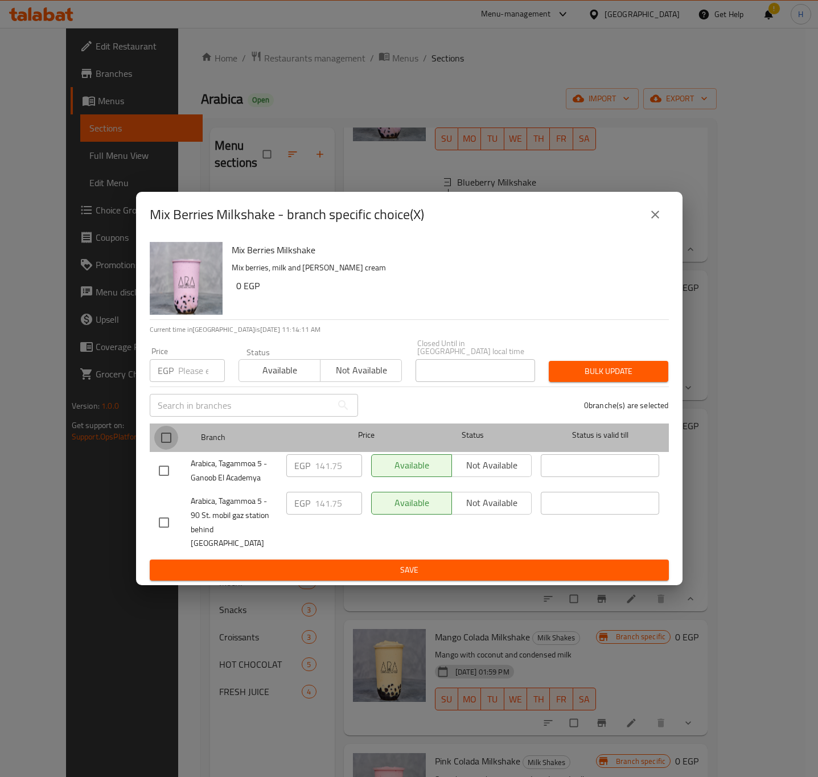
click at [164, 444] on input "checkbox" at bounding box center [166, 438] width 24 height 24
checkbox input "true"
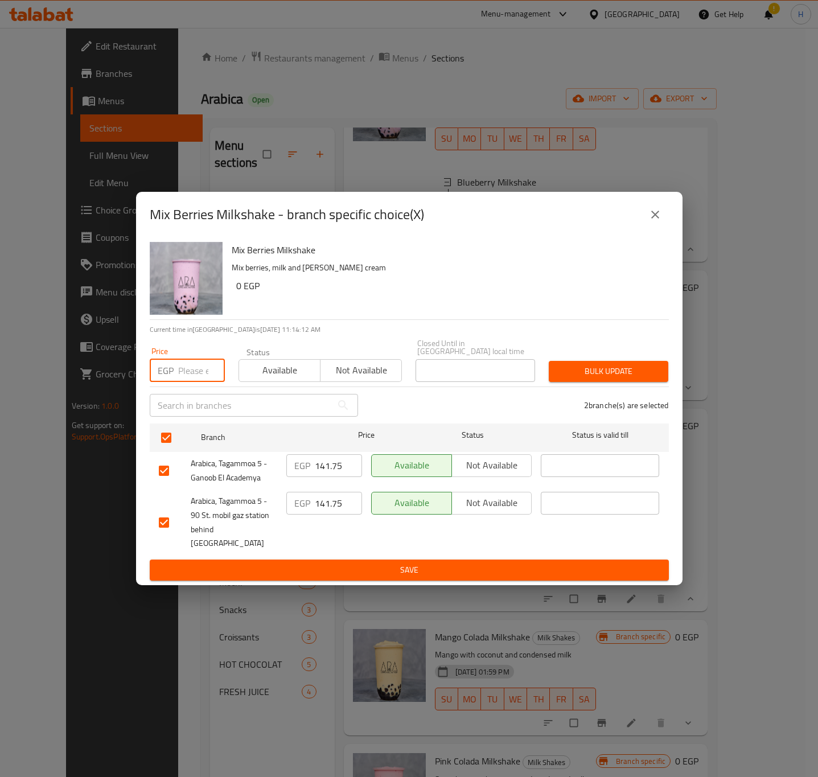
click at [188, 374] on input "number" at bounding box center [201, 370] width 47 height 23
type input "148.5"
click at [606, 371] on span "Bulk update" at bounding box center [608, 371] width 101 height 14
drag, startPoint x: 654, startPoint y: 220, endPoint x: 648, endPoint y: 234, distance: 15.0
click at [654, 219] on icon "close" at bounding box center [655, 215] width 14 height 14
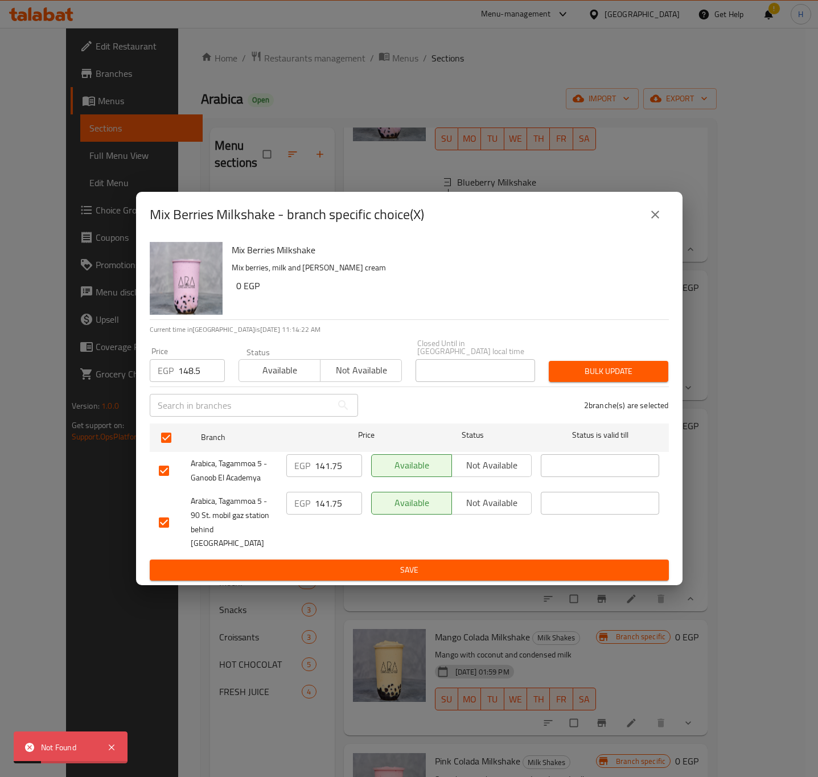
click at [654, 219] on div "Branch specific 0 EGP" at bounding box center [647, 160] width 102 height 184
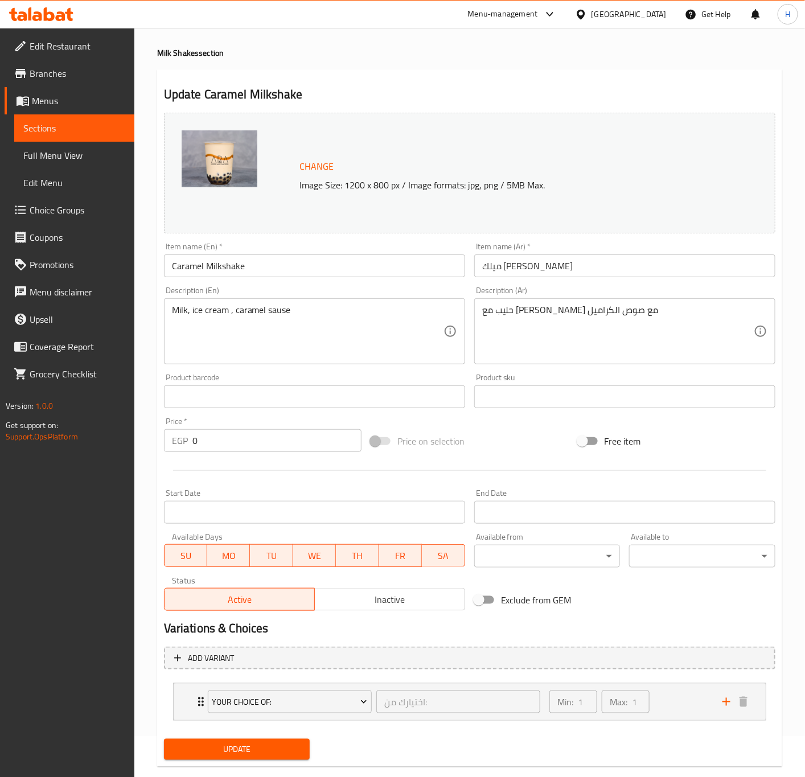
scroll to position [63, 0]
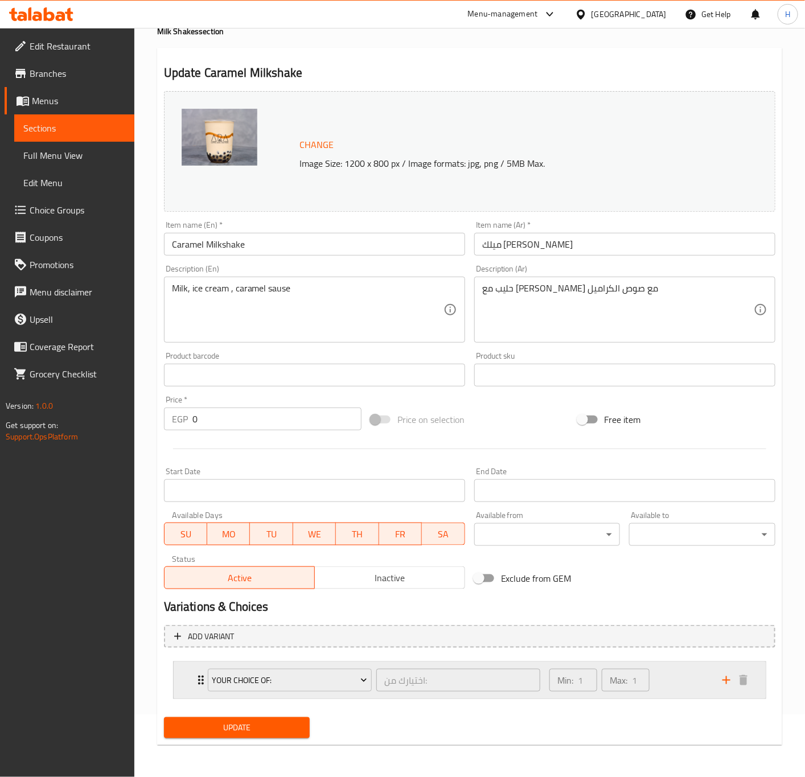
click at [199, 669] on div "Your Choice Of: اختيارك من: ​ Min: 1 ​ Max: 1 ​" at bounding box center [473, 680] width 558 height 36
click at [195, 679] on icon "Expand" at bounding box center [201, 680] width 14 height 14
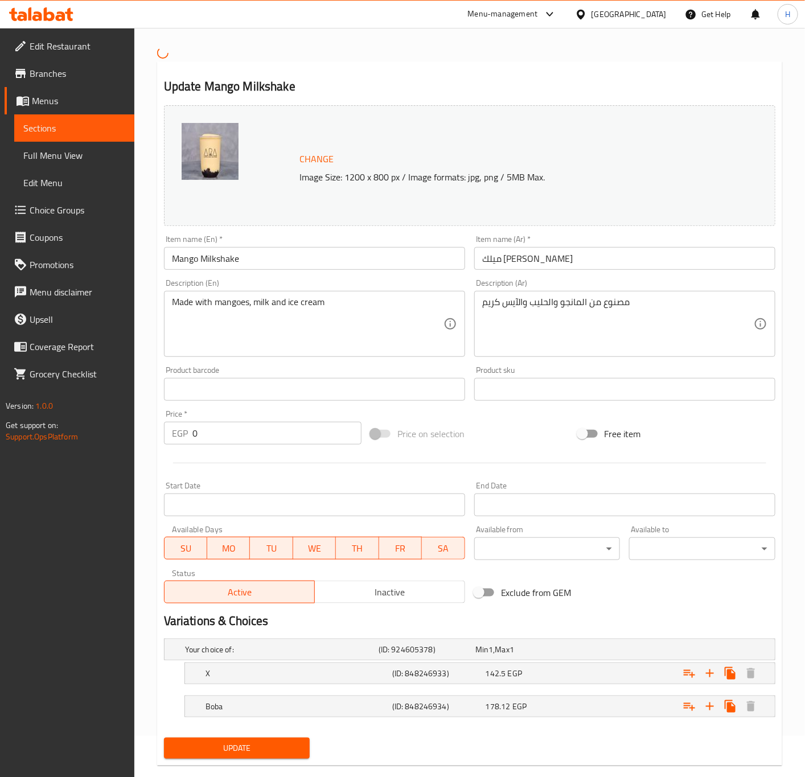
scroll to position [63, 0]
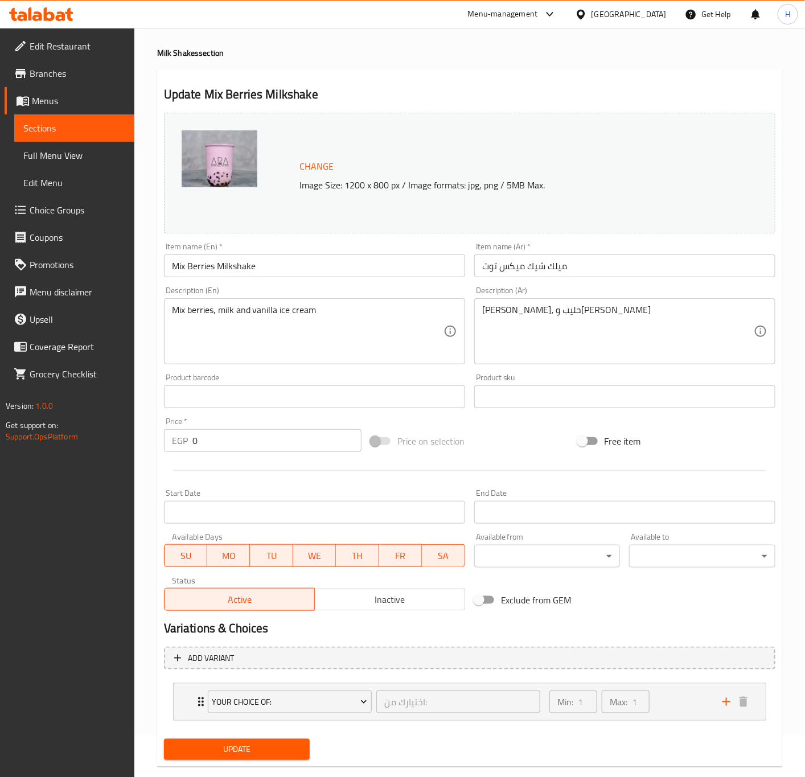
scroll to position [63, 0]
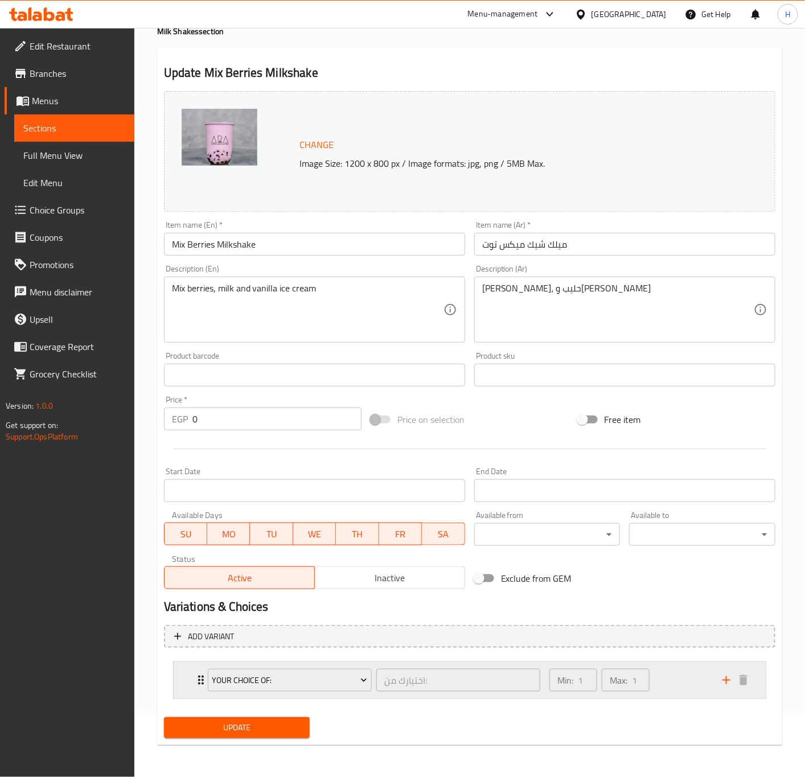
click at [198, 679] on icon "Expand" at bounding box center [201, 680] width 14 height 14
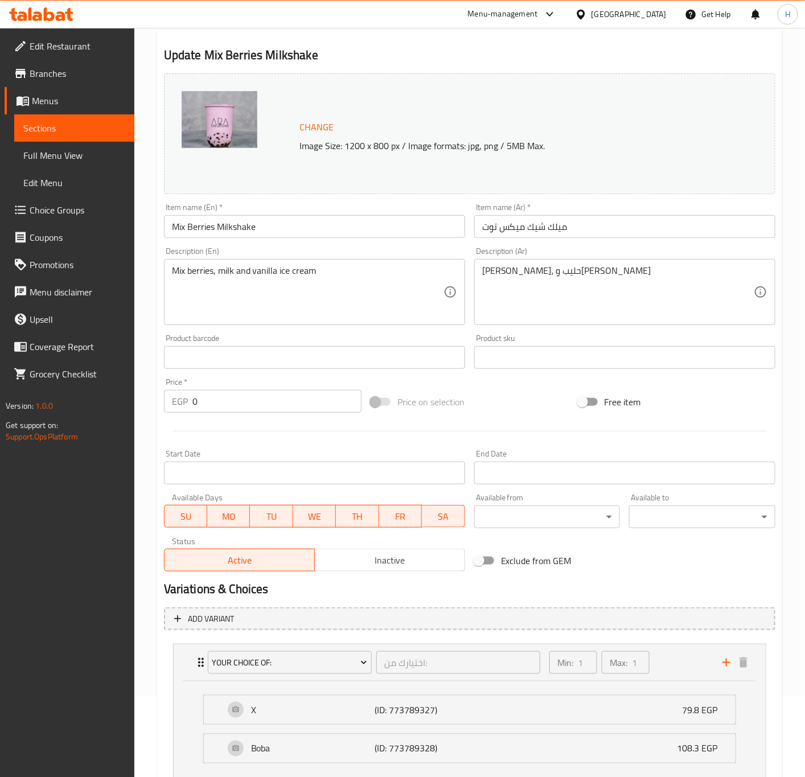
scroll to position [0, 0]
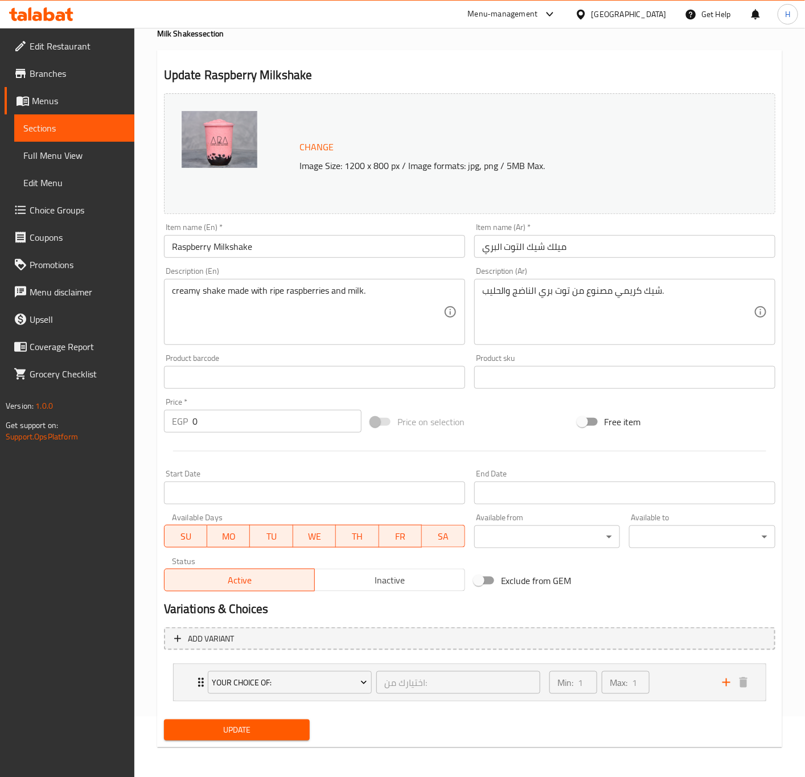
scroll to position [63, 0]
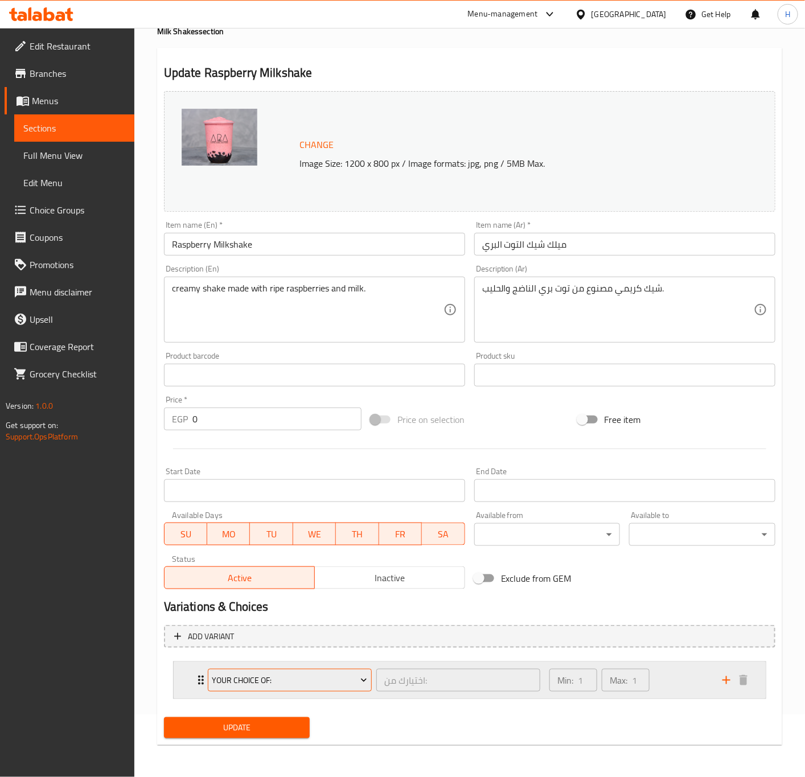
click at [208, 681] on button "Your Choice Of:" at bounding box center [290, 680] width 164 height 23
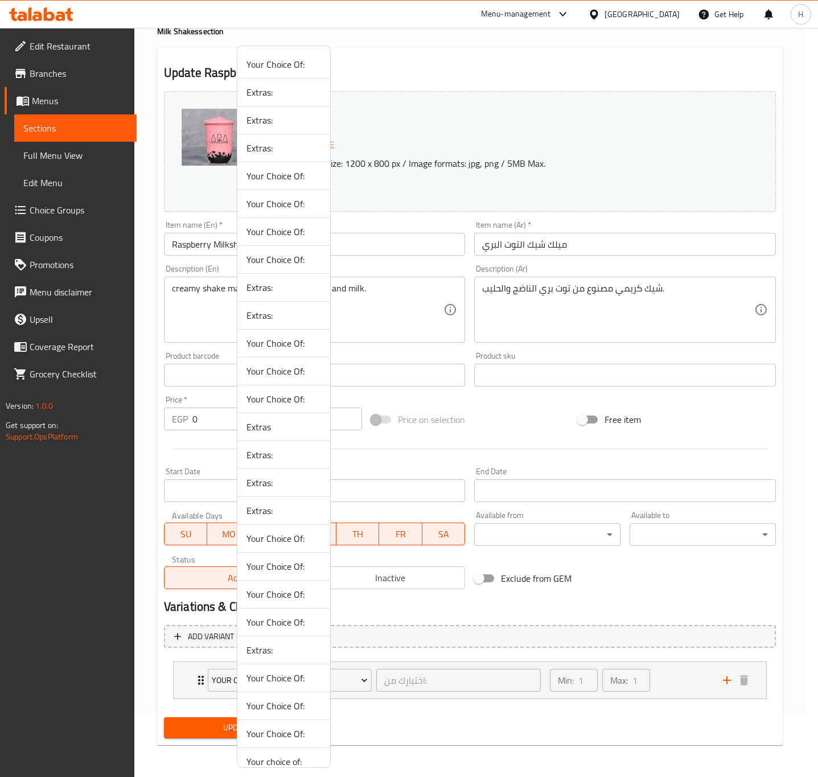
click at [205, 681] on div at bounding box center [409, 388] width 818 height 777
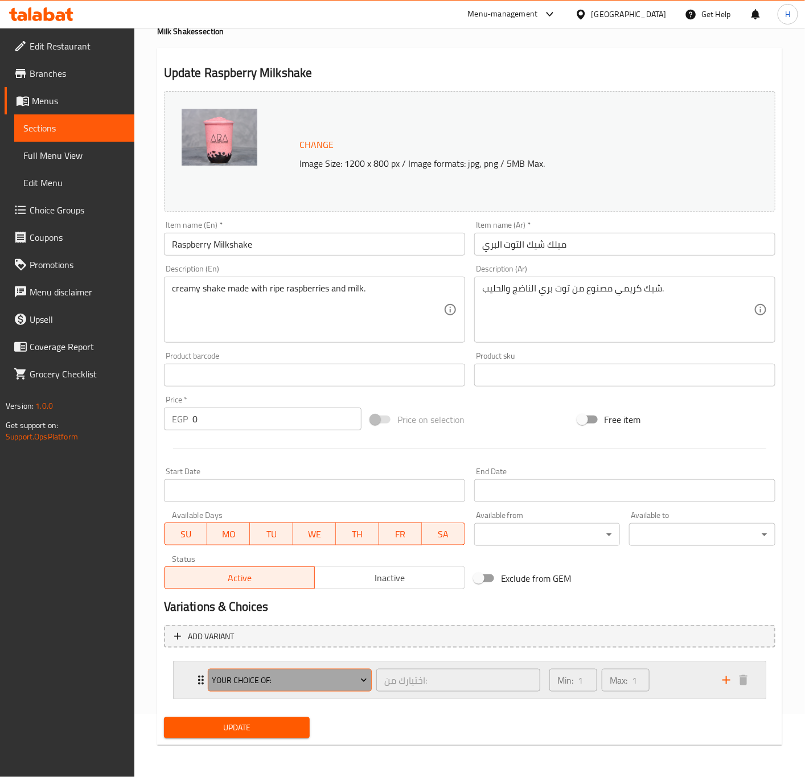
click at [293, 673] on span "Your Choice Of:" at bounding box center [289, 680] width 155 height 14
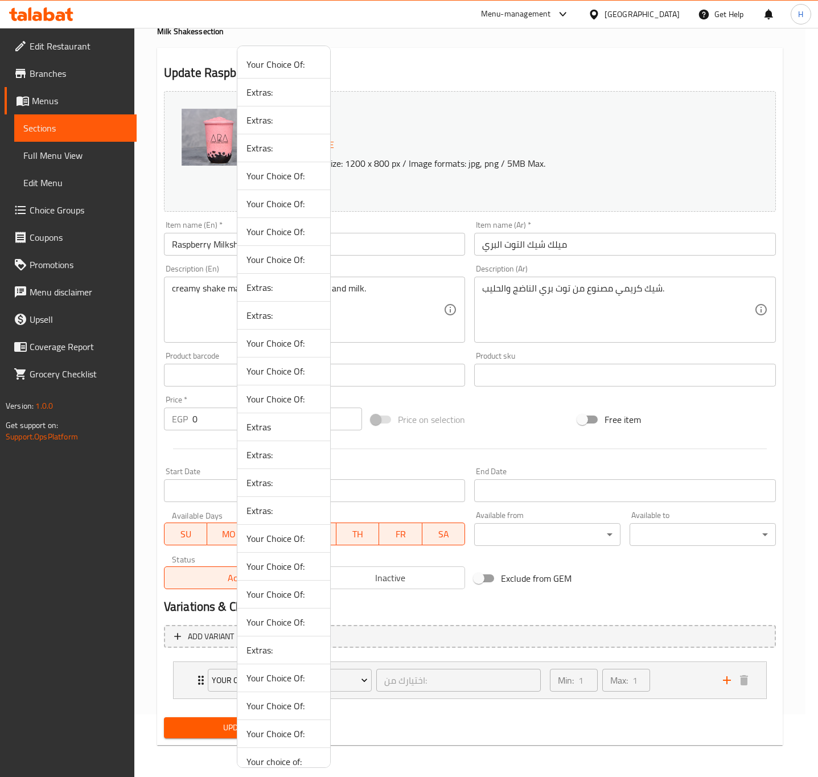
click at [192, 678] on div at bounding box center [409, 388] width 818 height 777
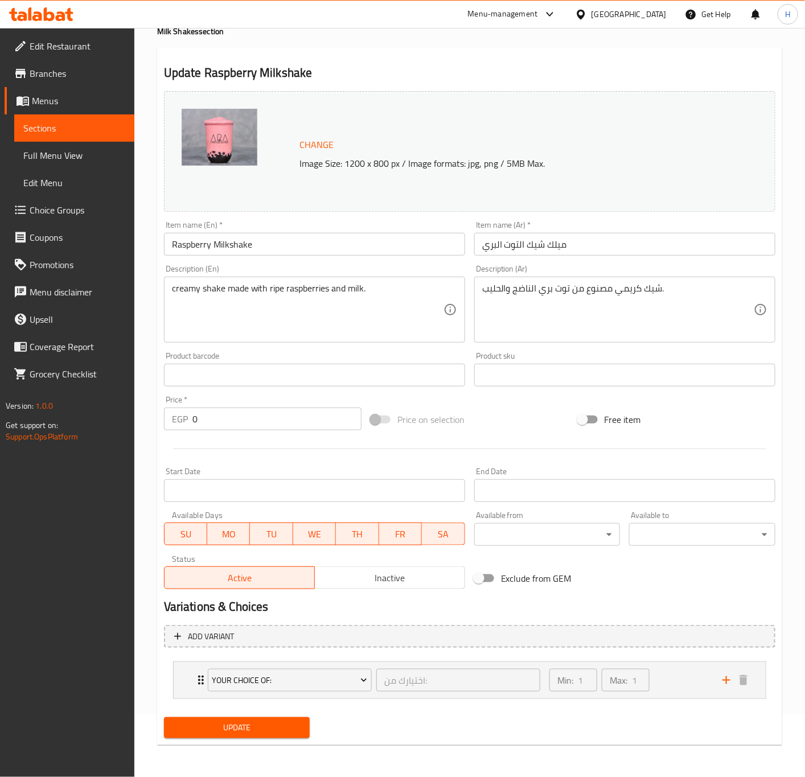
click at [192, 678] on div "Your Choice Of: اختيارك من: ​ Min: 1 ​ Max: 1 ​" at bounding box center [470, 680] width 592 height 36
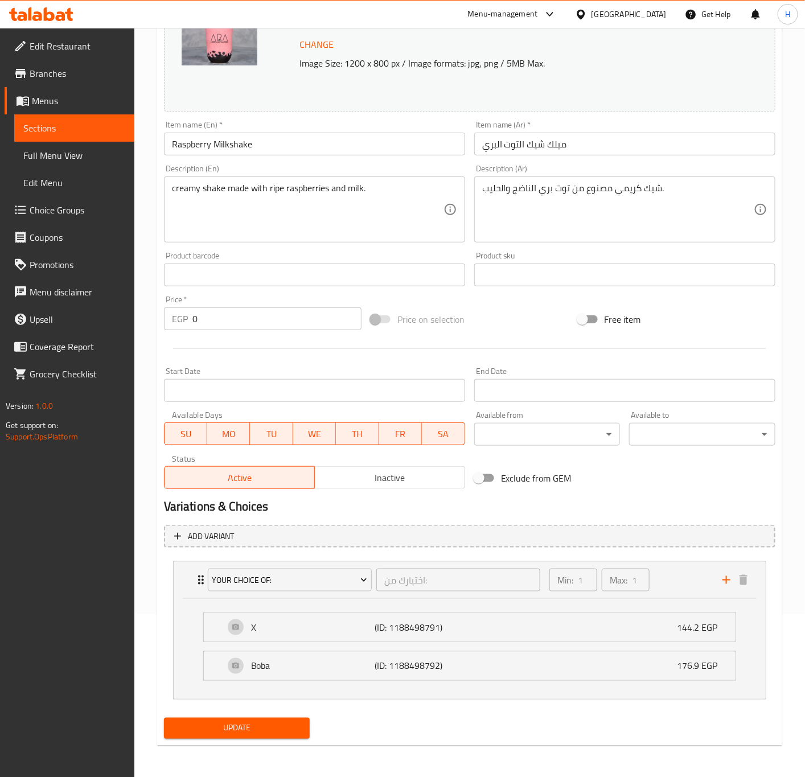
scroll to position [166, 0]
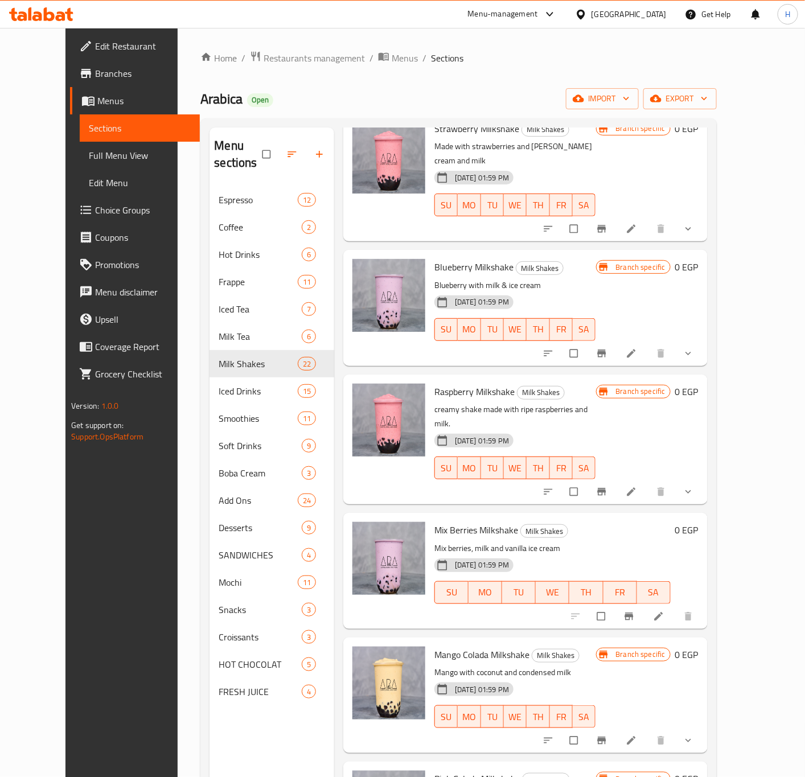
scroll to position [939, 0]
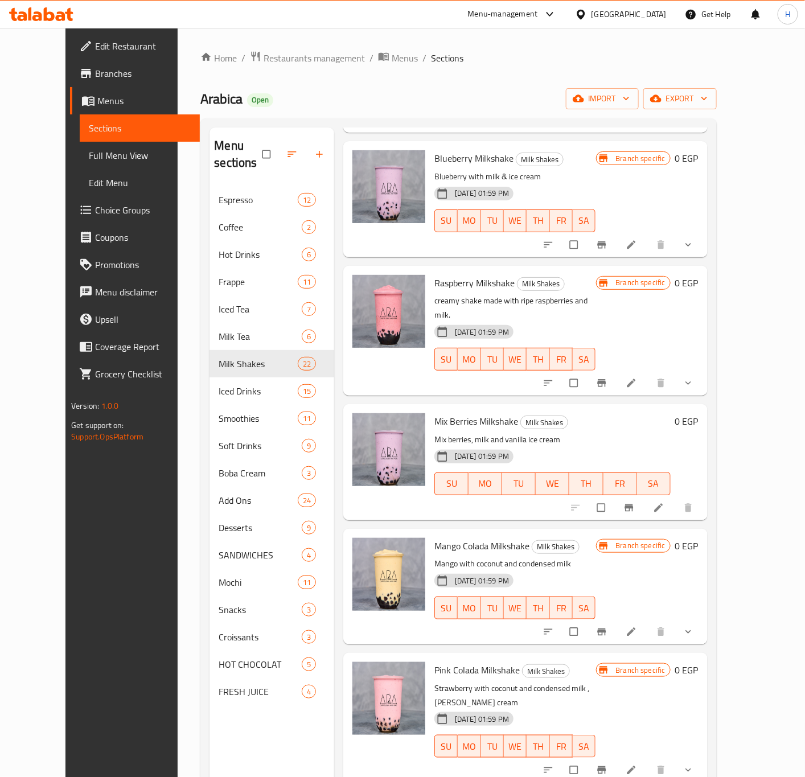
click at [703, 619] on button "show more" at bounding box center [689, 631] width 27 height 25
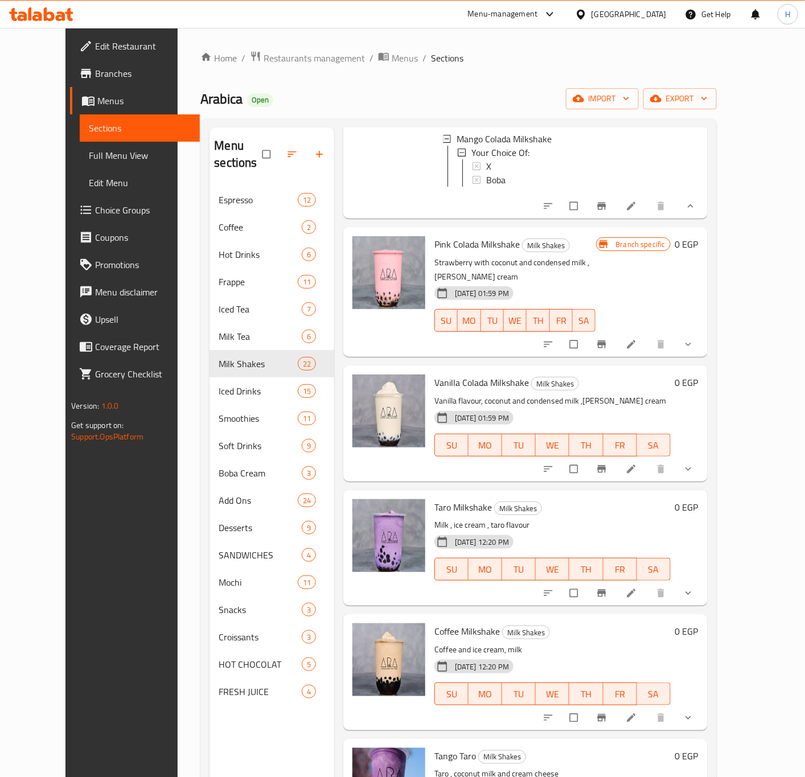
scroll to position [1537, 0]
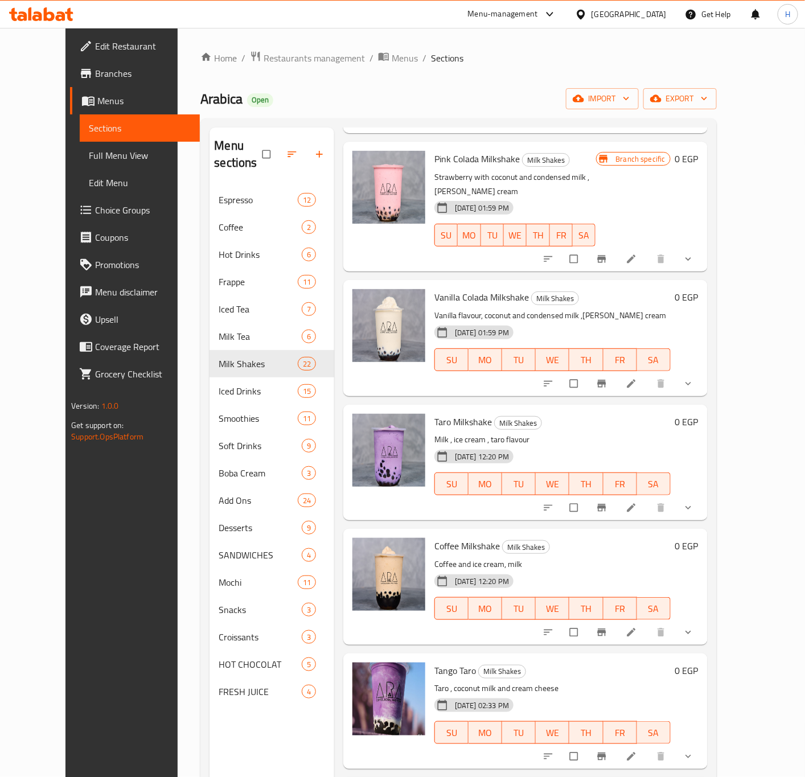
click at [703, 495] on button "show more" at bounding box center [689, 507] width 27 height 25
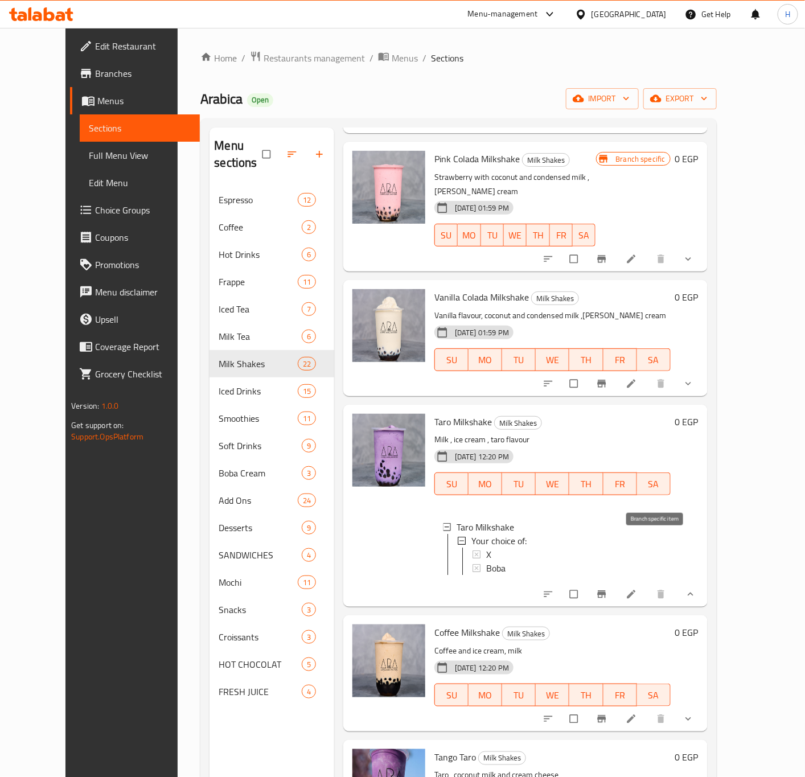
click at [606, 591] on icon "Branch-specific-item" at bounding box center [601, 594] width 9 height 7
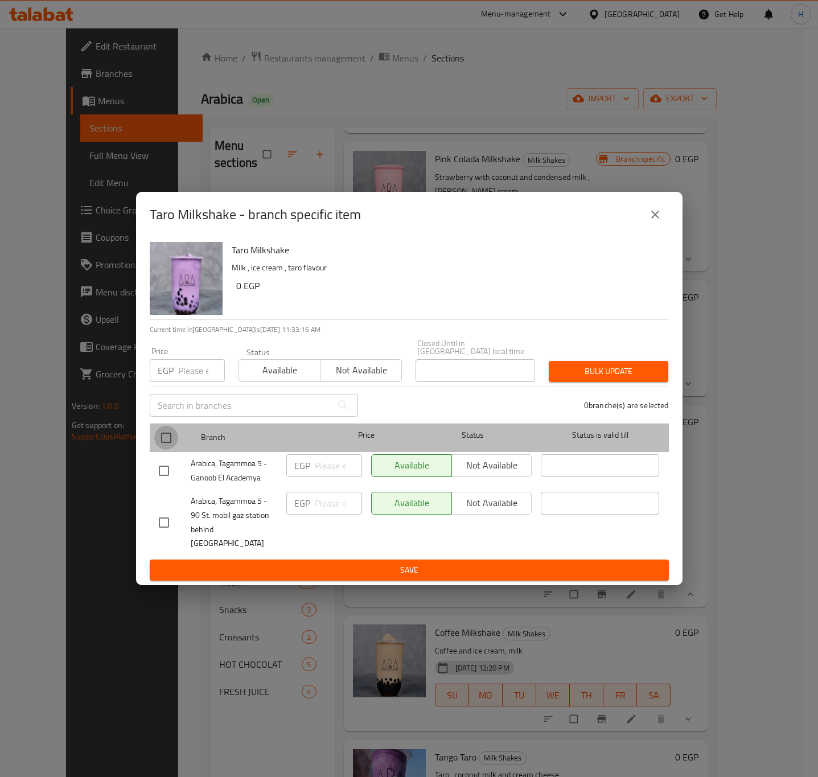
click at [168, 437] on input "checkbox" at bounding box center [166, 438] width 24 height 24
checkbox input "true"
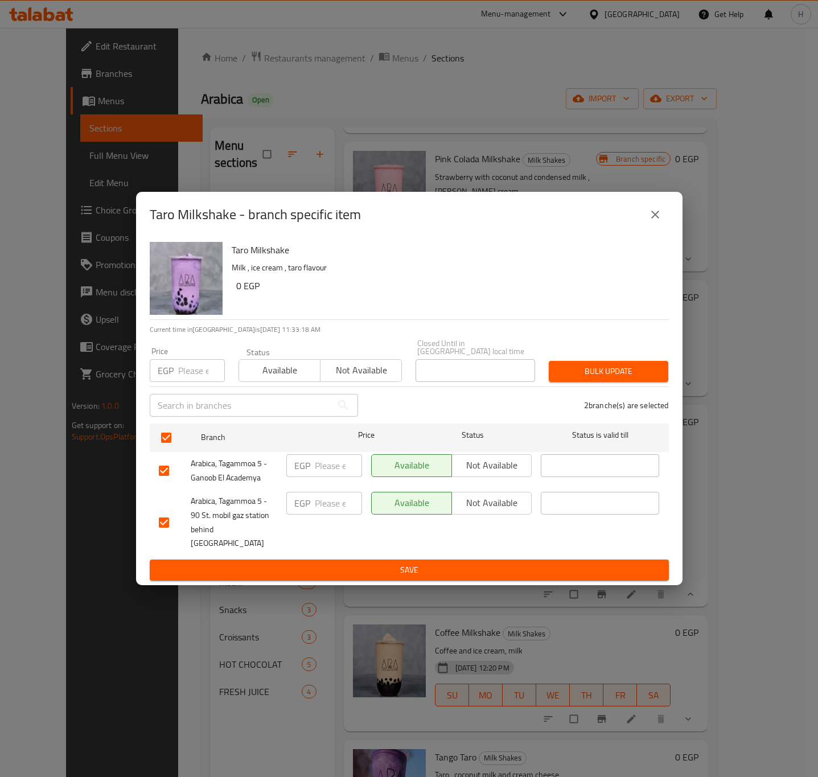
click at [203, 381] on input "number" at bounding box center [201, 370] width 47 height 23
click at [603, 371] on span "Bulk update" at bounding box center [608, 371] width 101 height 14
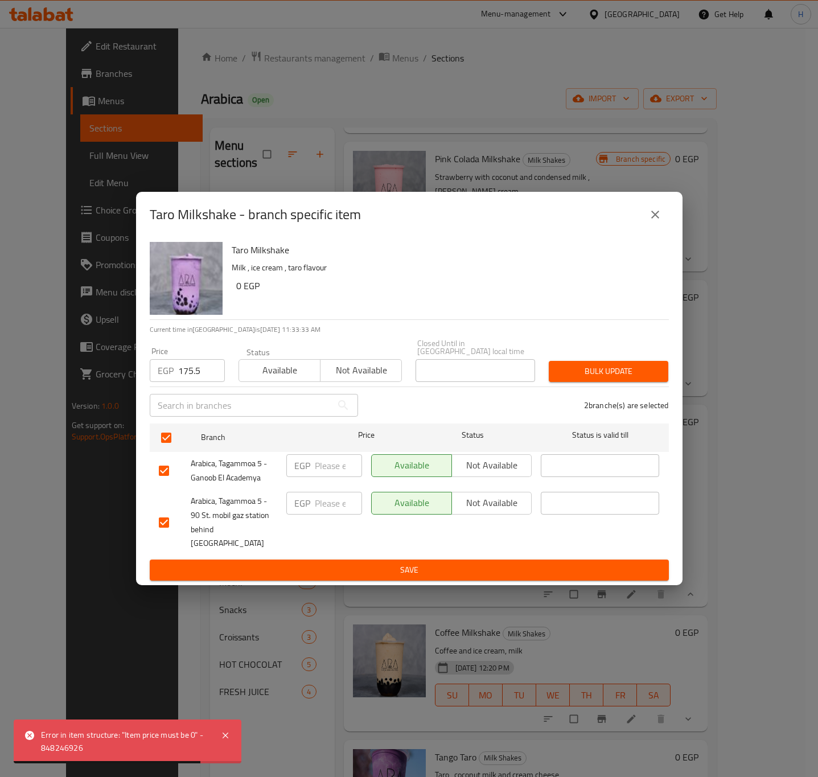
click at [188, 369] on input "175.5" at bounding box center [201, 370] width 47 height 23
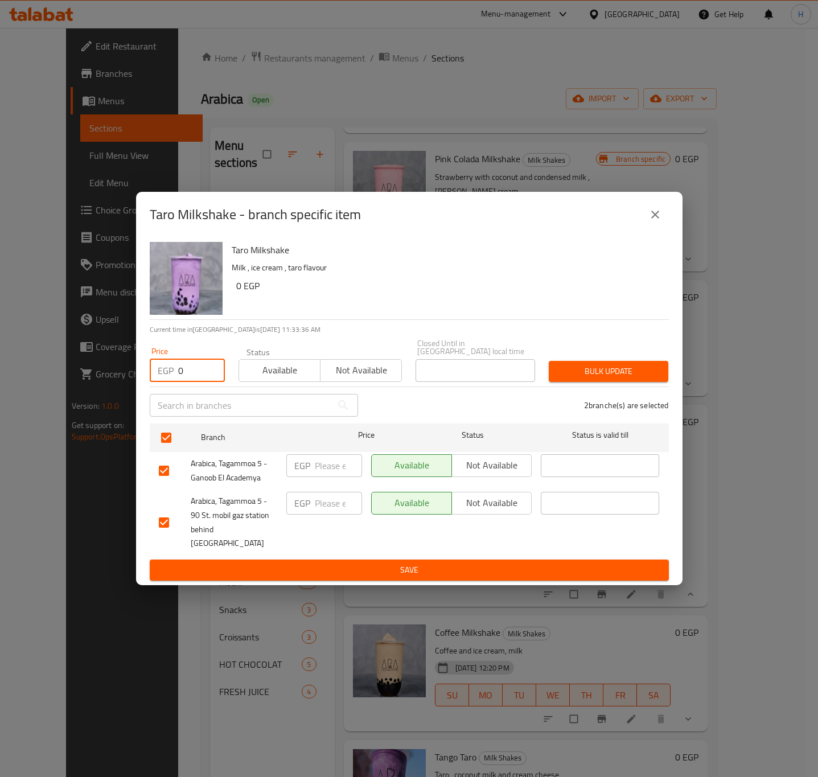
type input "0"
click at [623, 371] on span "Bulk update" at bounding box center [608, 371] width 101 height 14
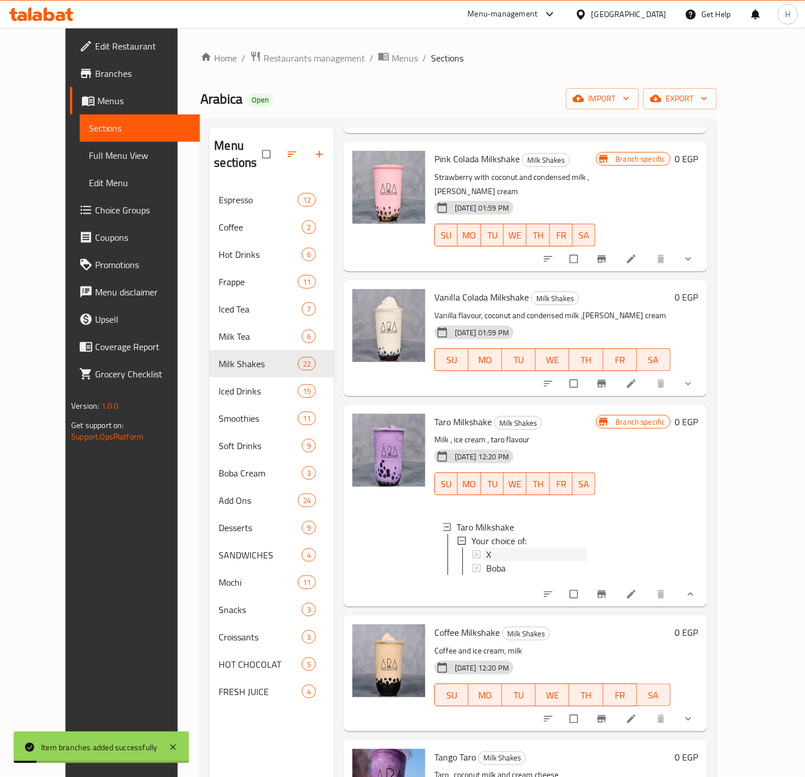
click at [496, 548] on div "X" at bounding box center [536, 555] width 100 height 14
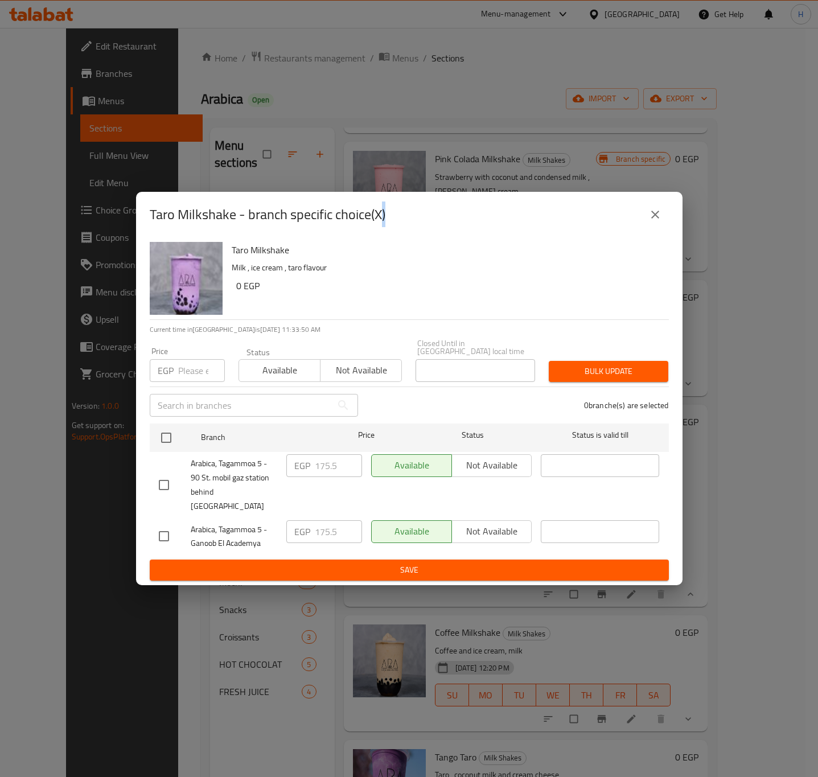
click at [648, 221] on icon "close" at bounding box center [655, 215] width 14 height 14
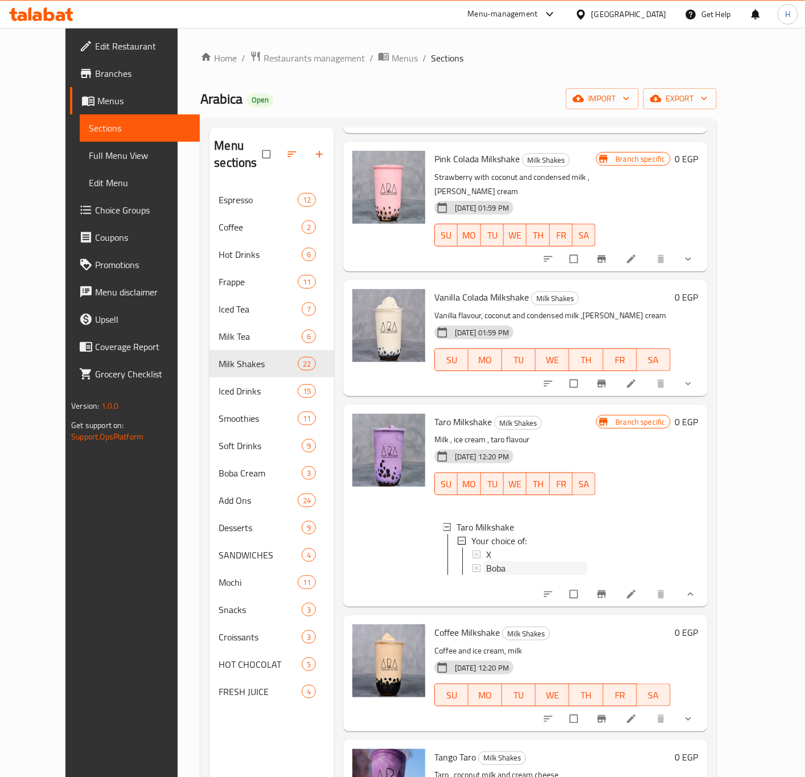
click at [488, 561] on span "Boba" at bounding box center [495, 568] width 19 height 14
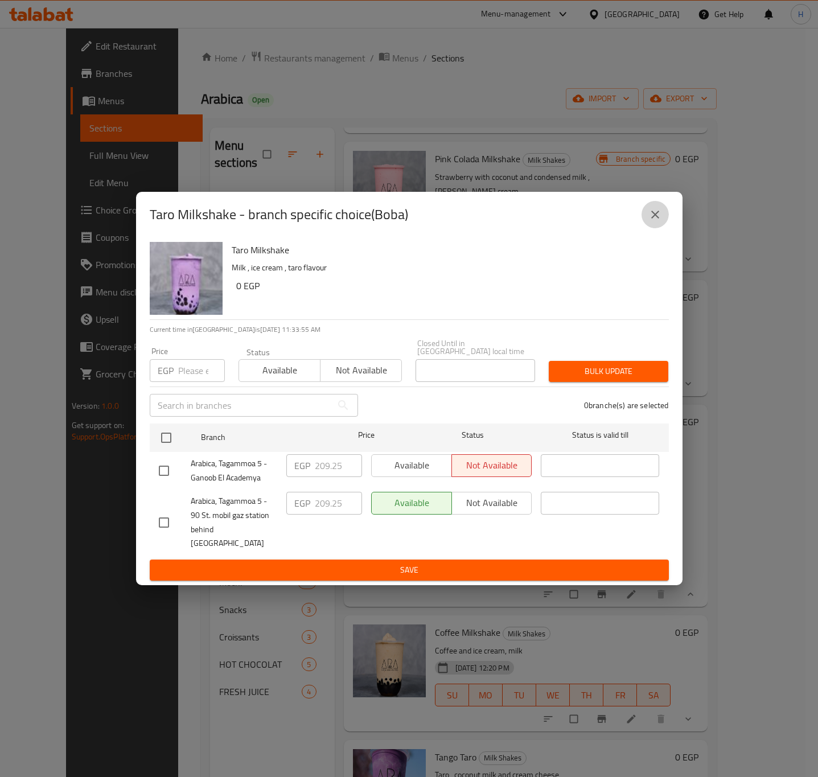
click at [655, 221] on icon "close" at bounding box center [655, 215] width 14 height 14
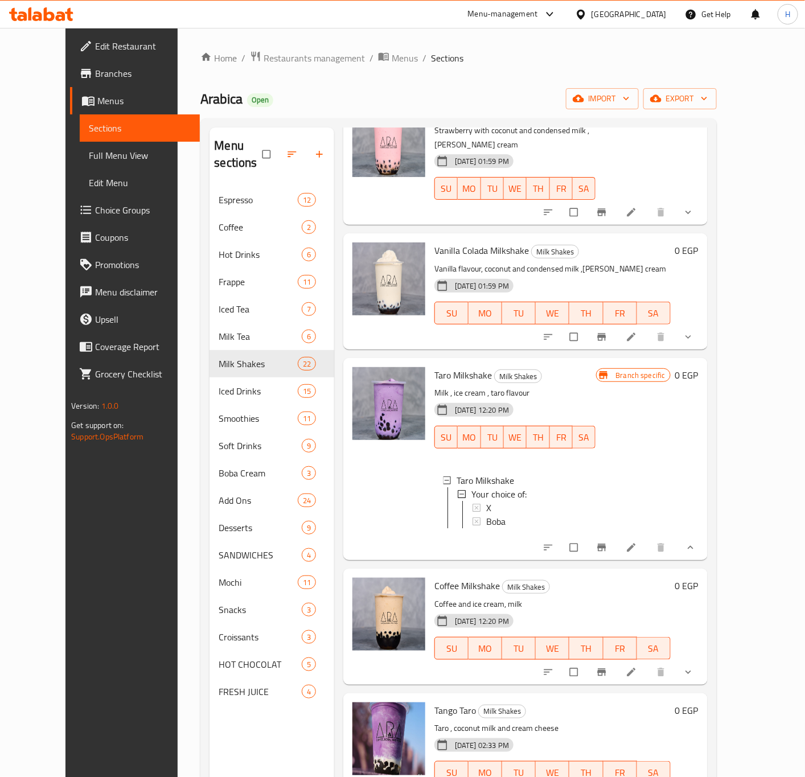
scroll to position [1622, 0]
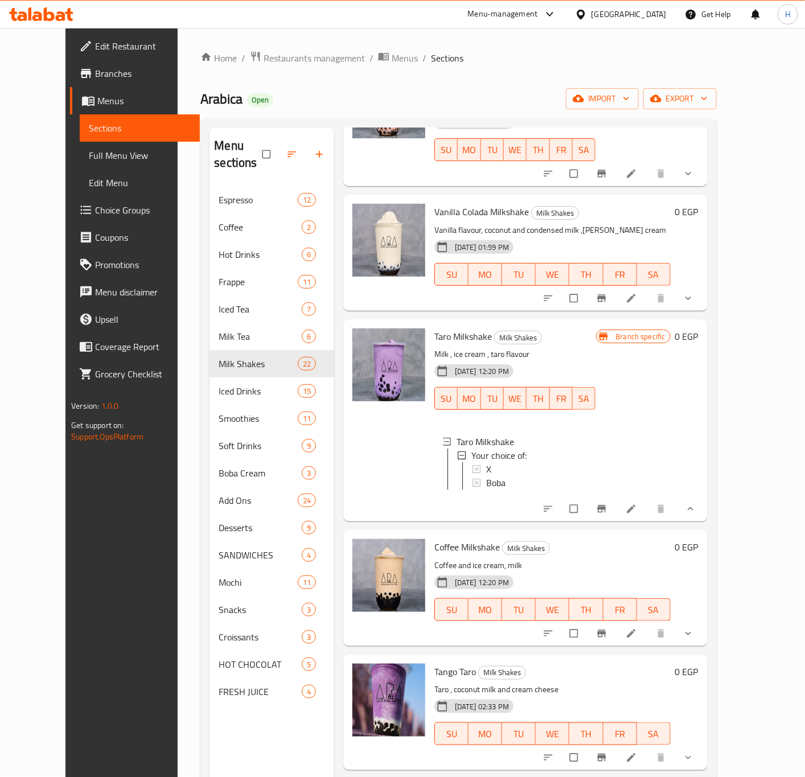
click at [703, 621] on button "show more" at bounding box center [689, 633] width 27 height 25
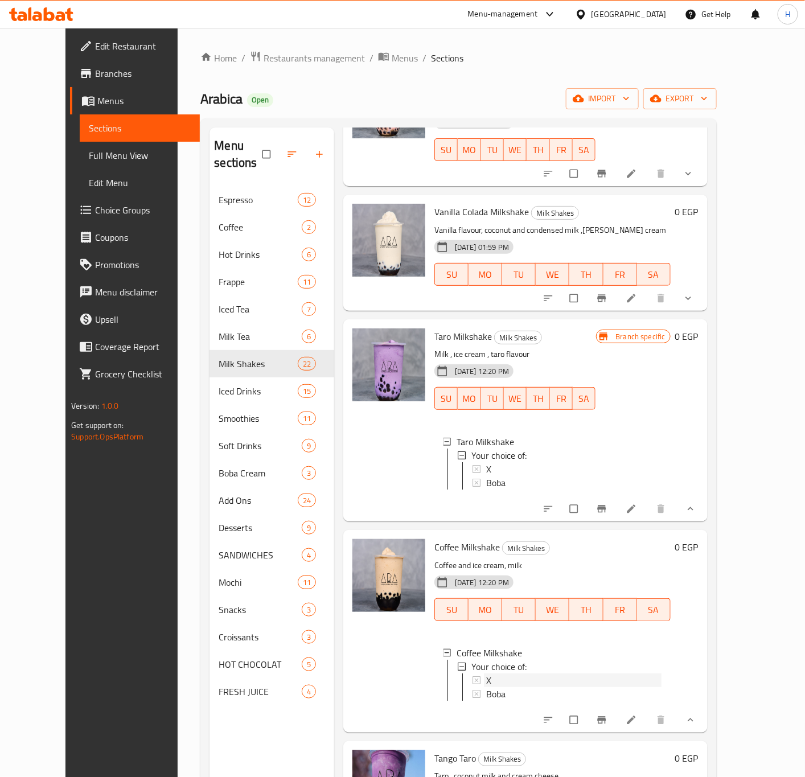
click at [494, 673] on div "X" at bounding box center [573, 680] width 175 height 14
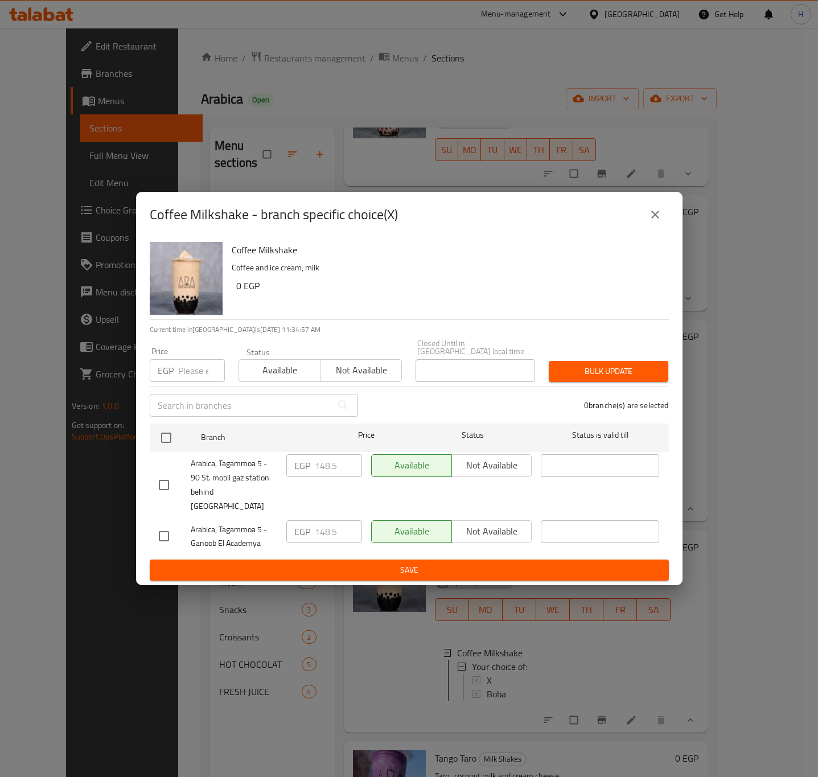
click at [662, 228] on button "close" at bounding box center [655, 214] width 27 height 27
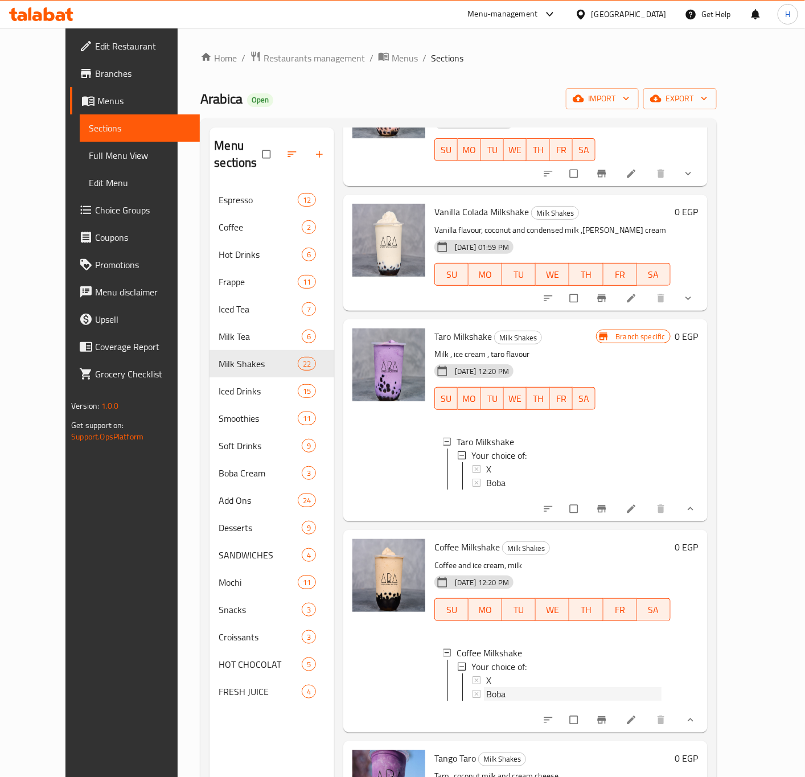
click at [486, 687] on span "Boba" at bounding box center [495, 694] width 19 height 14
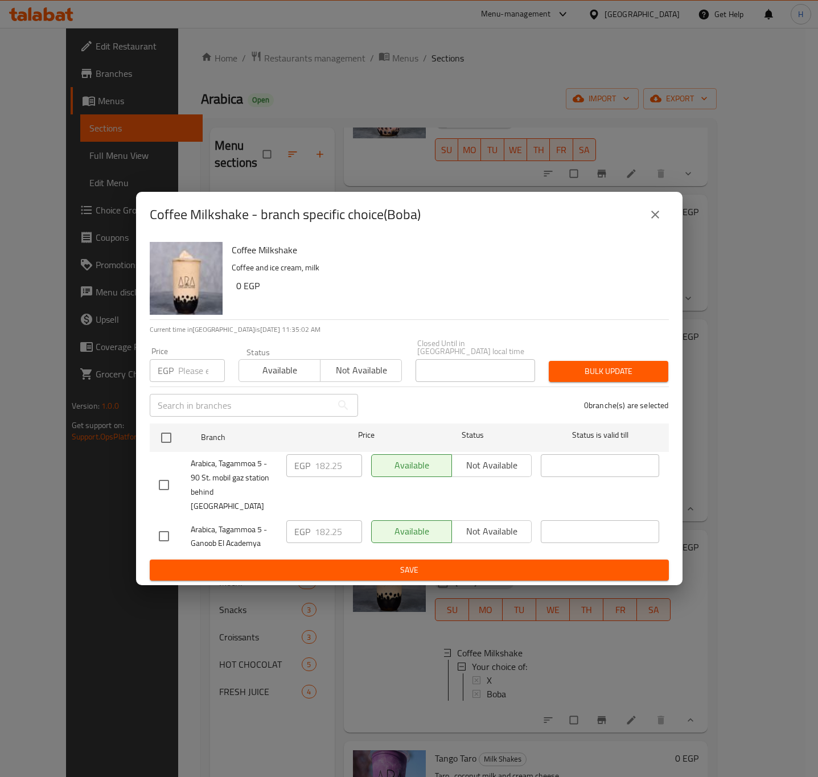
click at [658, 221] on icon "close" at bounding box center [655, 215] width 14 height 14
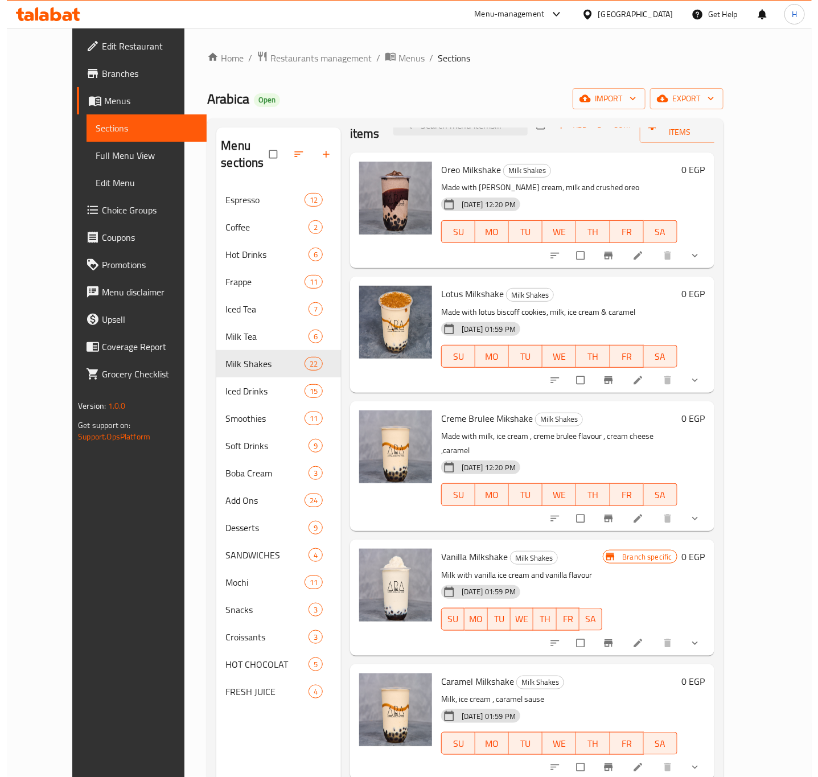
scroll to position [0, 0]
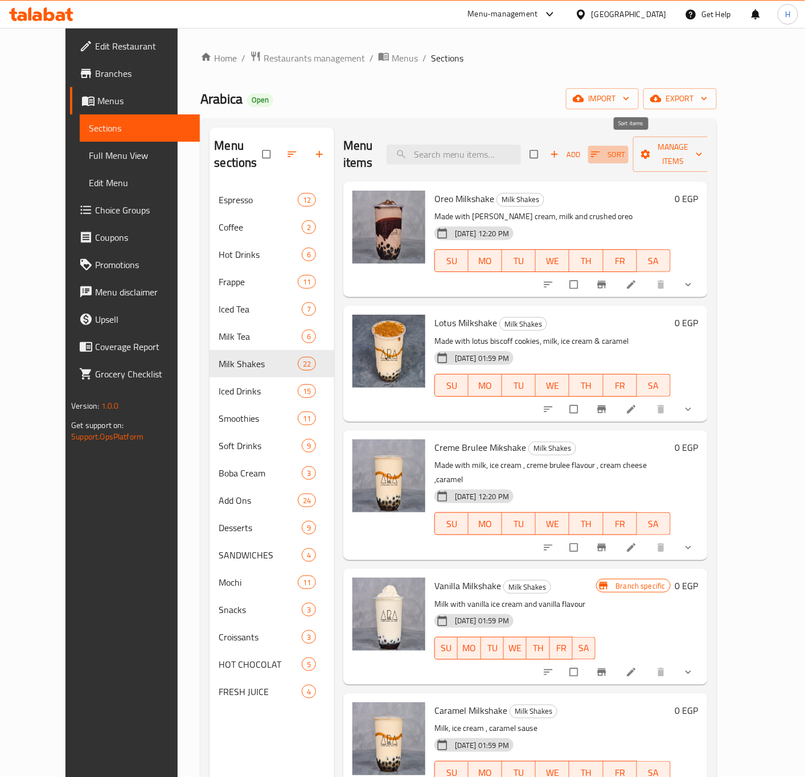
click at [626, 151] on span "Sort" at bounding box center [608, 154] width 35 height 13
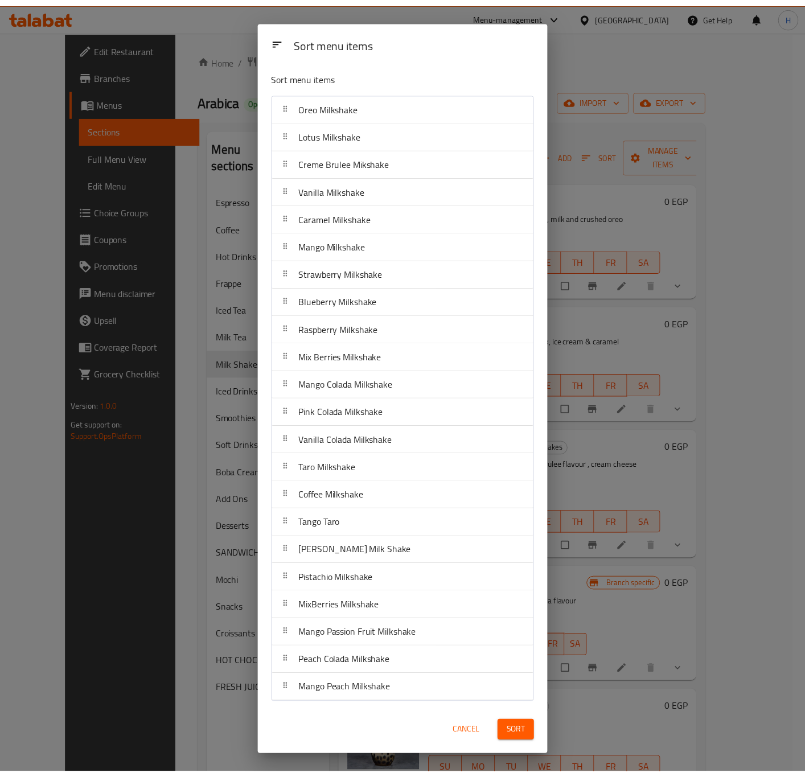
scroll to position [7, 0]
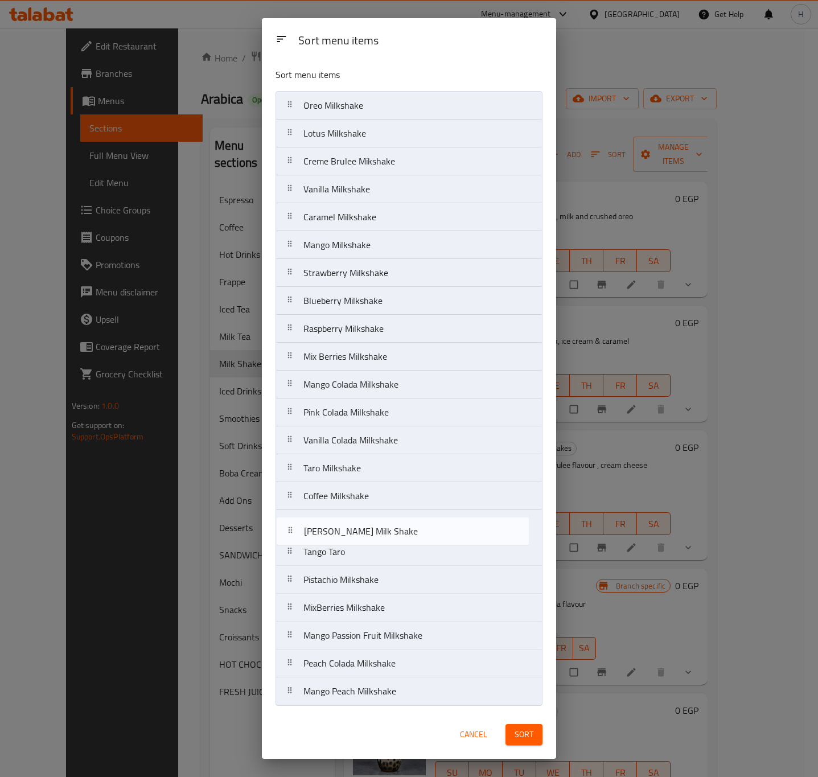
drag, startPoint x: 400, startPoint y: 558, endPoint x: 400, endPoint y: 535, distance: 23.9
click at [400, 535] on nav "Oreo Milkshake Lotus Milkshake Creme Brulee Mikshake Vanilla Milkshake Caramel …" at bounding box center [409, 398] width 267 height 615
drag, startPoint x: 371, startPoint y: 581, endPoint x: 376, endPoint y: 550, distance: 31.2
click at [376, 550] on nav "Oreo Milkshake Lotus Milkshake Creme Brulee Mikshake Vanilla Milkshake Caramel …" at bounding box center [409, 398] width 267 height 615
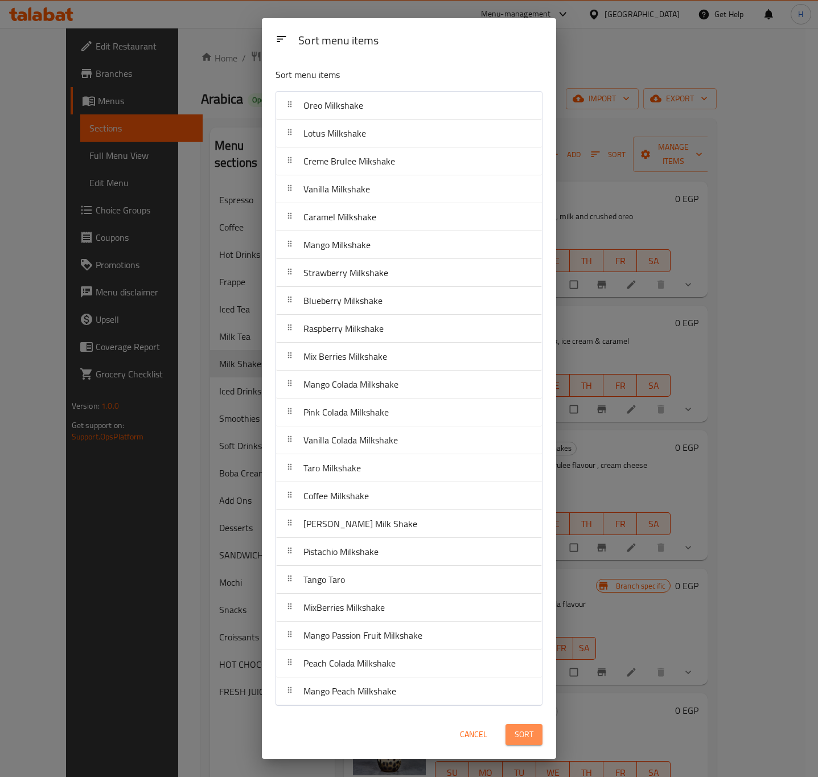
click at [524, 732] on span "Sort" at bounding box center [524, 735] width 19 height 14
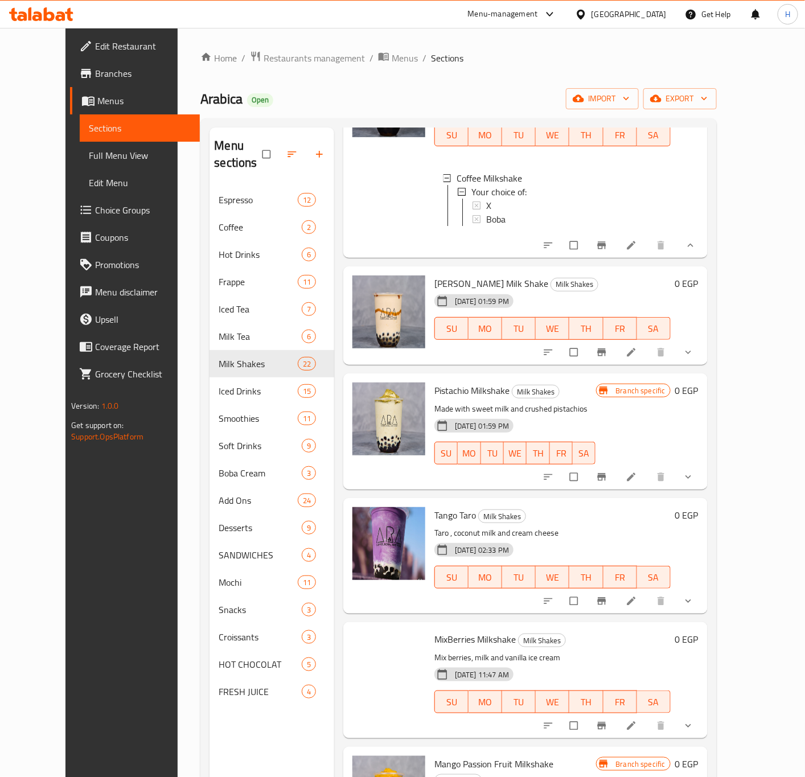
scroll to position [2079, 0]
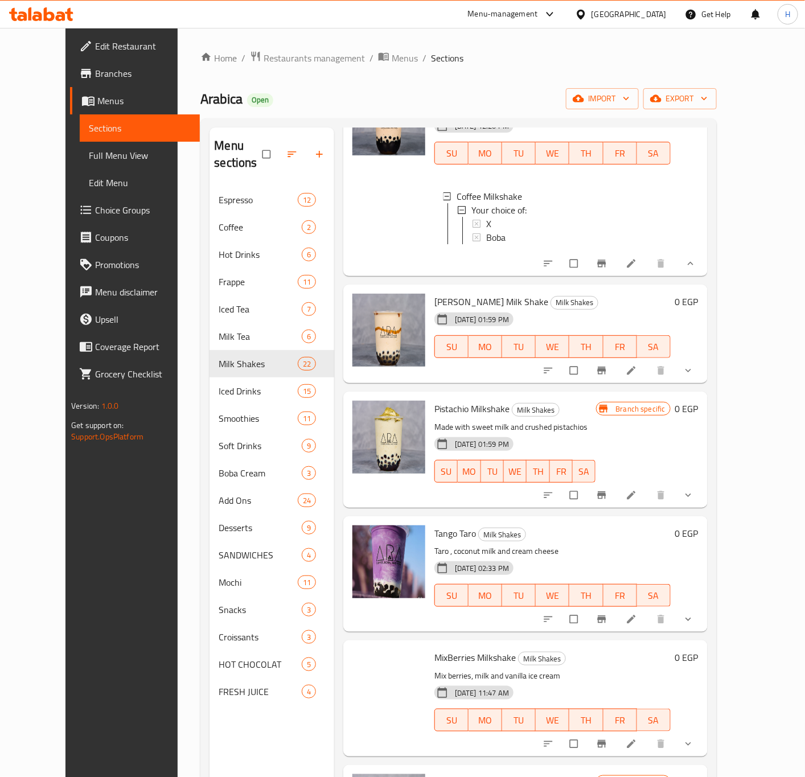
click at [694, 365] on icon "show more" at bounding box center [688, 370] width 11 height 11
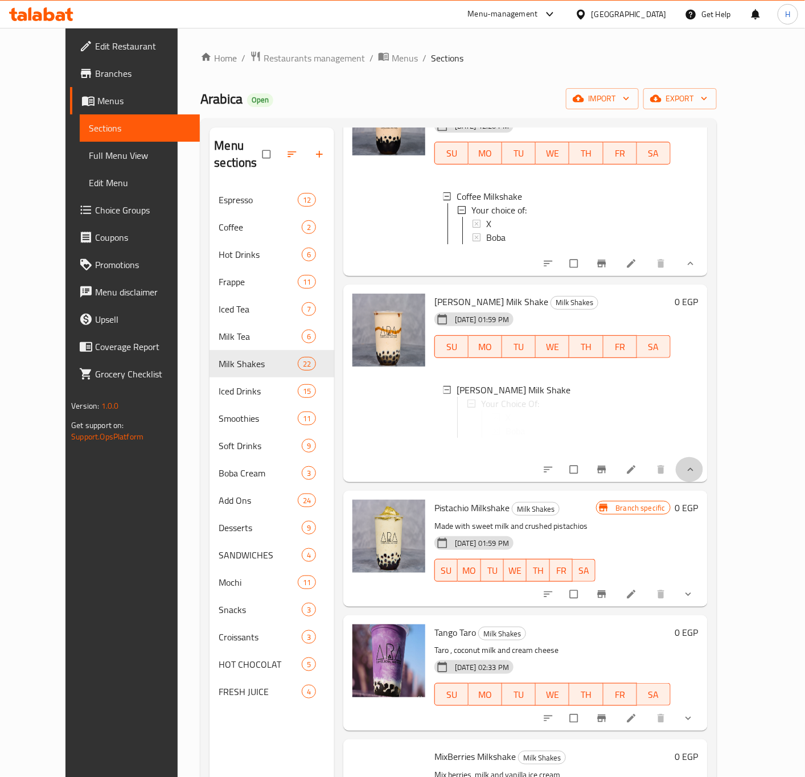
click at [703, 332] on div "dulce de leche Milk Shake Milk Shakes 11-11-2024 01:59 PM SU MO TU WE TH FR SA …" at bounding box center [566, 383] width 273 height 189
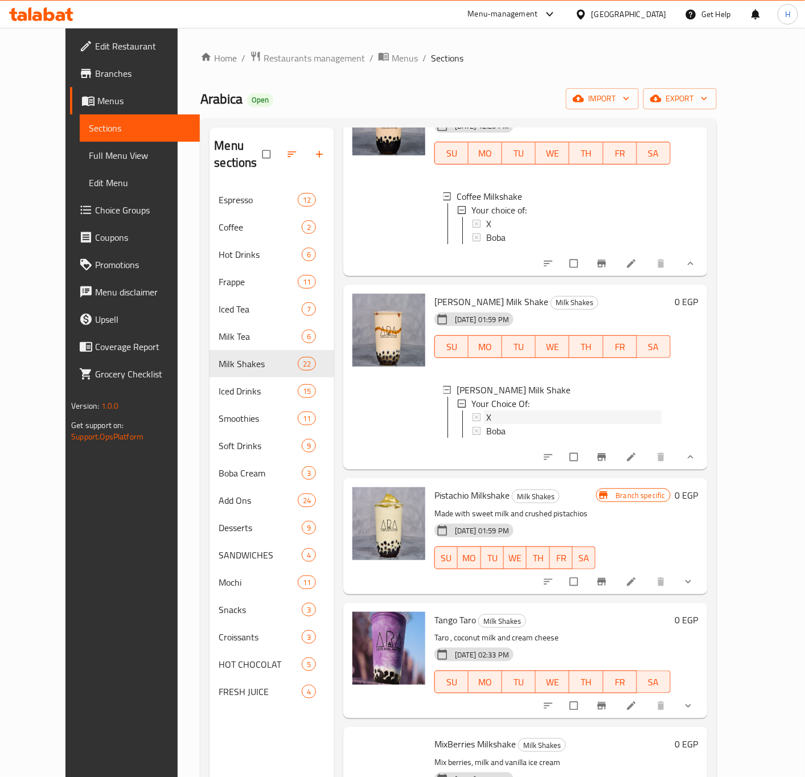
click at [509, 410] on div "X" at bounding box center [573, 417] width 175 height 14
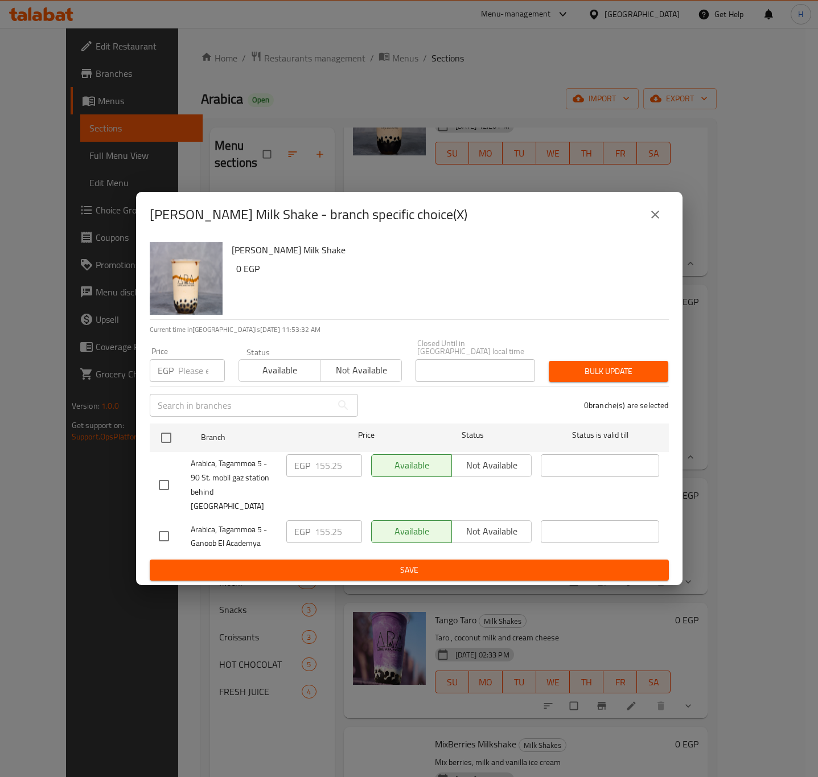
click at [653, 219] on icon "close" at bounding box center [655, 215] width 8 height 8
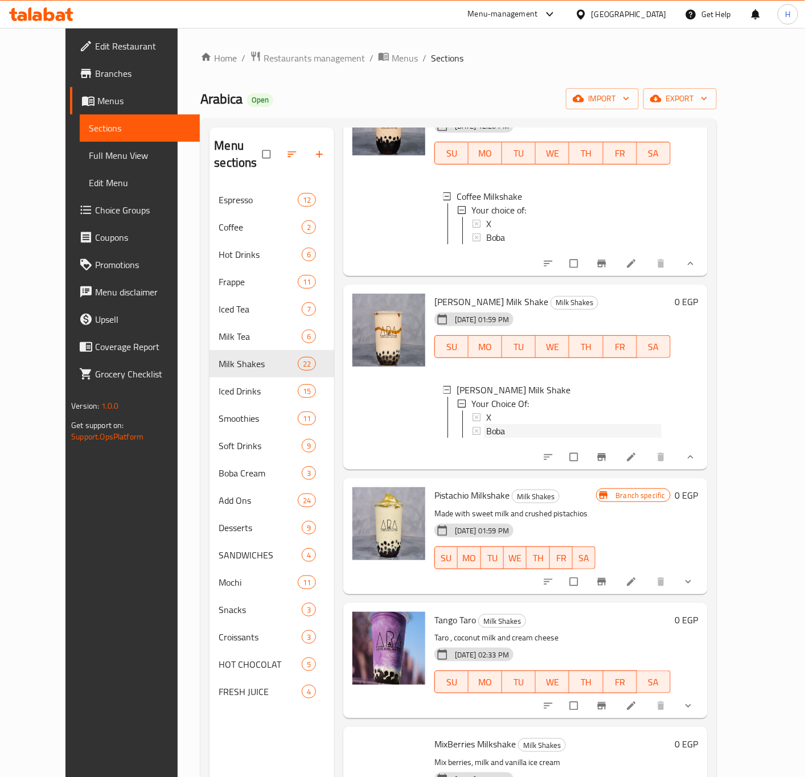
click at [489, 424] on span "Boba" at bounding box center [495, 431] width 19 height 14
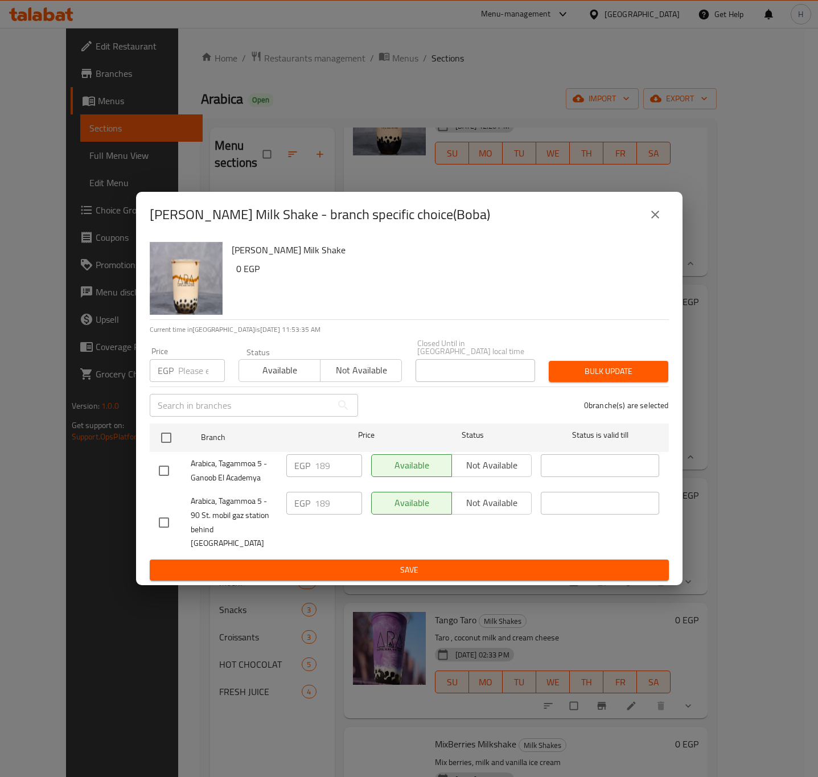
click at [651, 220] on icon "close" at bounding box center [655, 215] width 14 height 14
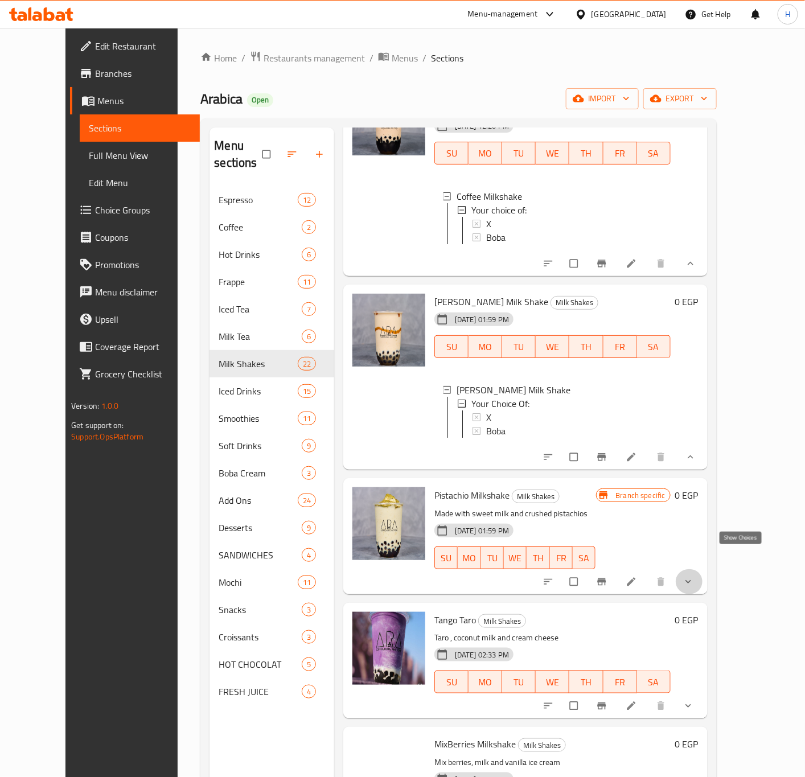
click at [694, 576] on icon "show more" at bounding box center [688, 581] width 11 height 11
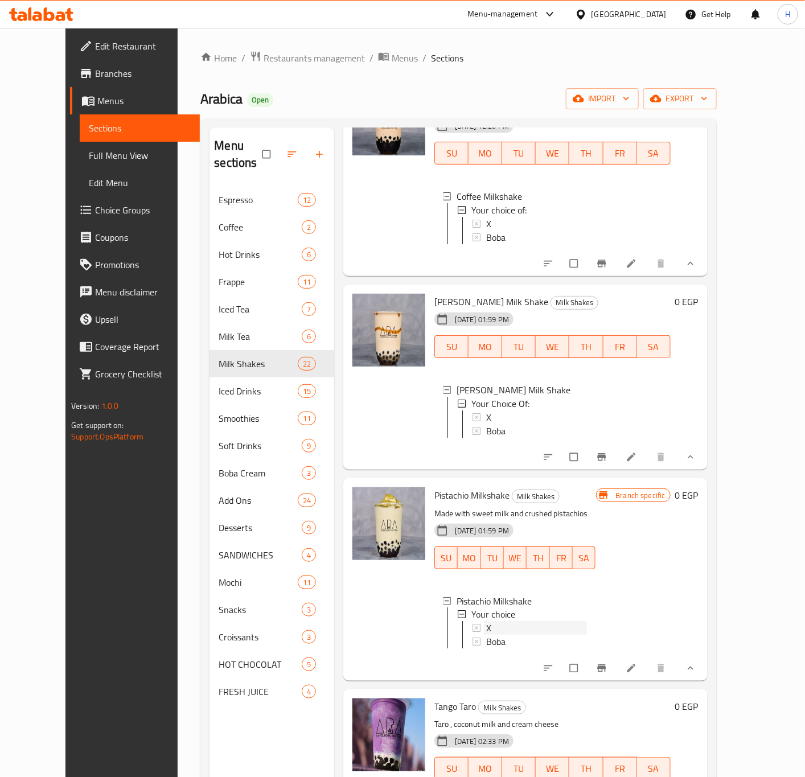
click at [510, 622] on div "X" at bounding box center [536, 629] width 100 height 14
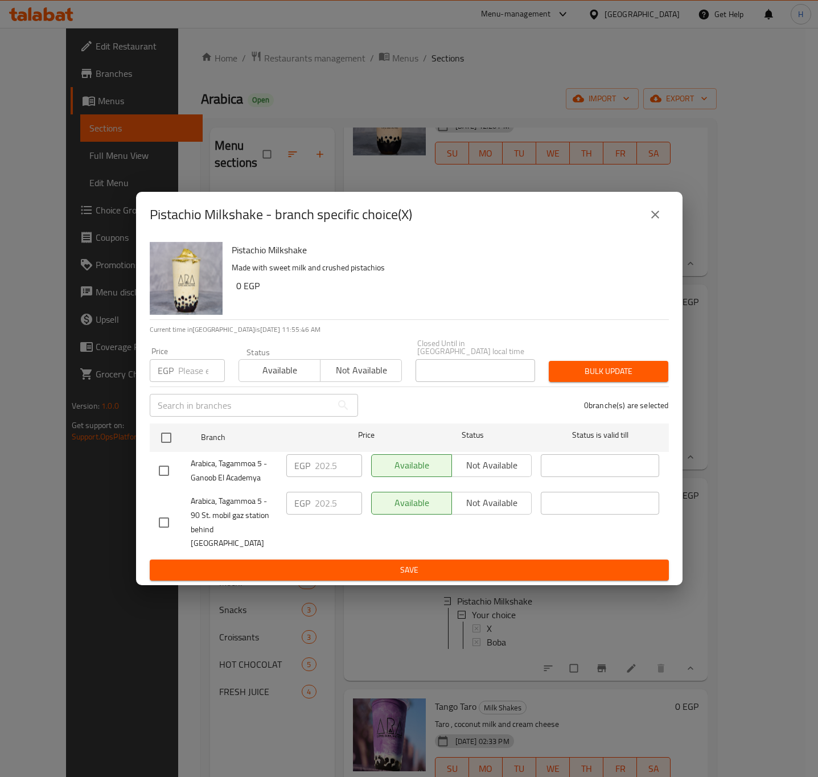
click at [658, 219] on icon "close" at bounding box center [655, 215] width 8 height 8
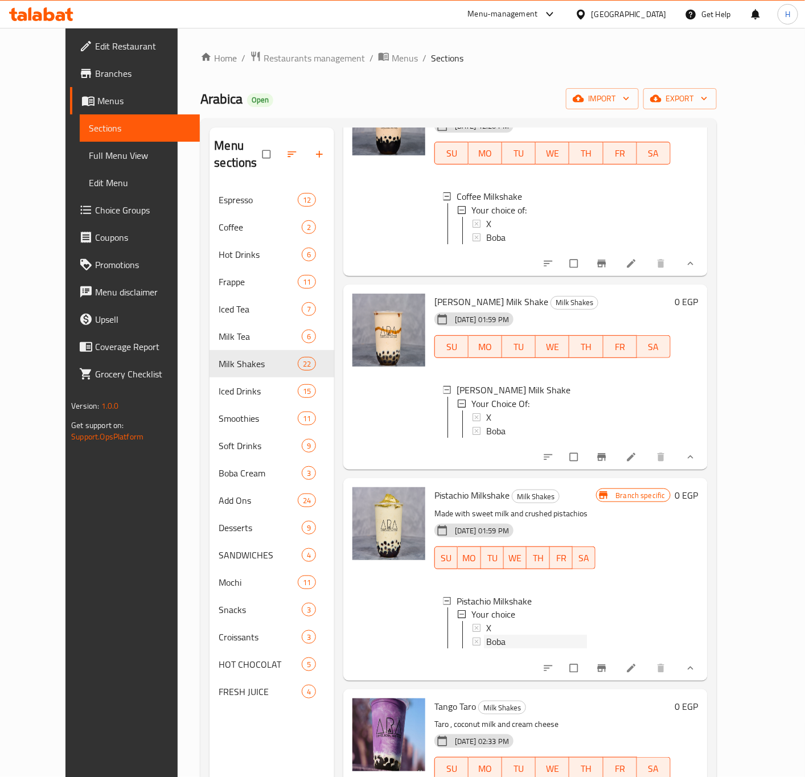
click at [524, 635] on div "Boba" at bounding box center [536, 642] width 100 height 14
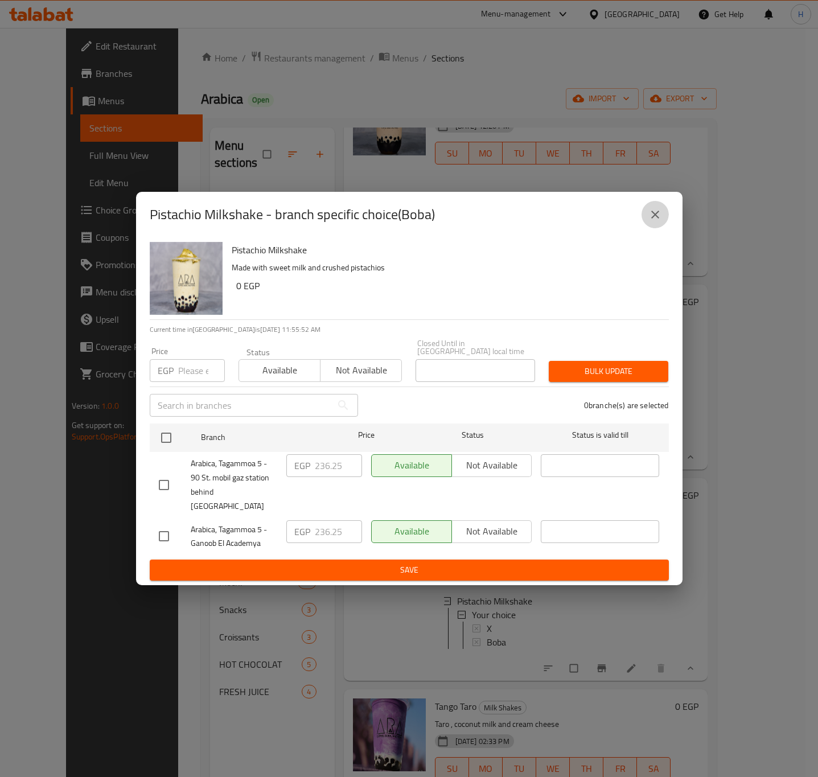
click at [662, 228] on button "close" at bounding box center [655, 214] width 27 height 27
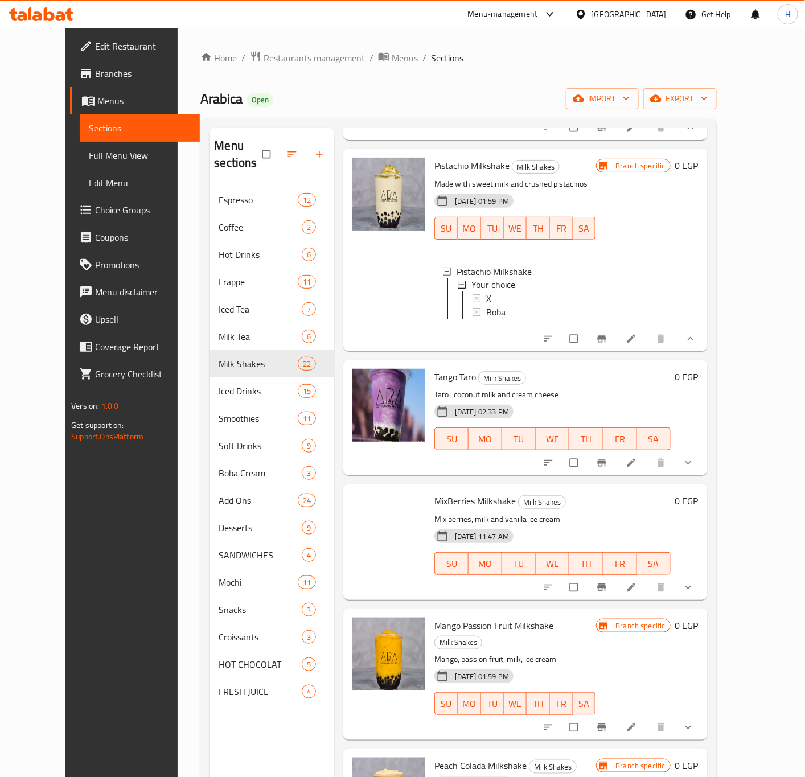
scroll to position [2421, 0]
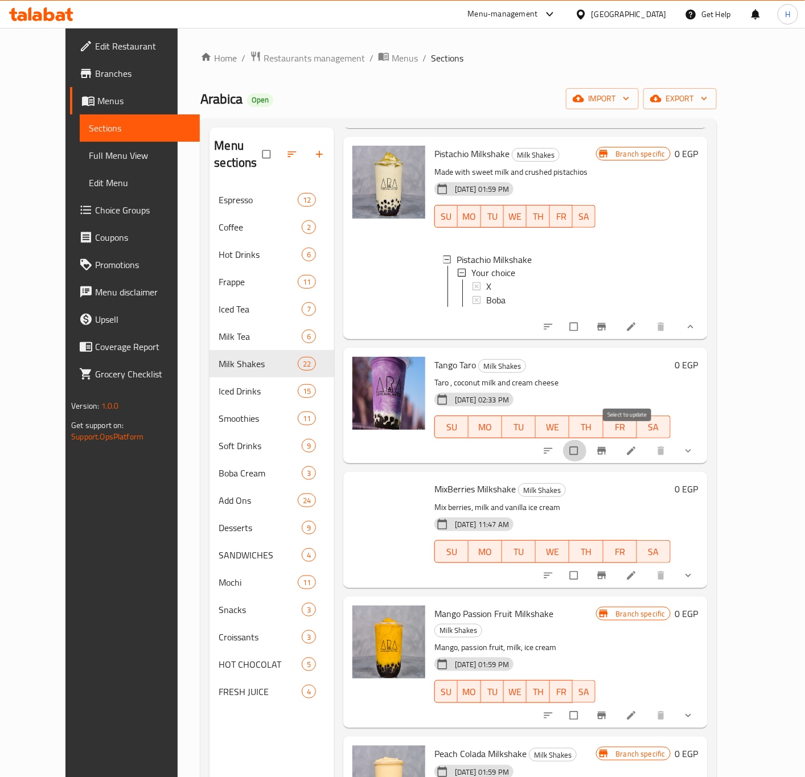
click at [587, 440] on input "checkbox" at bounding box center [575, 451] width 24 height 22
checkbox input "true"
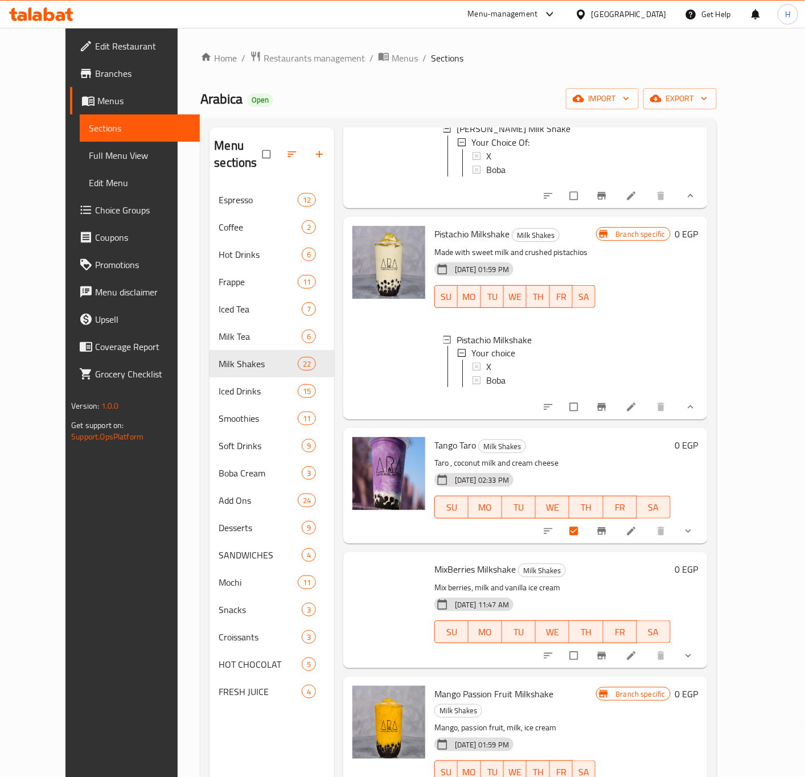
scroll to position [2449, 0]
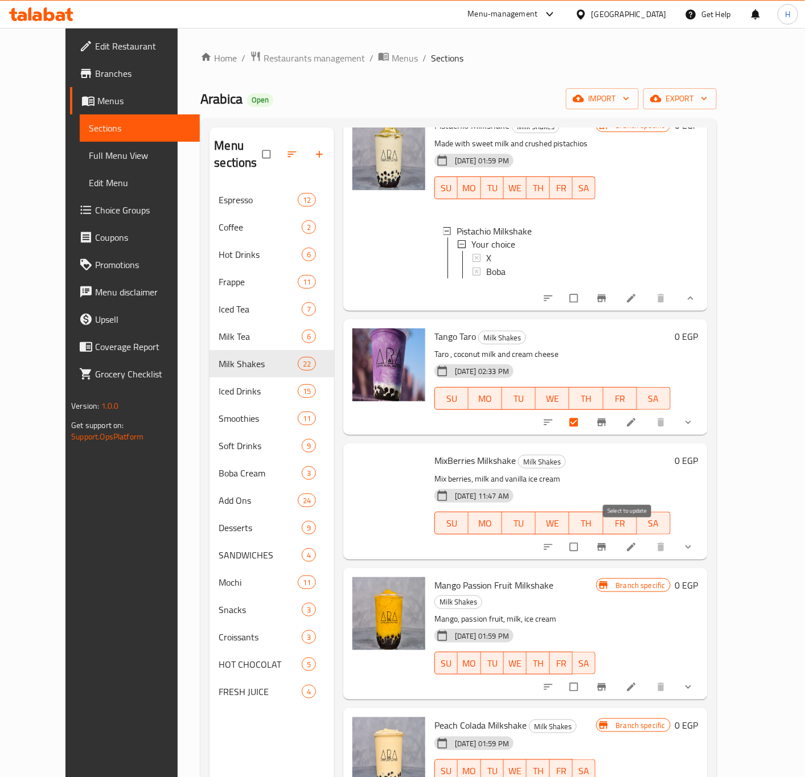
click at [587, 536] on input "checkbox" at bounding box center [575, 547] width 24 height 22
checkbox input "true"
click at [587, 676] on input "checkbox" at bounding box center [575, 687] width 24 height 22
checkbox input "true"
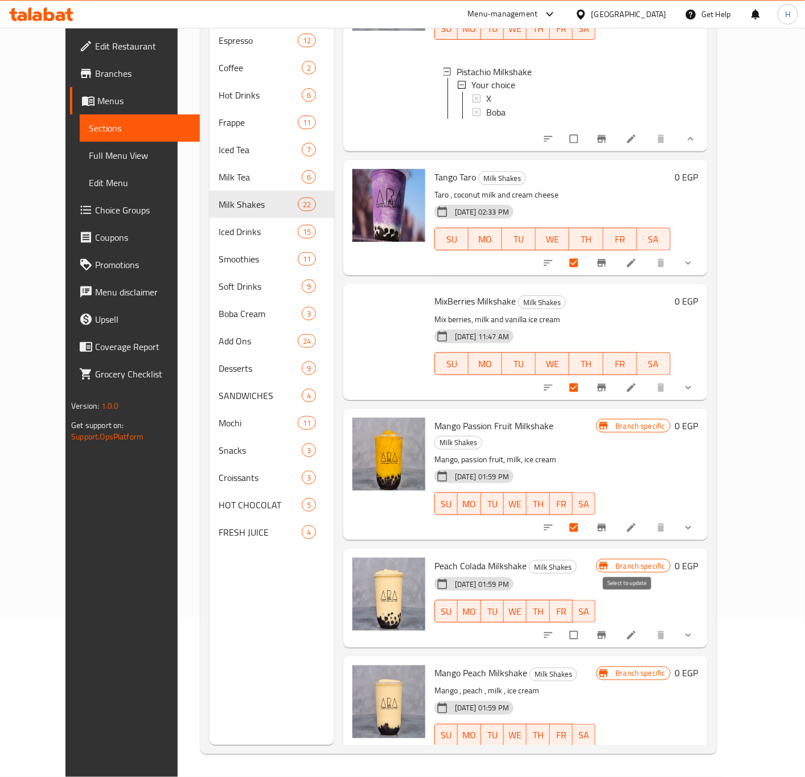
click at [587, 625] on input "checkbox" at bounding box center [575, 636] width 24 height 22
checkbox input "true"
click at [587, 749] on input "checkbox" at bounding box center [575, 760] width 24 height 22
checkbox input "true"
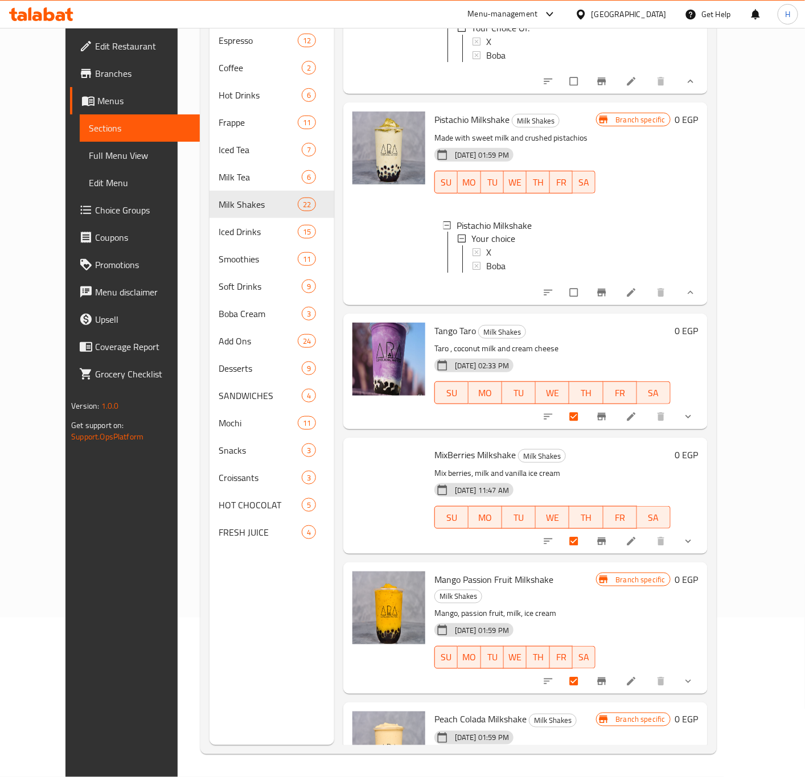
scroll to position [2278, 0]
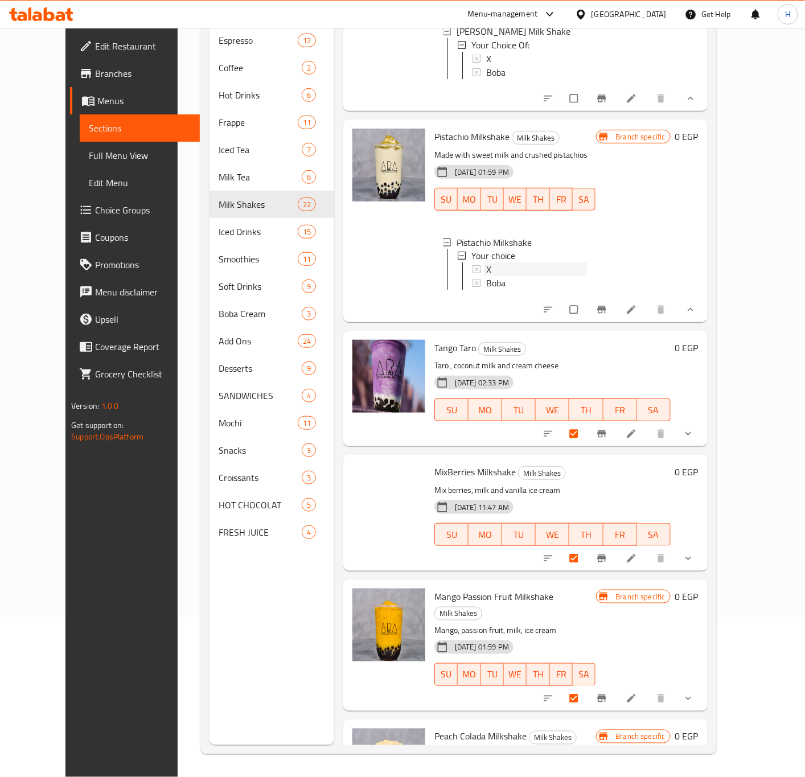
click at [486, 263] on div "X" at bounding box center [536, 270] width 100 height 14
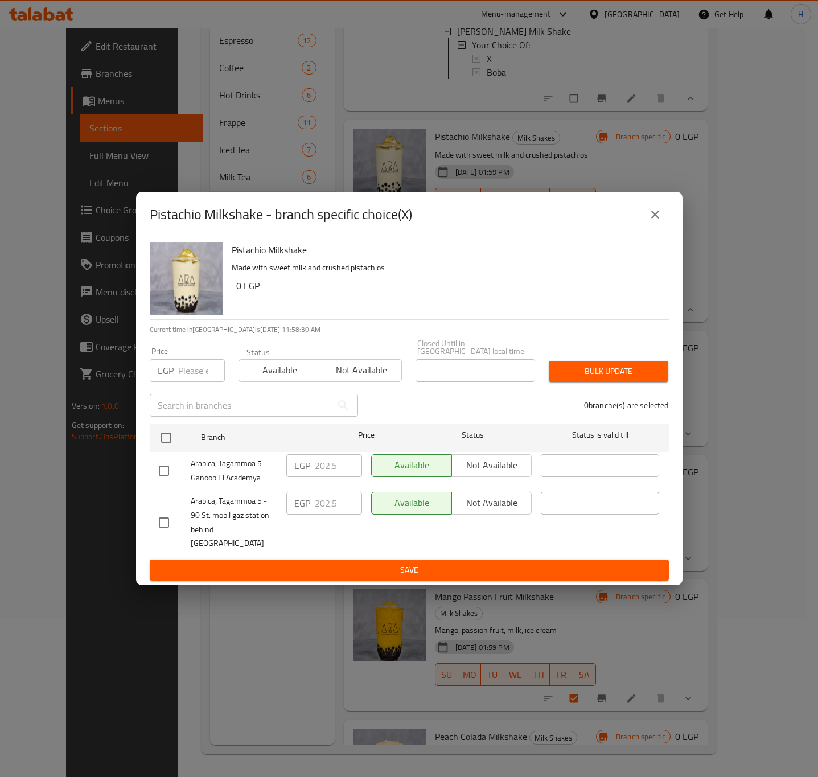
click at [654, 219] on icon "close" at bounding box center [655, 215] width 8 height 8
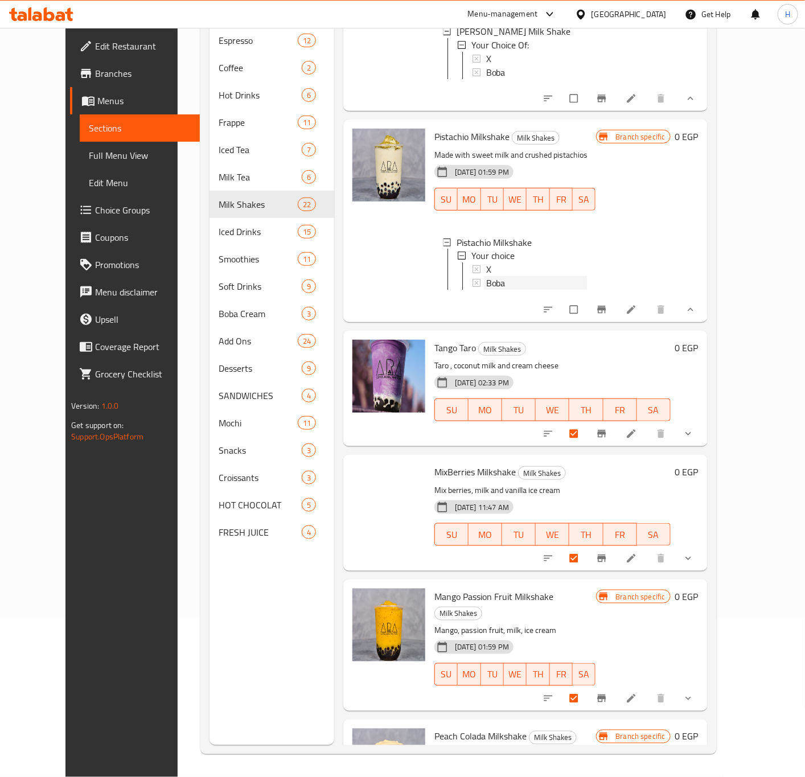
click at [486, 277] on span "Boba" at bounding box center [495, 284] width 19 height 14
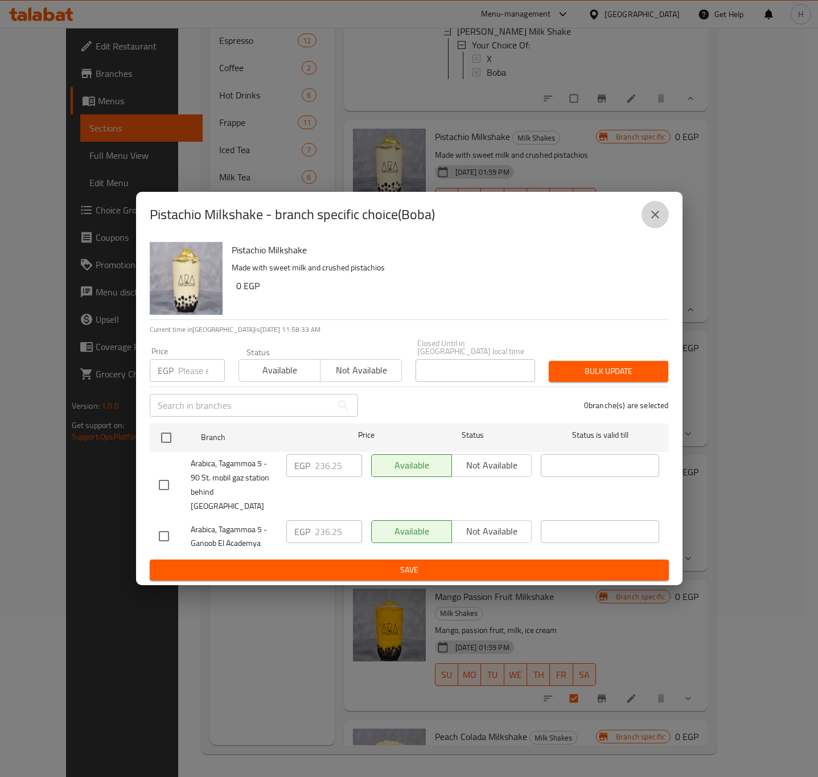
click at [666, 222] on button "close" at bounding box center [655, 214] width 27 height 27
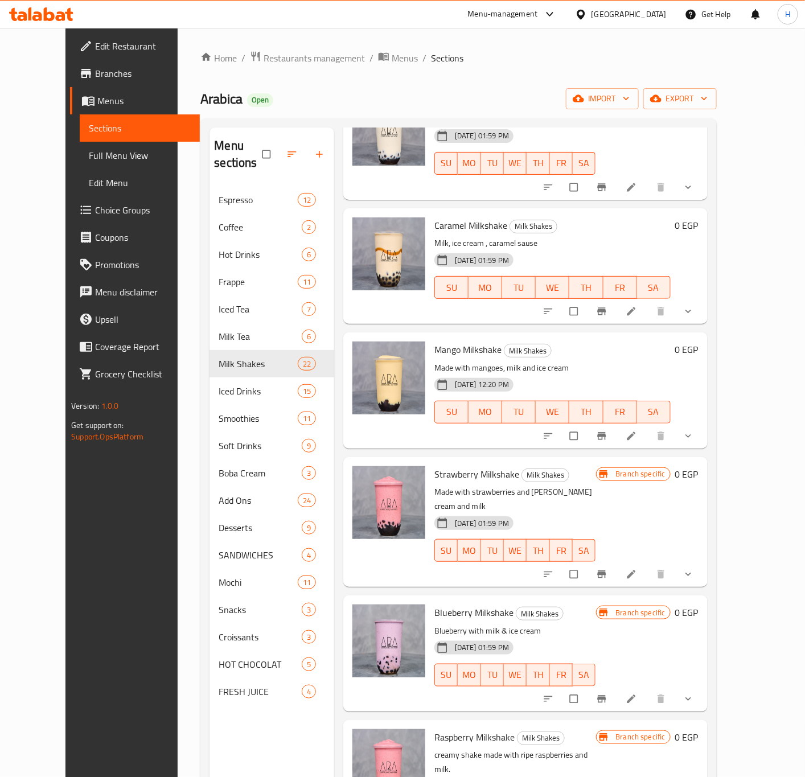
scroll to position [0, 0]
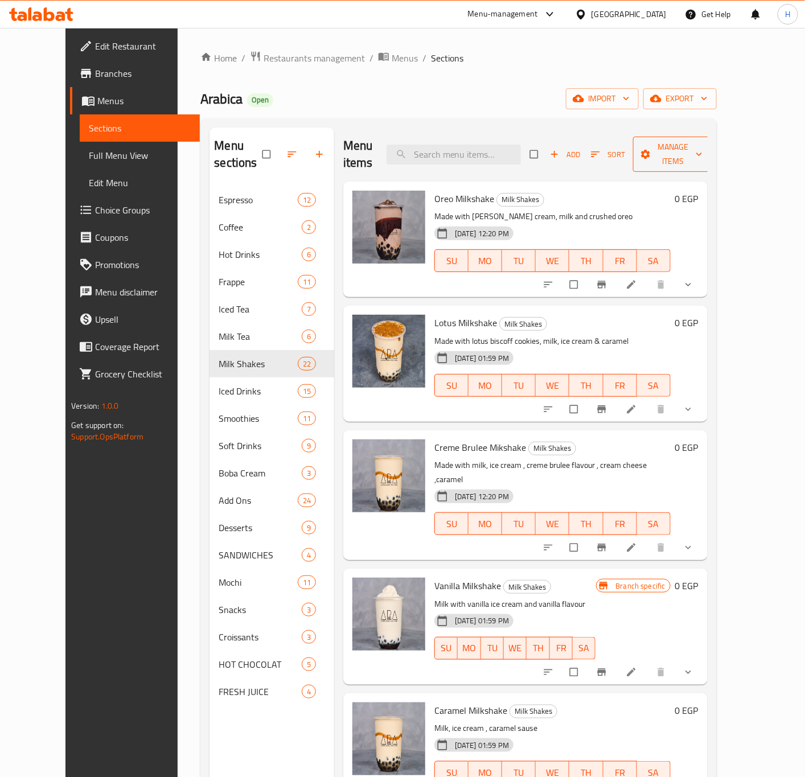
click at [705, 149] on span "Manage items" at bounding box center [673, 154] width 63 height 28
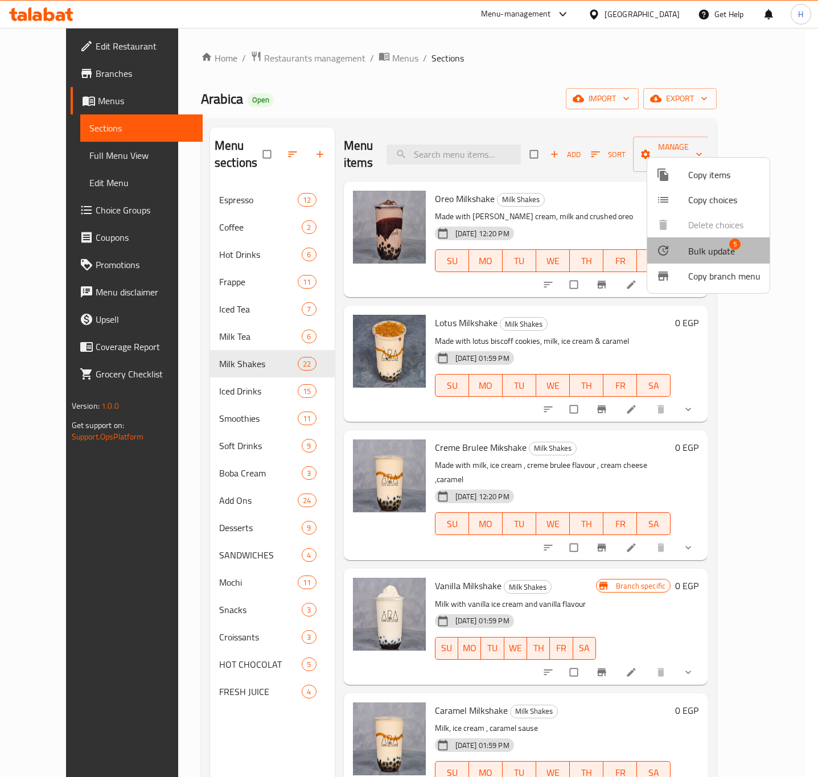
click at [722, 245] on span "Bulk update" at bounding box center [711, 251] width 47 height 14
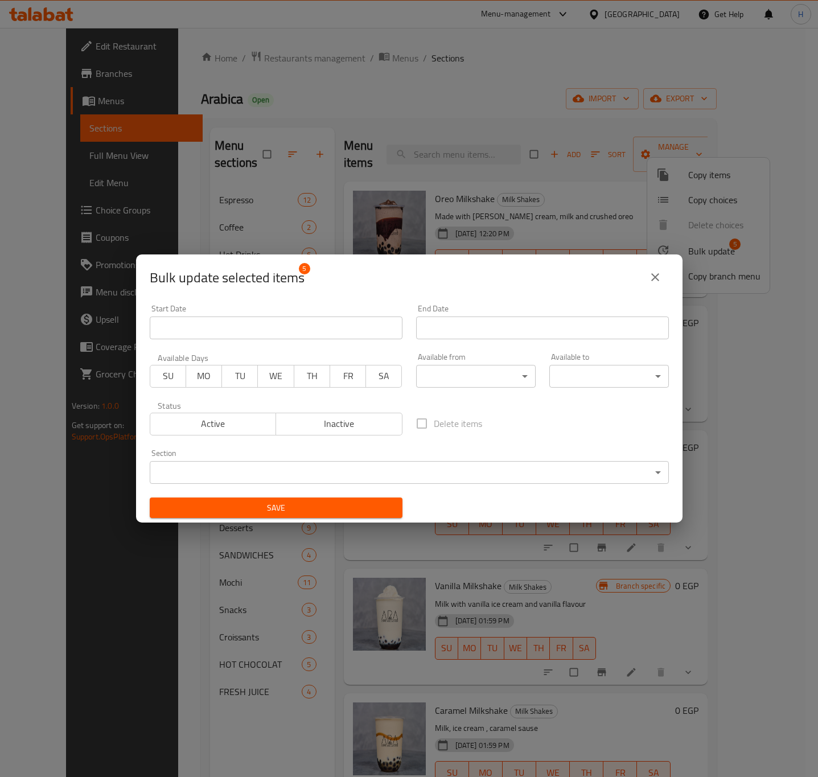
click at [335, 420] on span "Inactive" at bounding box center [339, 424] width 117 height 17
click at [347, 496] on div "Save" at bounding box center [276, 508] width 266 height 35
click at [347, 499] on button "Save" at bounding box center [276, 508] width 253 height 21
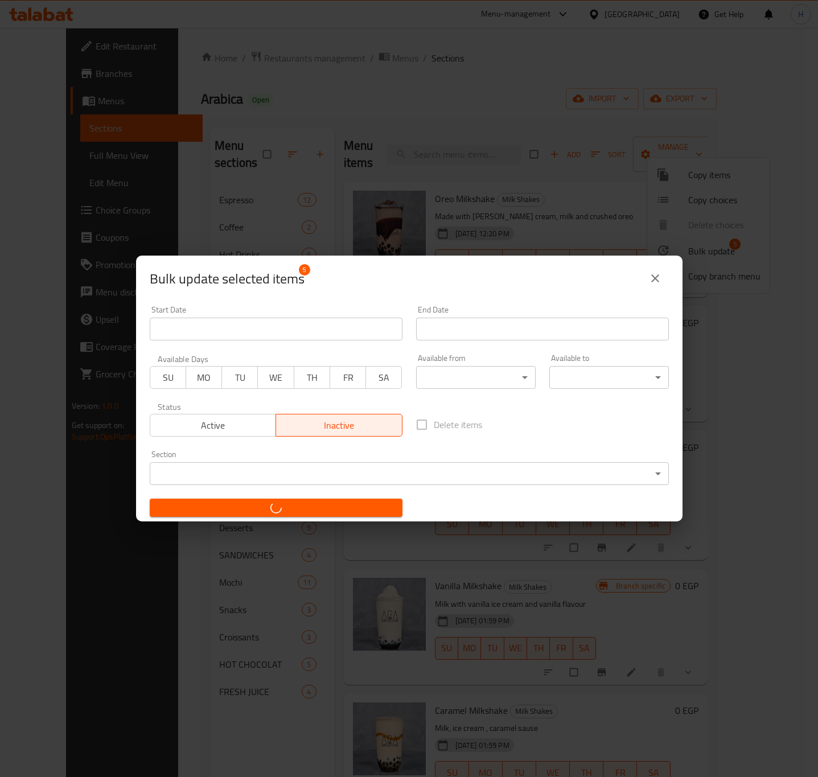
checkbox input "false"
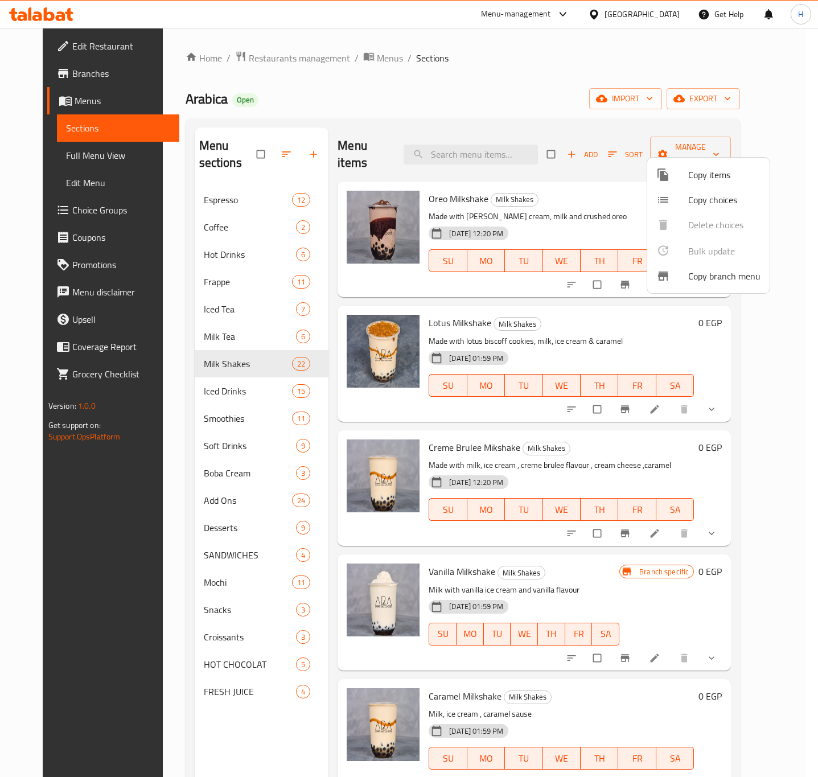
click at [224, 373] on div at bounding box center [409, 388] width 818 height 777
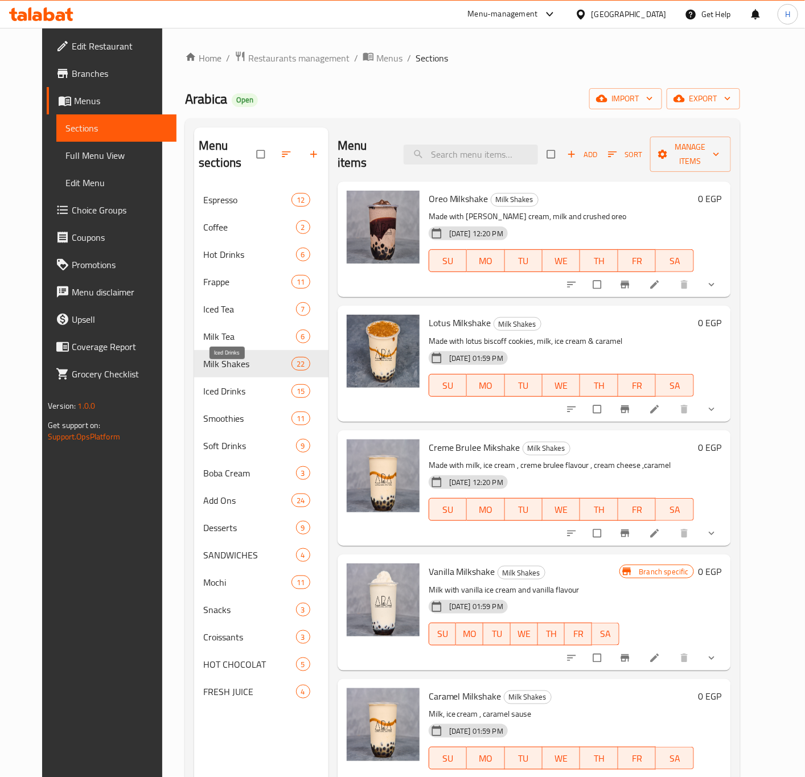
click at [224, 384] on span "Iced Drinks" at bounding box center [247, 391] width 88 height 14
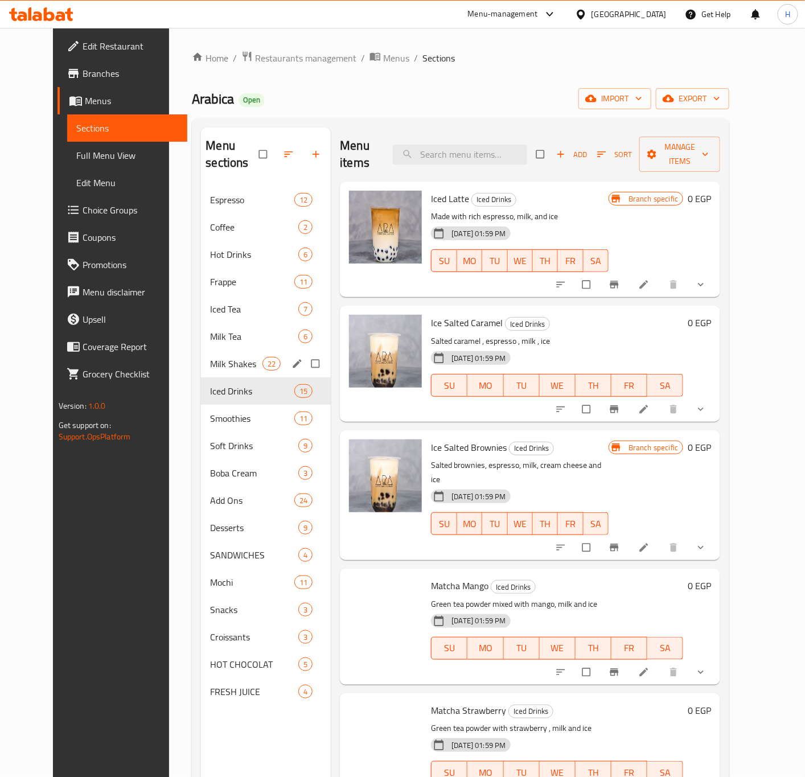
click at [224, 357] on span "Milk Shakes" at bounding box center [236, 364] width 52 height 14
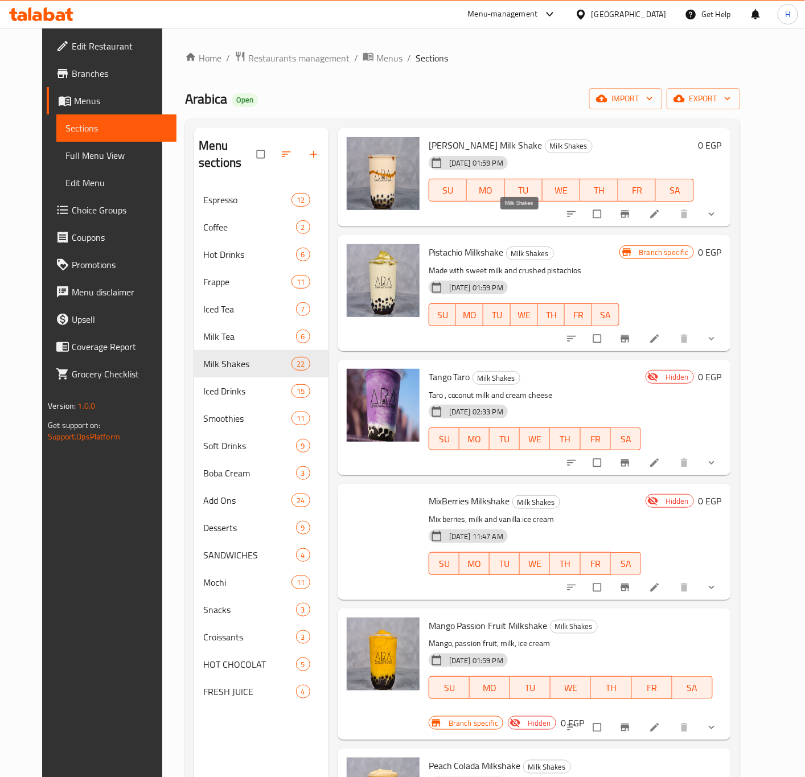
scroll to position [1952, 0]
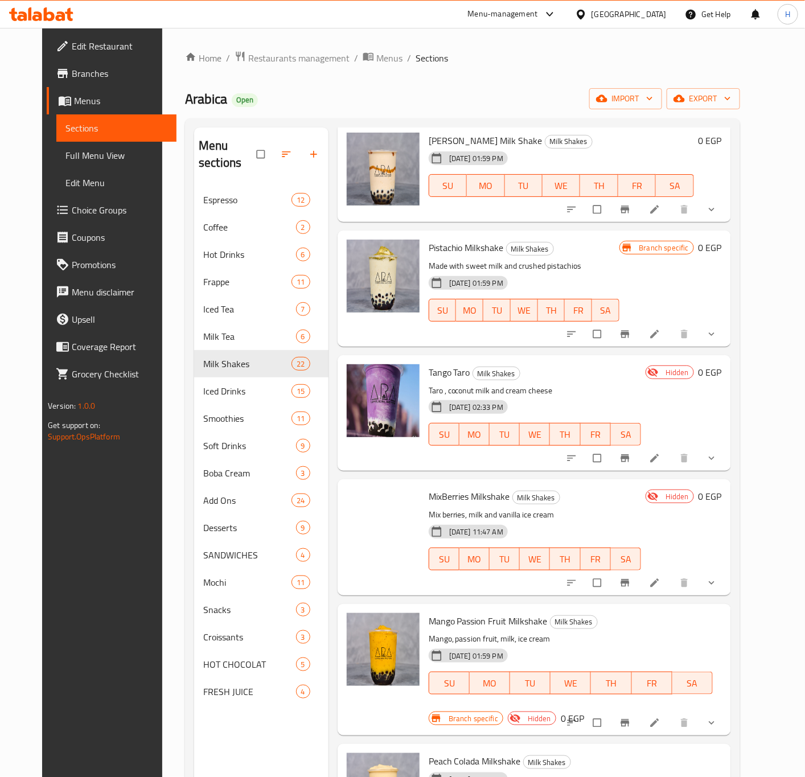
click at [441, 364] on span "Tango Taro" at bounding box center [450, 372] width 42 height 17
copy h6 "Tango Taro"
click at [461, 488] on span "MixBerries Milkshake" at bounding box center [469, 496] width 81 height 17
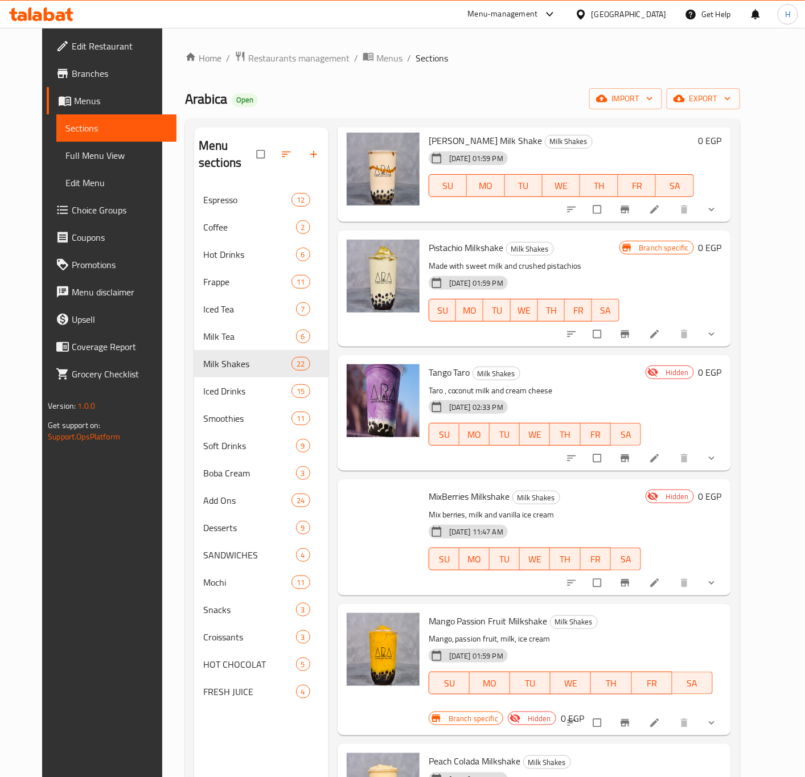
click at [461, 488] on span "MixBerries Milkshake" at bounding box center [469, 496] width 81 height 17
copy h6 "MixBerries Milkshake"
click at [477, 613] on span "Mango Passion Fruit Milkshake" at bounding box center [488, 621] width 119 height 17
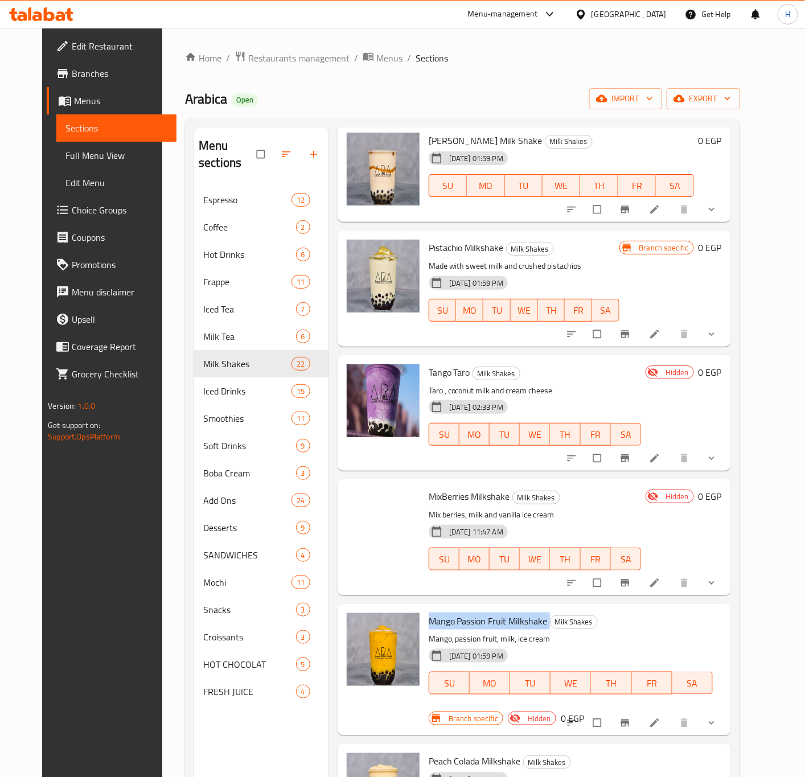
click at [477, 613] on span "Mango Passion Fruit Milkshake" at bounding box center [488, 621] width 119 height 17
copy h6 "Mango Passion Fruit Milkshake"
click at [450, 753] on span "Peach Colada Milkshake" at bounding box center [475, 761] width 92 height 17
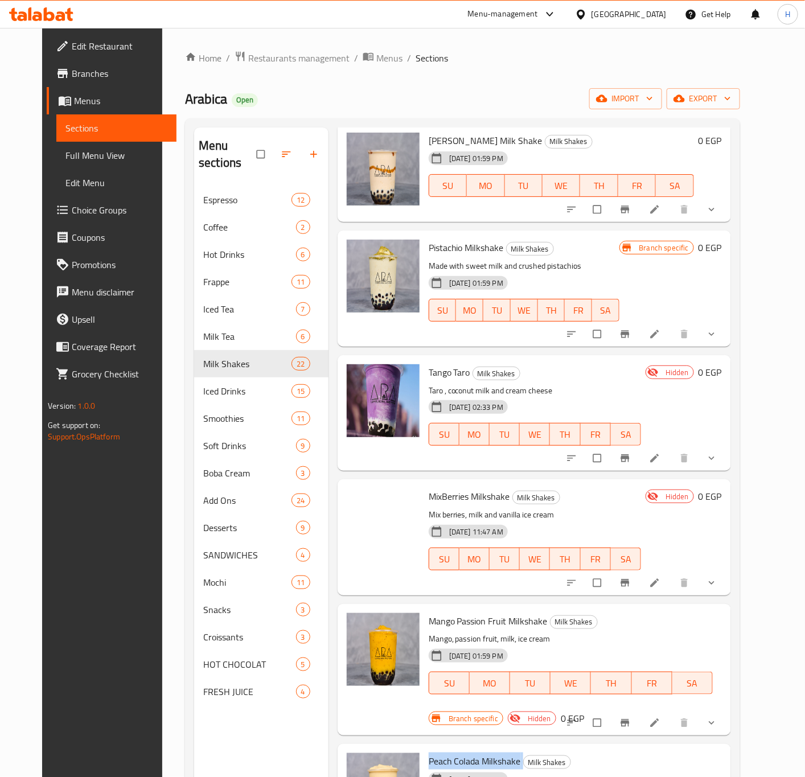
copy h6 "Peach Colada Milkshake"
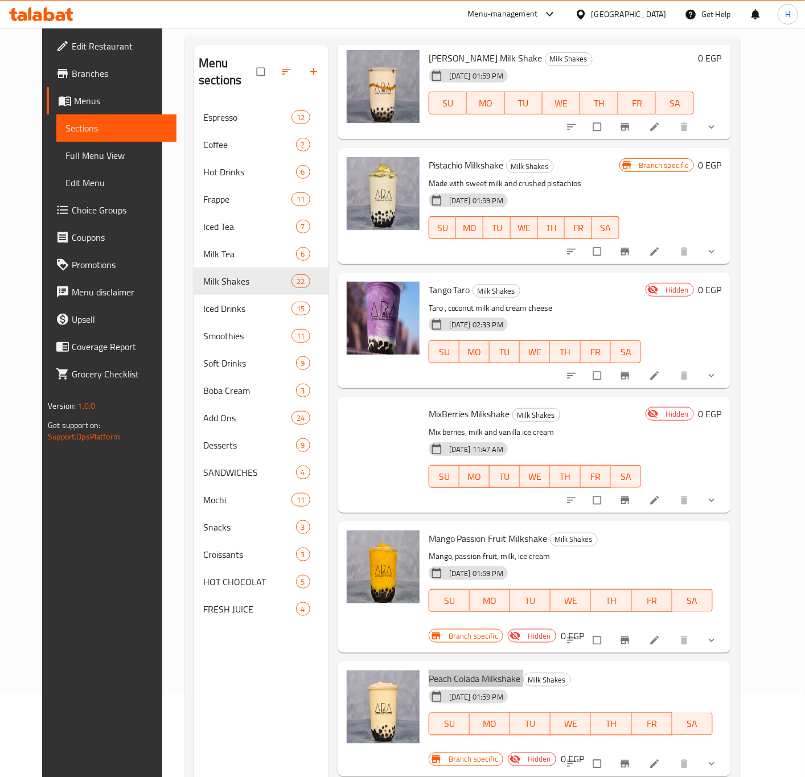
scroll to position [159, 0]
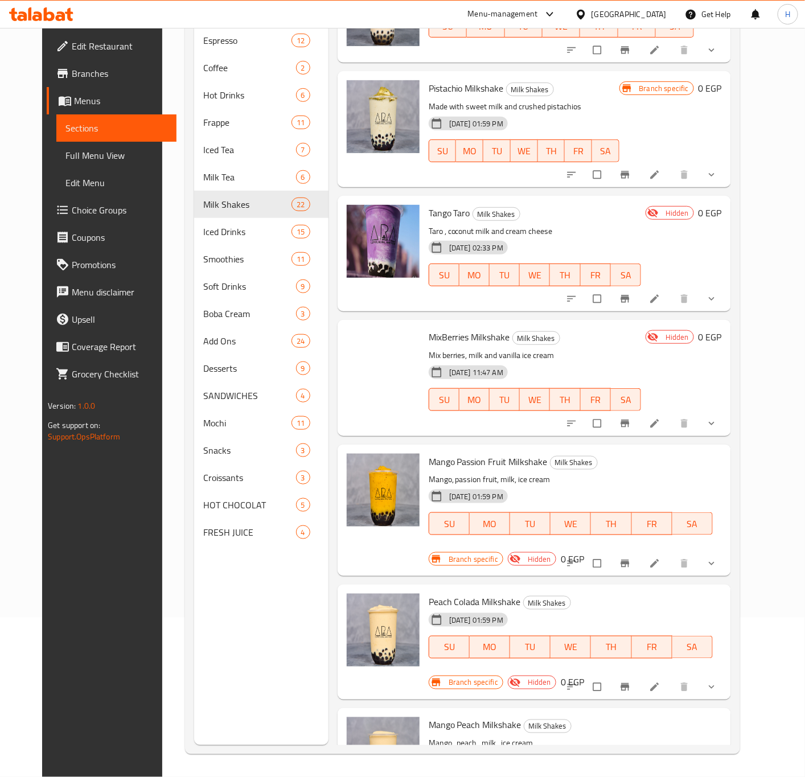
click at [471, 717] on span "Mango Peach Milkshake" at bounding box center [475, 725] width 93 height 17
copy h6 "Mango Peach Milkshake"
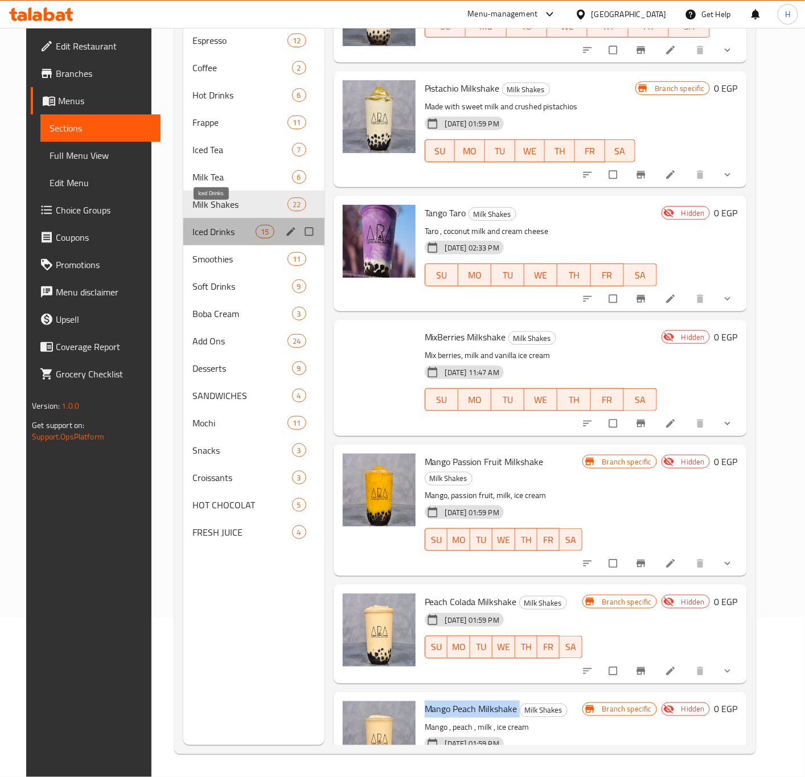
click at [212, 225] on span "Iced Drinks" at bounding box center [223, 232] width 63 height 14
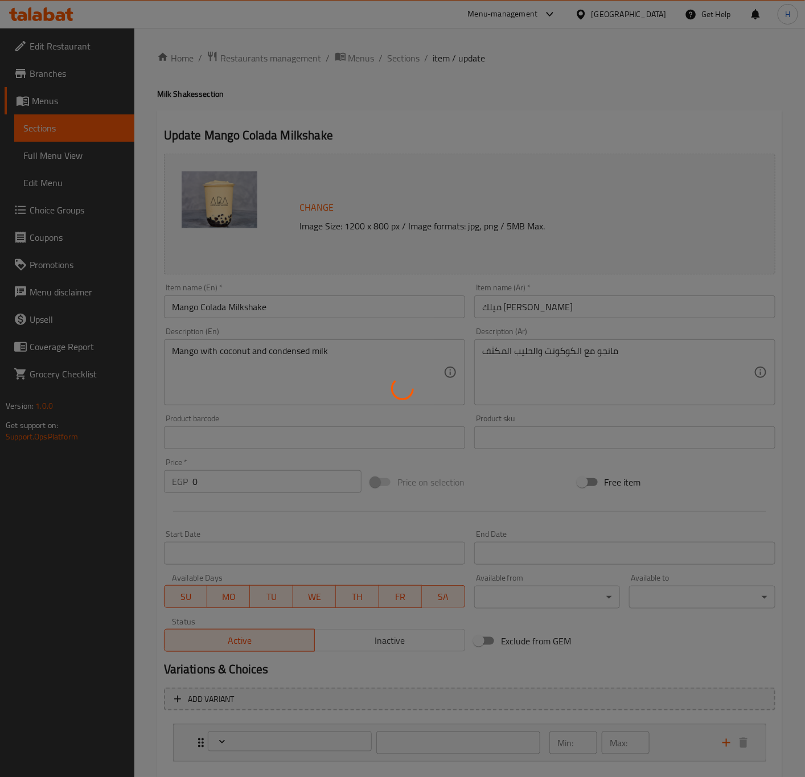
type input "اختيارك من:"
type input "1"
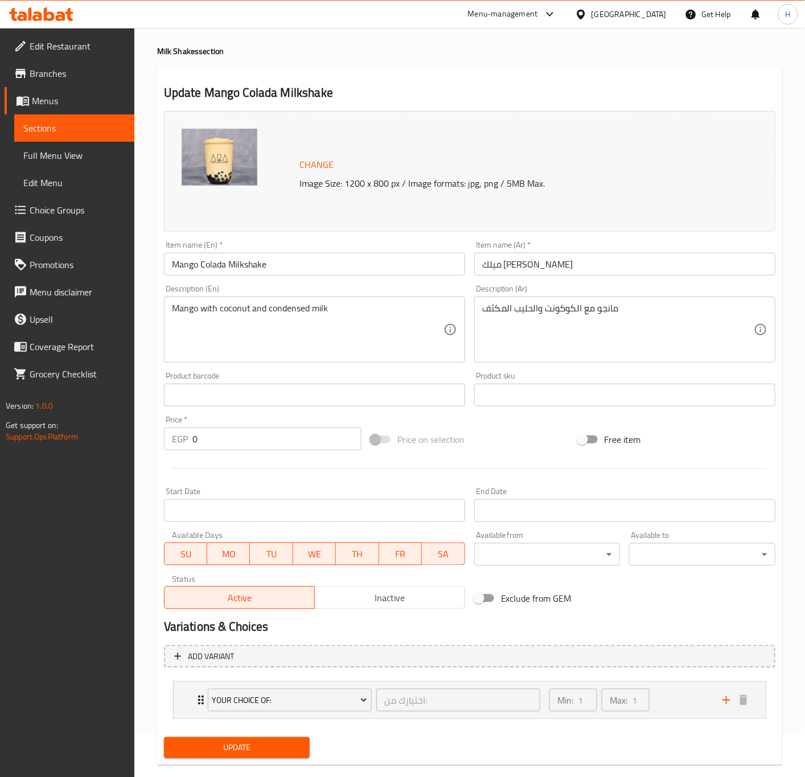
scroll to position [63, 0]
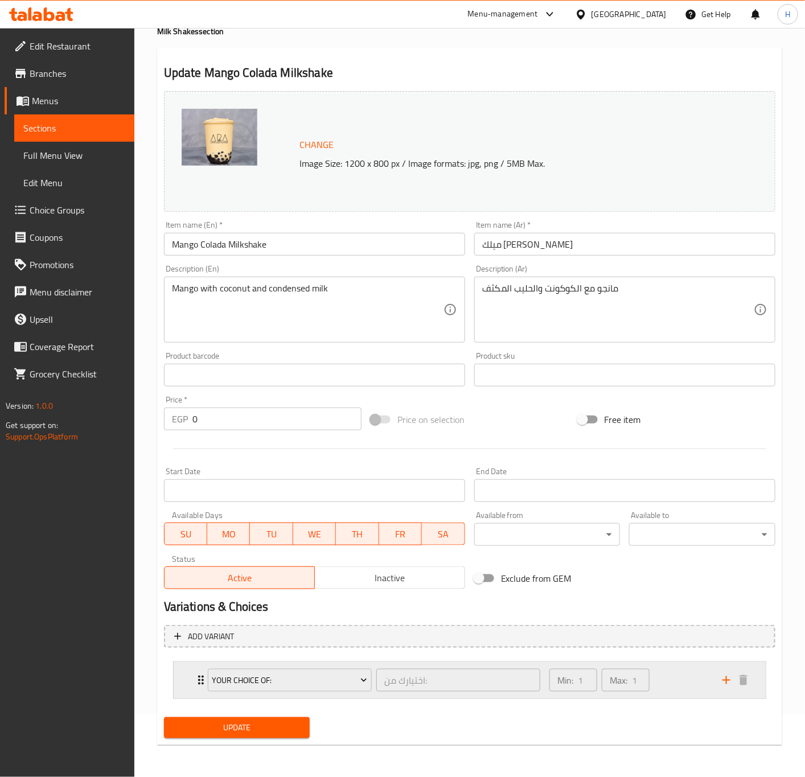
click at [199, 677] on icon "Expand" at bounding box center [201, 680] width 6 height 9
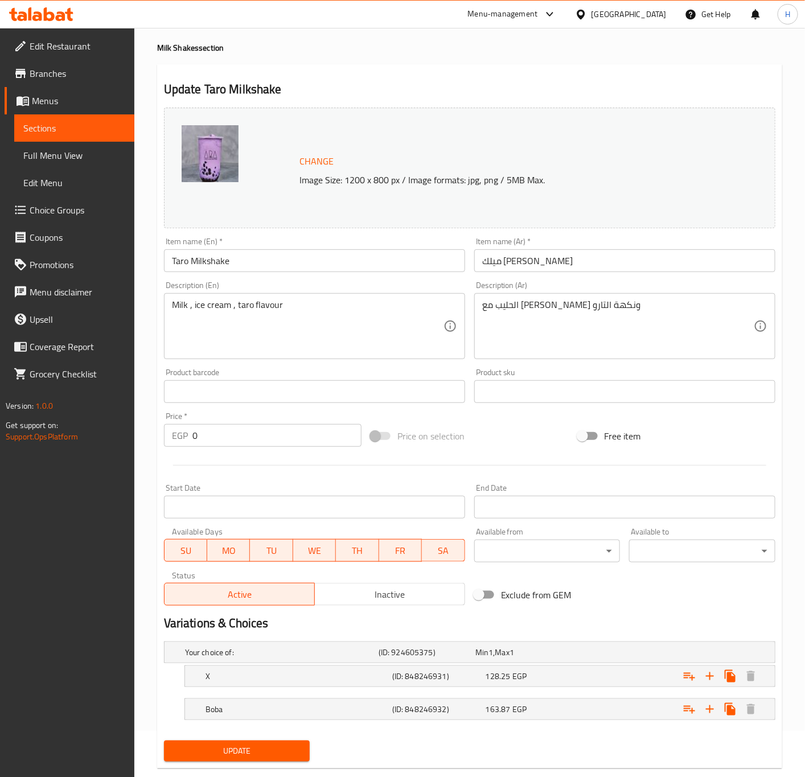
scroll to position [71, 0]
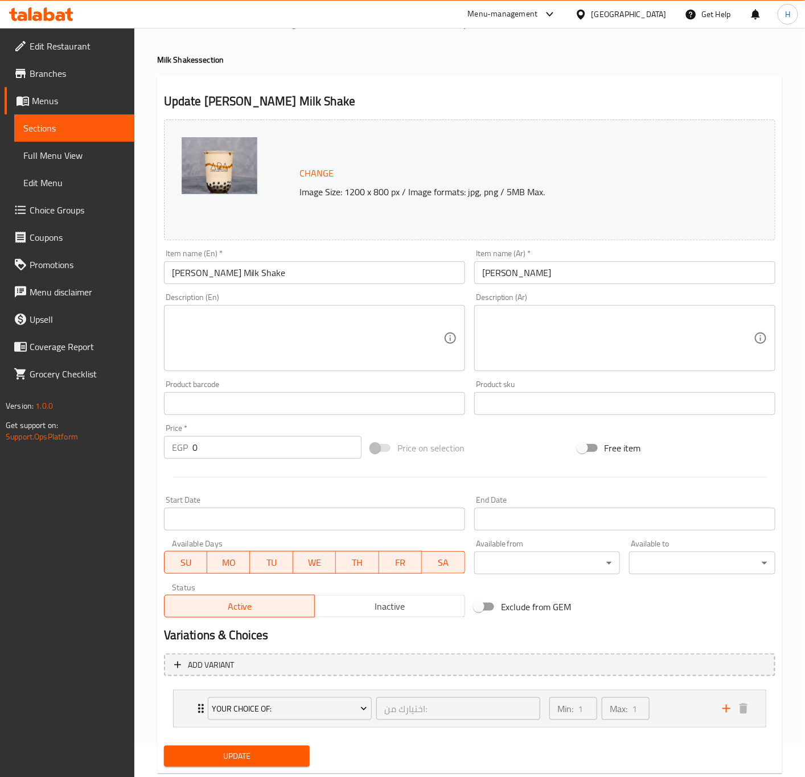
scroll to position [63, 0]
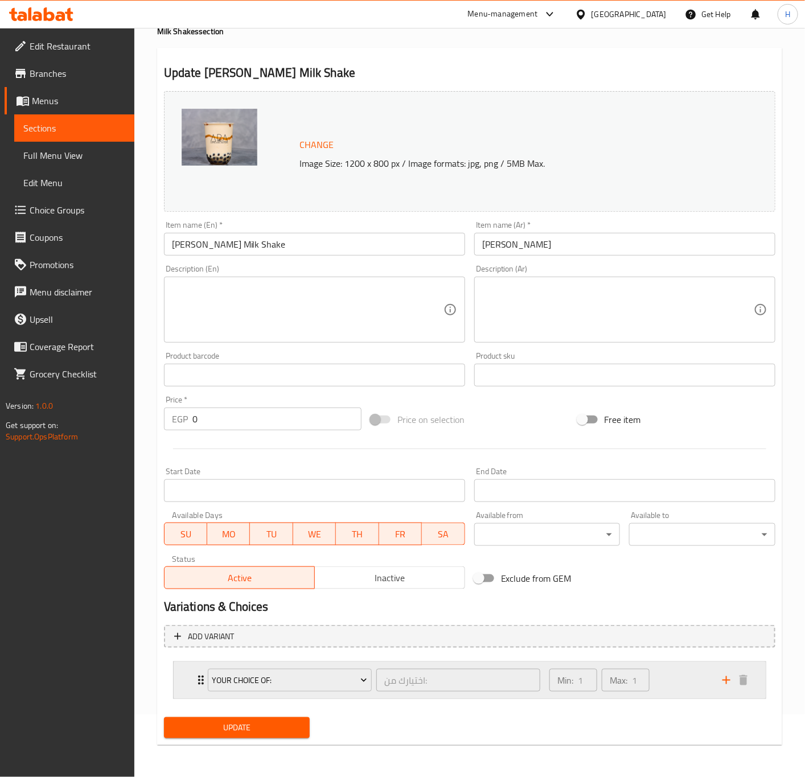
click at [193, 677] on div "Your Choice Of: اختيارك من: ​ Min: 1 ​ Max: 1 ​" at bounding box center [470, 680] width 592 height 36
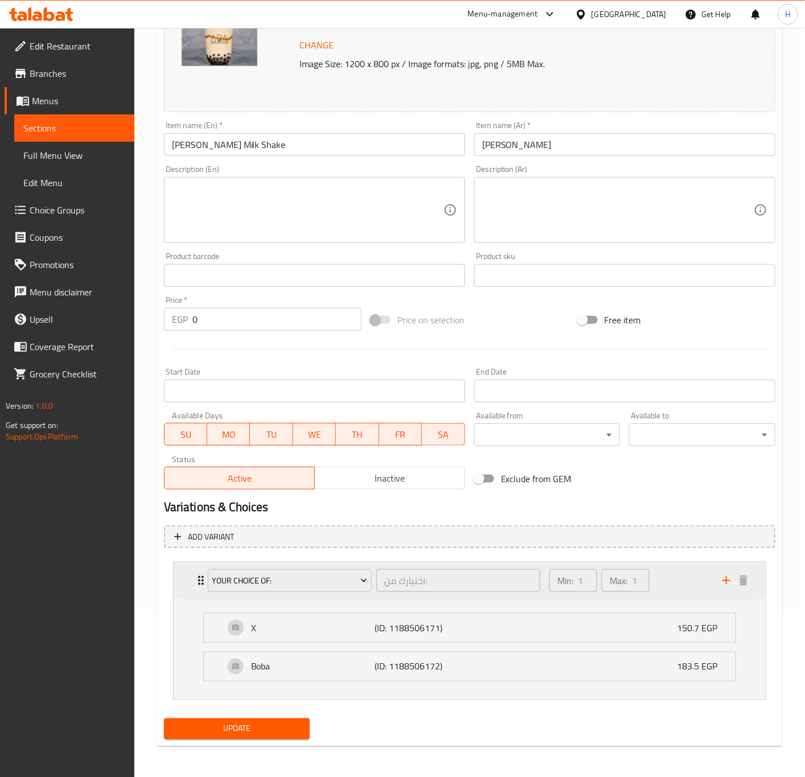
scroll to position [166, 0]
click at [284, 150] on input "[PERSON_NAME] Milk Shake" at bounding box center [314, 143] width 301 height 23
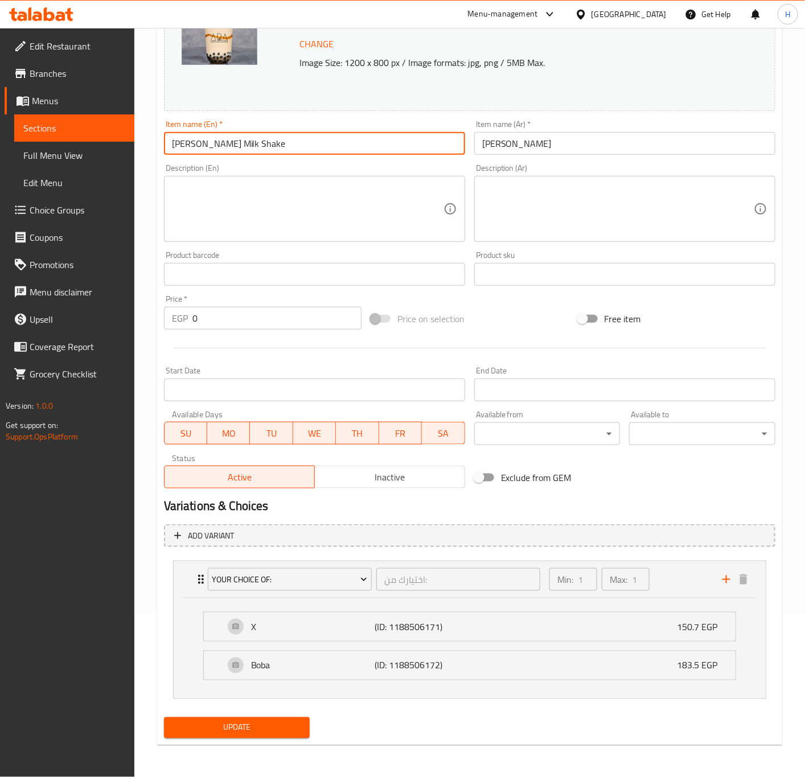
click at [282, 151] on input "[PERSON_NAME] Milk Shake" at bounding box center [314, 143] width 301 height 23
type input "[PERSON_NAME] Milk Shake"
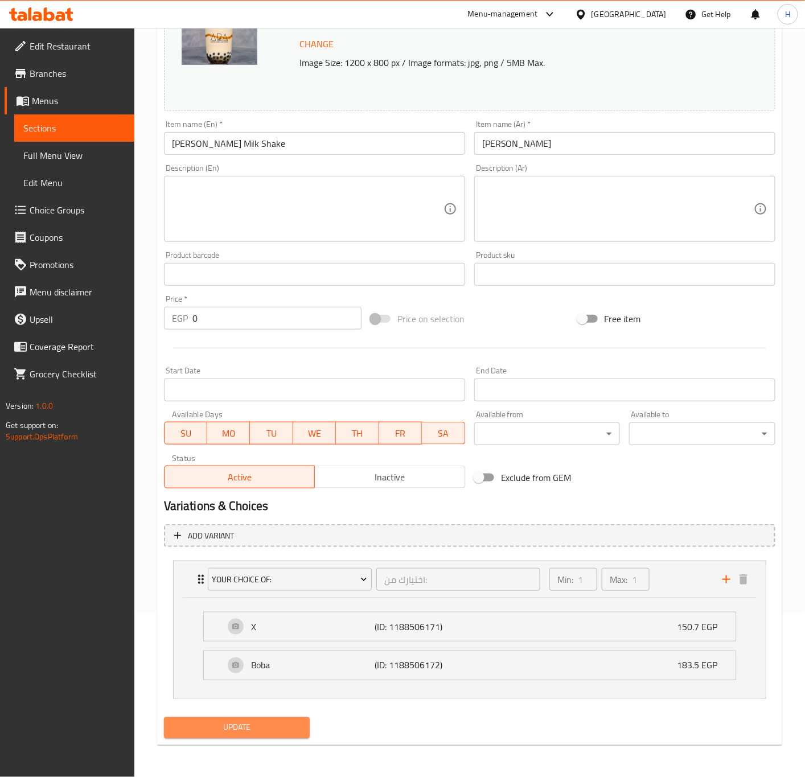
click at [232, 728] on span "Update" at bounding box center [237, 728] width 128 height 14
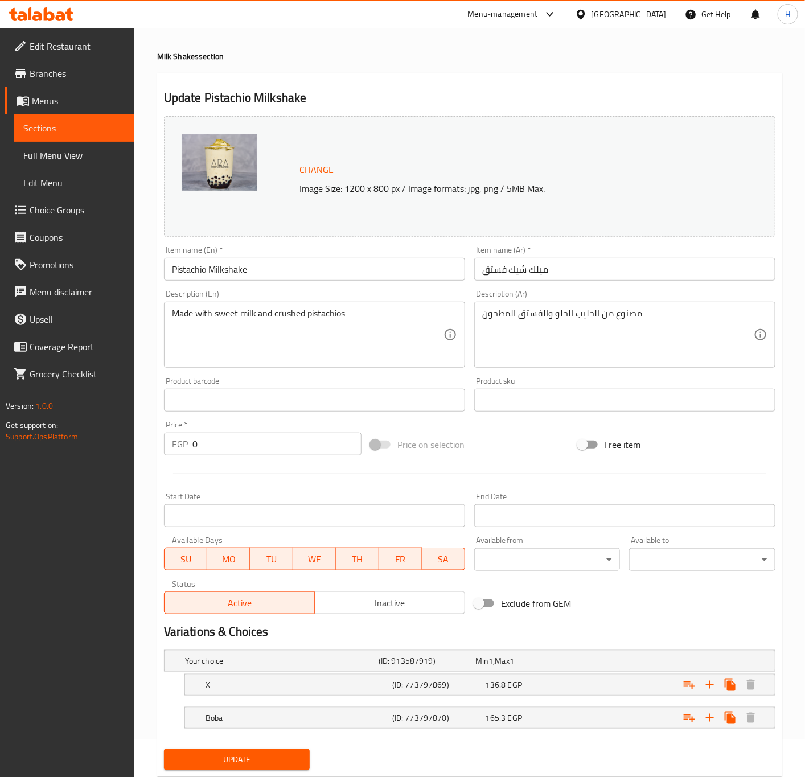
scroll to position [71, 0]
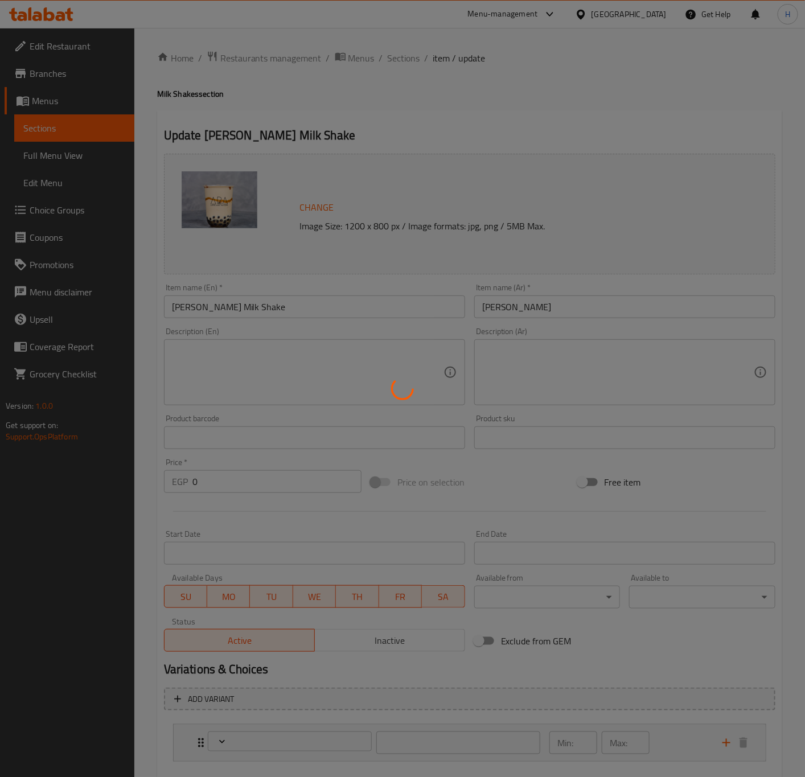
type input "اختيارك من:"
type input "1"
type input "اختيارك من:"
type input "1"
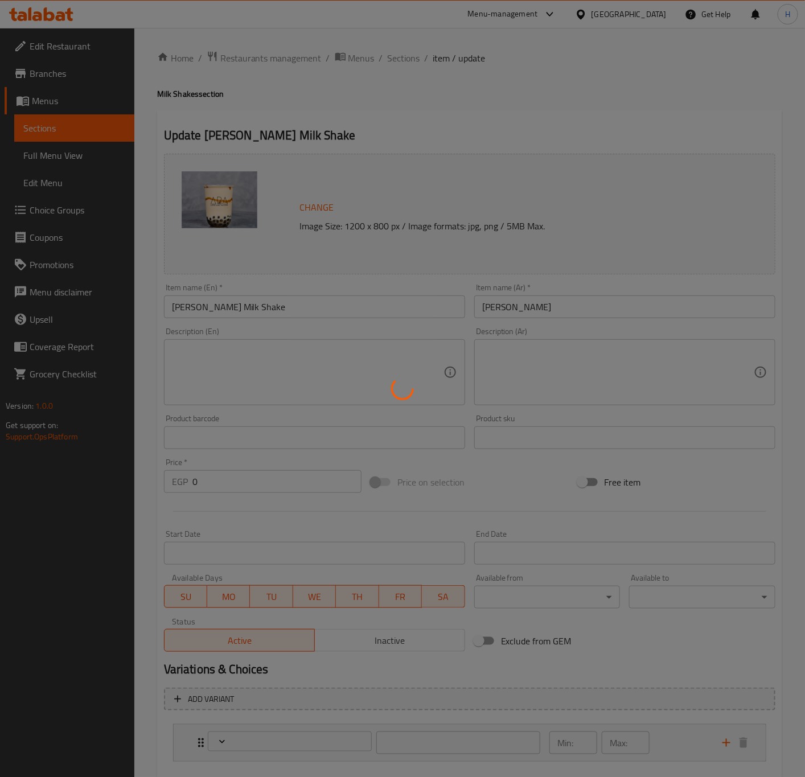
type input "1"
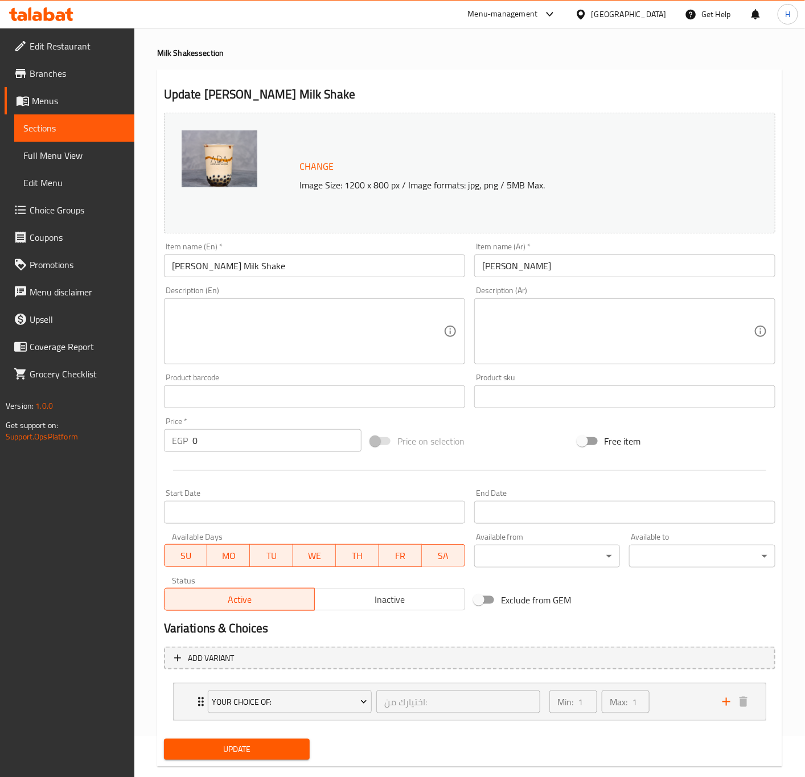
scroll to position [63, 0]
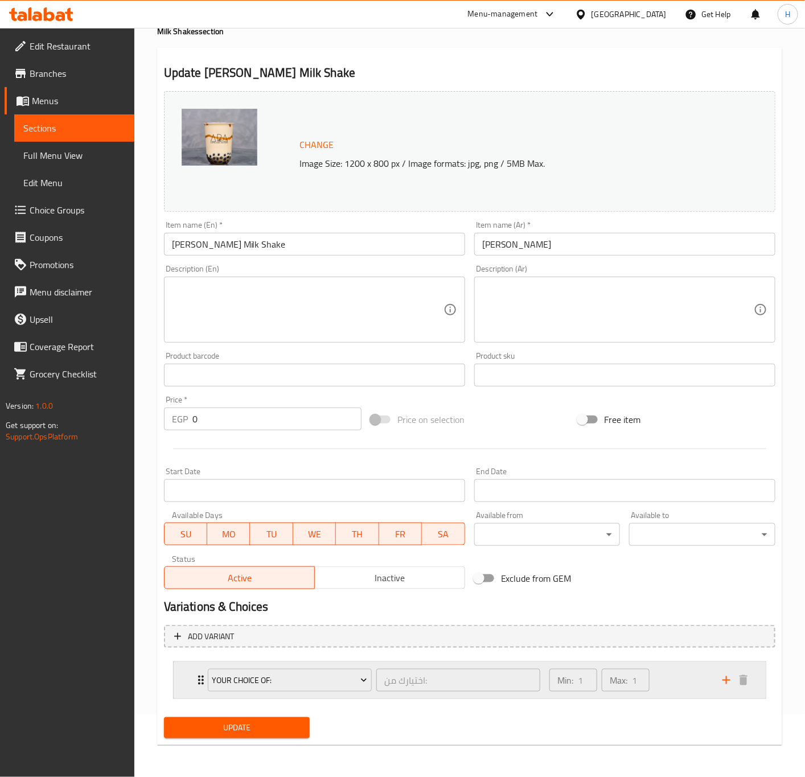
click at [192, 682] on div "Your Choice Of: اختيارك من: ​ Min: 1 ​ Max: 1 ​" at bounding box center [470, 680] width 592 height 36
click at [192, 679] on div "Your Choice Of: اختيارك من: ​ Min: 1 ​ Max: 1 ​" at bounding box center [470, 680] width 592 height 36
